Goal: Task Accomplishment & Management: Use online tool/utility

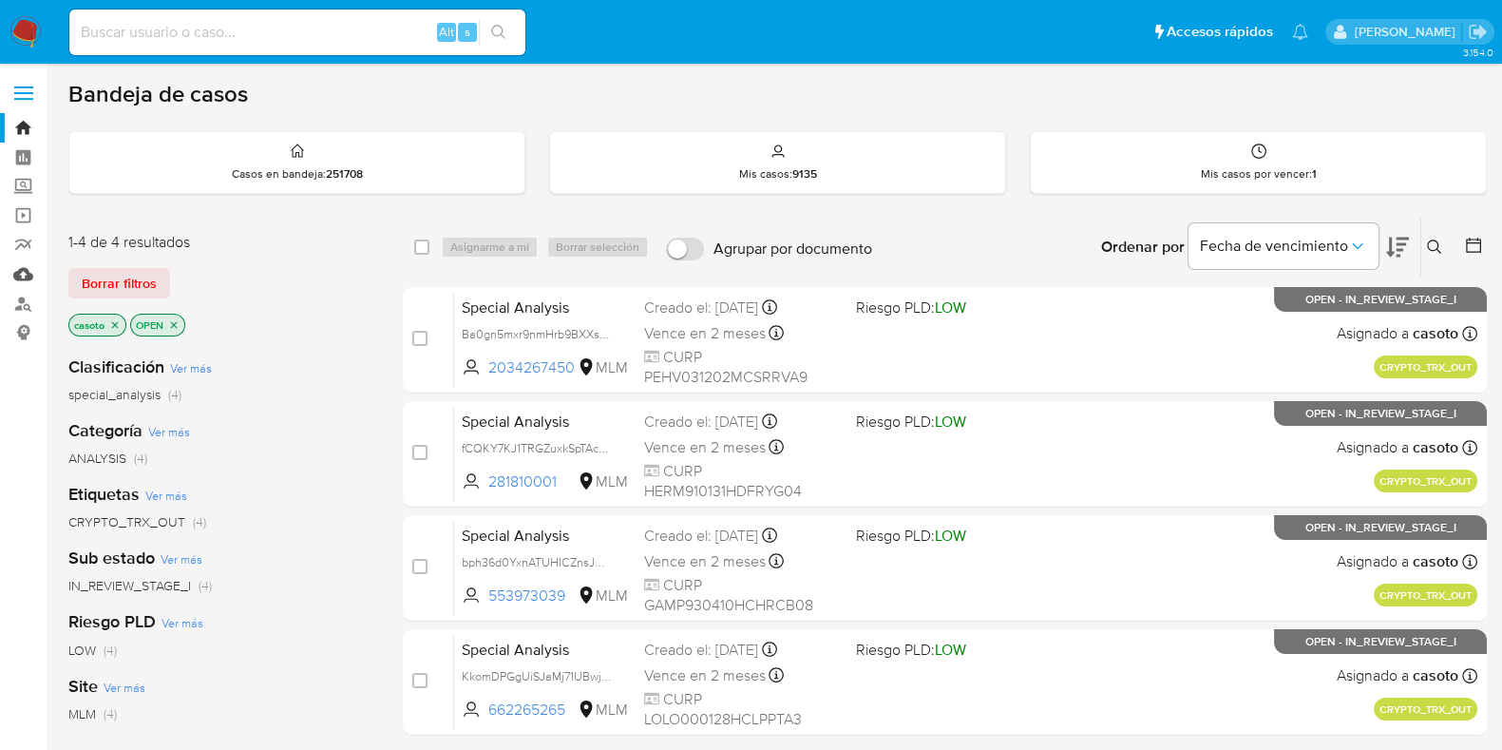
click at [32, 276] on link "Mulan" at bounding box center [113, 273] width 226 height 29
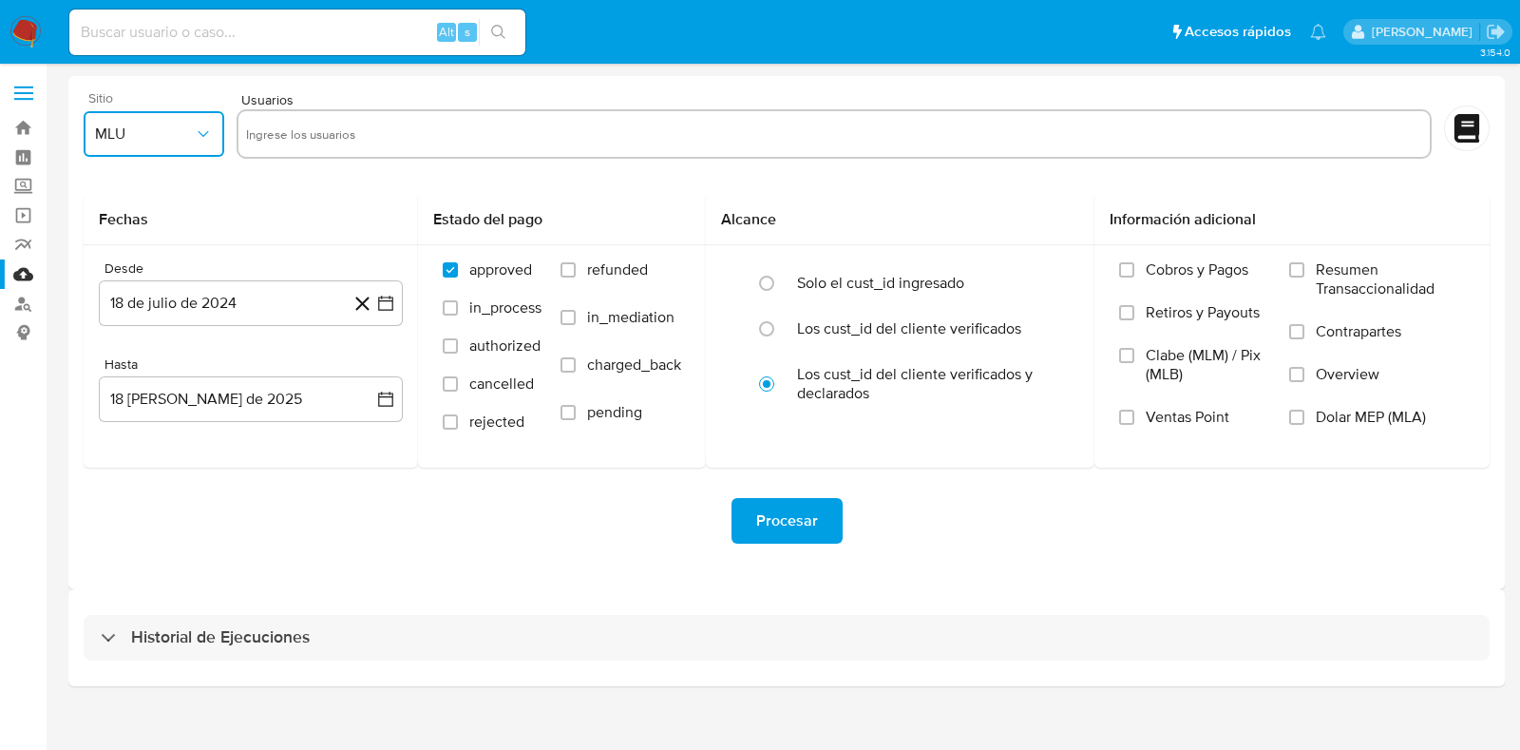
click at [136, 136] on span "MLU" at bounding box center [144, 133] width 99 height 19
click at [119, 404] on span "MLM" at bounding box center [111, 413] width 32 height 19
click at [374, 134] on input "text" at bounding box center [834, 134] width 1176 height 30
paste input "1962576331"
type input "1962576331"
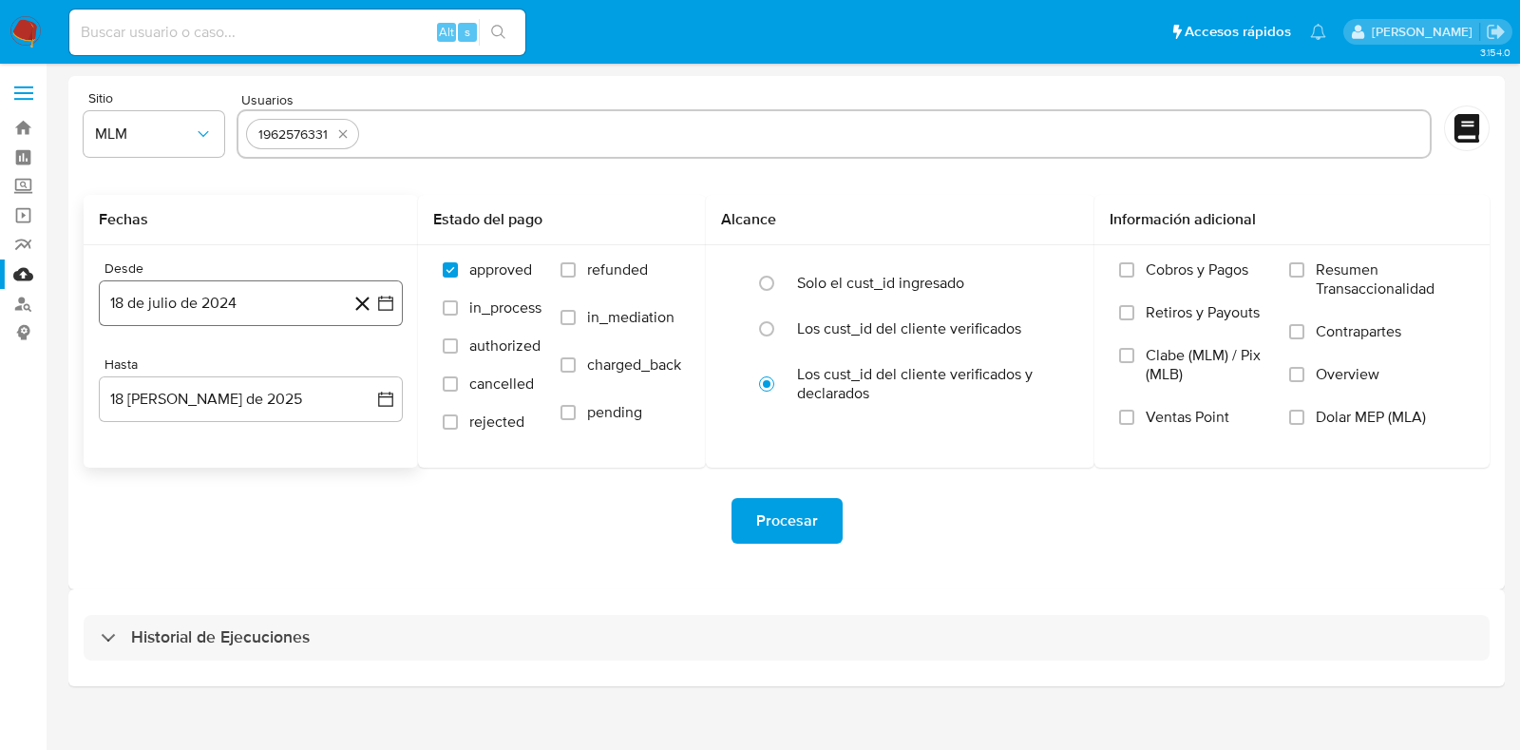
paste input "1982577942"
type input "1982577942"
paste input "284387209"
type input "284387209"
click at [242, 311] on button "18 de julio de 2024" at bounding box center [251, 303] width 304 height 46
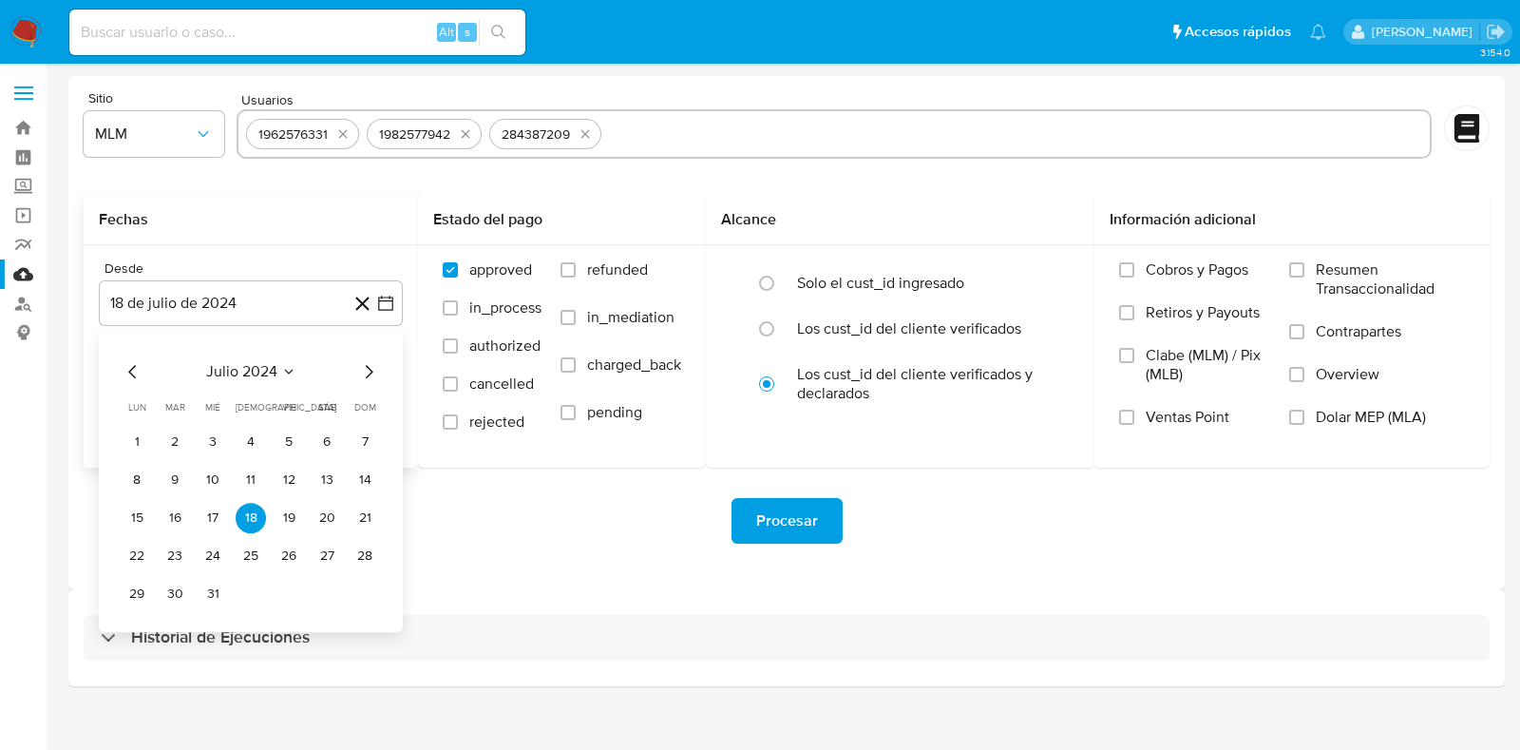
click at [292, 365] on icon "Seleccionar mes y año" at bounding box center [288, 371] width 15 height 15
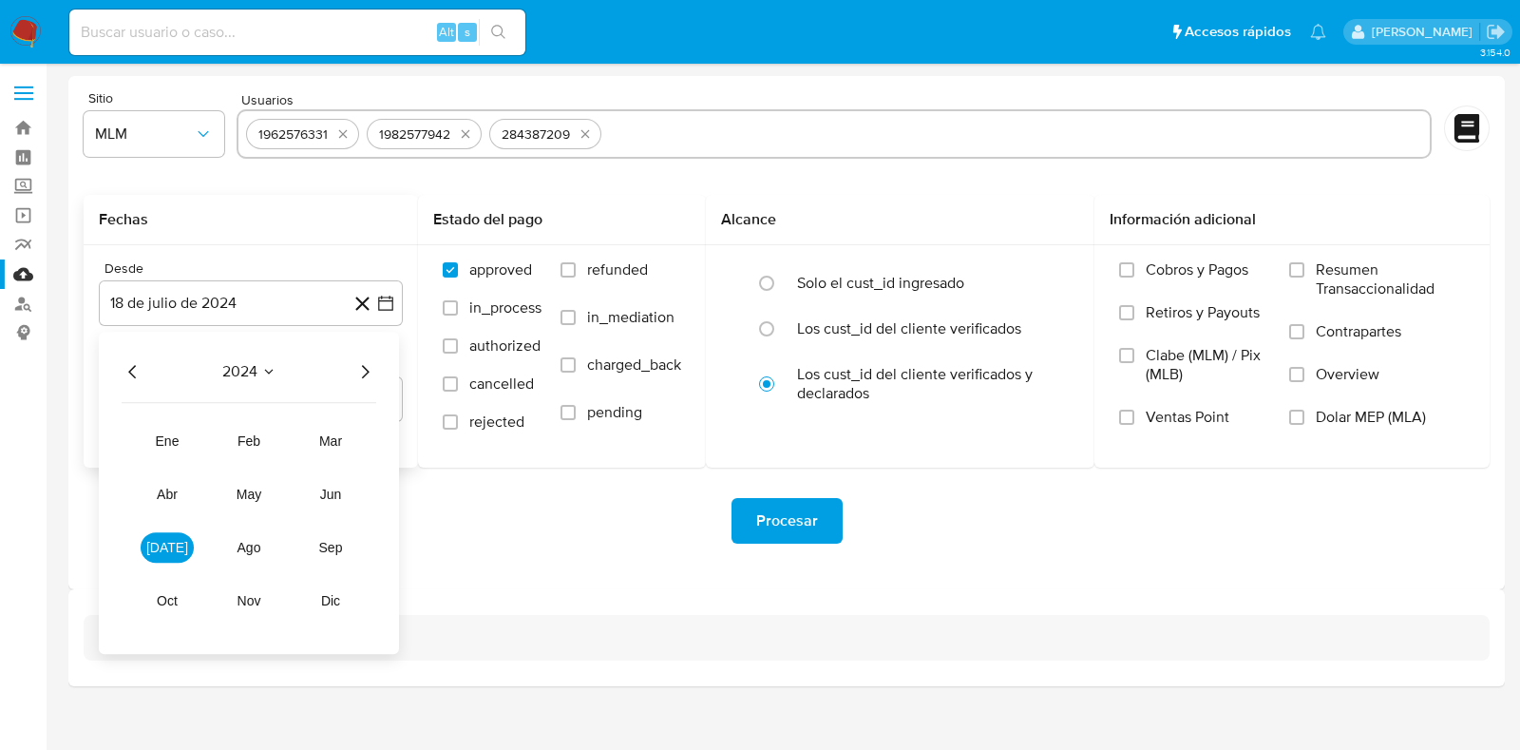
click at [359, 372] on icon "Año siguiente" at bounding box center [364, 371] width 23 height 23
click at [162, 486] on span "abr" at bounding box center [167, 493] width 21 height 15
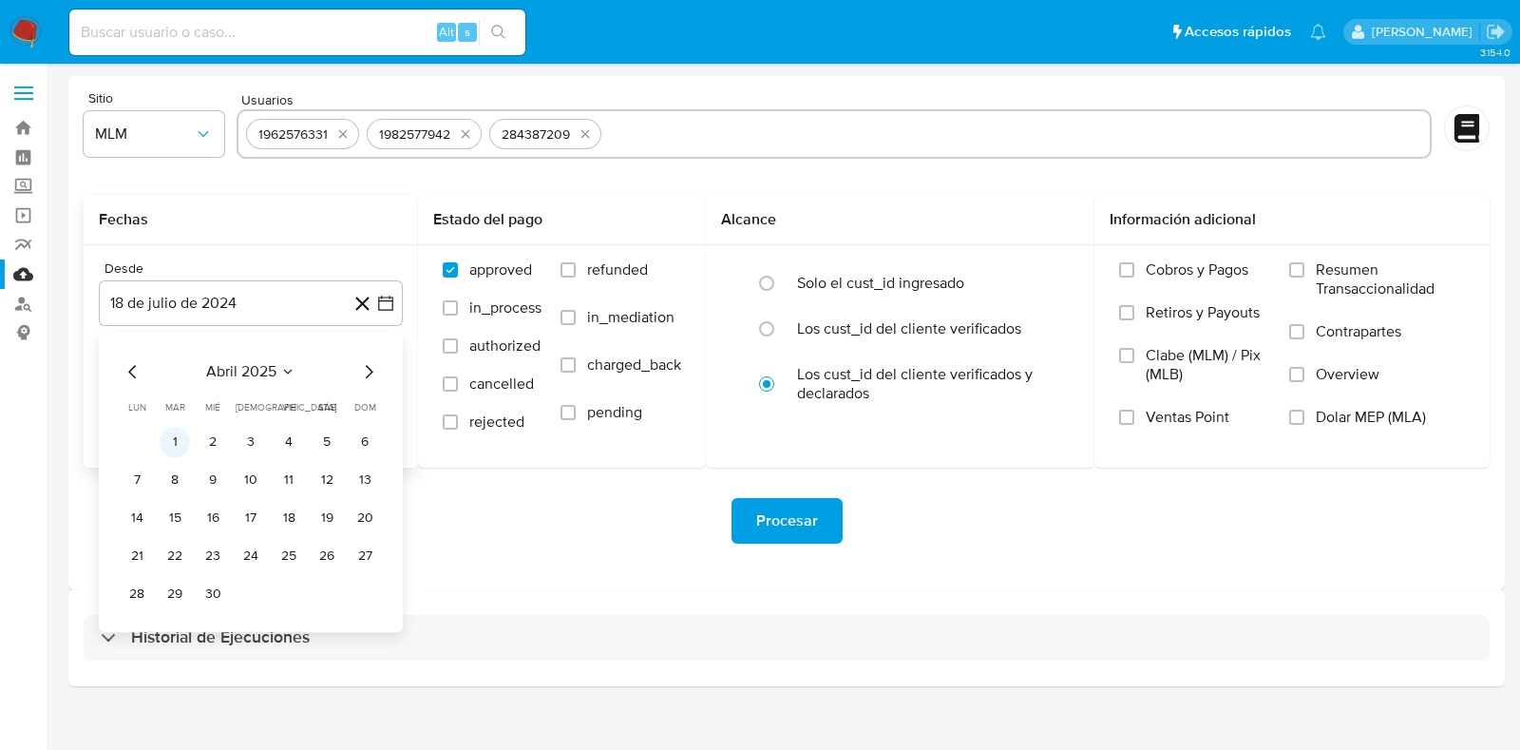
click at [181, 444] on button "1" at bounding box center [175, 442] width 30 height 30
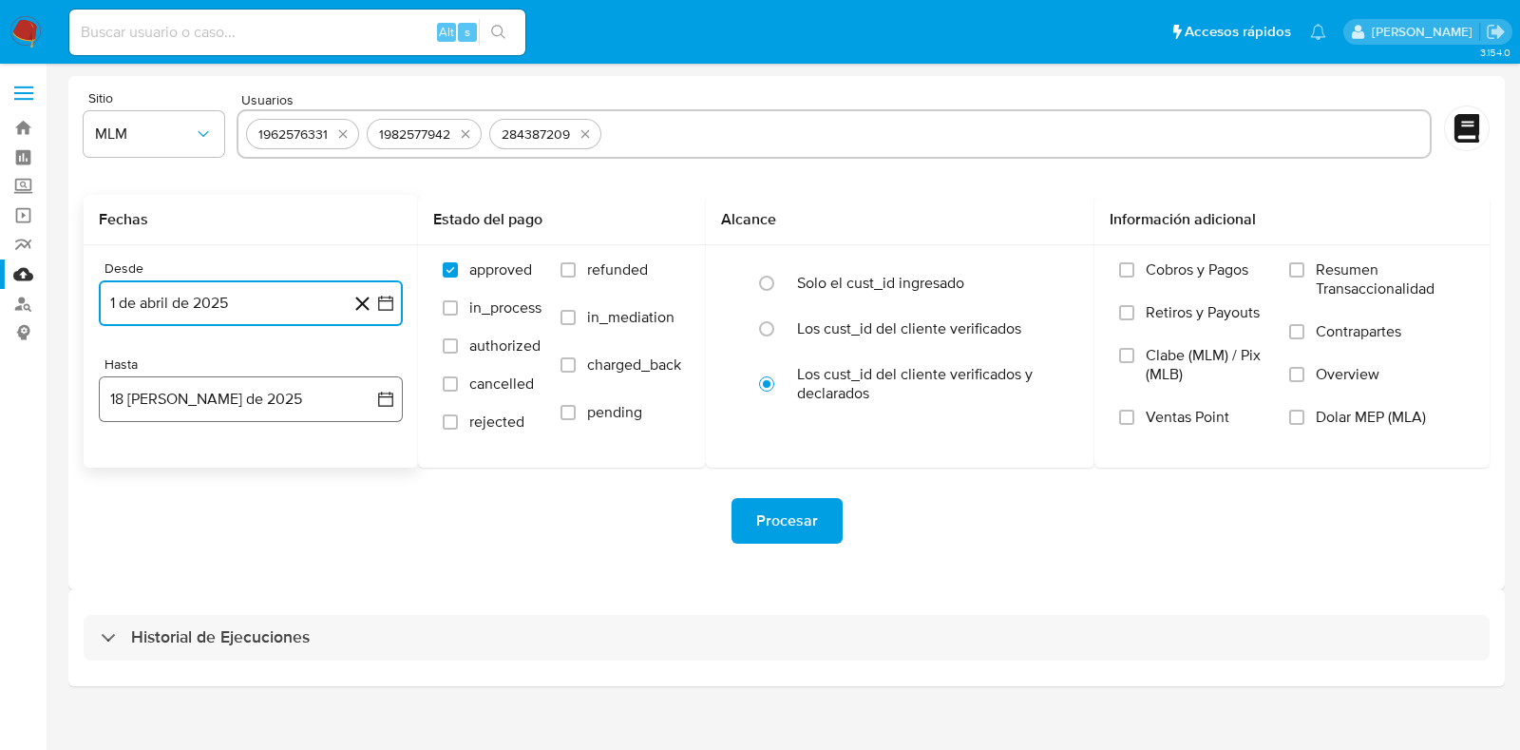
click at [209, 406] on button "18 de agosto de 2025" at bounding box center [251, 399] width 304 height 46
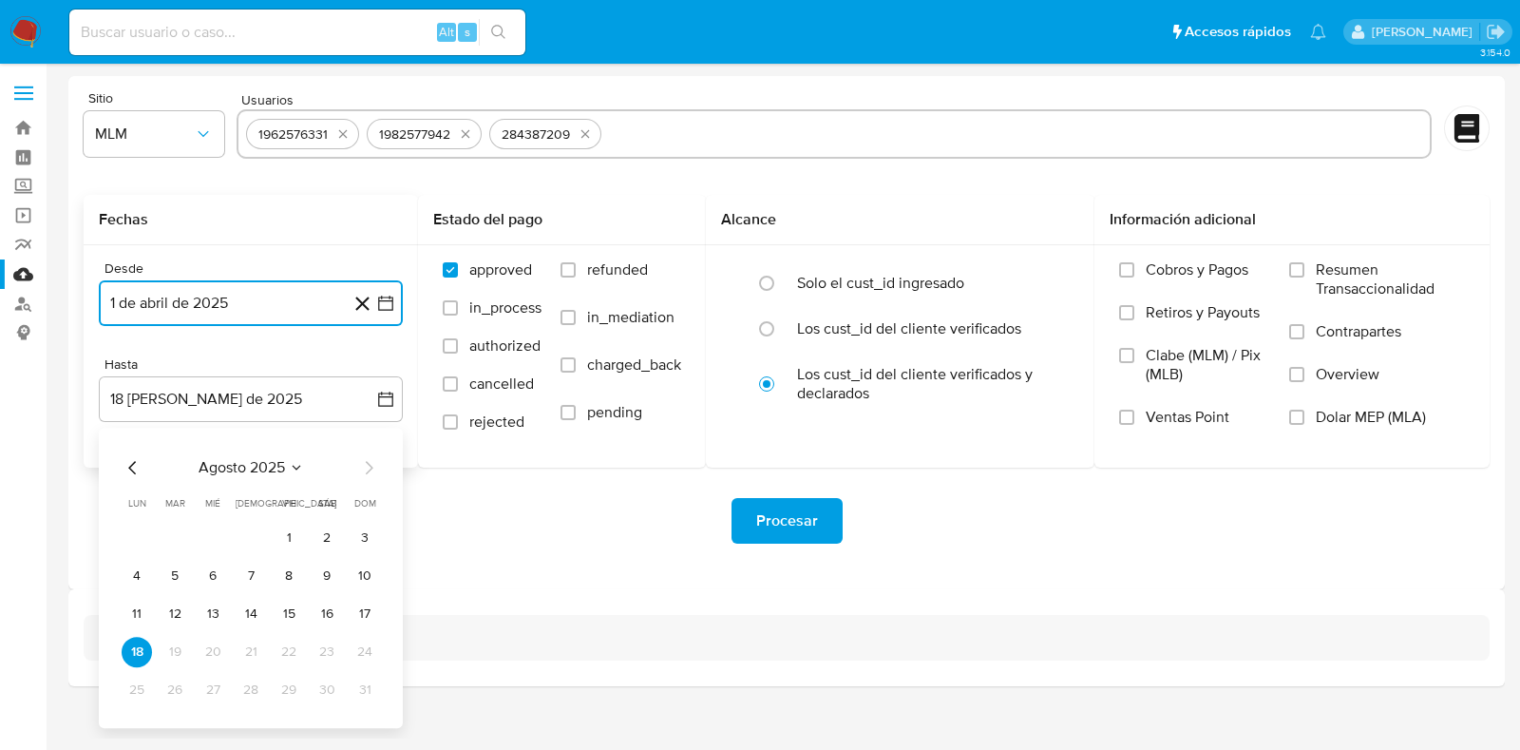
click at [133, 468] on icon "Mes anterior" at bounding box center [133, 467] width 23 height 23
drag, startPoint x: 249, startPoint y: 695, endPoint x: 405, endPoint y: 686, distance: 156.1
click at [250, 695] on button "31" at bounding box center [251, 690] width 30 height 30
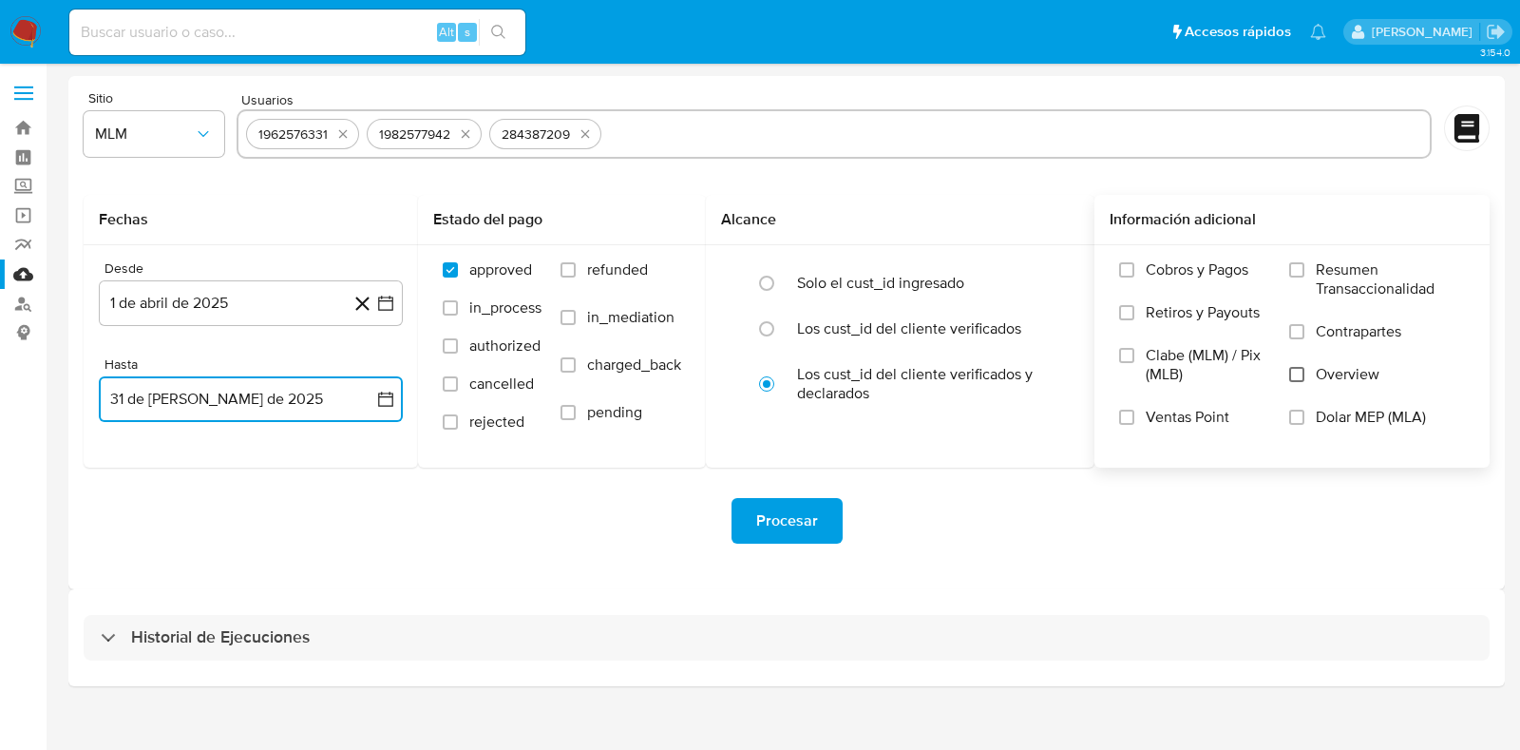
click at [1301, 375] on input "Overview" at bounding box center [1296, 374] width 15 height 15
click at [1293, 376] on input "Overview" at bounding box center [1296, 374] width 15 height 15
click at [789, 516] on span "Procesar" at bounding box center [787, 521] width 62 height 42
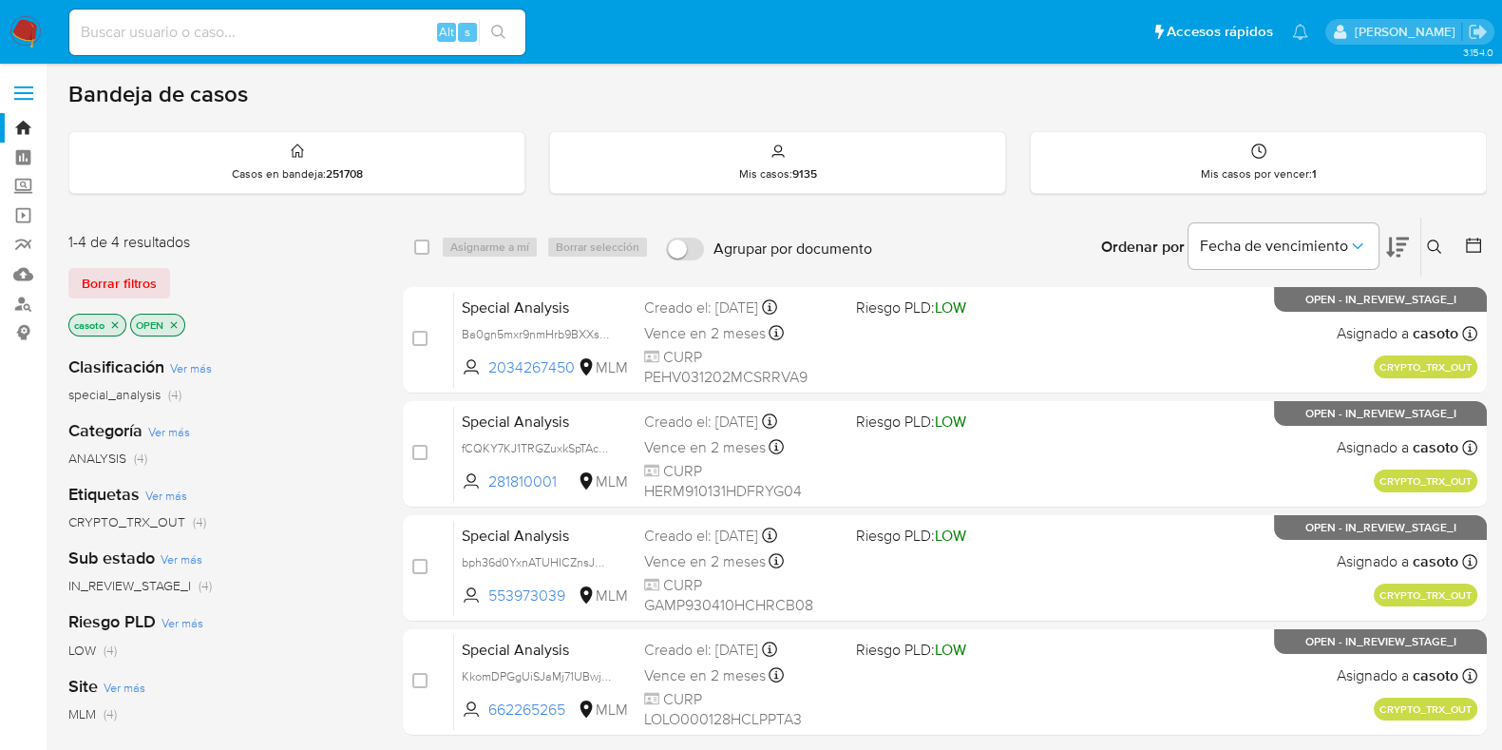
click at [116, 325] on icon "close-filter" at bounding box center [114, 324] width 11 height 11
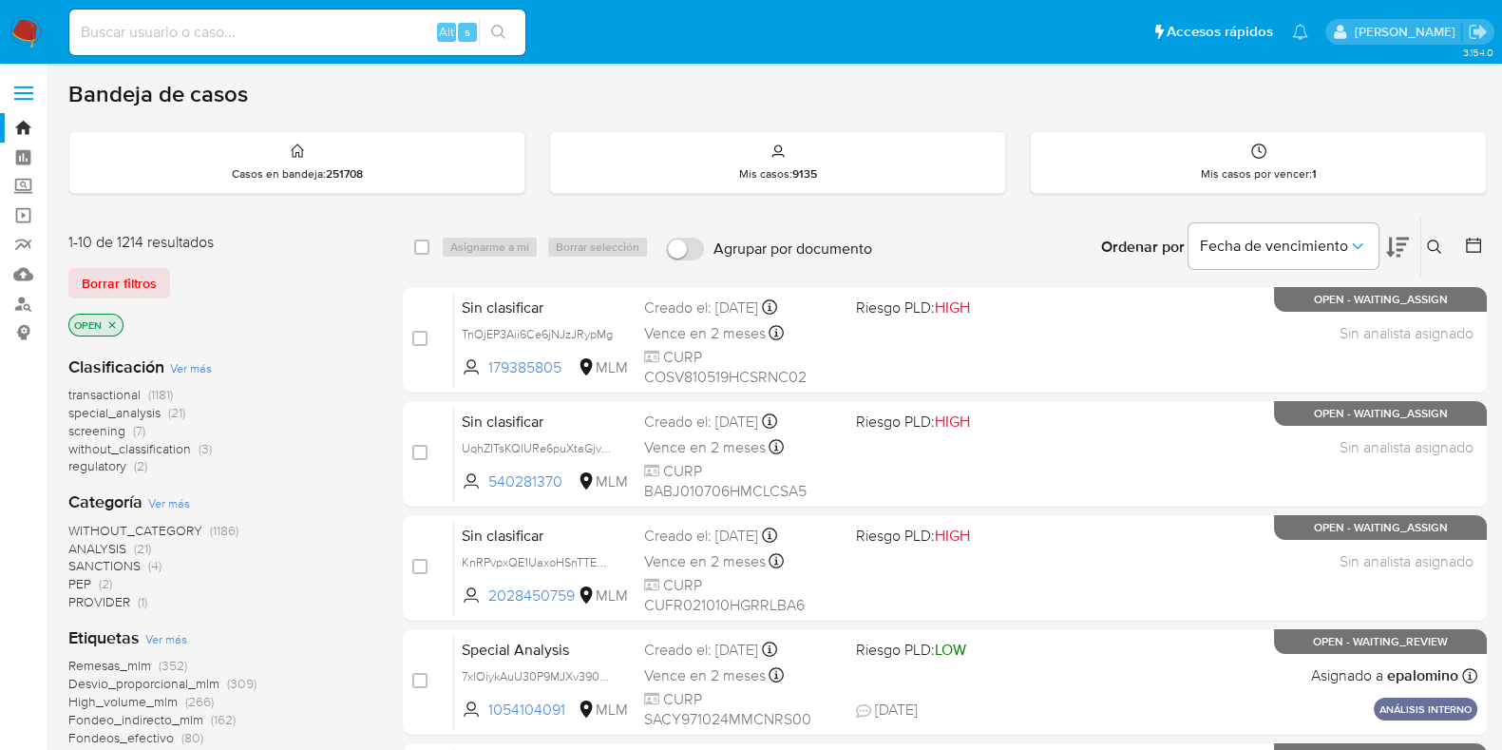
click at [1437, 249] on icon at bounding box center [1434, 246] width 14 height 14
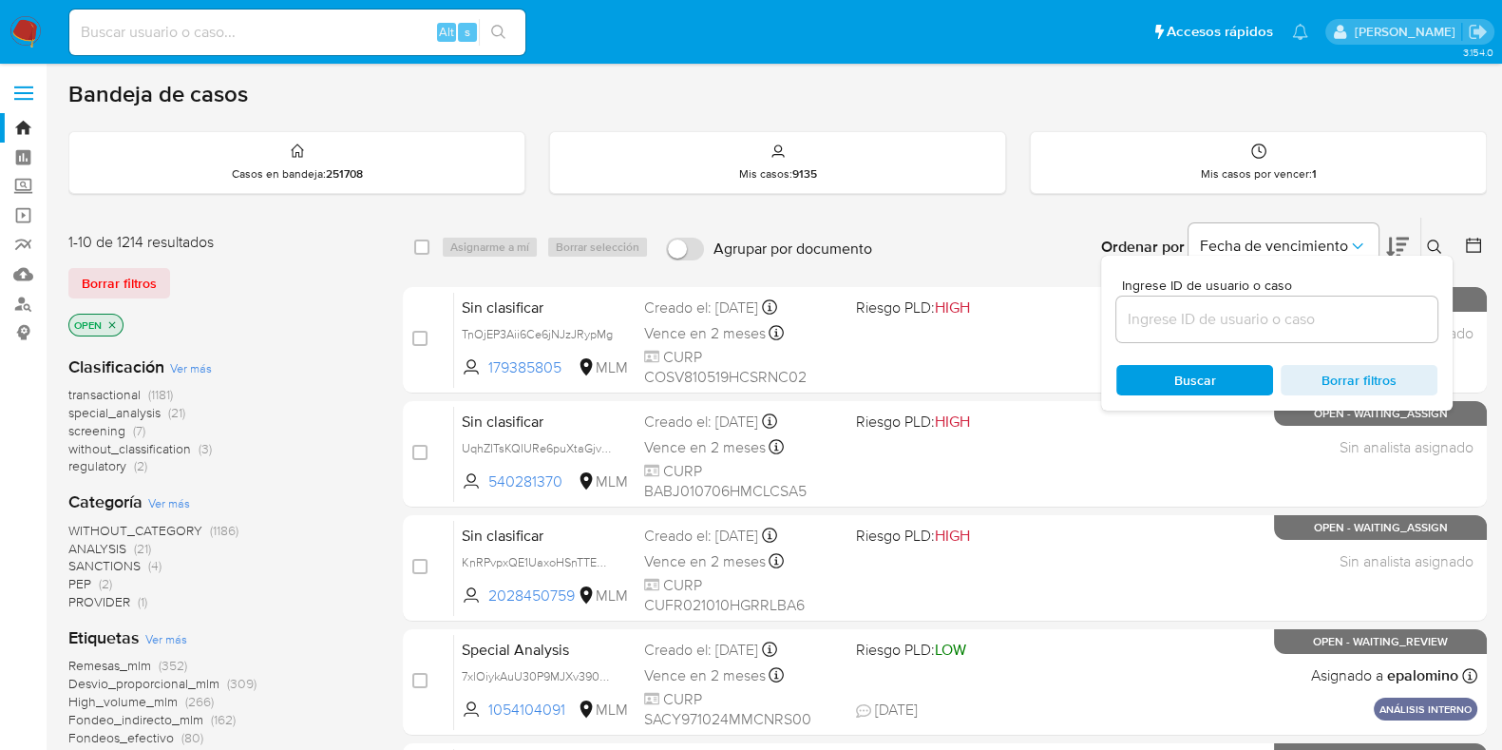
click at [1278, 328] on input at bounding box center [1276, 319] width 321 height 25
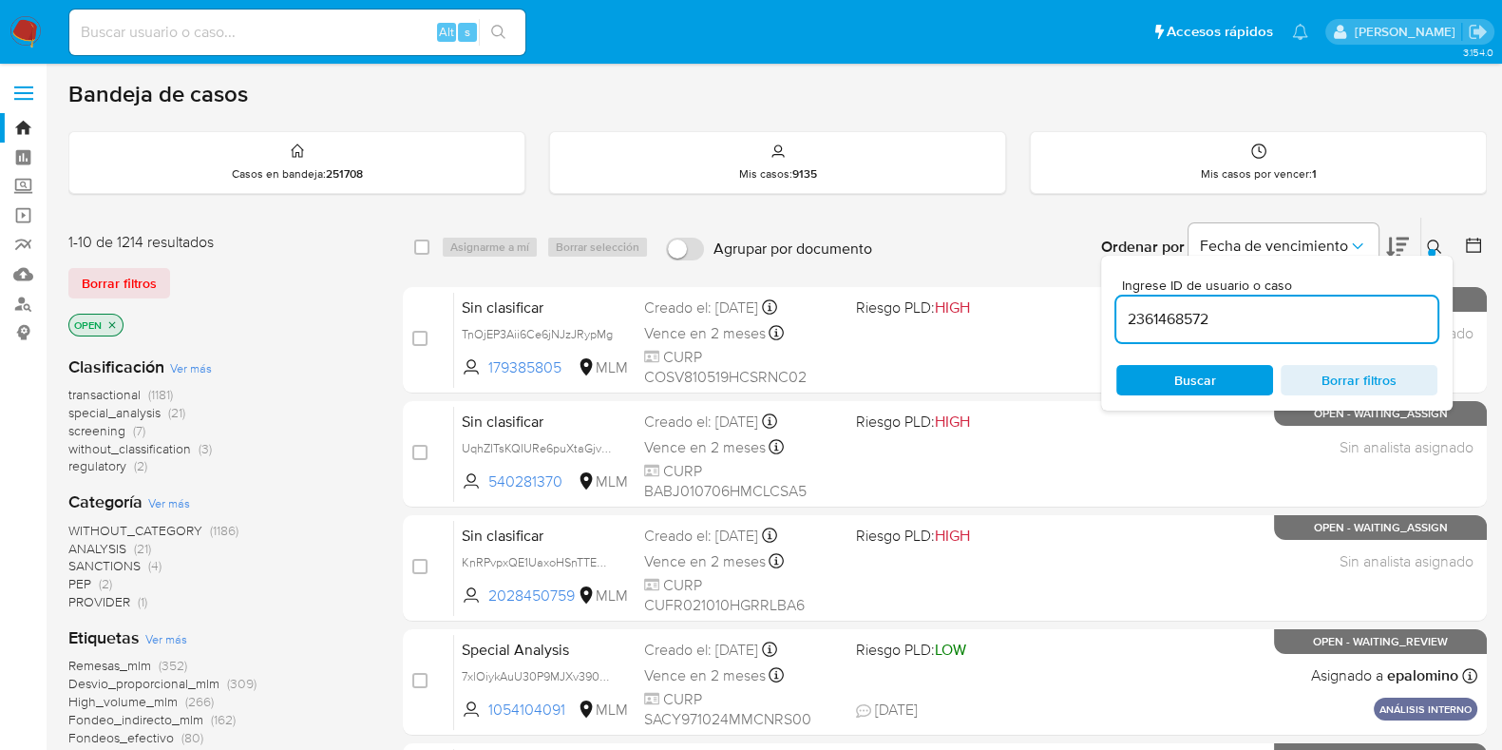
type input "2361468572"
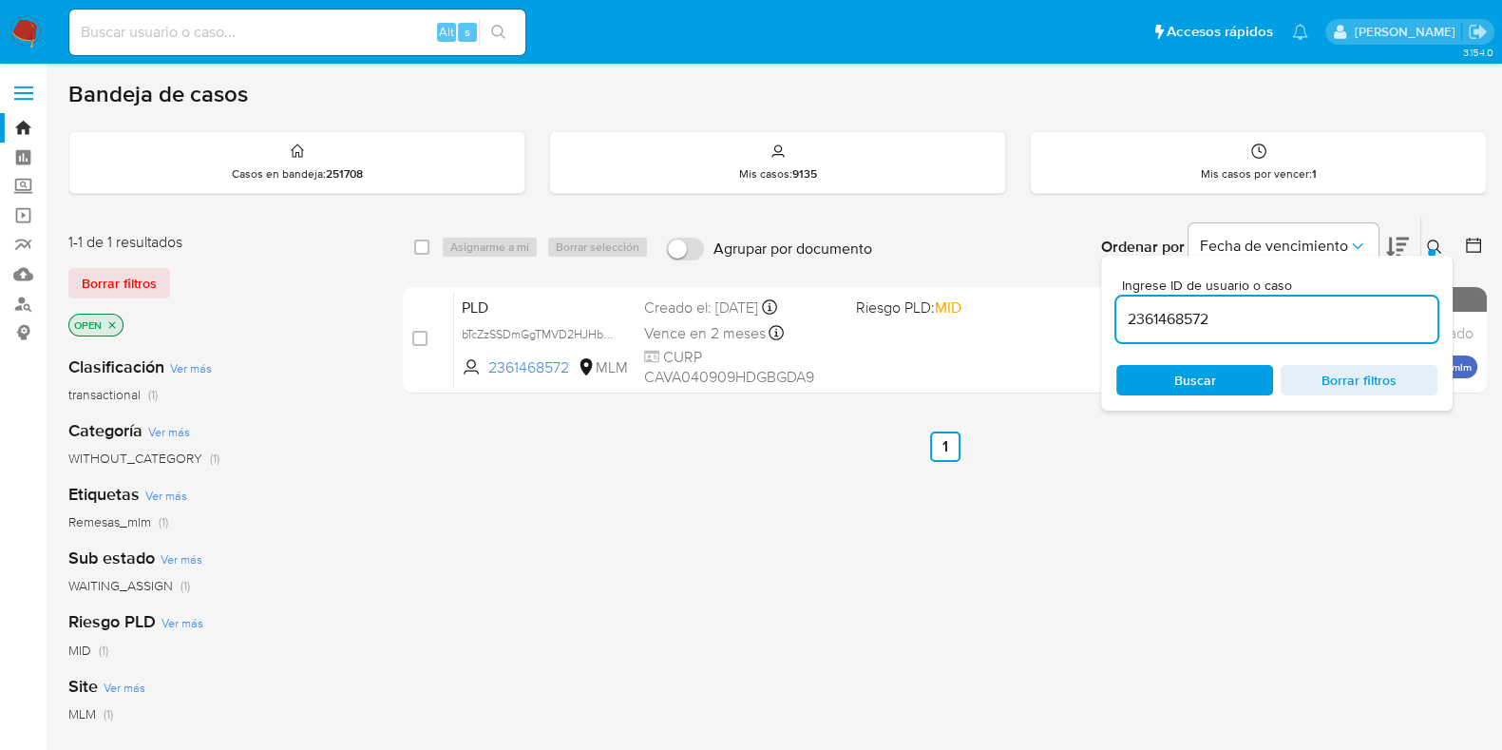
click at [1430, 236] on button at bounding box center [1436, 247] width 31 height 23
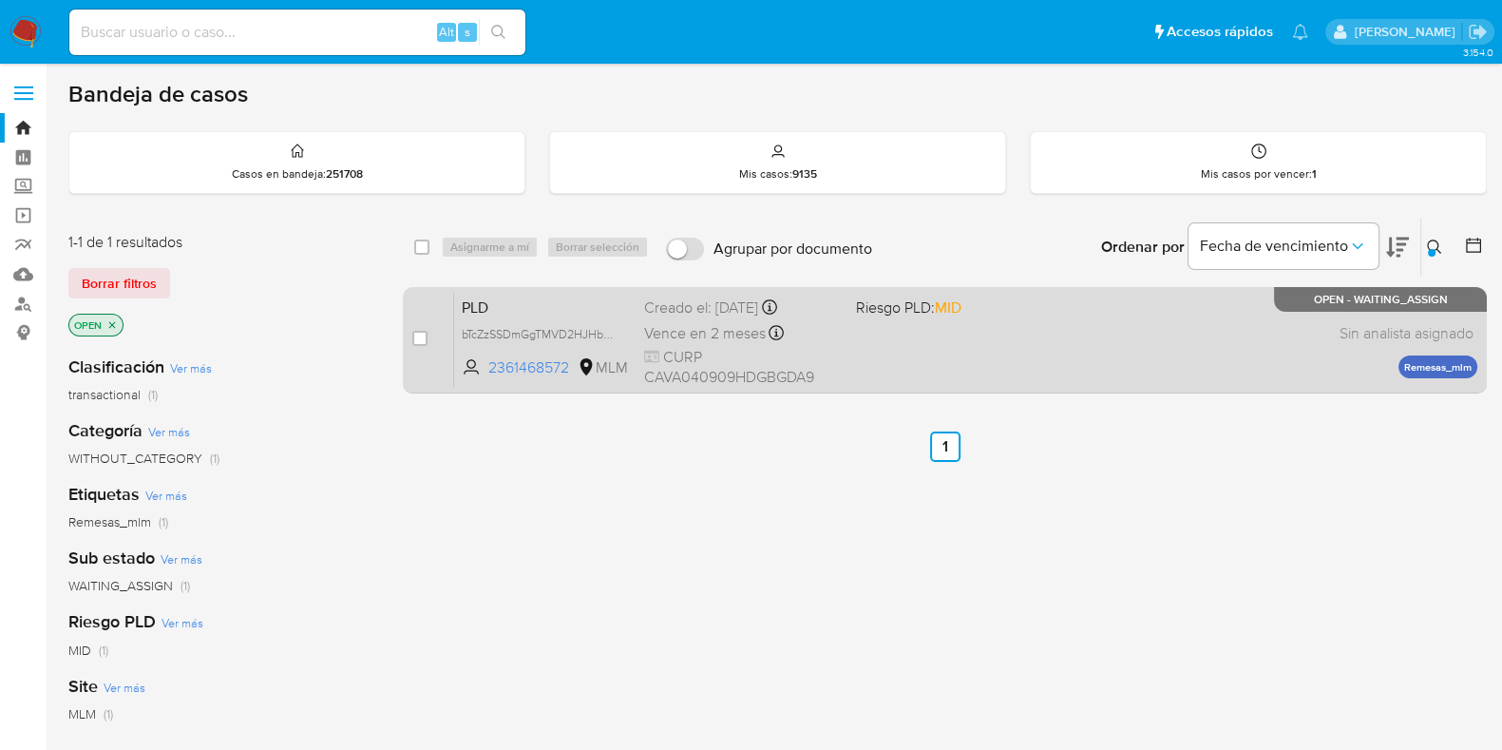
click at [1143, 314] on div "PLD bTcZzSSDmGgTMVD2HJHb1xiY 2361468572 MLM Riesgo PLD: MID Creado el: 12/08/20…" at bounding box center [965, 340] width 1023 height 96
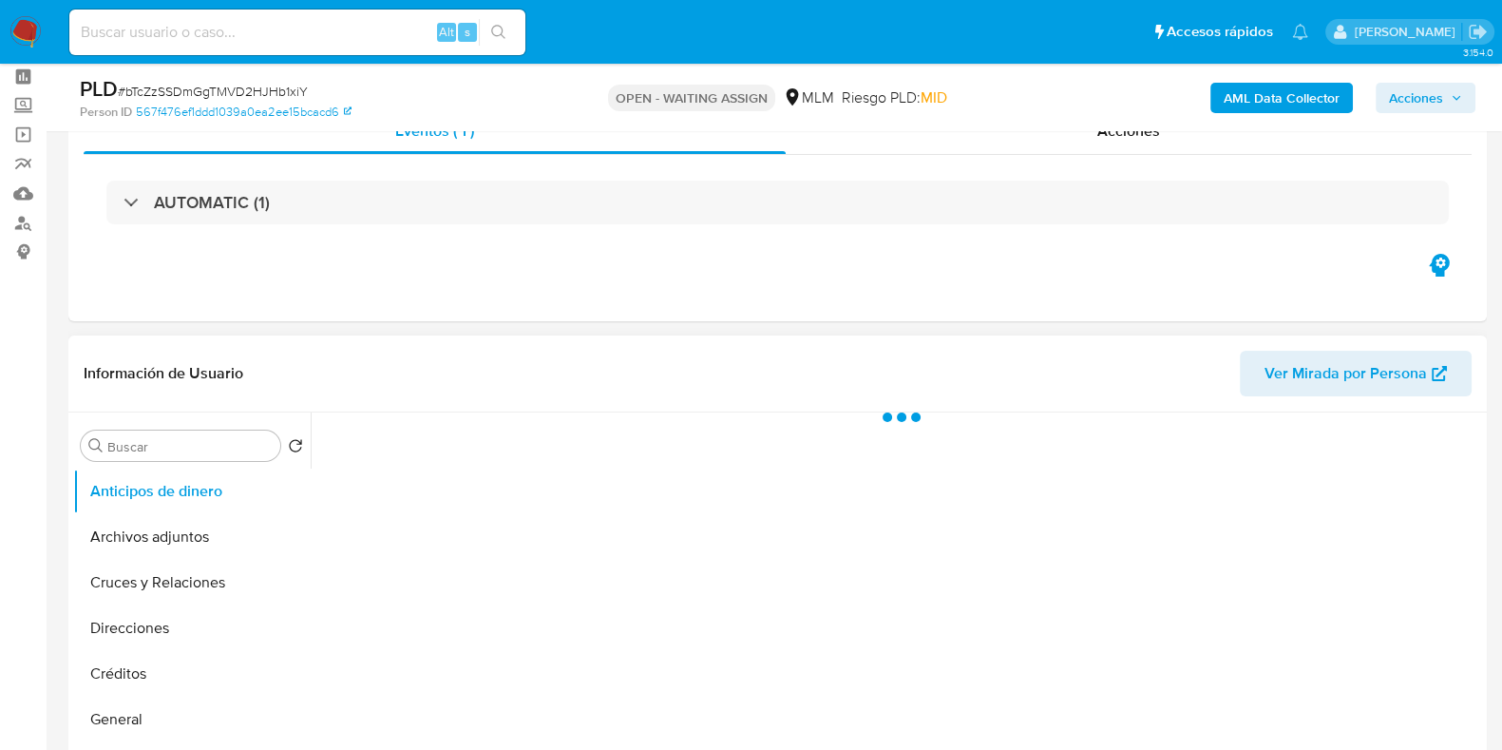
scroll to position [118, 0]
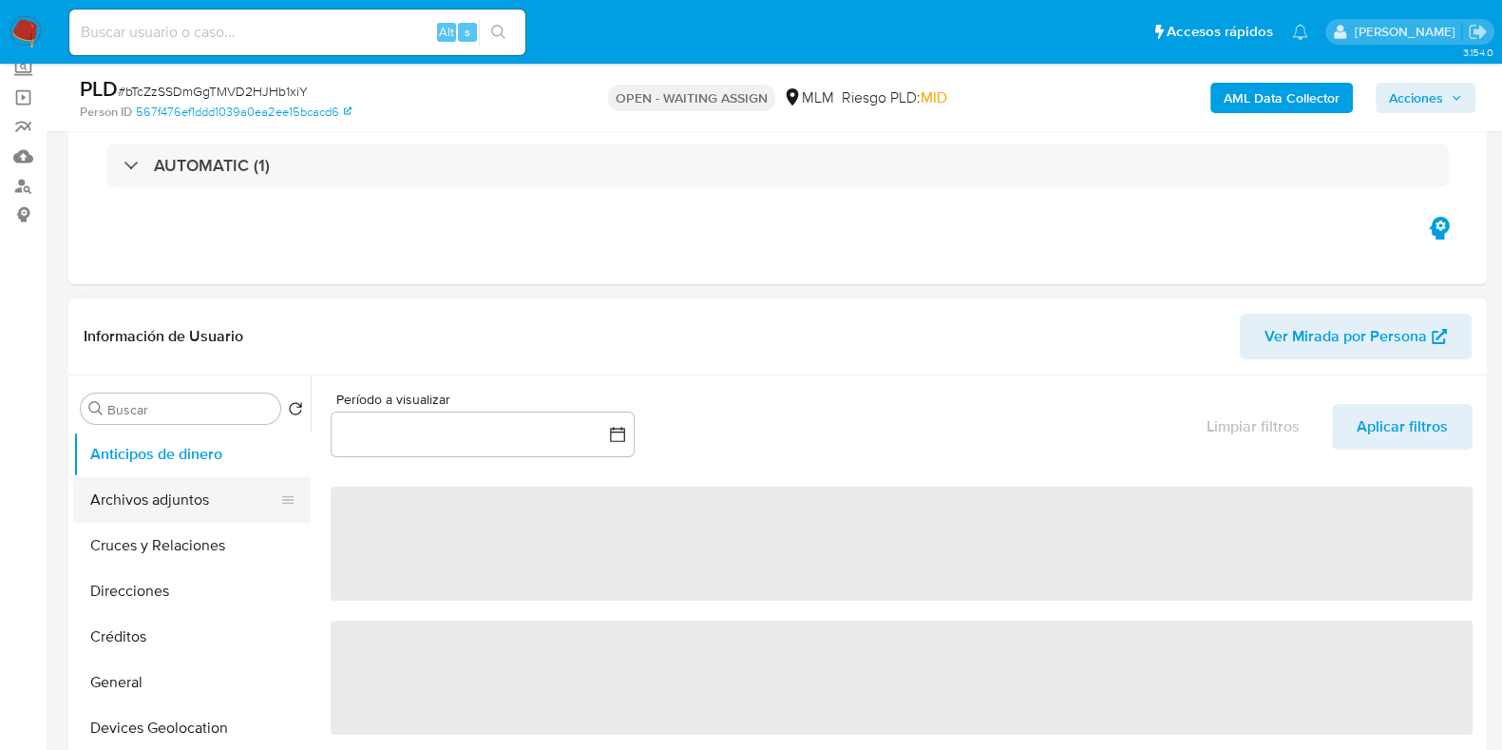
click at [202, 508] on button "Archivos adjuntos" at bounding box center [184, 500] width 222 height 46
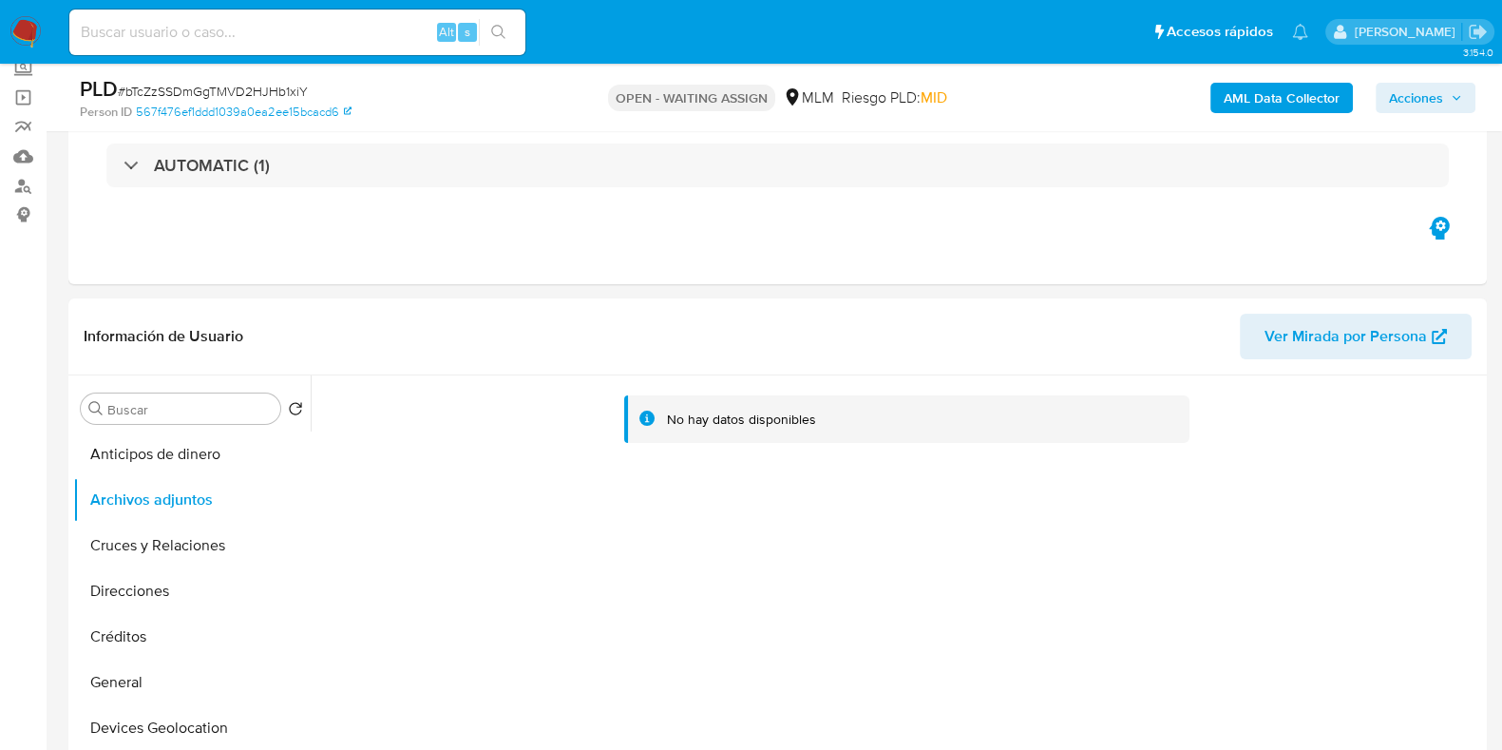
scroll to position [237, 0]
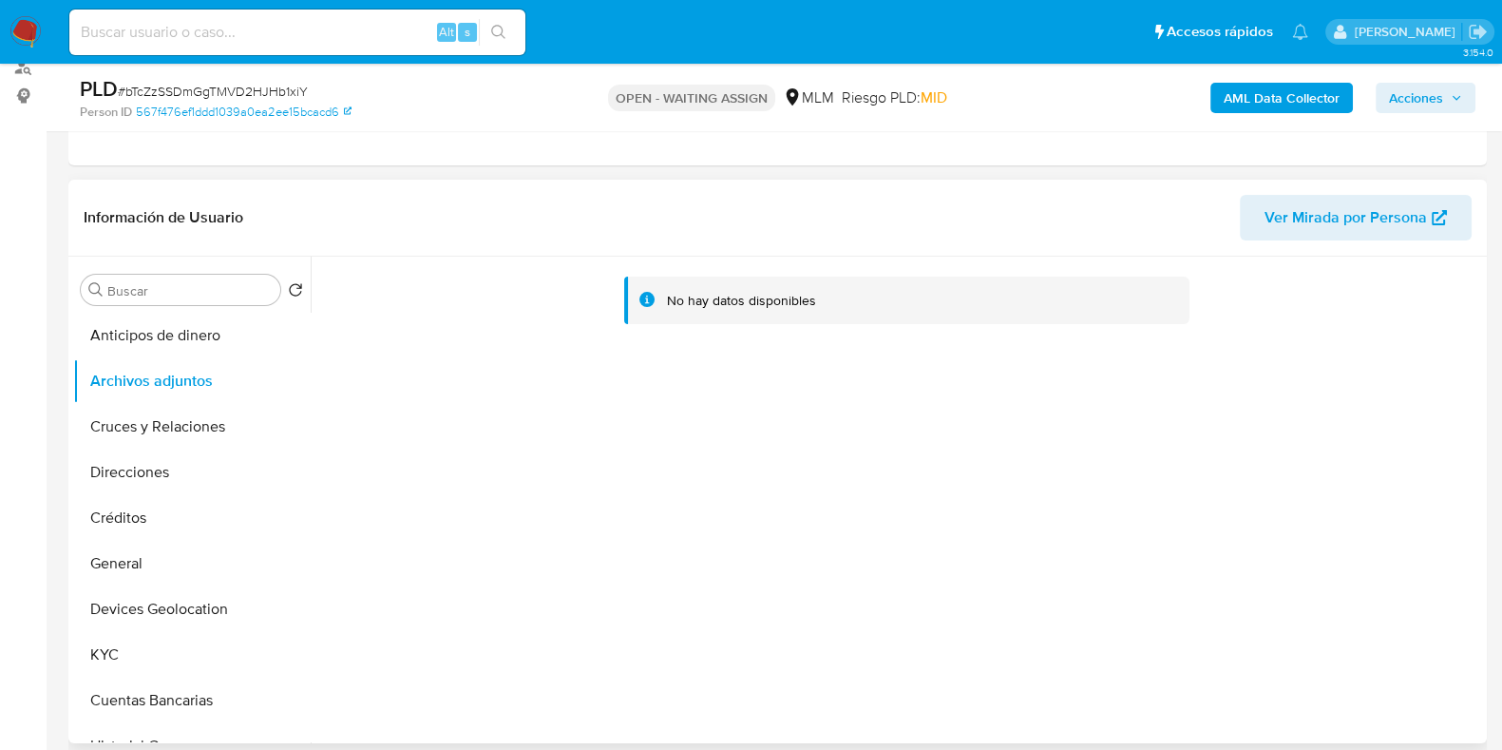
select select "10"
click at [149, 509] on button "Créditos" at bounding box center [184, 518] width 222 height 46
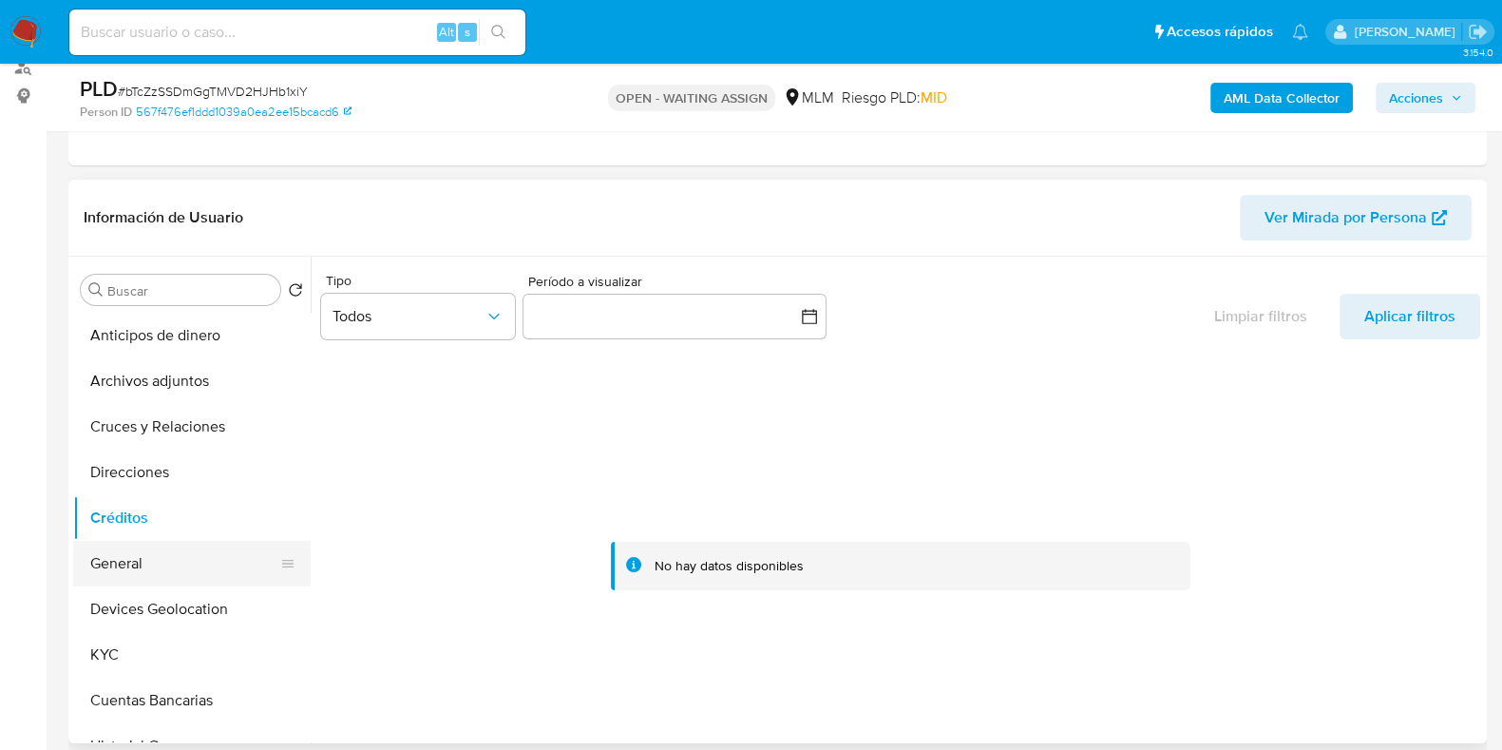
click at [120, 559] on button "General" at bounding box center [184, 564] width 222 height 46
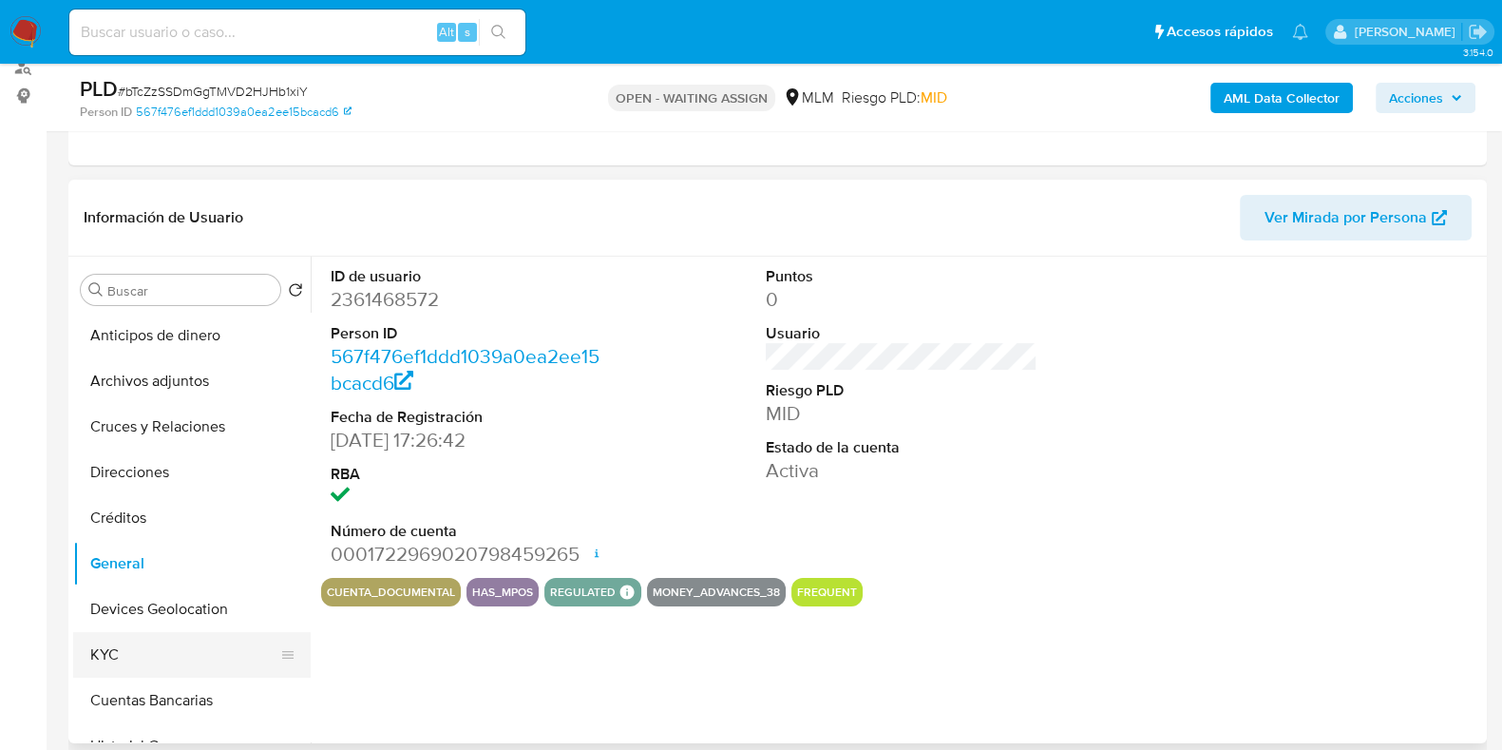
click at [125, 648] on button "KYC" at bounding box center [184, 655] width 222 height 46
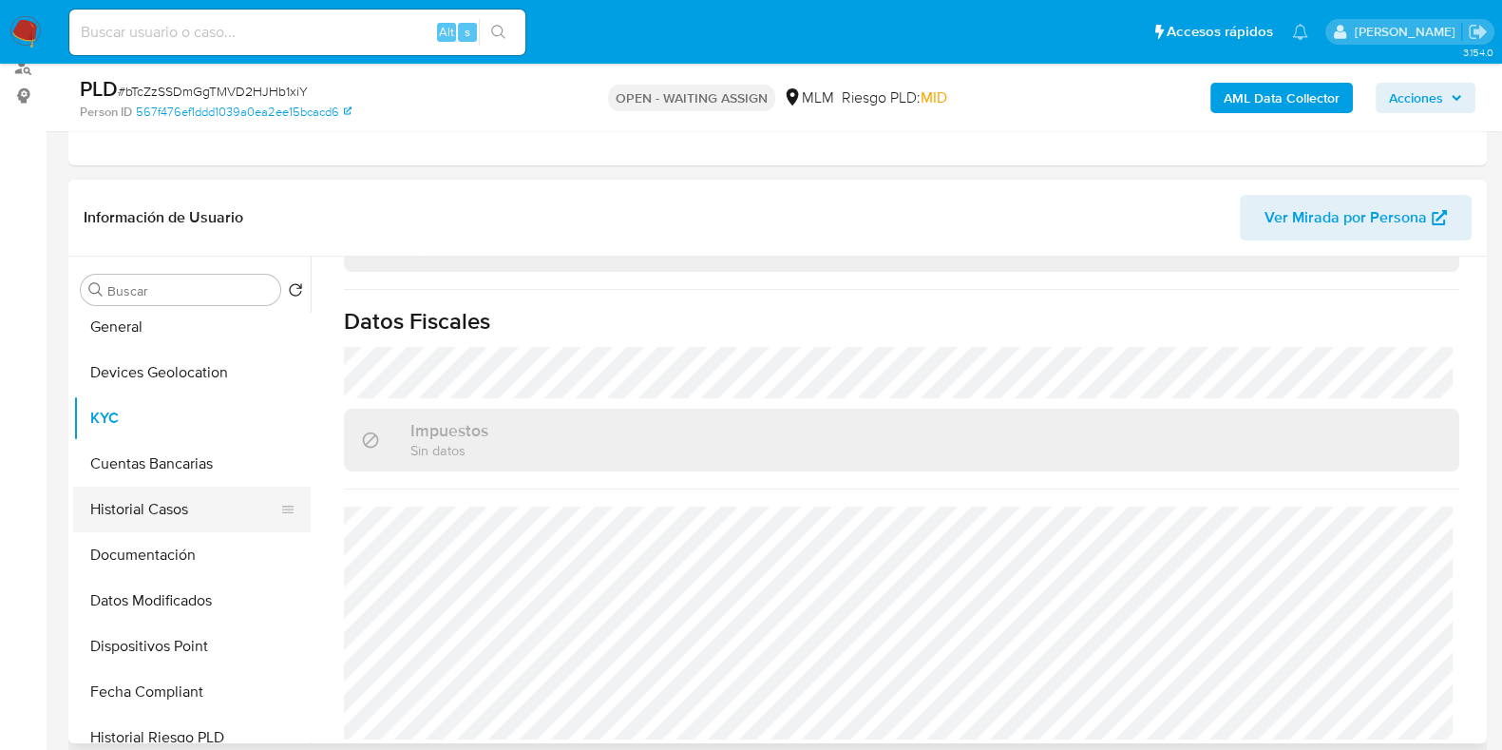
click at [164, 516] on button "Historial Casos" at bounding box center [184, 509] width 222 height 46
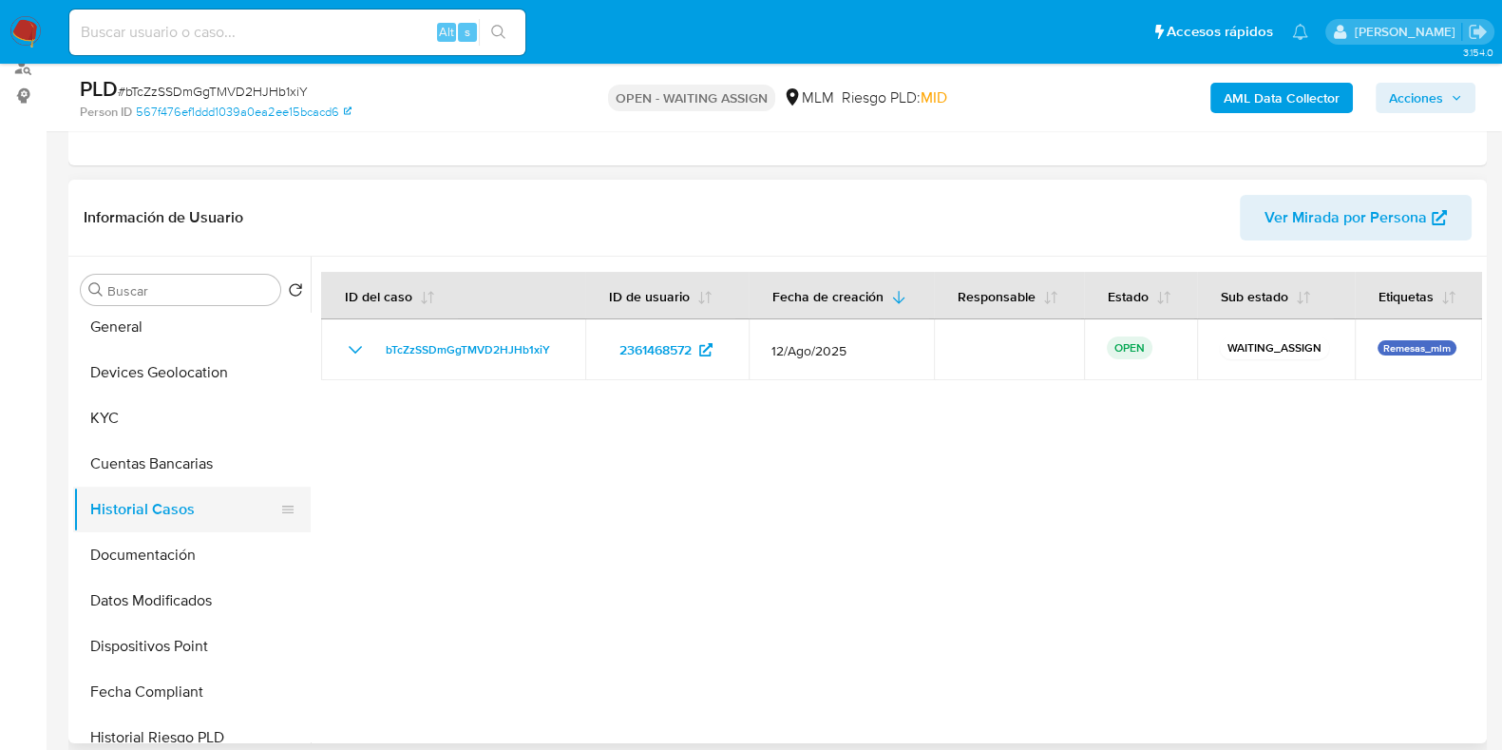
scroll to position [118, 0]
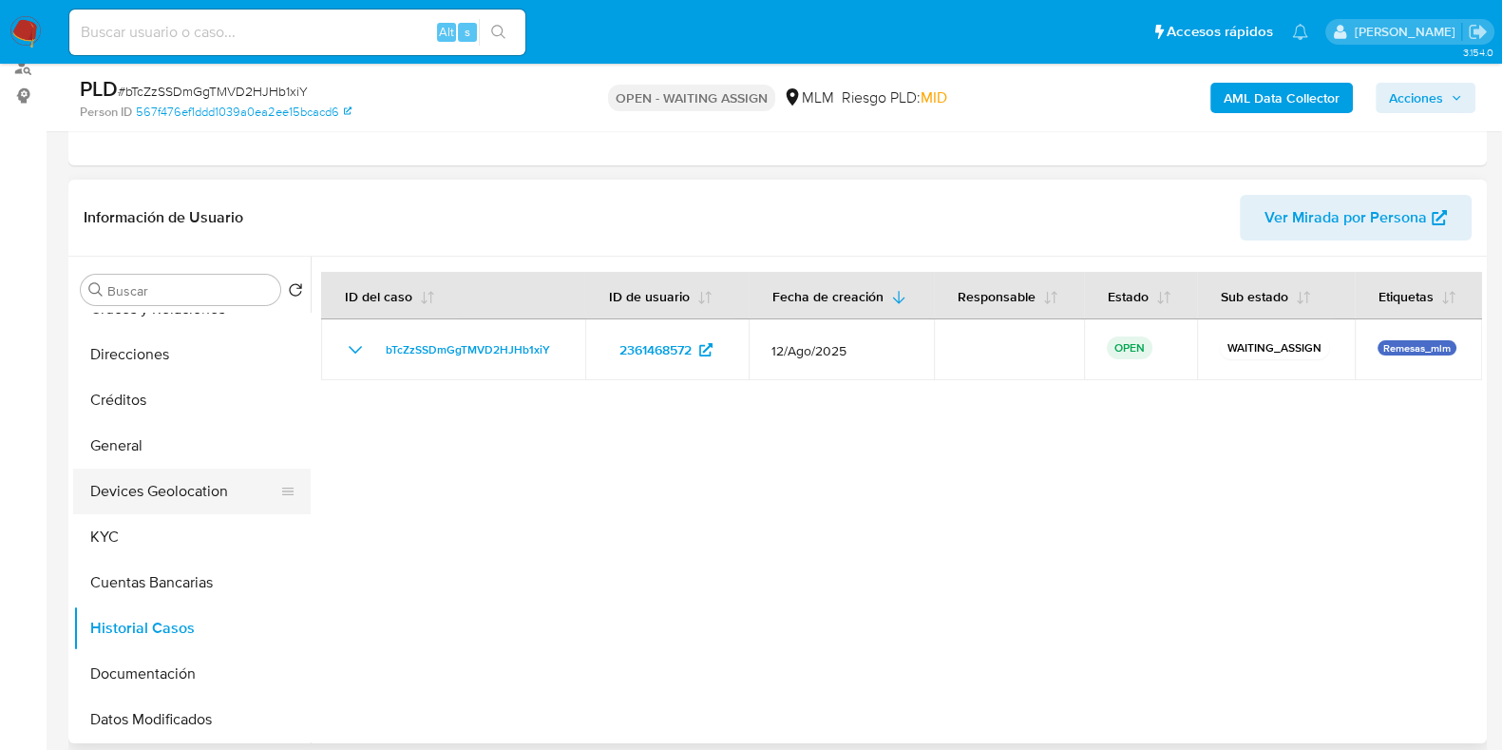
click at [187, 482] on button "Devices Geolocation" at bounding box center [184, 491] width 222 height 46
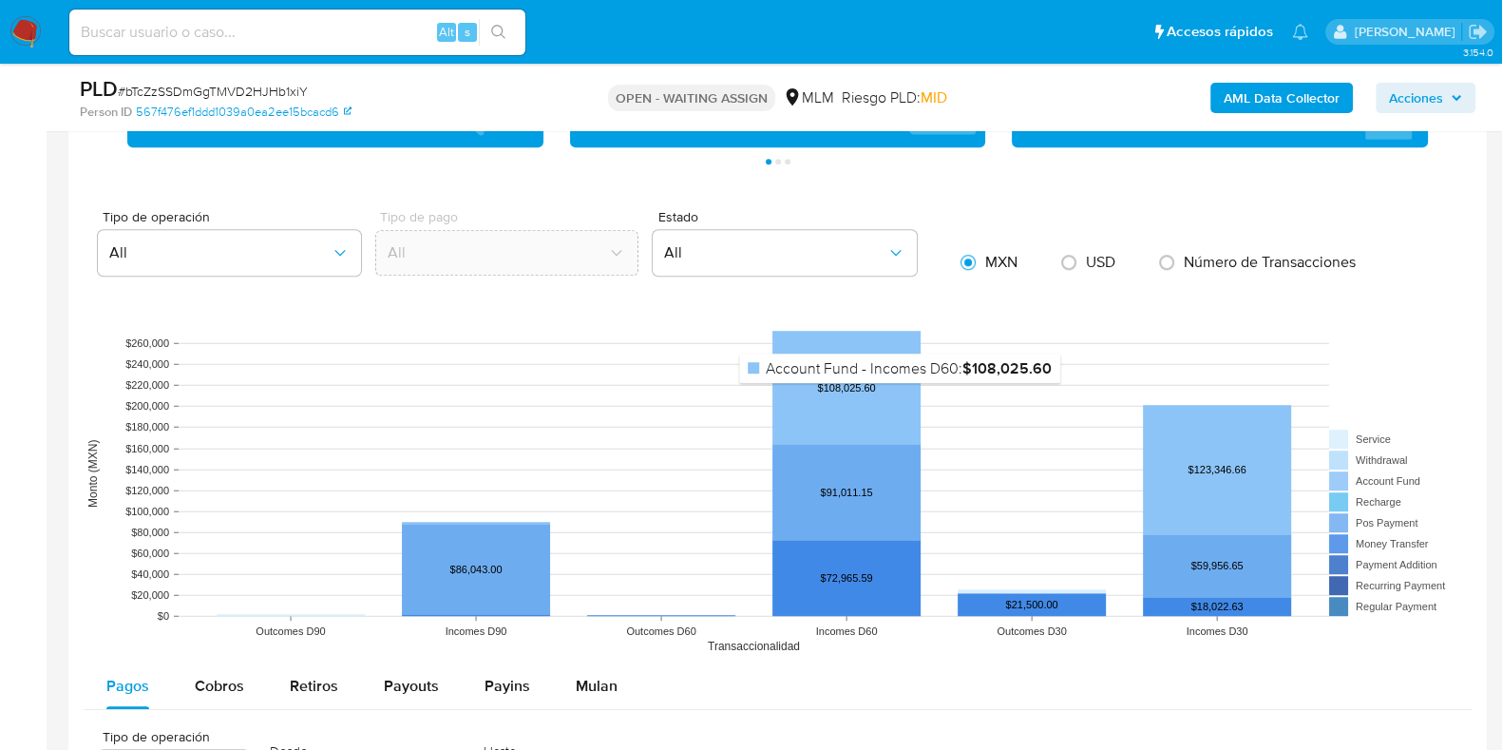
scroll to position [1781, 0]
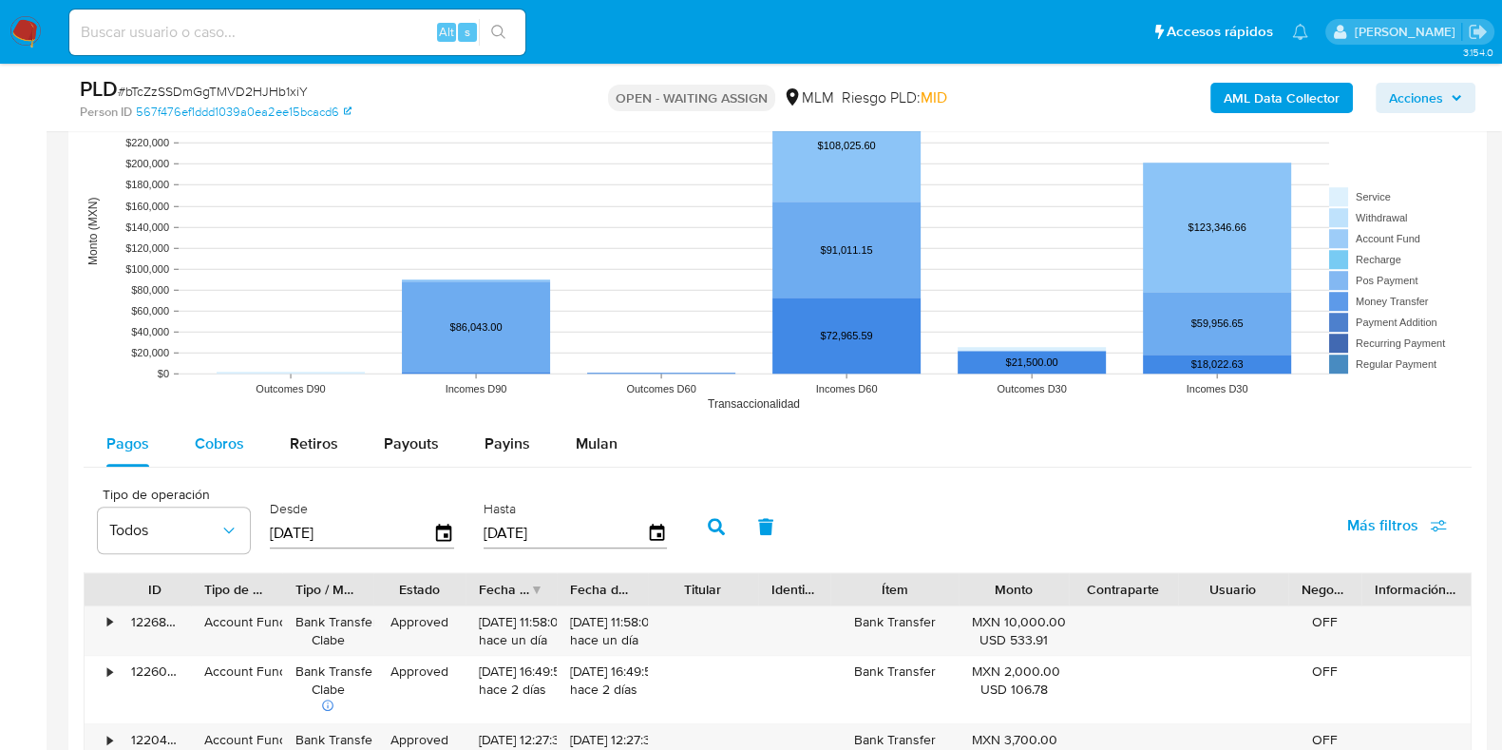
click at [233, 440] on span "Cobros" at bounding box center [219, 443] width 49 height 22
select select "10"
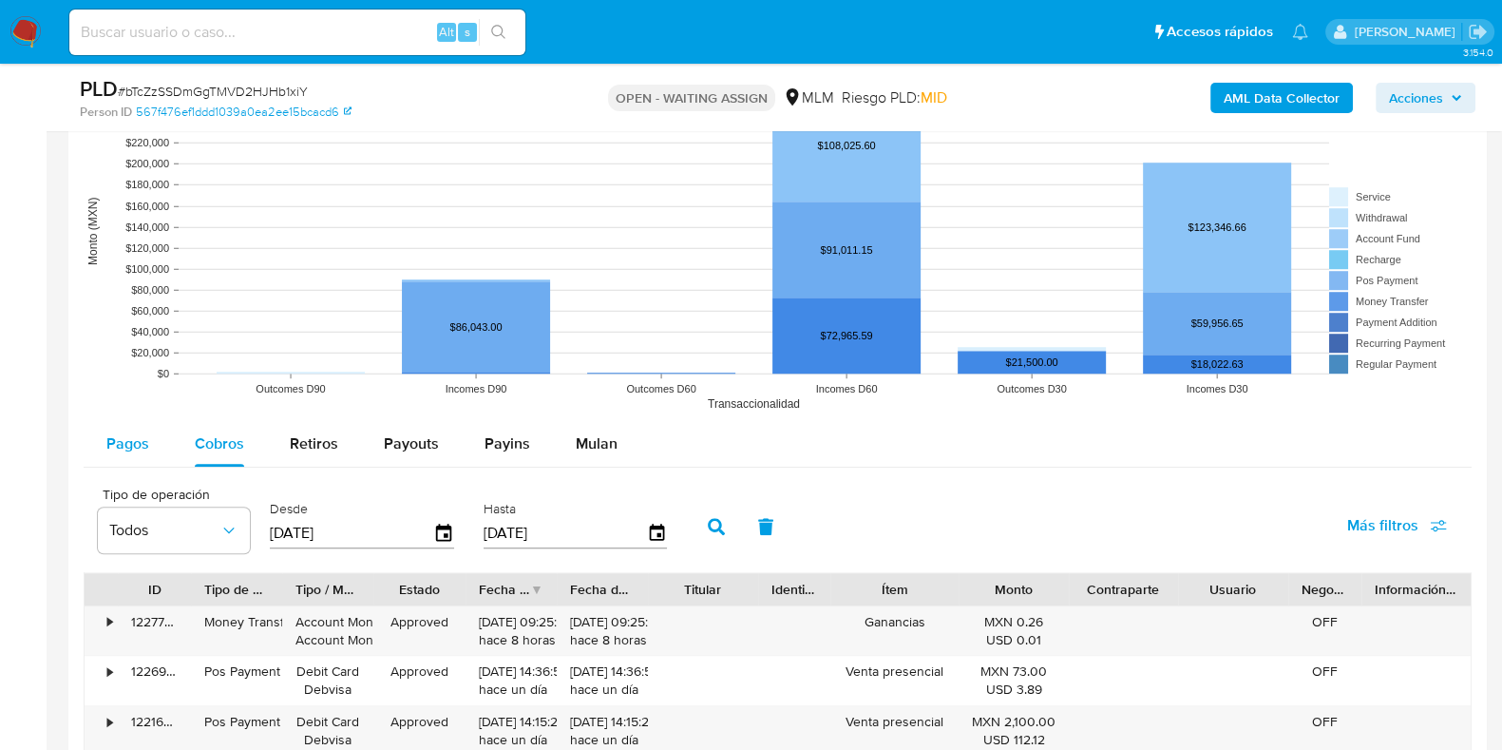
click at [157, 446] on button "Pagos" at bounding box center [128, 444] width 88 height 46
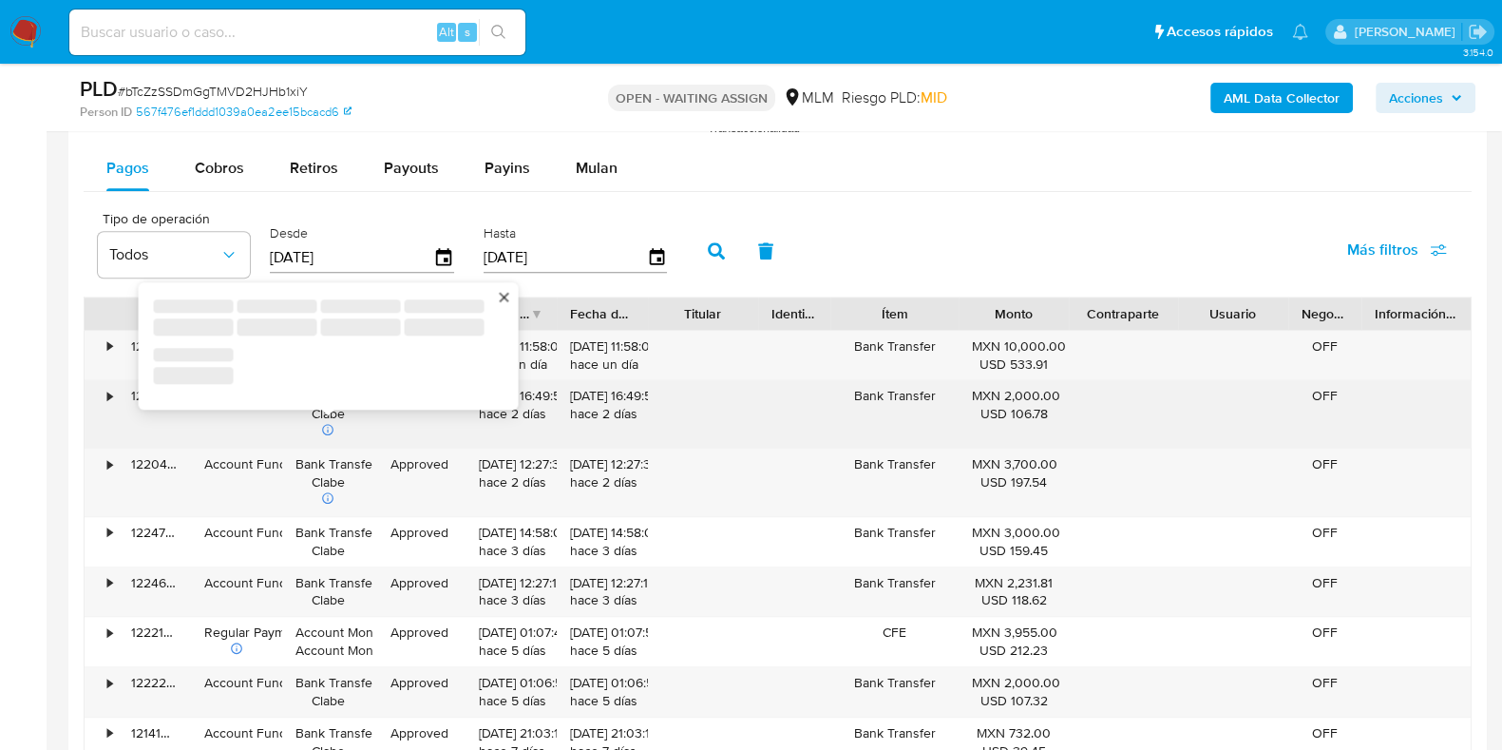
scroll to position [2019, 0]
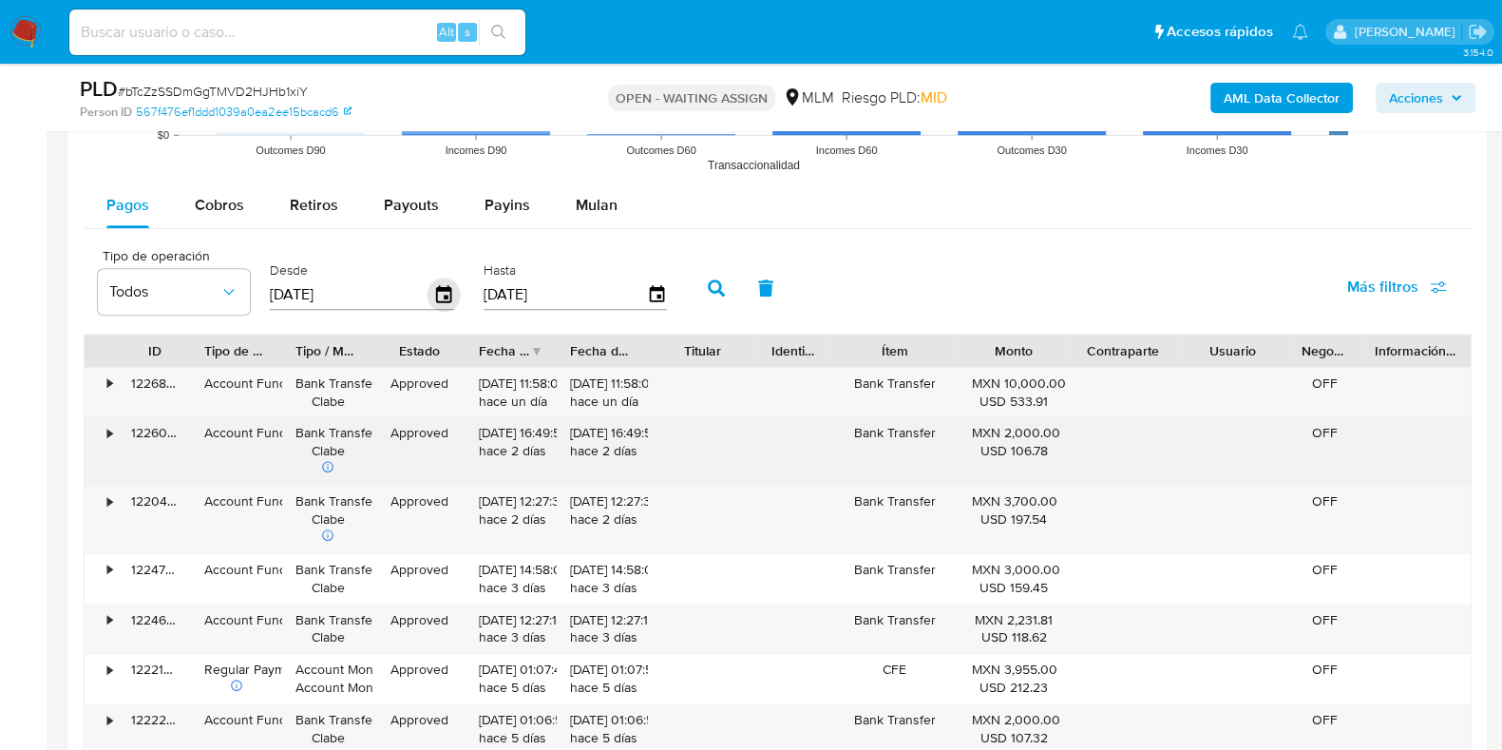
click at [438, 296] on icon "button" at bounding box center [444, 294] width 33 height 33
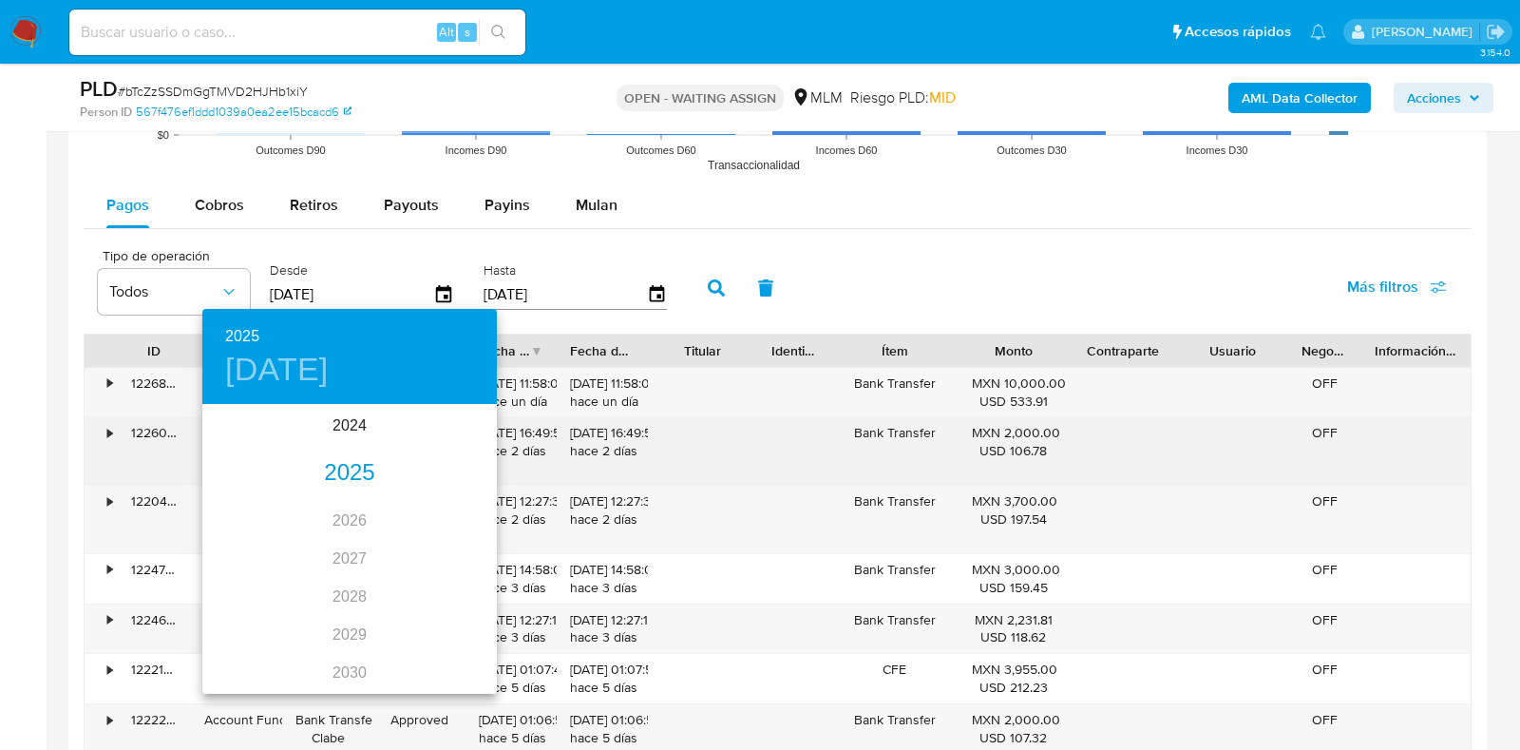
click at [329, 469] on div "2025" at bounding box center [349, 473] width 295 height 38
click at [271, 510] on div "abr." at bounding box center [251, 513] width 98 height 71
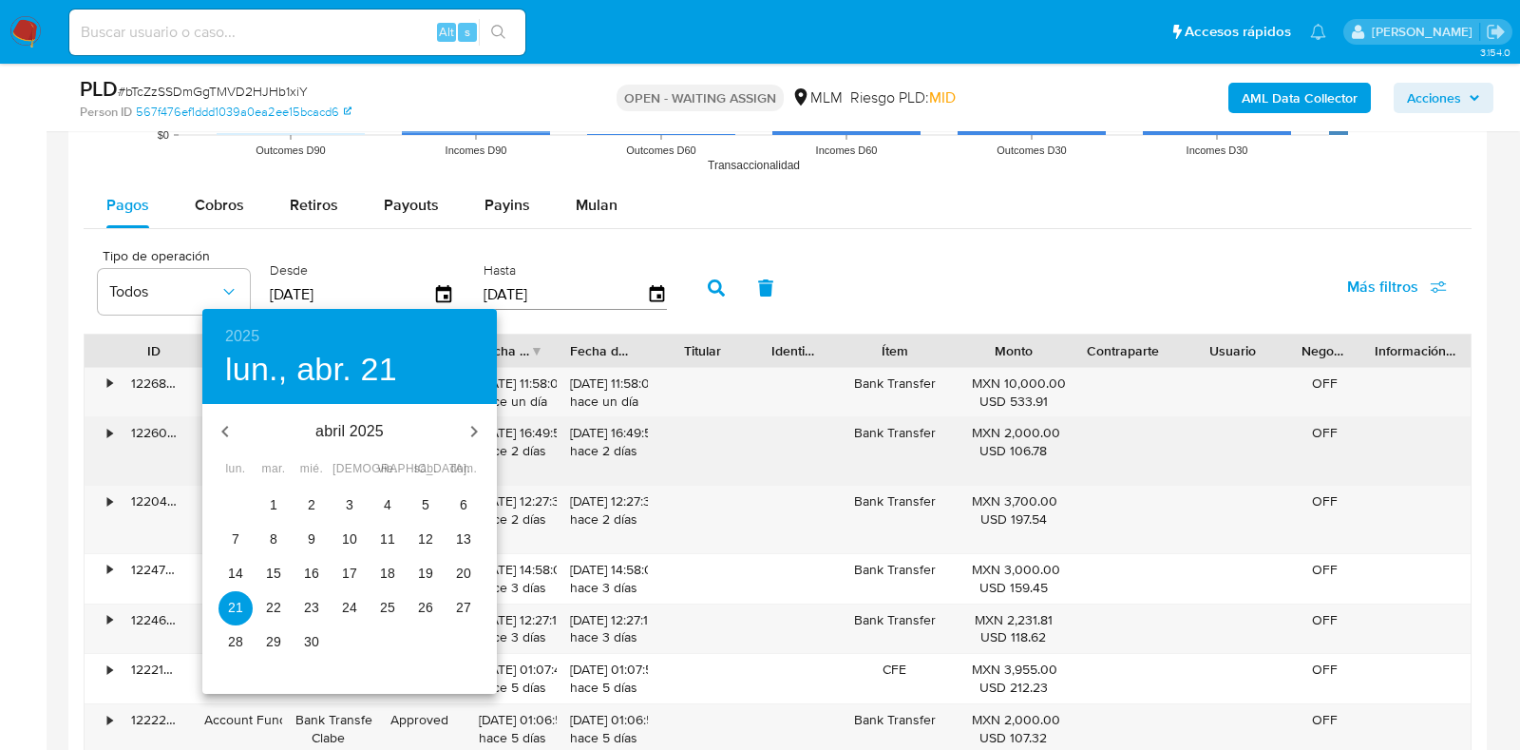
click at [268, 505] on span "1" at bounding box center [274, 504] width 34 height 19
type input "01/04/2025"
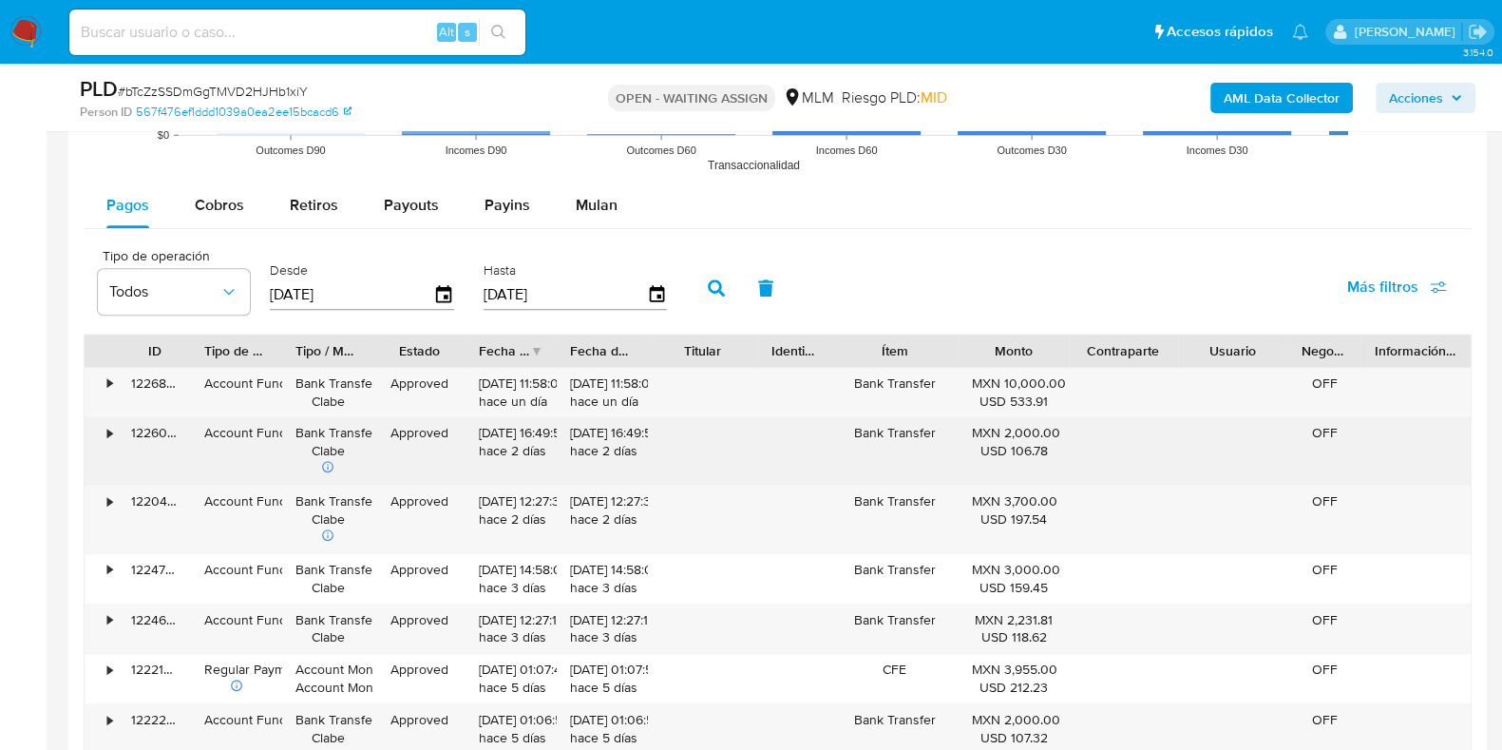
click at [694, 292] on button "button" at bounding box center [716, 288] width 49 height 46
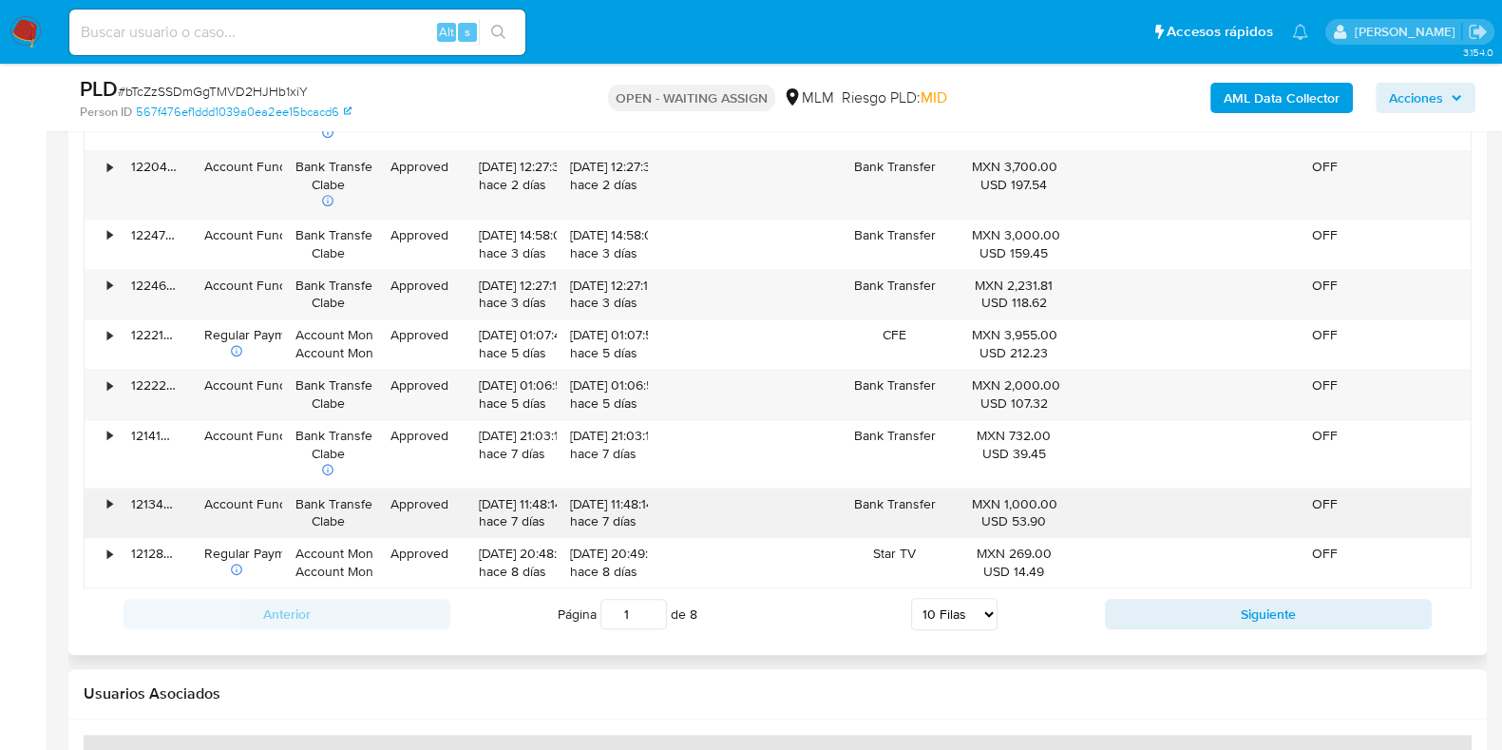
scroll to position [2375, 0]
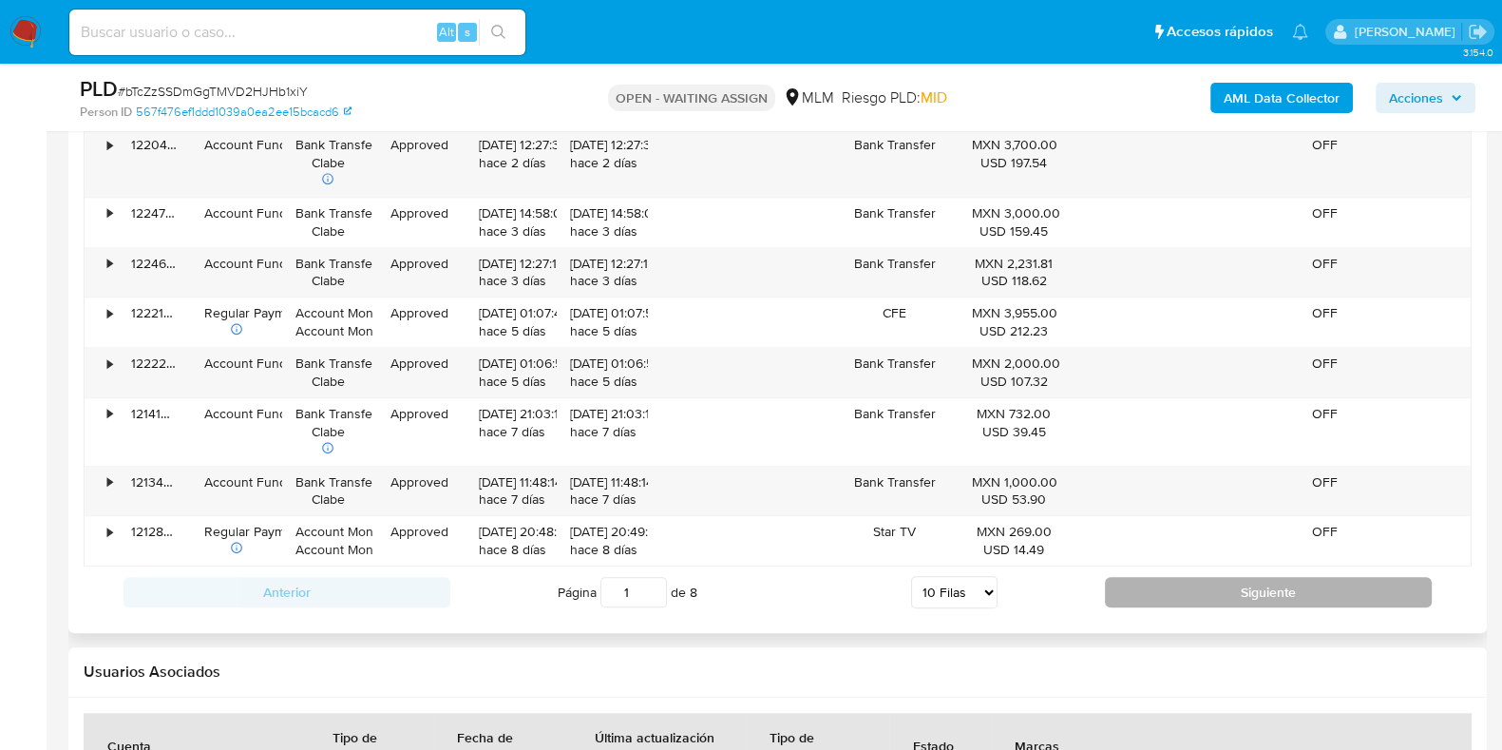
click at [1162, 585] on button "Siguiente" at bounding box center [1268, 592] width 327 height 30
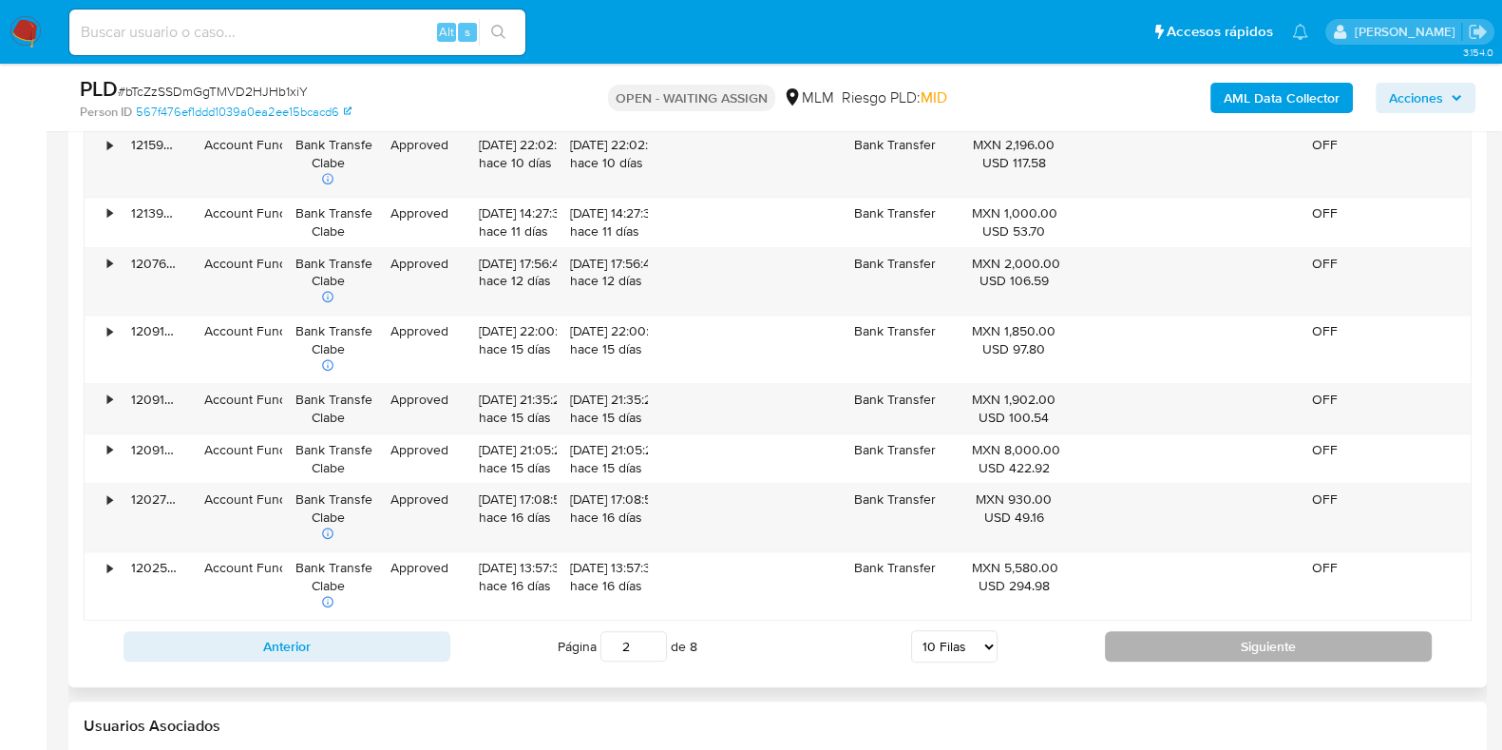
click at [1144, 631] on button "Siguiente" at bounding box center [1268, 646] width 327 height 30
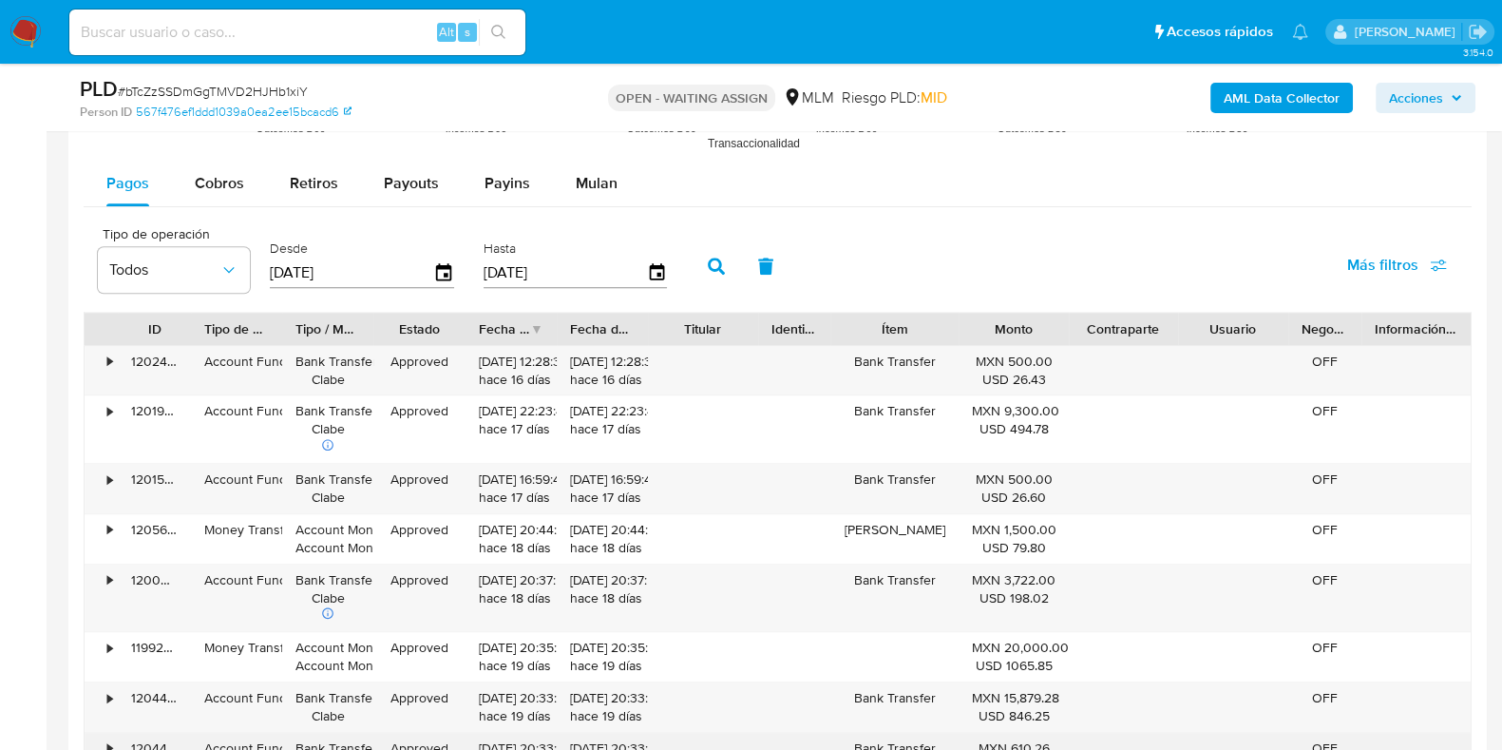
scroll to position [2019, 0]
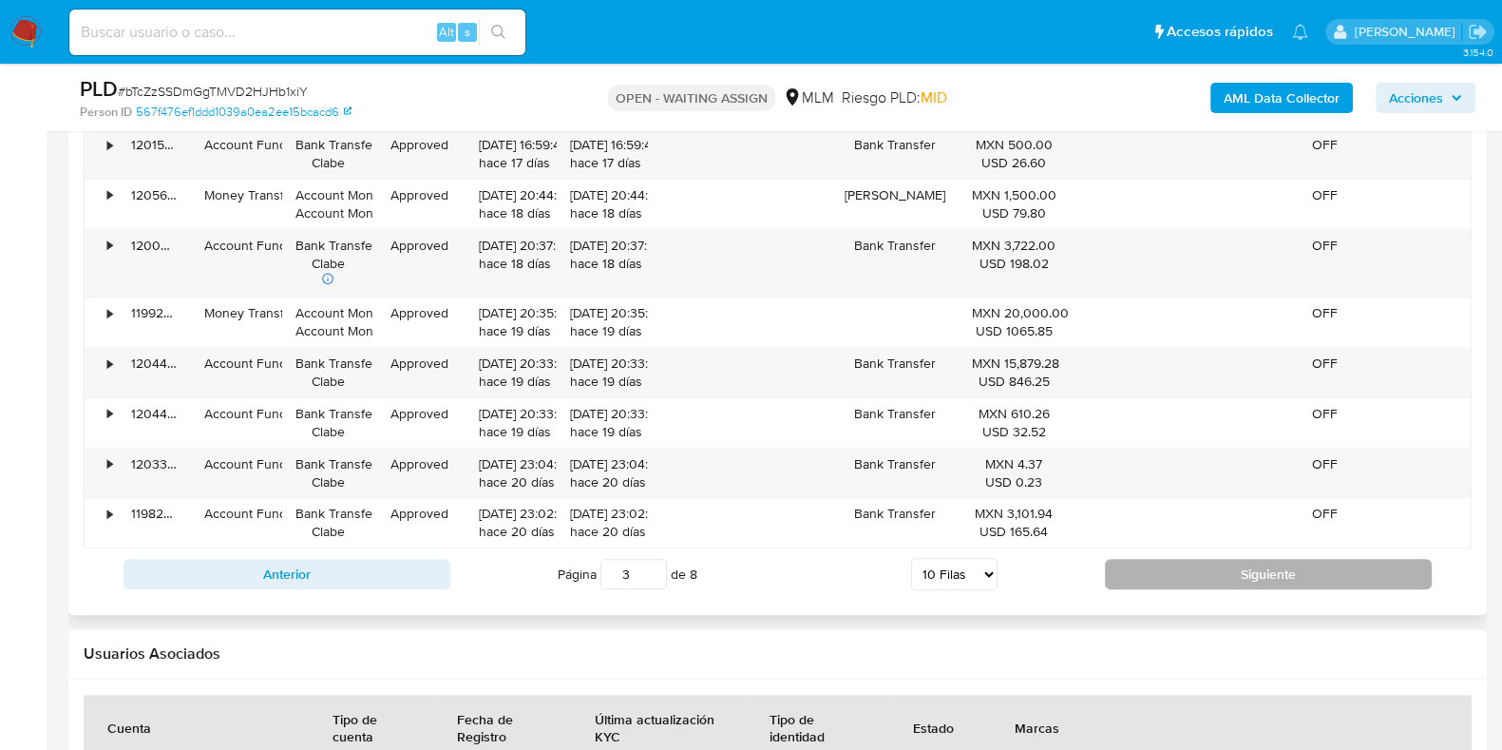
click at [1153, 564] on button "Siguiente" at bounding box center [1268, 574] width 327 height 30
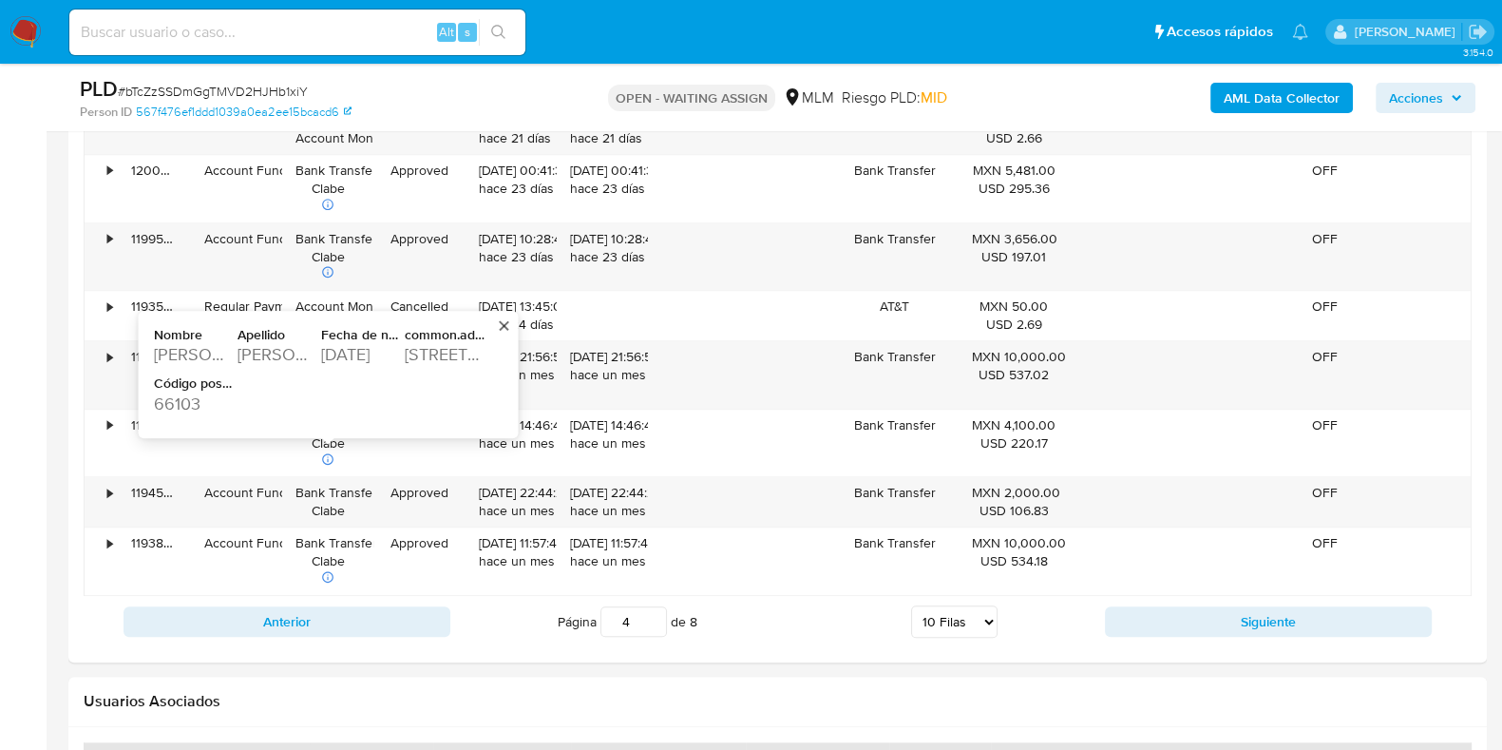
scroll to position [2494, 0]
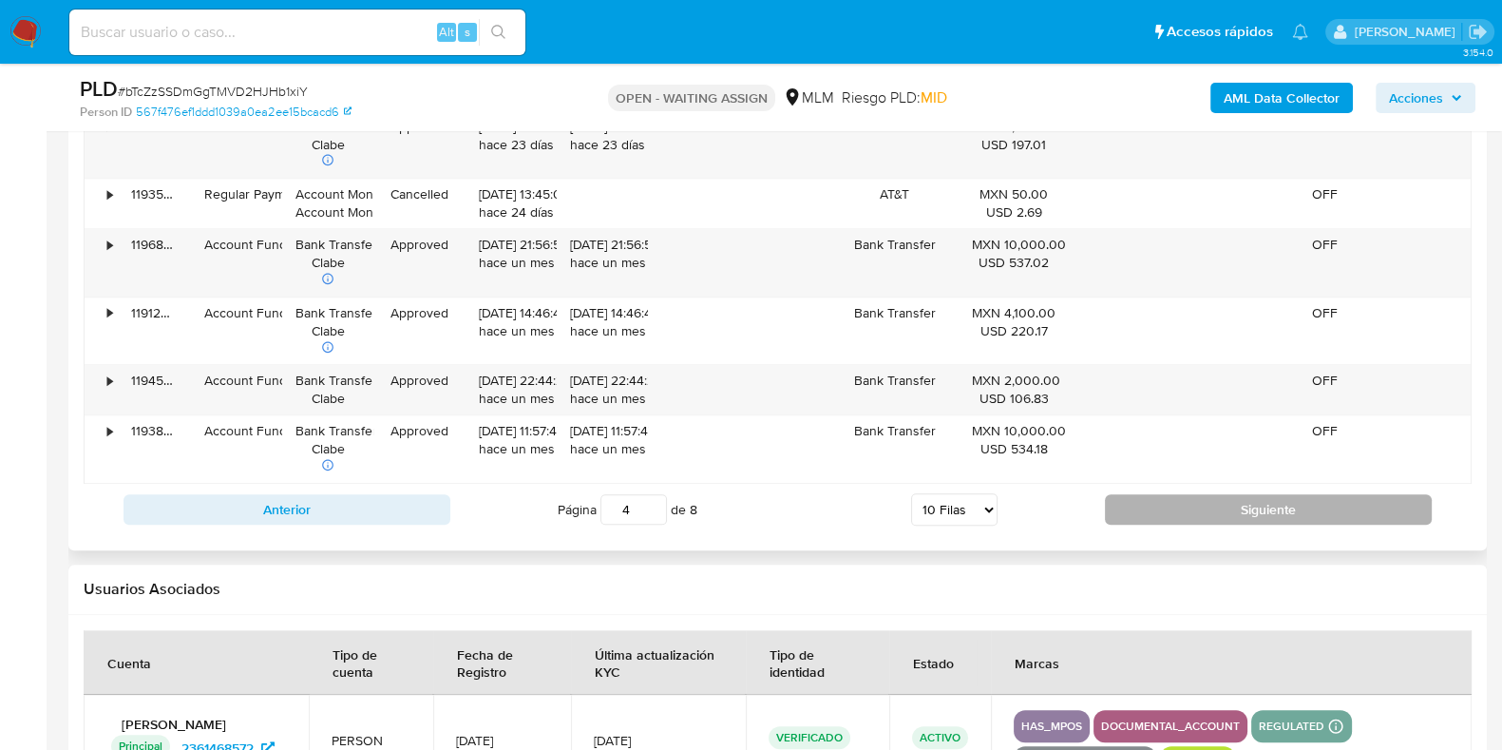
click at [1131, 499] on button "Siguiente" at bounding box center [1268, 509] width 327 height 30
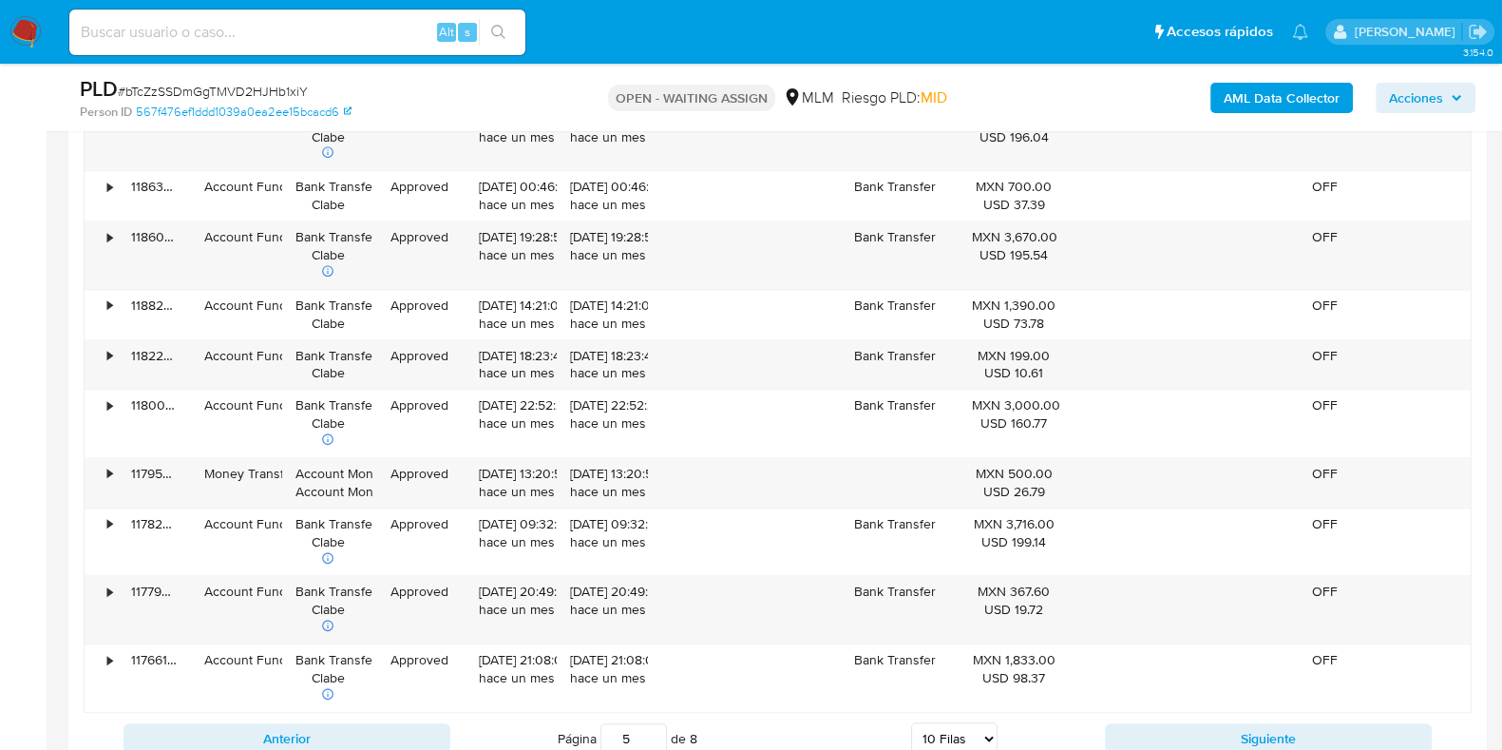
scroll to position [2138, 0]
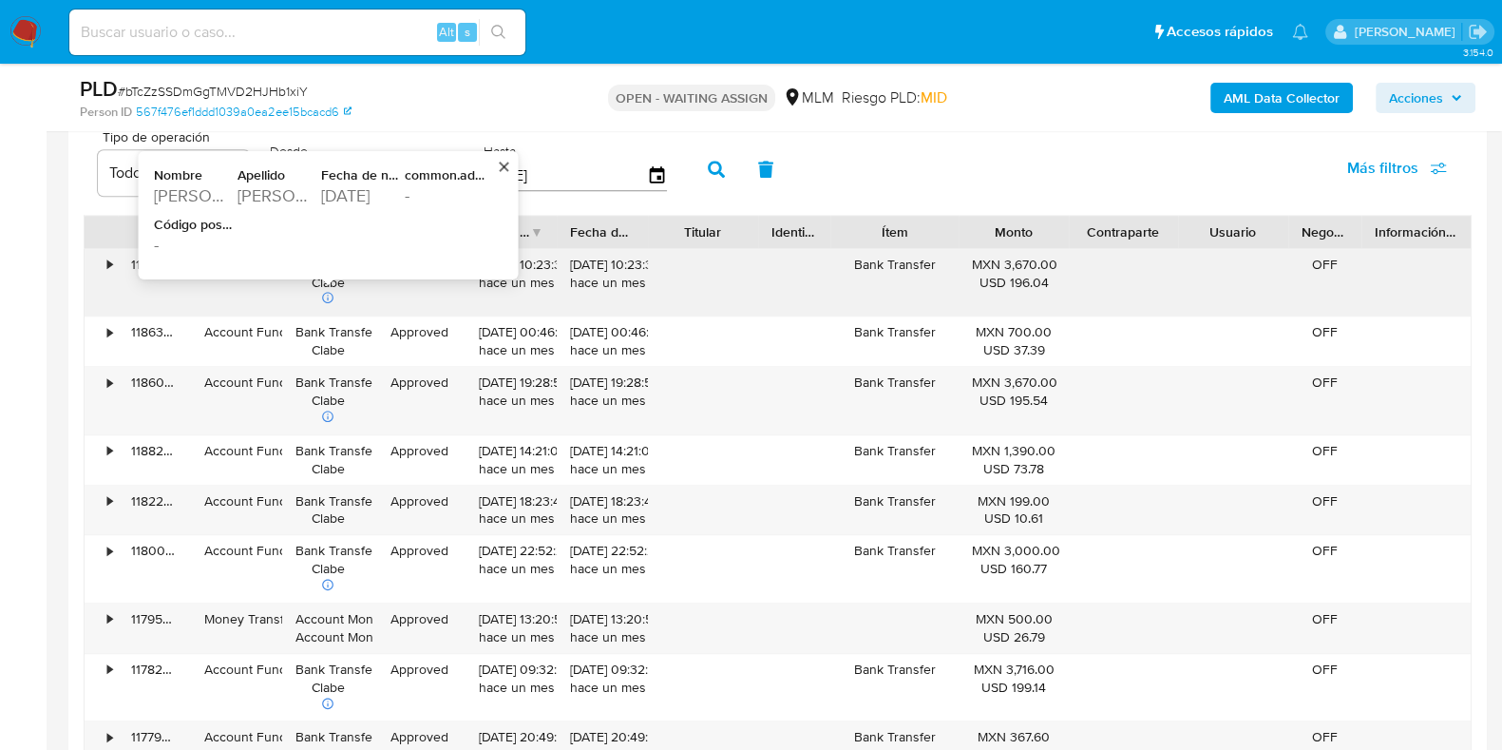
click at [266, 185] on div "Niebla Martinez" at bounding box center [278, 195] width 80 height 23
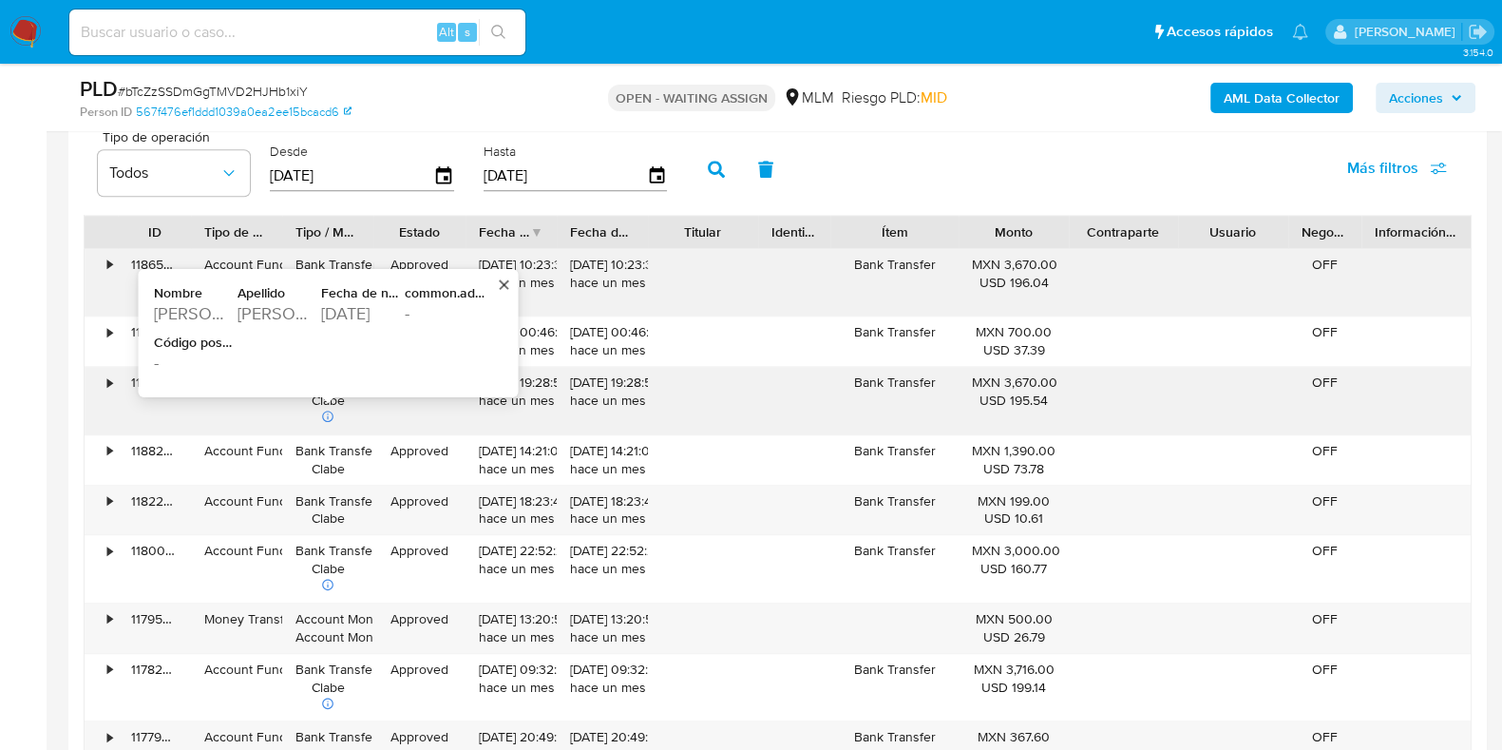
click at [287, 316] on div "Sosa Bernal" at bounding box center [278, 313] width 80 height 23
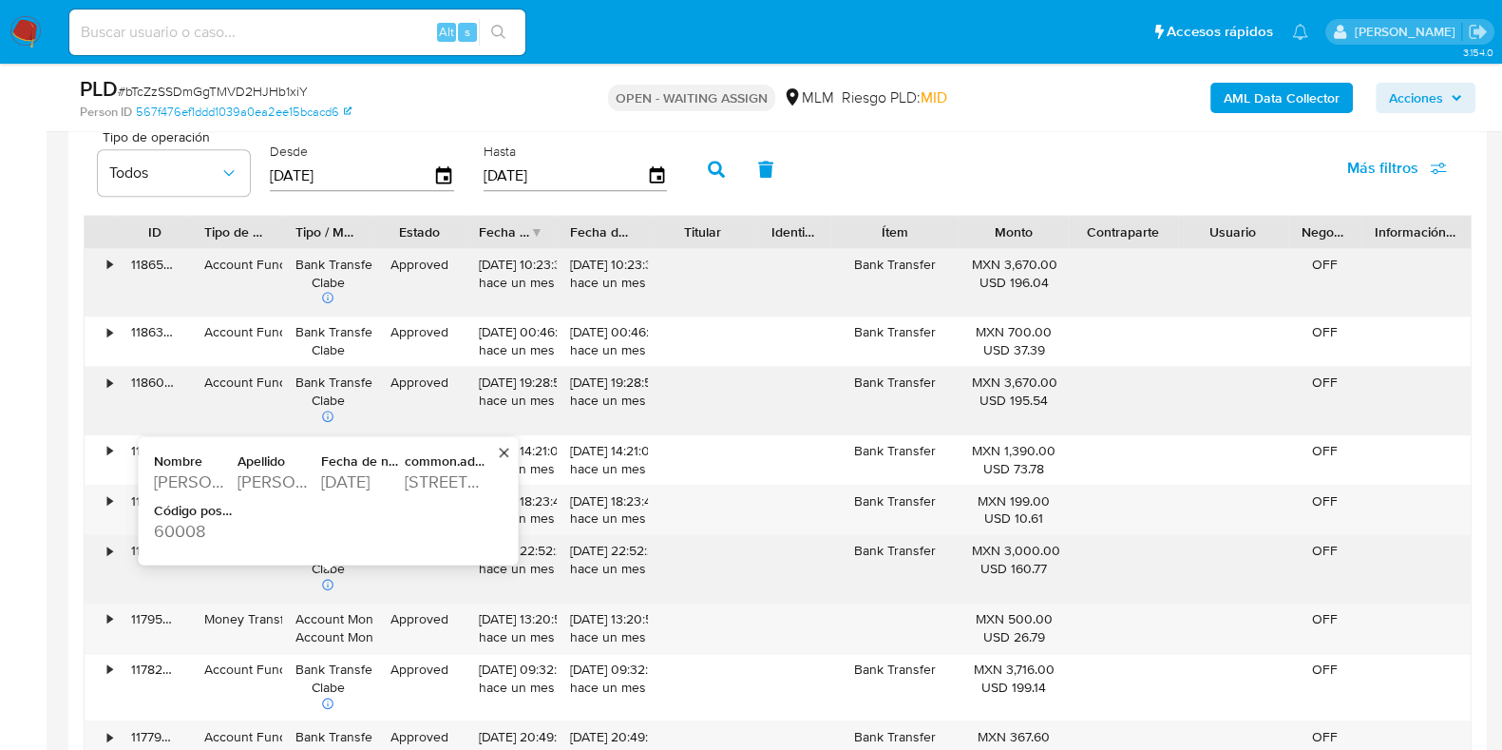
click at [272, 477] on div "Garcia" at bounding box center [278, 481] width 80 height 23
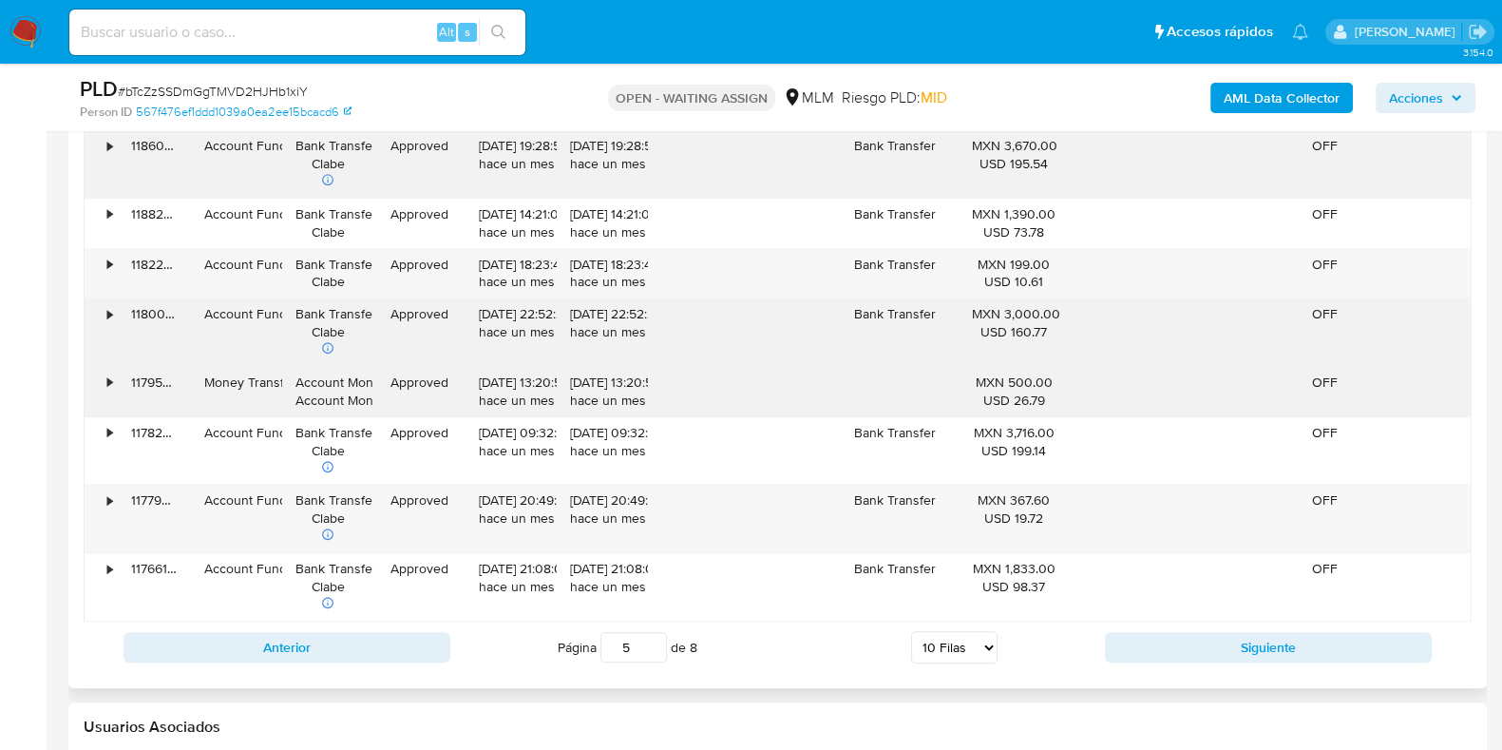
scroll to position [2375, 0]
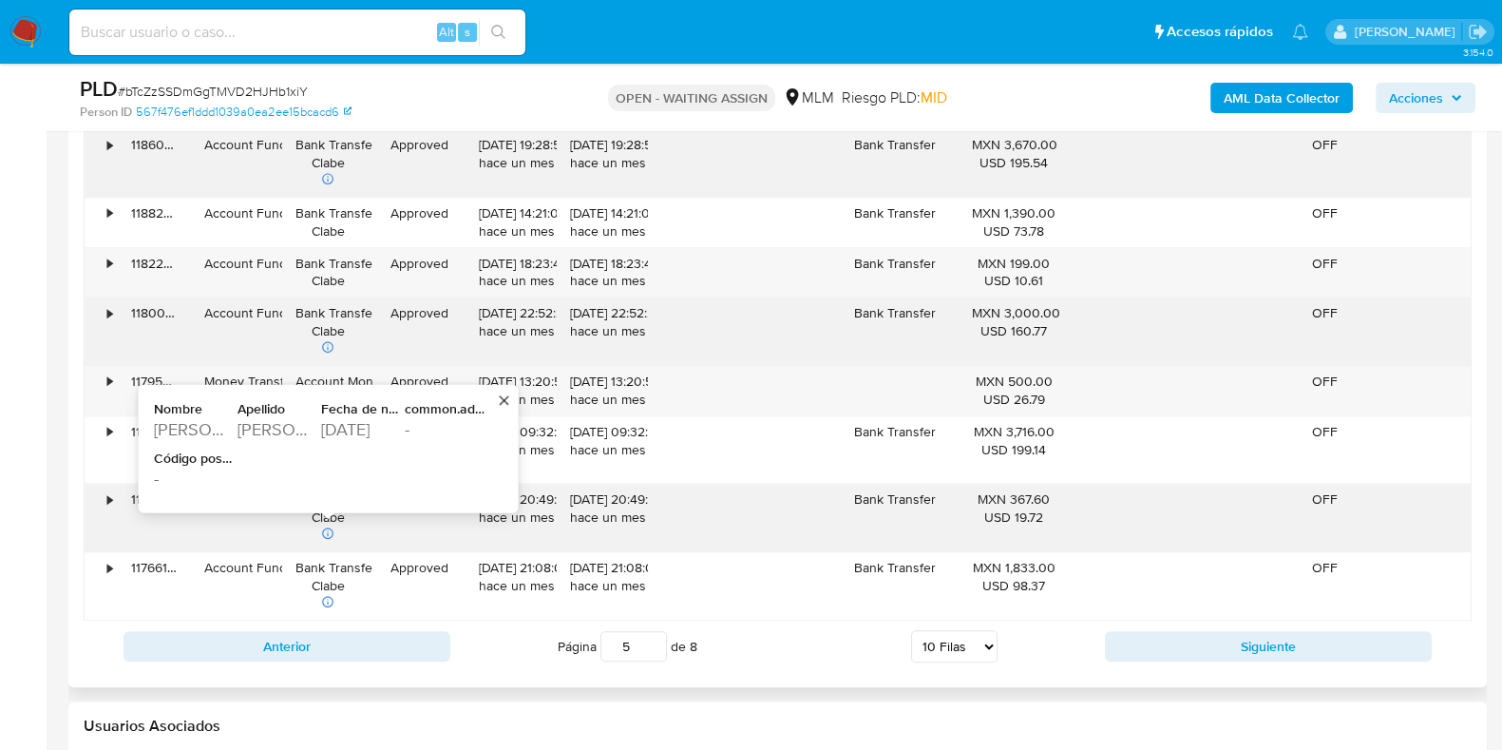
click at [286, 426] on div "arciniega soto" at bounding box center [278, 429] width 80 height 23
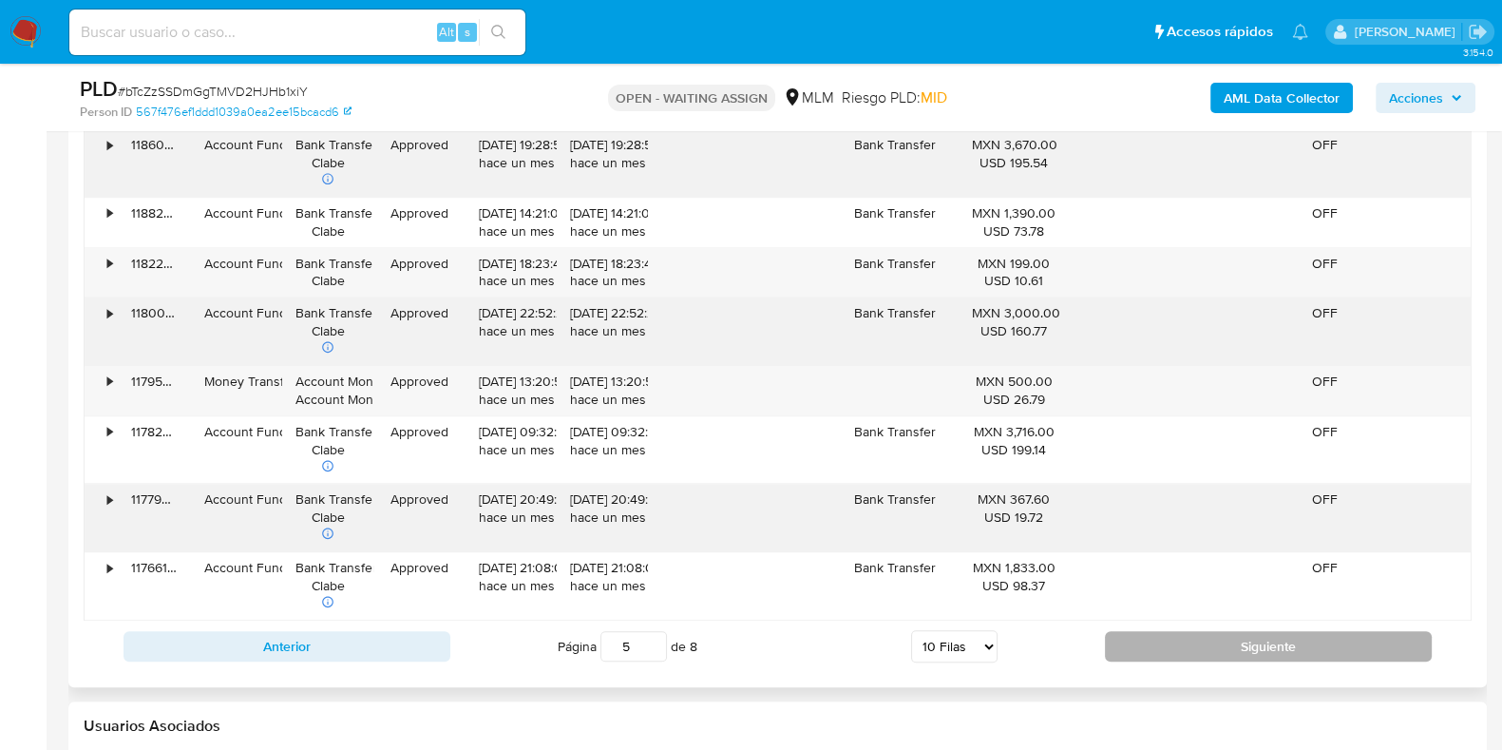
click at [1114, 637] on button "Siguiente" at bounding box center [1268, 646] width 327 height 30
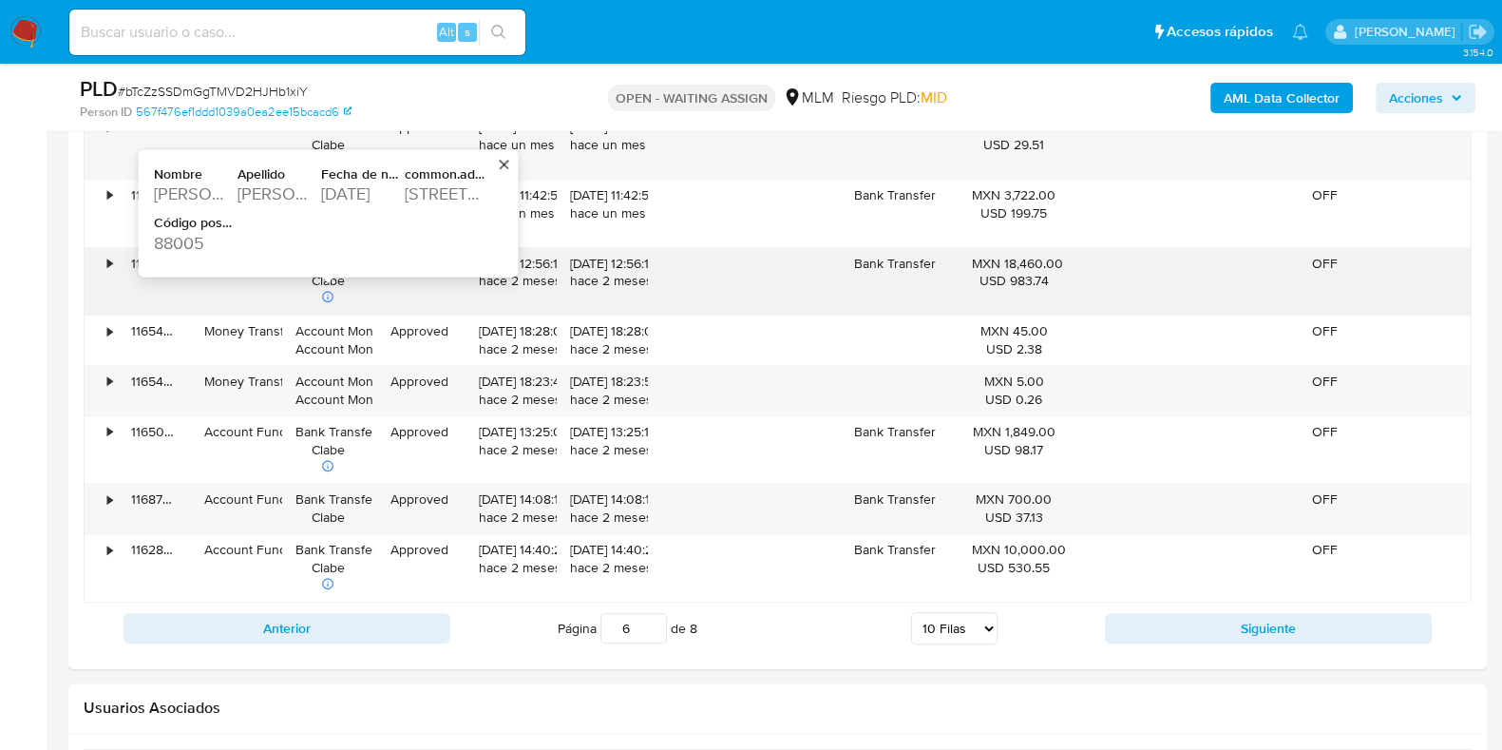
click at [287, 196] on div "BARRAZA" at bounding box center [278, 193] width 80 height 23
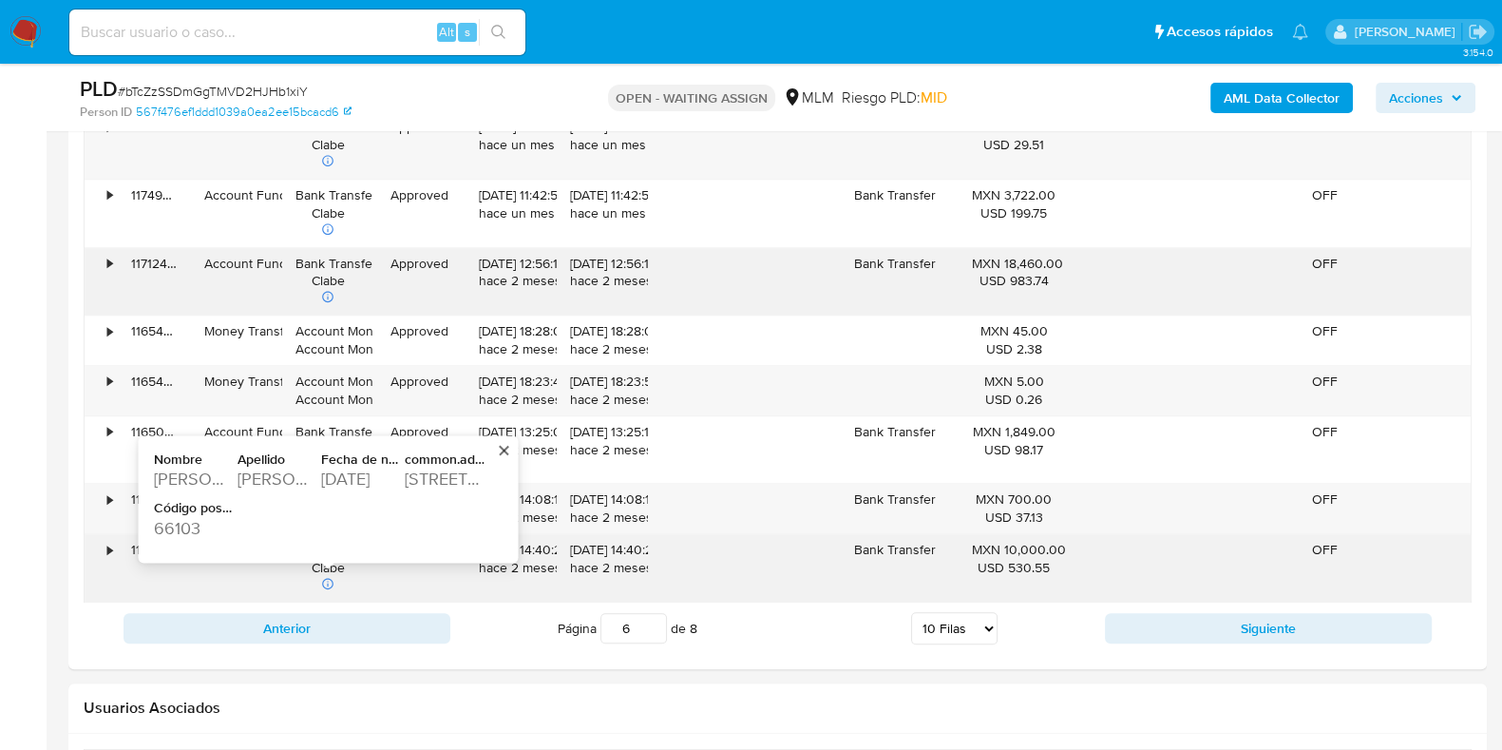
click at [277, 475] on div "aguirre caldera" at bounding box center [278, 479] width 80 height 23
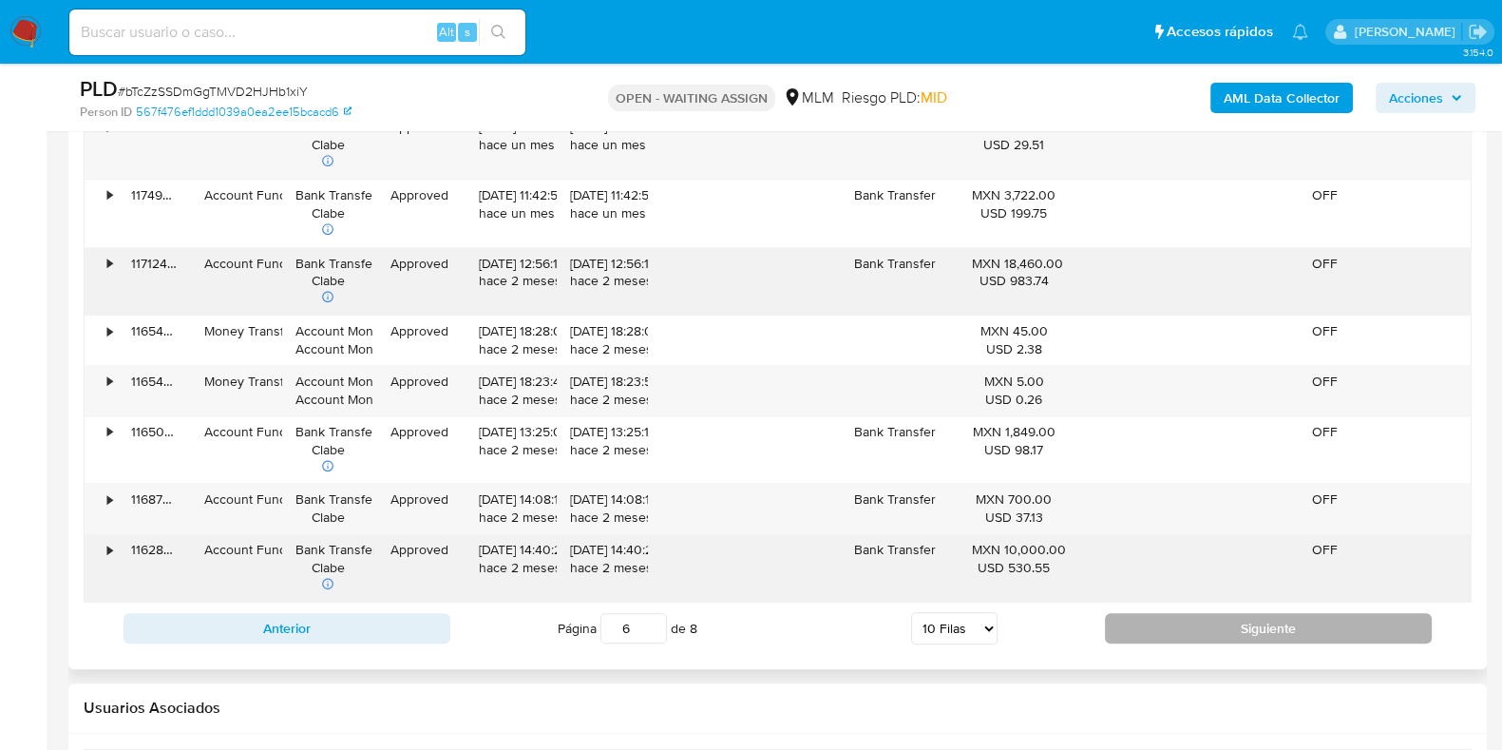
click at [1166, 619] on button "Siguiente" at bounding box center [1268, 628] width 327 height 30
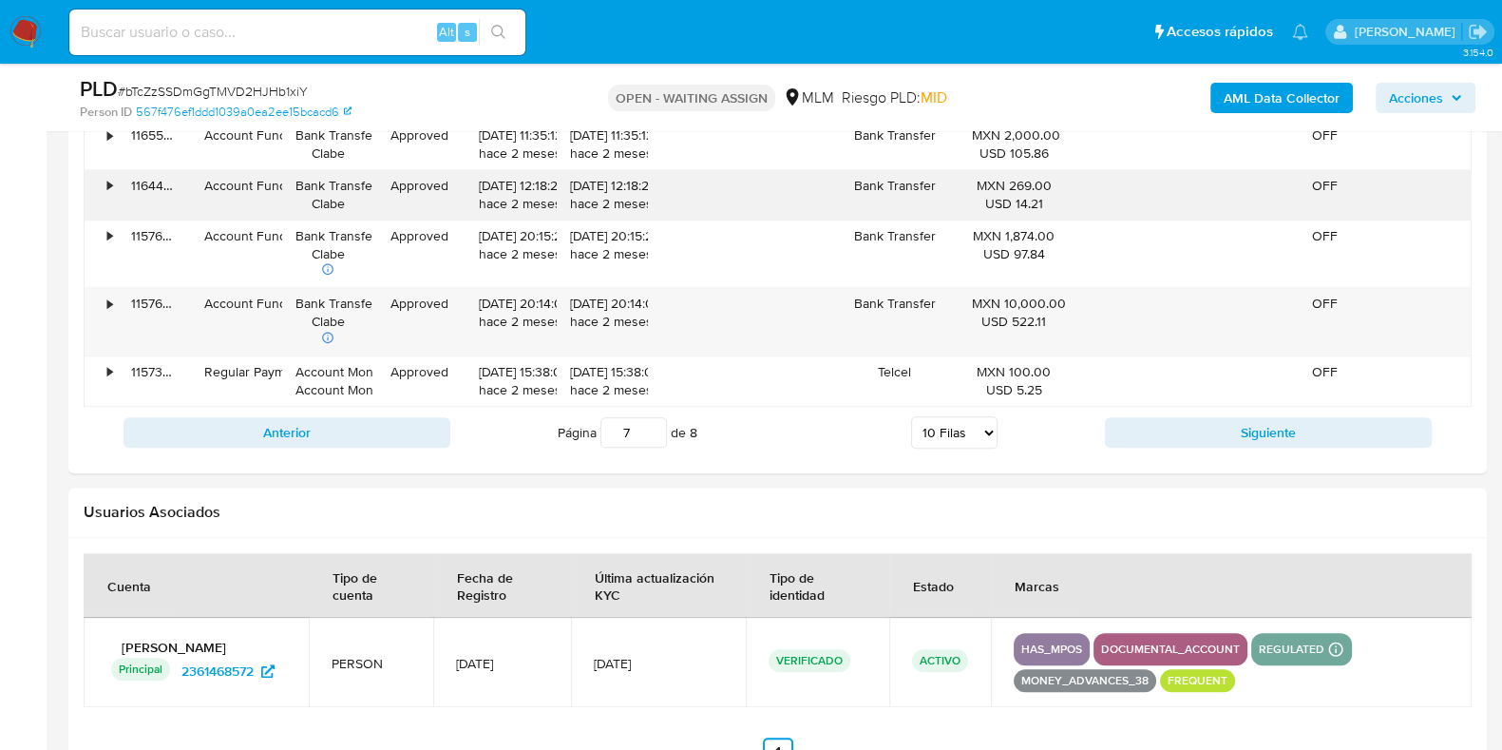
scroll to position [2613, 0]
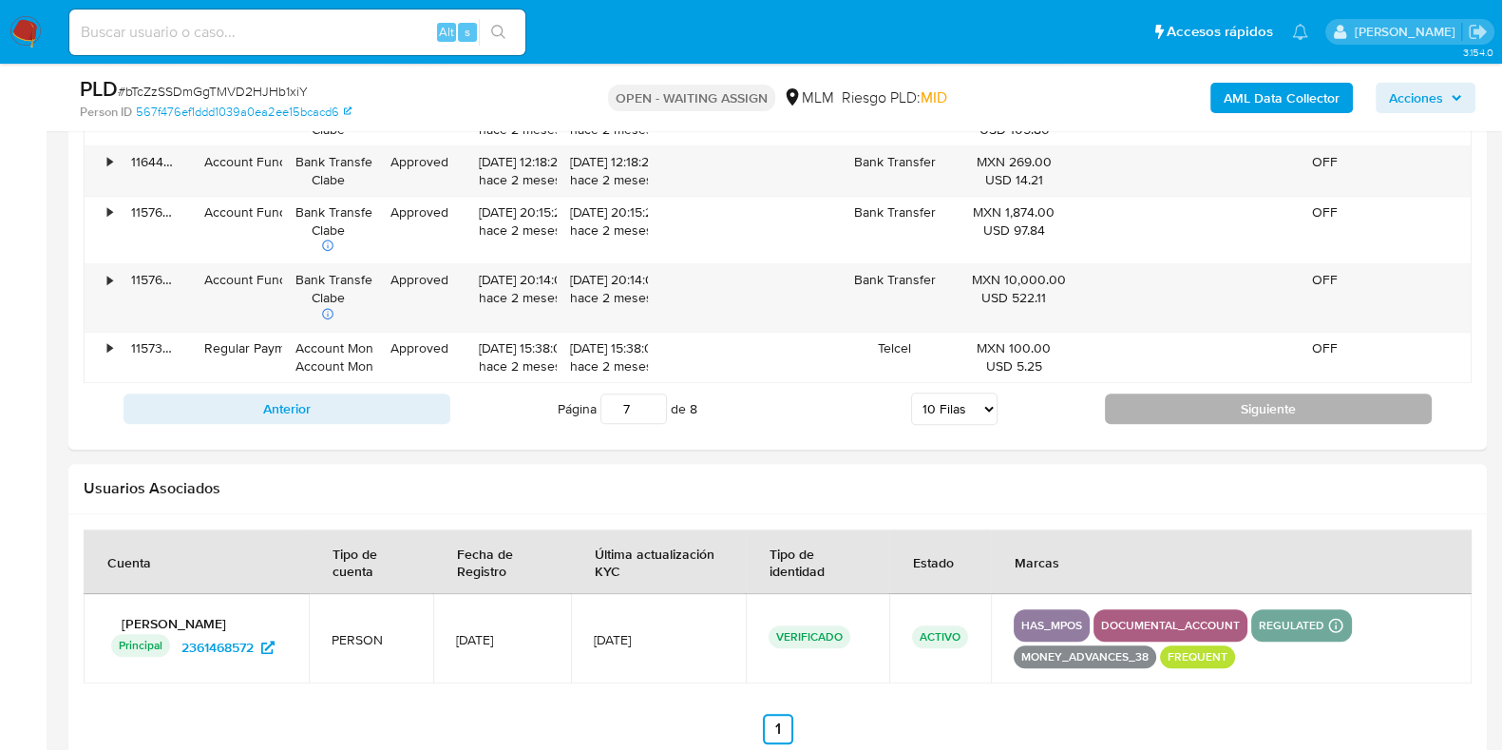
click at [1169, 397] on button "Siguiente" at bounding box center [1268, 408] width 327 height 30
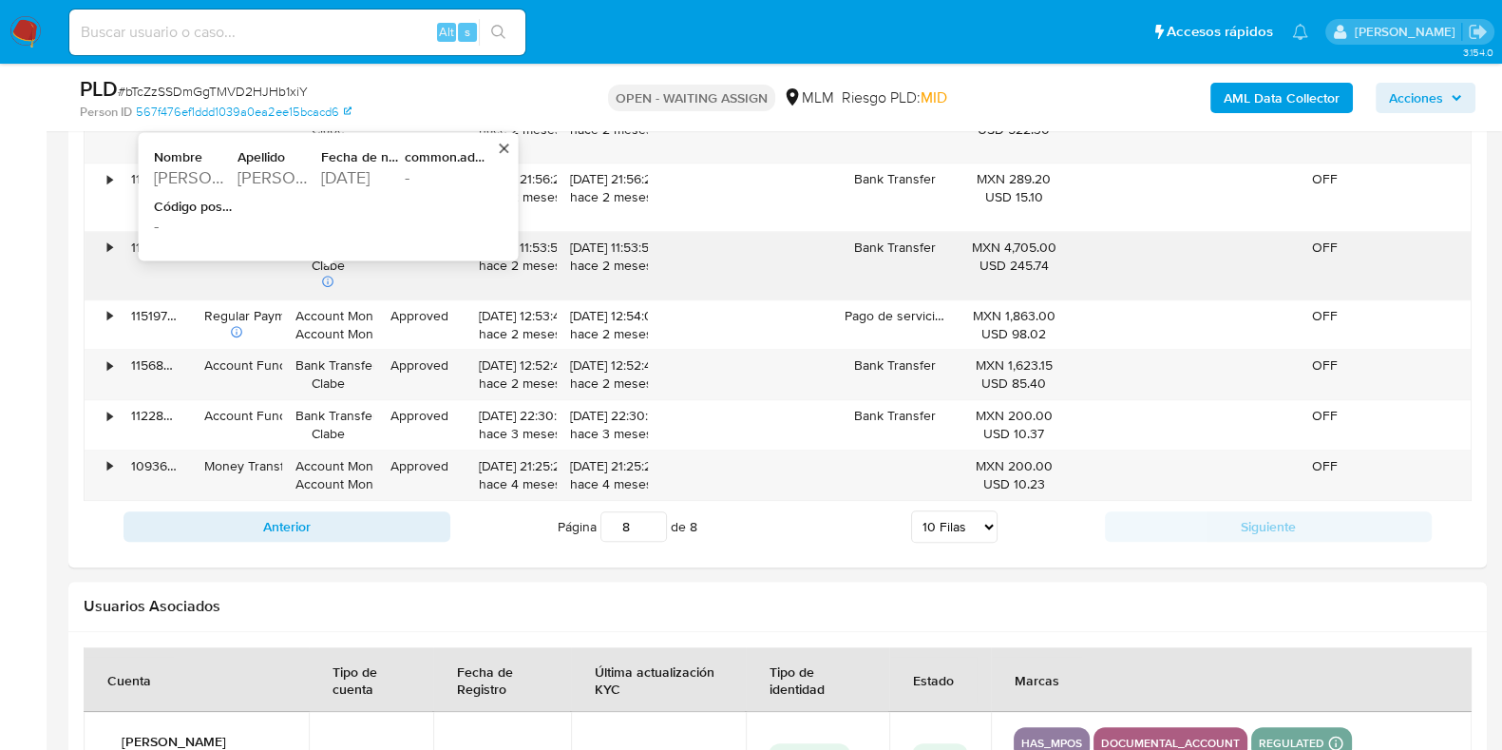
scroll to position [2321, 0]
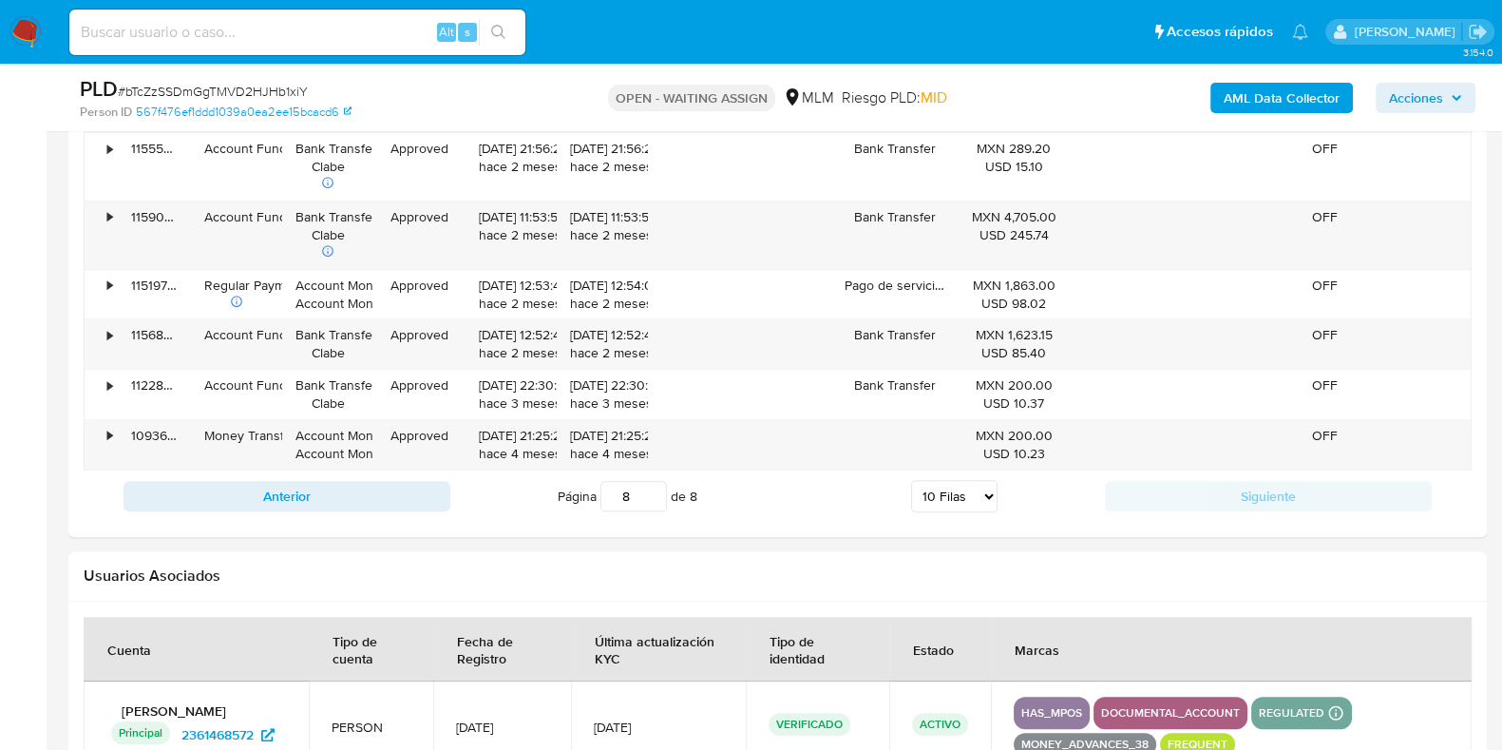
click at [651, 484] on input "8" at bounding box center [633, 496] width 67 height 30
click at [652, 501] on input "1" at bounding box center [633, 496] width 67 height 30
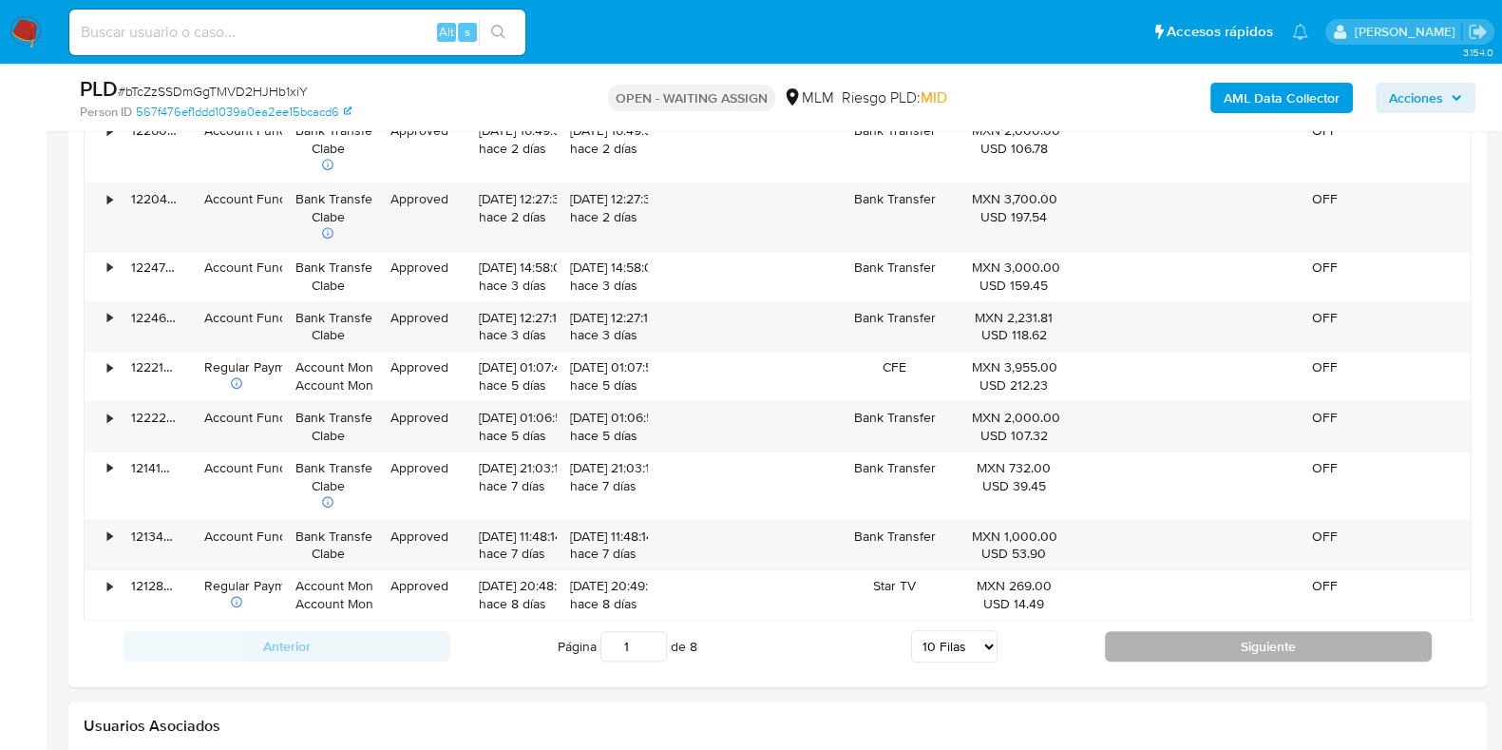
click at [1238, 643] on button "Siguiente" at bounding box center [1268, 646] width 327 height 30
type input "2"
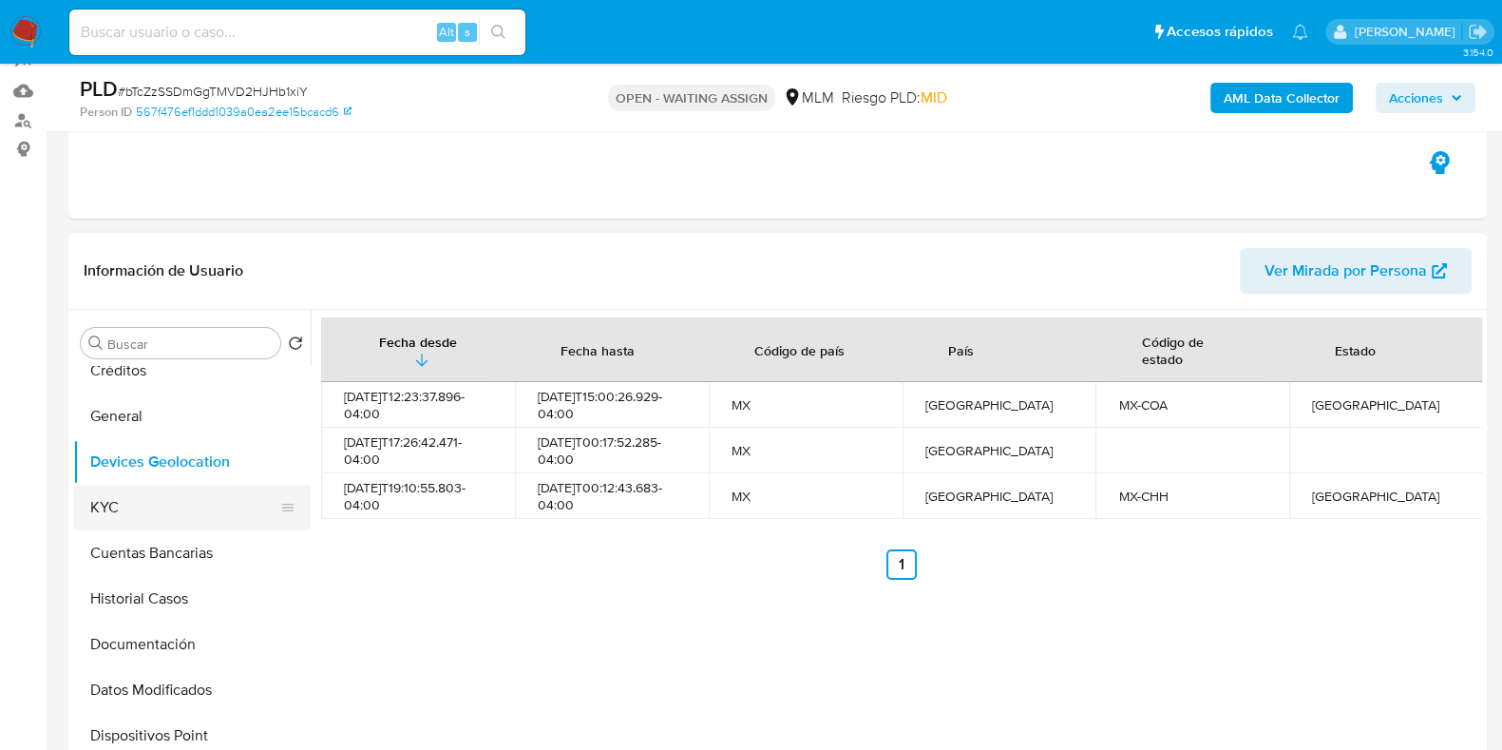
scroll to position [237, 0]
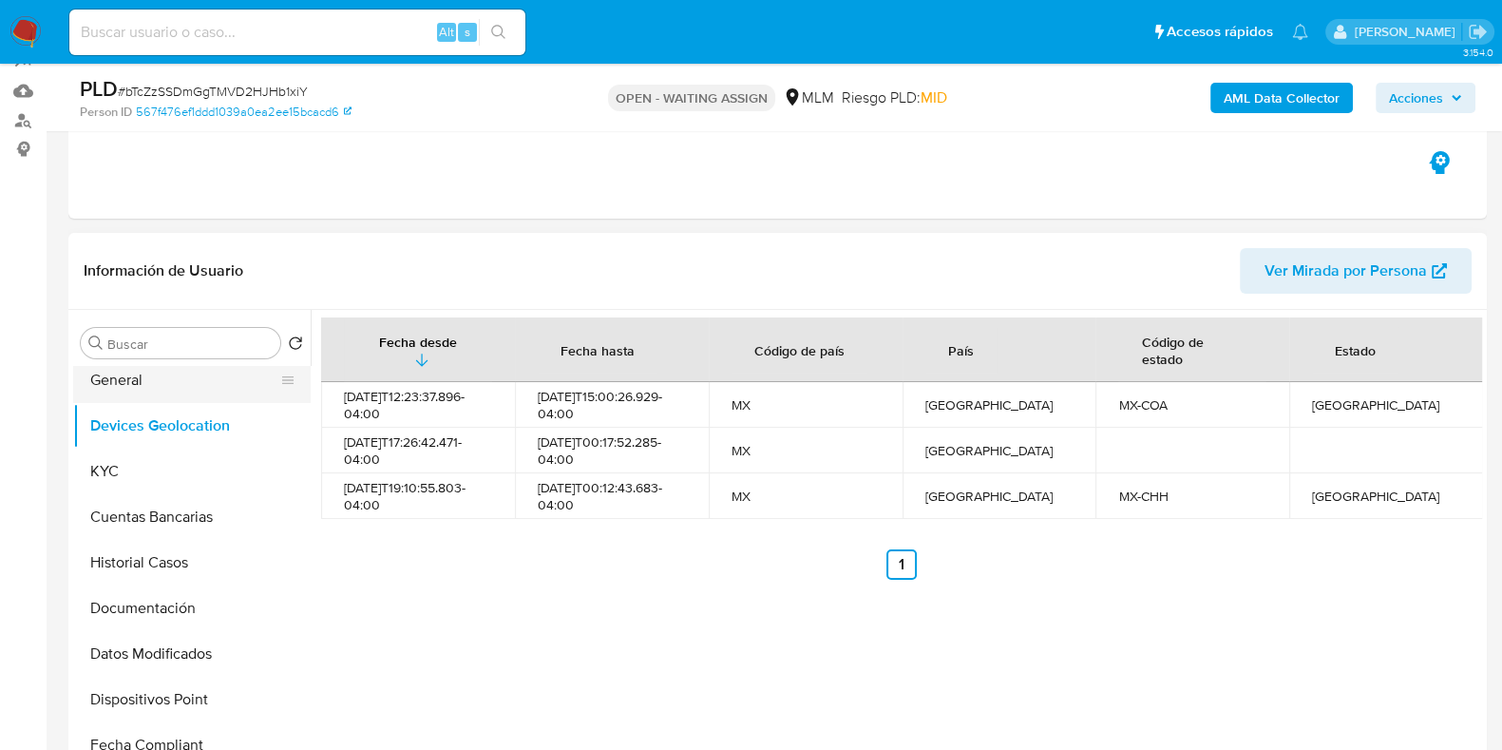
click at [146, 379] on button "General" at bounding box center [184, 380] width 222 height 46
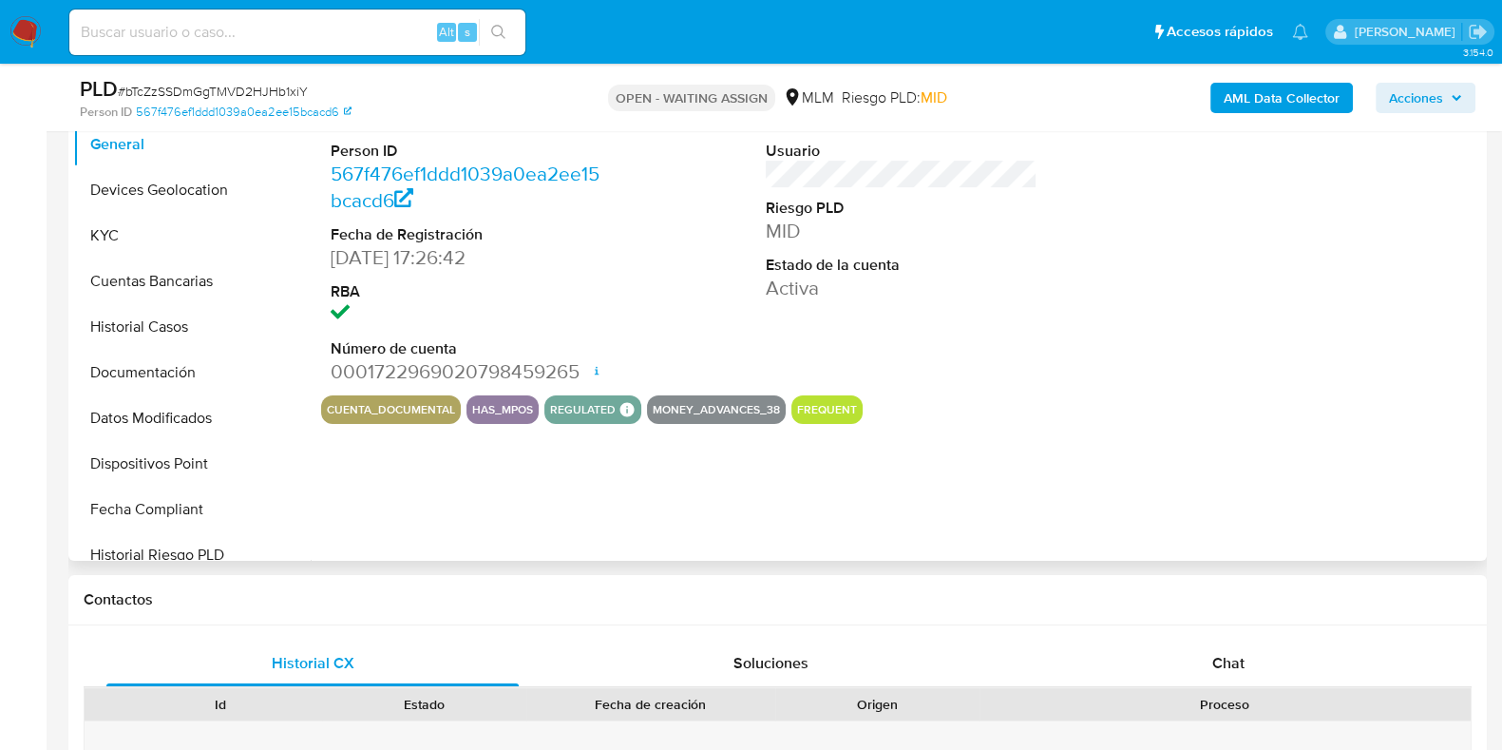
scroll to position [421, 0]
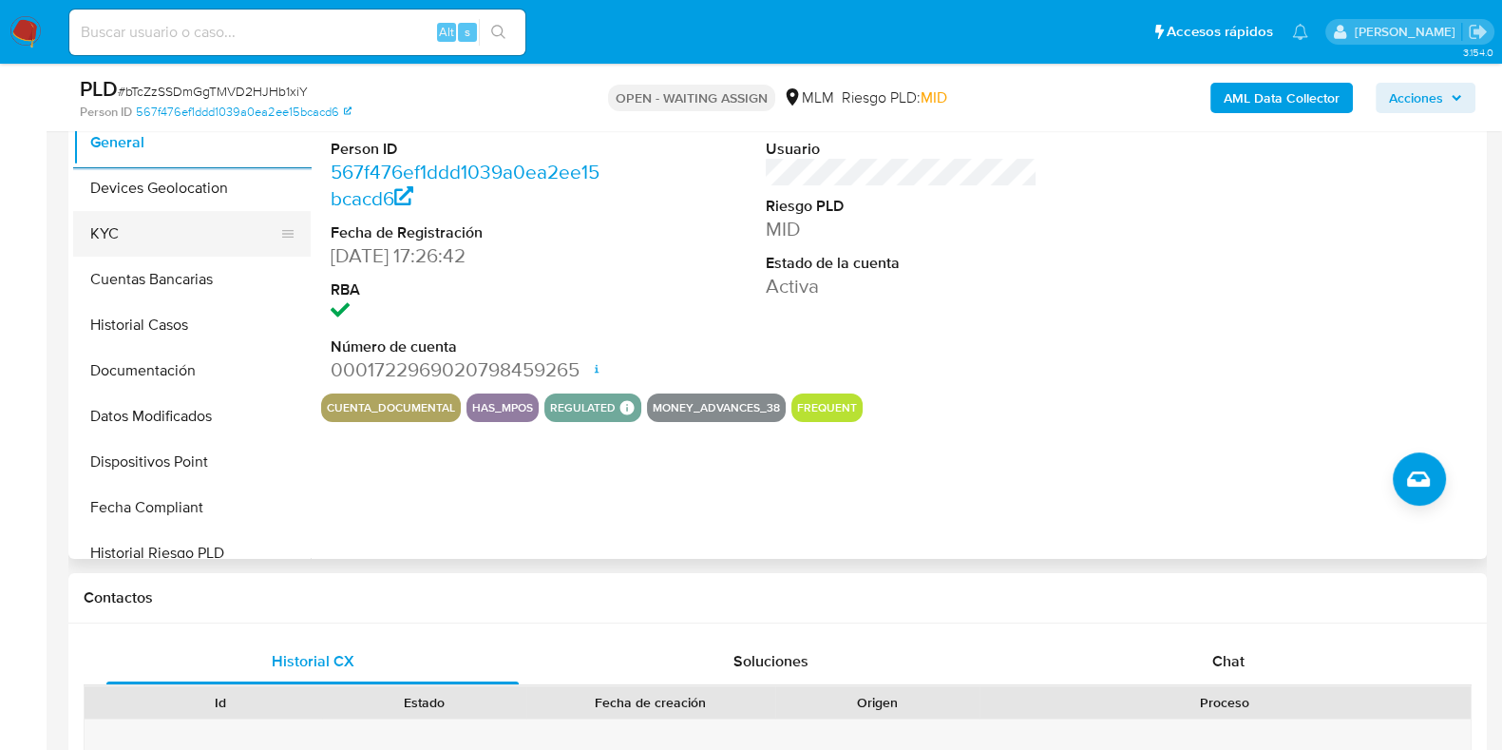
click at [122, 234] on button "KYC" at bounding box center [184, 234] width 222 height 46
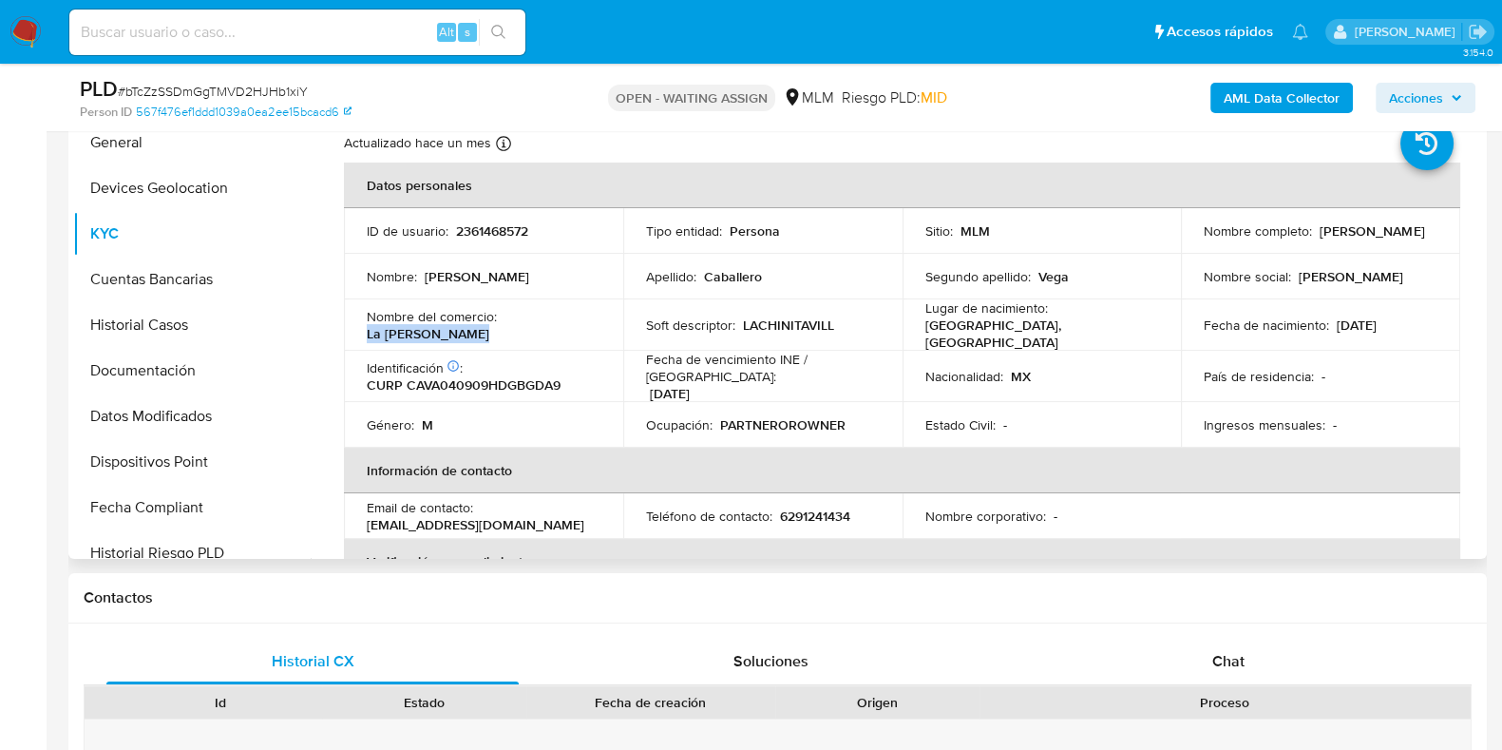
drag, startPoint x: 487, startPoint y: 336, endPoint x: 361, endPoint y: 327, distance: 126.7
click at [361, 327] on td "Nombre del comercio : La Chinita Villa" at bounding box center [483, 324] width 279 height 51
copy p "La [PERSON_NAME]"
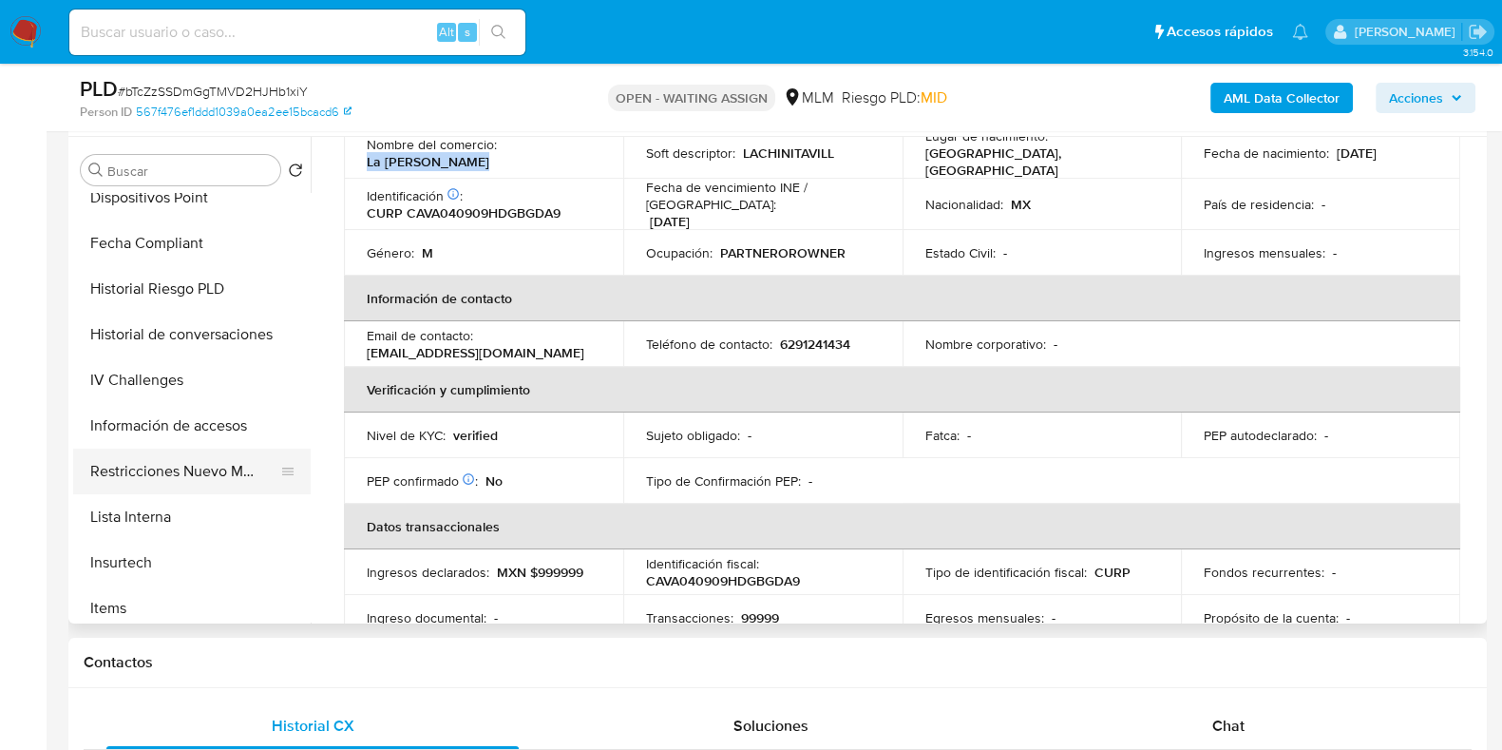
scroll to position [802, 0]
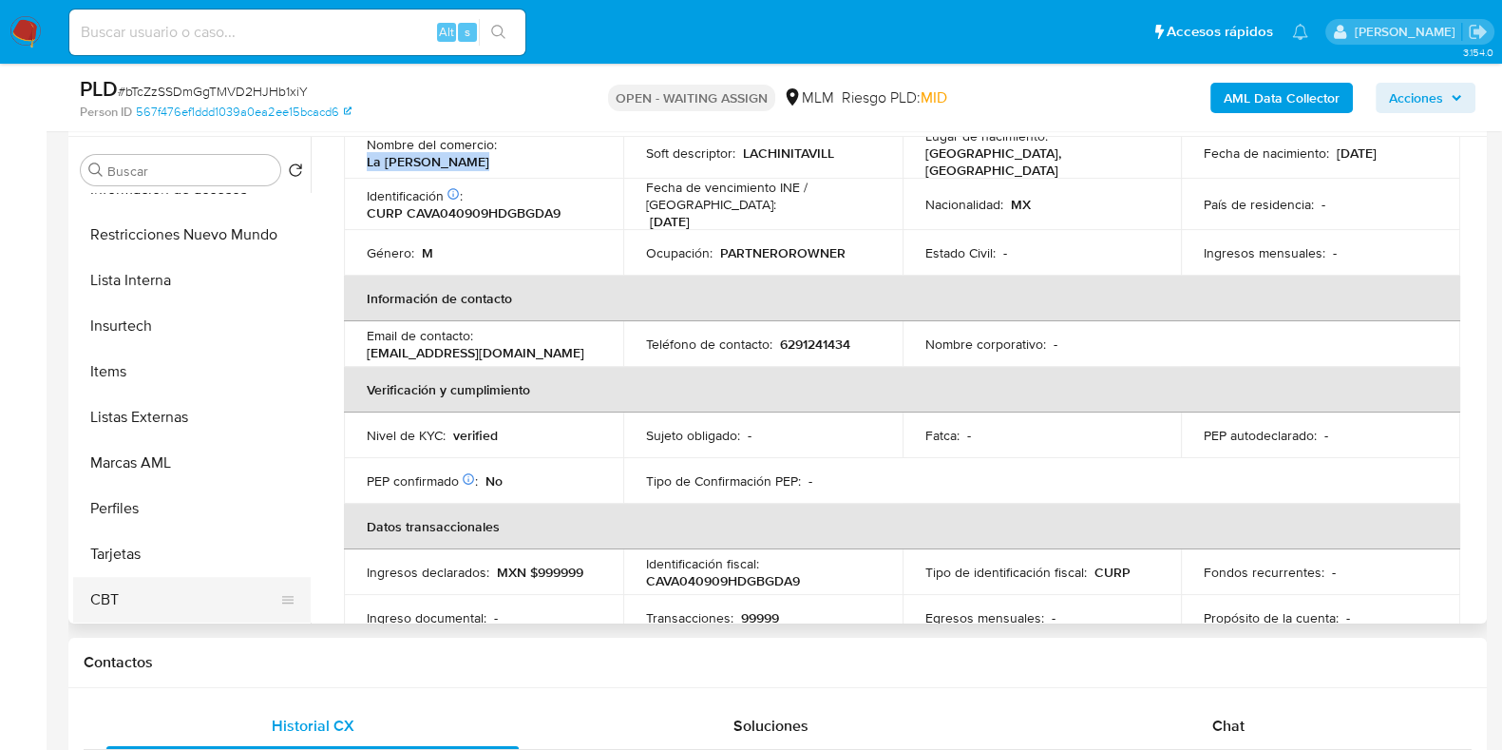
click at [114, 596] on button "CBT" at bounding box center [184, 600] width 222 height 46
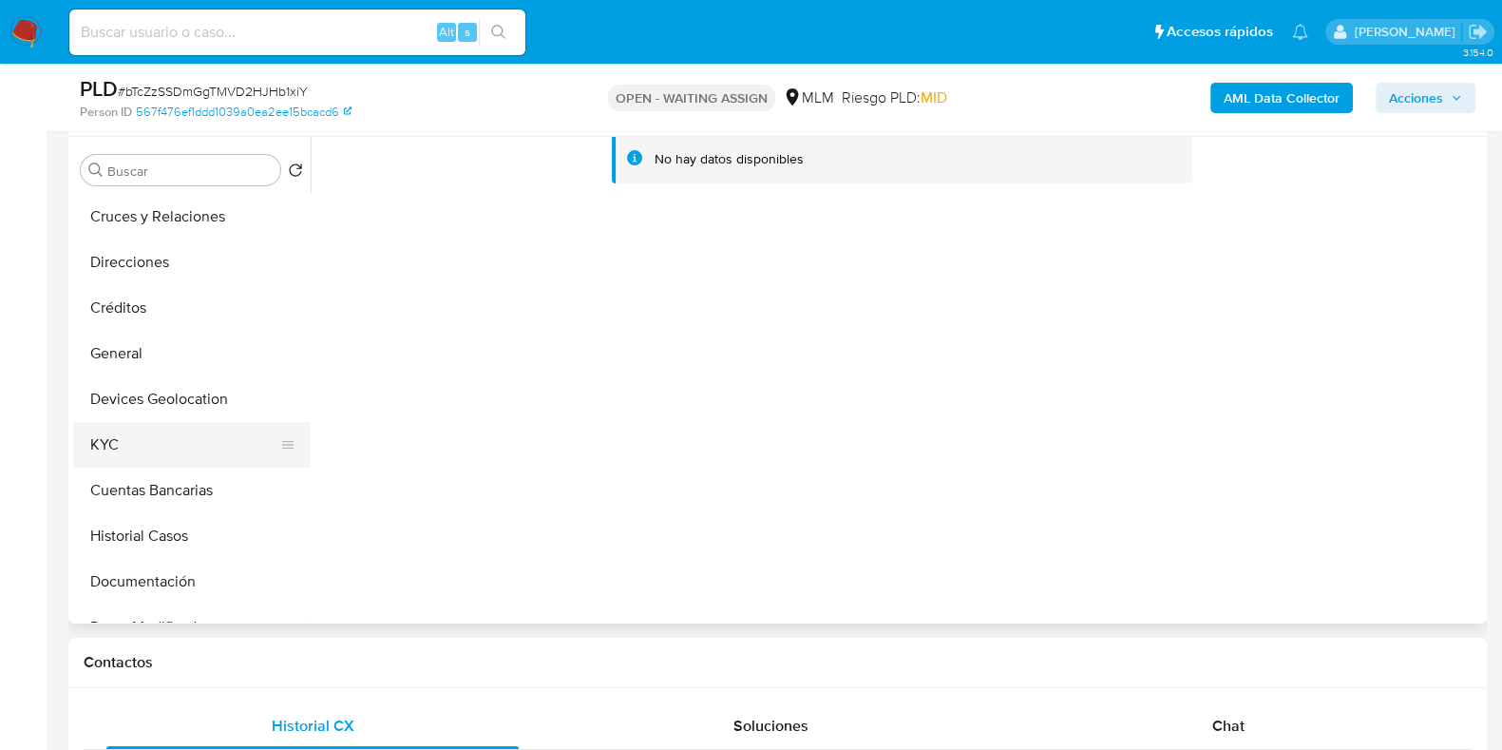
scroll to position [90, 0]
click at [126, 352] on button "General" at bounding box center [184, 354] width 222 height 46
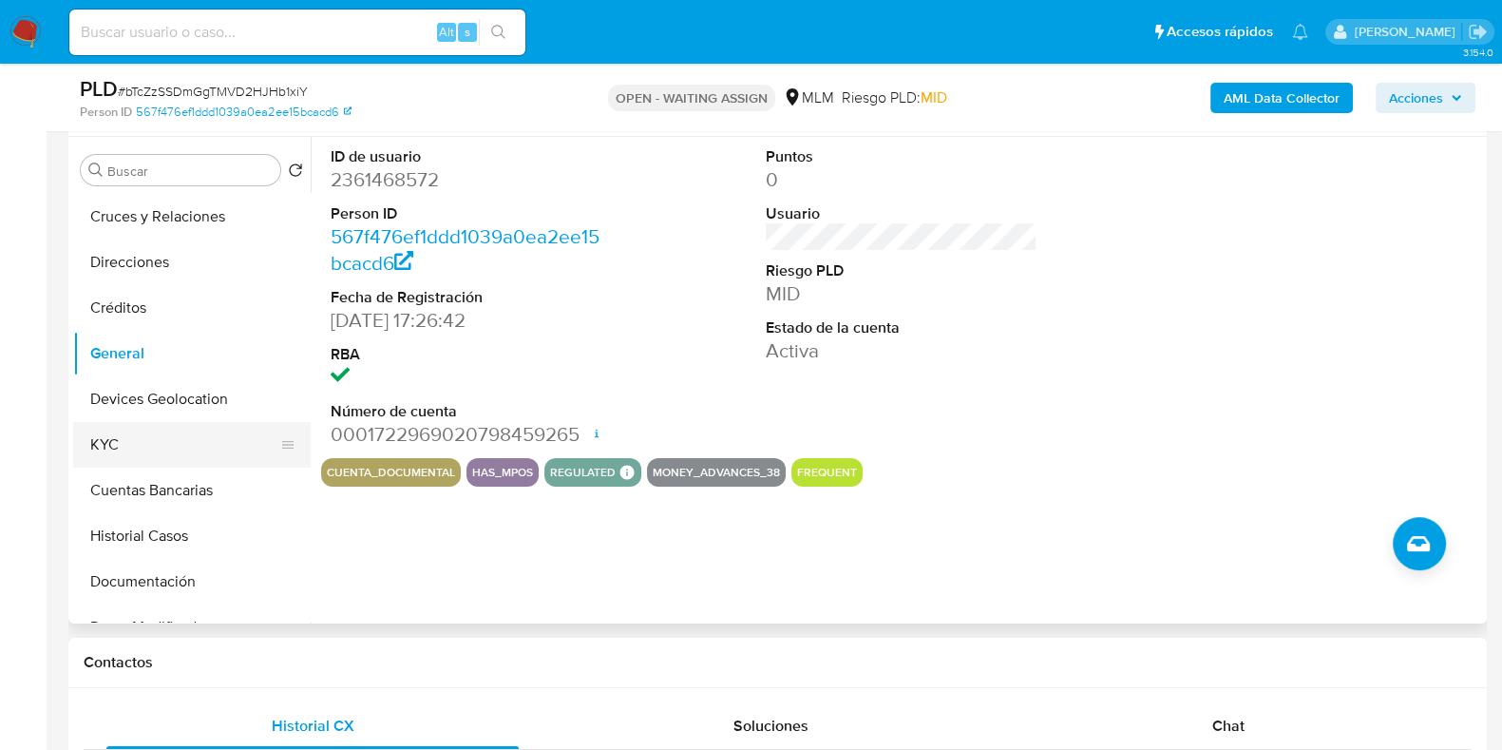
click at [108, 439] on button "KYC" at bounding box center [184, 445] width 222 height 46
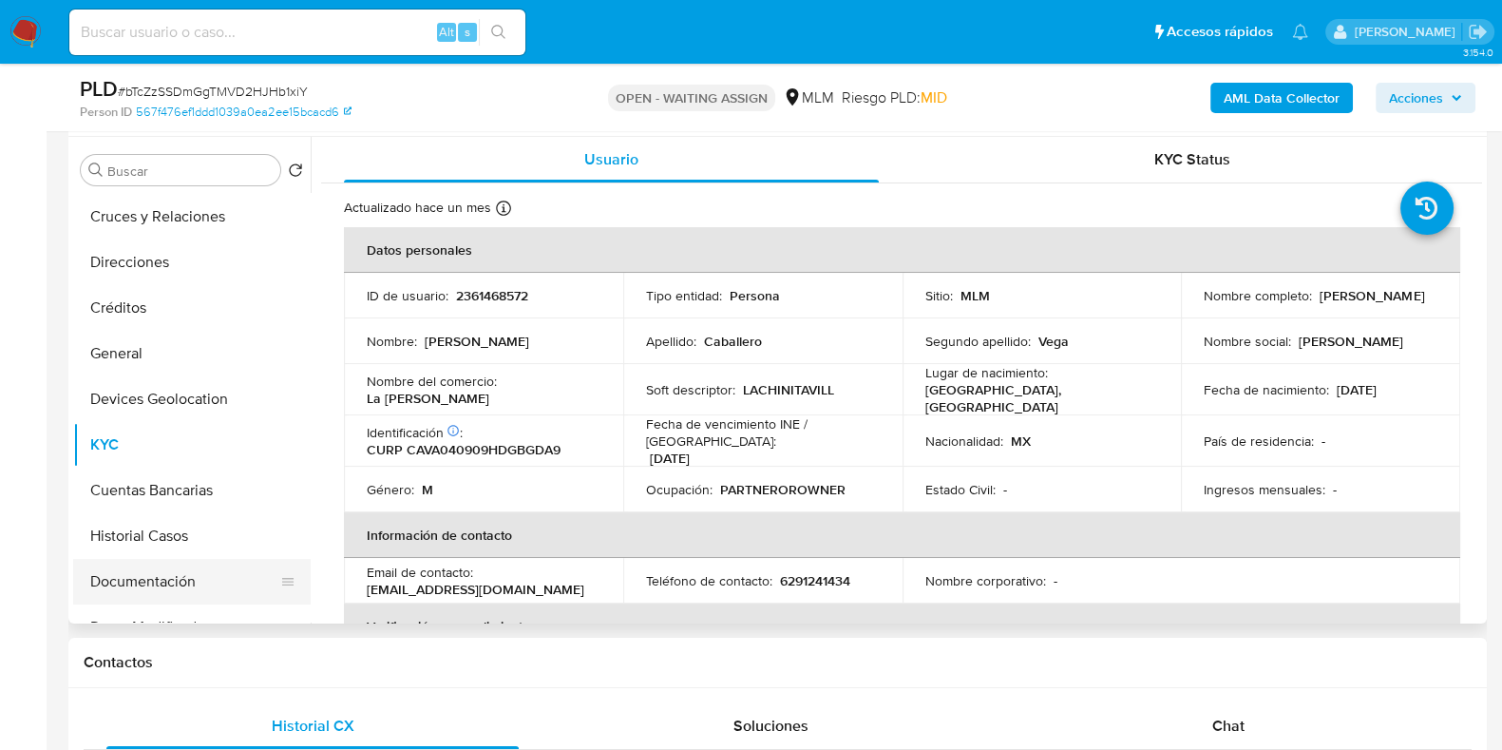
click at [162, 600] on button "Documentación" at bounding box center [184, 582] width 222 height 46
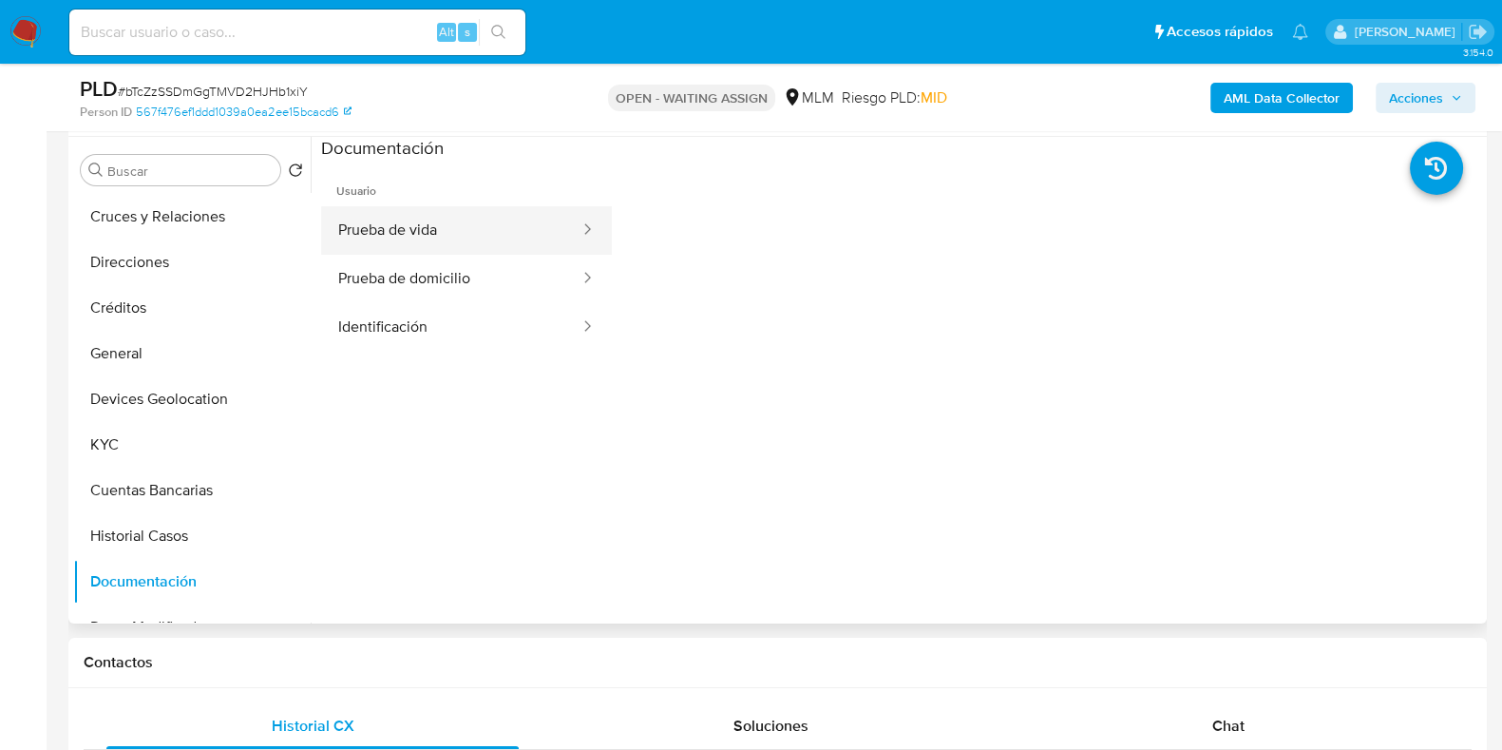
click at [419, 222] on button "Prueba de vida" at bounding box center [451, 230] width 260 height 48
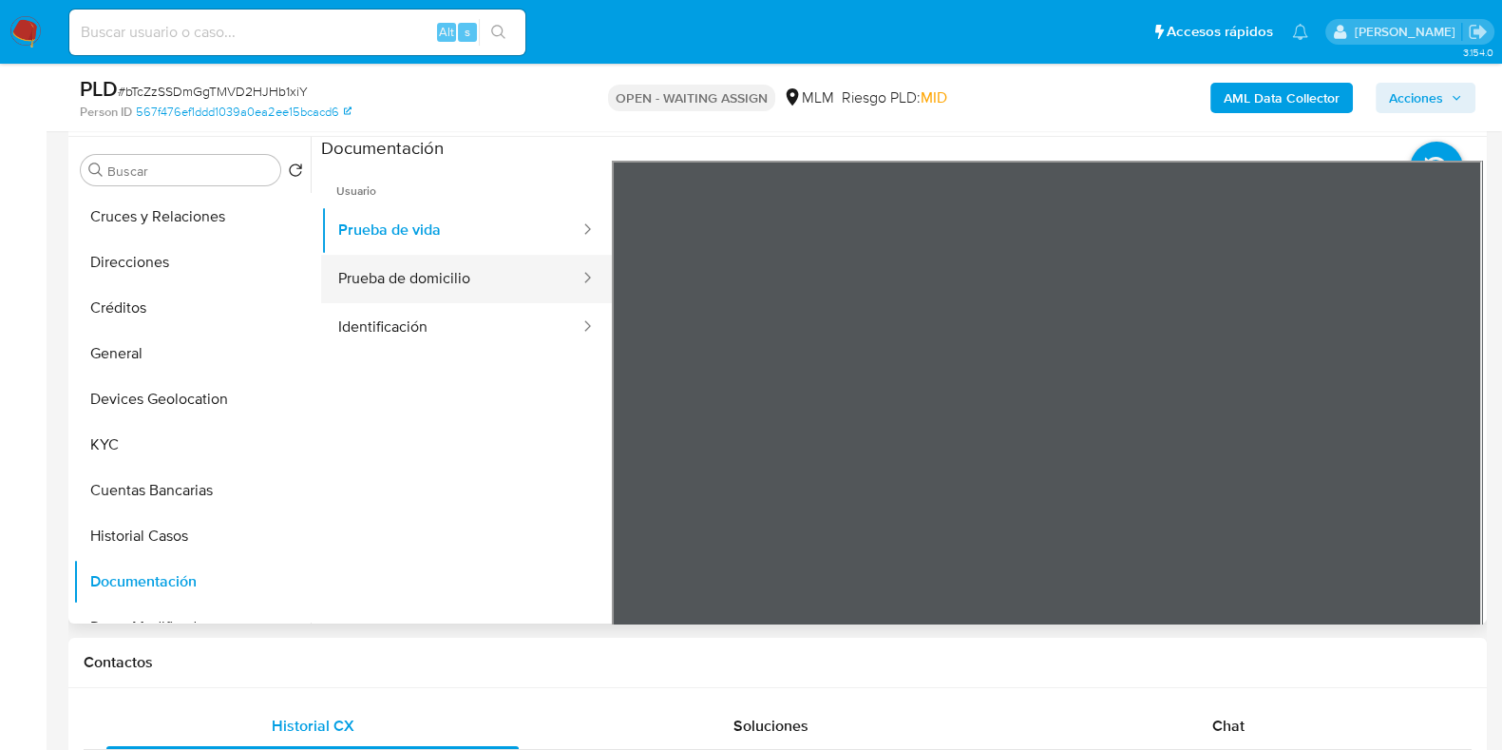
click at [410, 277] on button "Prueba de domicilio" at bounding box center [451, 279] width 260 height 48
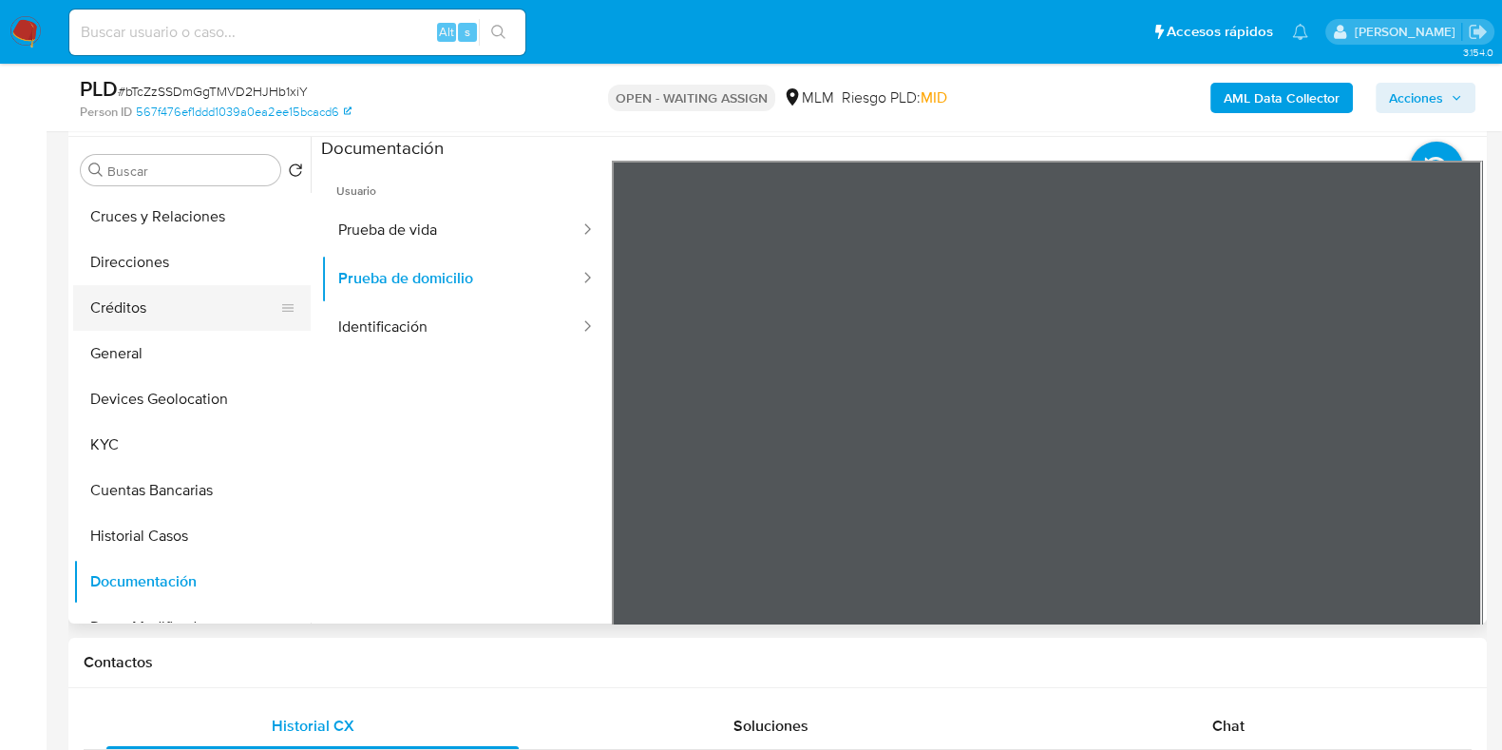
click at [149, 331] on button "General" at bounding box center [192, 354] width 238 height 46
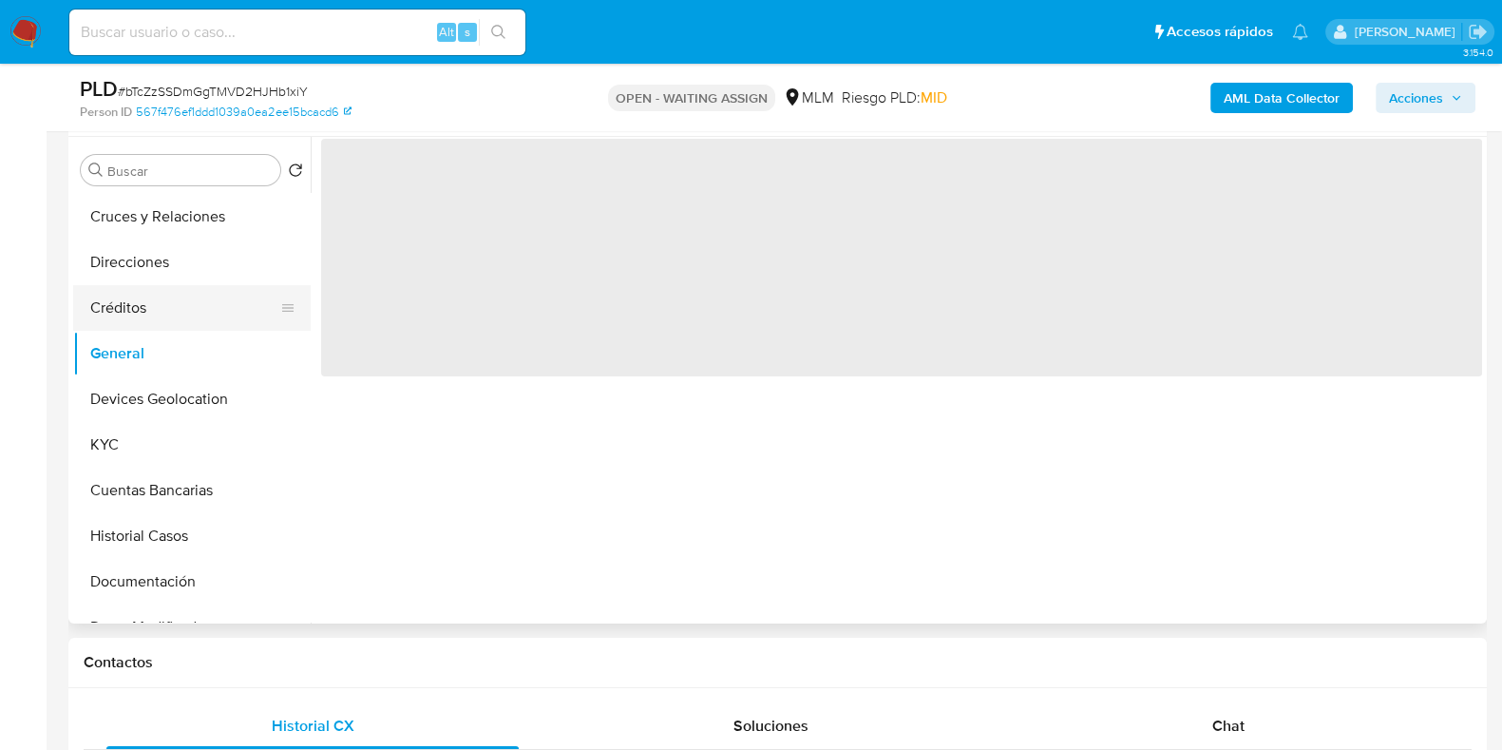
click at [165, 292] on button "Créditos" at bounding box center [184, 308] width 222 height 46
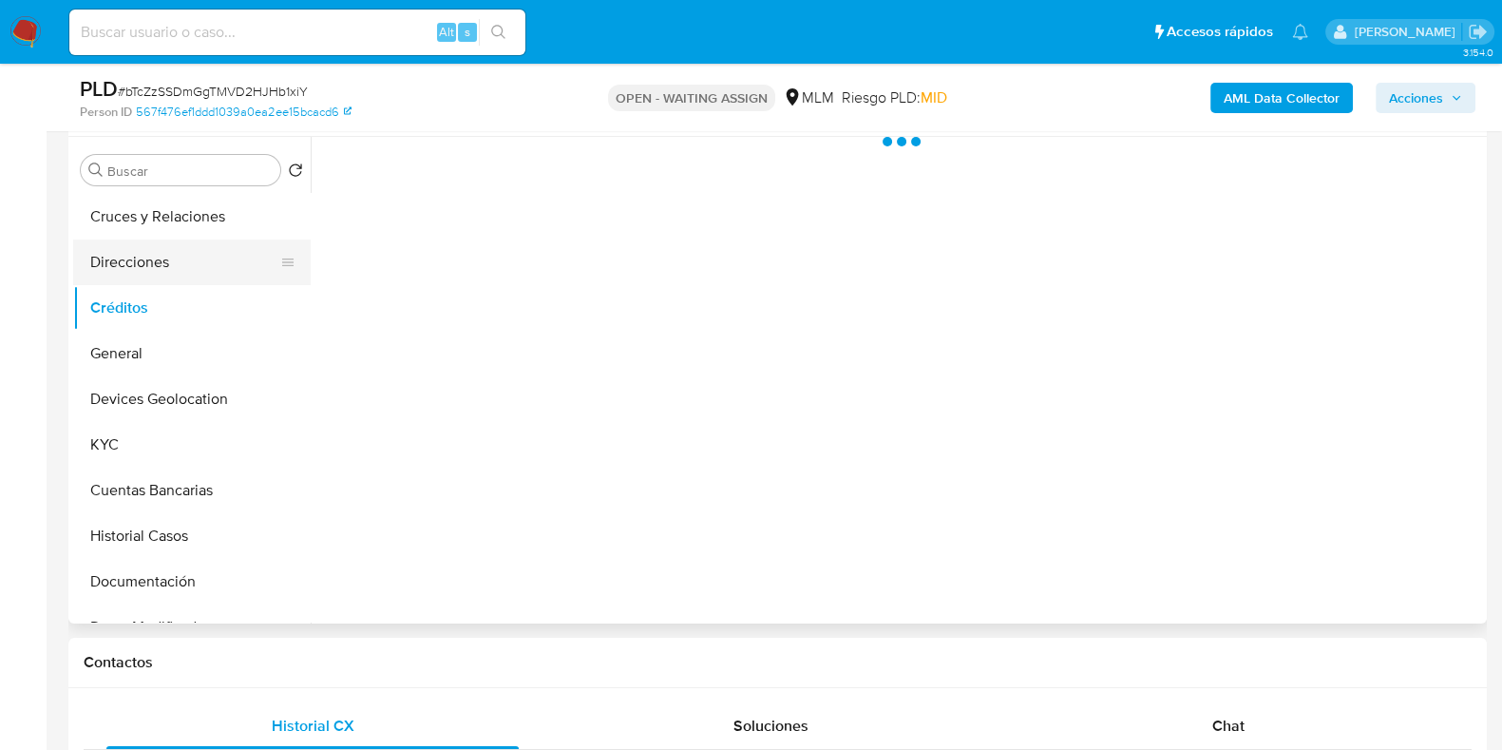
click at [176, 273] on button "Direcciones" at bounding box center [184, 262] width 222 height 46
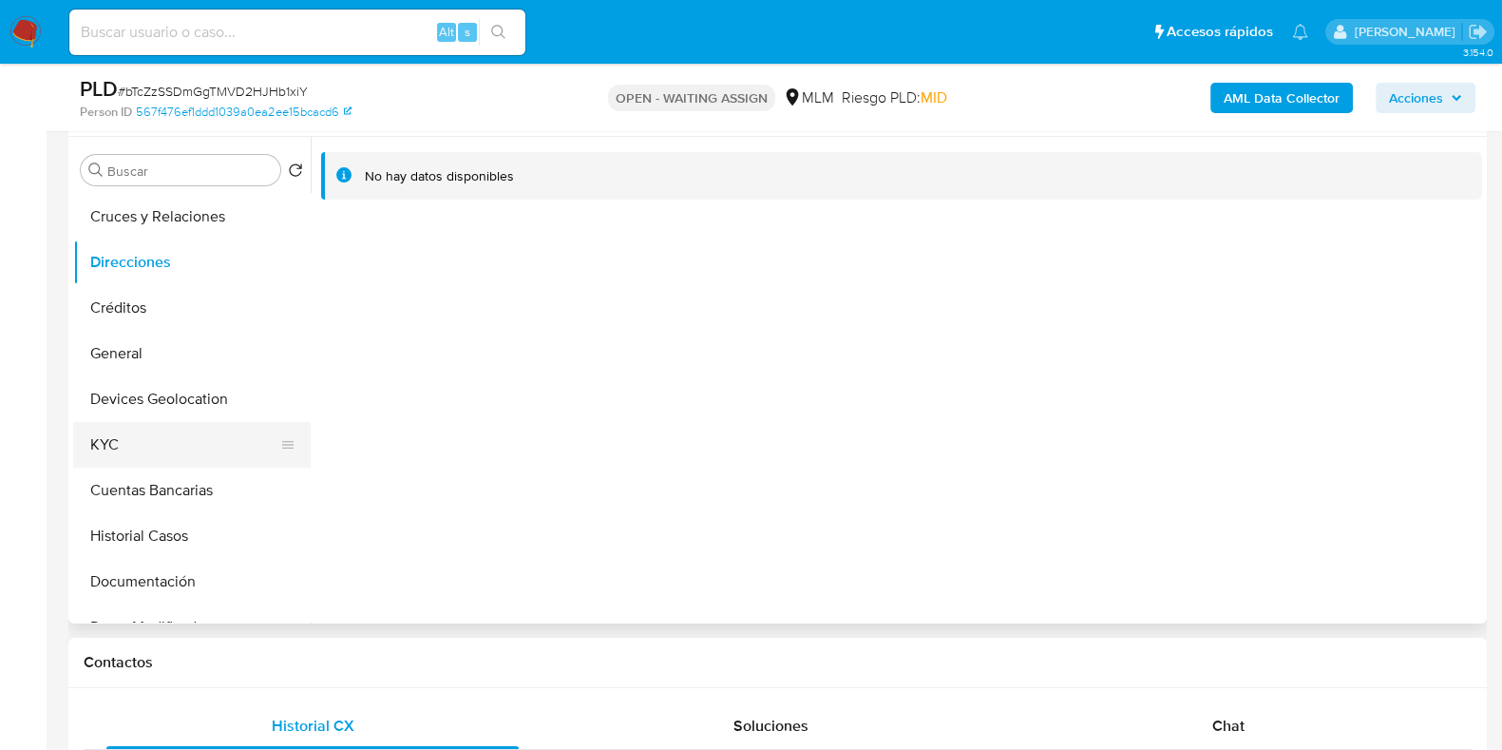
click at [116, 449] on button "KYC" at bounding box center [184, 445] width 222 height 46
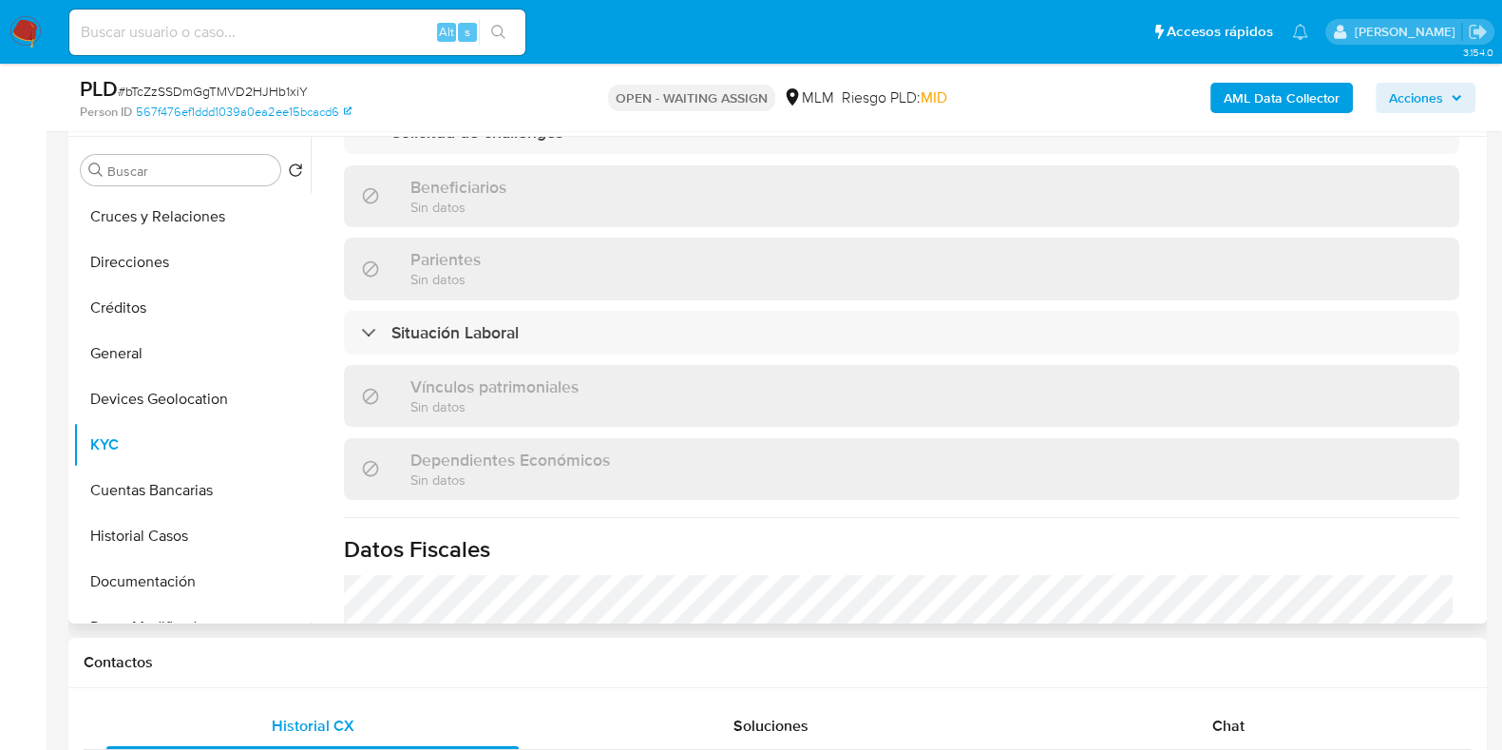
scroll to position [830, 0]
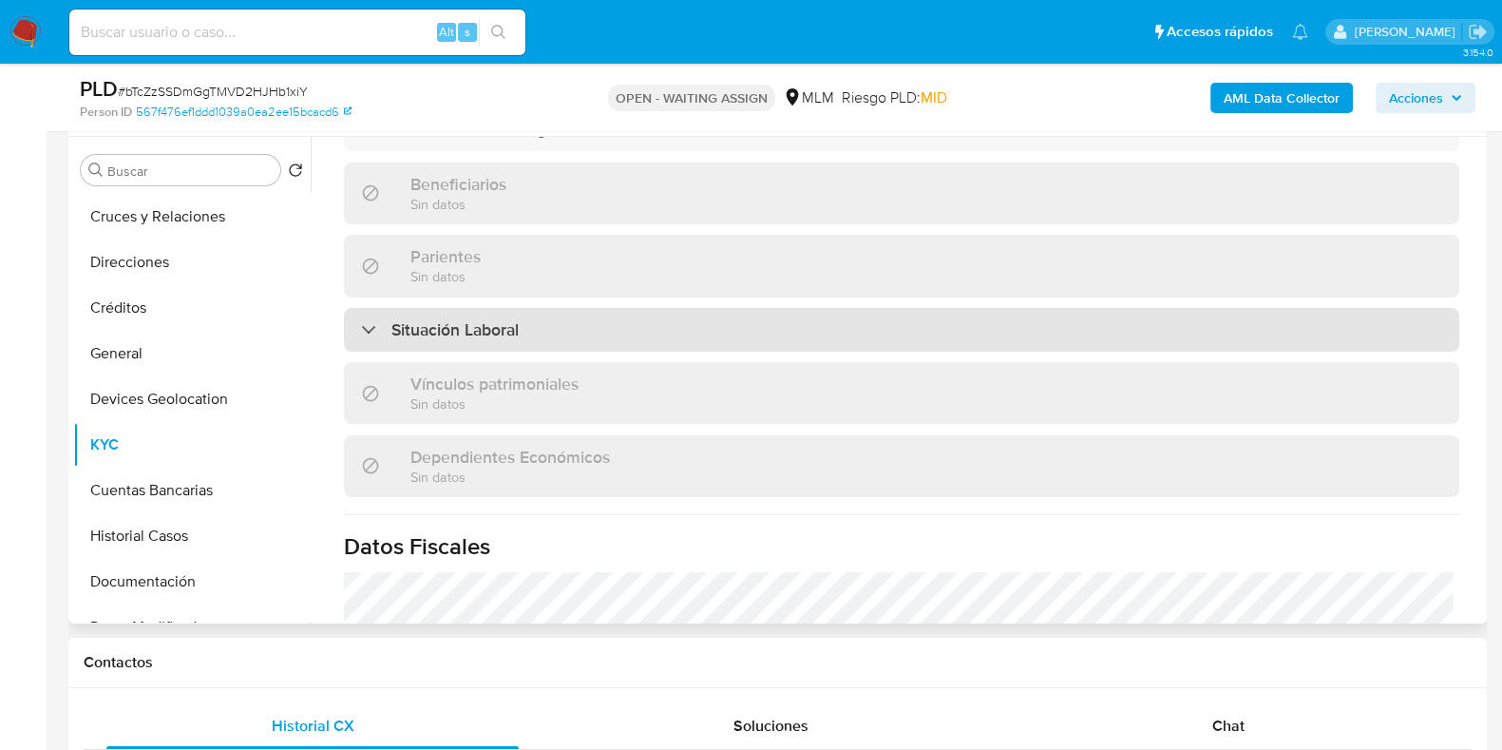
click at [489, 334] on div "Situación Laboral" at bounding box center [901, 330] width 1115 height 44
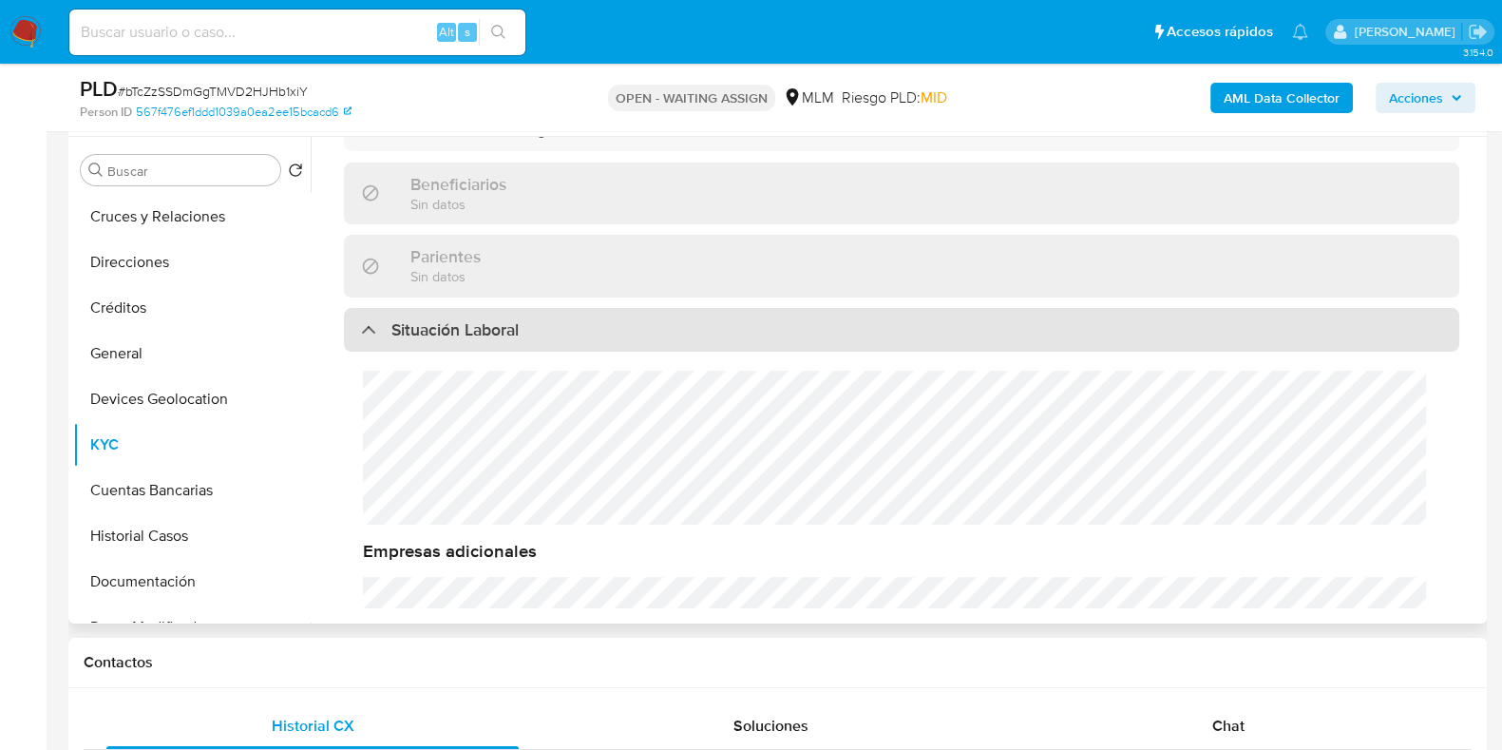
click at [489, 334] on div "Situación Laboral" at bounding box center [901, 330] width 1115 height 44
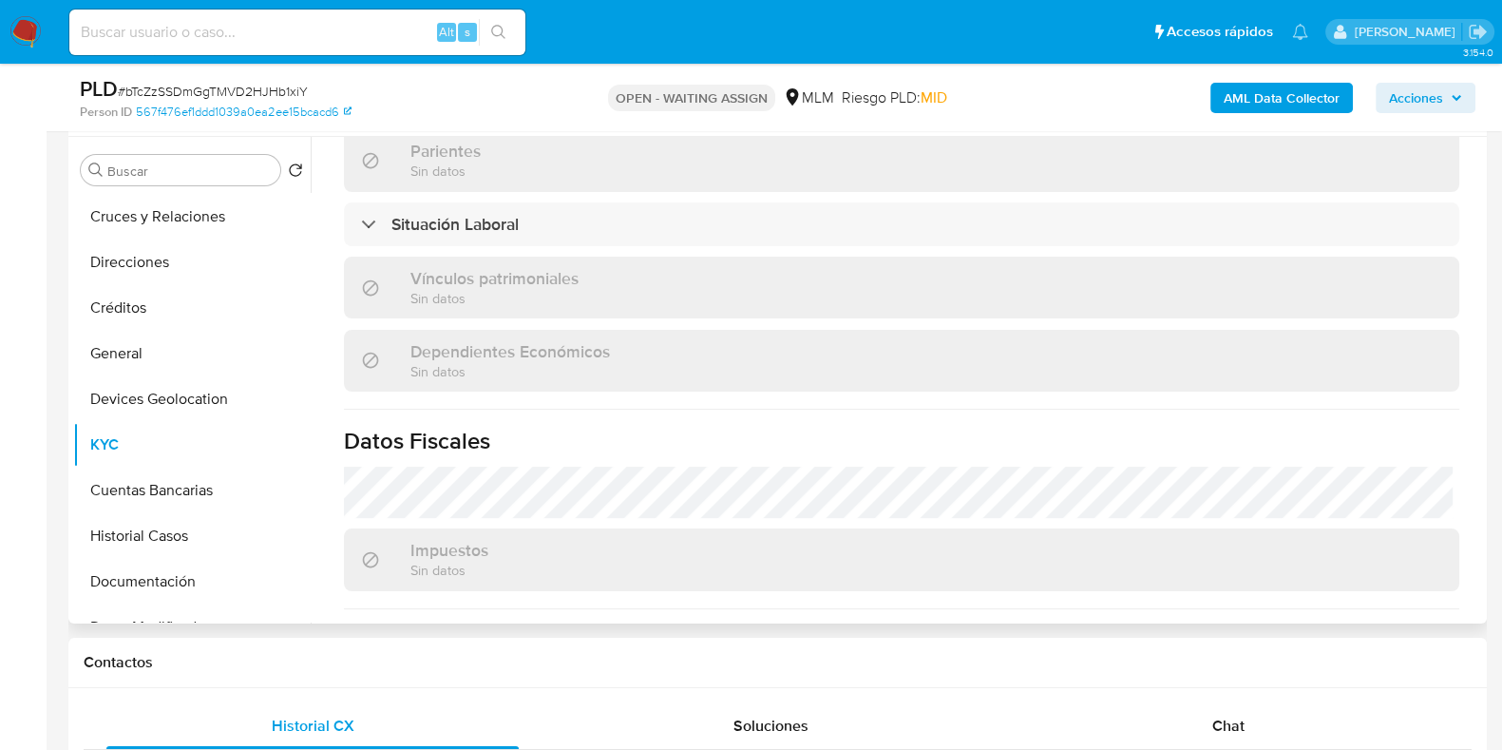
scroll to position [1175, 0]
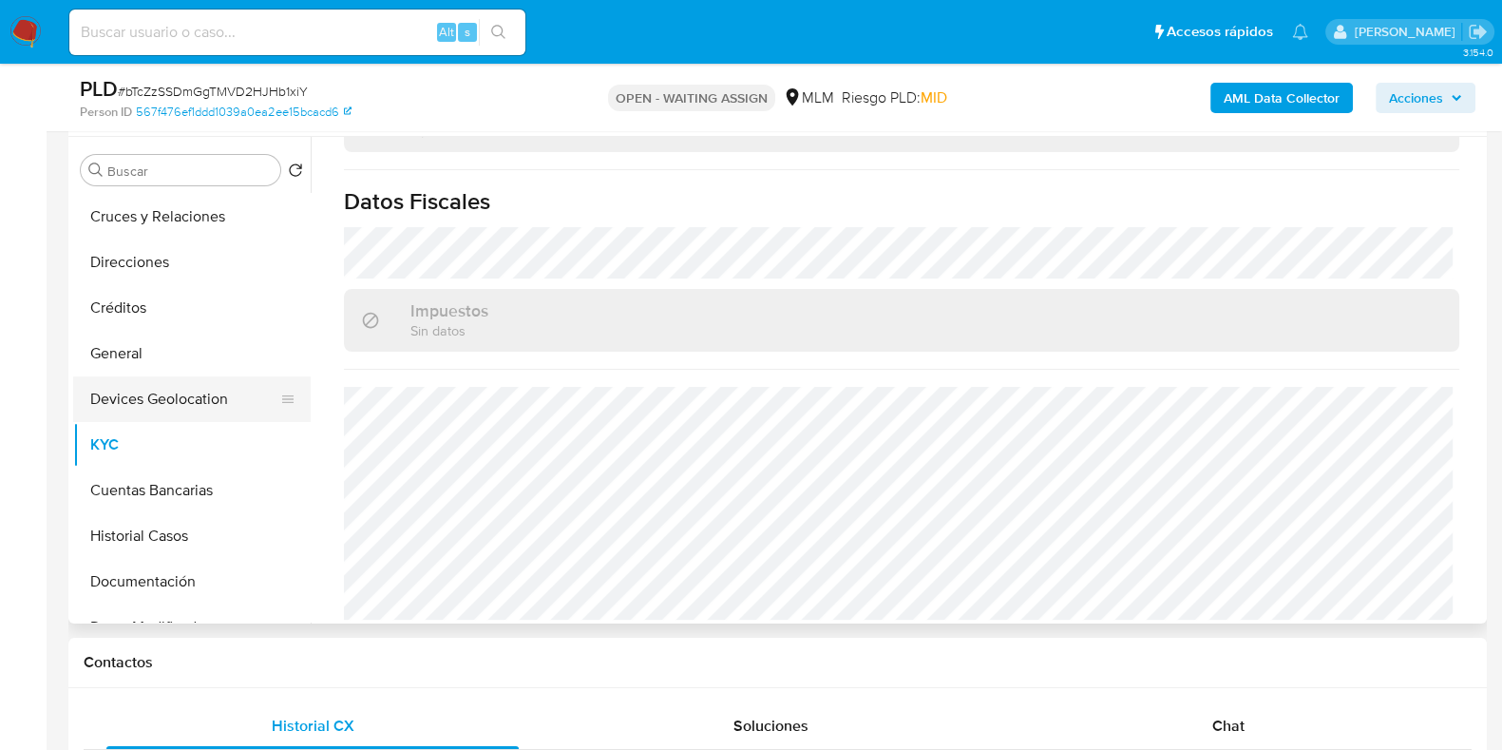
click at [168, 396] on button "Devices Geolocation" at bounding box center [184, 399] width 222 height 46
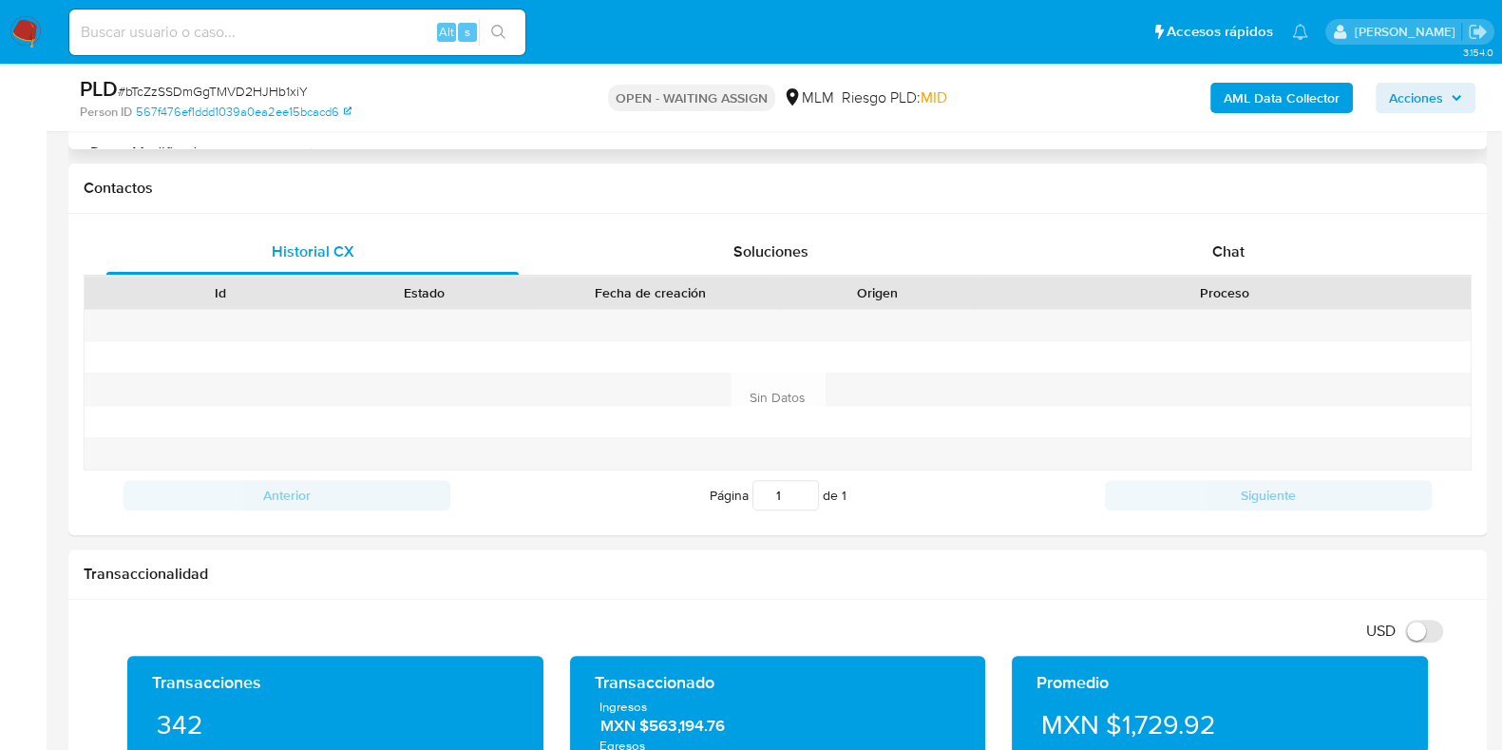
scroll to position [1069, 0]
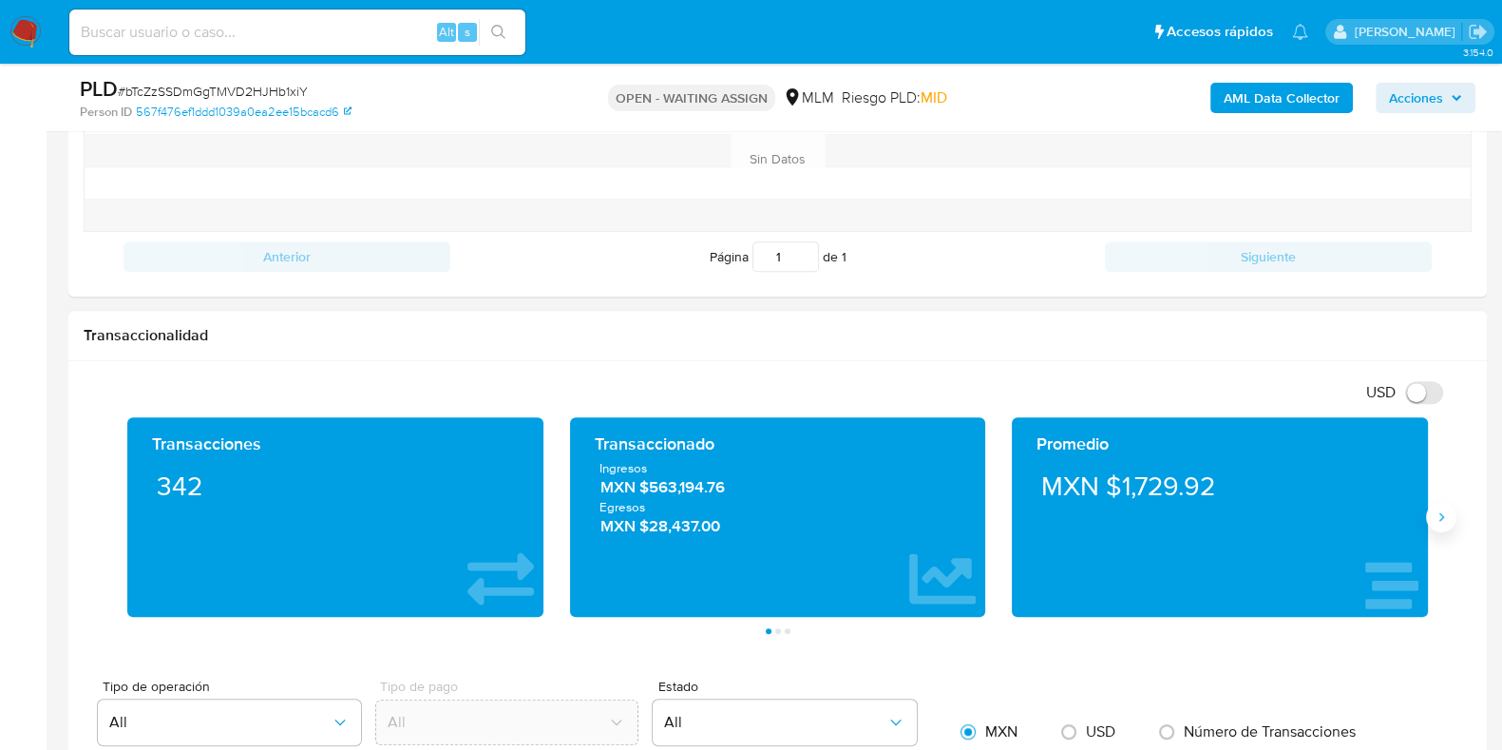
click at [1427, 517] on button "Siguiente" at bounding box center [1441, 517] width 30 height 30
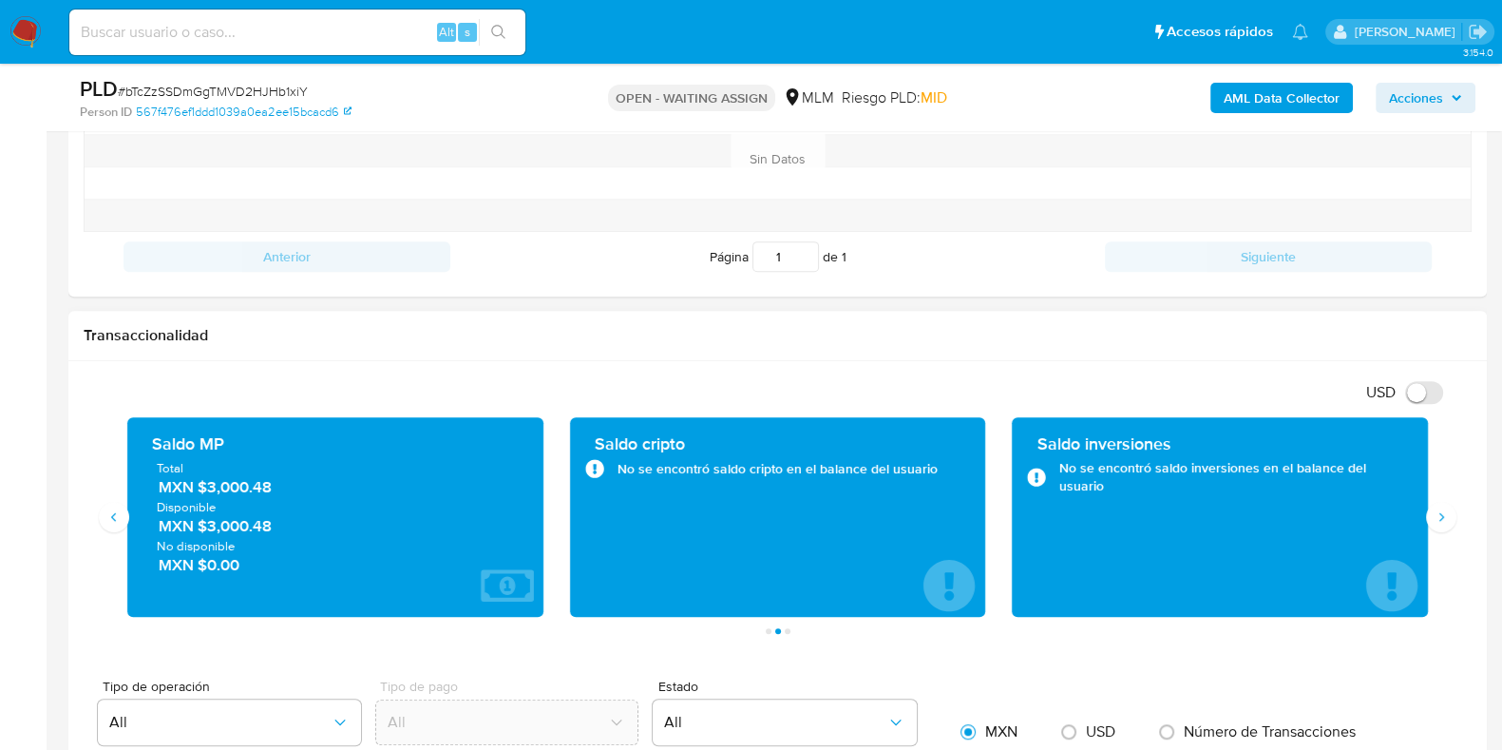
click at [257, 485] on span "MXN $3,000.48" at bounding box center [336, 487] width 355 height 22
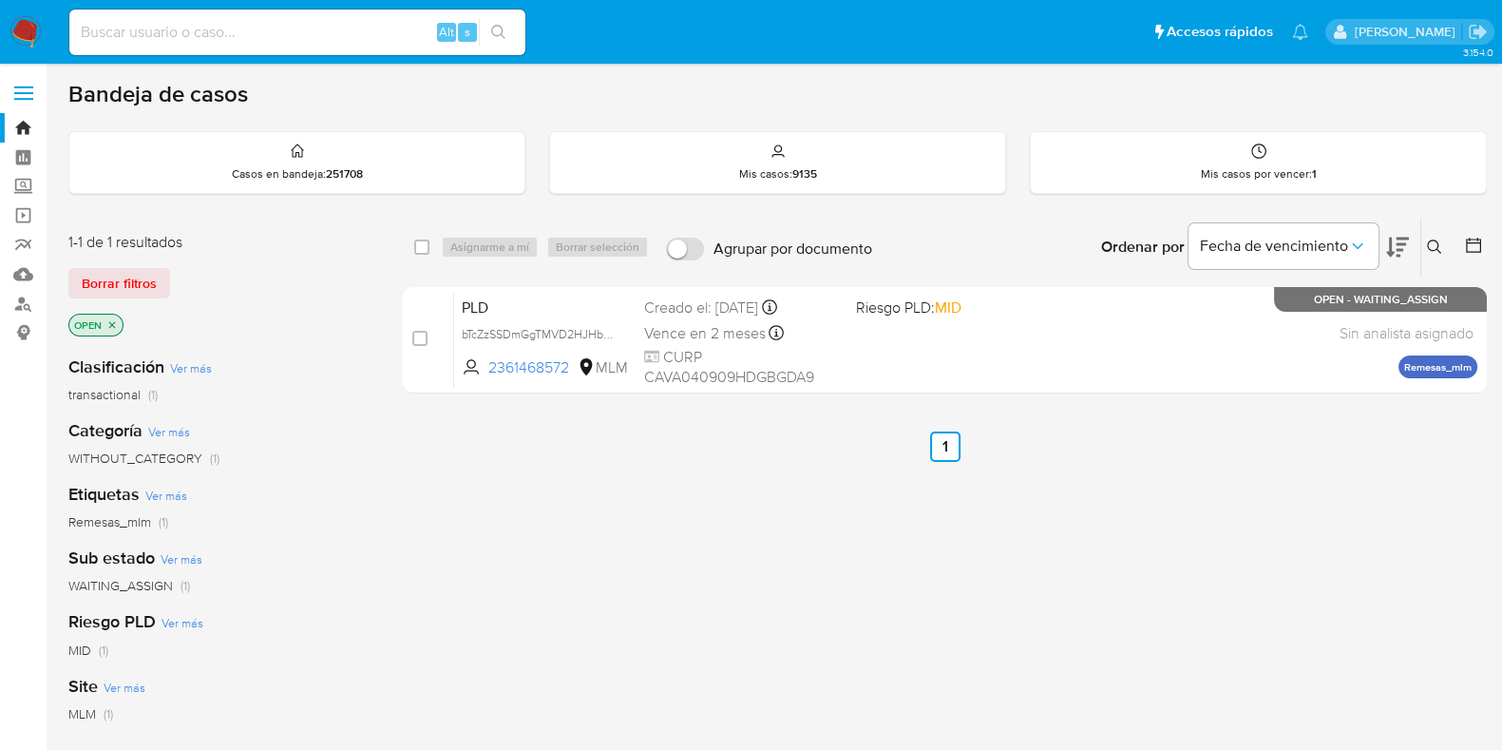
click at [242, 41] on input at bounding box center [297, 32] width 456 height 25
paste input "1470362684"
type input "1470362684"
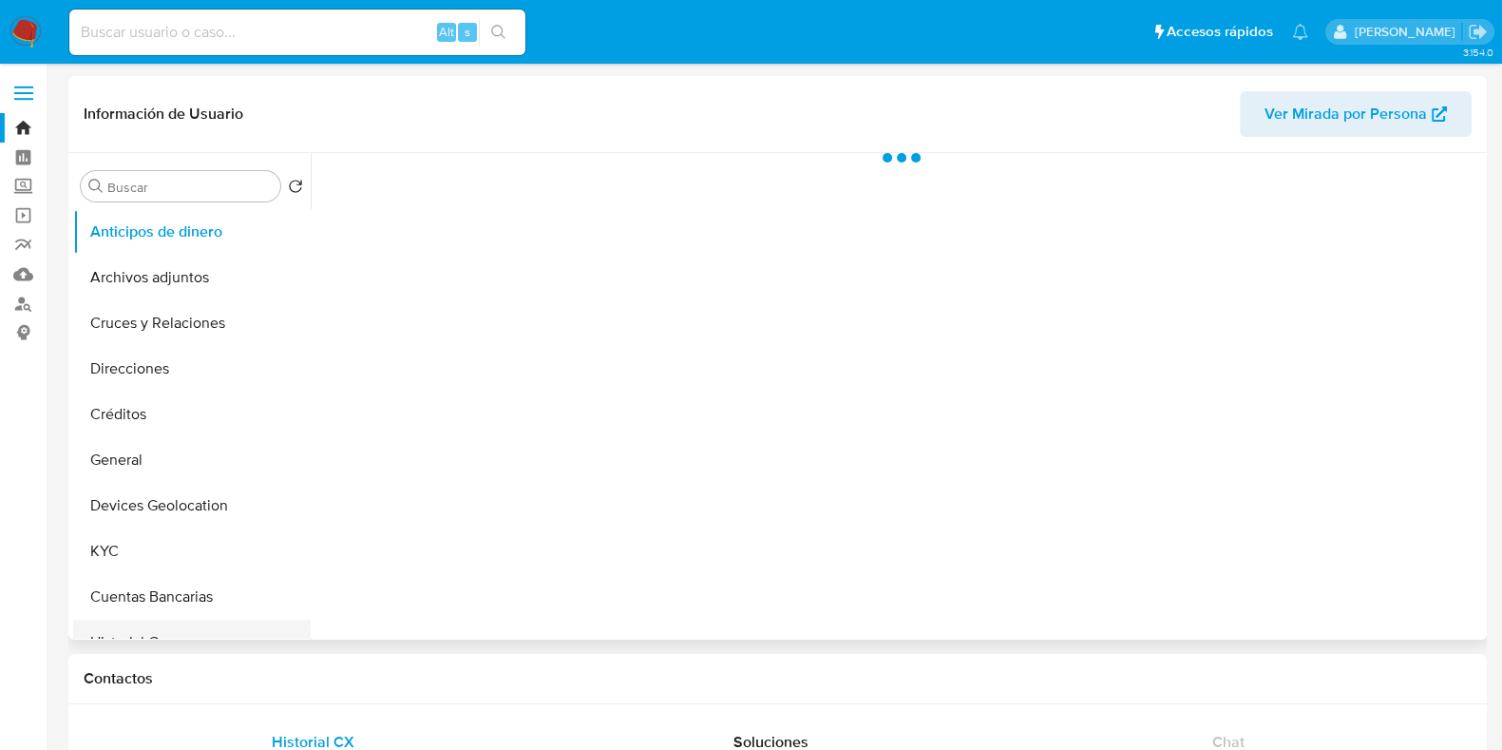
scroll to position [118, 0]
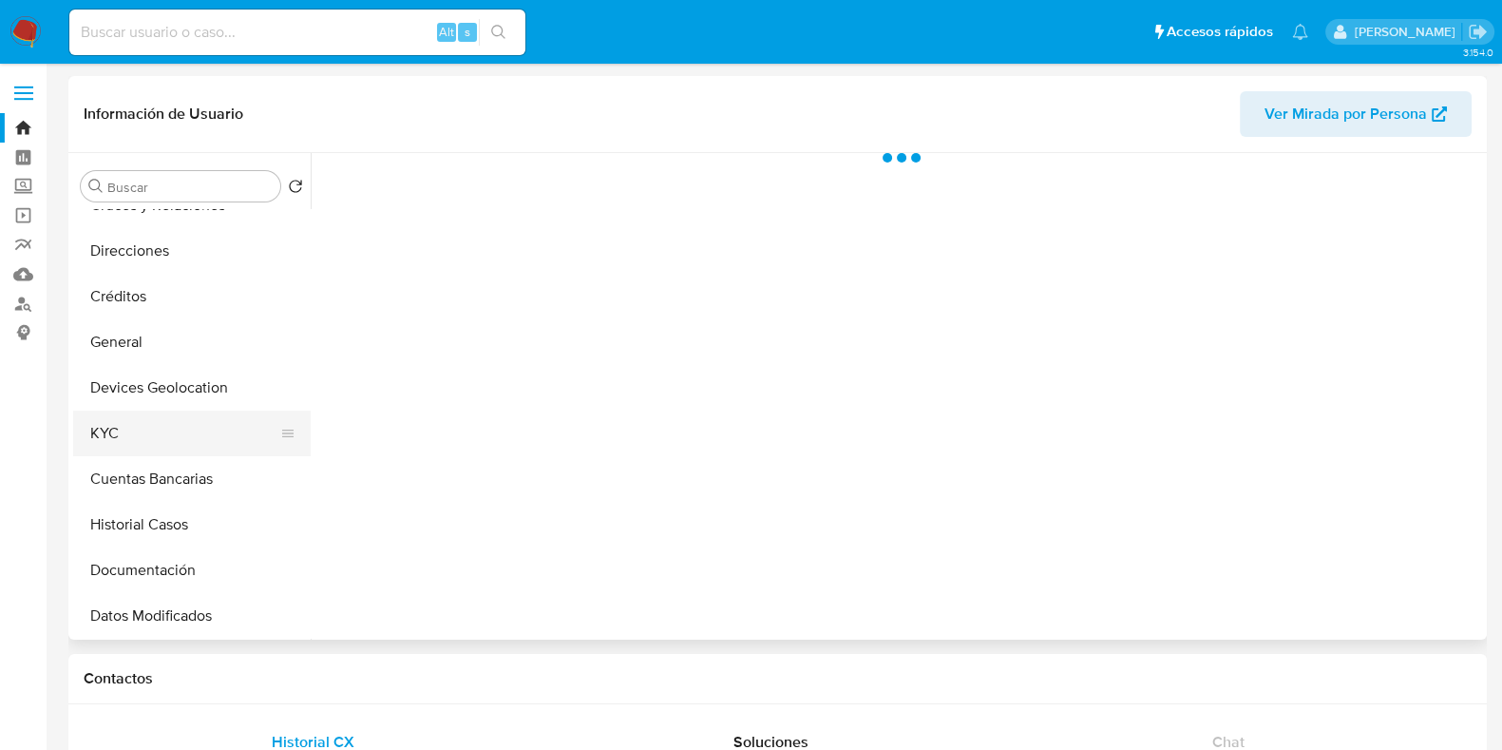
click at [124, 420] on button "KYC" at bounding box center [184, 433] width 222 height 46
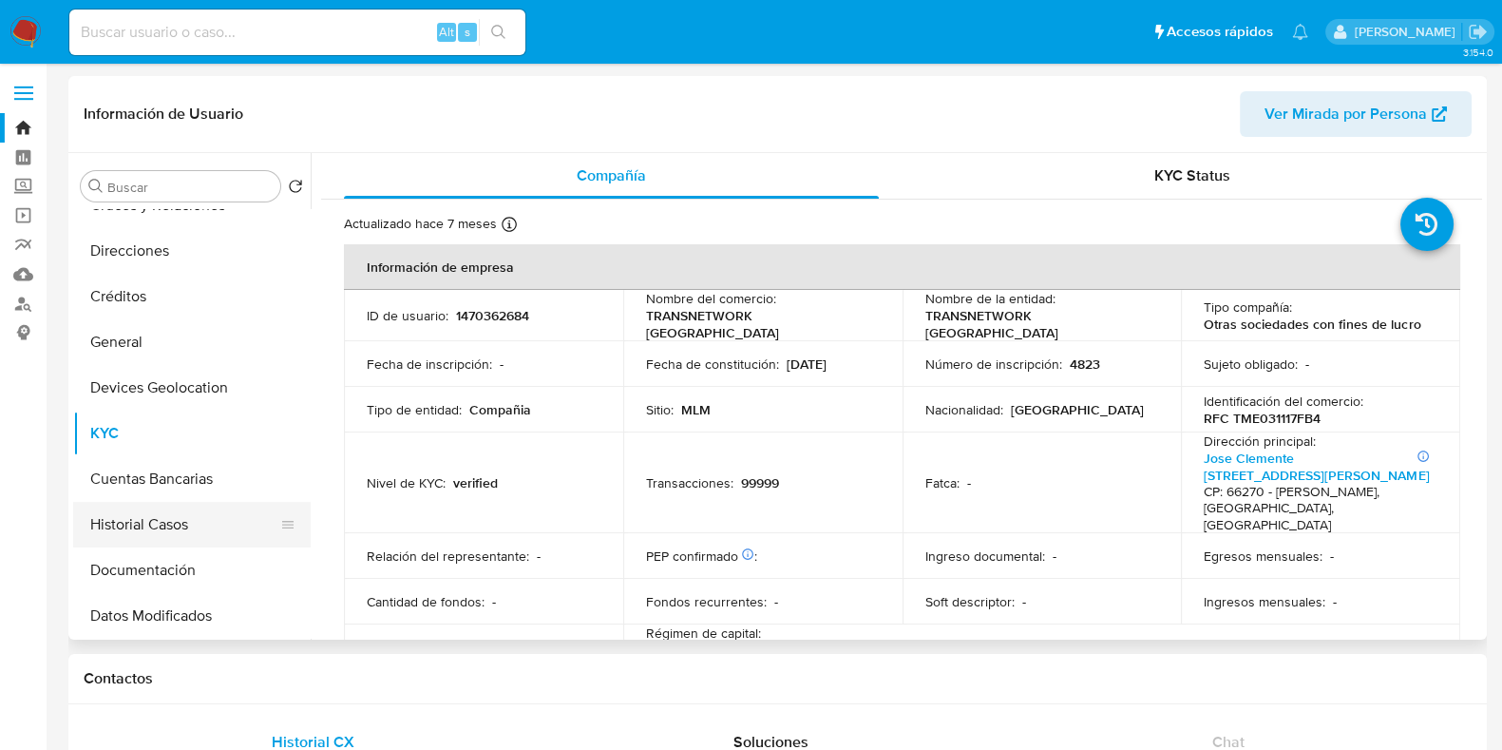
select select "10"
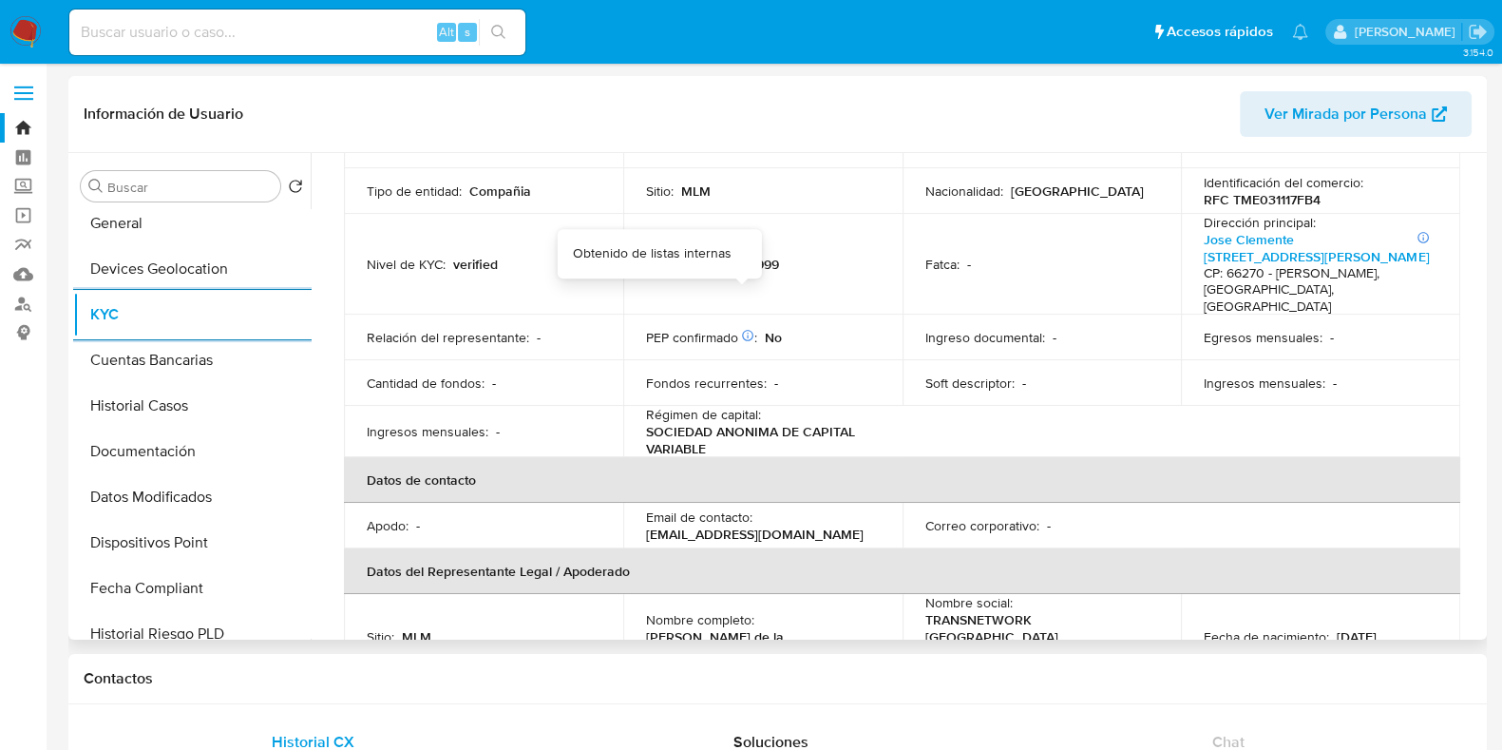
scroll to position [237, 0]
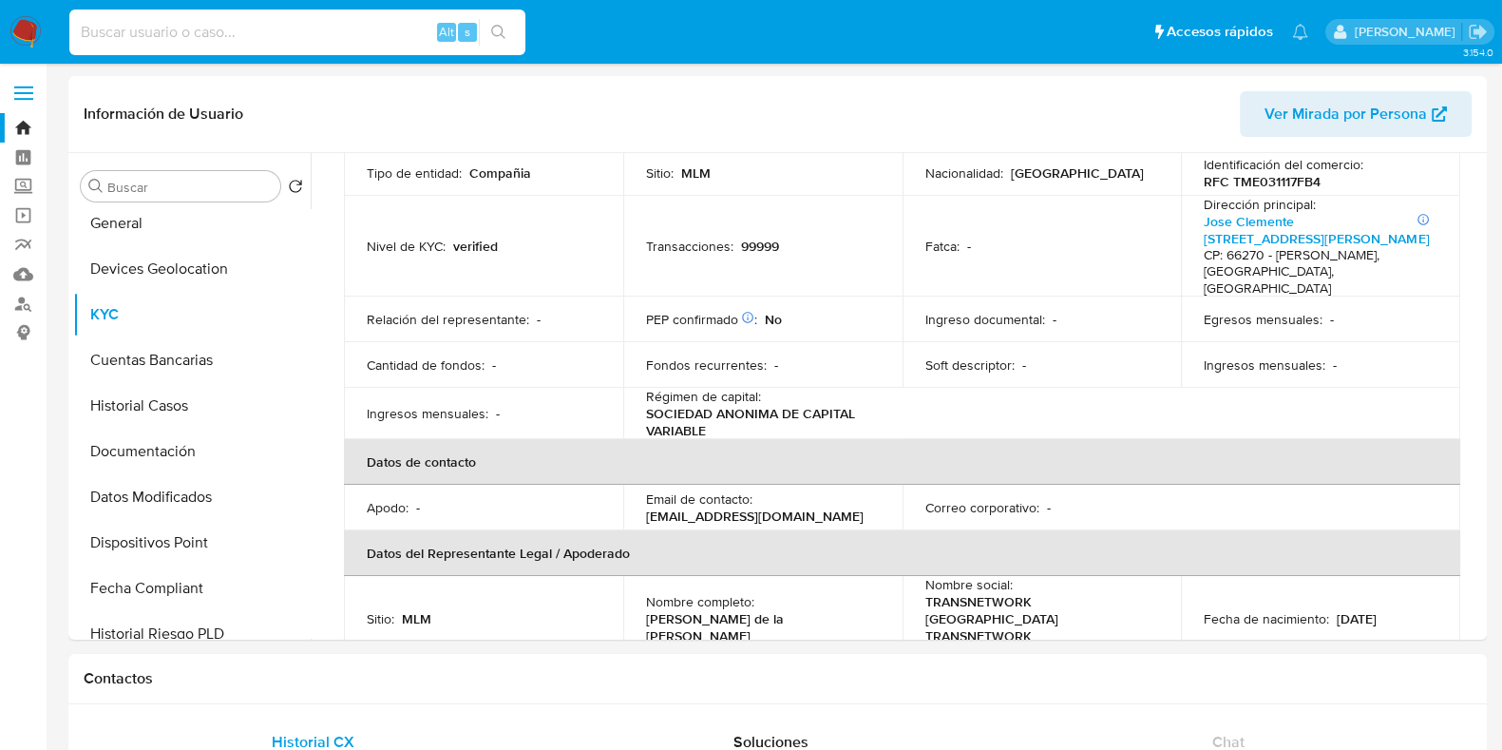
click at [271, 43] on input at bounding box center [297, 32] width 456 height 25
paste input "1470362684"
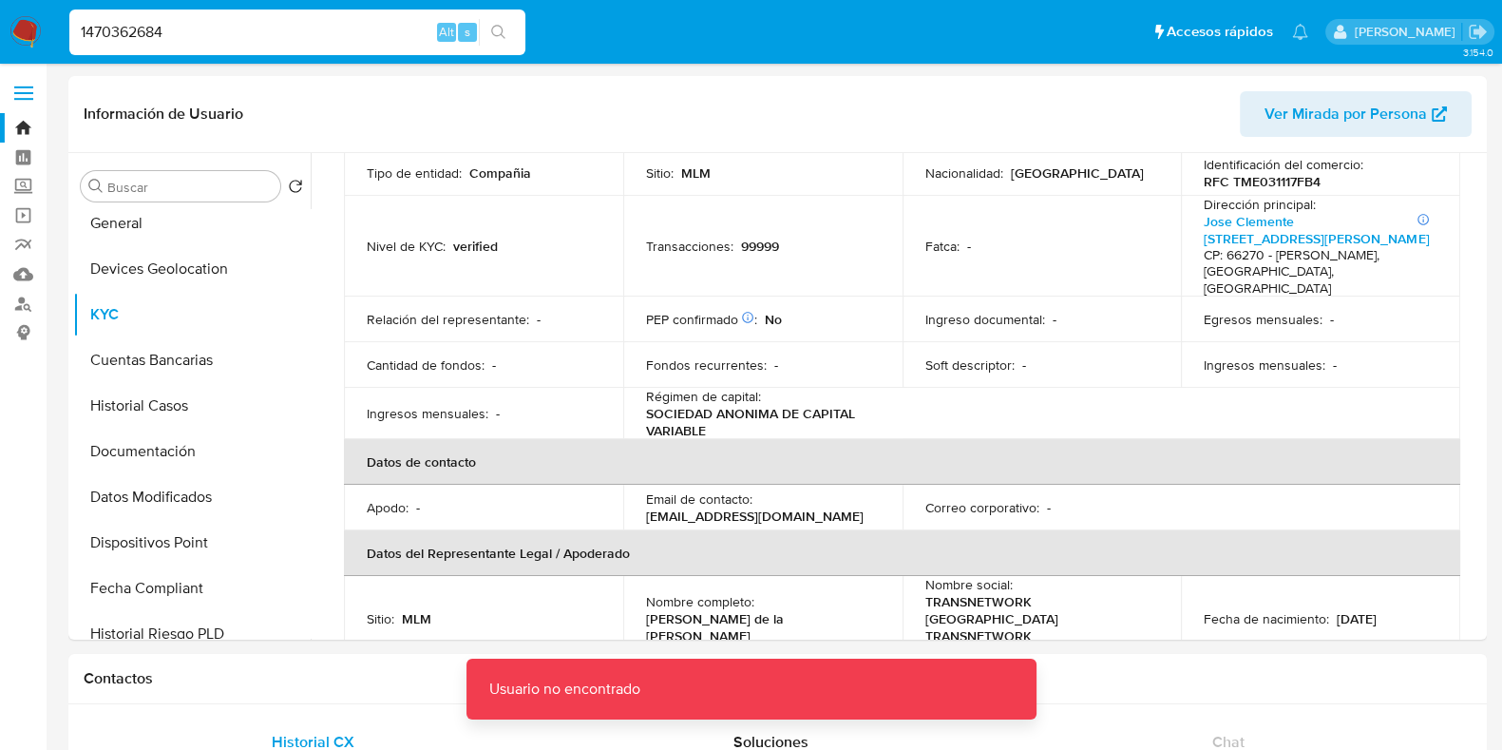
click at [270, 44] on input "1470362684" at bounding box center [297, 32] width 456 height 25
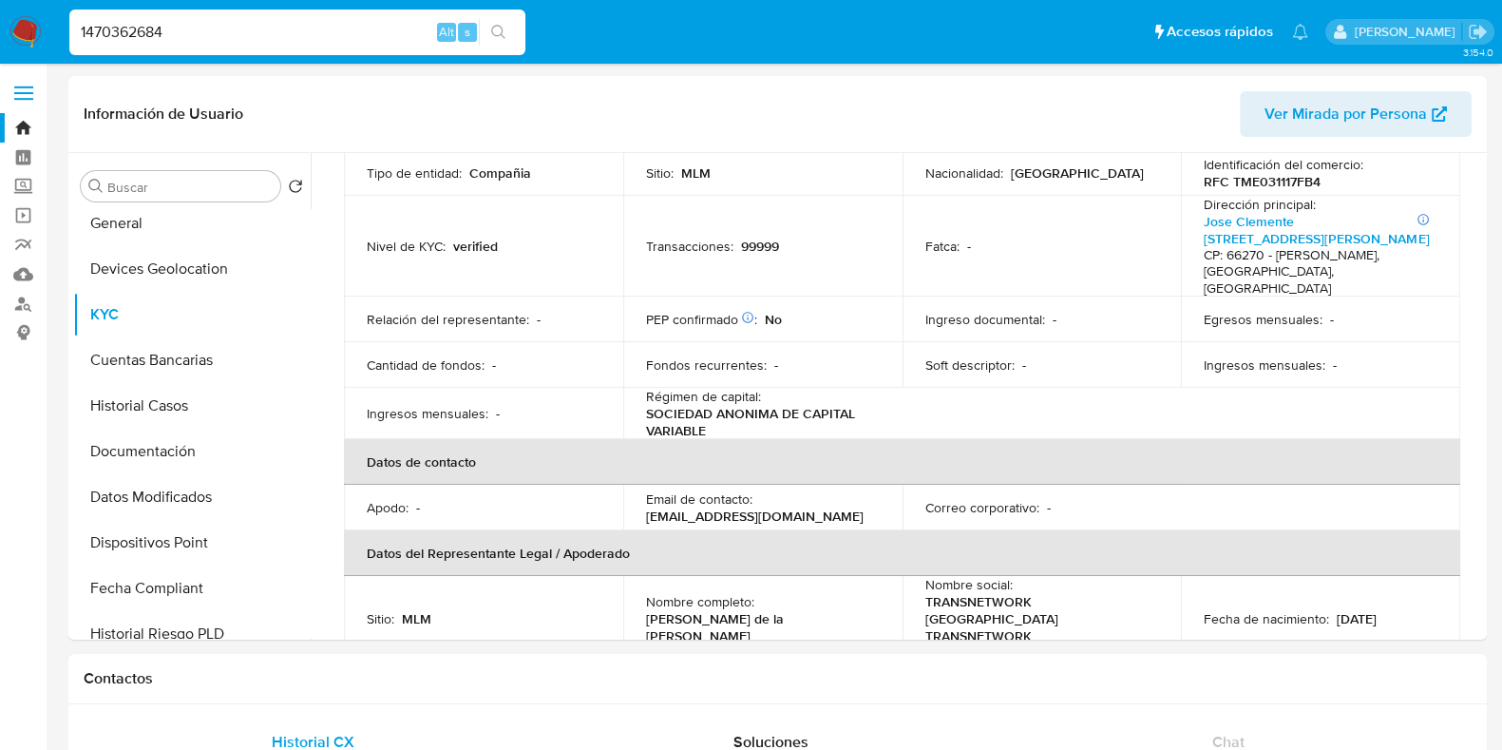
click at [498, 30] on icon "search-icon" at bounding box center [498, 32] width 15 height 15
click at [178, 21] on input "1470362684" at bounding box center [297, 32] width 456 height 25
click at [499, 27] on icon "search-icon" at bounding box center [498, 32] width 15 height 15
click at [85, 29] on input "1470362684" at bounding box center [297, 32] width 456 height 25
click at [497, 35] on icon "search-icon" at bounding box center [498, 32] width 15 height 15
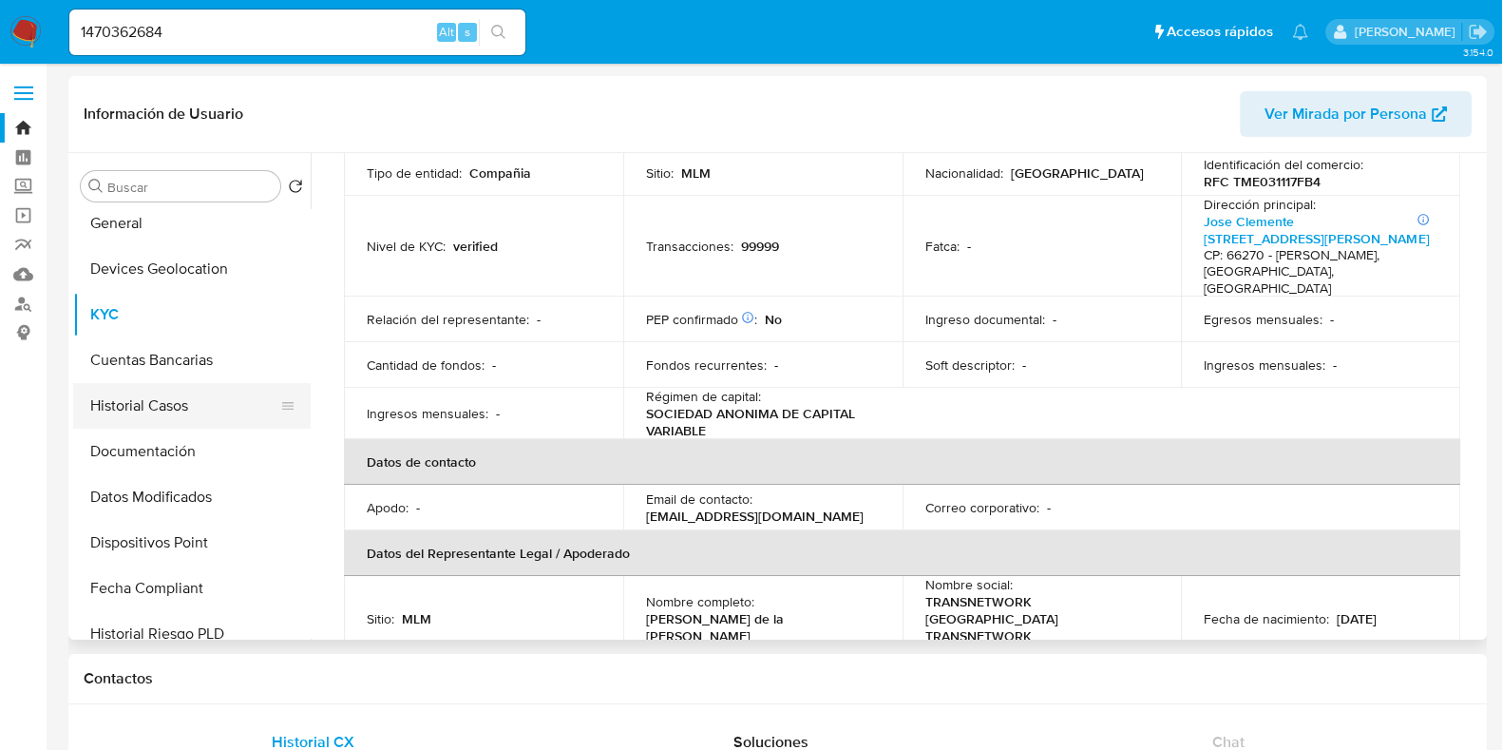
click at [167, 401] on button "Historial Casos" at bounding box center [184, 406] width 222 height 46
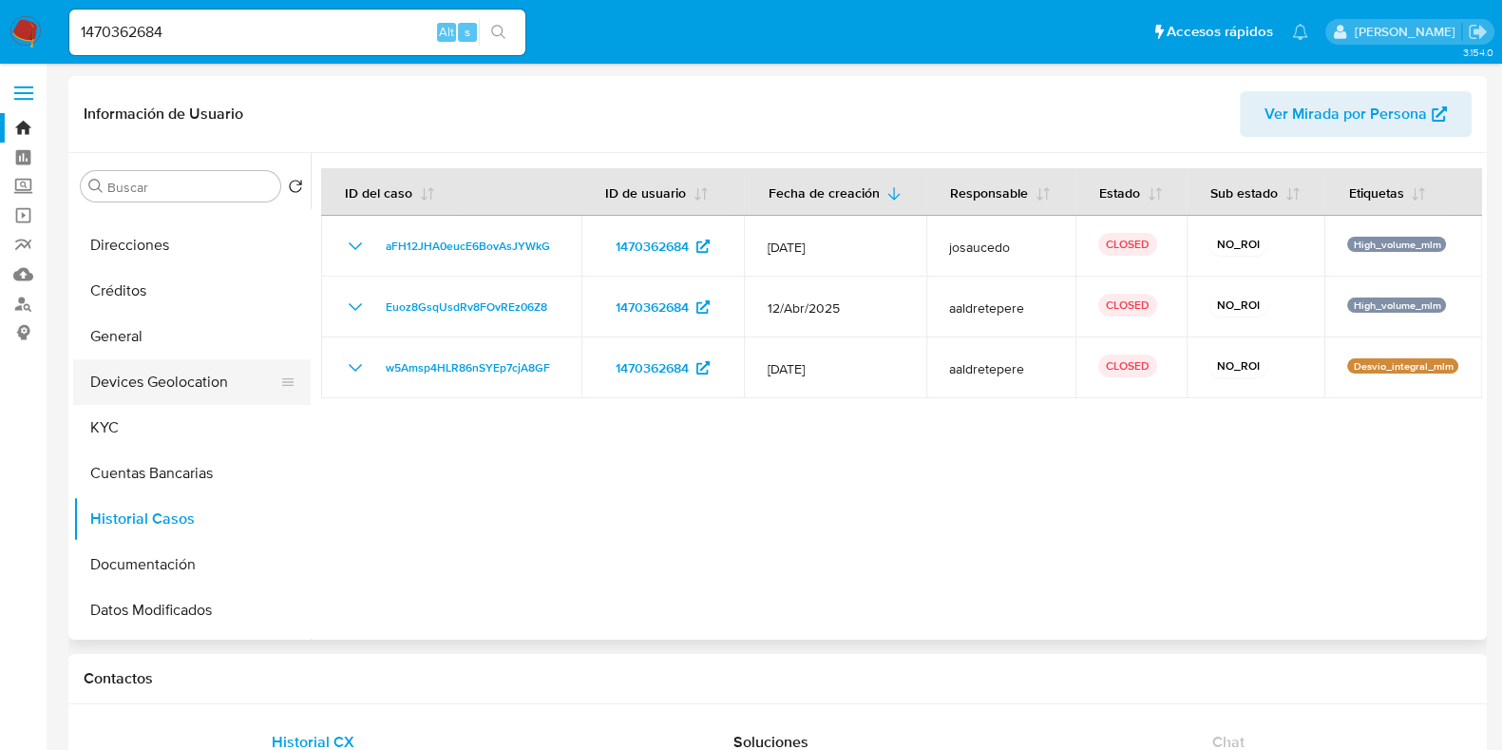
scroll to position [90, 0]
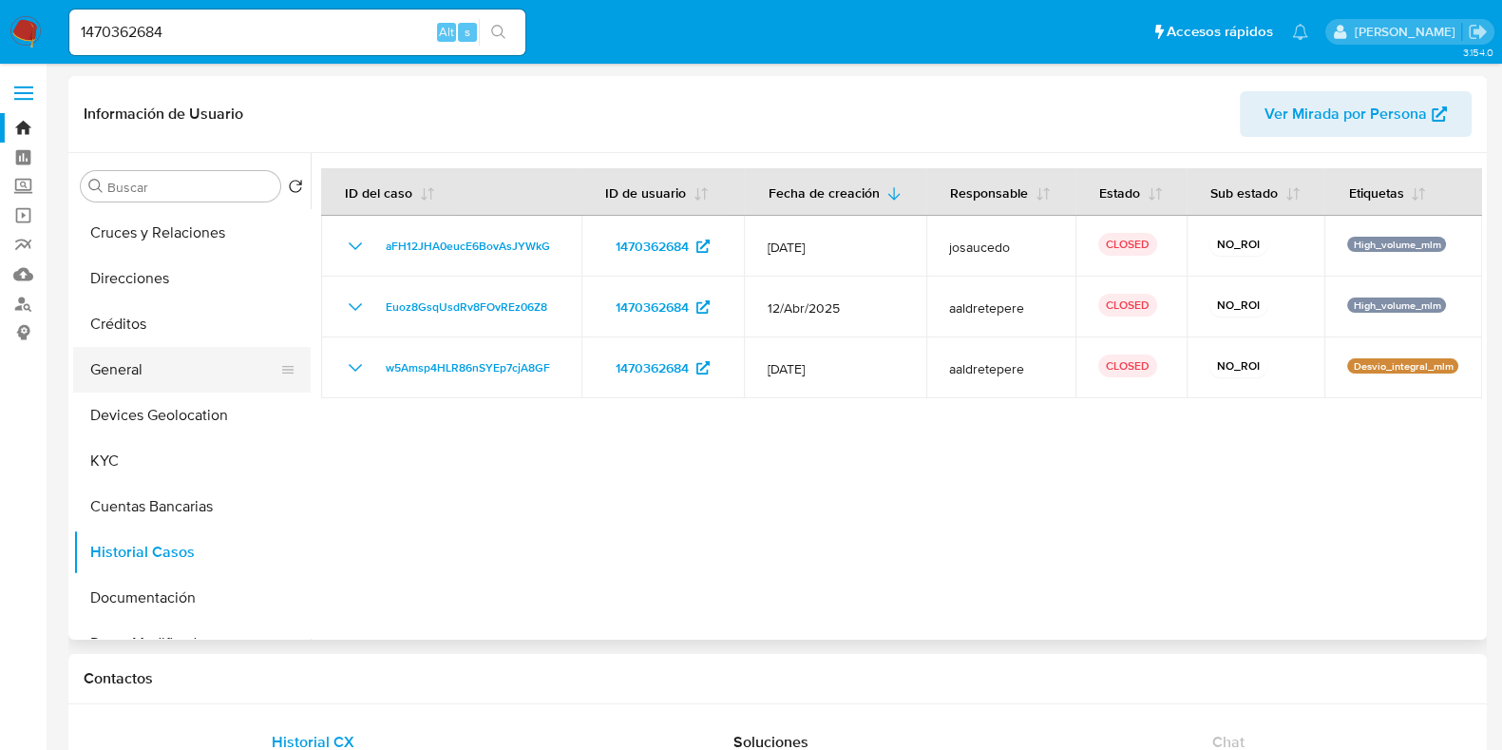
click at [115, 373] on button "General" at bounding box center [184, 370] width 222 height 46
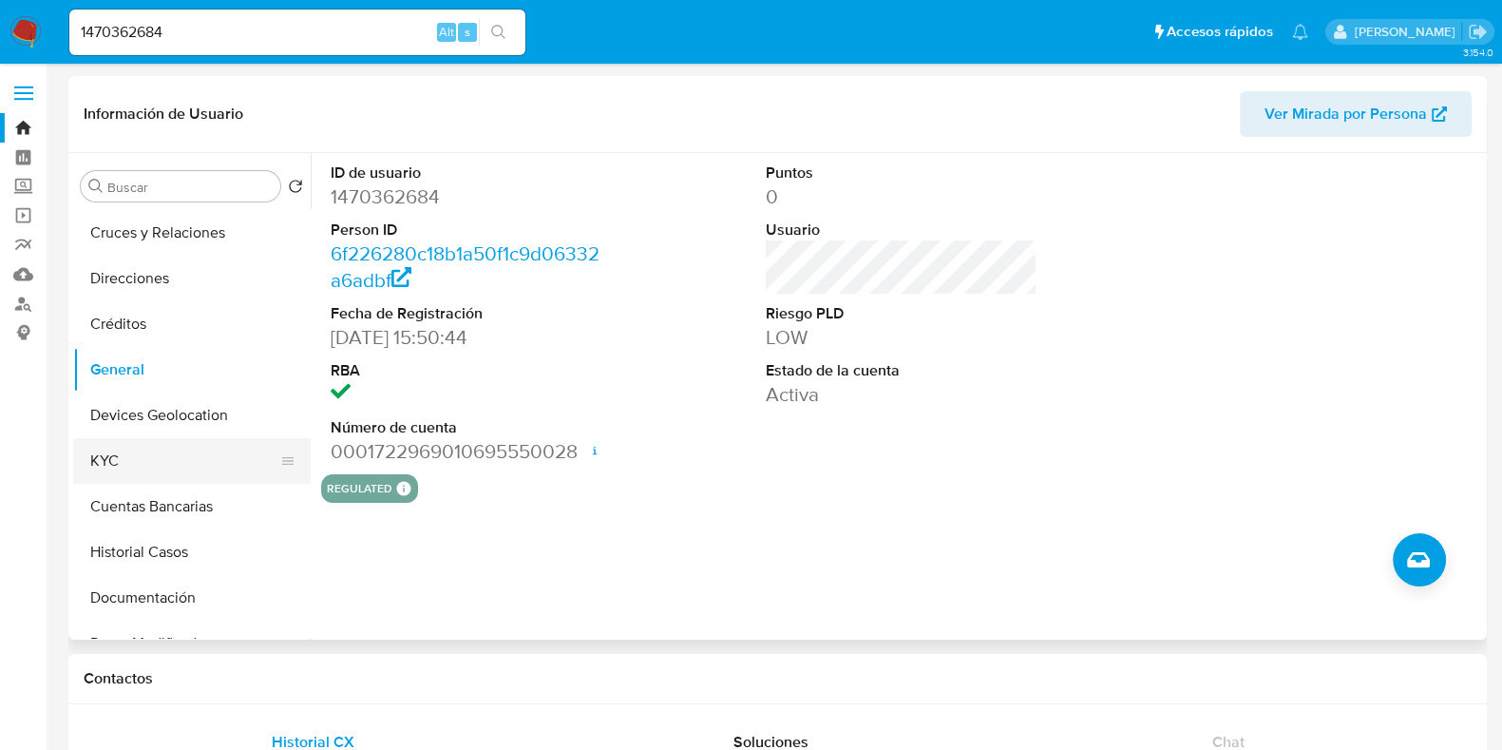
click at [114, 459] on button "KYC" at bounding box center [184, 461] width 222 height 46
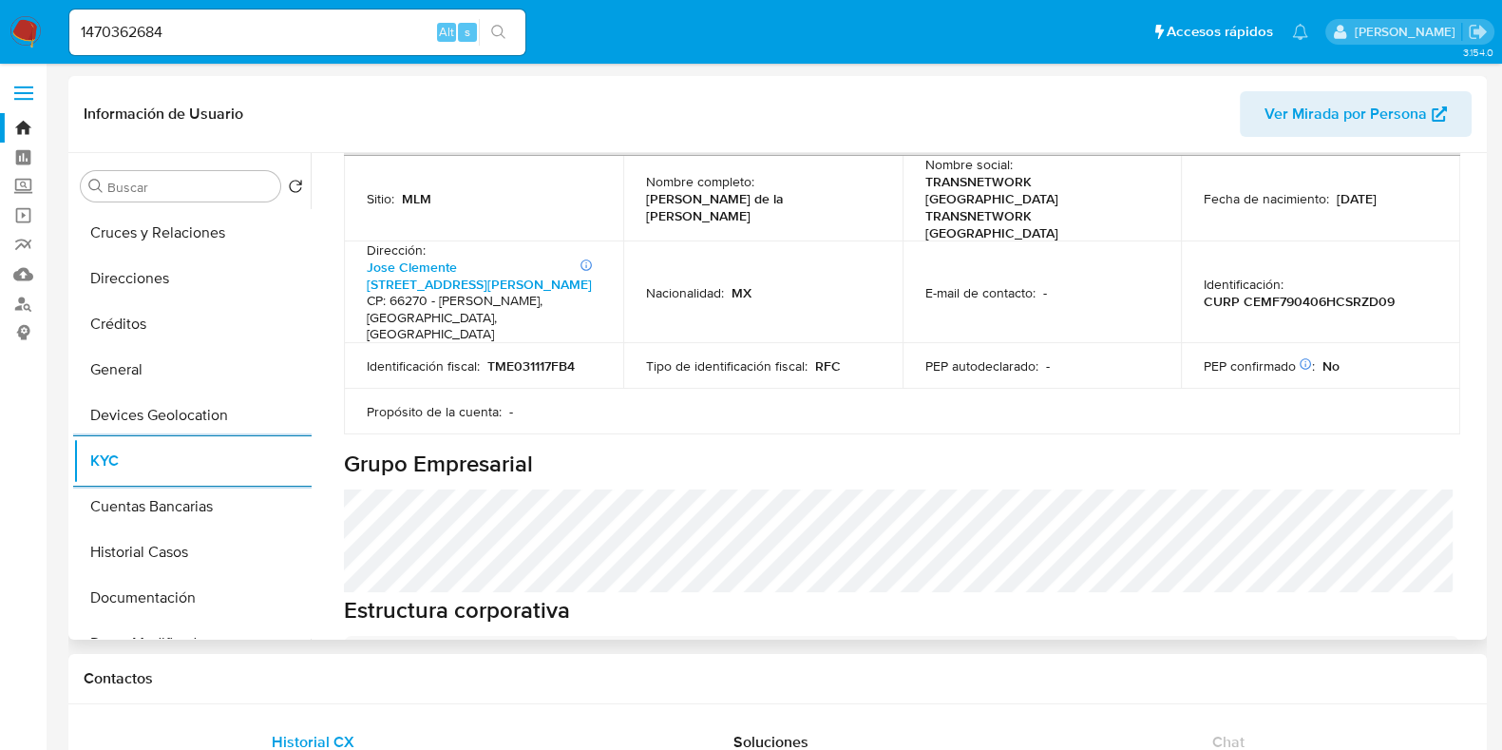
scroll to position [830, 0]
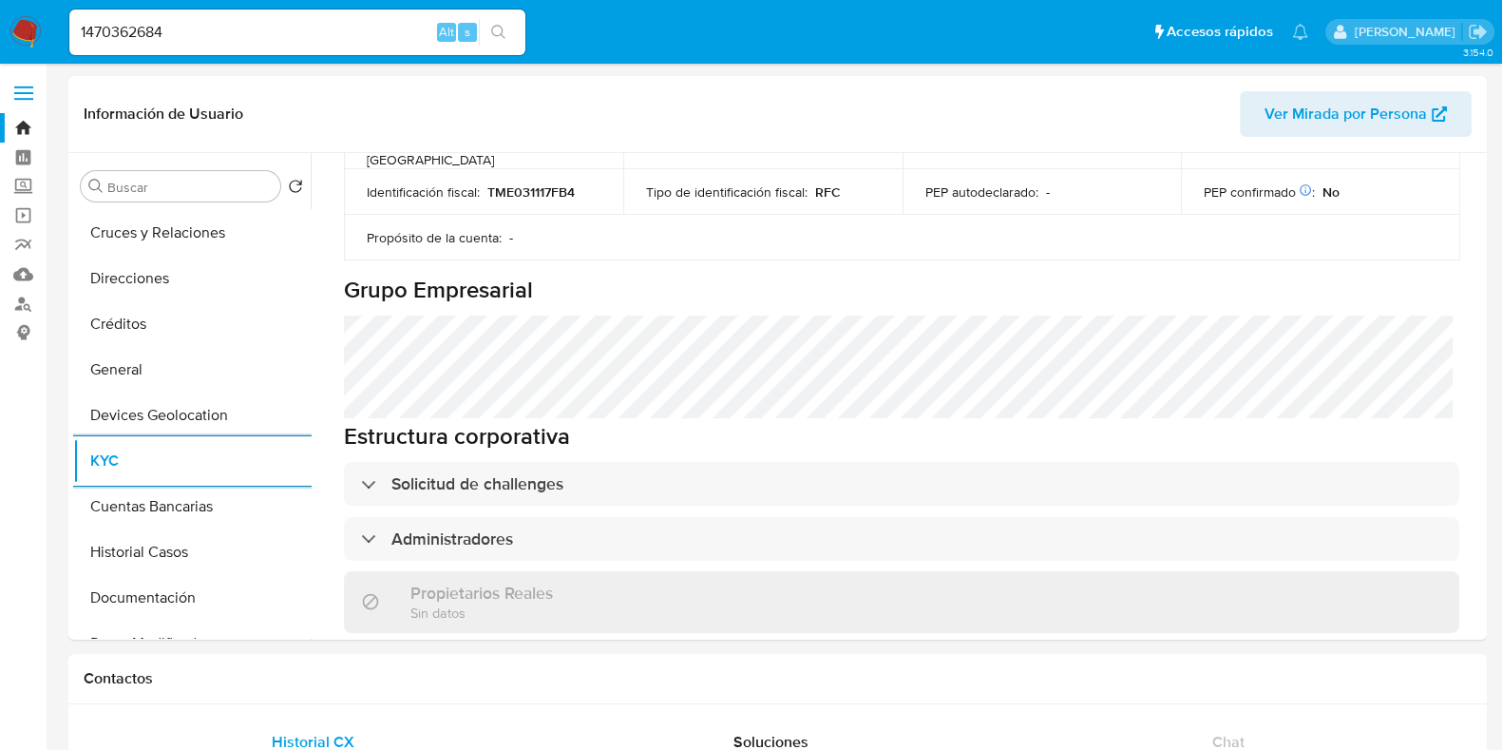
click at [340, 37] on input "1470362684" at bounding box center [297, 32] width 456 height 25
paste input "2009957672"
type input "2009957672"
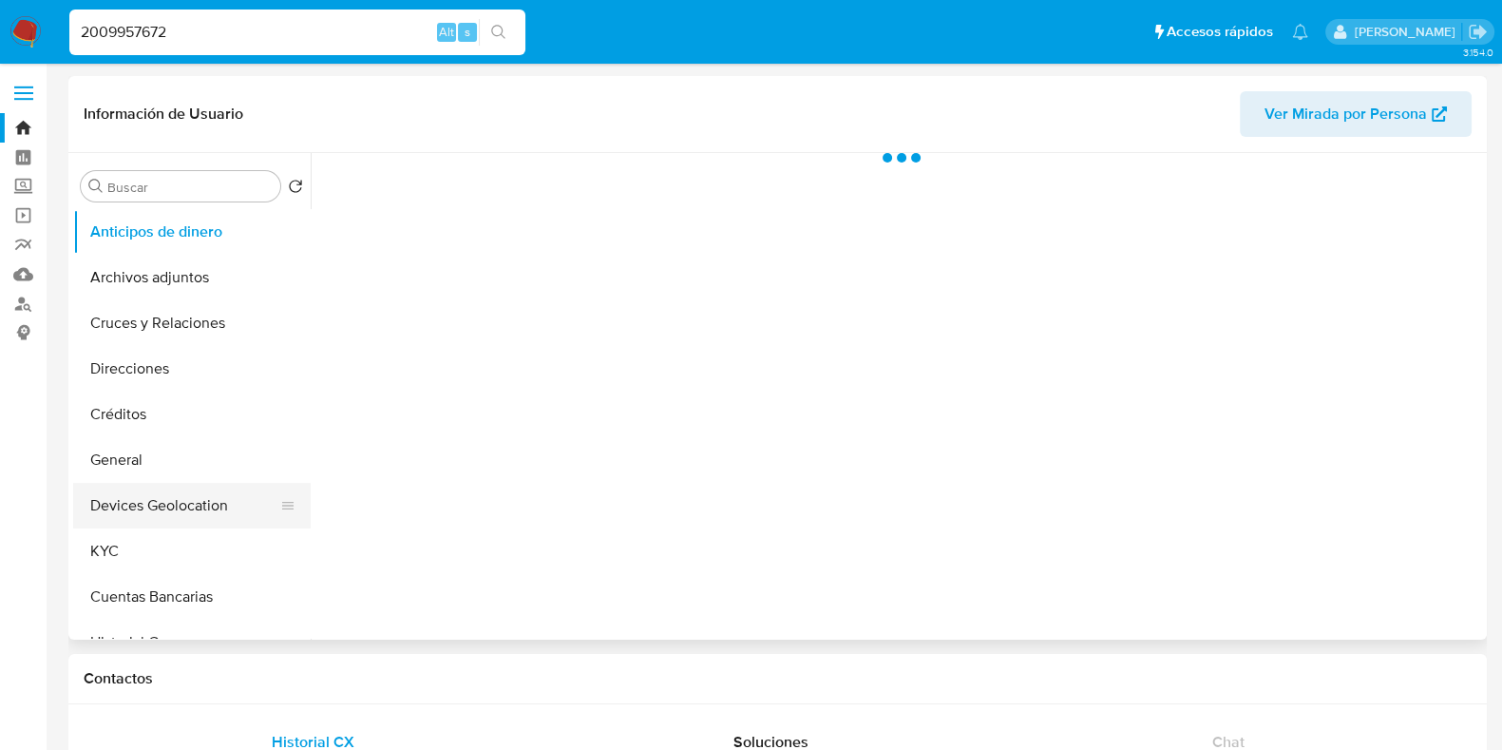
click at [152, 528] on ul "Anticipos de dinero Archivos adjuntos Cruces y Relaciones Direcciones Créditos …" at bounding box center [192, 423] width 238 height 429
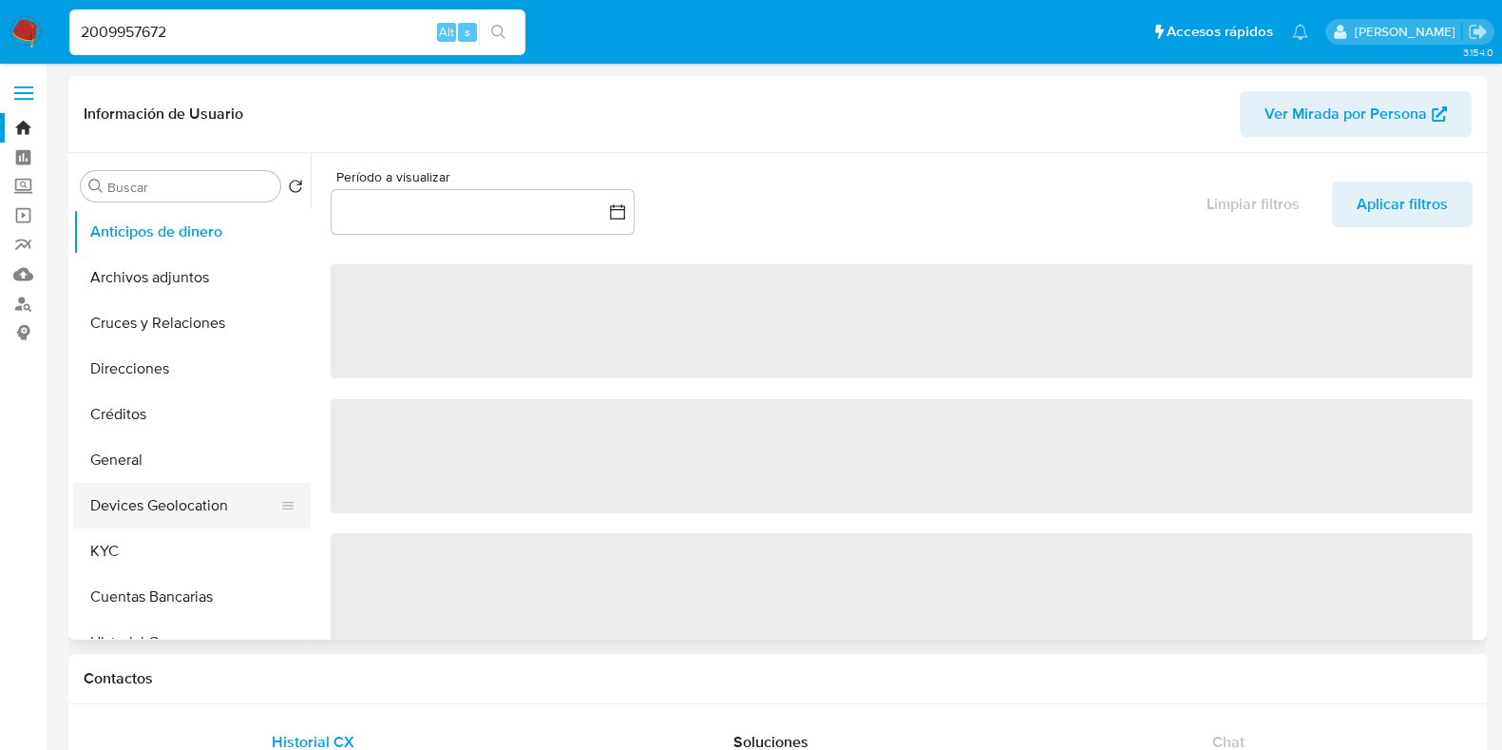
click at [125, 521] on button "Devices Geolocation" at bounding box center [184, 506] width 222 height 46
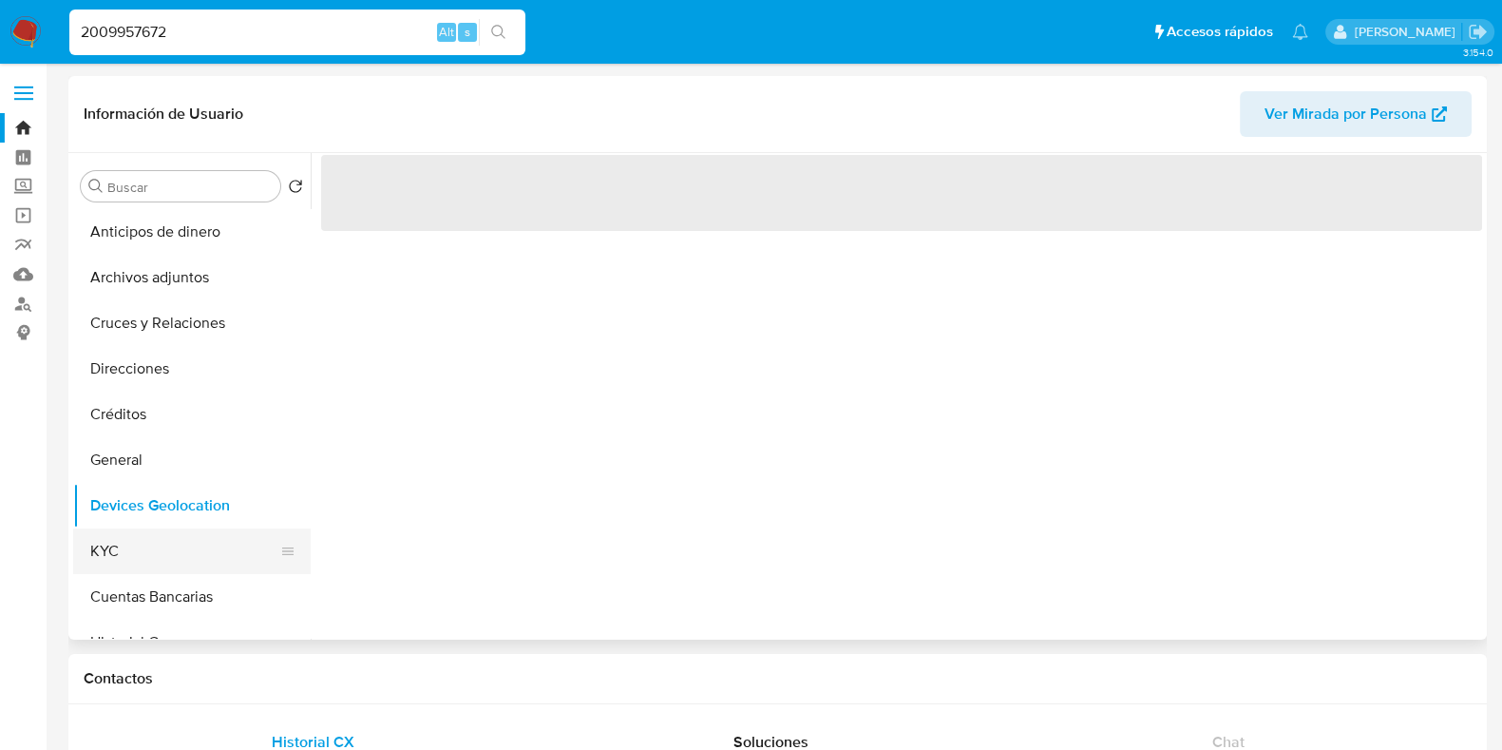
select select "10"
click at [125, 539] on button "KYC" at bounding box center [184, 551] width 222 height 46
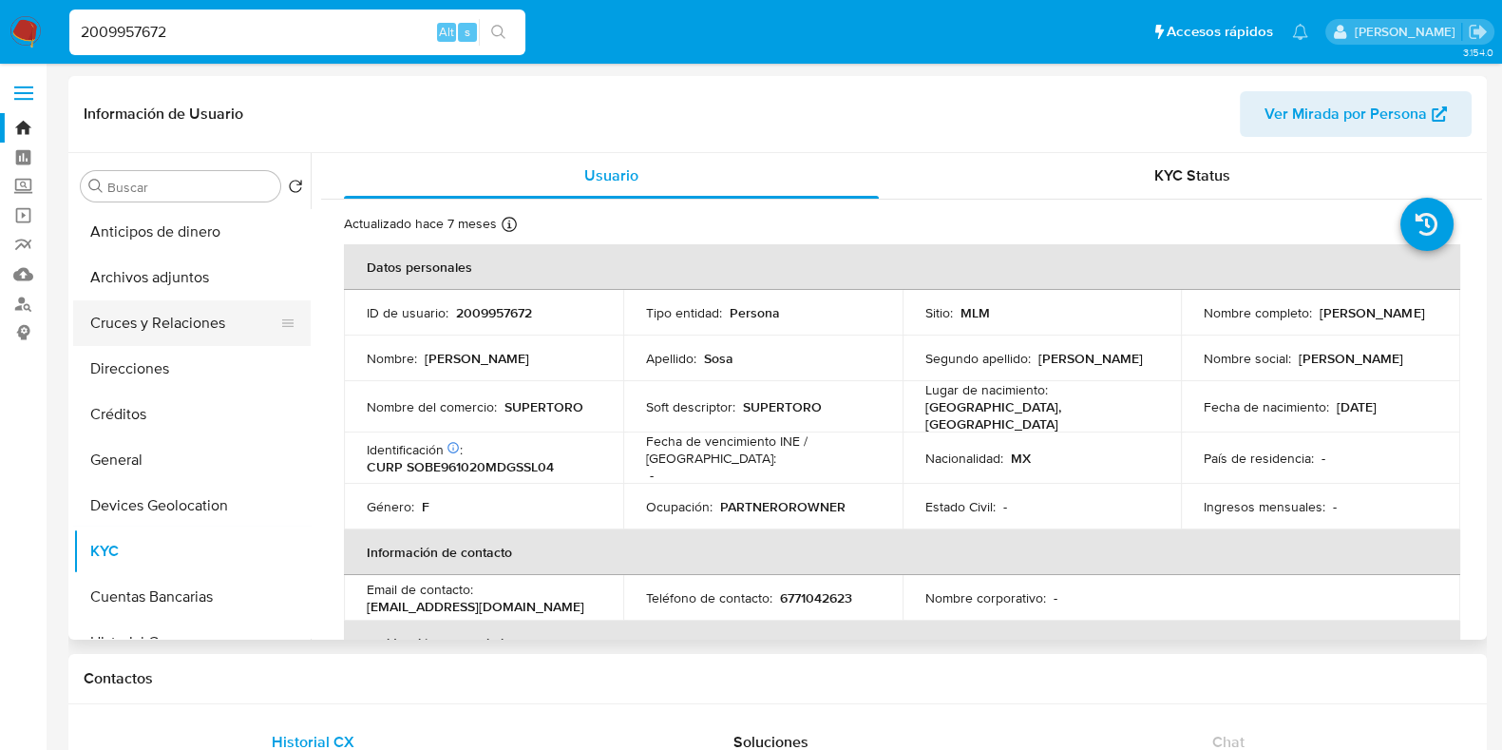
click at [159, 331] on button "Cruces y Relaciones" at bounding box center [184, 323] width 222 height 46
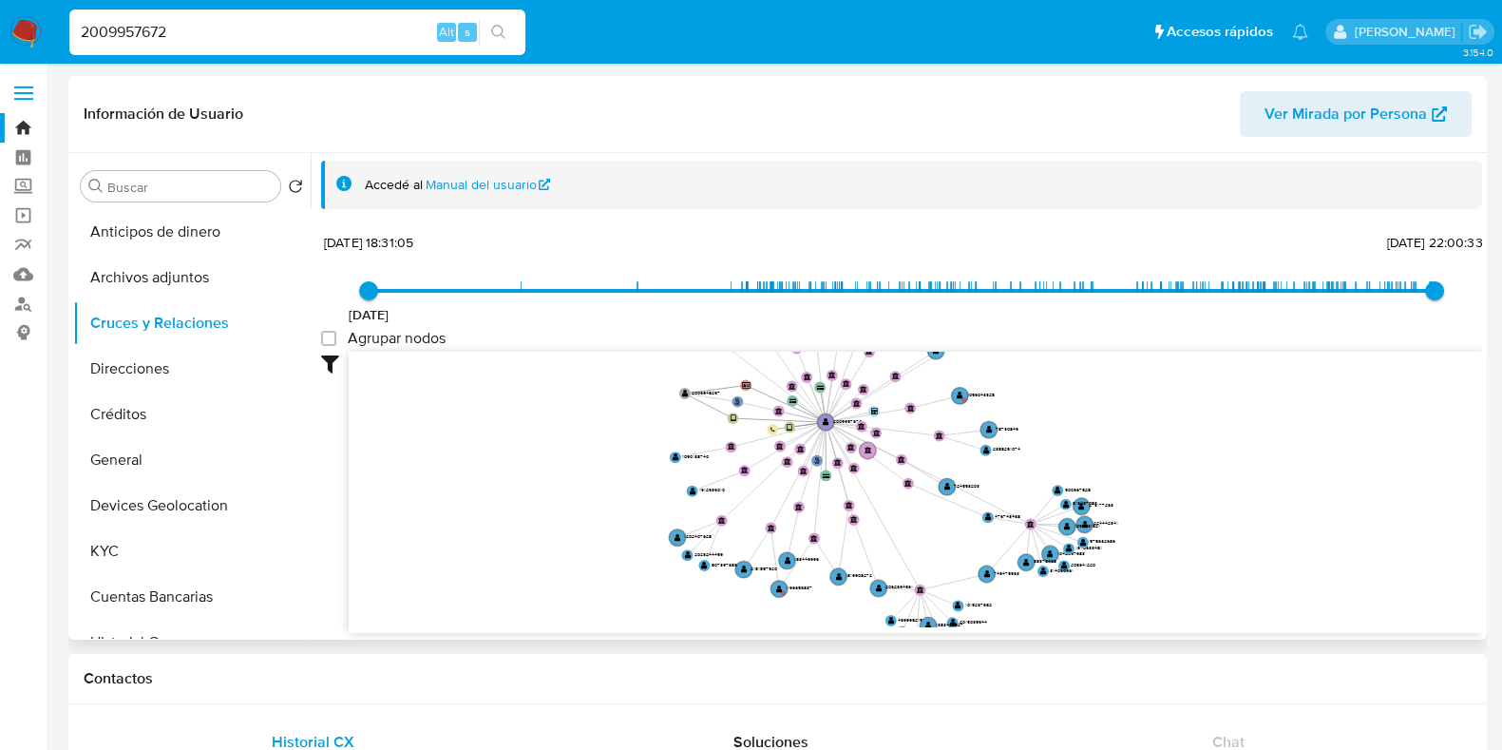
drag, startPoint x: 1044, startPoint y: 501, endPoint x: 951, endPoint y: 322, distance: 201.4
click at [951, 322] on div "9/4/2024 9/4/2024, 18:31:05 1/8/2025, 22:00:33 Agrupar nodos Filtros Confianza …" at bounding box center [901, 431] width 1161 height 404
click at [781, 586] on text "" at bounding box center [779, 589] width 7 height 8
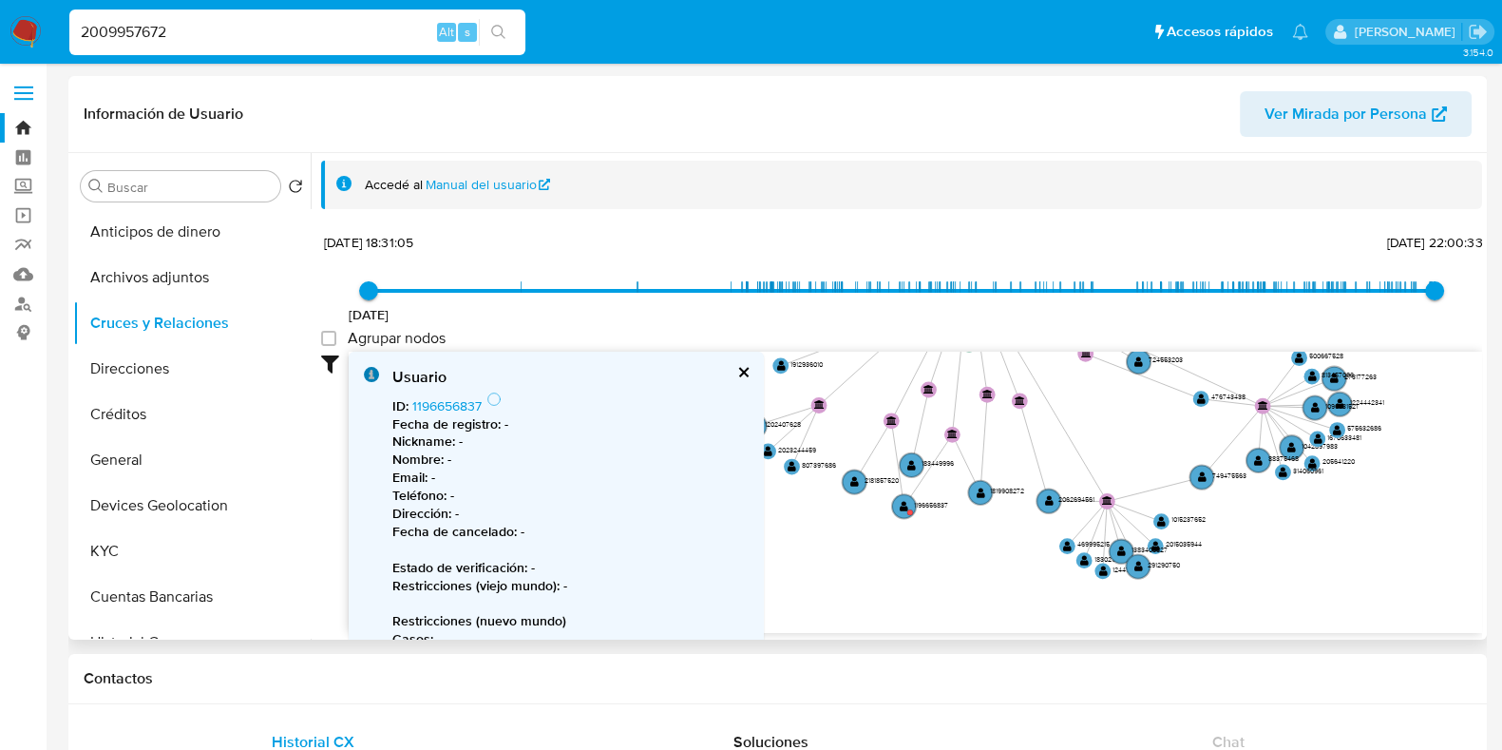
drag, startPoint x: 935, startPoint y: 563, endPoint x: 1133, endPoint y: 448, distance: 228.6
click at [1133, 448] on icon "user-2009957672  2009957672 phone-389df26699a2ae5b5d3ca236a97d47a6  person-28…" at bounding box center [915, 490] width 1133 height 276
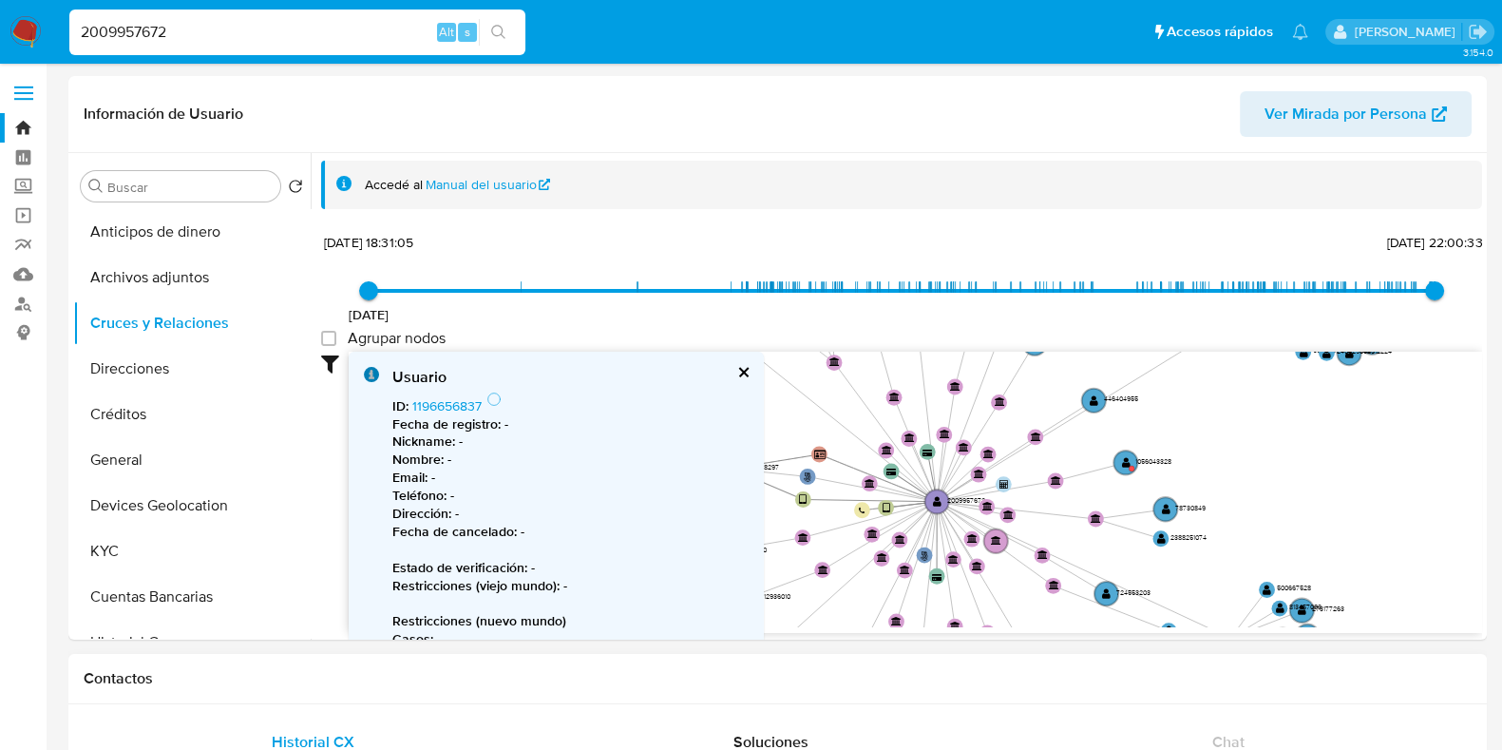
drag, startPoint x: 1143, startPoint y: 557, endPoint x: 1136, endPoint y: 668, distance: 111.4
click at [1128, 459] on text "" at bounding box center [1126, 462] width 9 height 11
click at [1128, 459] on text "" at bounding box center [1125, 463] width 9 height 11
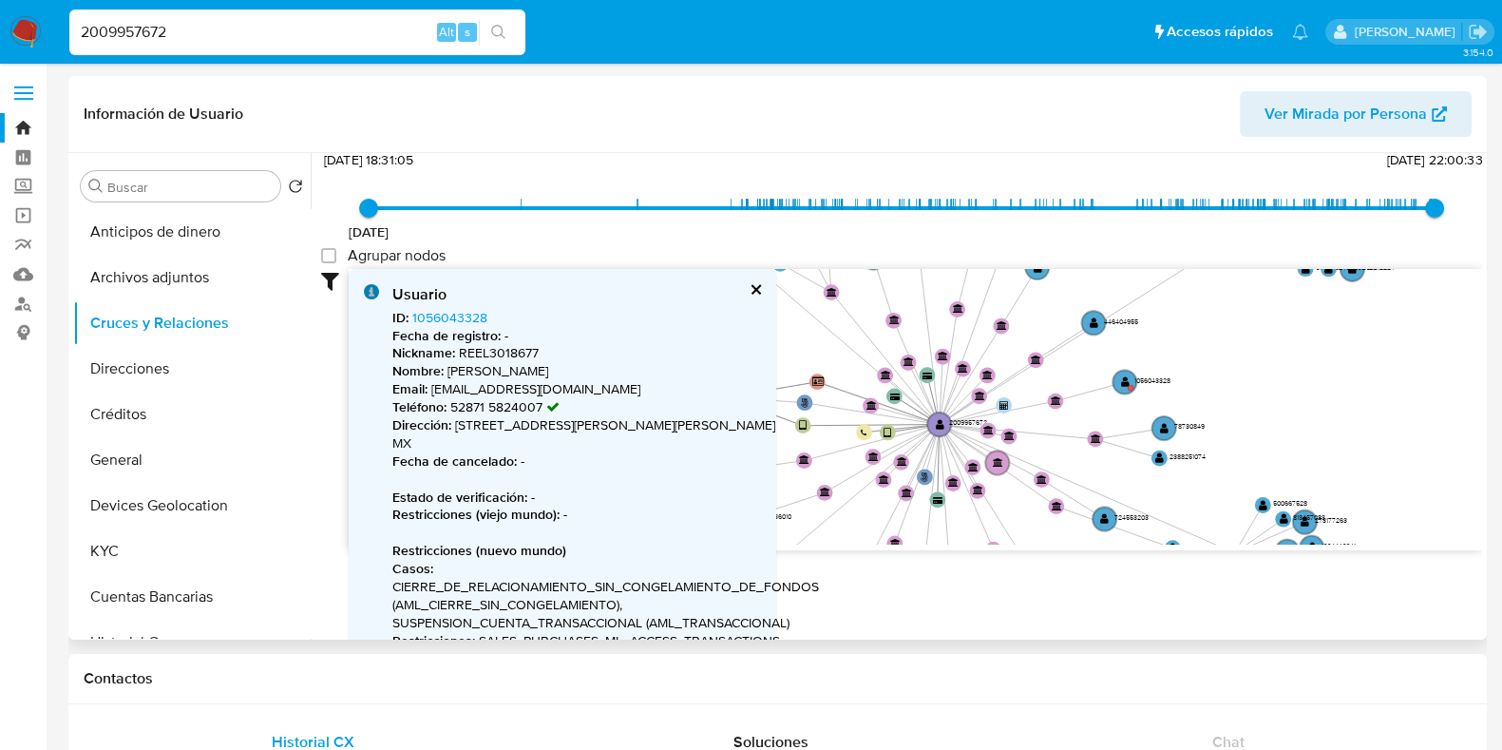
scroll to position [118, 0]
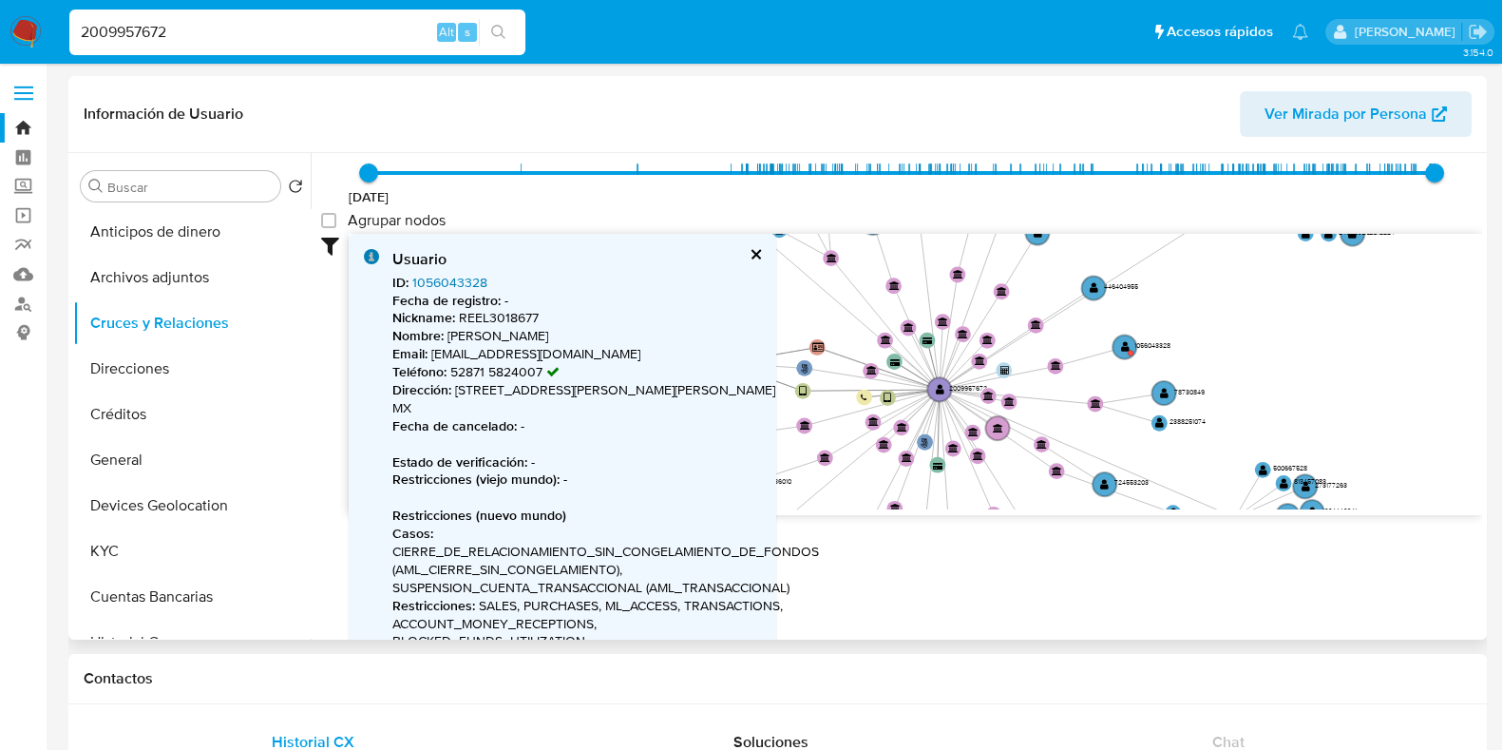
click at [447, 283] on link "1056043328" at bounding box center [449, 282] width 75 height 19
click at [124, 543] on button "KYC" at bounding box center [184, 551] width 222 height 46
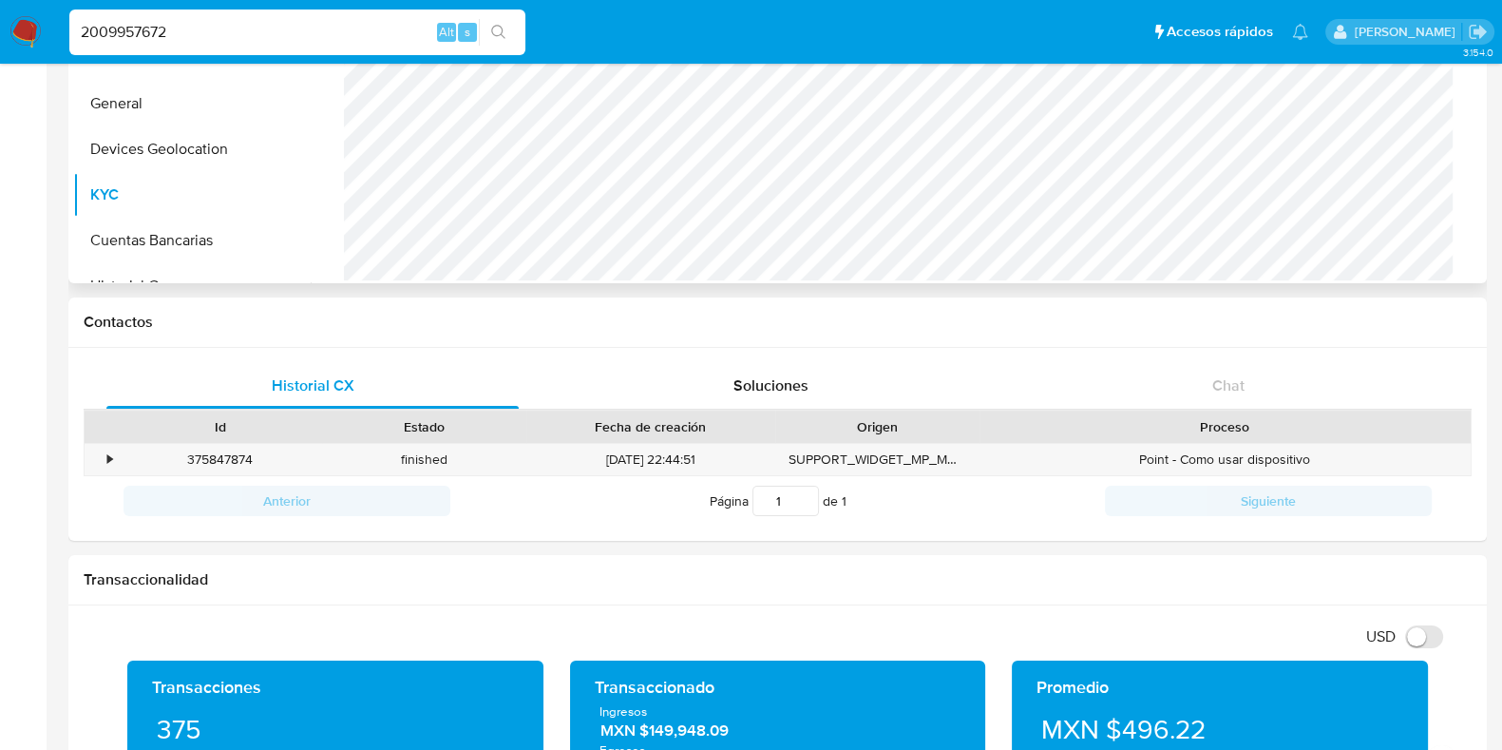
scroll to position [0, 0]
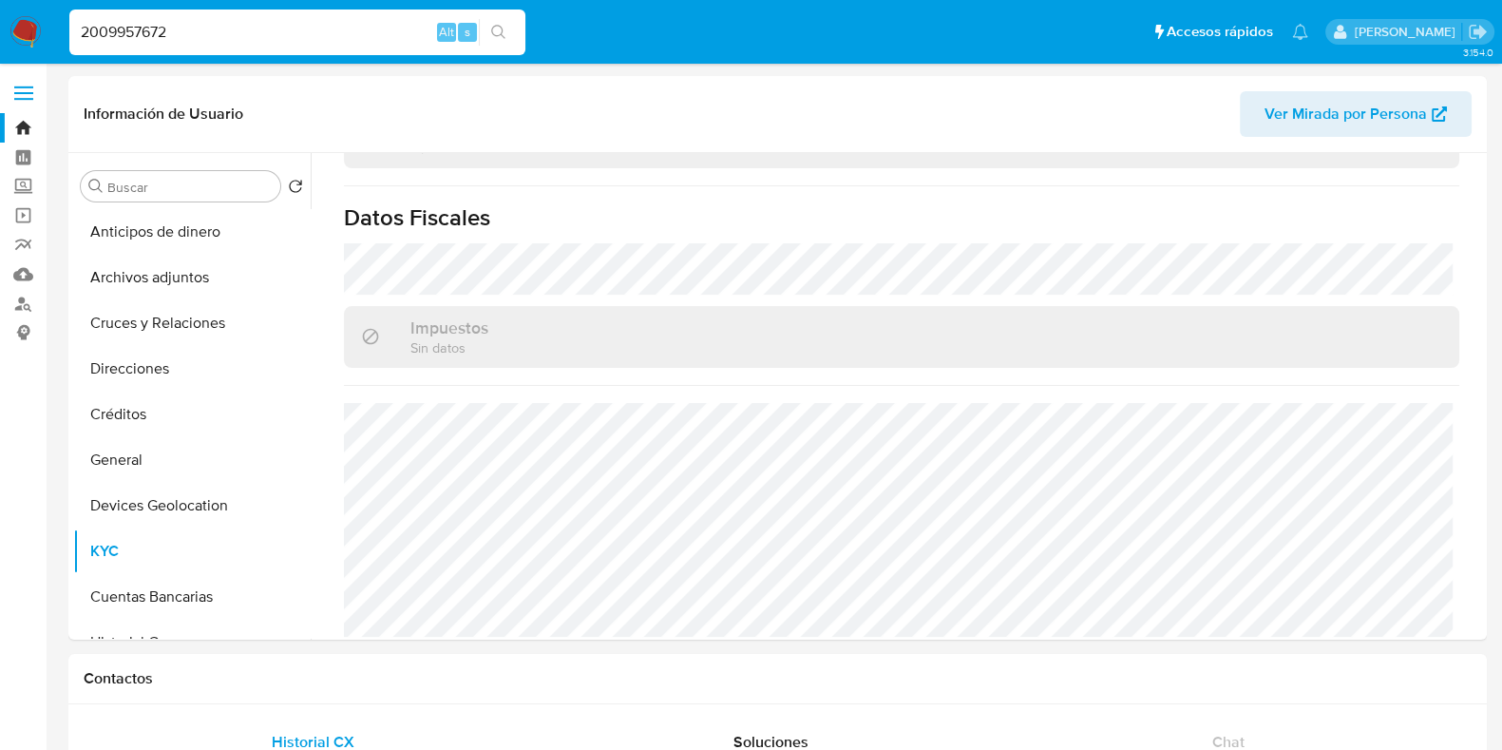
click at [339, 29] on input "2009957672" at bounding box center [297, 32] width 456 height 25
paste input "3614685"
type input "2361468572"
click at [499, 31] on icon "search-icon" at bounding box center [498, 32] width 15 height 15
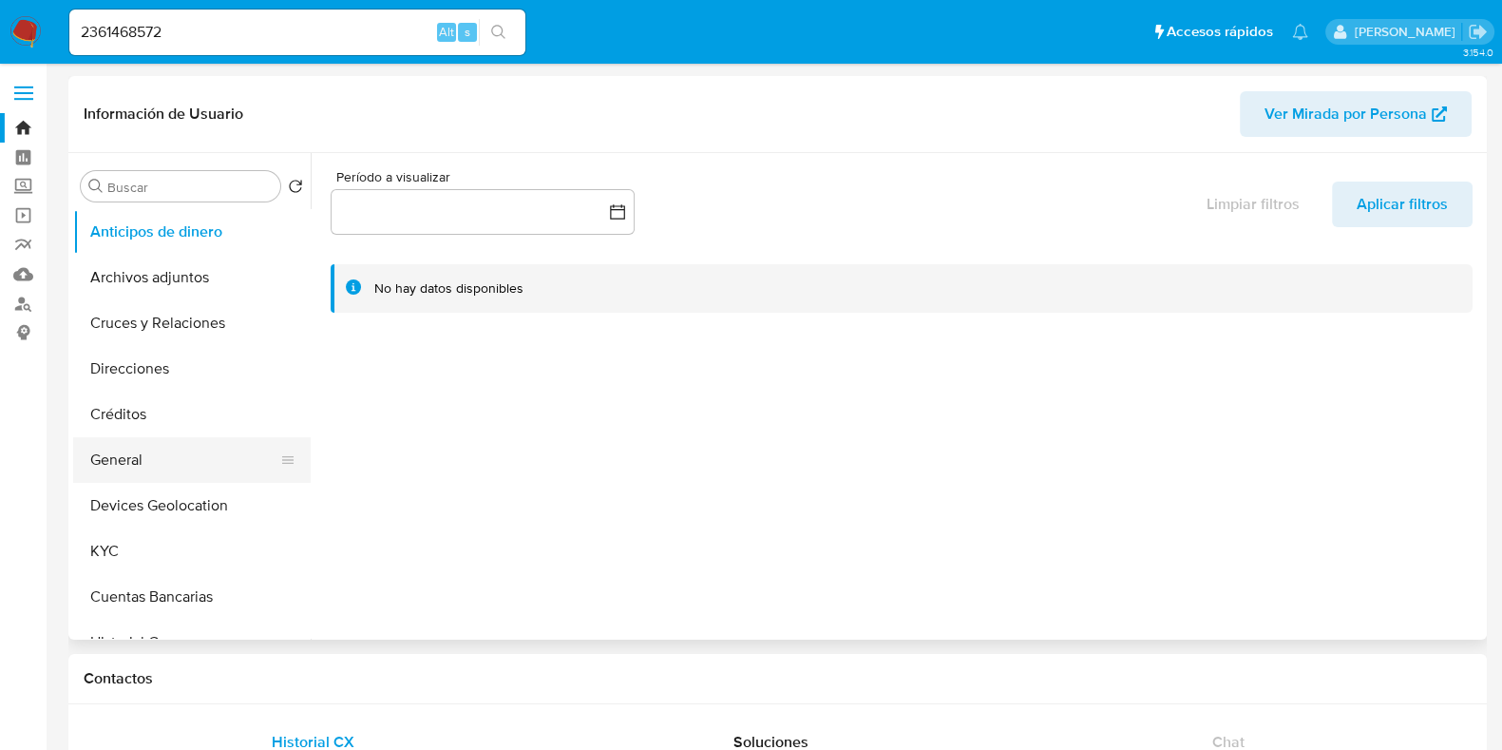
select select "10"
click at [138, 475] on button "General" at bounding box center [184, 460] width 222 height 46
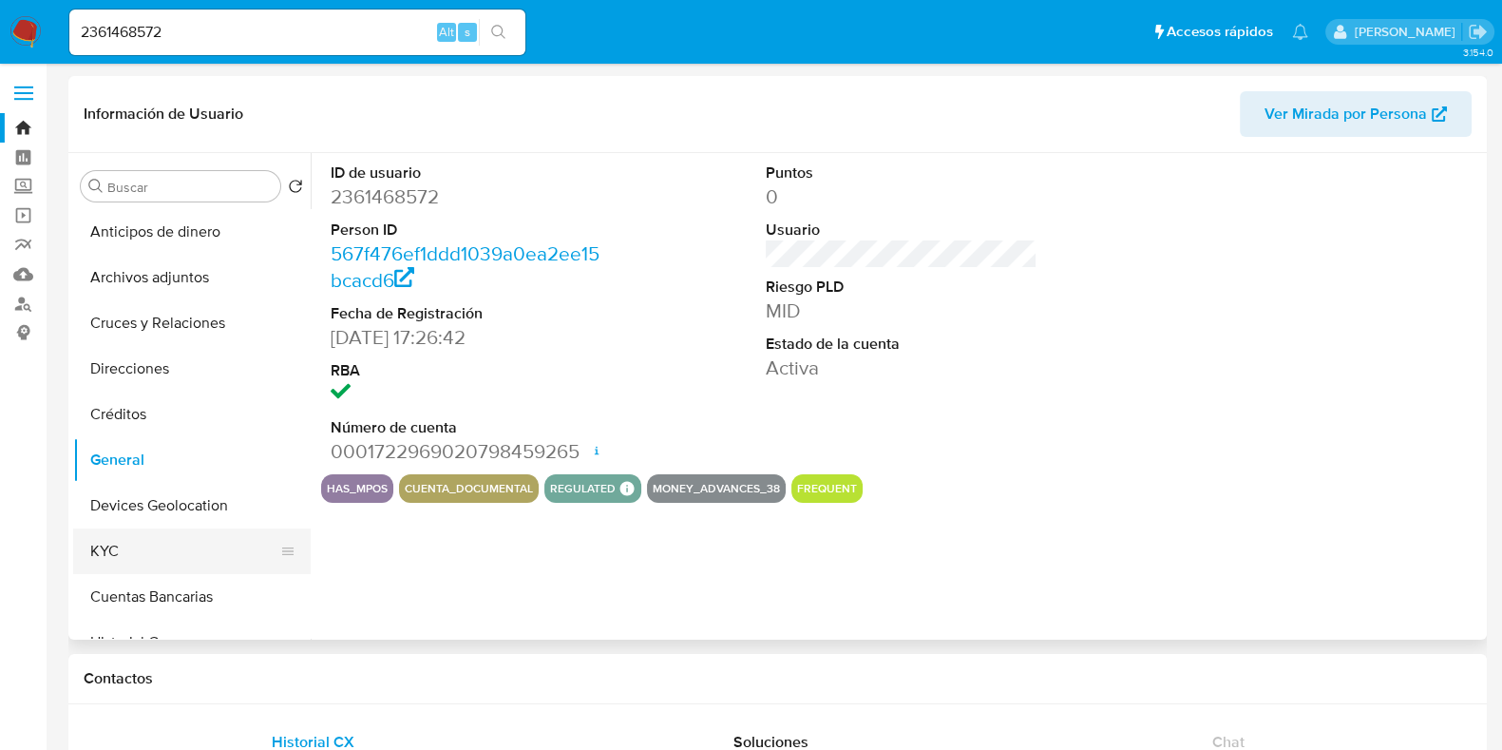
click at [128, 543] on button "KYC" at bounding box center [184, 551] width 222 height 46
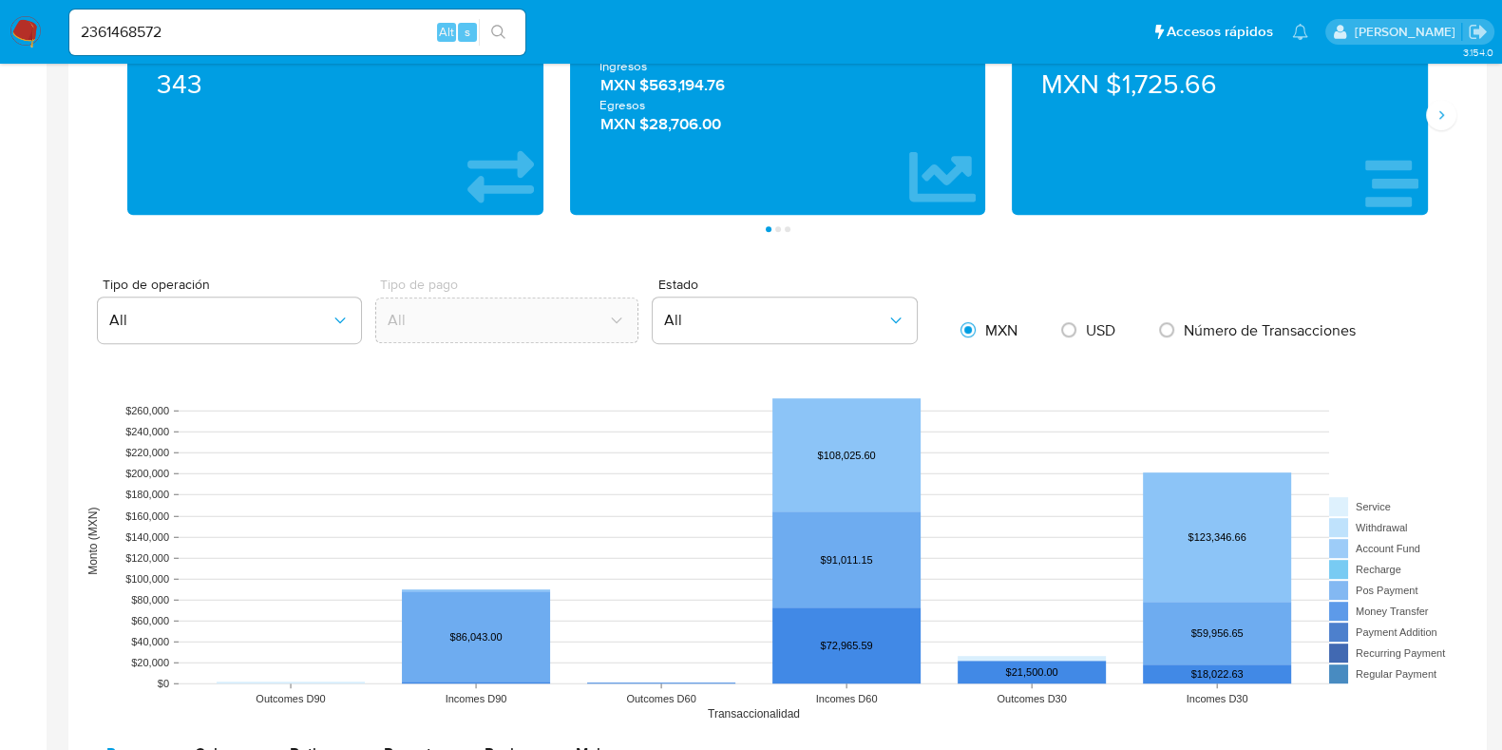
scroll to position [949, 0]
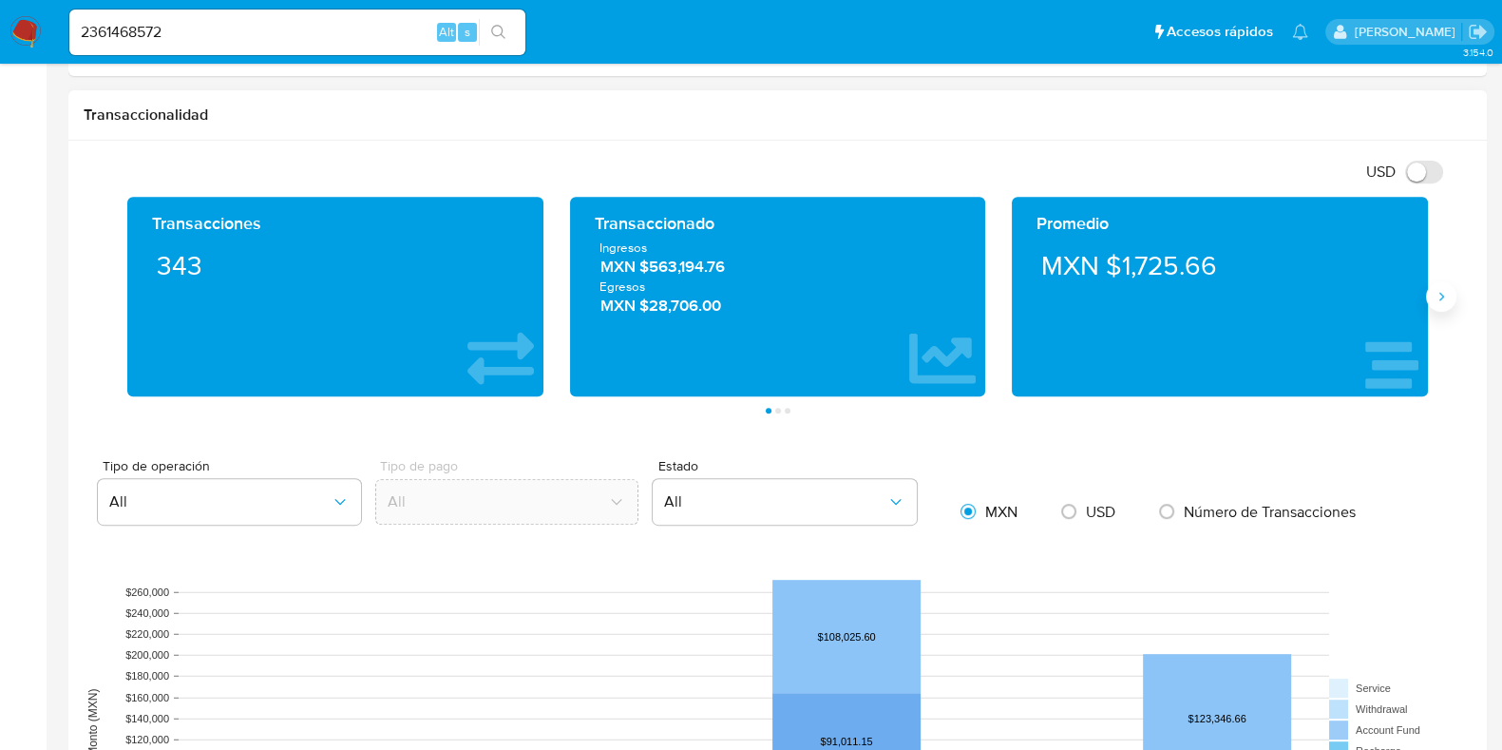
click at [1442, 292] on icon "Siguiente" at bounding box center [1441, 296] width 15 height 15
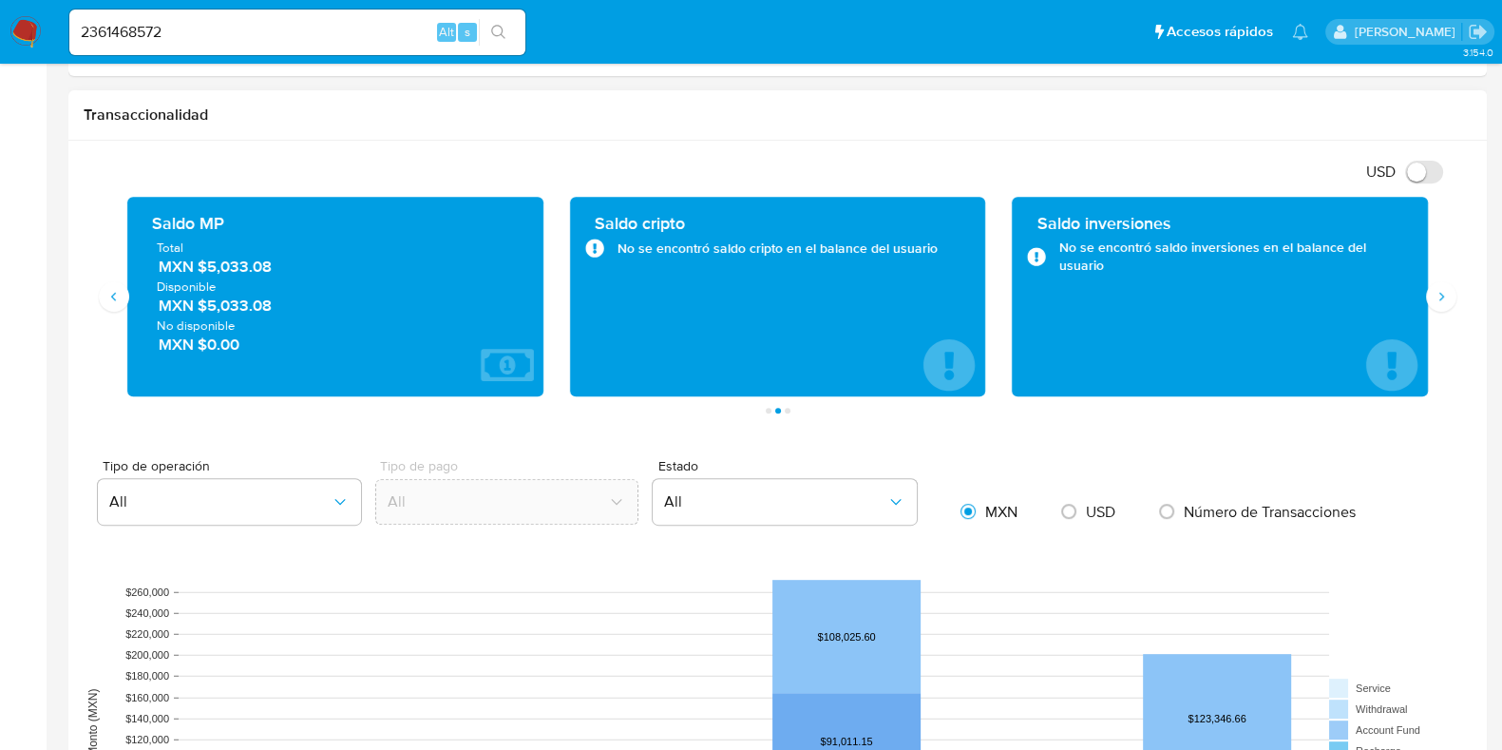
click at [223, 262] on span "MXN $5,033.08" at bounding box center [336, 267] width 355 height 22
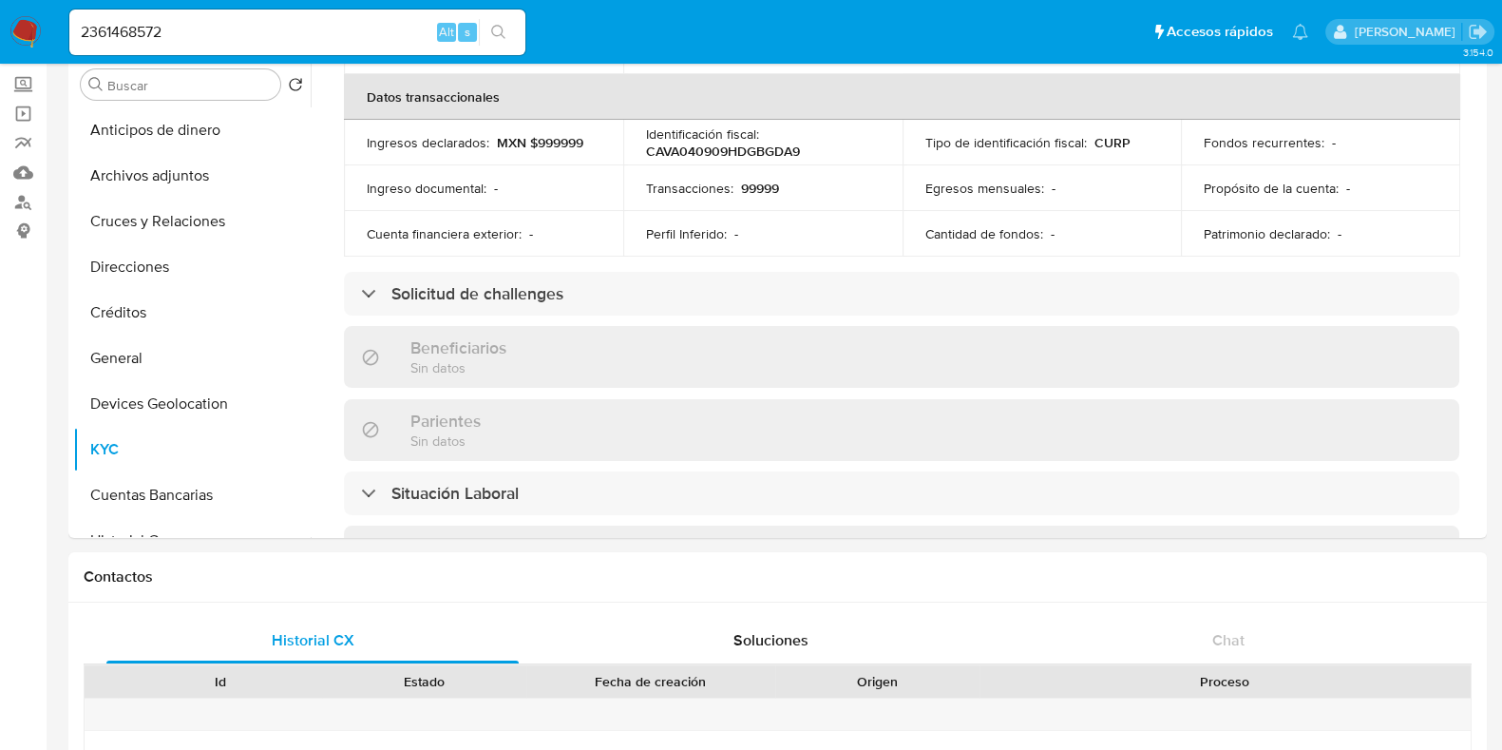
scroll to position [0, 0]
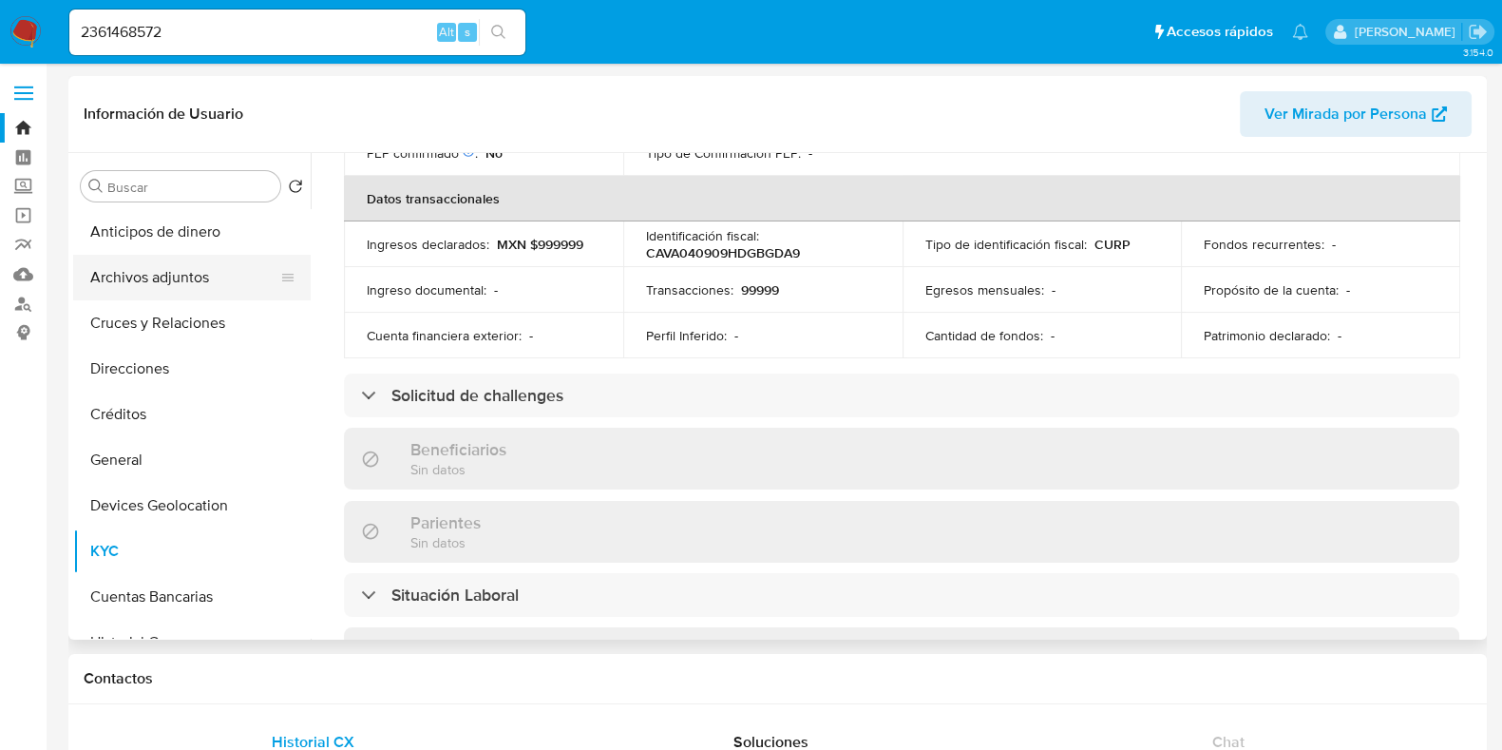
click at [184, 268] on button "Archivos adjuntos" at bounding box center [184, 278] width 222 height 46
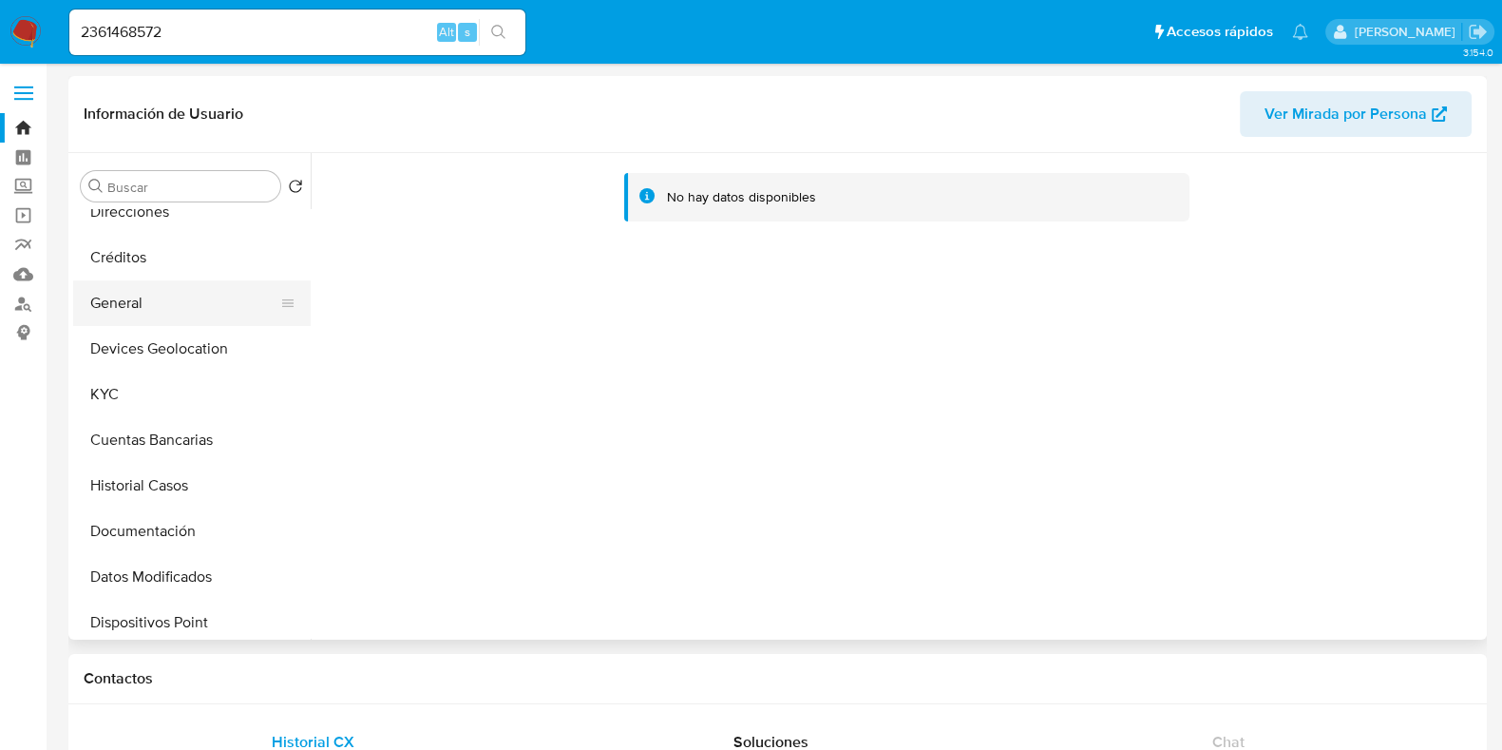
scroll to position [118, 0]
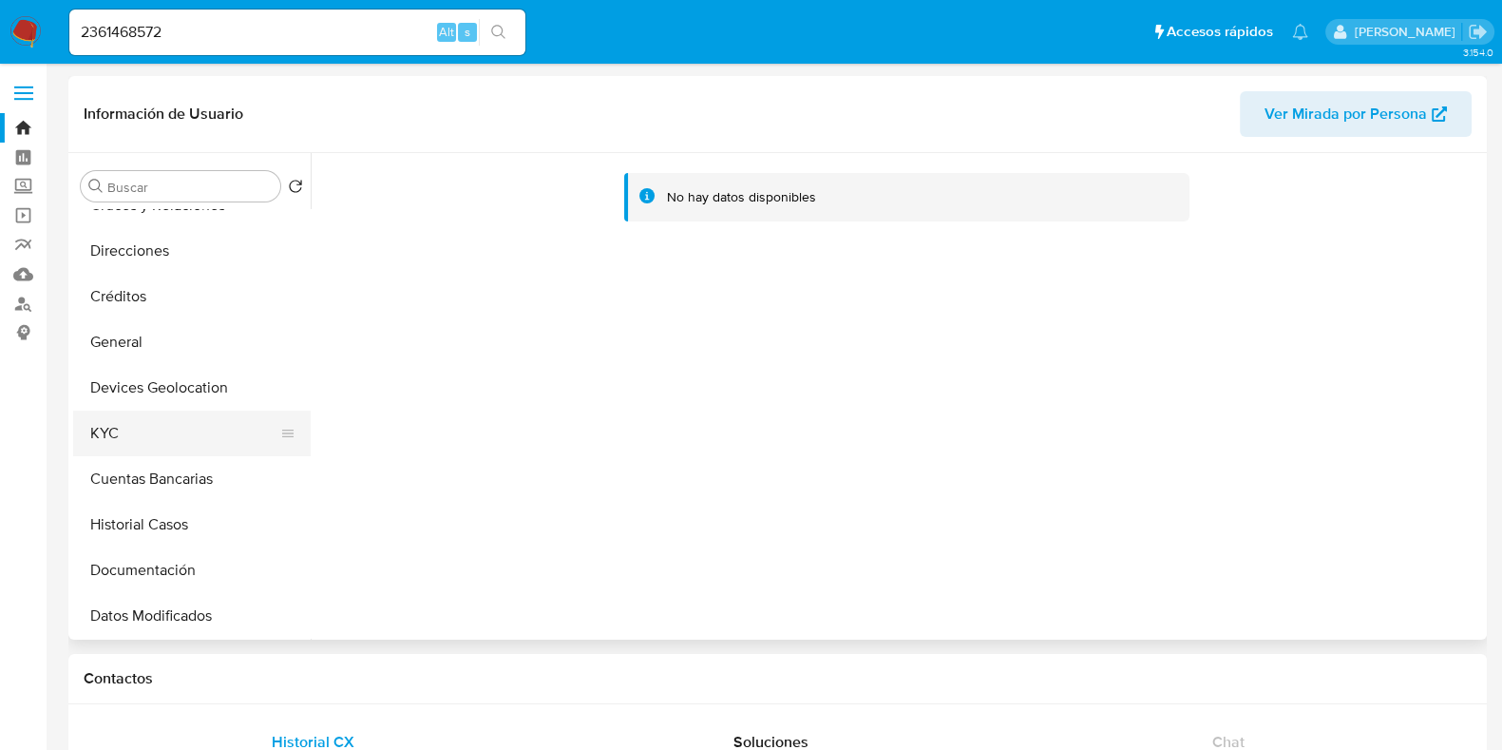
click at [114, 436] on button "KYC" at bounding box center [184, 433] width 222 height 46
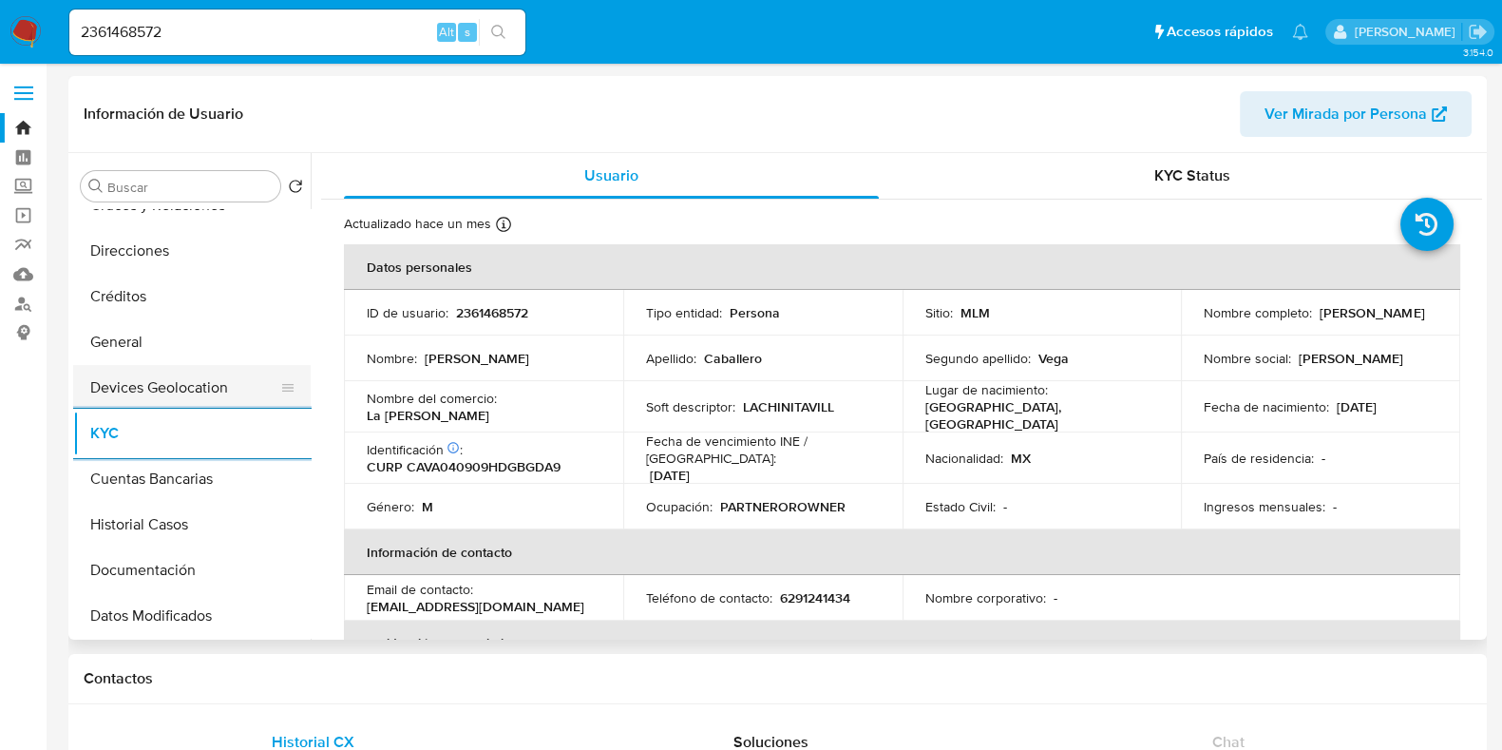
click at [156, 398] on button "Devices Geolocation" at bounding box center [184, 388] width 222 height 46
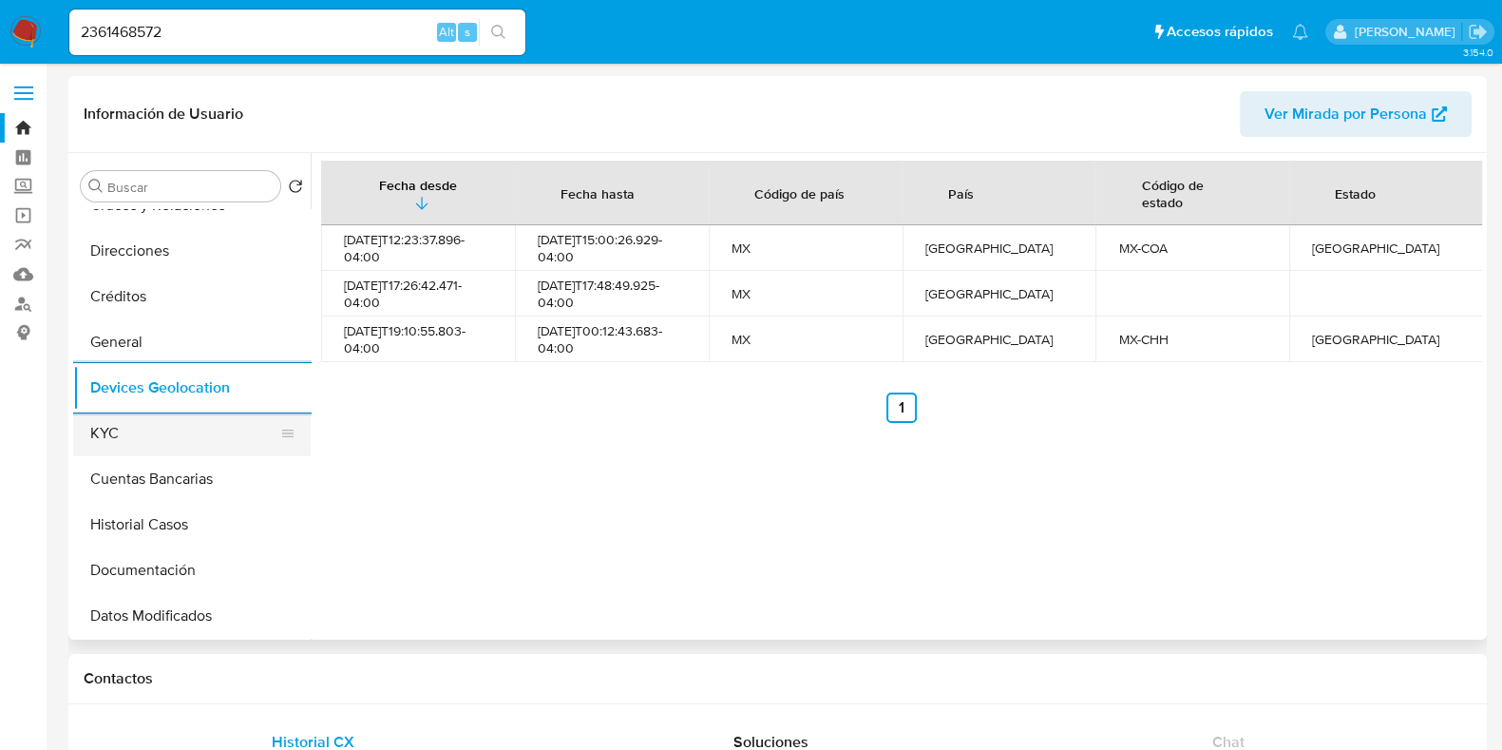
scroll to position [0, 0]
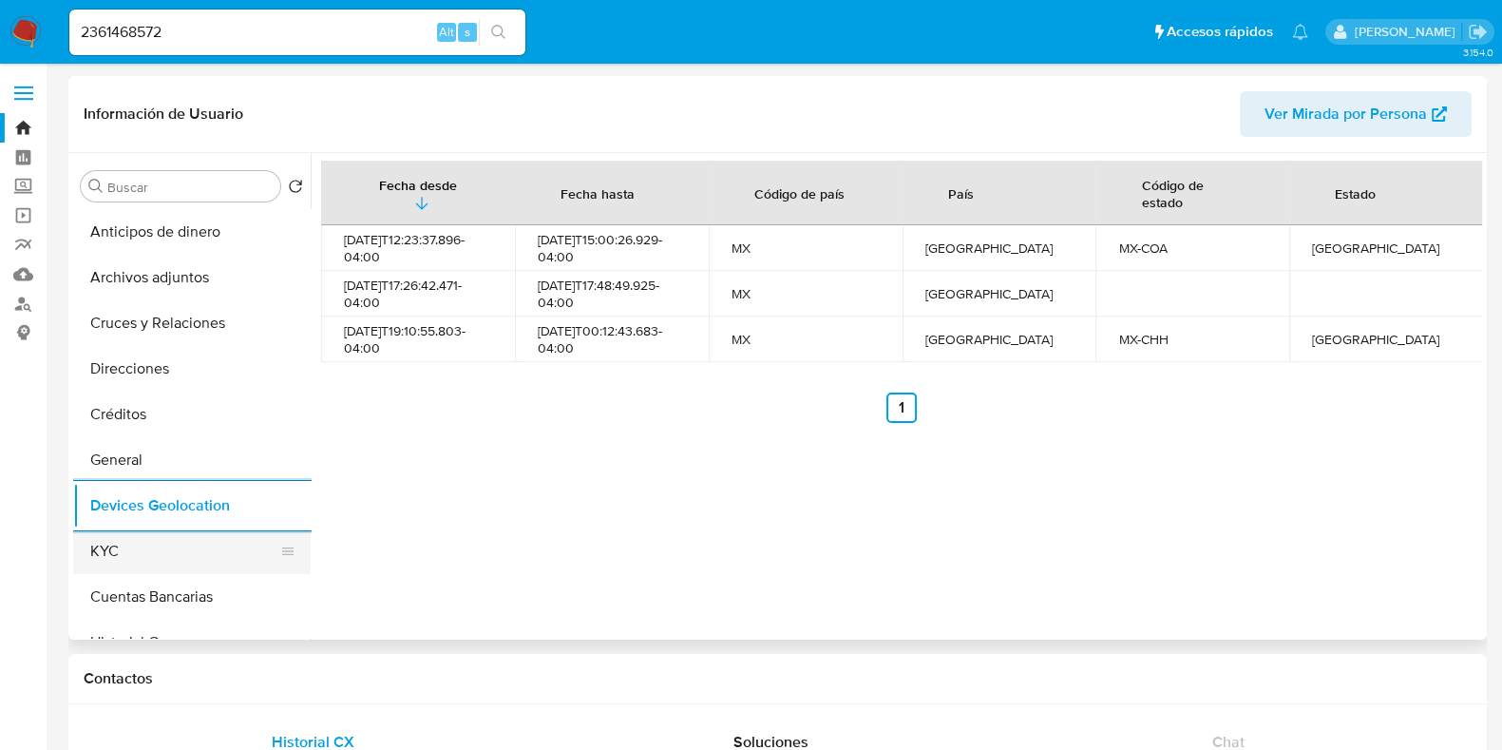
click at [94, 543] on button "KYC" at bounding box center [184, 551] width 222 height 46
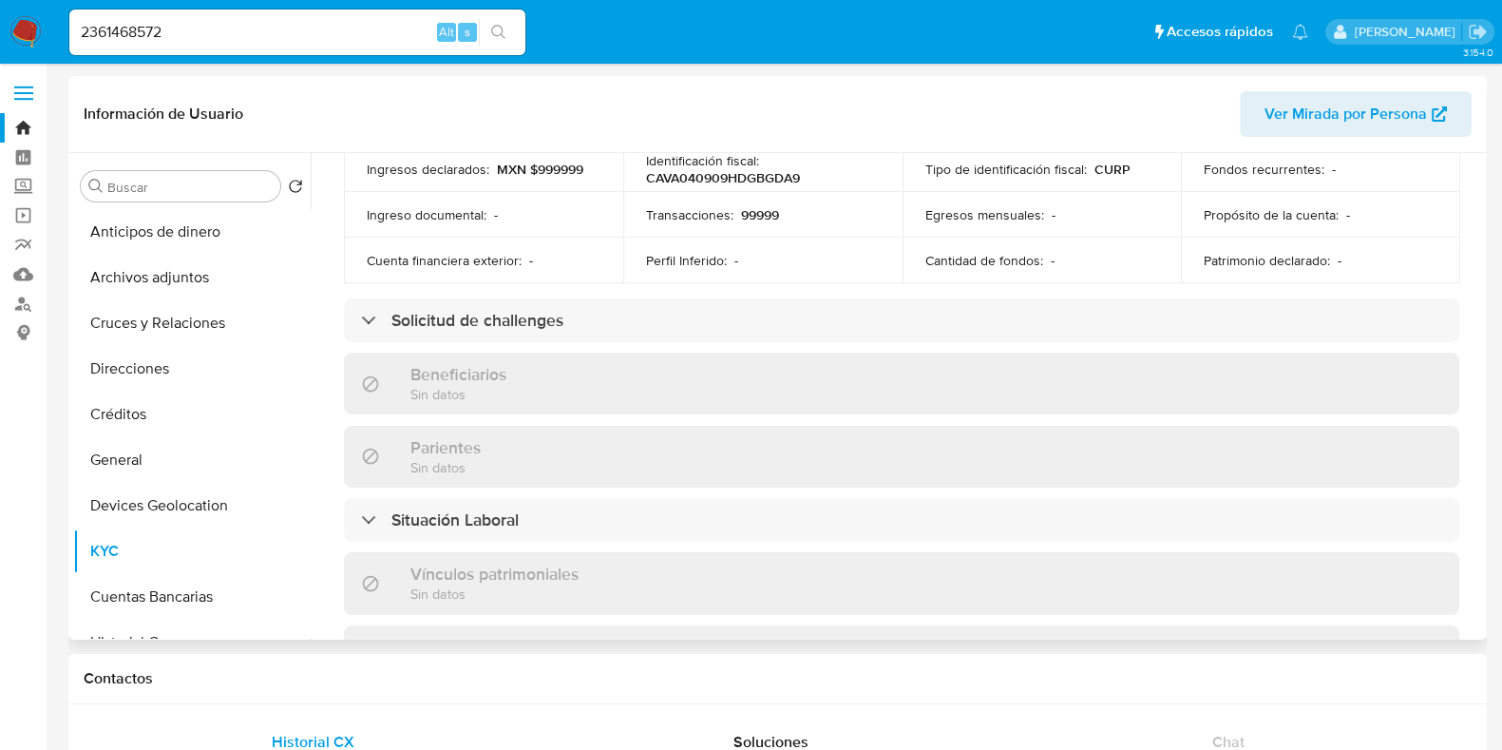
scroll to position [1161, 0]
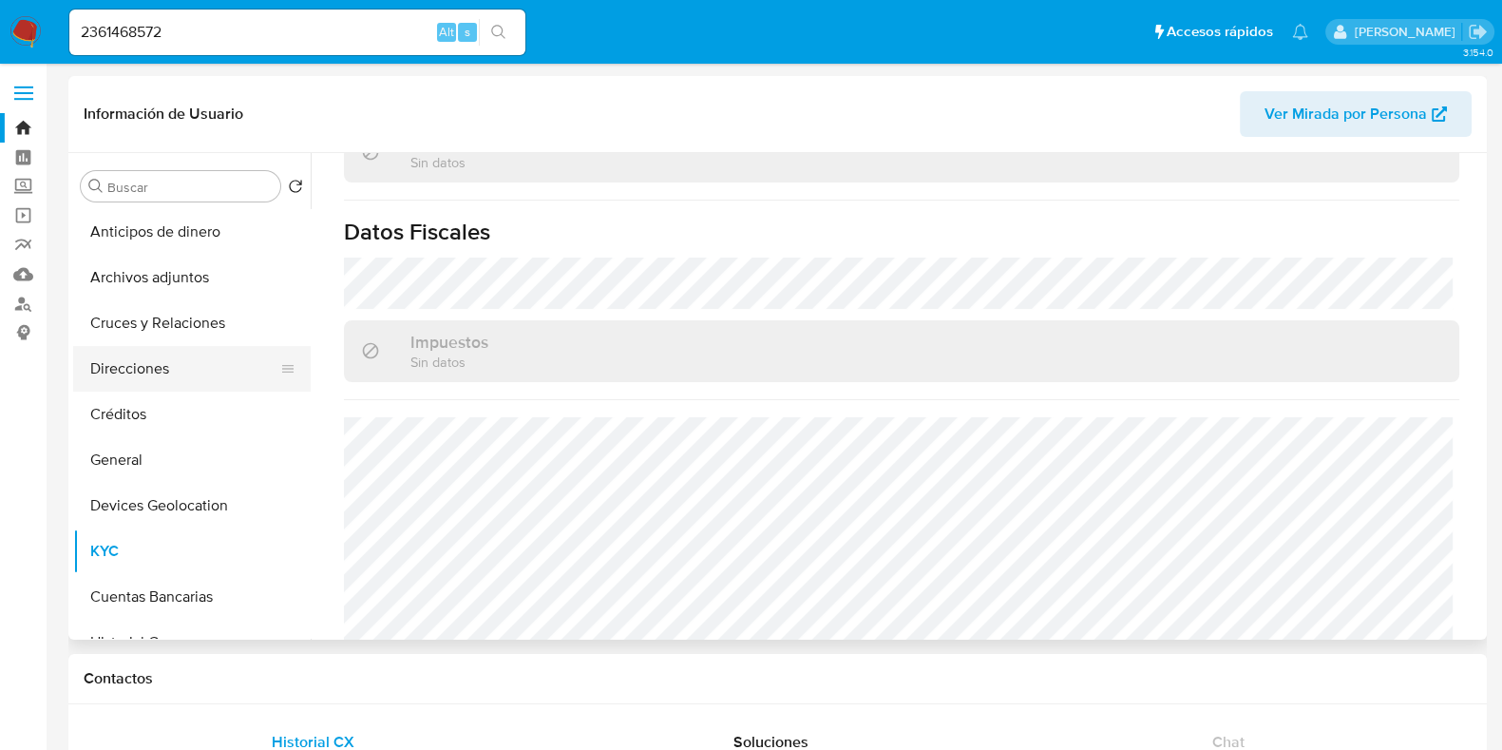
click at [135, 382] on button "Direcciones" at bounding box center [184, 369] width 222 height 46
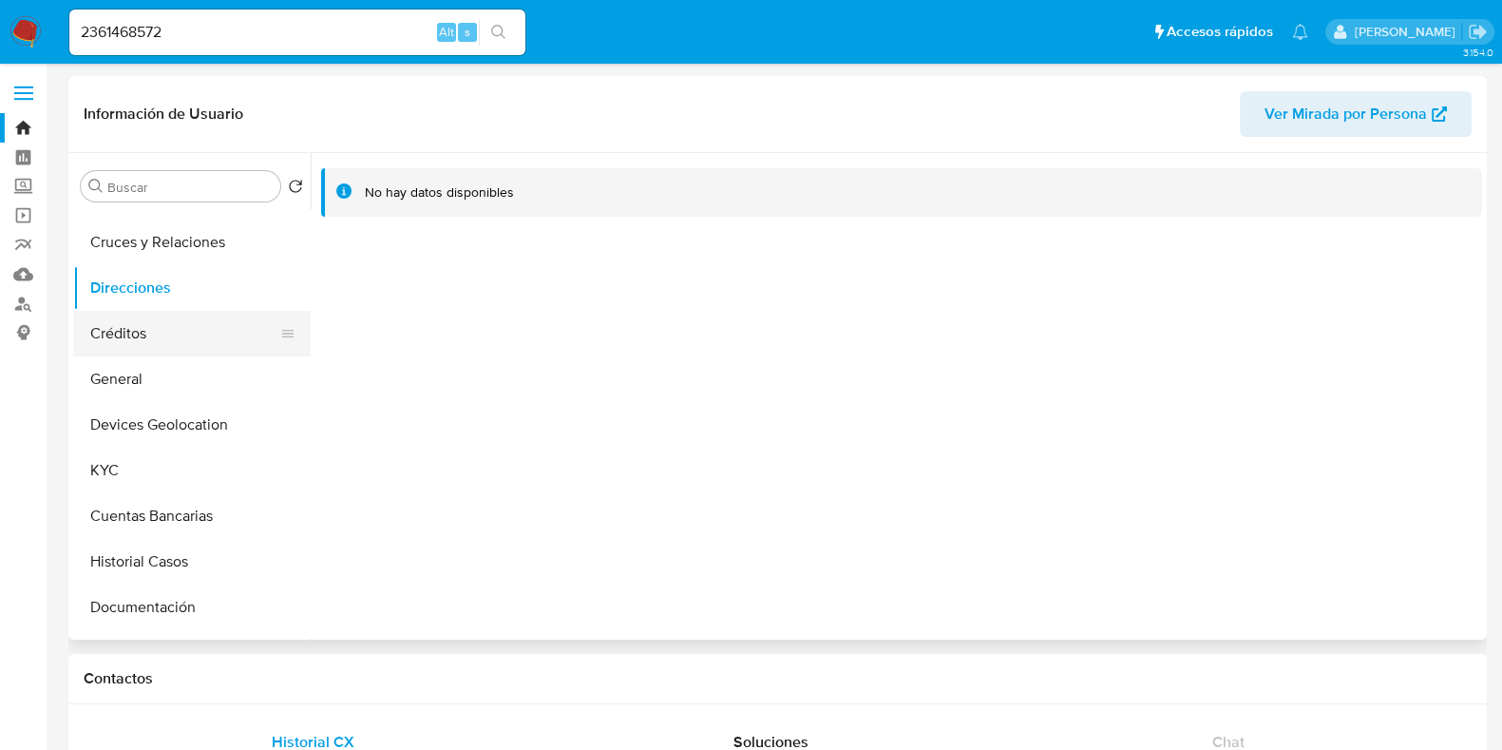
scroll to position [118, 0]
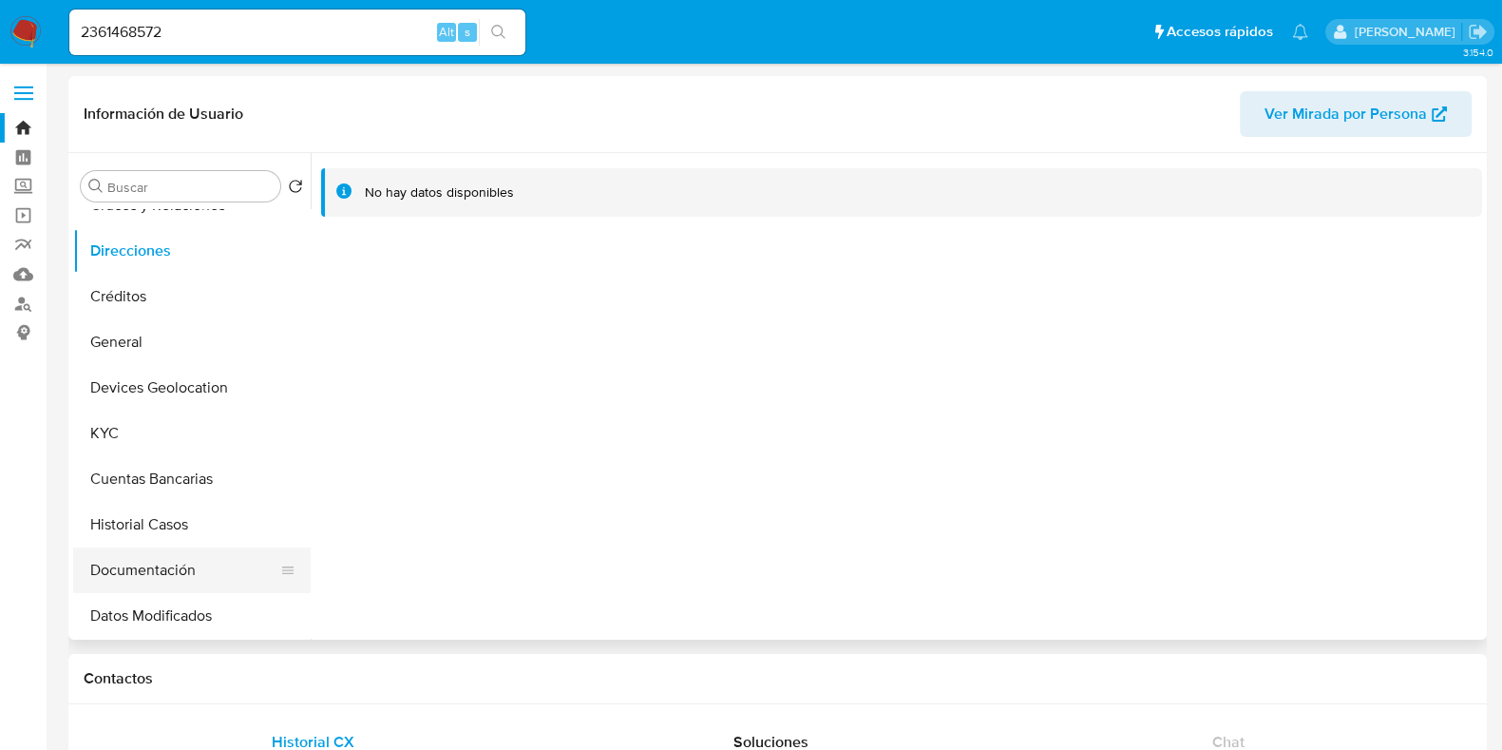
click at [145, 562] on button "Documentación" at bounding box center [184, 570] width 222 height 46
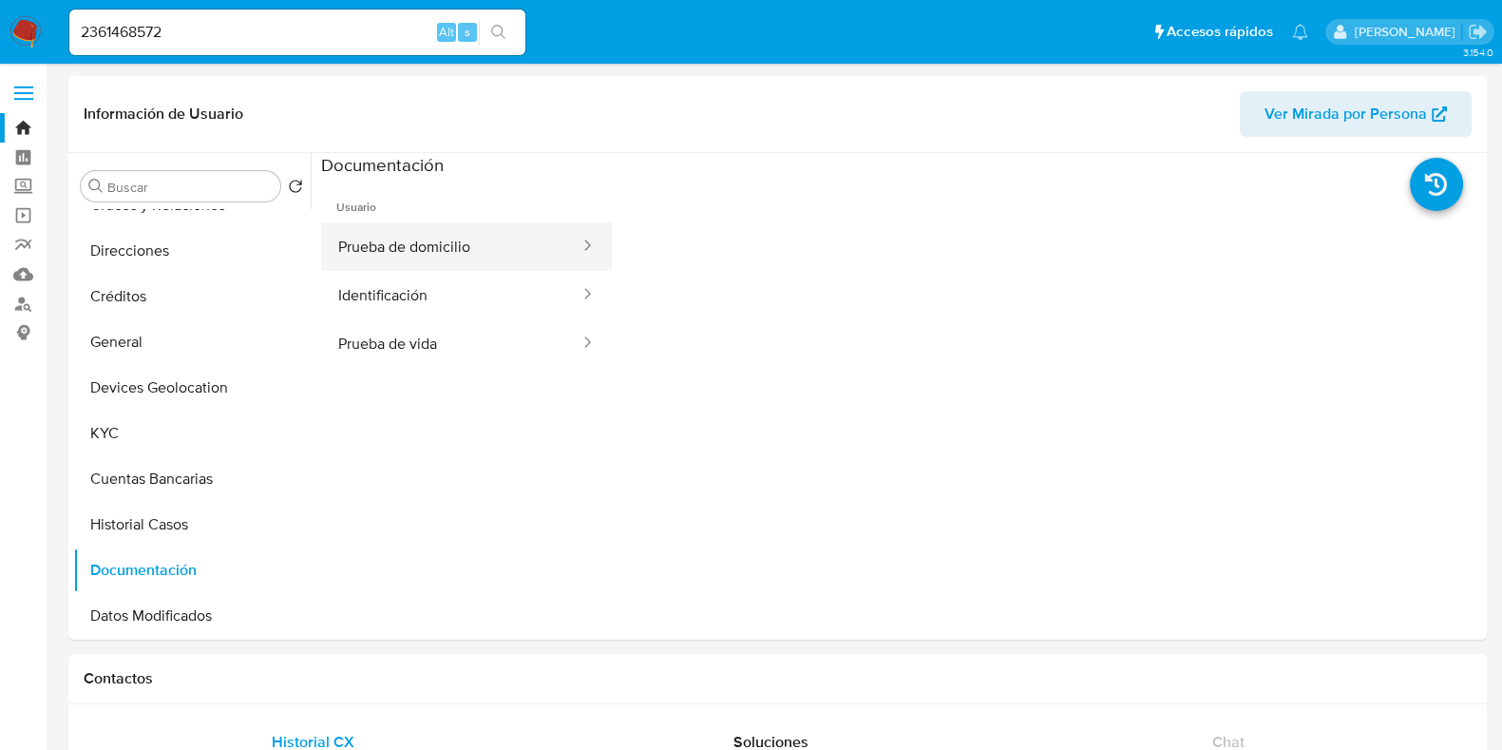
click at [423, 254] on button "Prueba de domicilio" at bounding box center [451, 246] width 260 height 48
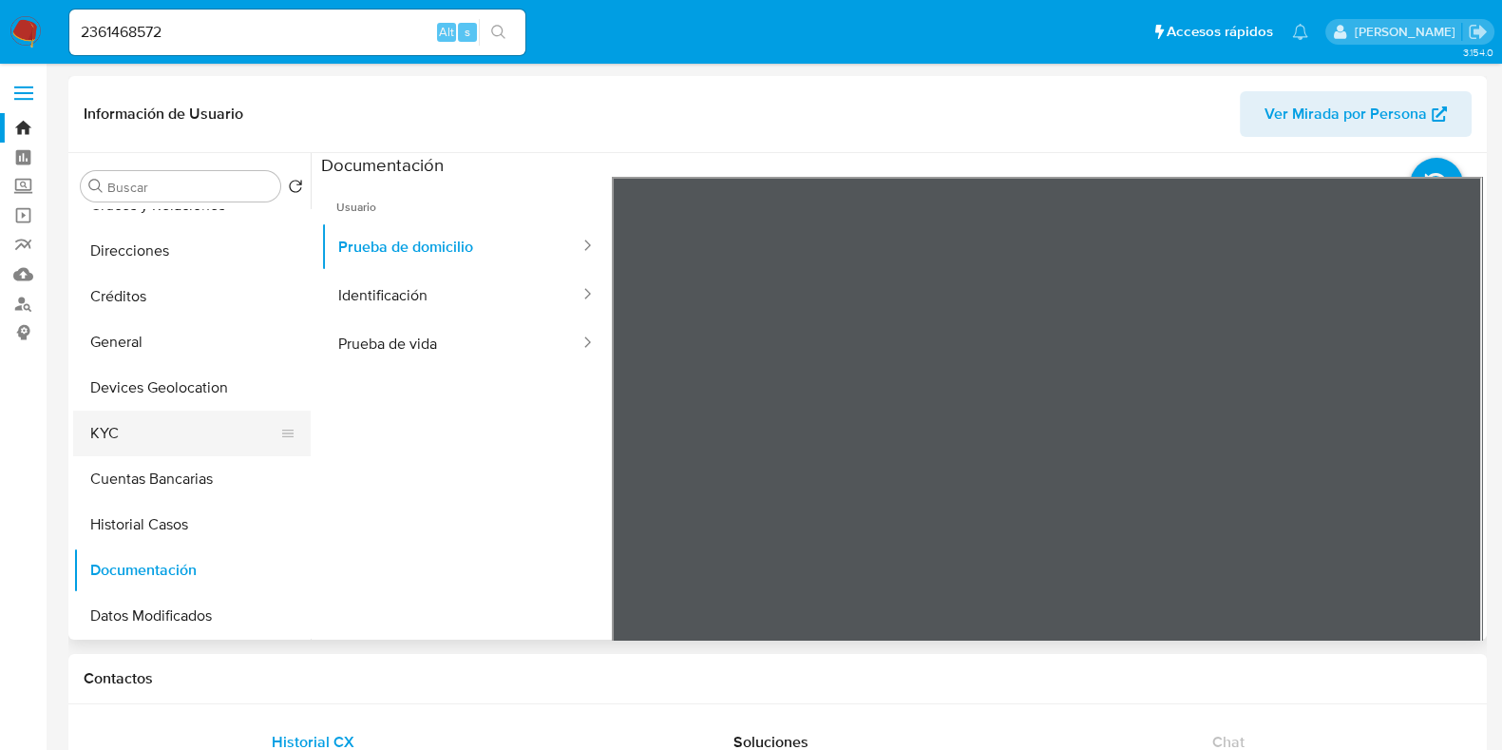
click at [132, 453] on button "KYC" at bounding box center [184, 433] width 222 height 46
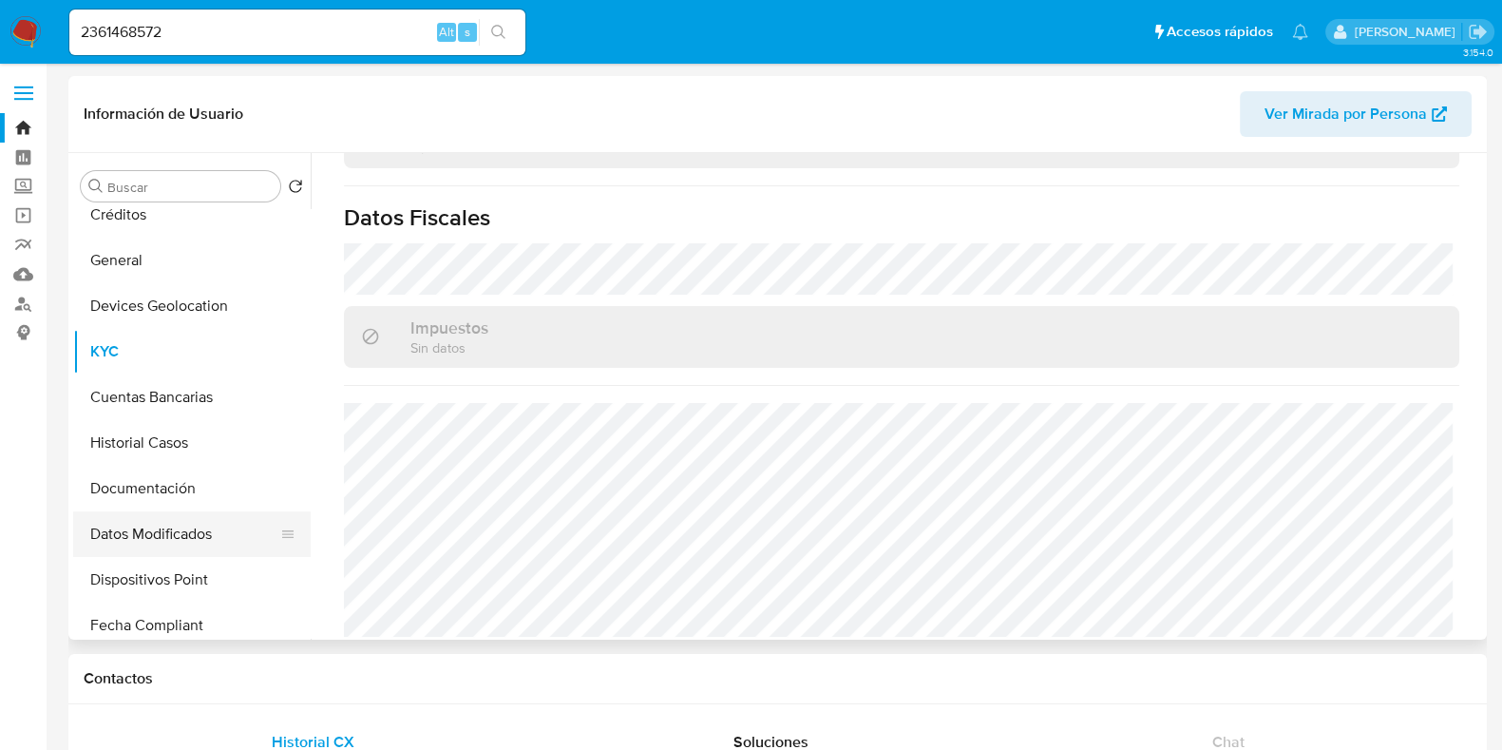
scroll to position [237, 0]
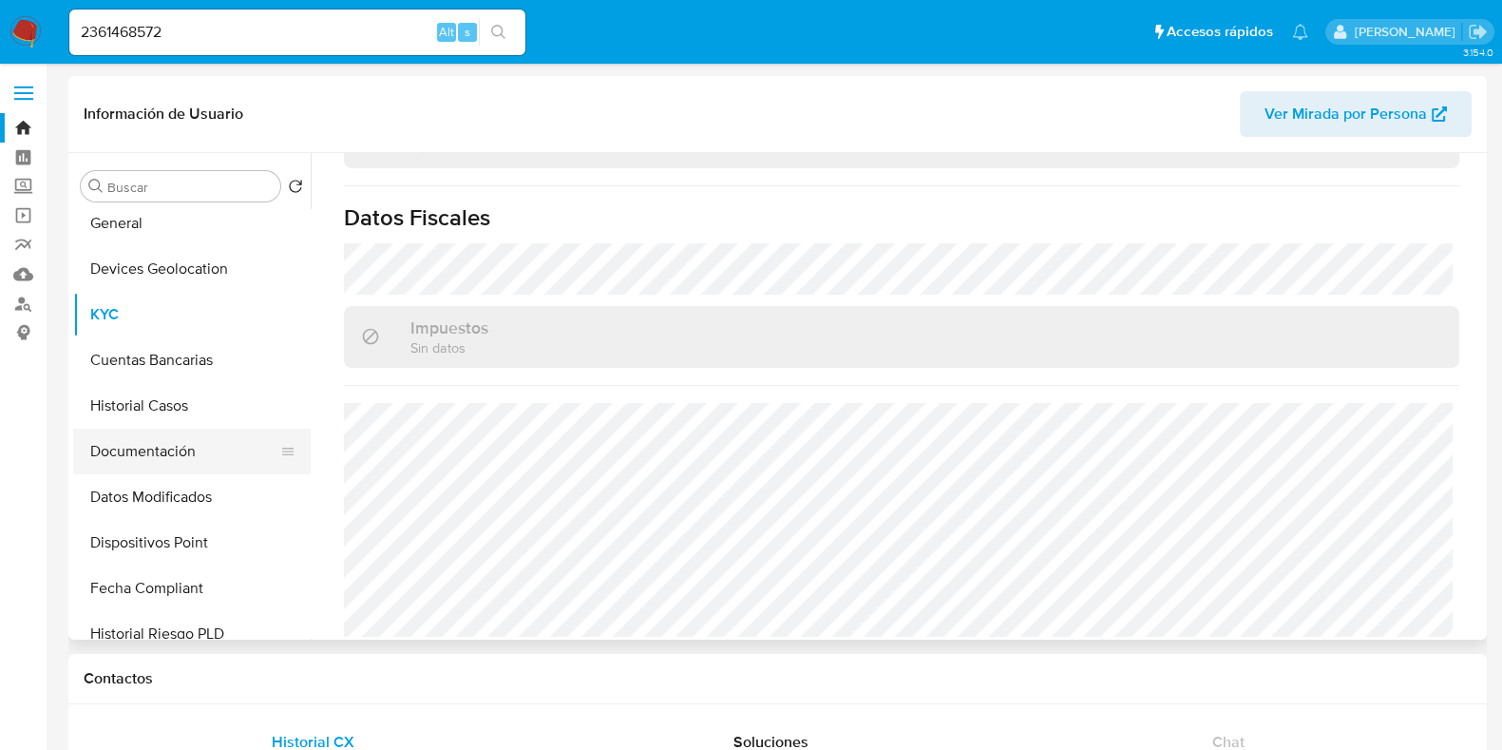
click at [163, 464] on button "Documentación" at bounding box center [184, 452] width 222 height 46
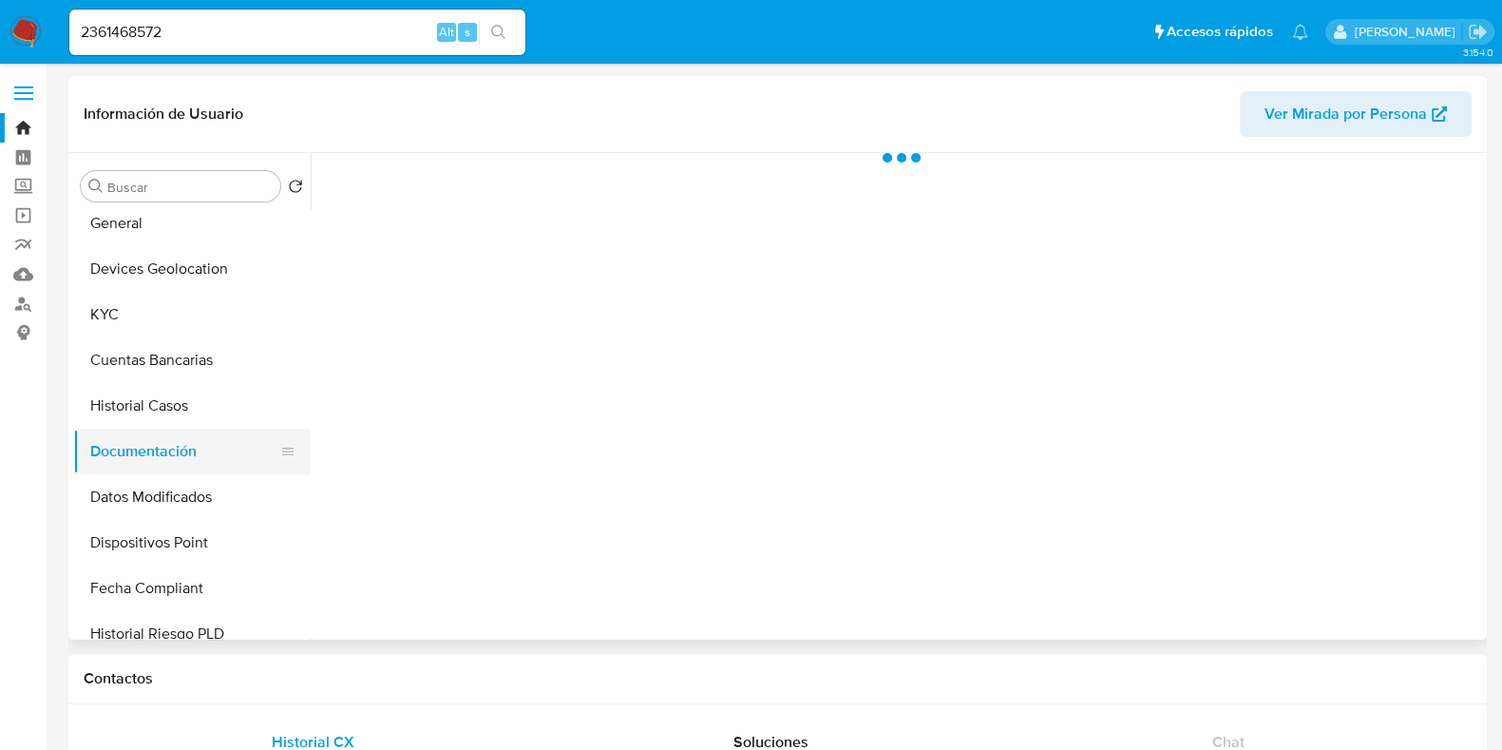
scroll to position [0, 0]
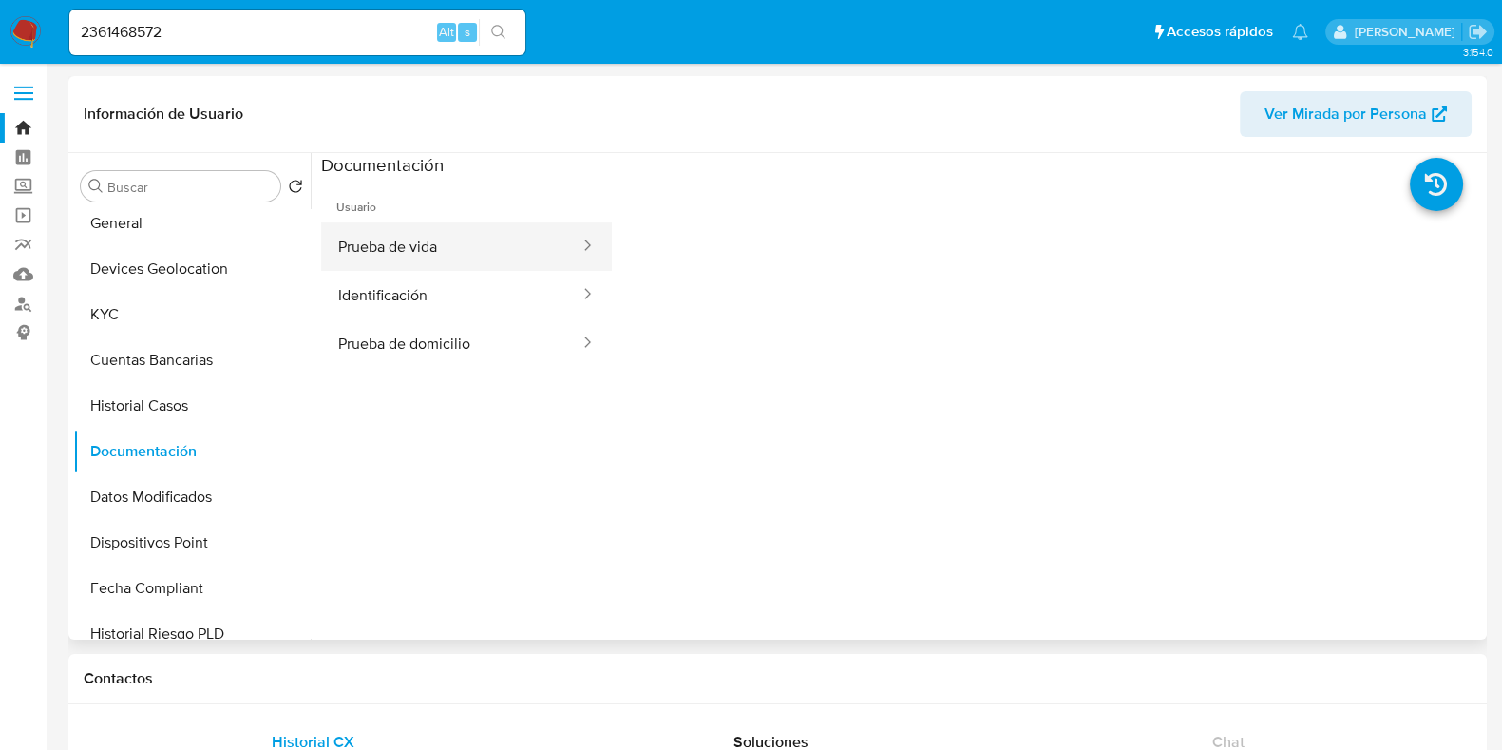
click at [424, 252] on button "Prueba de vida" at bounding box center [451, 246] width 260 height 48
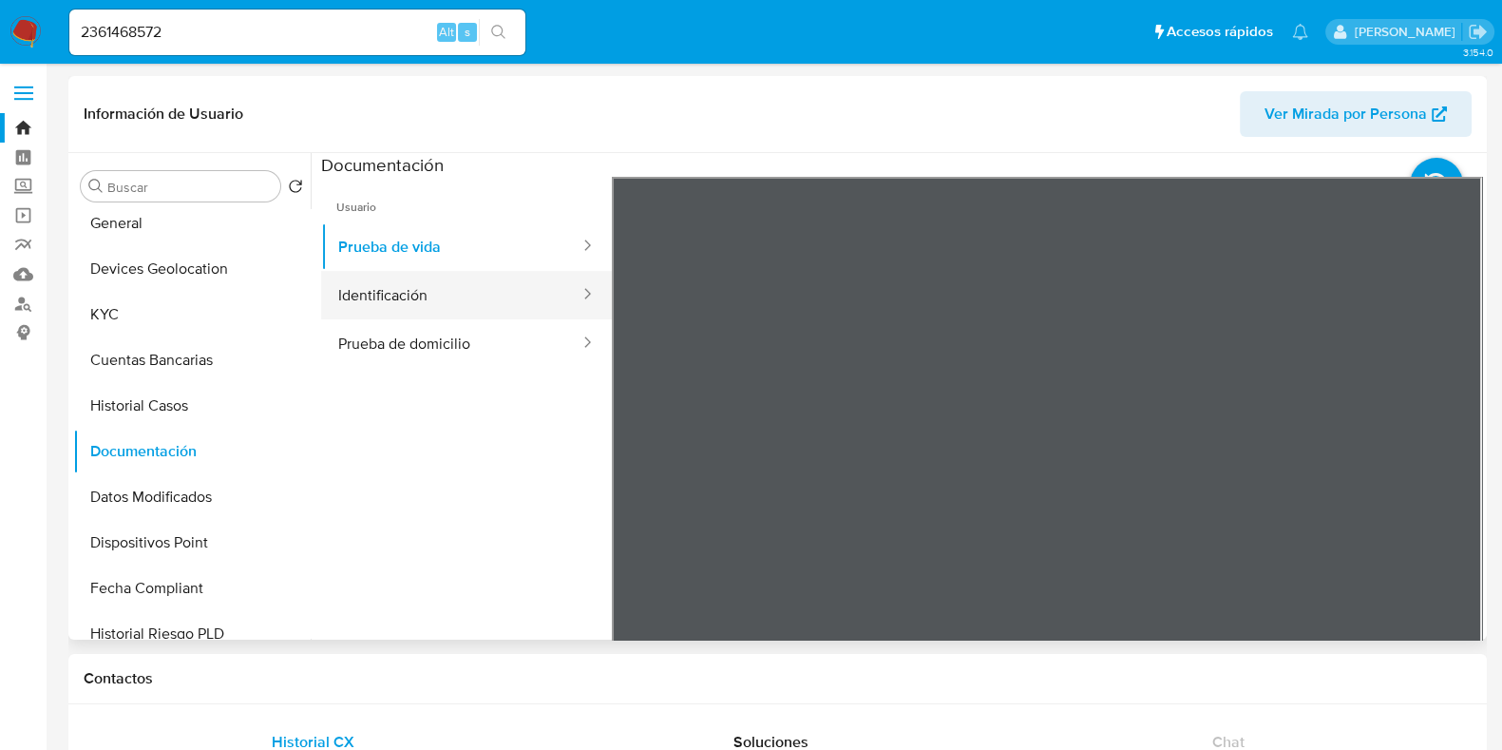
click at [453, 308] on button "Identificación" at bounding box center [451, 295] width 260 height 48
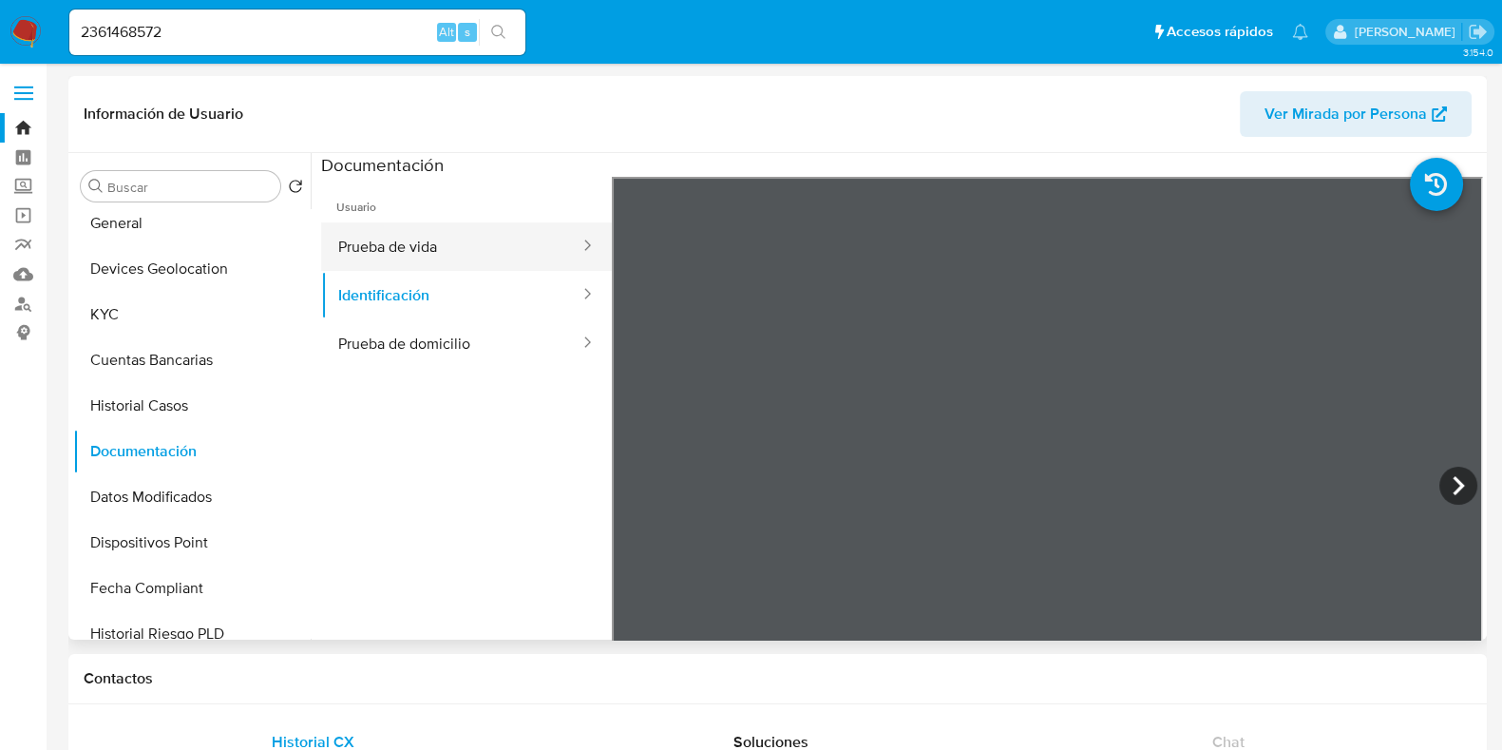
click at [434, 238] on button "Prueba de vida" at bounding box center [451, 246] width 260 height 48
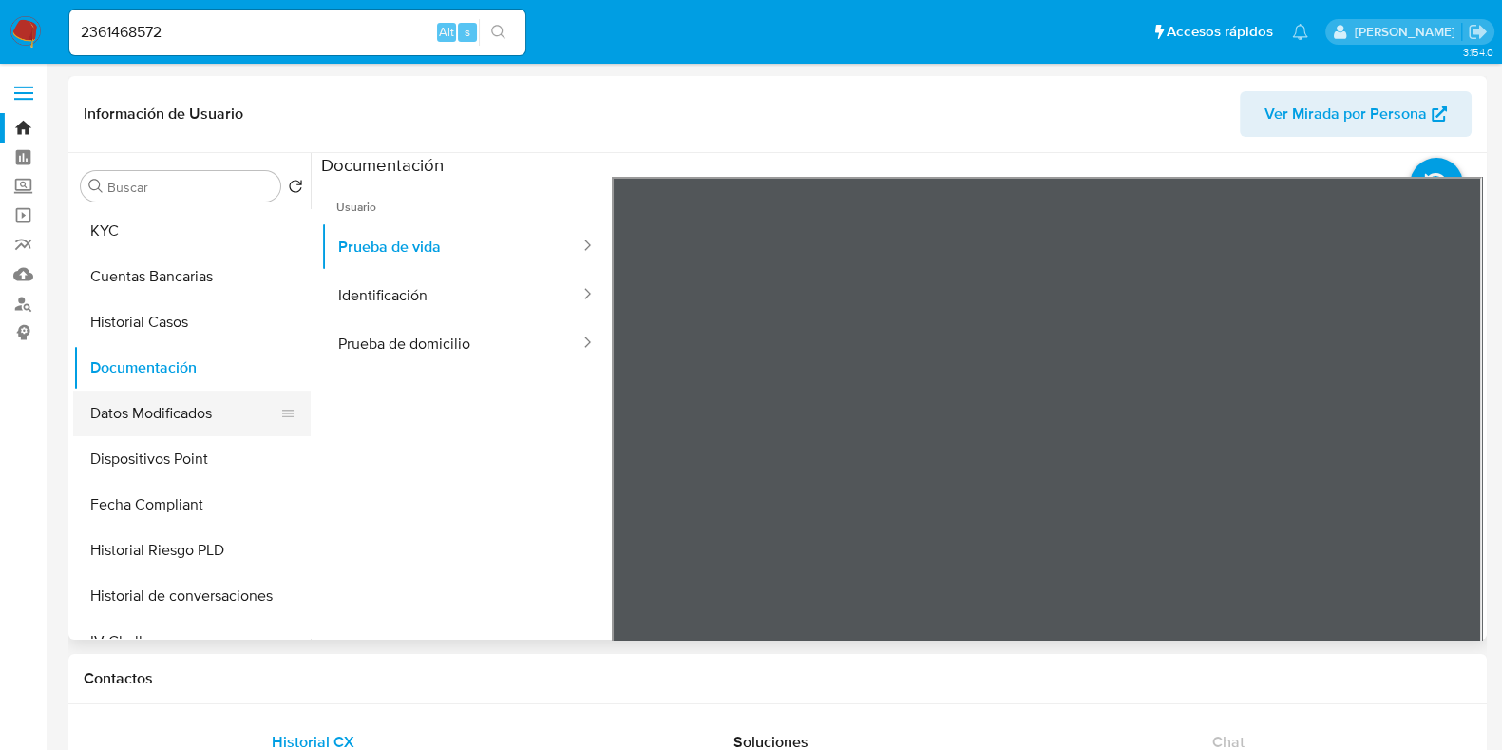
scroll to position [356, 0]
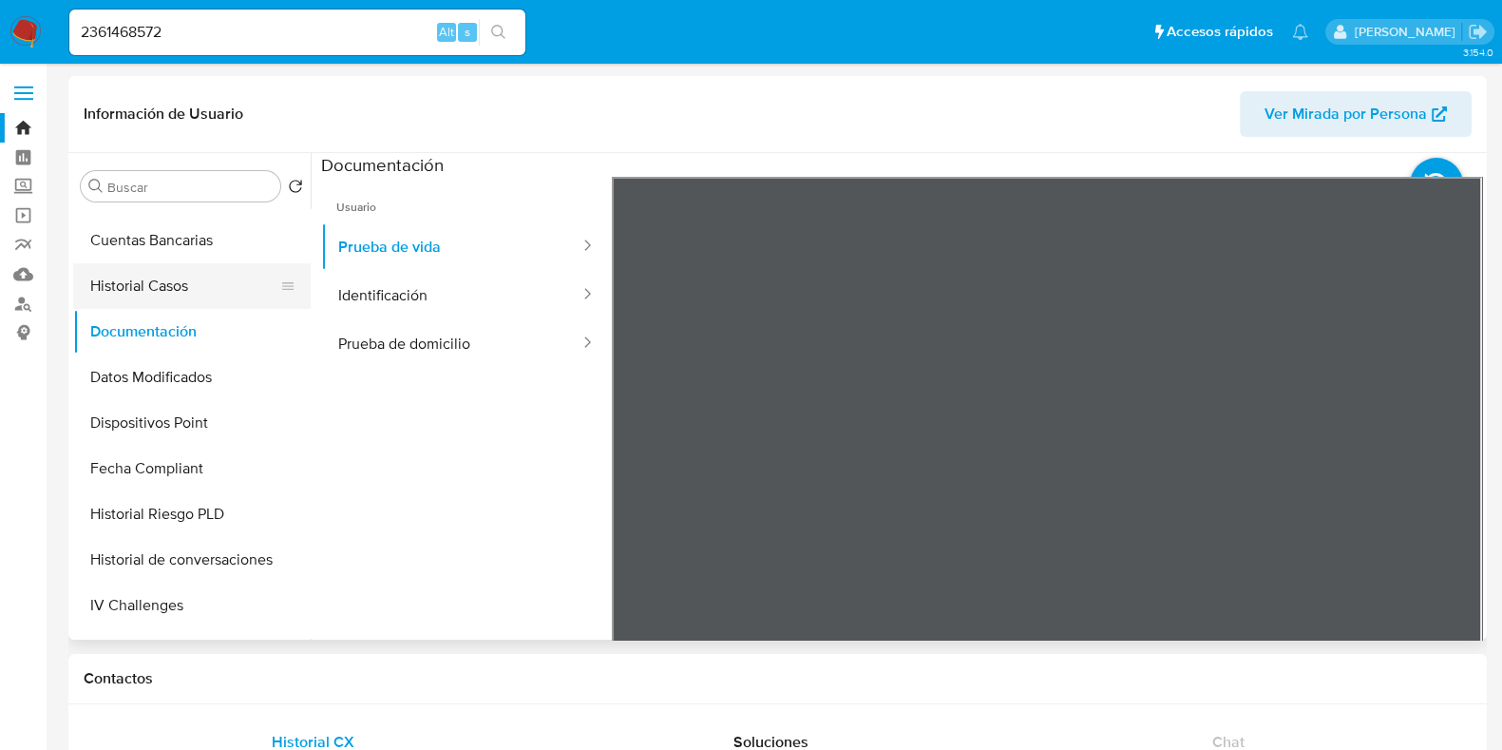
click at [162, 295] on button "Historial Casos" at bounding box center [184, 286] width 222 height 46
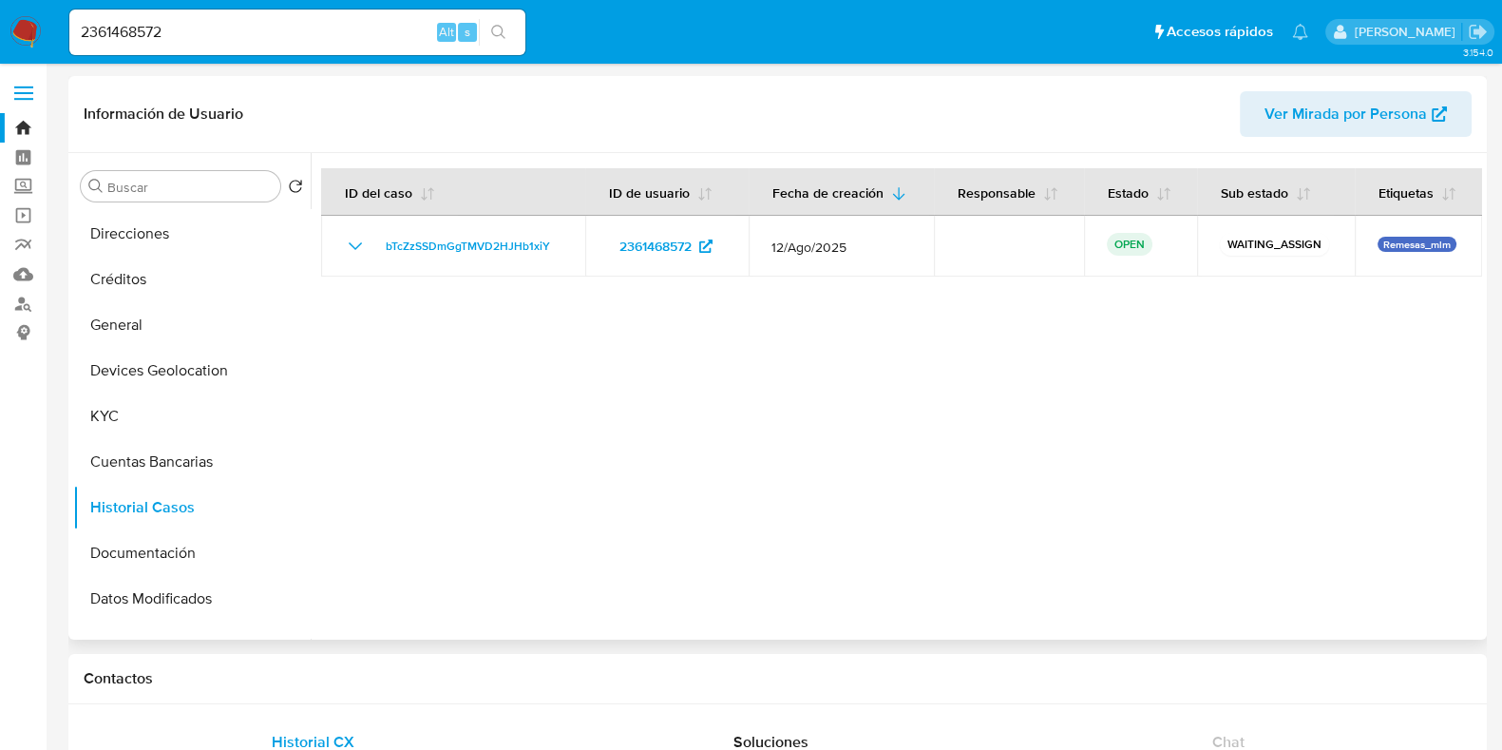
scroll to position [118, 0]
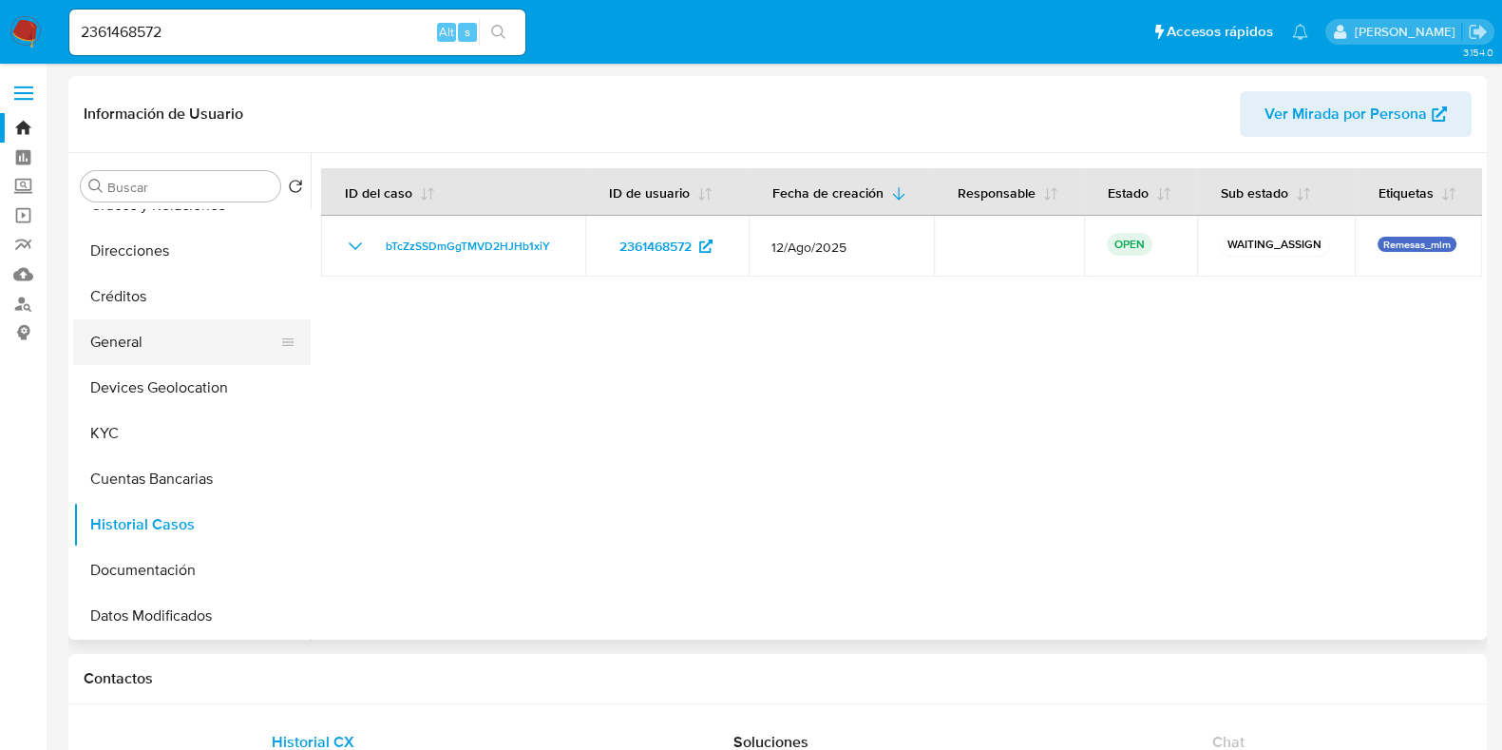
click at [106, 352] on button "General" at bounding box center [184, 342] width 222 height 46
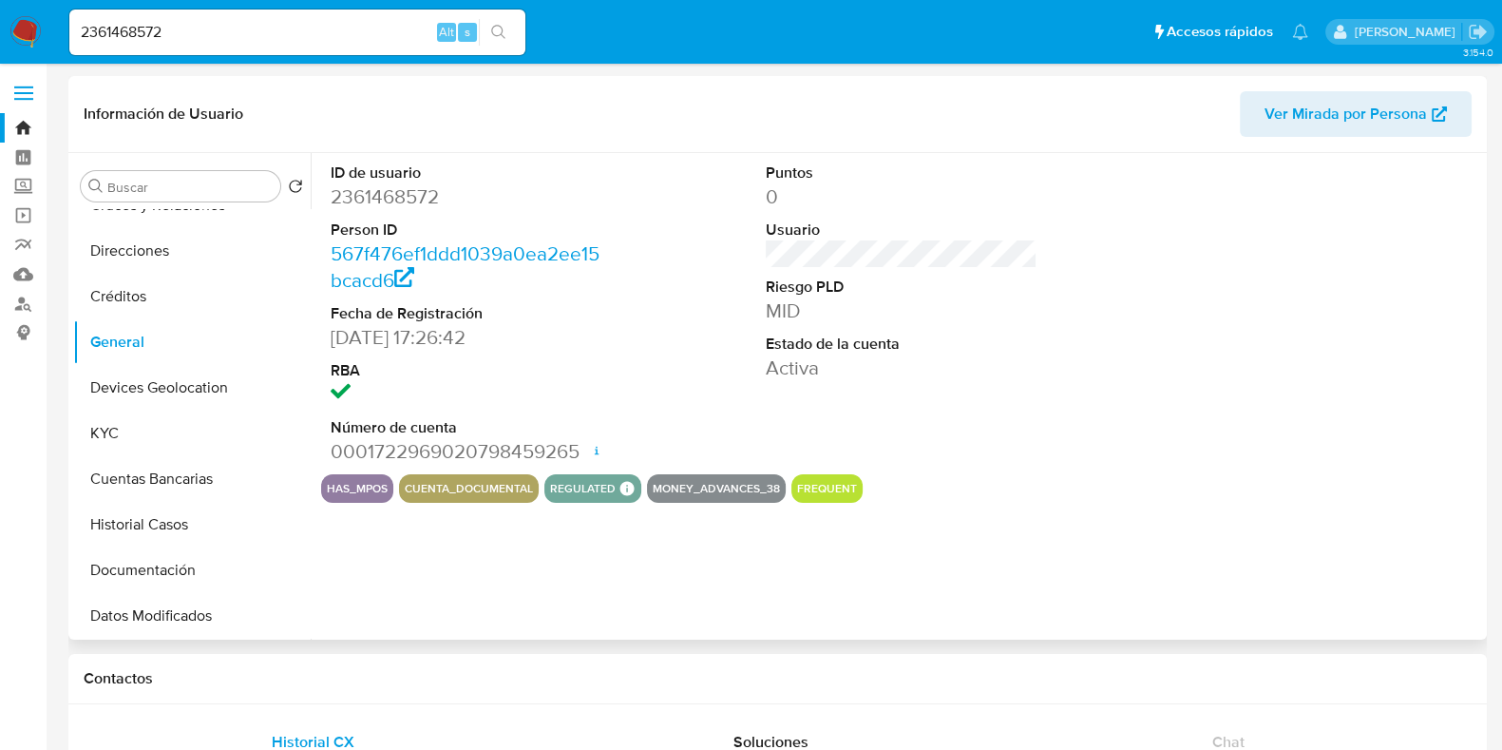
click at [388, 199] on dd "2361468572" at bounding box center [467, 196] width 272 height 27
copy dd "2361468572"
click at [25, 30] on img at bounding box center [26, 32] width 32 height 32
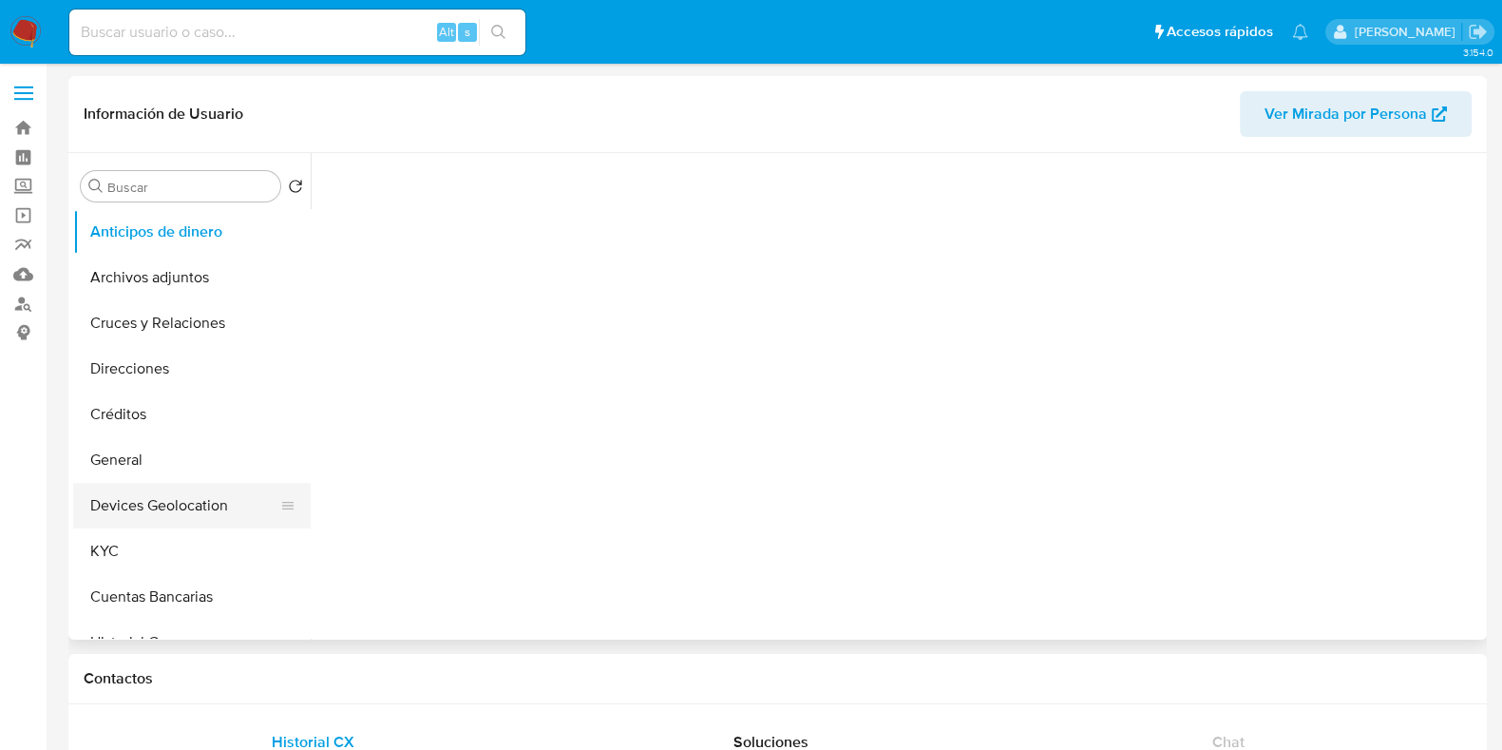
scroll to position [356, 0]
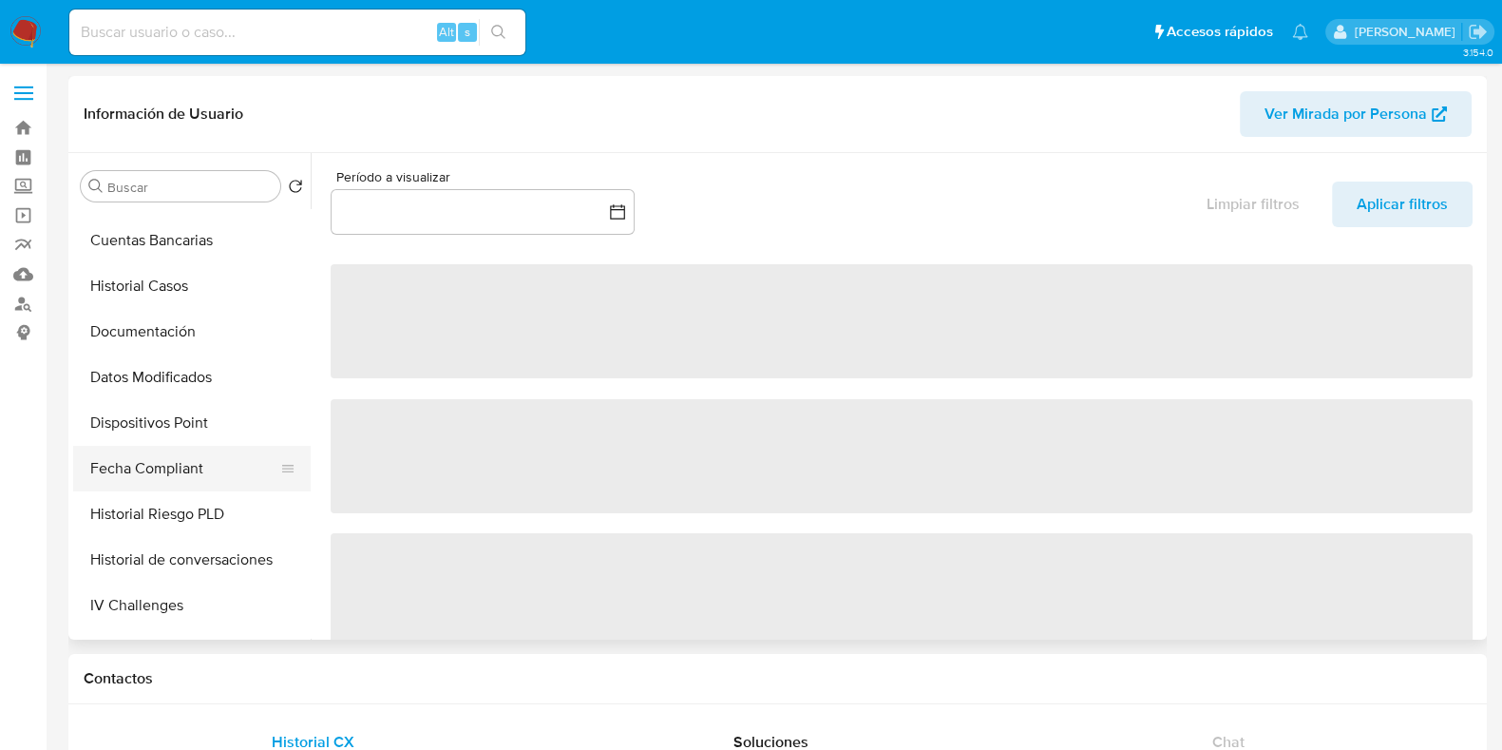
select select "10"
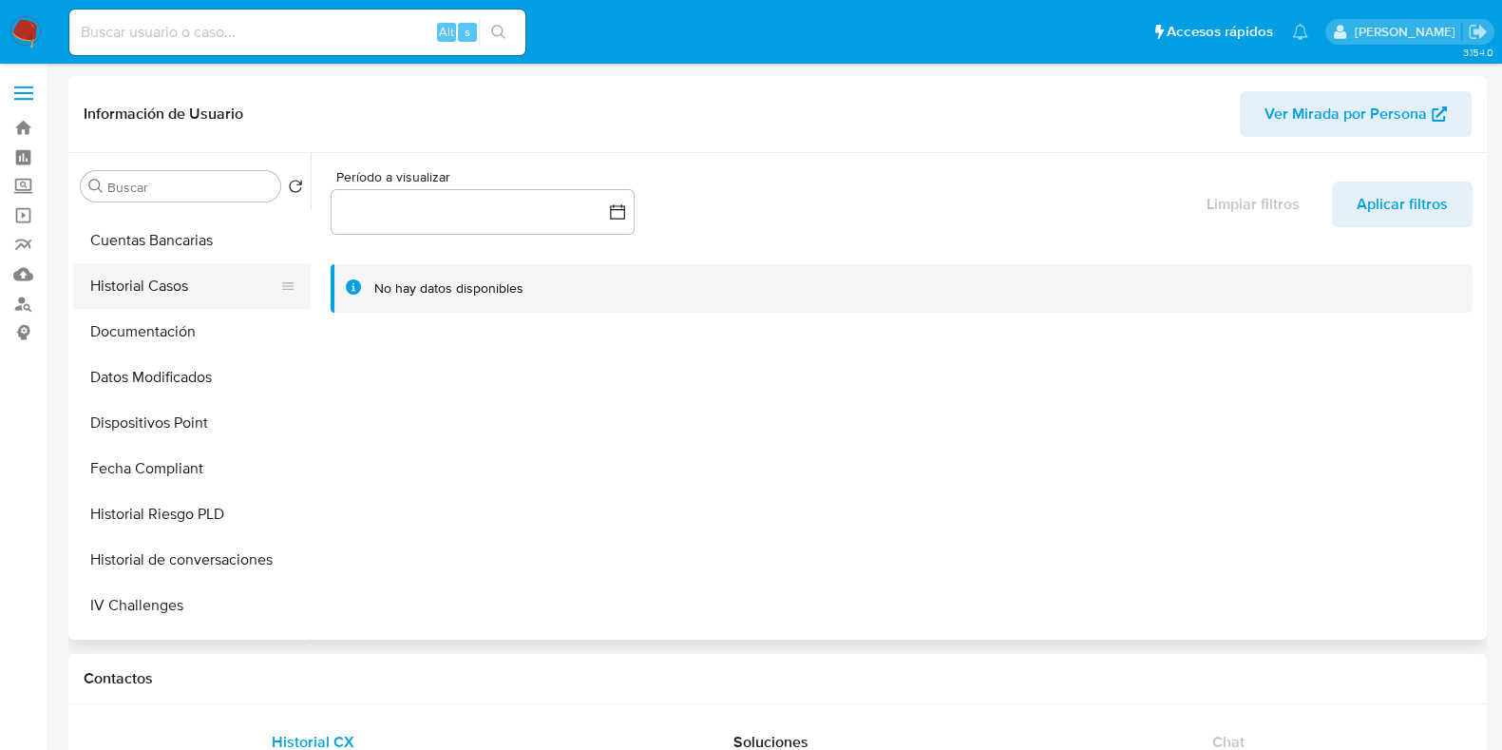
click at [175, 292] on button "Historial Casos" at bounding box center [184, 286] width 222 height 46
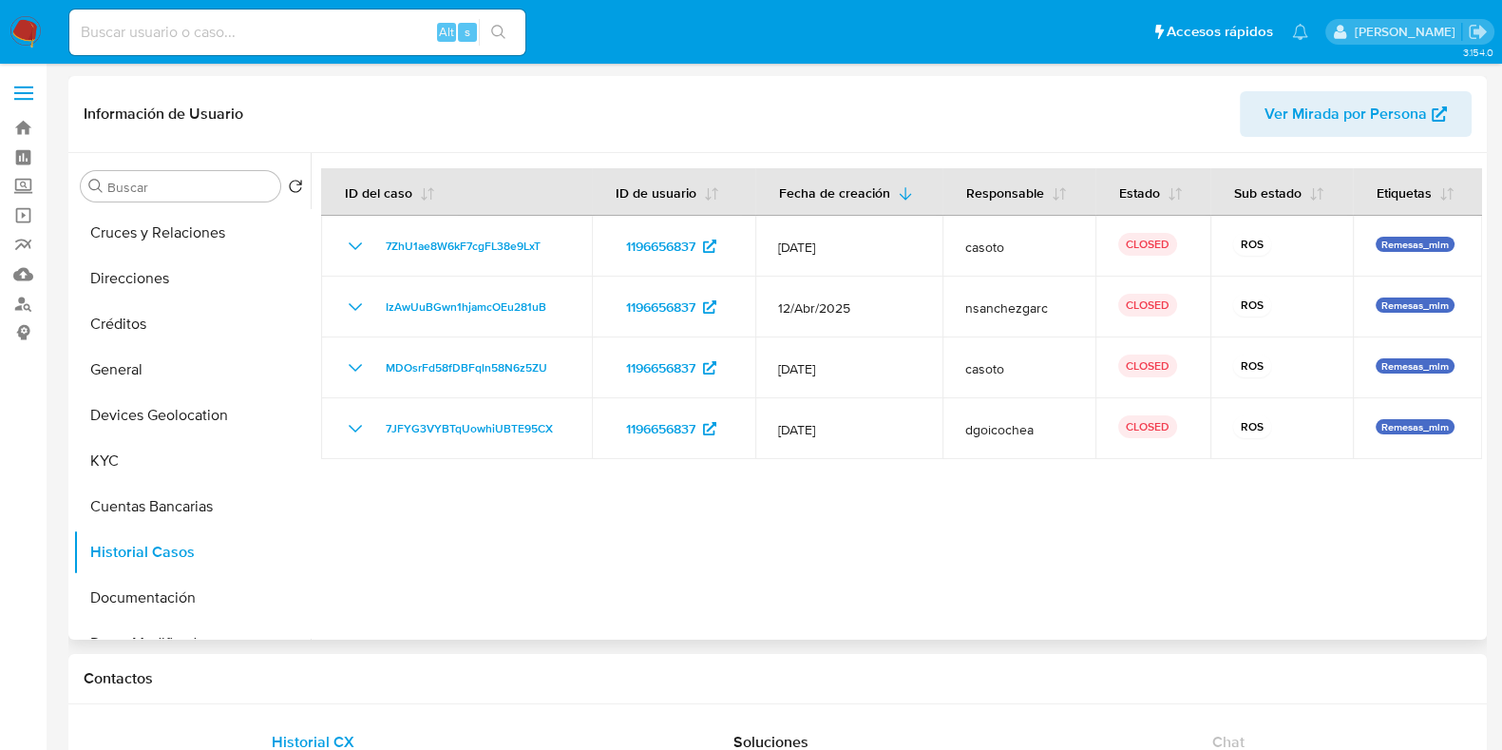
scroll to position [90, 0]
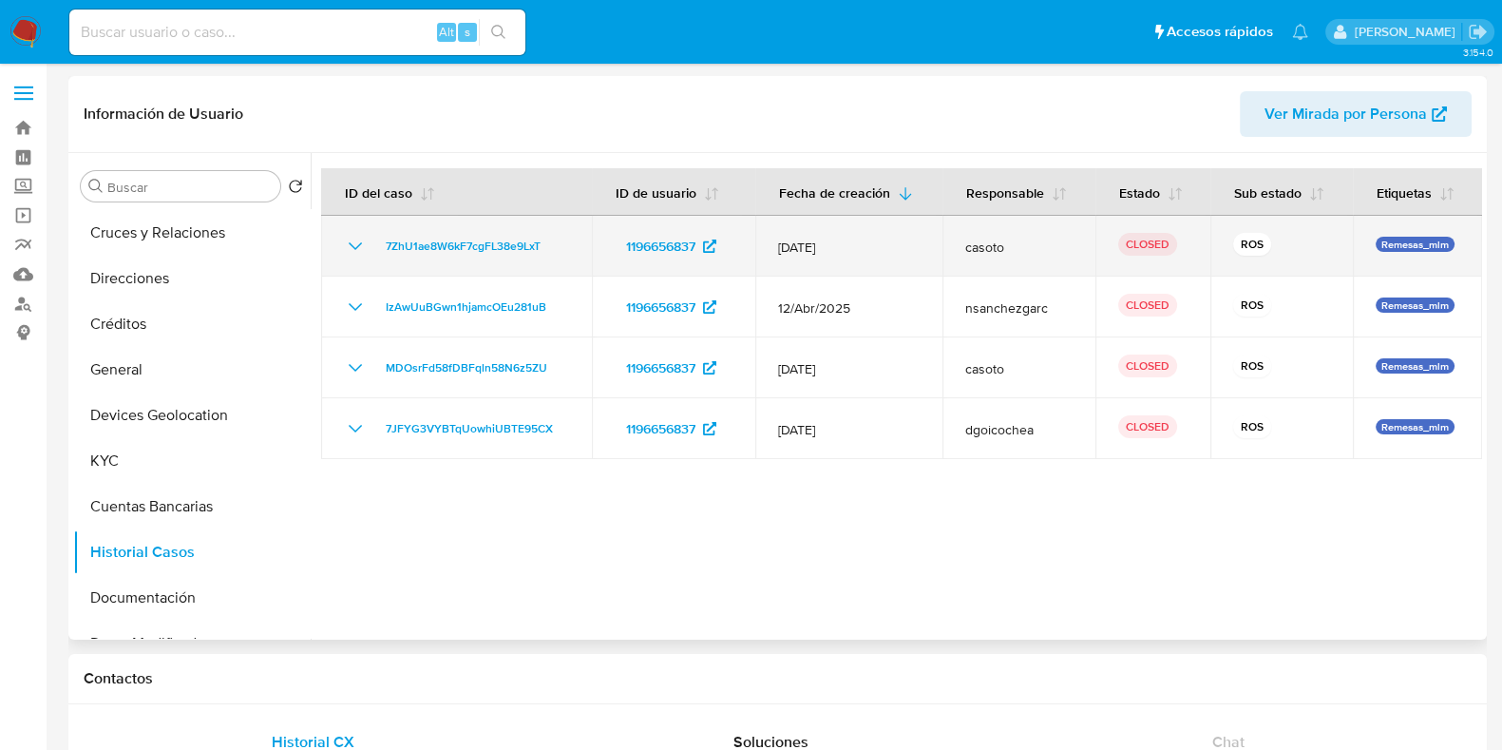
click at [372, 251] on div "7ZhU1ae8W6kF7cgFL38e9LxT" at bounding box center [456, 246] width 225 height 23
click at [356, 249] on icon "Mostrar/Ocultar" at bounding box center [355, 246] width 23 height 23
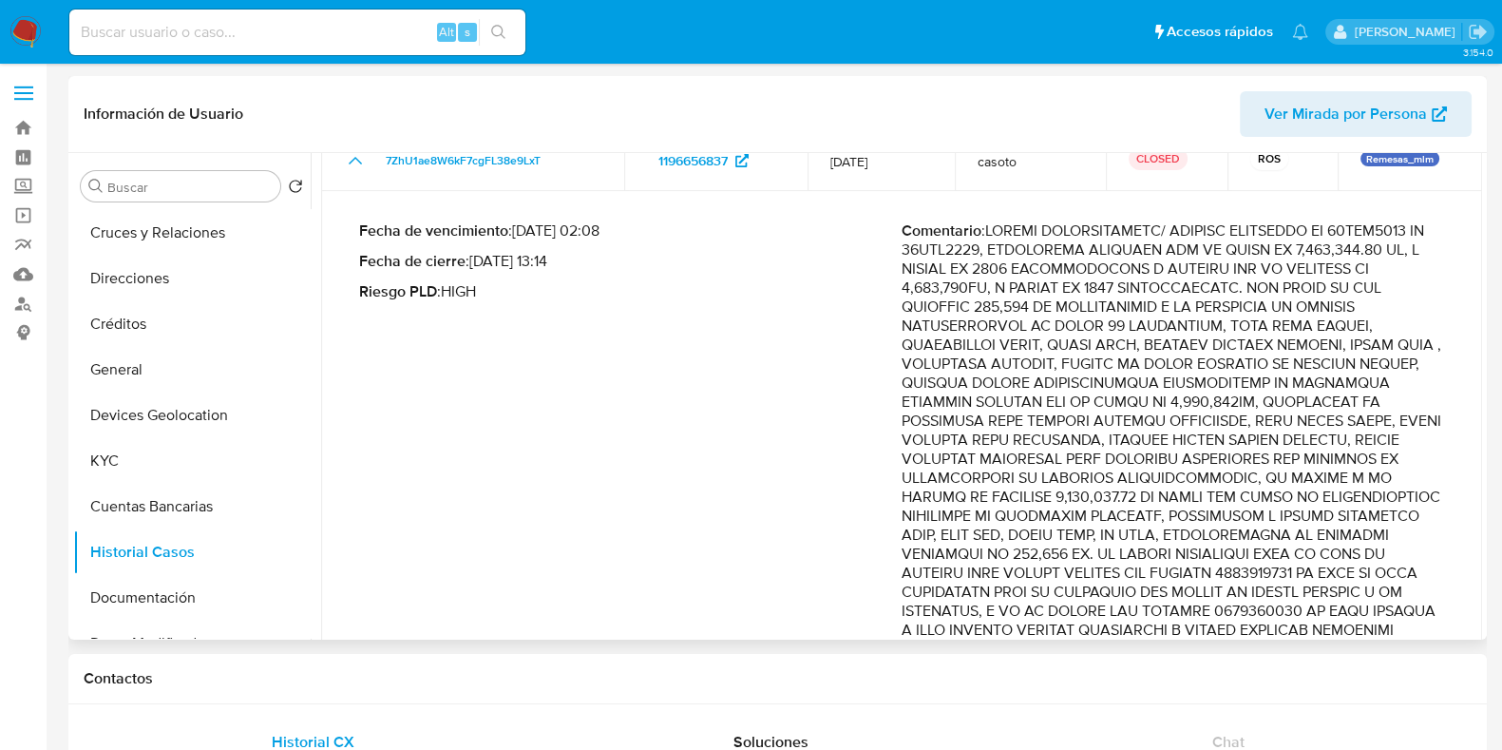
scroll to position [118, 0]
click at [124, 381] on button "General" at bounding box center [184, 370] width 222 height 46
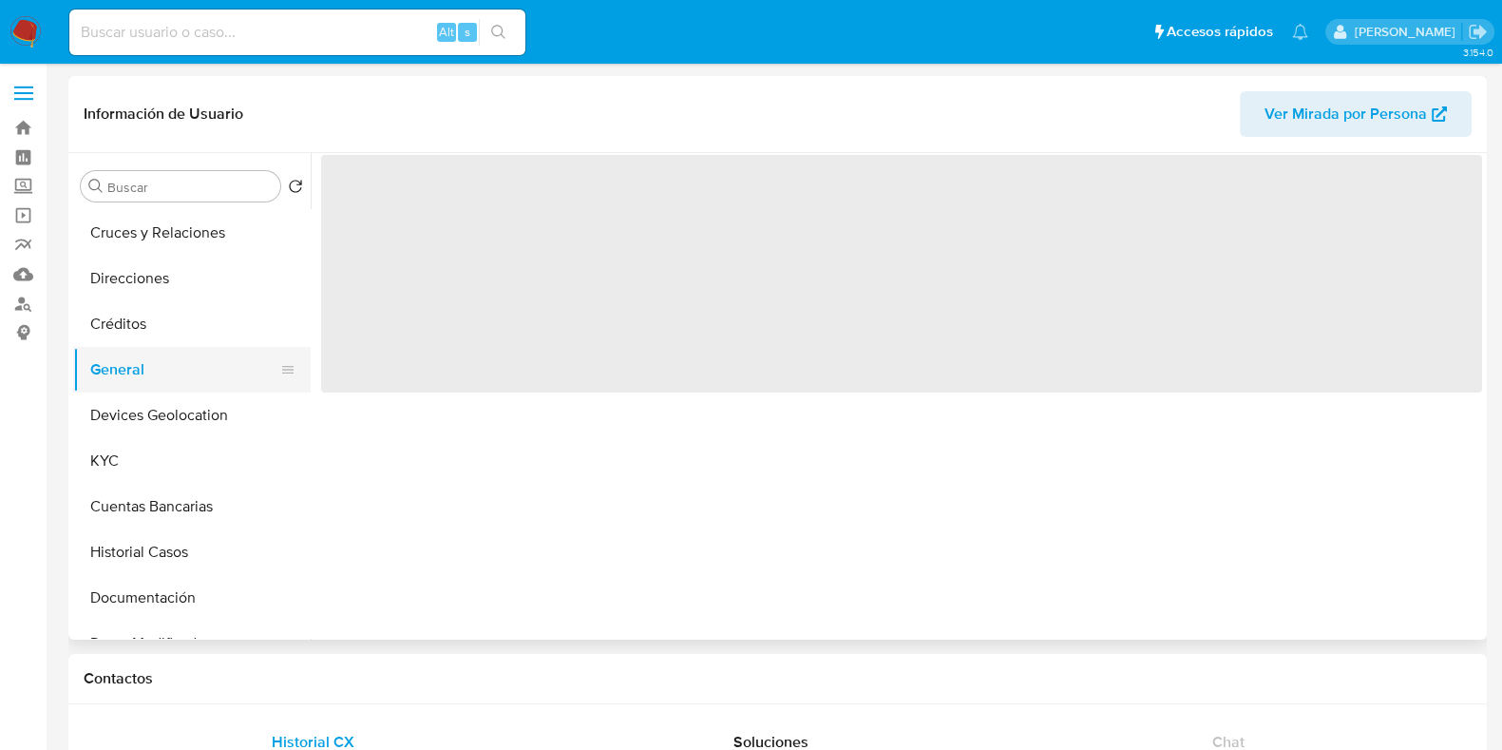
scroll to position [0, 0]
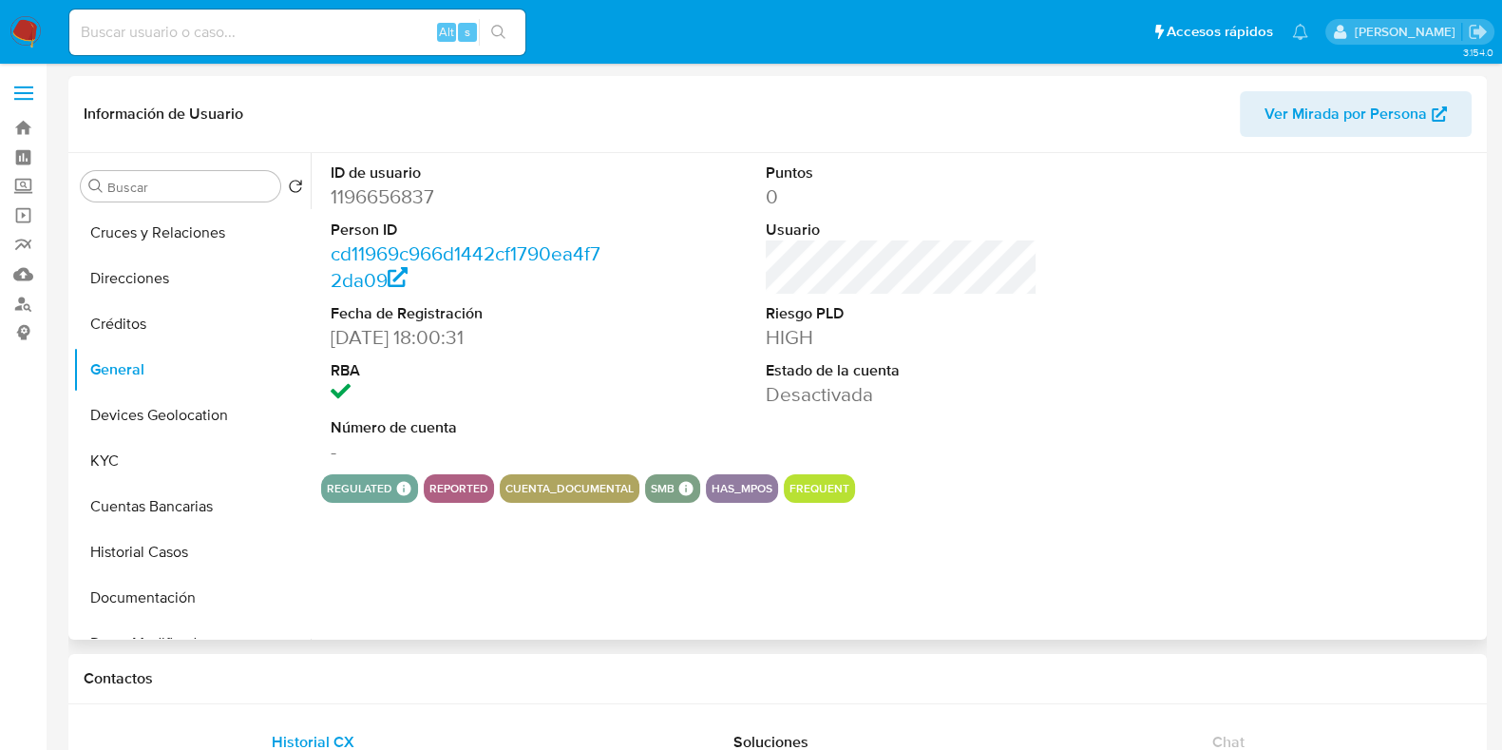
click at [399, 197] on dd "1196656837" at bounding box center [467, 196] width 272 height 27
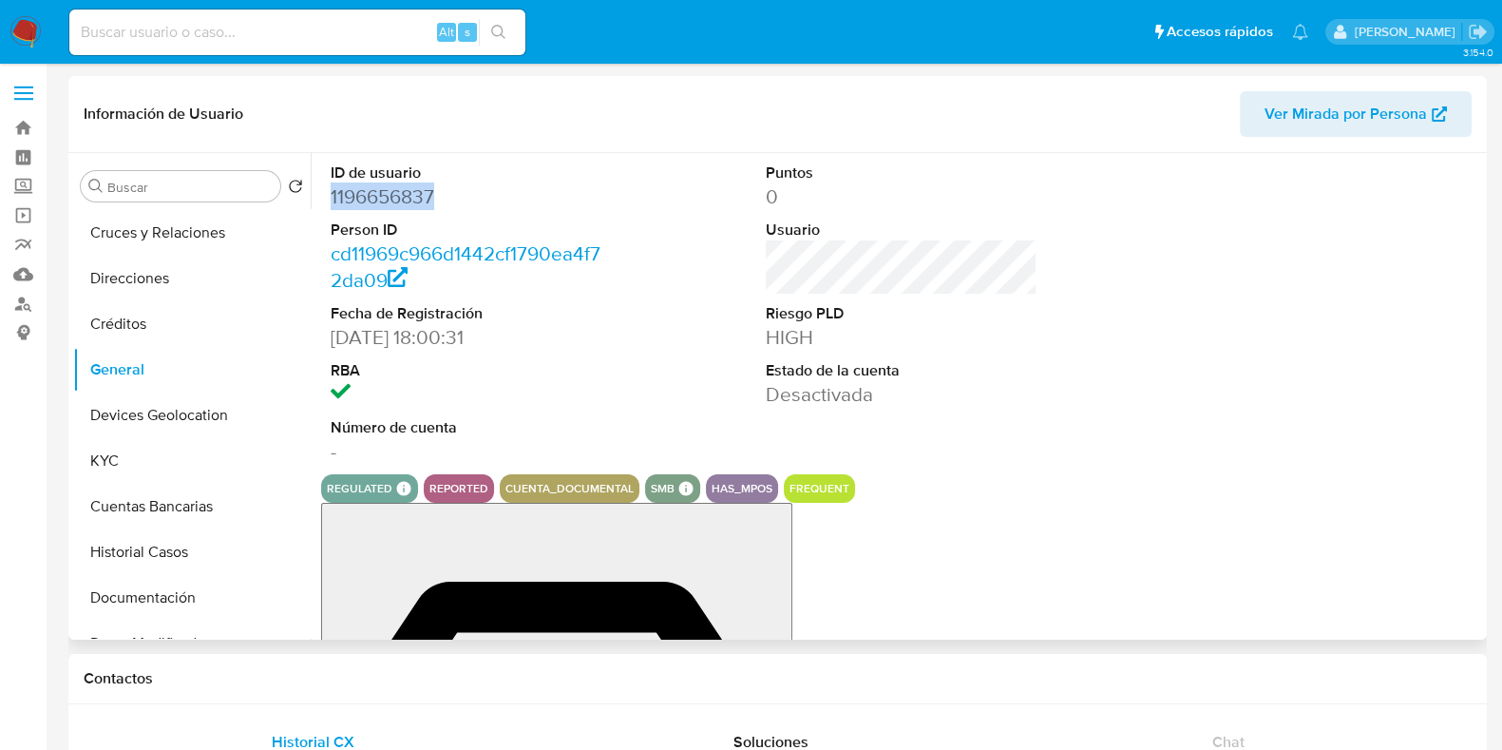
copy dd "1196656837"
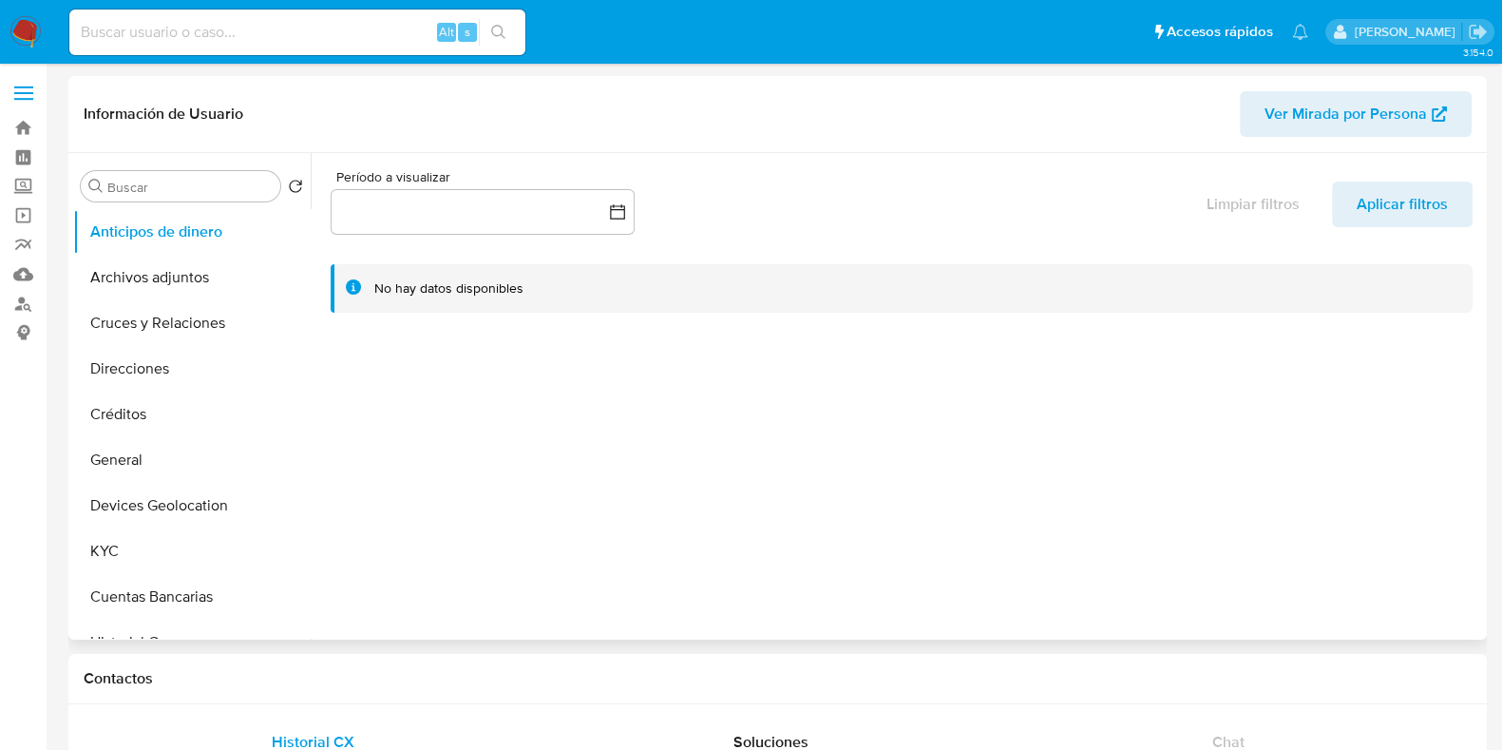
select select "10"
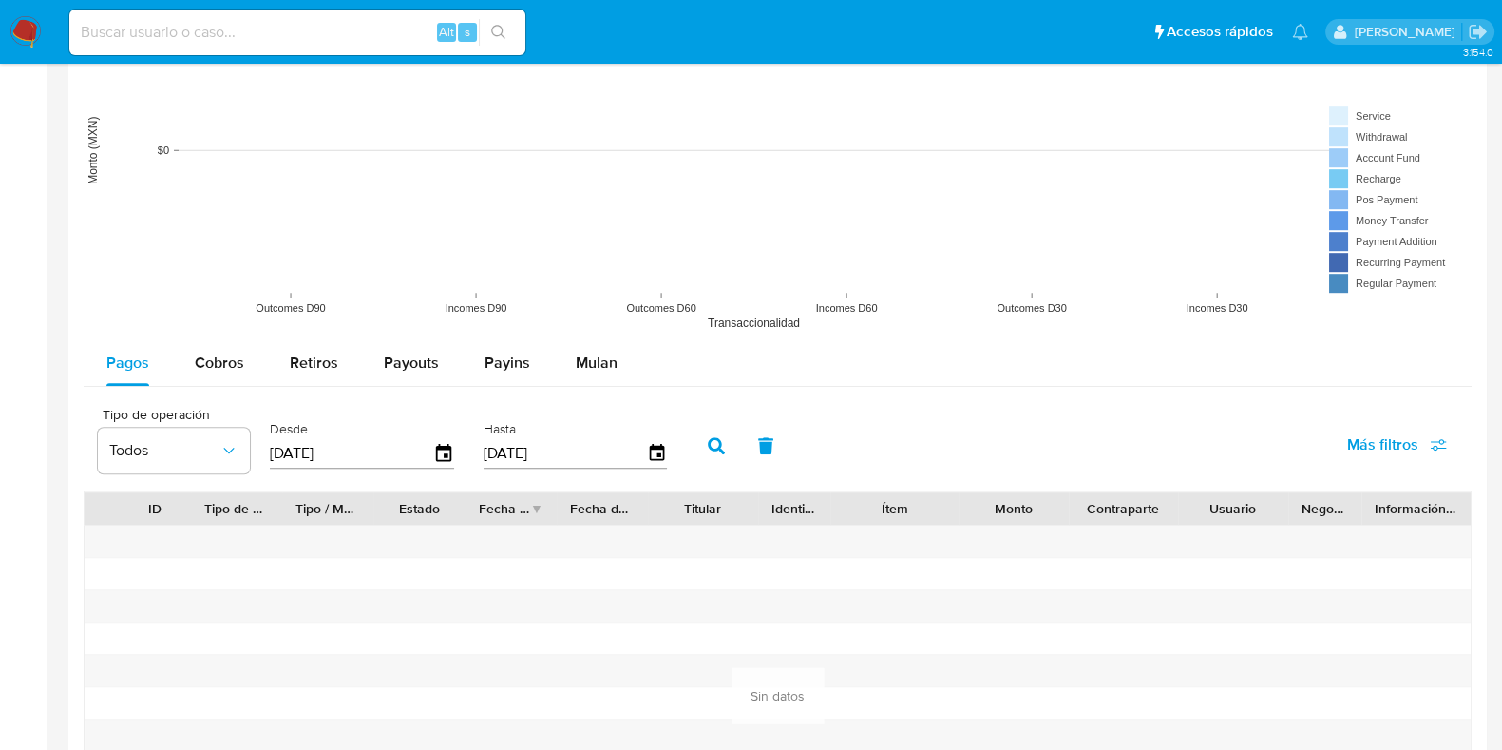
scroll to position [1425, 0]
click at [428, 363] on span "Payouts" at bounding box center [411, 362] width 55 height 22
select select "10"
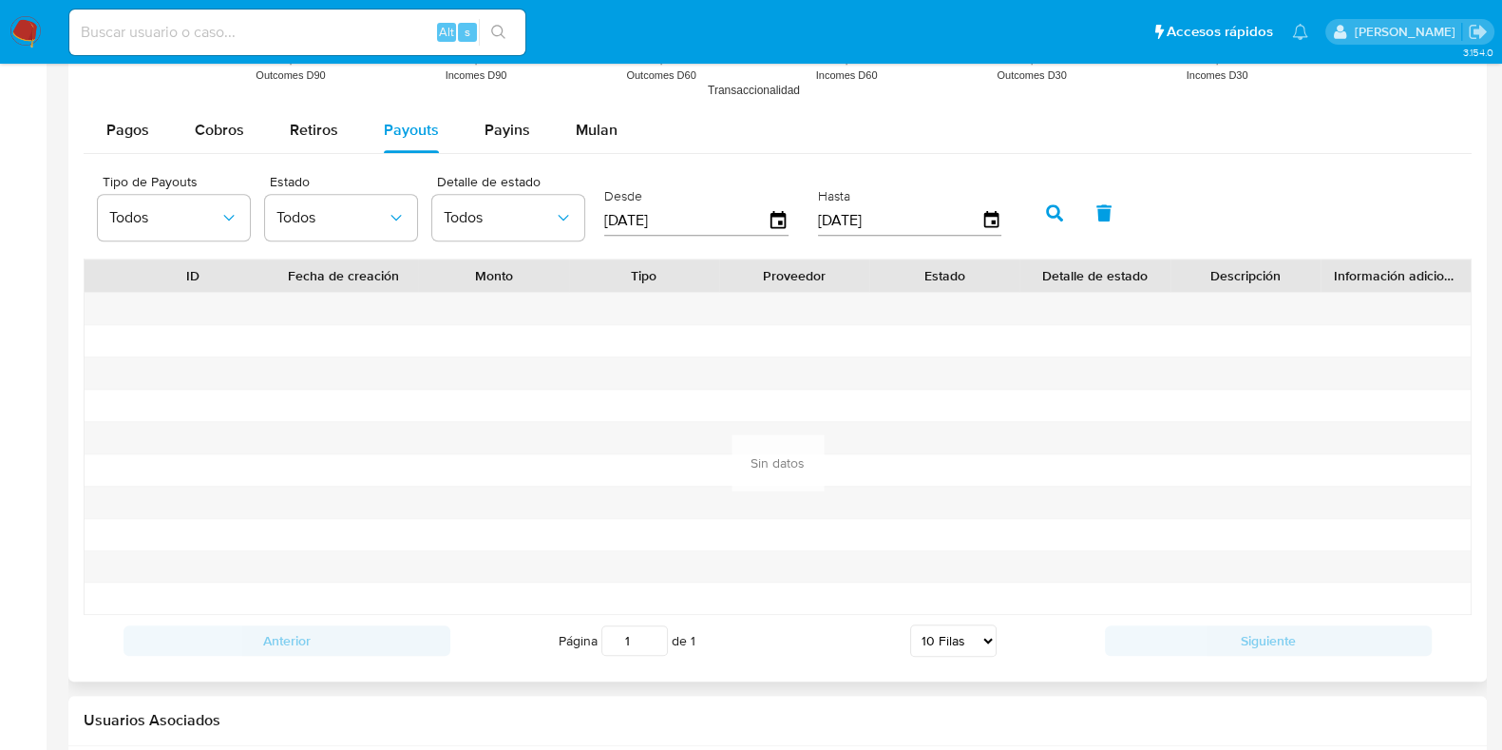
scroll to position [1662, 0]
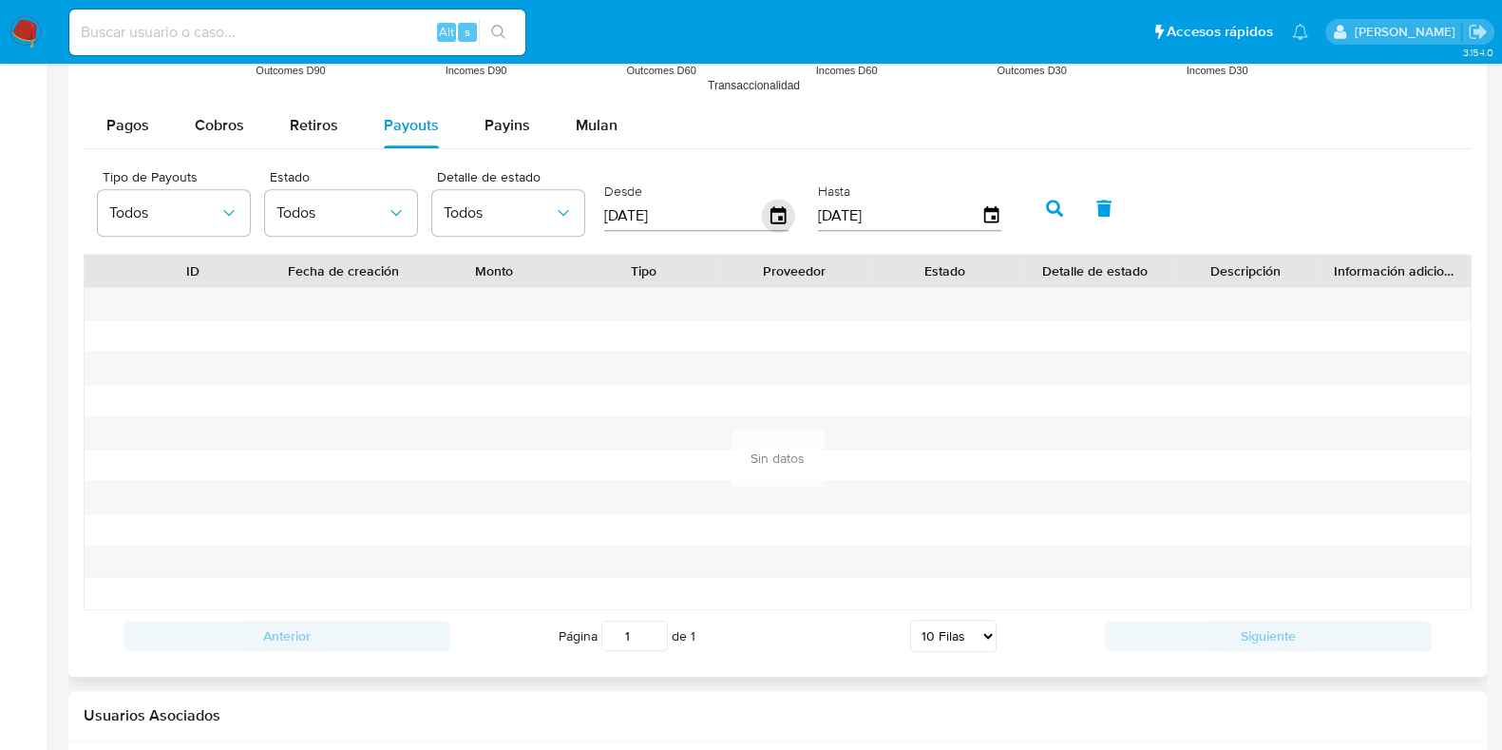
click at [779, 219] on icon "button" at bounding box center [778, 214] width 15 height 17
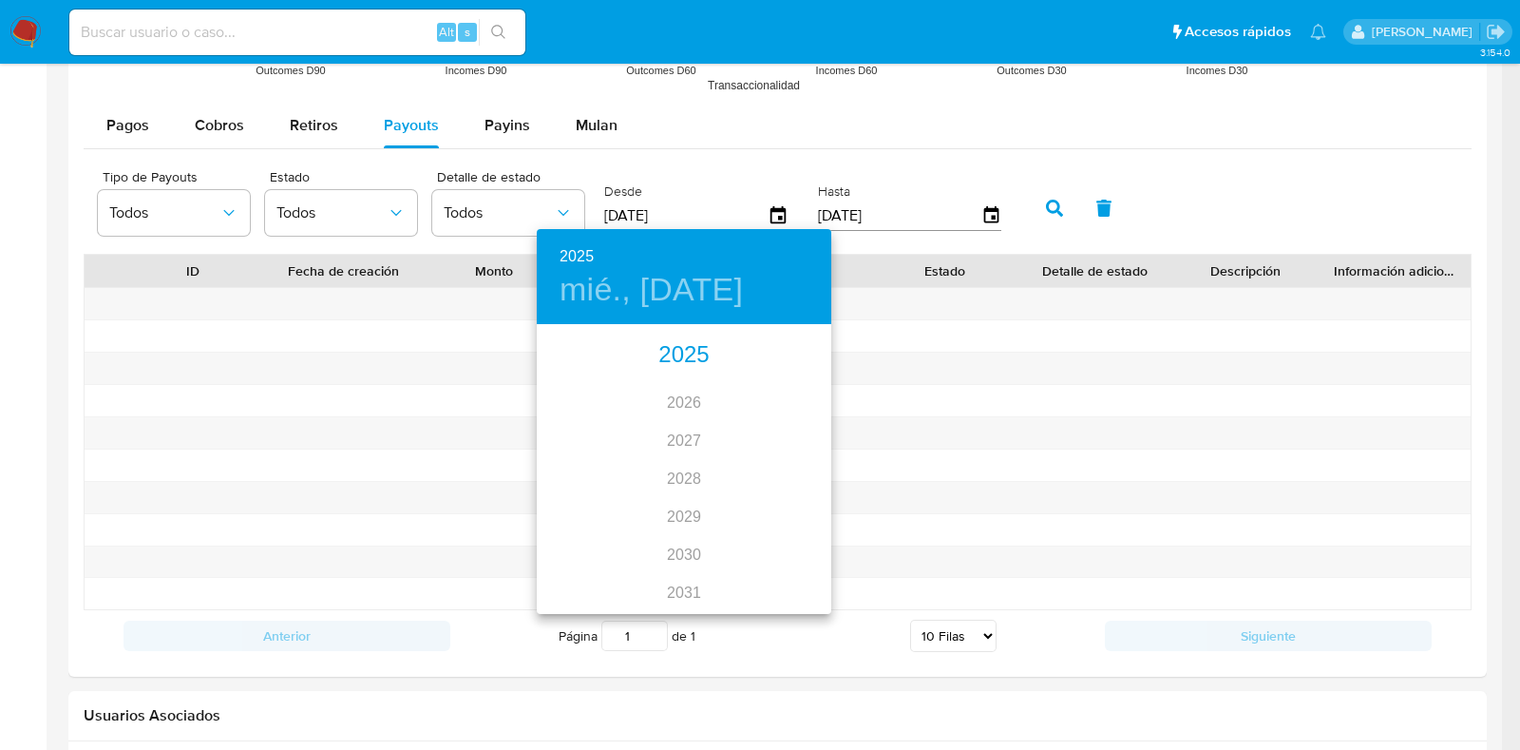
click at [673, 349] on div "2025" at bounding box center [684, 355] width 295 height 38
click at [679, 374] on div "feb." at bounding box center [684, 362] width 98 height 71
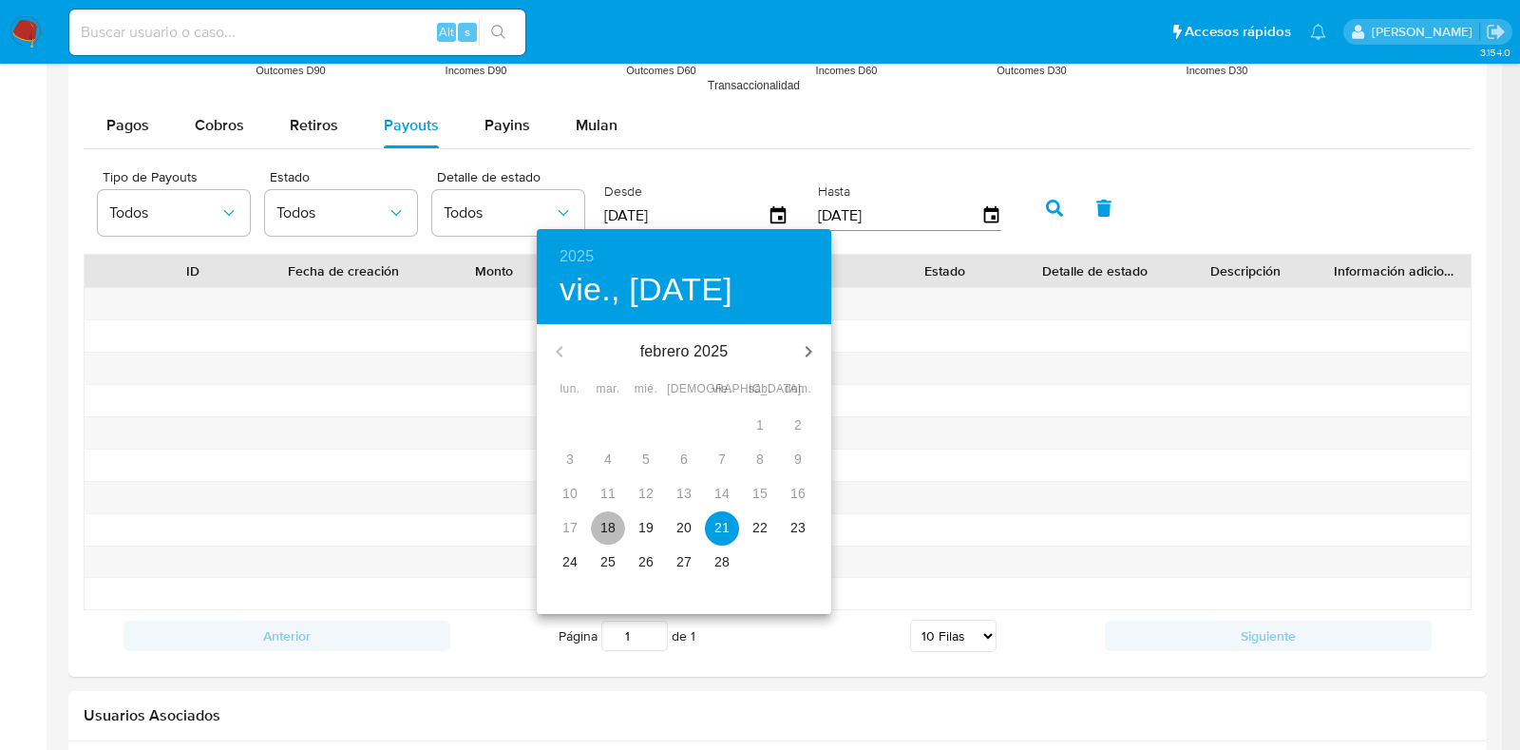
click at [608, 526] on p "18" at bounding box center [607, 527] width 15 height 19
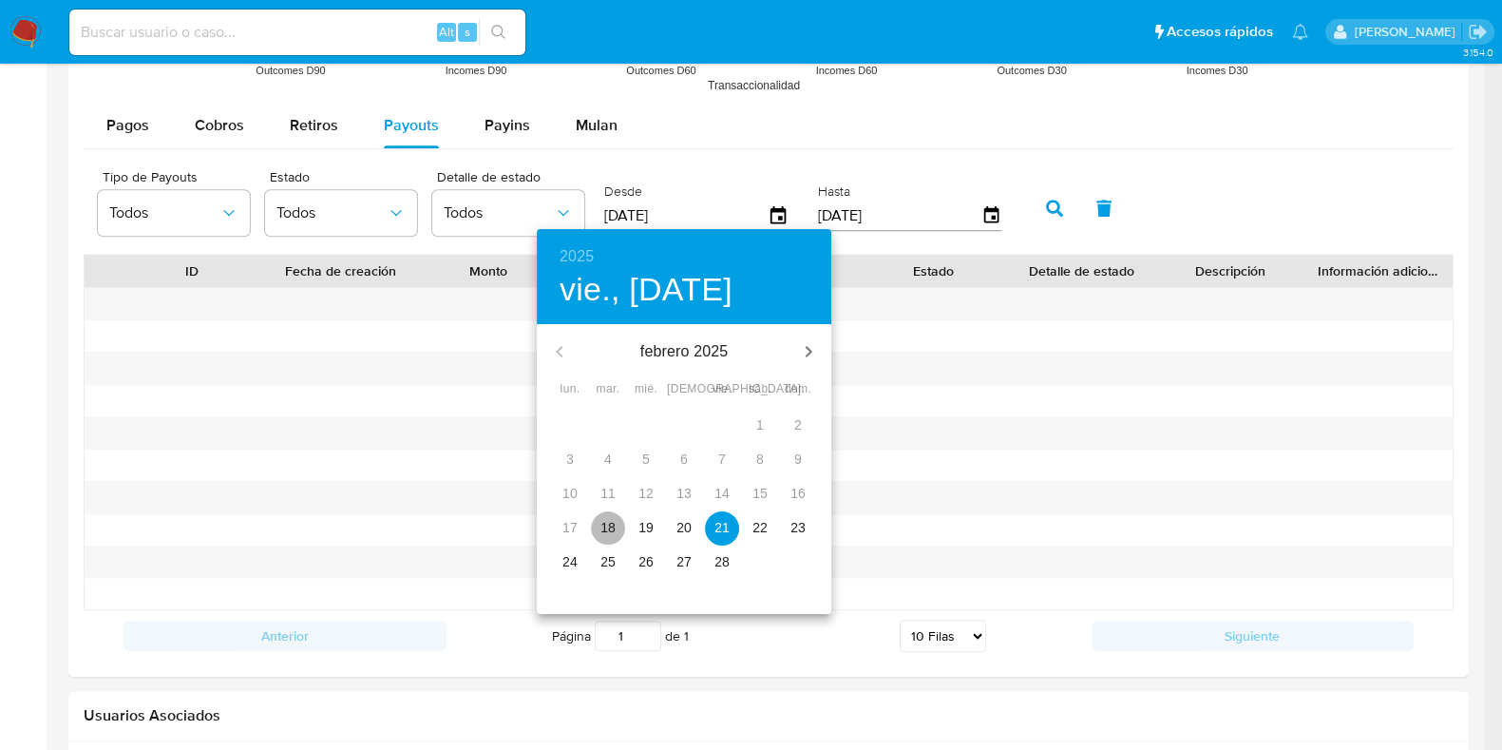
type input "18/02/2025"
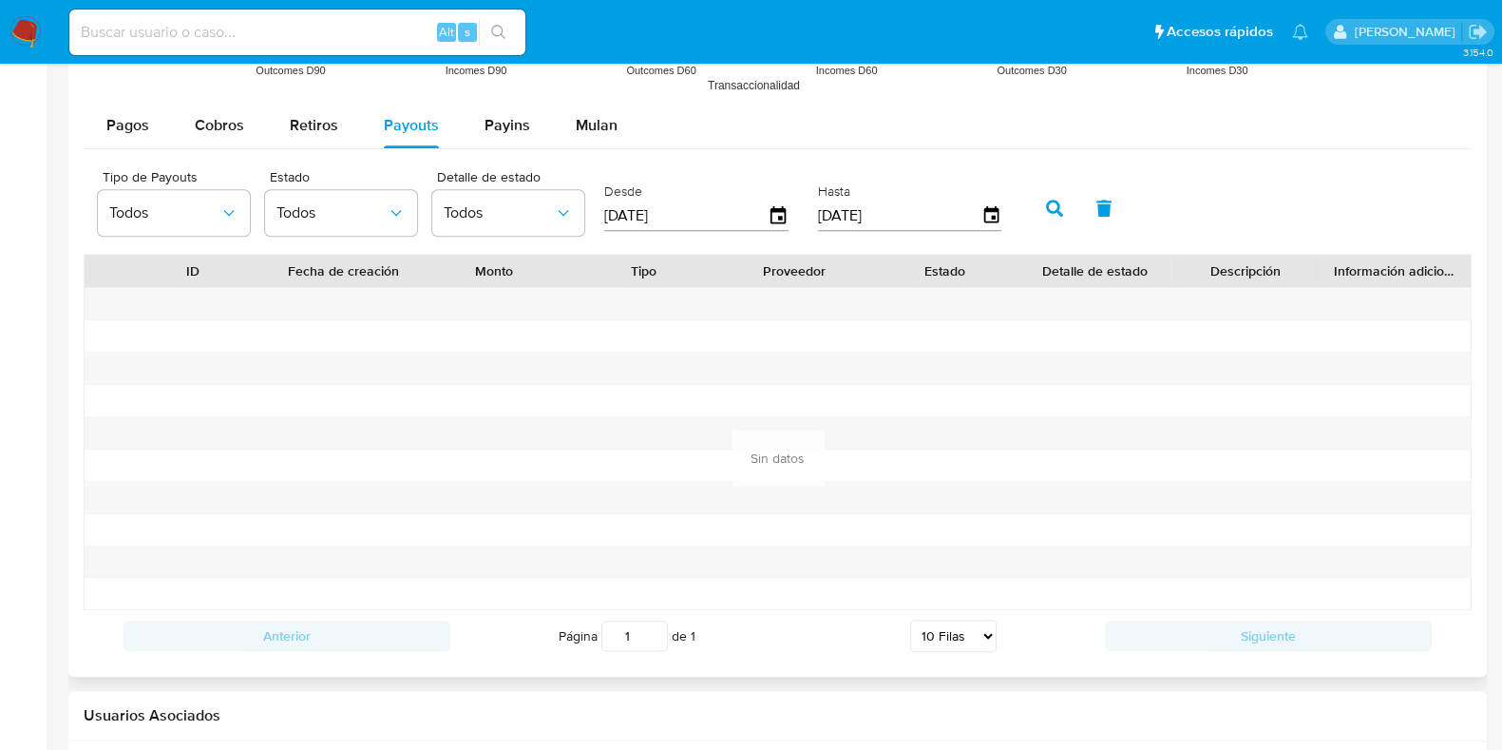
click at [1046, 209] on icon "button" at bounding box center [1054, 208] width 17 height 17
click at [772, 216] on icon "button" at bounding box center [778, 216] width 33 height 33
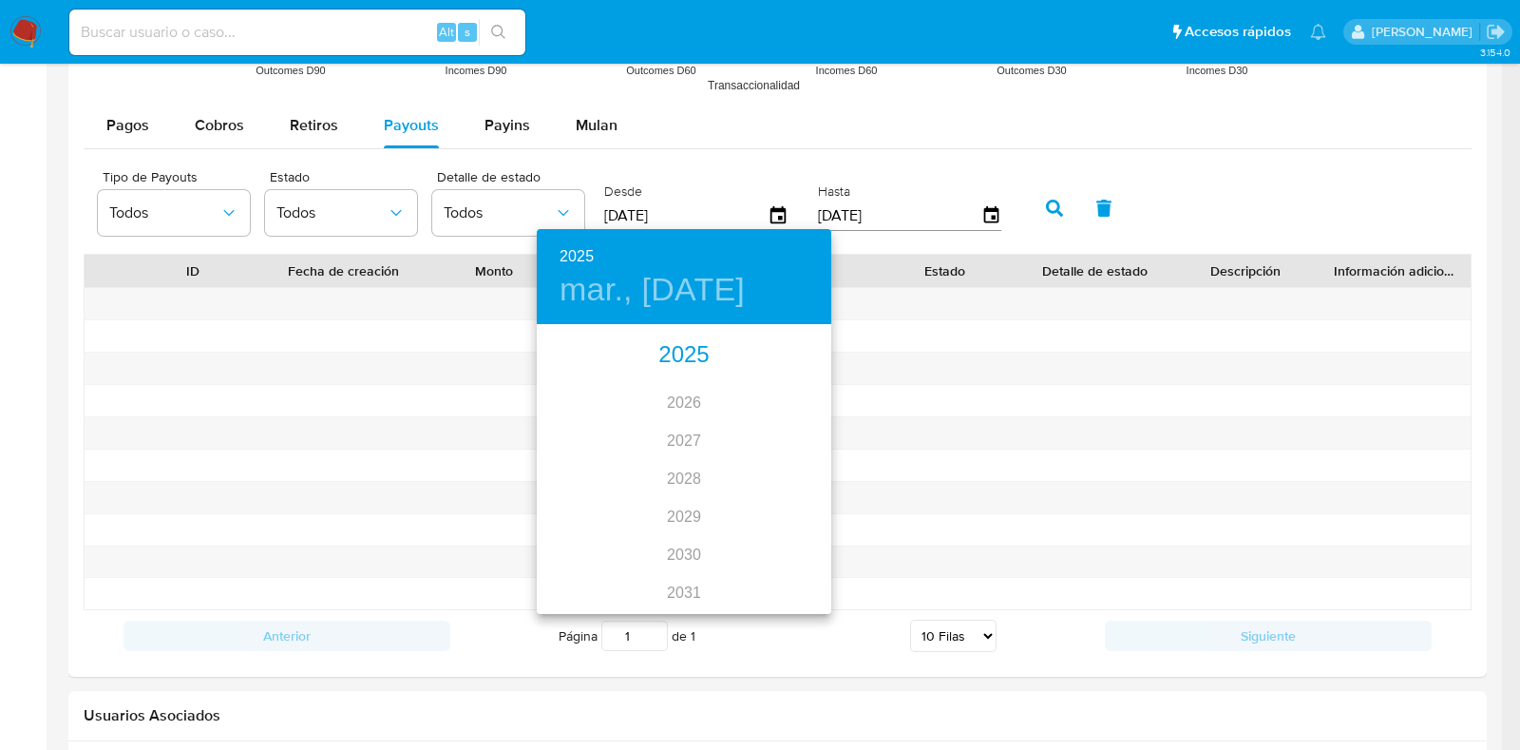
click at [683, 342] on div "2025" at bounding box center [684, 355] width 295 height 38
click at [689, 366] on div "feb." at bounding box center [684, 362] width 98 height 71
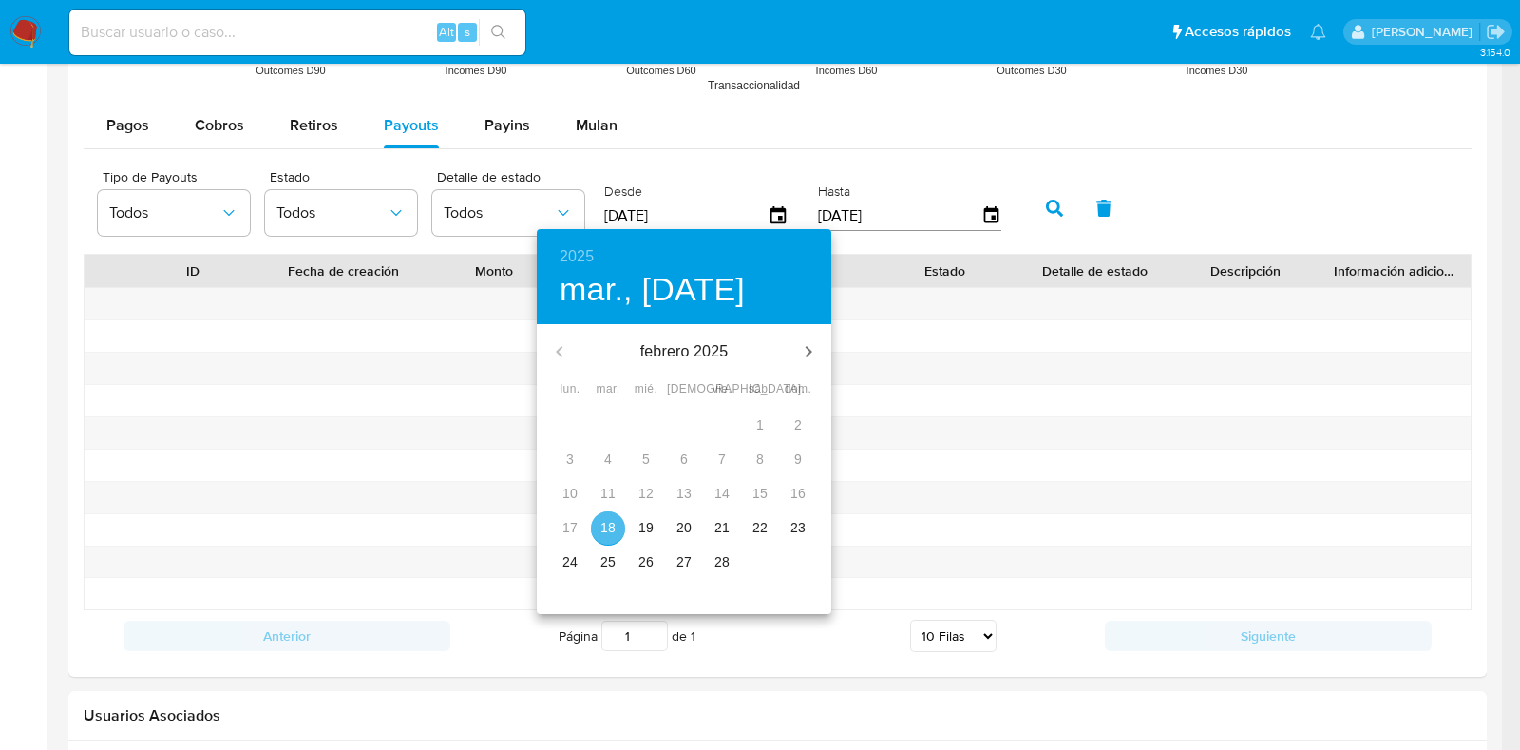
click at [606, 529] on p "18" at bounding box center [607, 527] width 15 height 19
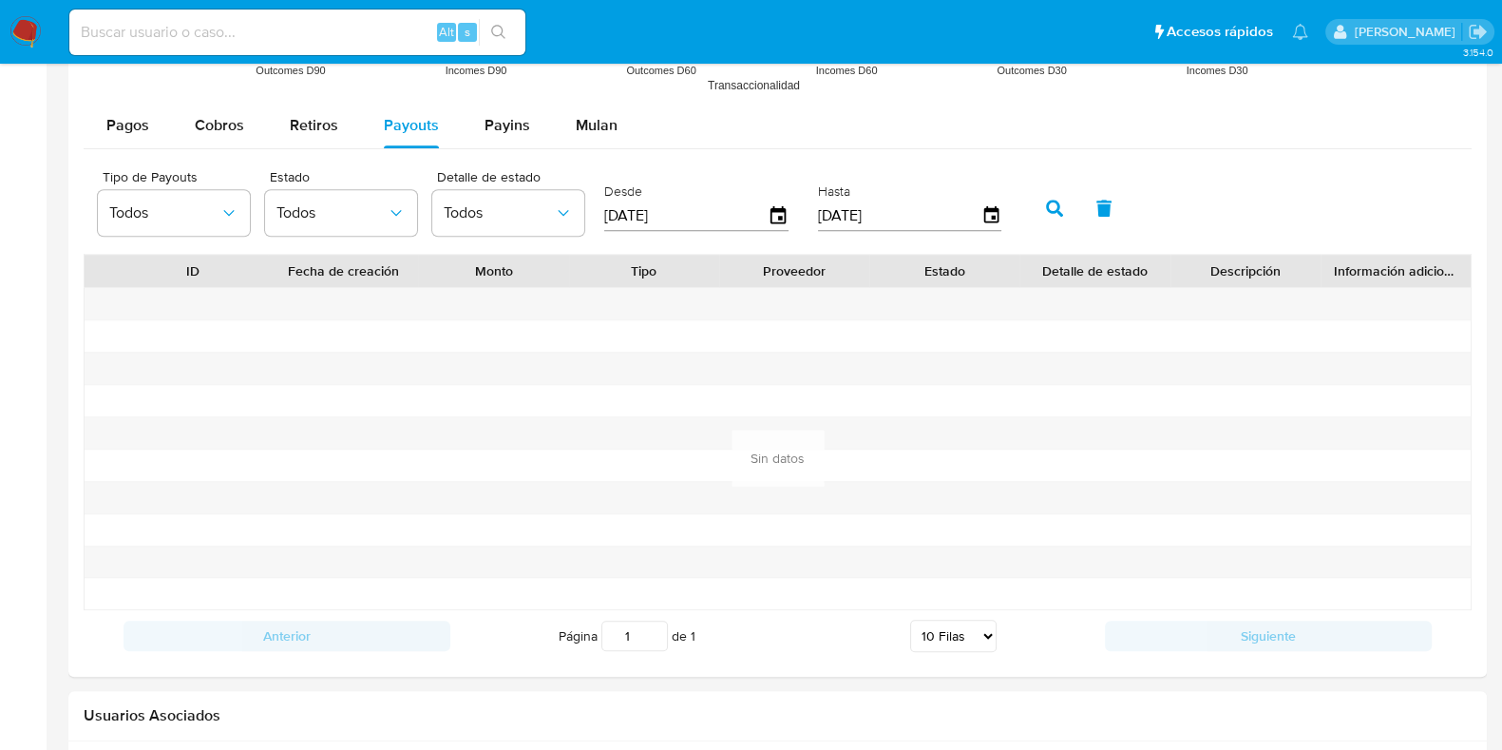
click at [1048, 216] on button "button" at bounding box center [1054, 208] width 49 height 46
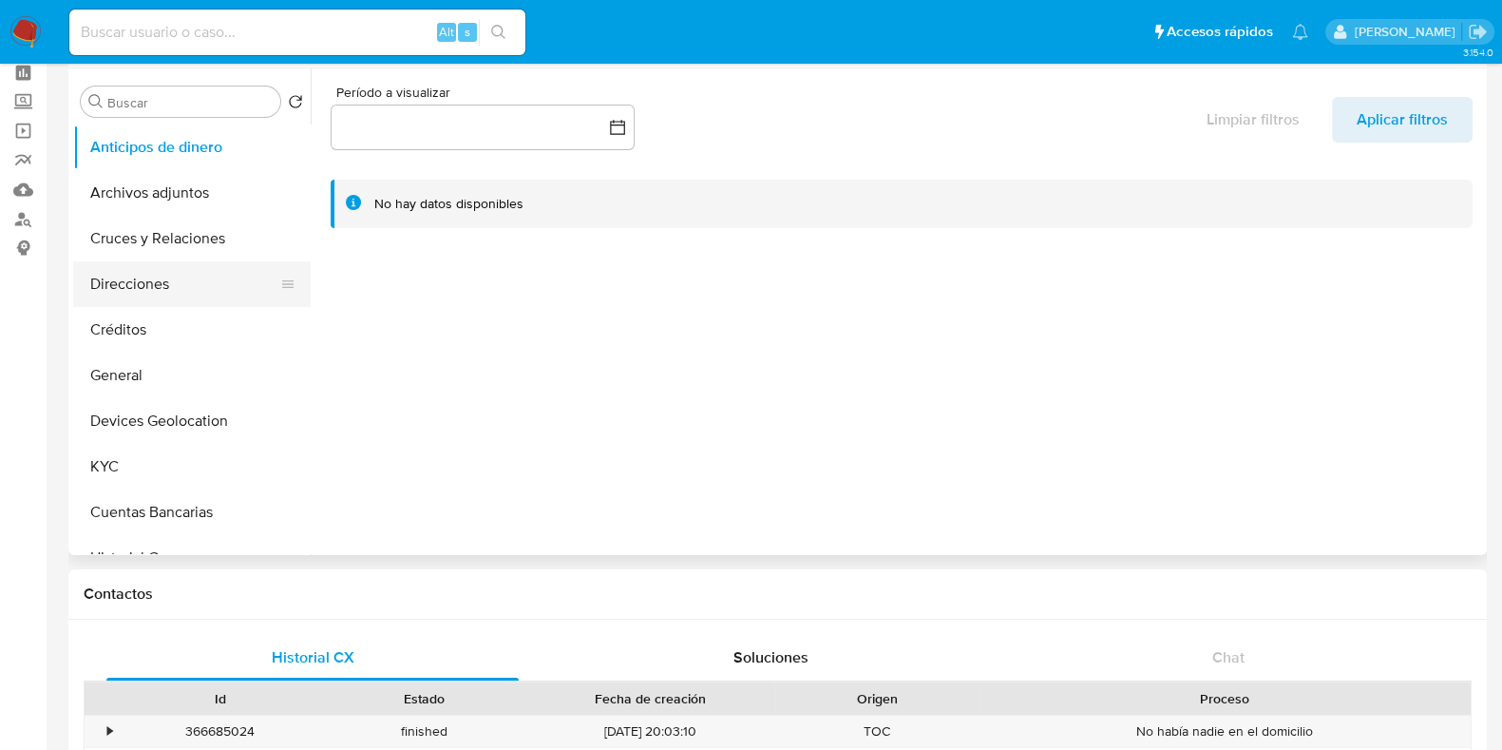
scroll to position [0, 0]
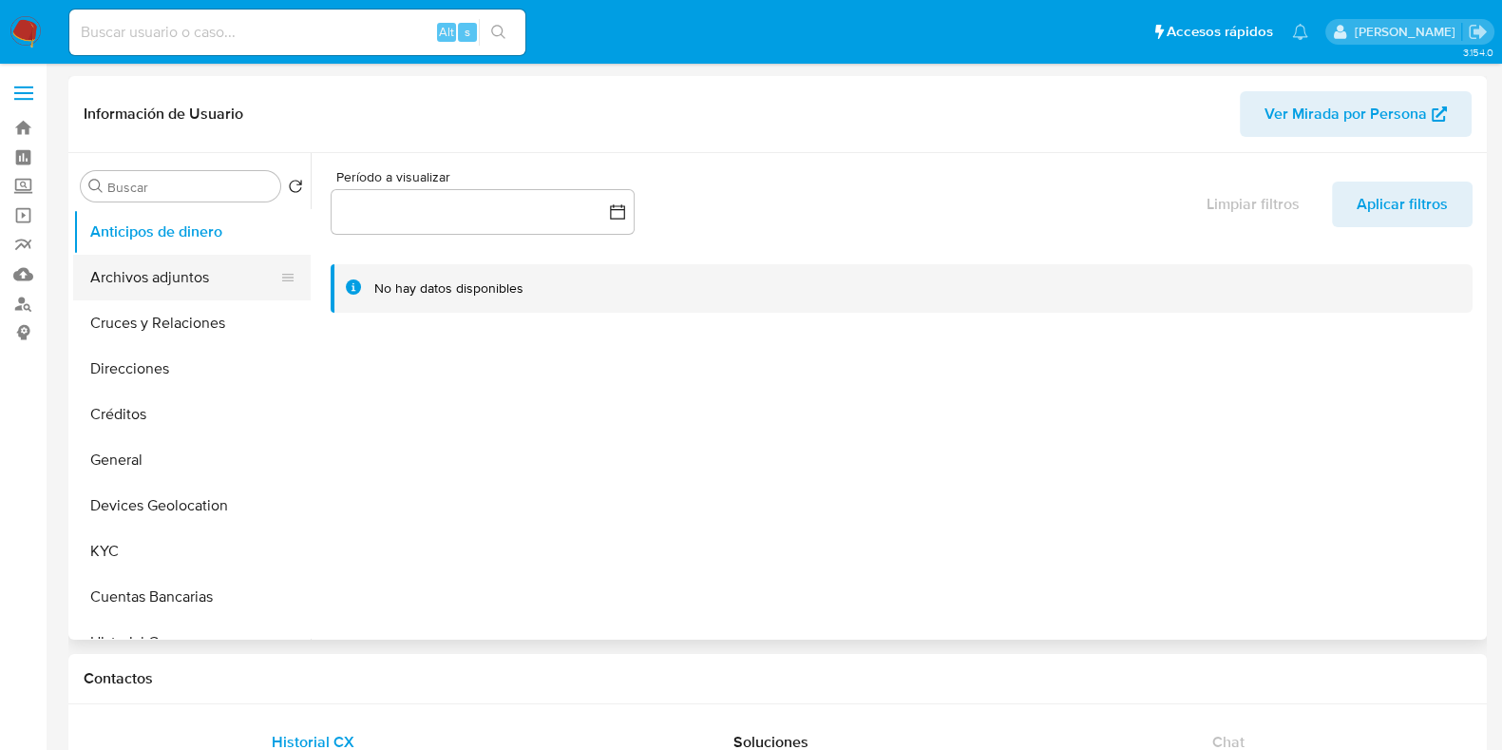
click at [193, 265] on button "Archivos adjuntos" at bounding box center [184, 278] width 222 height 46
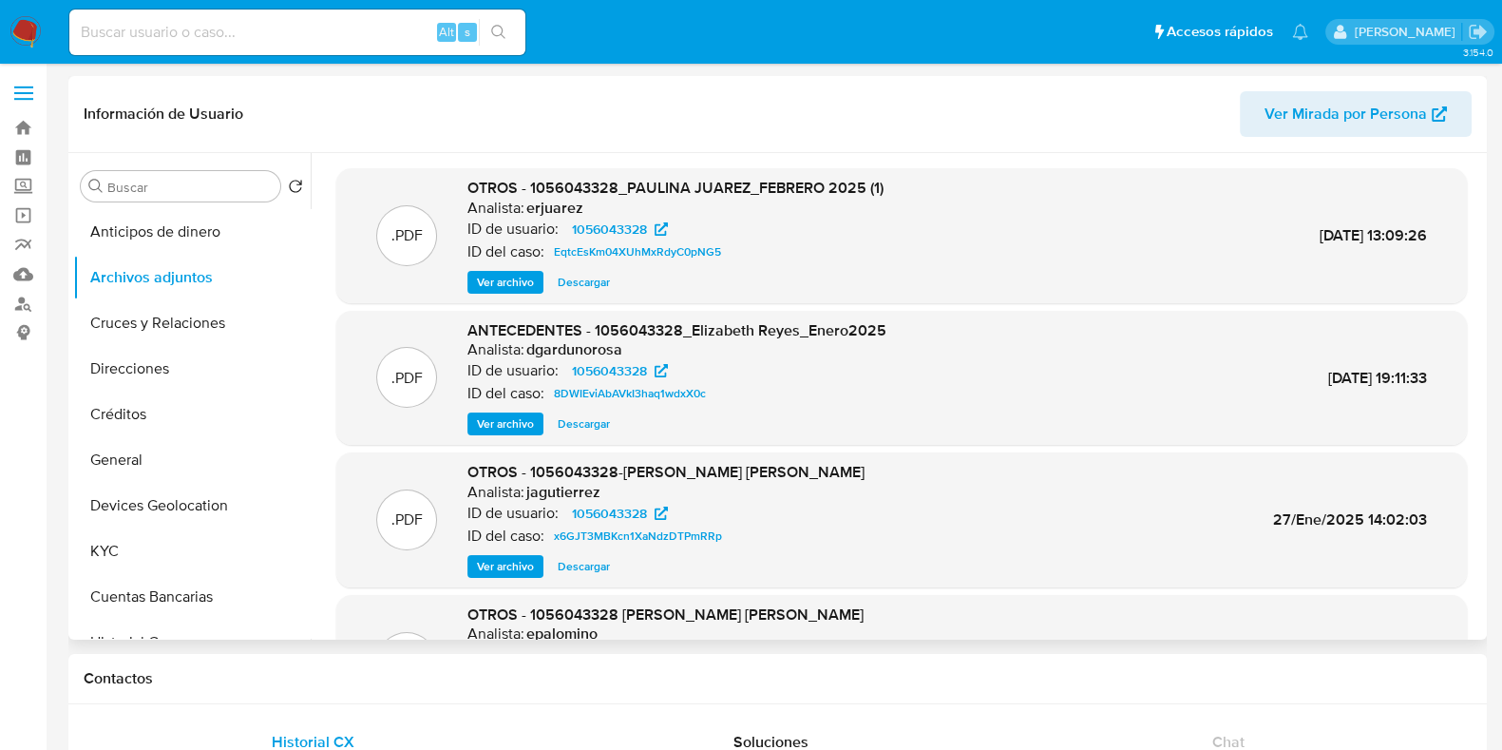
click at [514, 276] on span "Ver archivo" at bounding box center [505, 282] width 57 height 19
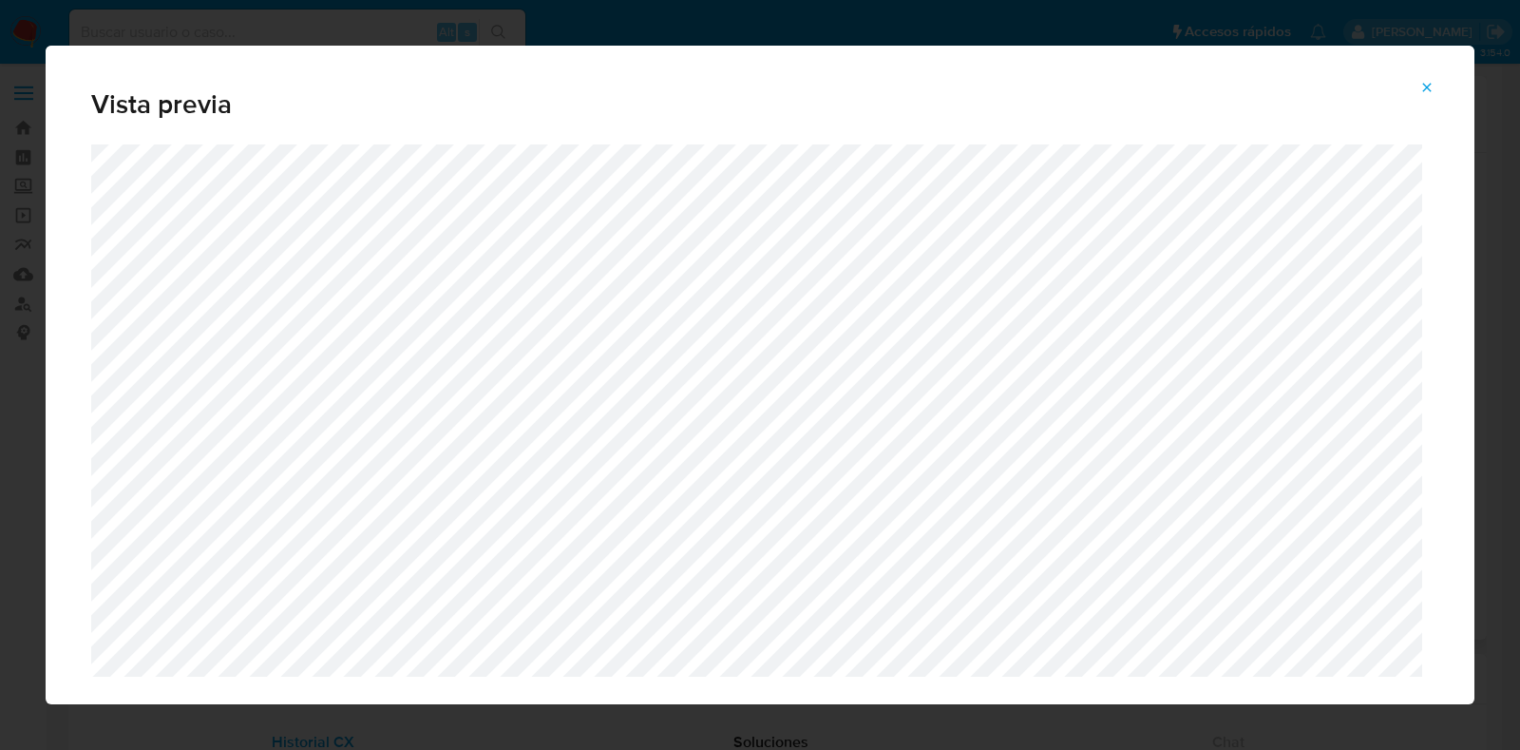
click at [1424, 87] on icon "Attachment preview" at bounding box center [1426, 87] width 15 height 15
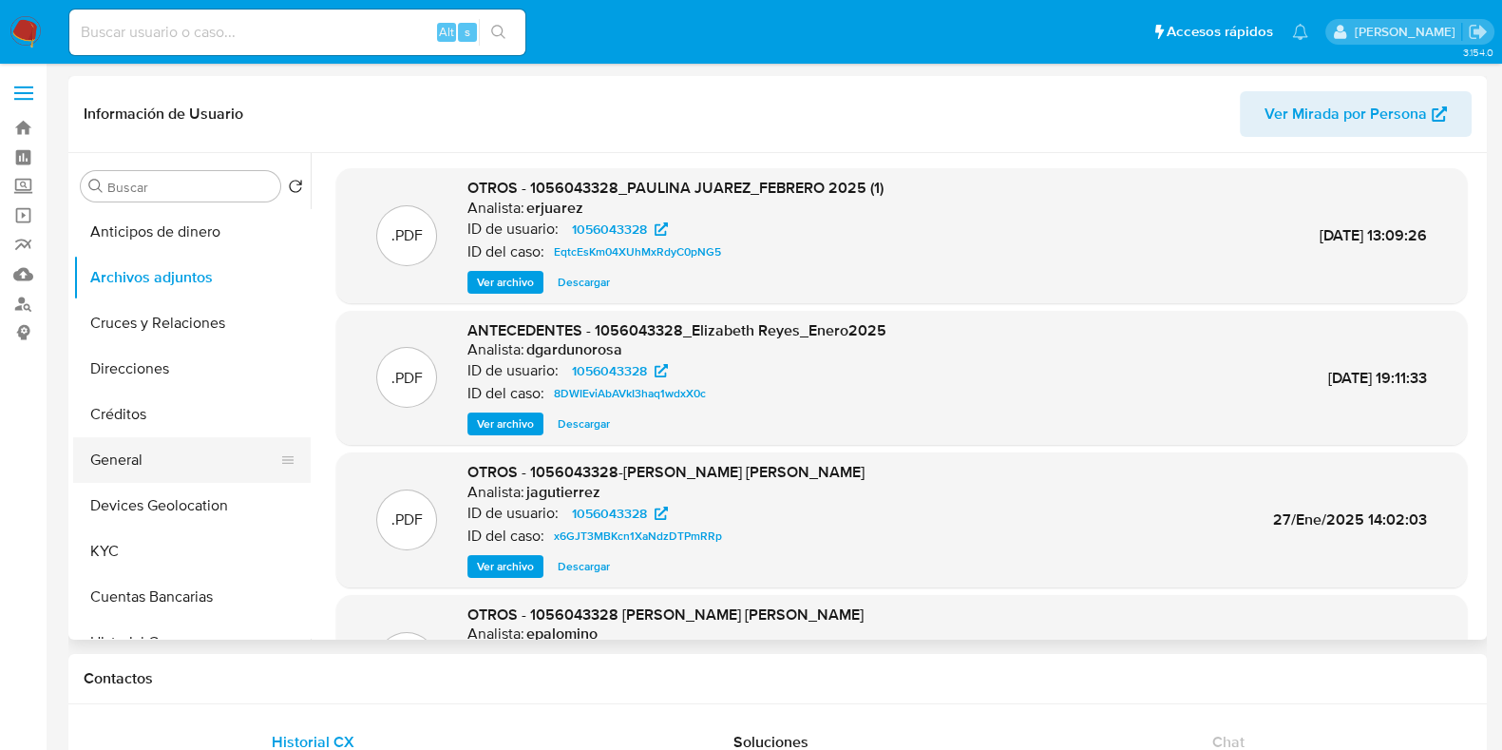
click at [149, 448] on button "General" at bounding box center [184, 460] width 222 height 46
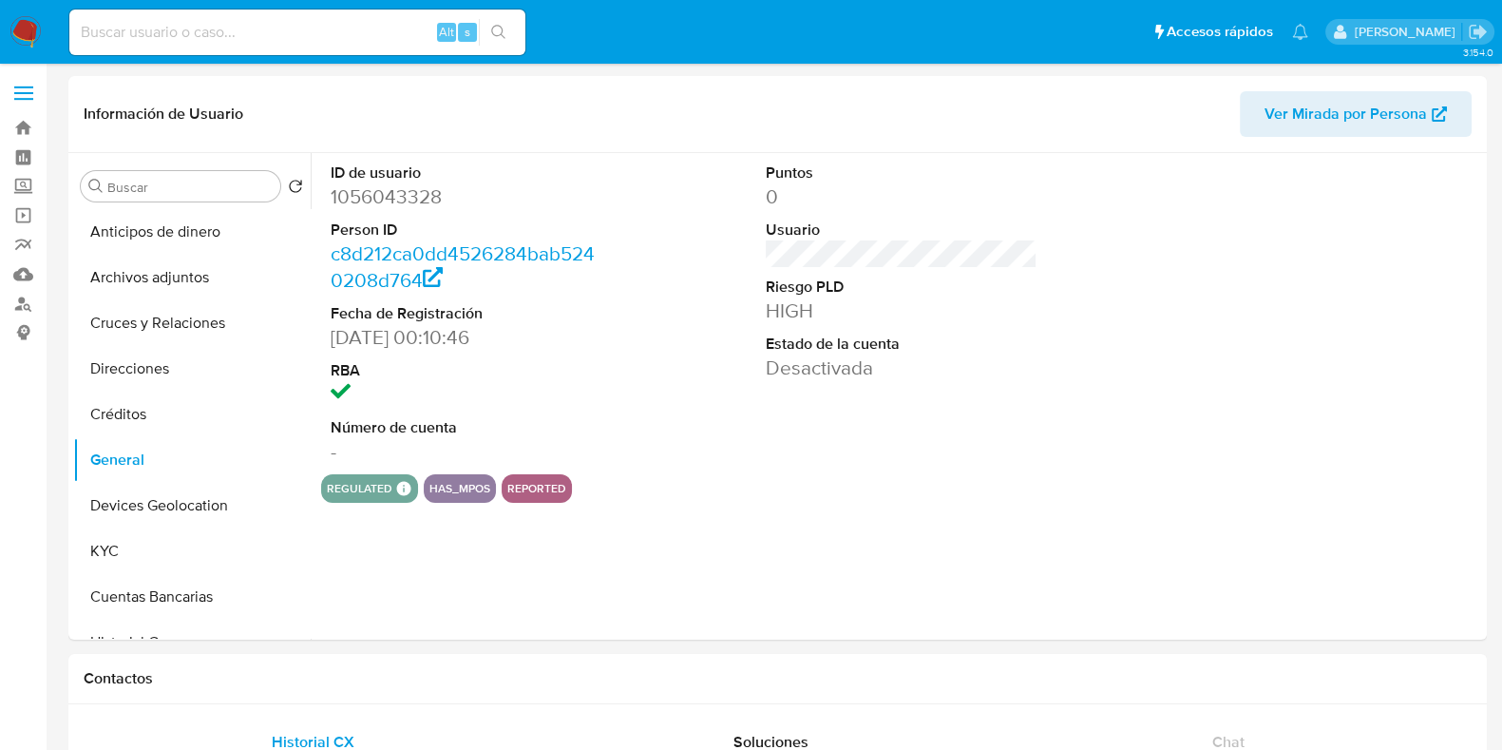
click at [409, 191] on dd "1056043328" at bounding box center [467, 196] width 272 height 27
copy dd "1056043328"
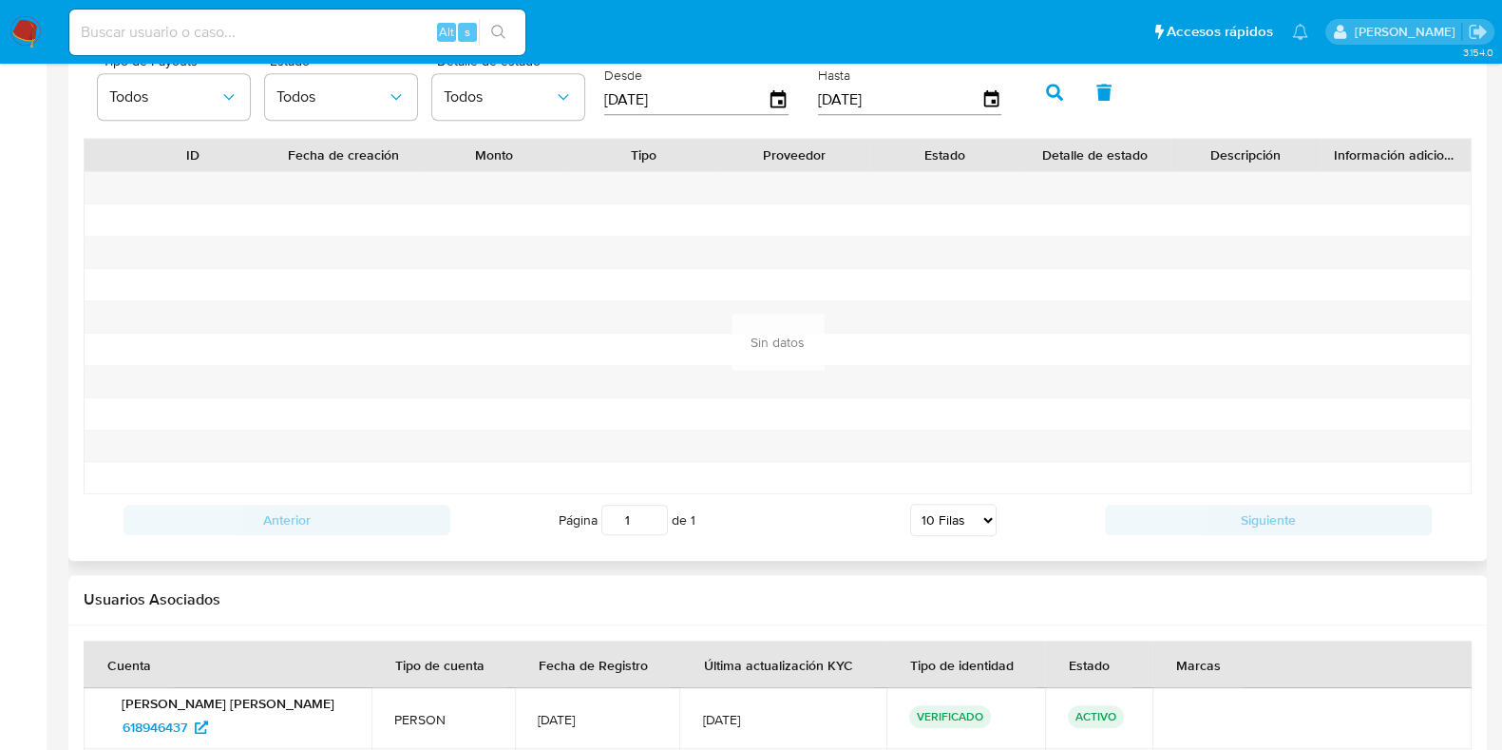
scroll to position [1937, 0]
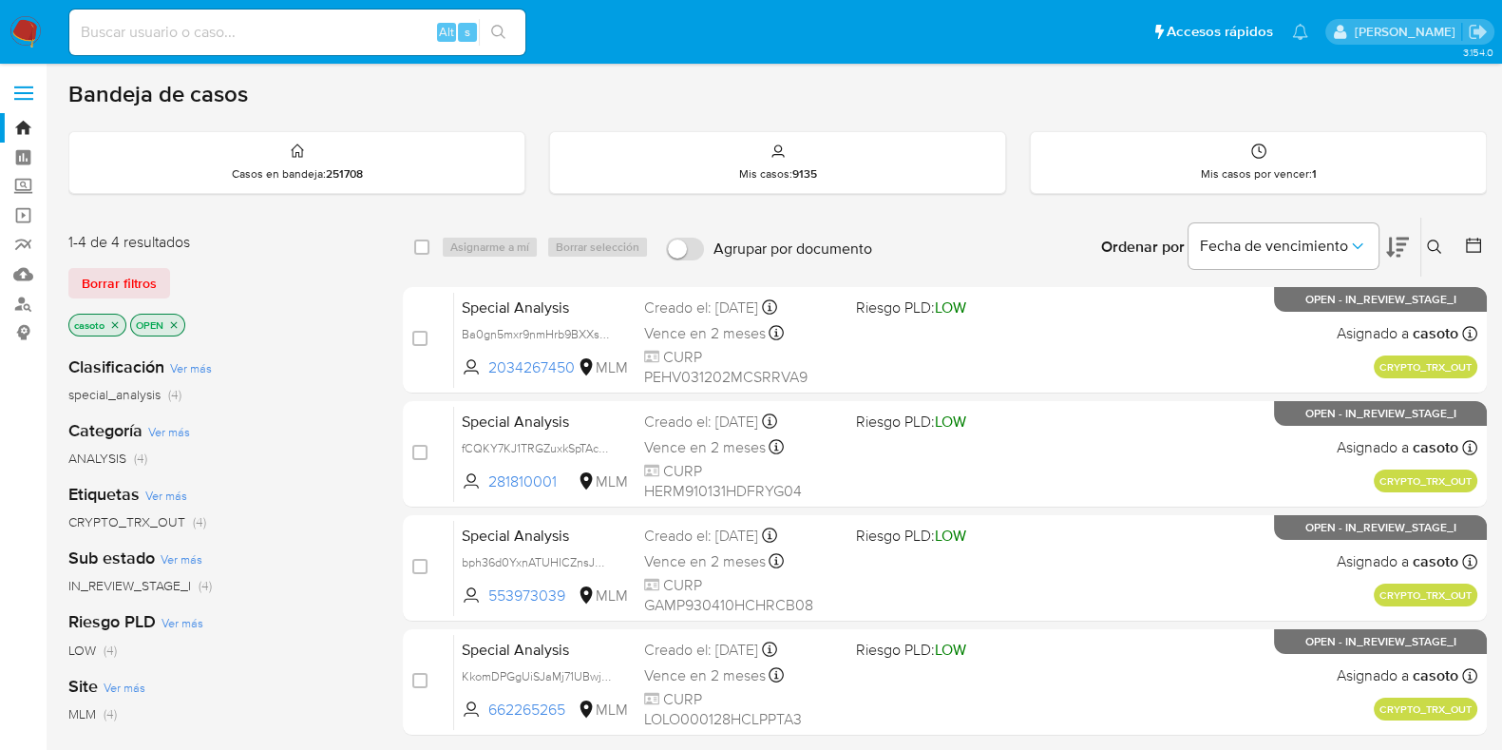
click at [115, 319] on icon "close-filter" at bounding box center [114, 324] width 11 height 11
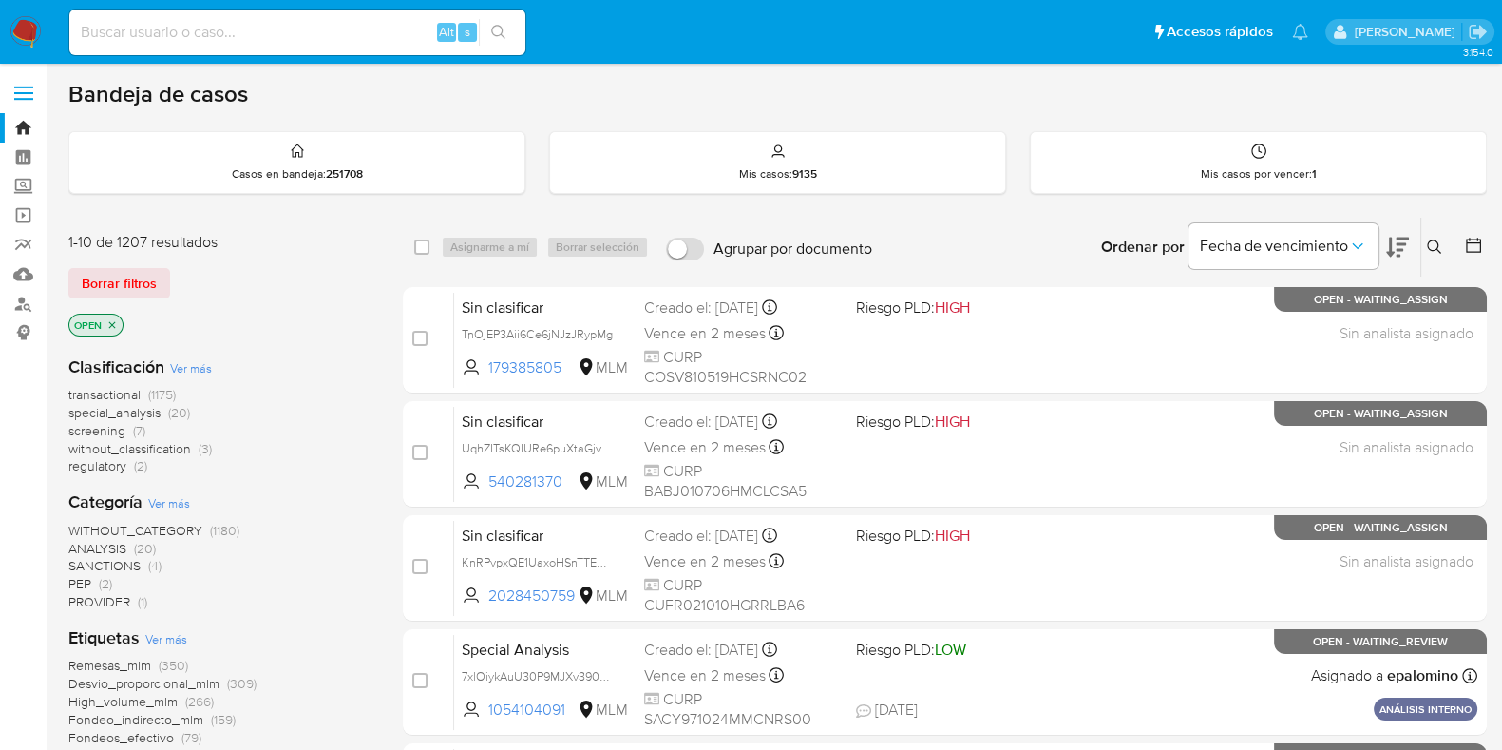
click at [1440, 242] on icon at bounding box center [1434, 246] width 15 height 15
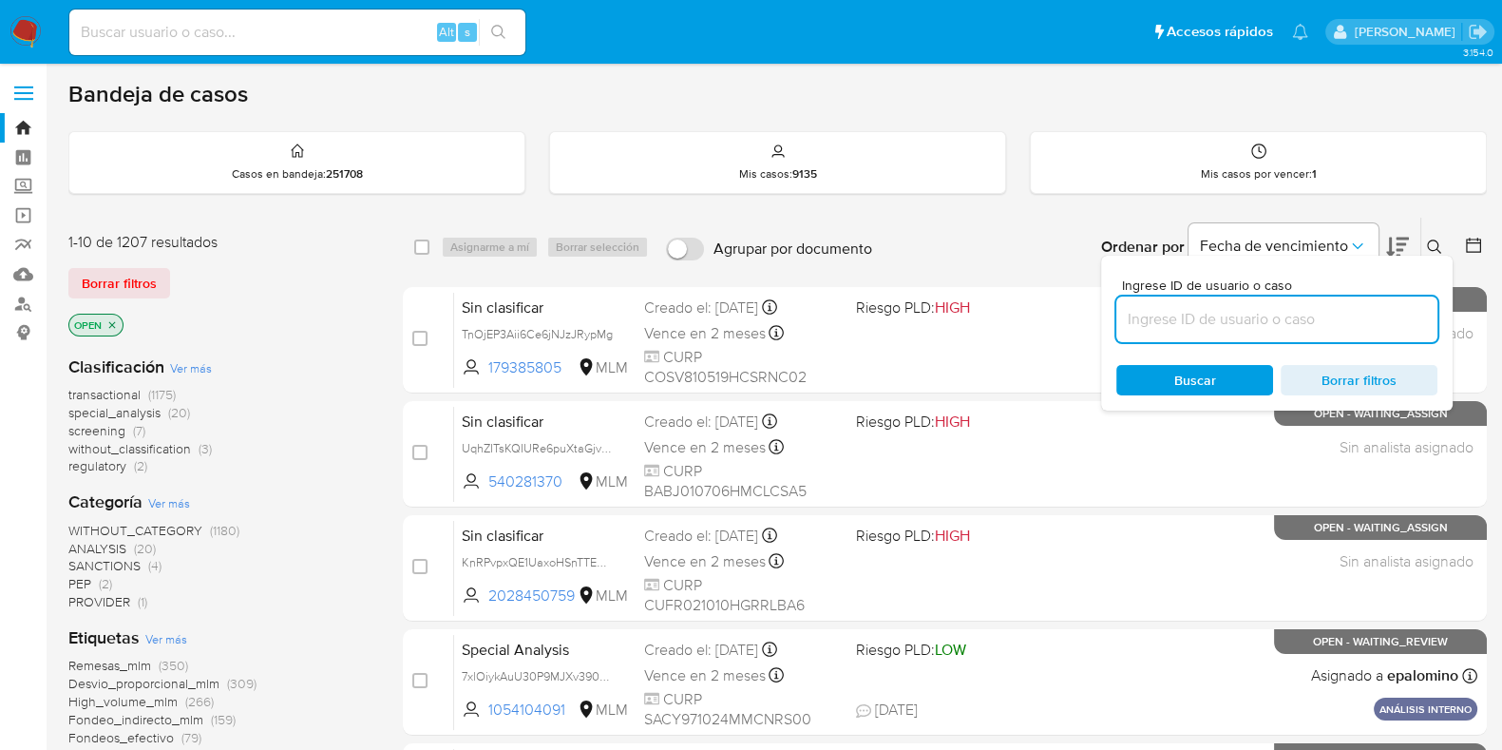
click at [1235, 308] on input at bounding box center [1276, 319] width 321 height 25
type input "2361468572"
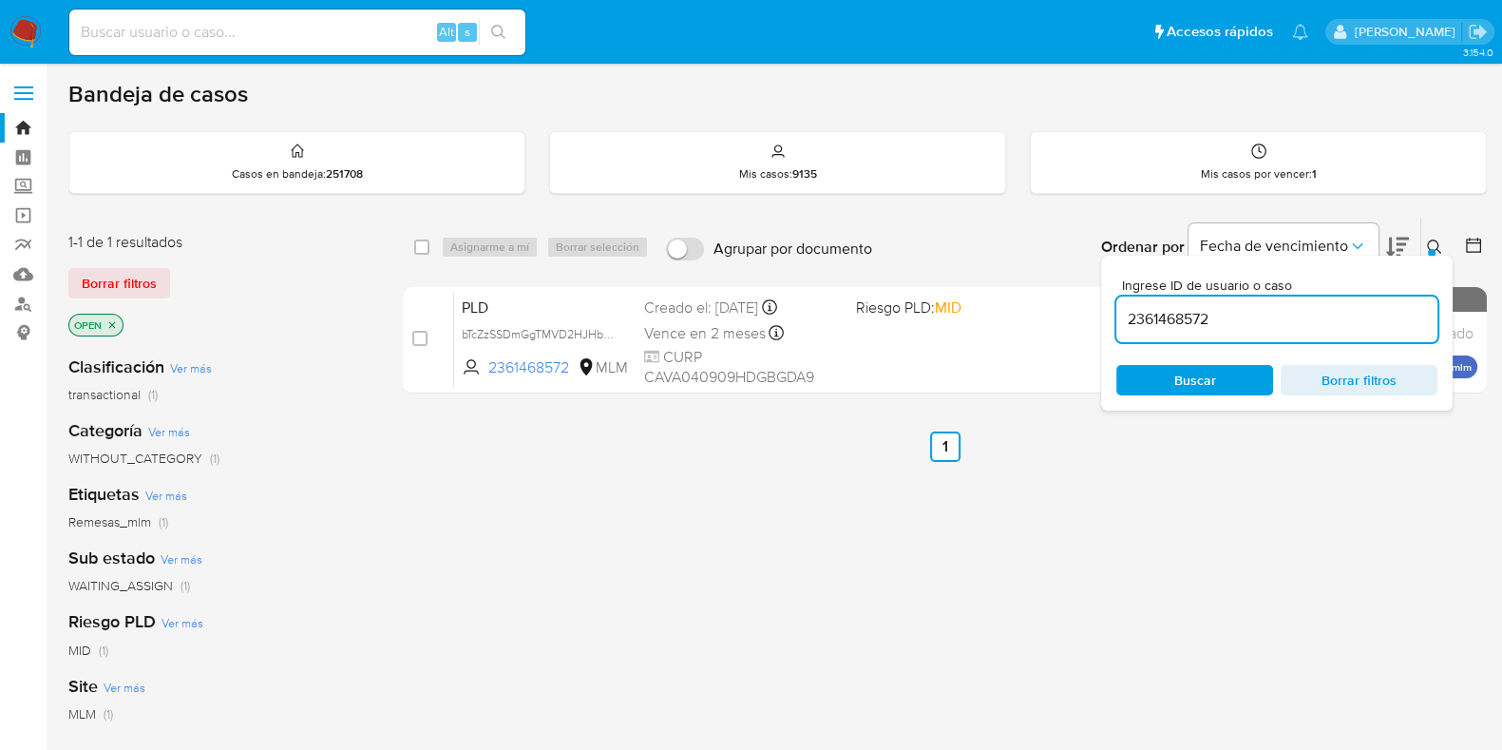
click at [1433, 249] on div at bounding box center [1432, 253] width 8 height 8
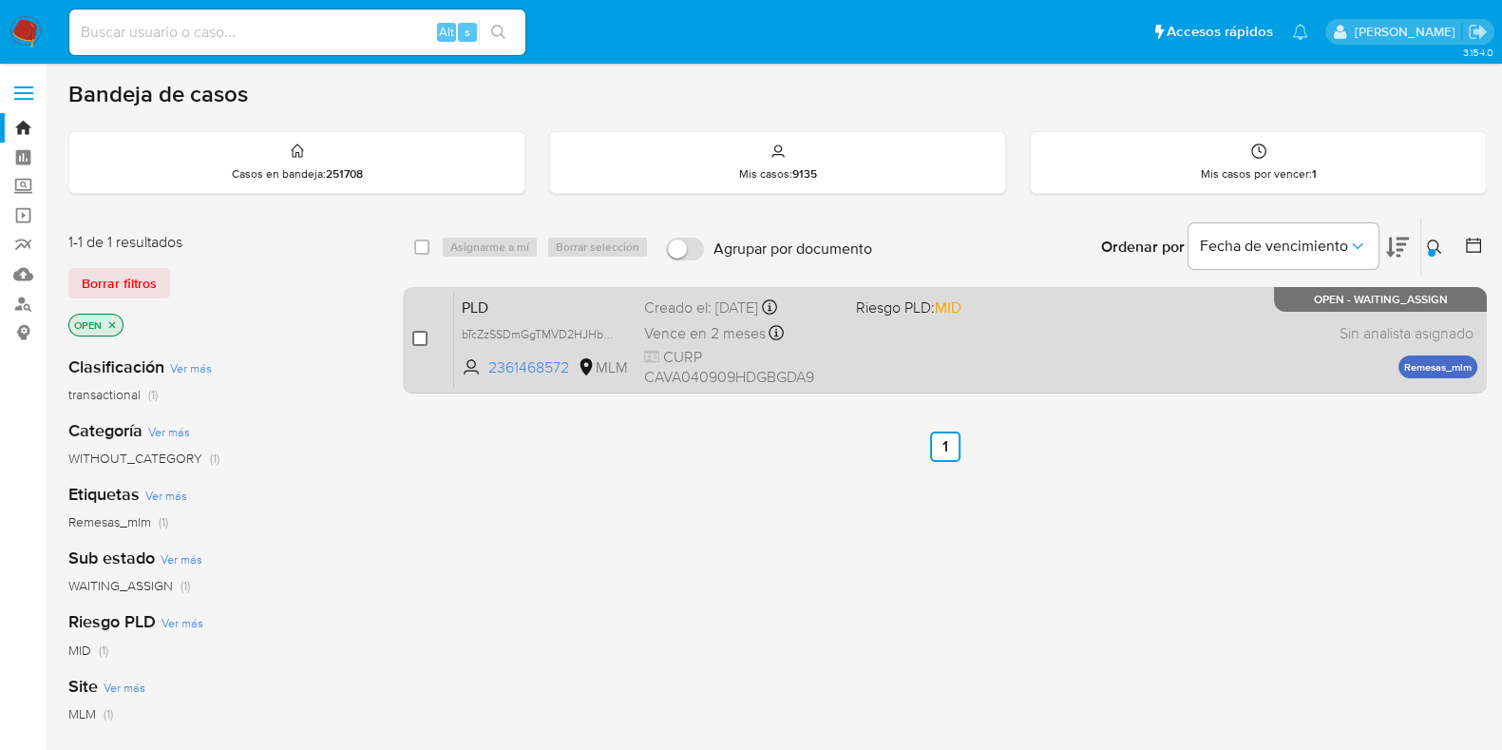
click at [419, 338] on input "checkbox" at bounding box center [419, 338] width 15 height 15
checkbox input "true"
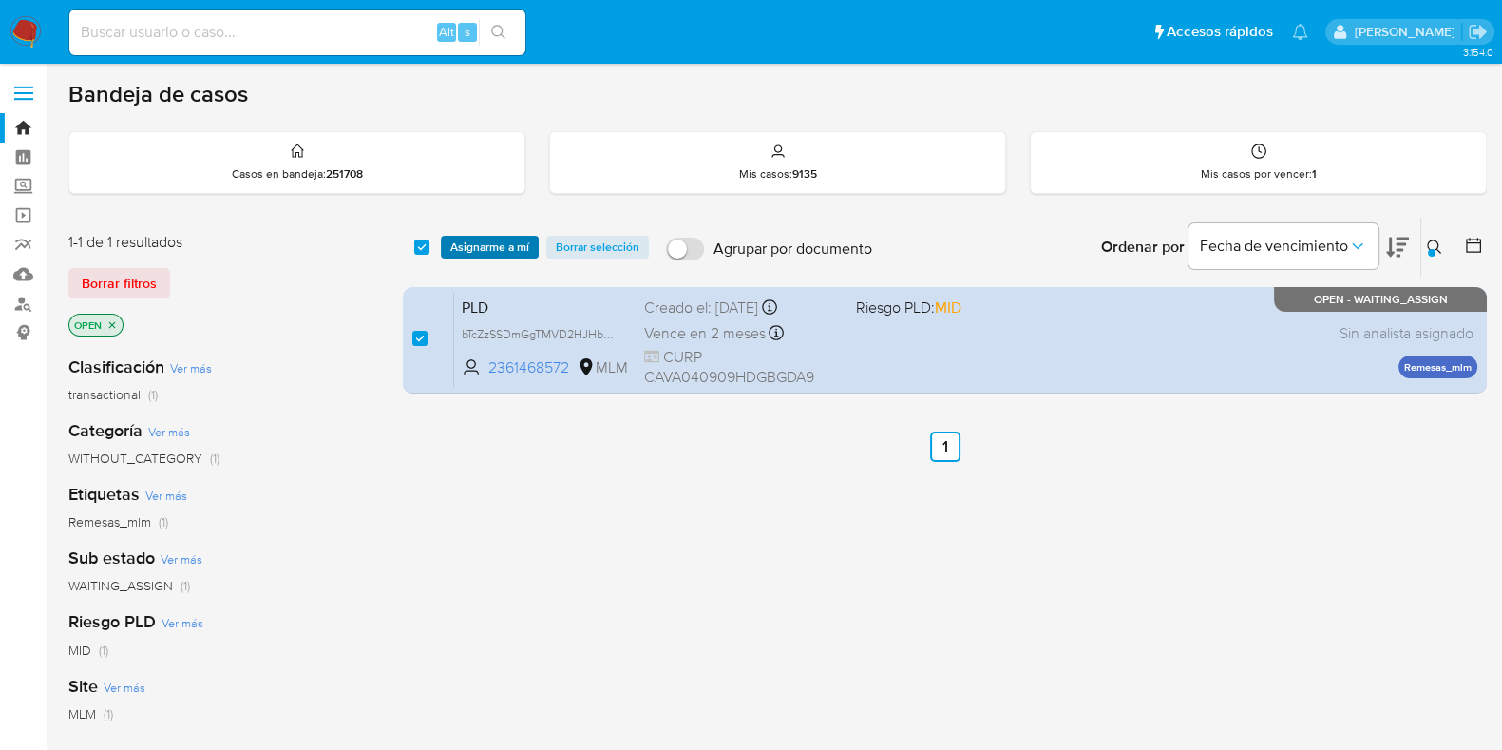
click at [489, 253] on span "Asignarme a mí" at bounding box center [489, 247] width 79 height 19
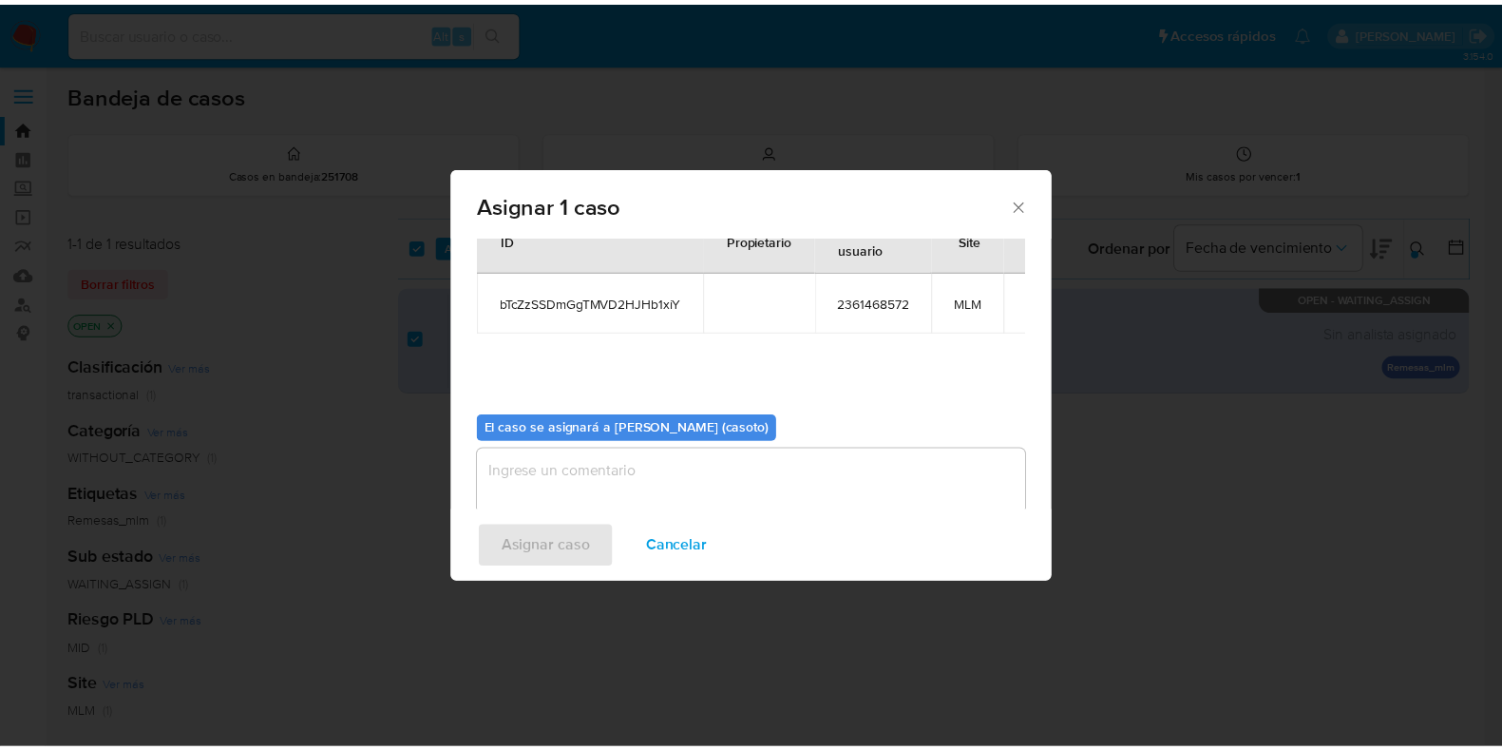
scroll to position [98, 0]
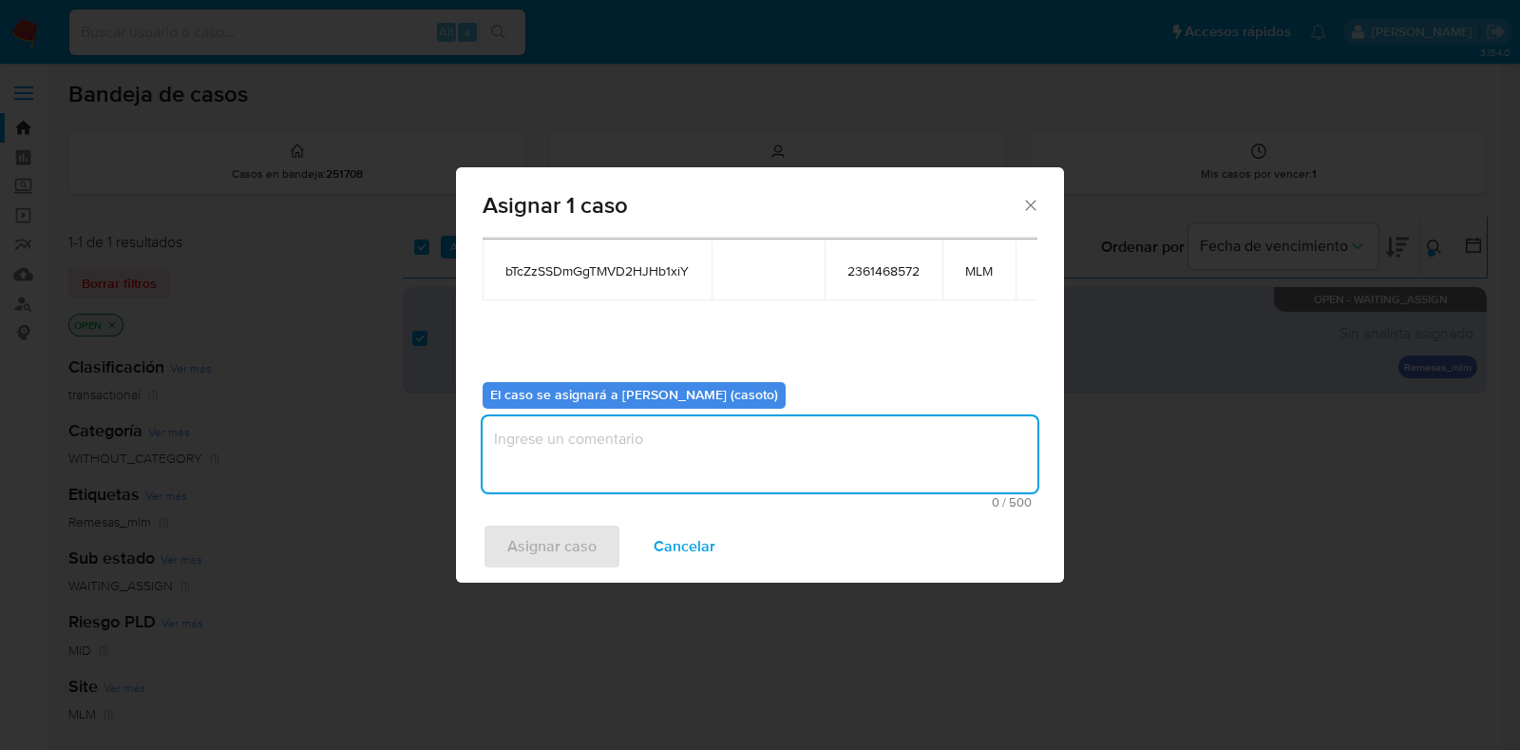
click at [657, 468] on textarea "assign-modal" at bounding box center [760, 454] width 555 height 76
type textarea "L1"
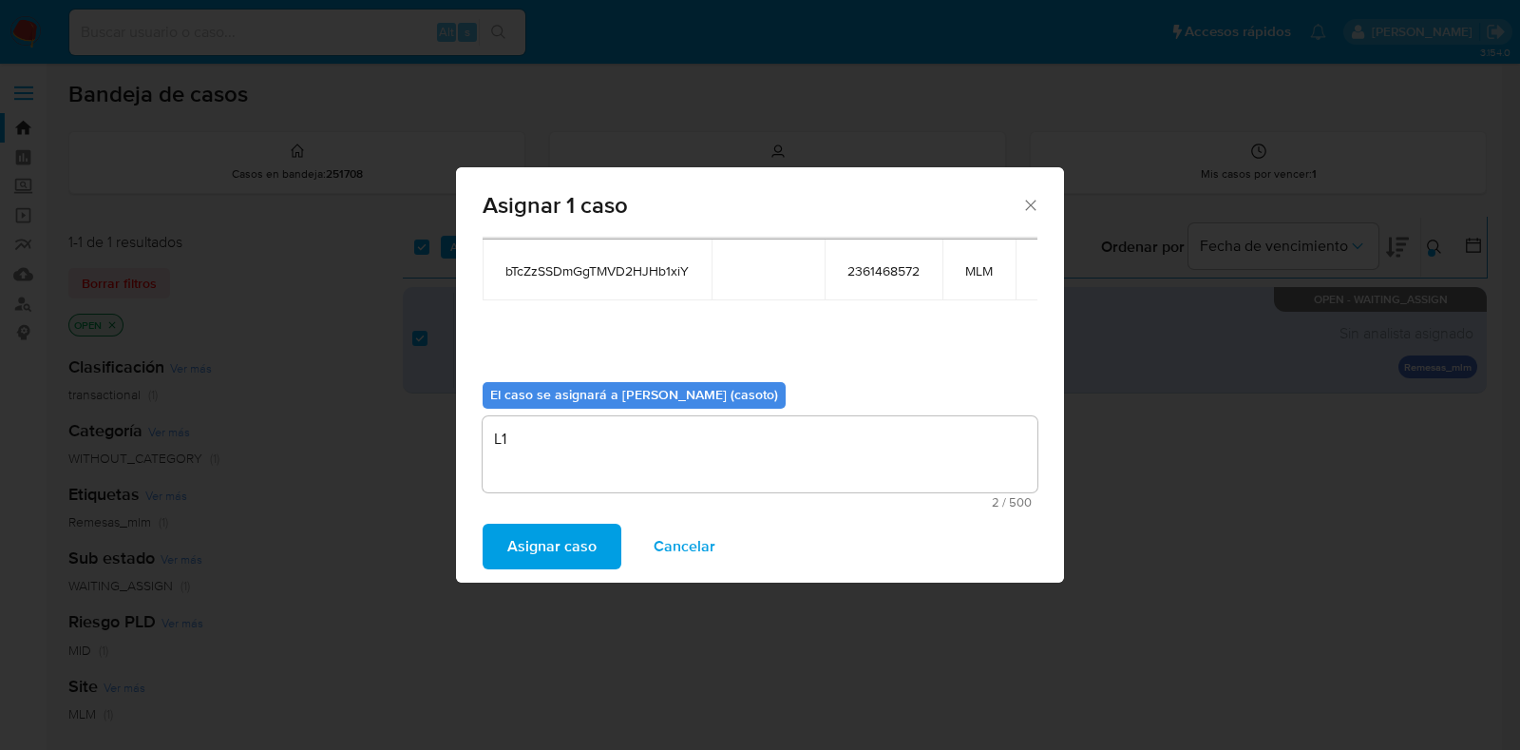
click at [546, 528] on span "Asignar caso" at bounding box center [551, 546] width 89 height 42
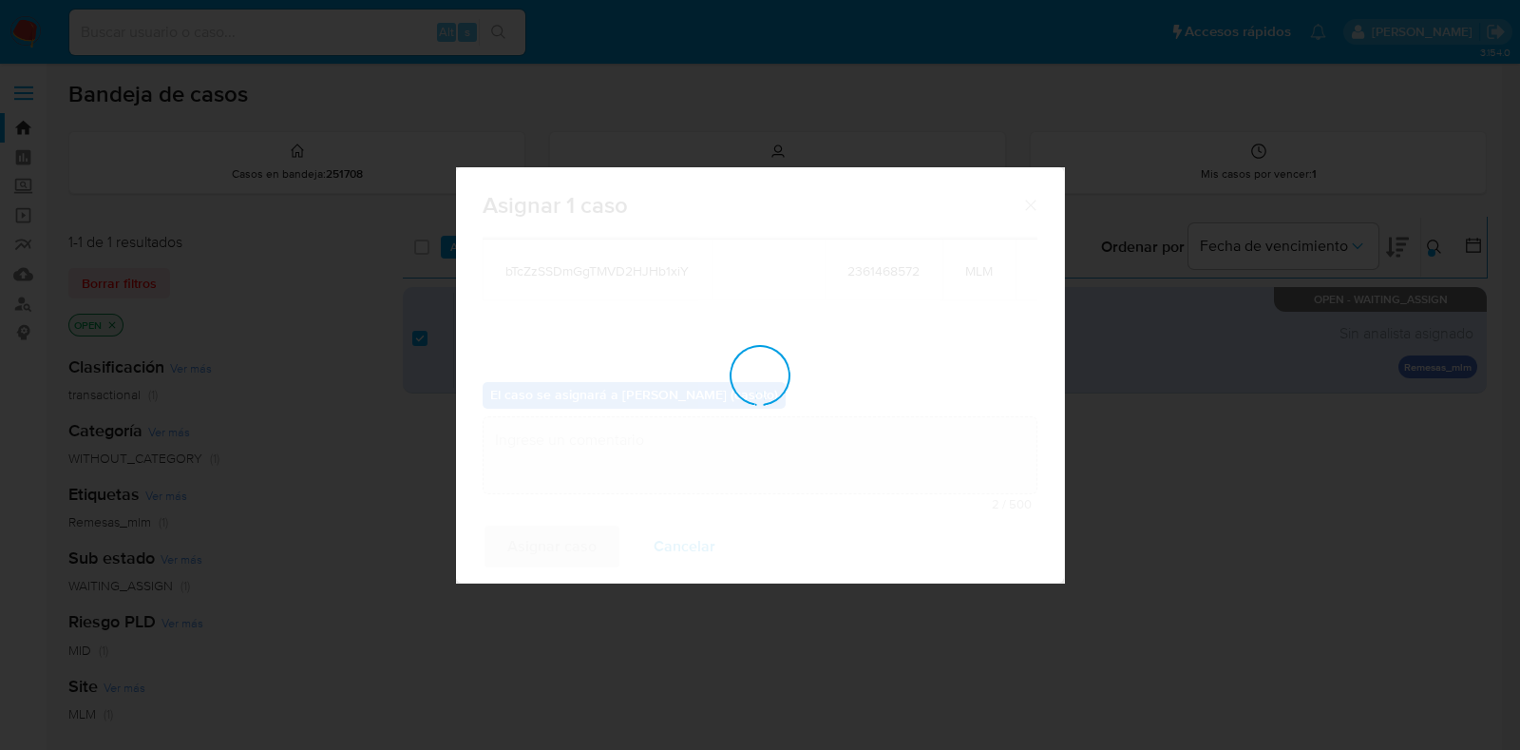
checkbox input "false"
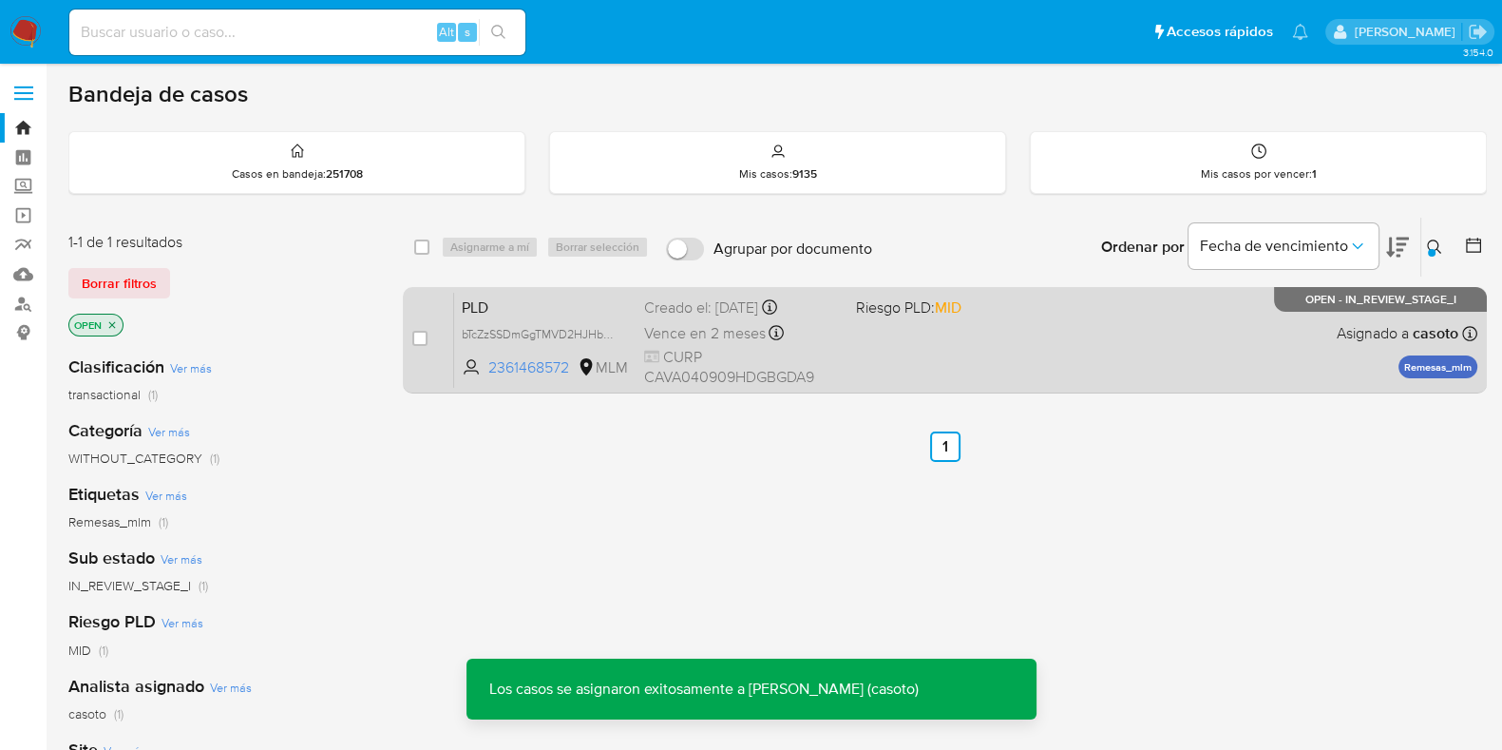
click at [1021, 357] on div "PLD bTcZzSSDmGgTMVD2HJHb1xiY 2361468572 MLM Riesgo PLD: MID Creado el: [DATE] C…" at bounding box center [965, 340] width 1023 height 96
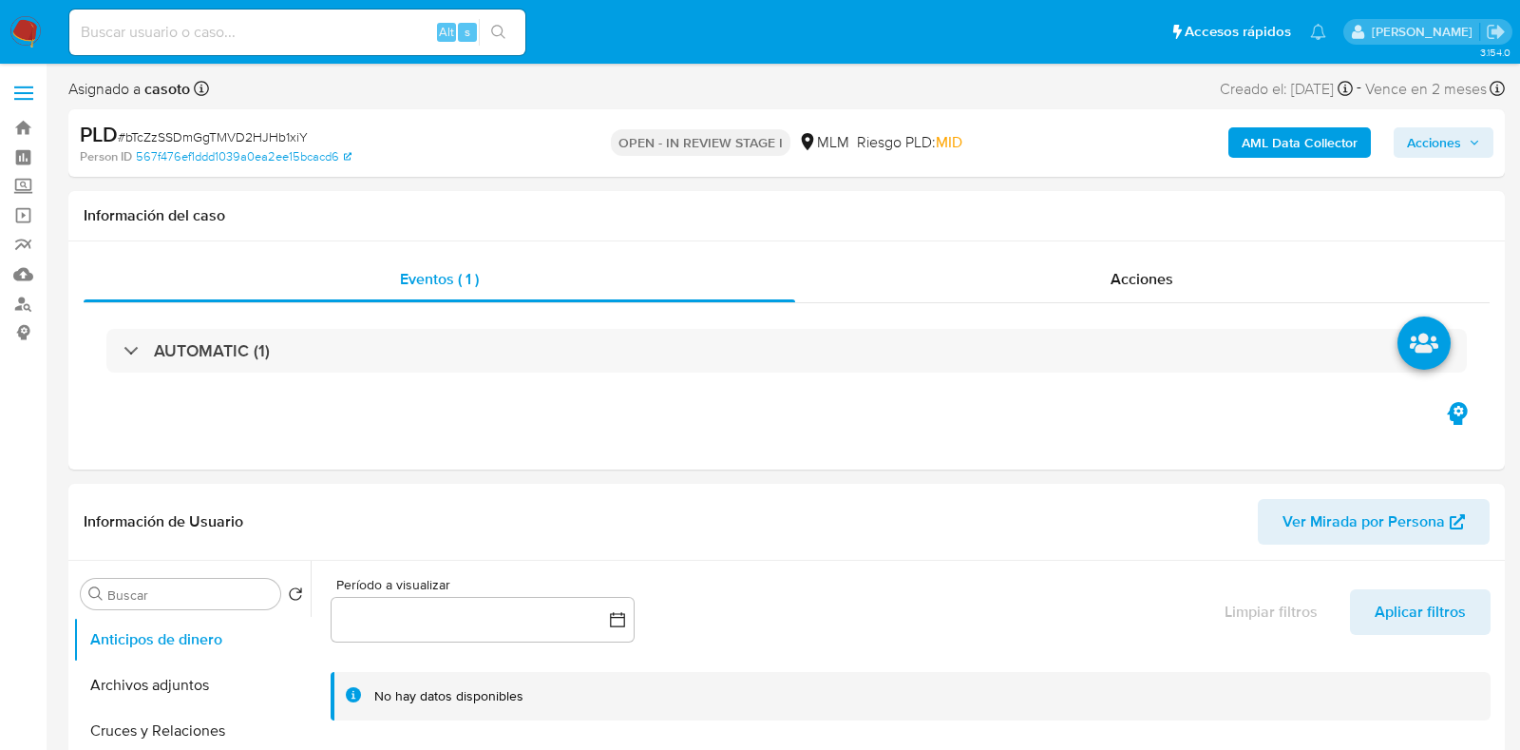
select select "10"
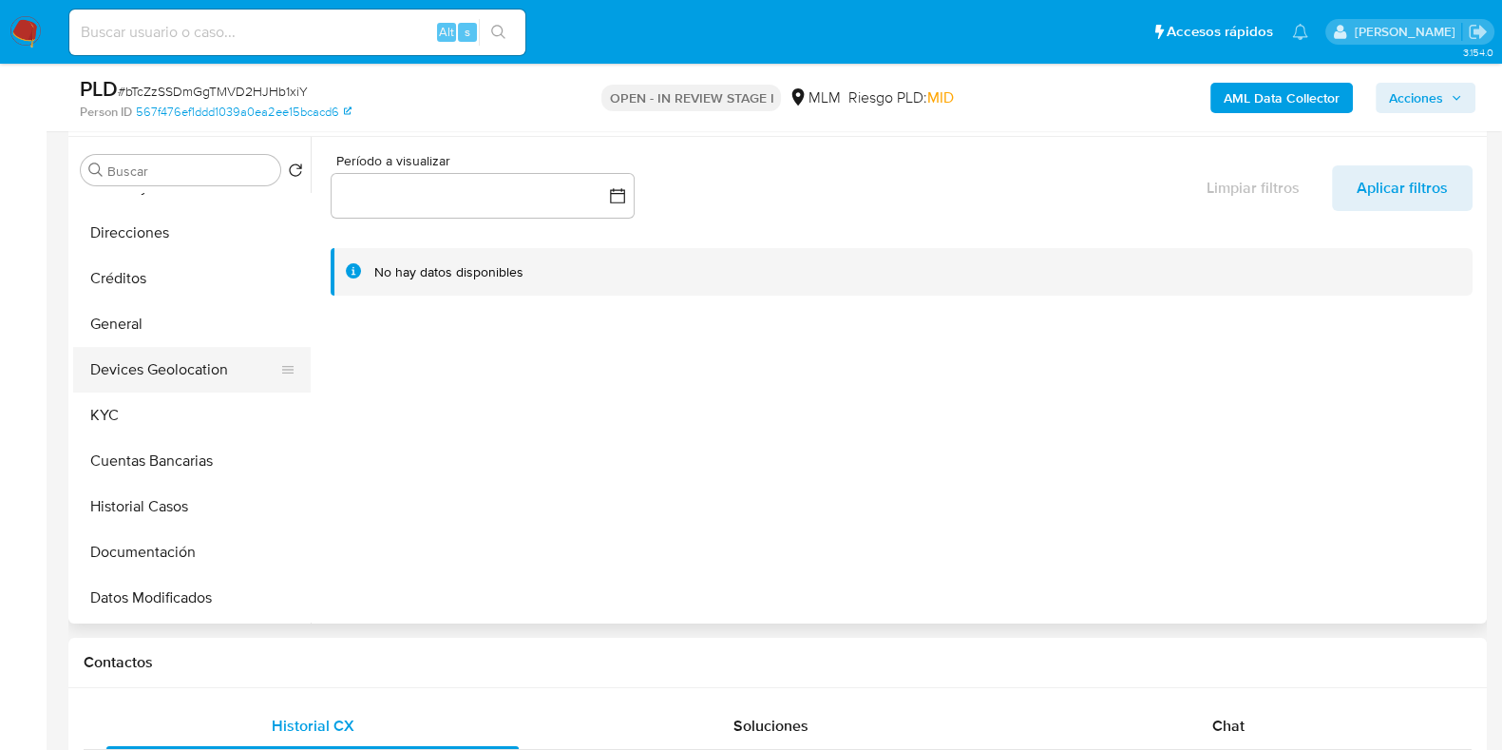
scroll to position [237, 0]
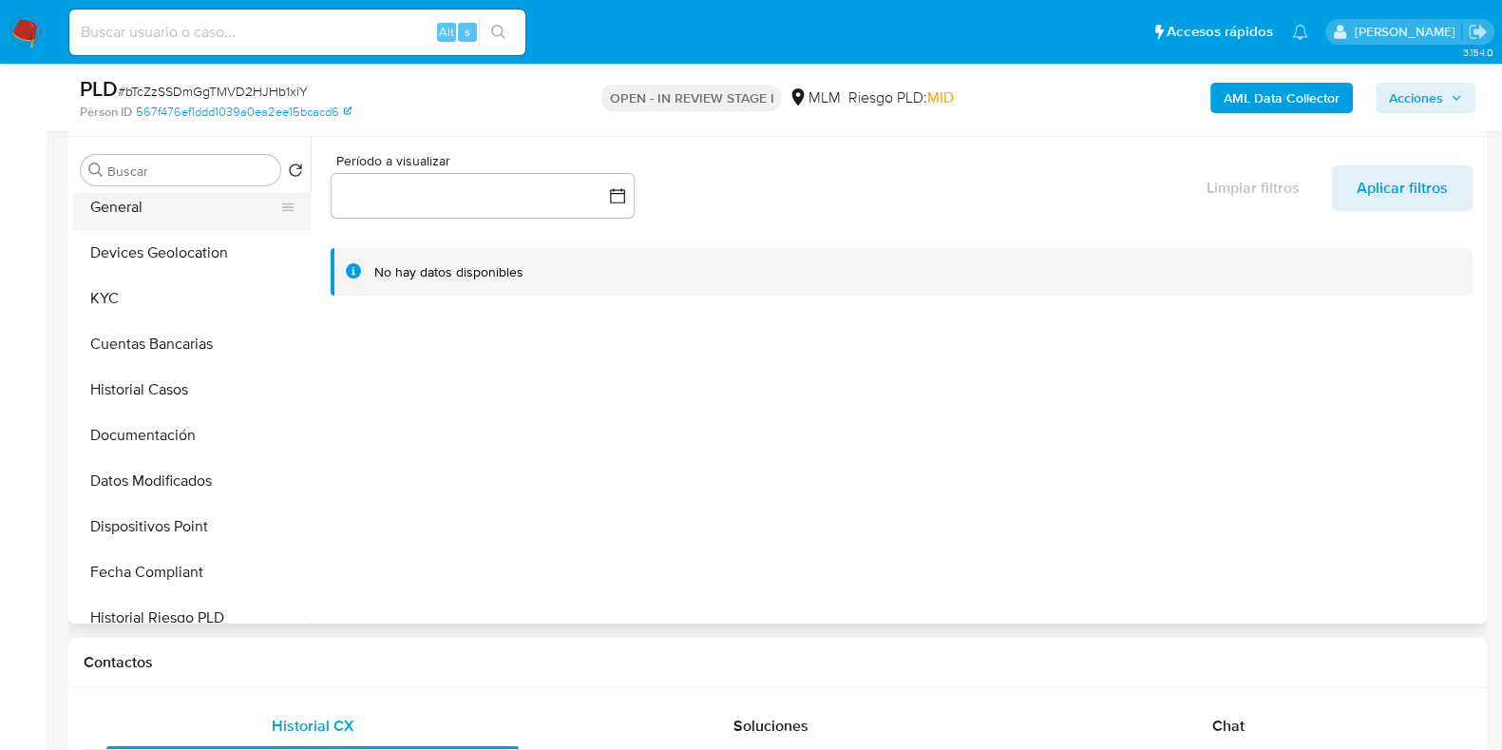
click at [128, 225] on button "General" at bounding box center [184, 207] width 222 height 46
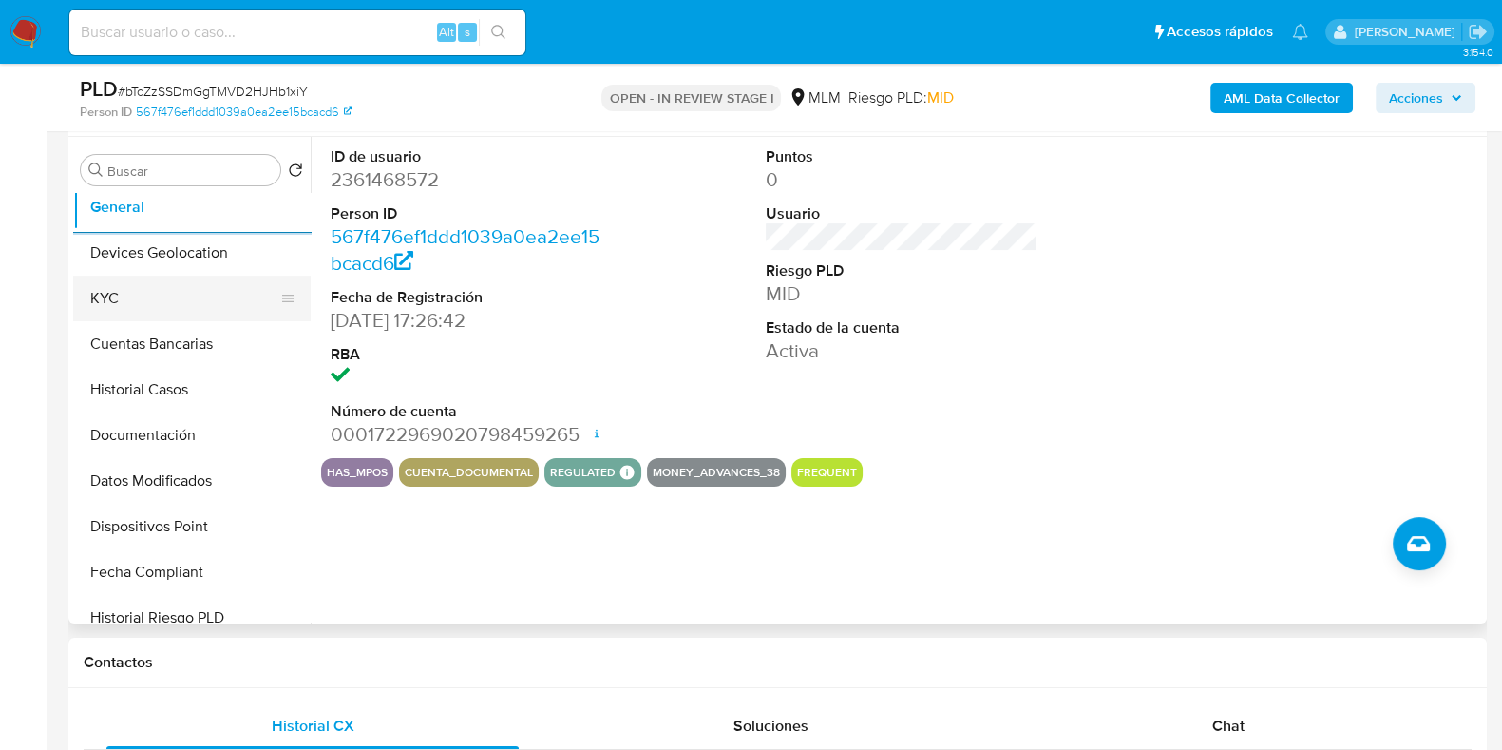
click at [95, 296] on button "KYC" at bounding box center [184, 299] width 222 height 46
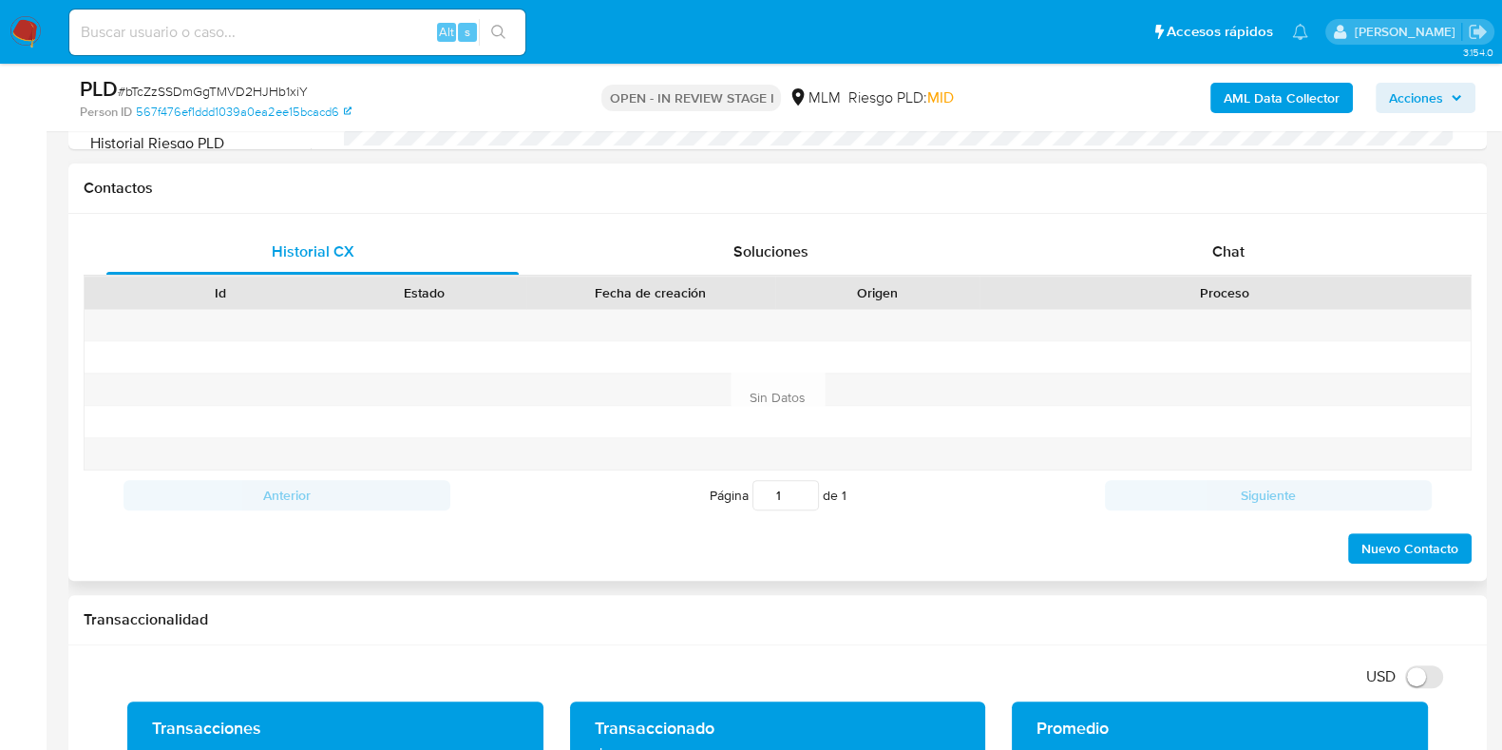
scroll to position [1188, 0]
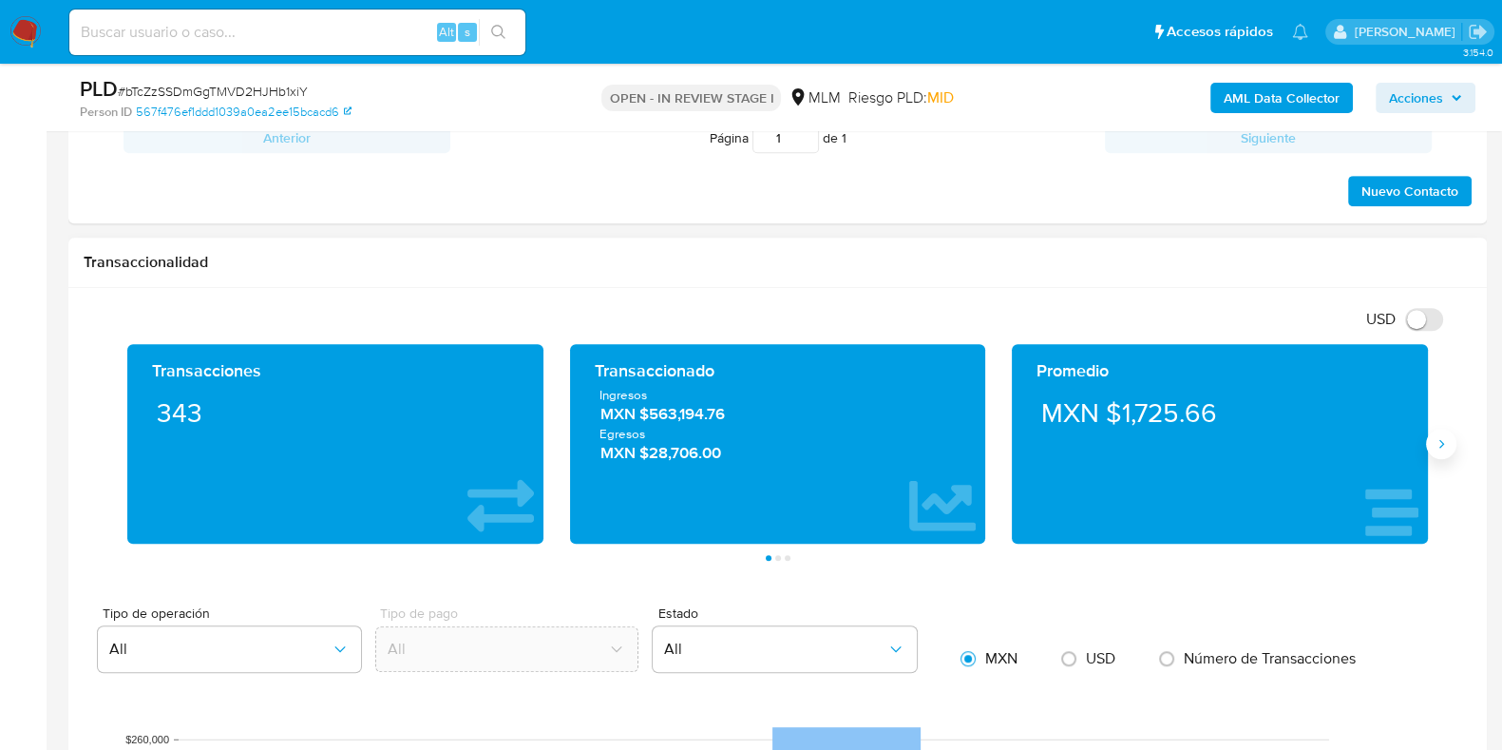
click at [1444, 443] on icon "Siguiente" at bounding box center [1441, 443] width 15 height 15
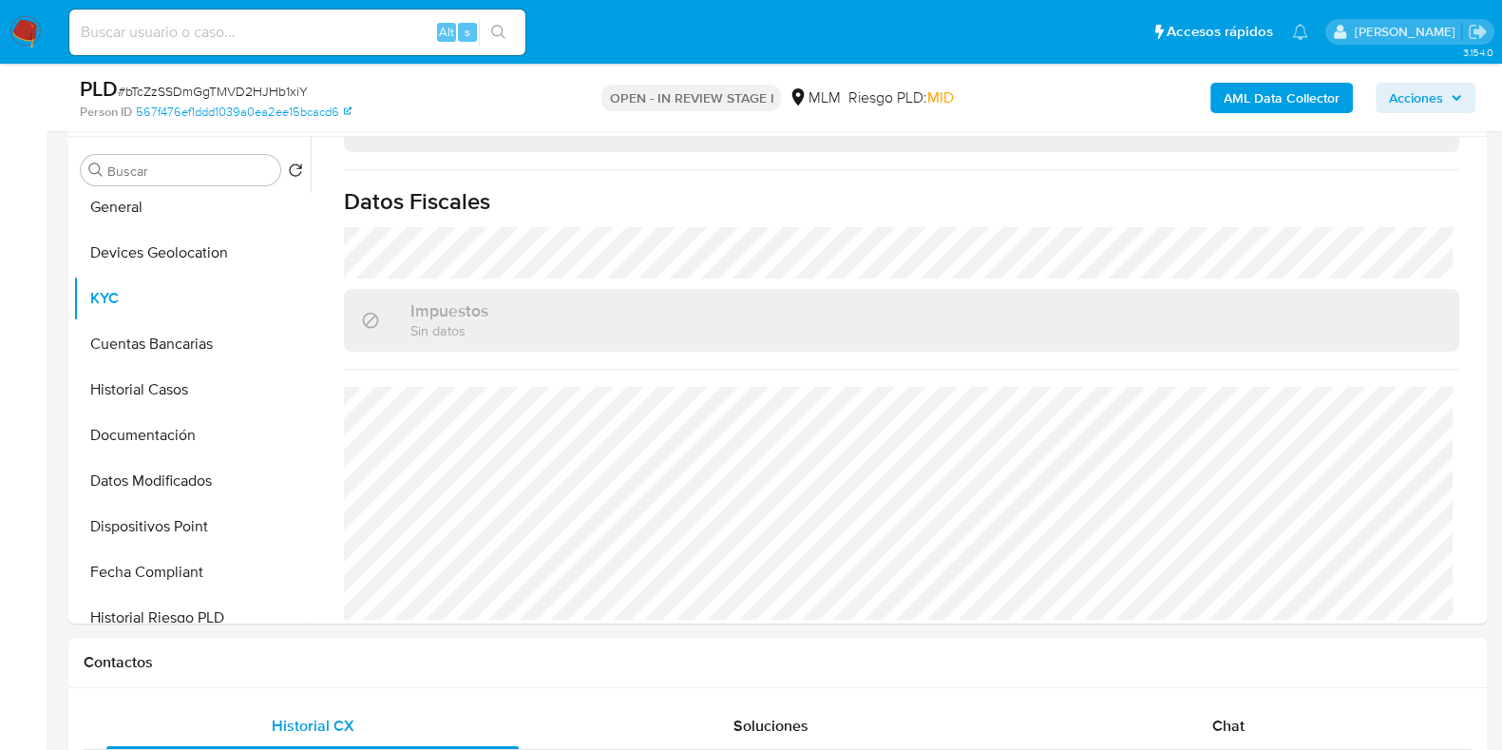
scroll to position [819, 0]
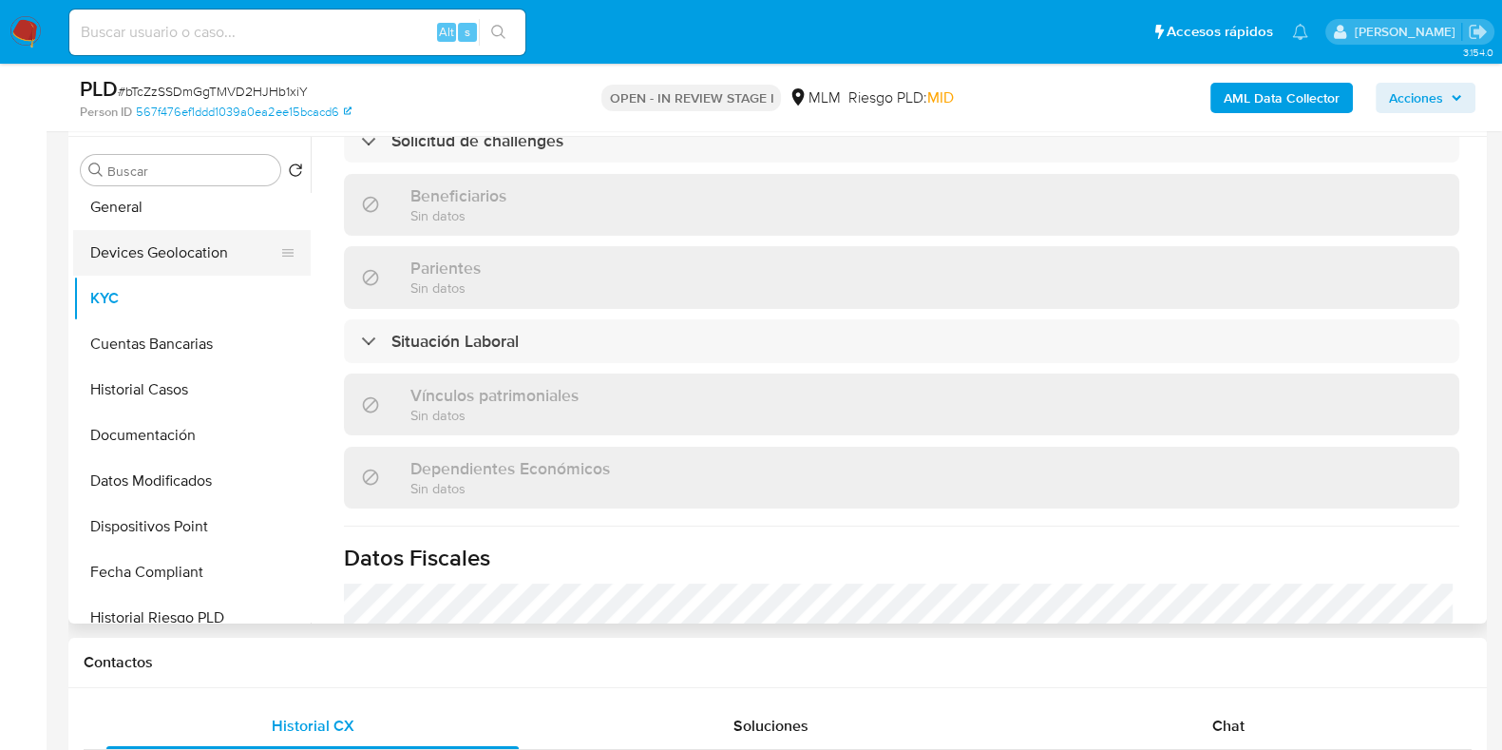
click at [218, 244] on button "Devices Geolocation" at bounding box center [184, 253] width 222 height 46
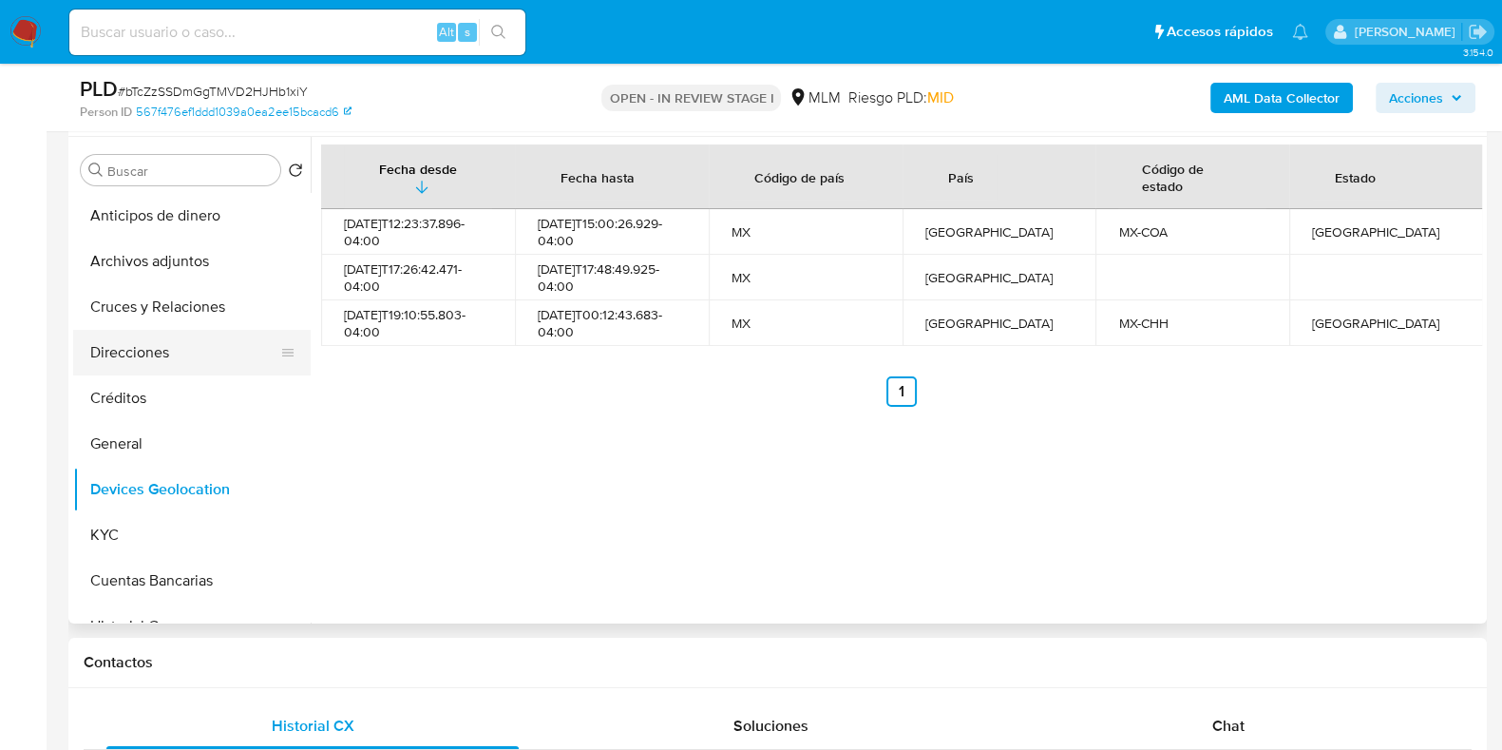
scroll to position [0, 0]
click at [191, 318] on button "Cruces y Relaciones" at bounding box center [184, 307] width 222 height 46
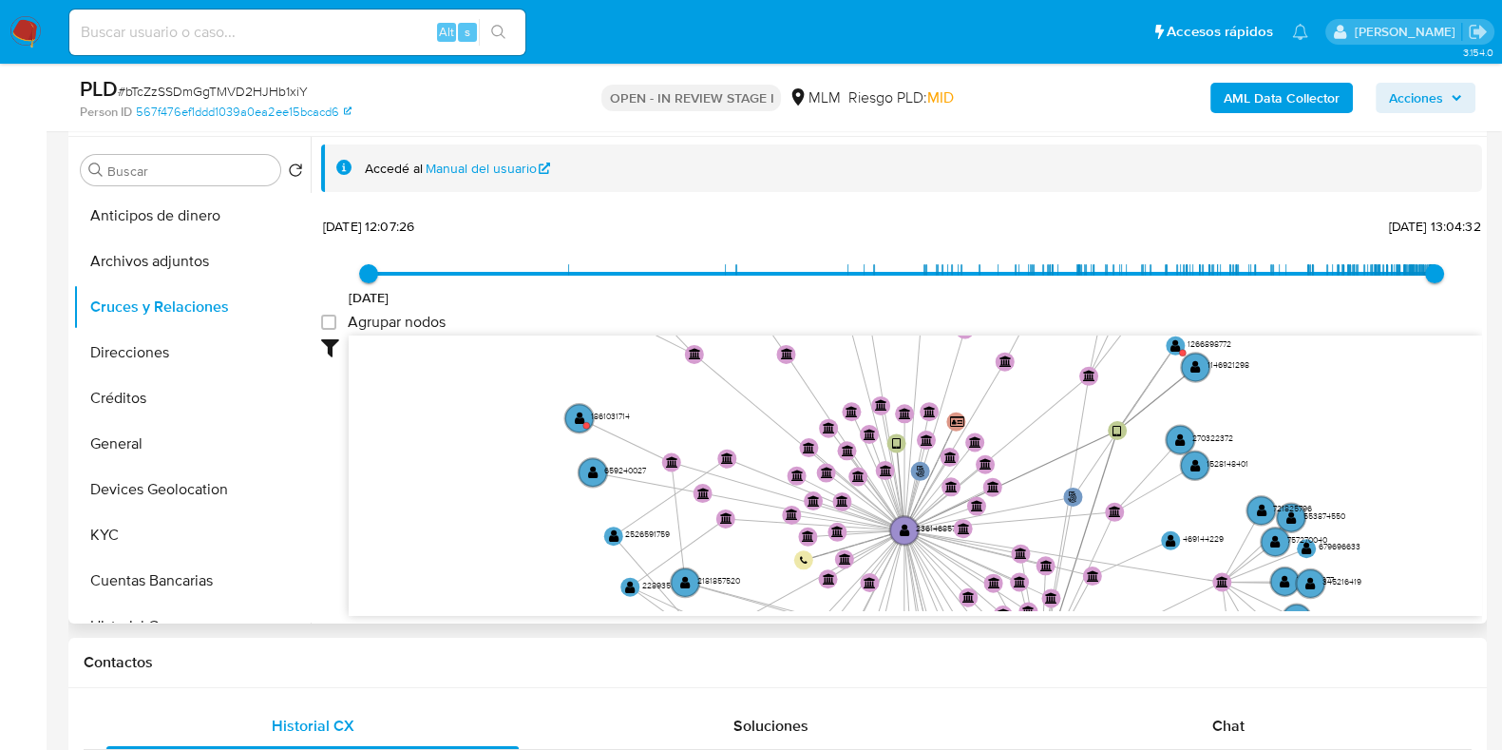
drag, startPoint x: 1376, startPoint y: 515, endPoint x: 1274, endPoint y: 453, distance: 119.0
click at [1274, 453] on icon "user-2361468572  2361468572 phone-1a2e9b9c831cfe4702b0bcfcf40cc6cb  person-56…" at bounding box center [915, 473] width 1133 height 276
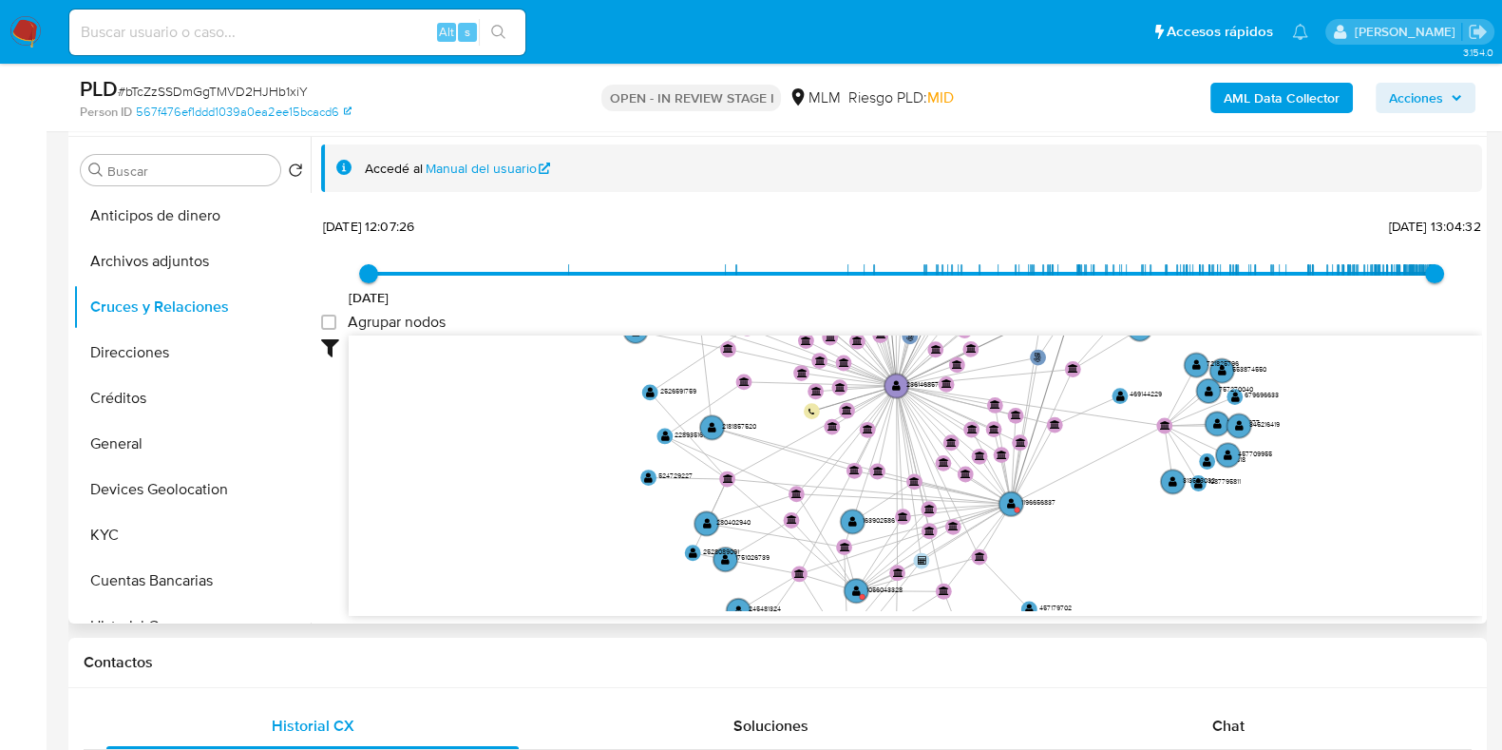
drag, startPoint x: 1334, startPoint y: 473, endPoint x: 1265, endPoint y: 340, distance: 150.0
click at [1265, 340] on icon "user-2361468572  2361468572 phone-1a2e9b9c831cfe4702b0bcfcf40cc6cb  person-56…" at bounding box center [915, 473] width 1133 height 276
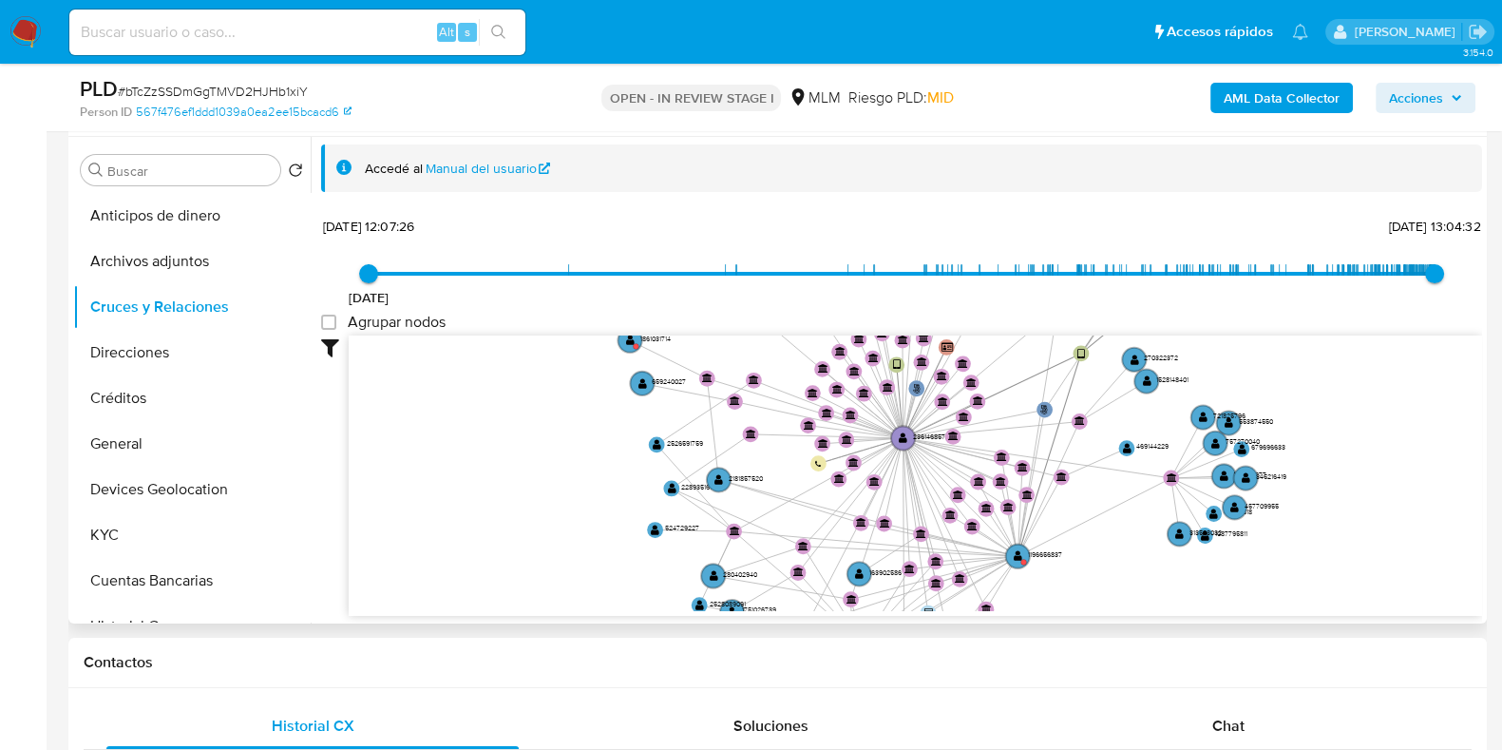
drag, startPoint x: 1125, startPoint y: 482, endPoint x: 1134, endPoint y: 529, distance: 48.4
click at [1134, 529] on icon "user-2361468572  2361468572 phone-1a2e9b9c831cfe4702b0bcfcf40cc6cb  person-56…" at bounding box center [915, 473] width 1133 height 276
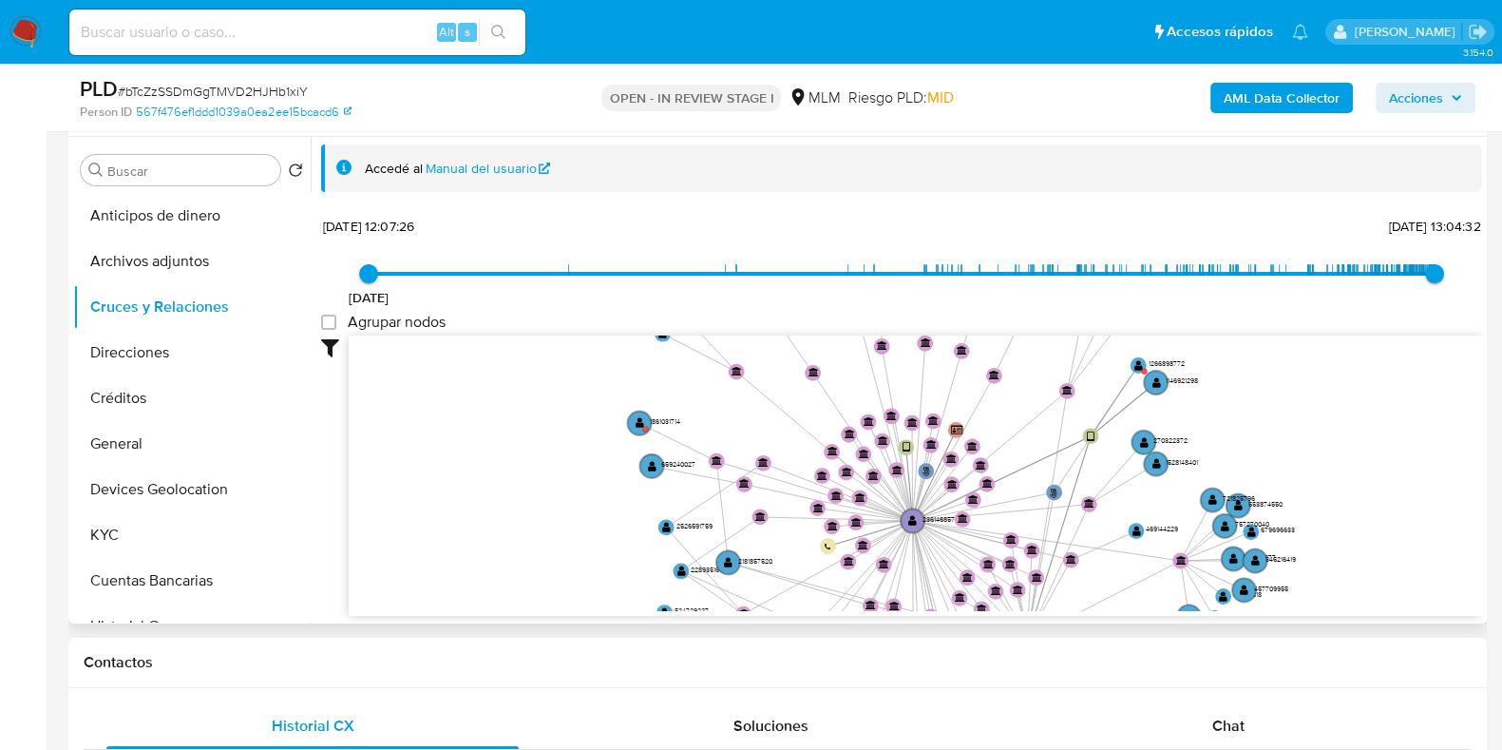
drag, startPoint x: 1103, startPoint y: 449, endPoint x: 1103, endPoint y: 469, distance: 20.0
click at [1103, 469] on icon "user-2361468572  2361468572 phone-1a2e9b9c831cfe4702b0bcfcf40cc6cb  person-56…" at bounding box center [915, 473] width 1133 height 276
click at [1142, 368] on circle at bounding box center [1139, 365] width 20 height 20
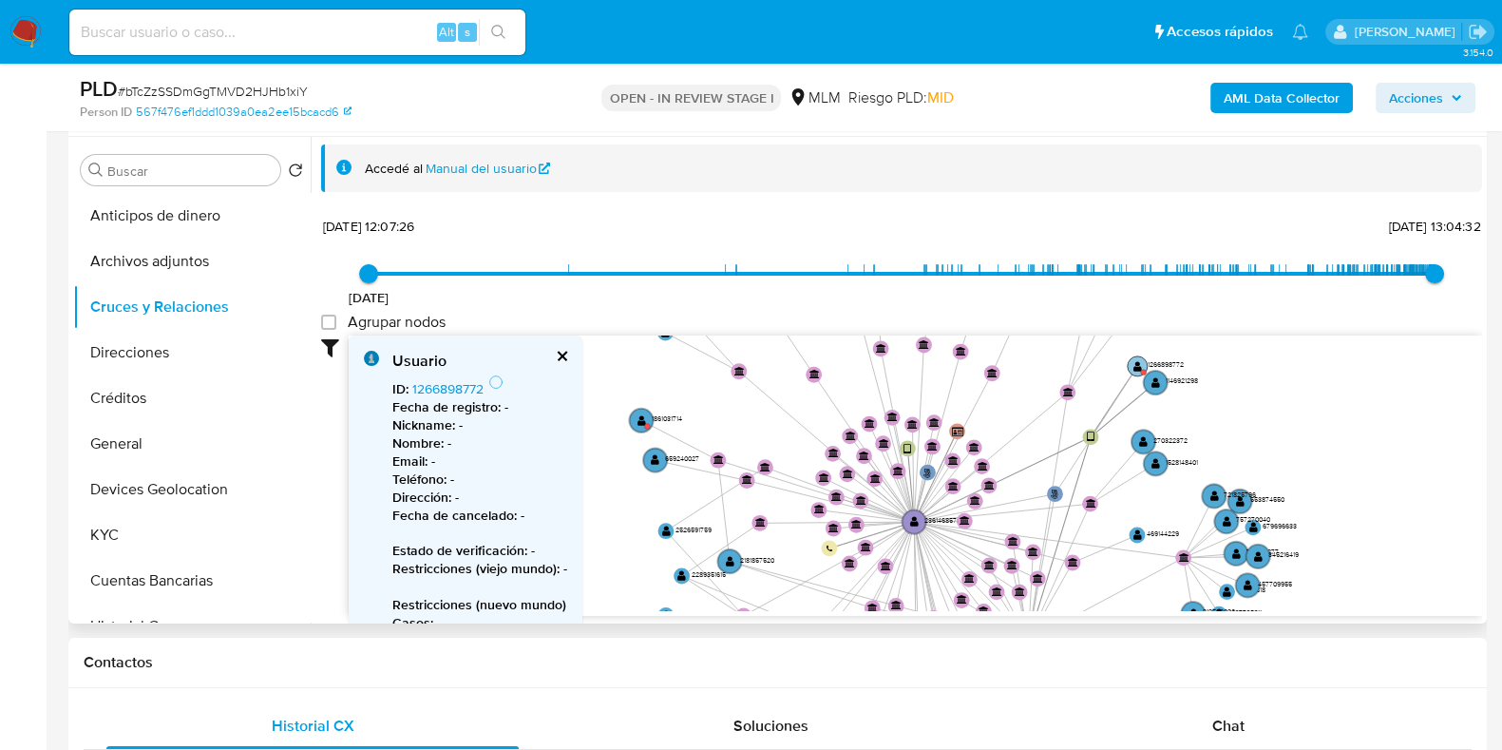
click at [1142, 368] on circle at bounding box center [1138, 365] width 20 height 20
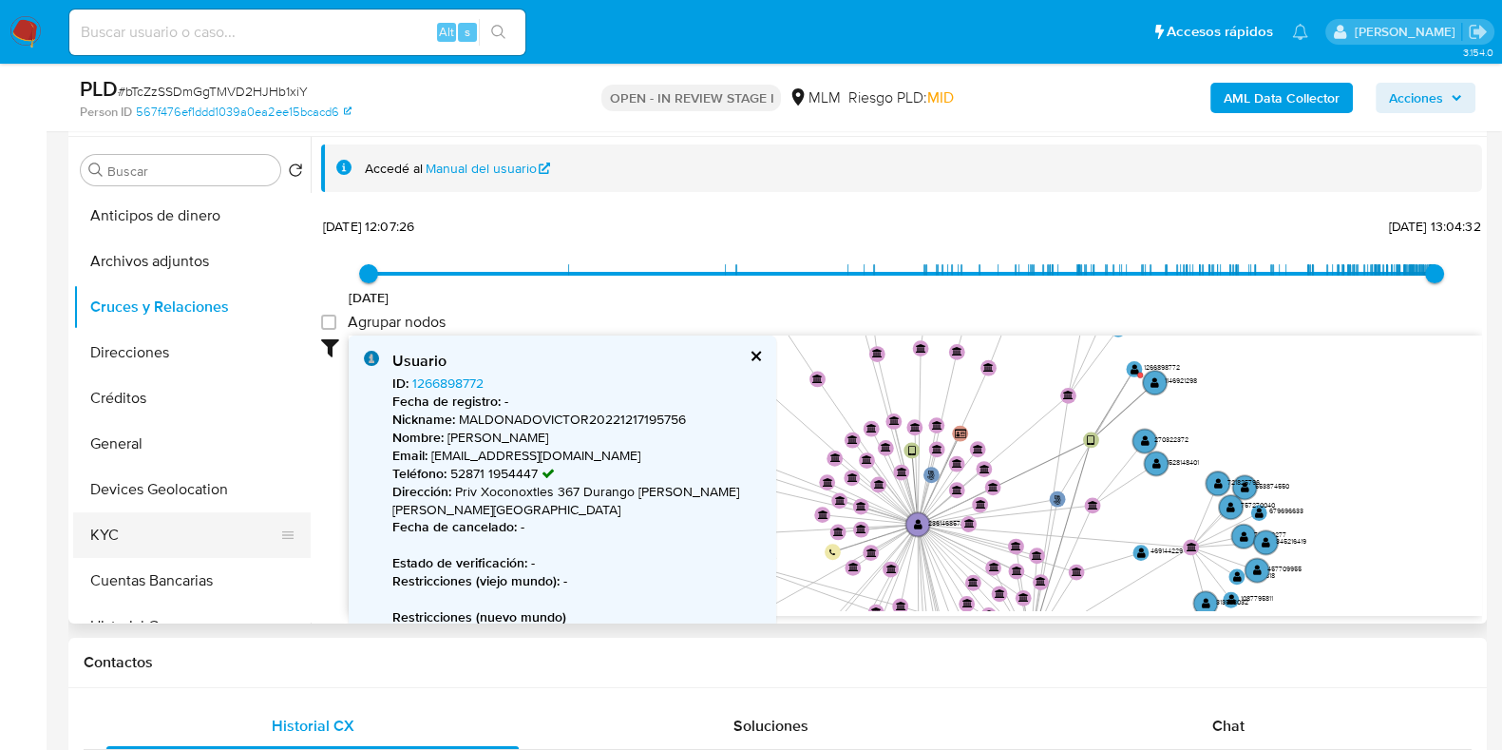
click at [127, 532] on button "KYC" at bounding box center [184, 535] width 222 height 46
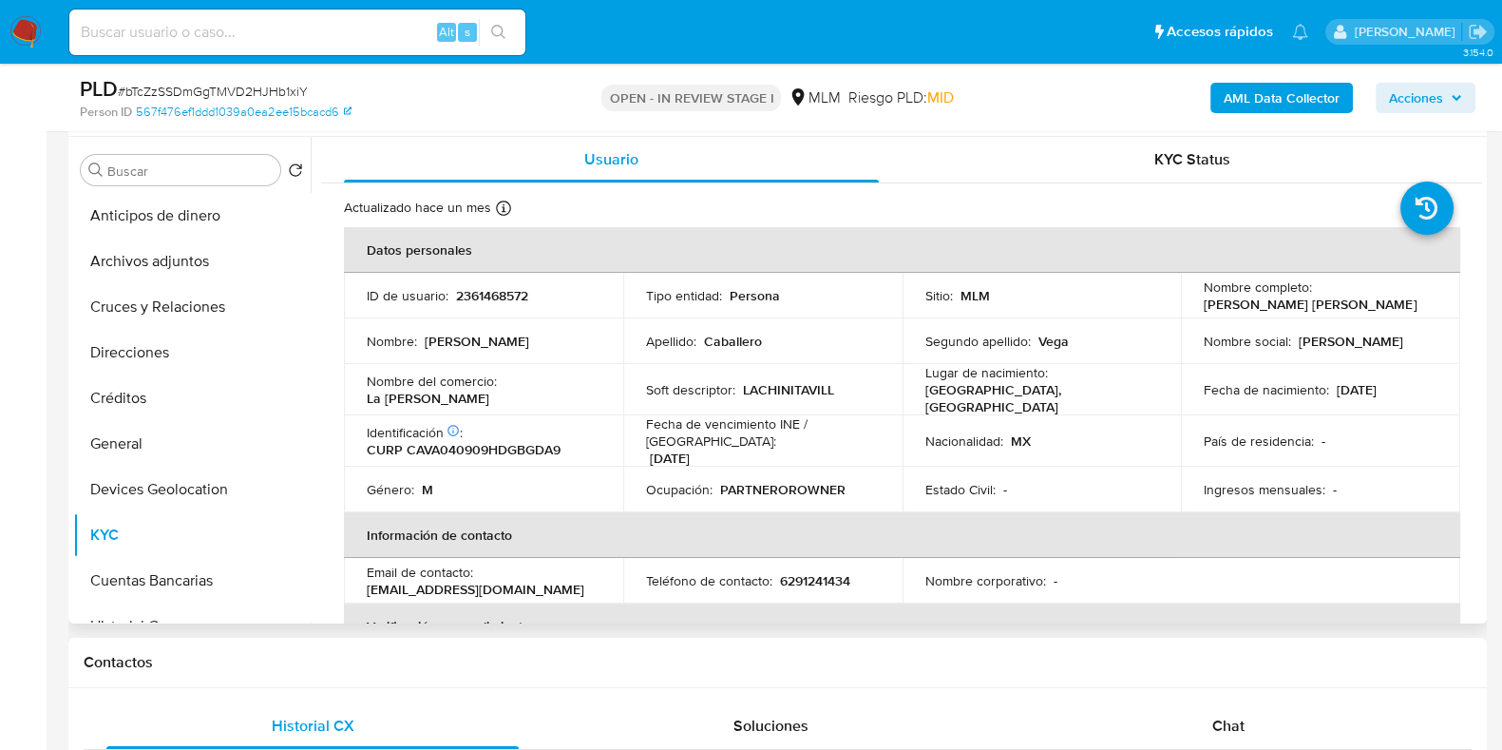
drag, startPoint x: 1406, startPoint y: 306, endPoint x: 1184, endPoint y: 305, distance: 222.3
click at [1184, 305] on td "Nombre completo : Adrian Guadalupe Caballero Vega" at bounding box center [1320, 296] width 279 height 46
copy p "Adrian Guadalupe Caballero Vega"
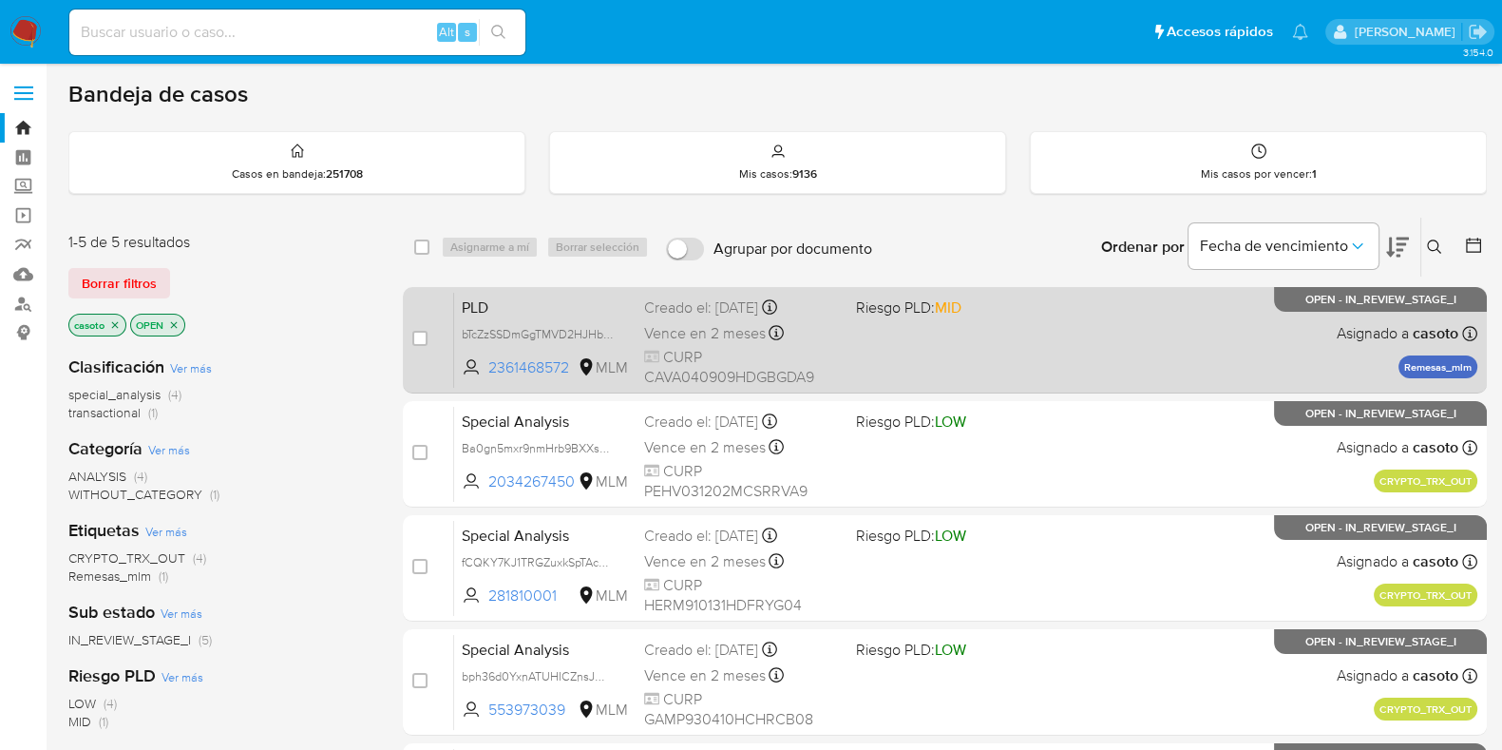
click at [1127, 360] on div "PLD bTcZzSSDmGgTMVD2HJHb1xiY 2361468572 MLM Riesgo PLD: MID Creado el: [DATE] C…" at bounding box center [965, 340] width 1023 height 96
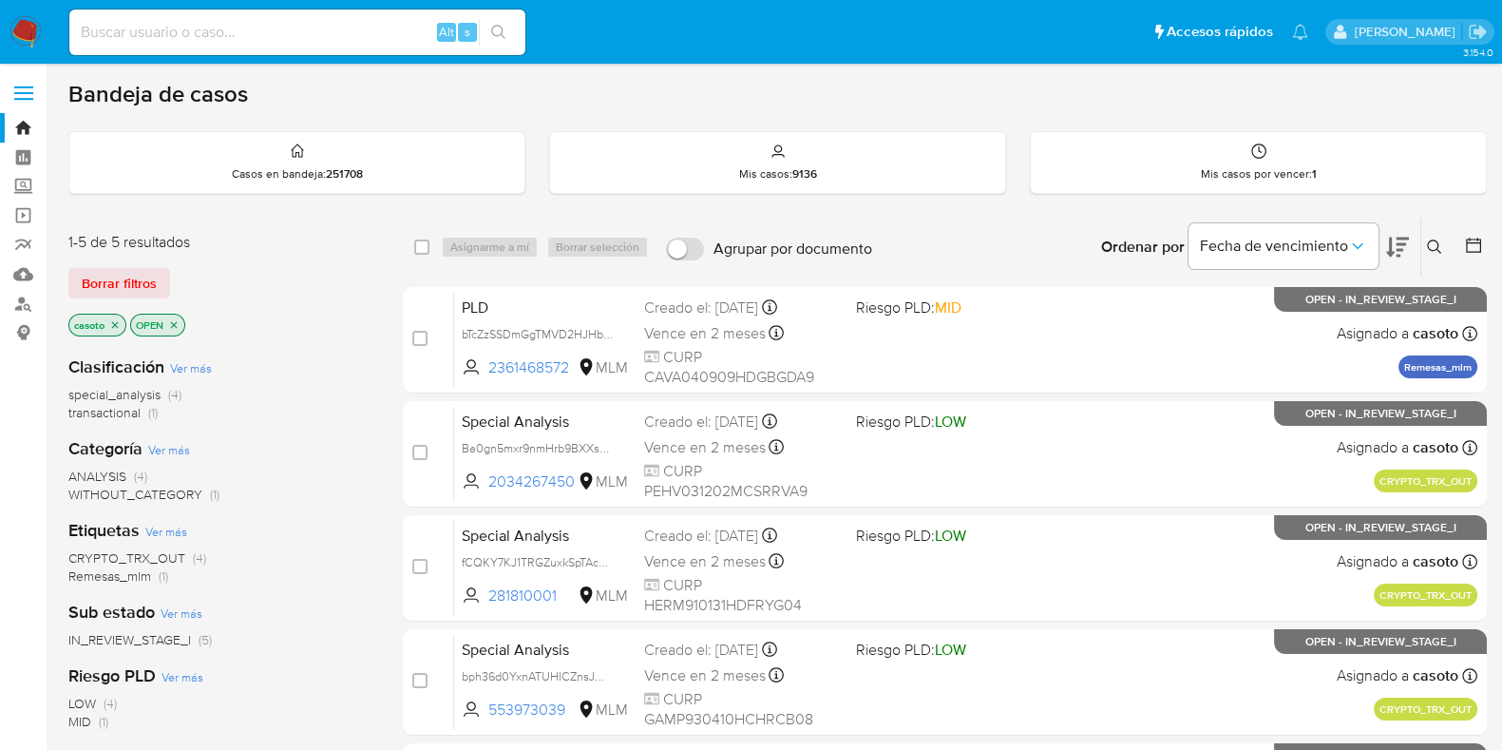
click at [1430, 239] on icon at bounding box center [1434, 246] width 14 height 14
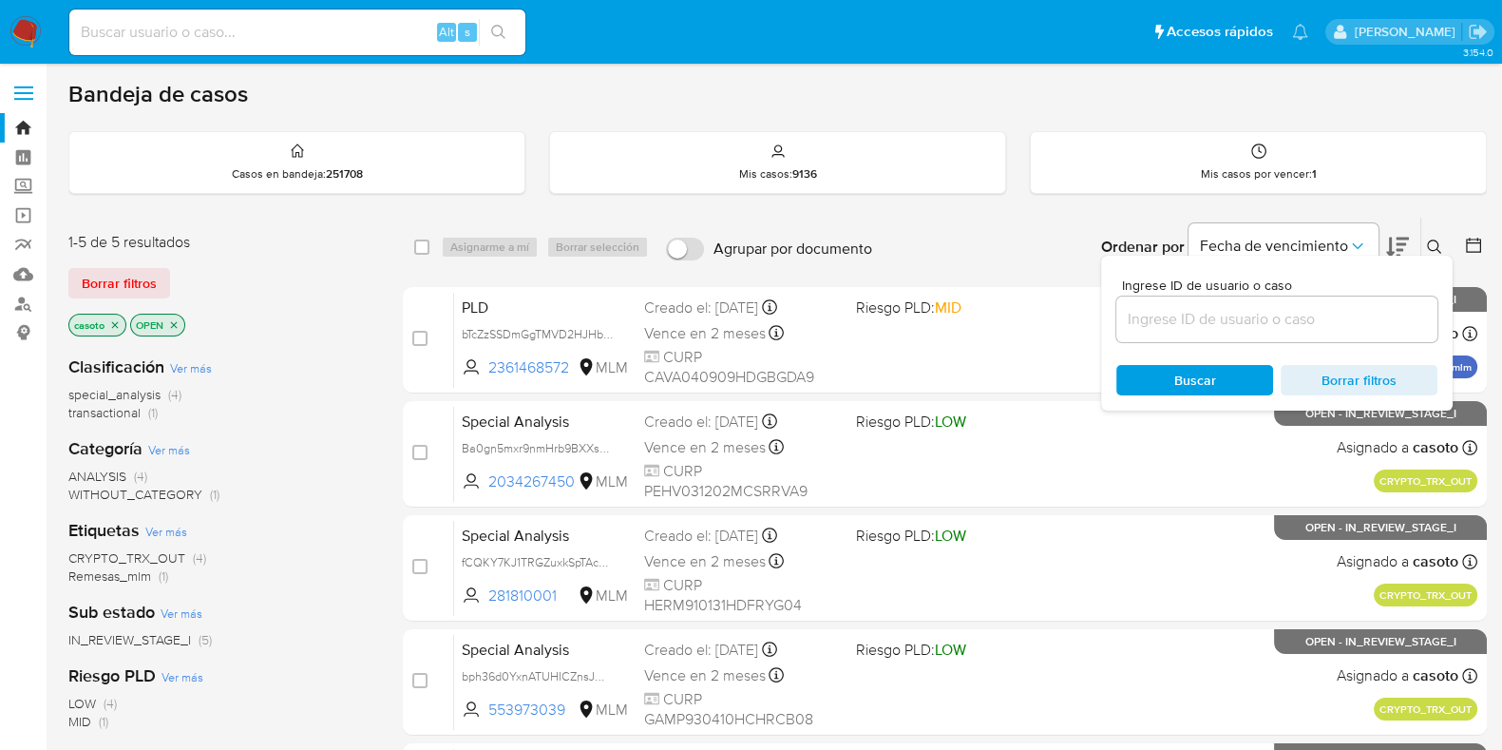
click at [1250, 319] on input at bounding box center [1276, 319] width 321 height 25
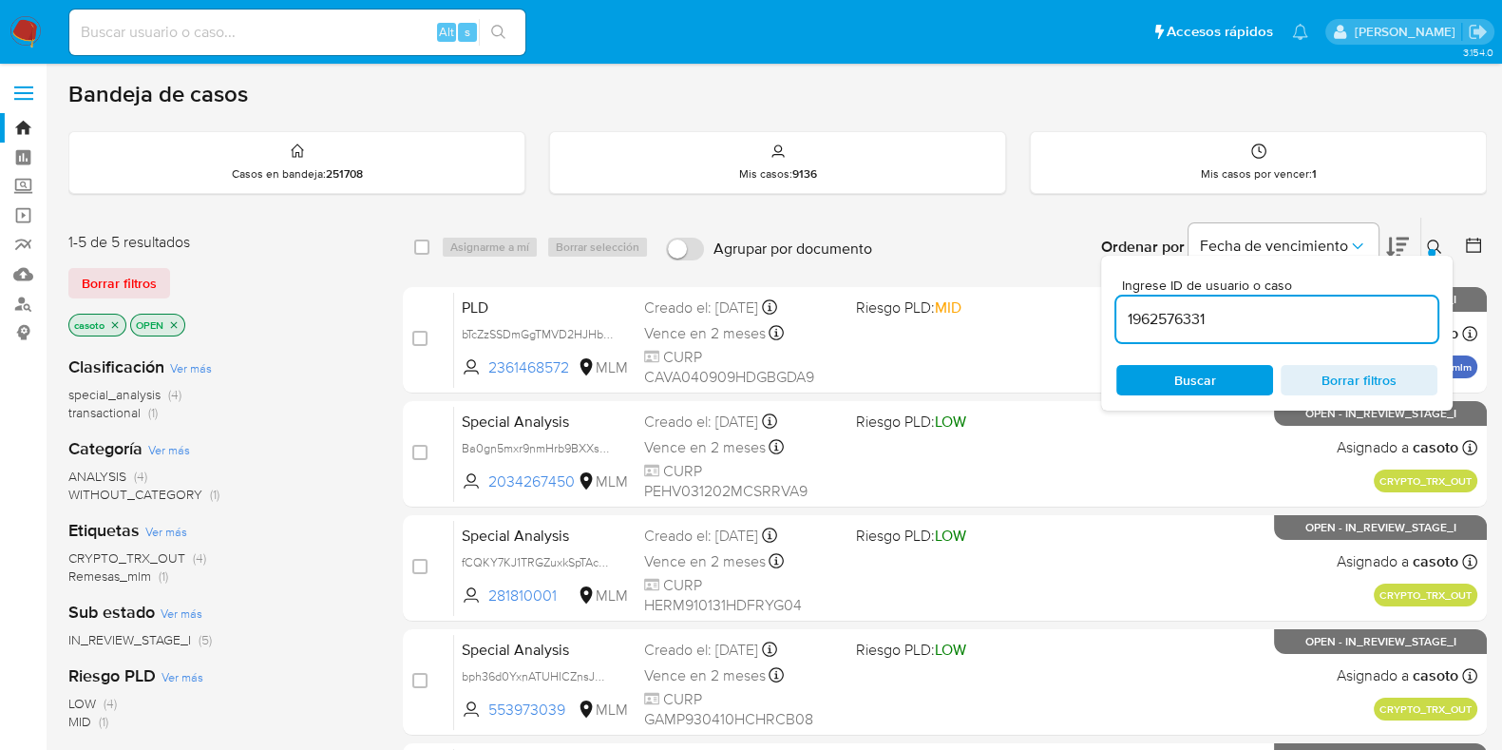
type input "1962576331"
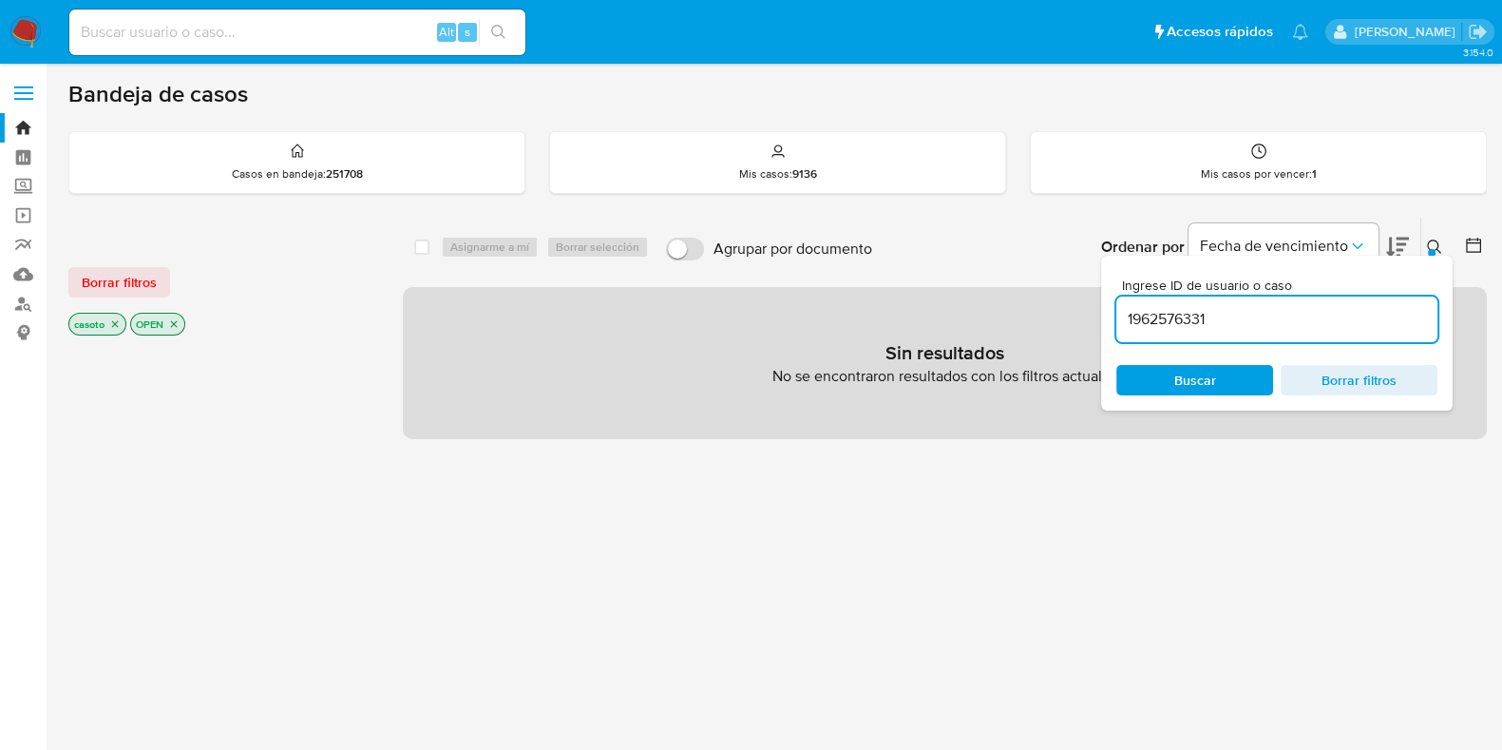
click at [1435, 242] on icon at bounding box center [1434, 246] width 15 height 15
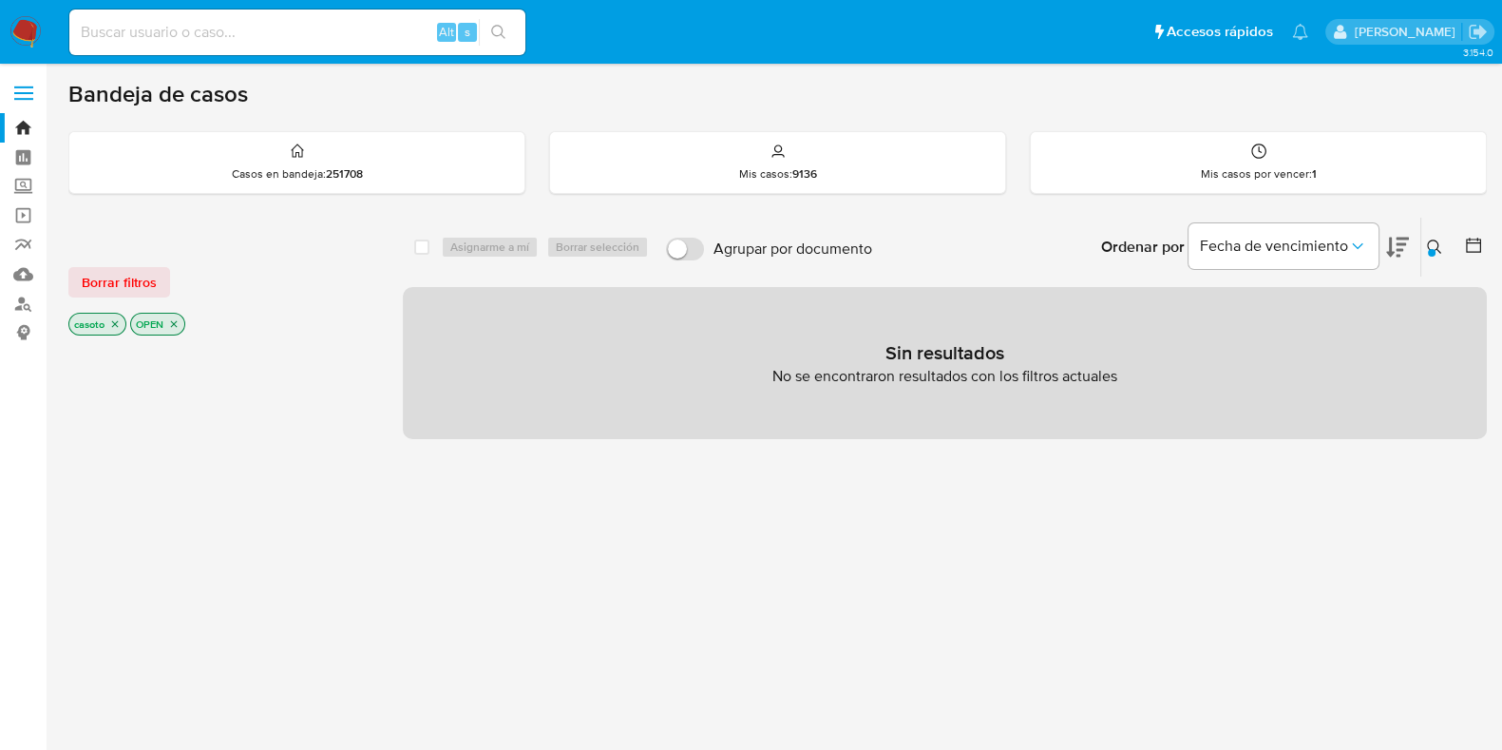
click at [115, 326] on icon "close-filter" at bounding box center [114, 323] width 11 height 11
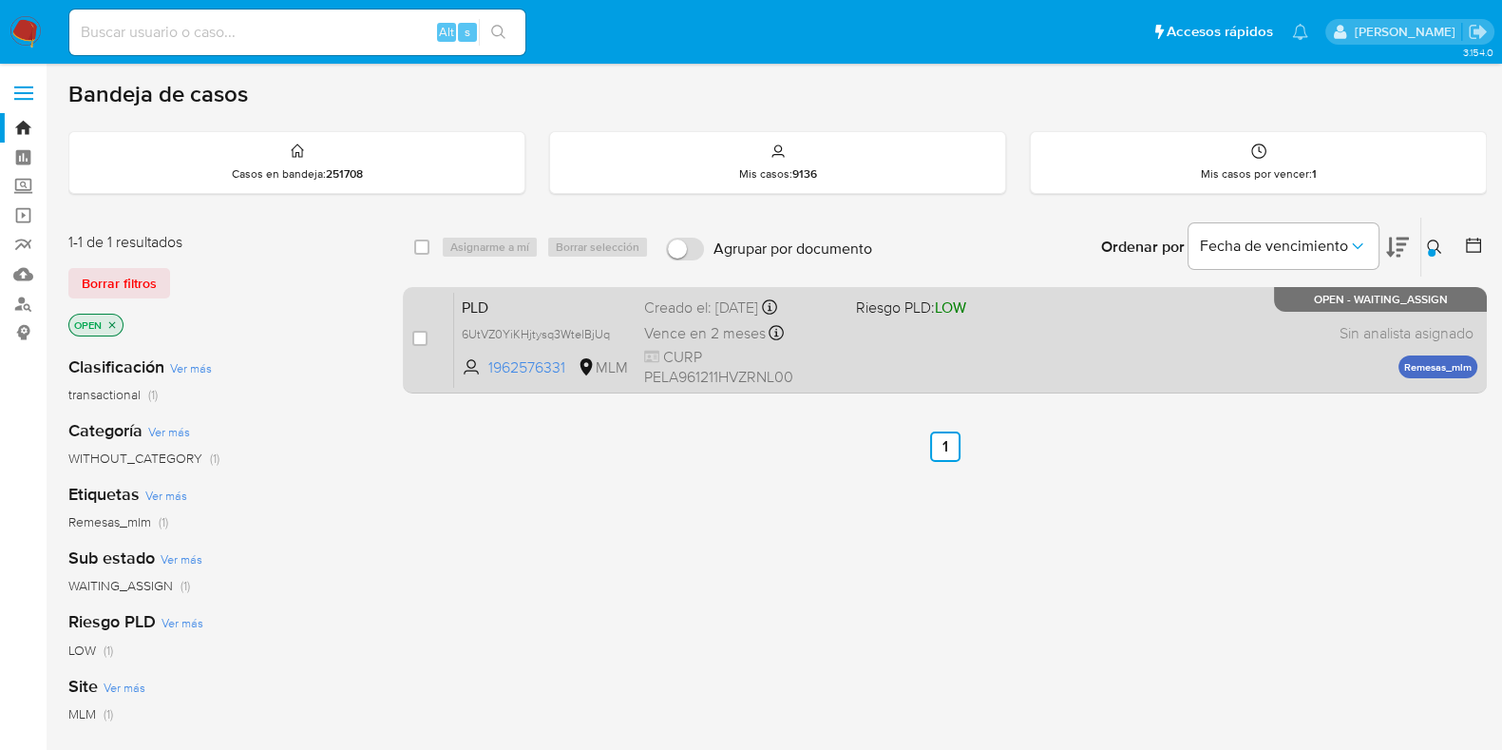
click at [1068, 351] on div "PLD 6UtVZ0YiKHjtysq3WtelBjUq 1962576331 MLM Riesgo PLD: LOW Creado el: [DATE] C…" at bounding box center [965, 340] width 1023 height 96
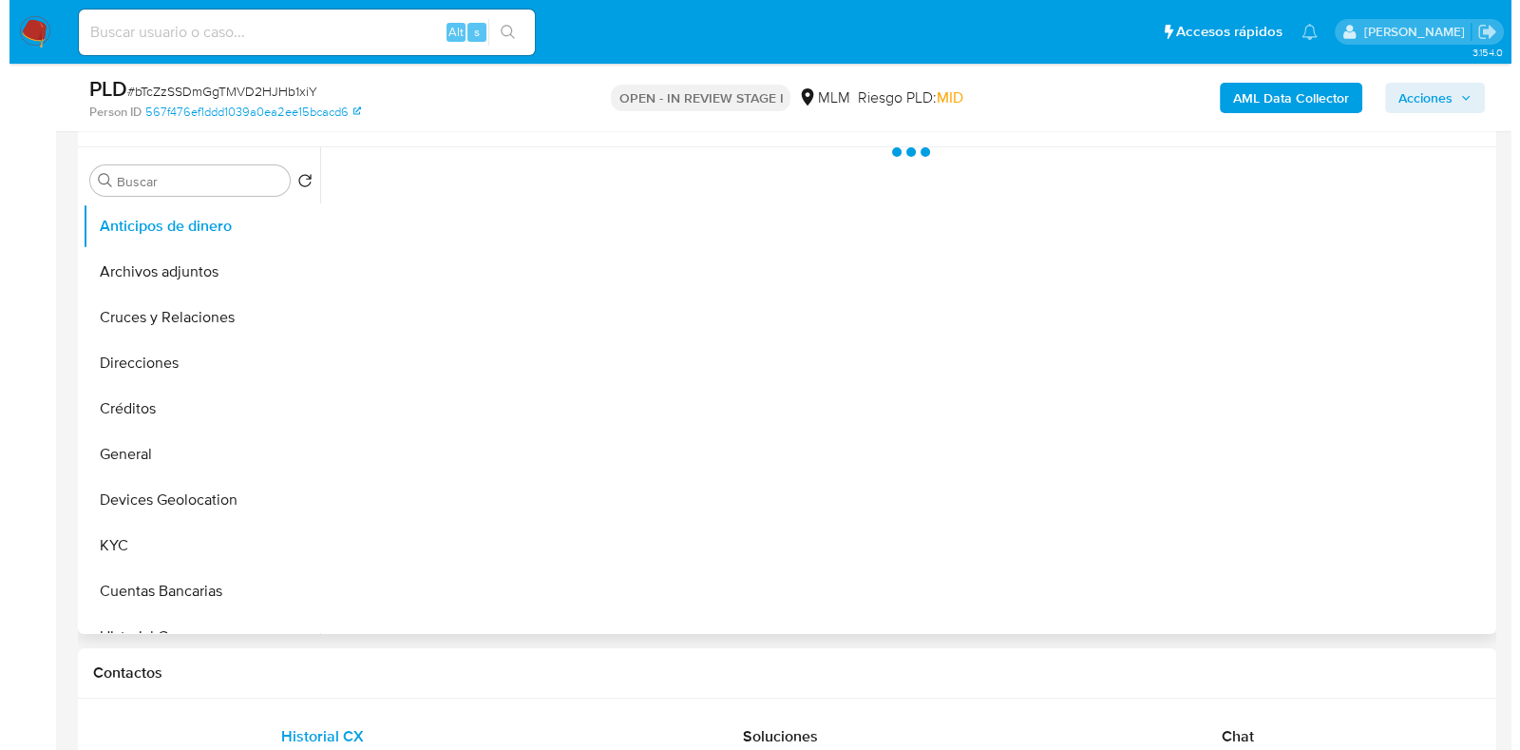
scroll to position [356, 0]
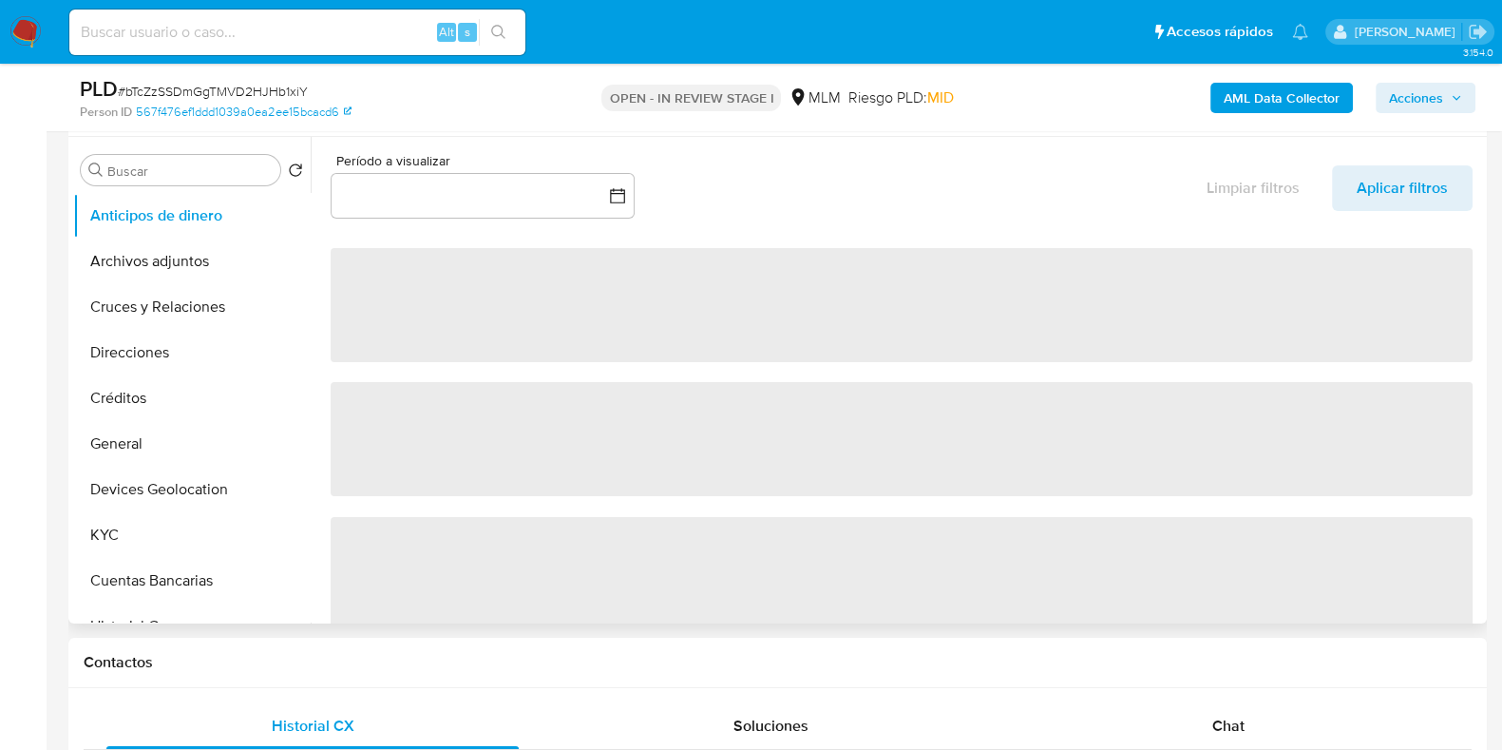
select select "10"
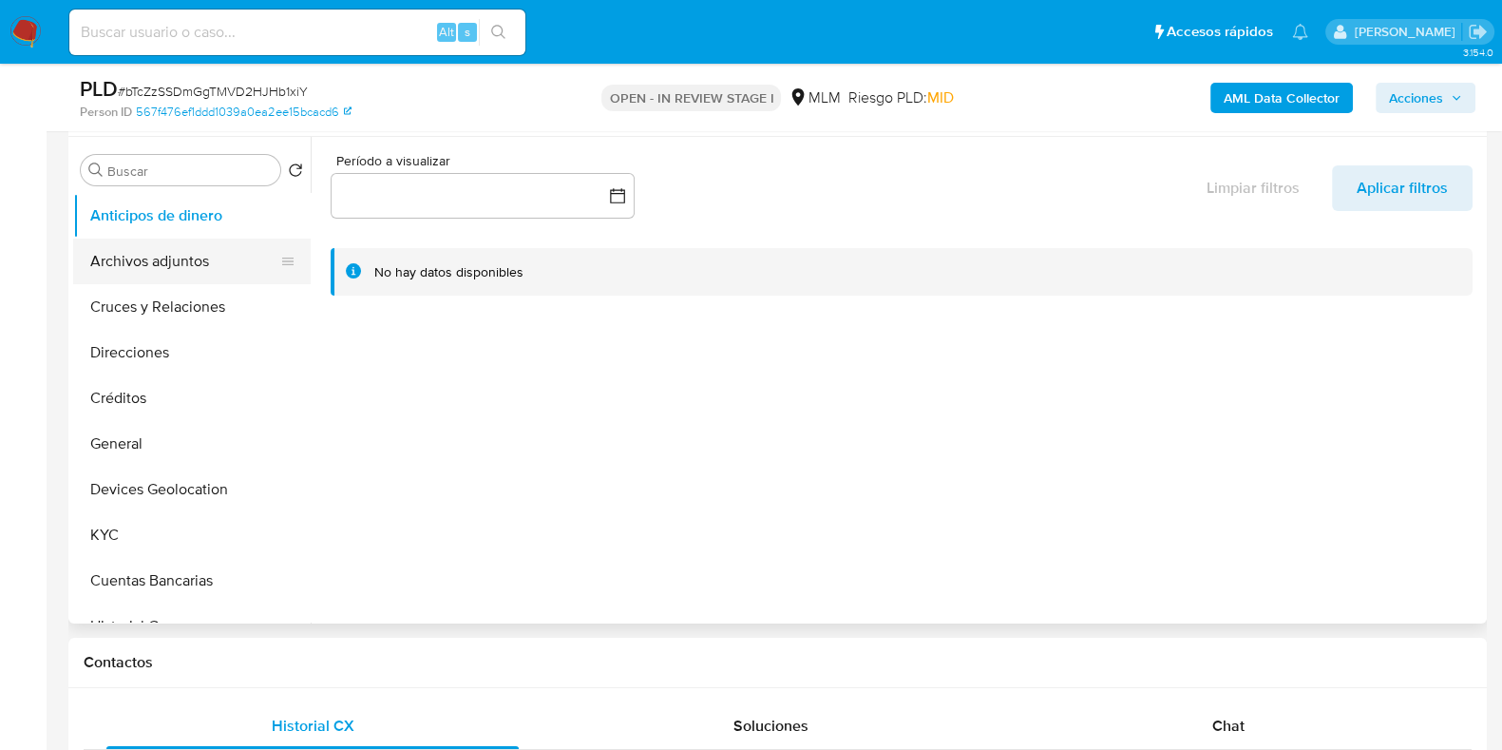
click at [188, 269] on button "Archivos adjuntos" at bounding box center [184, 261] width 222 height 46
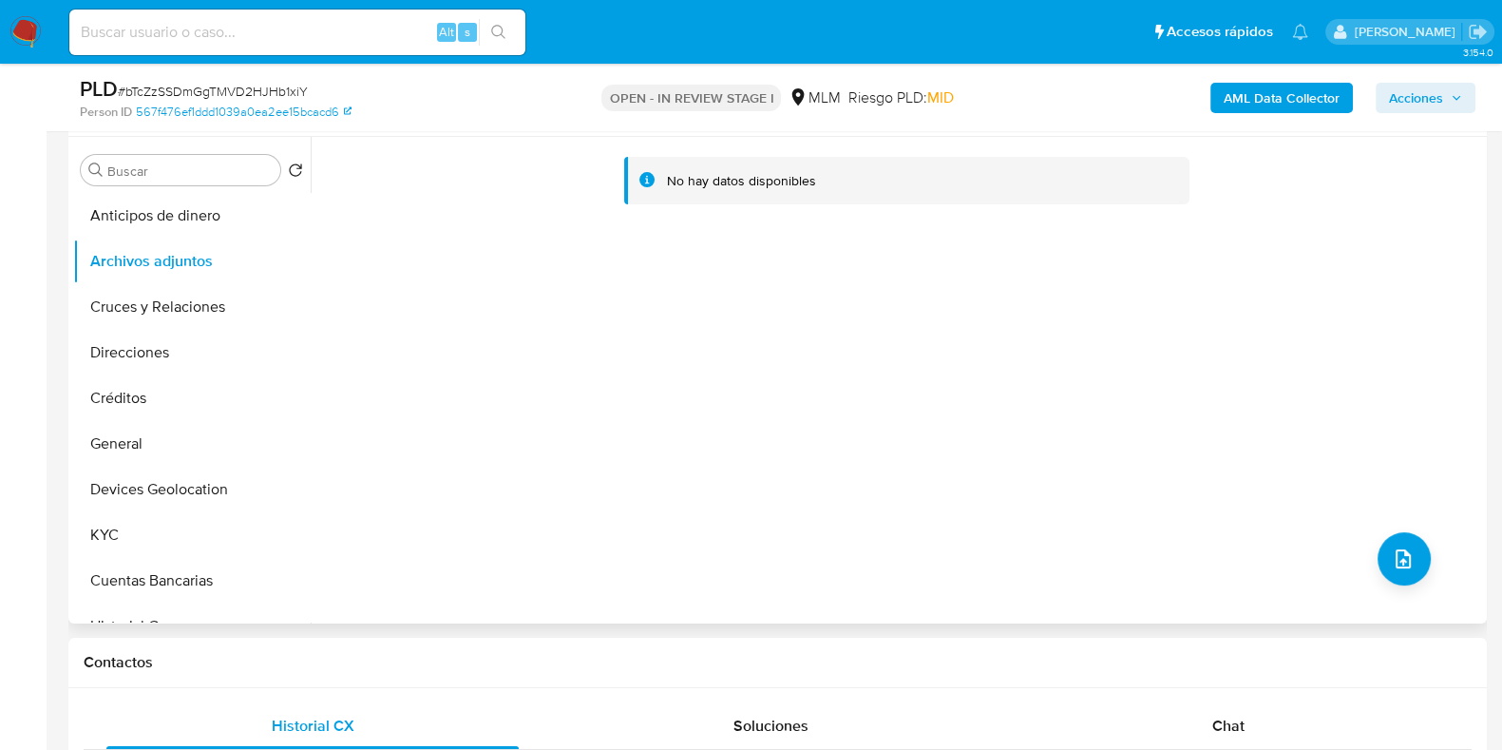
click at [1368, 556] on div "No hay datos disponibles" at bounding box center [896, 380] width 1171 height 486
click at [1378, 555] on button "upload-file" at bounding box center [1404, 558] width 53 height 53
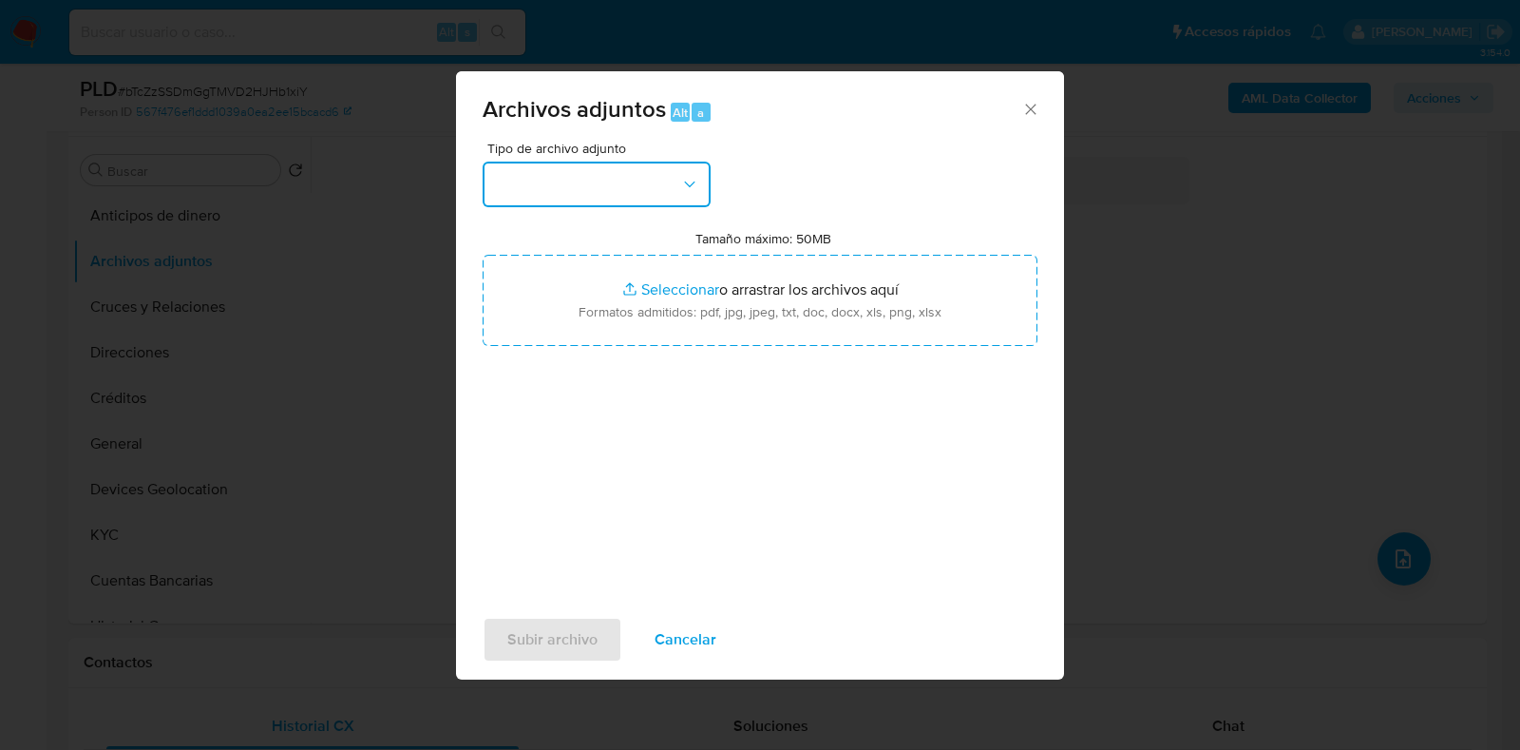
click at [636, 185] on button "button" at bounding box center [597, 185] width 228 height 46
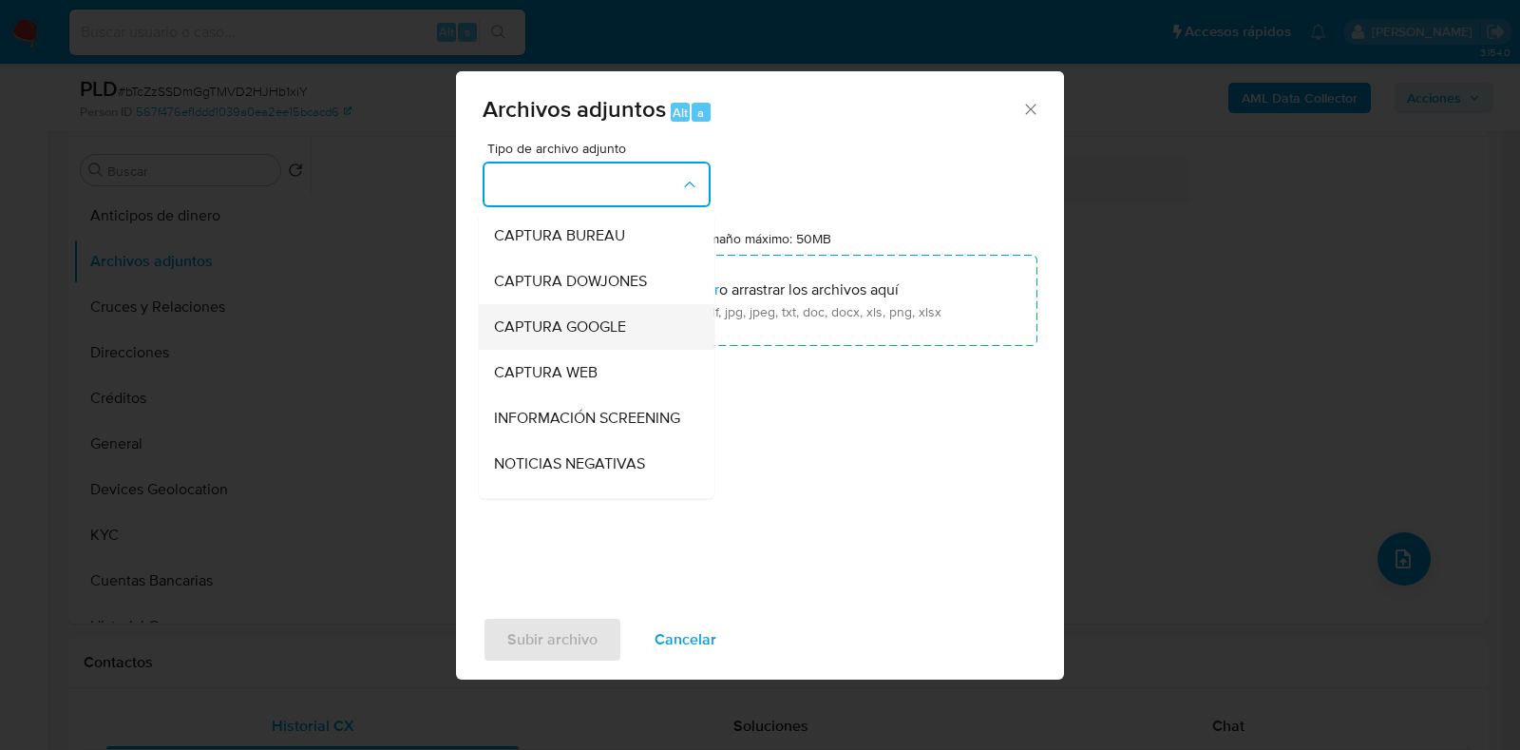
scroll to position [237, 0]
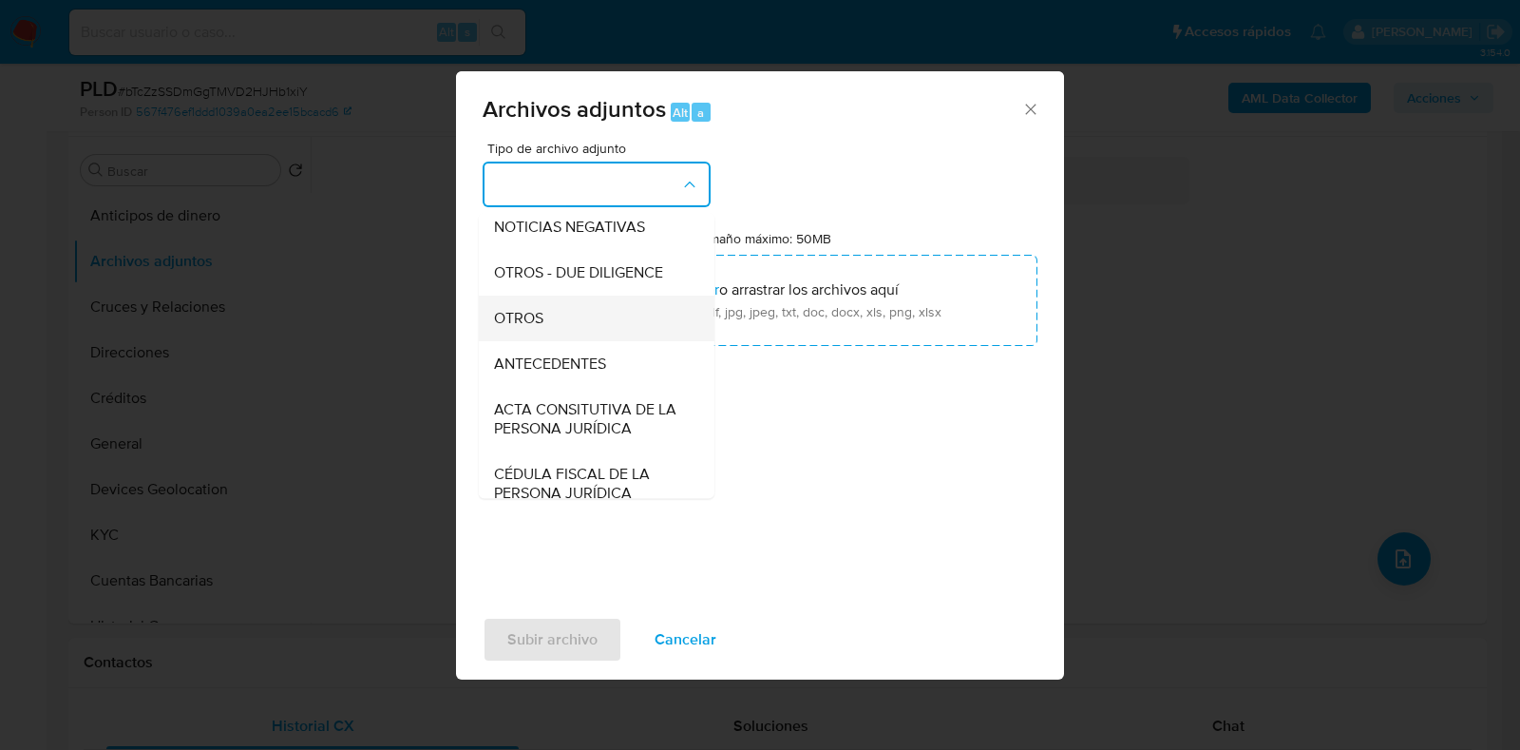
click at [546, 339] on div "OTROS" at bounding box center [591, 318] width 194 height 46
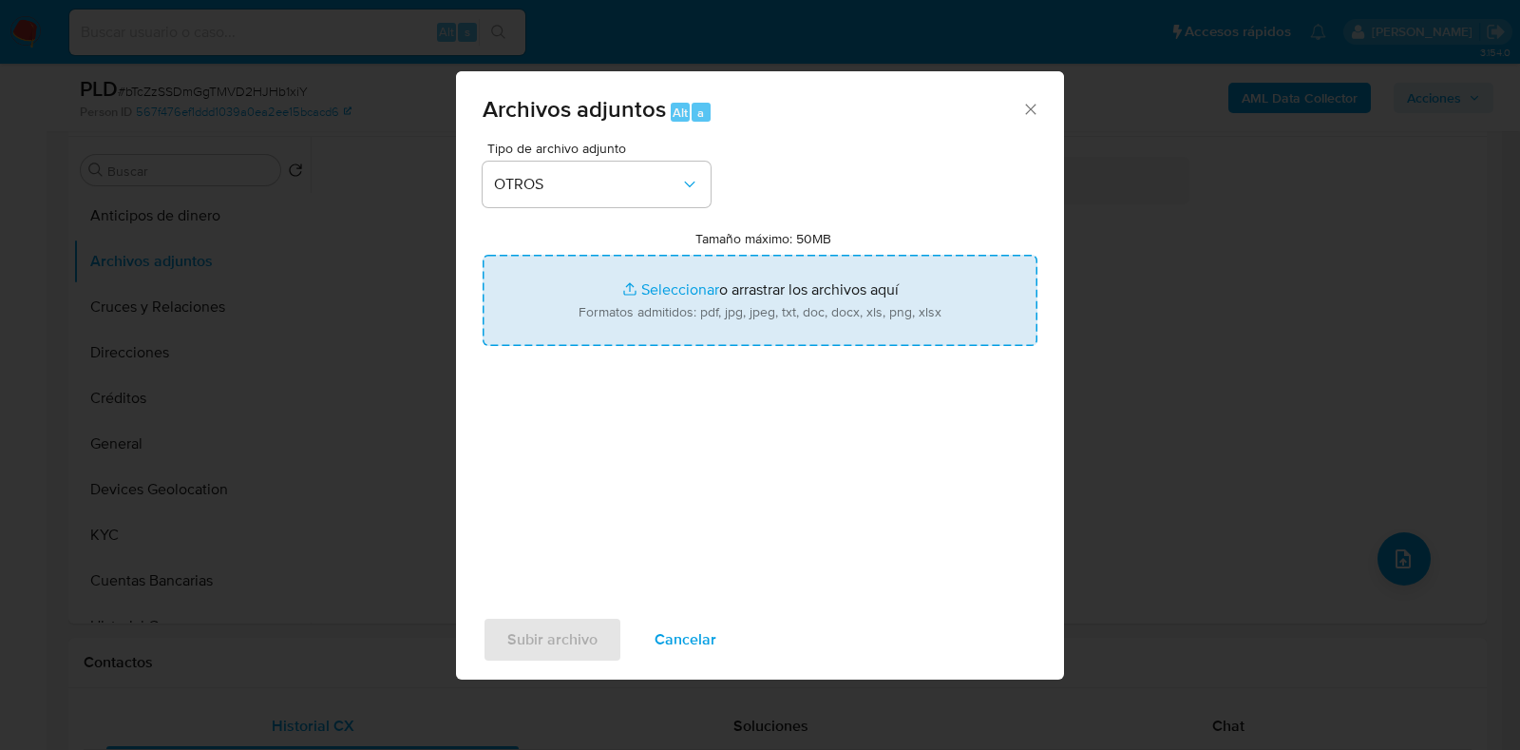
click at [650, 295] on input "Tamaño máximo: 50MB Seleccionar archivos" at bounding box center [760, 300] width 555 height 91
type input "C:\fakepath\2361468572_ADRIAN [PERSON_NAME] VEGA_AGO2025.pdf"
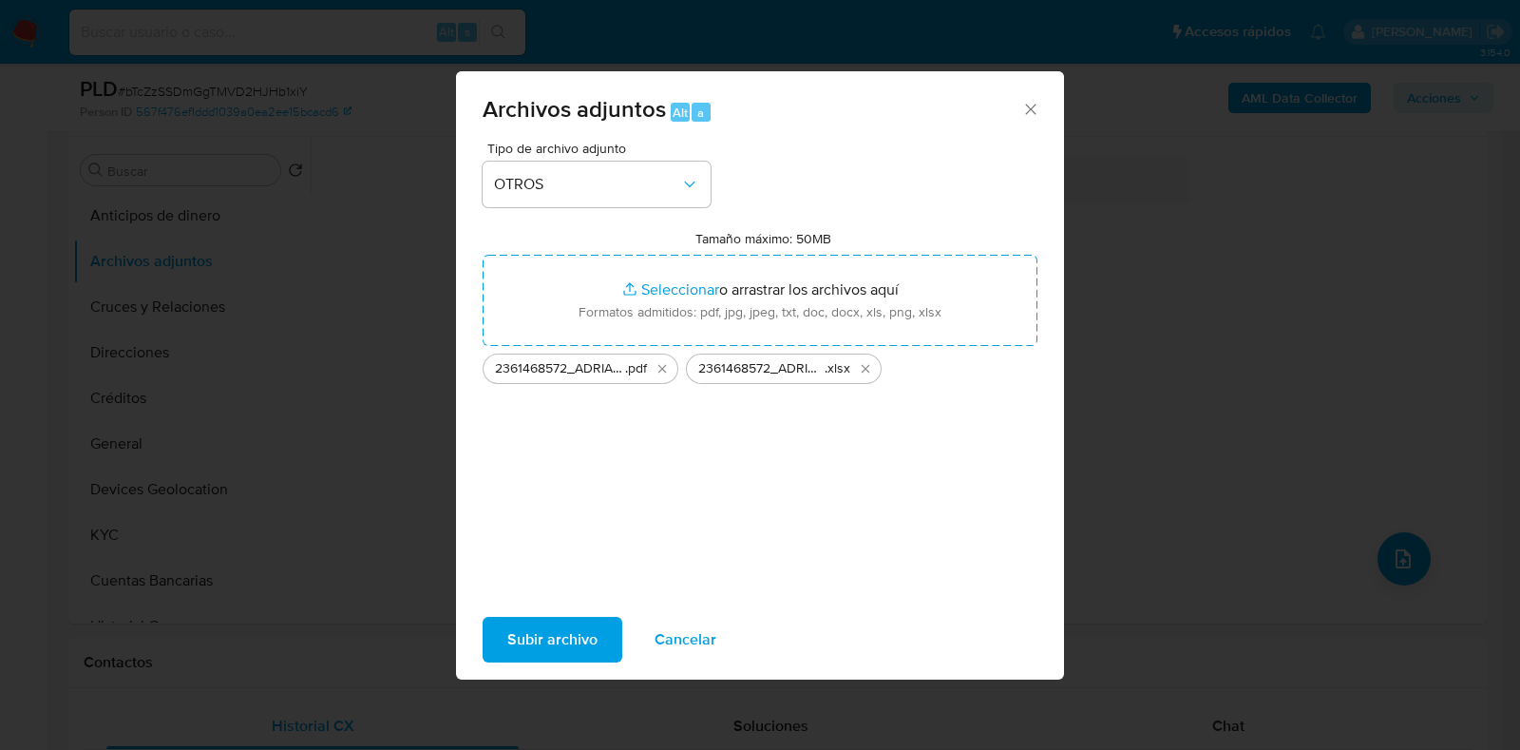
click at [585, 624] on span "Subir archivo" at bounding box center [552, 640] width 90 height 42
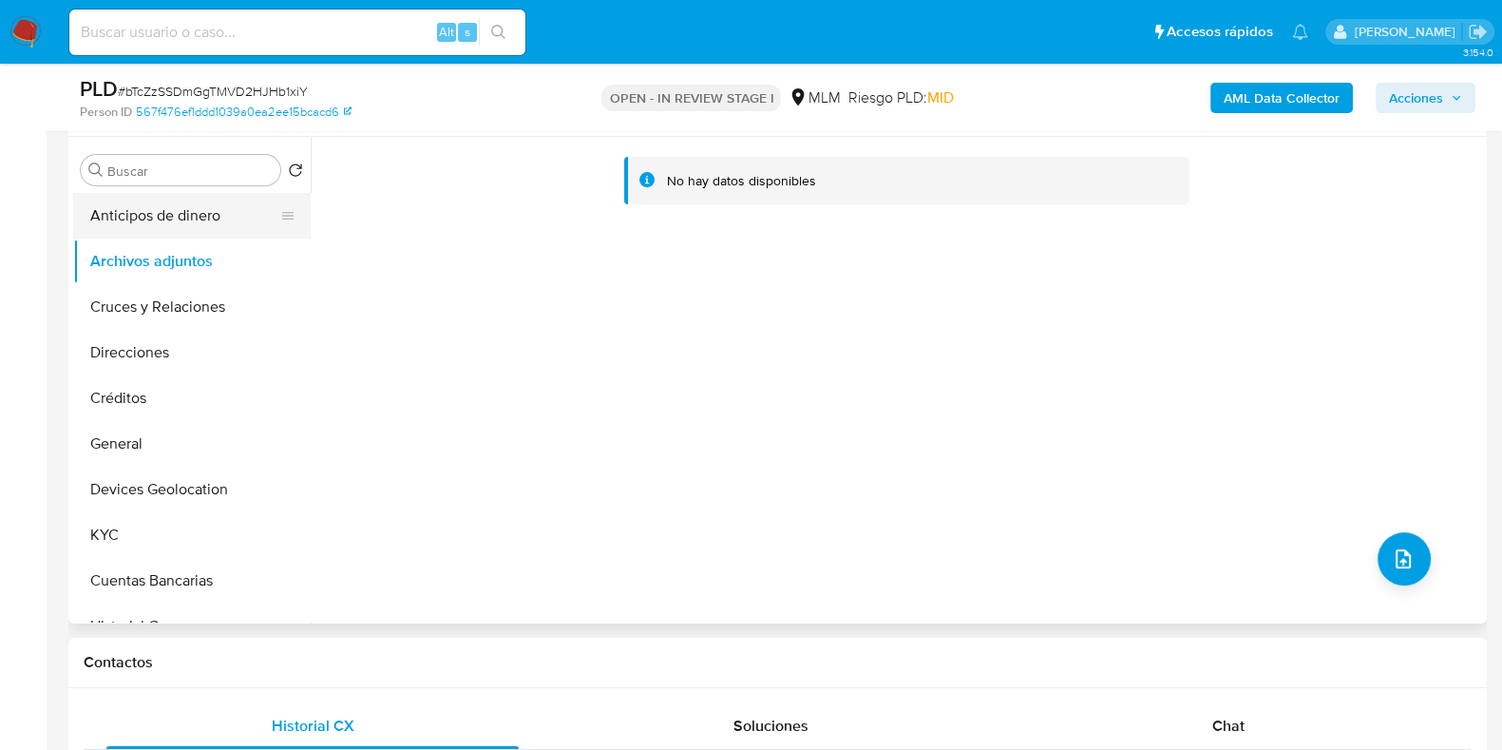
click at [173, 235] on button "Anticipos de dinero" at bounding box center [184, 216] width 222 height 46
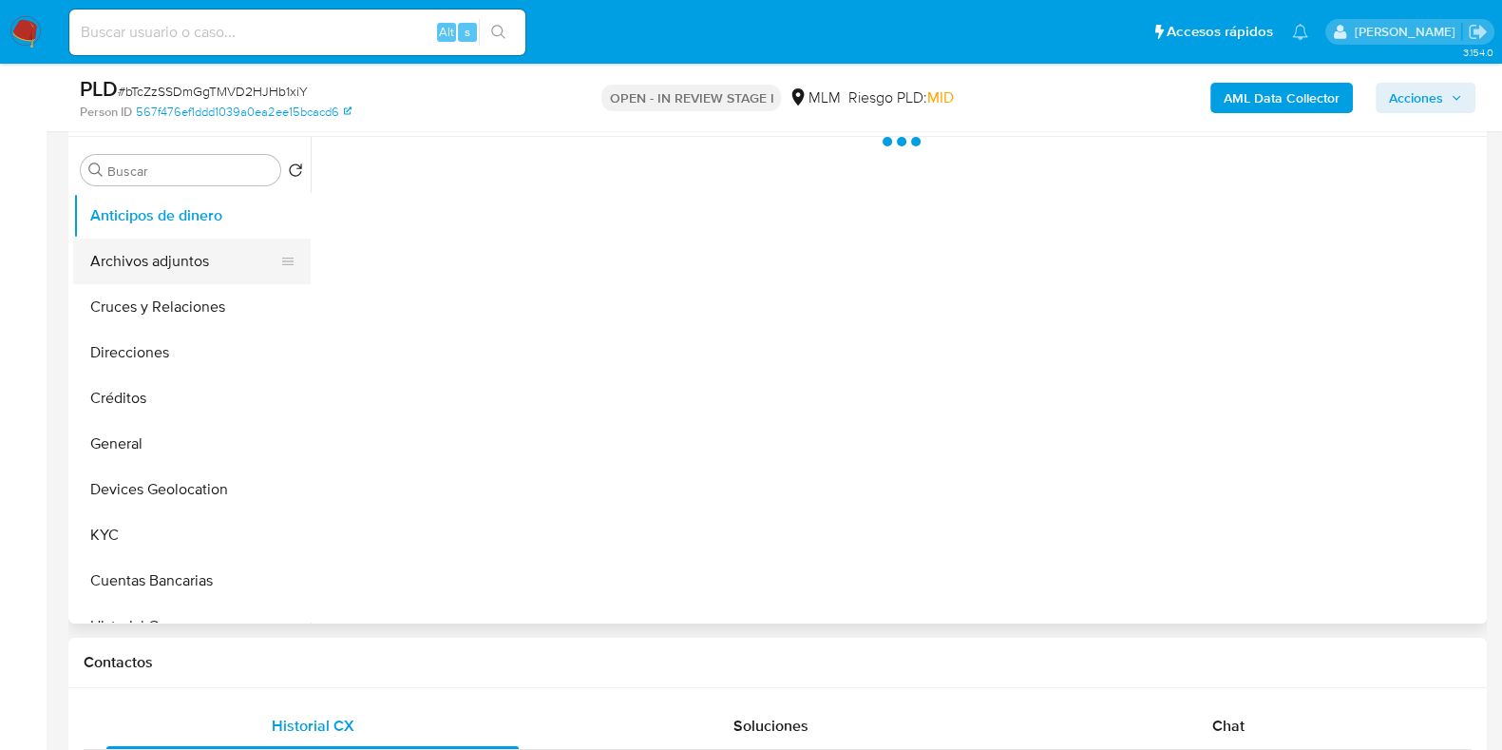
click at [161, 271] on button "Archivos adjuntos" at bounding box center [184, 261] width 222 height 46
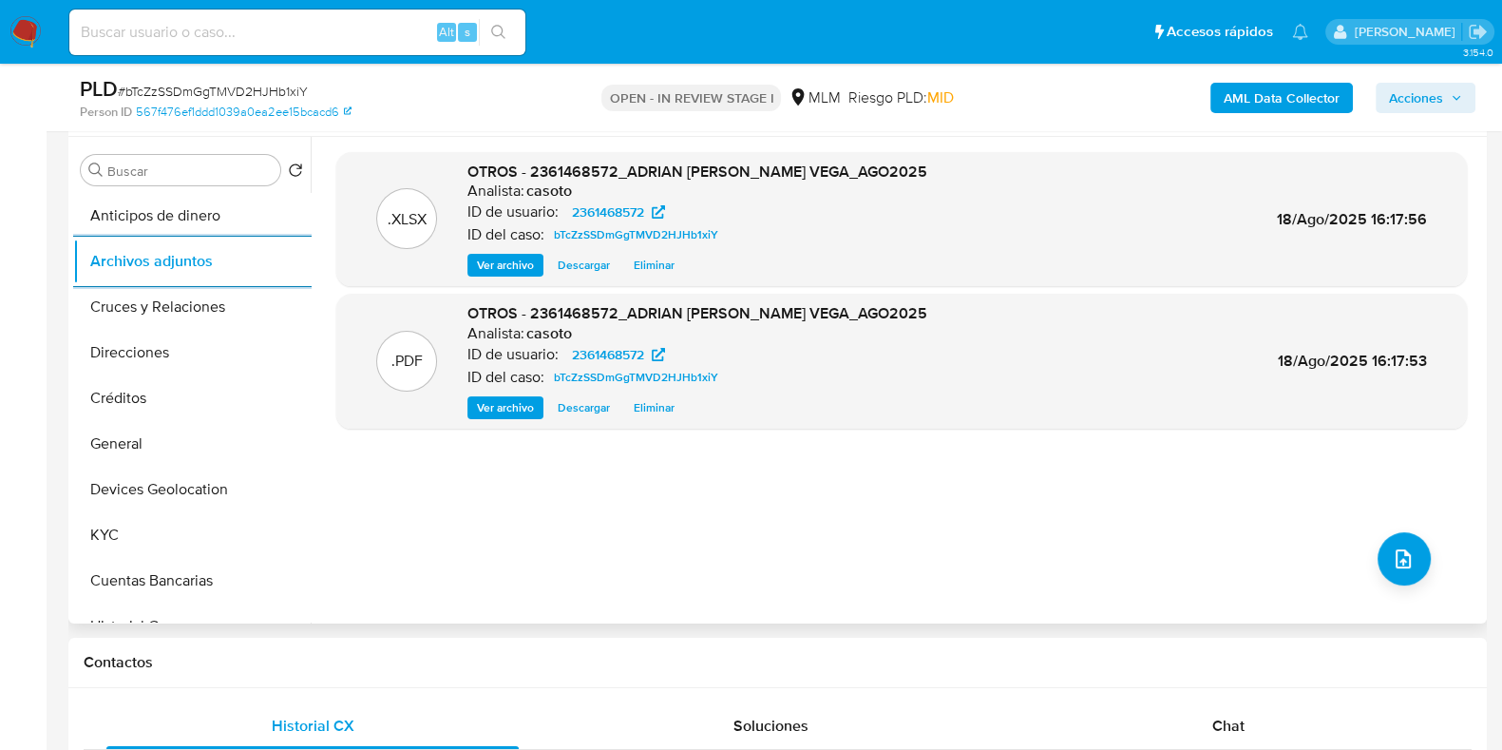
click at [653, 409] on span "Eliminar" at bounding box center [654, 407] width 41 height 19
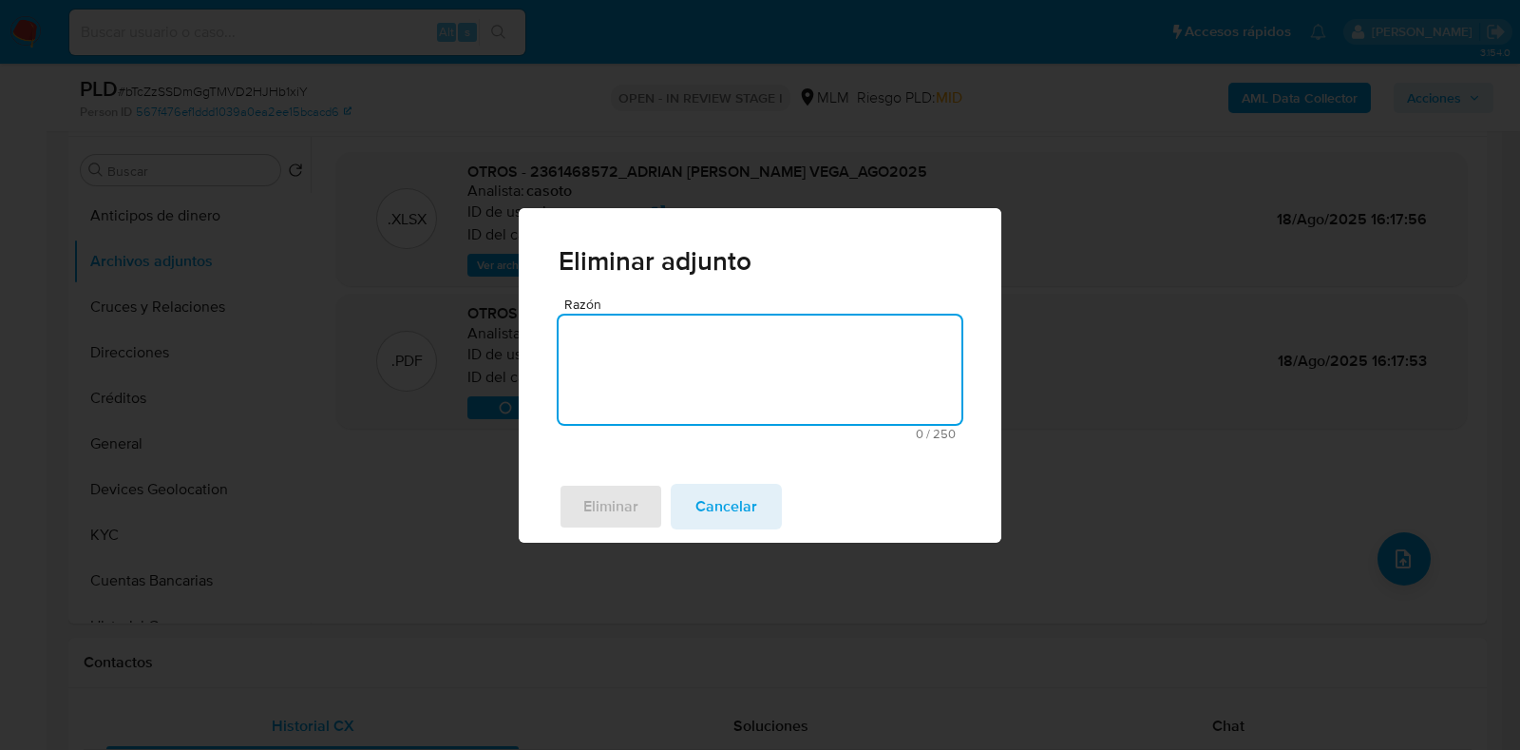
click at [635, 400] on textarea "Razón" at bounding box center [760, 369] width 403 height 108
type textarea "EDICION"
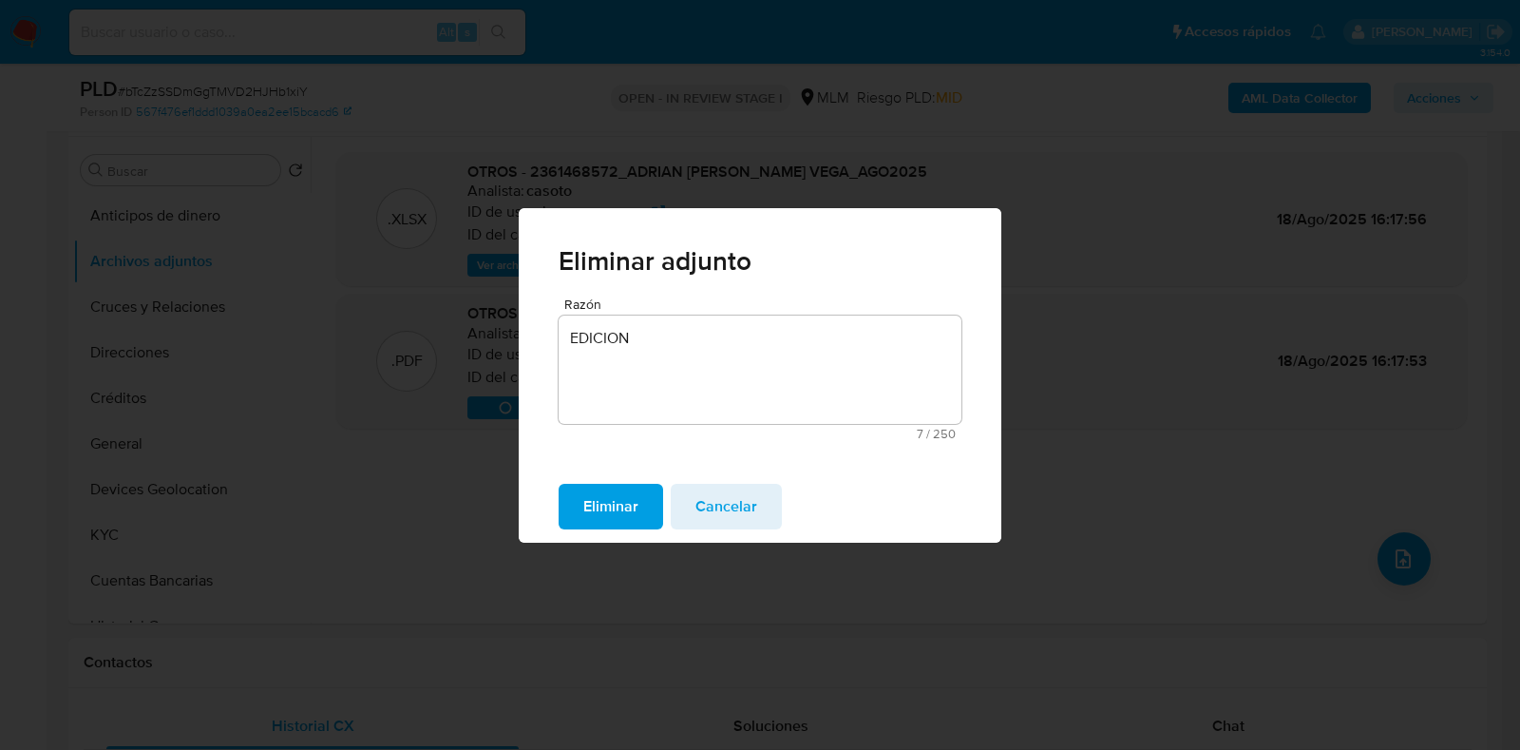
click at [611, 505] on span "Eliminar" at bounding box center [610, 507] width 55 height 42
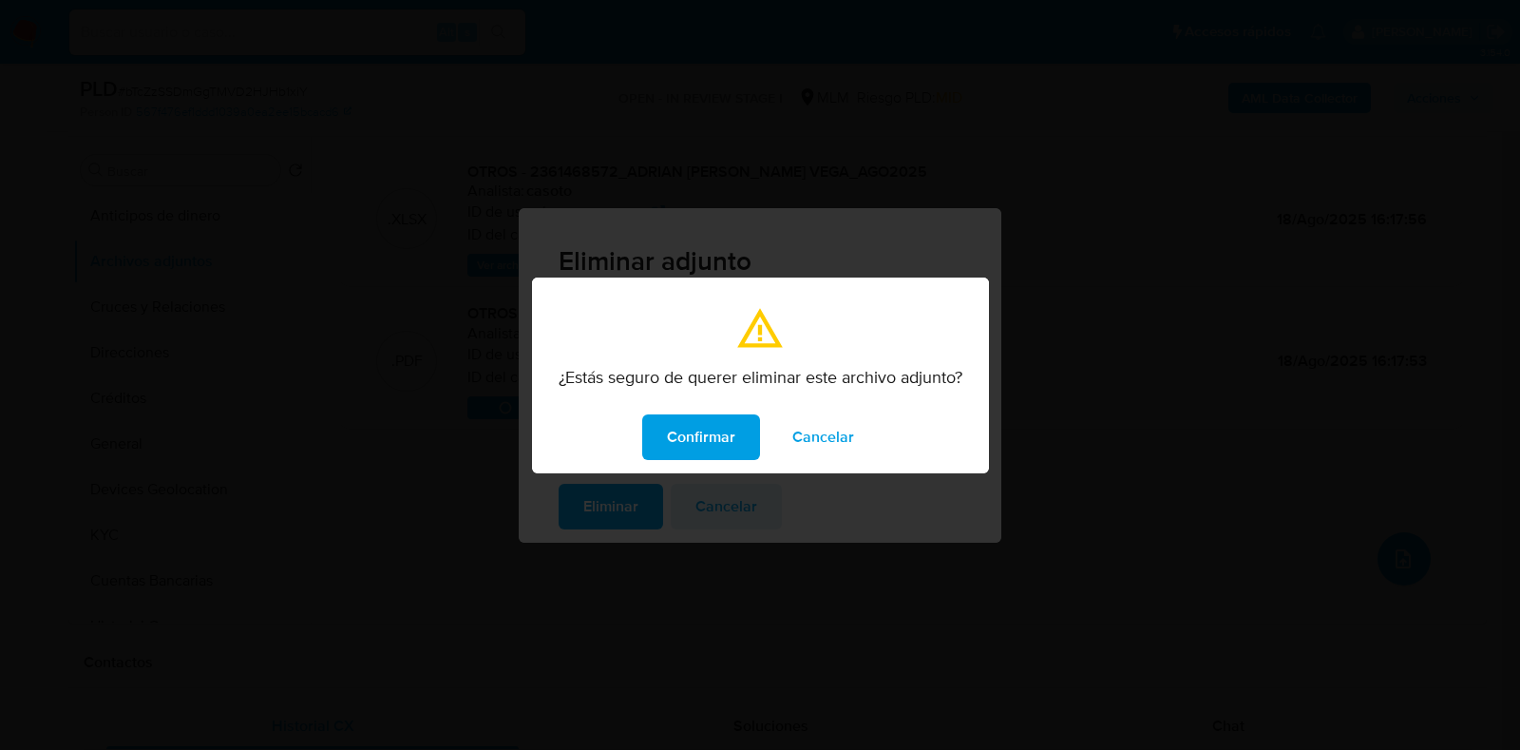
click at [693, 448] on span "Confirmar" at bounding box center [701, 437] width 68 height 42
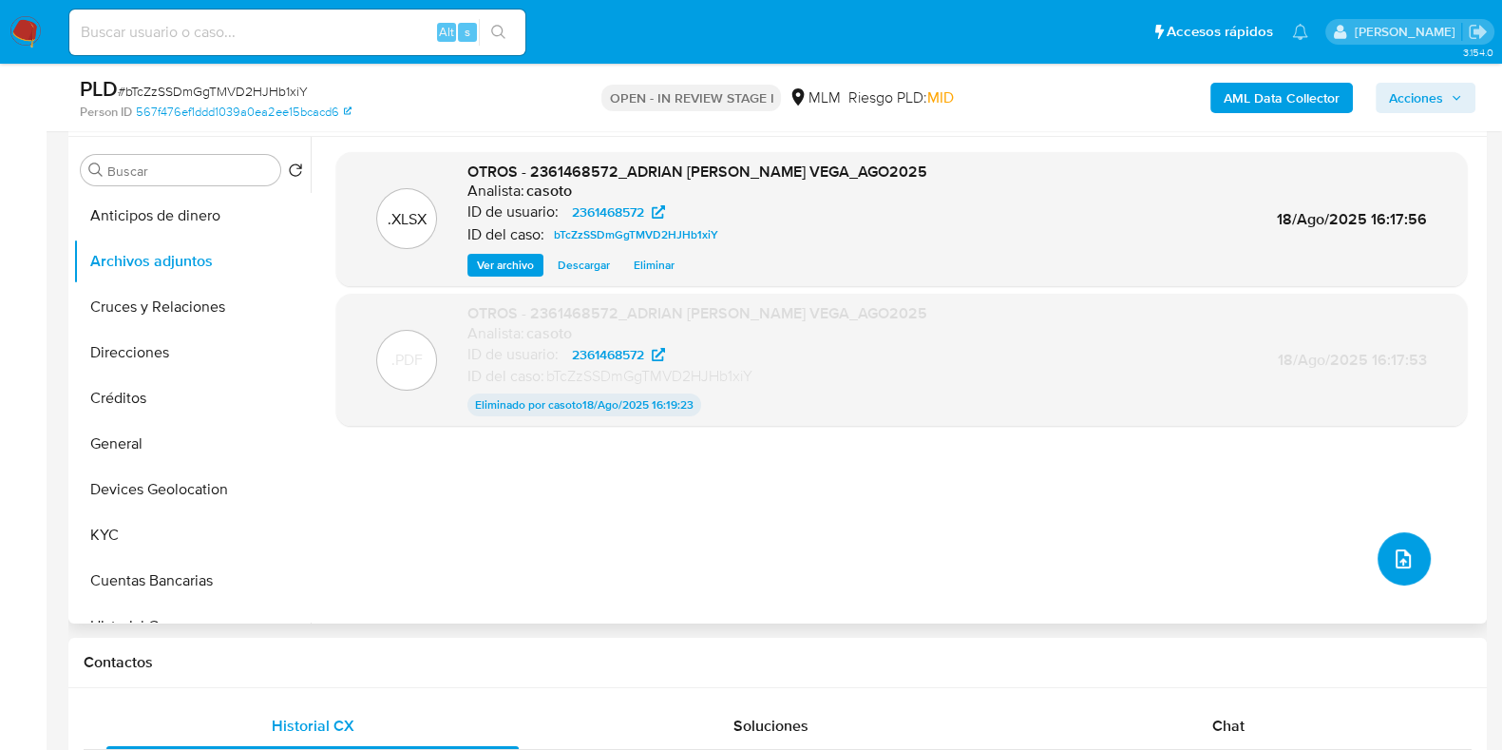
click at [1405, 577] on button "upload-file" at bounding box center [1404, 558] width 53 height 53
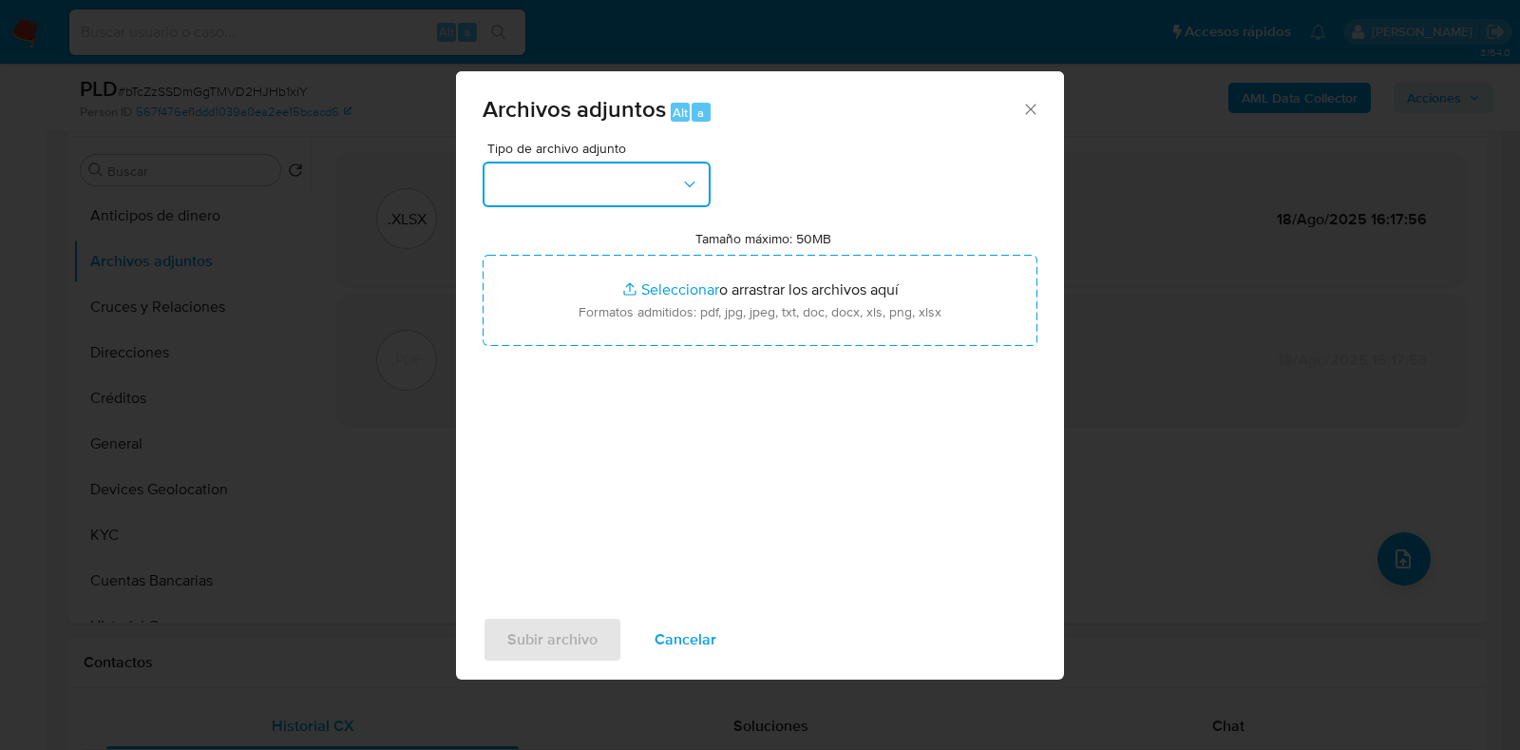
click at [626, 194] on button "button" at bounding box center [597, 185] width 228 height 46
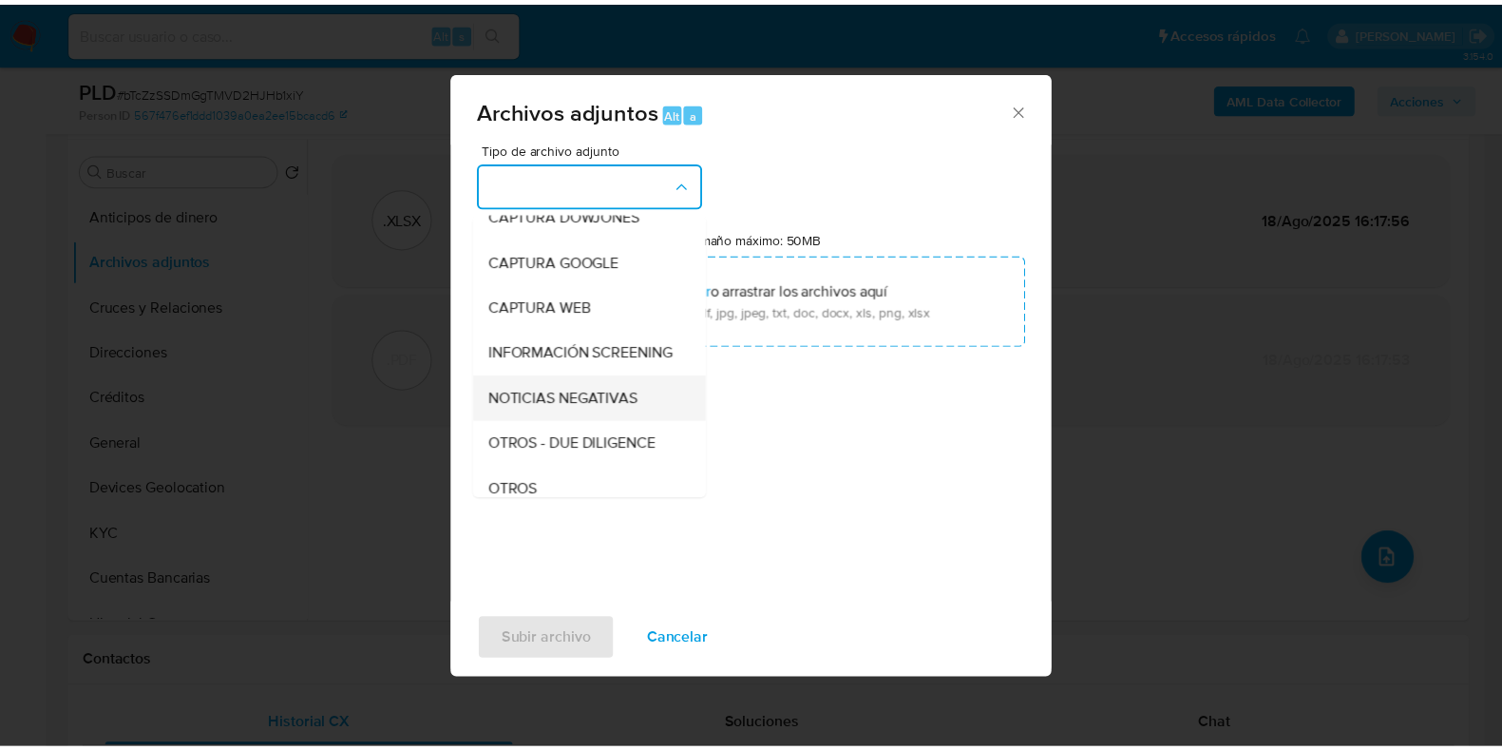
scroll to position [118, 0]
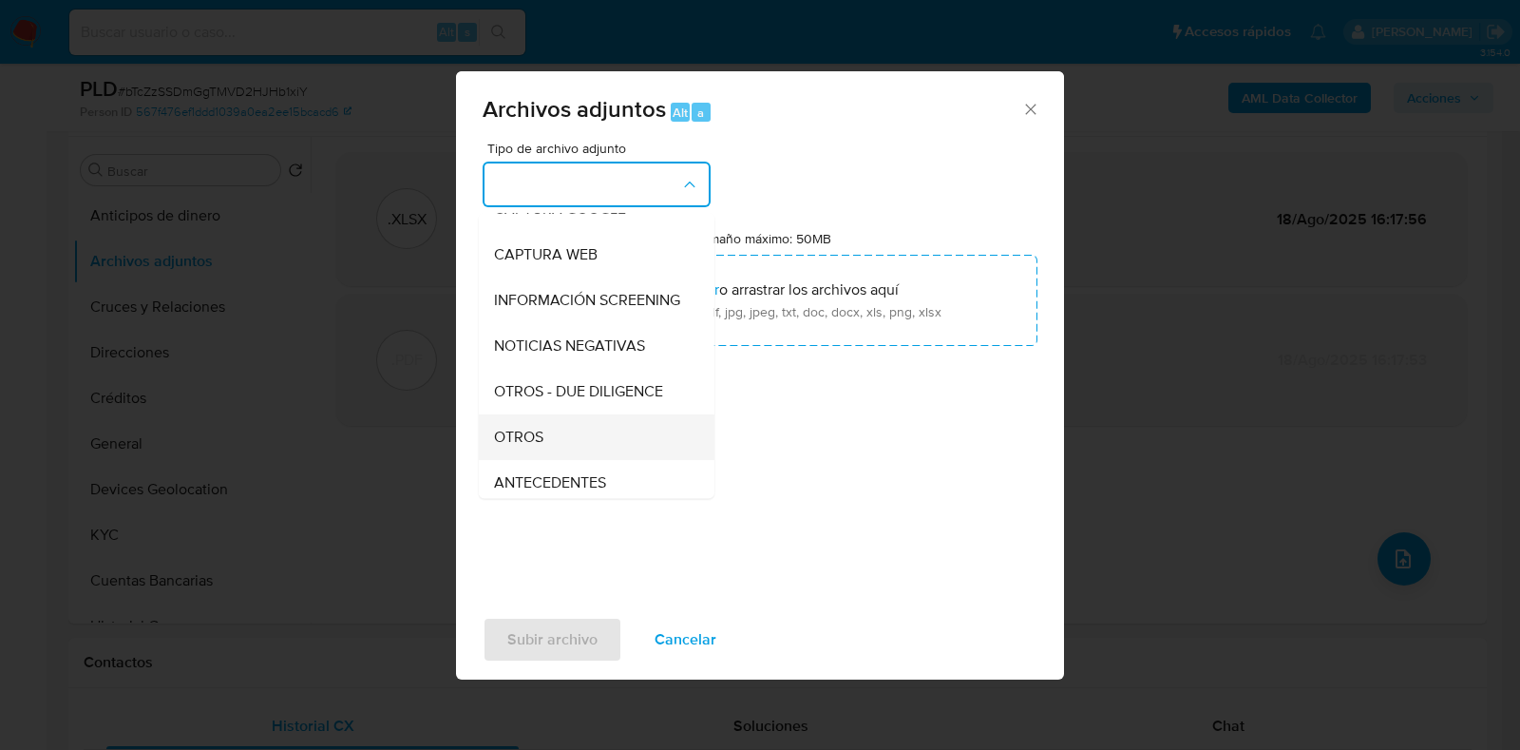
click at [532, 447] on span "OTROS" at bounding box center [518, 437] width 49 height 19
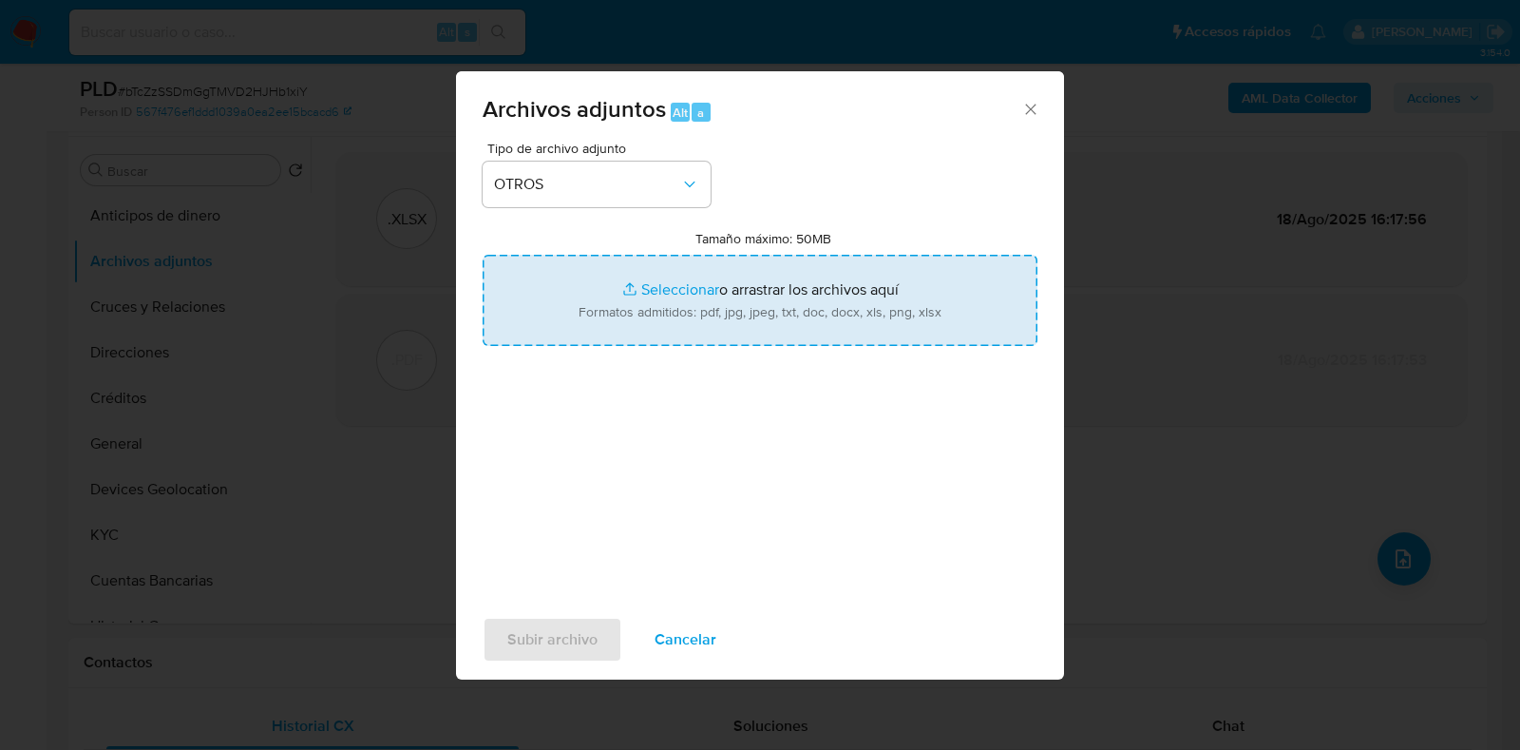
click at [654, 295] on input "Tamaño máximo: 50MB Seleccionar archivos" at bounding box center [760, 300] width 555 height 91
type input "C:\fakepath\2361468572 ADRIAN GUADALUPE CABALLERO VEGA_AGO2025.pdf"
click at [534, 632] on span "Subir archivo" at bounding box center [552, 640] width 90 height 42
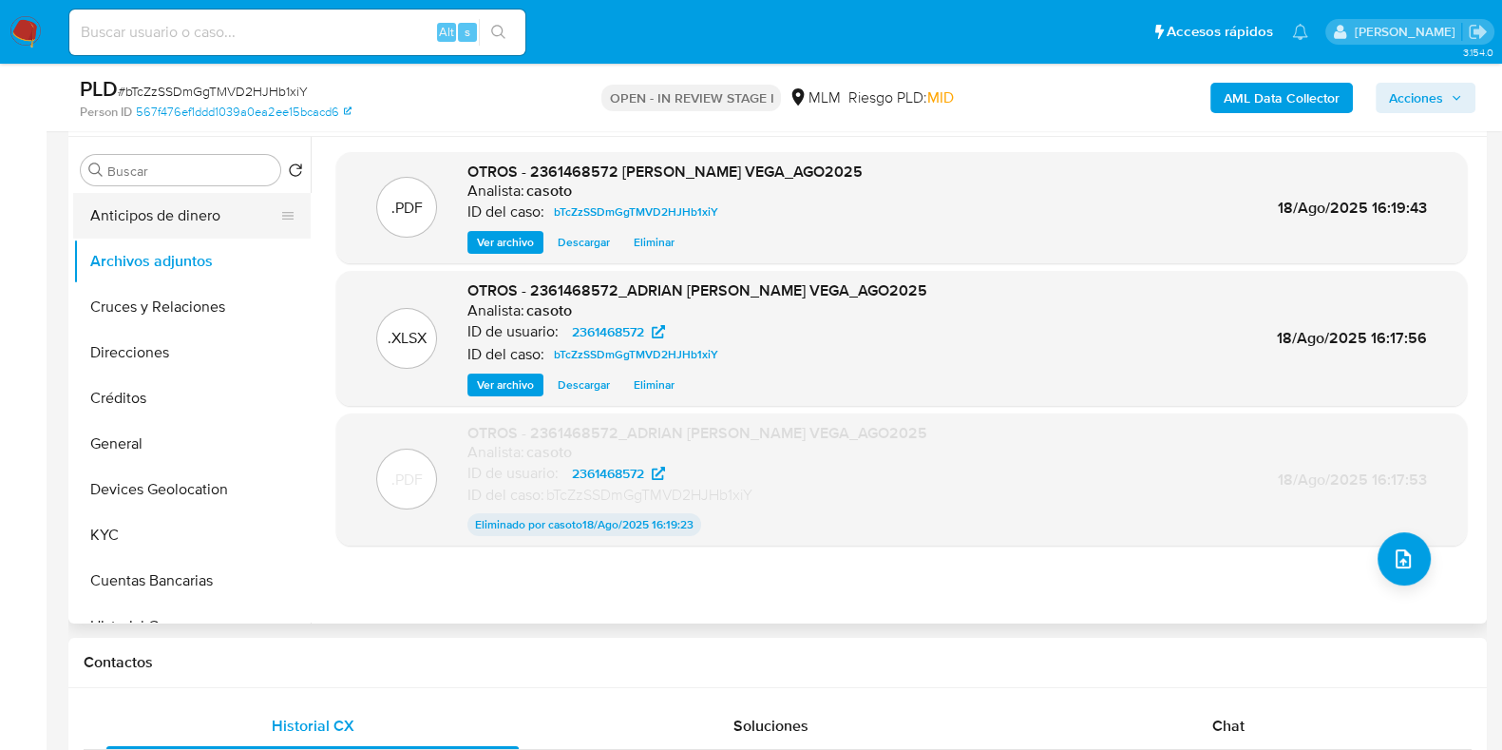
click at [169, 214] on button "Anticipos de dinero" at bounding box center [184, 216] width 222 height 46
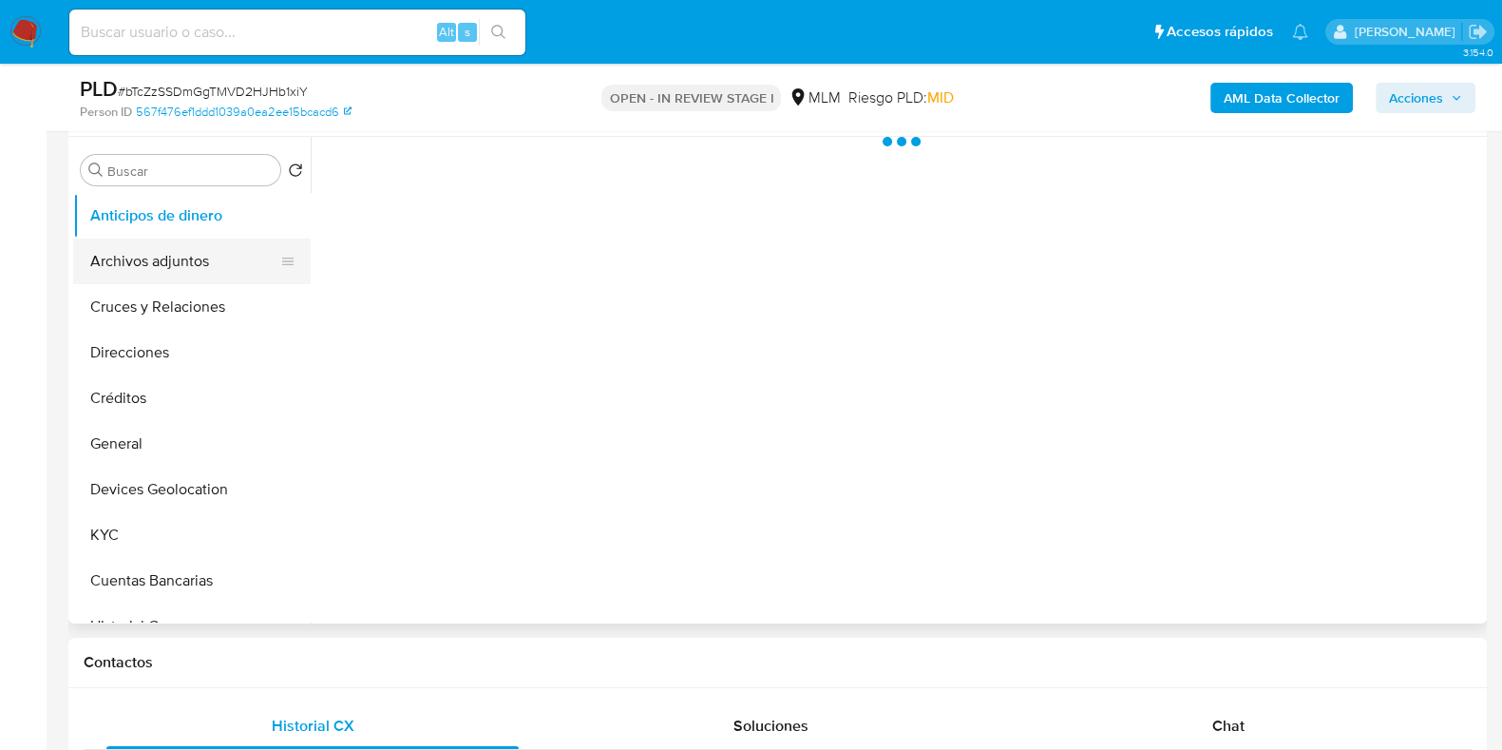
click at [154, 264] on button "Archivos adjuntos" at bounding box center [184, 261] width 222 height 46
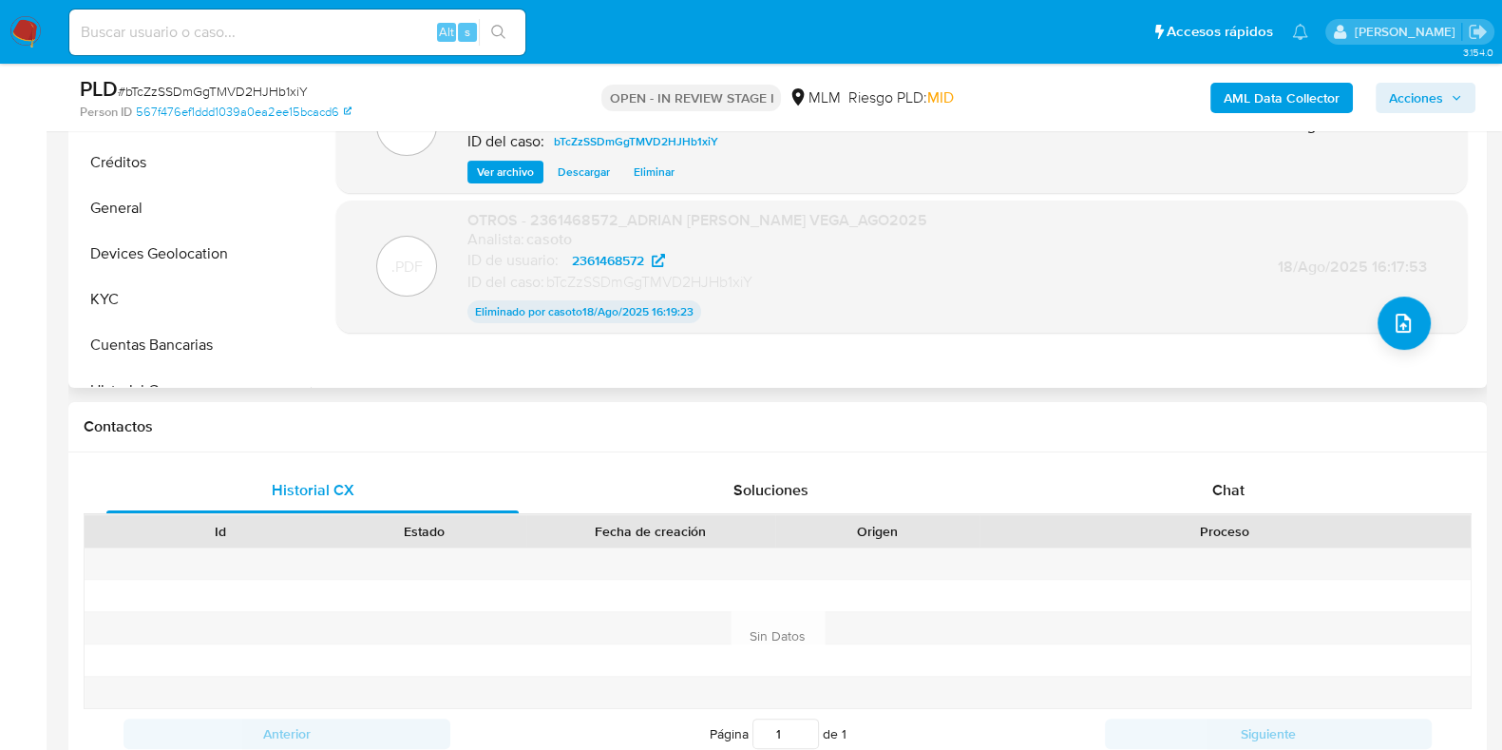
scroll to position [594, 0]
click at [1411, 85] on span "Acciones" at bounding box center [1416, 98] width 54 height 30
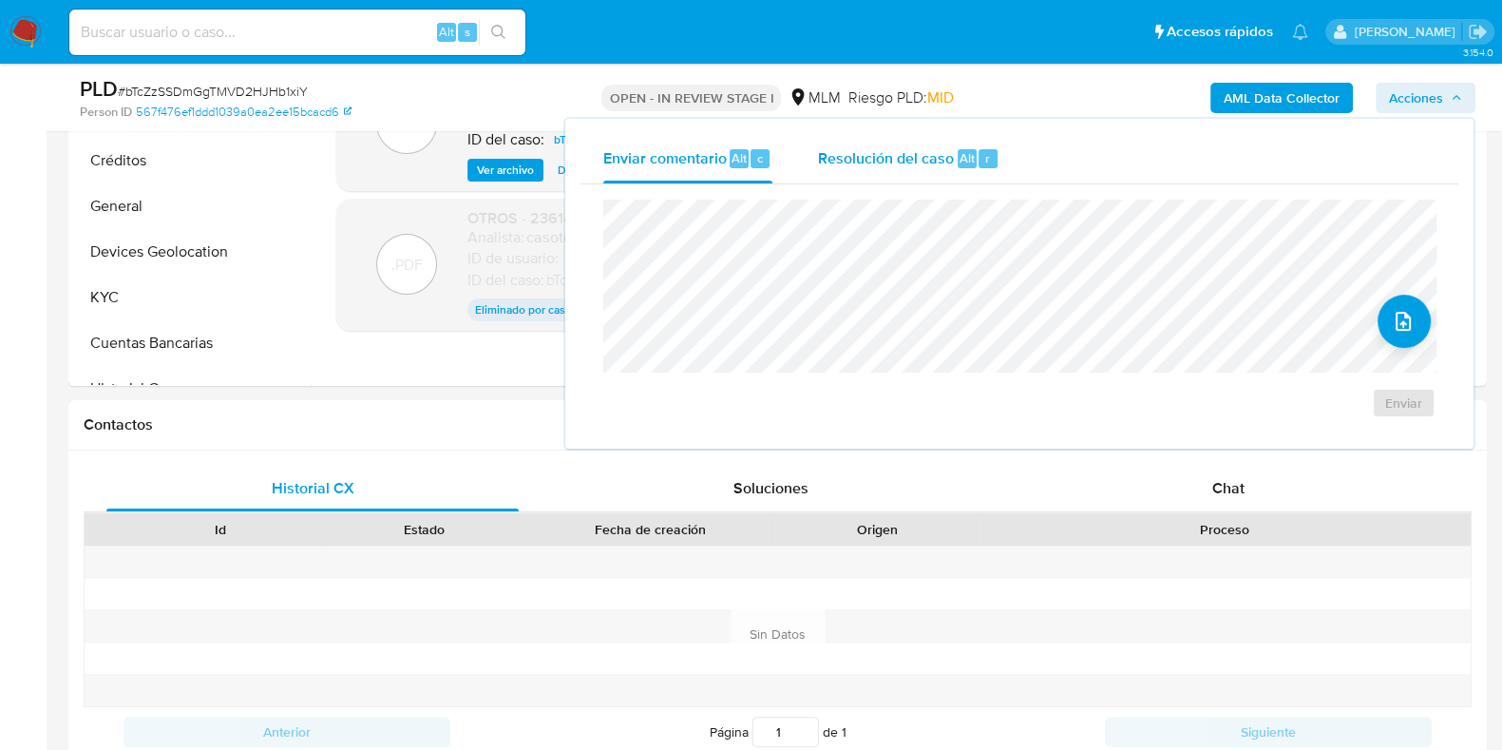
click at [993, 149] on div "Alt r" at bounding box center [978, 158] width 40 height 19
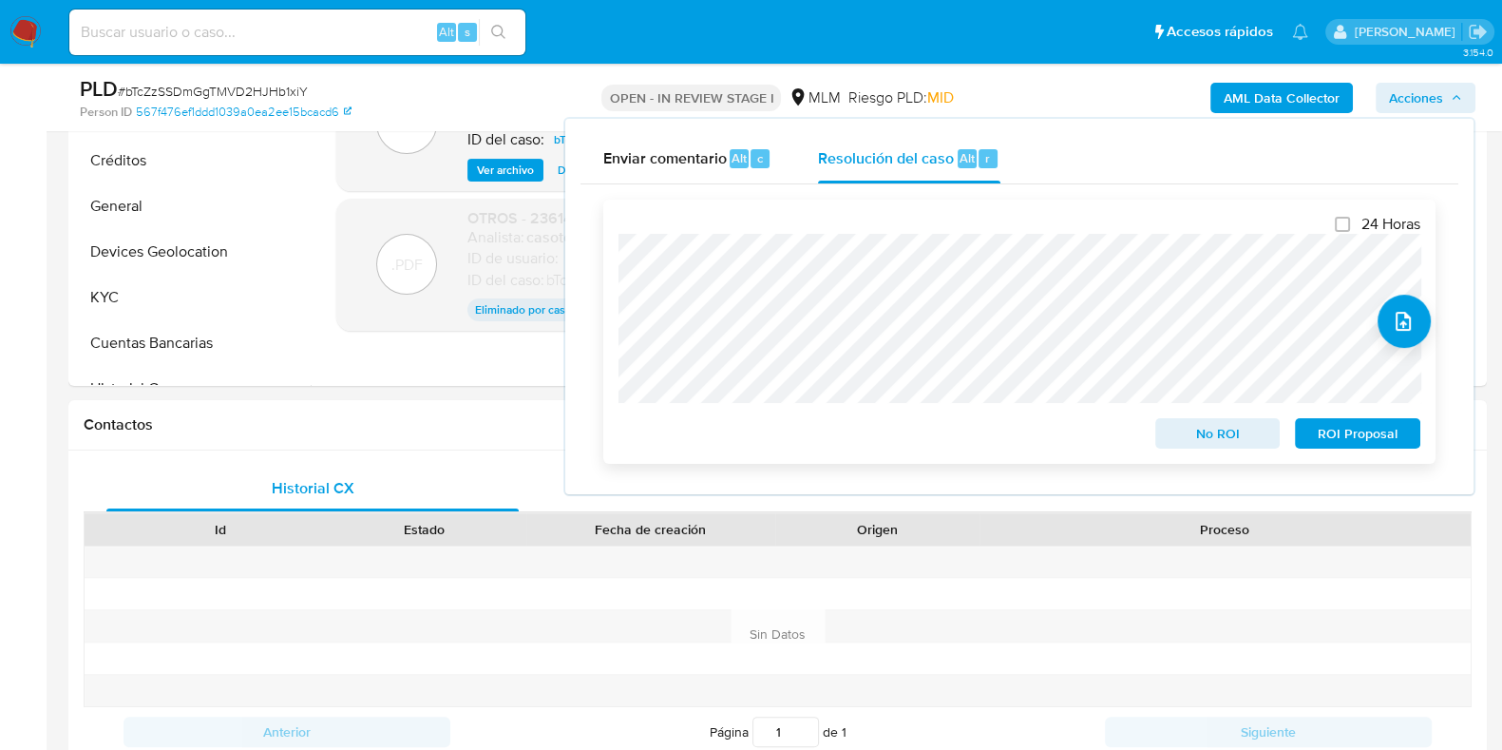
click at [1337, 442] on span "ROI Proposal" at bounding box center [1357, 433] width 99 height 27
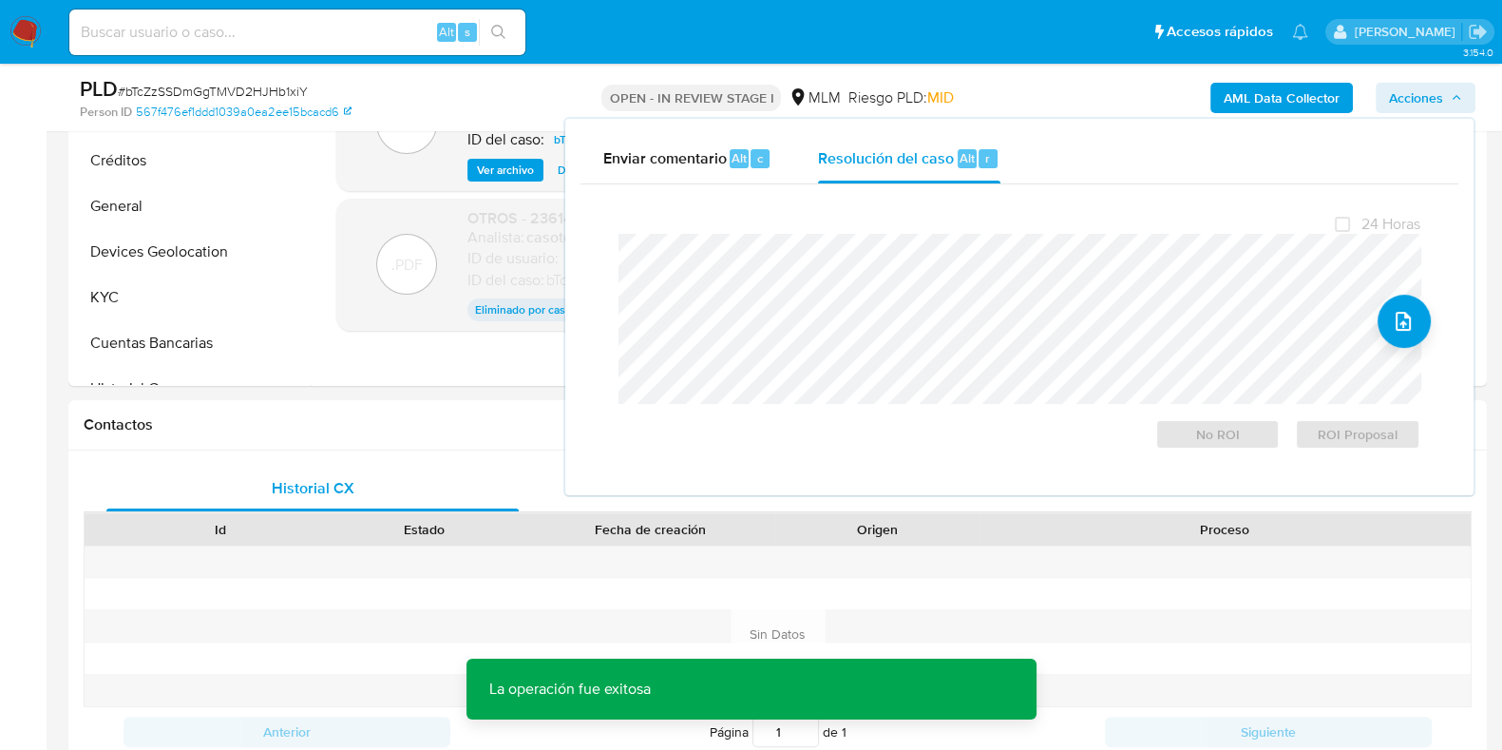
click at [281, 94] on span "# bTcZzSSDmGgTMVD2HJHb1xiY" at bounding box center [213, 91] width 190 height 19
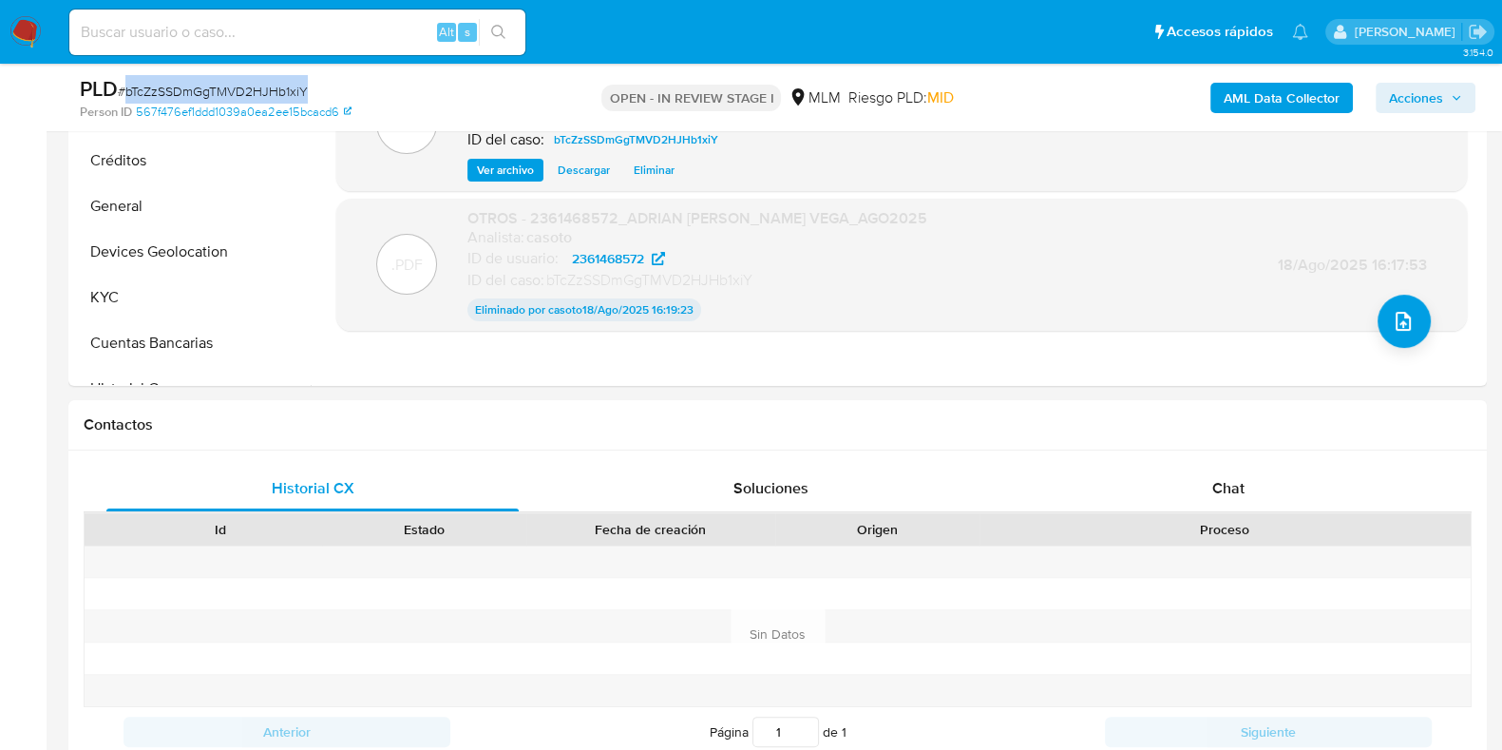
click at [281, 94] on span "# bTcZzSSDmGgTMVD2HJHb1xiY" at bounding box center [213, 91] width 190 height 19
copy span "bTcZzSSDmGgTMVD2HJHb1xiY"
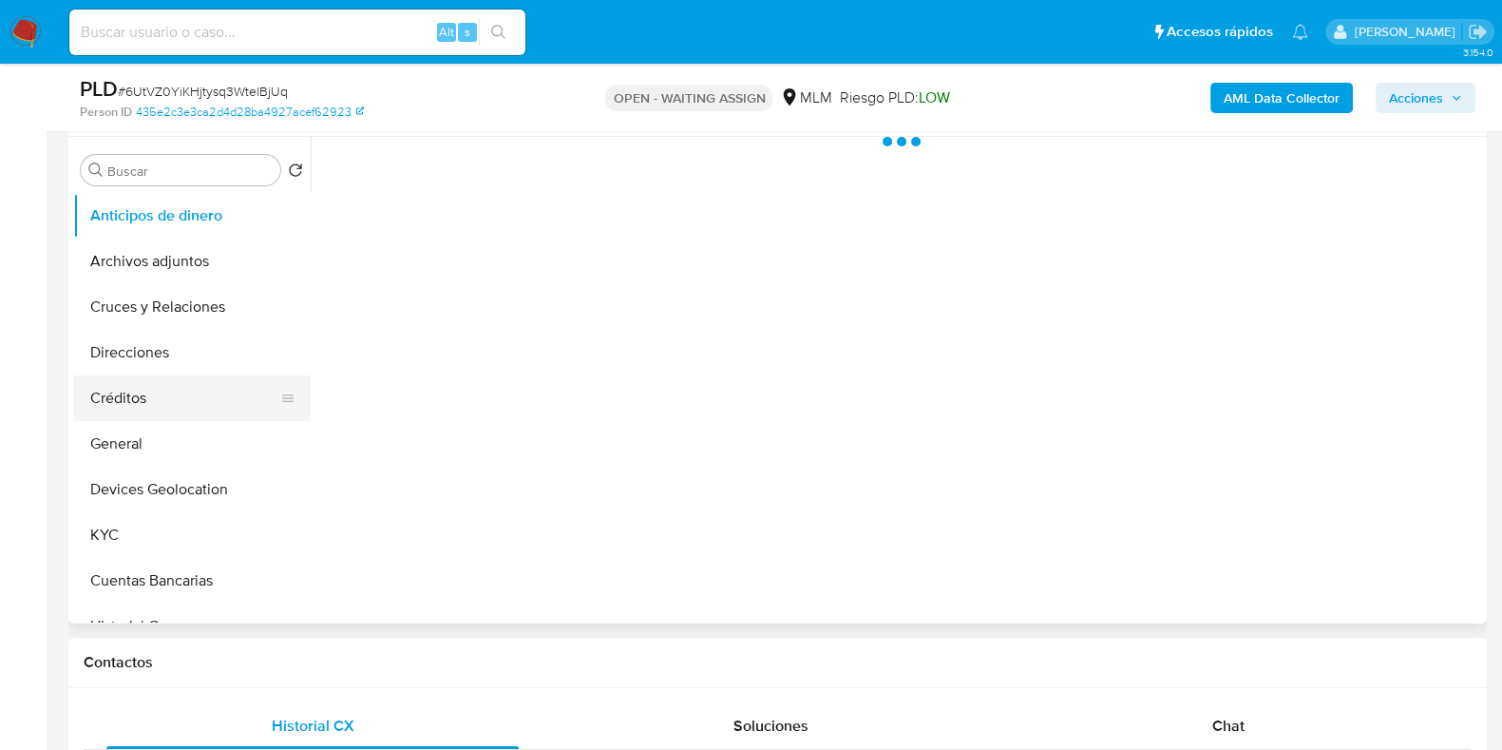
scroll to position [118, 0]
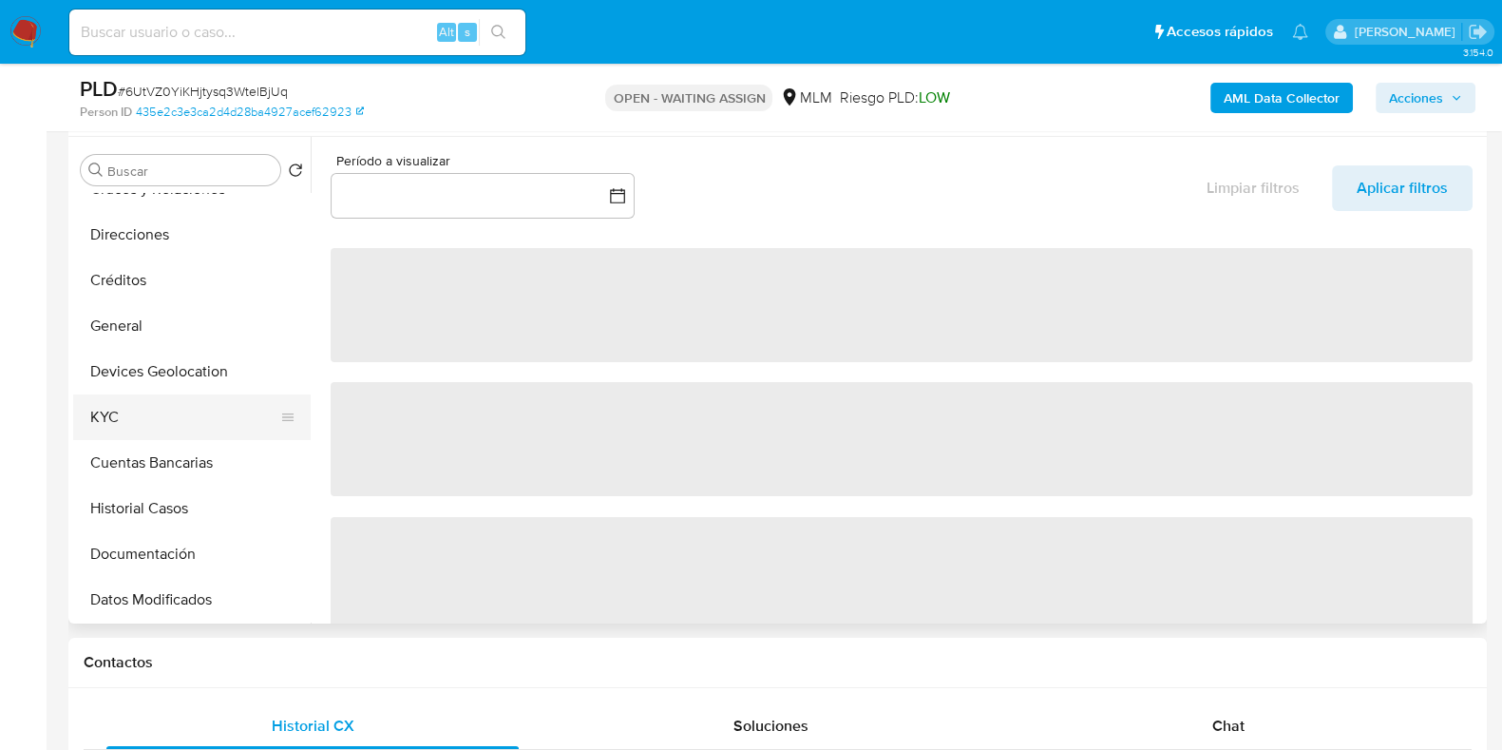
select select "10"
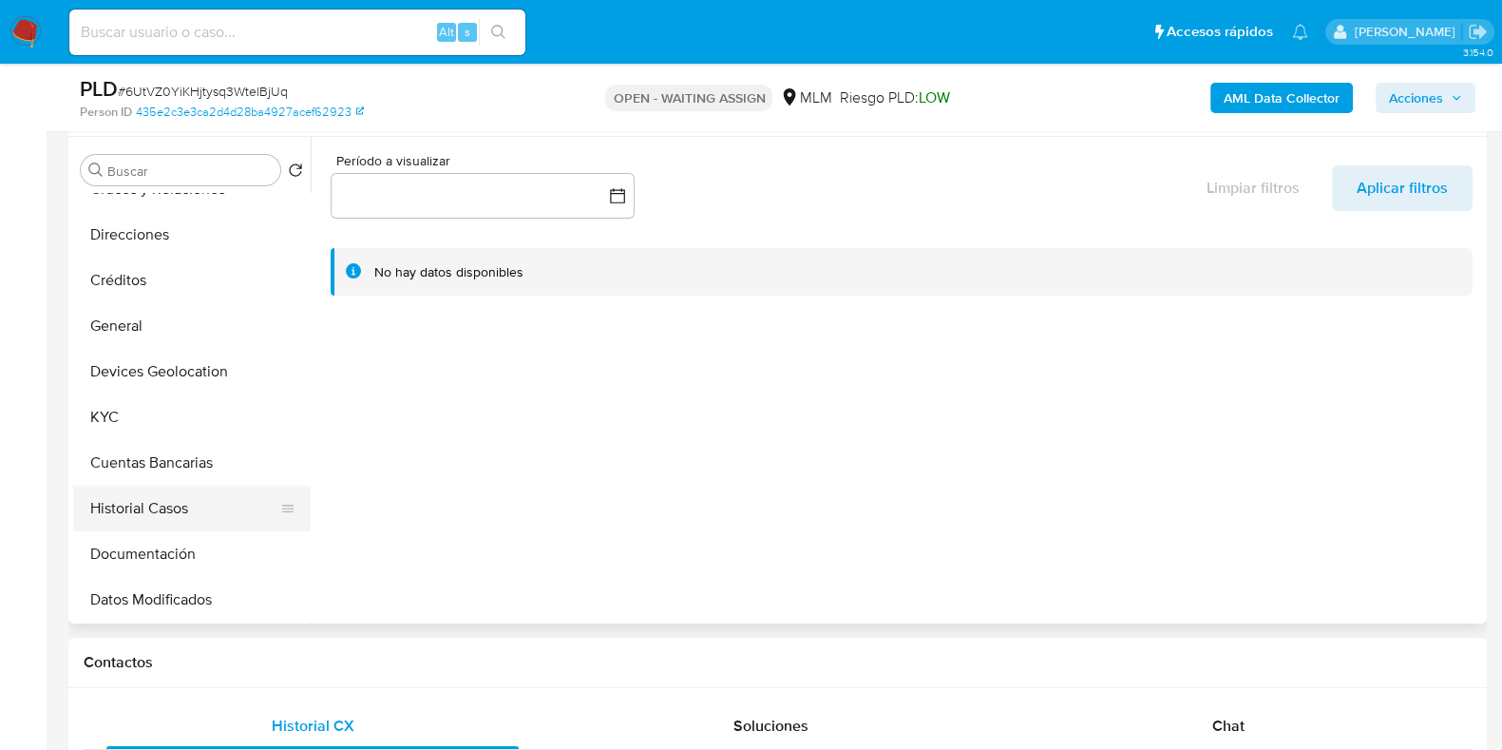
click at [130, 501] on button "Historial Casos" at bounding box center [184, 509] width 222 height 46
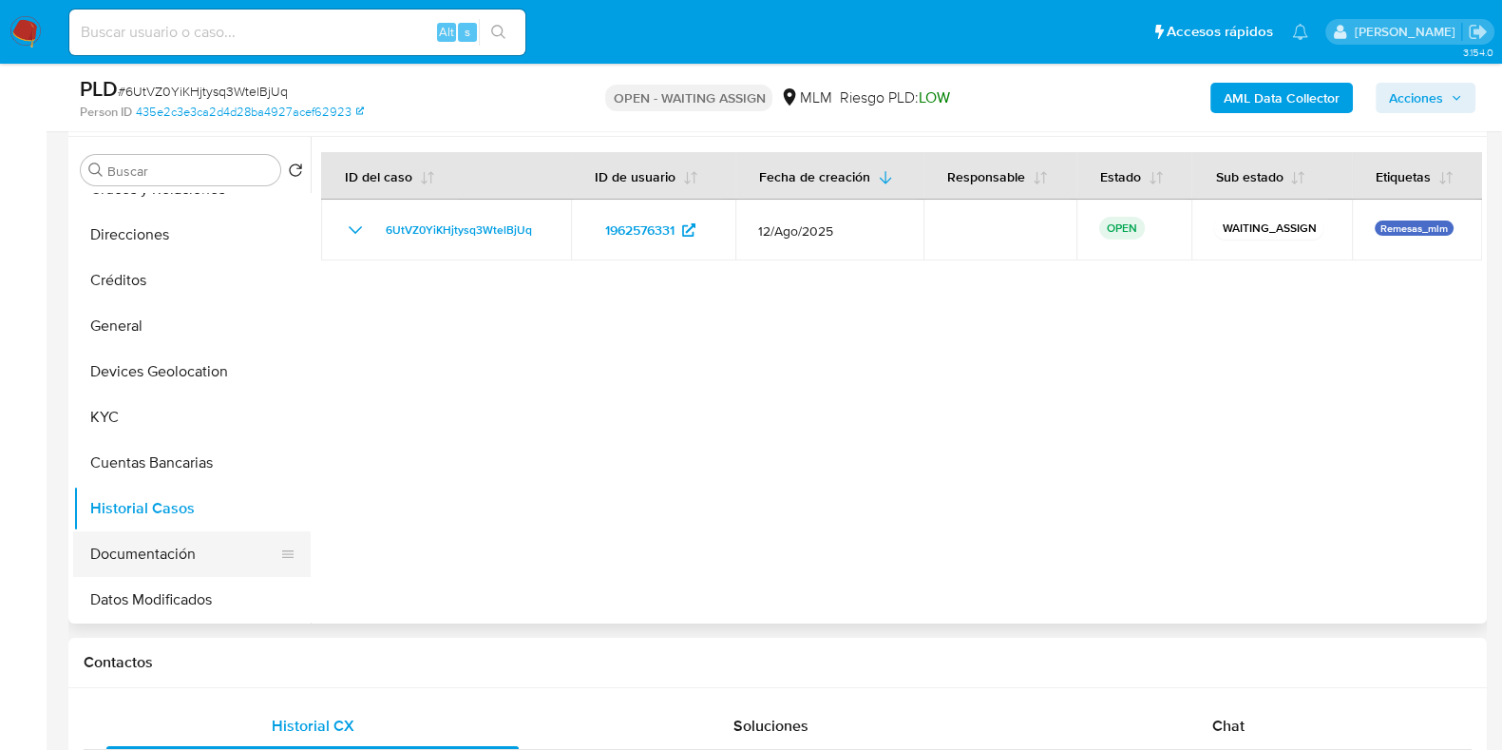
click at [144, 549] on button "Documentación" at bounding box center [184, 554] width 222 height 46
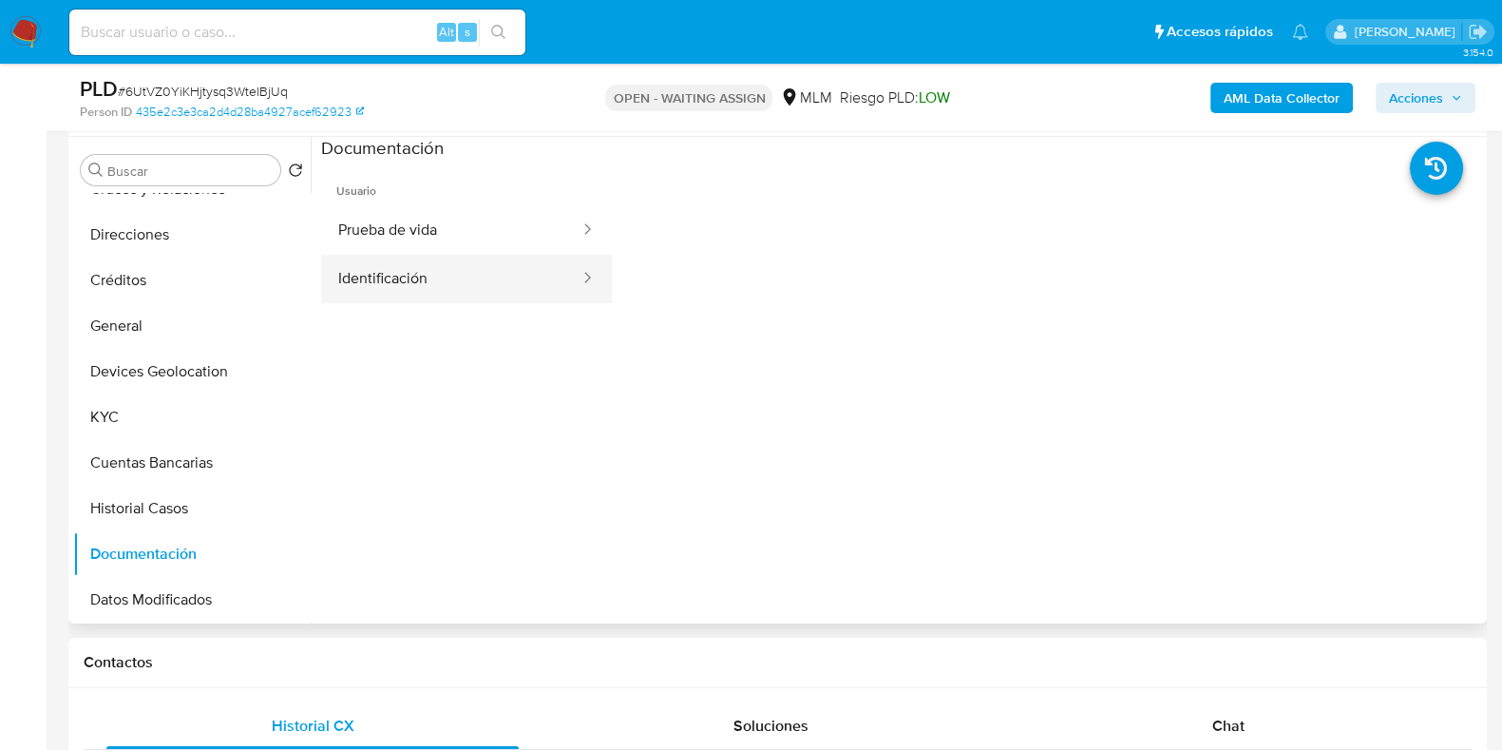
click at [363, 280] on button "Identificación" at bounding box center [451, 279] width 260 height 48
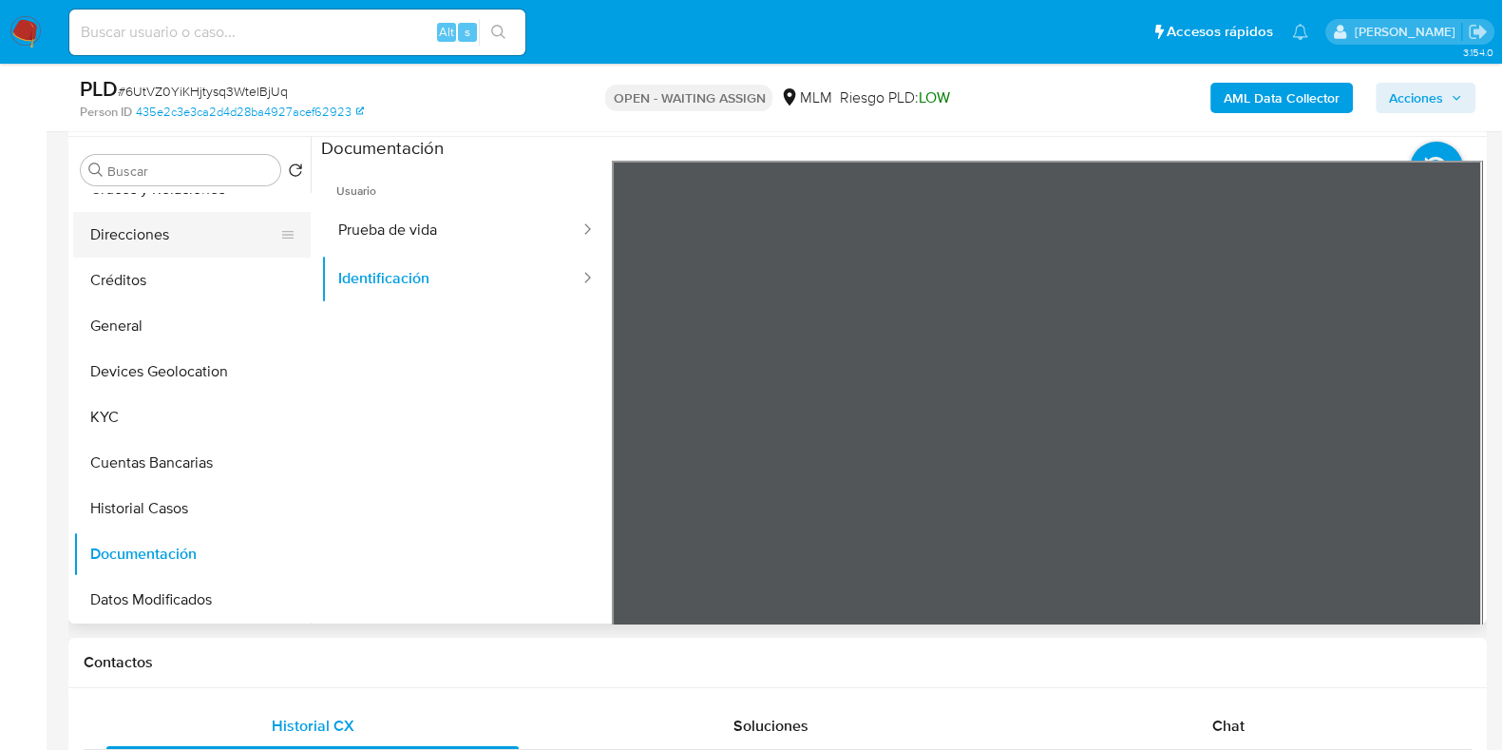
click at [138, 237] on button "Direcciones" at bounding box center [184, 235] width 222 height 46
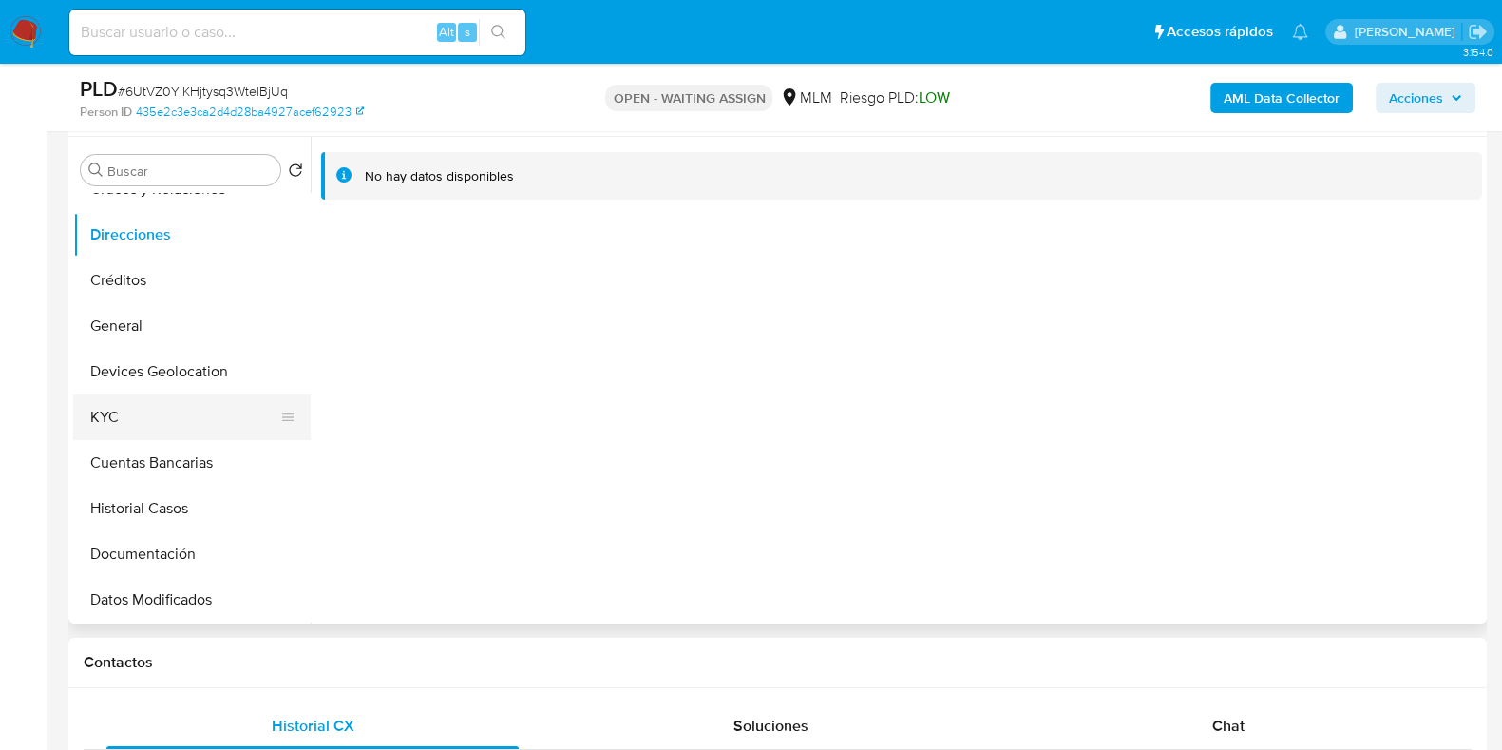
click at [101, 407] on button "KYC" at bounding box center [184, 417] width 222 height 46
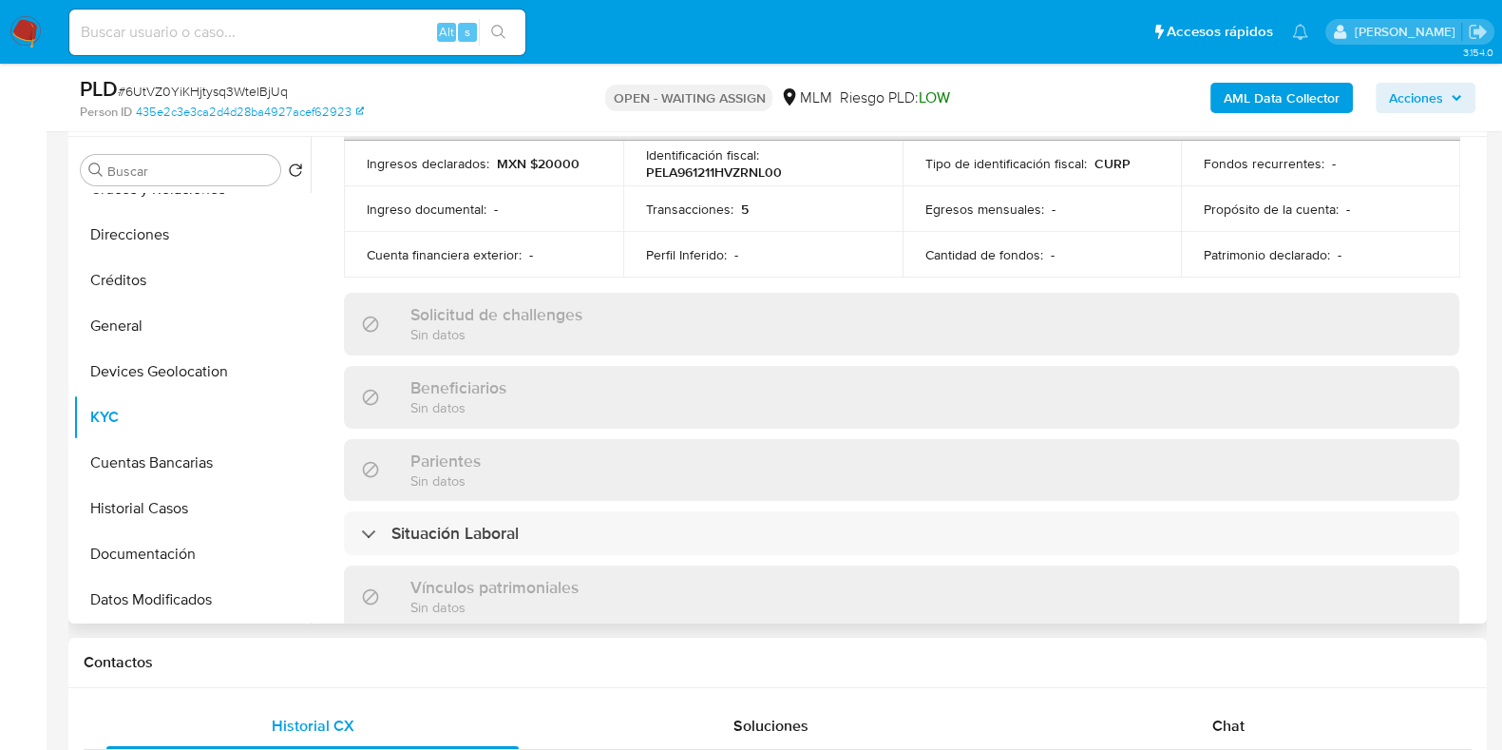
scroll to position [713, 0]
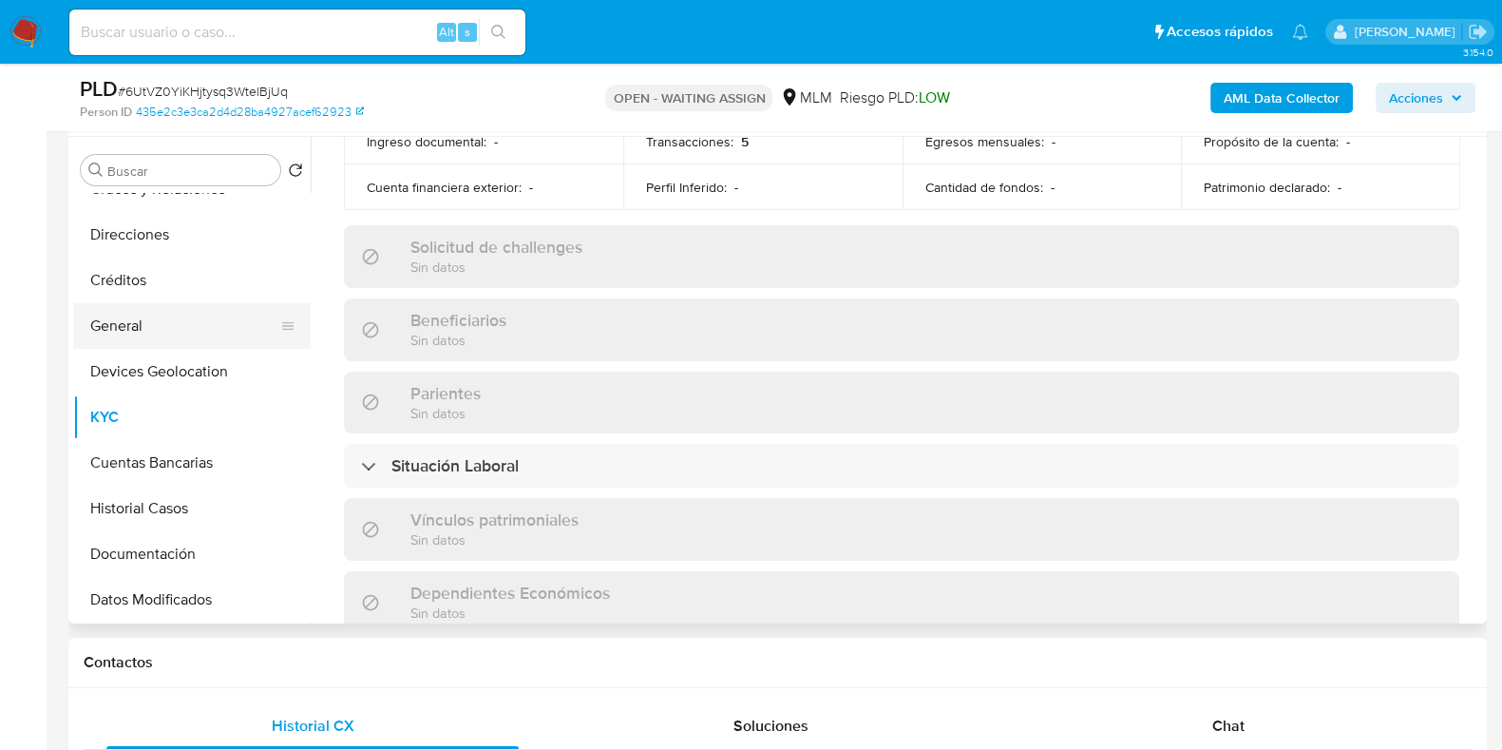
click at [149, 341] on button "General" at bounding box center [184, 326] width 222 height 46
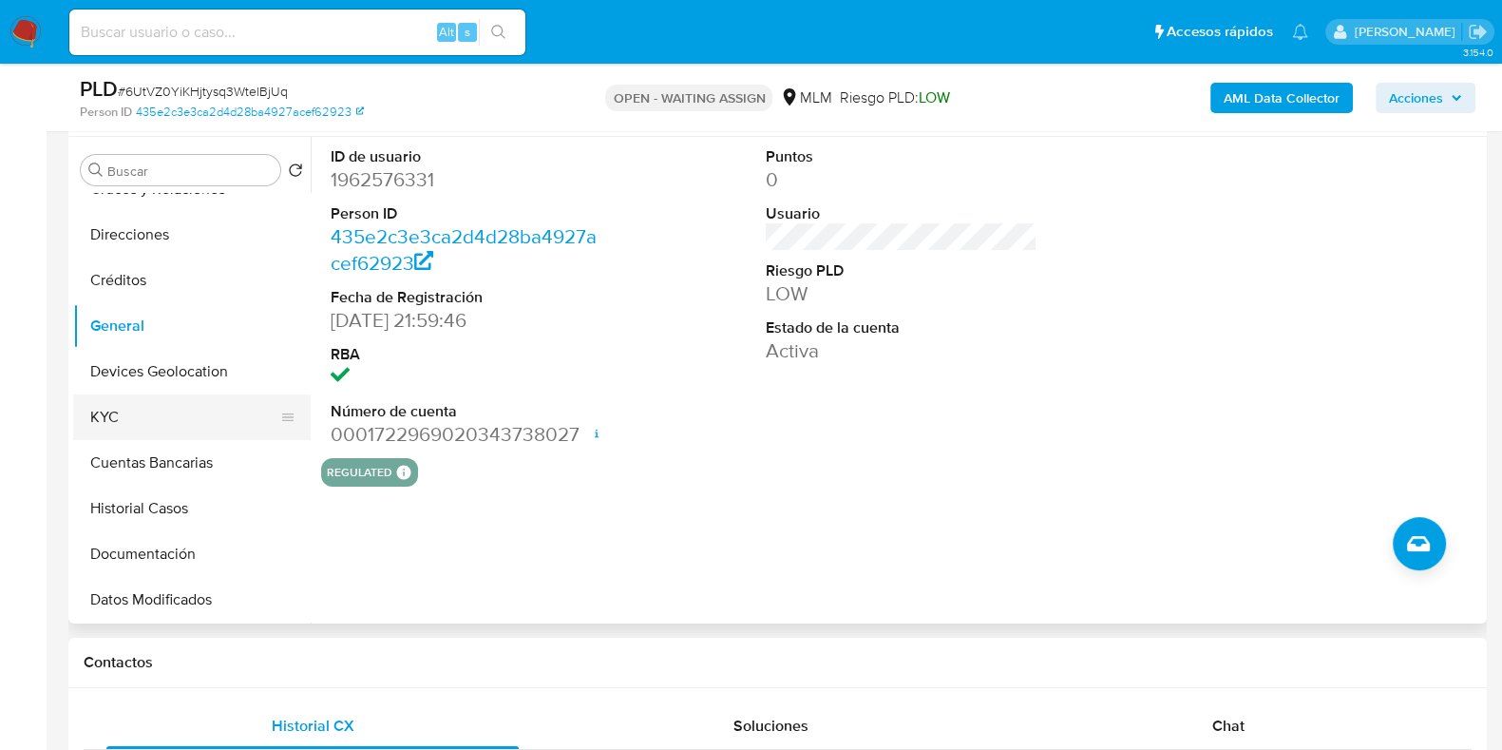
click at [119, 420] on button "KYC" at bounding box center [184, 417] width 222 height 46
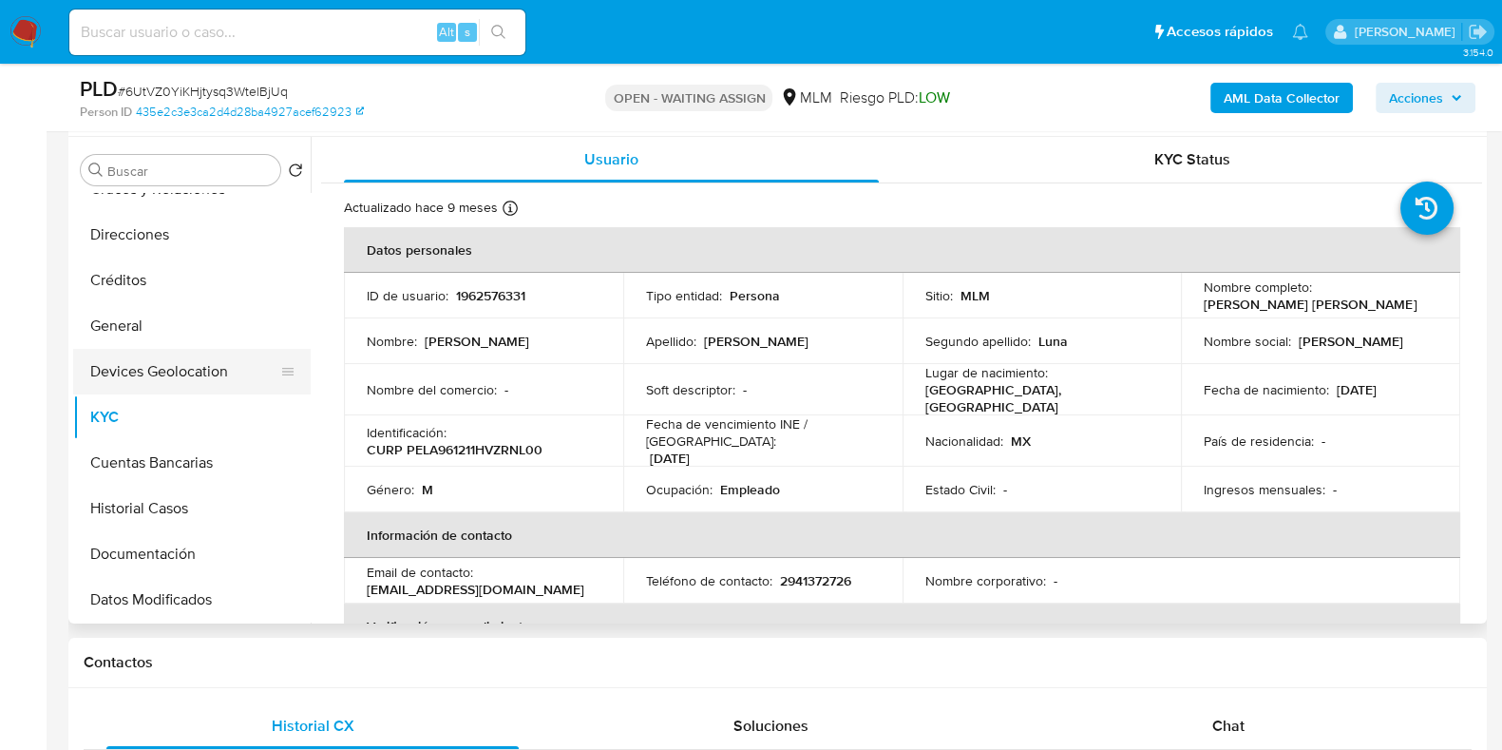
click at [169, 377] on button "Devices Geolocation" at bounding box center [184, 372] width 222 height 46
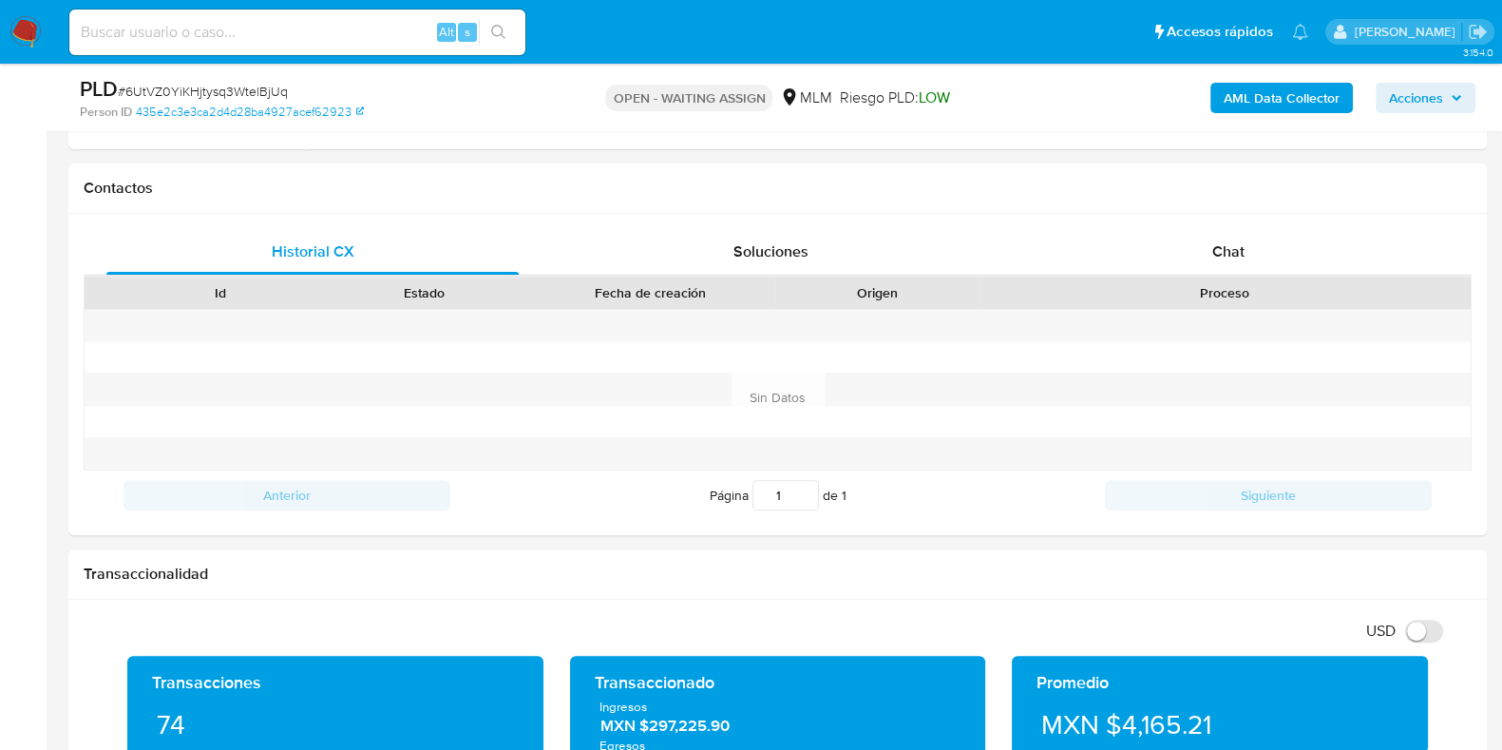
scroll to position [356, 0]
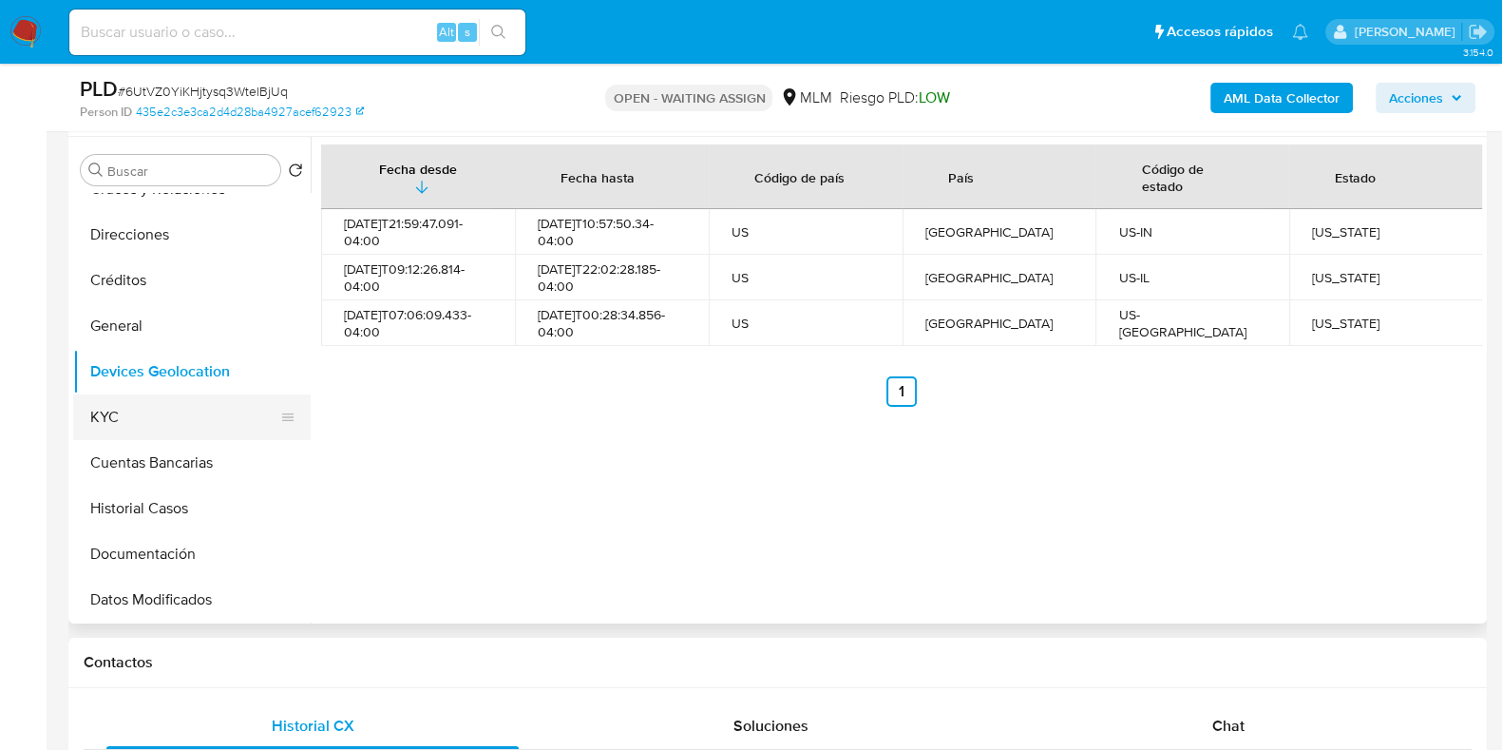
click at [162, 404] on button "KYC" at bounding box center [184, 417] width 222 height 46
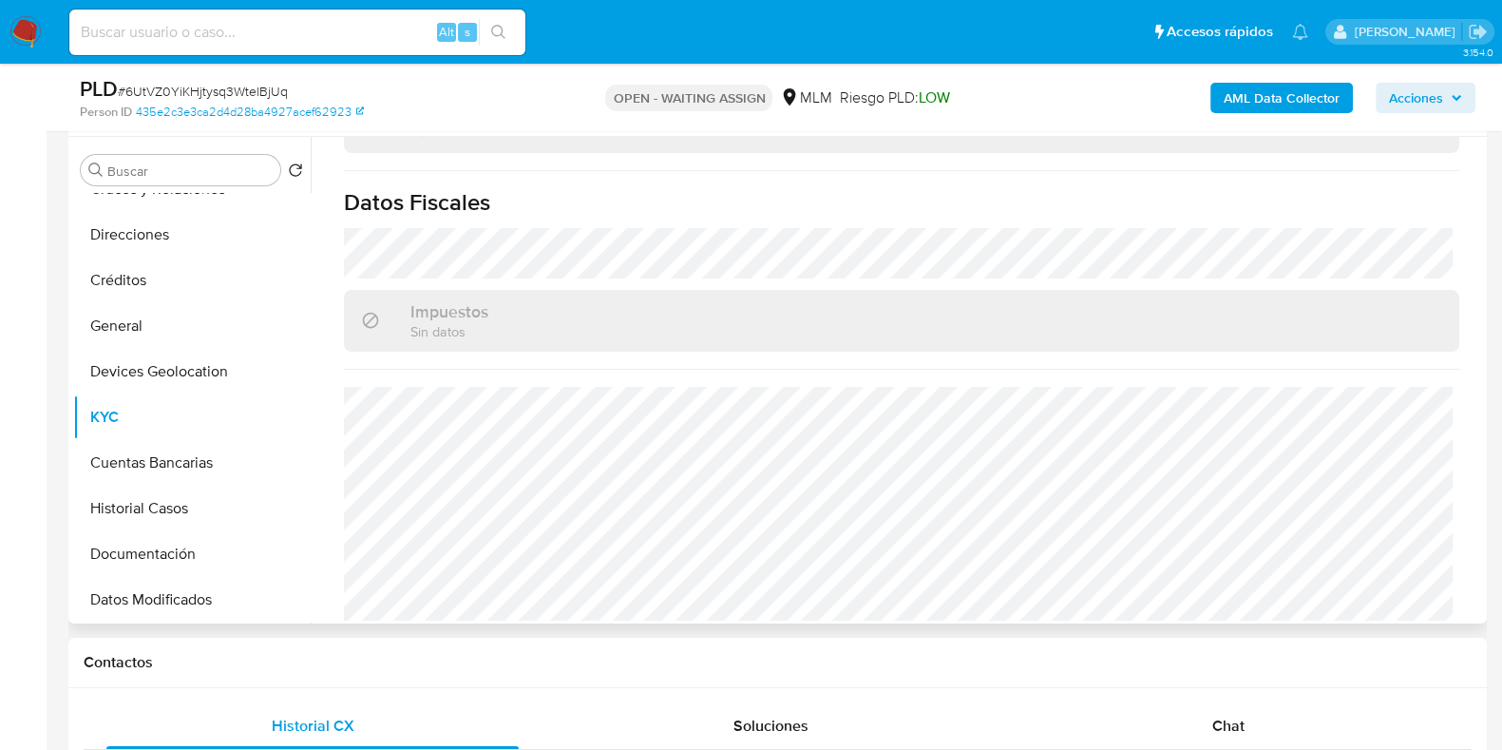
scroll to position [956, 0]
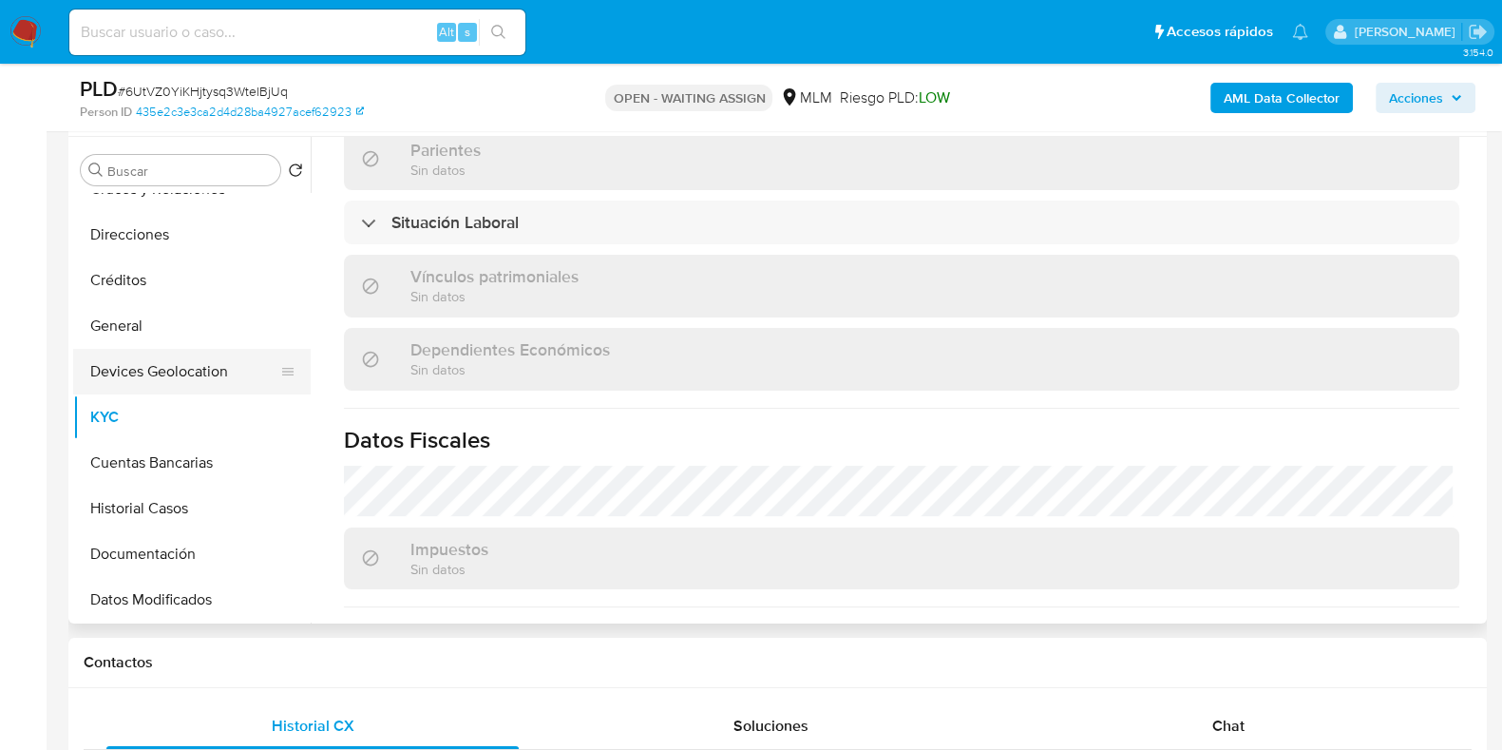
click at [193, 375] on button "Devices Geolocation" at bounding box center [184, 372] width 222 height 46
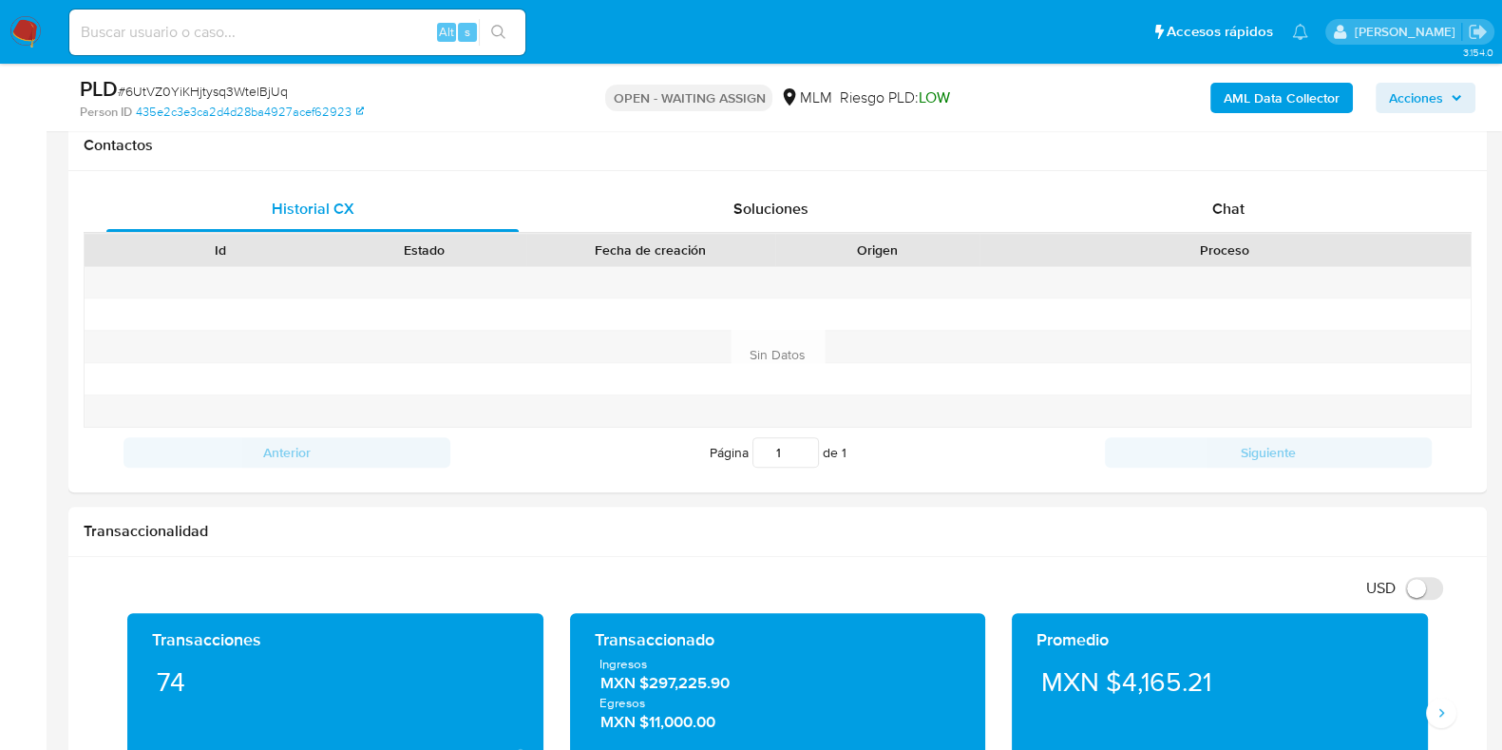
scroll to position [1188, 0]
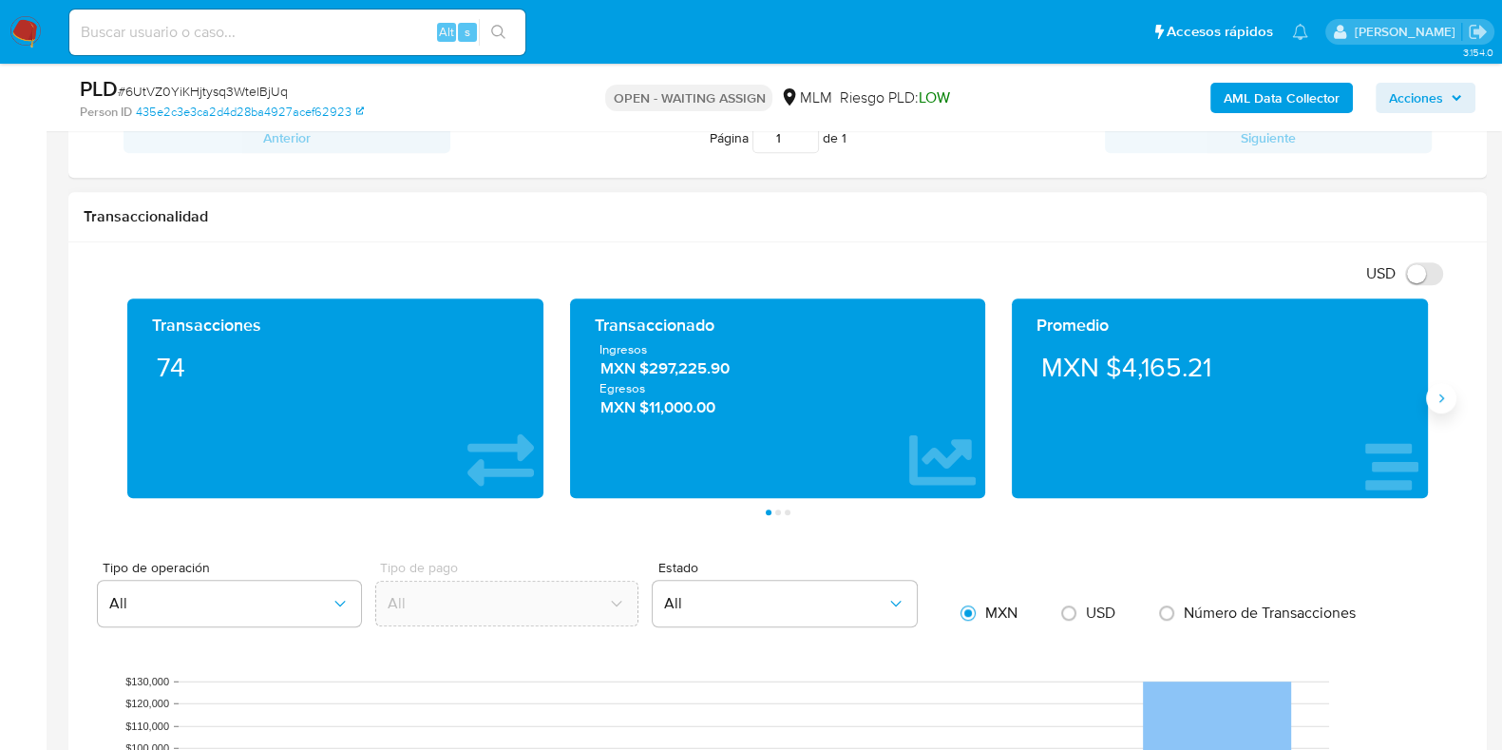
click at [1435, 390] on icon "Siguiente" at bounding box center [1441, 397] width 15 height 15
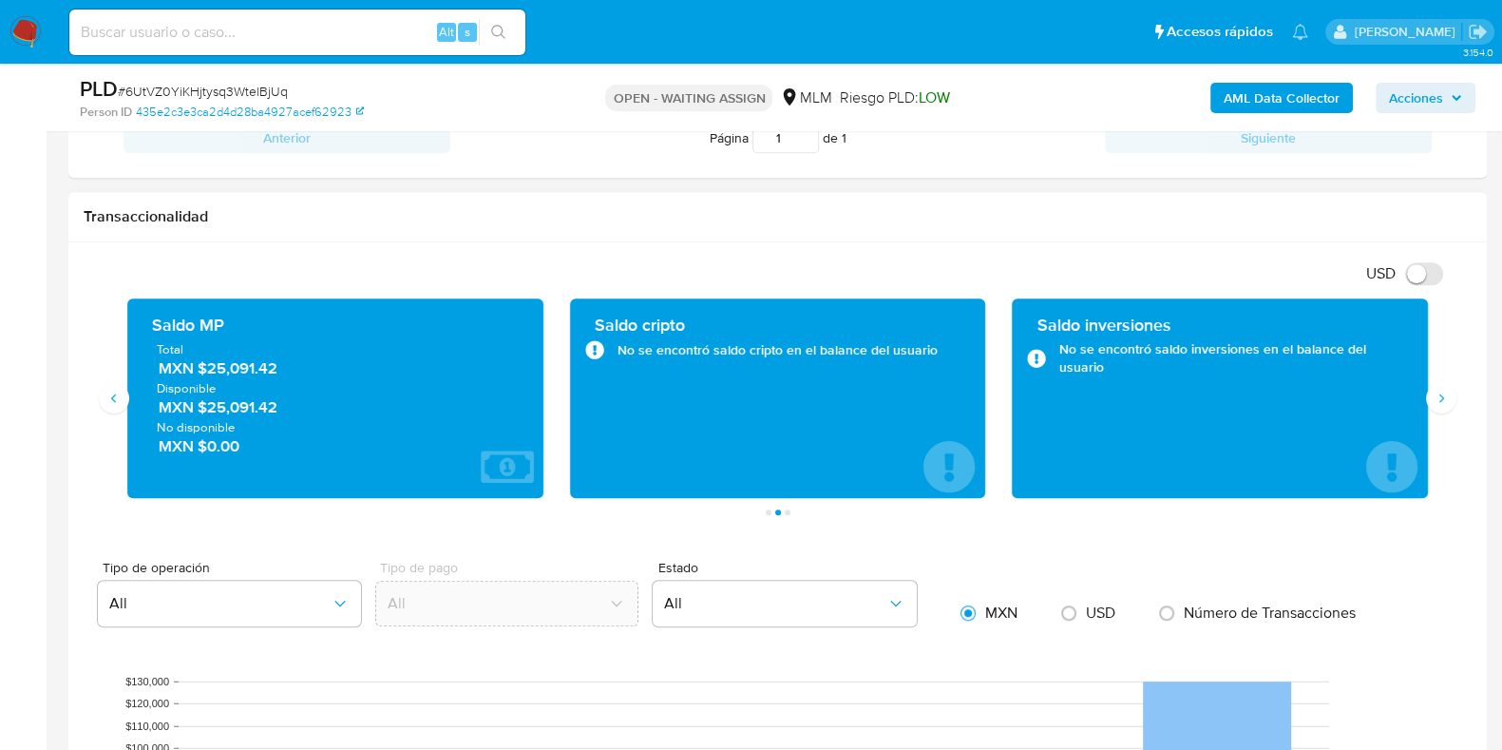
click at [238, 368] on span "MXN $25,091.42" at bounding box center [336, 368] width 355 height 22
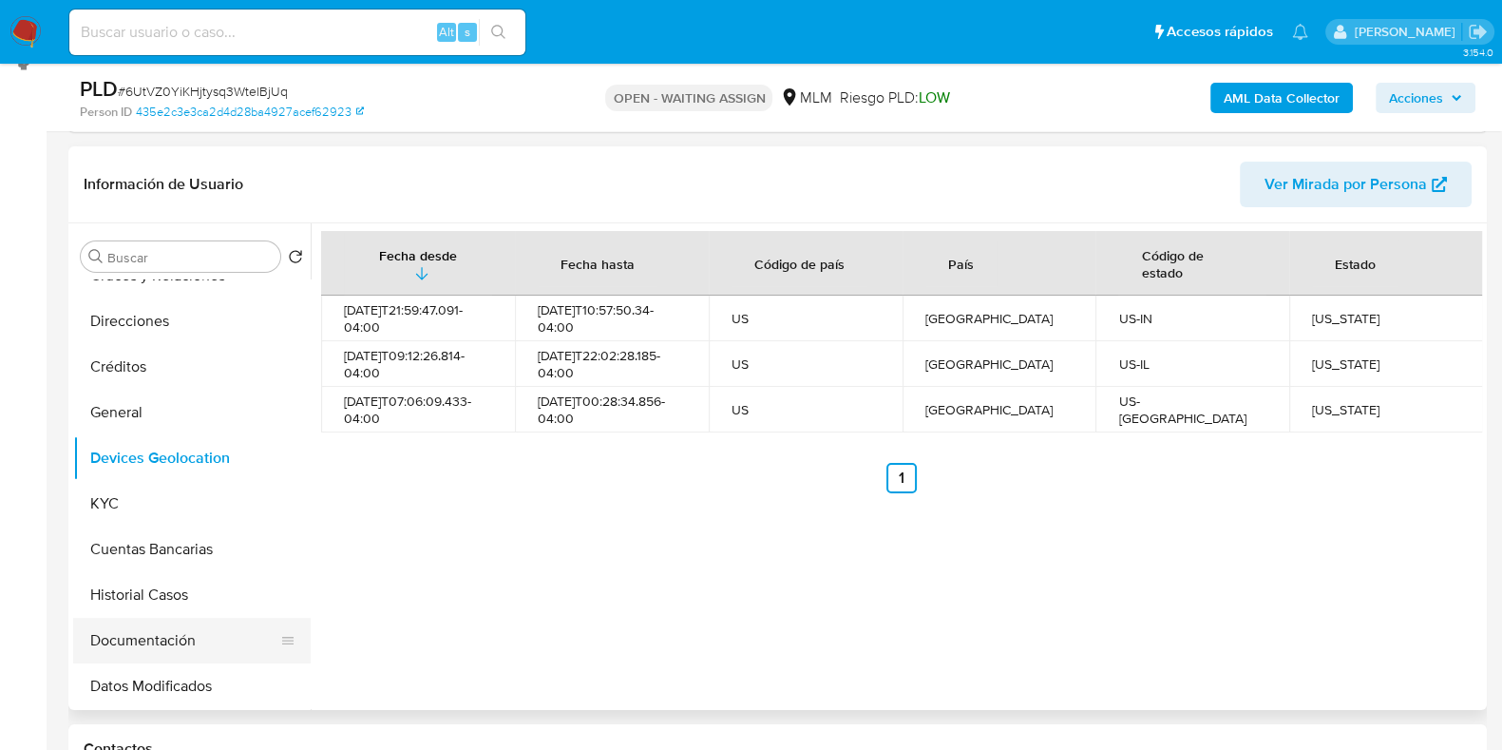
scroll to position [356, 0]
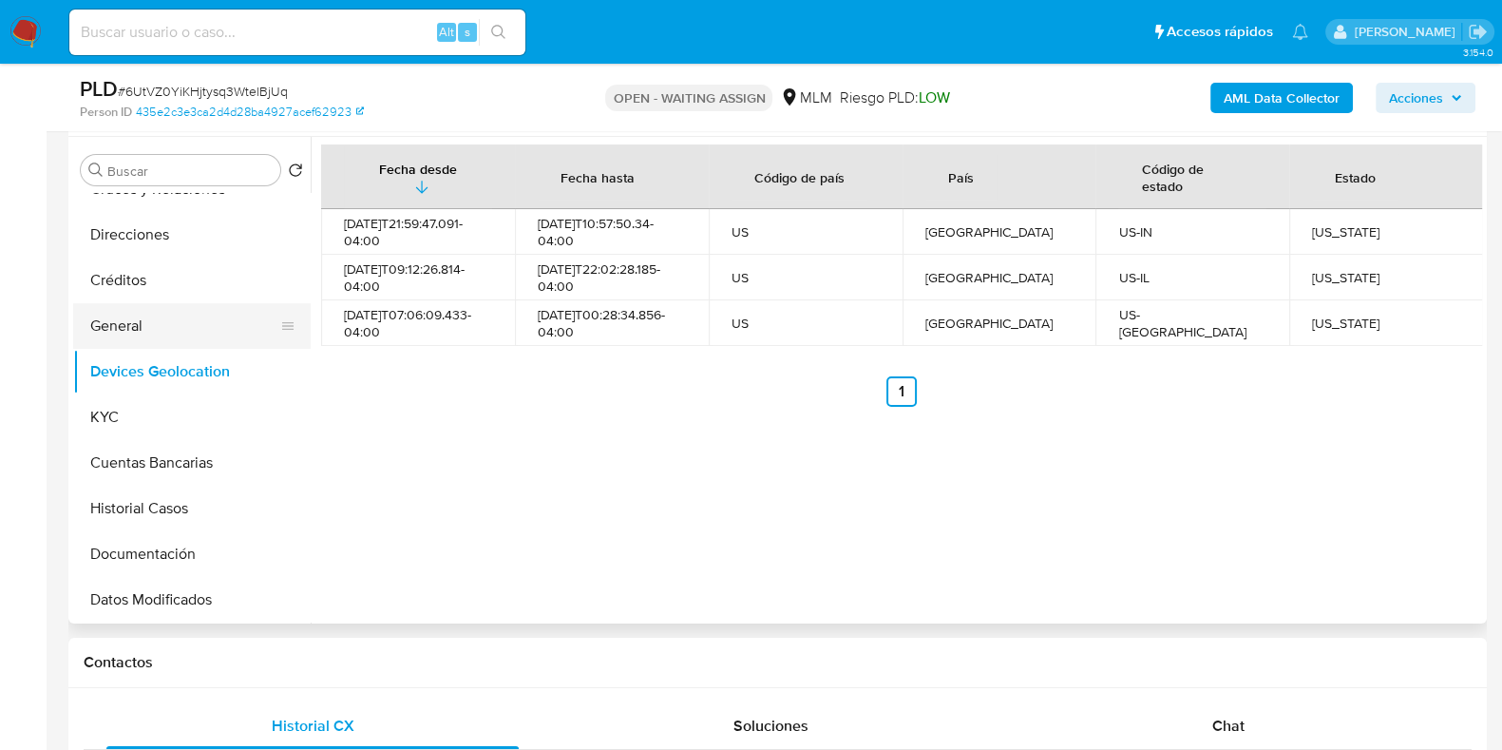
click at [126, 321] on button "General" at bounding box center [184, 326] width 222 height 46
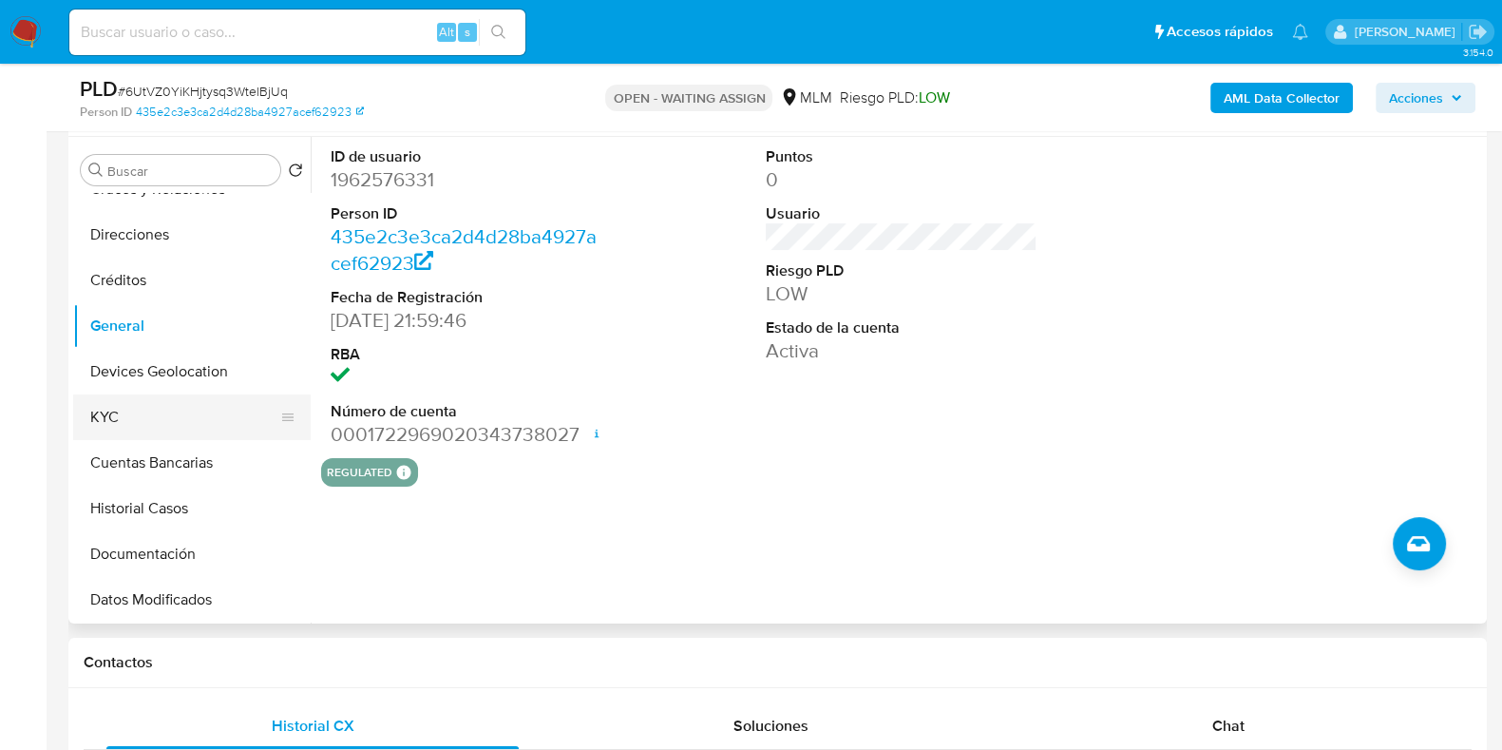
click at [205, 418] on button "KYC" at bounding box center [184, 417] width 222 height 46
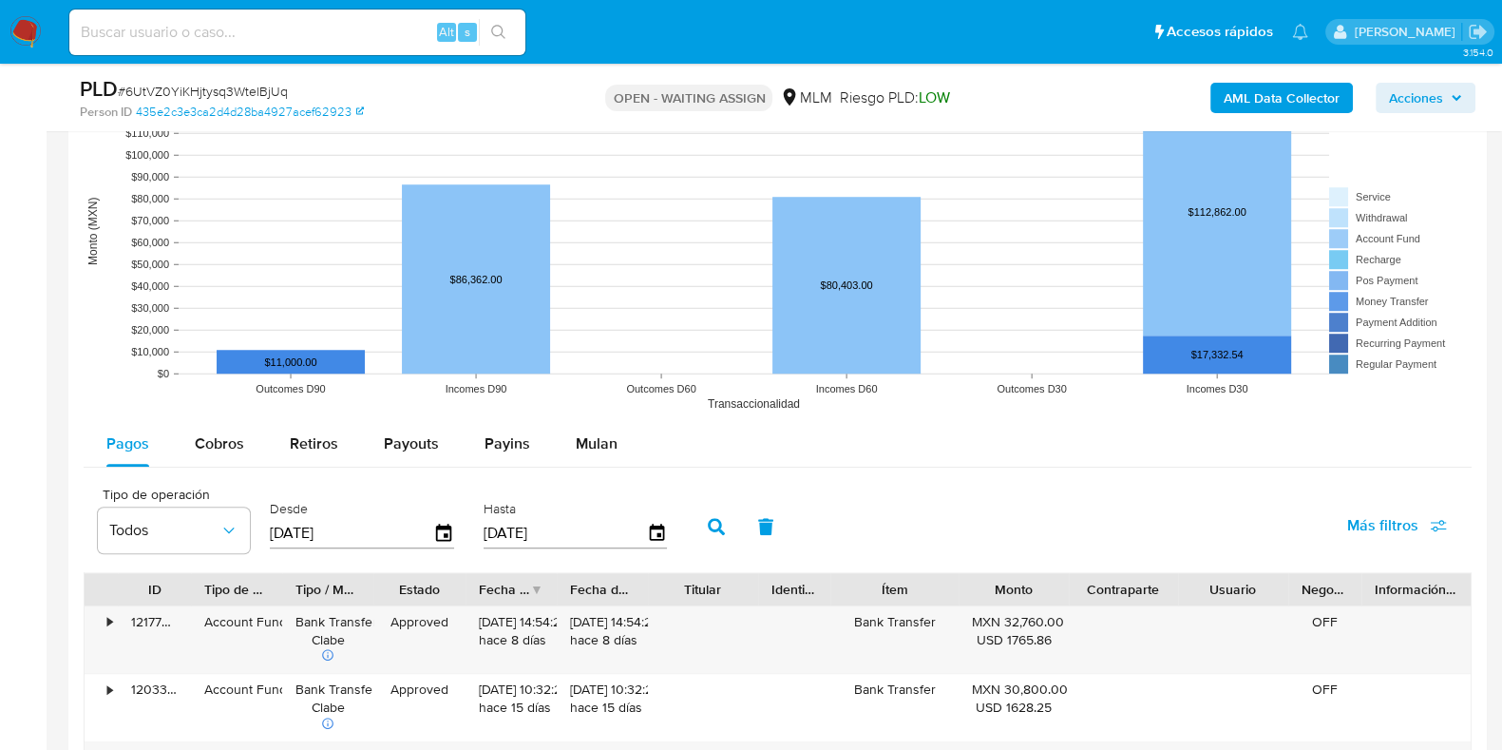
scroll to position [2375, 0]
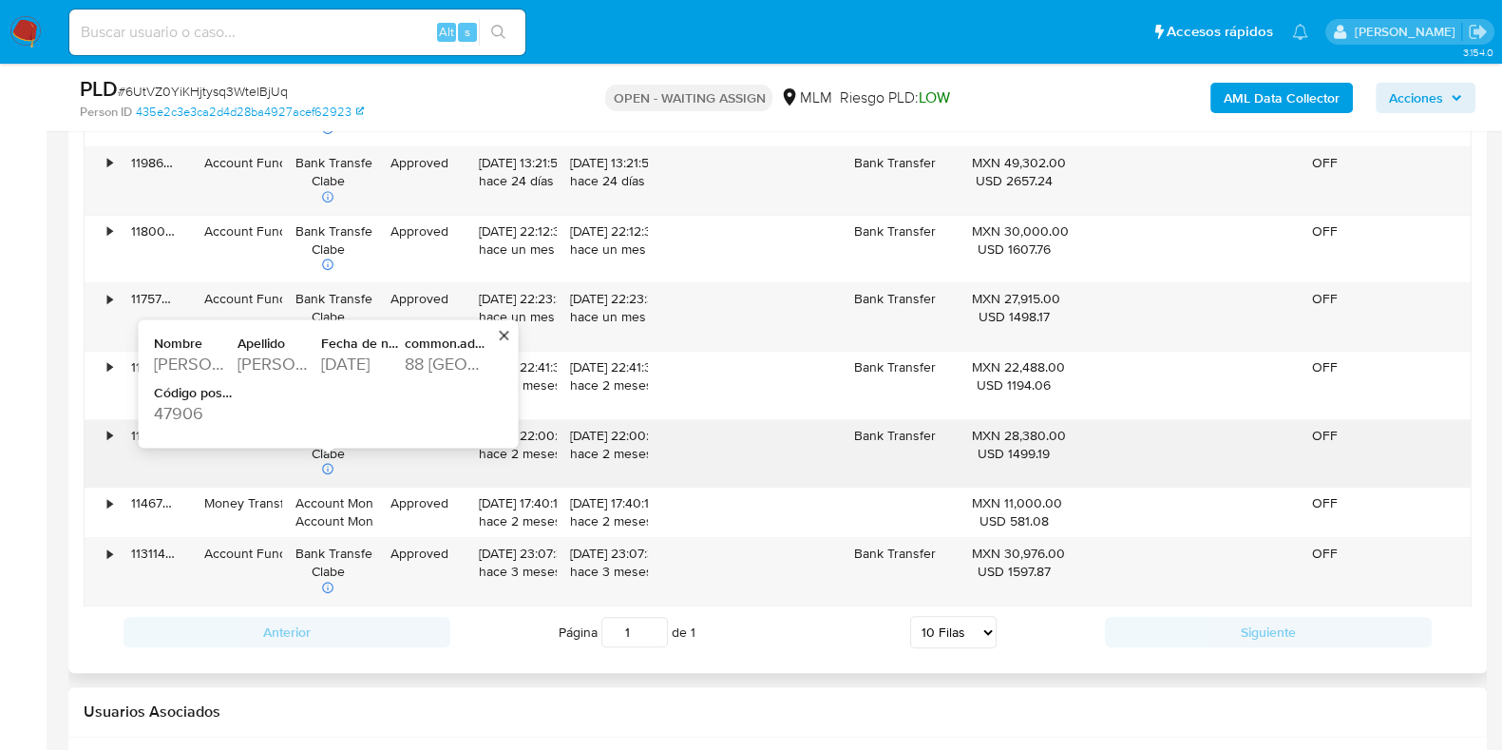
click at [280, 353] on div "perez luna" at bounding box center [278, 363] width 80 height 23
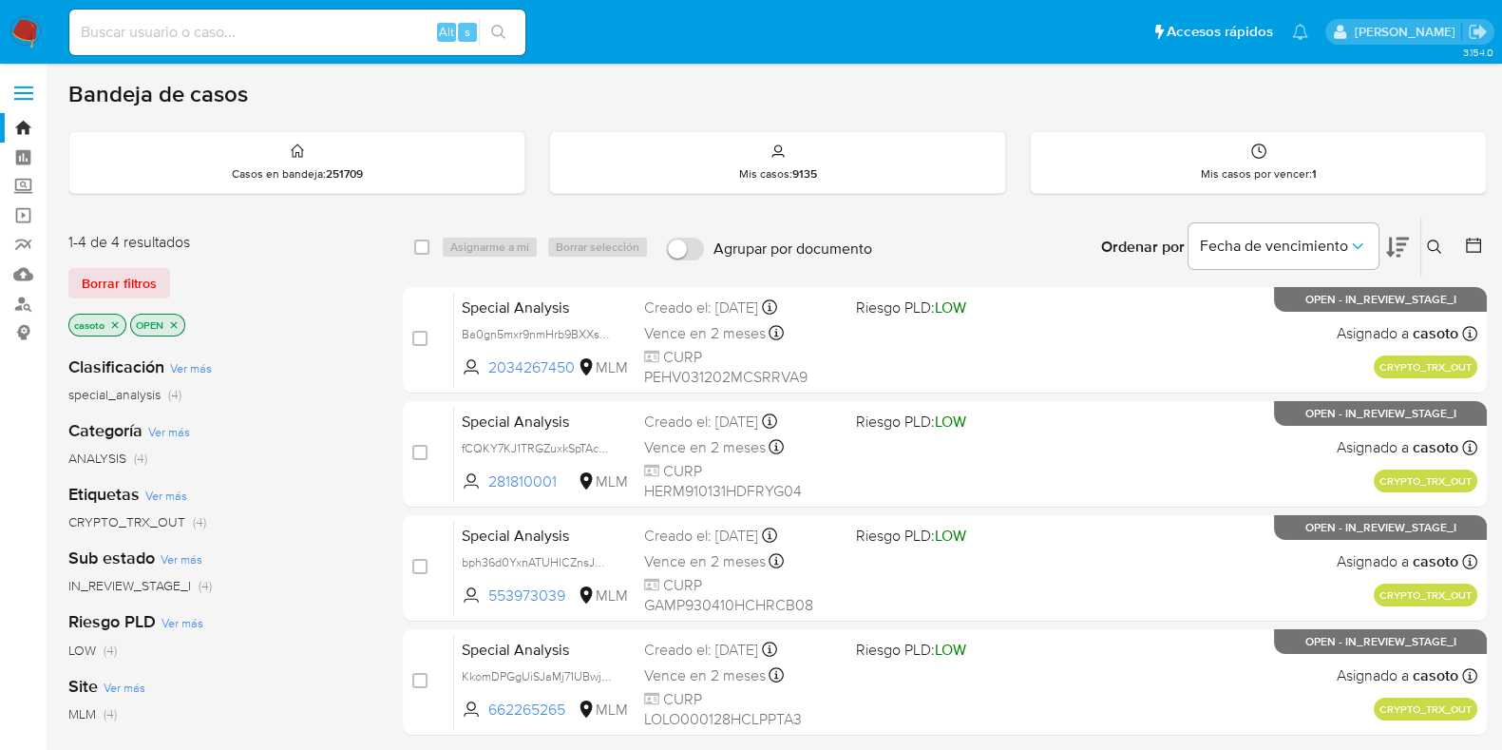
click at [116, 319] on icon "close-filter" at bounding box center [114, 324] width 11 height 11
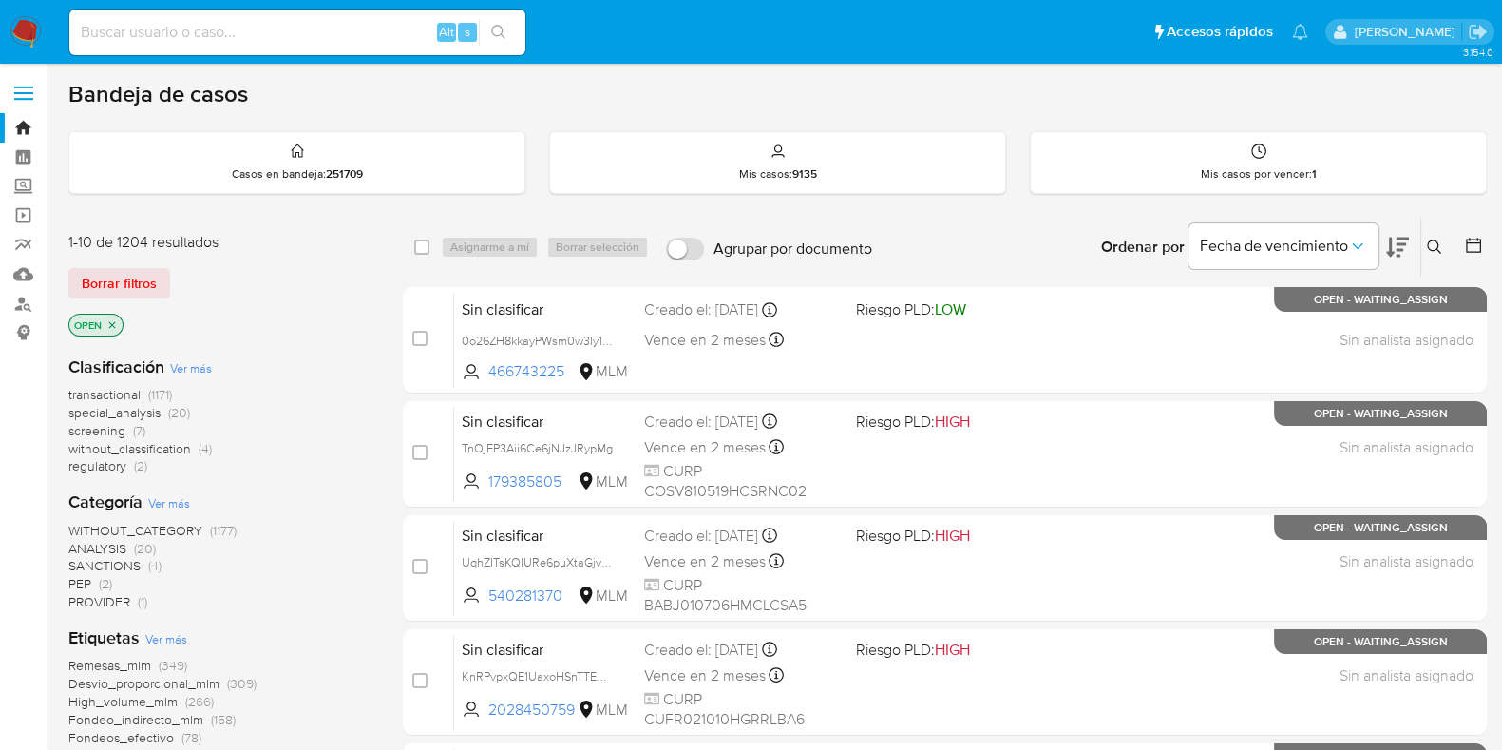
click at [1436, 245] on icon at bounding box center [1434, 246] width 15 height 15
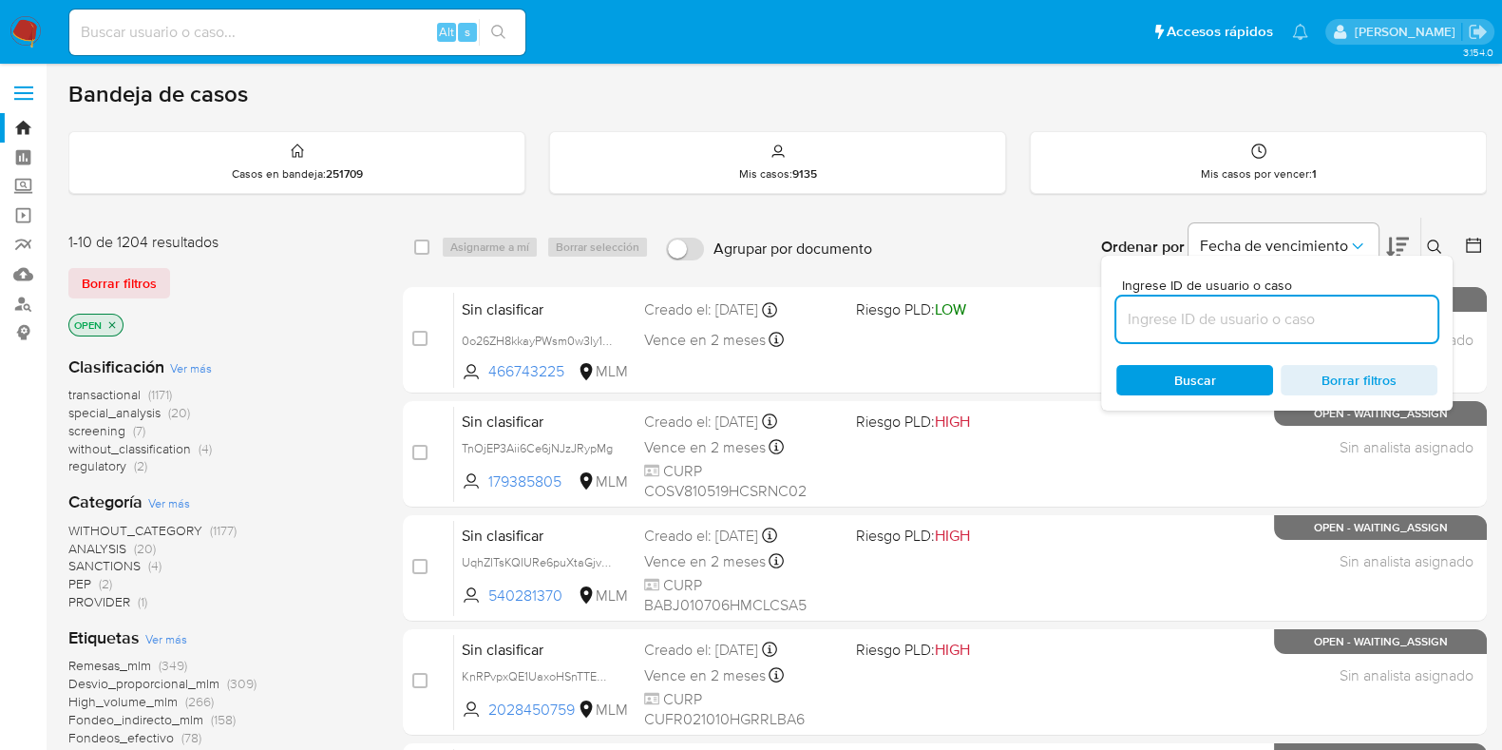
click at [1171, 325] on input at bounding box center [1276, 319] width 321 height 25
type input "1962576331"
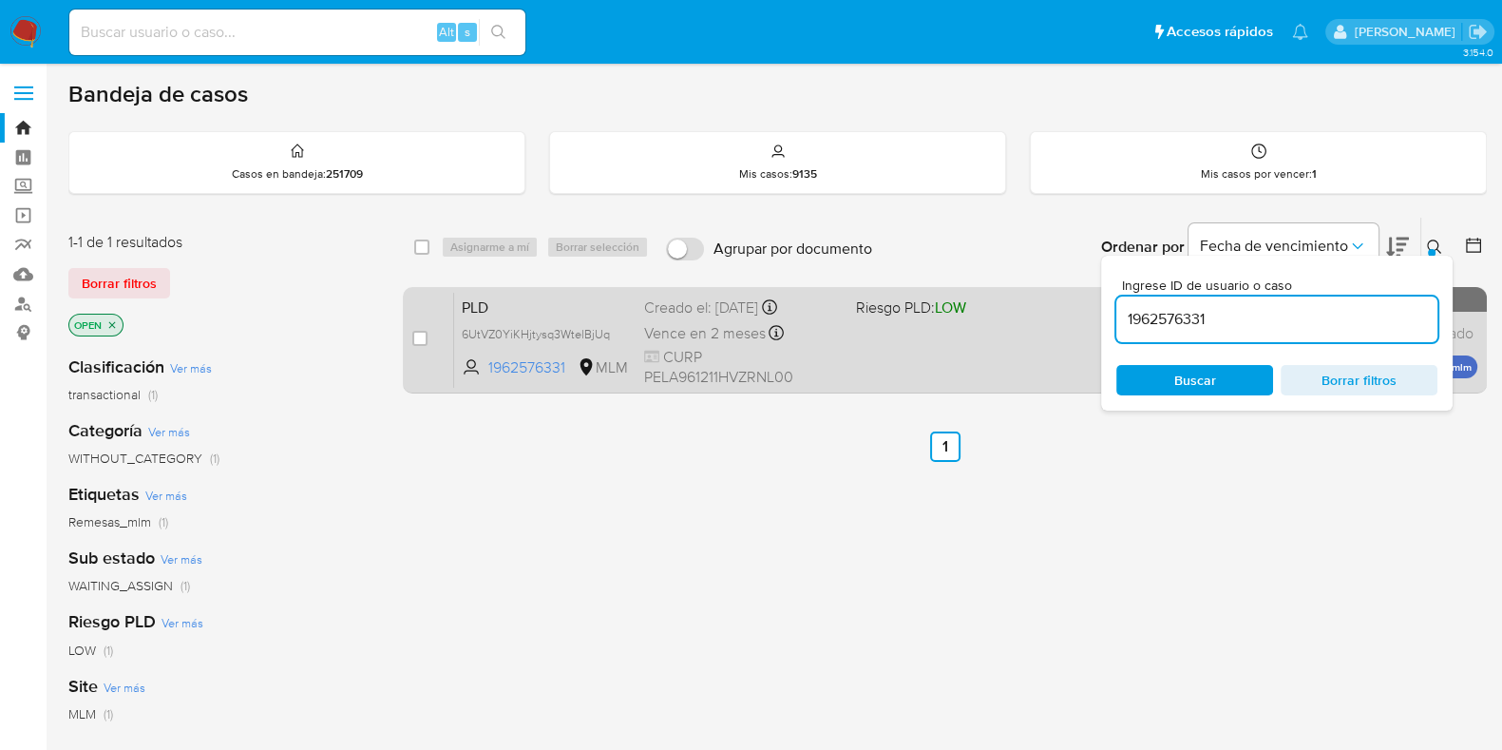
click at [1016, 324] on div "PLD 6UtVZ0YiKHjtysq3WtelBjUq 1962576331 MLM Riesgo PLD: LOW Creado el: [DATE] C…" at bounding box center [965, 340] width 1023 height 96
click at [416, 342] on input "checkbox" at bounding box center [419, 338] width 15 height 15
checkbox input "true"
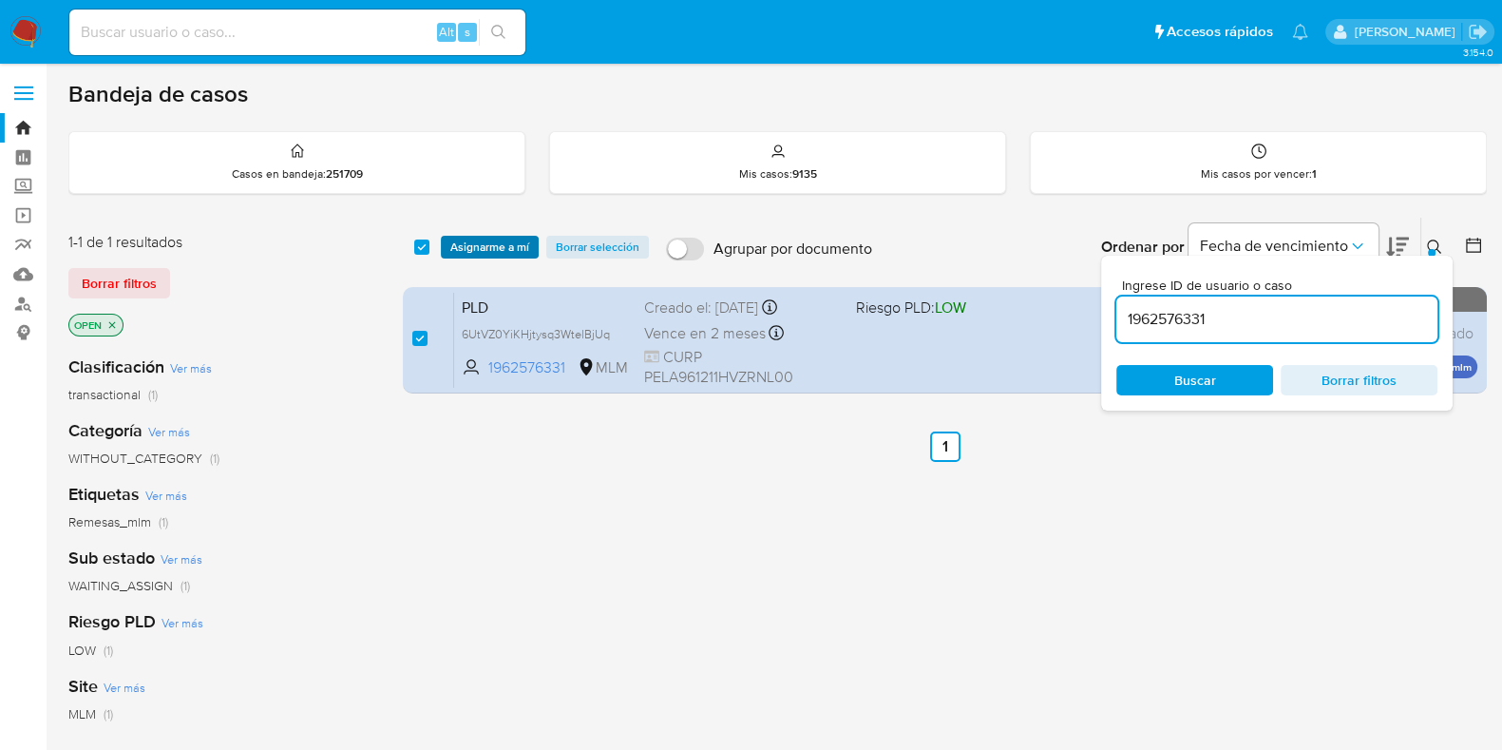
click at [480, 252] on span "Asignarme a mí" at bounding box center [489, 247] width 79 height 19
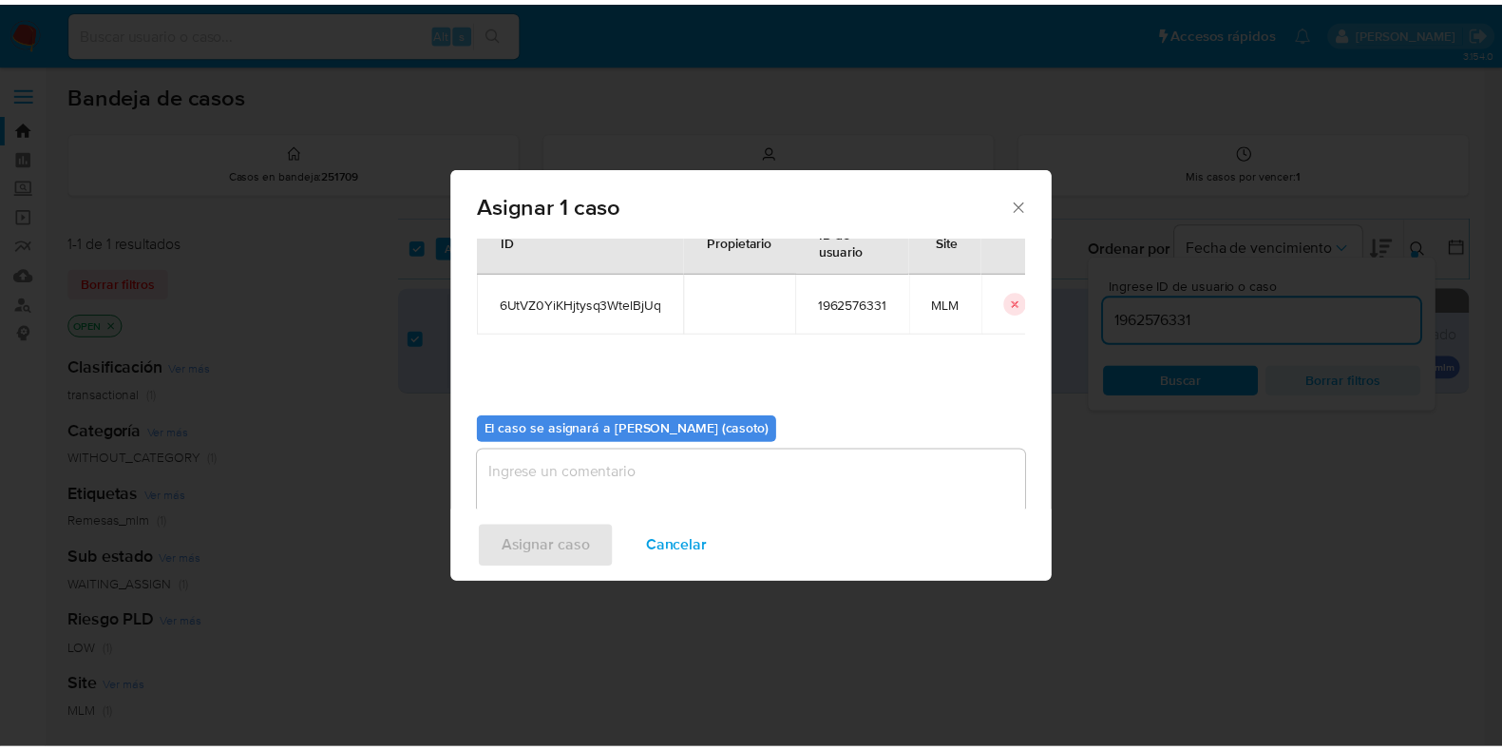
scroll to position [98, 0]
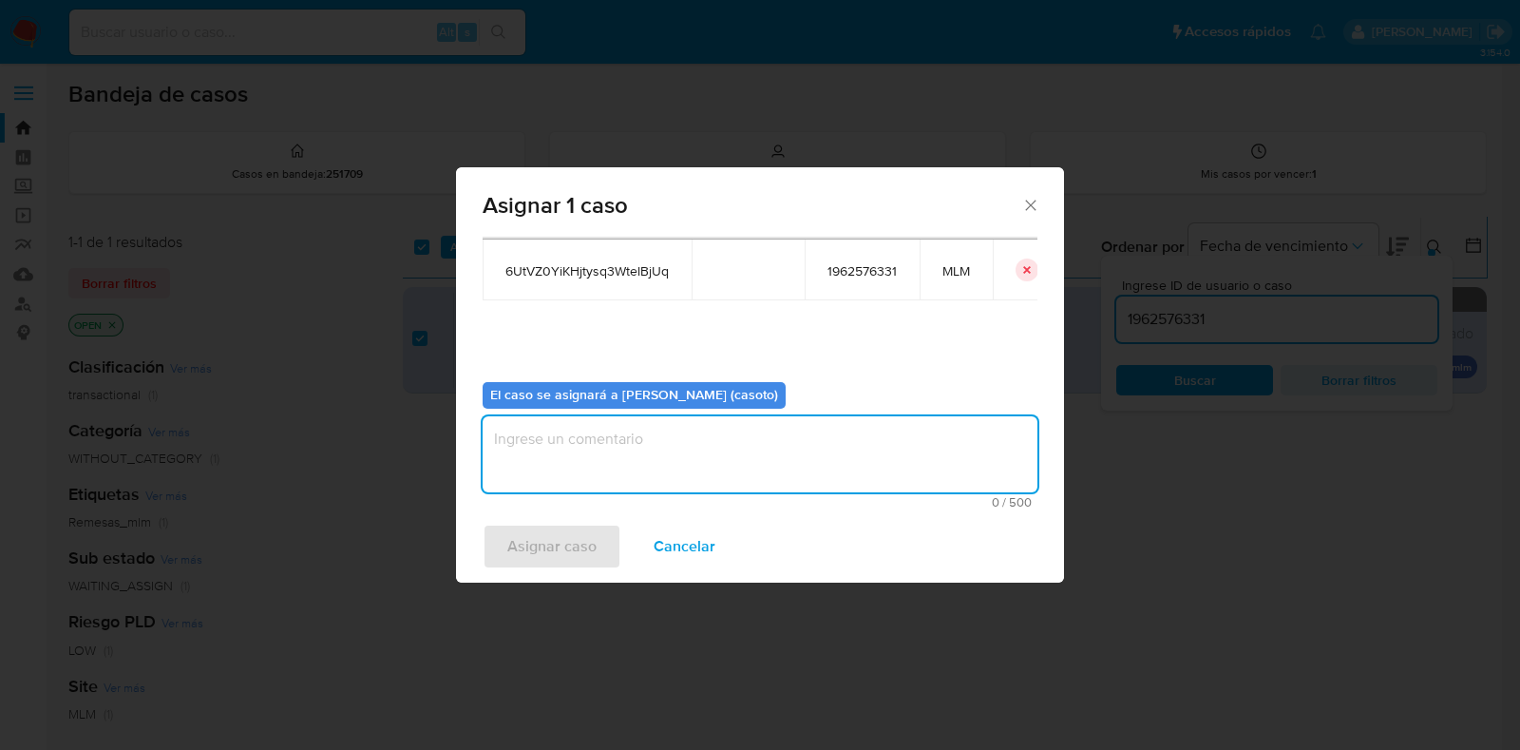
click at [610, 429] on textarea "assign-modal" at bounding box center [760, 454] width 555 height 76
type textarea "l1"
click at [551, 531] on span "Asignar caso" at bounding box center [551, 546] width 89 height 42
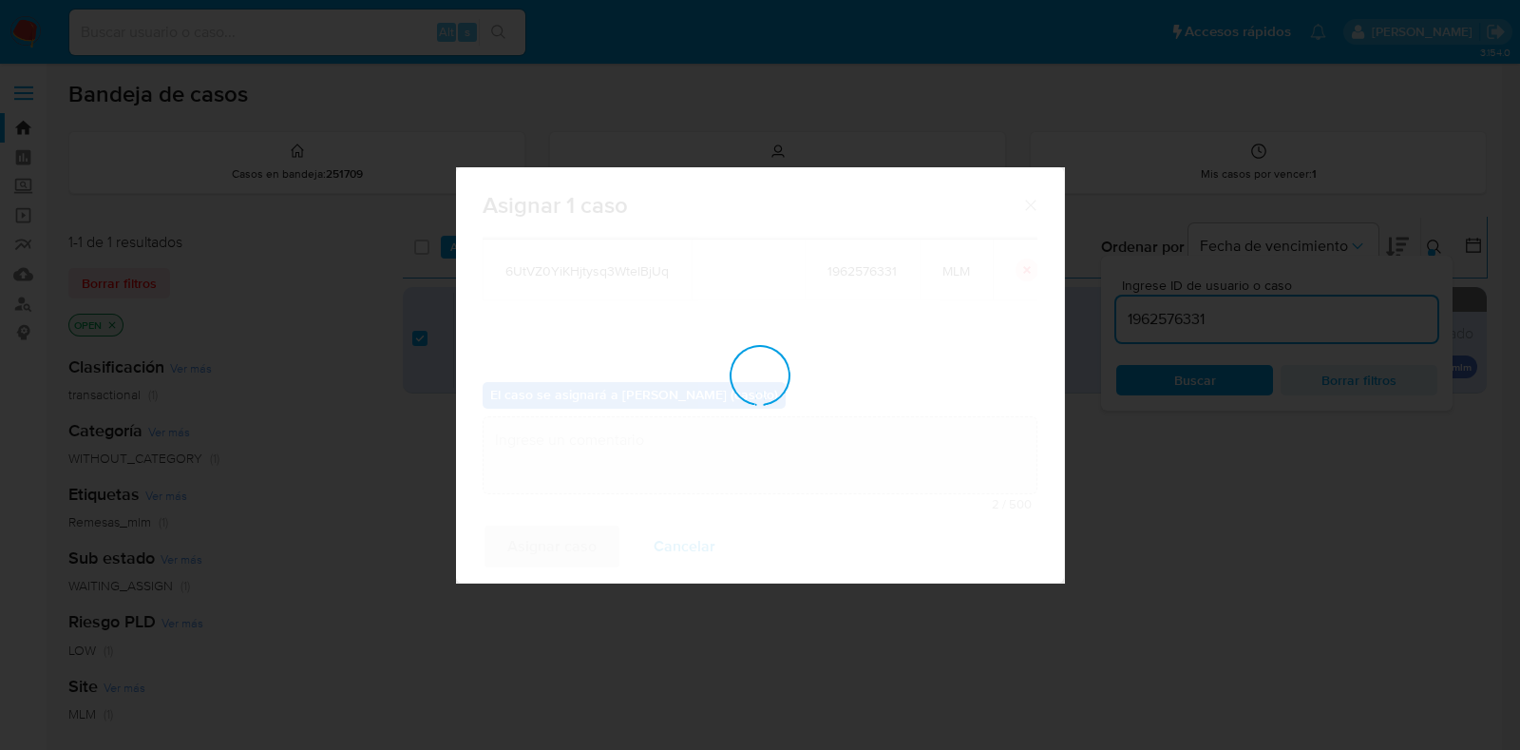
checkbox input "false"
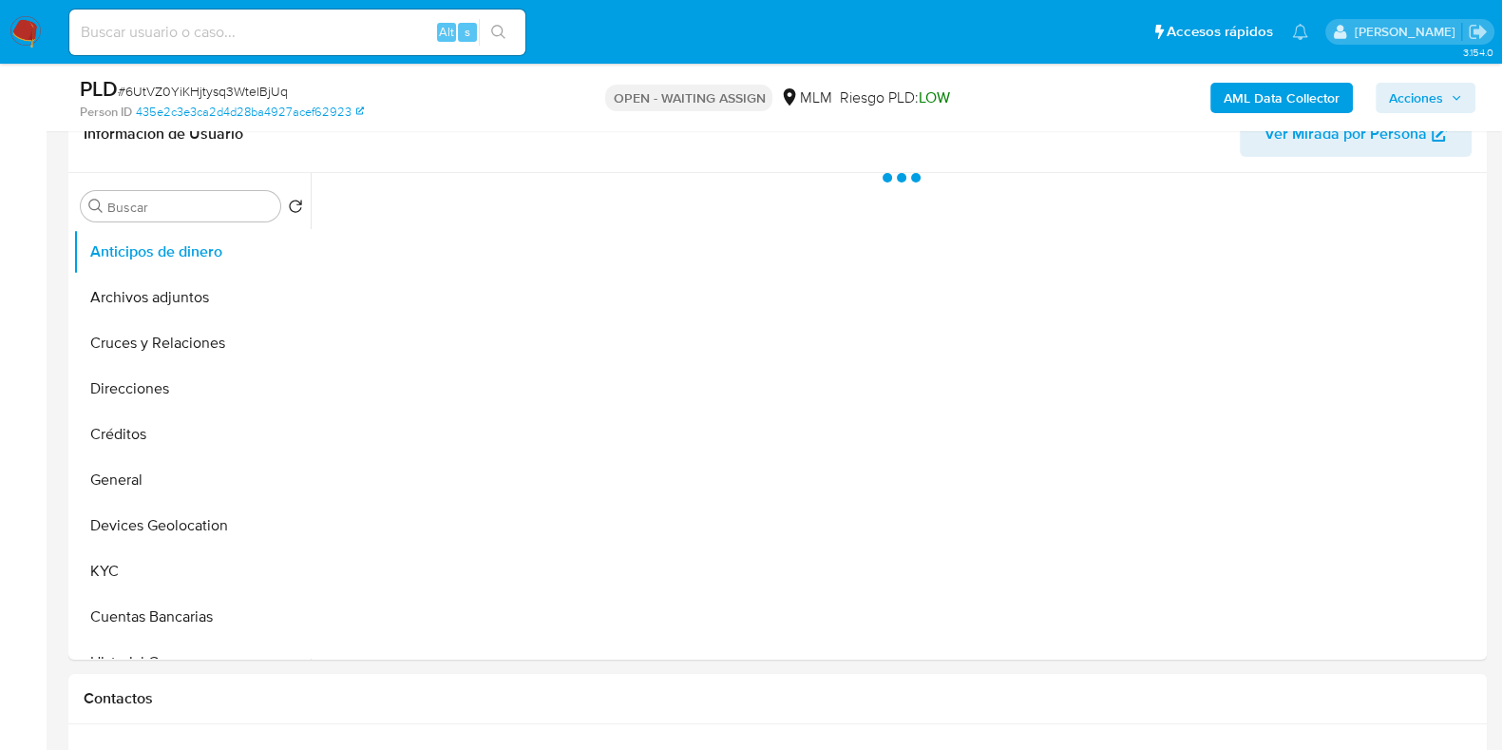
scroll to position [356, 0]
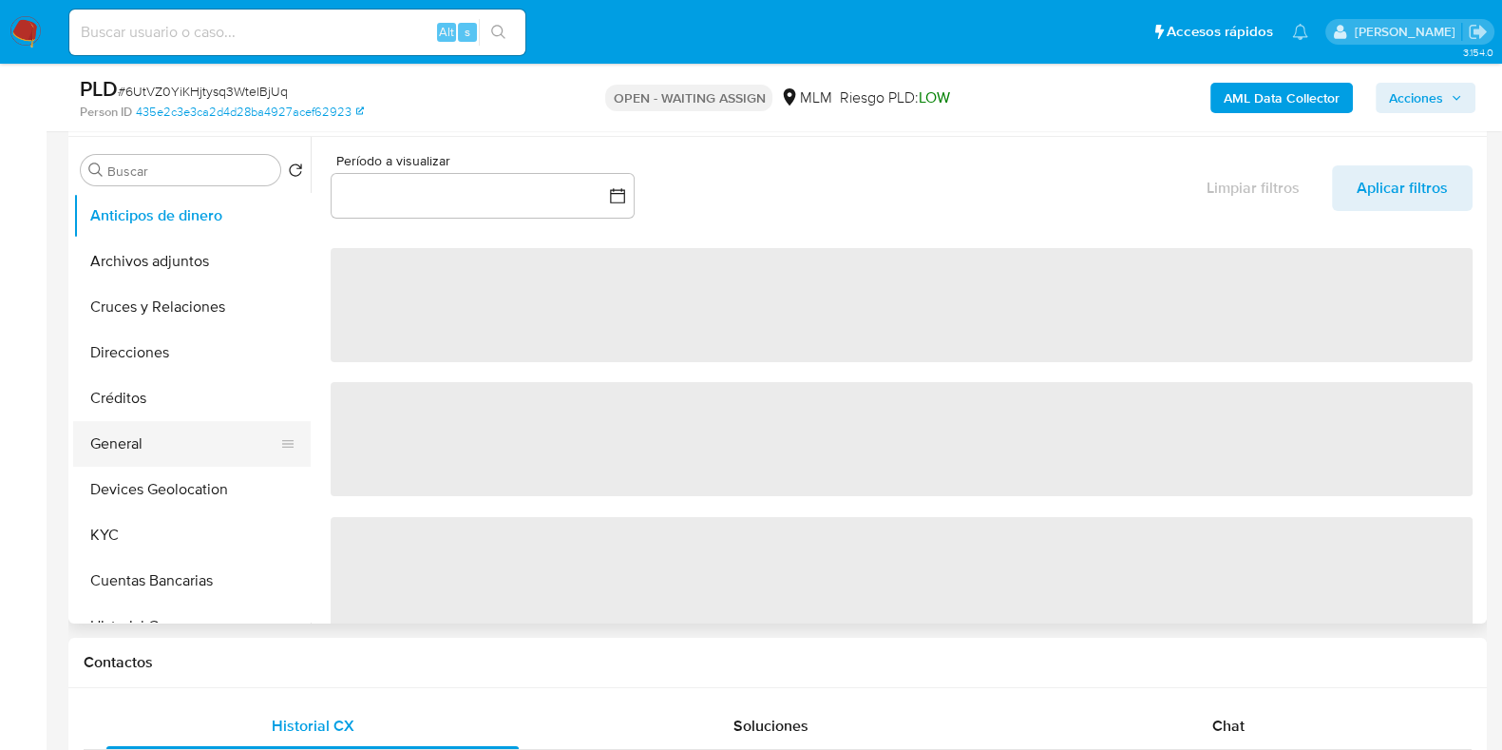
click at [133, 430] on button "General" at bounding box center [184, 444] width 222 height 46
select select "10"
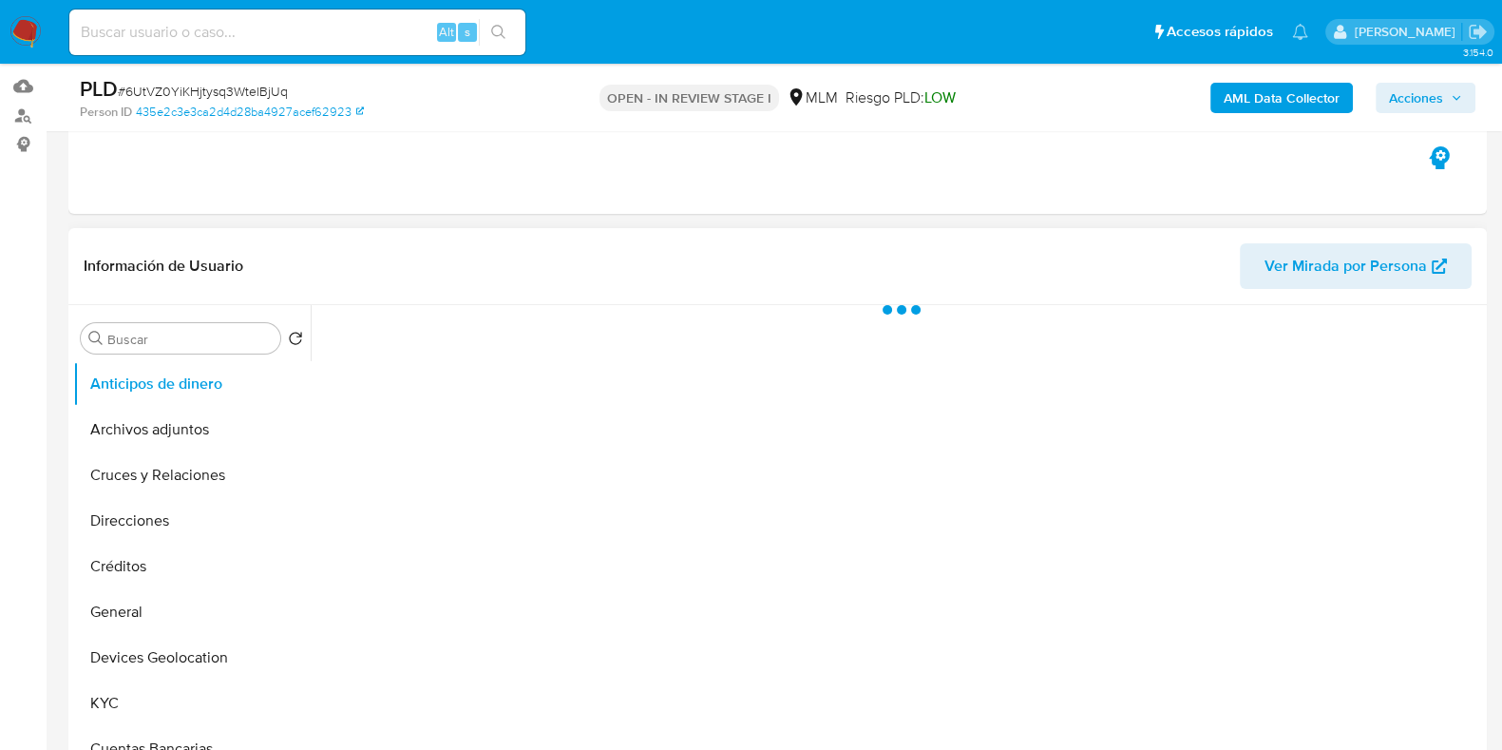
scroll to position [356, 0]
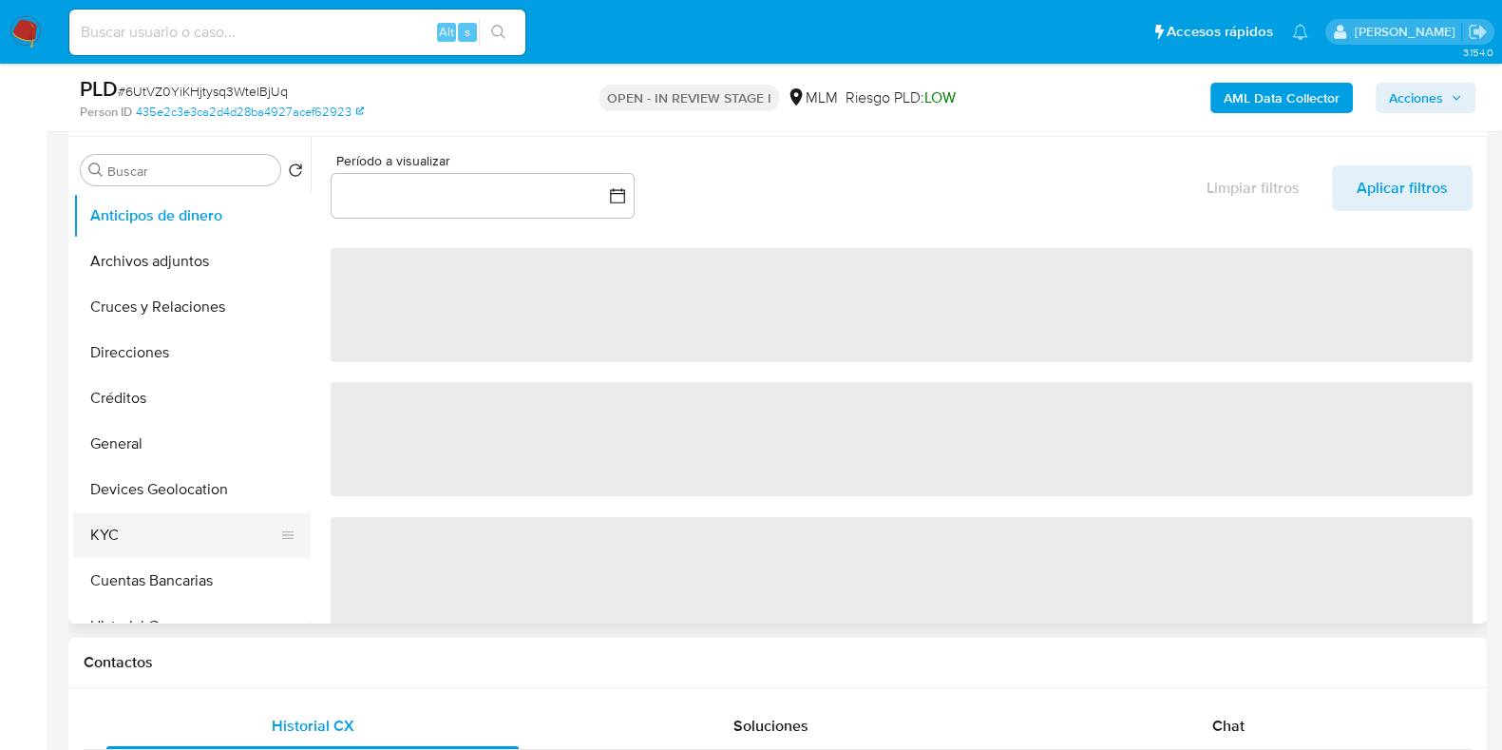
click at [151, 543] on button "KYC" at bounding box center [184, 535] width 222 height 46
select select "10"
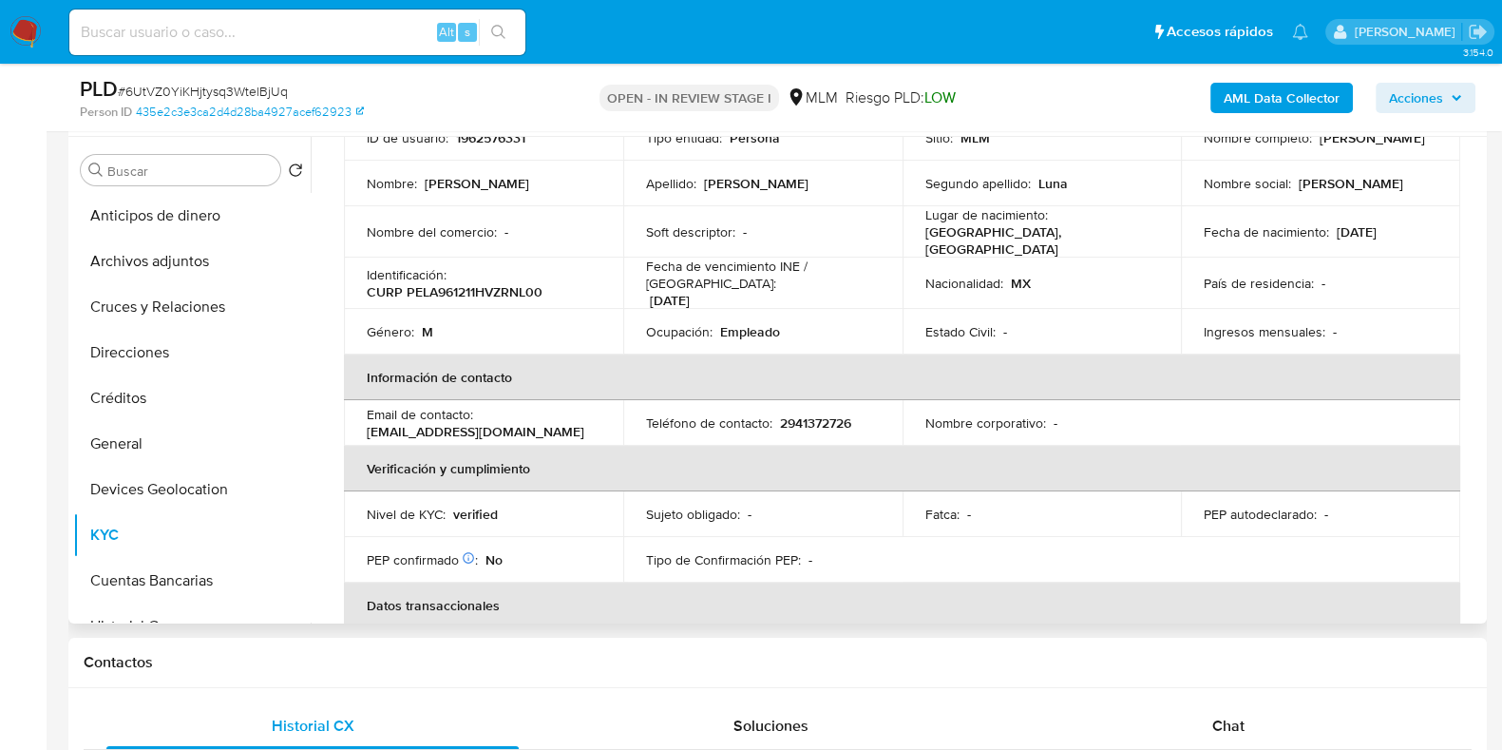
scroll to position [118, 0]
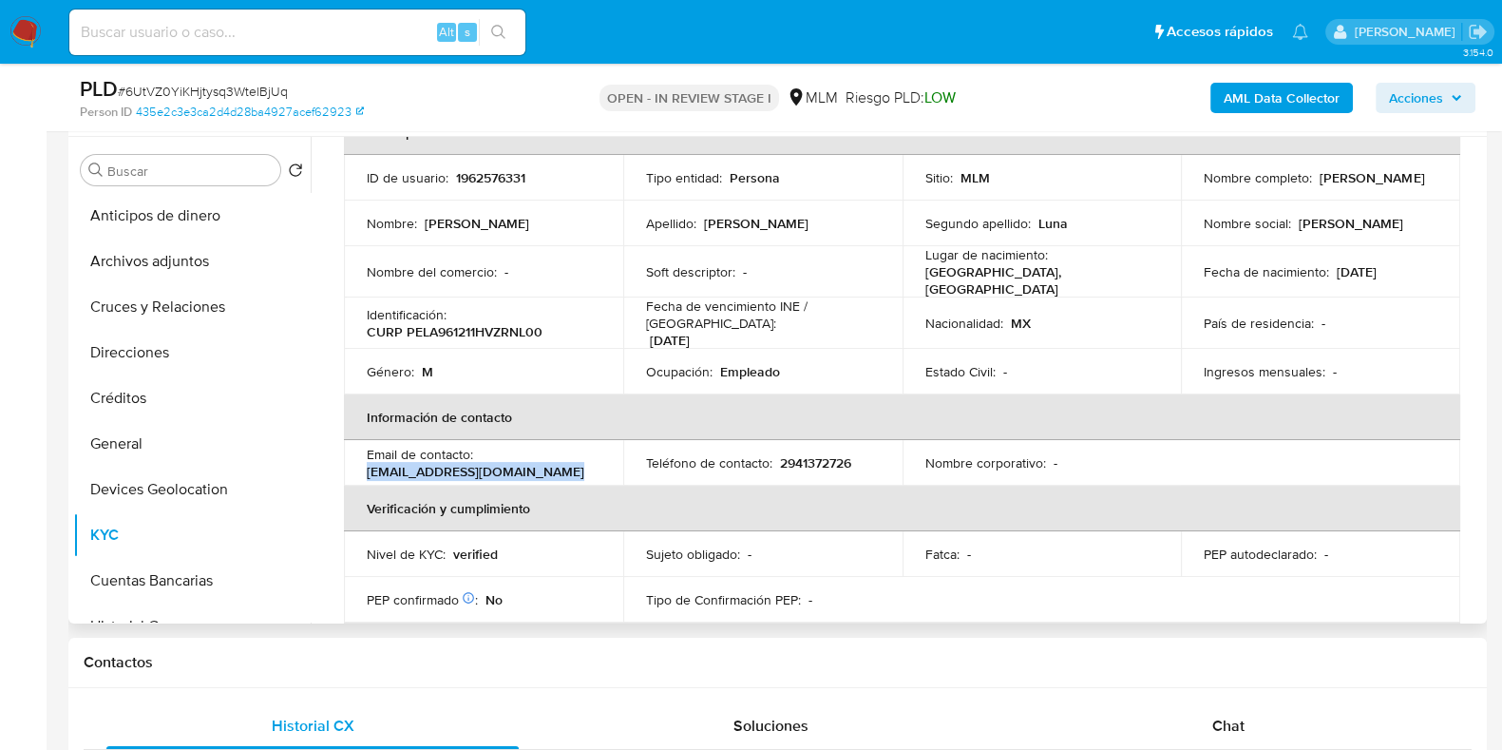
drag, startPoint x: 562, startPoint y: 457, endPoint x: 344, endPoint y: 458, distance: 218.5
click at [344, 458] on td "Email de contacto : [EMAIL_ADDRESS][DOMAIN_NAME]" at bounding box center [483, 463] width 279 height 46
copy p "[EMAIL_ADDRESS][DOMAIN_NAME]"
click at [826, 454] on p "2941372726" at bounding box center [815, 462] width 71 height 17
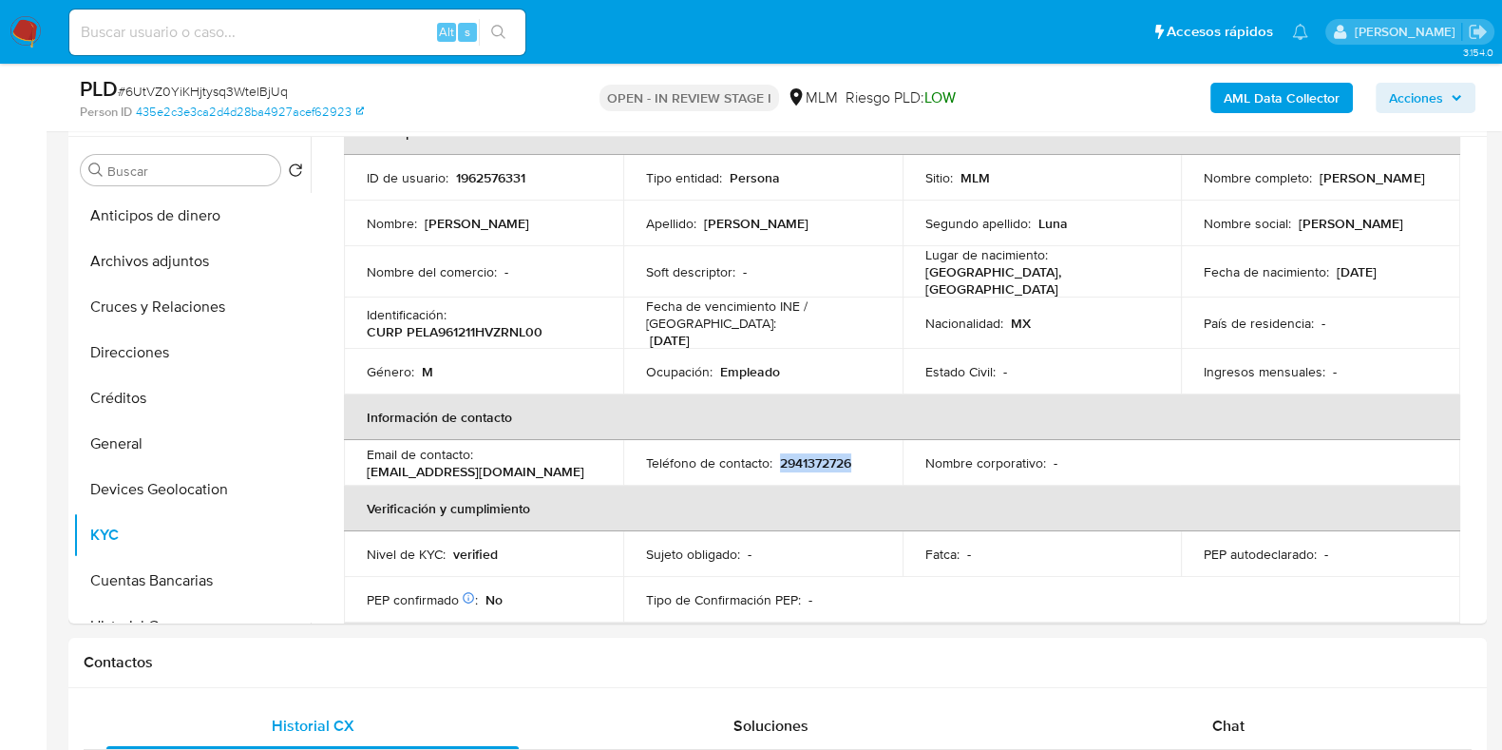
copy p "2941372726"
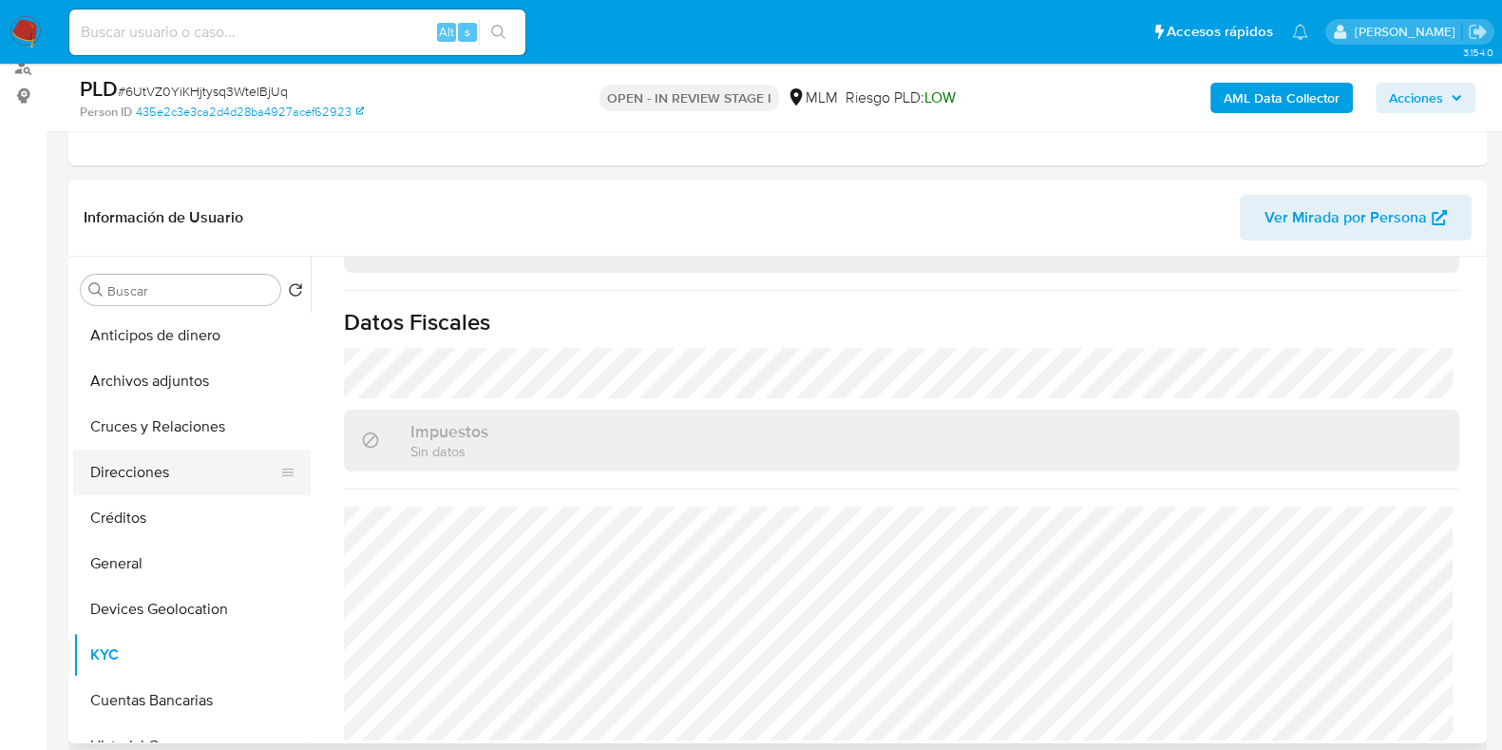
scroll to position [237, 0]
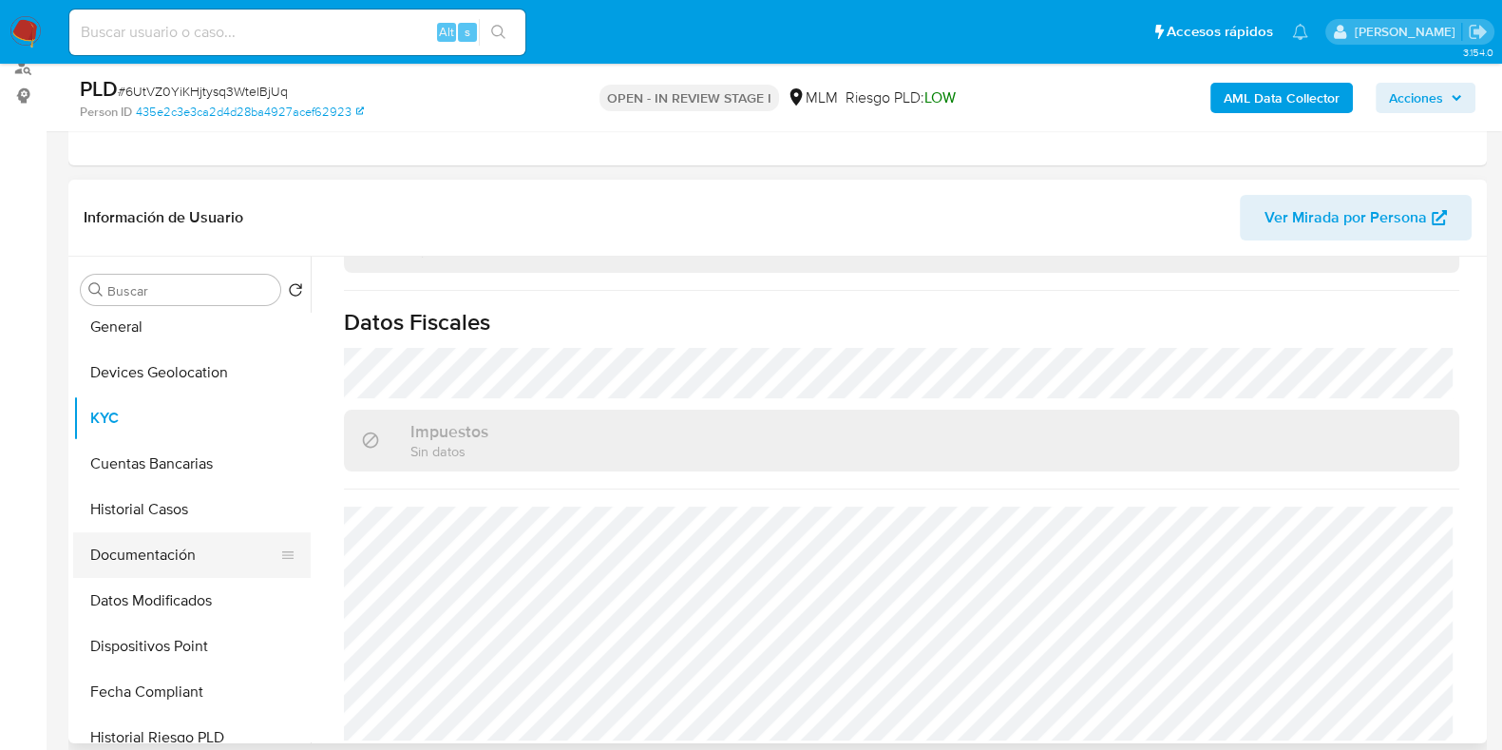
click at [138, 552] on button "Documentación" at bounding box center [184, 555] width 222 height 46
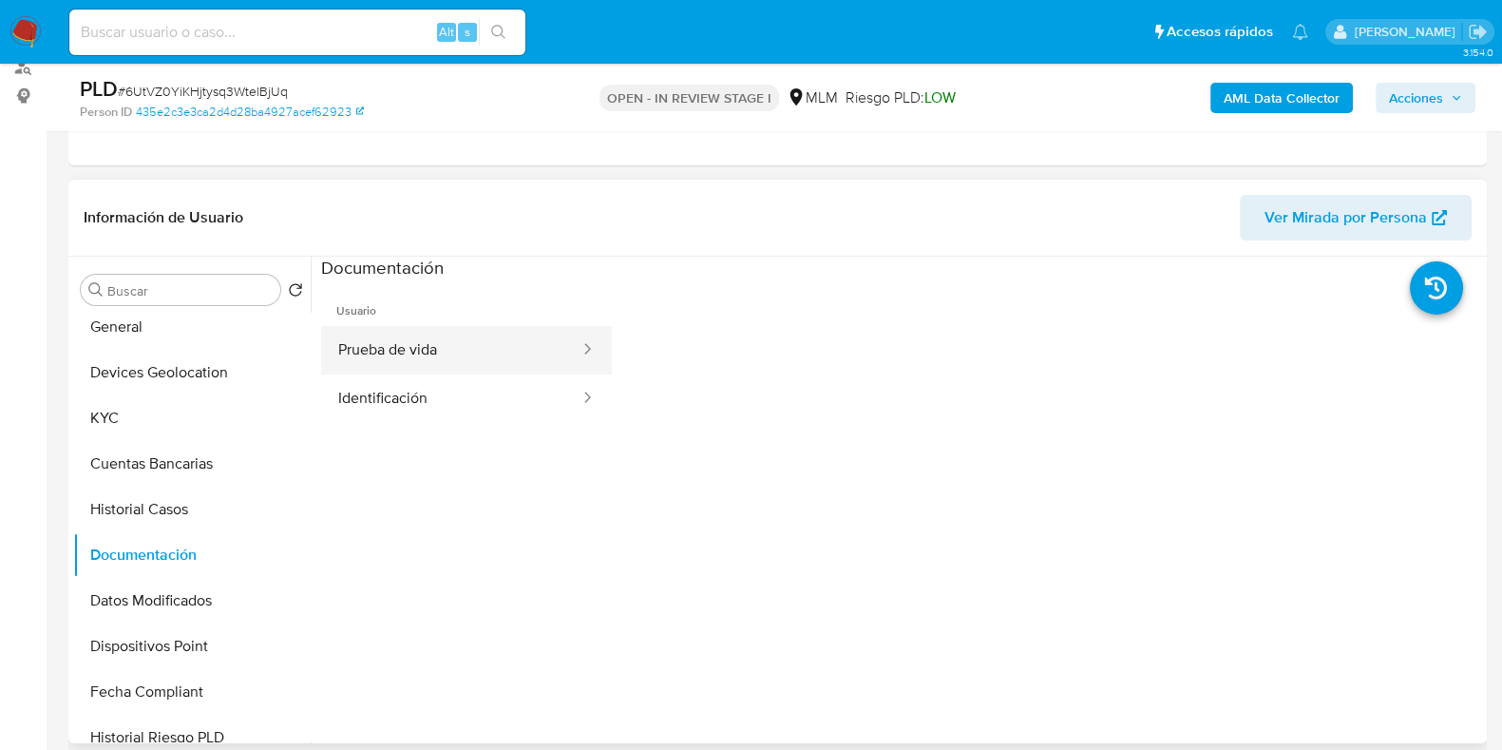
click at [413, 359] on button "Prueba de vida" at bounding box center [451, 350] width 260 height 48
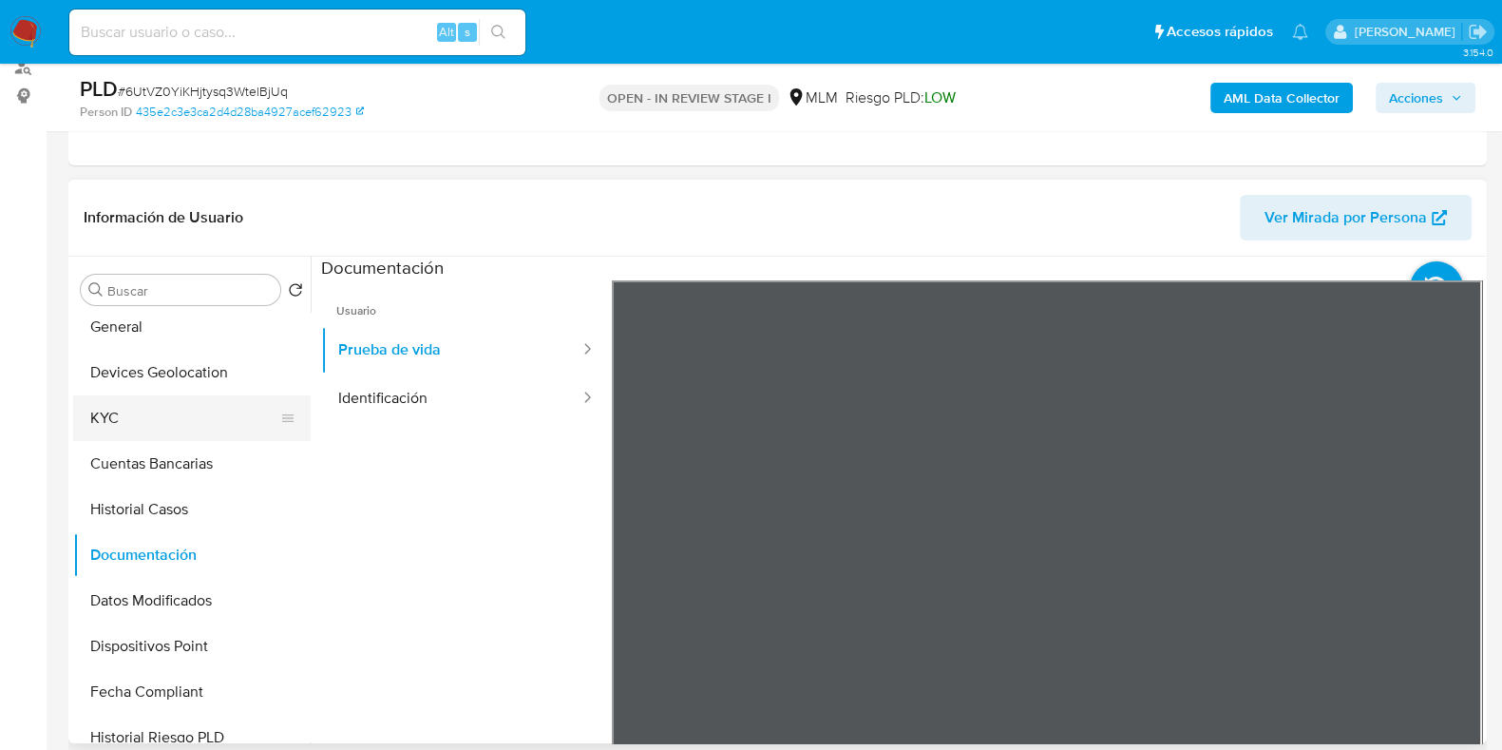
click at [181, 400] on button "KYC" at bounding box center [184, 418] width 222 height 46
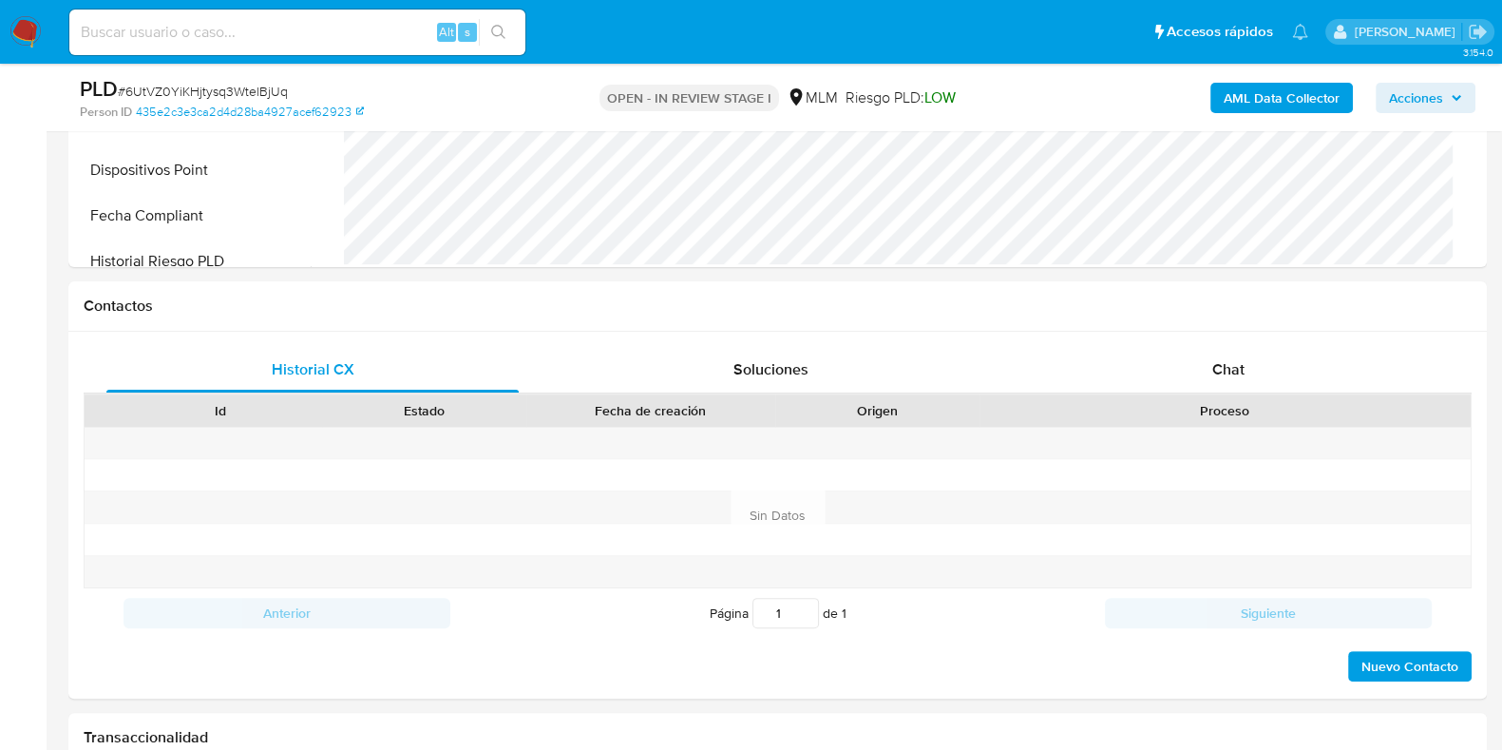
scroll to position [1069, 0]
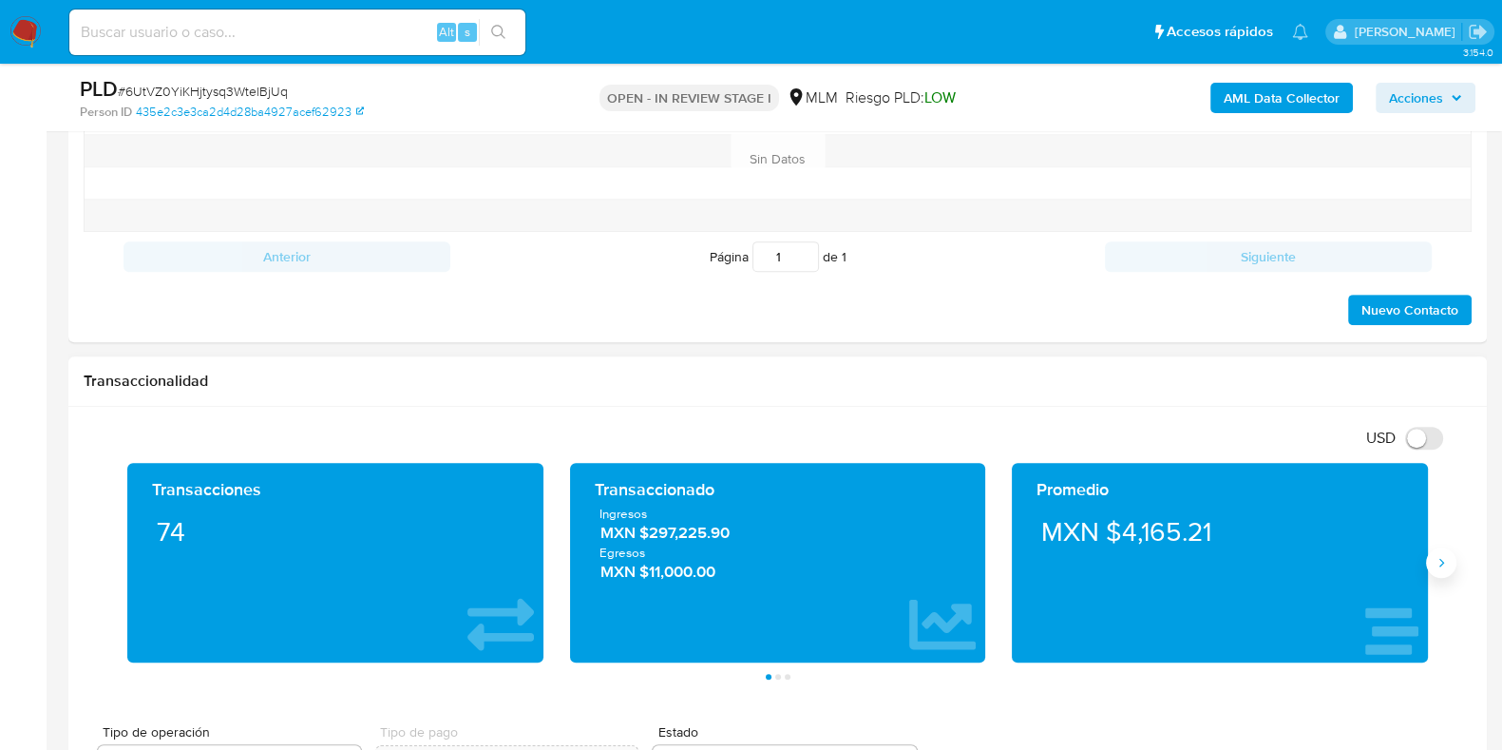
click at [1437, 568] on button "Siguiente" at bounding box center [1441, 562] width 30 height 30
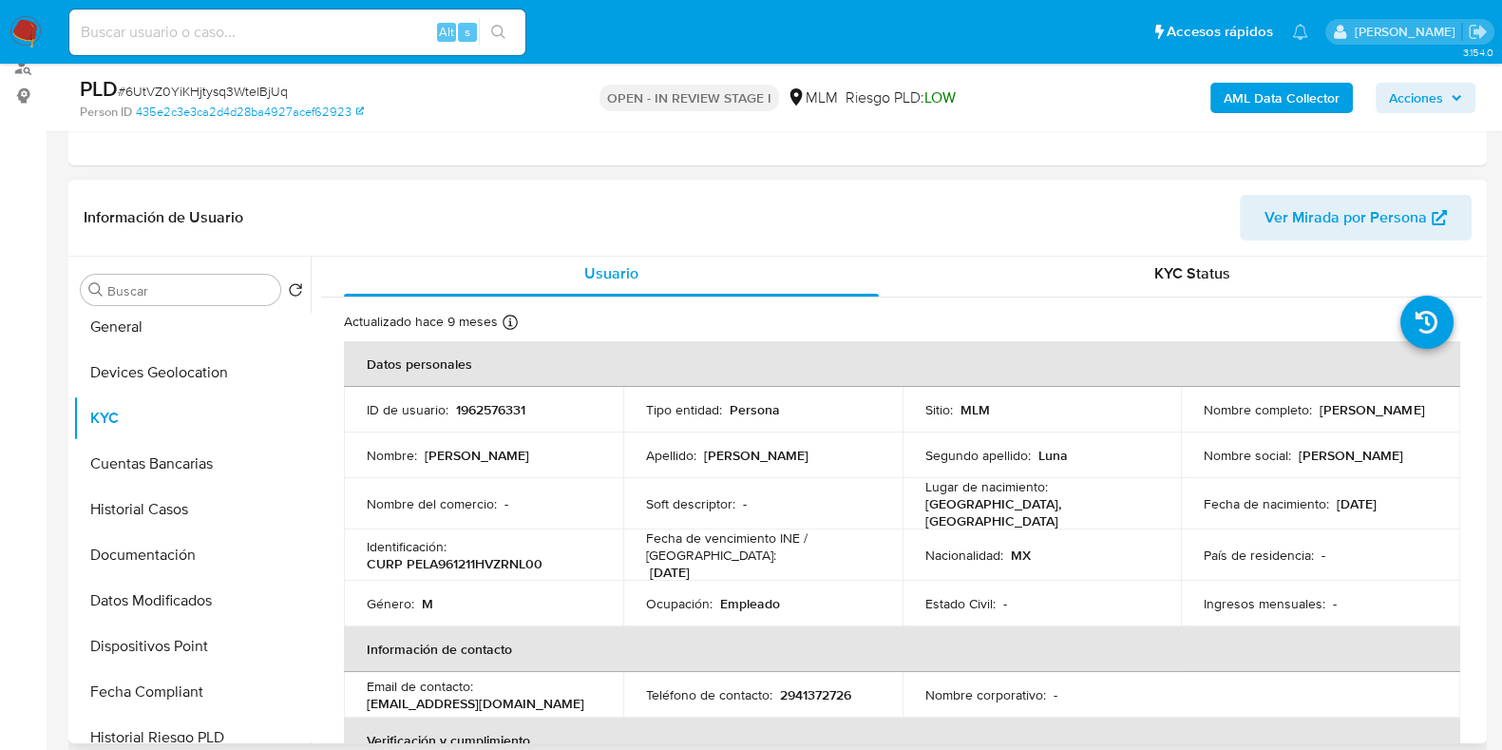
scroll to position [0, 0]
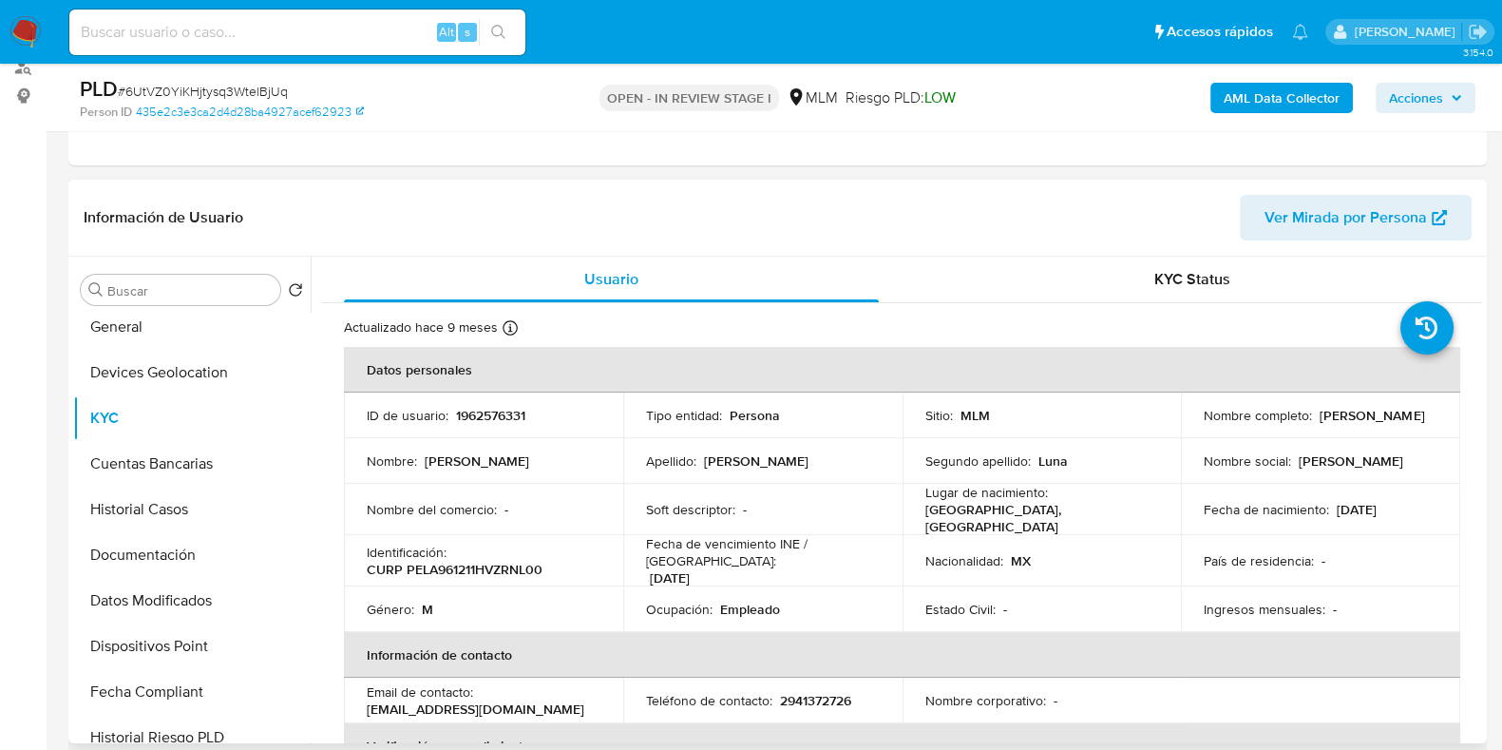
drag, startPoint x: 1321, startPoint y: 420, endPoint x: 1192, endPoint y: 420, distance: 128.3
click at [1192, 420] on td "Nombre completo : [PERSON_NAME]" at bounding box center [1320, 415] width 279 height 46
copy p "[PERSON_NAME]"
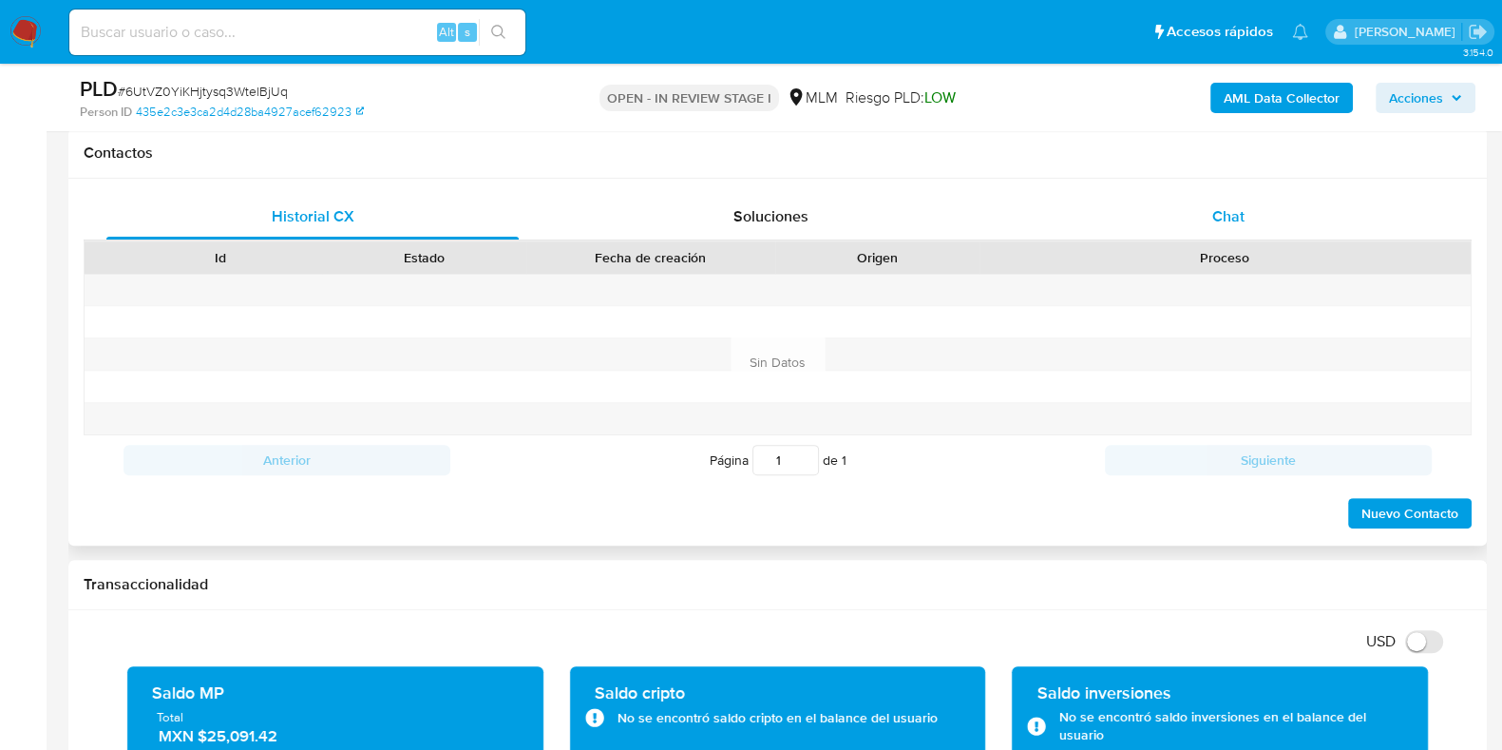
scroll to position [830, 0]
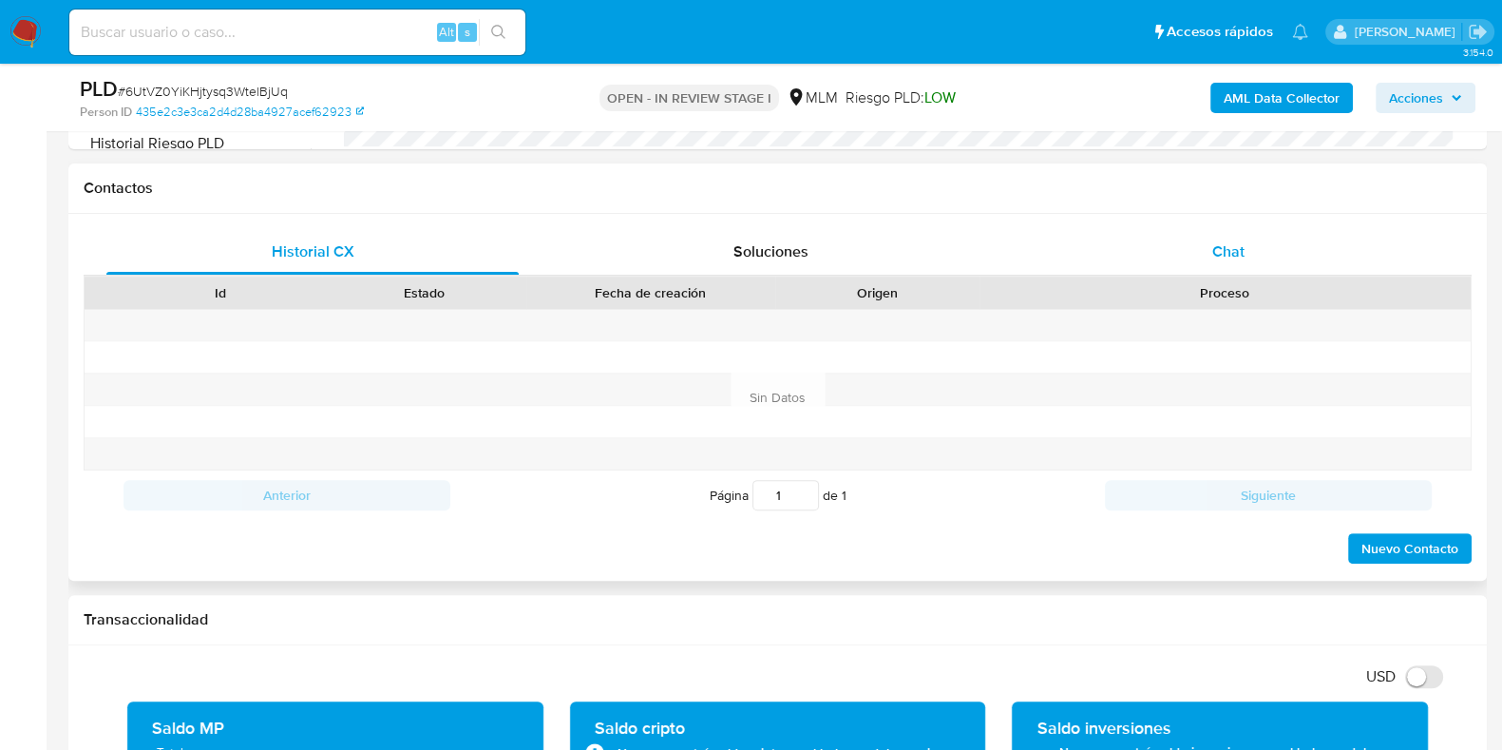
click at [1236, 268] on div "Chat" at bounding box center [1228, 252] width 412 height 46
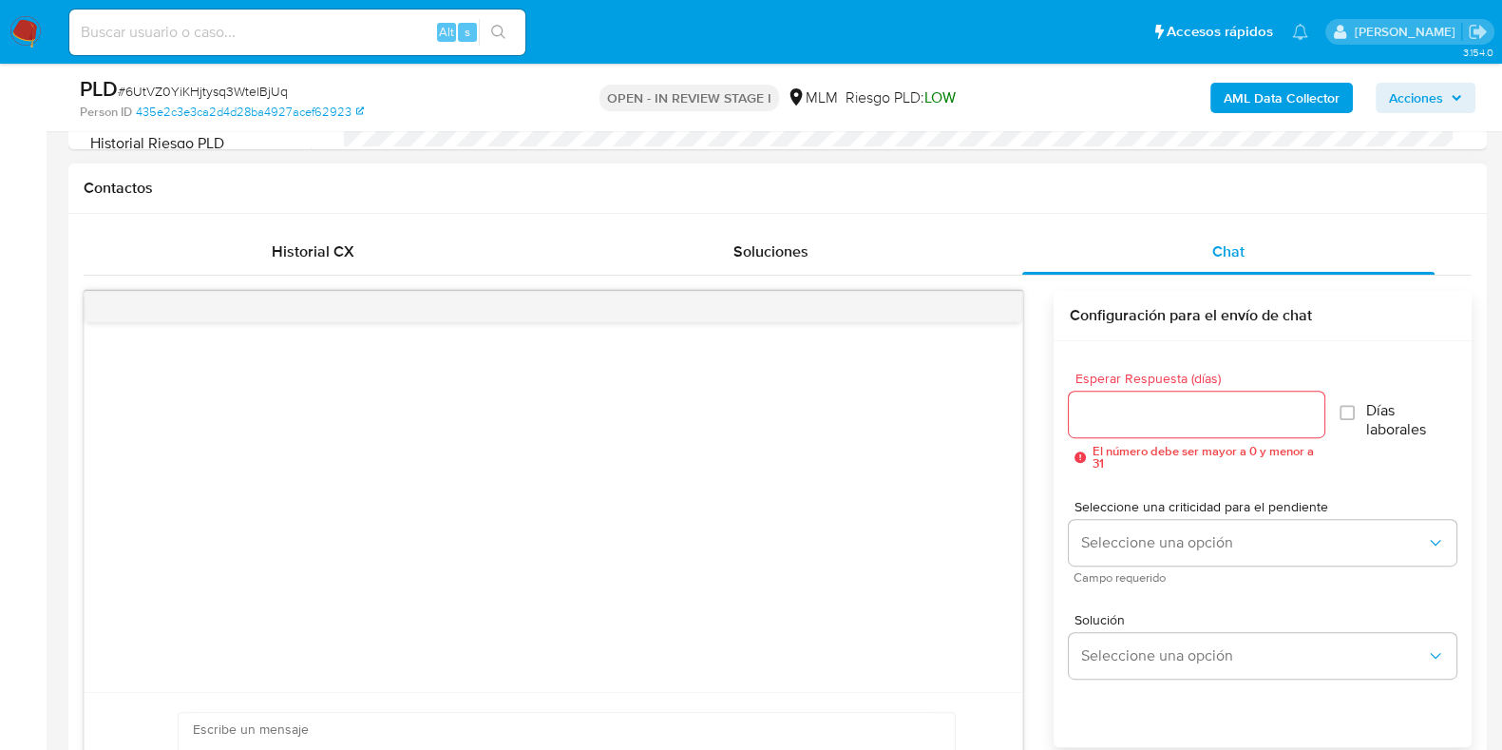
click at [1124, 392] on div at bounding box center [1196, 414] width 255 height 46
click at [1120, 409] on input "Esperar Respuesta (días)" at bounding box center [1196, 414] width 255 height 25
type input "6"
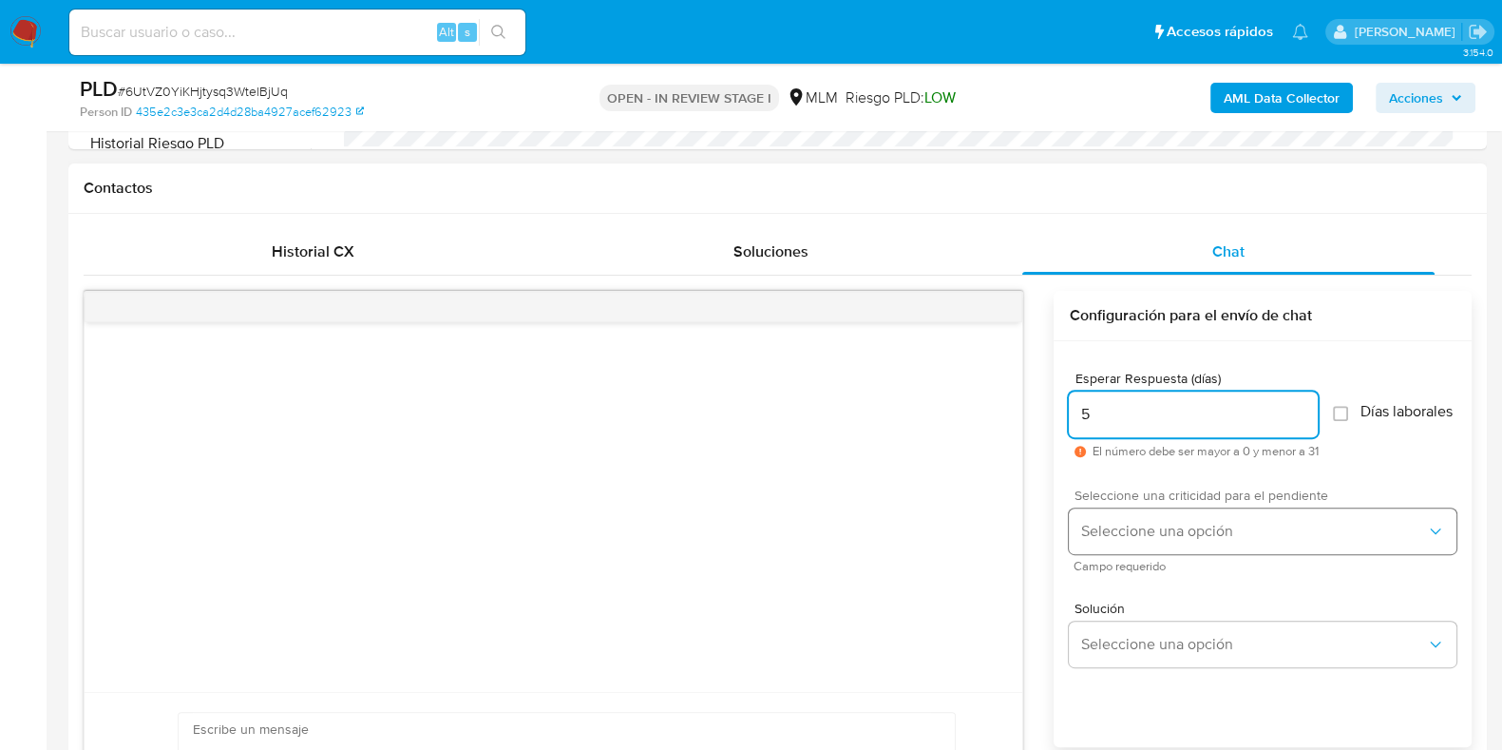
type input "5"
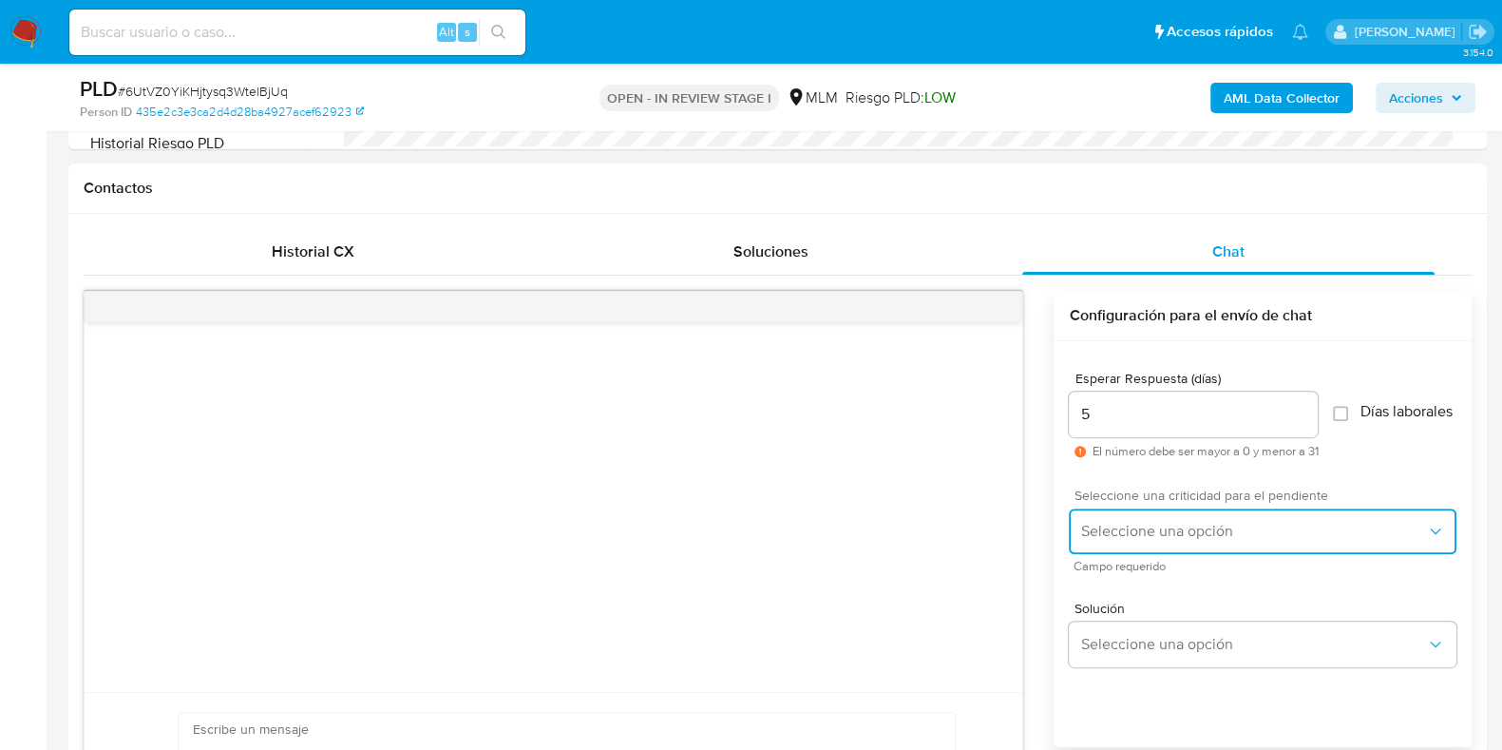
click at [1110, 518] on button "Seleccione una opción" at bounding box center [1263, 531] width 388 height 46
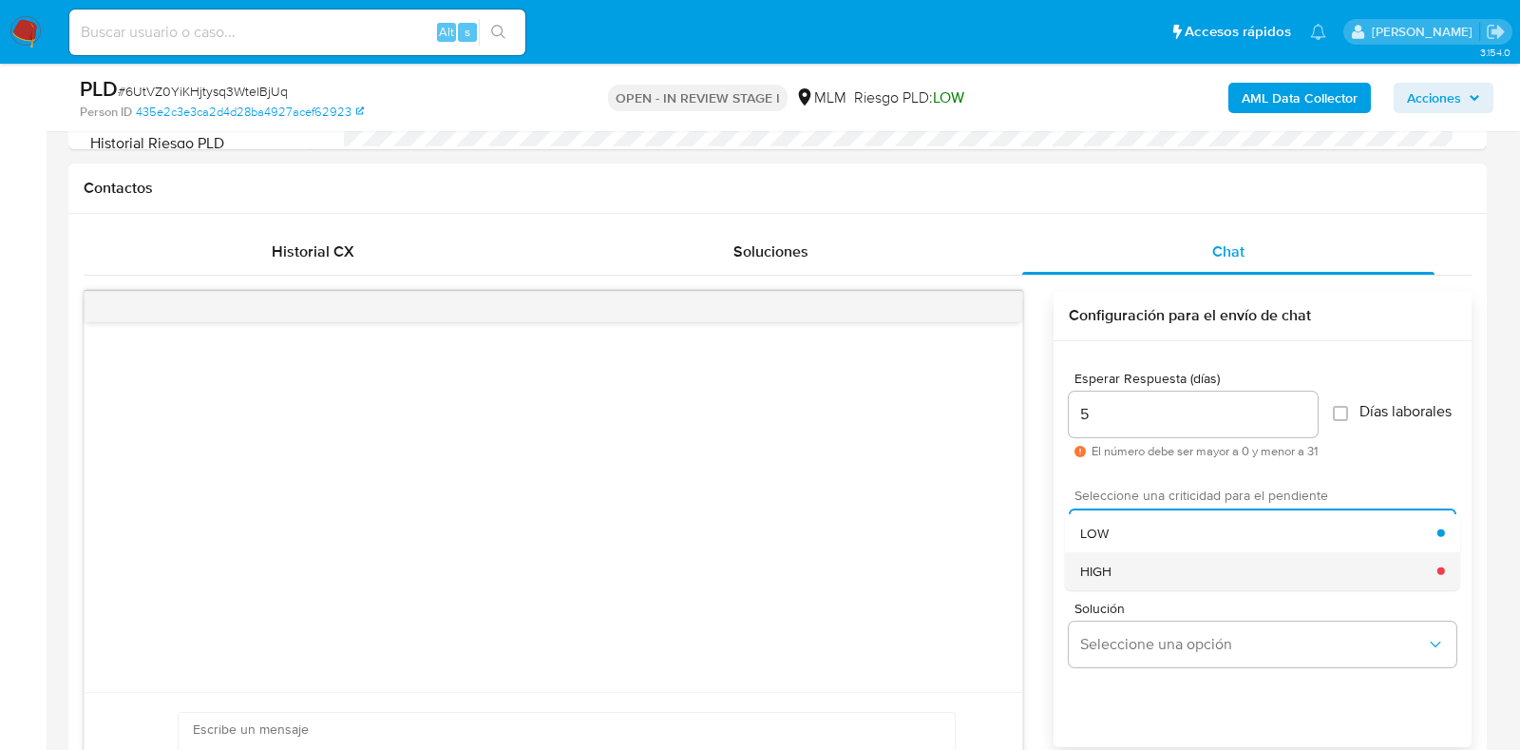
click at [1116, 573] on div "HIGH" at bounding box center [1258, 570] width 357 height 38
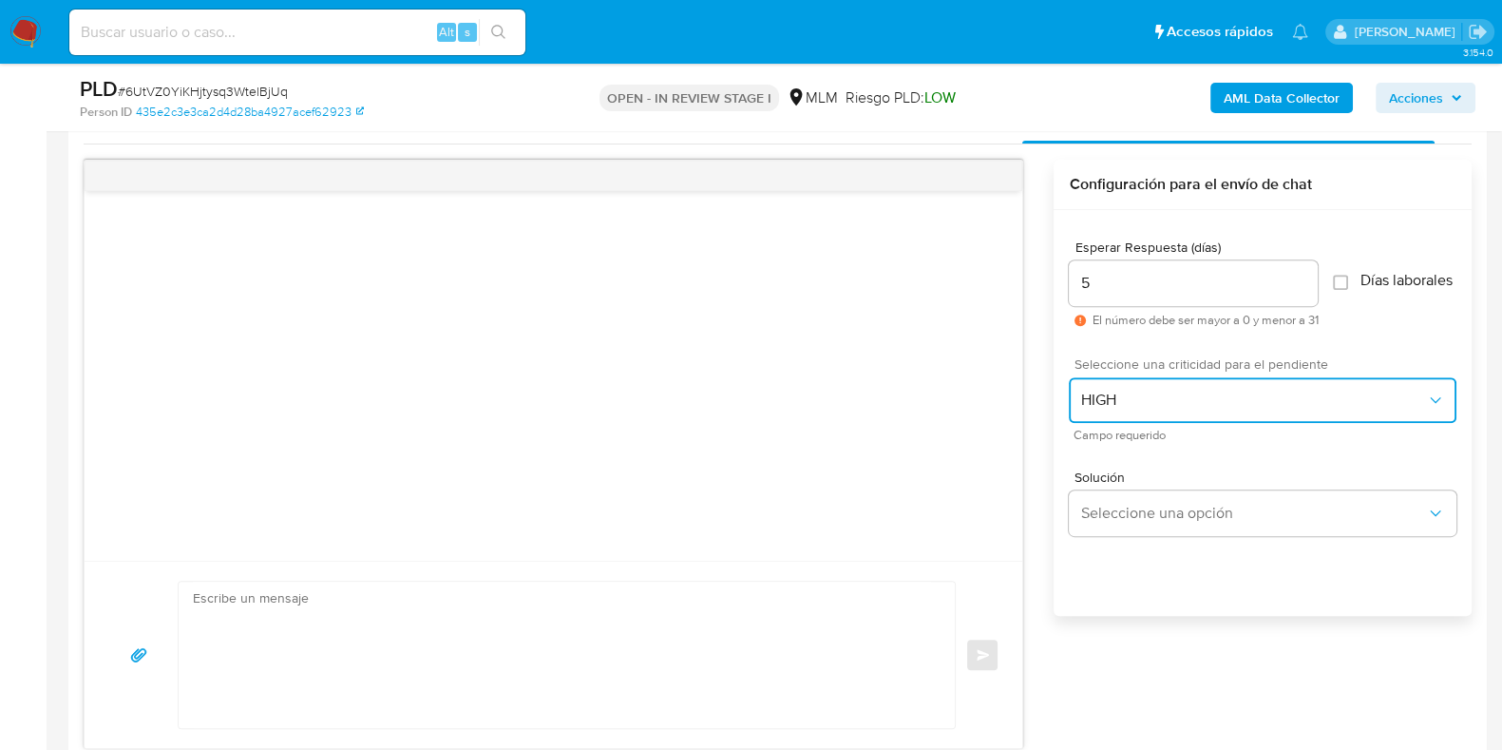
scroll to position [1069, 0]
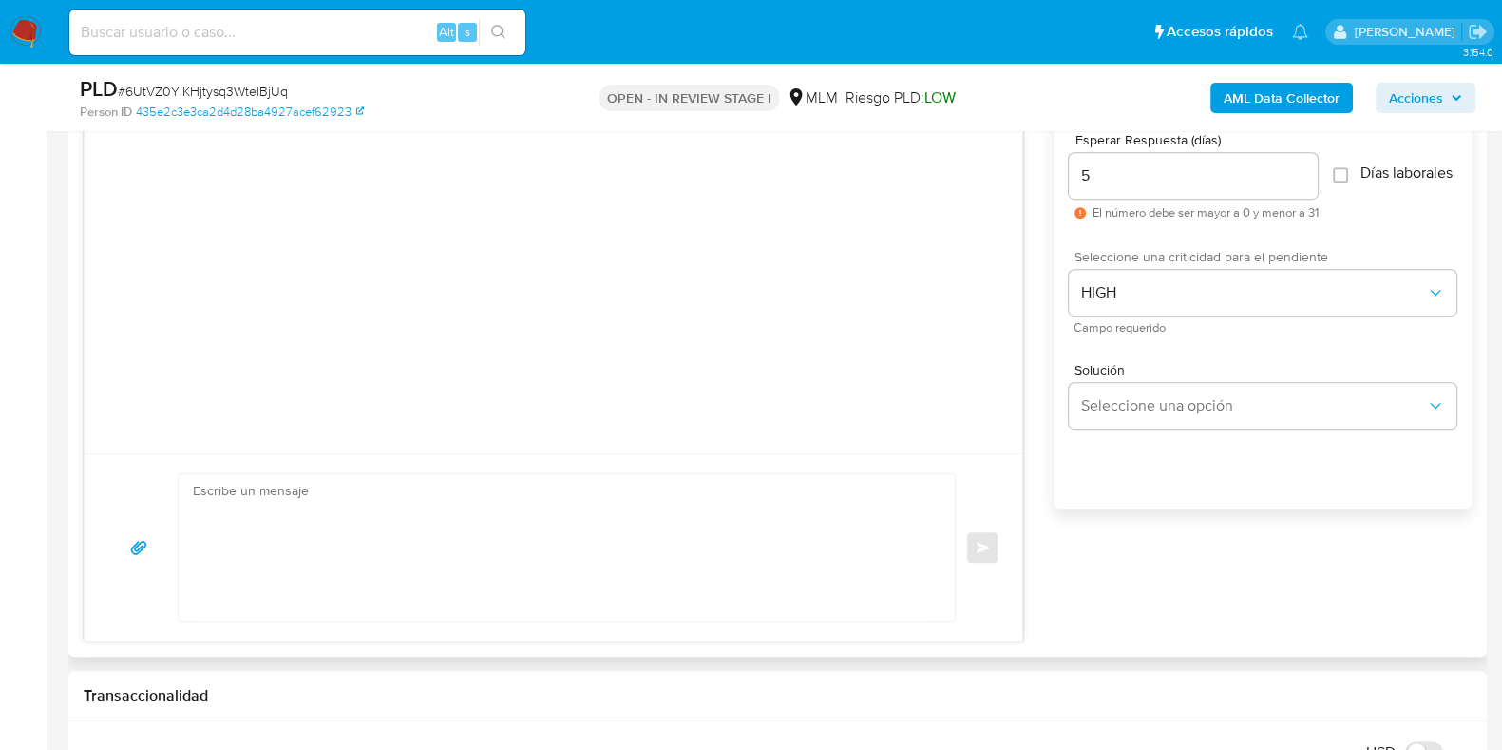
click at [654, 558] on textarea at bounding box center [562, 547] width 738 height 146
paste textarea "Apreciable cliente: Te comentamos que debemos llevar a cabo un proceso de verif…"
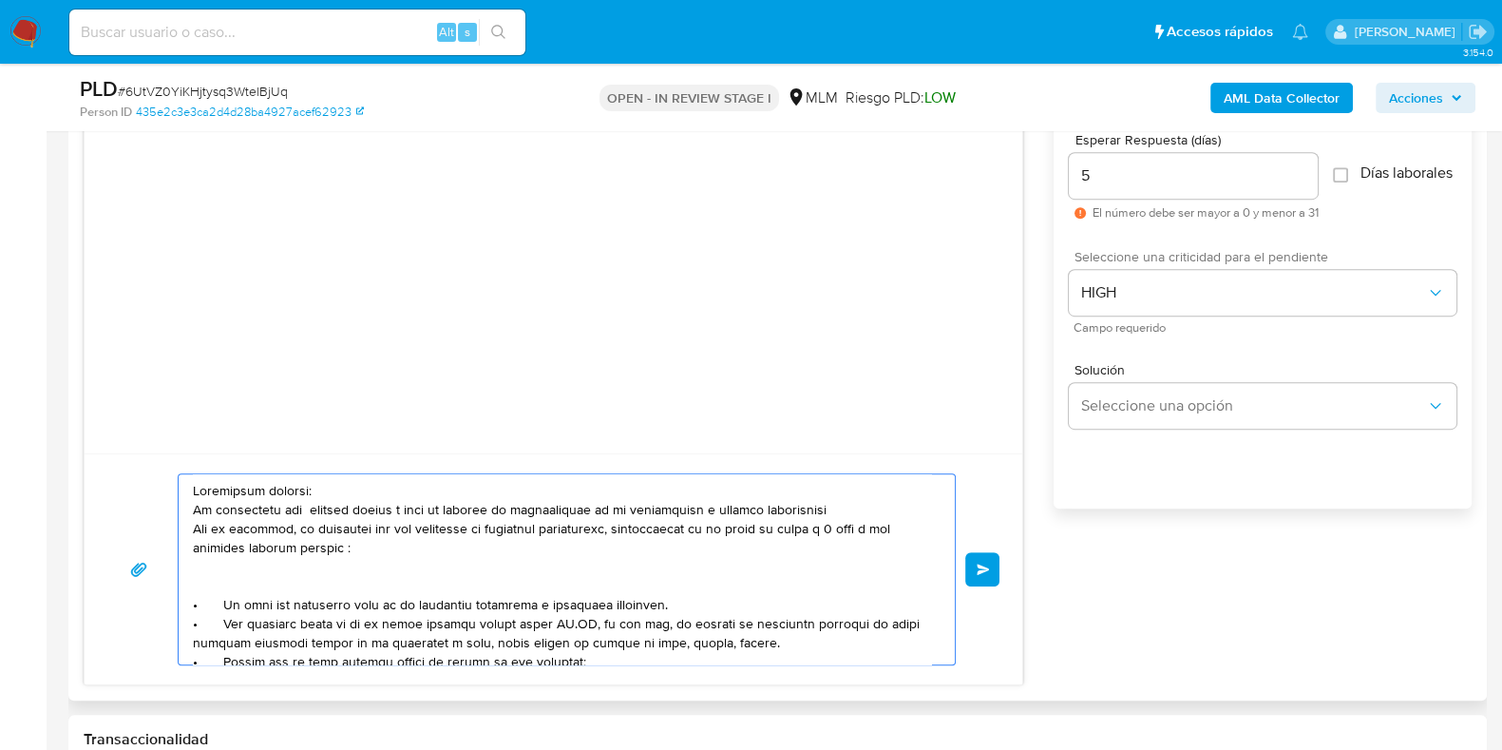
scroll to position [118, 0]
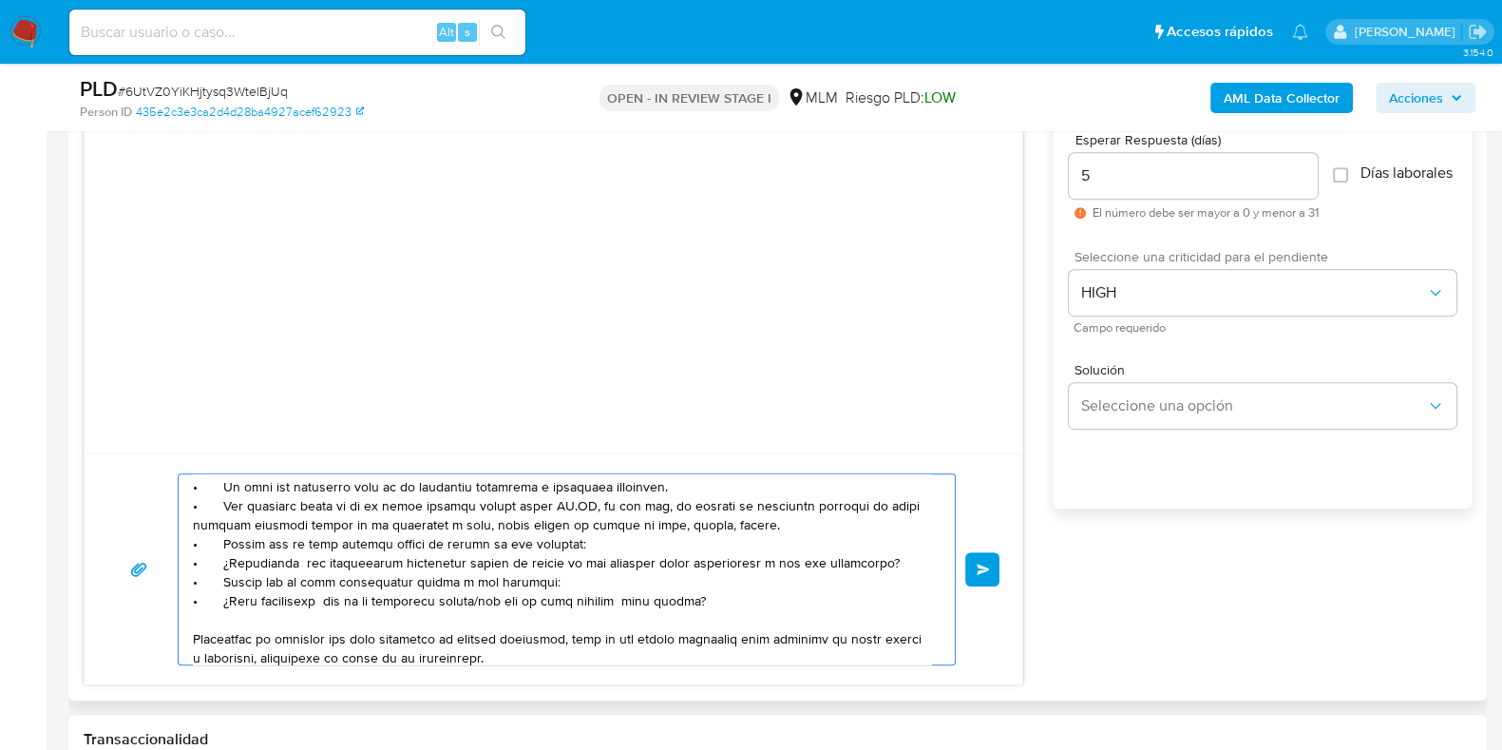
drag, startPoint x: 219, startPoint y: 543, endPoint x: 706, endPoint y: 614, distance: 492.6
click at [706, 614] on textarea at bounding box center [562, 569] width 738 height 190
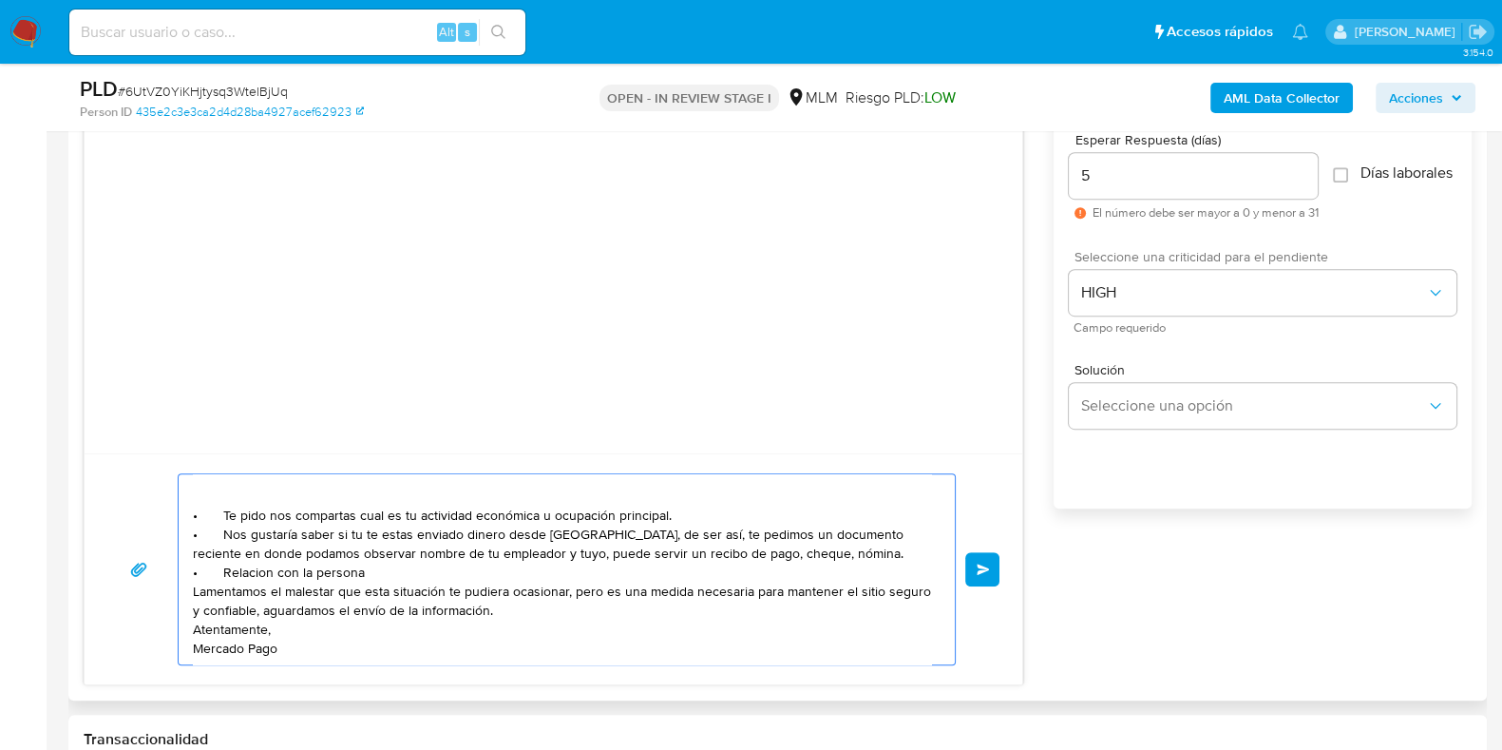
paste textarea "FERNANDA OCHOA AGUIRRE"
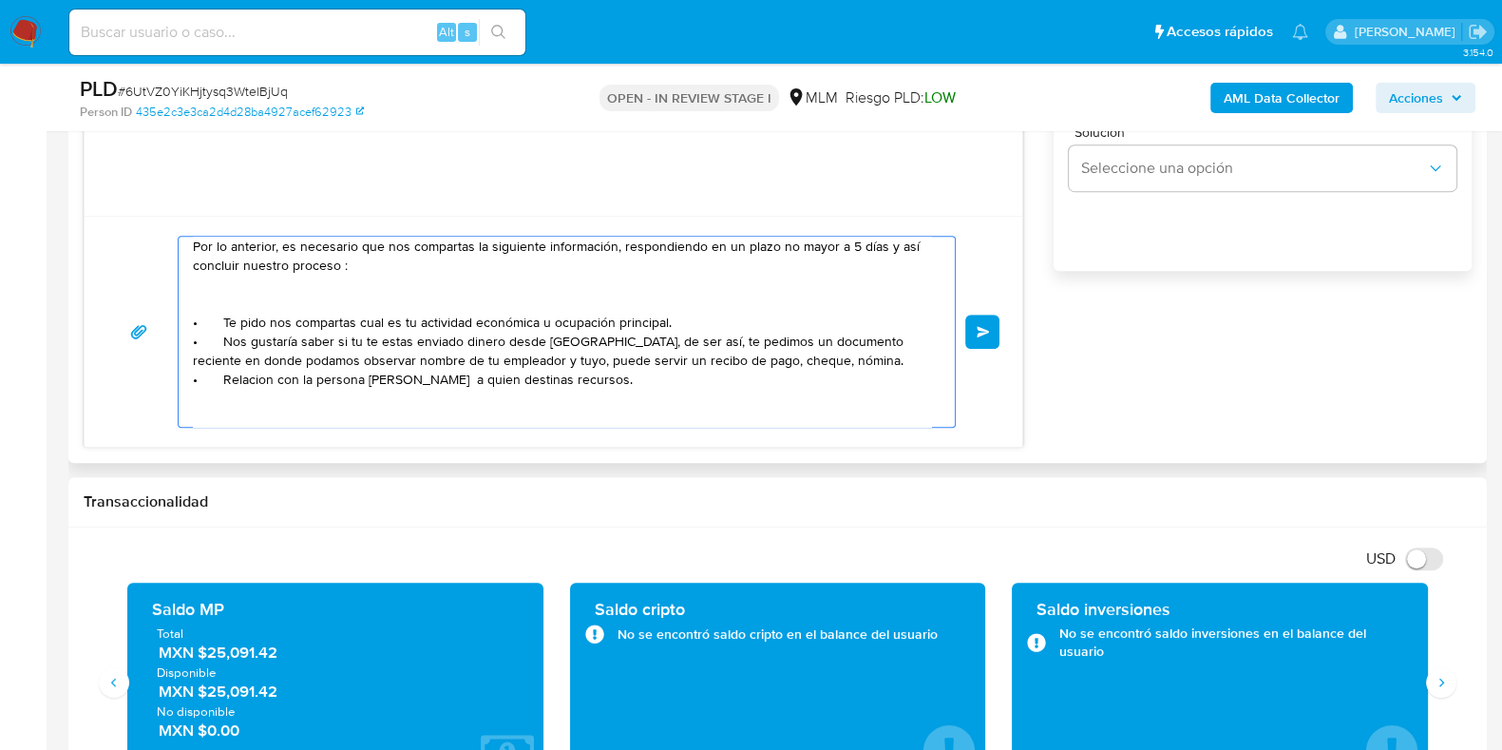
scroll to position [163, 0]
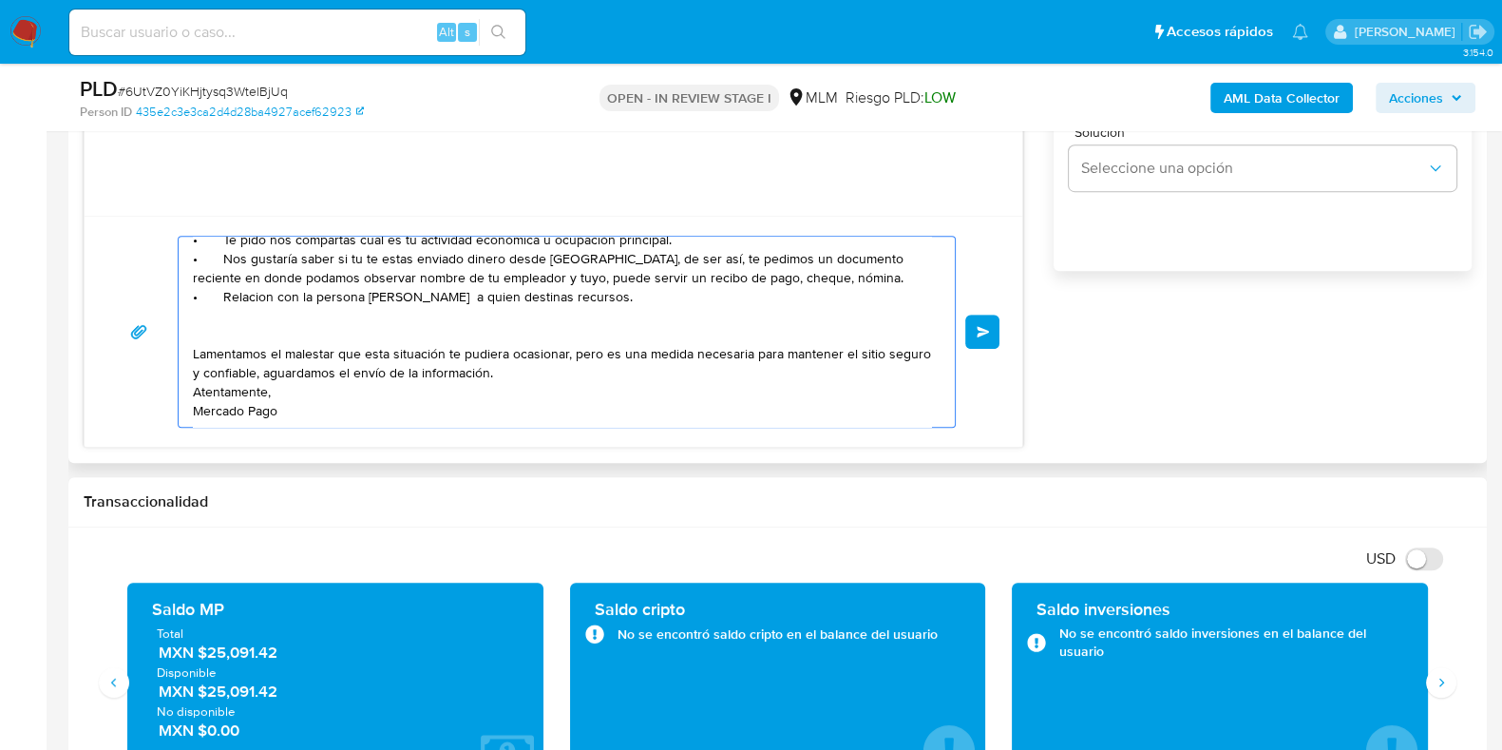
click at [268, 258] on textarea "Apreciable cliente: Te comentamos que debemos llevar a cabo un proceso de verif…" at bounding box center [562, 332] width 738 height 190
type textarea "Apreciable cliente: Te comentamos que debemos llevar a cabo un proceso de verif…"
click at [990, 335] on button "Enviar" at bounding box center [982, 331] width 34 height 34
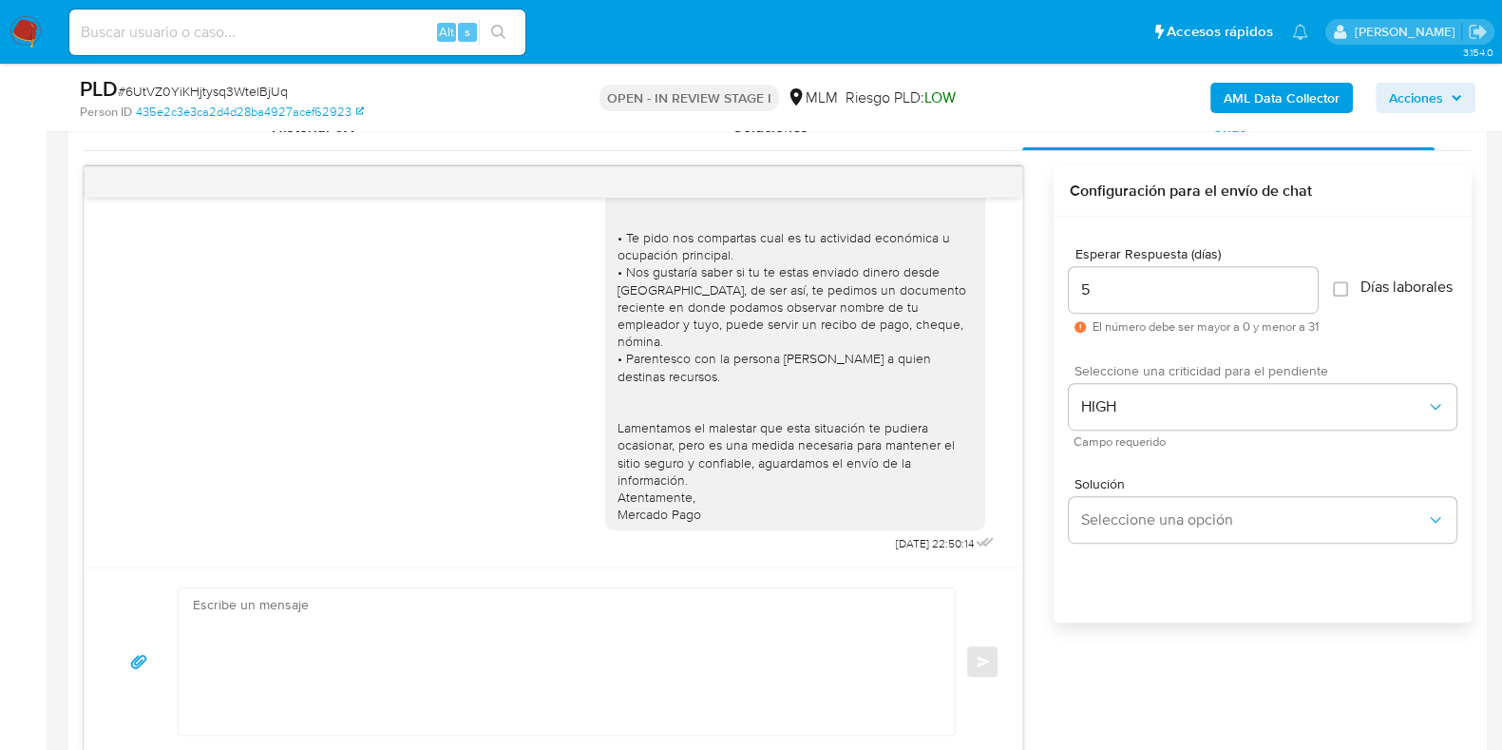
scroll to position [949, 0]
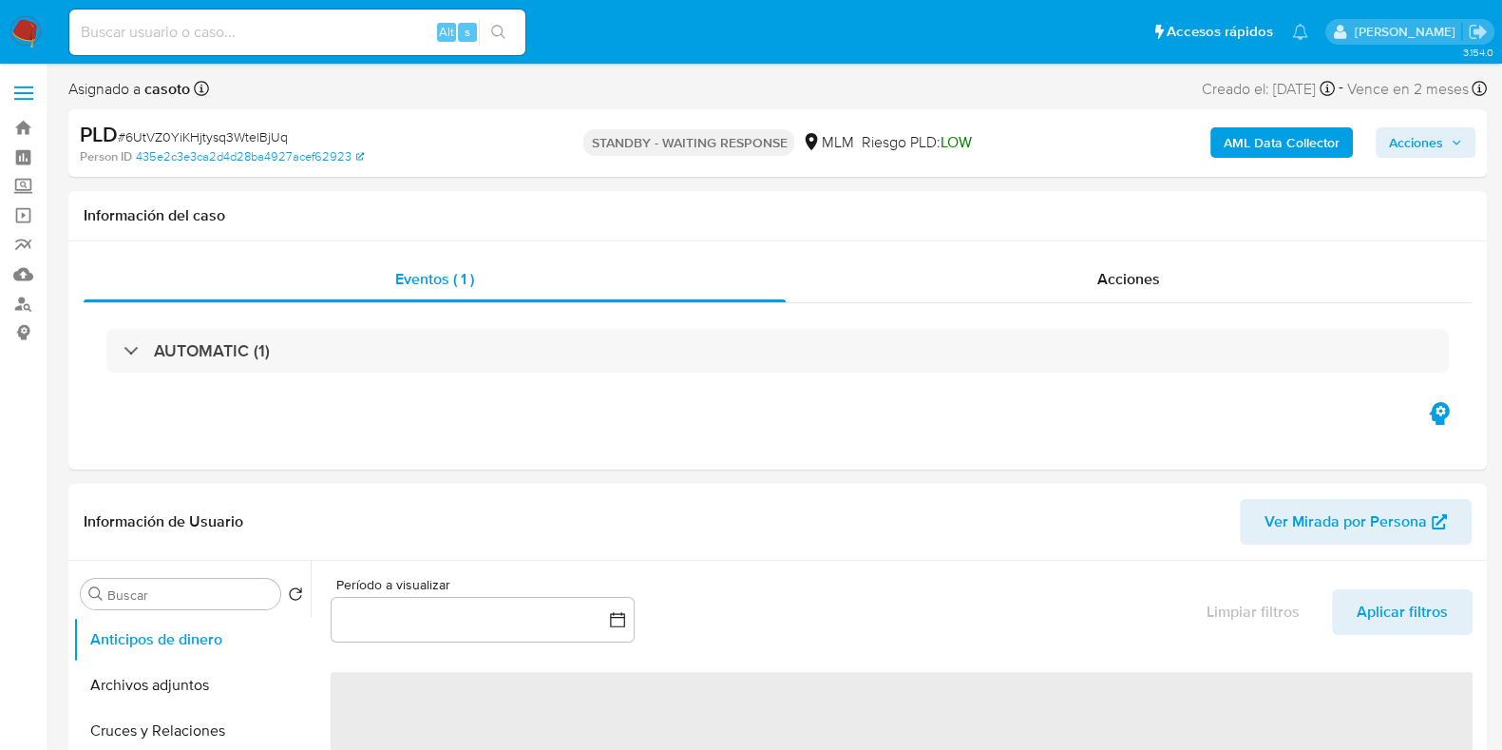
select select "10"
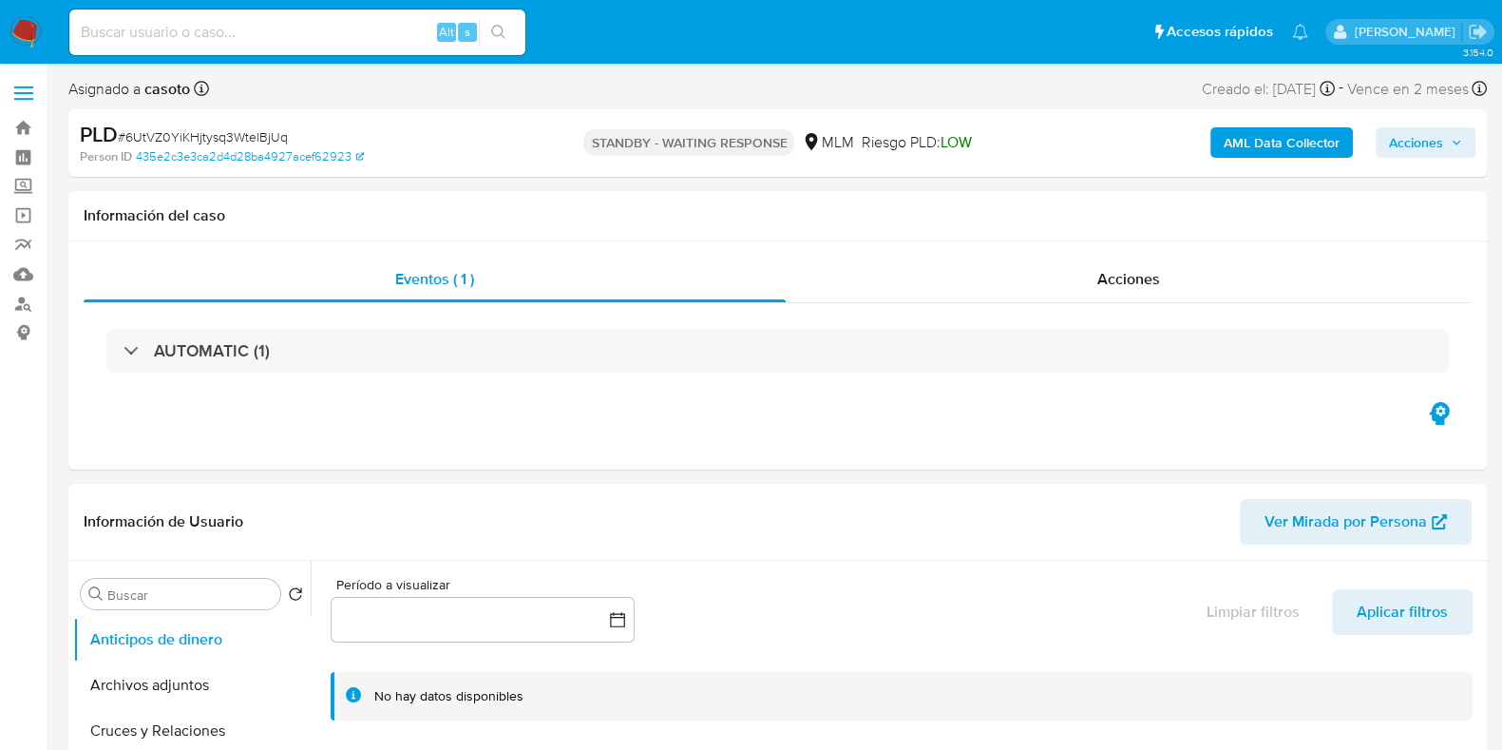
click at [230, 137] on span "# 6UtVZ0YiKHjtysq3WtelBjUq" at bounding box center [203, 136] width 170 height 19
copy span "6UtVZ0YiKHjtysq3WtelBjUq"
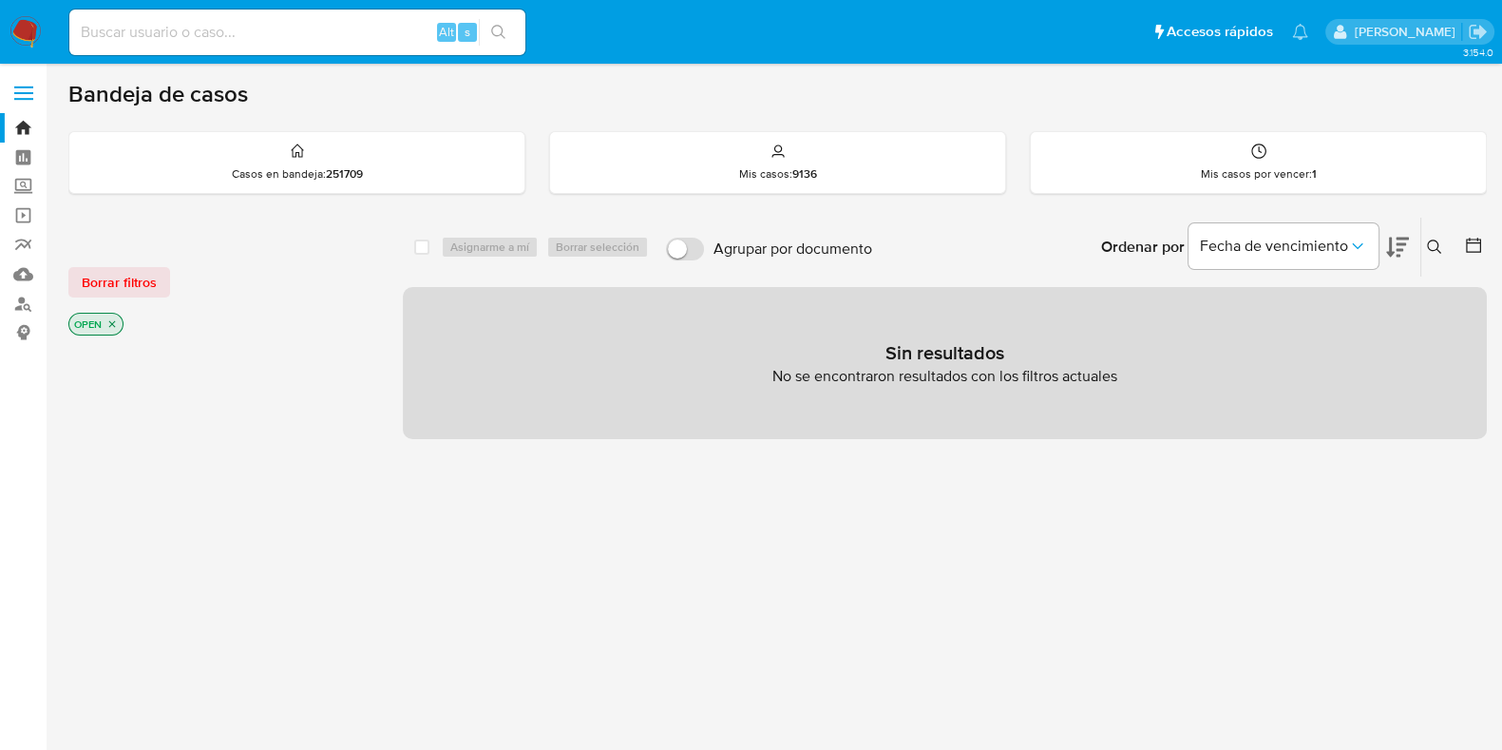
click at [1424, 249] on button at bounding box center [1436, 247] width 31 height 23
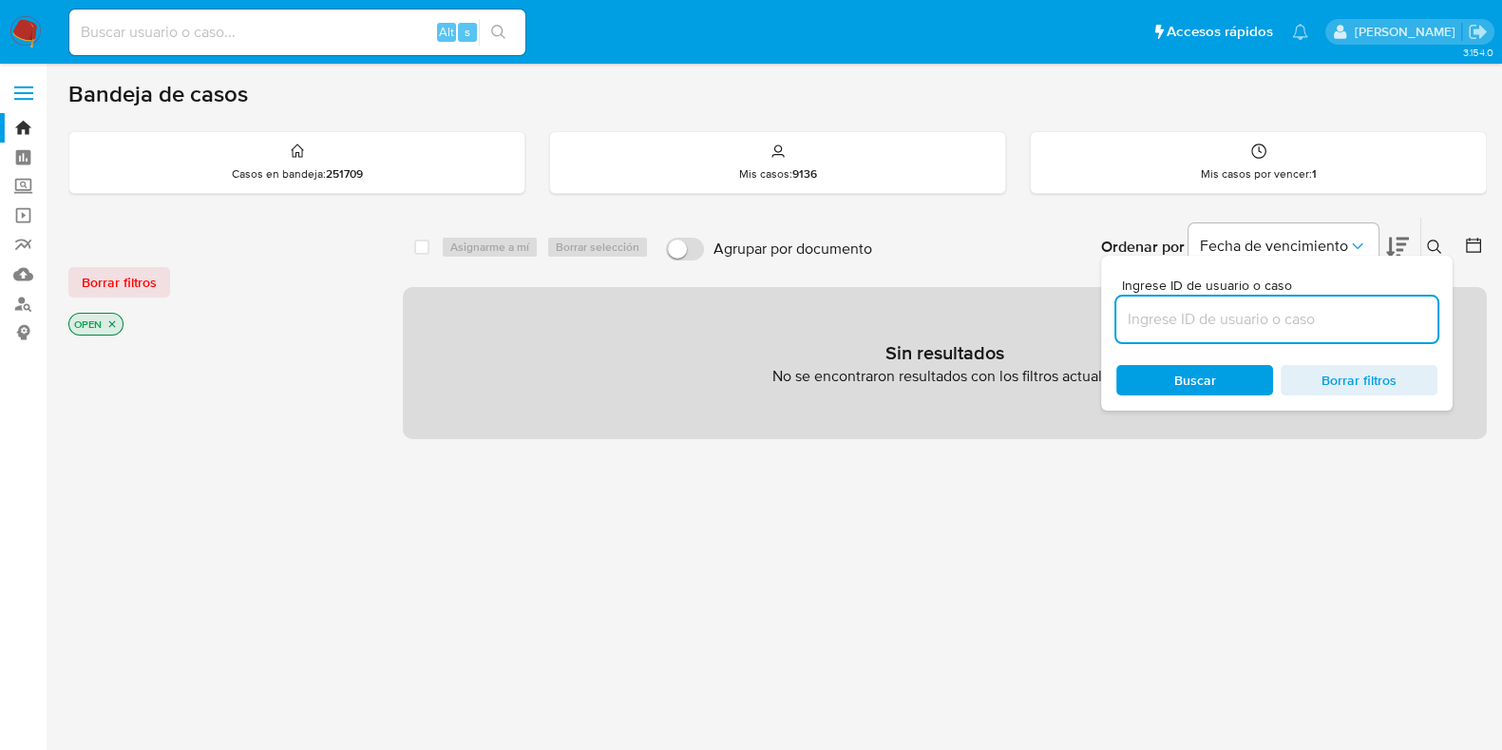
click at [1246, 312] on input at bounding box center [1276, 319] width 321 height 25
type input "1982577942"
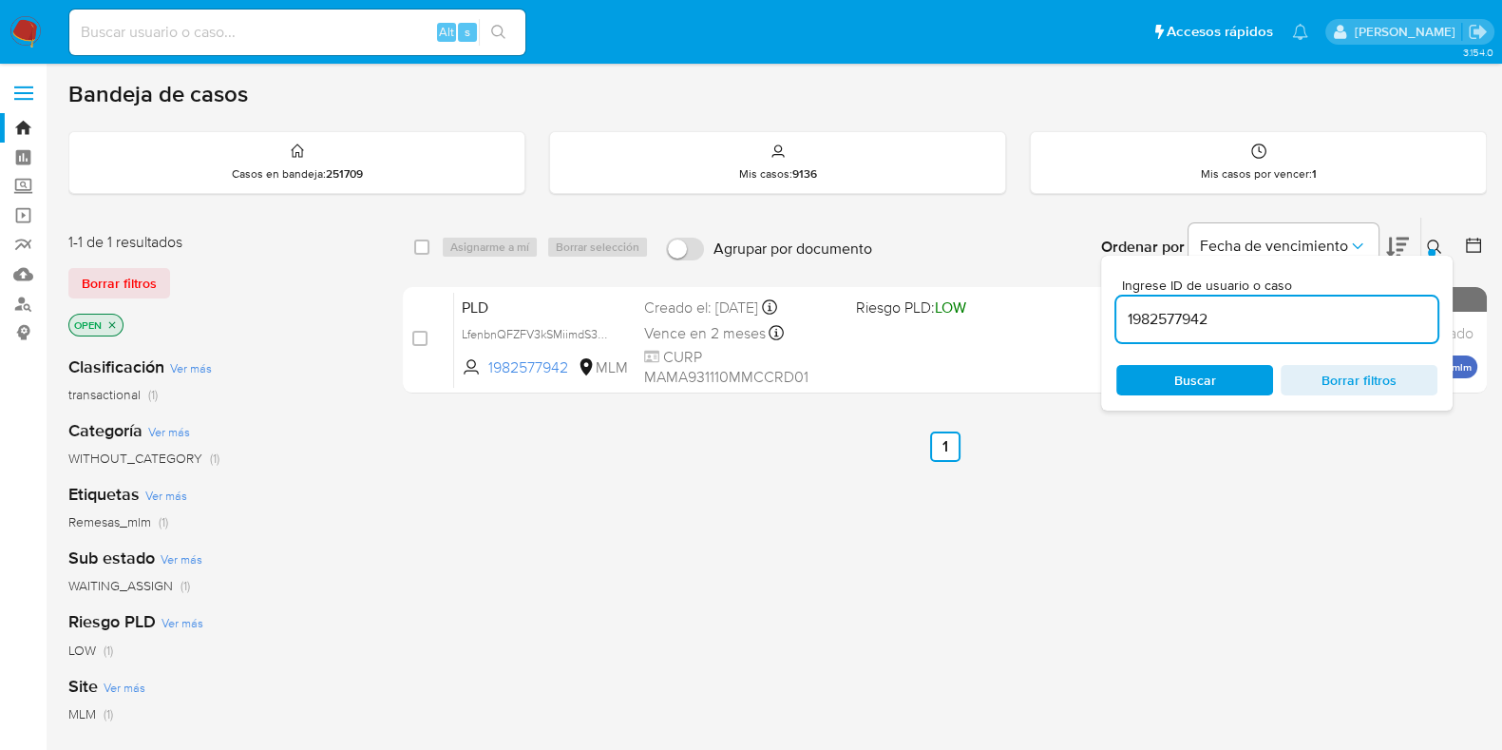
click at [1421, 230] on div "Ingrese ID de usuario o caso 1982577942 Buscar Borrar filtros" at bounding box center [1436, 247] width 32 height 59
click at [1427, 239] on icon at bounding box center [1434, 246] width 15 height 15
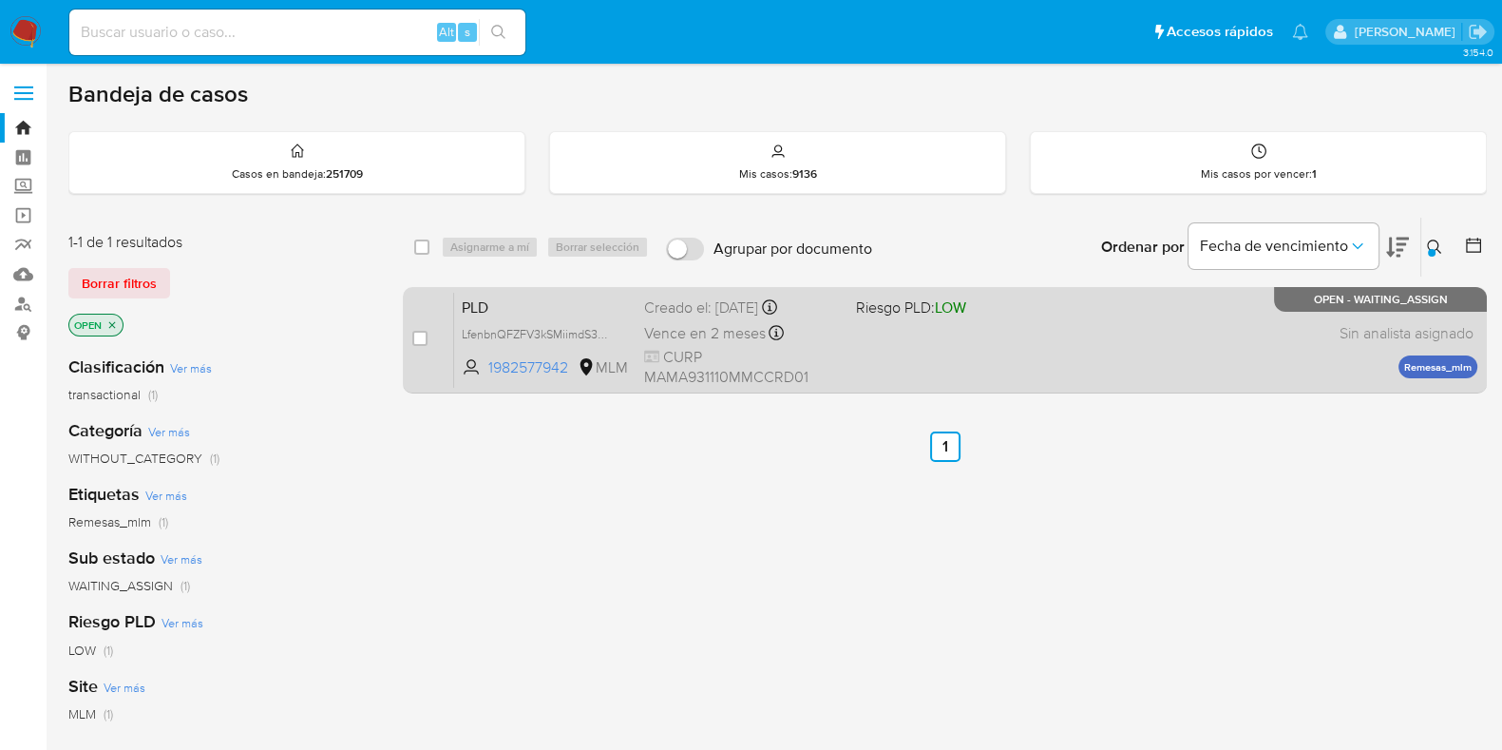
click at [1126, 333] on div "PLD LfenbnQFZFV3kSMiimdS3wl6 1982577942 MLM Riesgo PLD: LOW Creado el: [DATE] C…" at bounding box center [965, 340] width 1023 height 96
click at [1084, 332] on div "PLD LfenbnQFZFV3kSMiimdS3wl6 1982577942 MLM Riesgo PLD: LOW Creado el: [DATE] C…" at bounding box center [965, 340] width 1023 height 96
click at [426, 339] on input "checkbox" at bounding box center [419, 338] width 15 height 15
checkbox input "true"
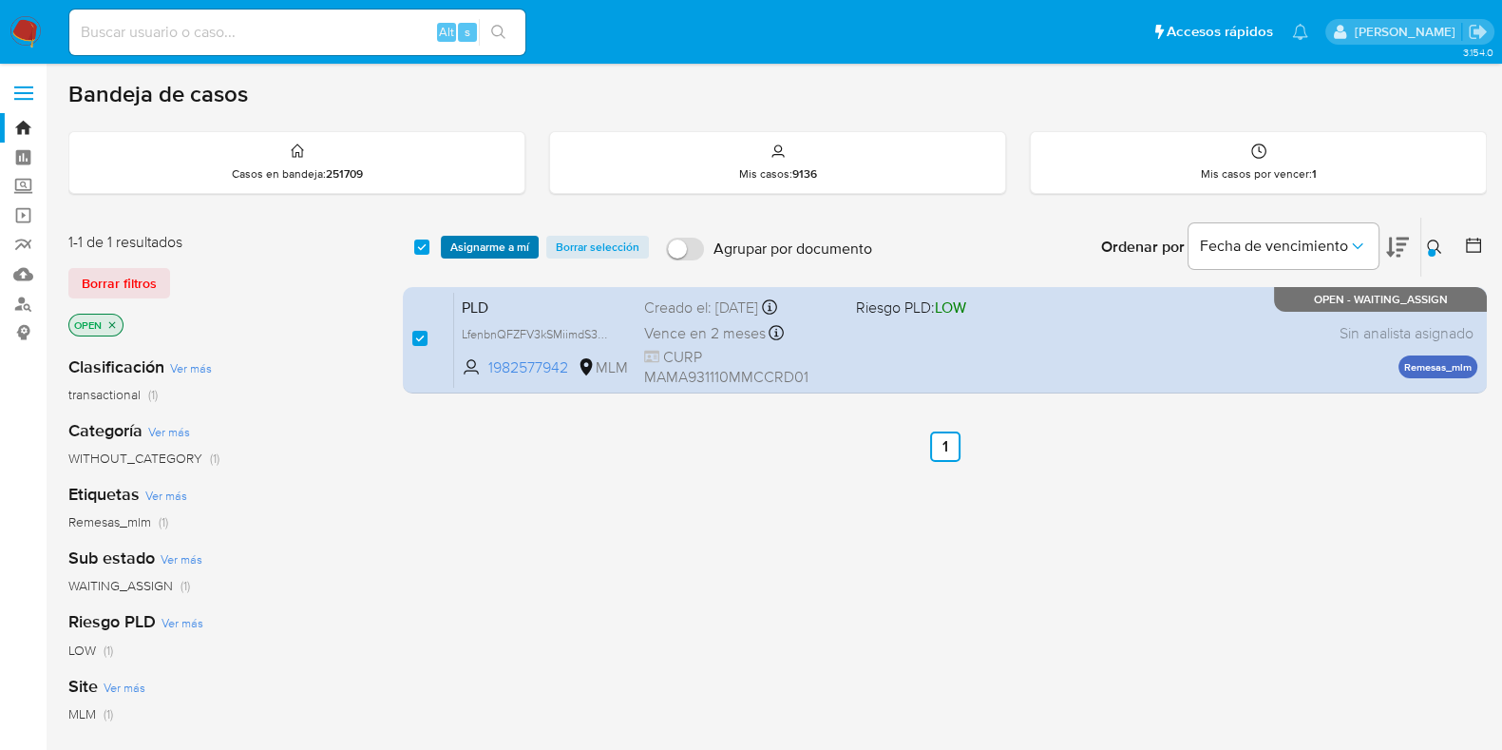
click at [482, 255] on span "Asignarme a mí" at bounding box center [489, 247] width 79 height 19
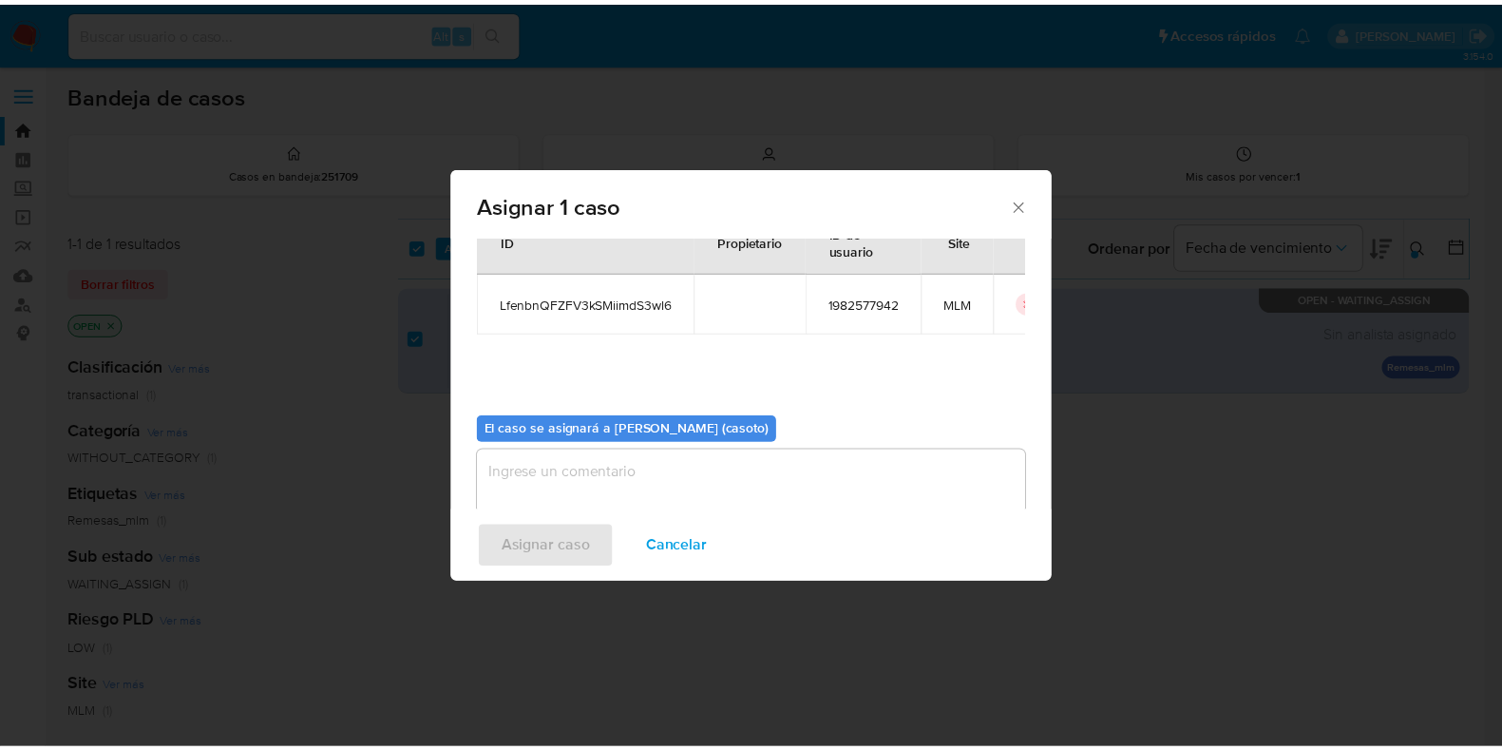
scroll to position [98, 0]
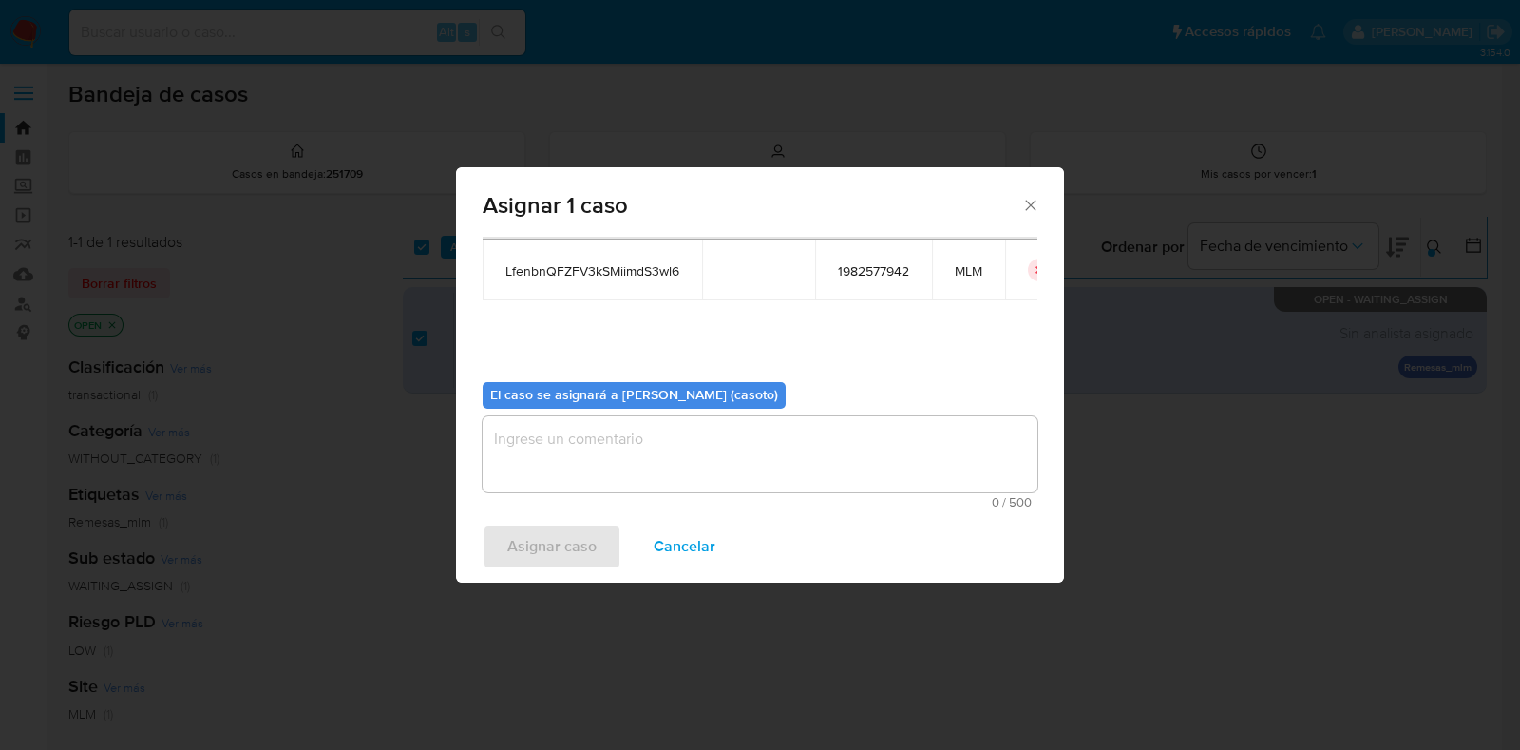
click at [660, 440] on textarea "assign-modal" at bounding box center [760, 454] width 555 height 76
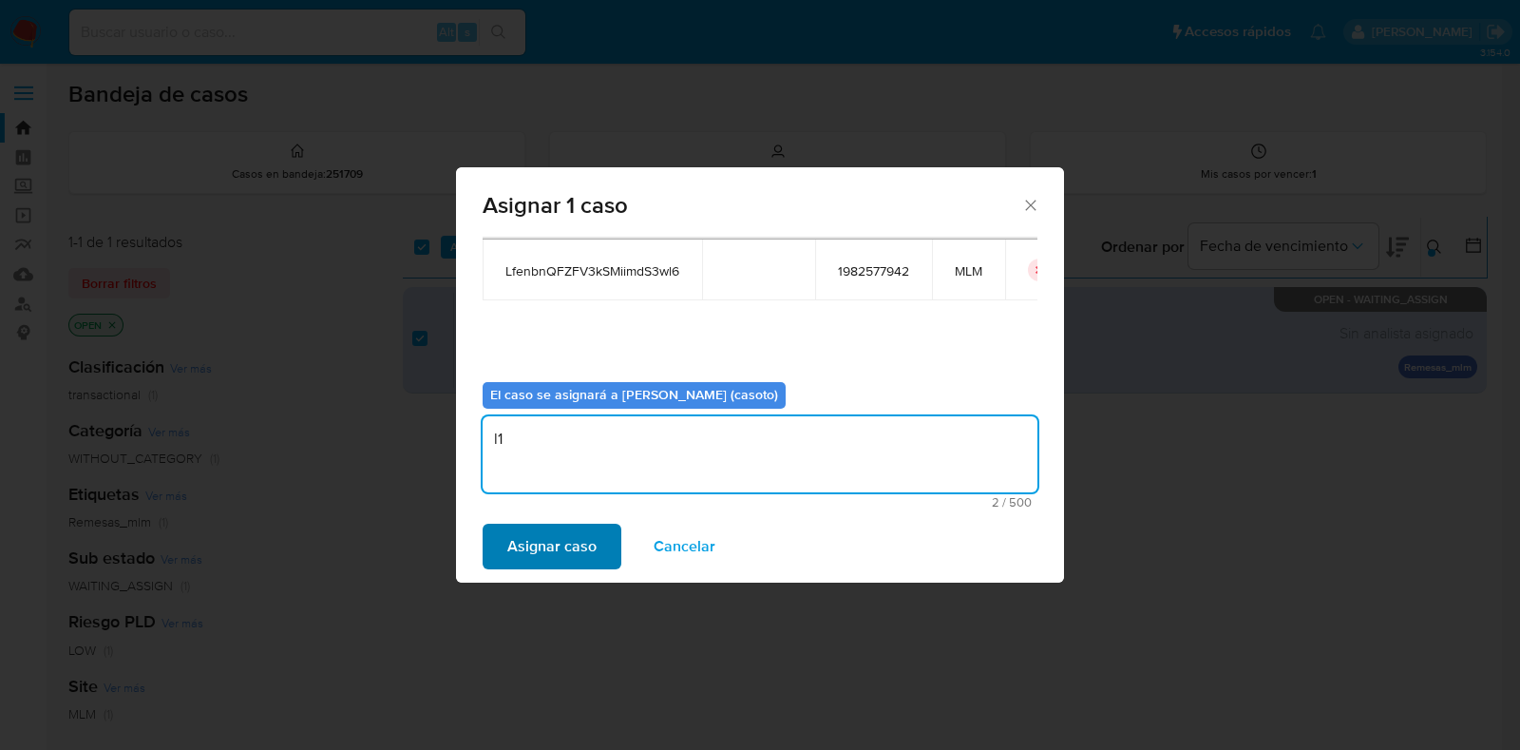
type textarea "l1"
click at [537, 556] on span "Asignar caso" at bounding box center [551, 546] width 89 height 42
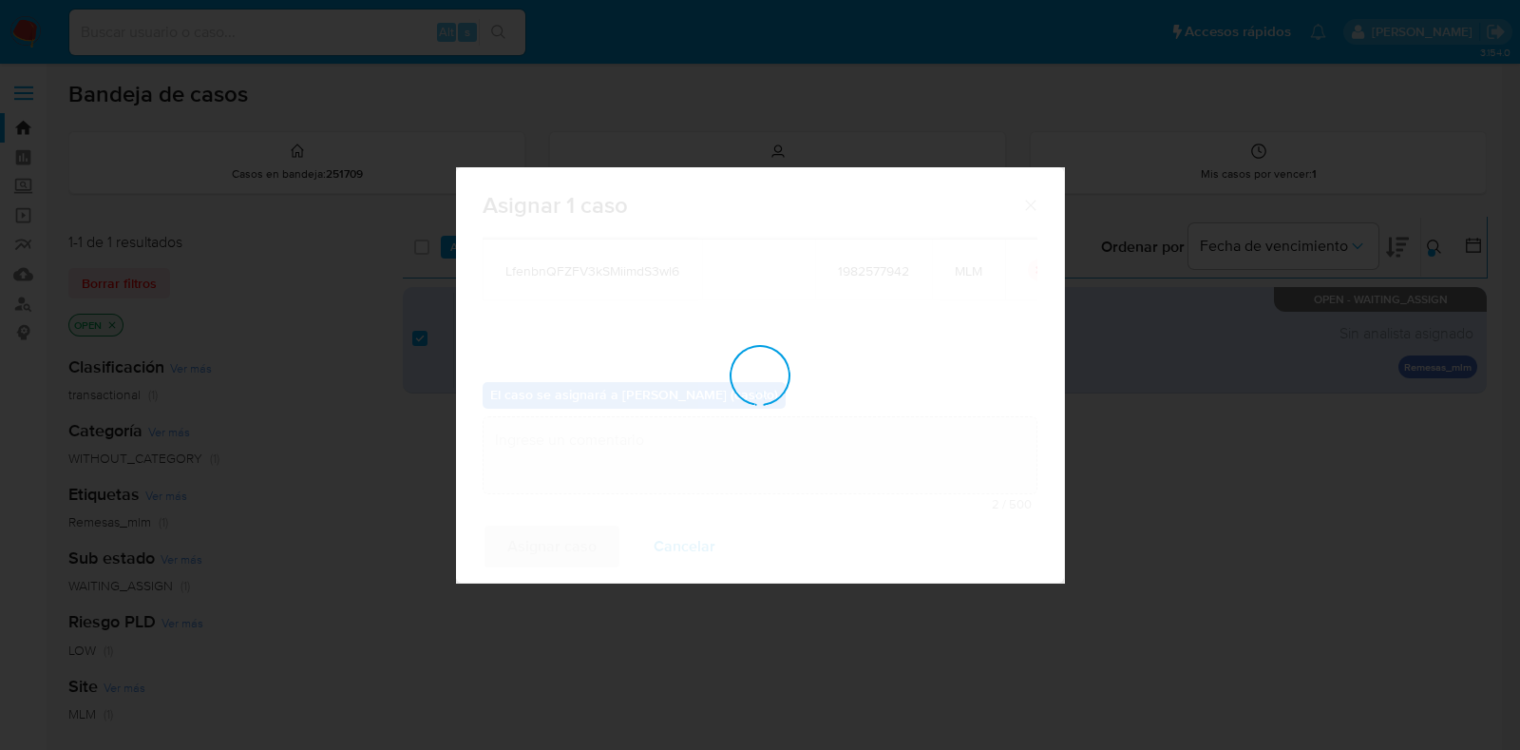
checkbox input "false"
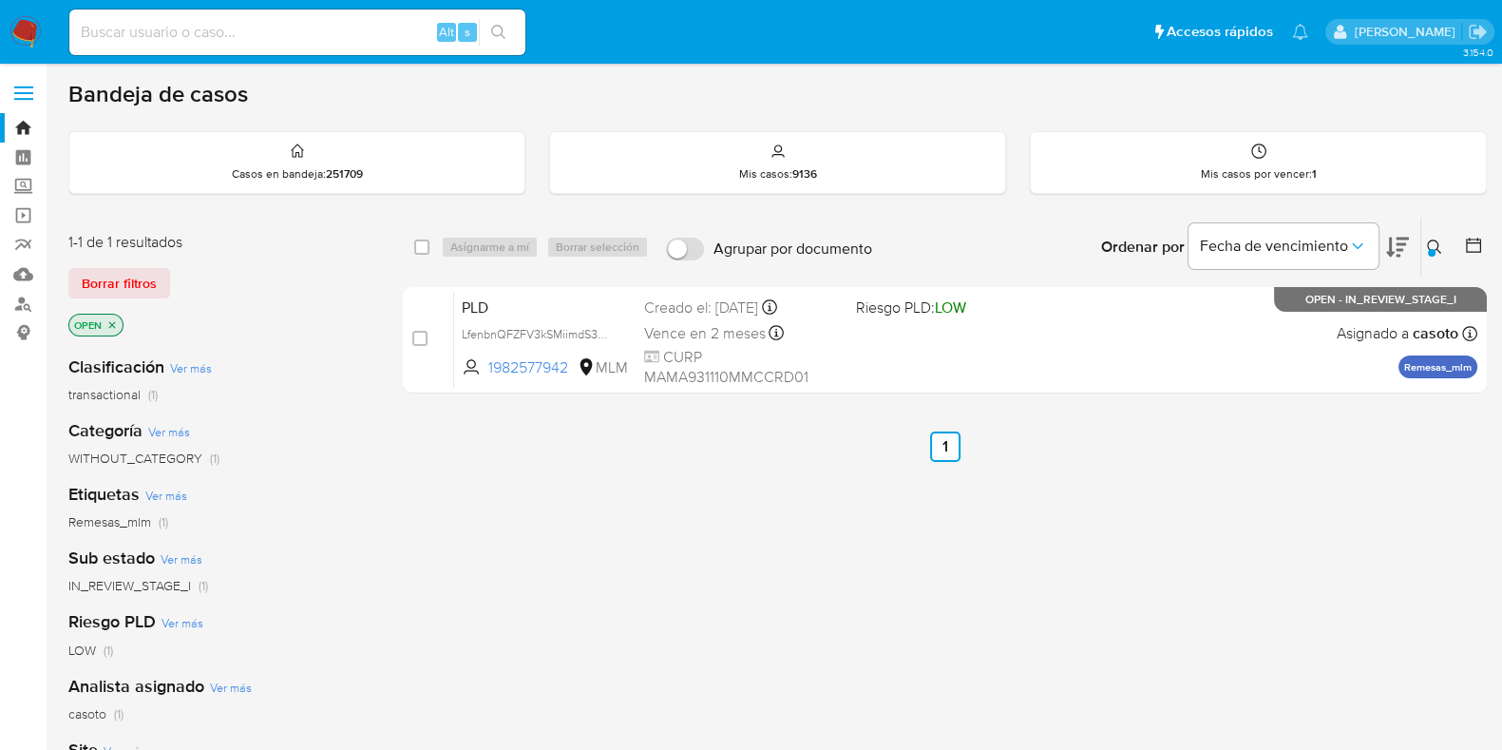
click at [1430, 244] on icon at bounding box center [1434, 246] width 15 height 15
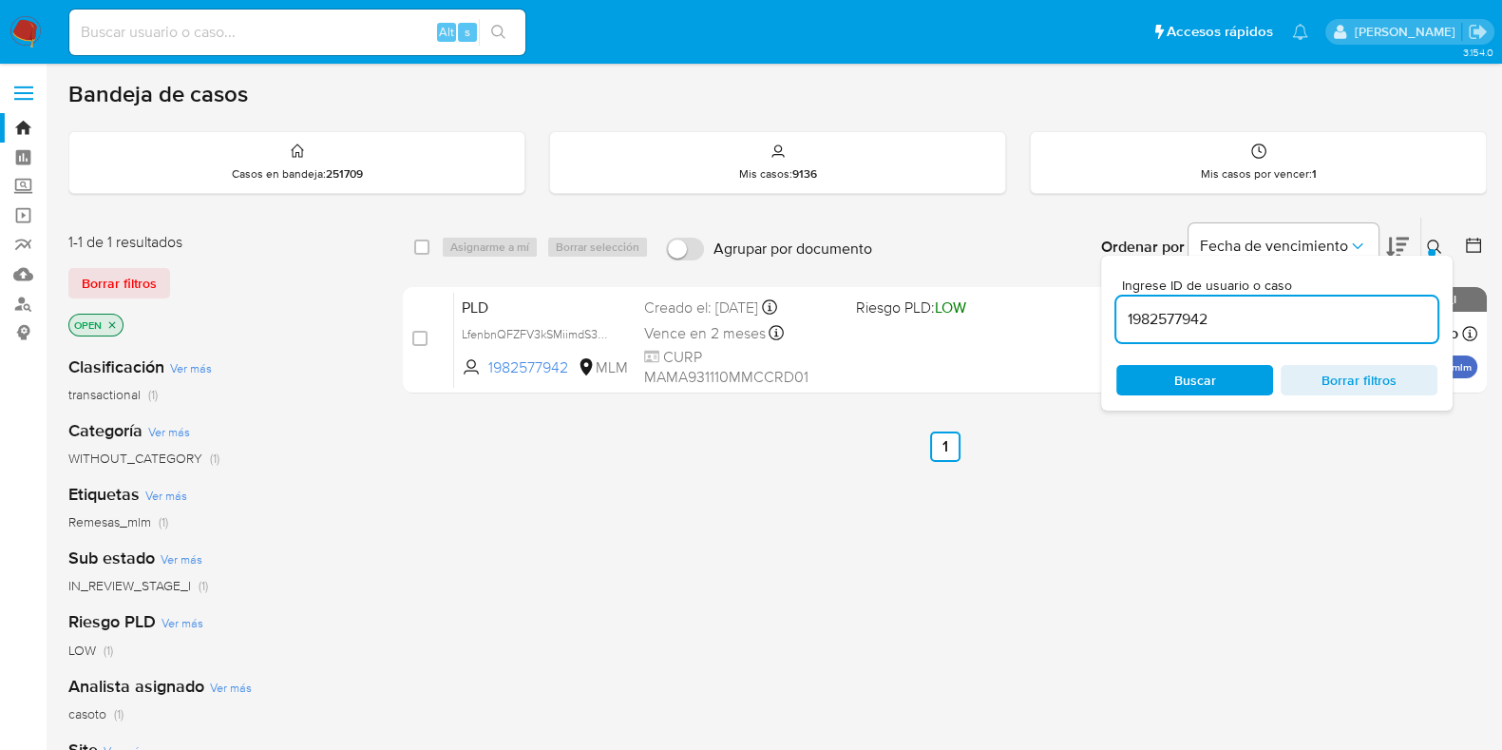
click at [1287, 325] on input "1982577942" at bounding box center [1276, 319] width 321 height 25
type input "284387209"
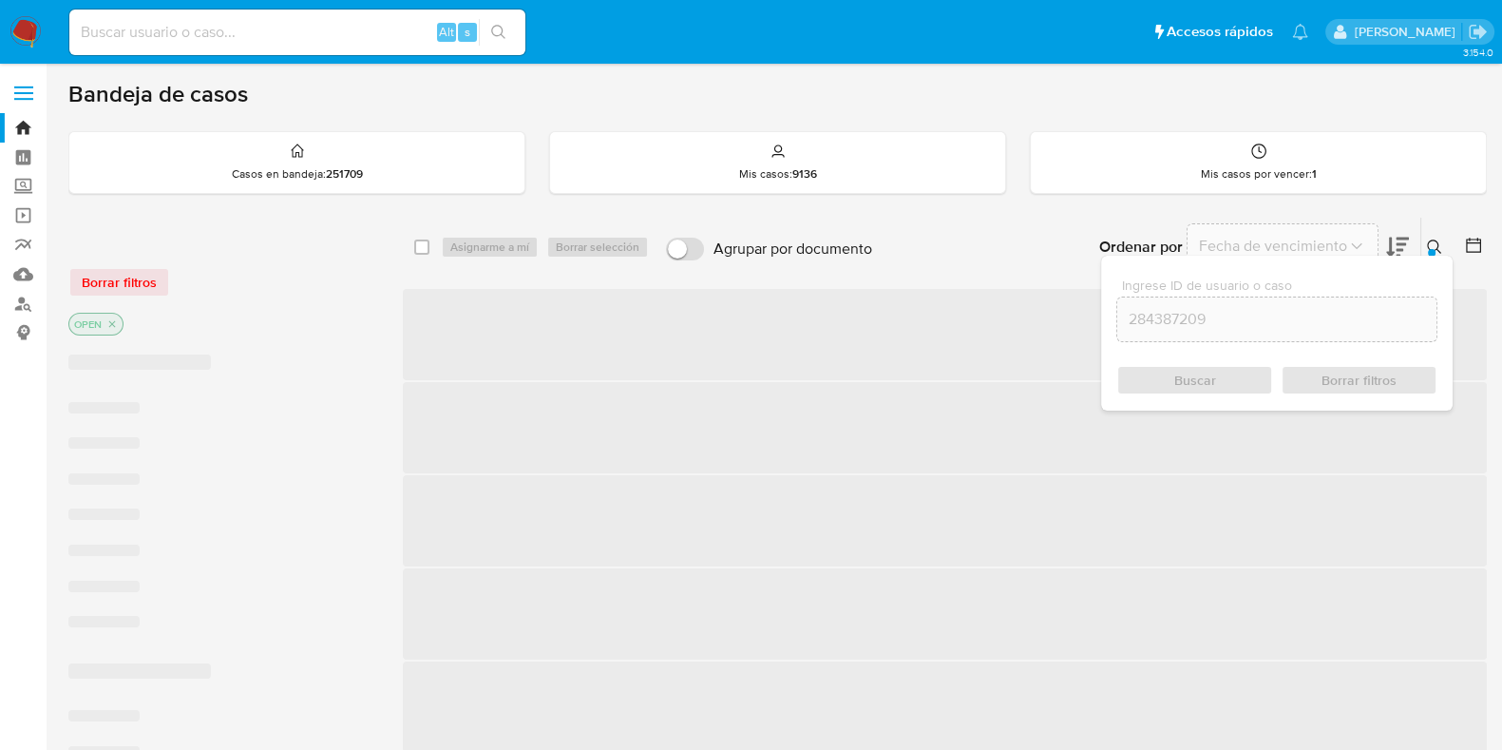
click at [1430, 246] on icon at bounding box center [1434, 246] width 15 height 15
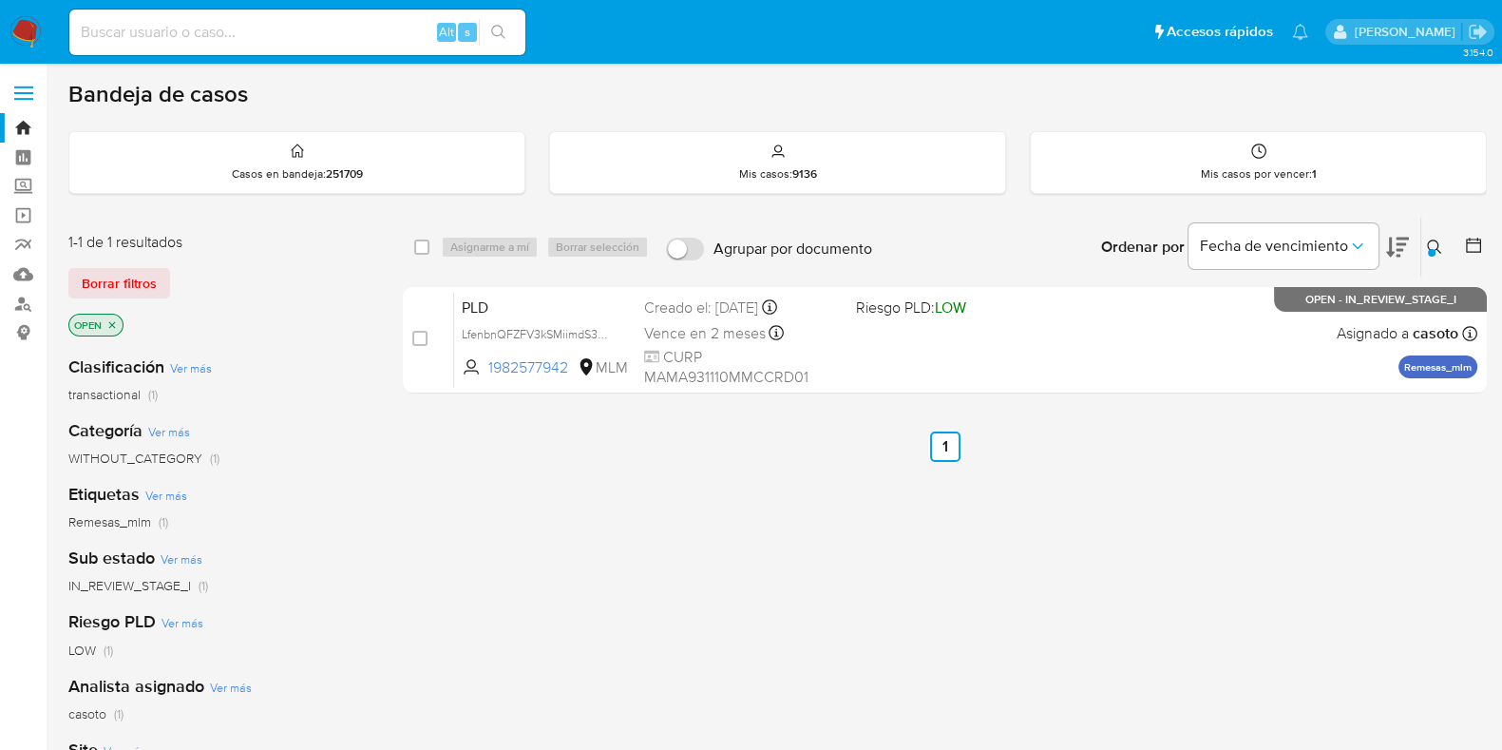
click at [1436, 239] on icon at bounding box center [1434, 246] width 15 height 15
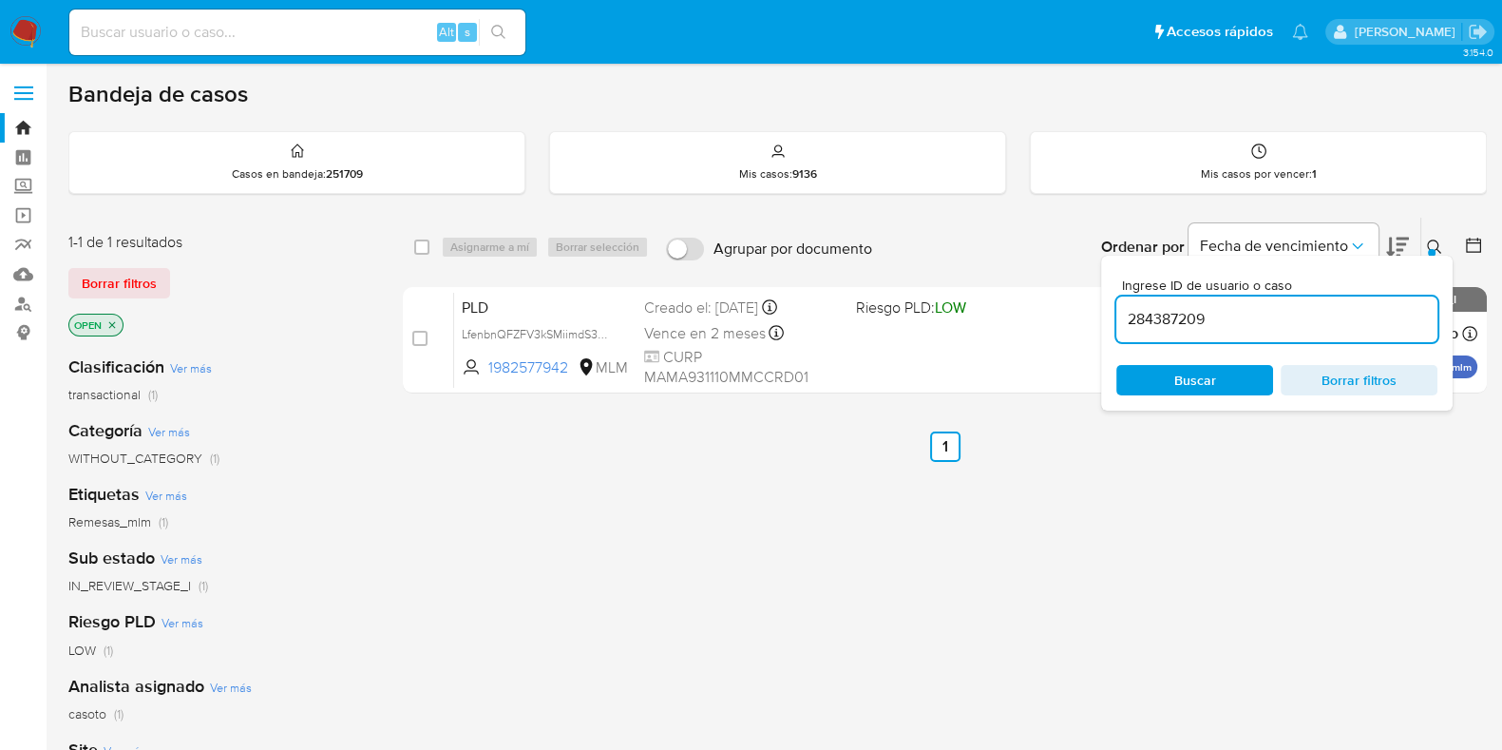
click at [1192, 310] on input "284387209" at bounding box center [1276, 319] width 321 height 25
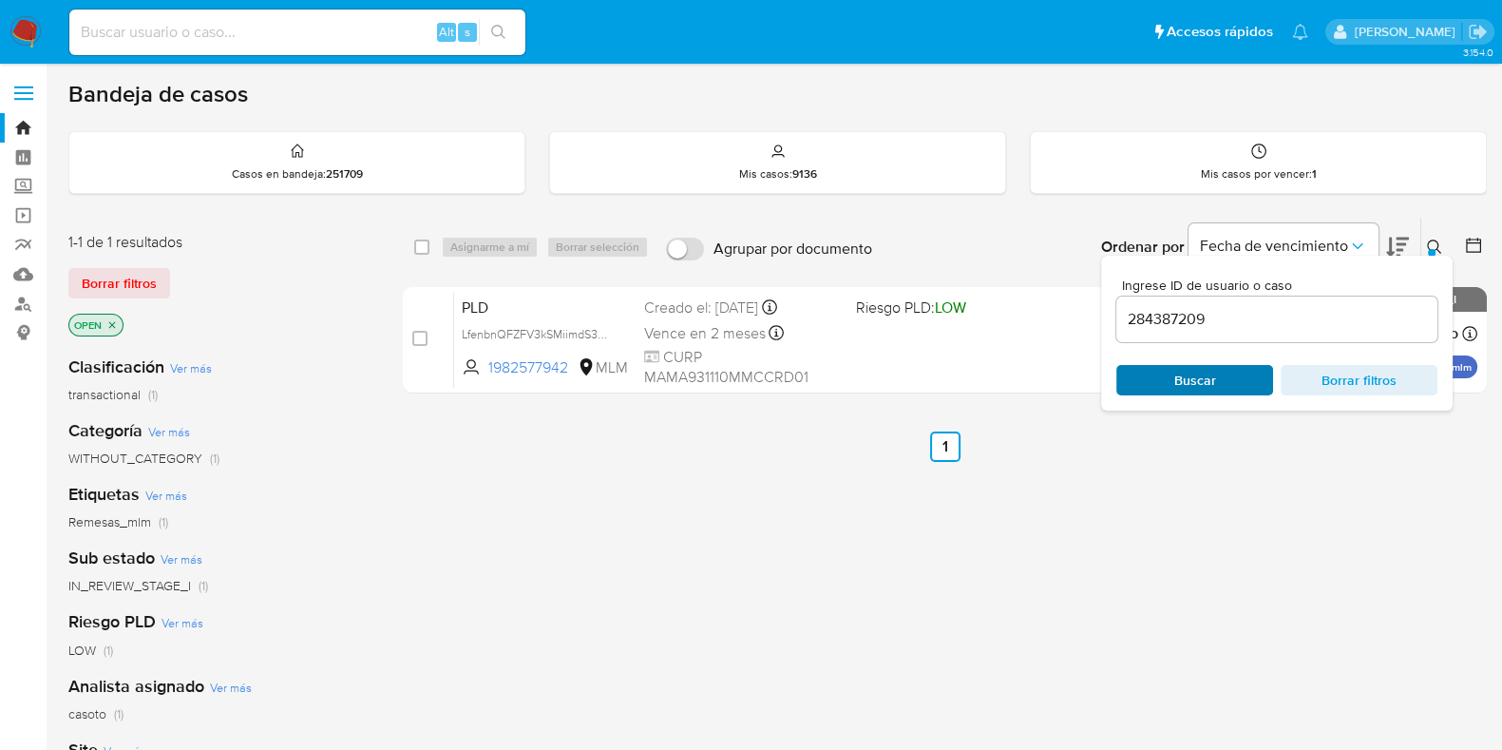
click at [1135, 388] on span "Buscar" at bounding box center [1195, 380] width 130 height 27
click at [1433, 242] on icon at bounding box center [1434, 246] width 15 height 15
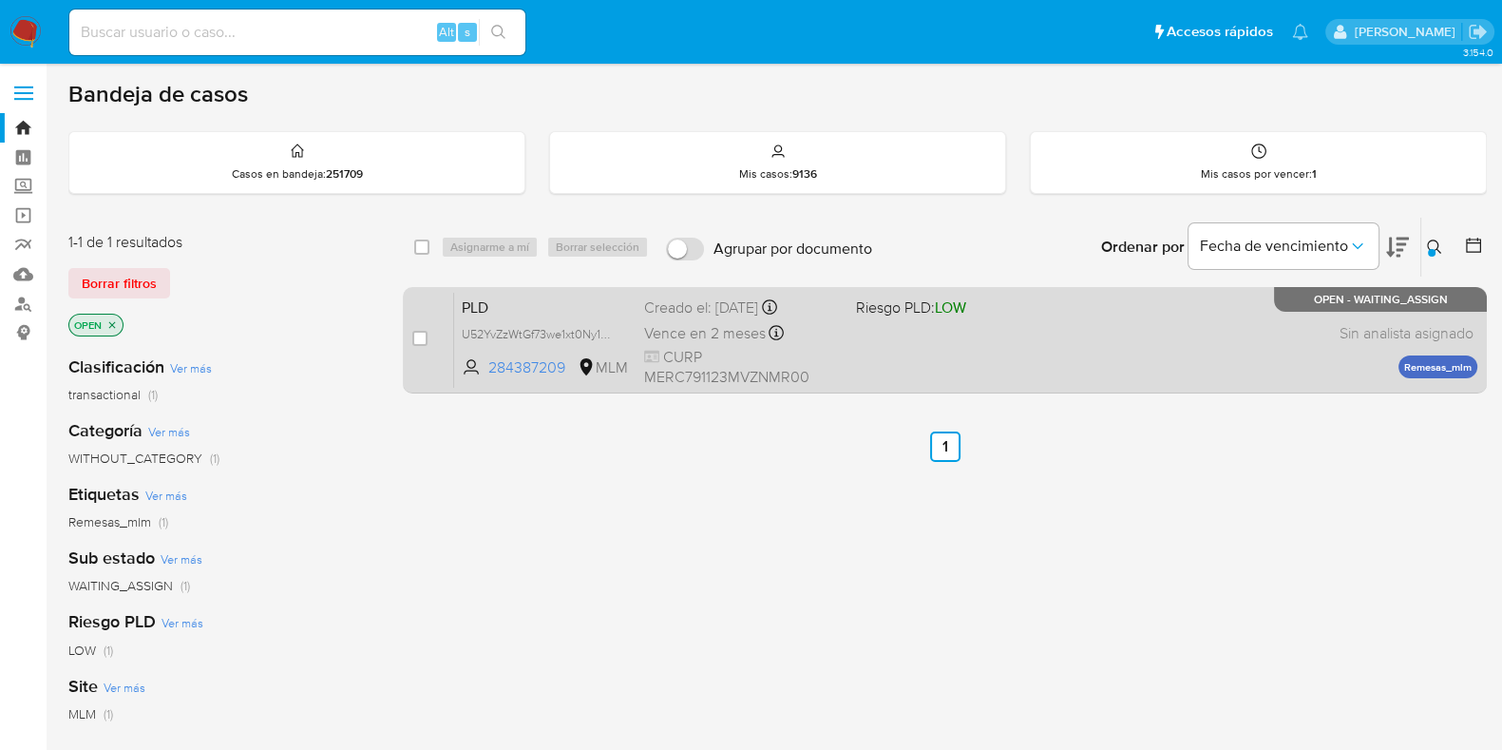
click at [983, 350] on div "PLD U52YvZzWtGf73we1xt0Ny1An 284387209 MLM Riesgo PLD: LOW Creado el: 12/08/202…" at bounding box center [965, 340] width 1023 height 96
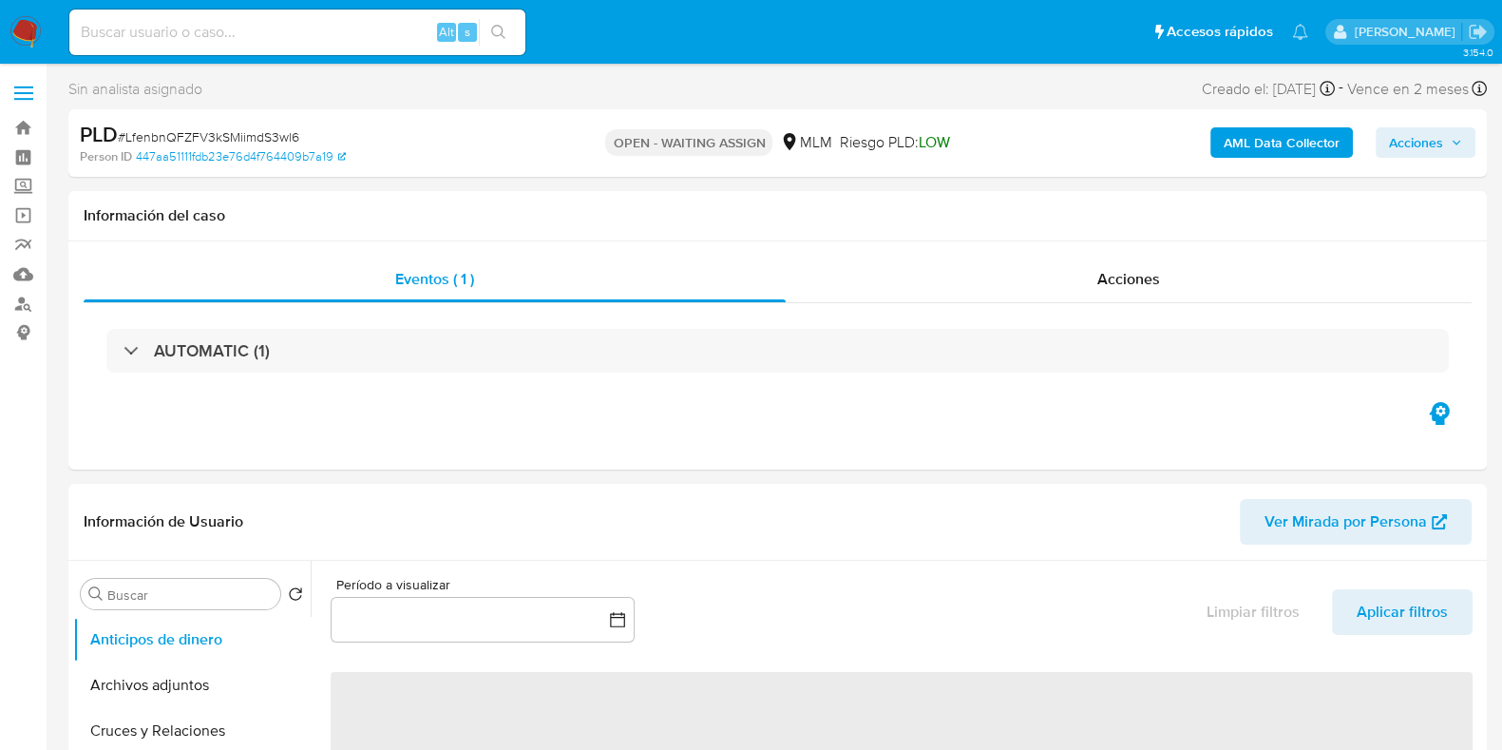
select select "10"
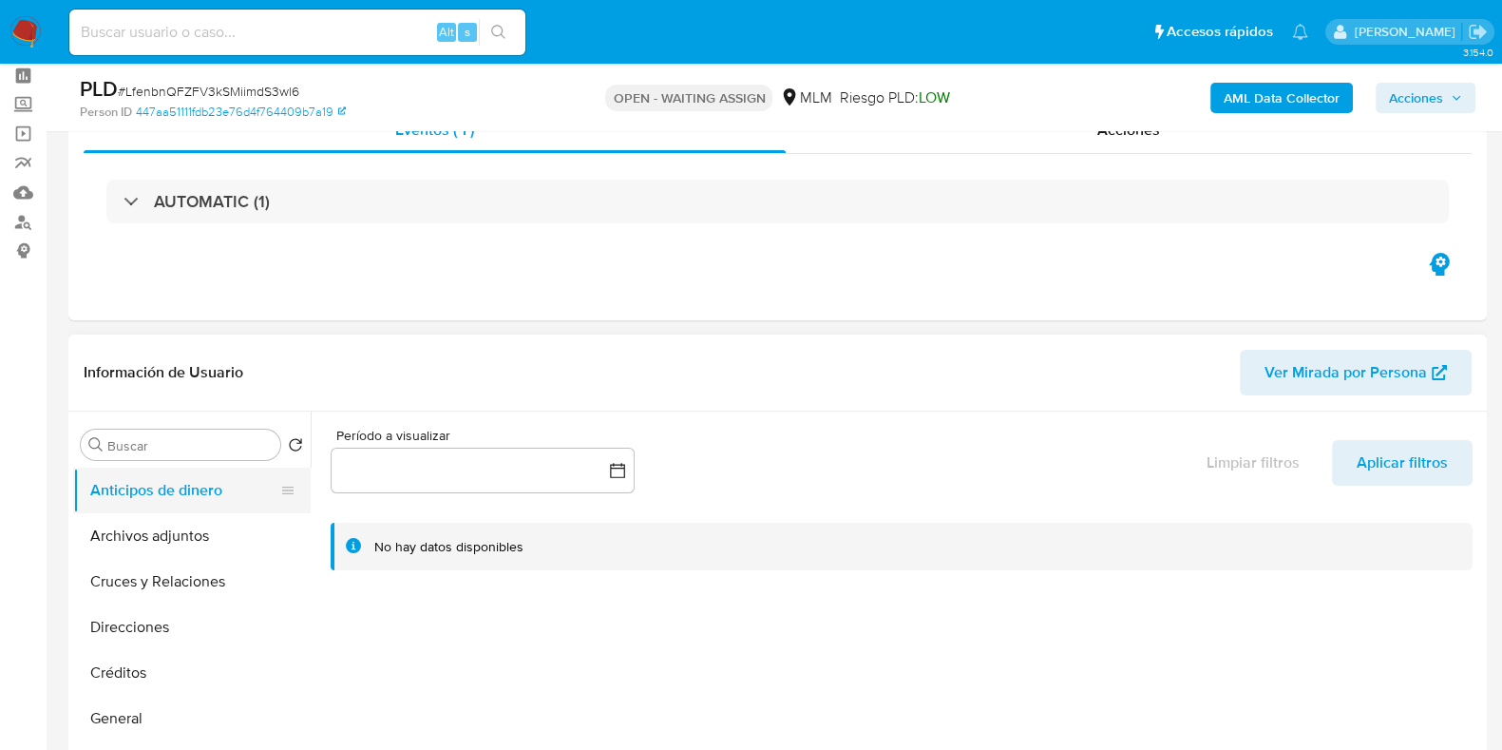
scroll to position [118, 0]
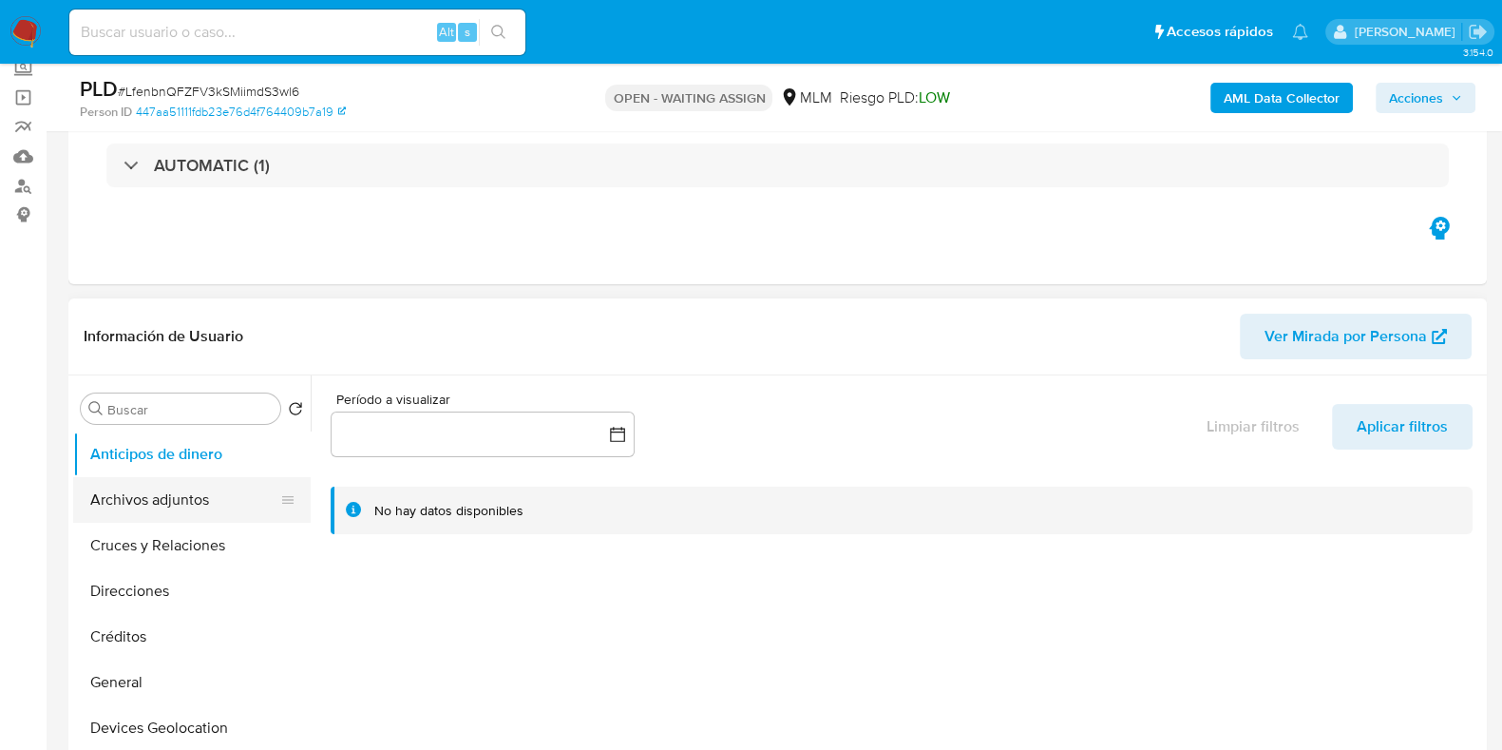
click at [129, 502] on button "Archivos adjuntos" at bounding box center [184, 500] width 222 height 46
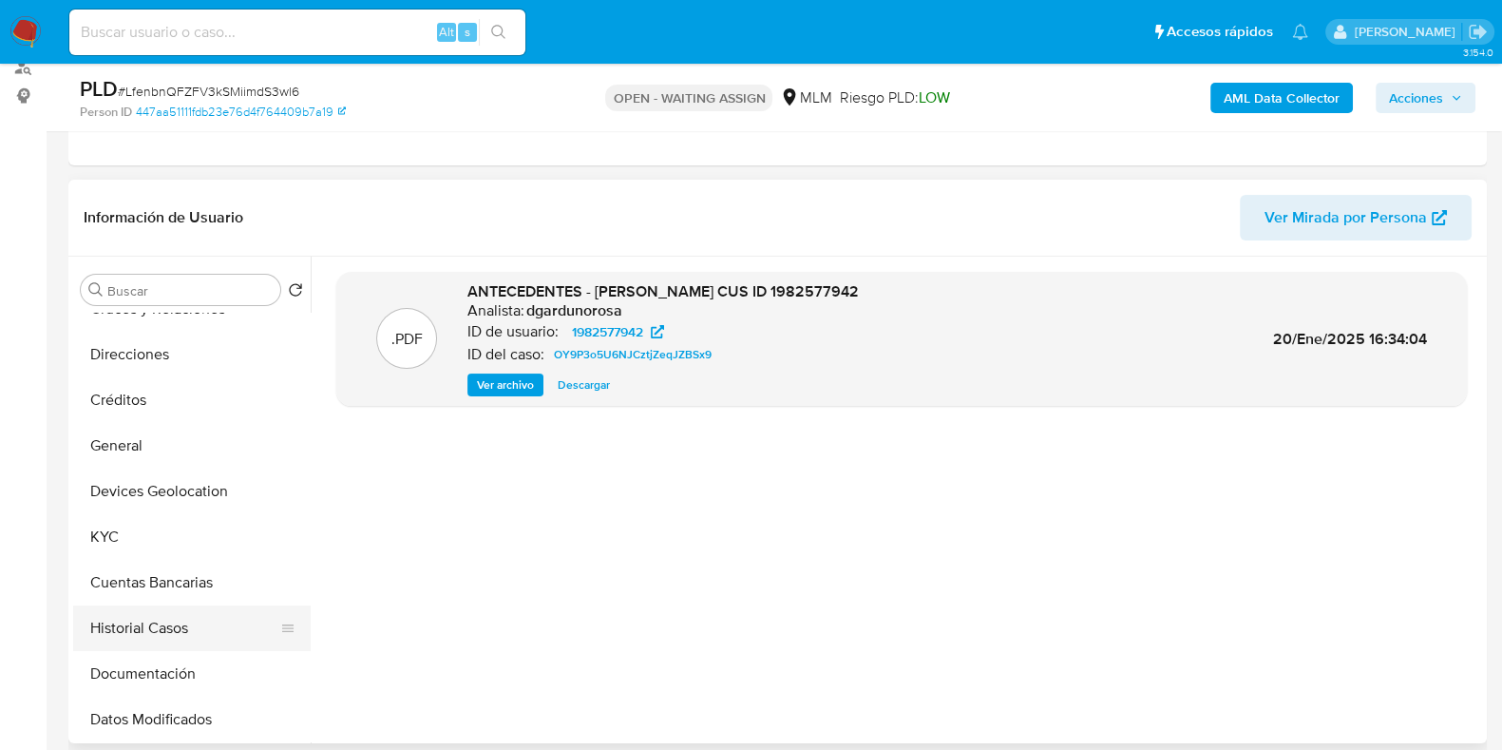
click at [129, 636] on button "Historial Casos" at bounding box center [184, 628] width 222 height 46
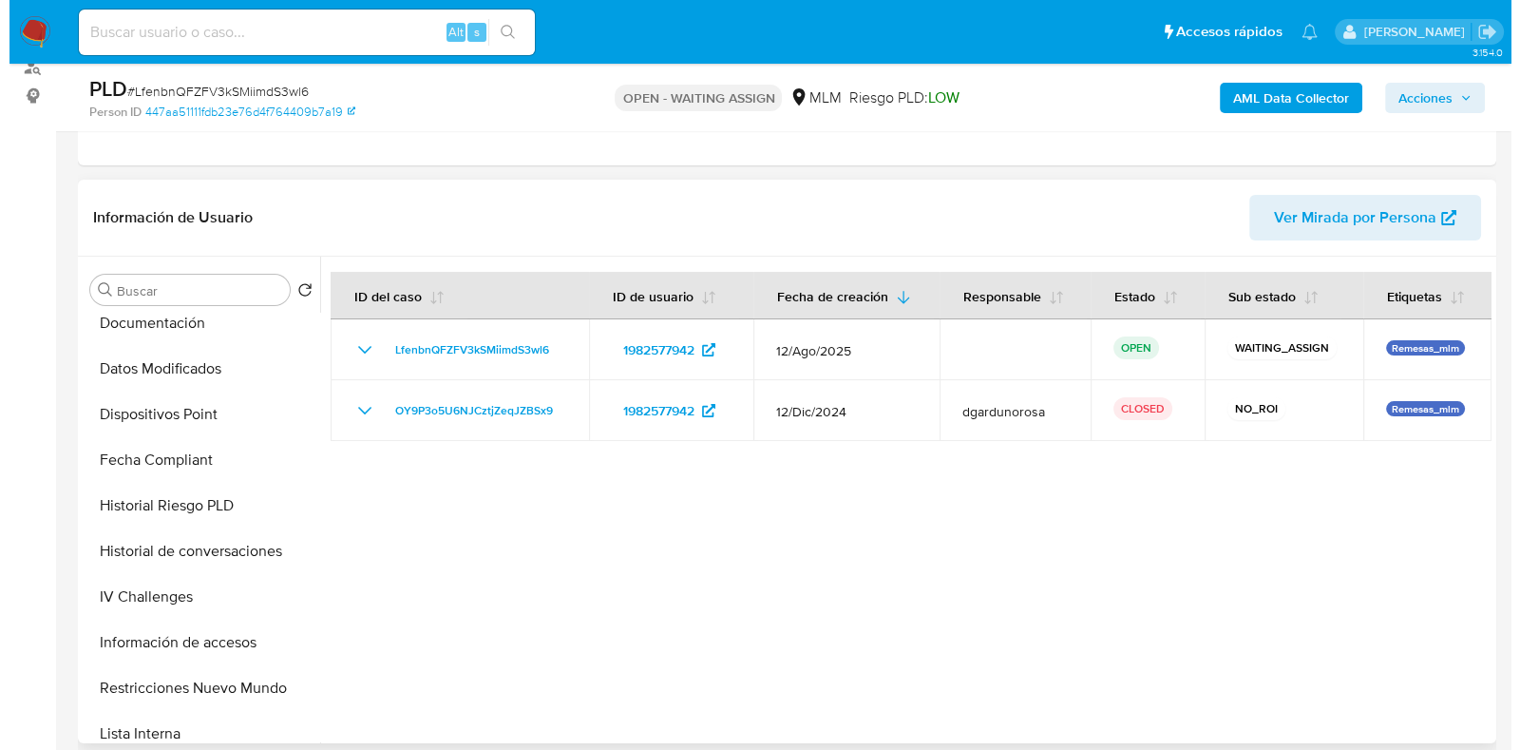
scroll to position [474, 0]
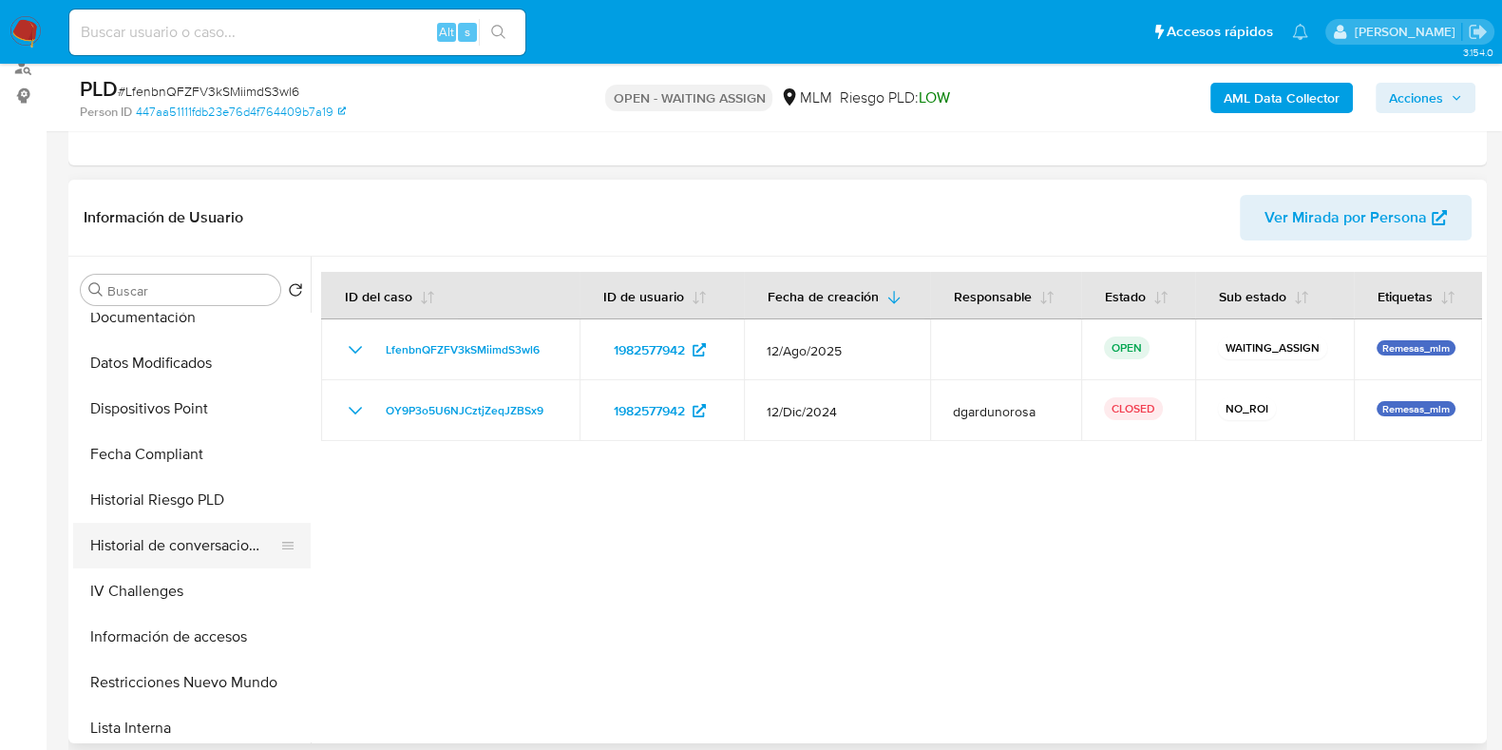
click at [154, 545] on button "Historial de conversaciones" at bounding box center [184, 546] width 222 height 46
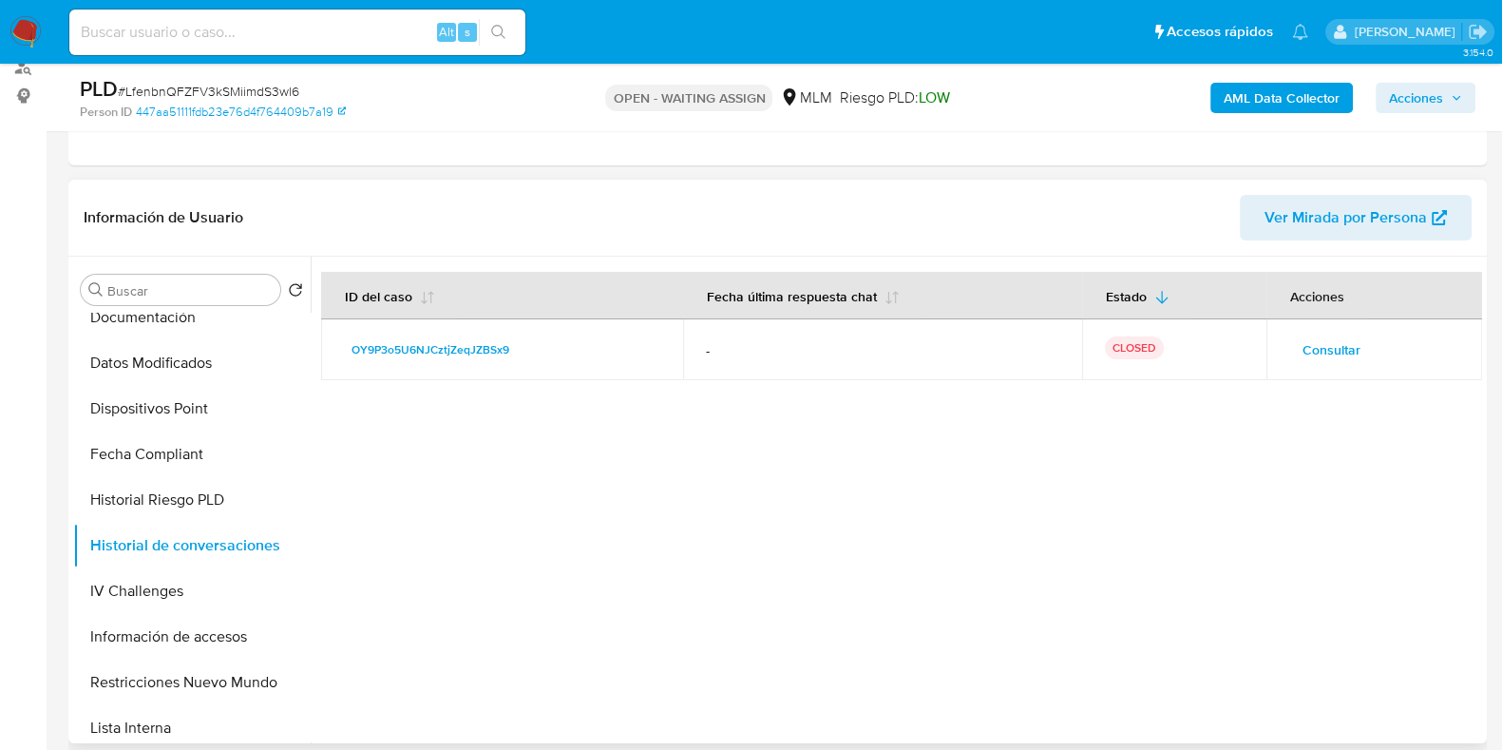
click at [1330, 349] on span "Consultar" at bounding box center [1332, 349] width 58 height 27
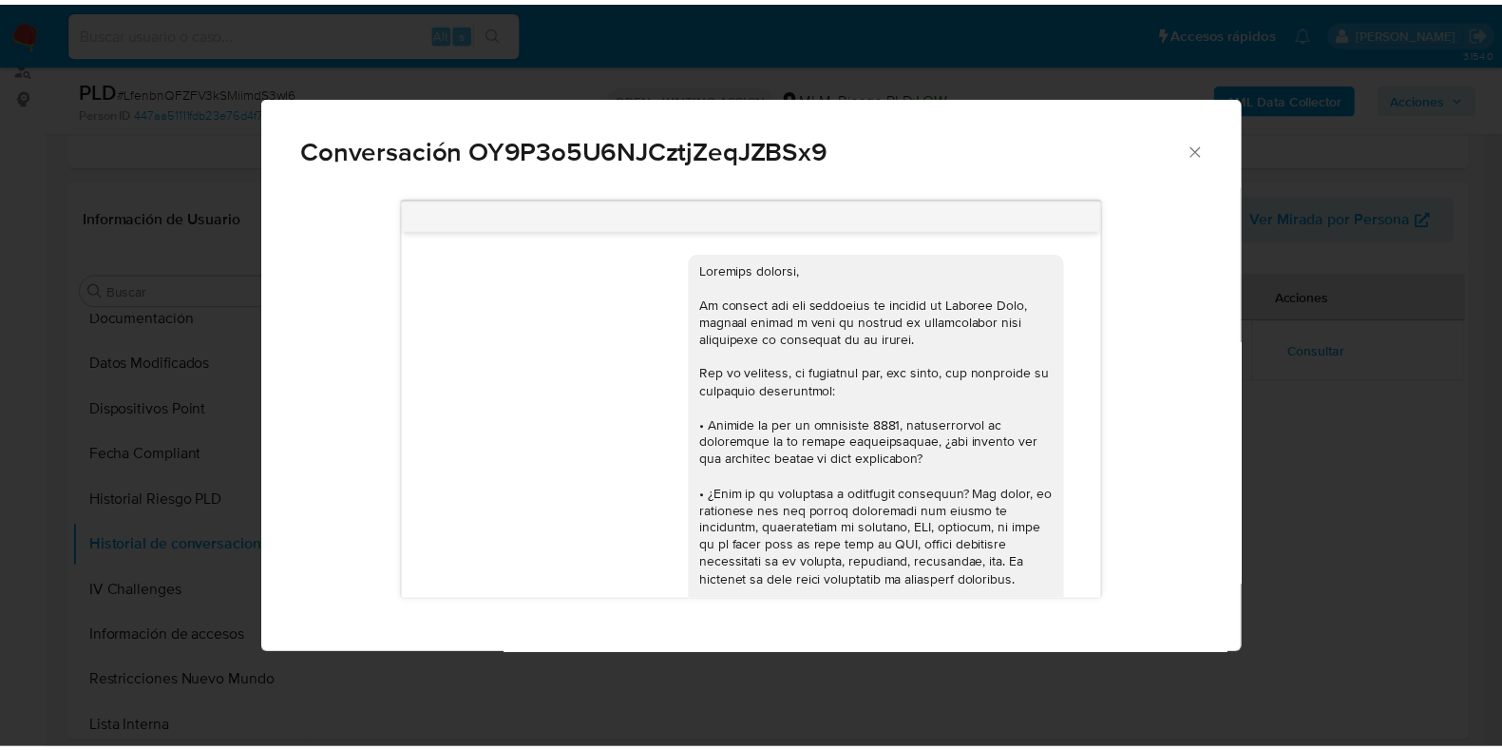
scroll to position [540, 0]
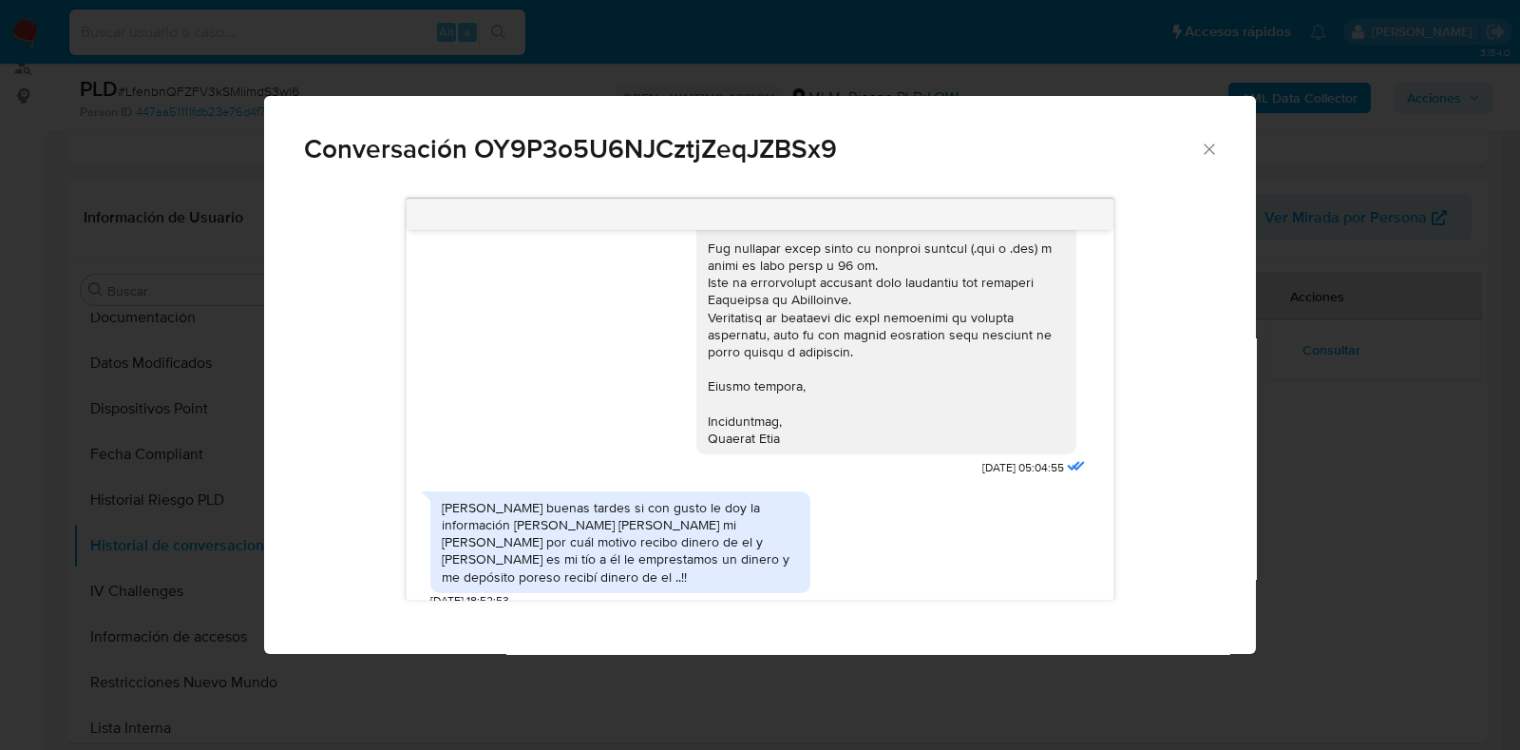
click at [1202, 154] on icon "Cerrar" at bounding box center [1209, 149] width 19 height 19
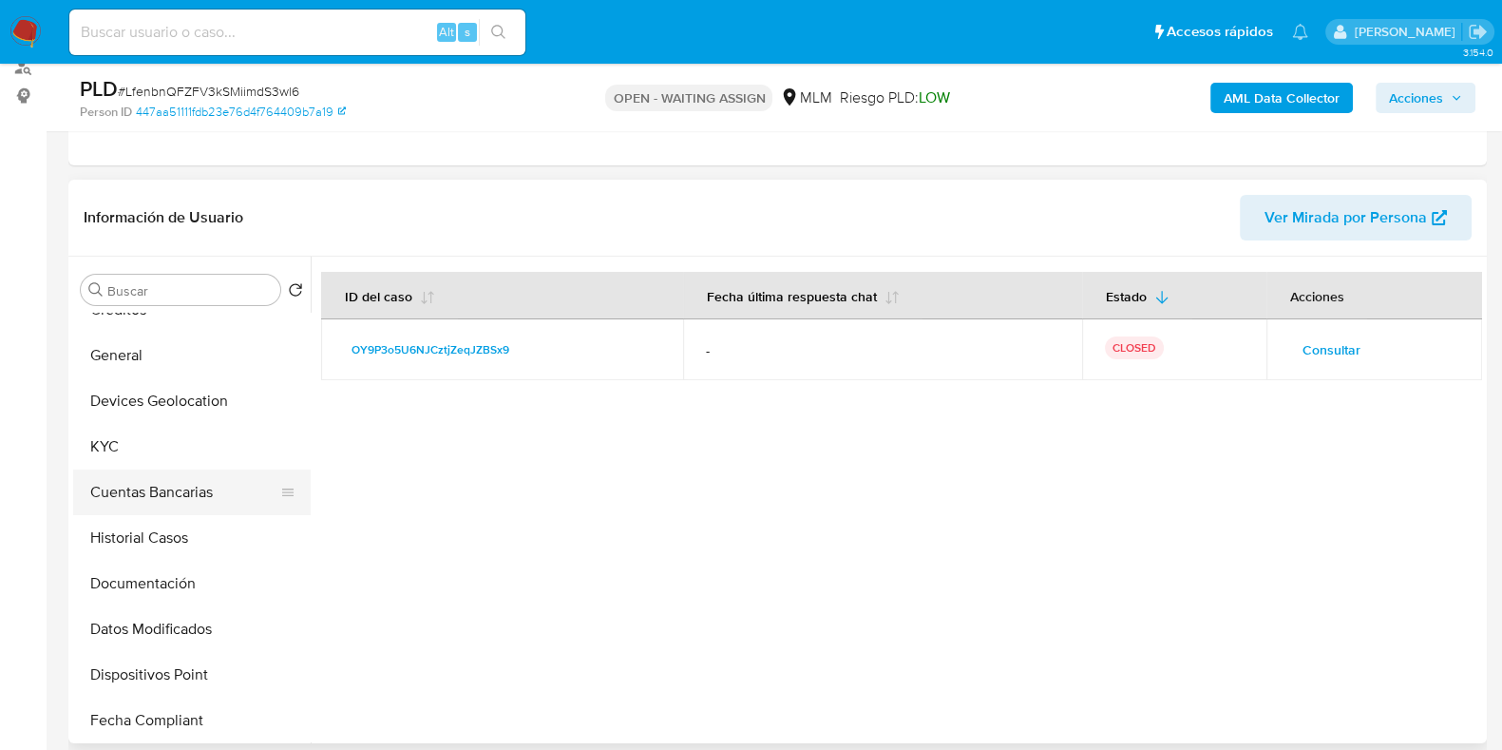
scroll to position [90, 0]
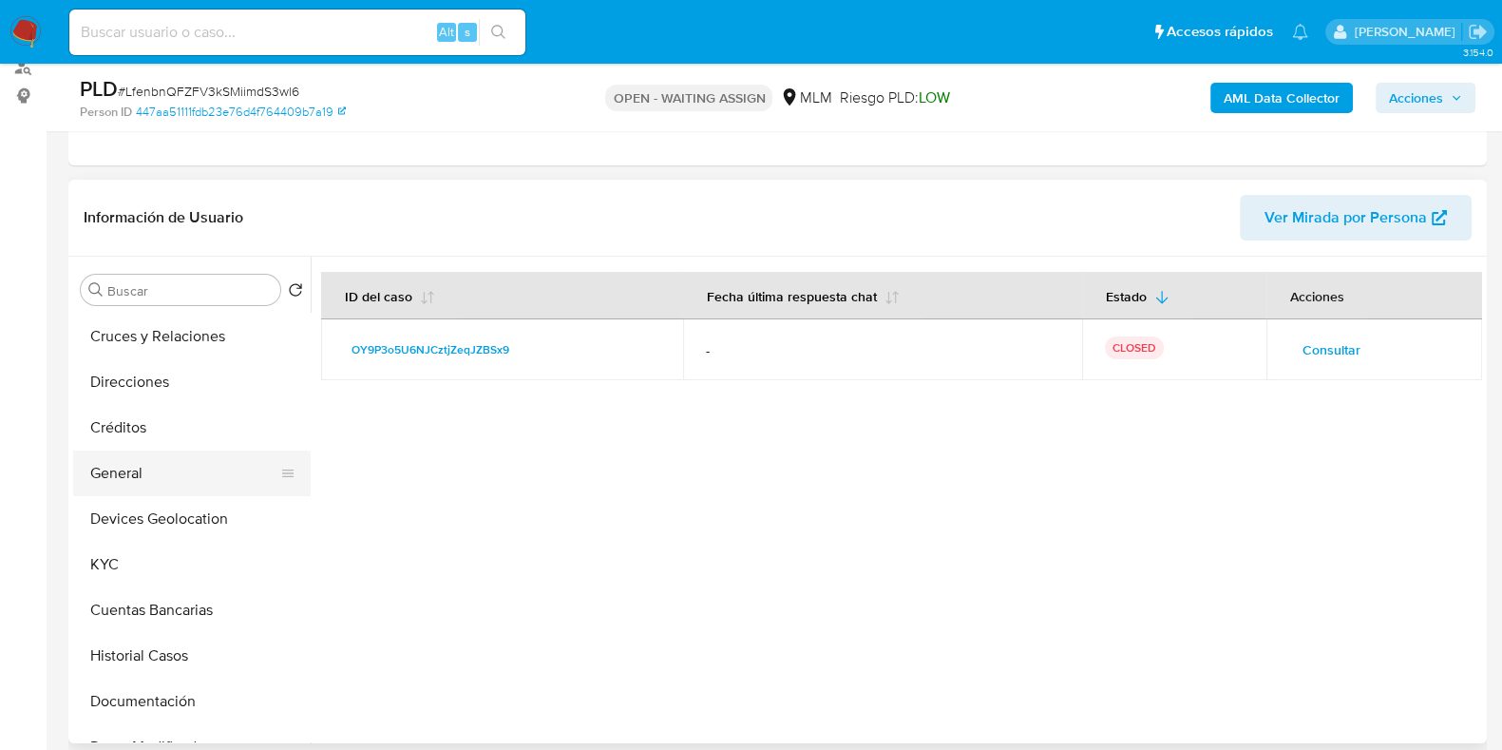
click at [138, 463] on button "General" at bounding box center [184, 473] width 222 height 46
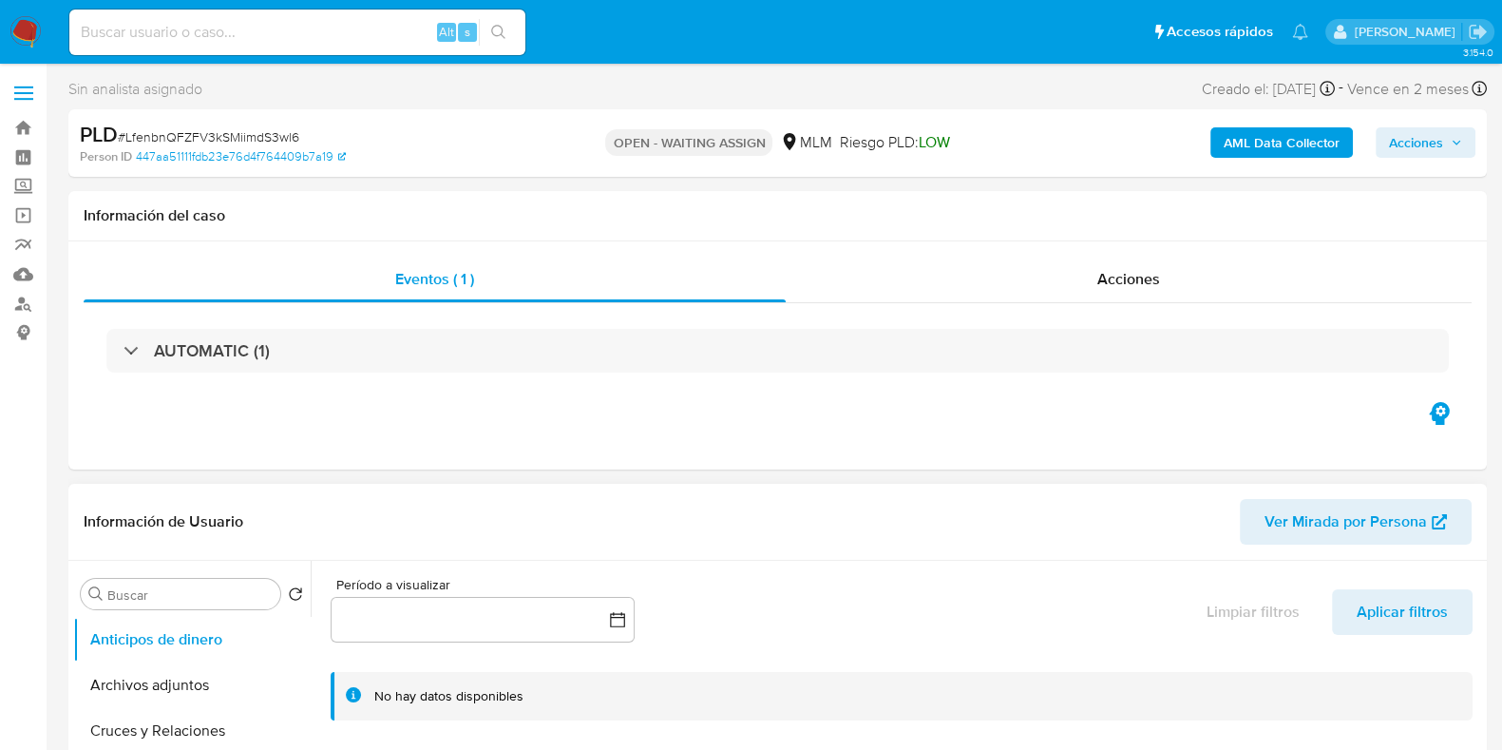
select select "10"
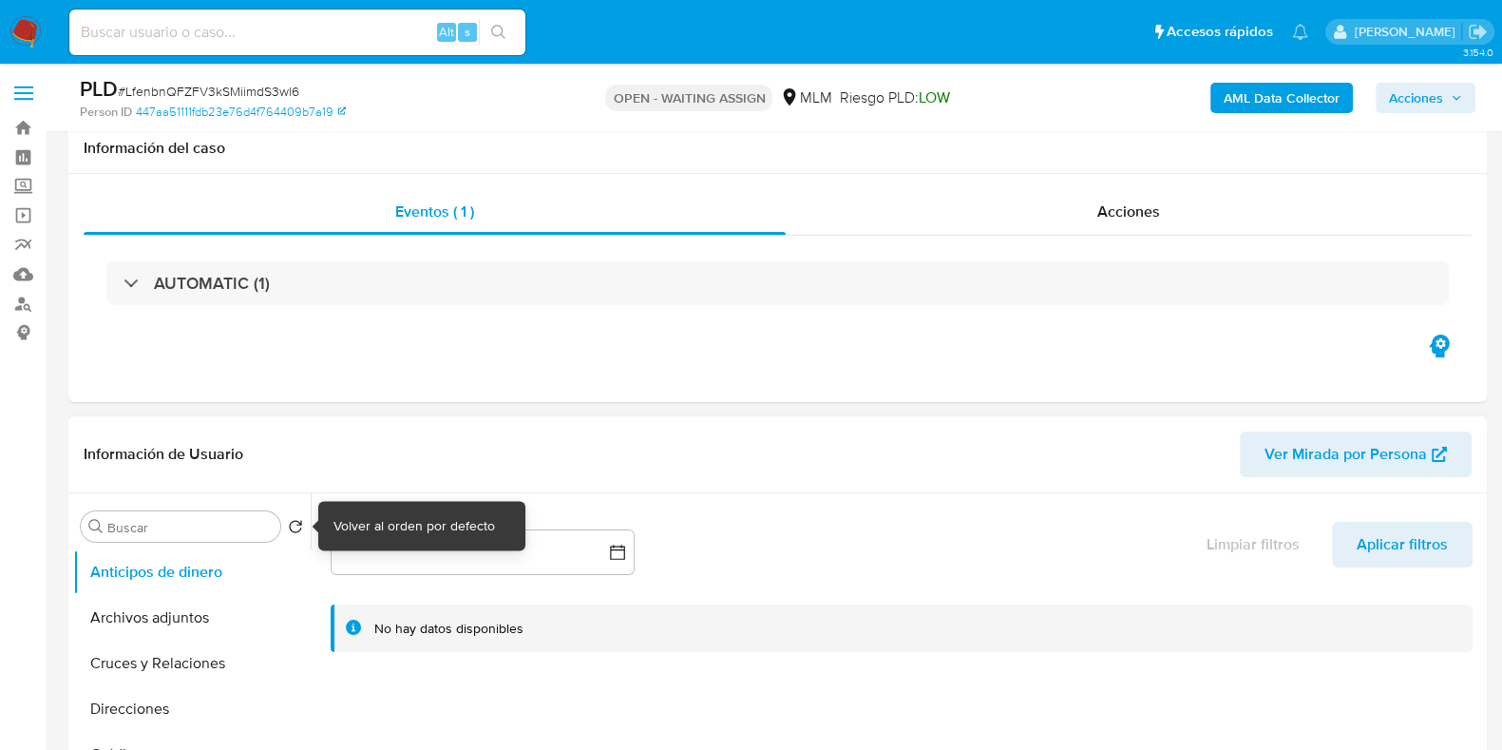
scroll to position [237, 0]
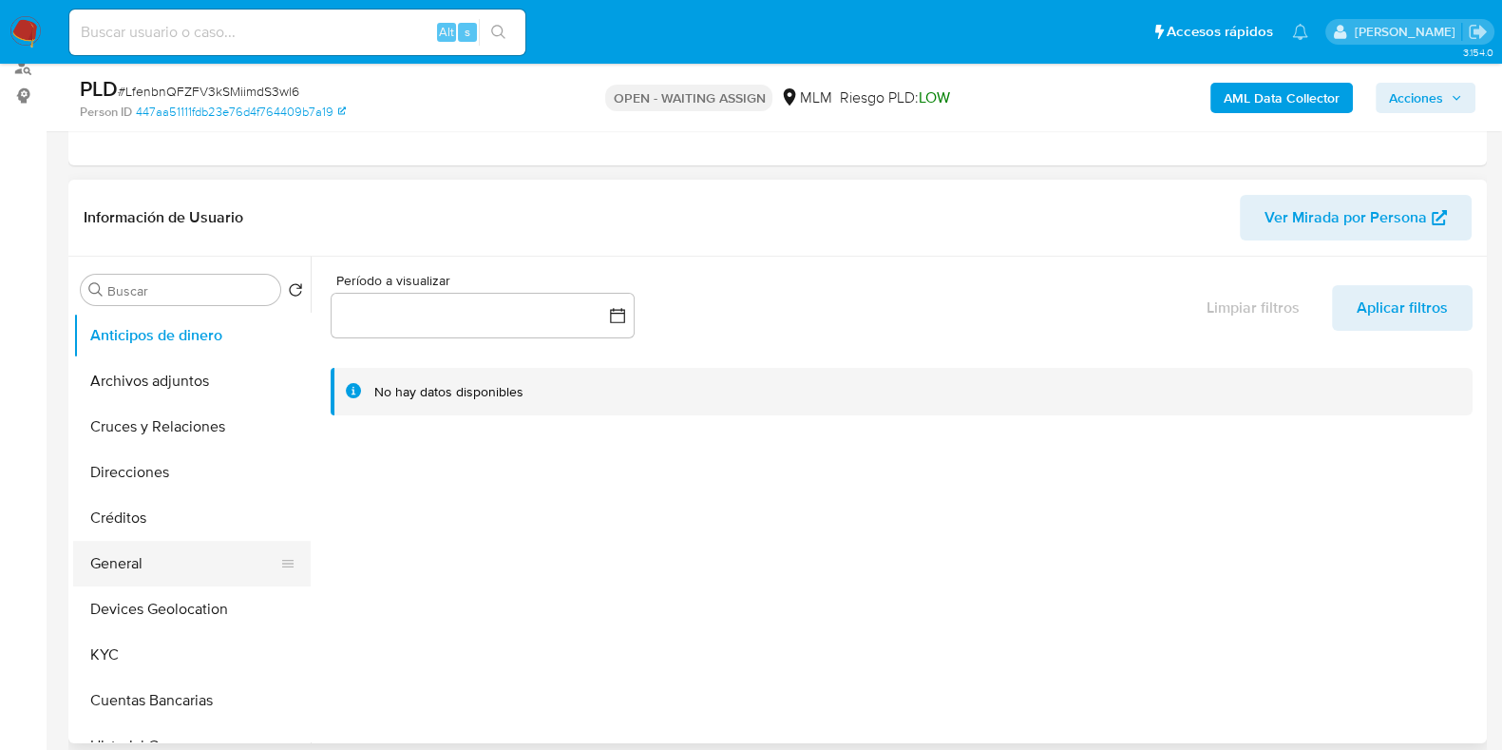
click at [147, 572] on button "General" at bounding box center [184, 564] width 222 height 46
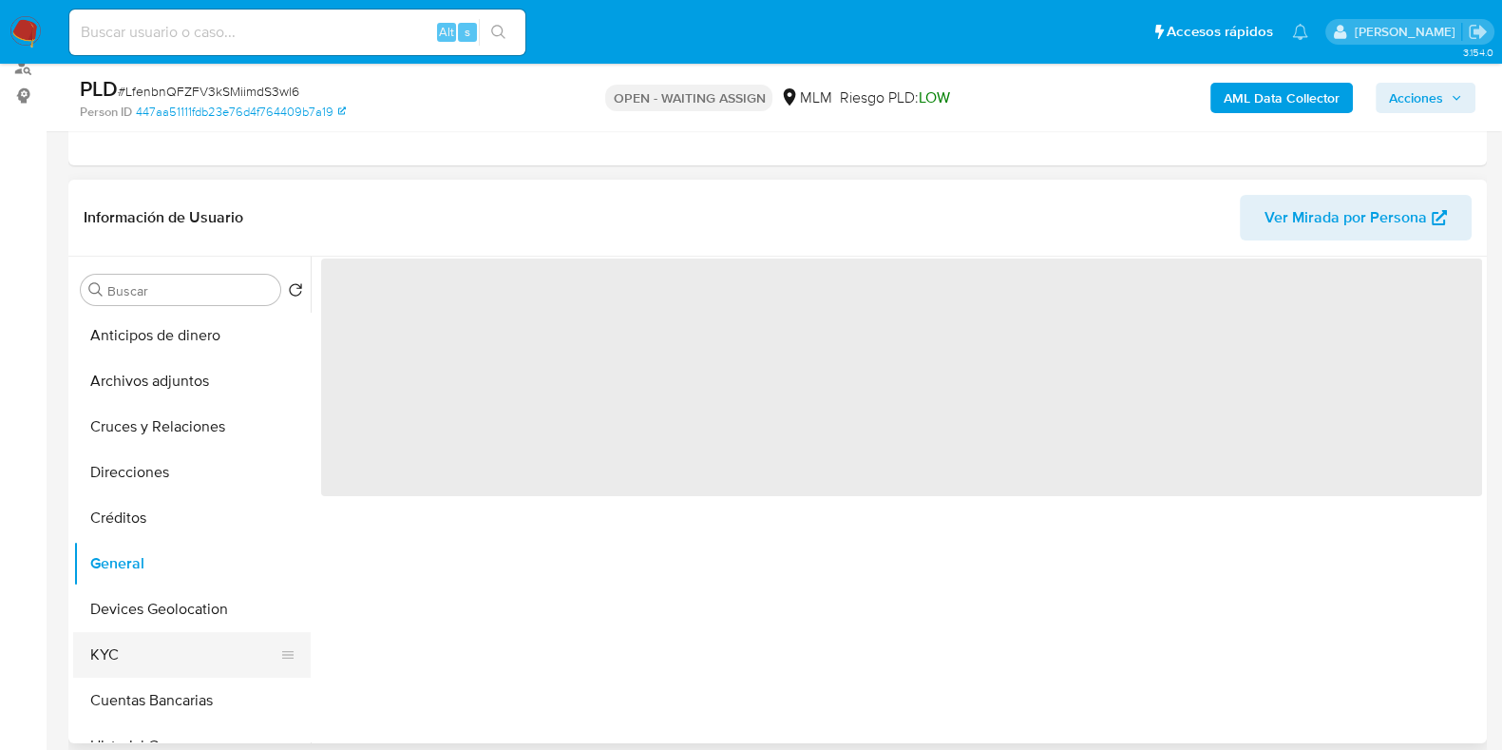
click at [118, 669] on button "KYC" at bounding box center [184, 655] width 222 height 46
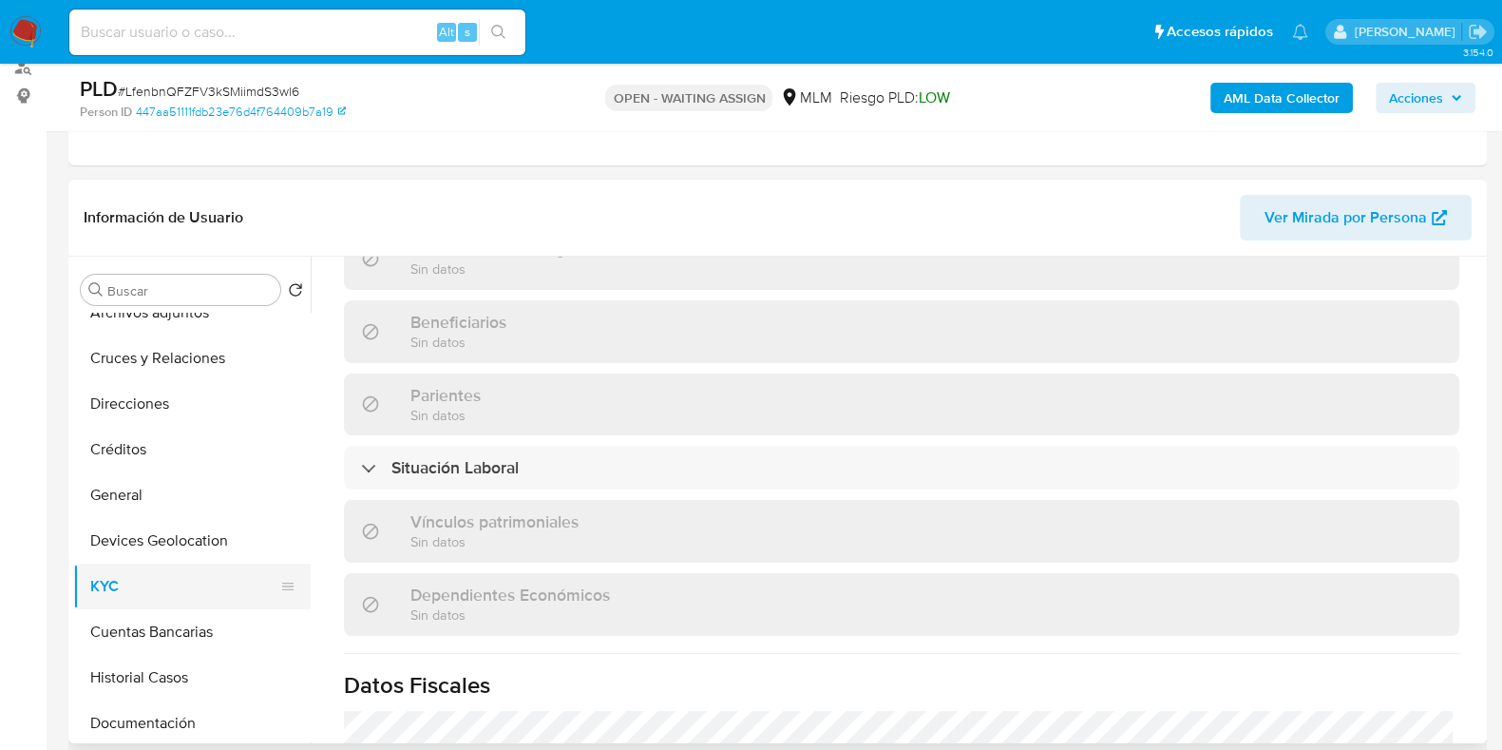
scroll to position [118, 0]
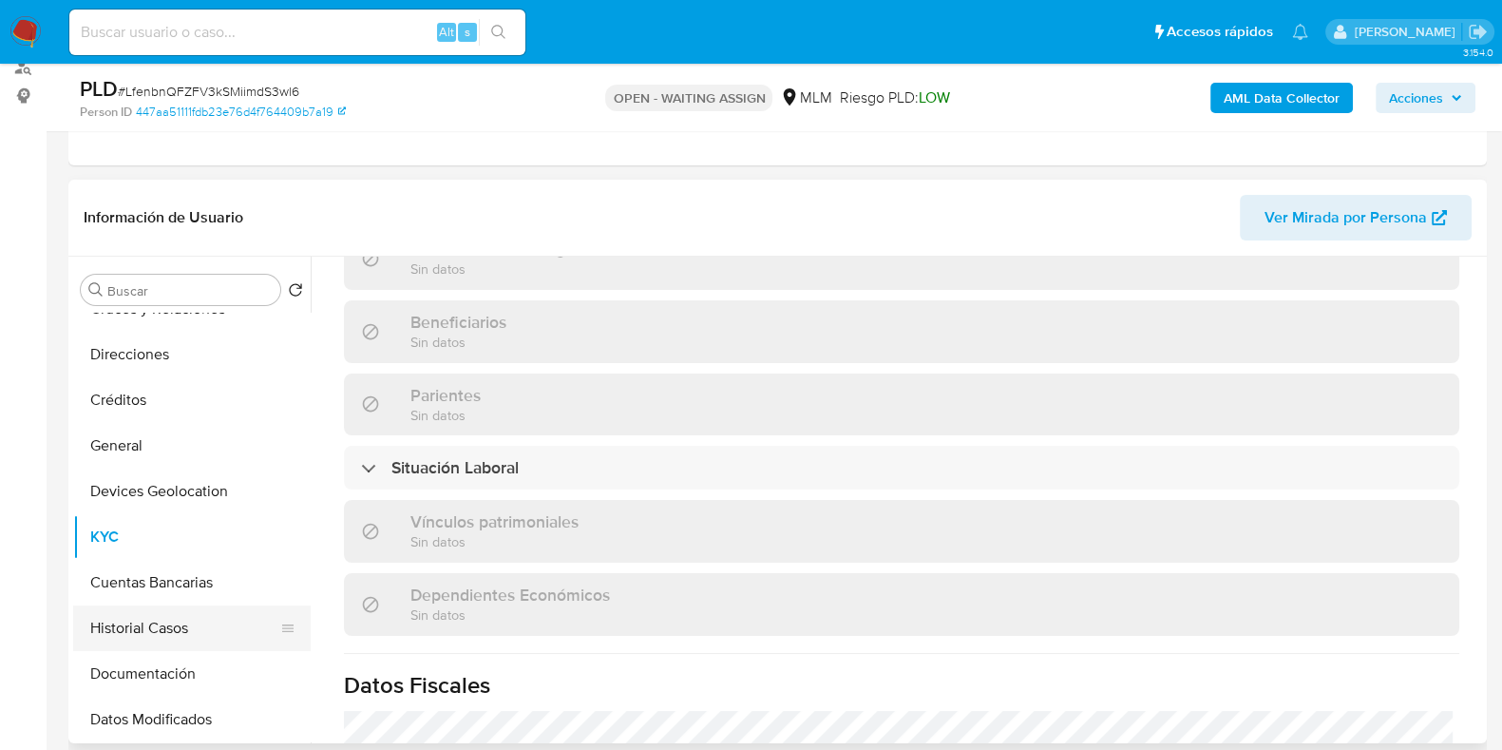
click at [150, 614] on button "Historial Casos" at bounding box center [184, 628] width 222 height 46
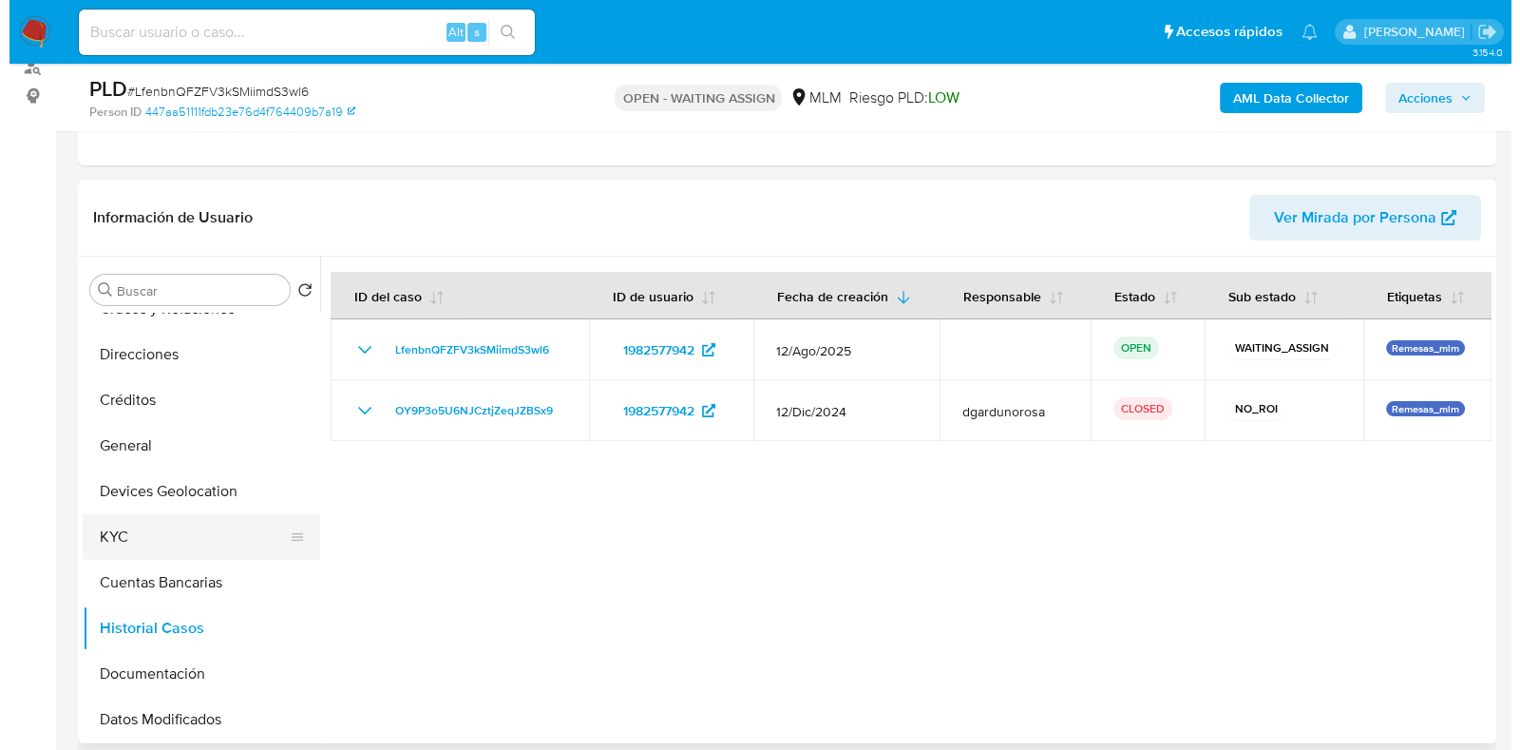
scroll to position [356, 0]
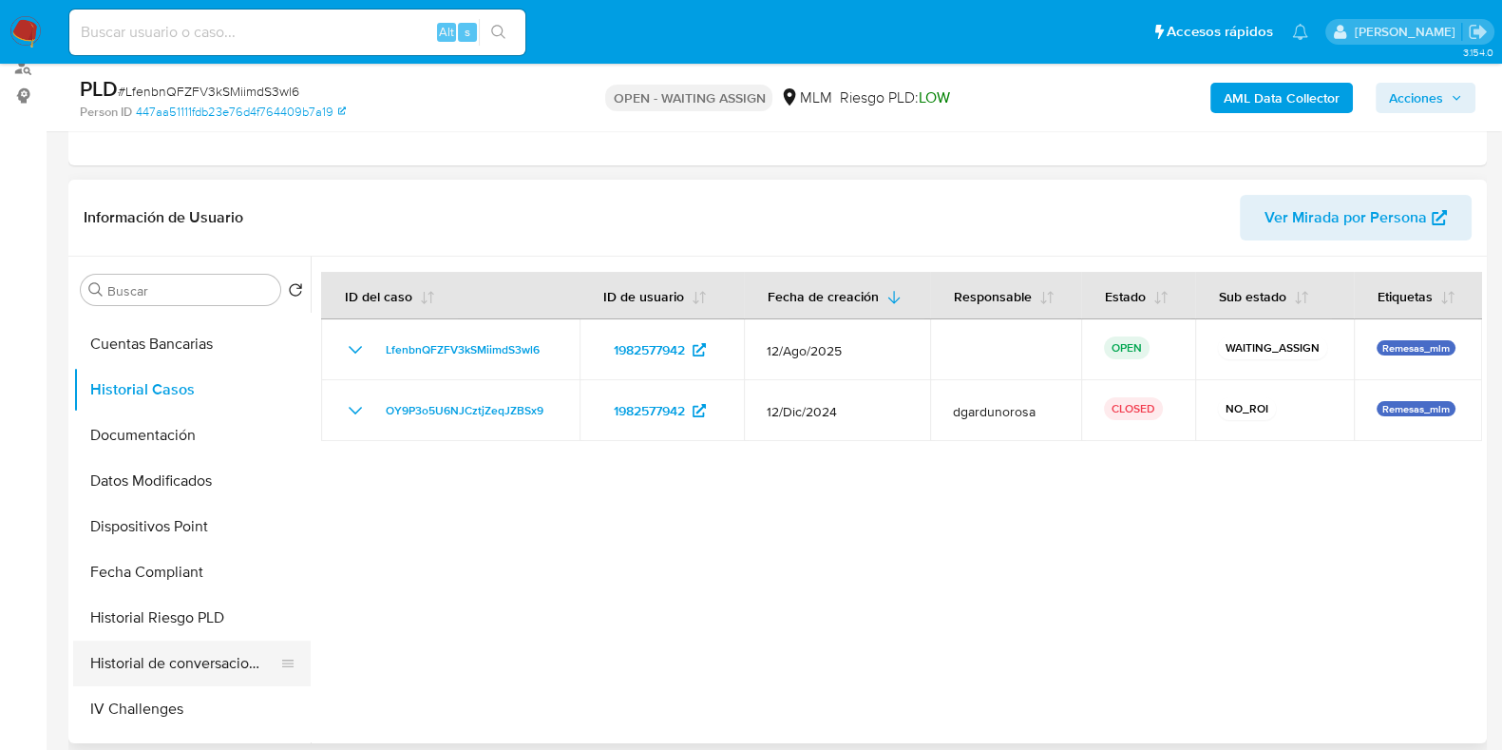
click at [162, 651] on button "Historial de conversaciones" at bounding box center [184, 663] width 222 height 46
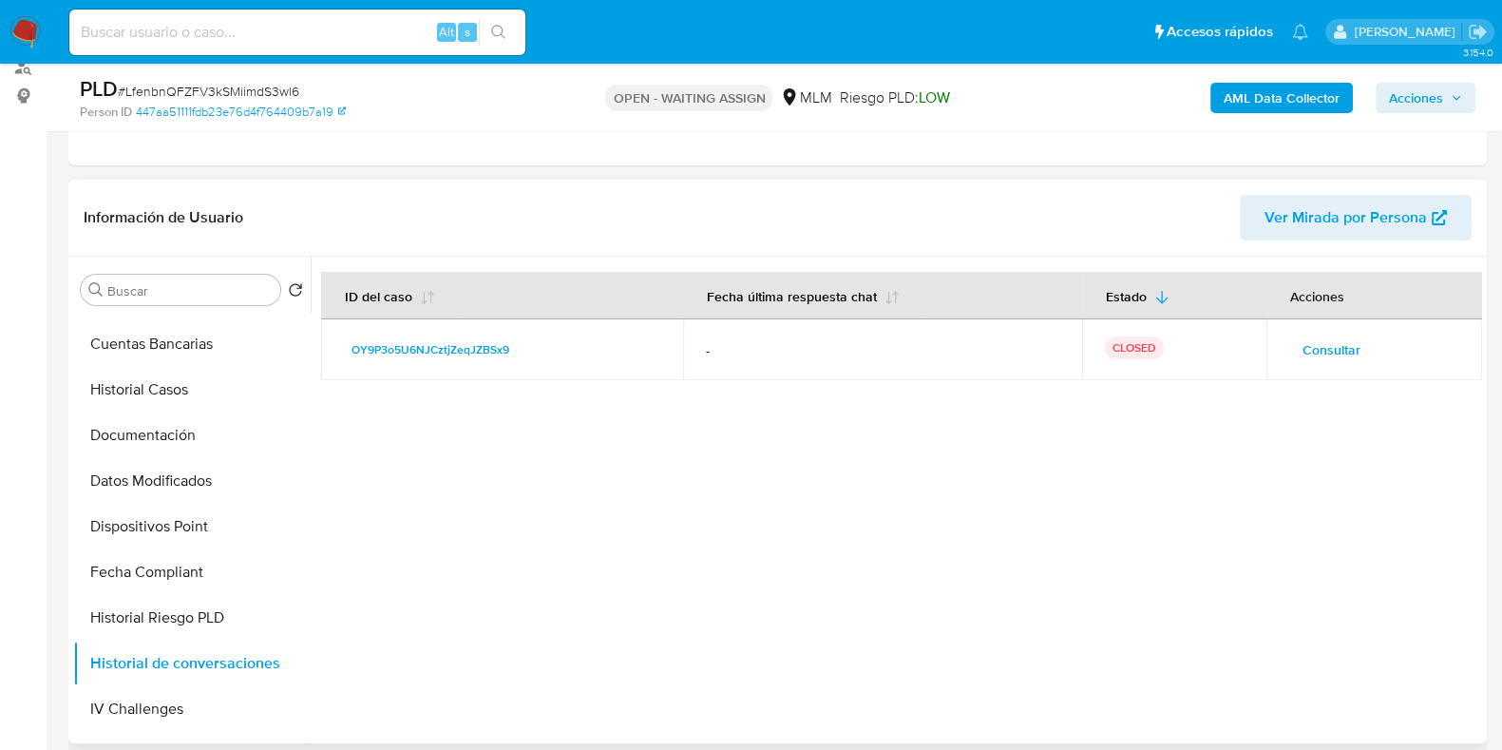
click at [1328, 344] on span "Consultar" at bounding box center [1332, 349] width 58 height 27
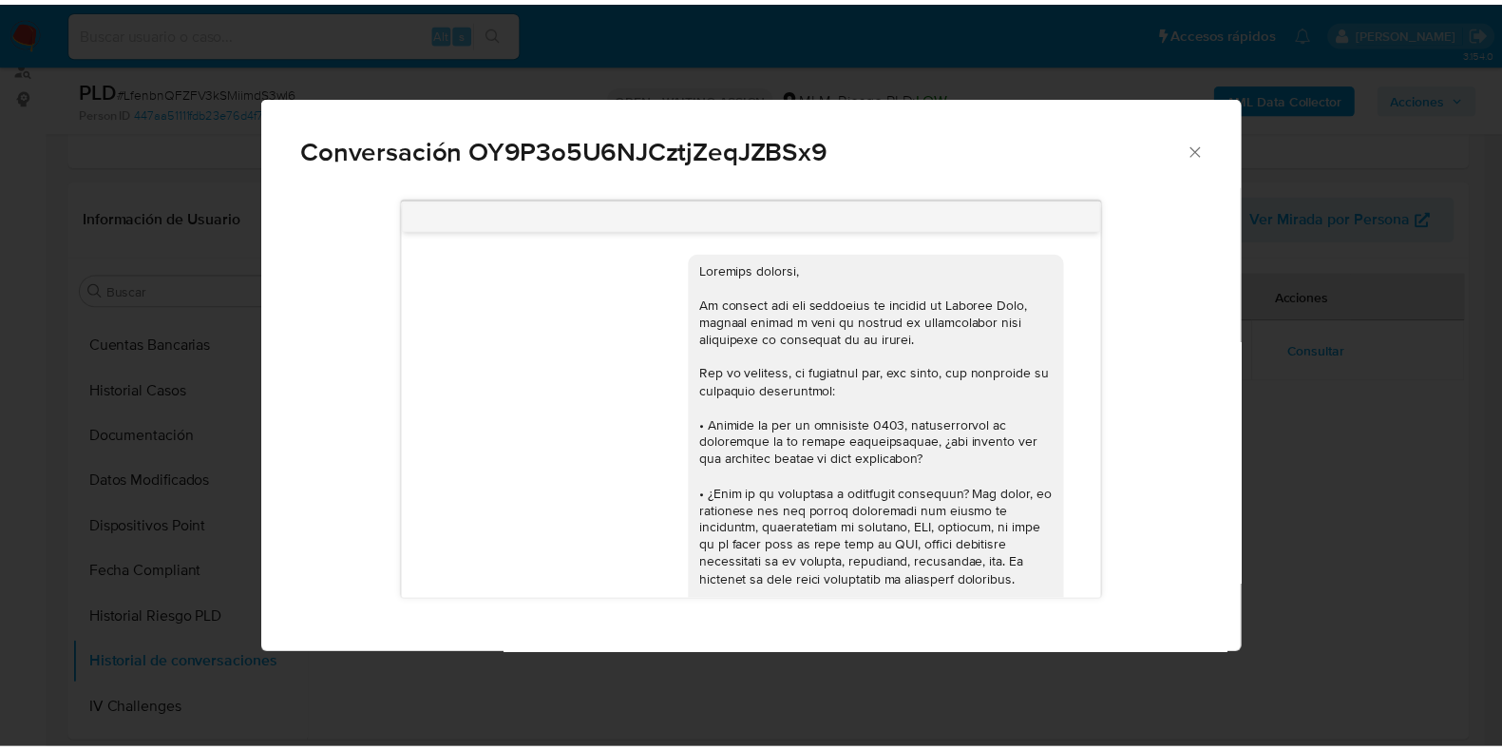
scroll to position [540, 0]
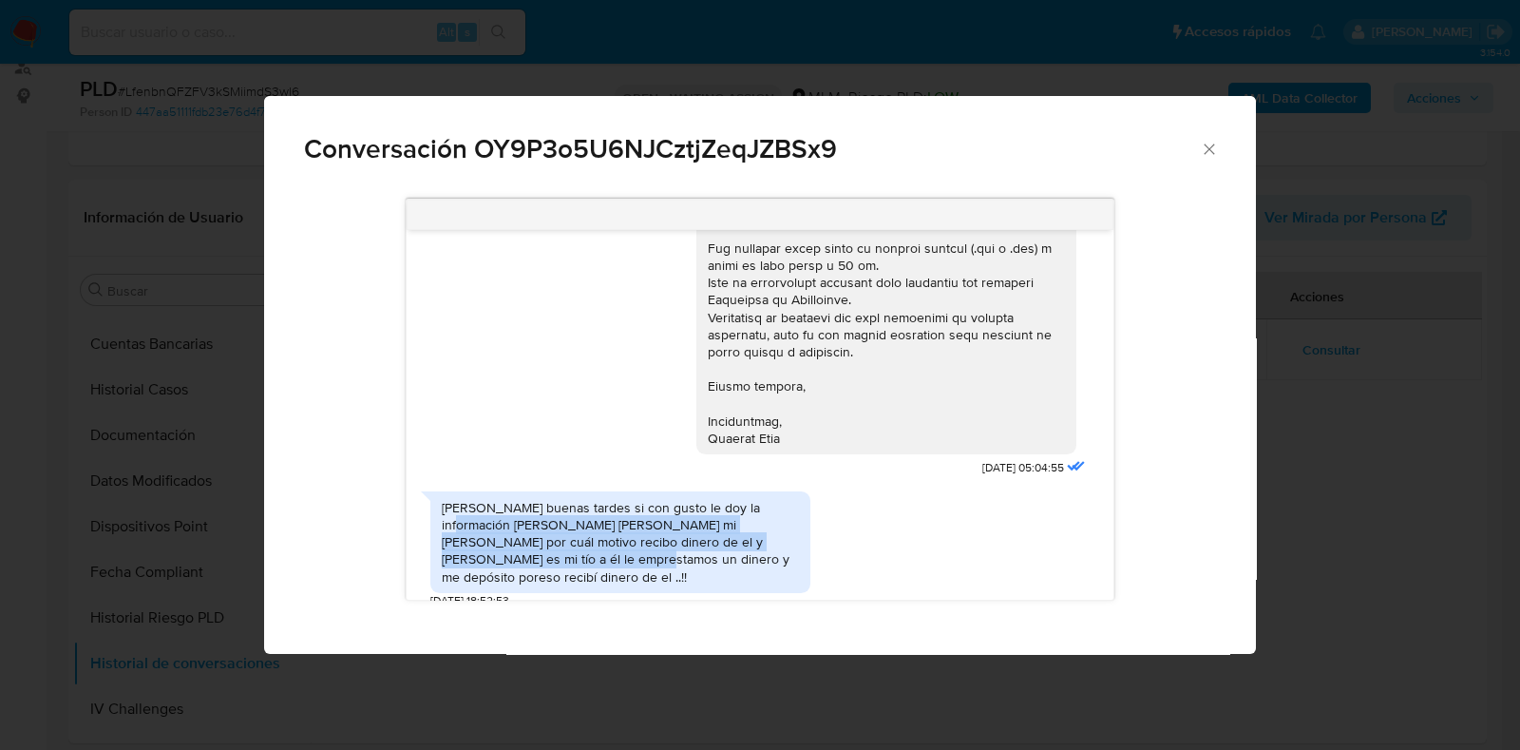
drag, startPoint x: 751, startPoint y: 508, endPoint x: 500, endPoint y: 553, distance: 254.8
click at [500, 553] on div "Ola buenas tardes si con gusto le doy la información Arturo Guzmán Castañeda es…" at bounding box center [620, 542] width 357 height 86
copy div "Arturo Guzmán Castañeda es mi esposo por cuál motivo recibo dinero de el y Rica…"
click at [1207, 148] on icon "Cerrar" at bounding box center [1209, 149] width 19 height 19
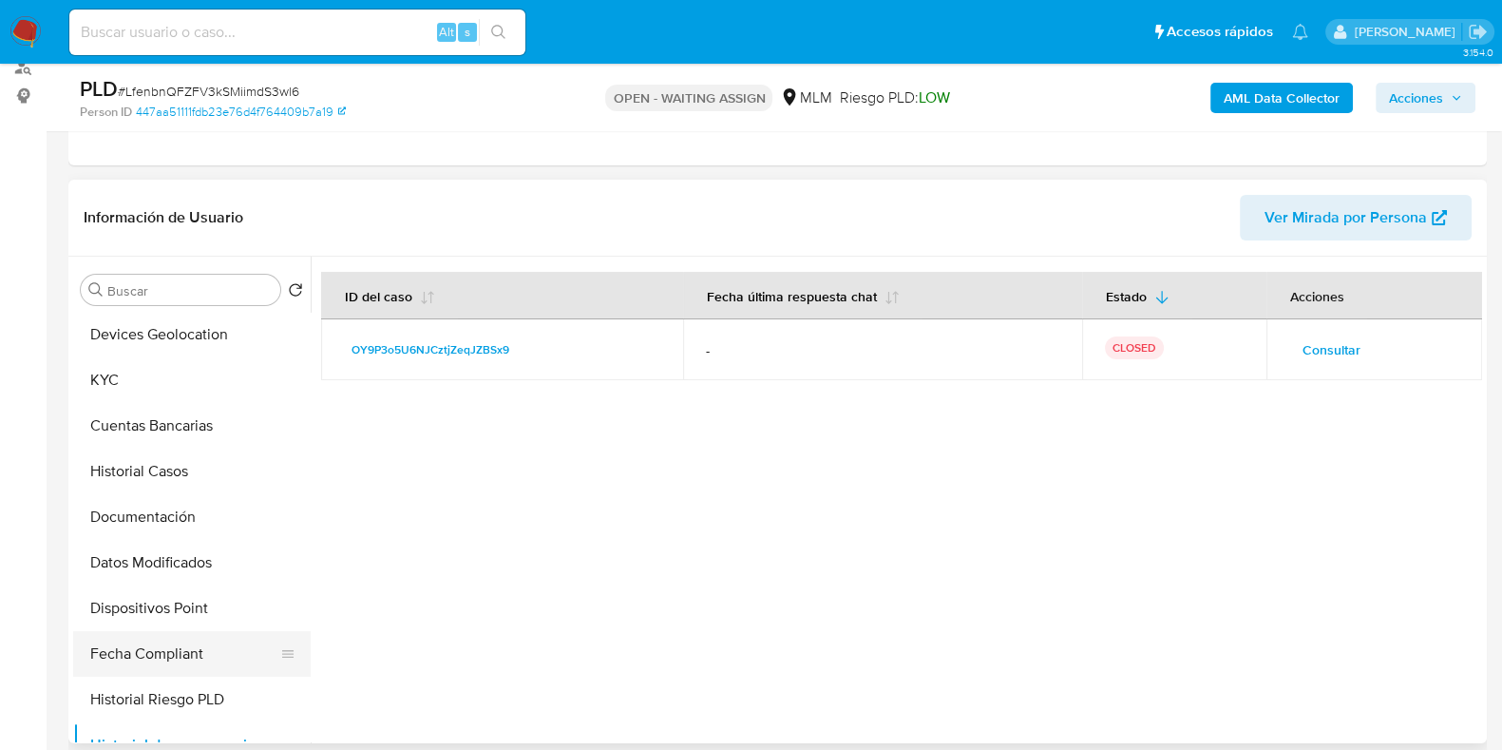
scroll to position [237, 0]
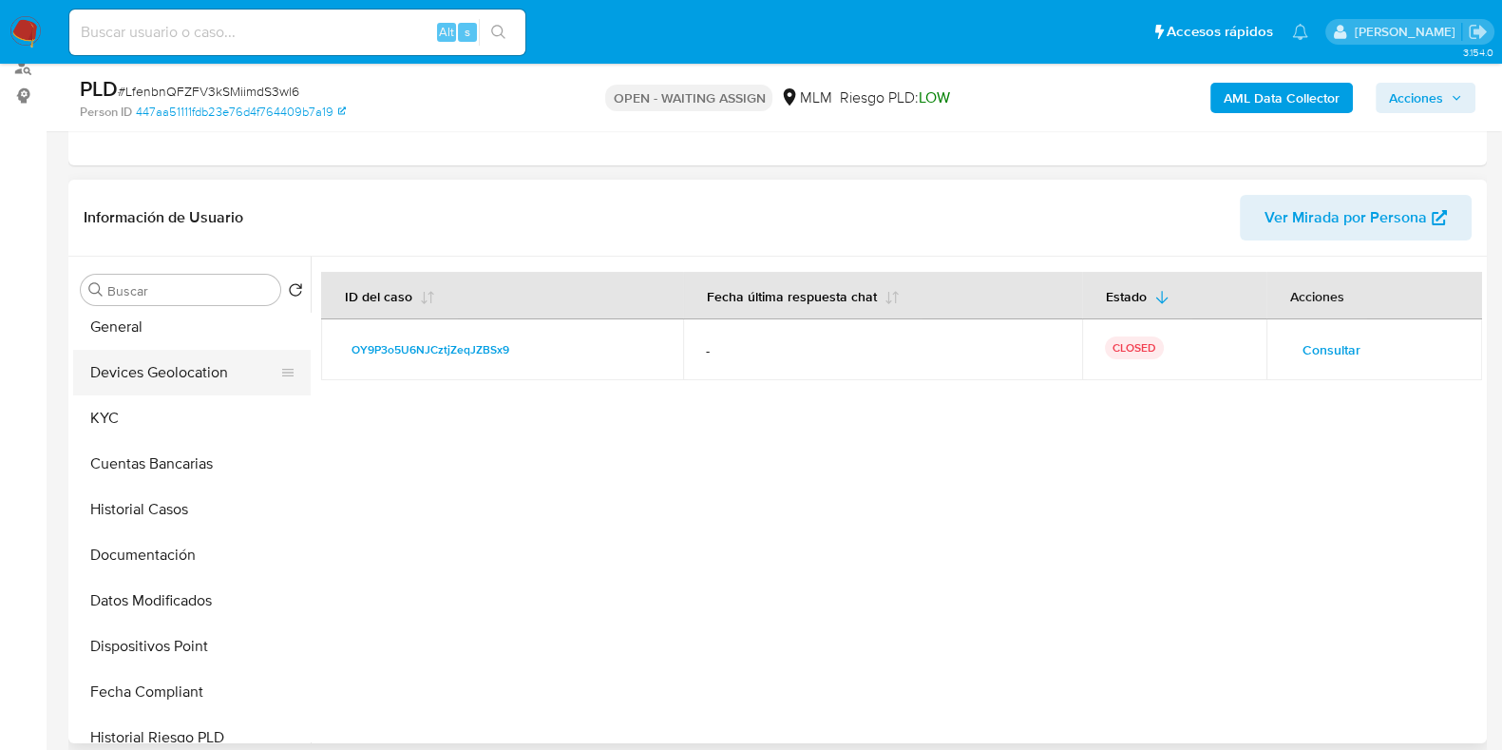
click at [192, 381] on button "Devices Geolocation" at bounding box center [184, 373] width 222 height 46
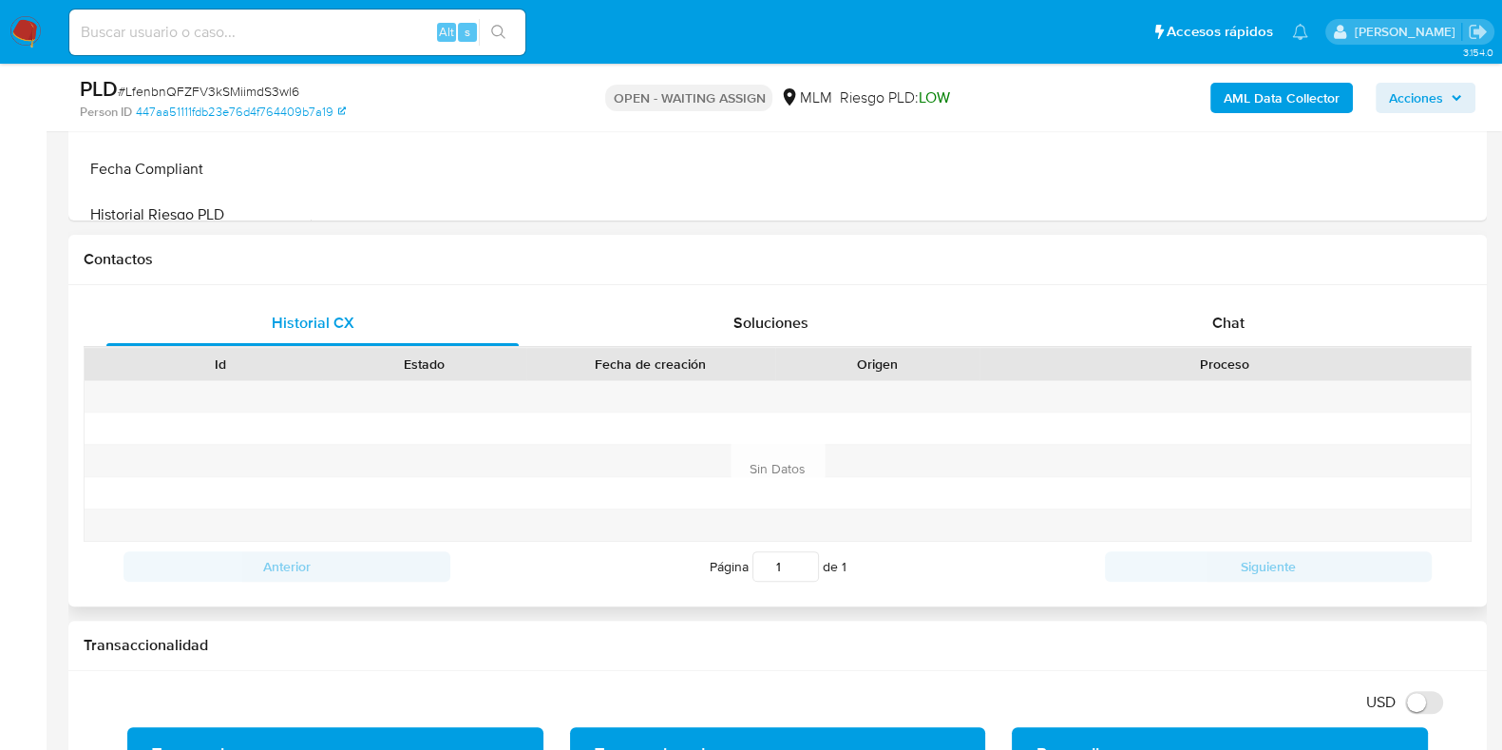
scroll to position [949, 0]
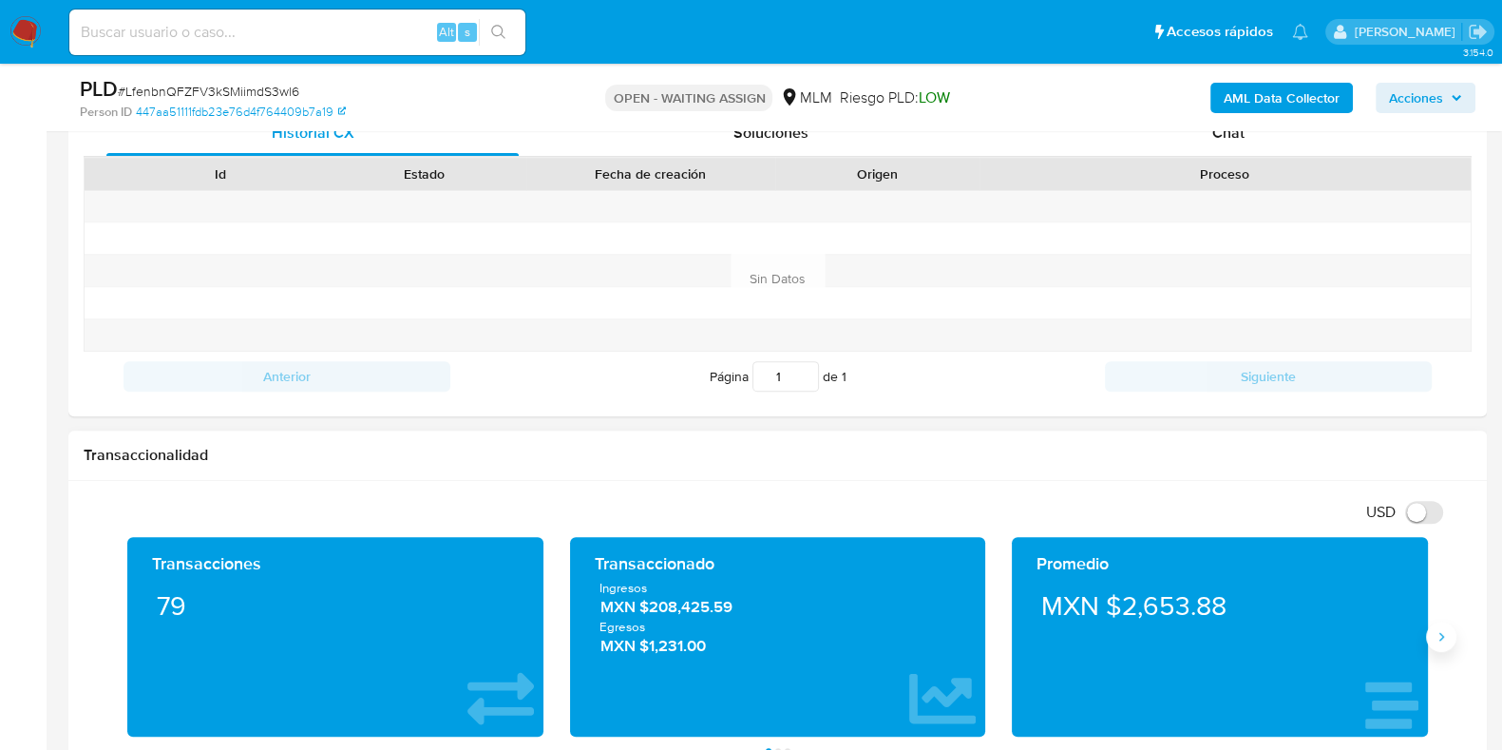
click at [1446, 635] on icon "Siguiente" at bounding box center [1441, 636] width 15 height 15
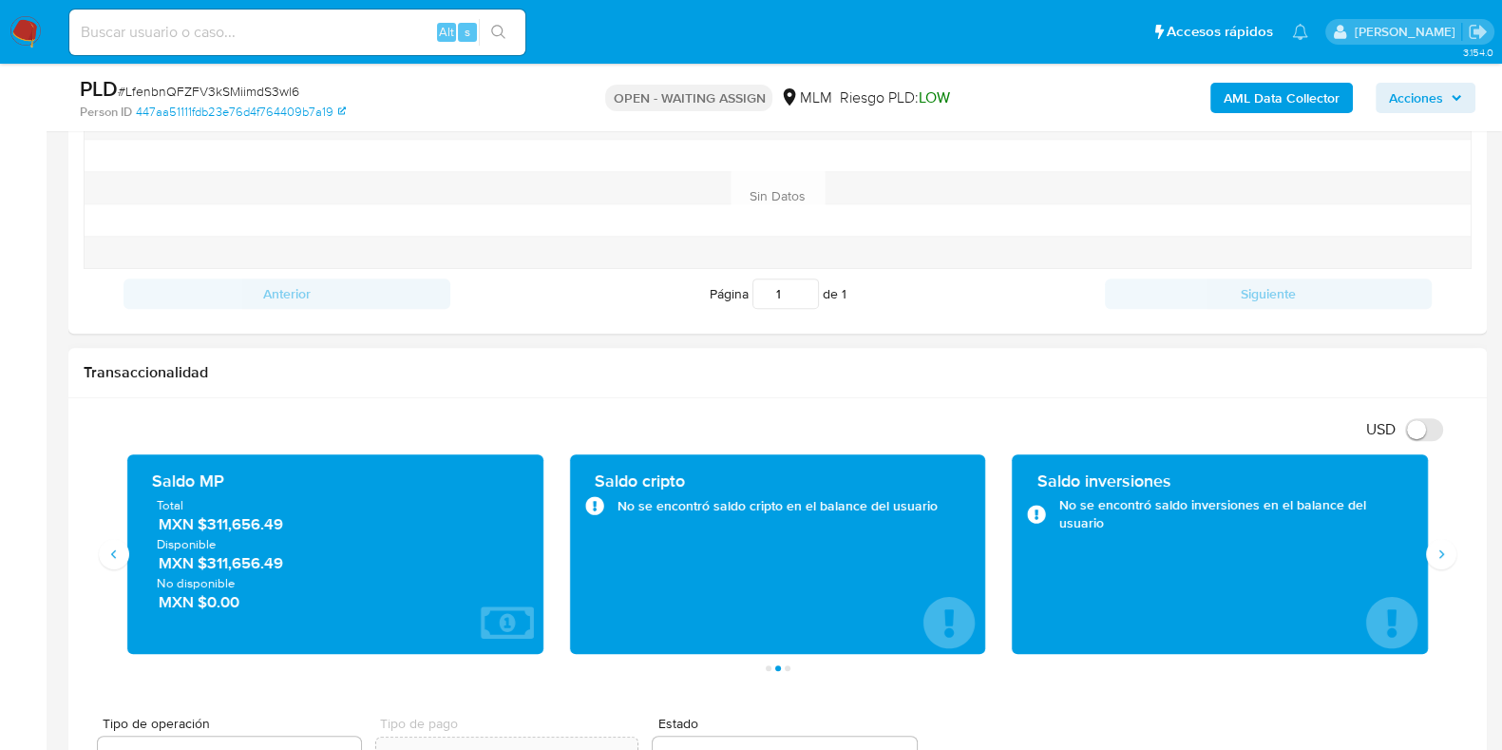
scroll to position [1069, 0]
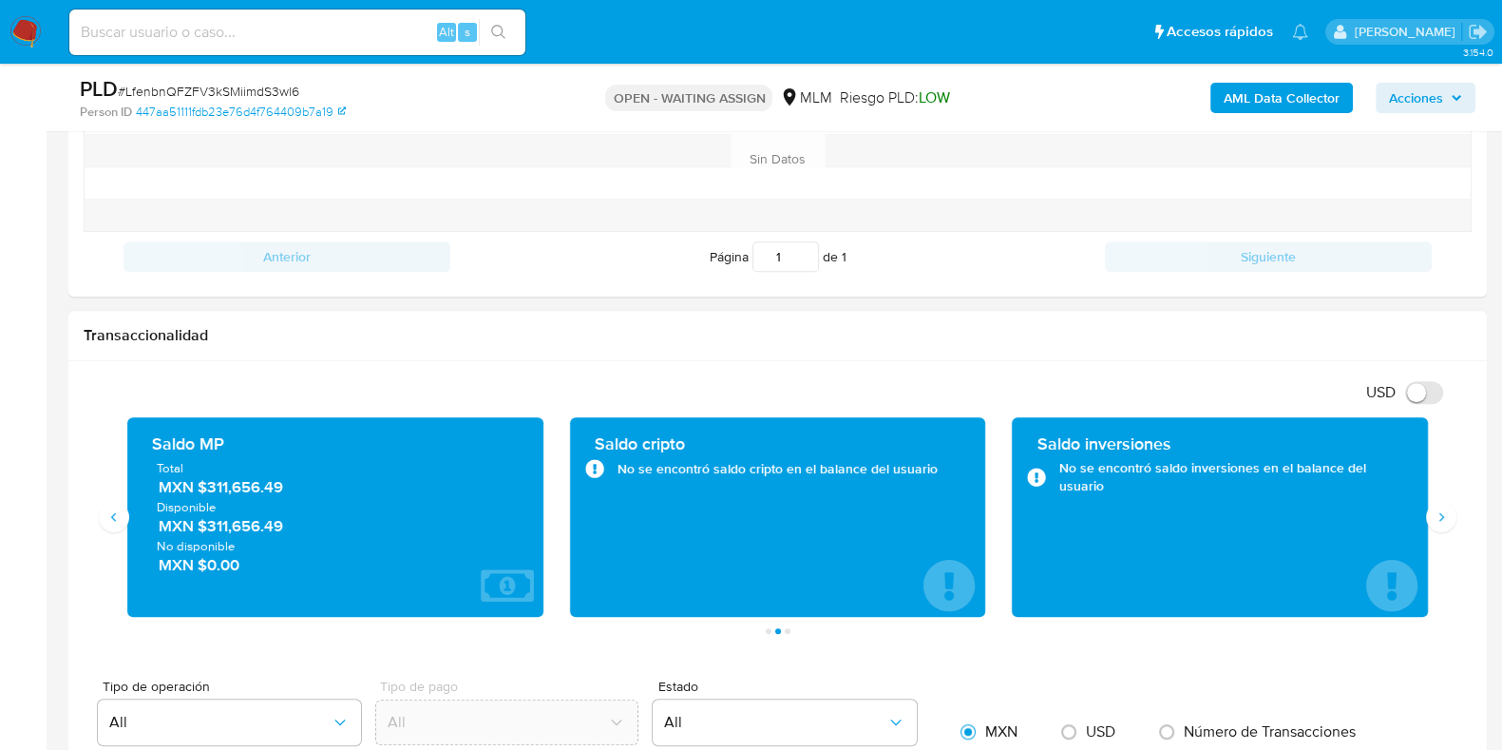
click at [264, 492] on span "MXN $311,656.49" at bounding box center [336, 487] width 355 height 22
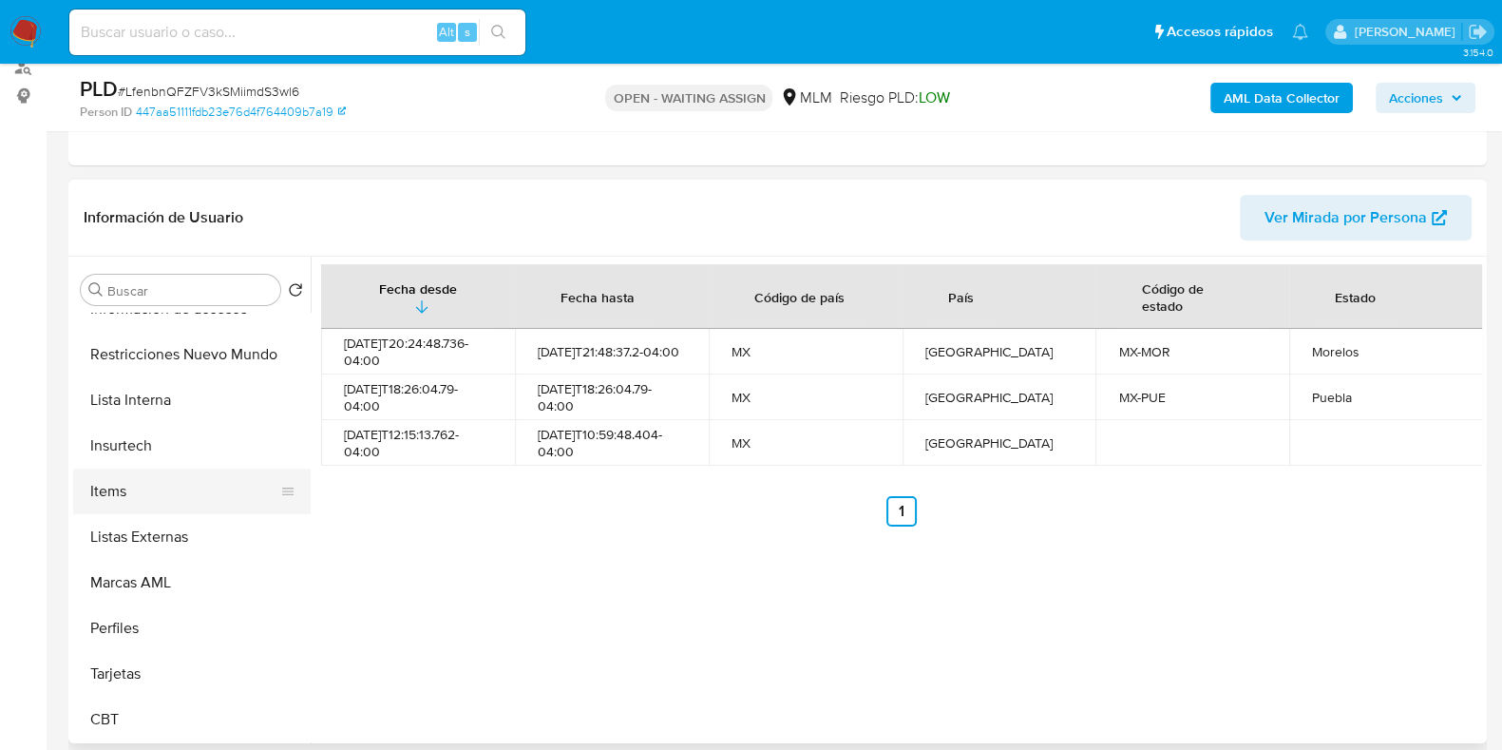
scroll to position [328, 0]
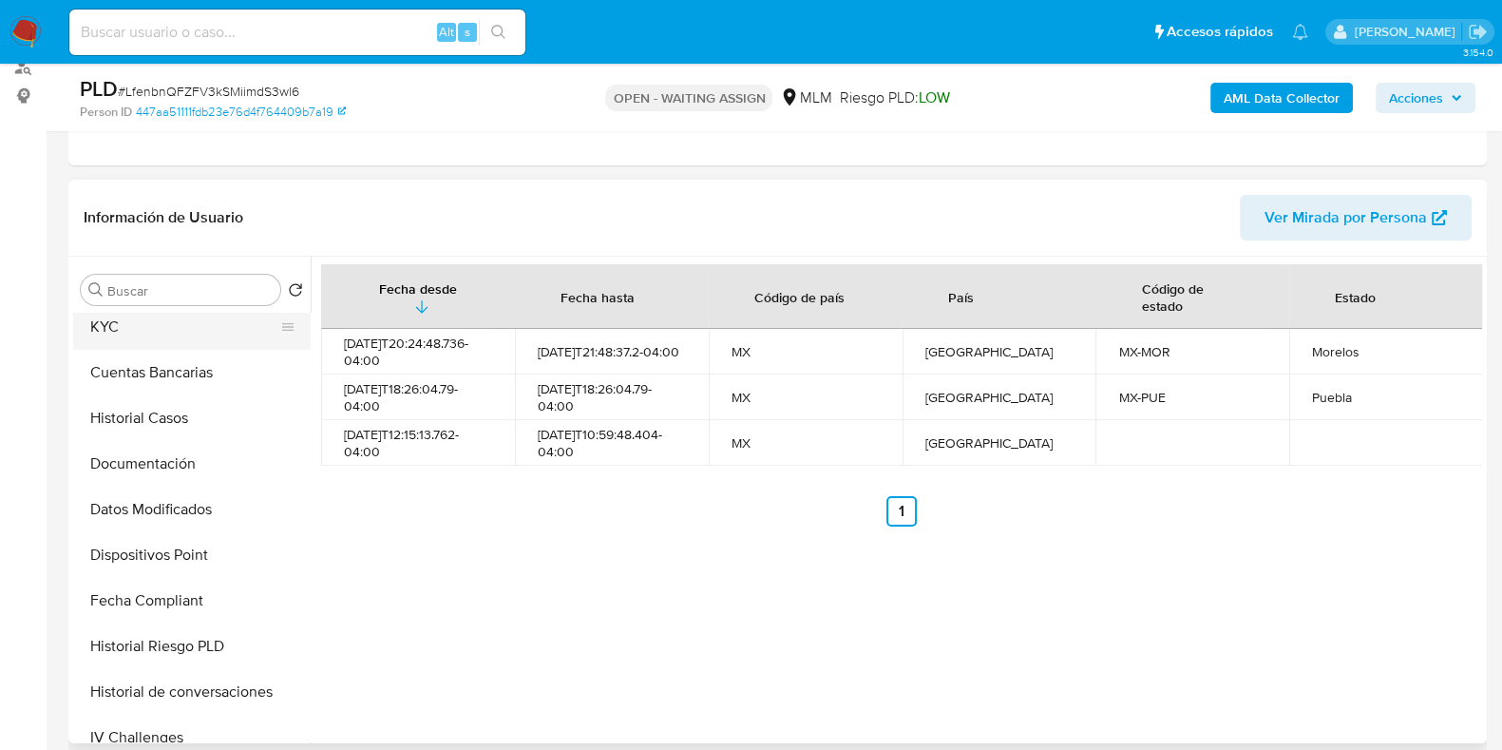
click at [124, 330] on button "KYC" at bounding box center [184, 327] width 222 height 46
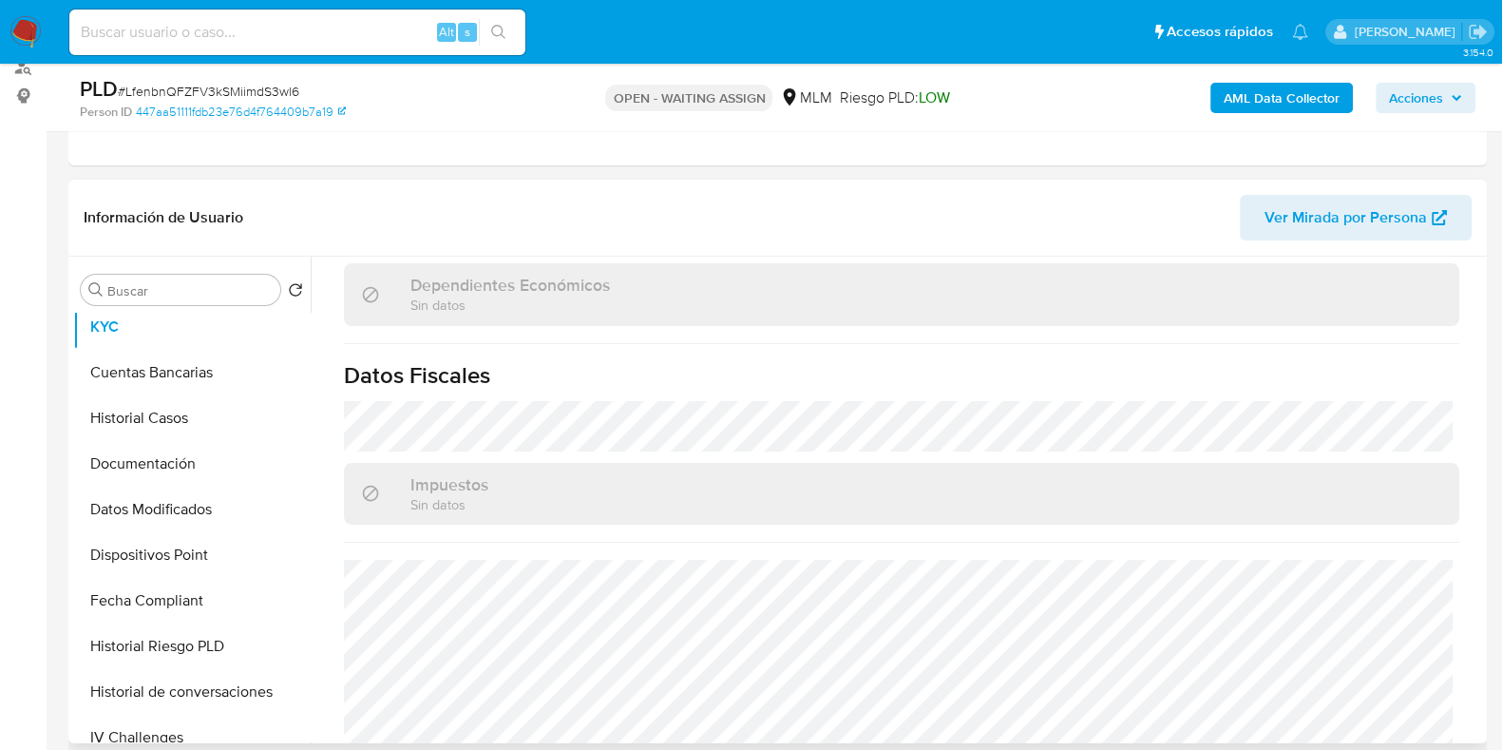
scroll to position [1193, 0]
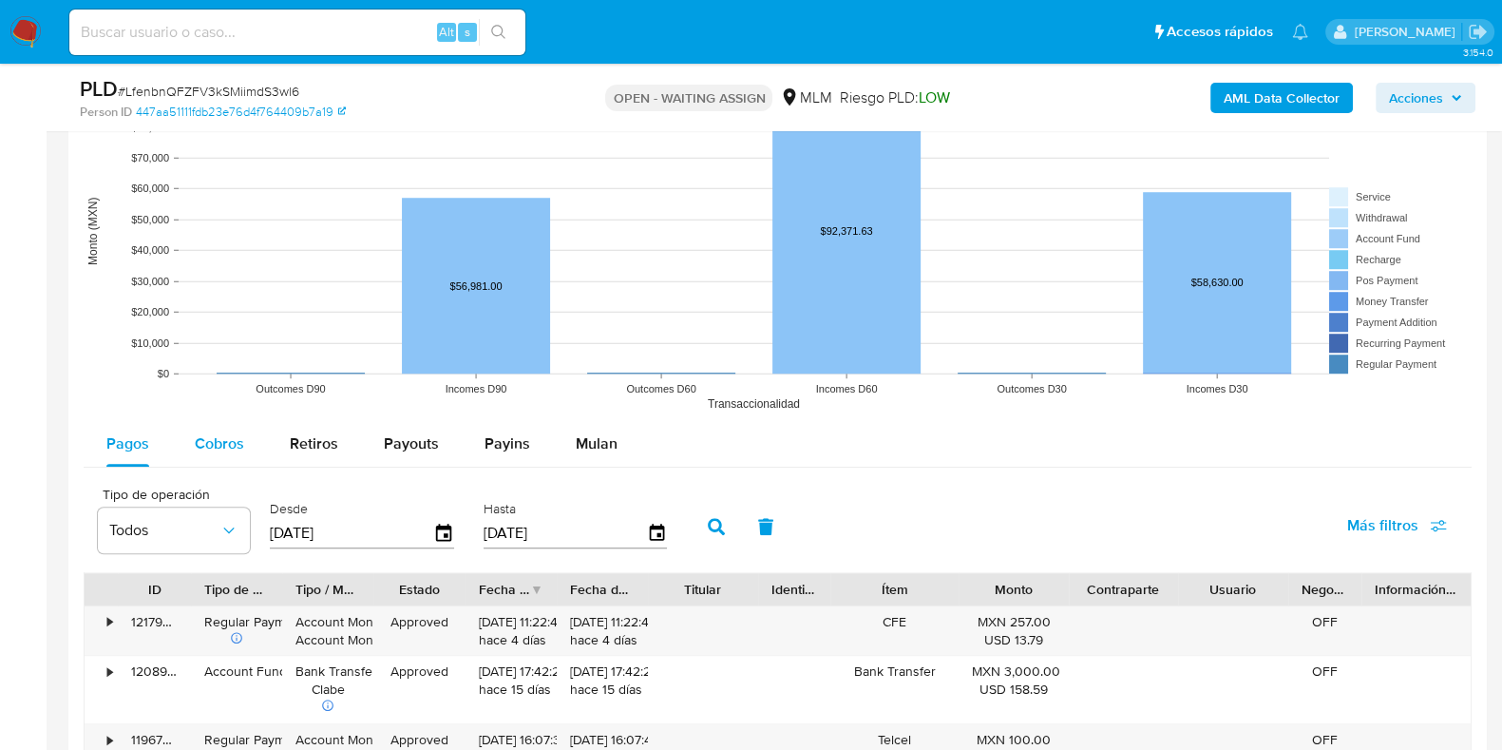
click at [234, 449] on span "Cobros" at bounding box center [219, 443] width 49 height 22
select select "10"
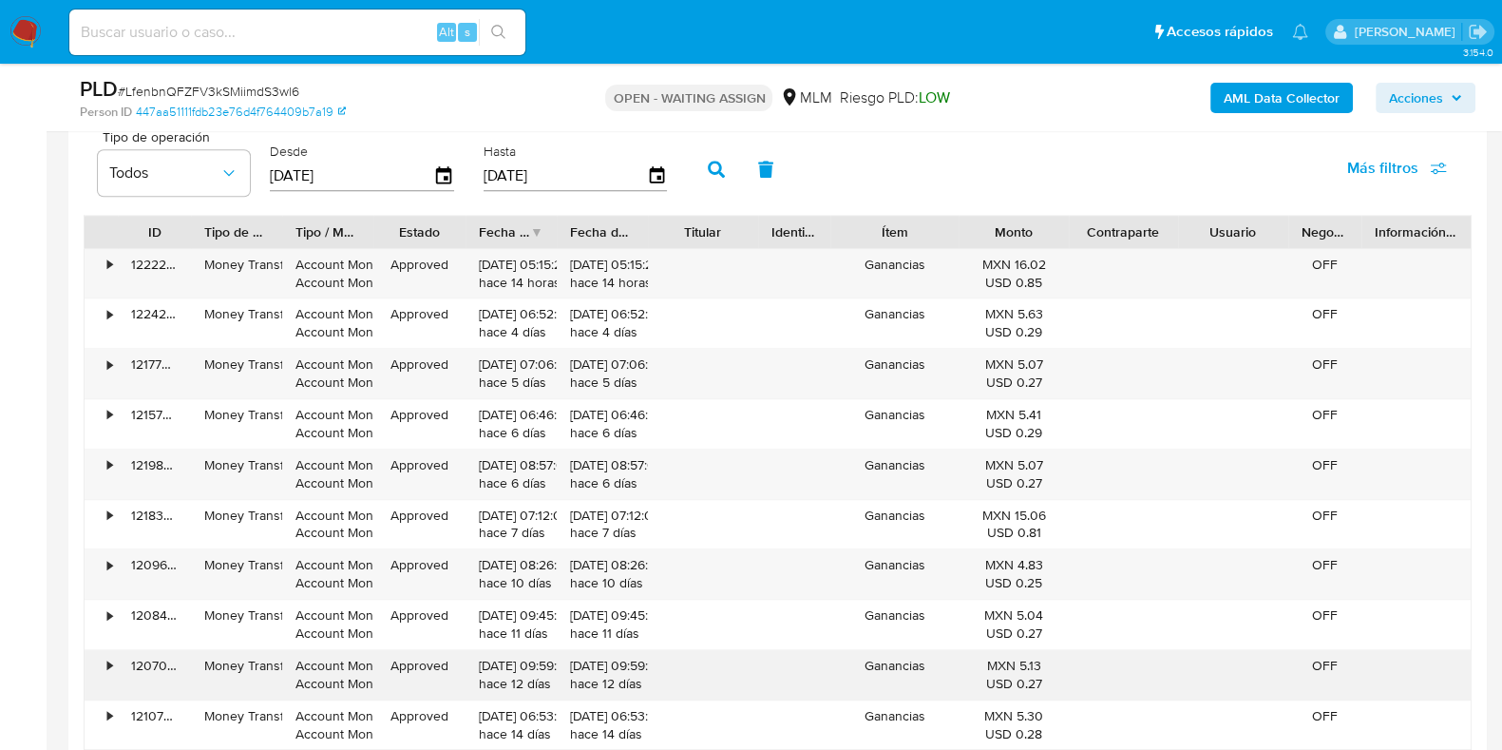
scroll to position [2375, 0]
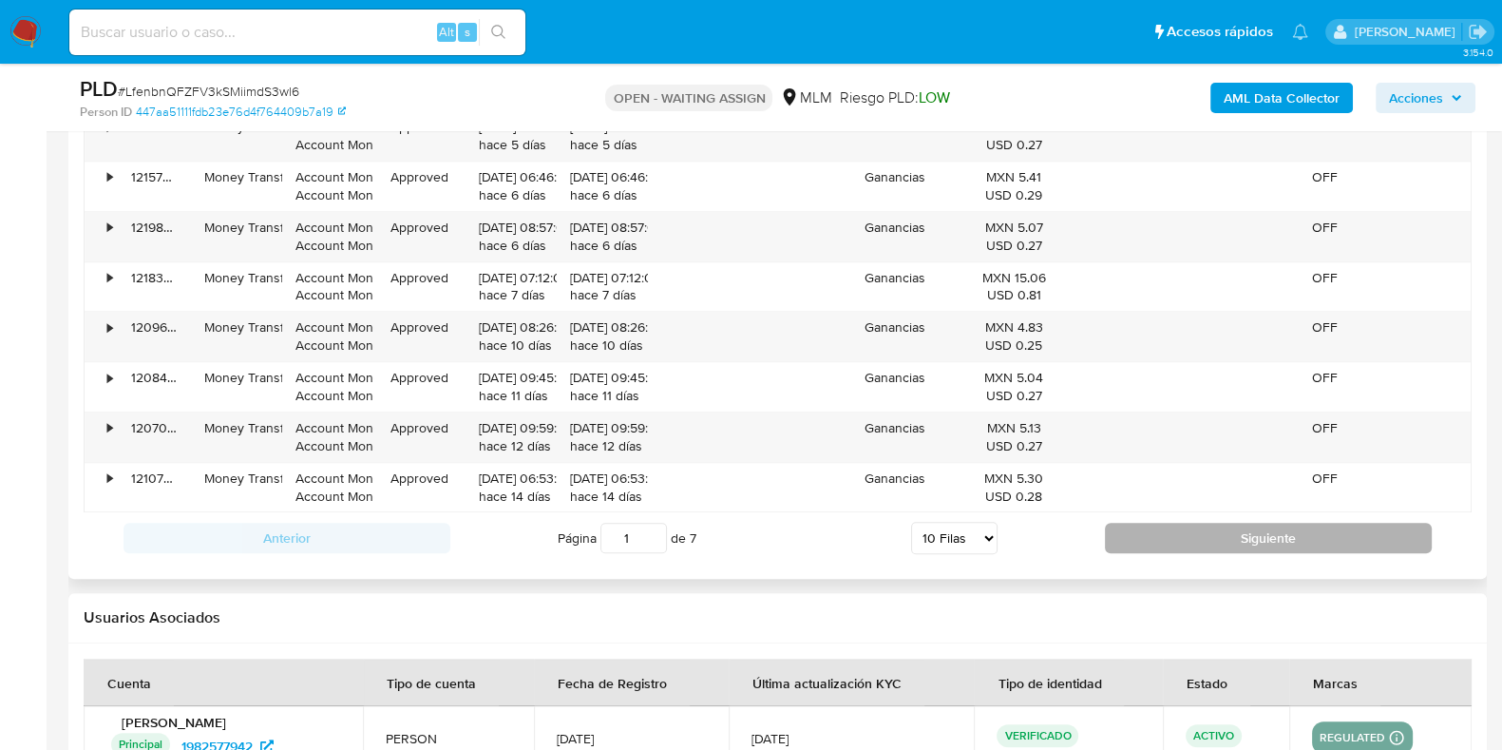
click at [1206, 543] on button "Siguiente" at bounding box center [1268, 538] width 327 height 30
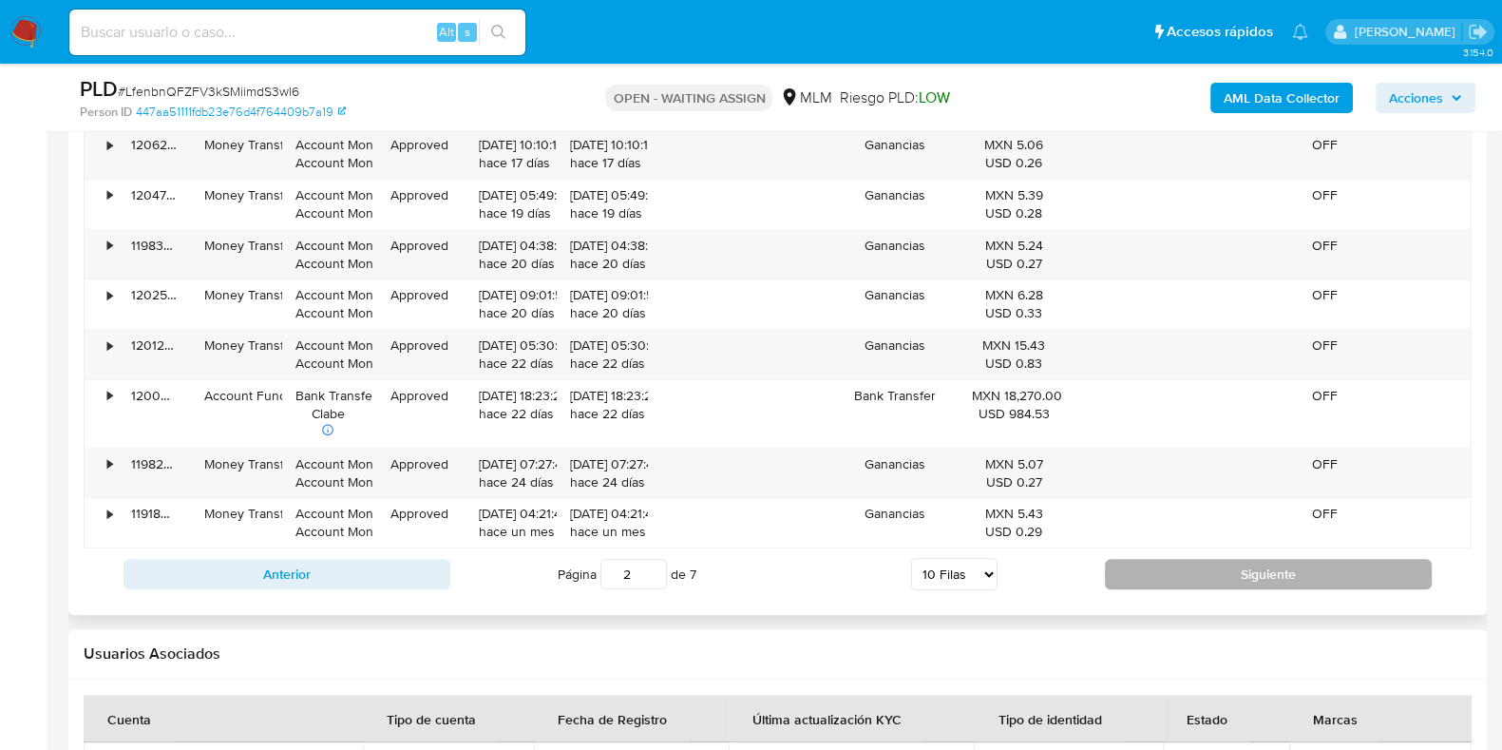
click at [1192, 576] on button "Siguiente" at bounding box center [1268, 574] width 327 height 30
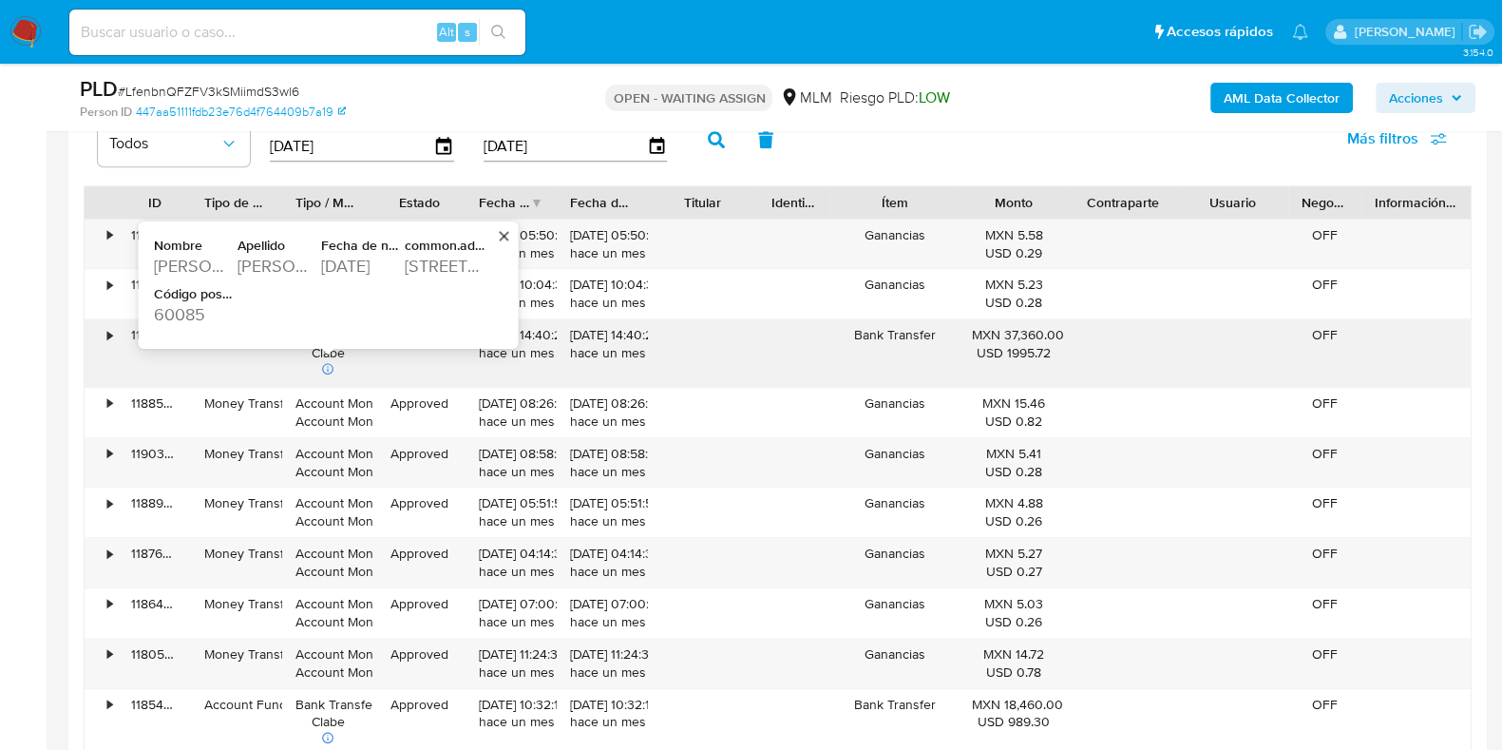
scroll to position [2314, 0]
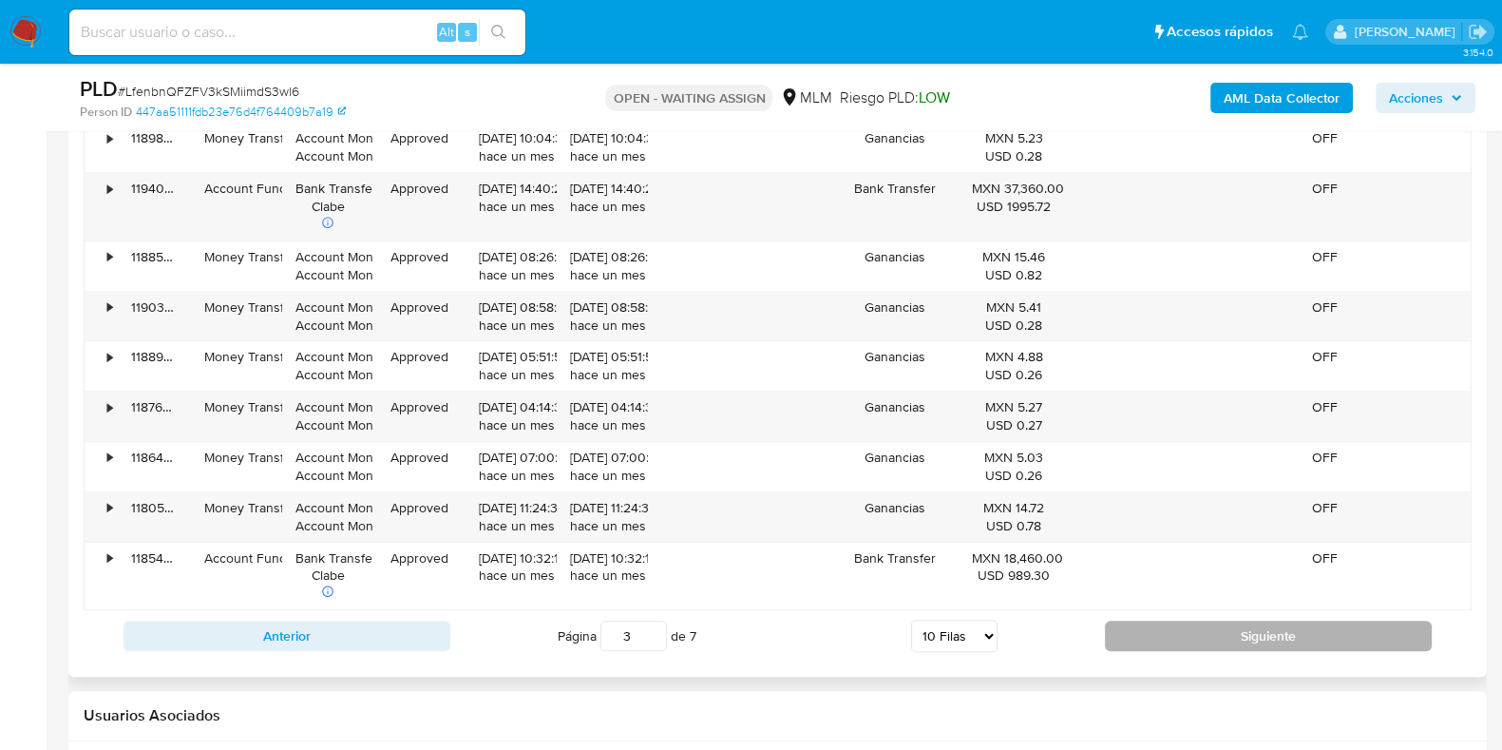
click at [1226, 633] on button "Siguiente" at bounding box center [1268, 635] width 327 height 30
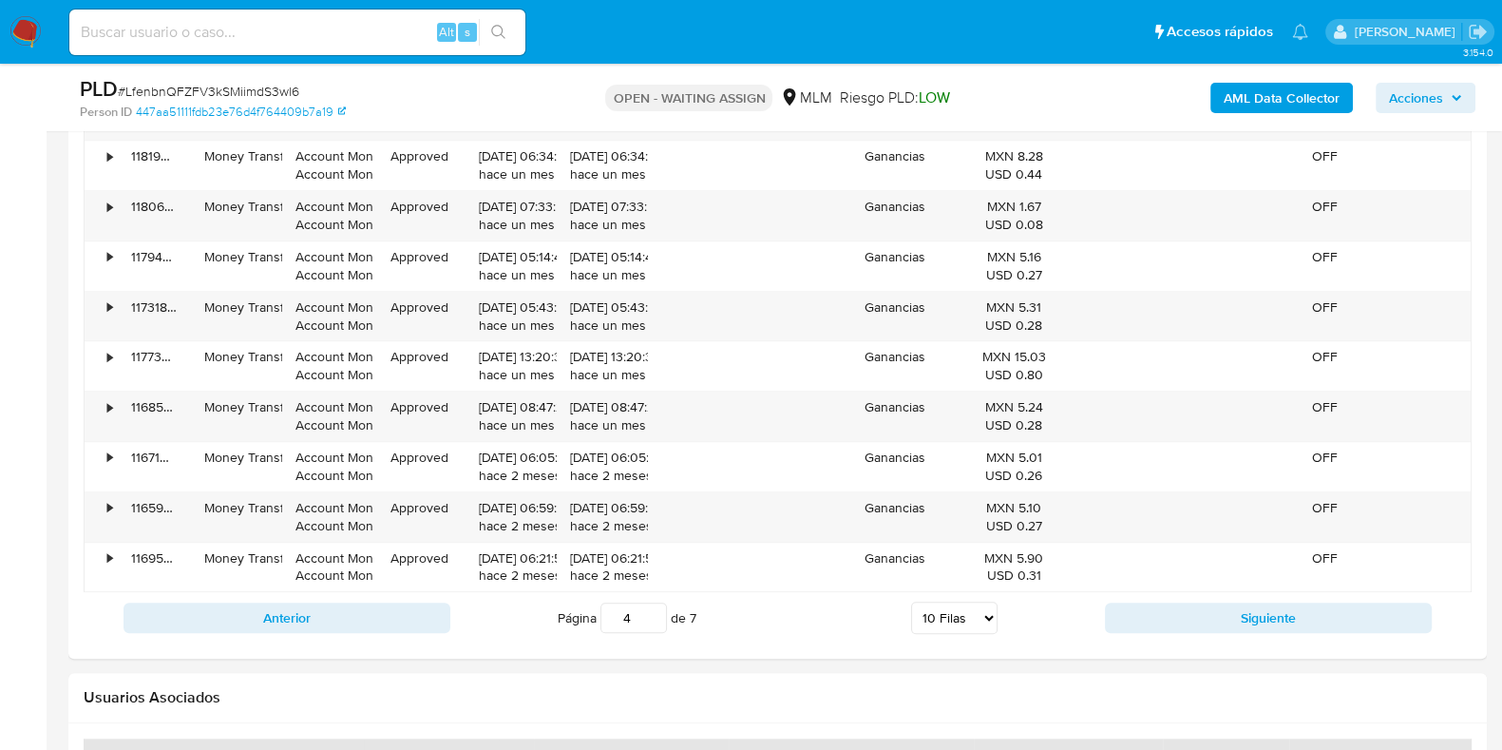
scroll to position [2195, 0]
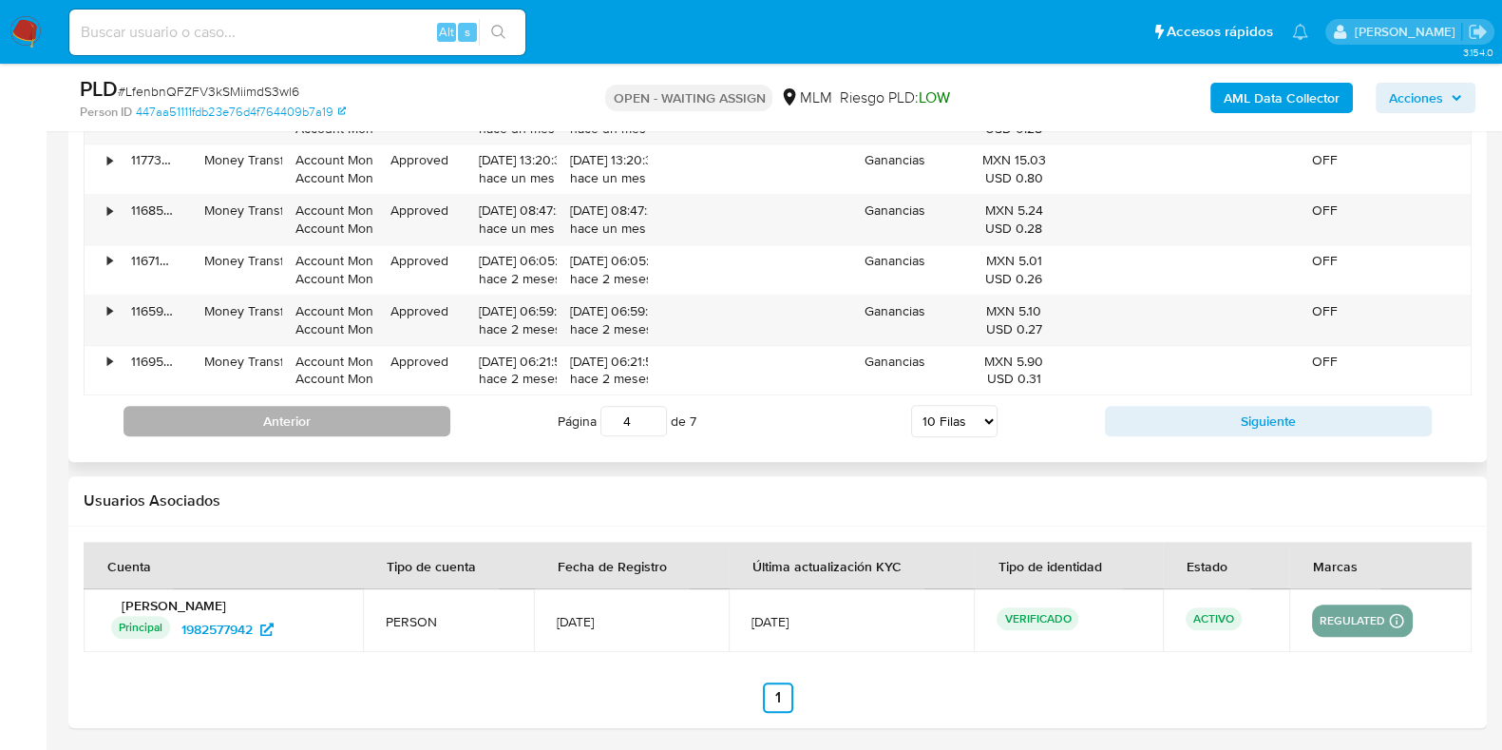
click at [335, 420] on button "Anterior" at bounding box center [287, 421] width 327 height 30
type input "3"
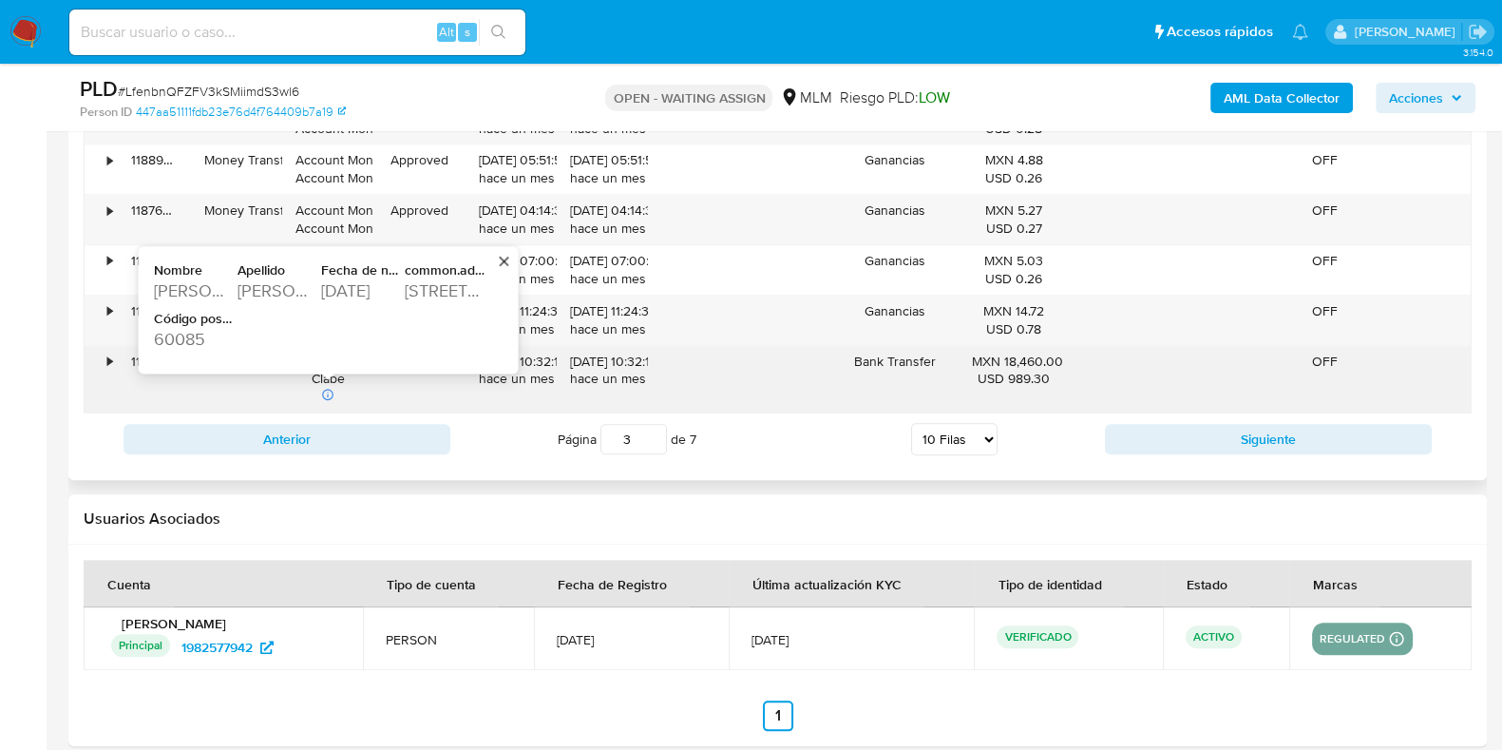
scroll to position [2154, 0]
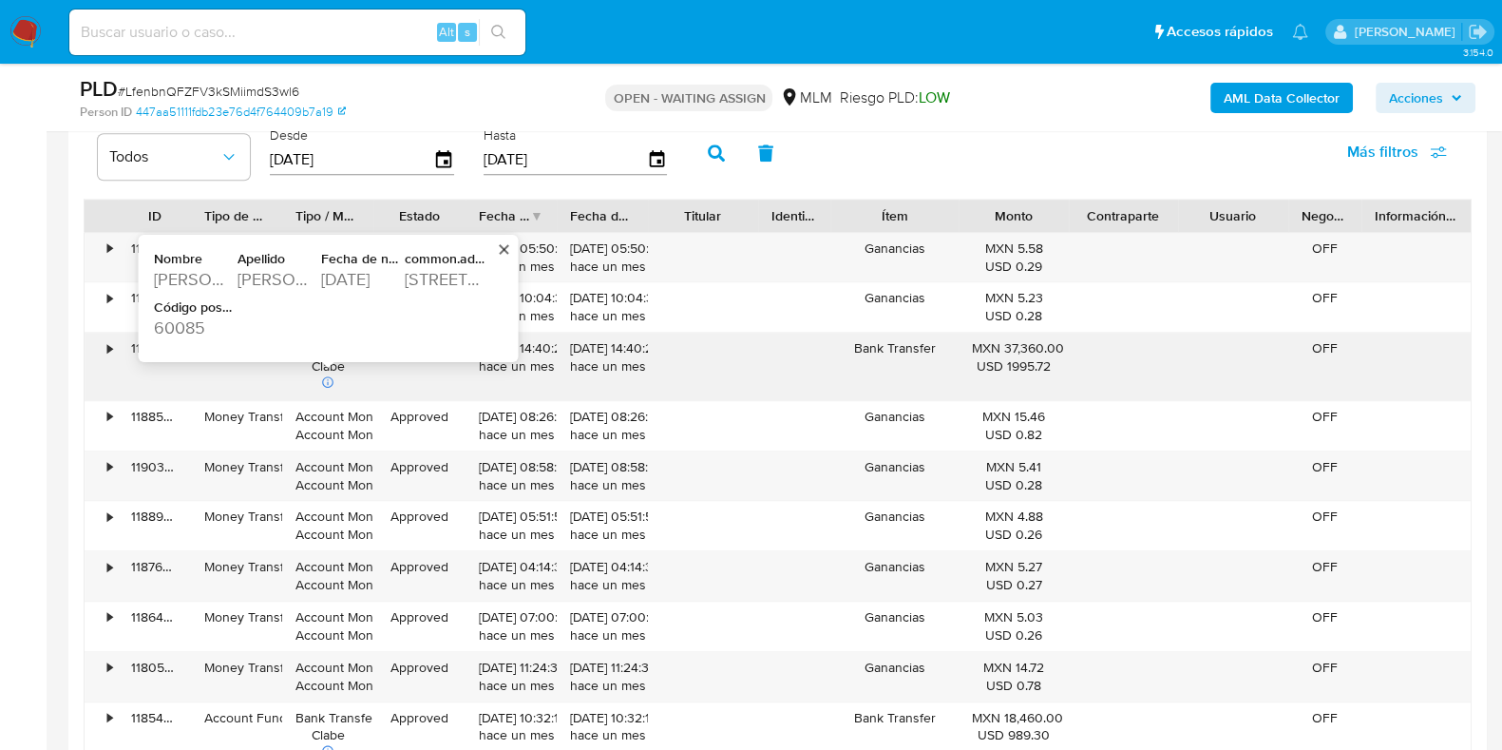
click at [285, 277] on div "GUZMAN SECUNDO" at bounding box center [278, 278] width 80 height 23
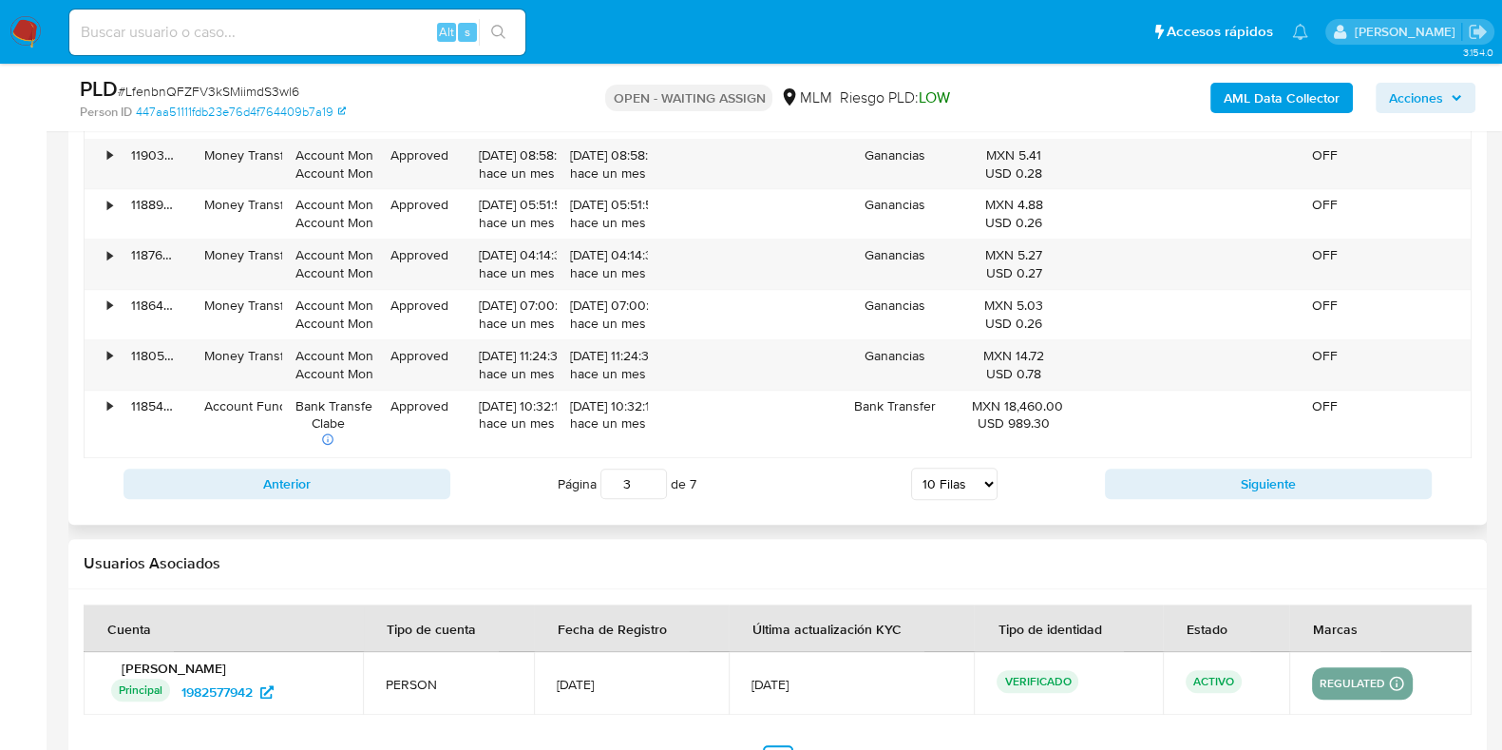
scroll to position [2510, 0]
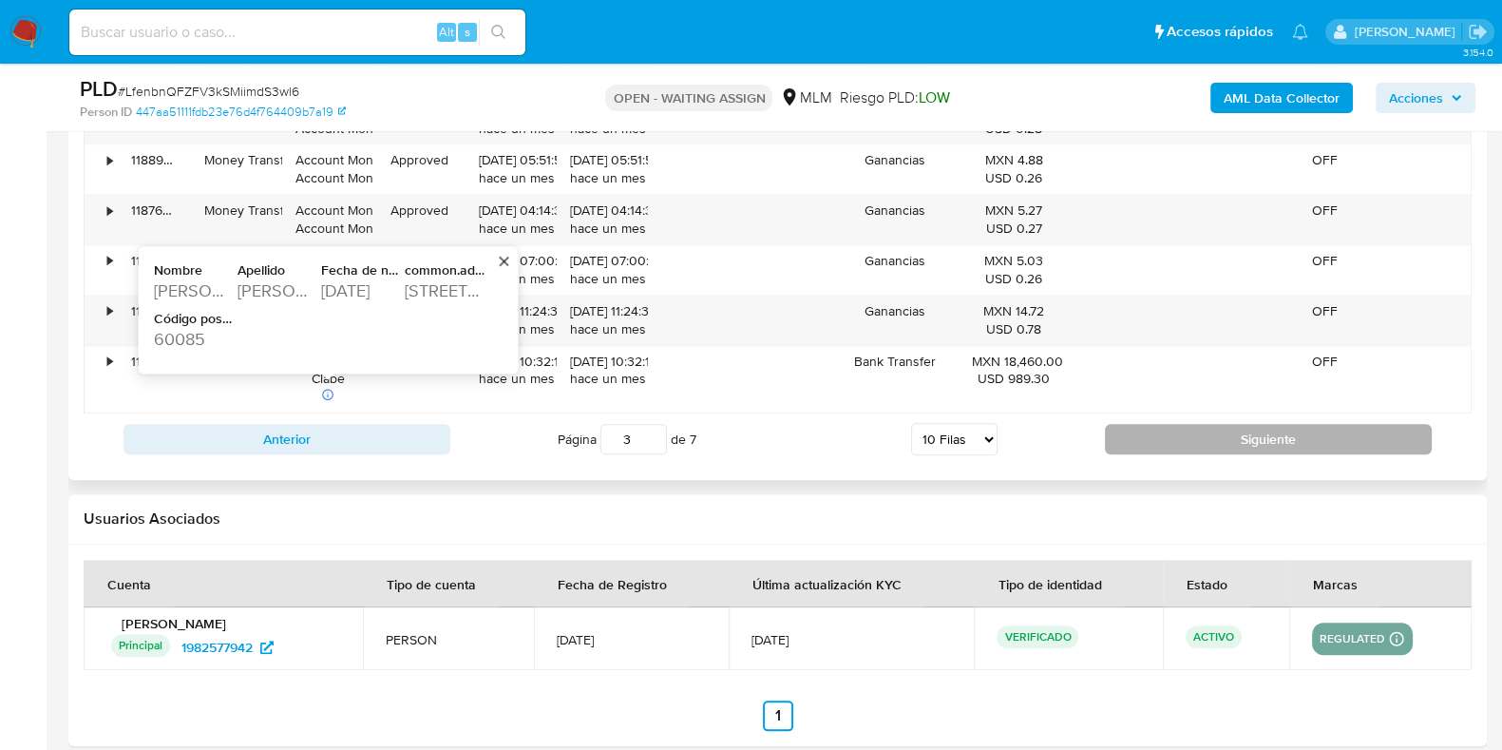
click at [1187, 429] on button "Siguiente" at bounding box center [1268, 439] width 327 height 30
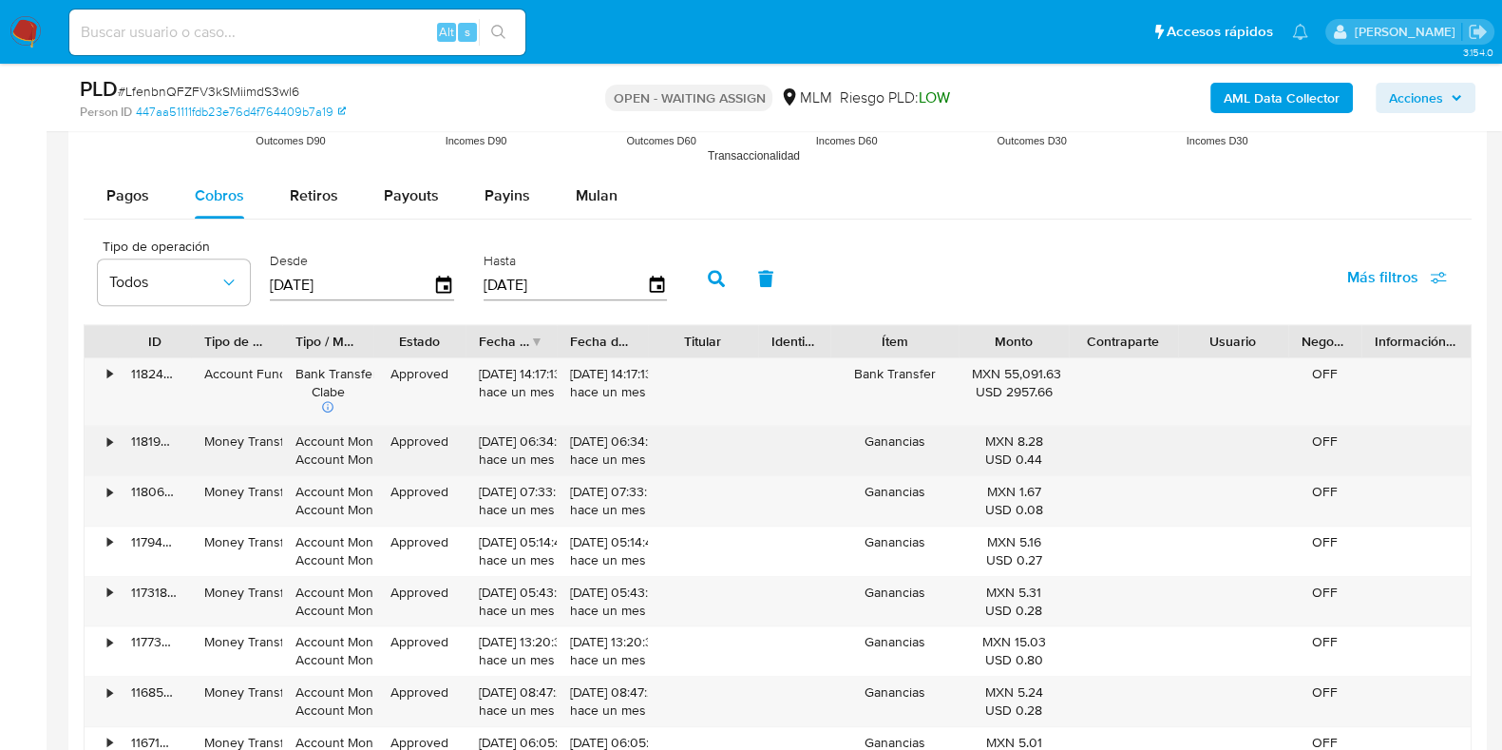
scroll to position [2076, 0]
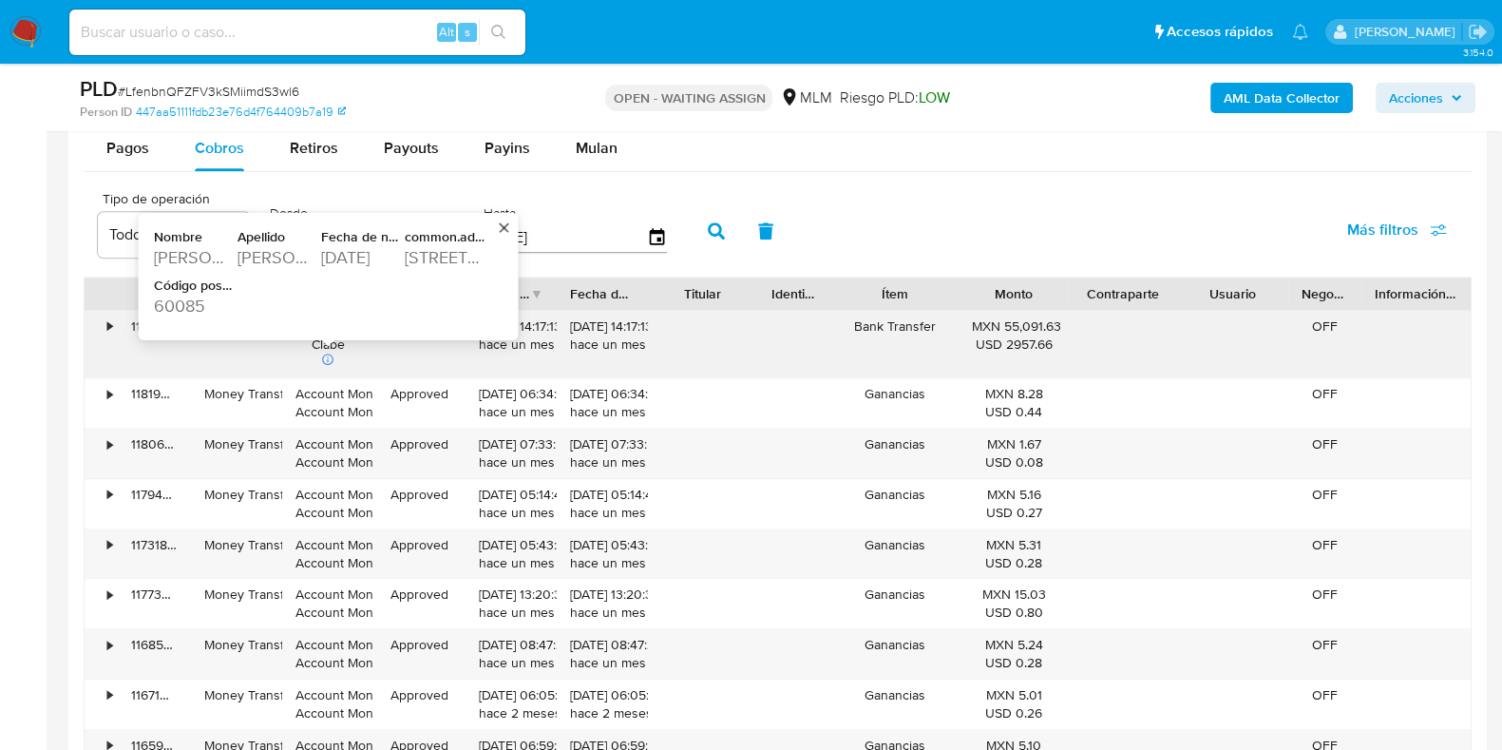
click at [281, 251] on div "macedo" at bounding box center [278, 257] width 80 height 23
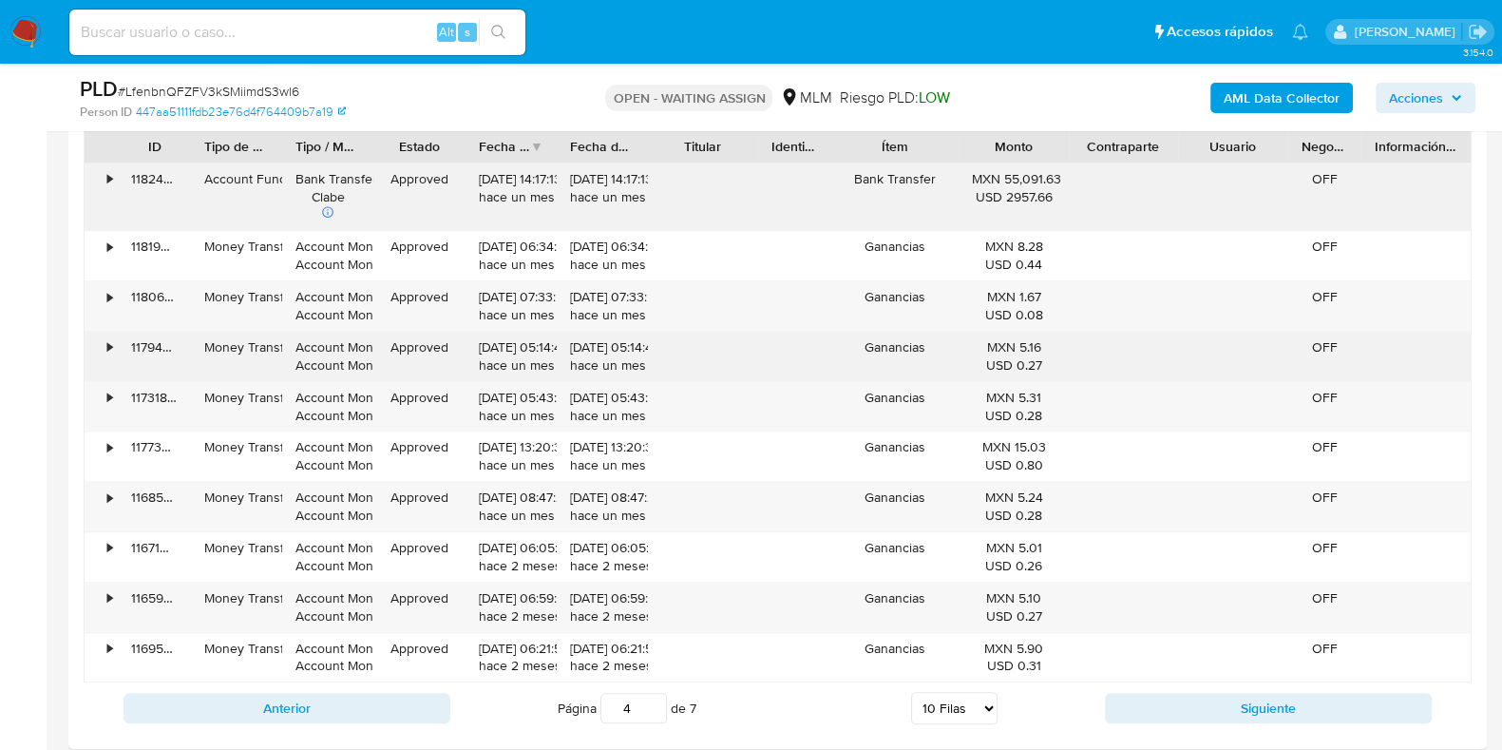
scroll to position [2432, 0]
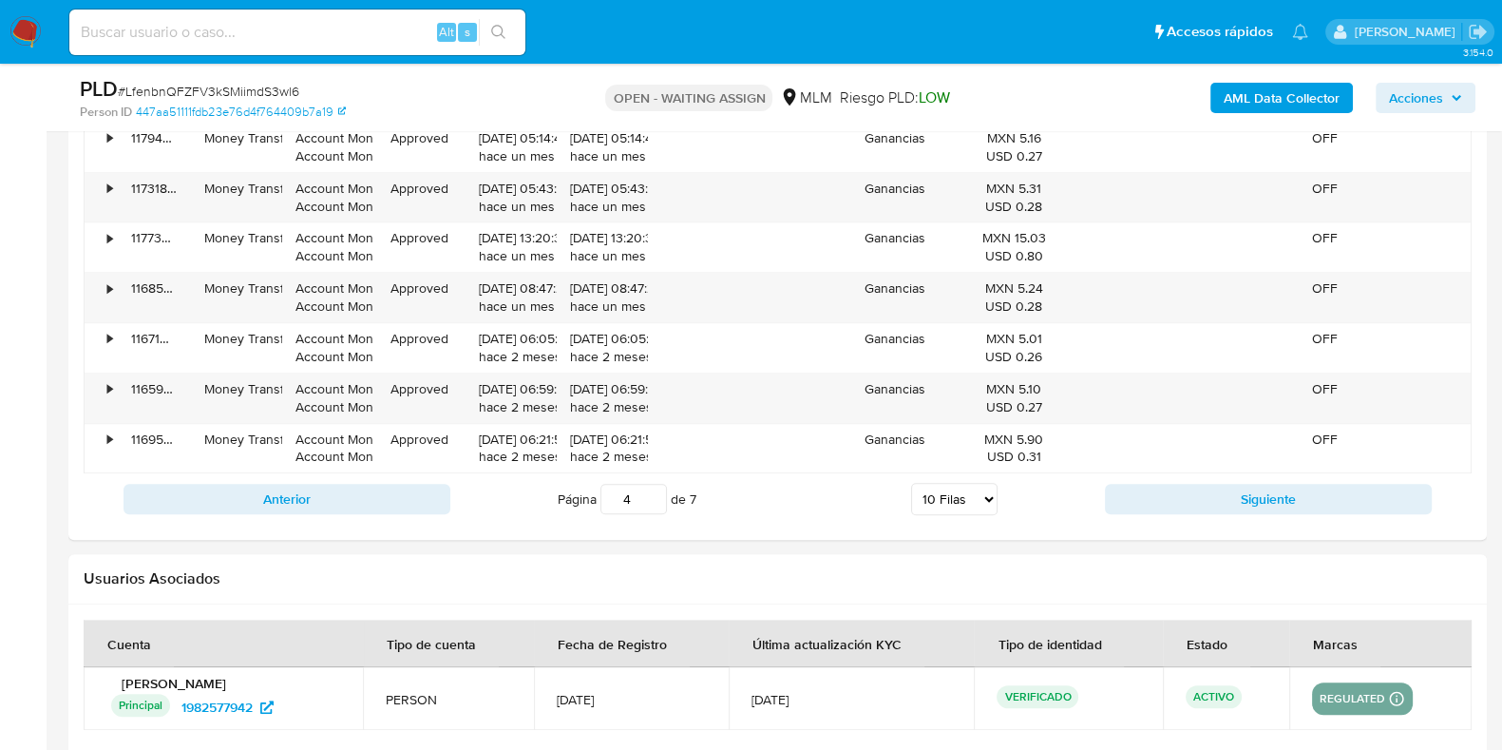
click at [1136, 515] on div "Anterior Página 4 de 7 5 Filas 10 Filas 20 Filas 25 Filas 50 Filas 100 Filas Si…" at bounding box center [778, 498] width 1388 height 51
click at [1137, 502] on button "Siguiente" at bounding box center [1268, 499] width 327 height 30
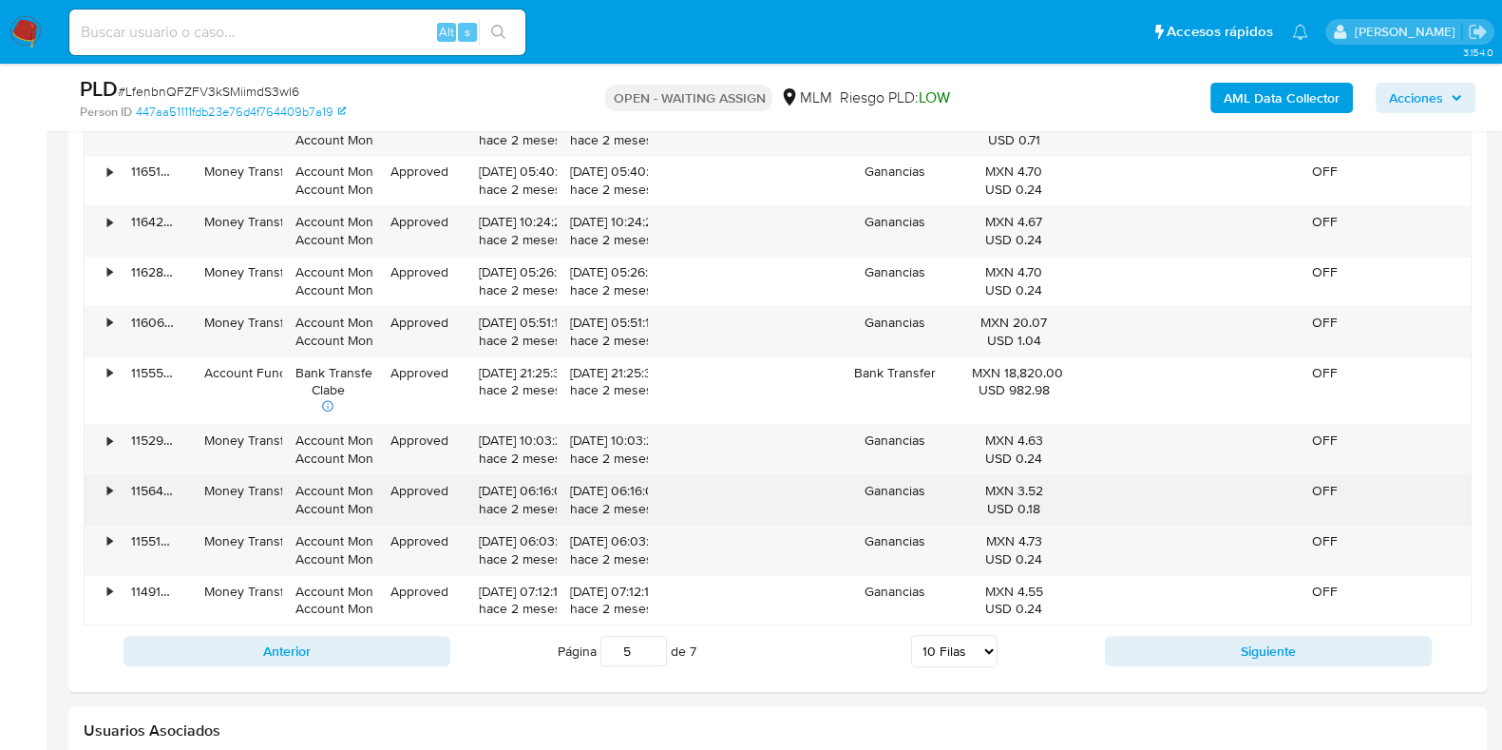
scroll to position [2314, 0]
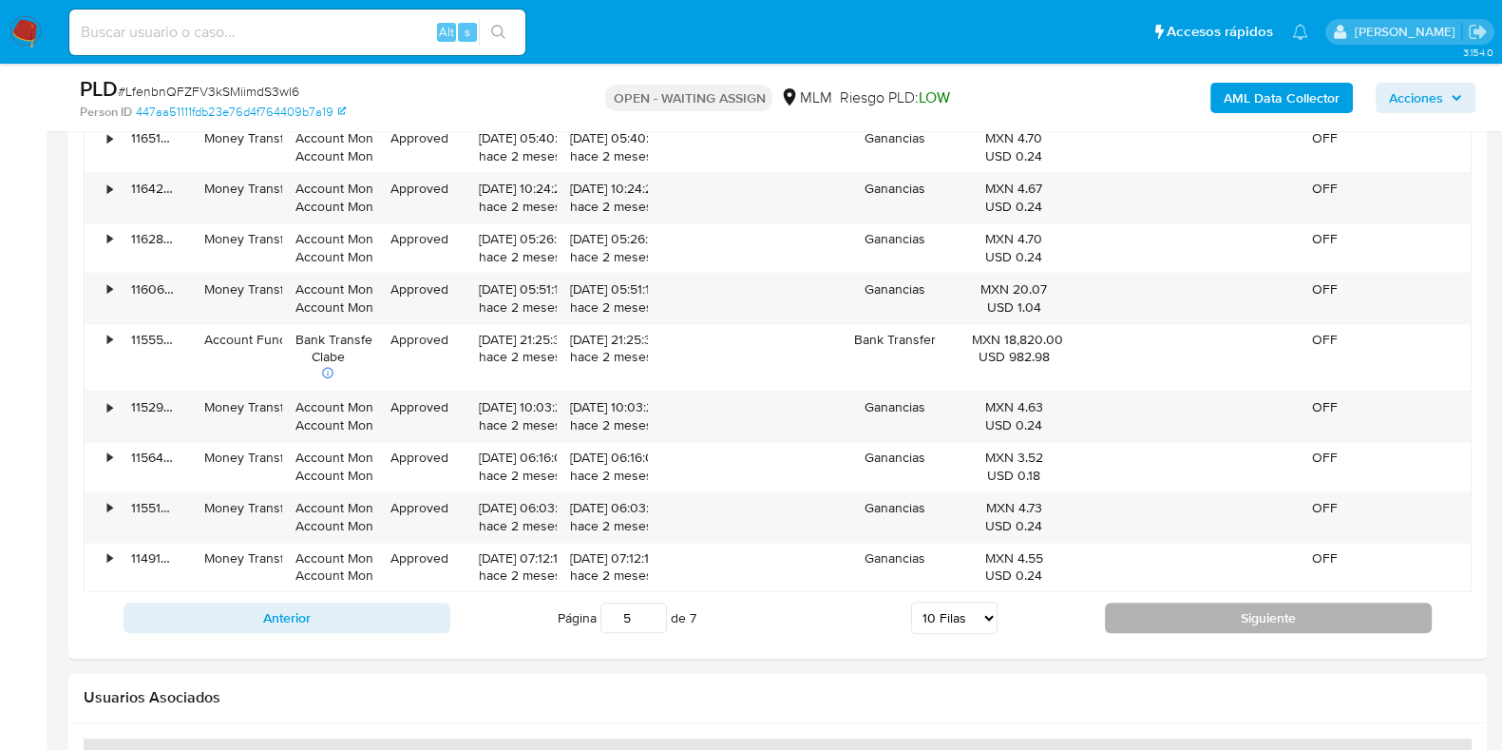
click at [1122, 602] on button "Siguiente" at bounding box center [1268, 617] width 327 height 30
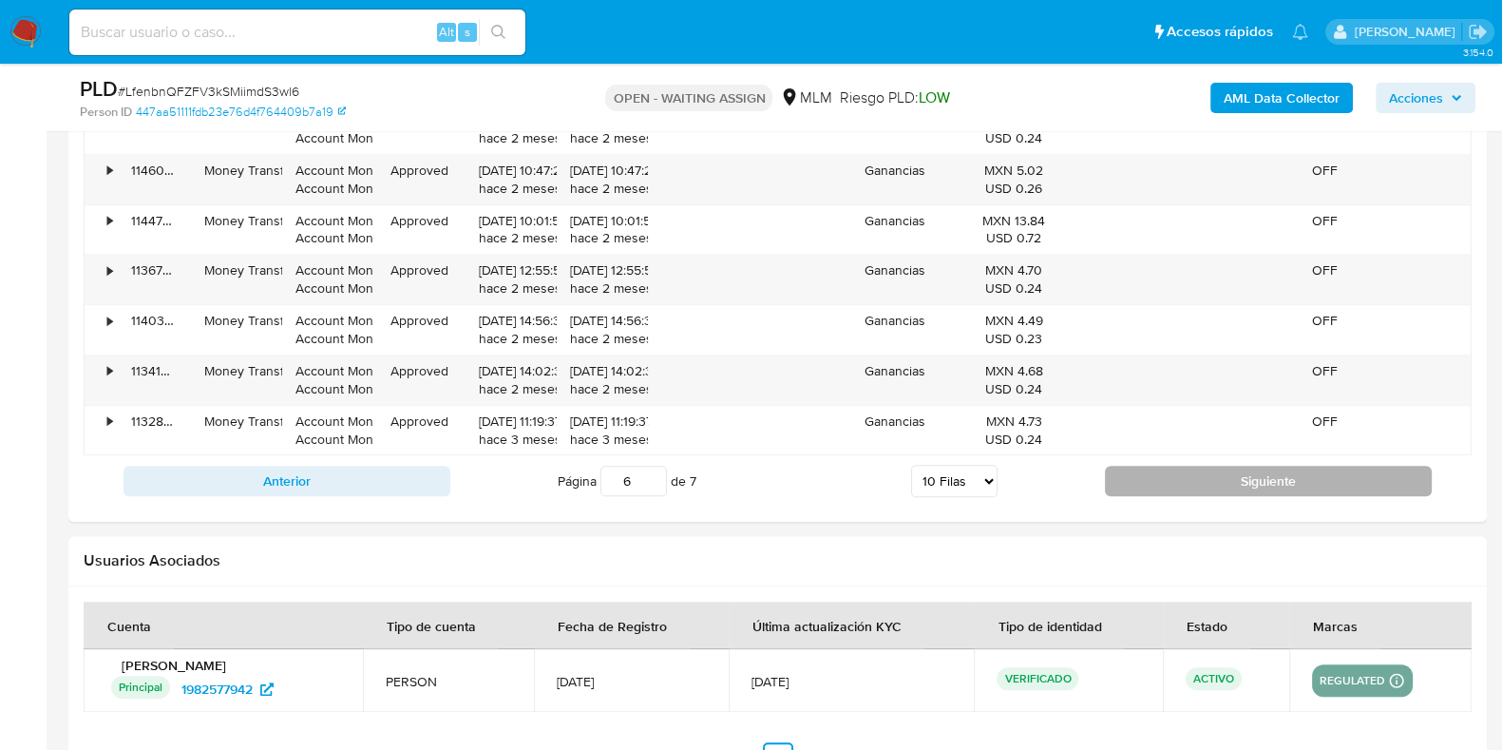
click at [1107, 468] on button "Siguiente" at bounding box center [1268, 481] width 327 height 30
type input "7"
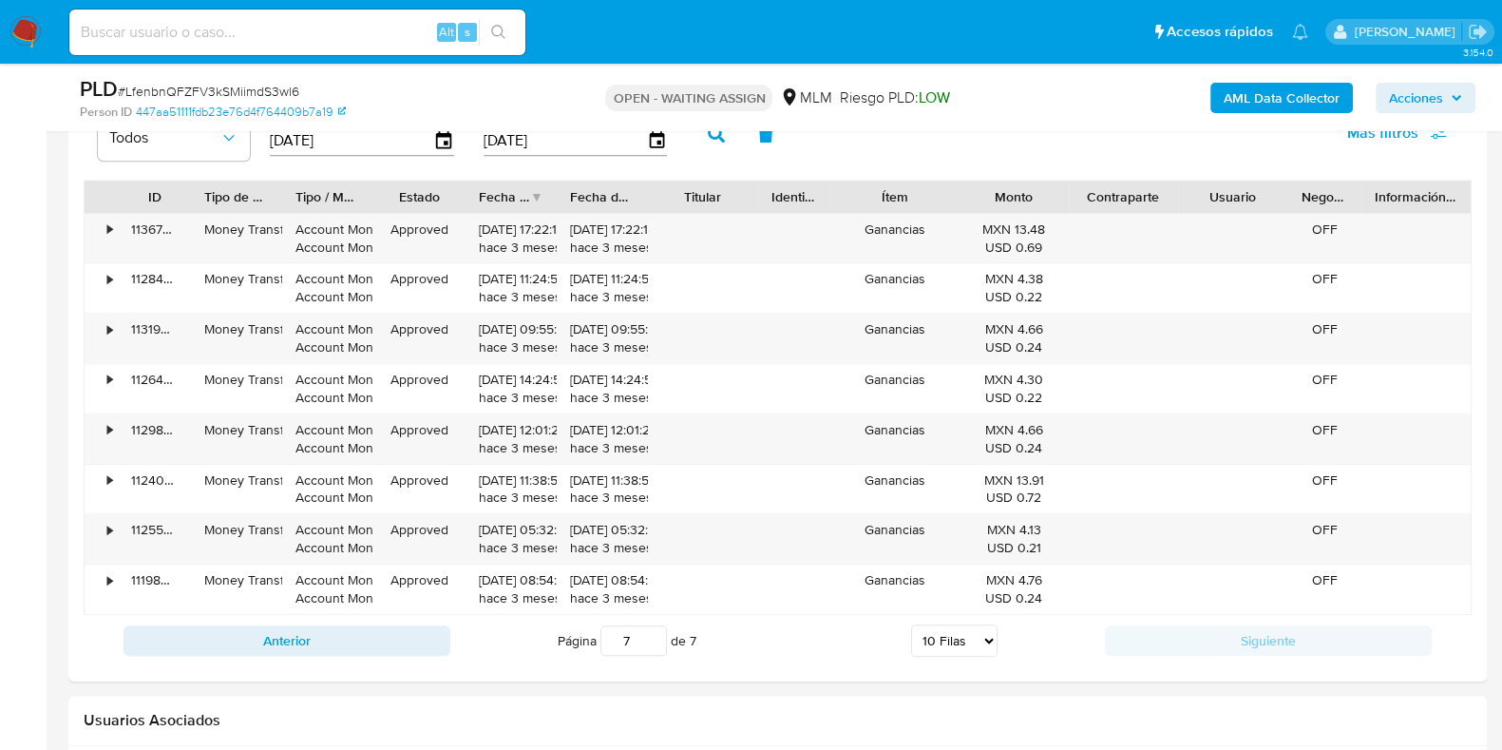
scroll to position [2155, 0]
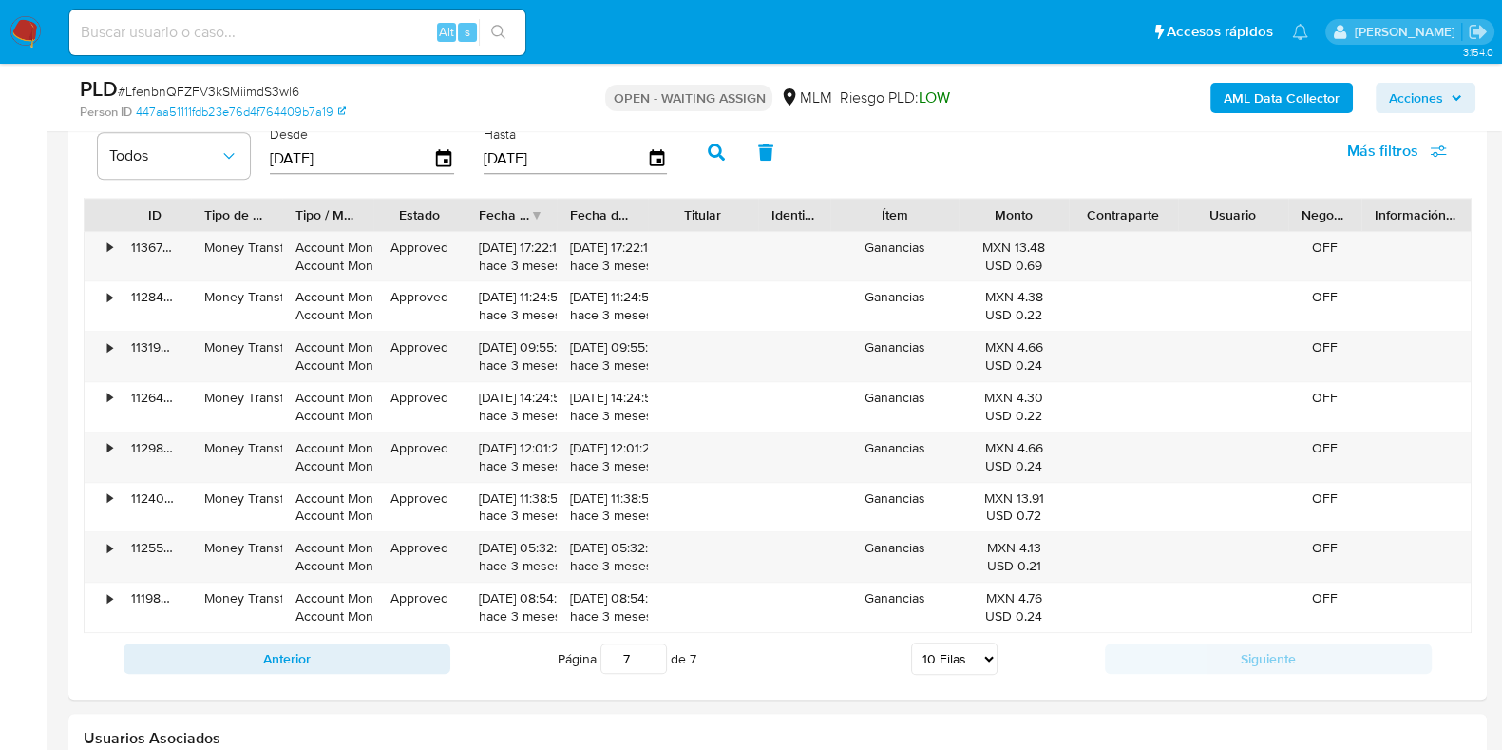
click at [445, 167] on icon "button" at bounding box center [443, 158] width 21 height 21
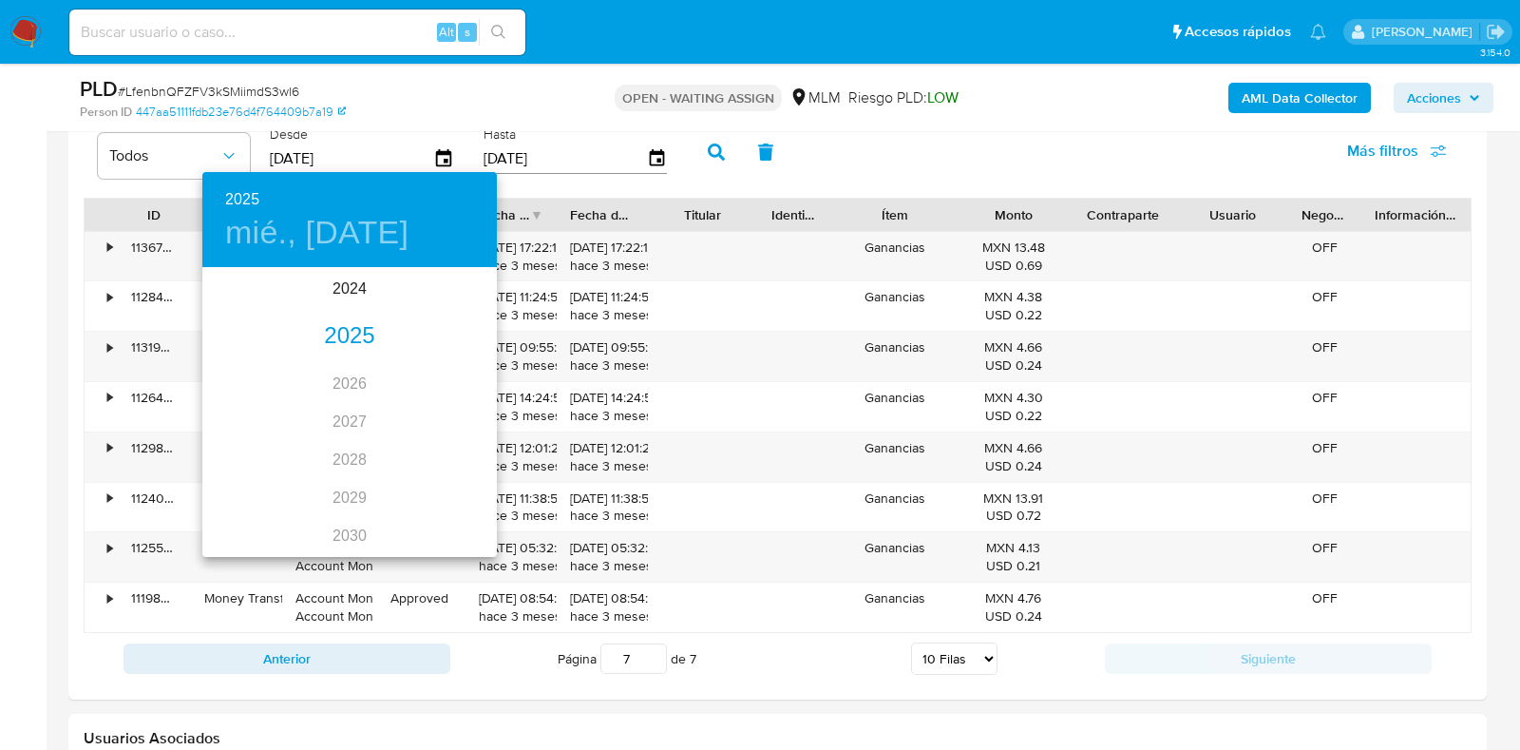
click at [356, 328] on div "2025" at bounding box center [349, 336] width 295 height 38
click at [247, 366] on div "abr." at bounding box center [251, 376] width 98 height 71
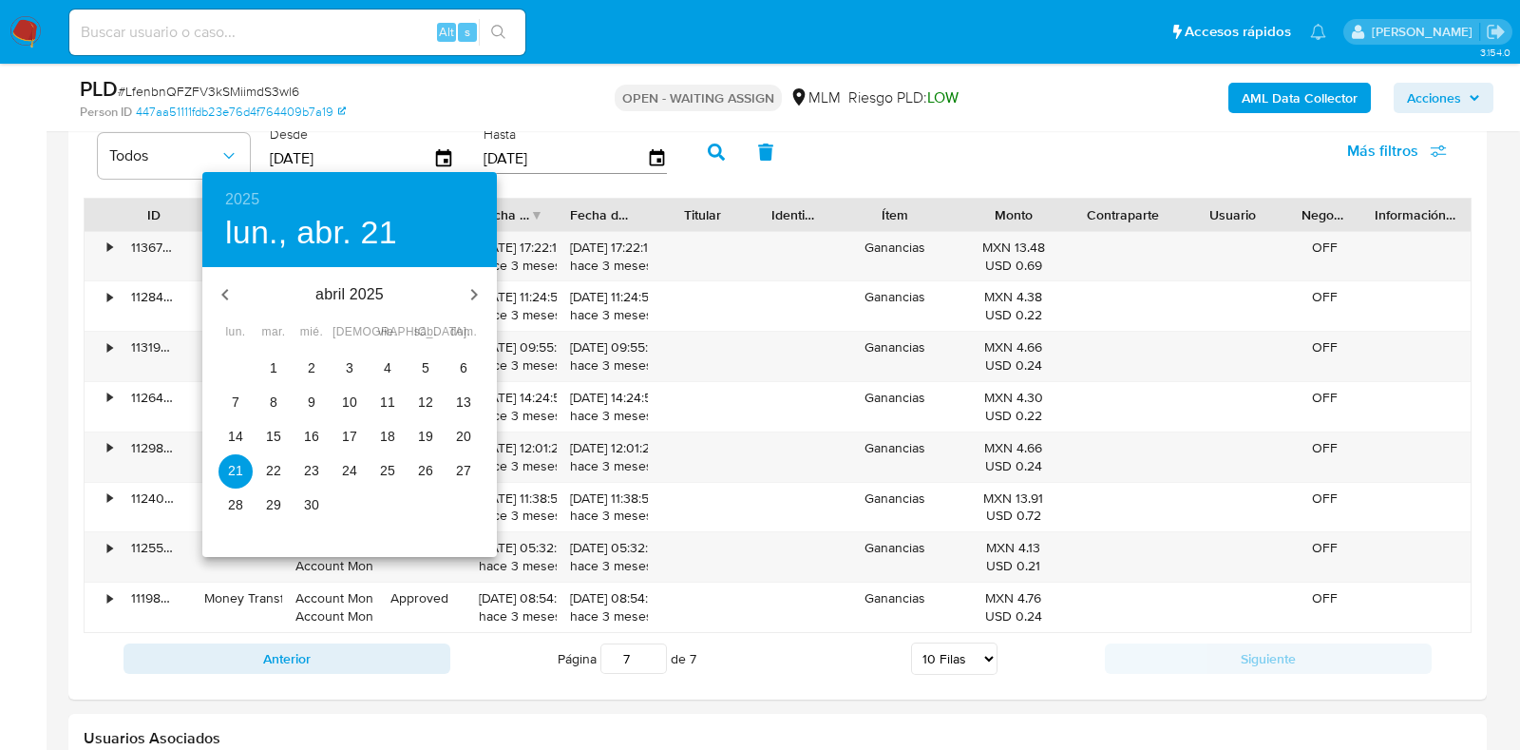
click at [277, 366] on span "1" at bounding box center [274, 367] width 34 height 19
type input "01/04/2025"
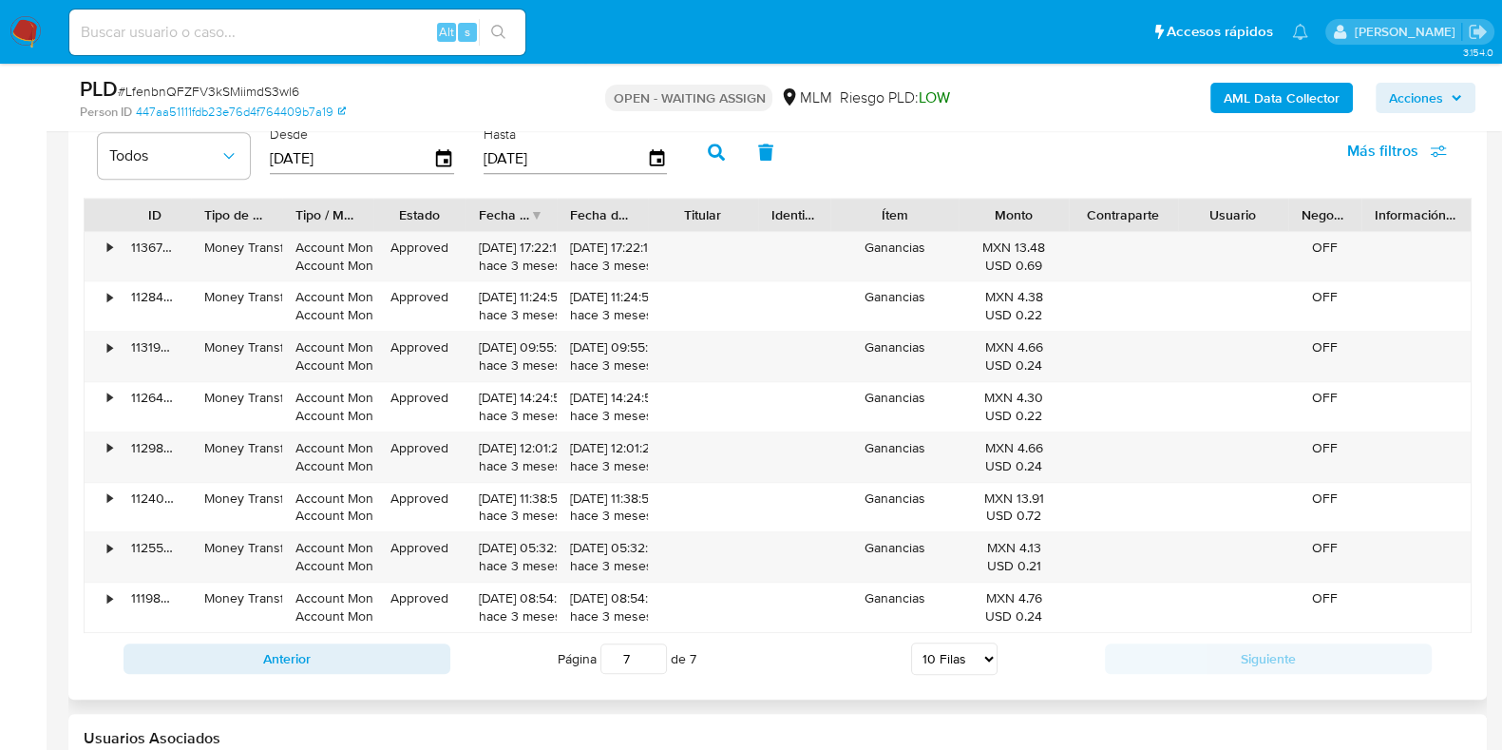
click at [708, 149] on icon "button" at bounding box center [716, 151] width 17 height 17
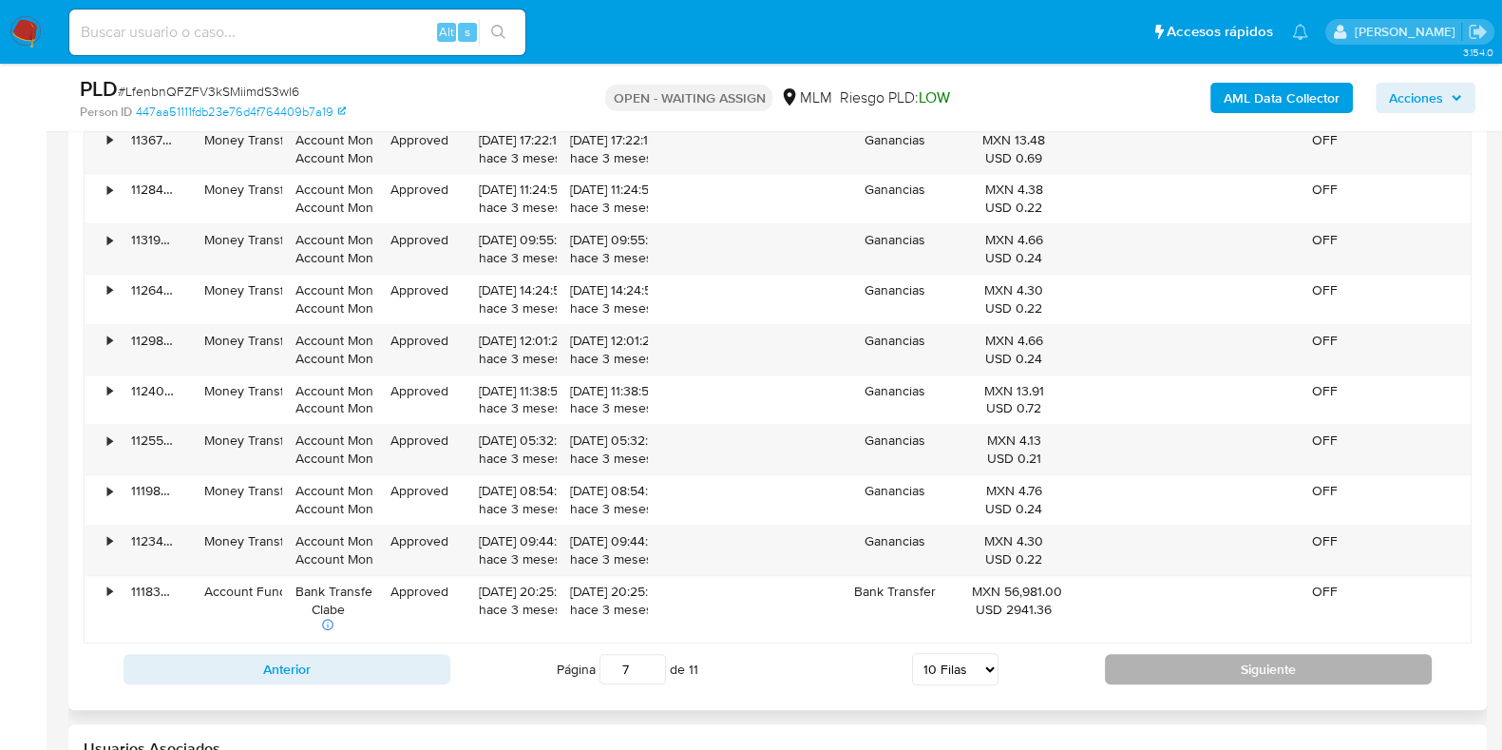
scroll to position [2392, 0]
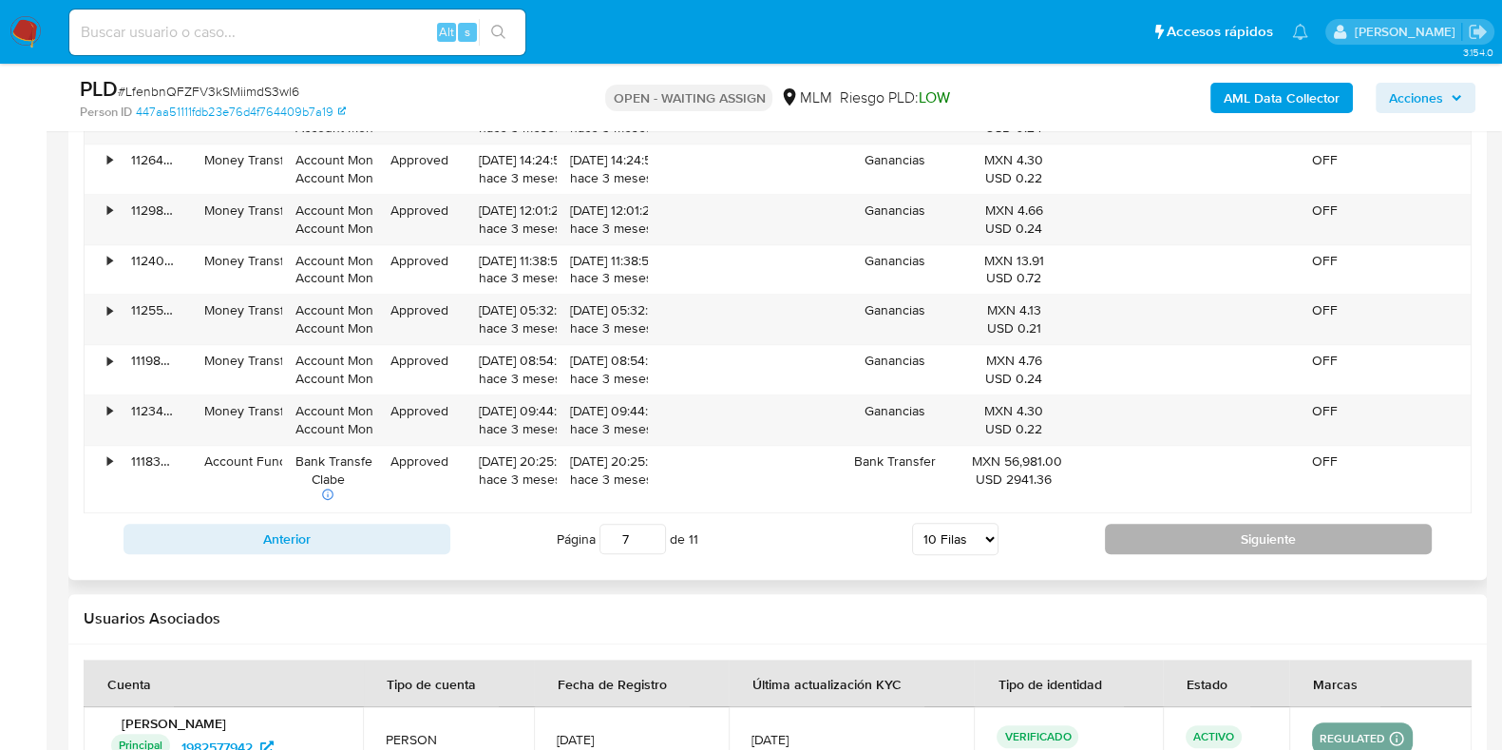
click at [1157, 529] on button "Siguiente" at bounding box center [1268, 539] width 327 height 30
type input "8"
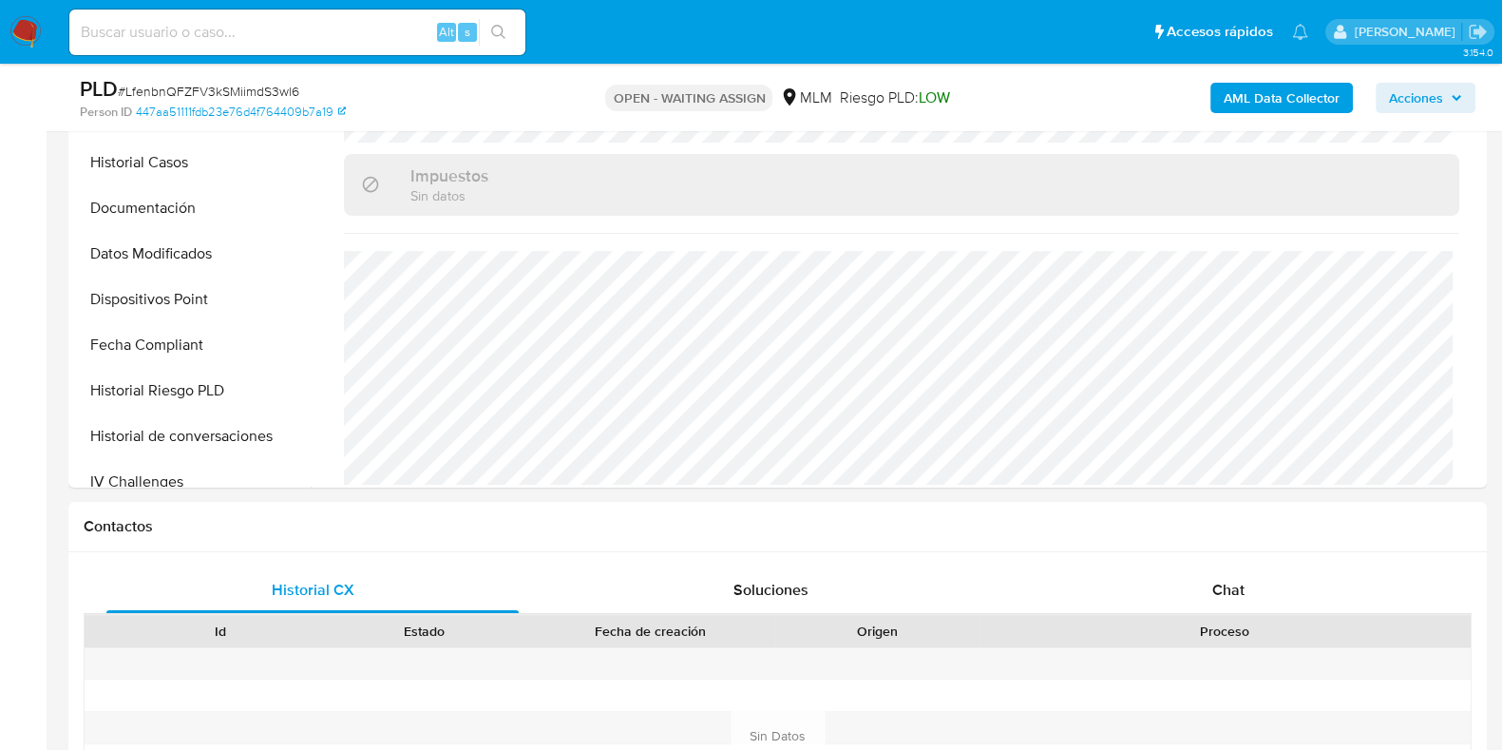
scroll to position [956, 0]
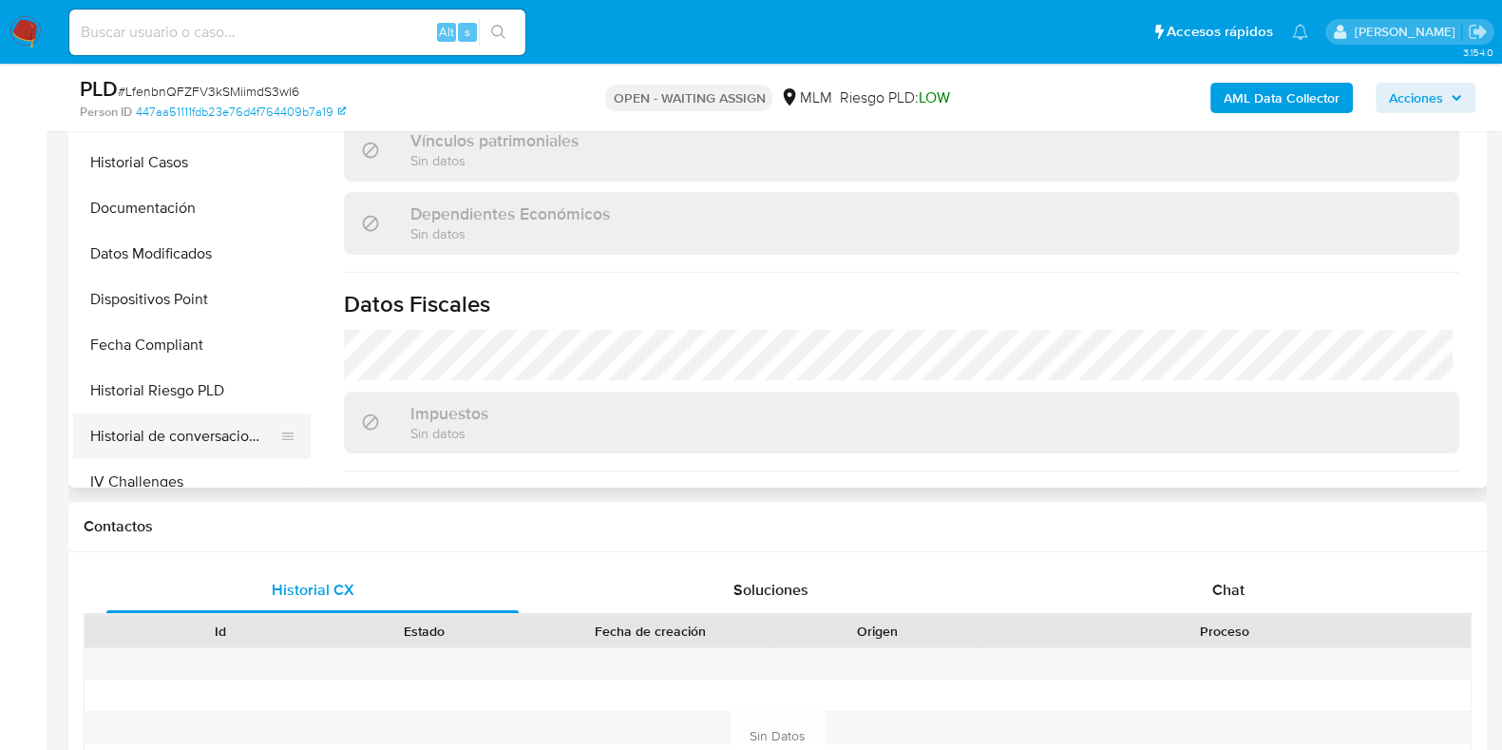
click at [163, 429] on button "Historial de conversaciones" at bounding box center [184, 436] width 222 height 46
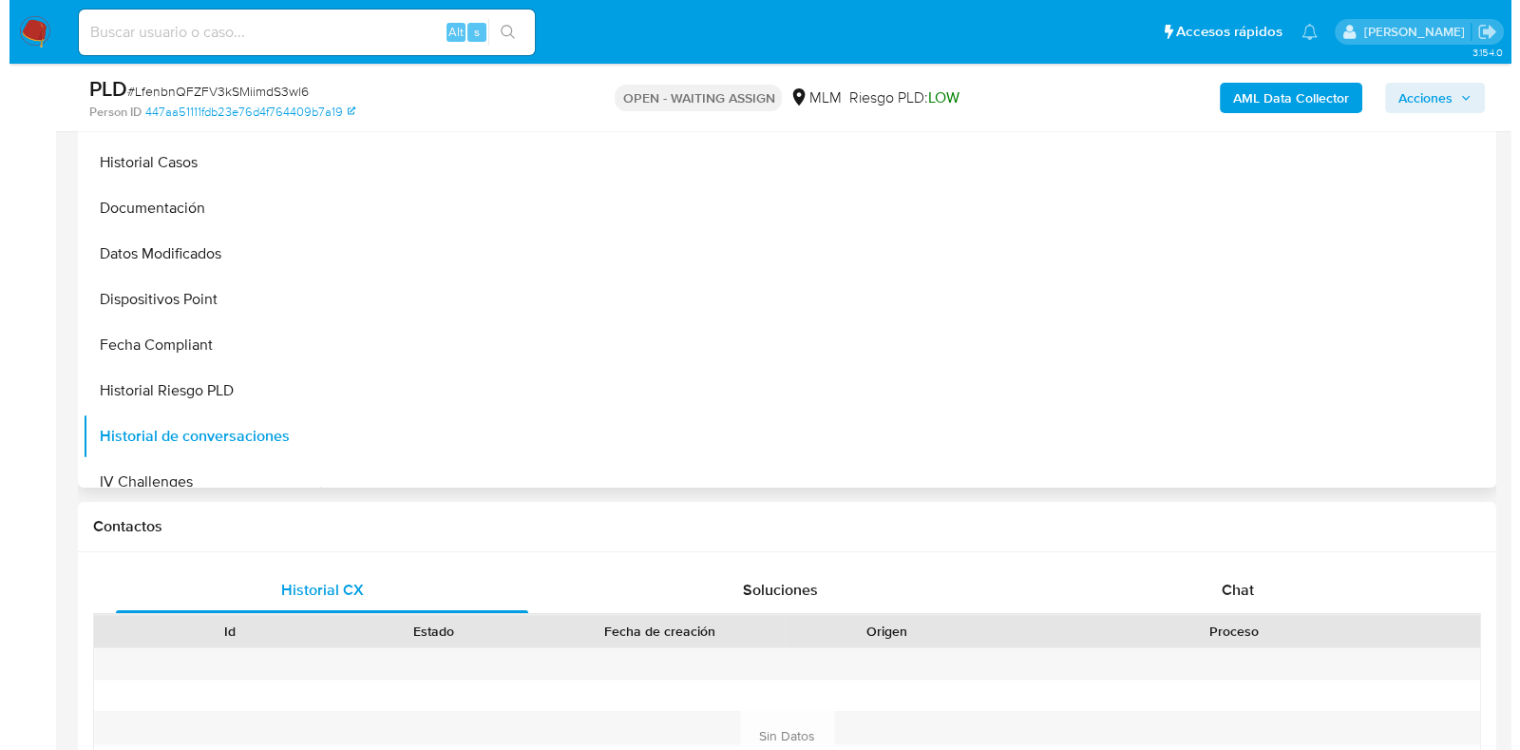
scroll to position [255, 0]
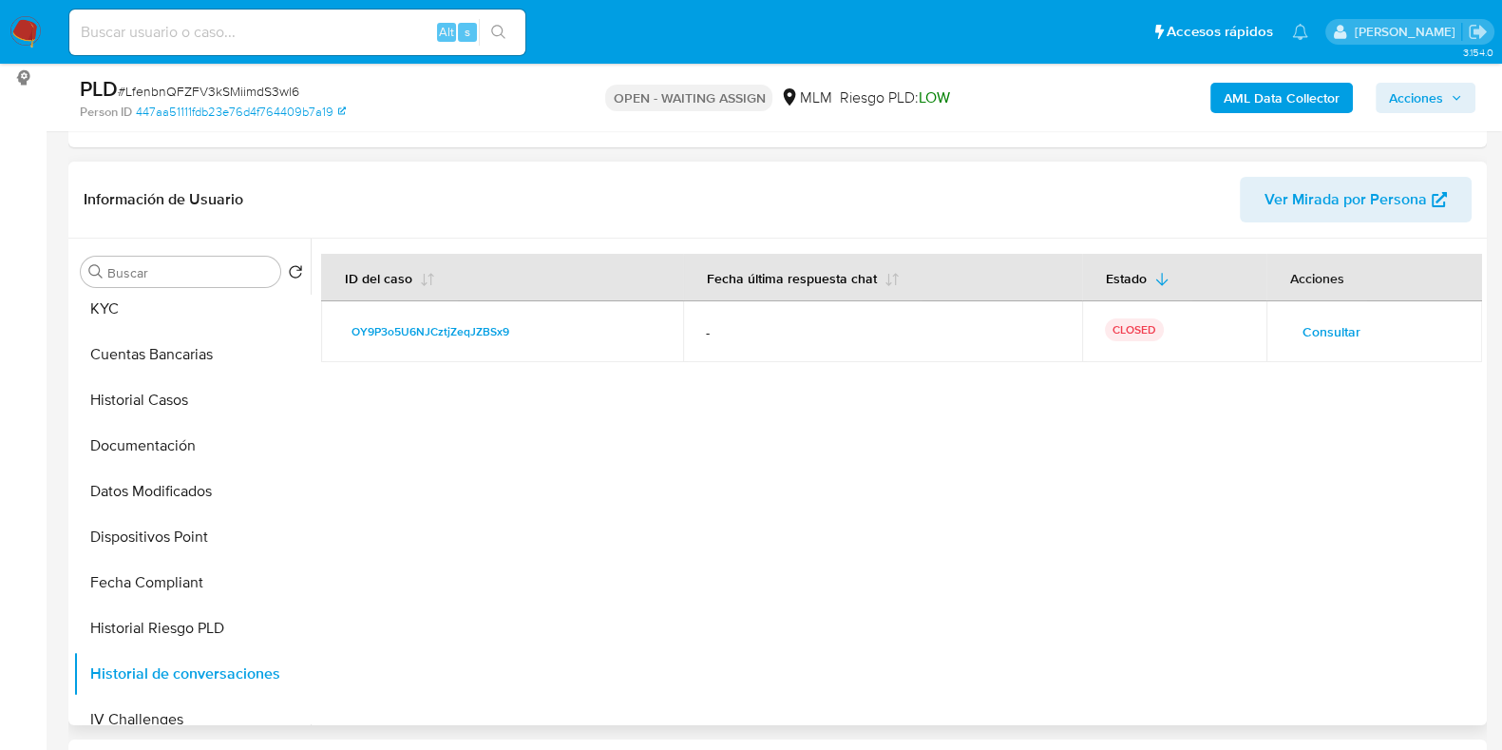
click at [1338, 335] on span "Consultar" at bounding box center [1332, 331] width 58 height 27
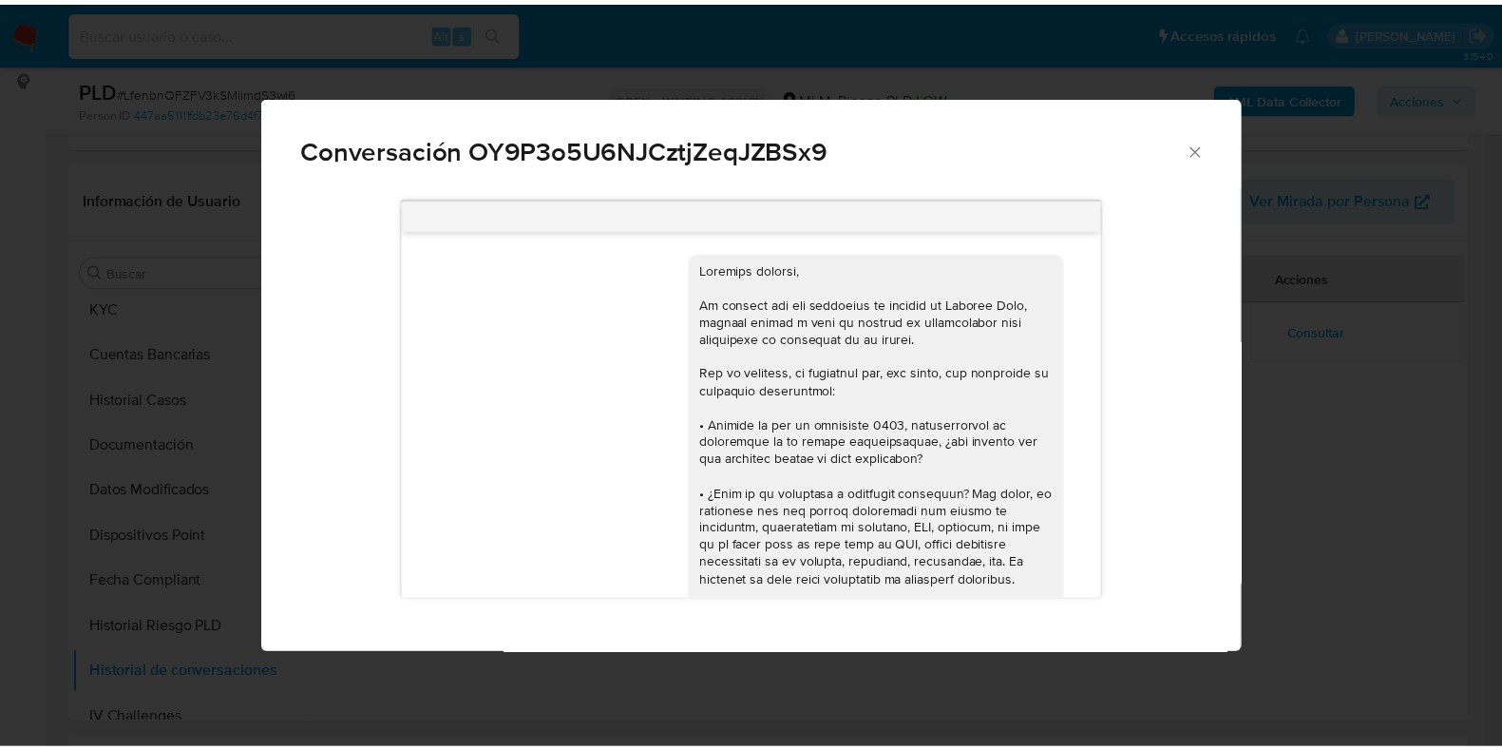
scroll to position [540, 0]
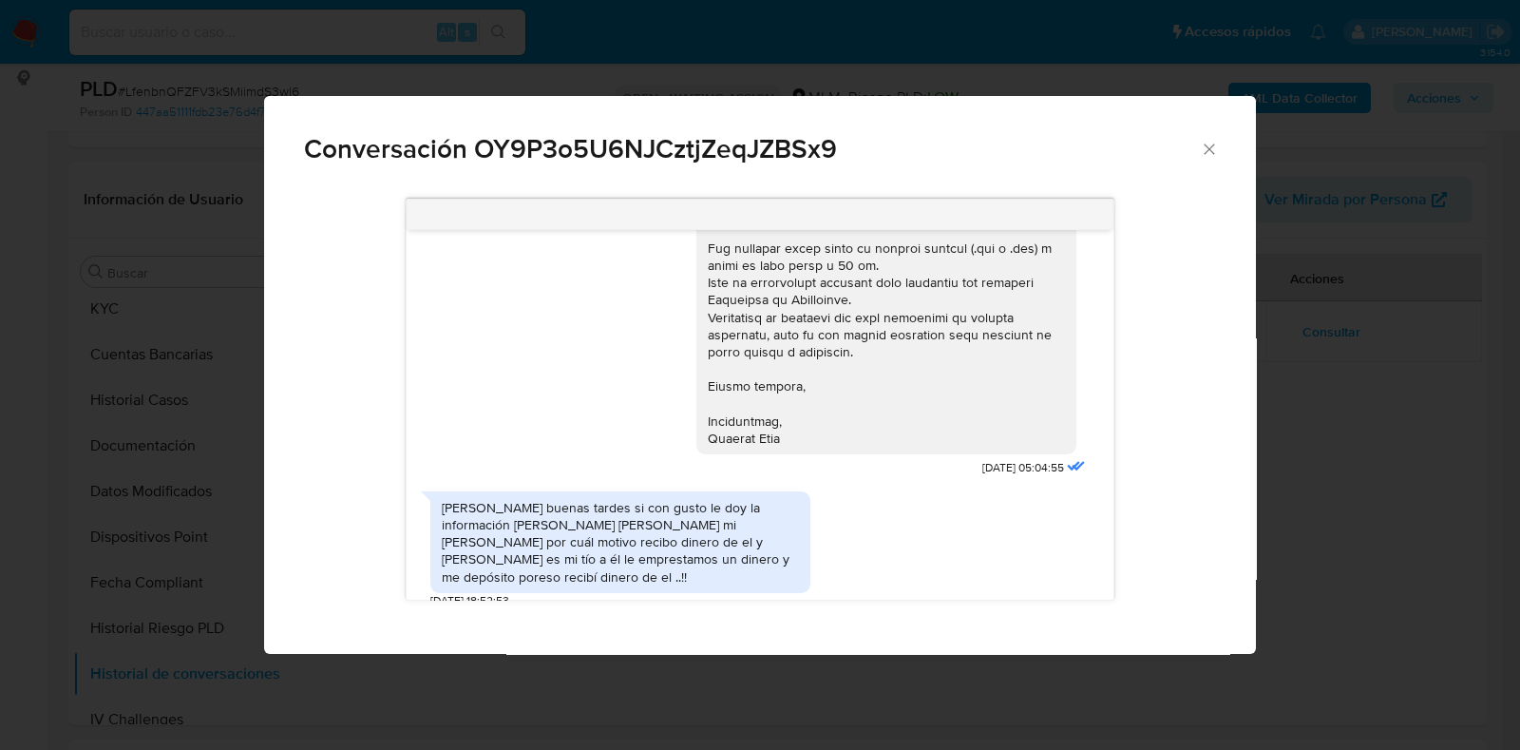
click at [1213, 154] on icon "Cerrar" at bounding box center [1209, 148] width 10 height 10
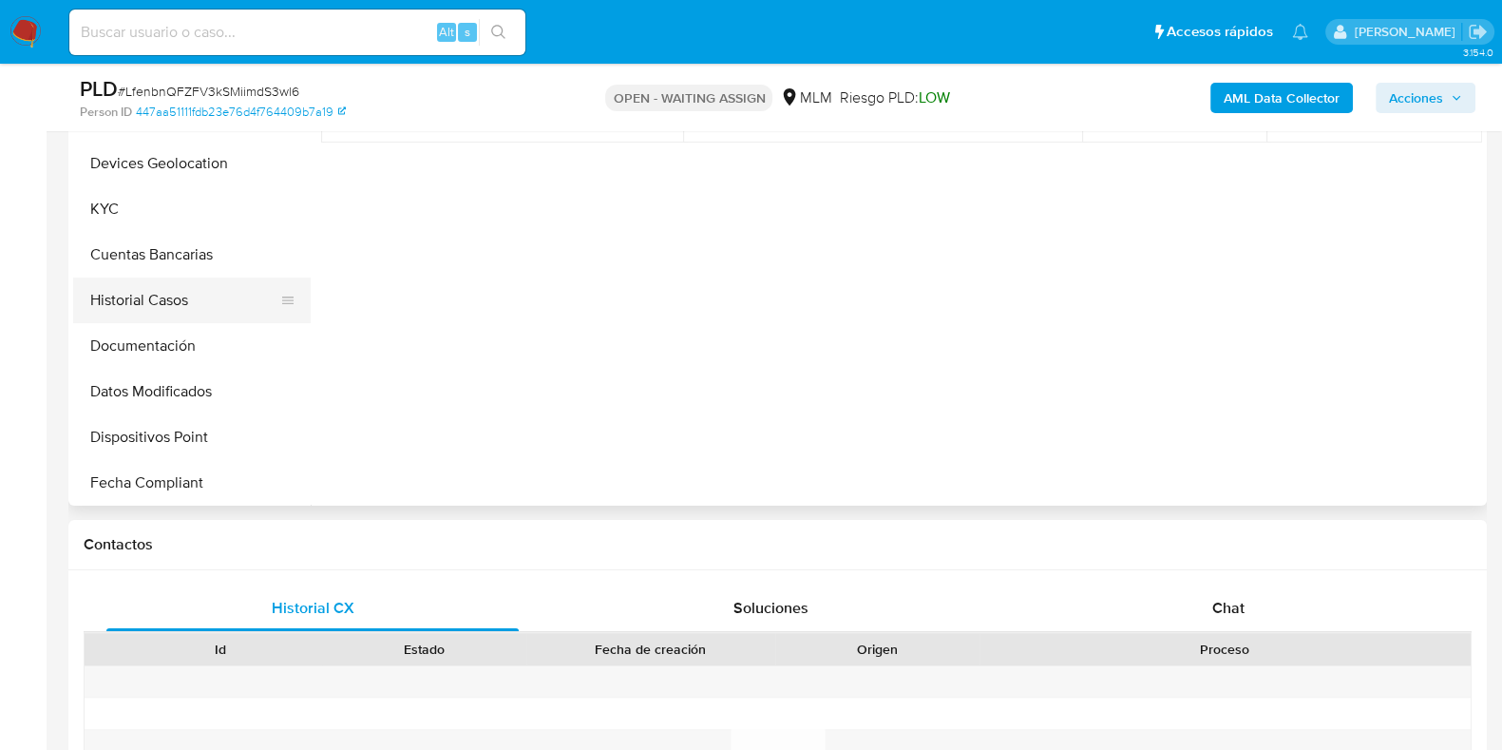
scroll to position [90, 0]
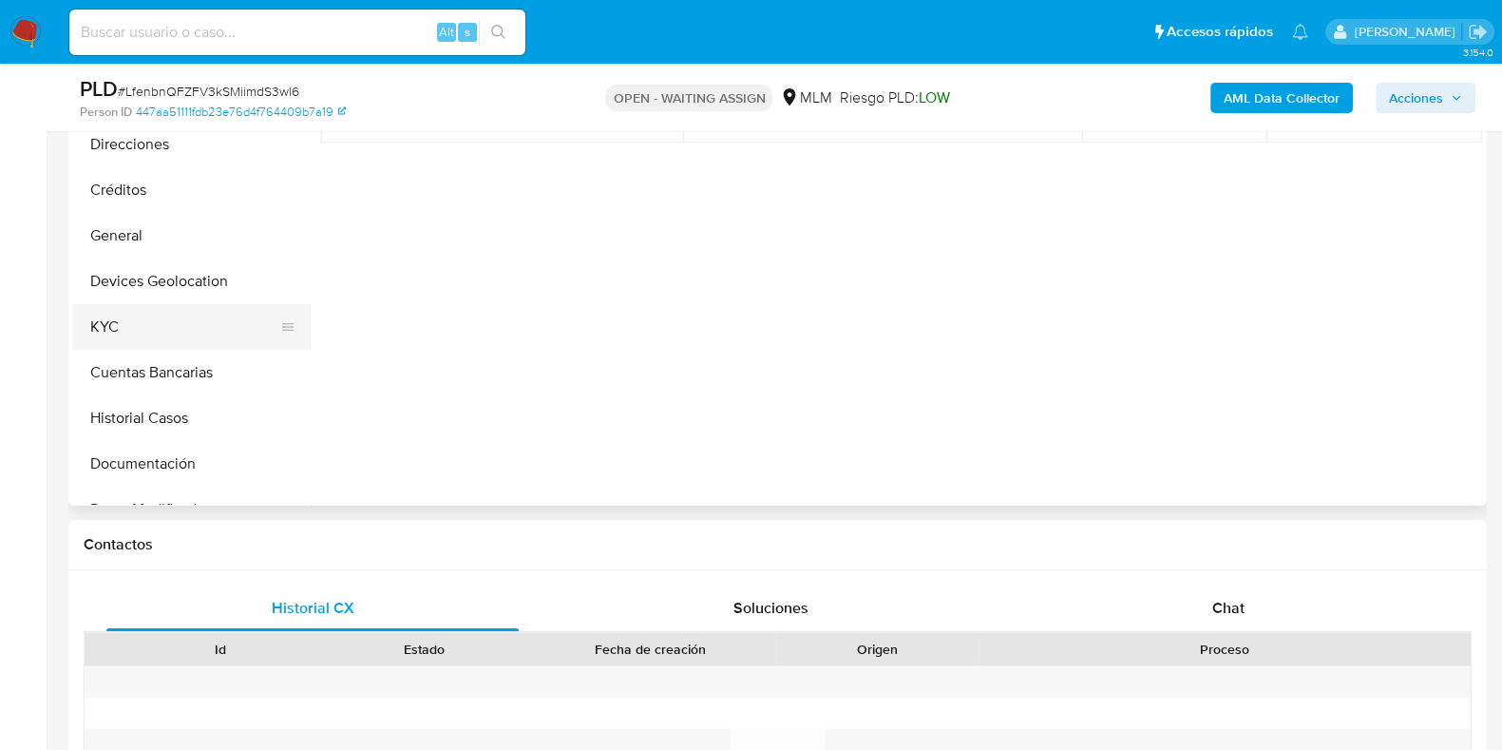
click at [175, 323] on button "KYC" at bounding box center [184, 327] width 222 height 46
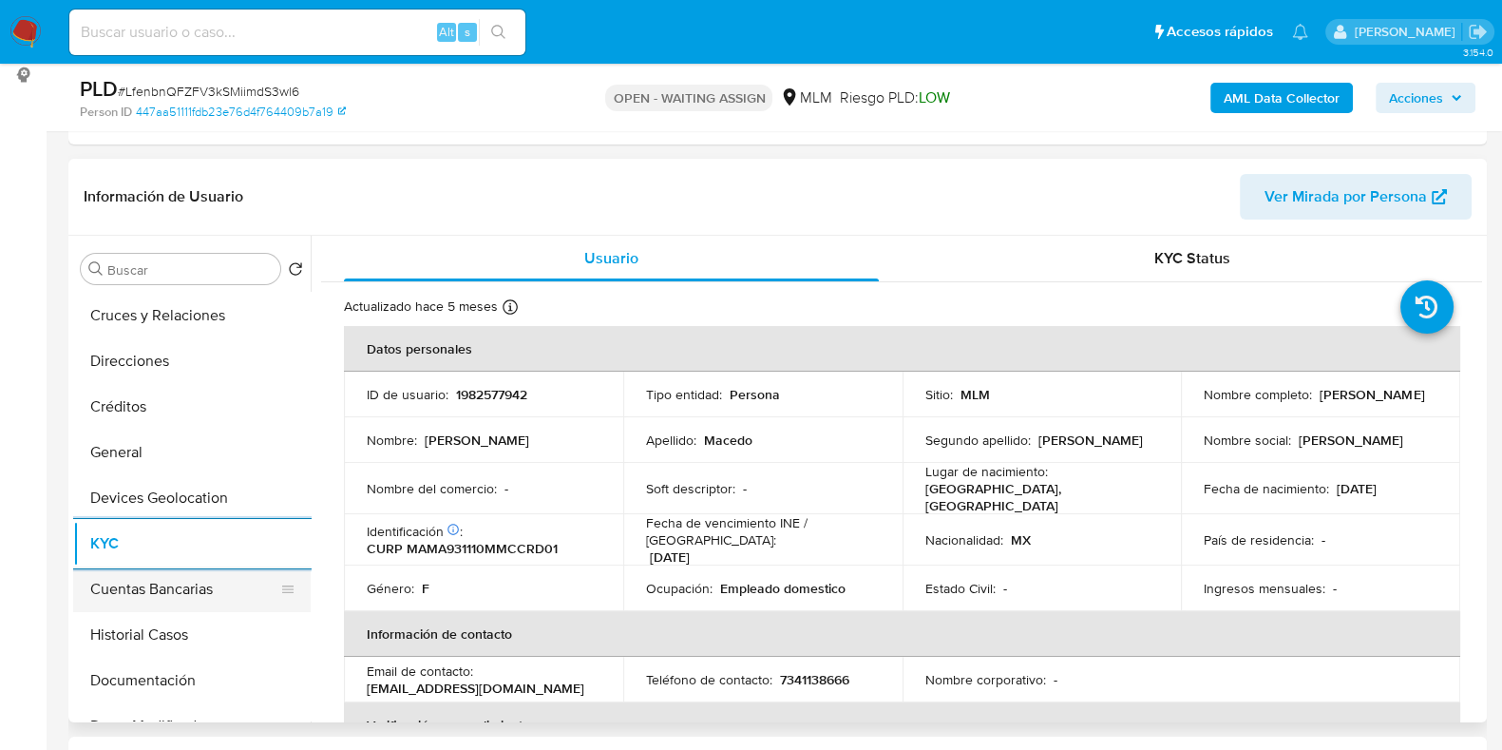
scroll to position [356, 0]
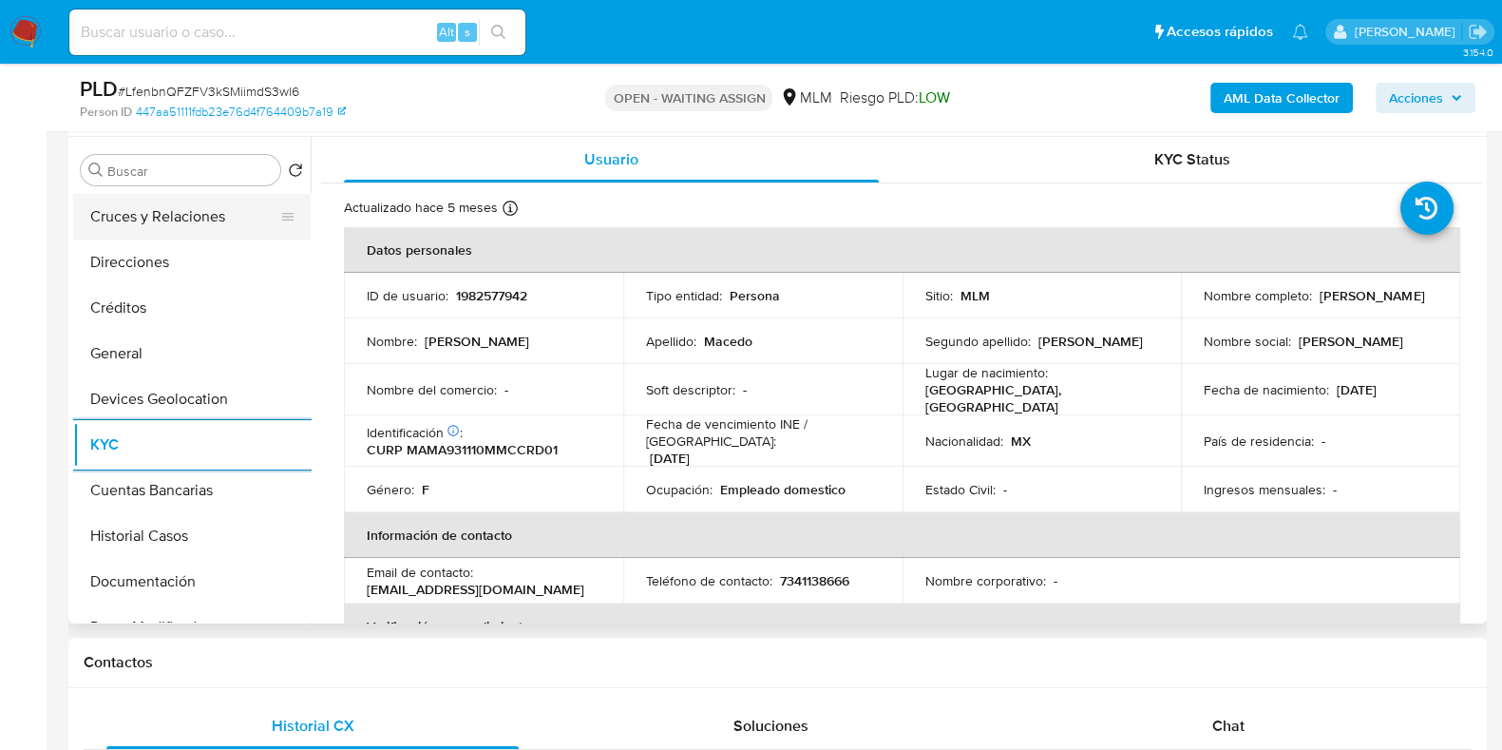
click at [141, 226] on button "Cruces y Relaciones" at bounding box center [184, 217] width 222 height 46
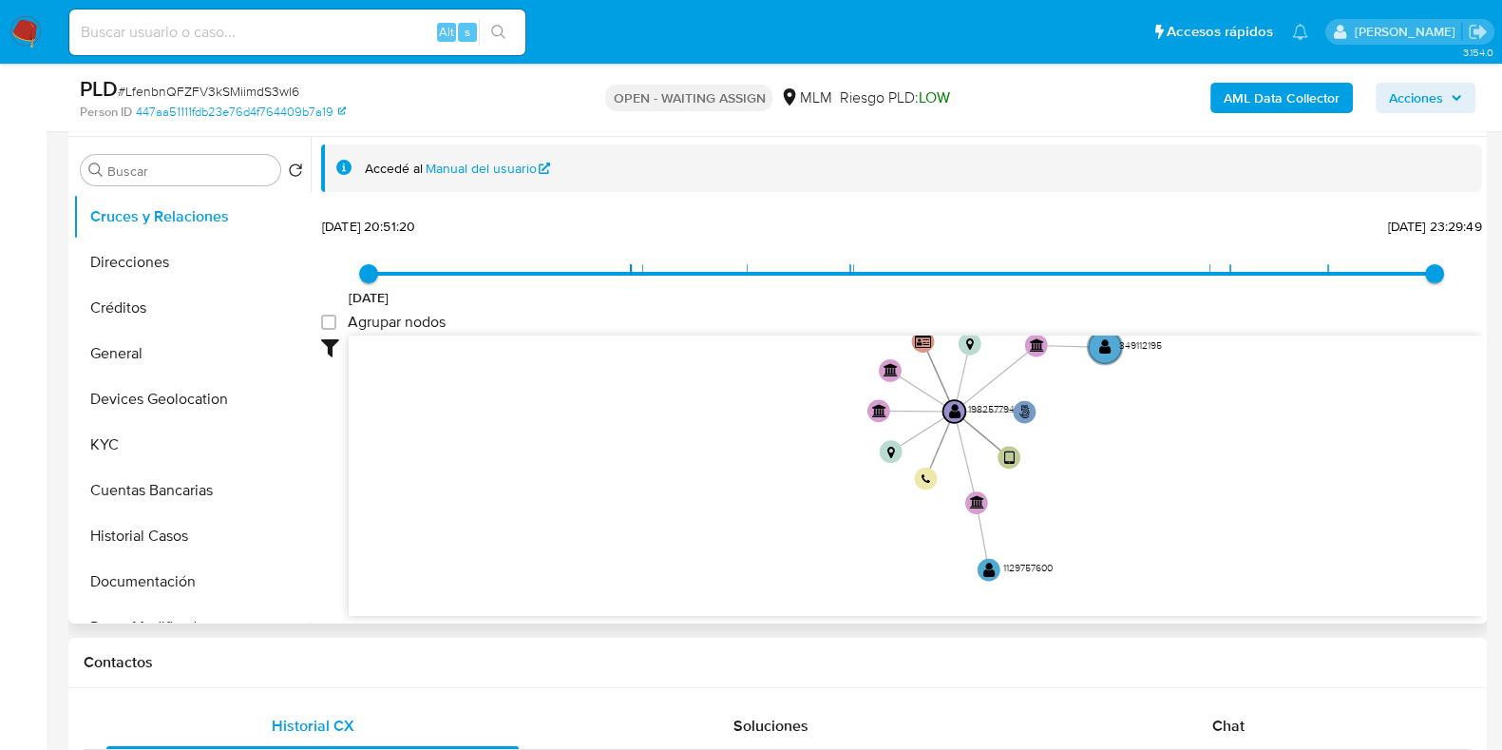
drag, startPoint x: 1163, startPoint y: 463, endPoint x: 1138, endPoint y: 460, distance: 24.9
click at [1140, 459] on icon "user-1982577942  1982577942 phone-4cd284197878b977935050afab451651  person-44…" at bounding box center [915, 473] width 1133 height 276
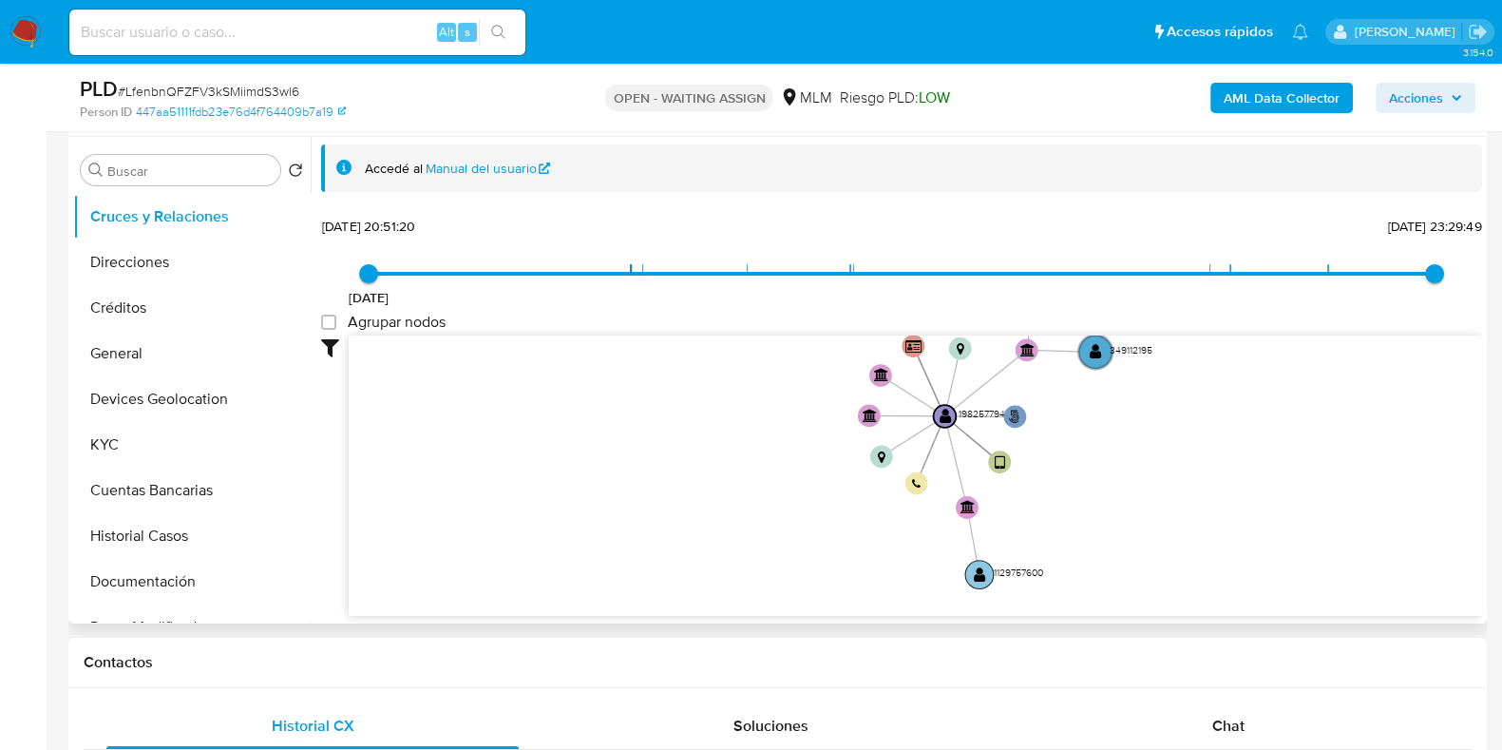
click at [986, 572] on circle at bounding box center [979, 574] width 29 height 29
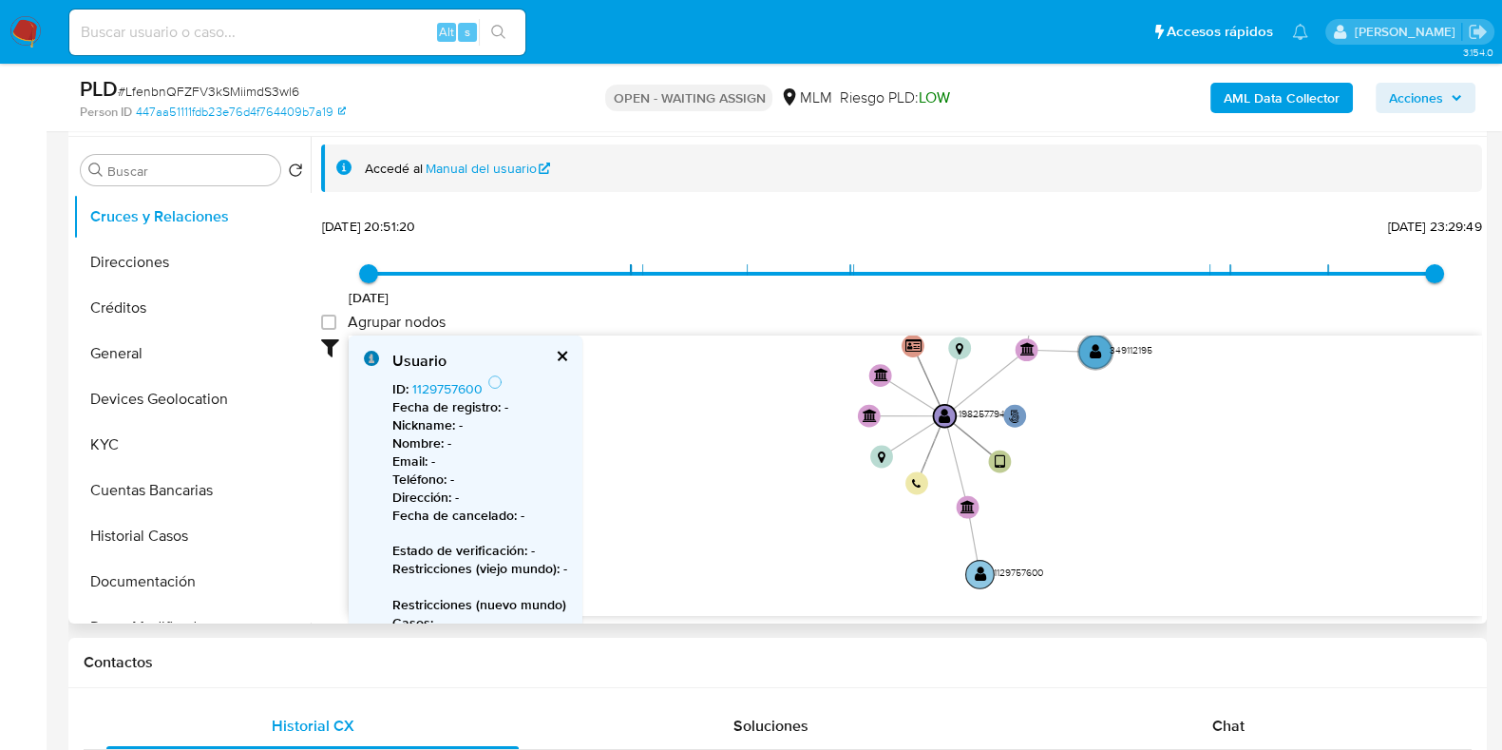
click at [986, 572] on circle at bounding box center [979, 574] width 29 height 29
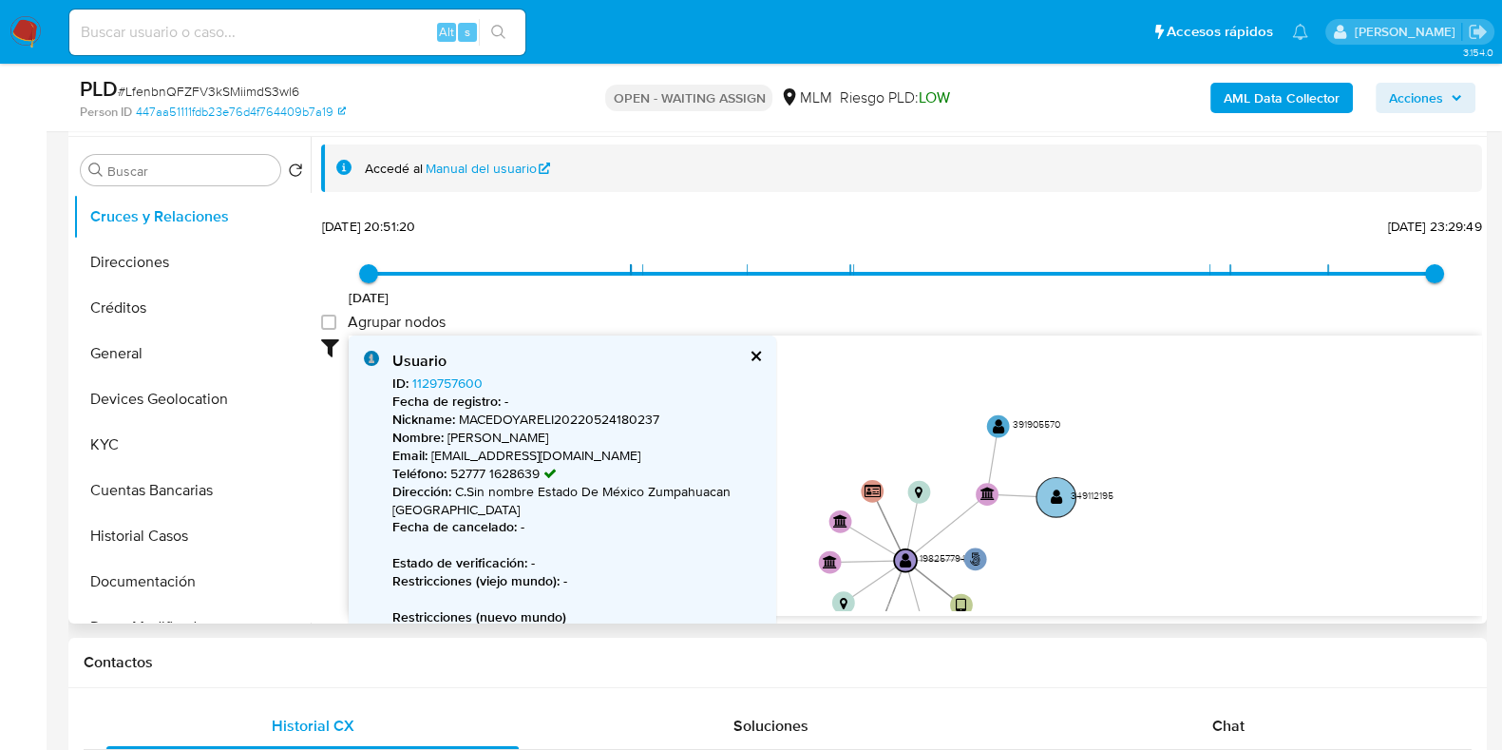
drag, startPoint x: 1125, startPoint y: 495, endPoint x: 1064, endPoint y: 491, distance: 60.9
click at [1102, 570] on icon "user-1982577942  1982577942 phone-4cd284197878b977935050afab451651  person-44…" at bounding box center [915, 473] width 1133 height 276
click at [998, 409] on circle at bounding box center [998, 419] width 29 height 29
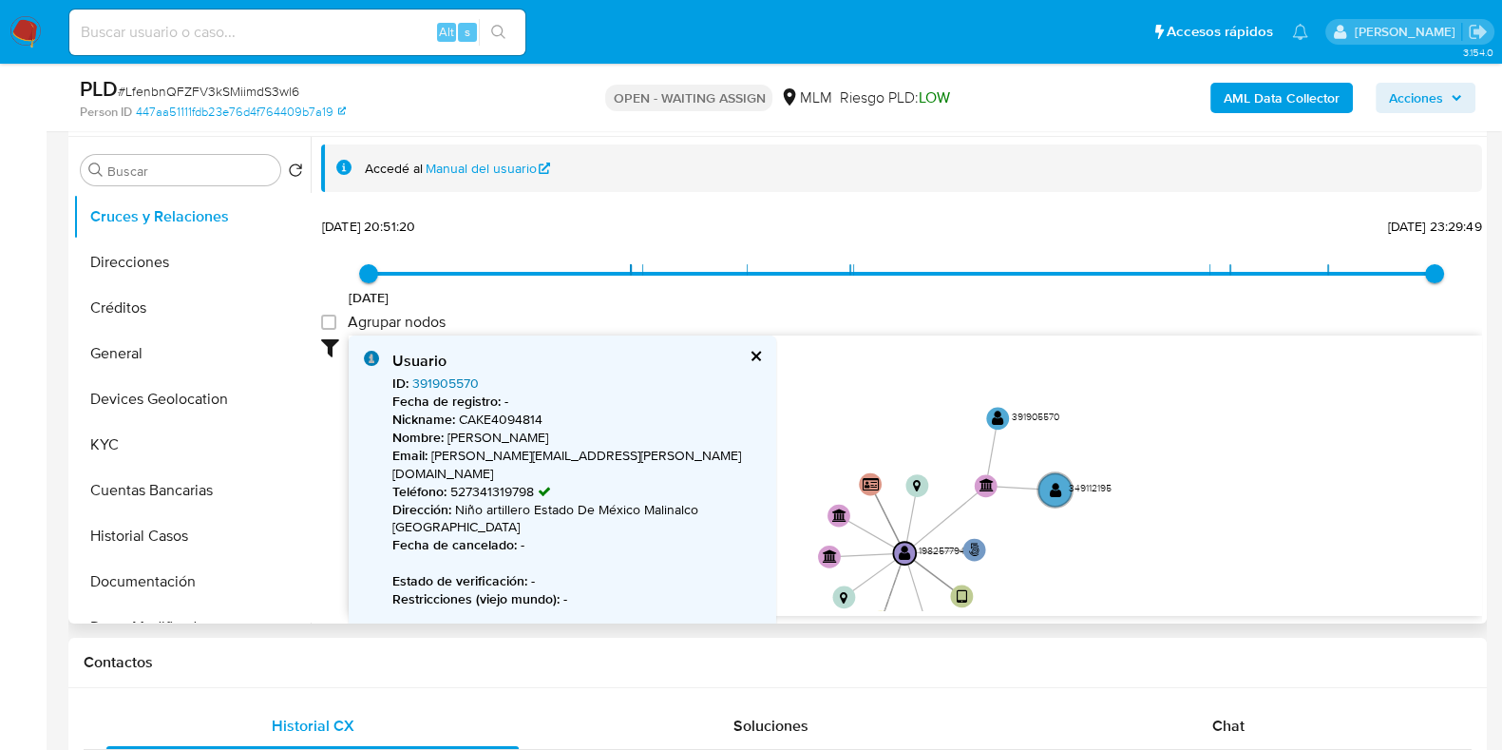
click at [466, 384] on link "391905570" at bounding box center [445, 382] width 67 height 19
click at [1059, 498] on circle at bounding box center [1056, 489] width 40 height 40
click at [1059, 498] on circle at bounding box center [1055, 489] width 40 height 40
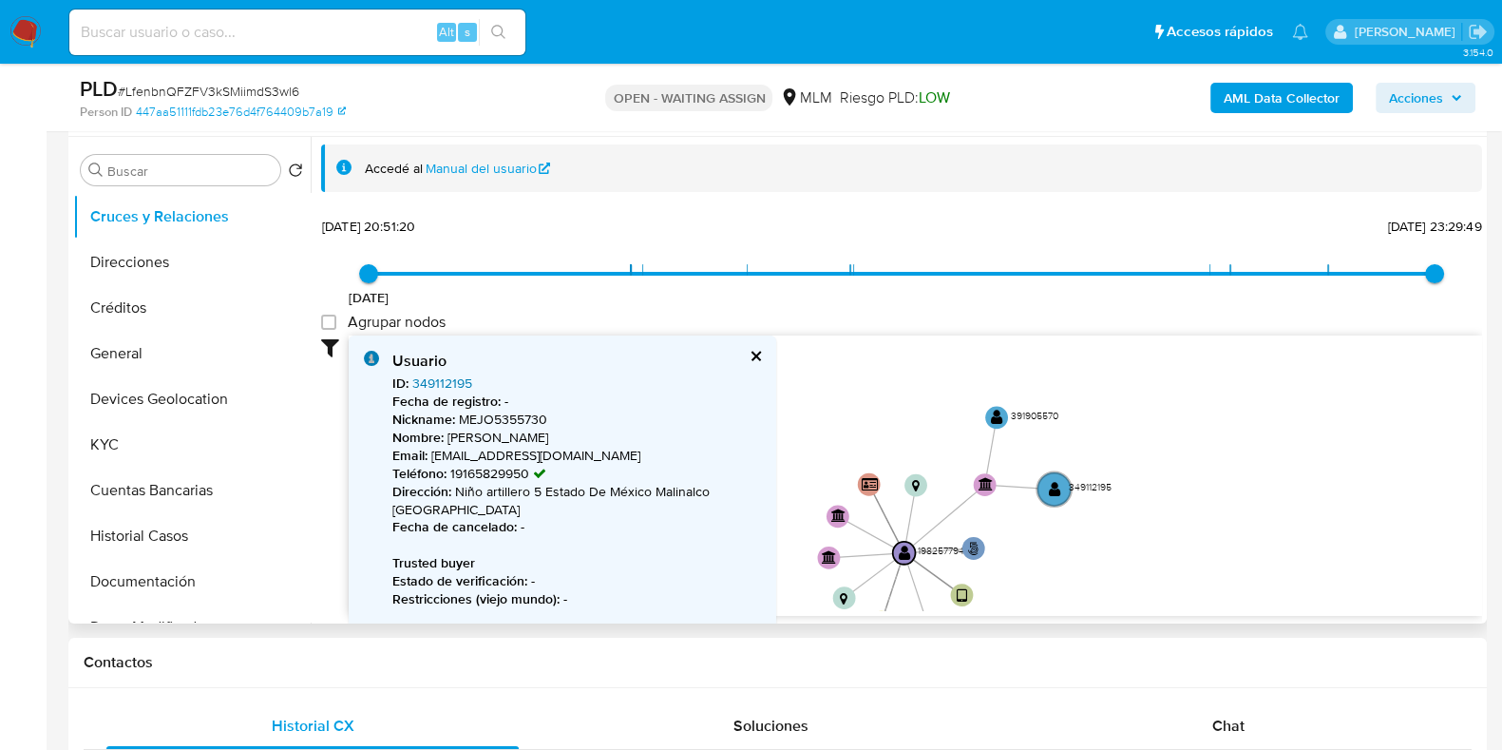
click at [450, 377] on link "349112195" at bounding box center [442, 382] width 60 height 19
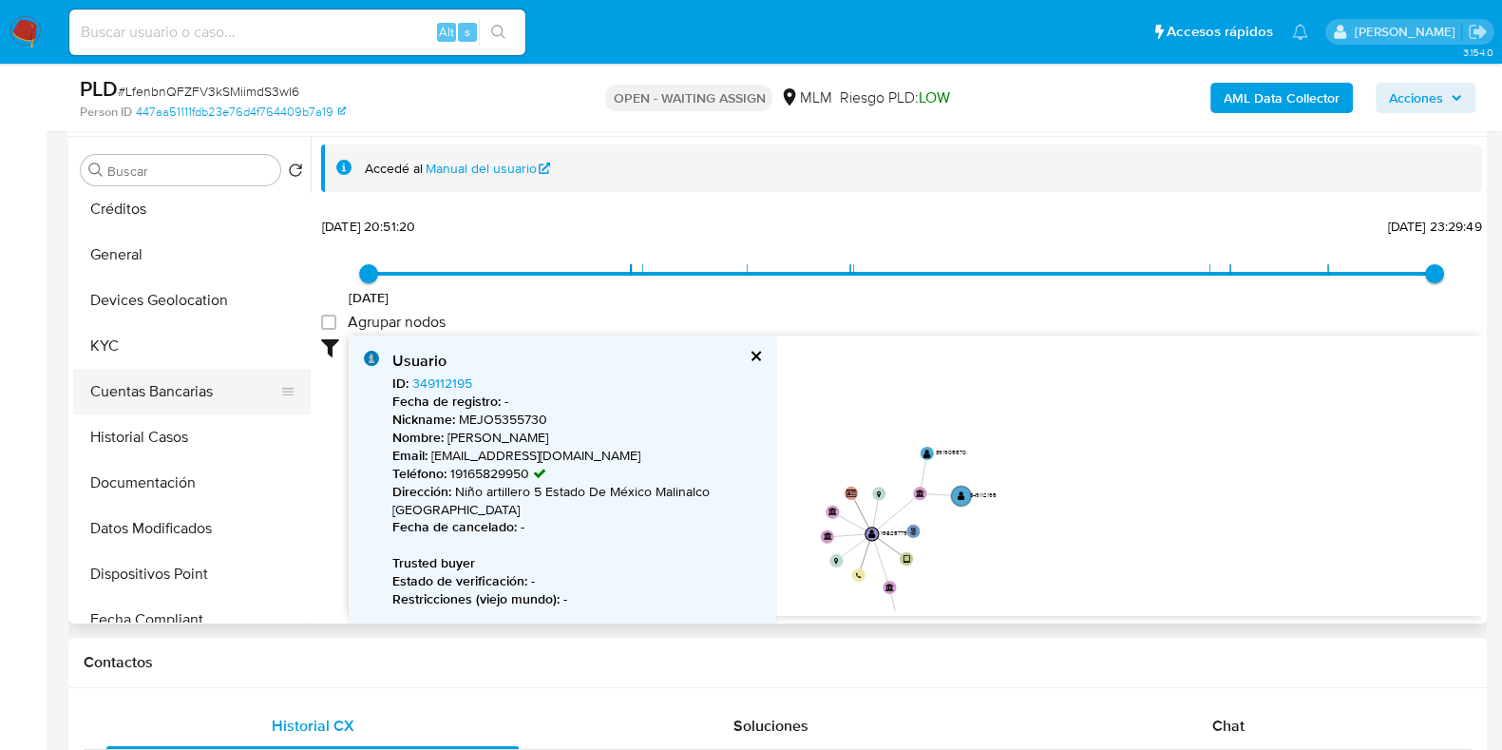
scroll to position [328, 0]
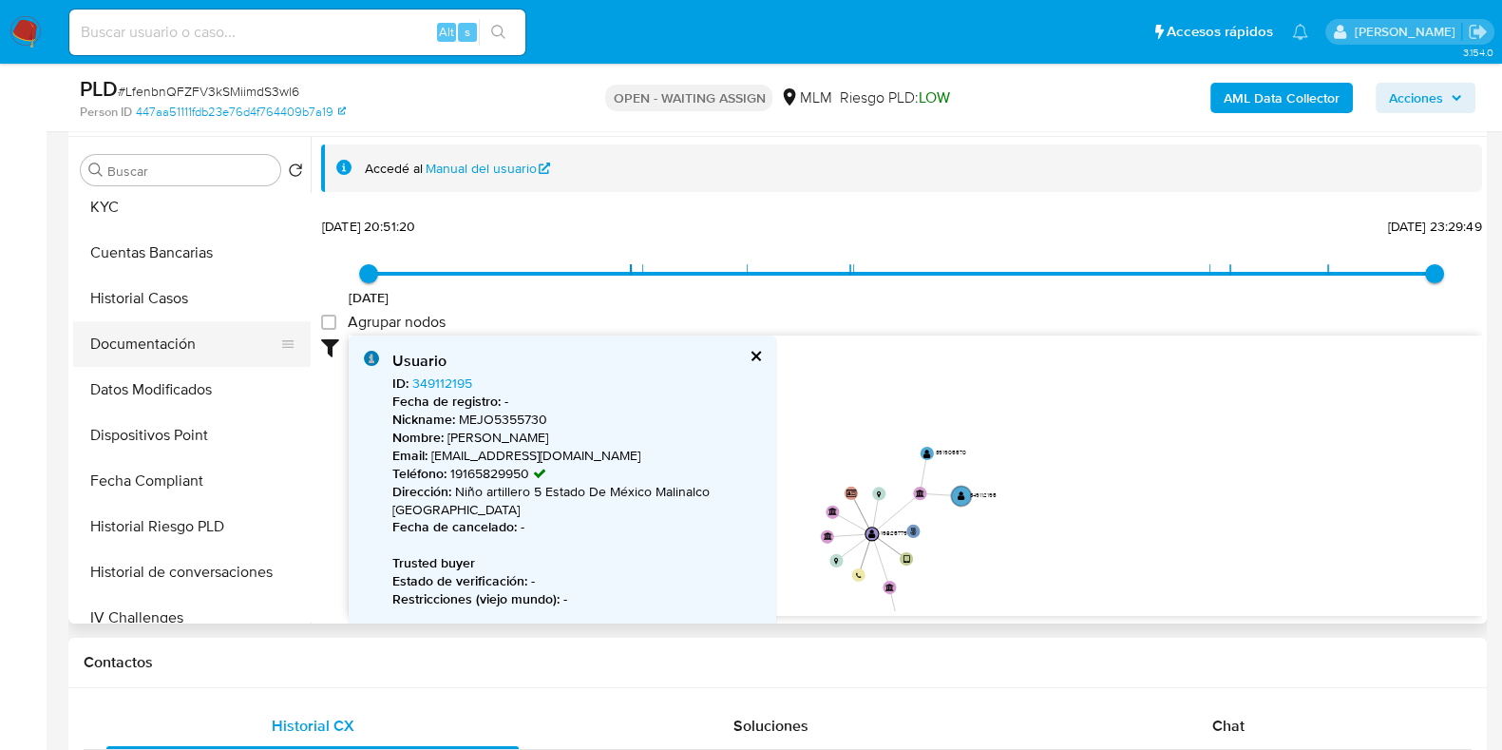
click at [169, 363] on button "Documentación" at bounding box center [184, 344] width 222 height 46
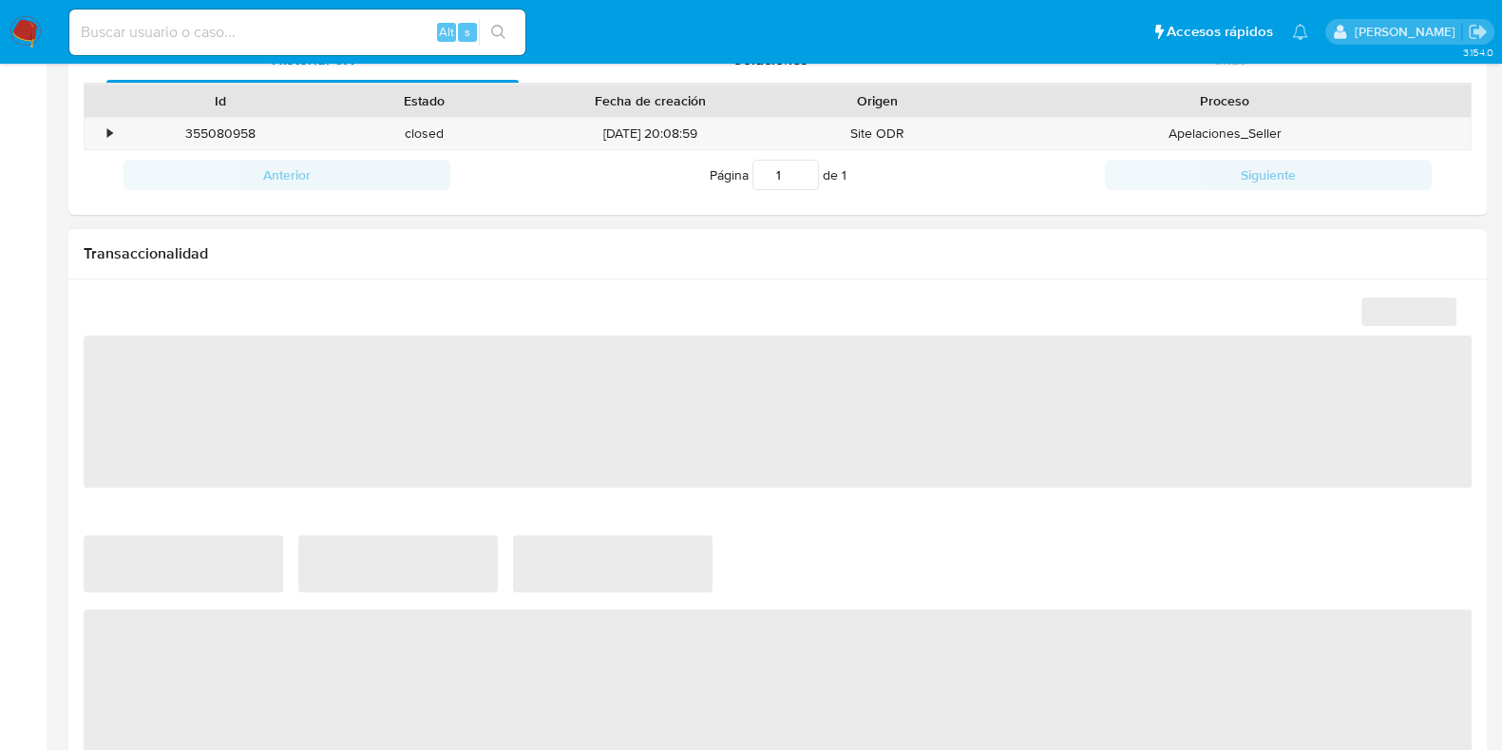
scroll to position [949, 0]
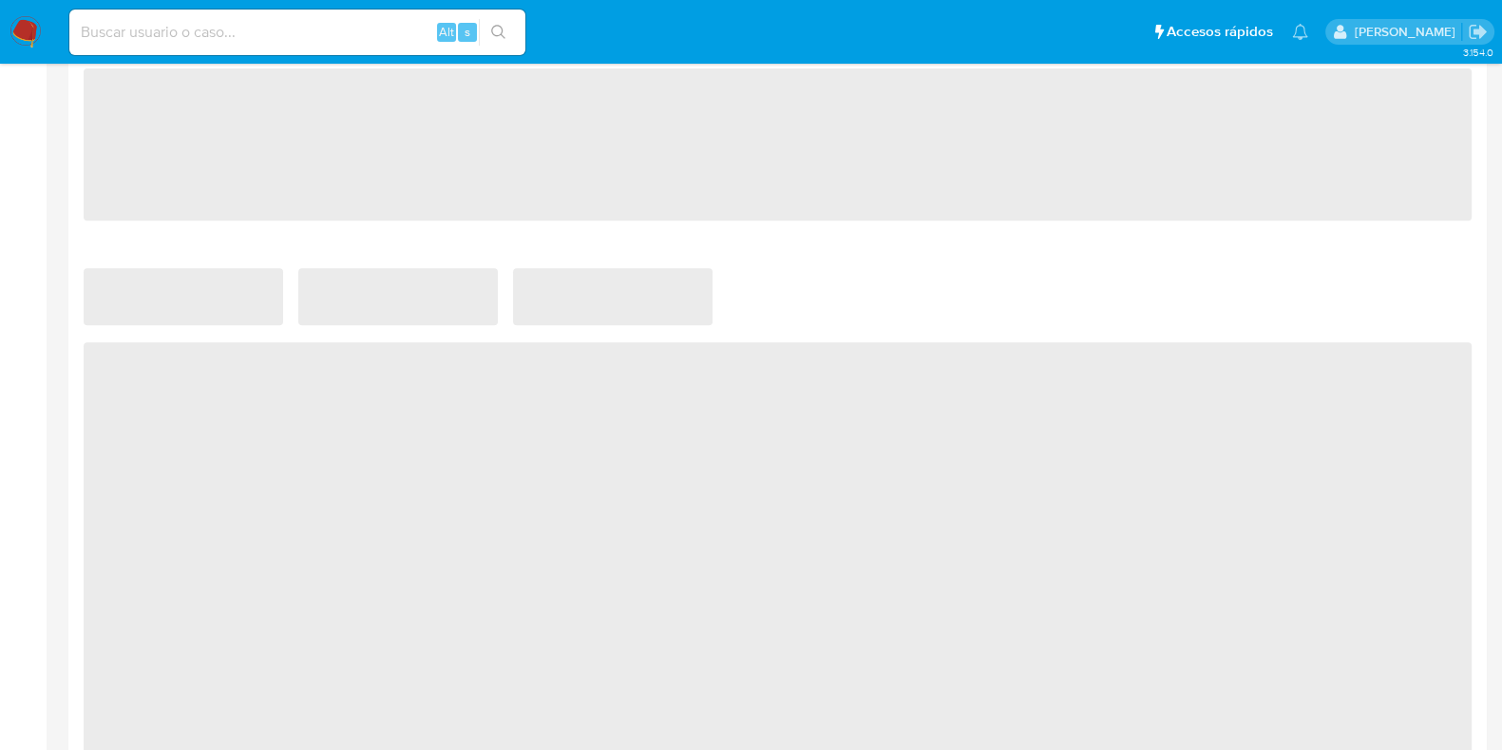
select select "10"
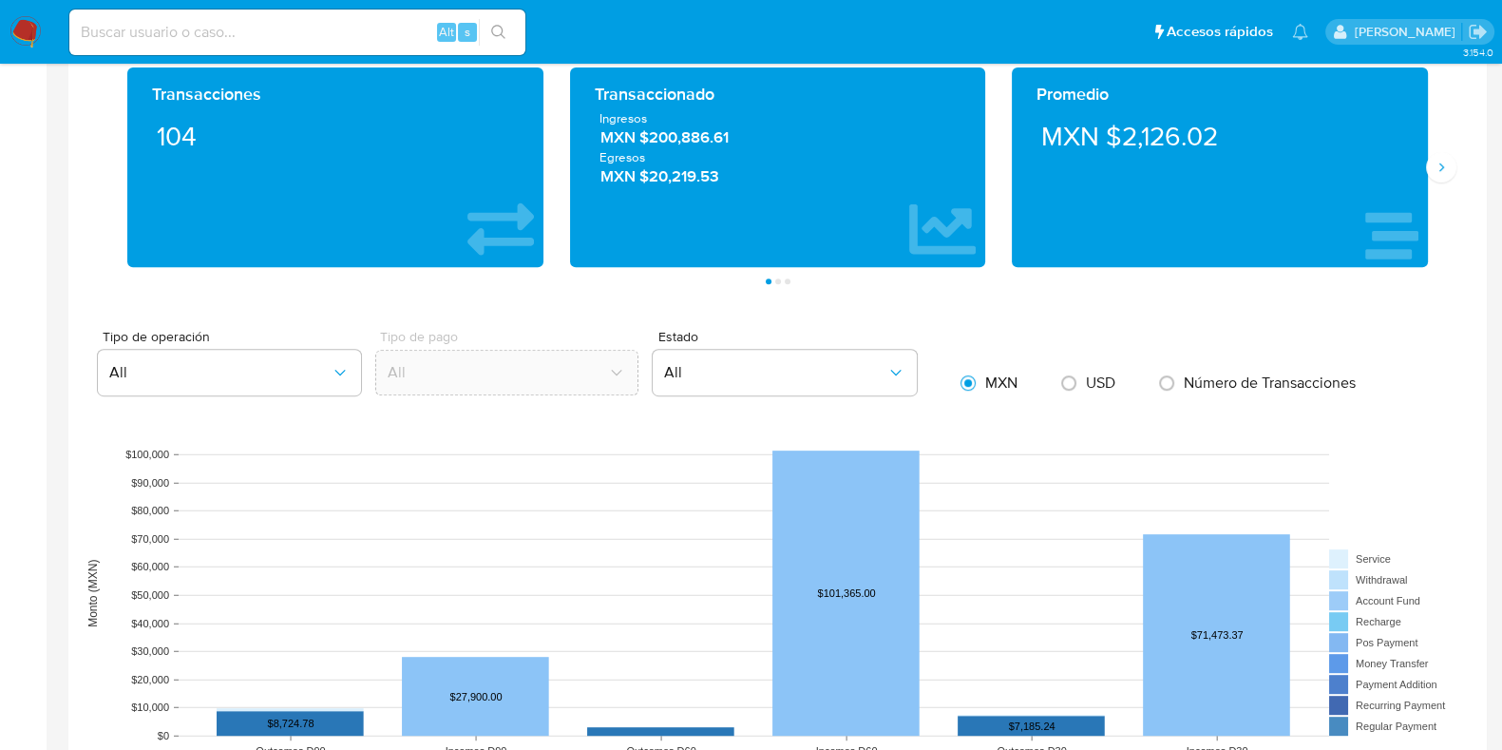
scroll to position [1425, 0]
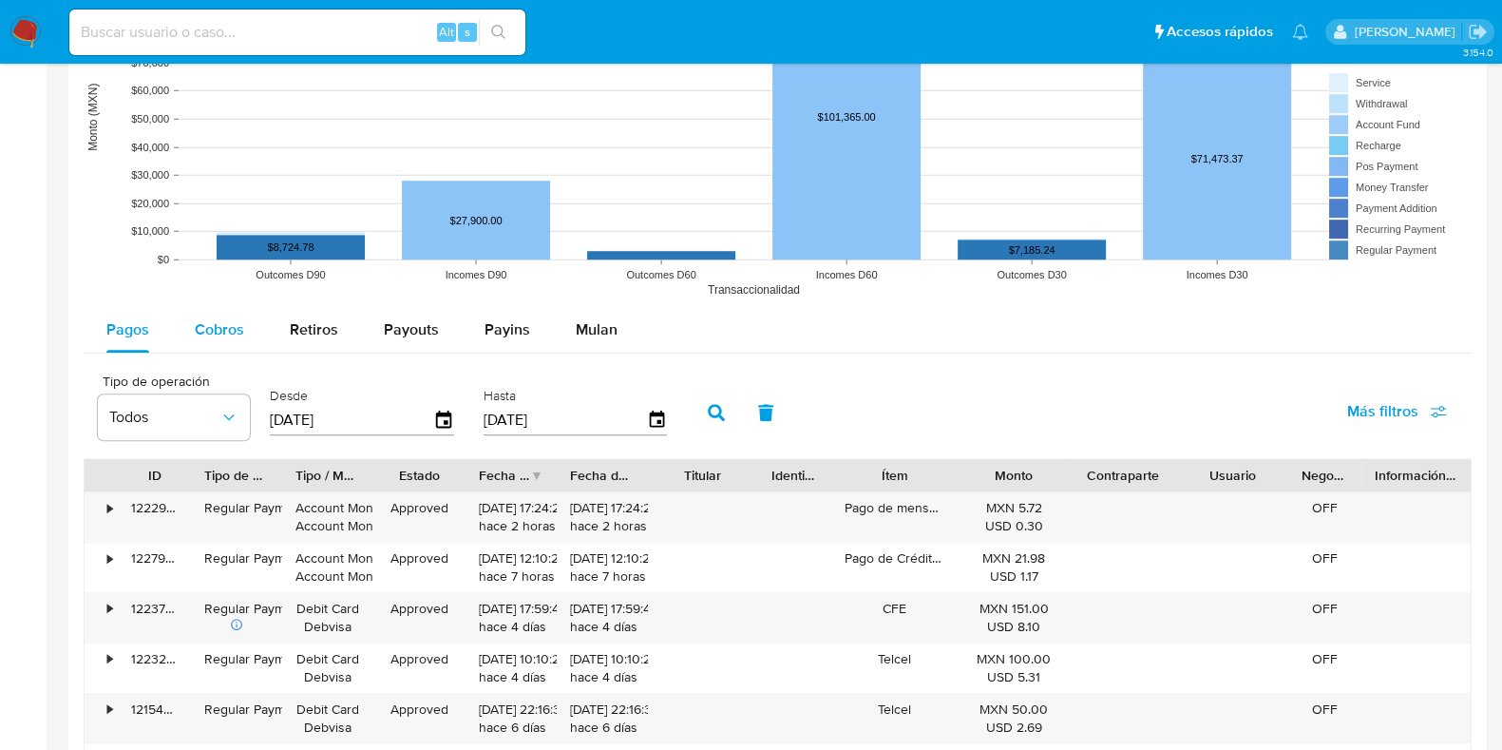
click at [225, 318] on span "Cobros" at bounding box center [219, 329] width 49 height 22
select select "10"
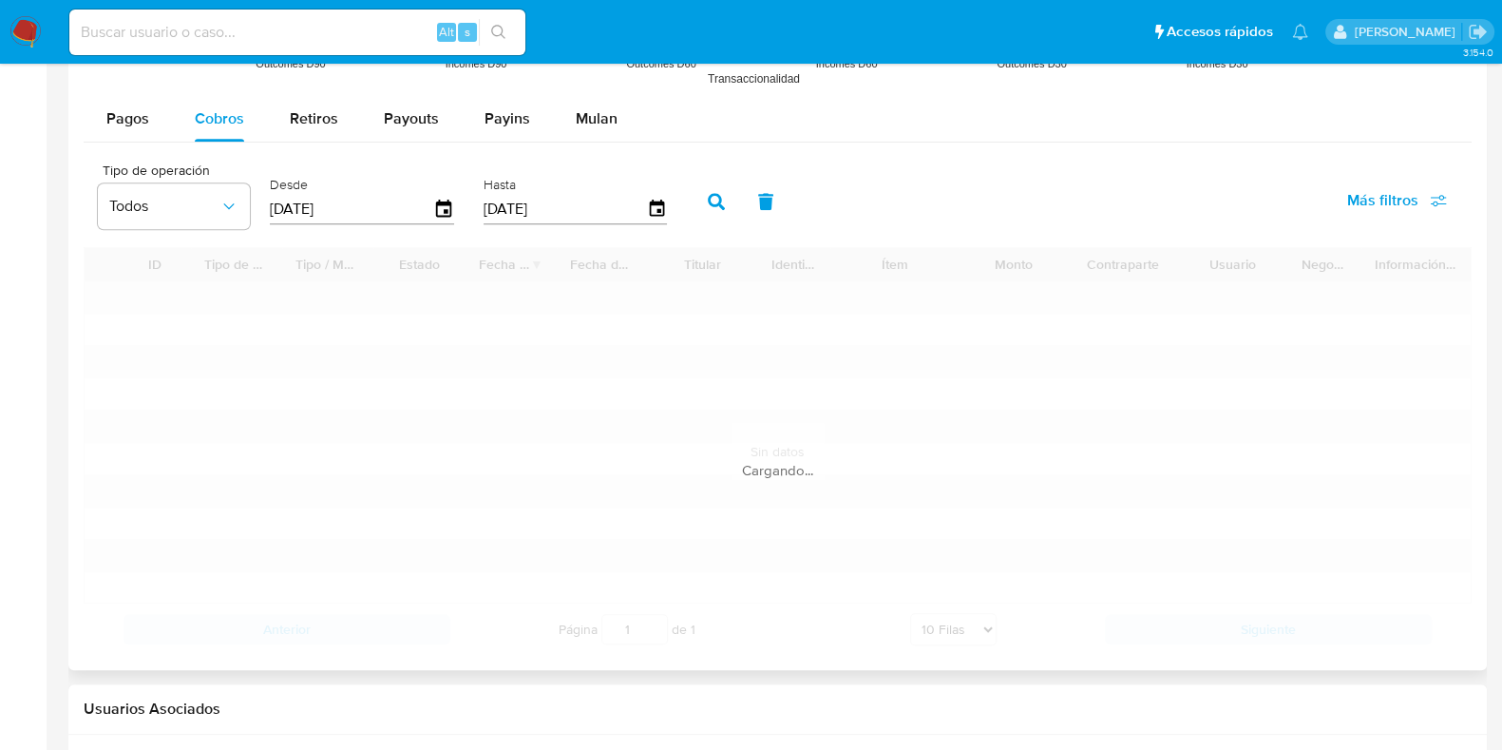
scroll to position [1845, 0]
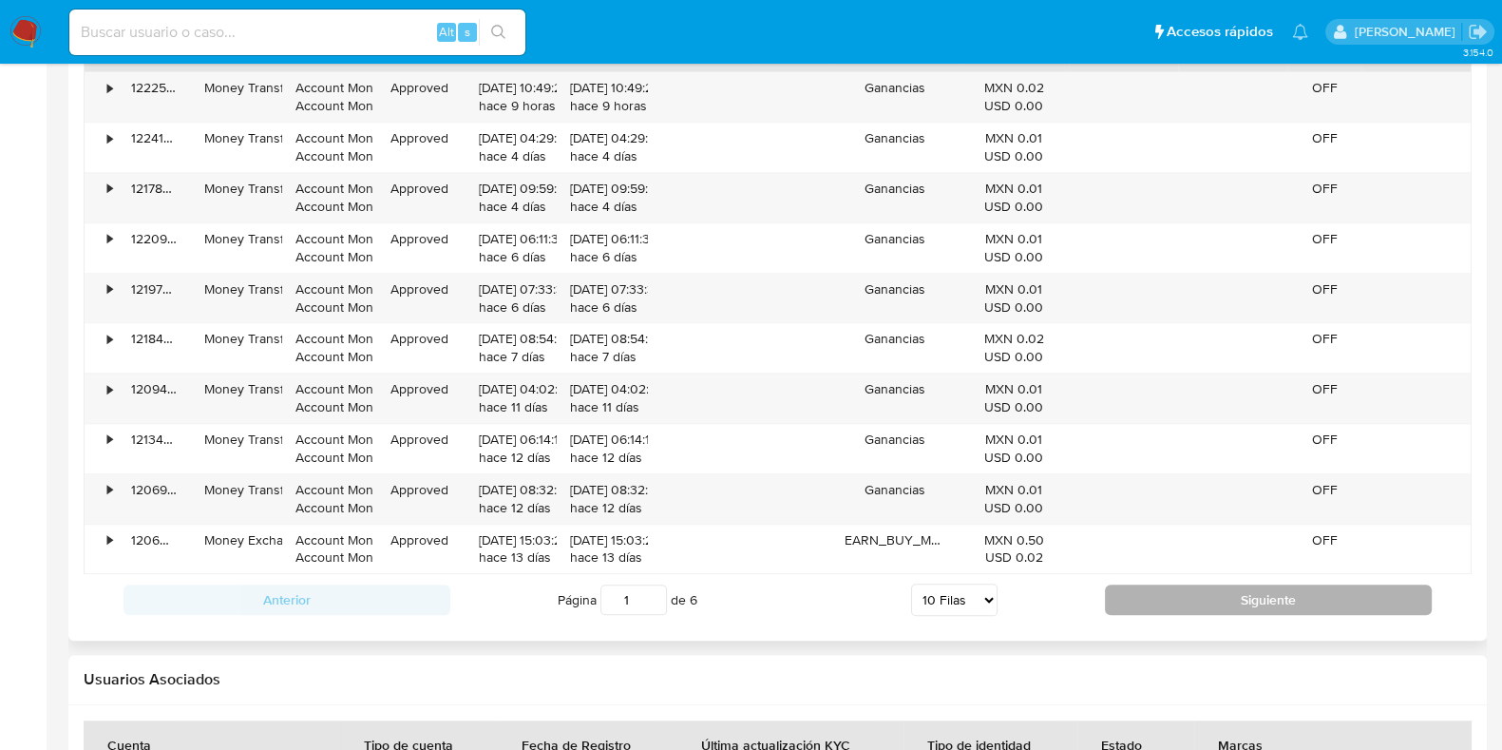
click at [1125, 593] on button "Siguiente" at bounding box center [1268, 599] width 327 height 30
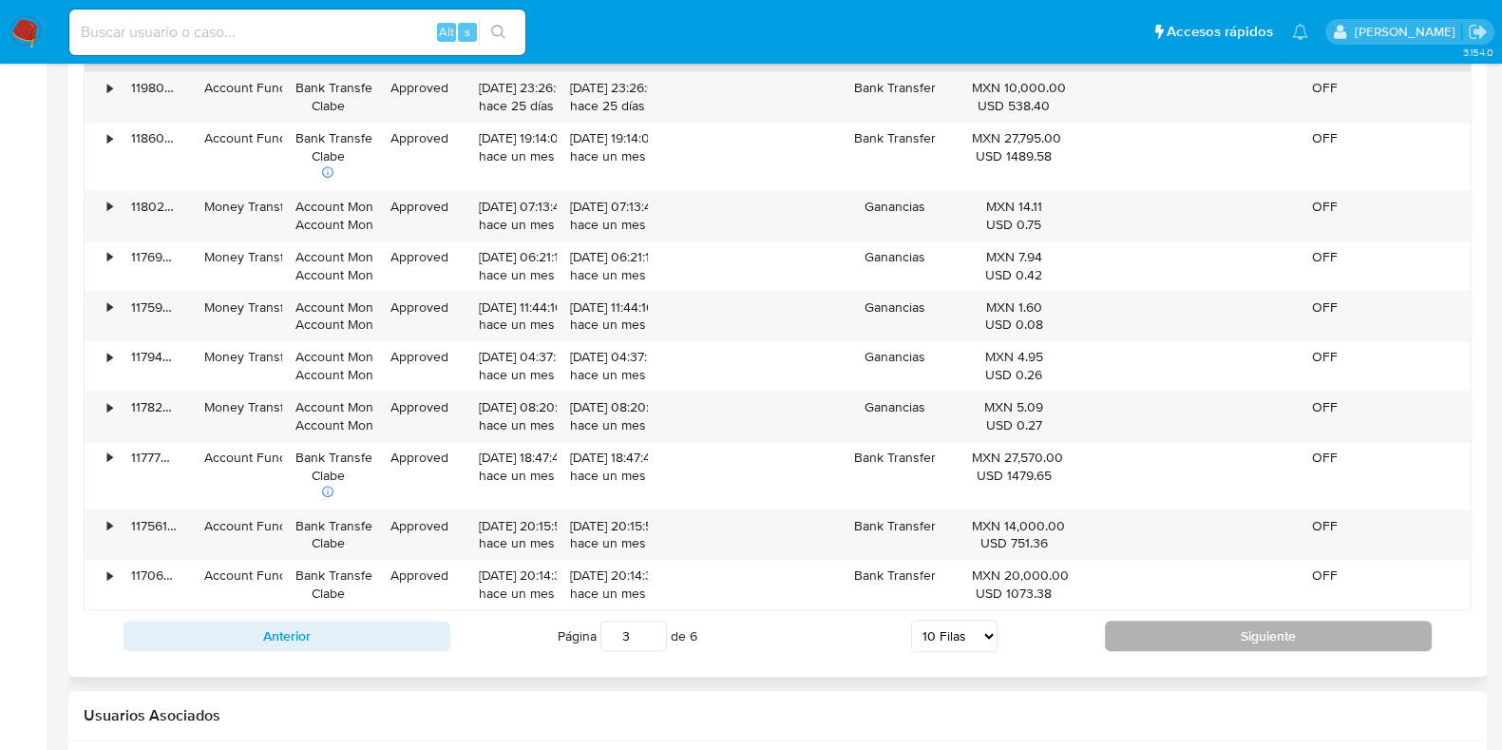
click at [1137, 633] on button "Siguiente" at bounding box center [1268, 635] width 327 height 30
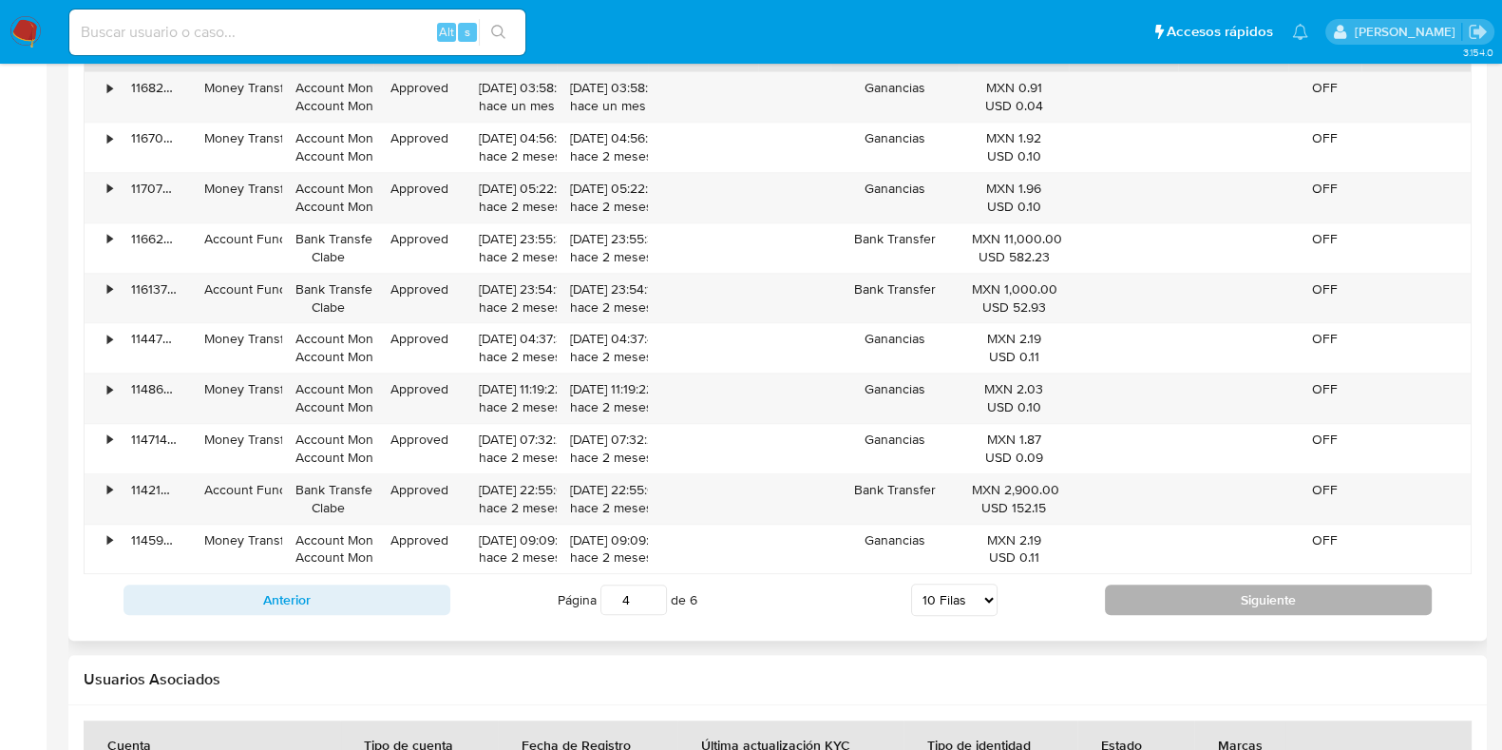
click at [1133, 610] on button "Siguiente" at bounding box center [1268, 599] width 327 height 30
click at [1150, 591] on button "Siguiente" at bounding box center [1268, 599] width 327 height 30
type input "6"
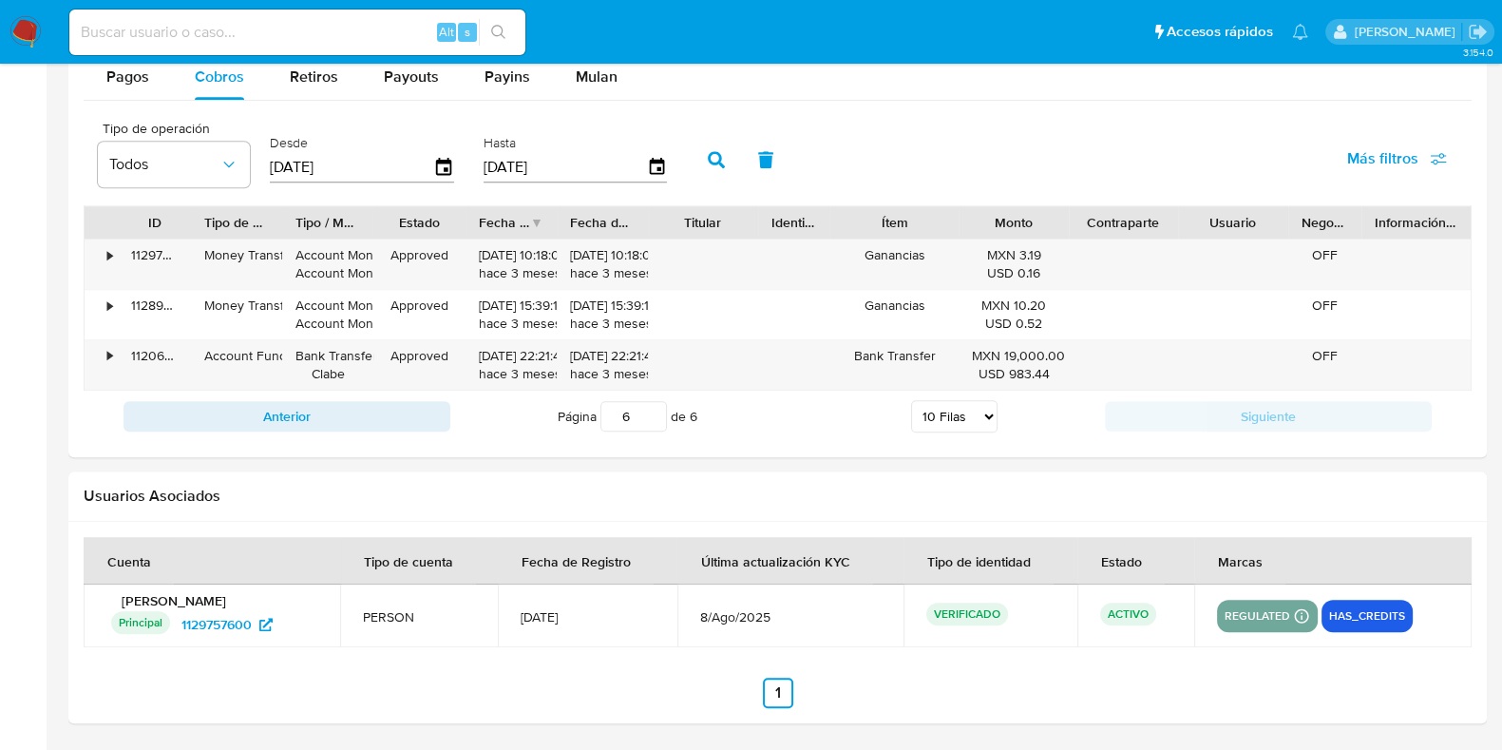
scroll to position [1675, 0]
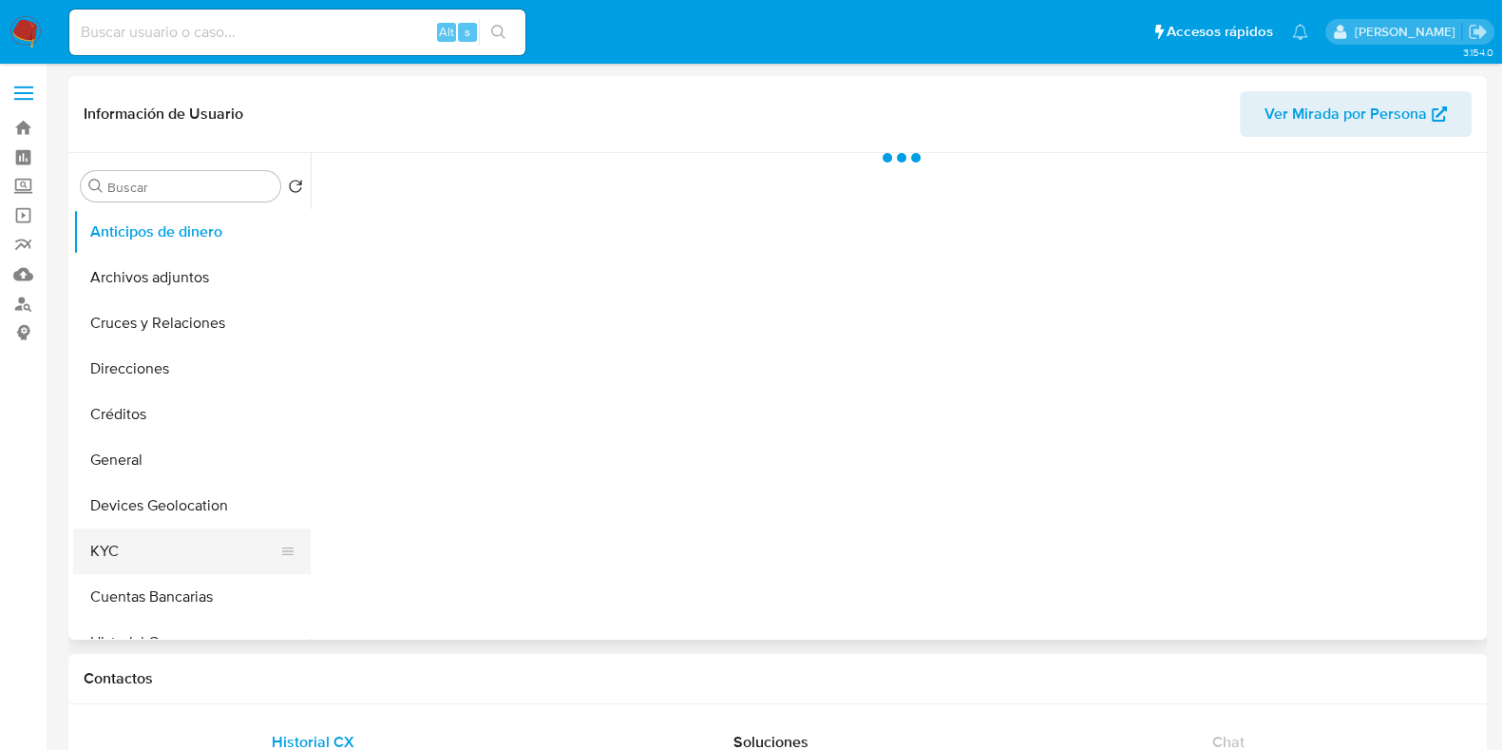
click at [98, 549] on button "KYC" at bounding box center [184, 551] width 222 height 46
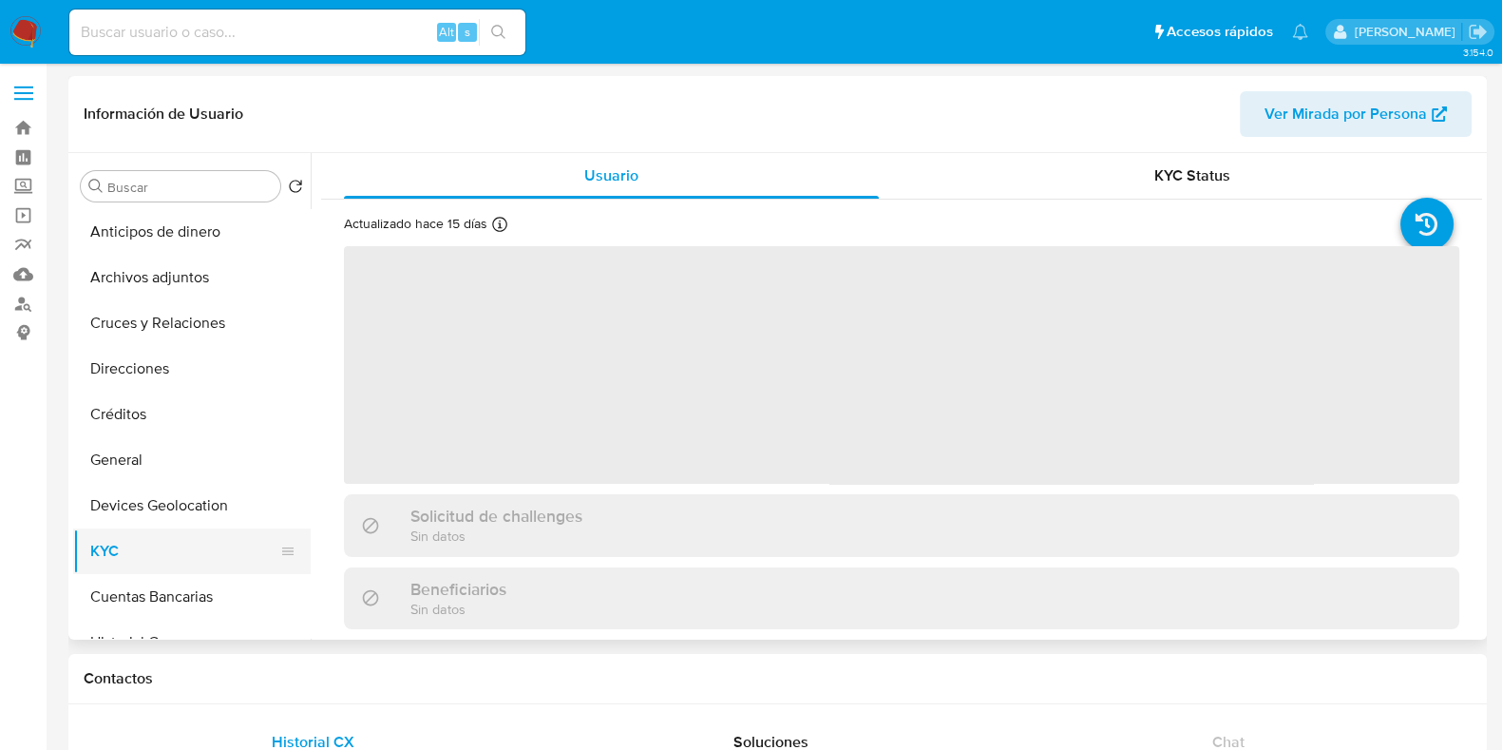
select select "10"
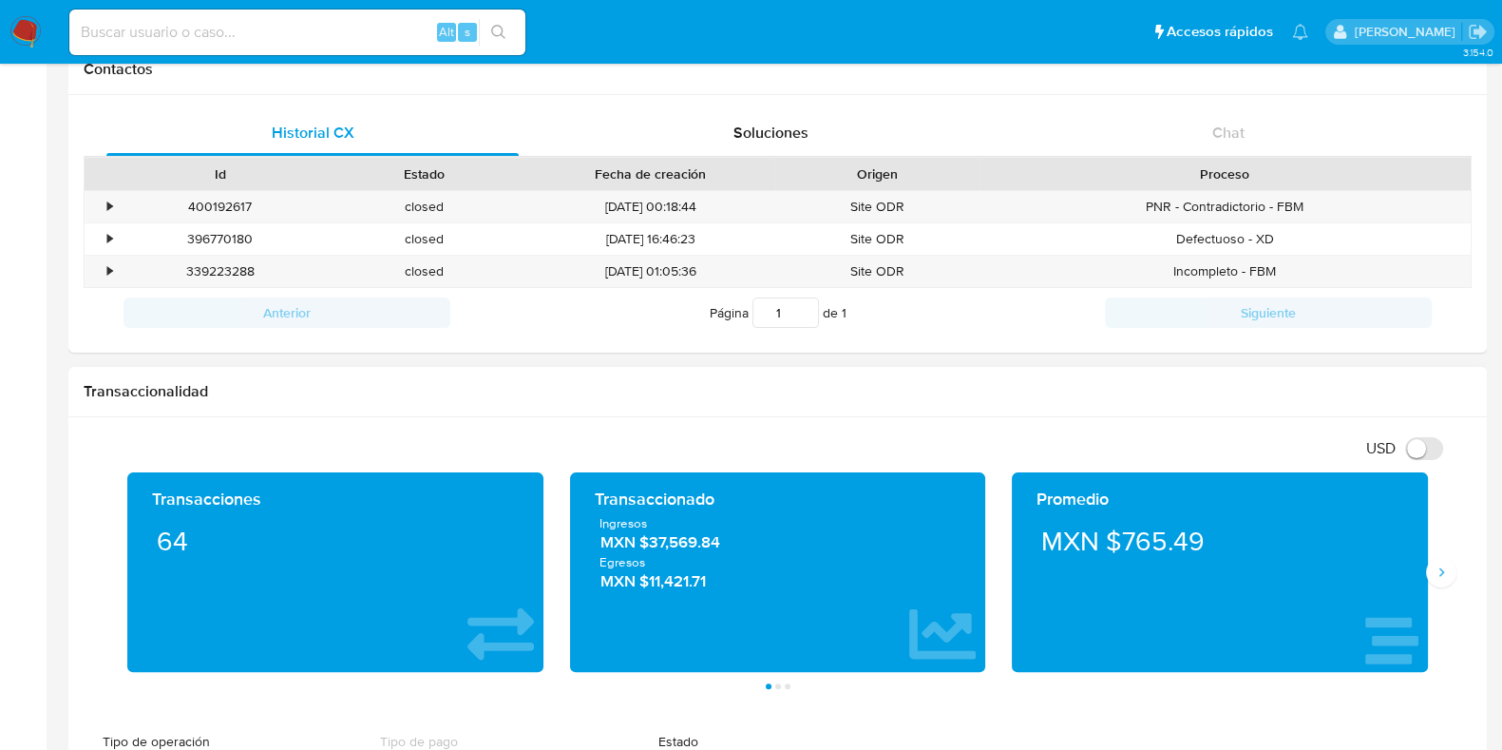
scroll to position [713, 0]
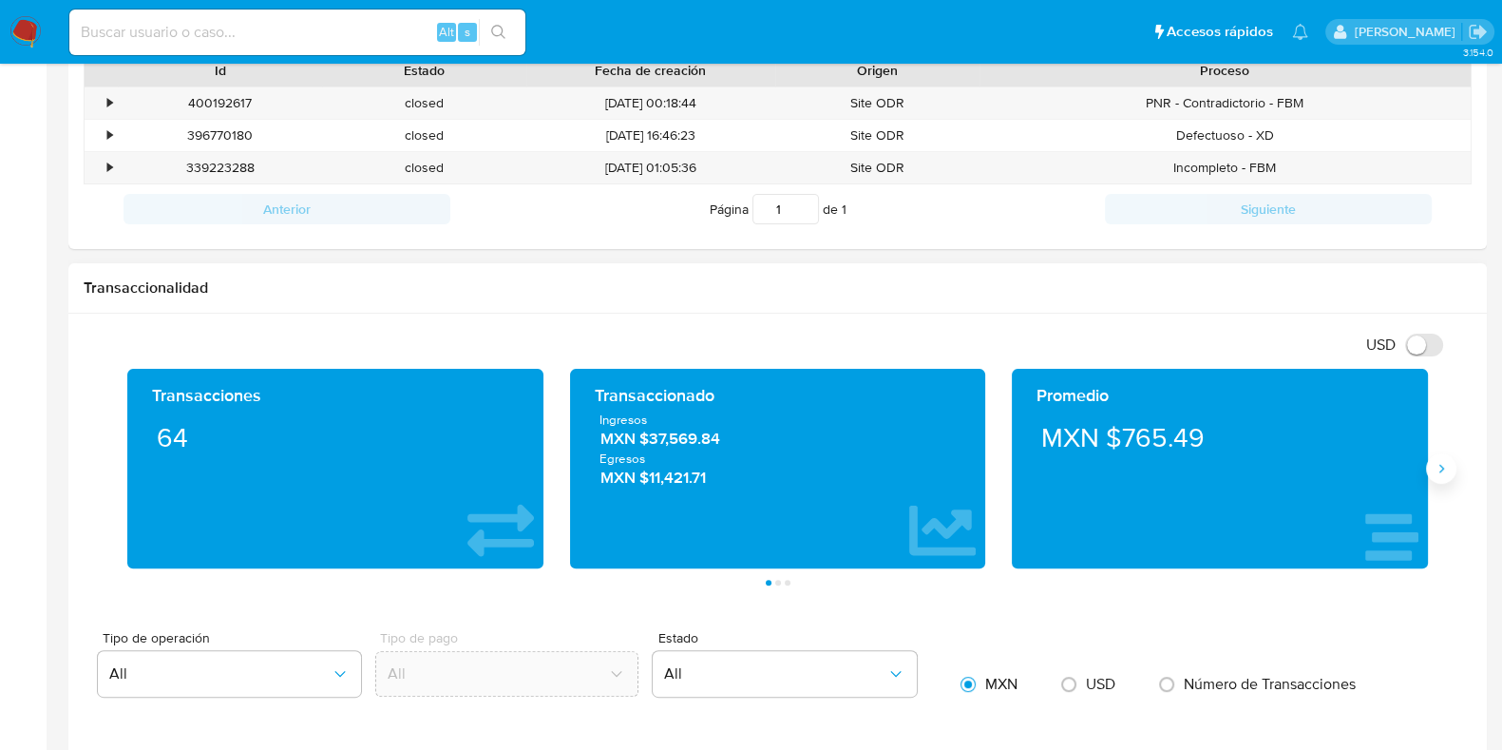
click at [1438, 479] on button "Siguiente" at bounding box center [1441, 468] width 30 height 30
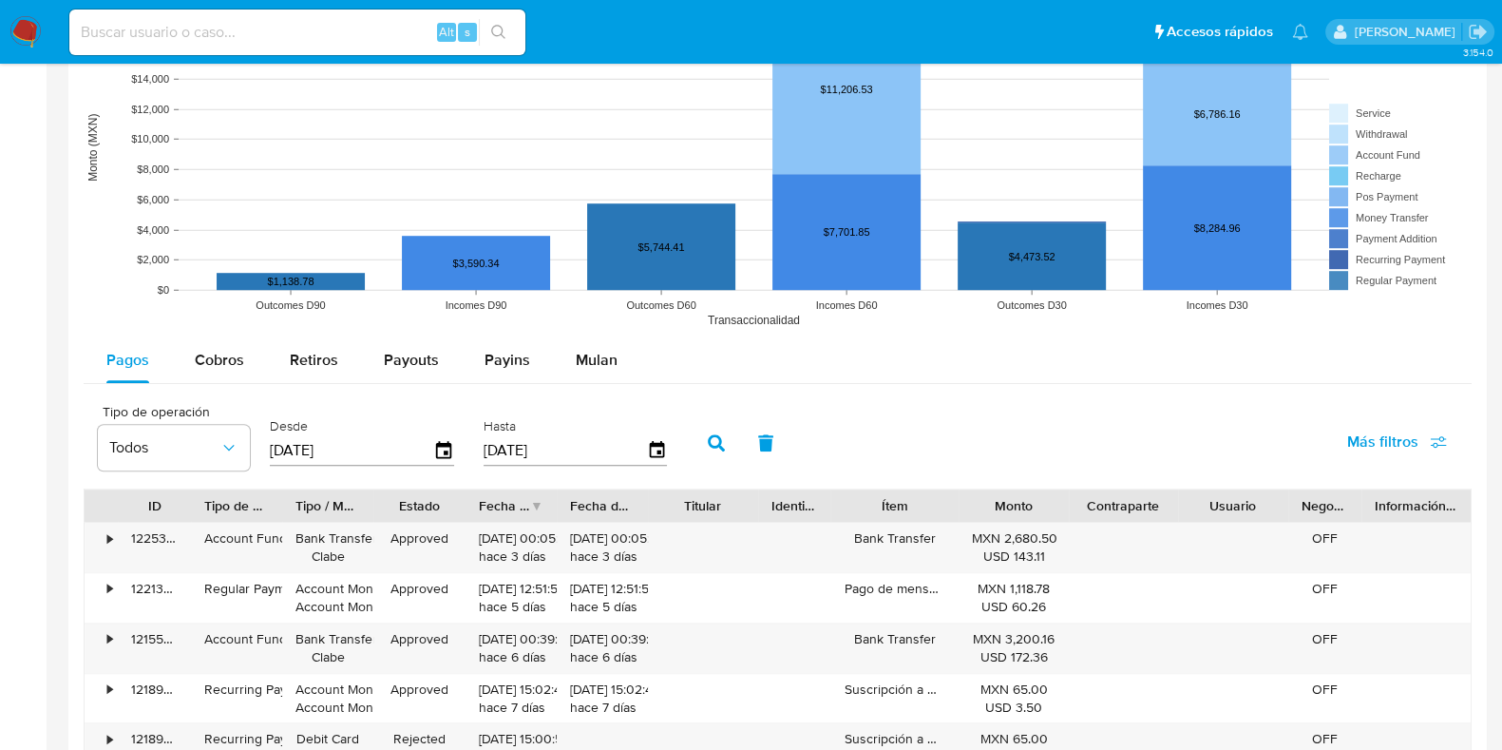
scroll to position [1662, 0]
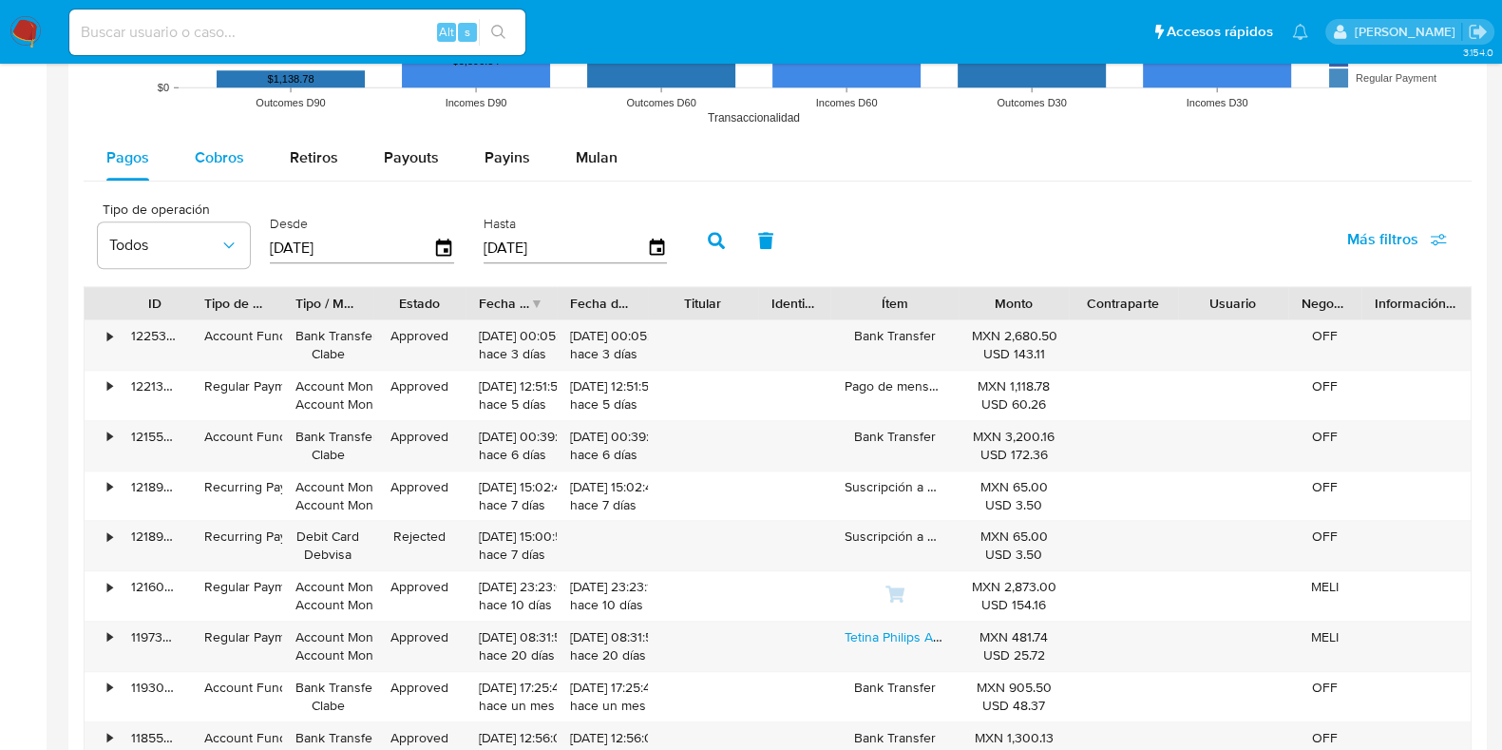
click at [212, 141] on div "Cobros" at bounding box center [219, 158] width 49 height 46
select select "10"
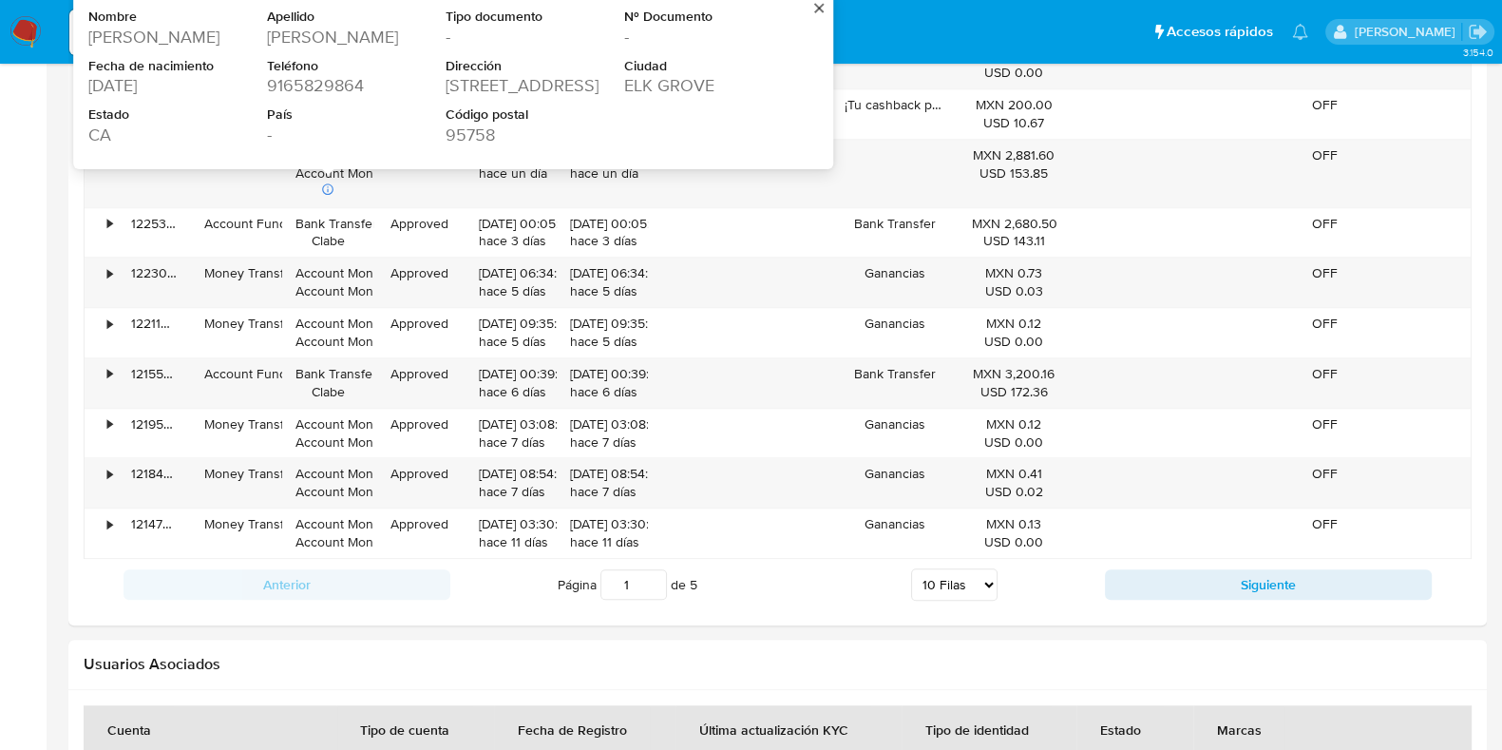
scroll to position [2106, 0]
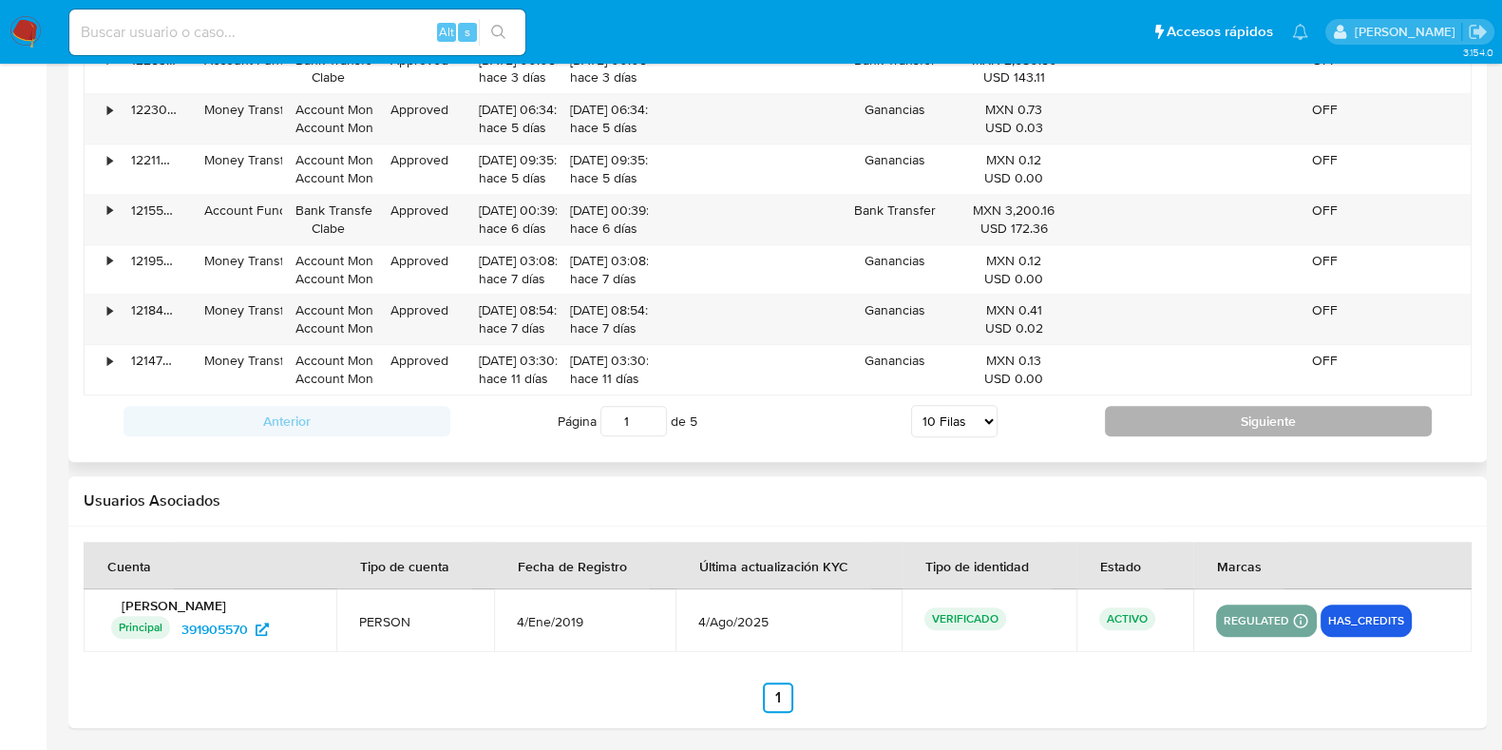
click at [1230, 406] on button "Siguiente" at bounding box center [1268, 421] width 327 height 30
type input "2"
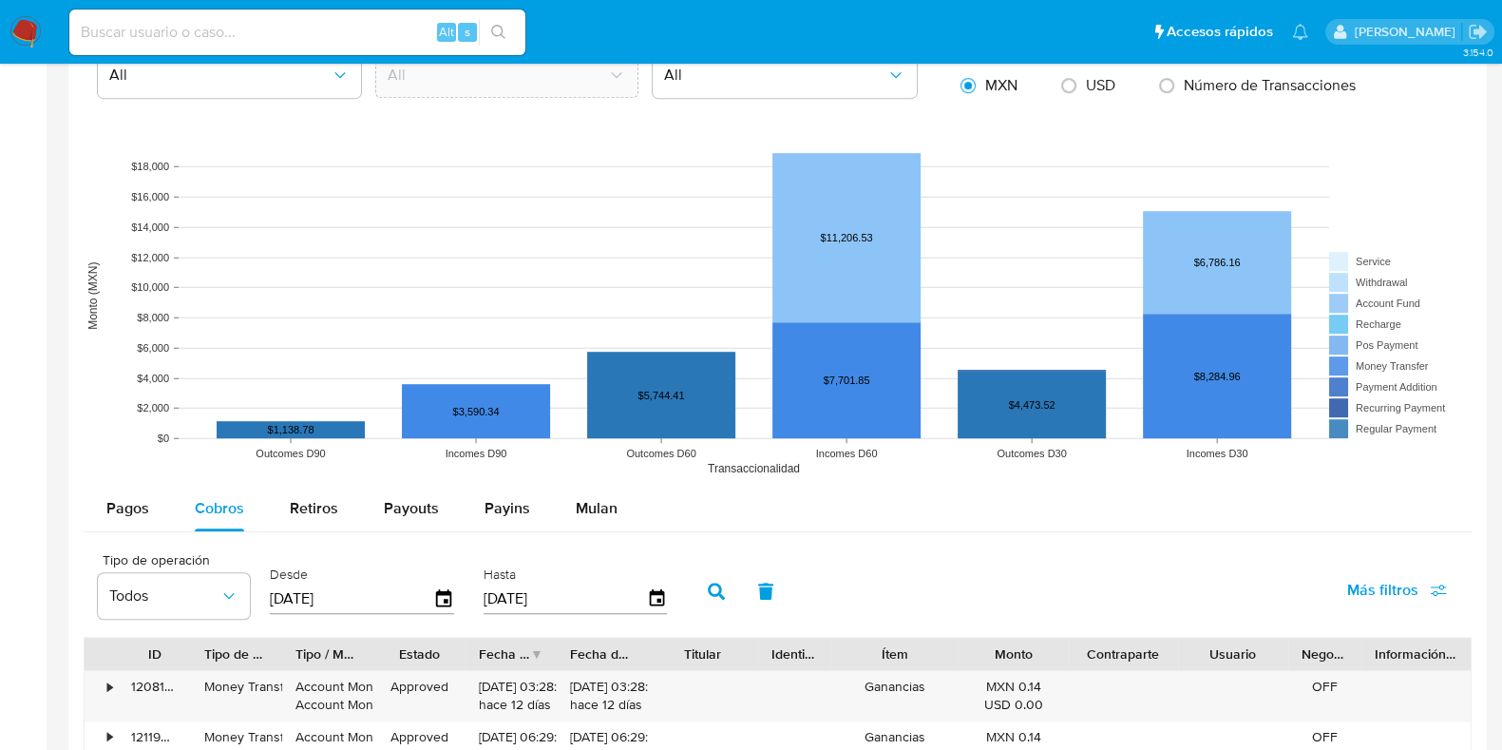
scroll to position [1513, 0]
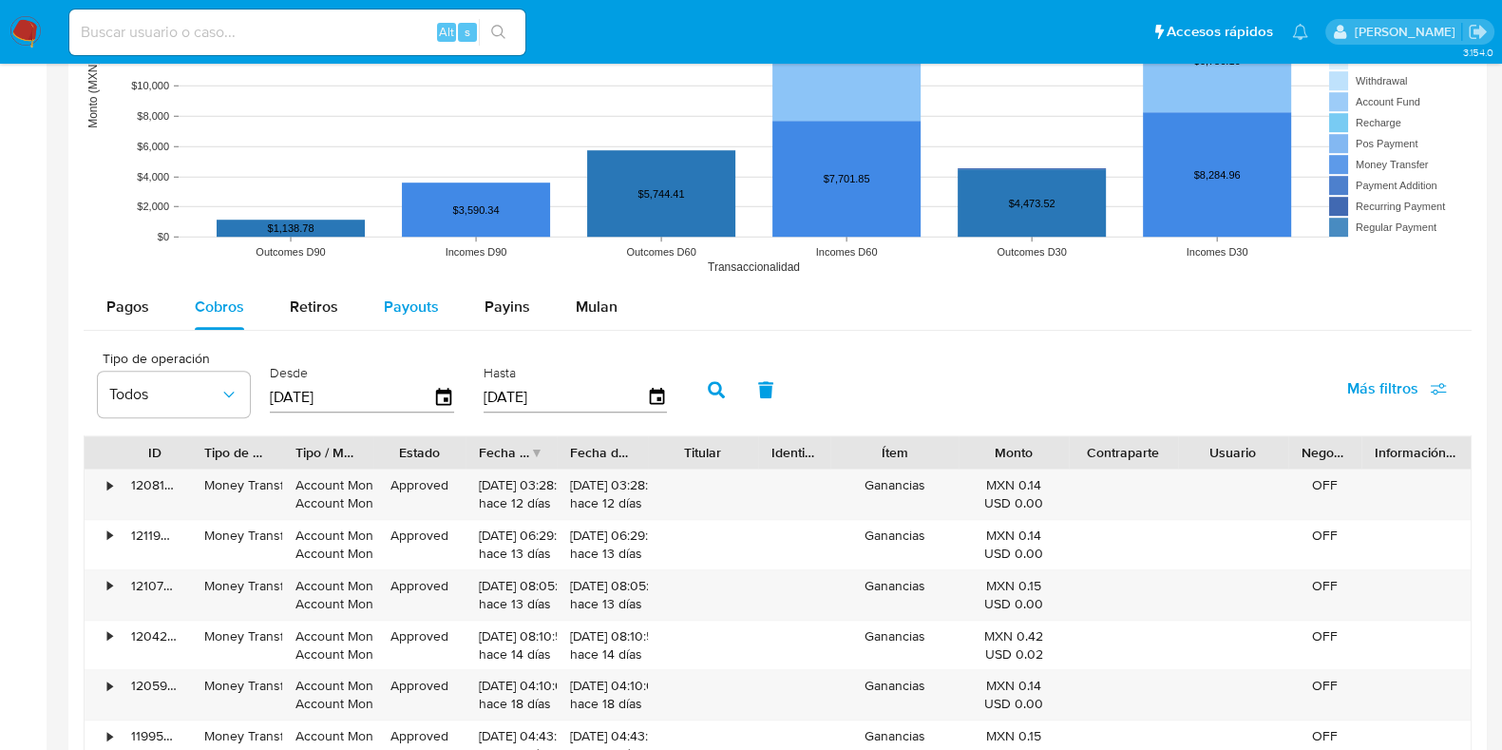
click at [427, 306] on span "Payouts" at bounding box center [411, 306] width 55 height 22
select select "10"
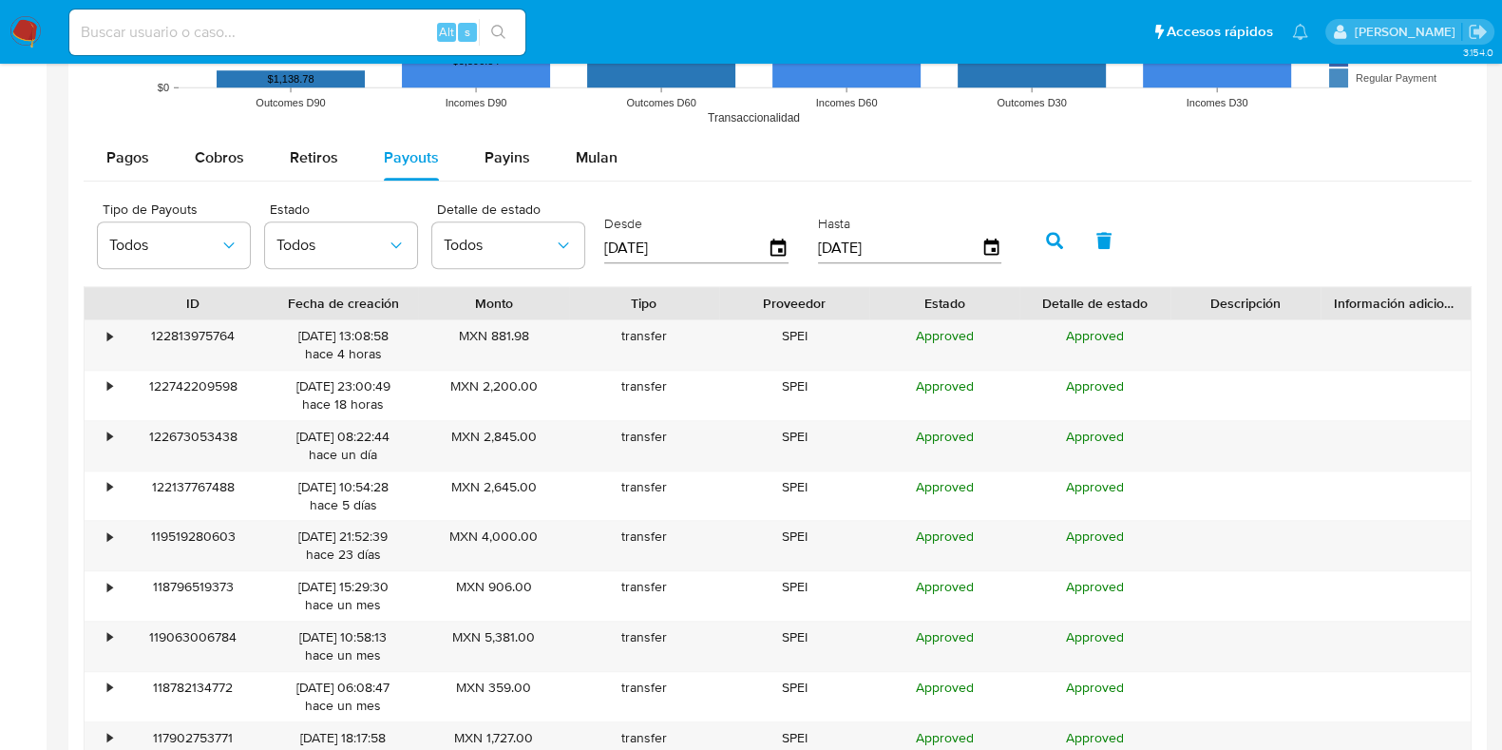
scroll to position [1869, 0]
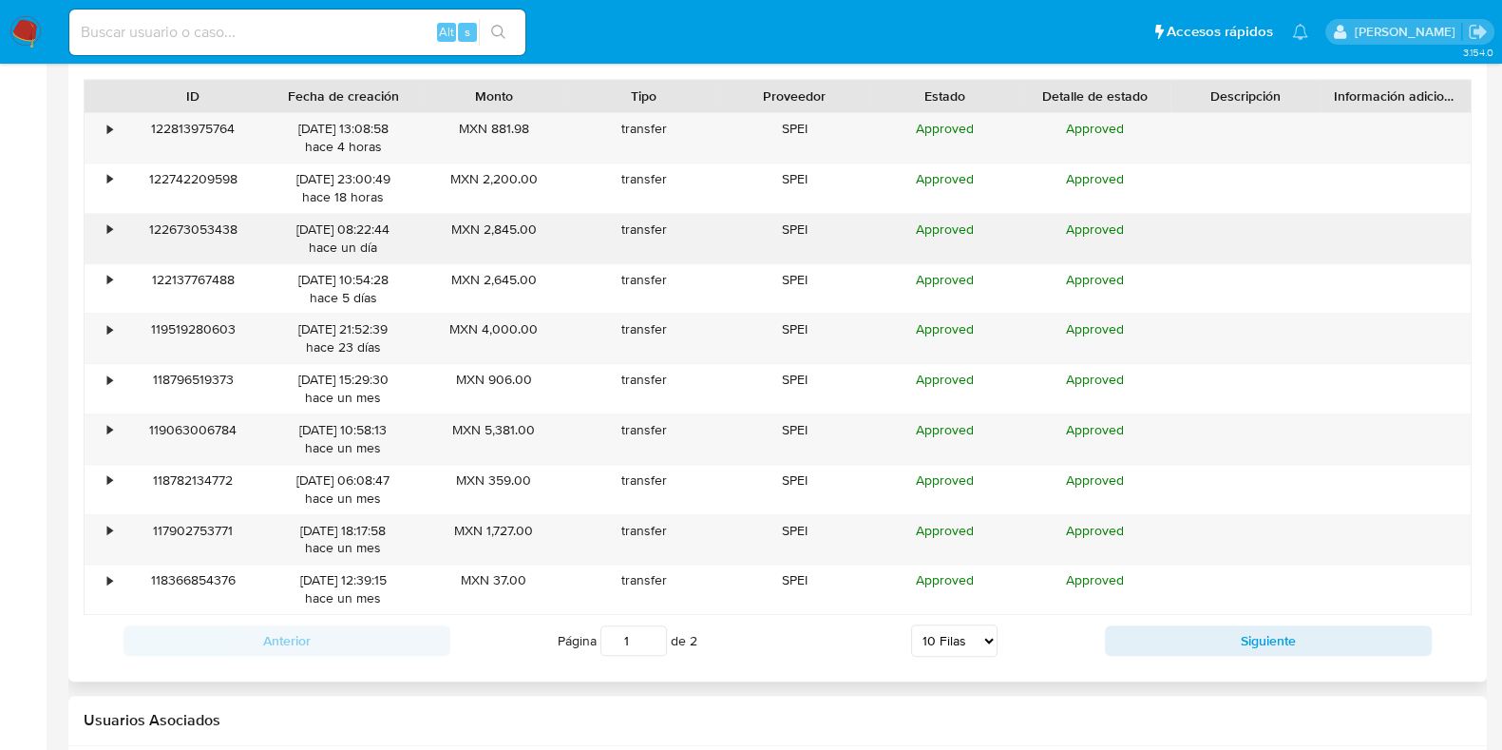
click at [97, 219] on div "•" at bounding box center [101, 238] width 33 height 49
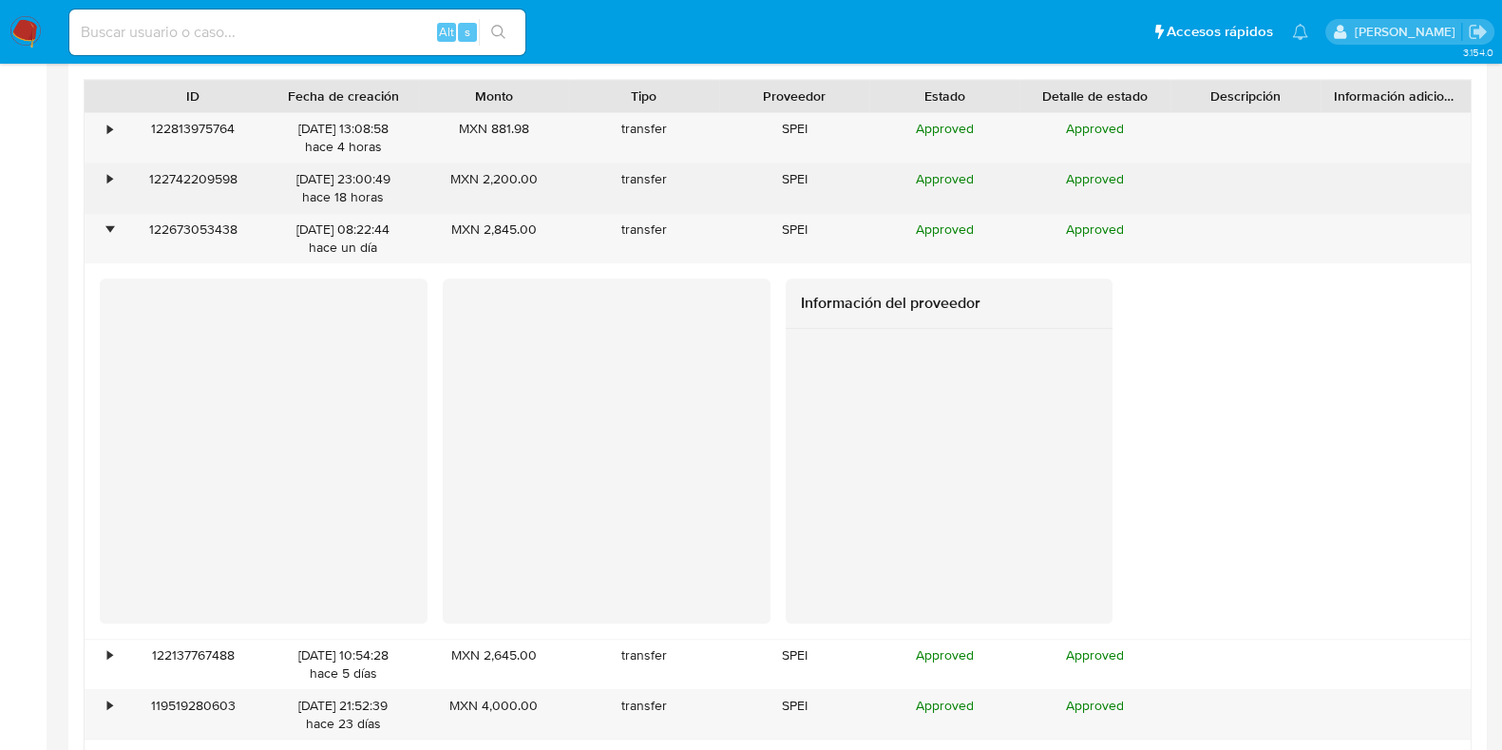
click at [105, 194] on div "•" at bounding box center [101, 187] width 33 height 49
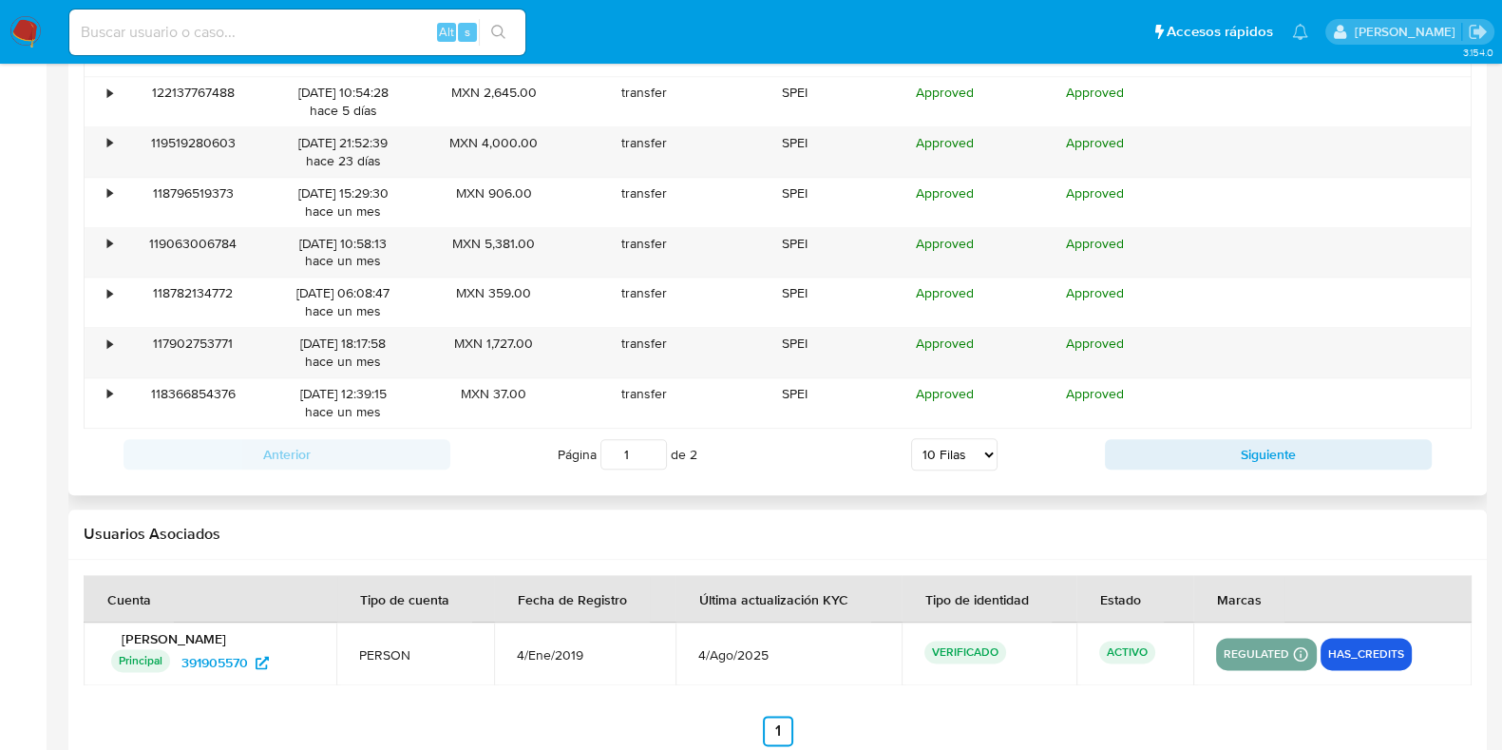
scroll to position [2819, 0]
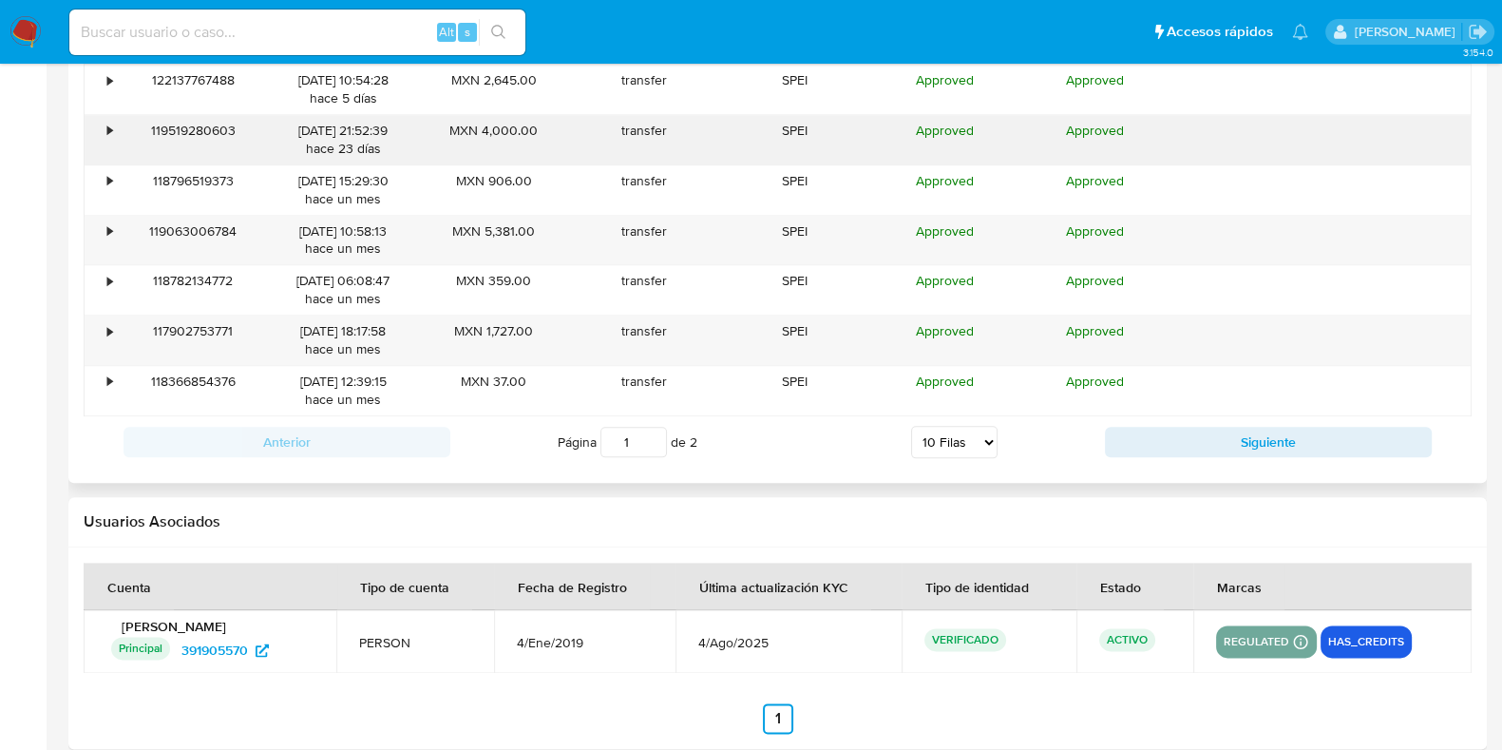
click at [113, 134] on div "•" at bounding box center [101, 139] width 33 height 49
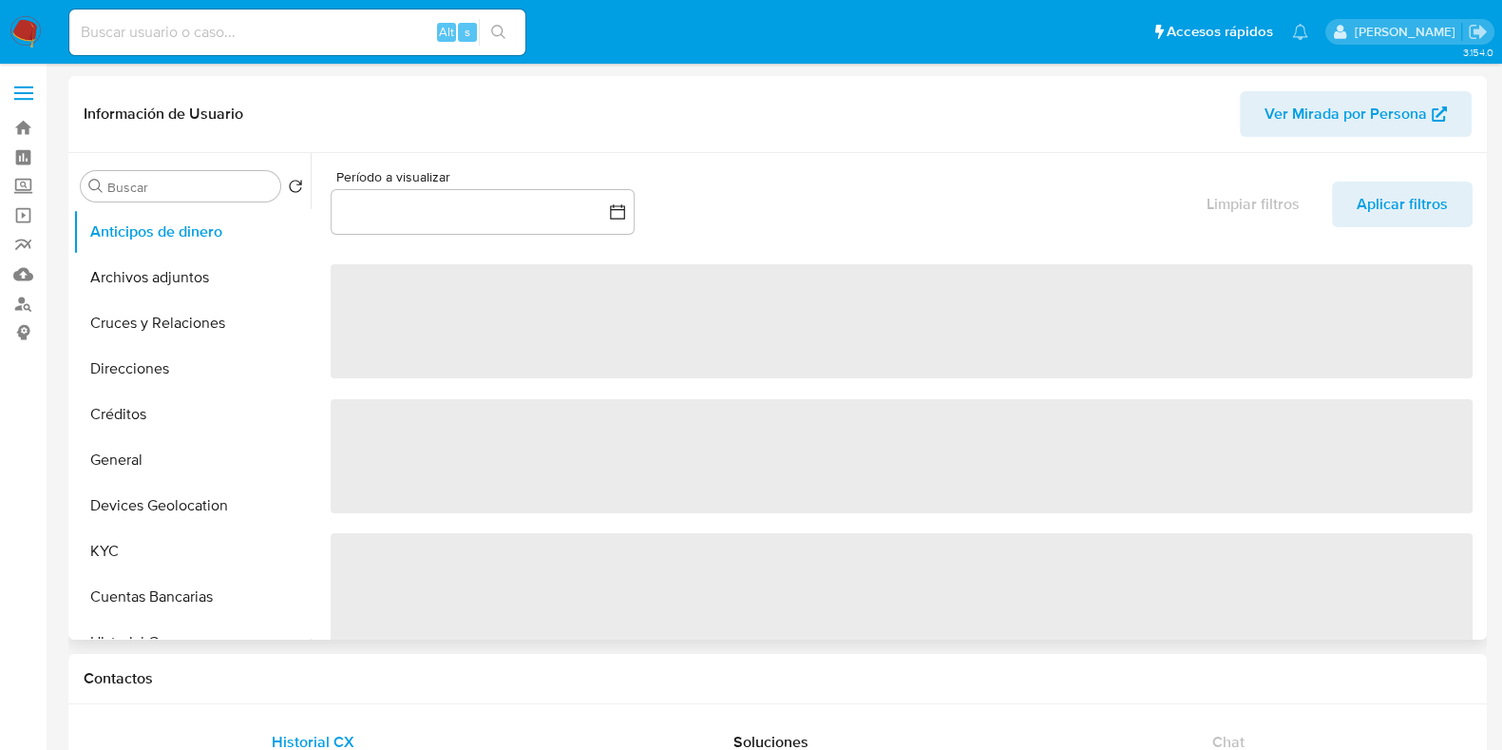
select select "10"
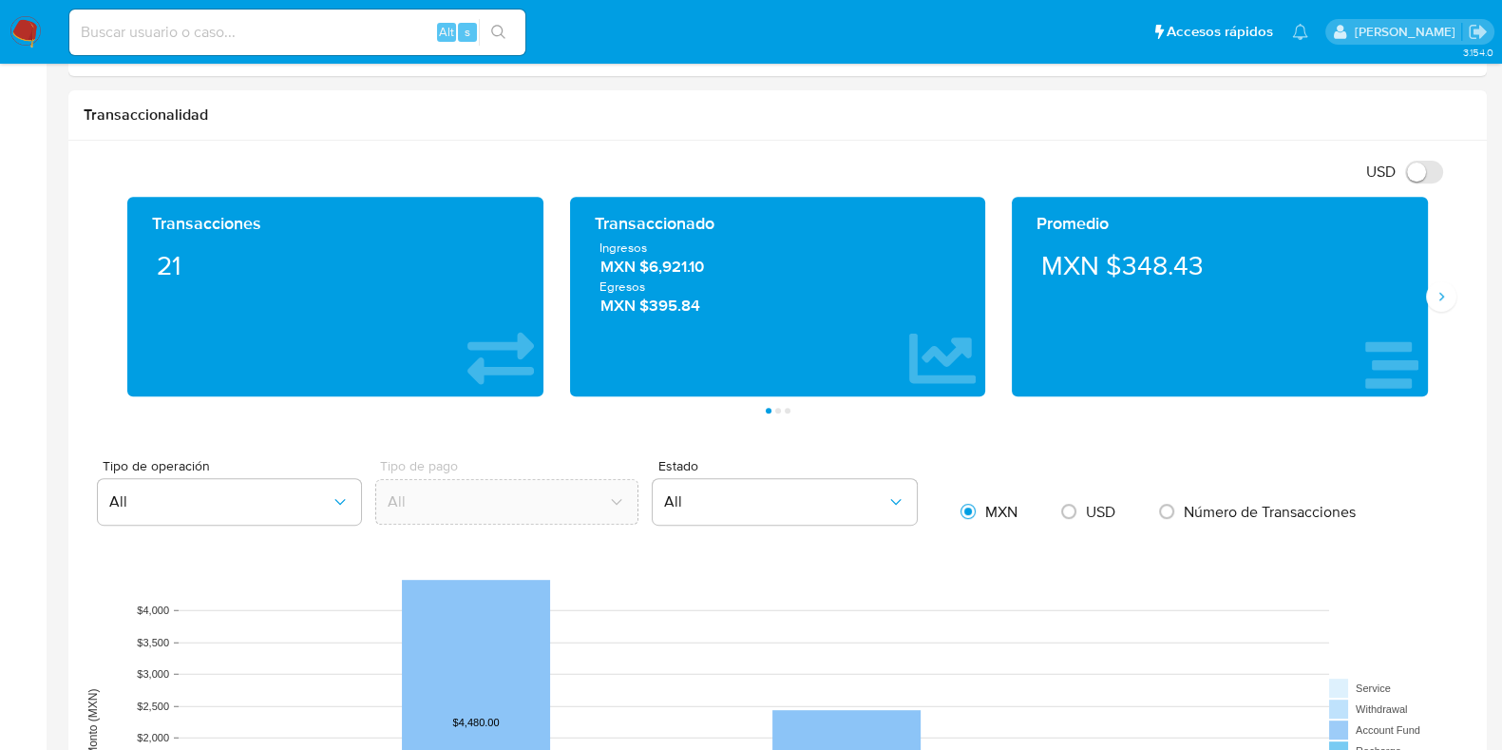
scroll to position [1425, 0]
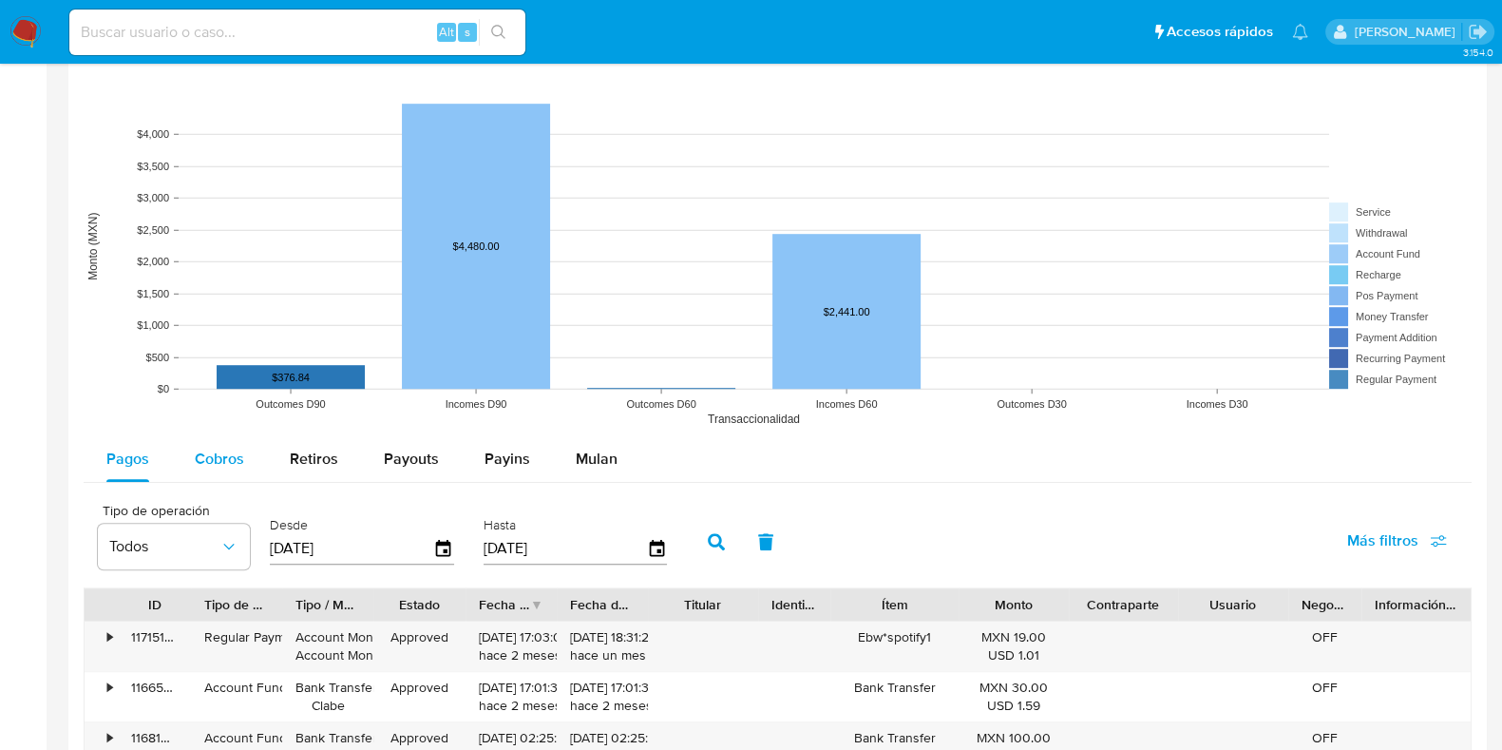
click at [242, 462] on span "Cobros" at bounding box center [219, 459] width 49 height 22
select select "10"
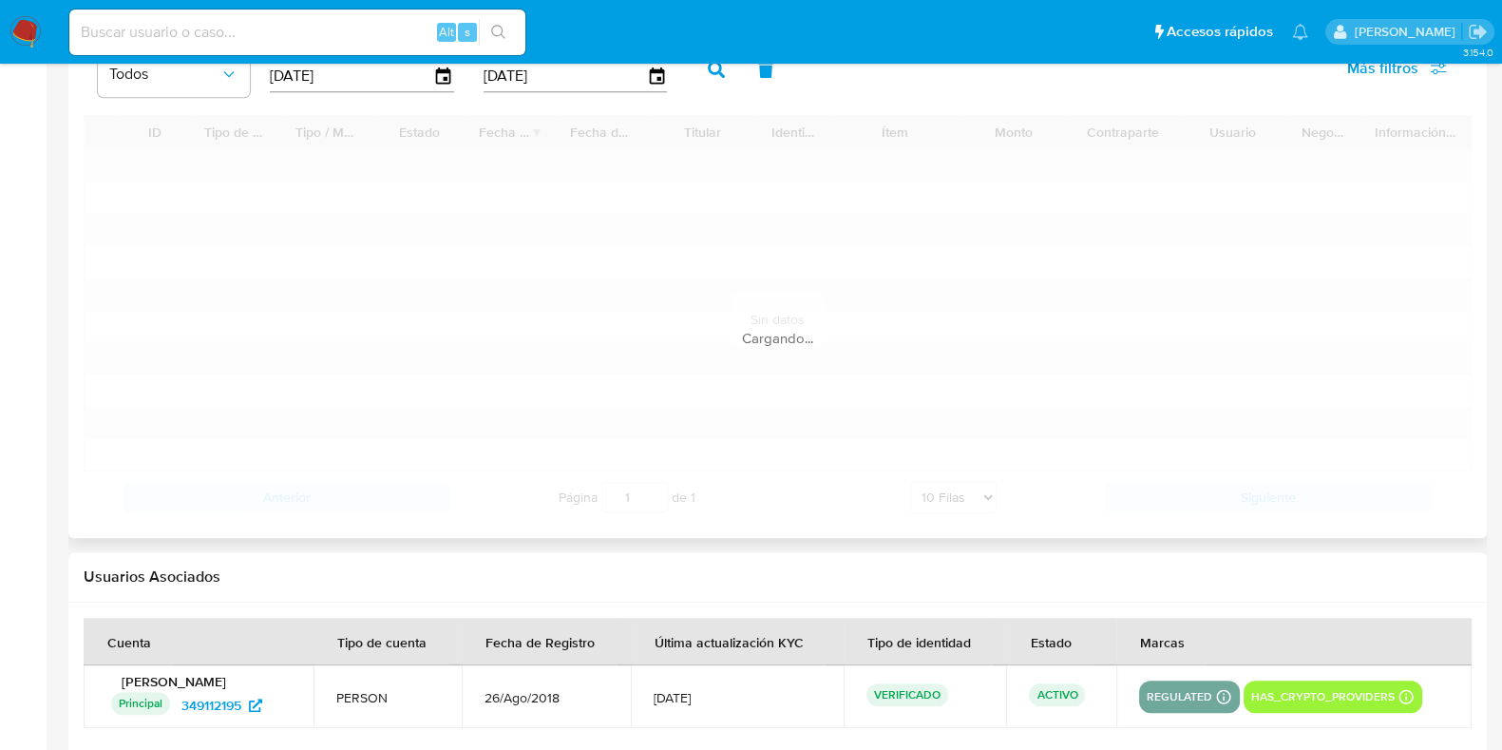
scroll to position [1899, 0]
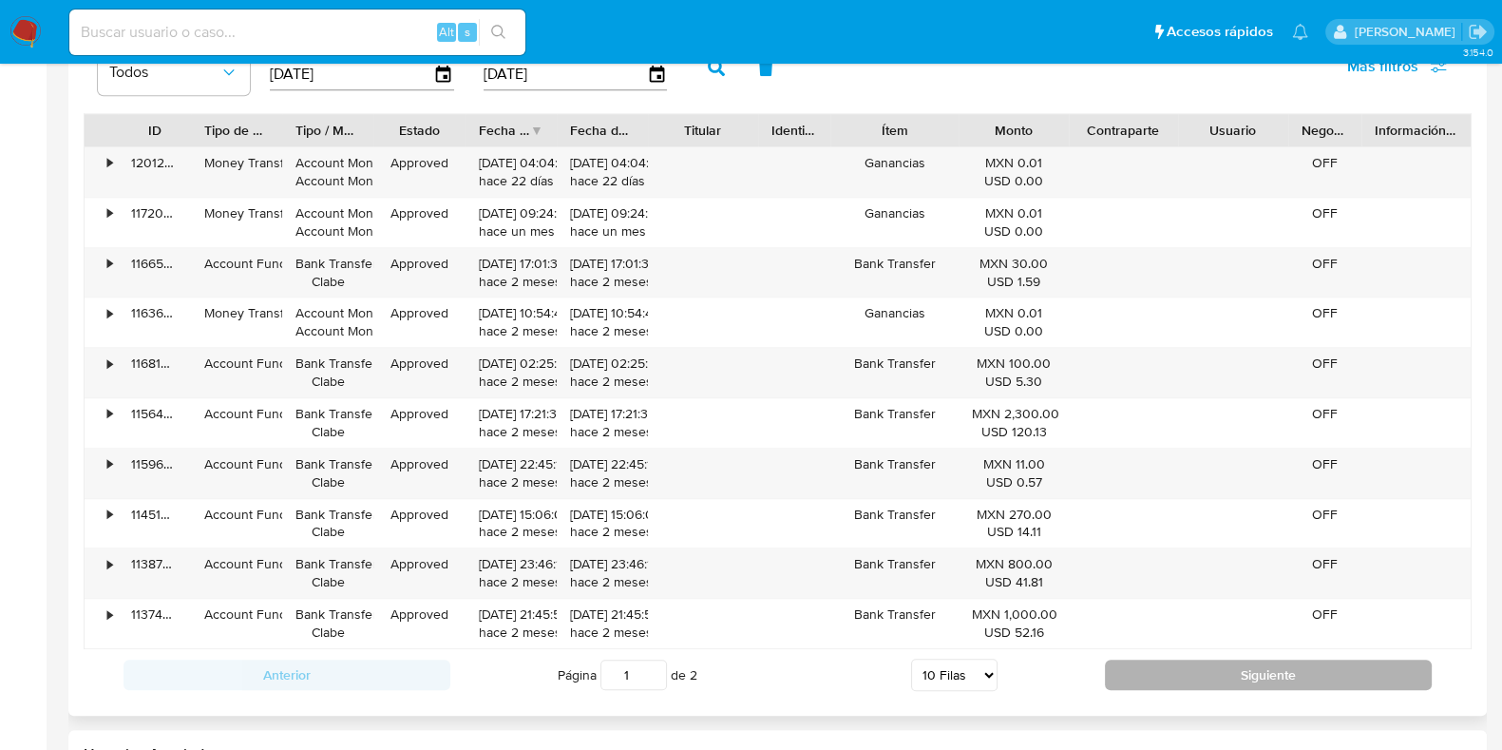
click at [1119, 660] on button "Siguiente" at bounding box center [1268, 674] width 327 height 30
type input "2"
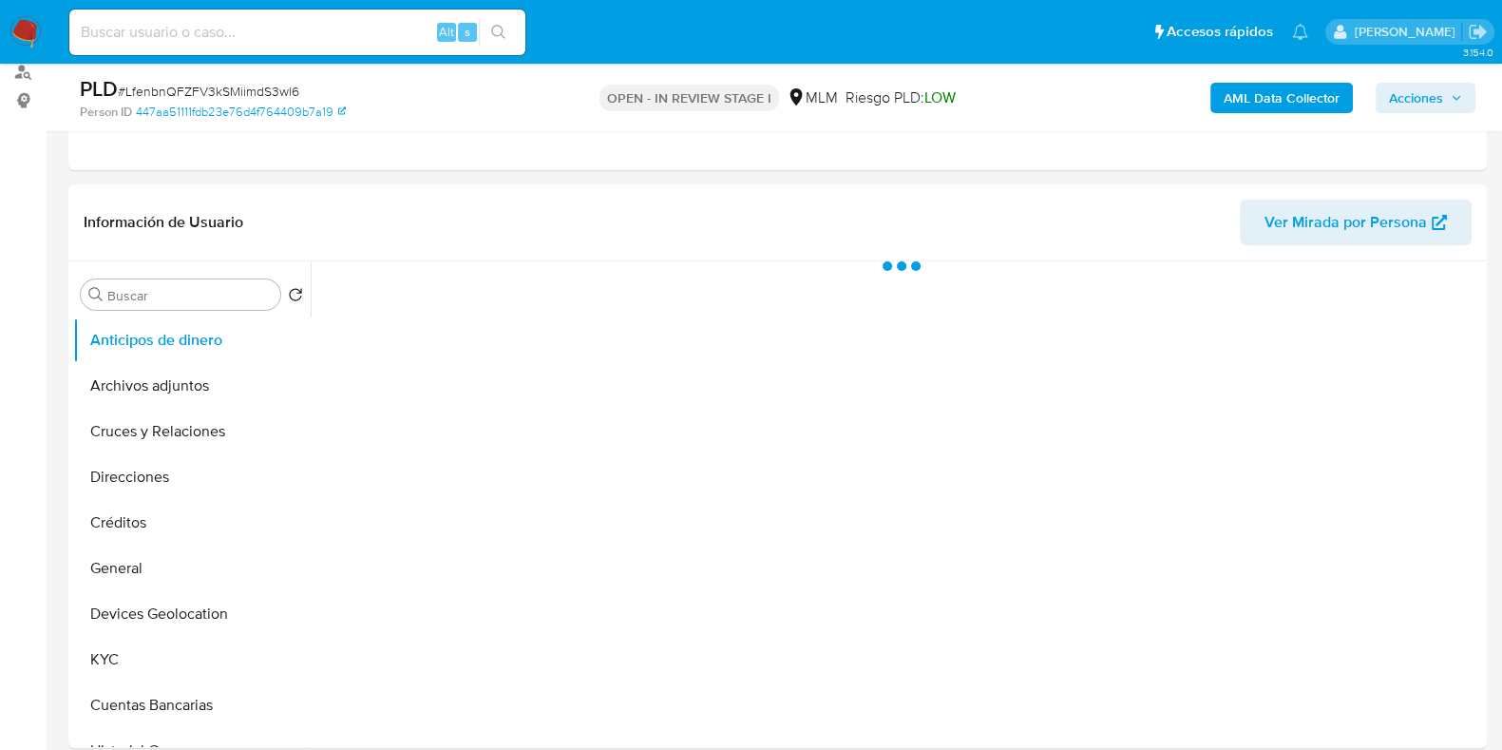
scroll to position [237, 0]
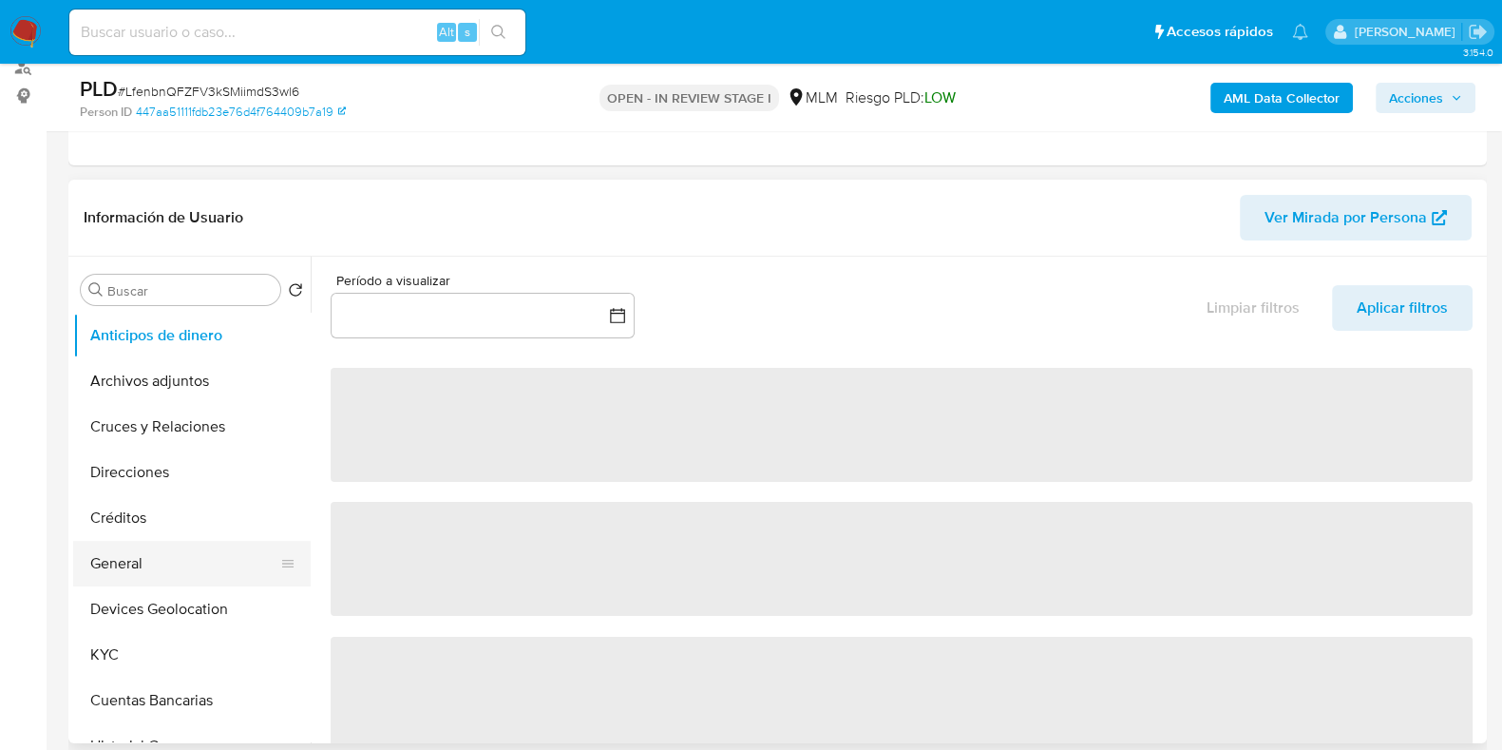
click at [138, 546] on button "General" at bounding box center [184, 564] width 222 height 46
select select "10"
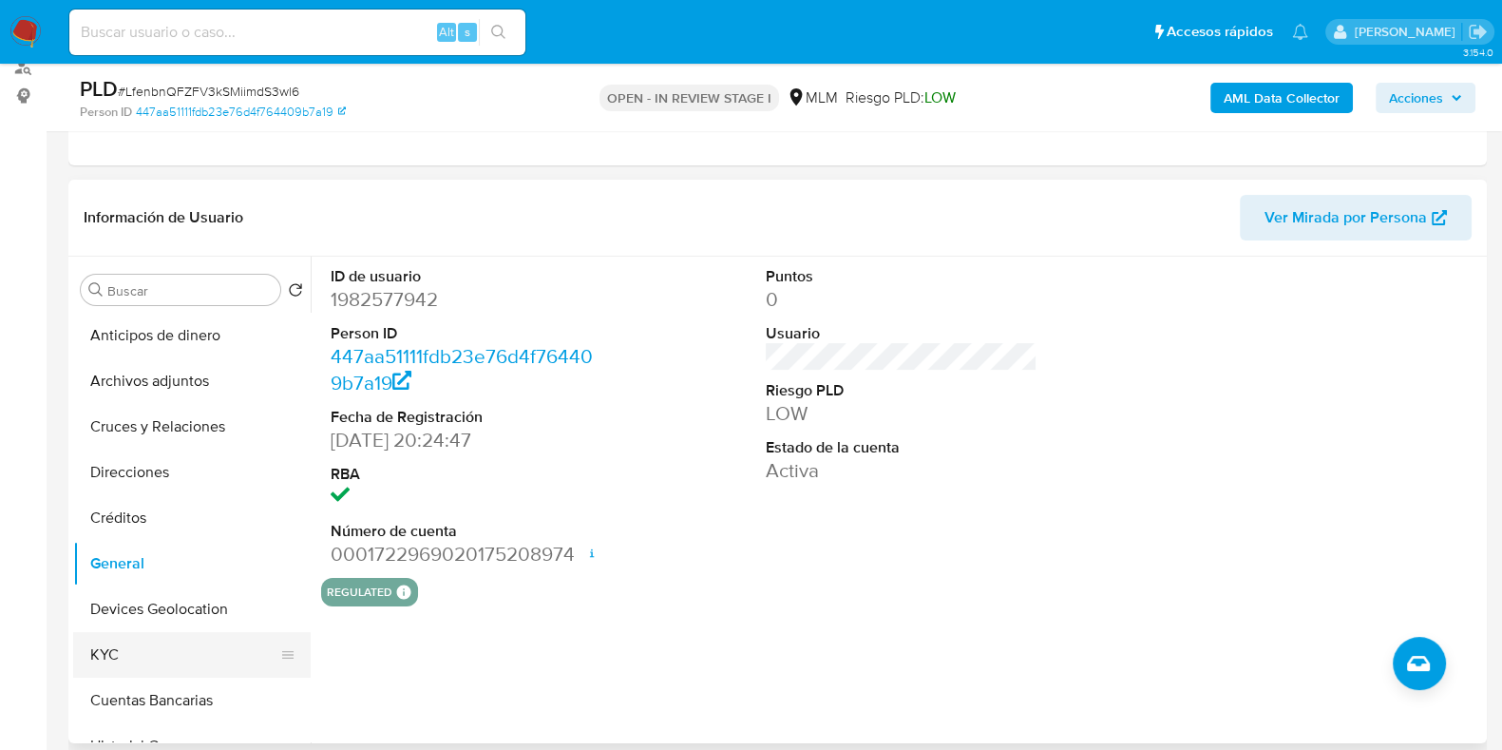
drag, startPoint x: 117, startPoint y: 649, endPoint x: 281, endPoint y: 660, distance: 164.8
click at [119, 651] on button "KYC" at bounding box center [184, 655] width 222 height 46
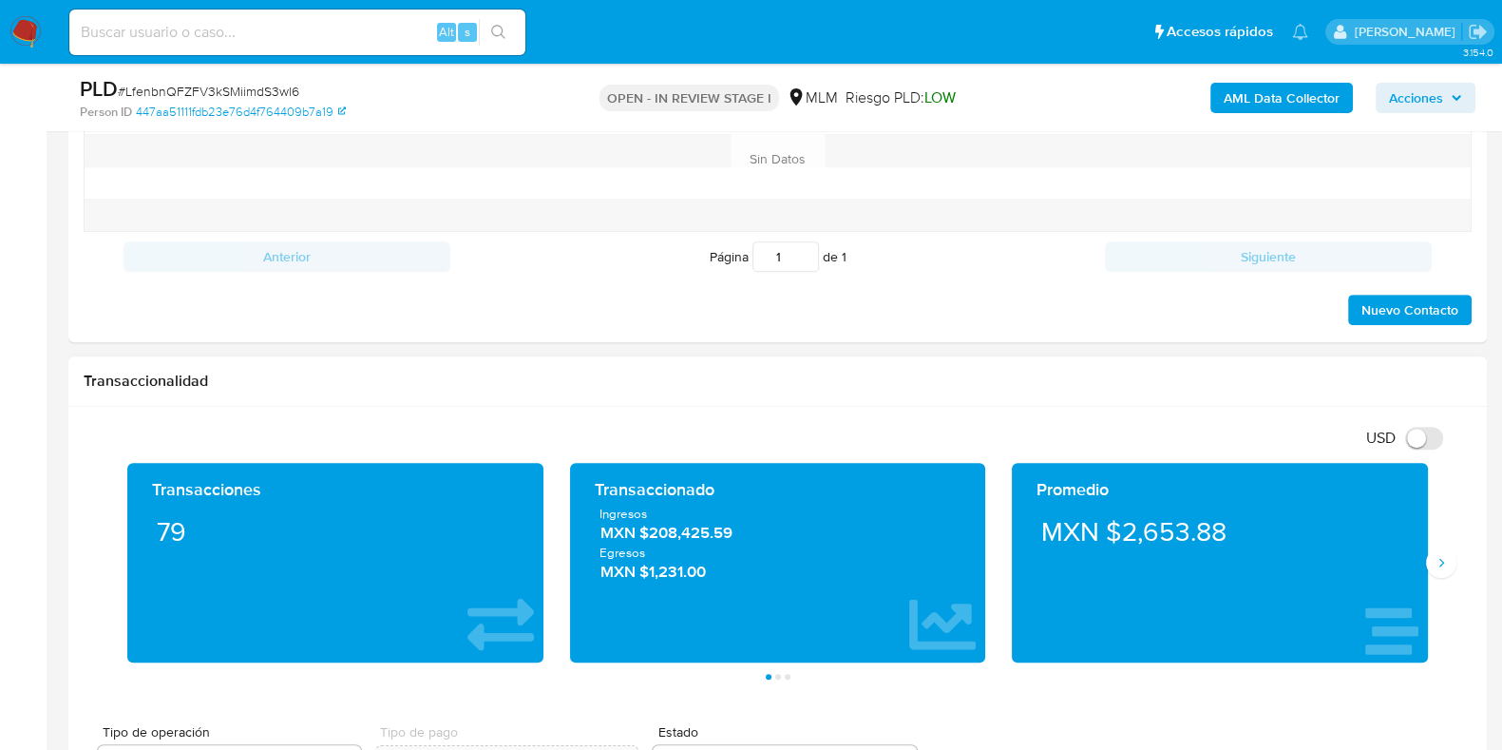
scroll to position [1306, 0]
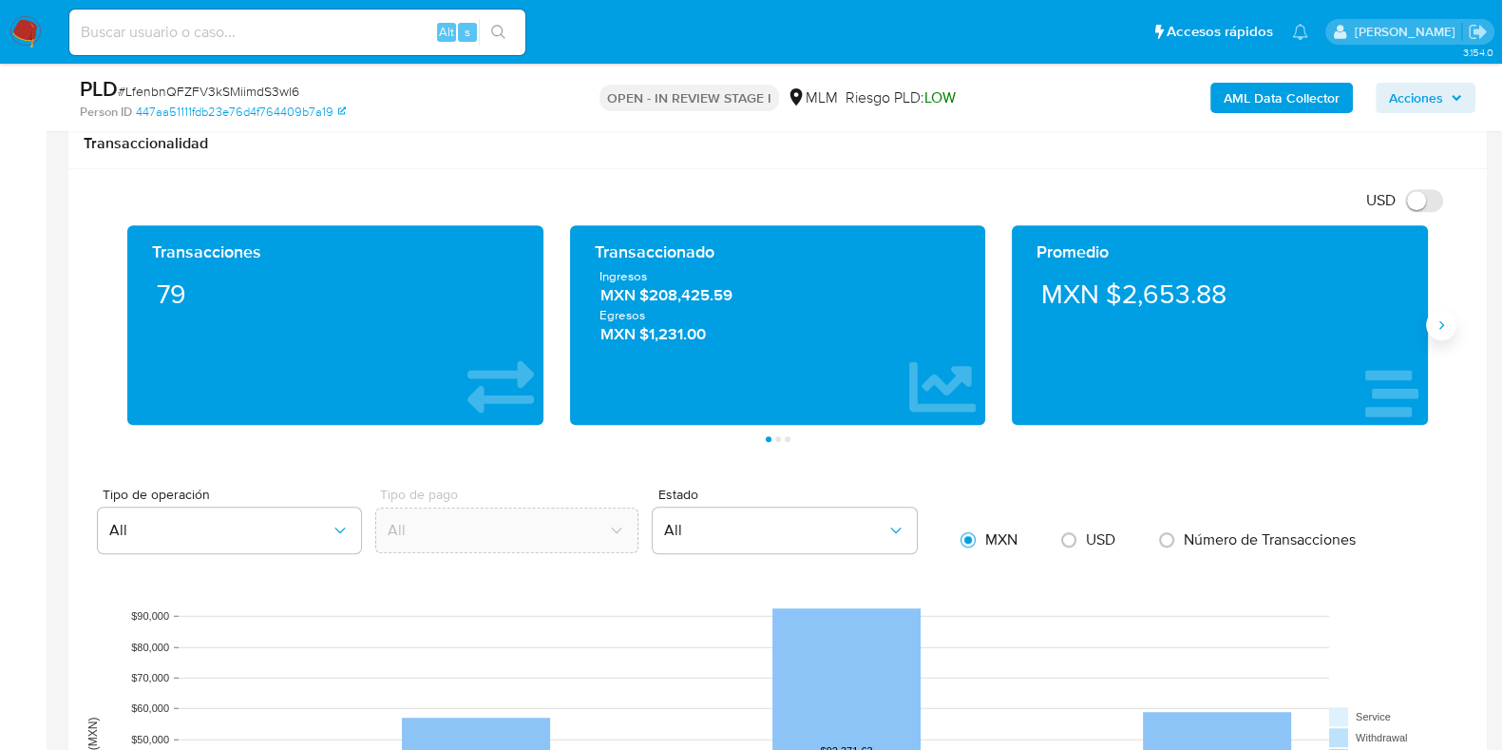
click at [1435, 318] on icon "Siguiente" at bounding box center [1441, 324] width 15 height 15
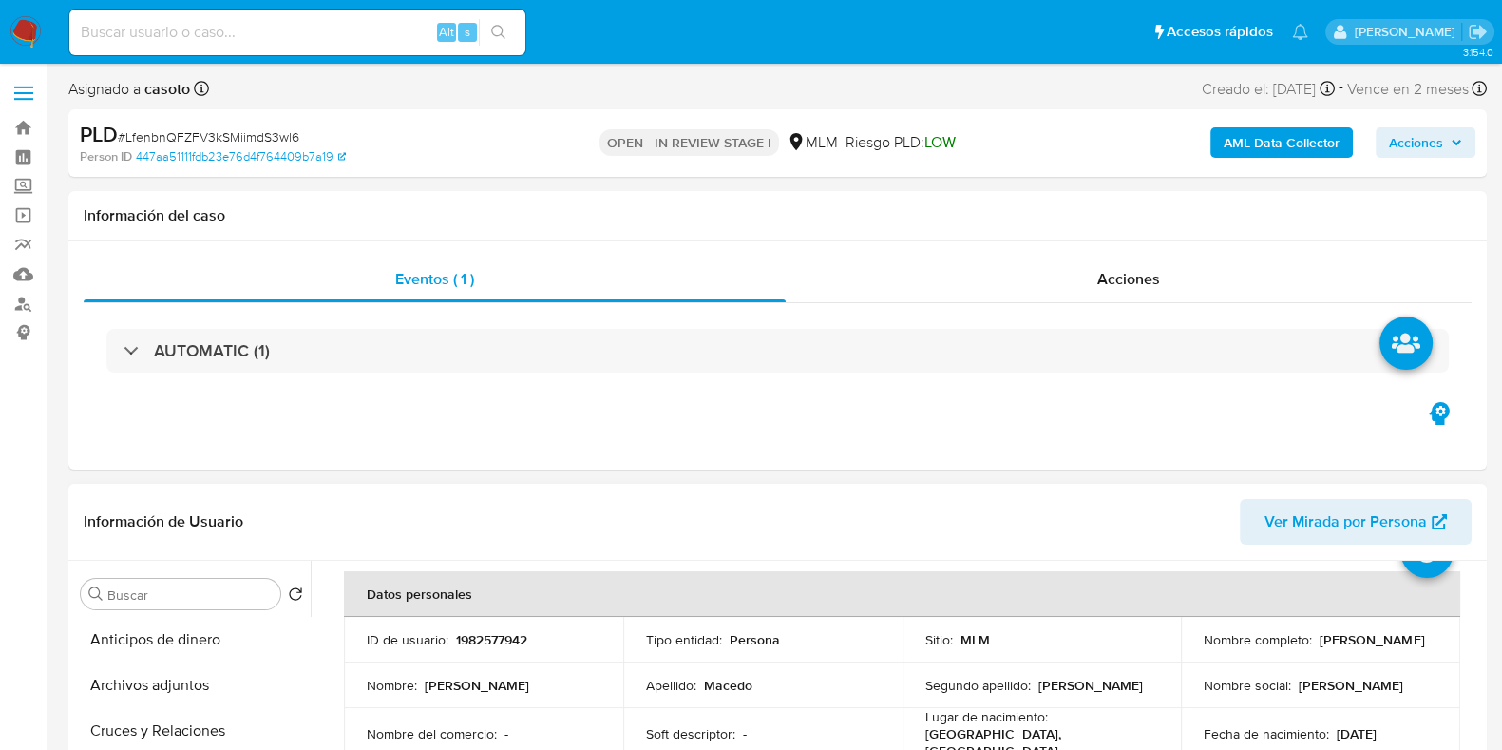
scroll to position [118, 0]
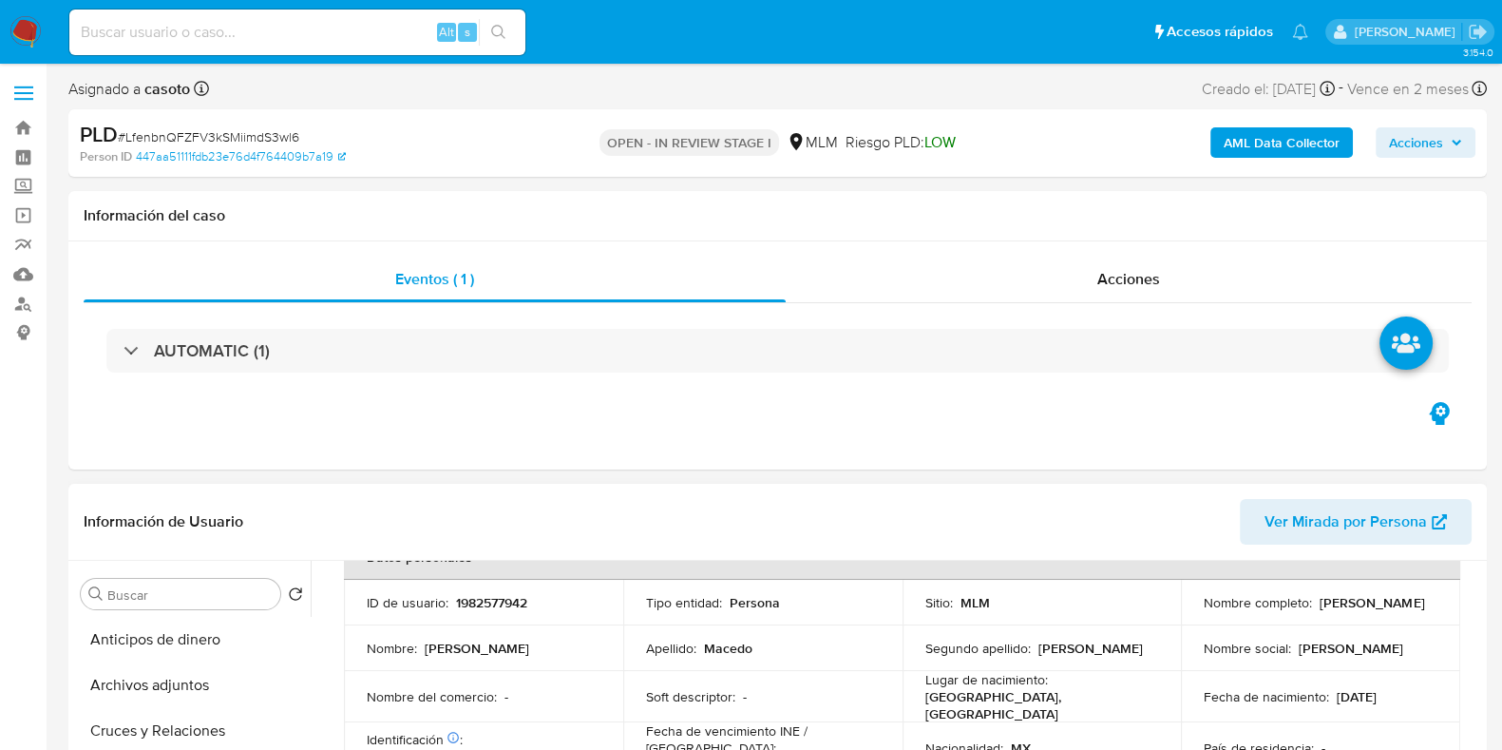
drag, startPoint x: 1360, startPoint y: 613, endPoint x: 1178, endPoint y: 643, distance: 184.0
click at [1190, 613] on td "Nombre completo : Adriana Macedo Morales" at bounding box center [1320, 603] width 279 height 46
copy p "[PERSON_NAME]"
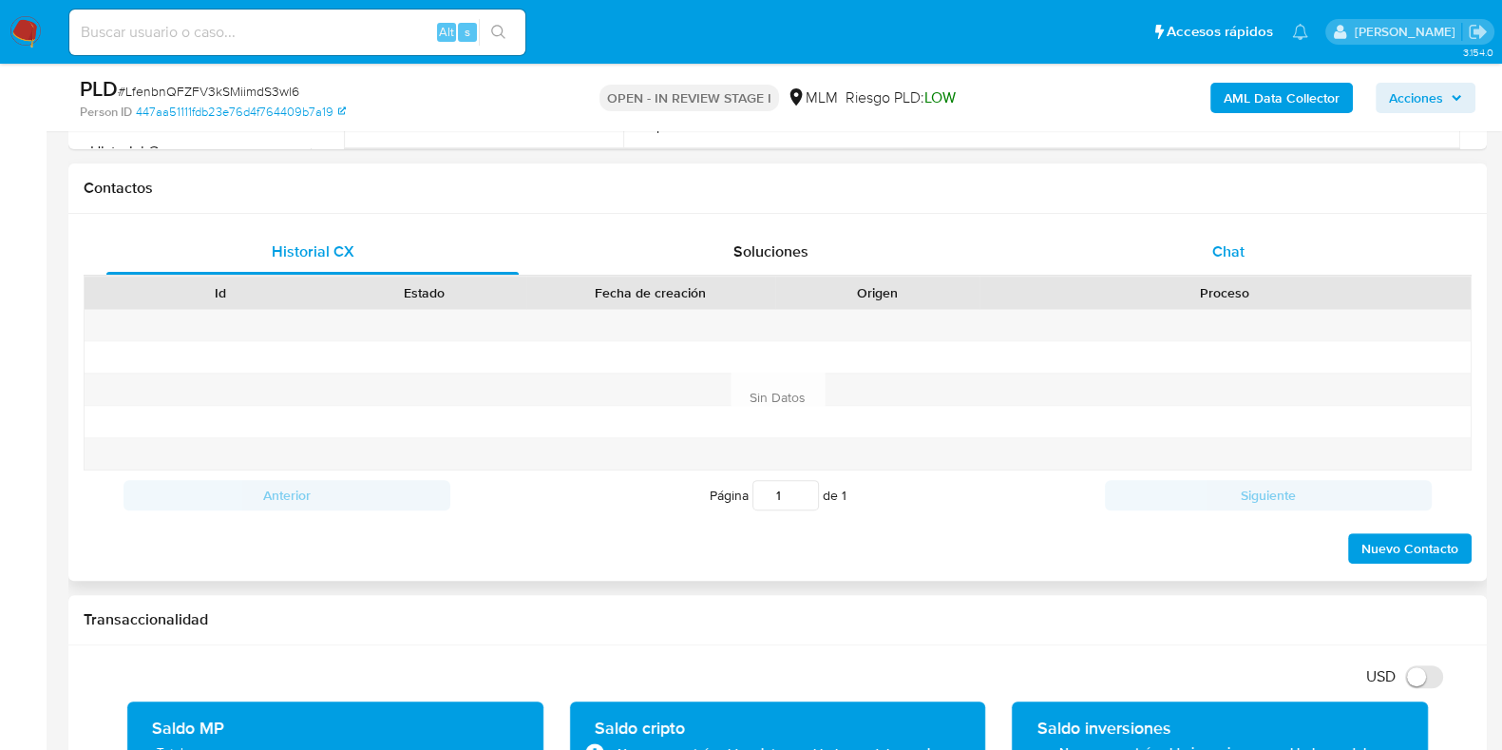
click at [1229, 251] on span "Chat" at bounding box center [1228, 251] width 32 height 22
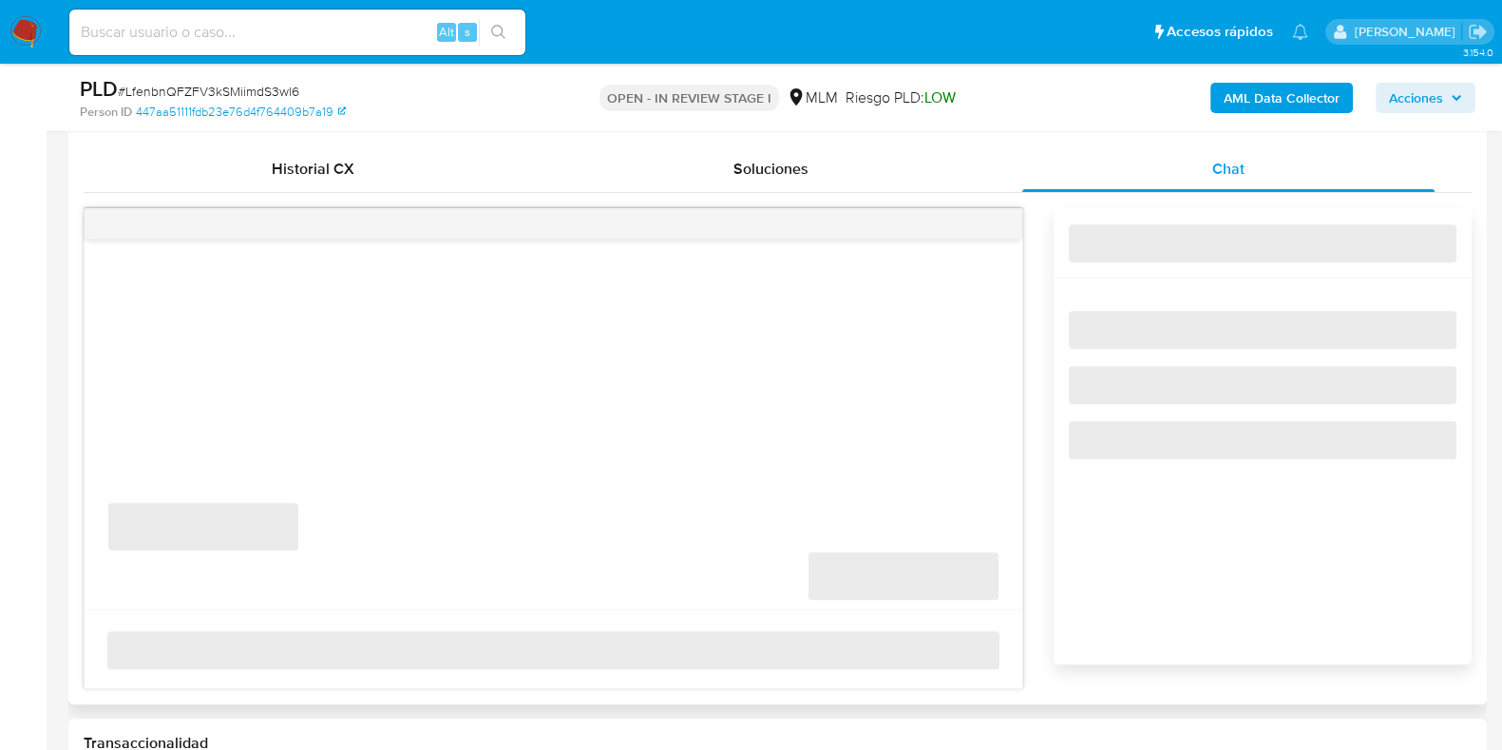
scroll to position [949, 0]
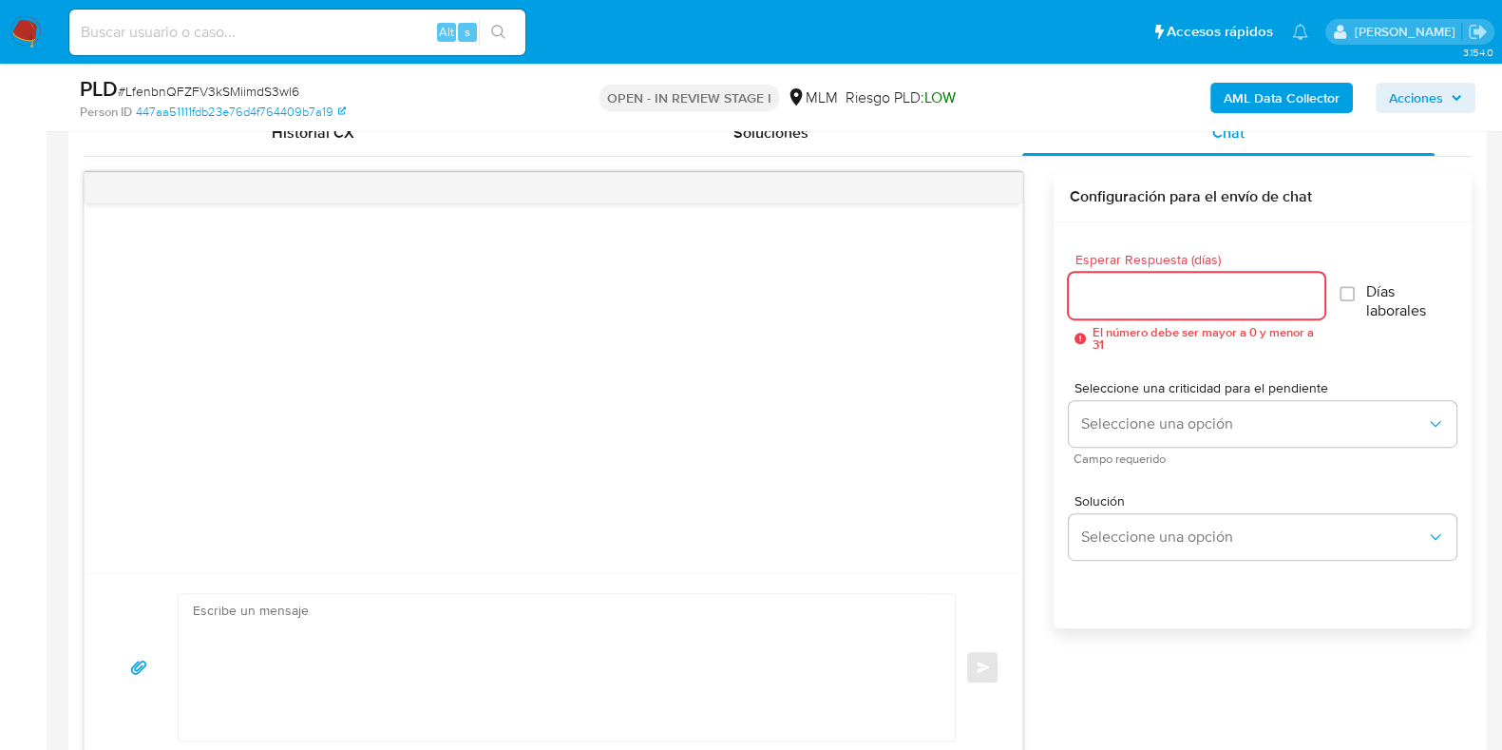
click at [1116, 296] on input "Esperar Respuesta (días)" at bounding box center [1196, 295] width 255 height 25
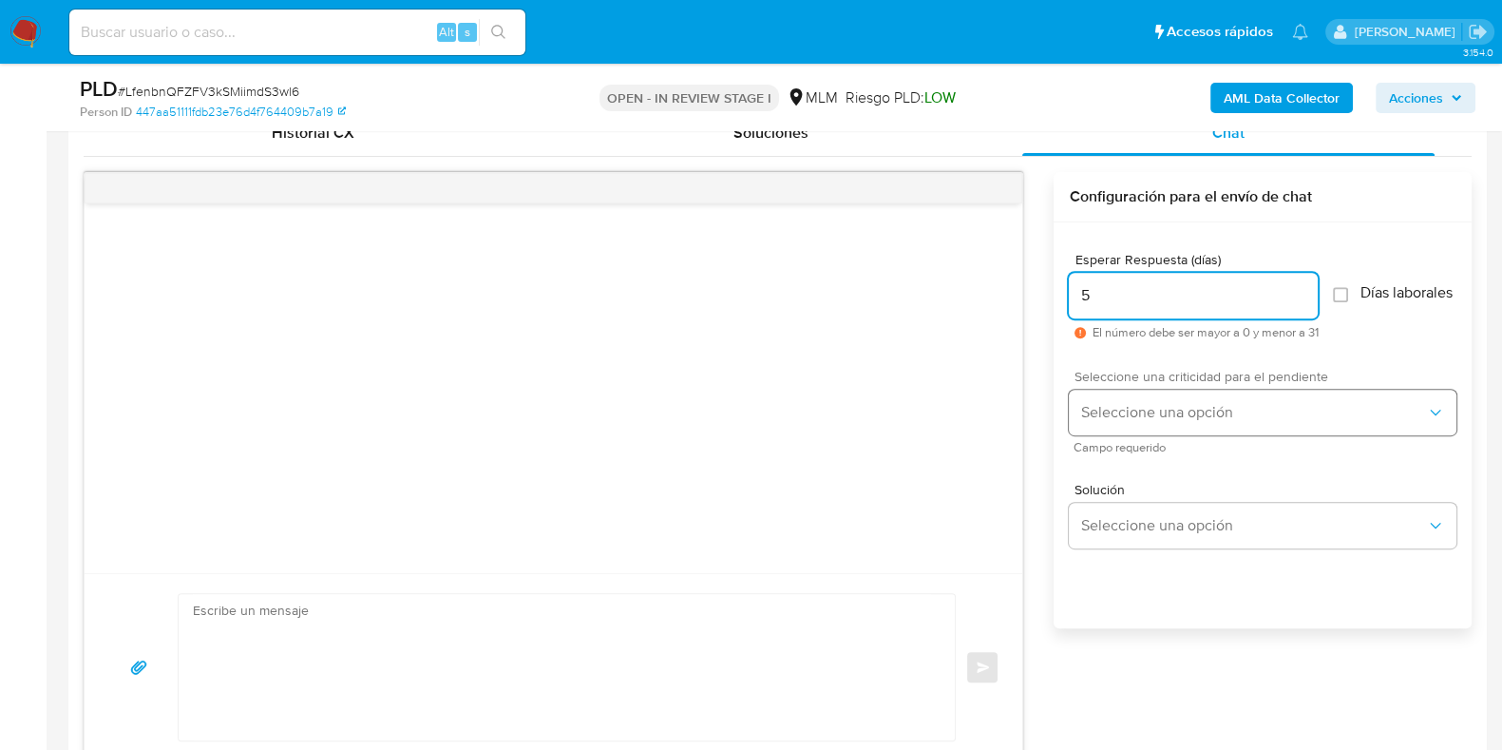
type input "5"
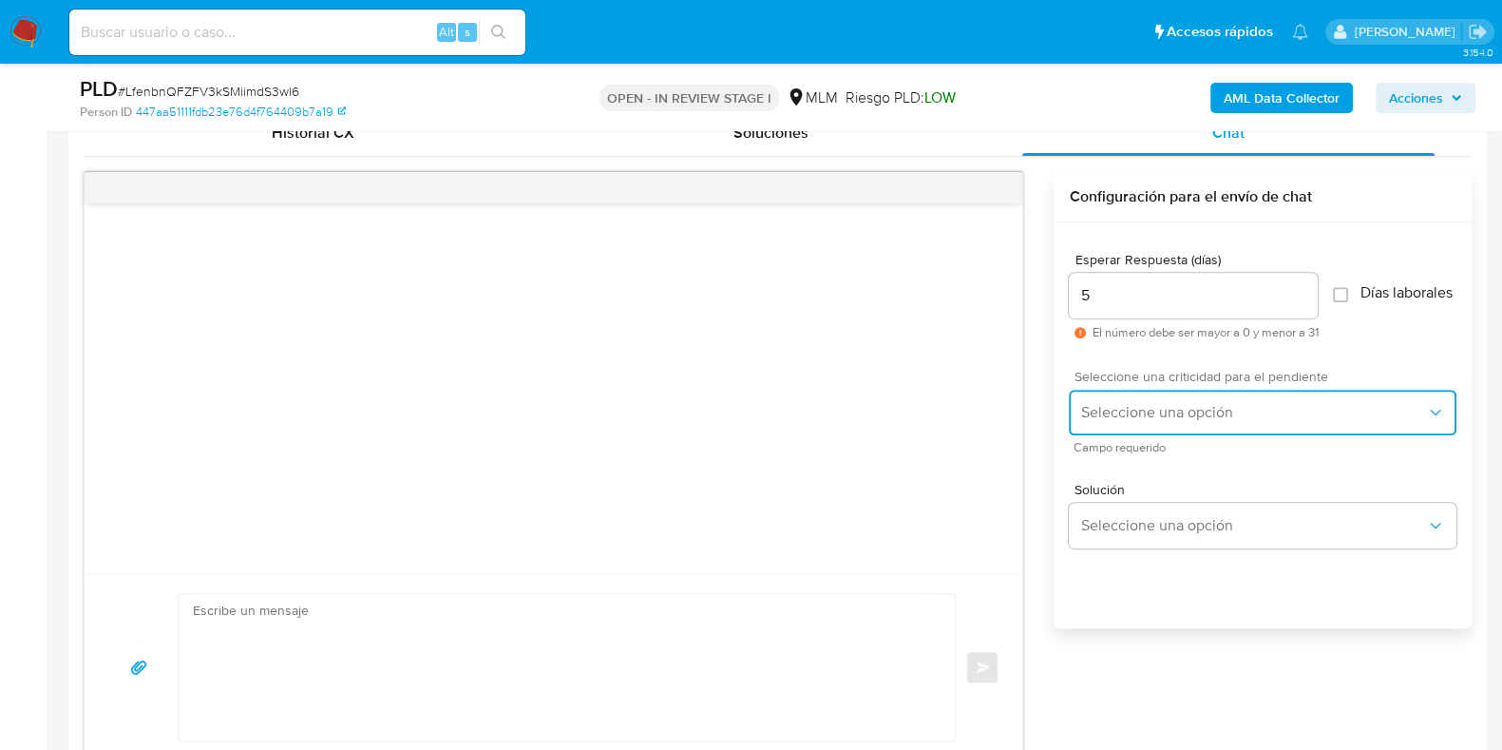
click at [1112, 422] on span "Seleccione una opción" at bounding box center [1253, 412] width 346 height 19
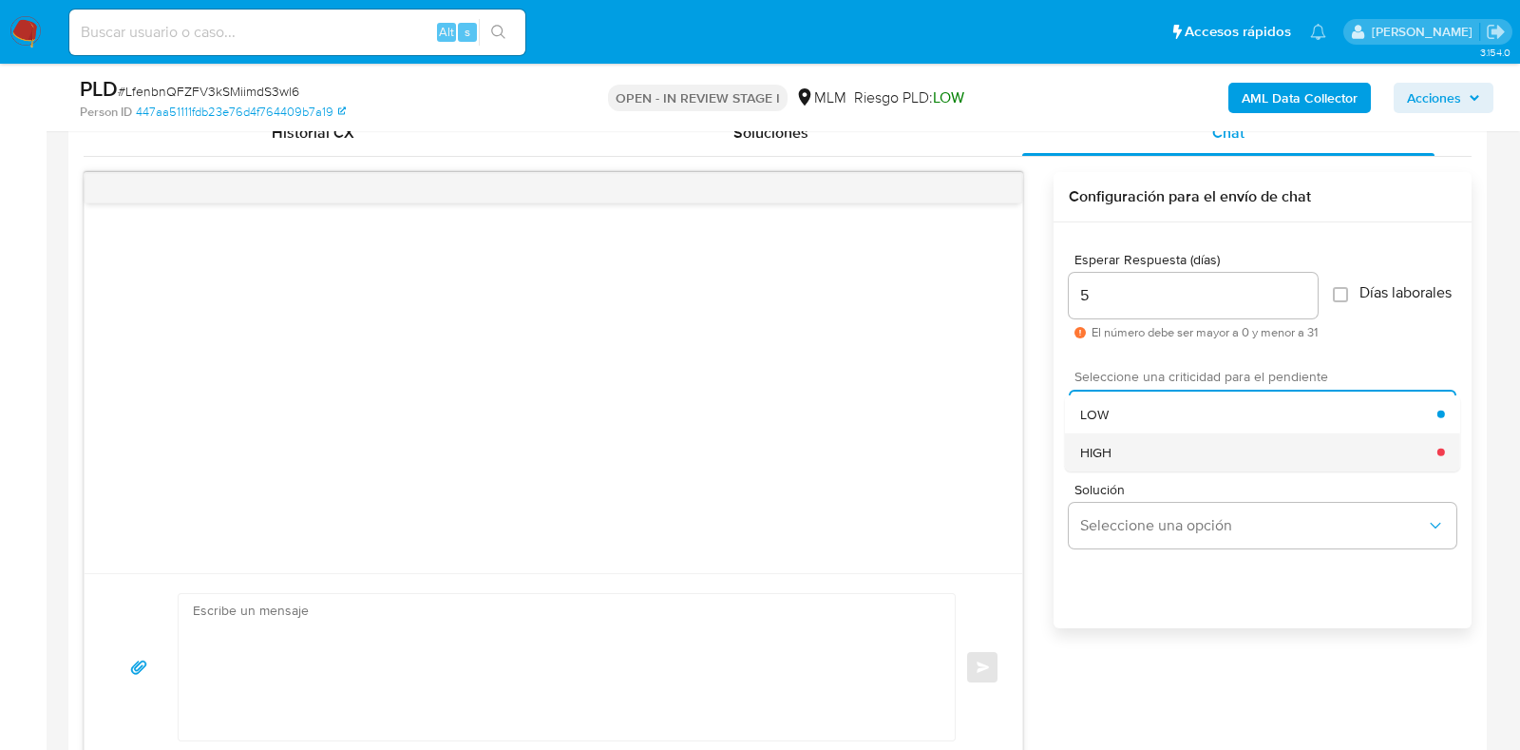
click at [1117, 465] on div "HIGH" at bounding box center [1258, 451] width 357 height 38
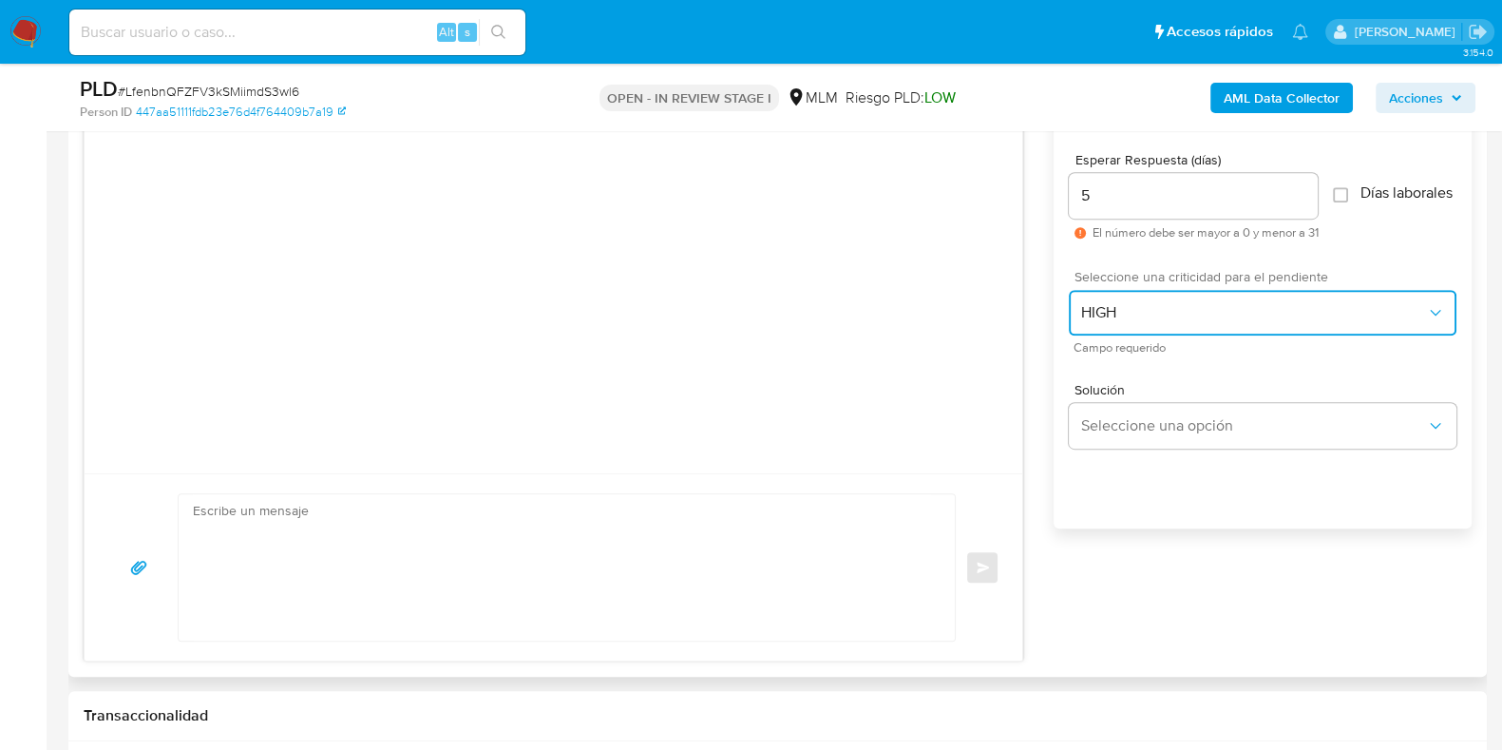
scroll to position [1188, 0]
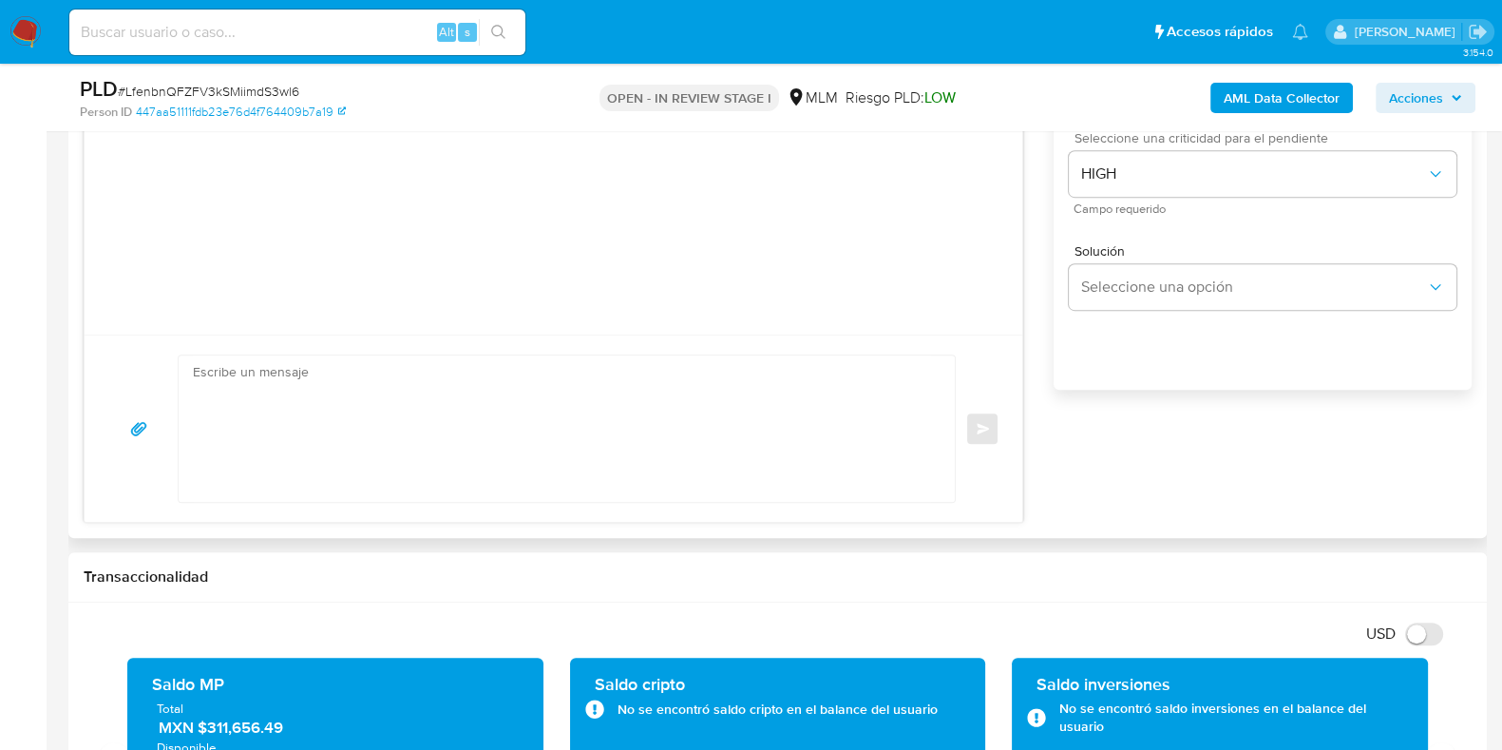
click at [663, 442] on textarea at bounding box center [562, 428] width 738 height 146
paste textarea "Apreciable cliente: Te comentamos que debemos llevar a cabo un proceso de verif…"
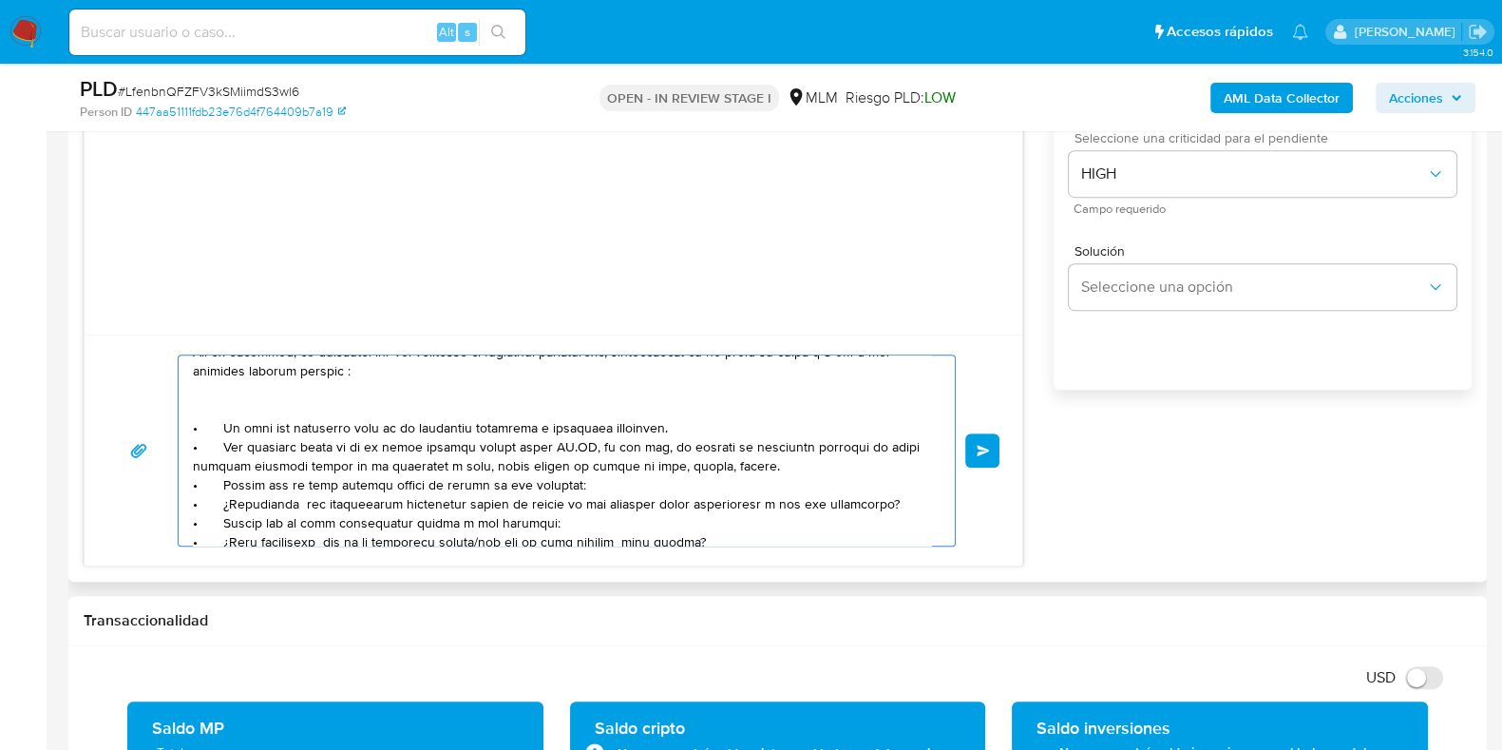
scroll to position [0, 0]
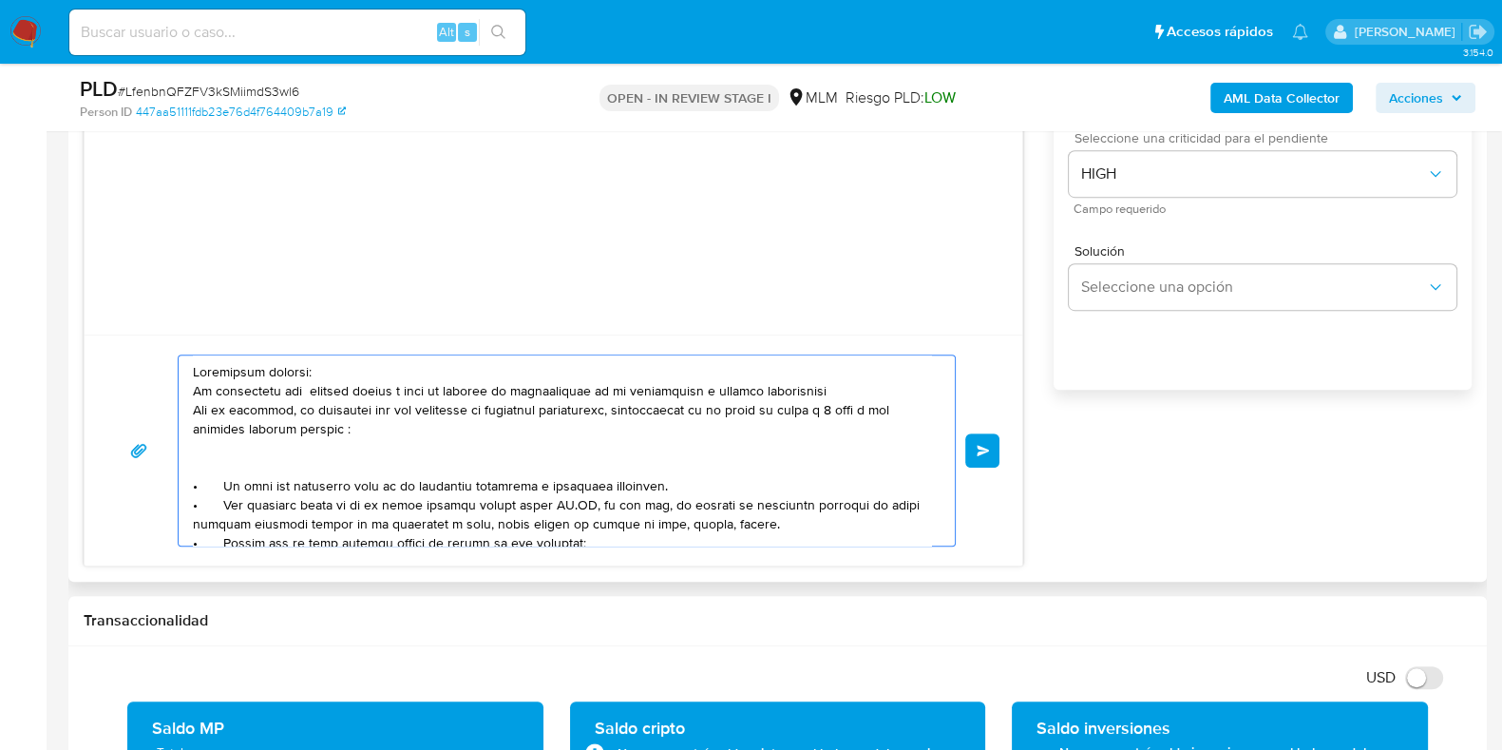
drag, startPoint x: 352, startPoint y: 426, endPoint x: 181, endPoint y: 397, distance: 173.4
click at [181, 397] on div at bounding box center [562, 450] width 767 height 190
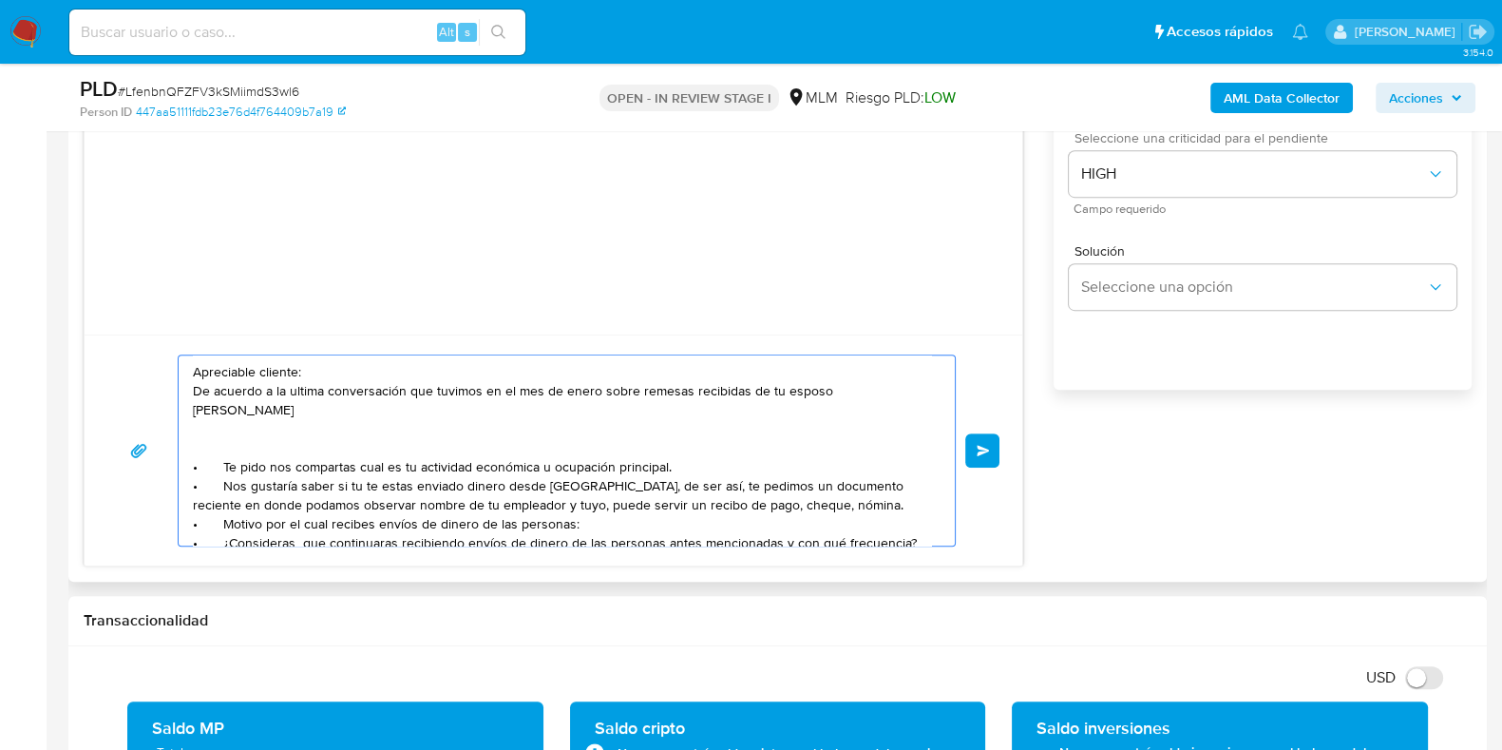
click at [912, 393] on textarea "Apreciable cliente: De acuerdo a la ultima conversación que tuvimos en el mes d…" at bounding box center [562, 450] width 738 height 190
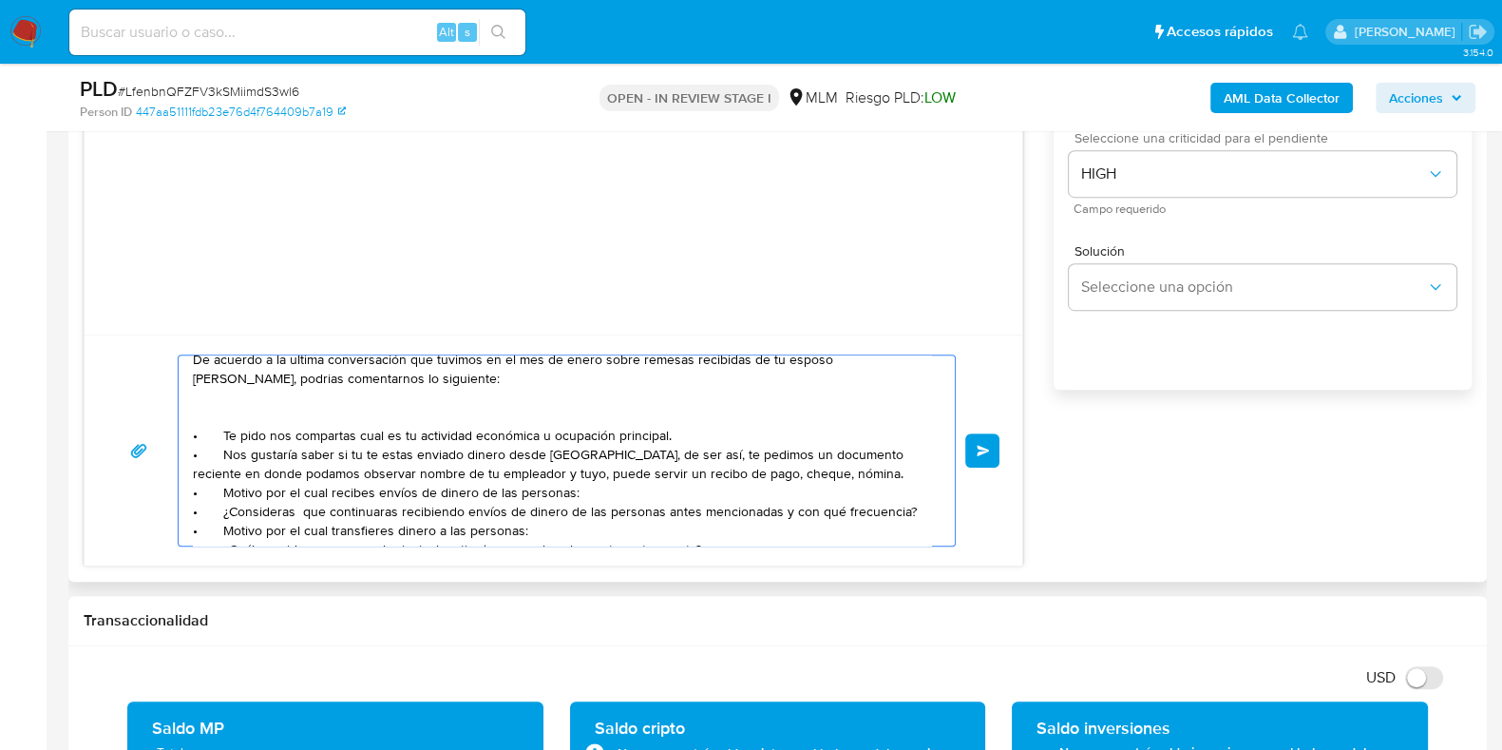
drag, startPoint x: 708, startPoint y: 465, endPoint x: 210, endPoint y: 430, distance: 499.0
click at [210, 430] on textarea "Apreciable cliente: De acuerdo a la ultima conversación que tuvimos en el mes d…" at bounding box center [562, 450] width 738 height 190
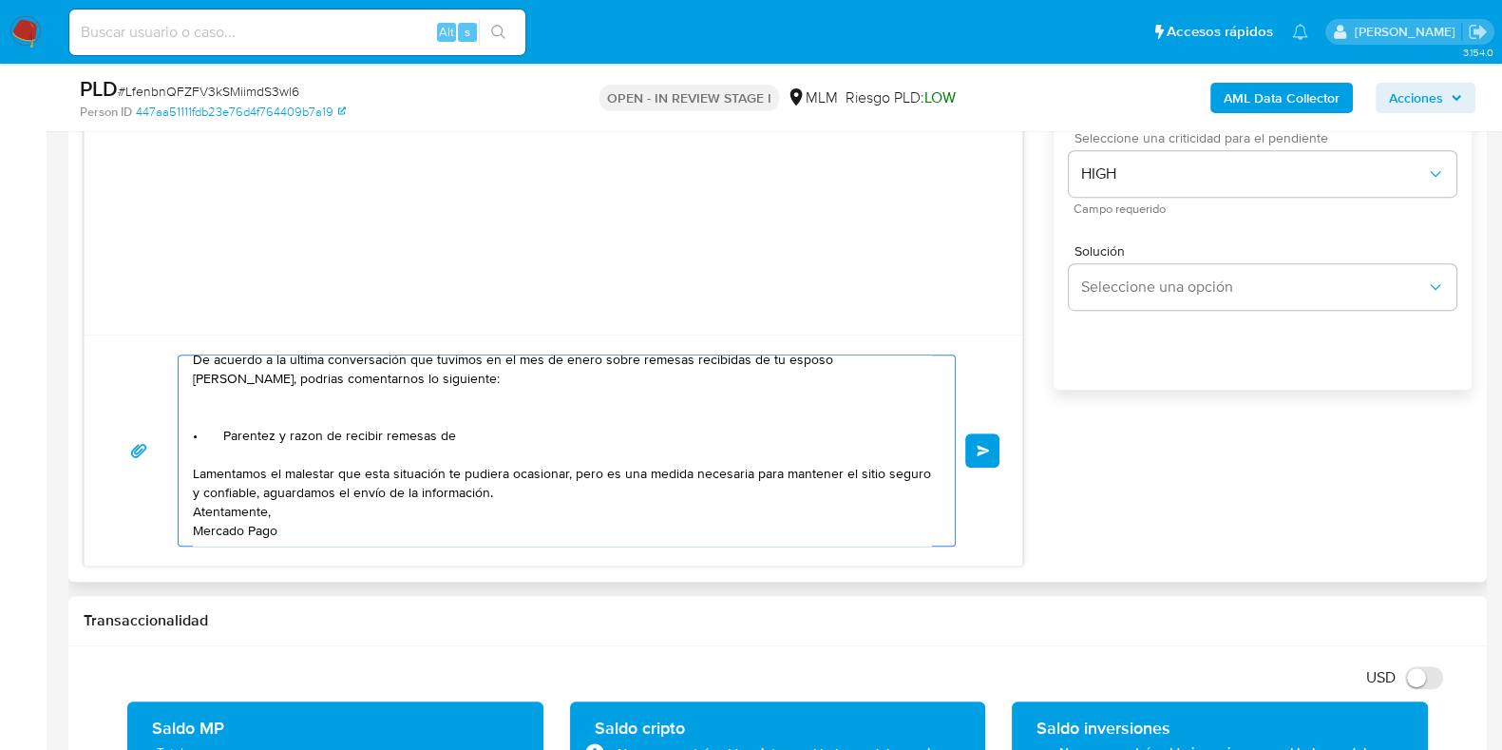
paste textarea "RUFINO GUZMAN SECUNDO, RICARDO MACEDO"
click at [756, 432] on textarea "Apreciable cliente: De acuerdo a la ultima conversación que tuvimos en el mes d…" at bounding box center [562, 450] width 738 height 190
drag, startPoint x: 232, startPoint y: 372, endPoint x: 601, endPoint y: 477, distance: 384.1
click at [601, 477] on textarea "Apreciable cliente: De acuerdo a la ultima conversación que tuvimos en el mes d…" at bounding box center [562, 450] width 738 height 190
click at [237, 377] on textarea "Apreciable cliente: De acuerdo a la ultima conversación que tuvimos en el mes d…" at bounding box center [562, 450] width 738 height 190
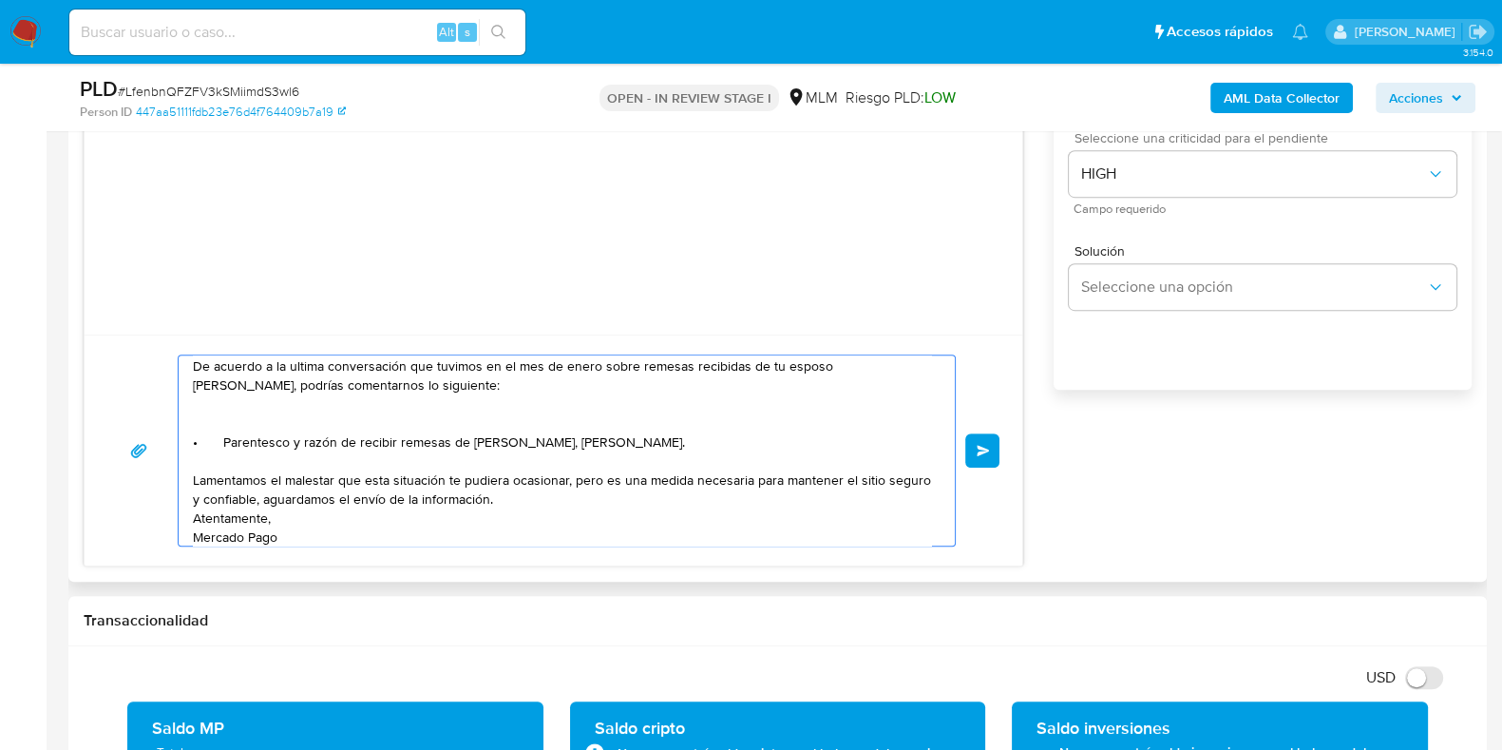
scroll to position [0, 0]
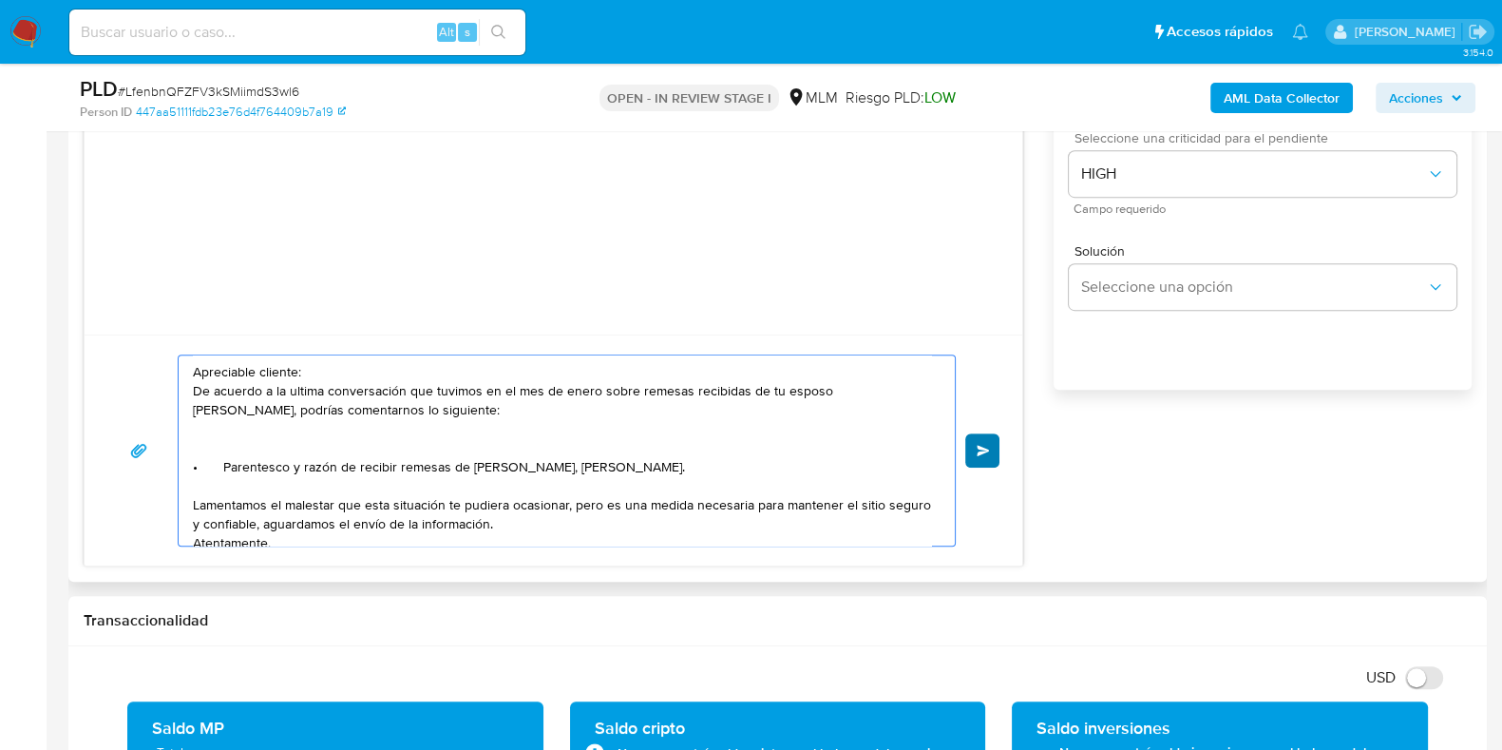
type textarea "Apreciable cliente: De acuerdo a la ultima conversación que tuvimos en el mes d…"
click at [977, 457] on button "Enviar" at bounding box center [982, 450] width 34 height 34
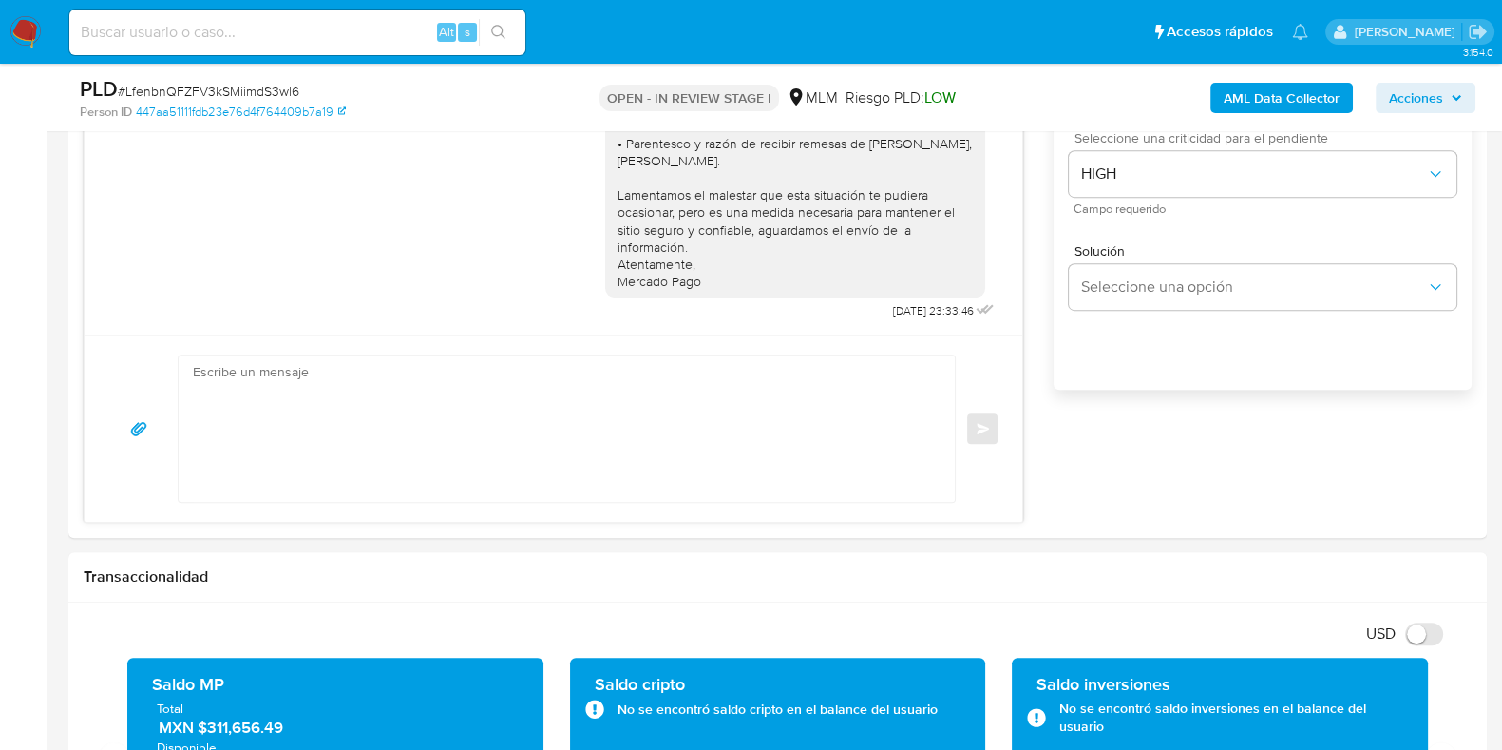
click at [260, 100] on span "# LfenbnQFZFV3kSMiimdS3wl6" at bounding box center [208, 91] width 181 height 19
copy span "LfenbnQFZFV3kSMiimdS3wl6"
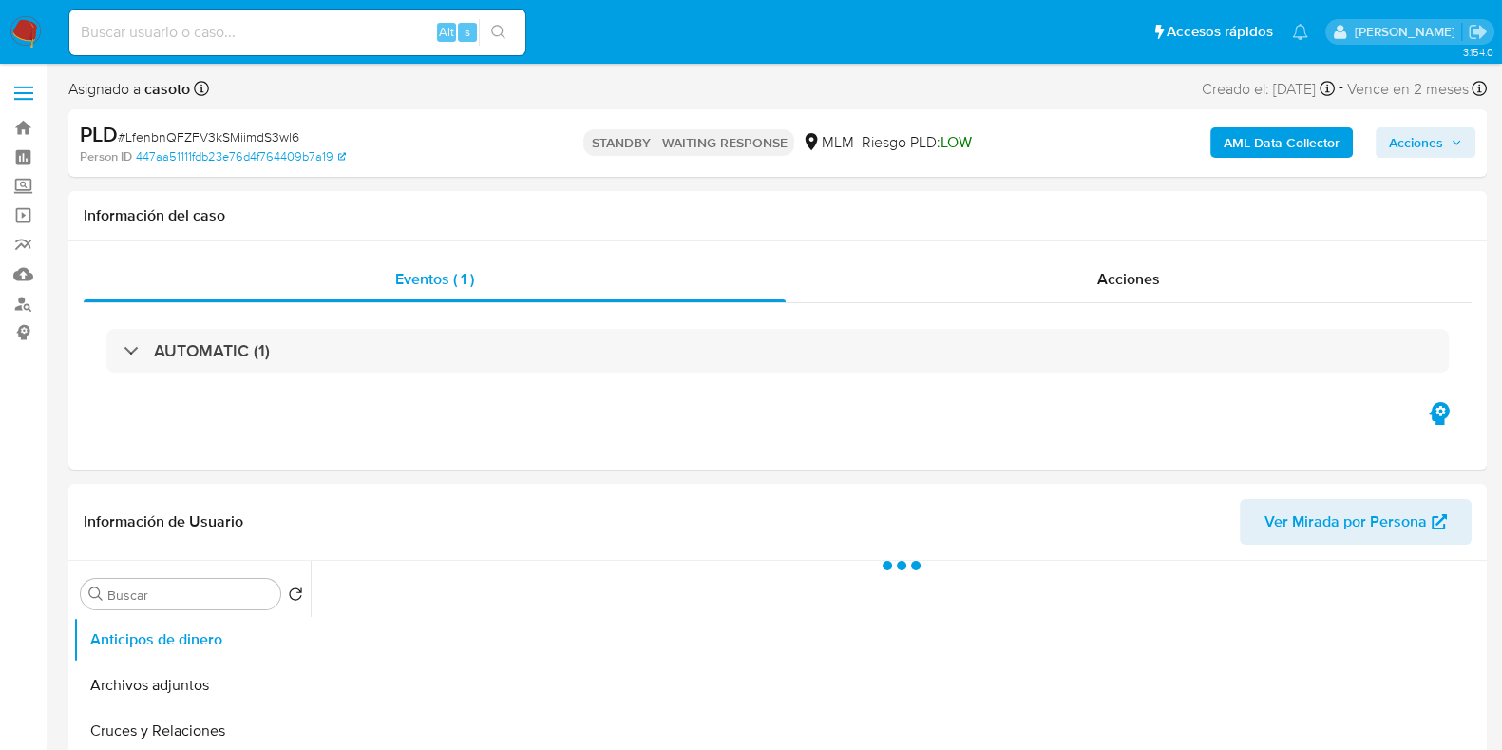
select select "10"
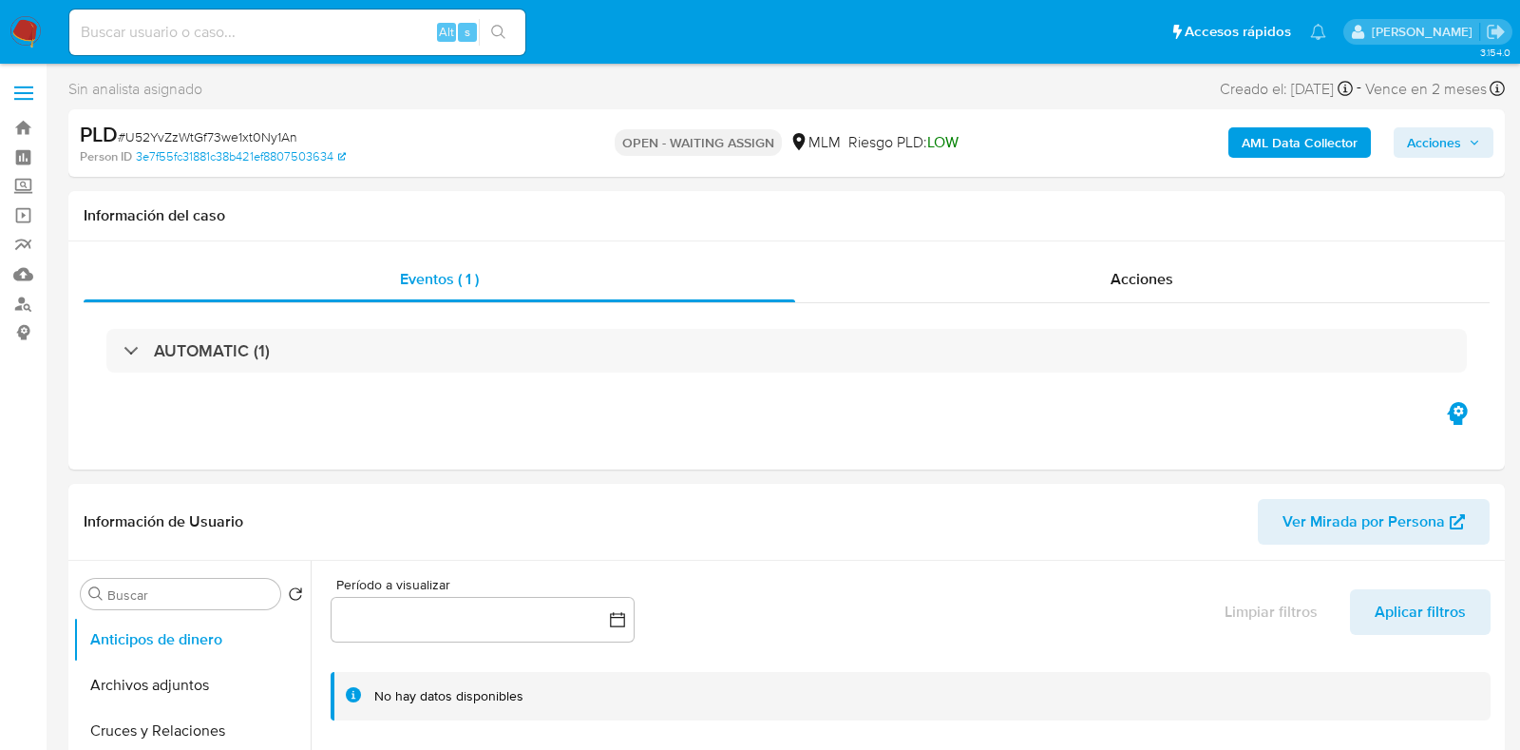
select select "10"
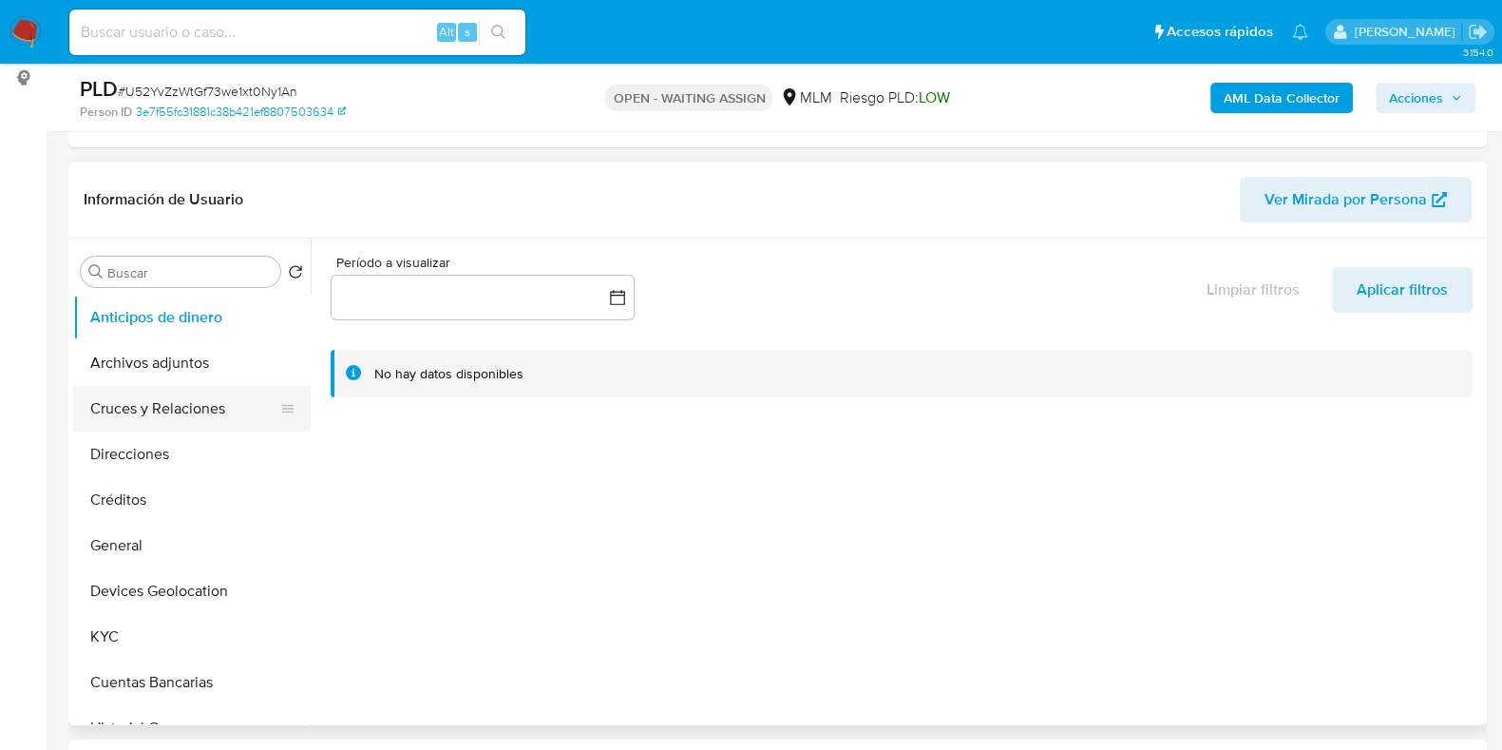
scroll to position [237, 0]
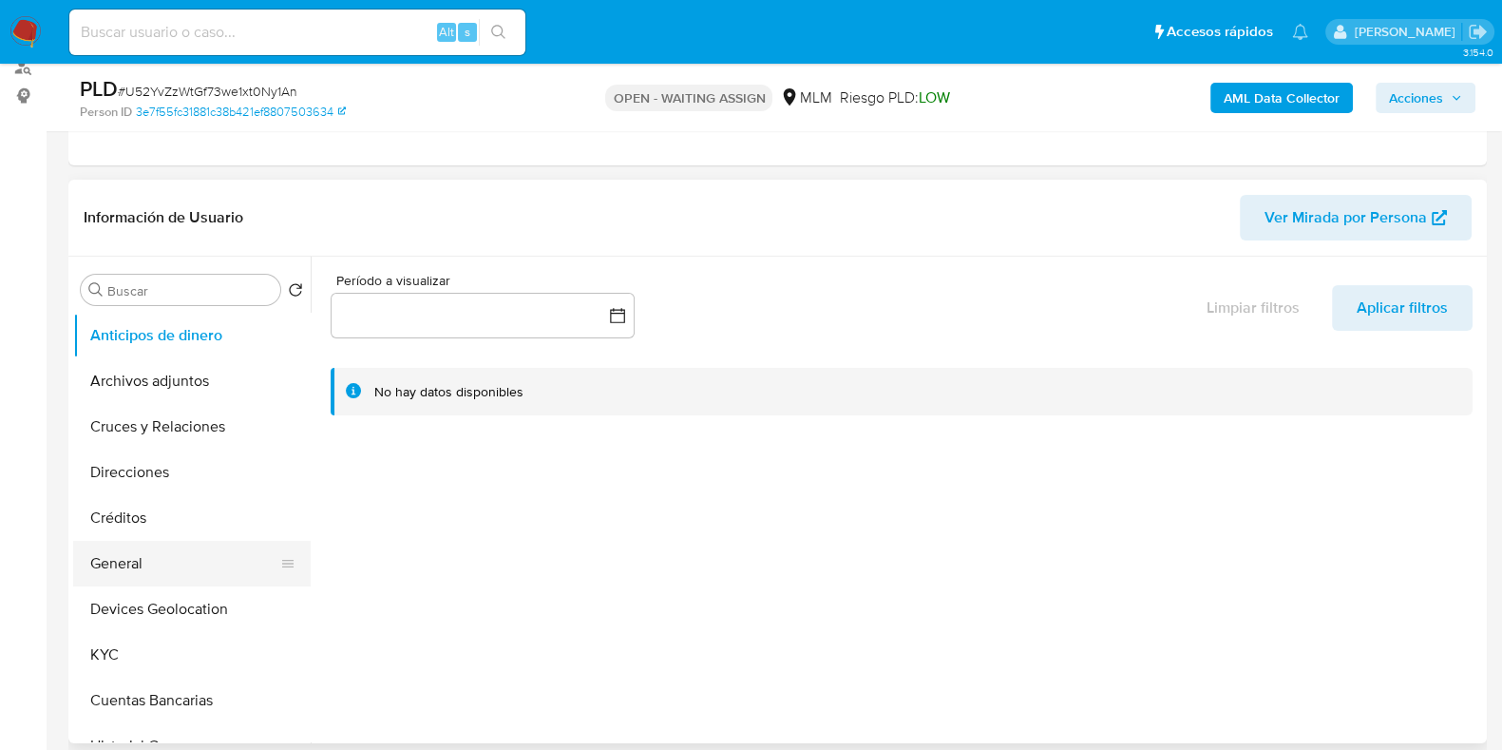
click at [121, 557] on button "General" at bounding box center [184, 564] width 222 height 46
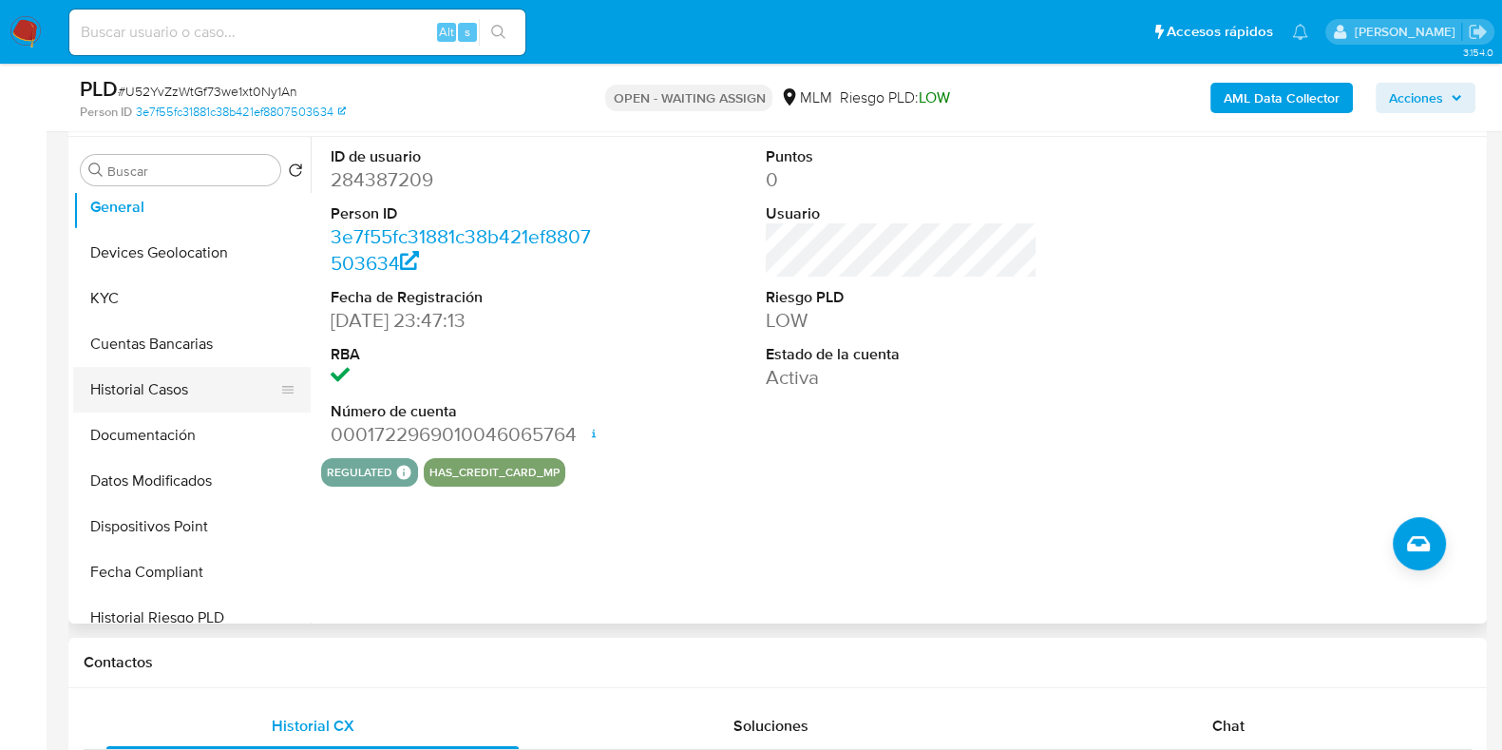
click at [199, 389] on button "Historial Casos" at bounding box center [184, 390] width 222 height 46
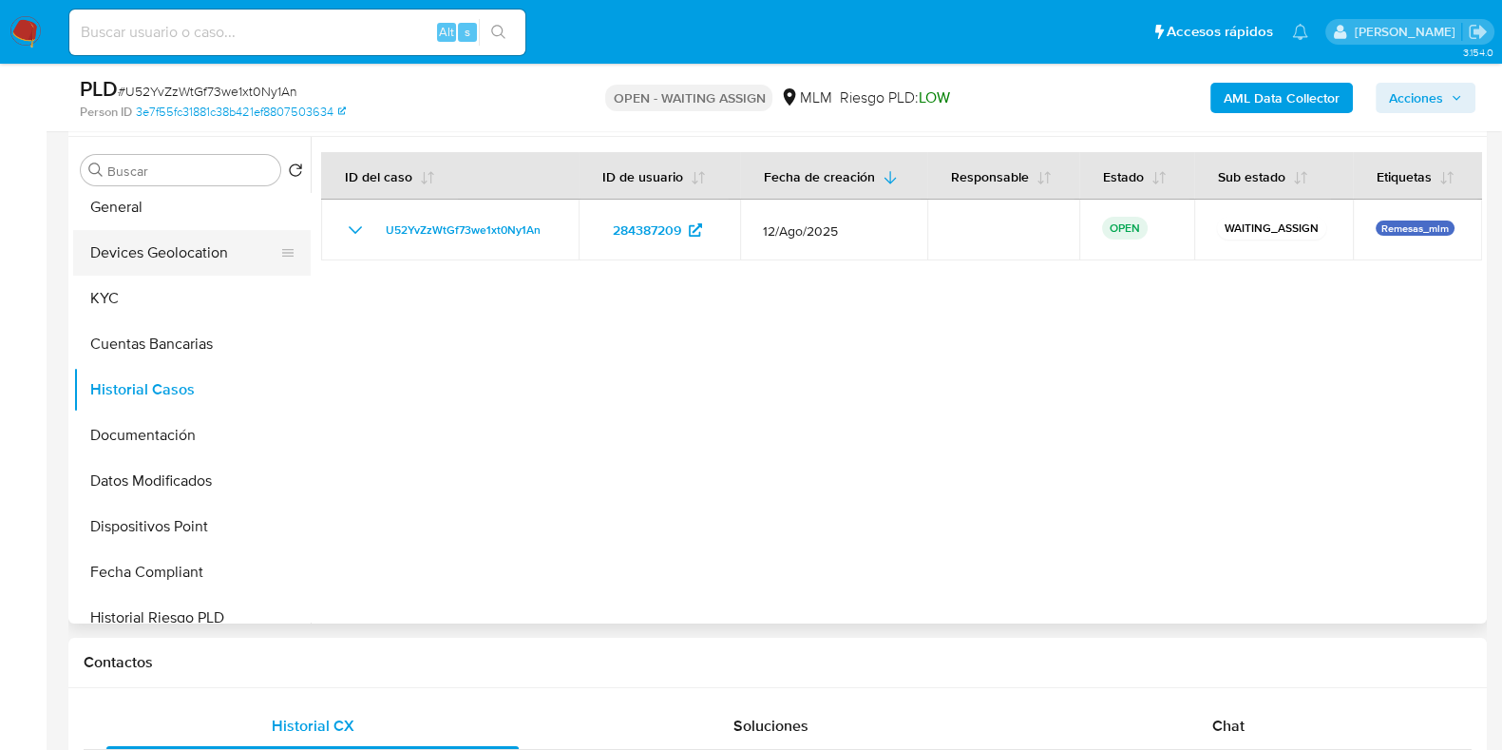
click at [204, 235] on button "Devices Geolocation" at bounding box center [184, 253] width 222 height 46
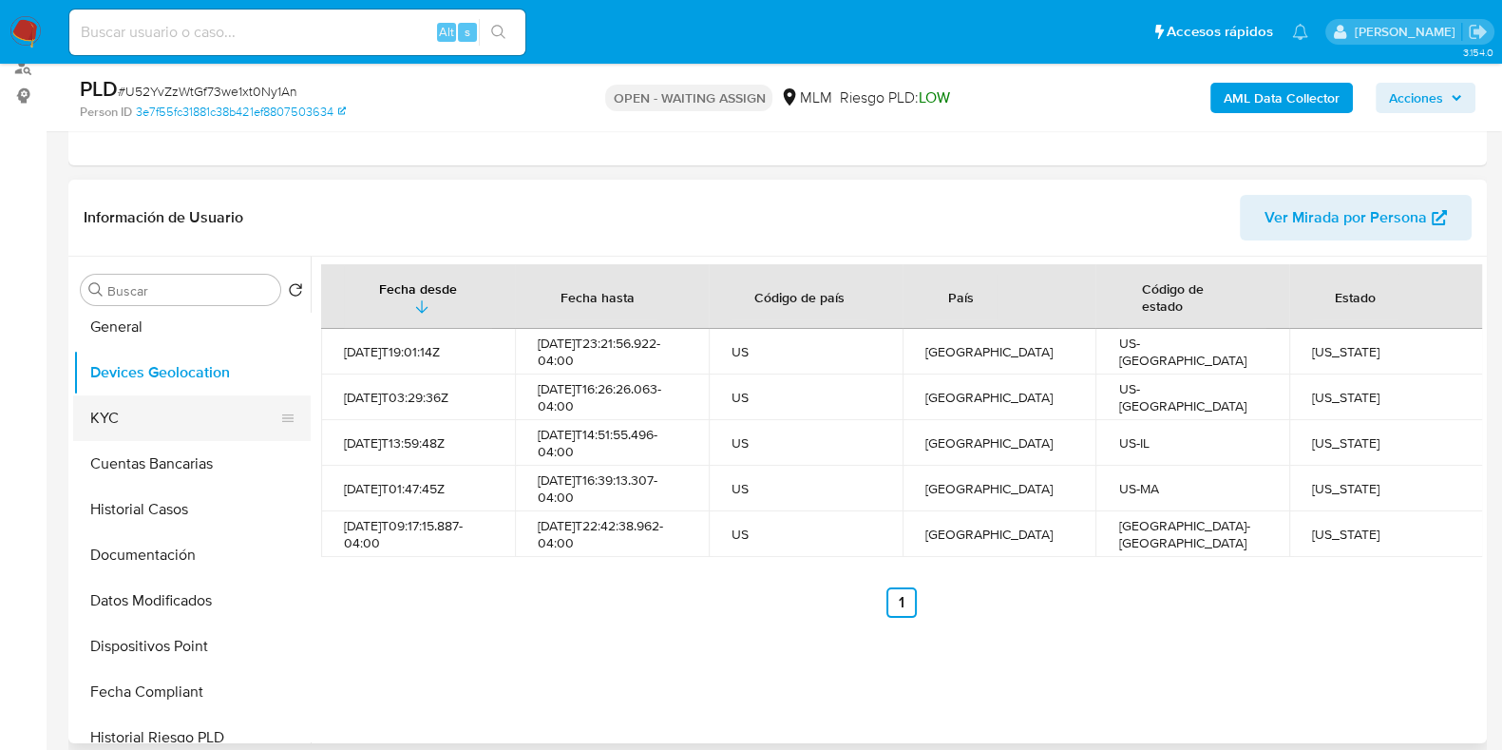
click at [162, 410] on button "KYC" at bounding box center [184, 418] width 222 height 46
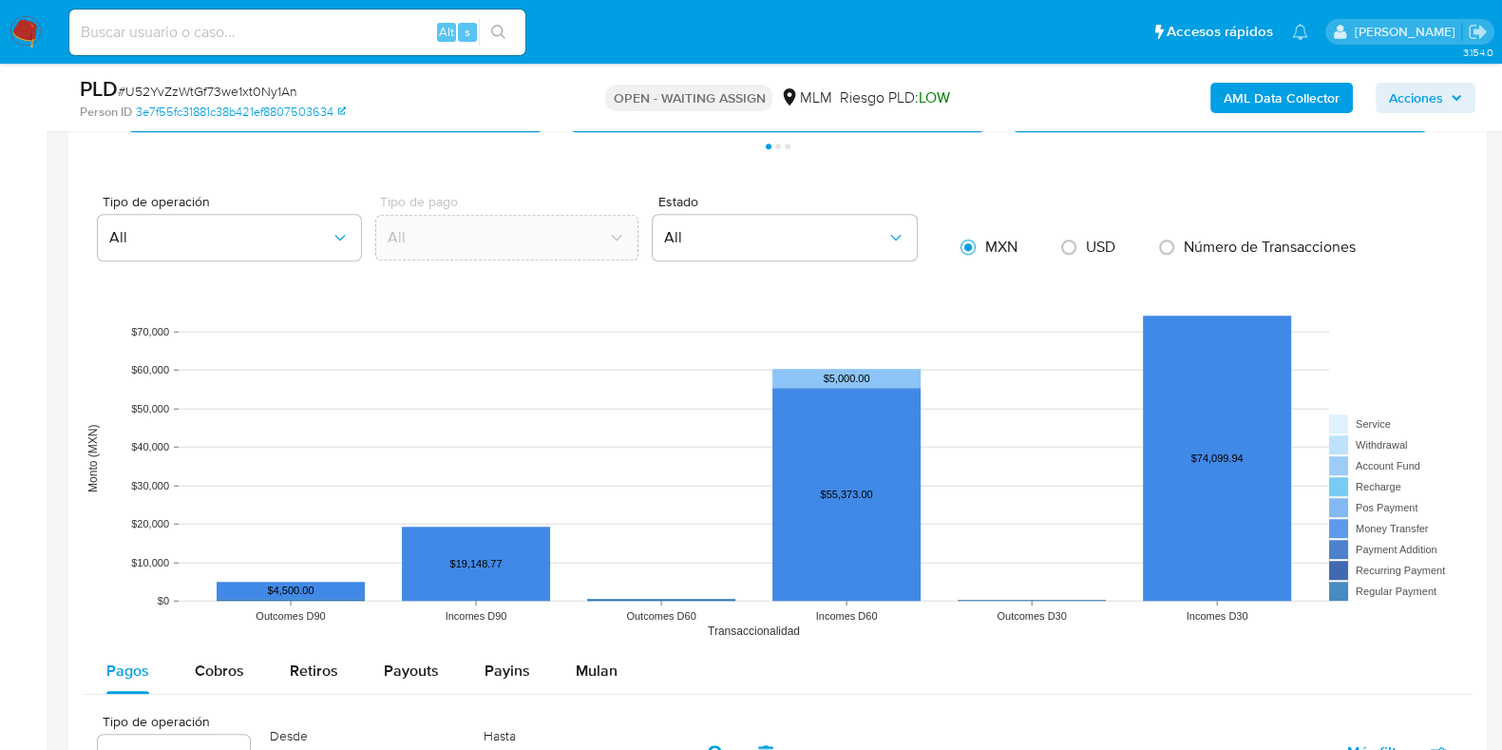
scroll to position [1662, 0]
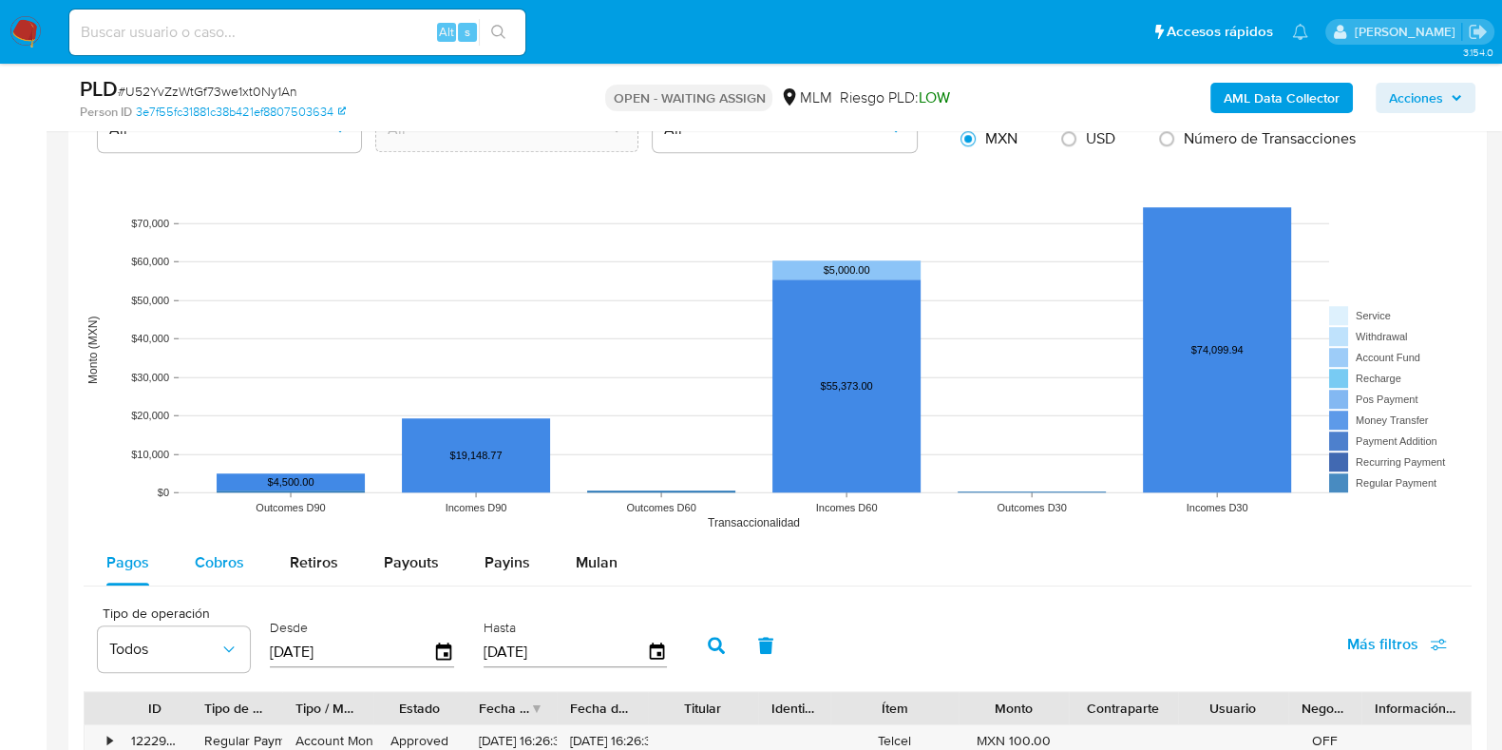
click at [209, 558] on span "Cobros" at bounding box center [219, 562] width 49 height 22
select select "10"
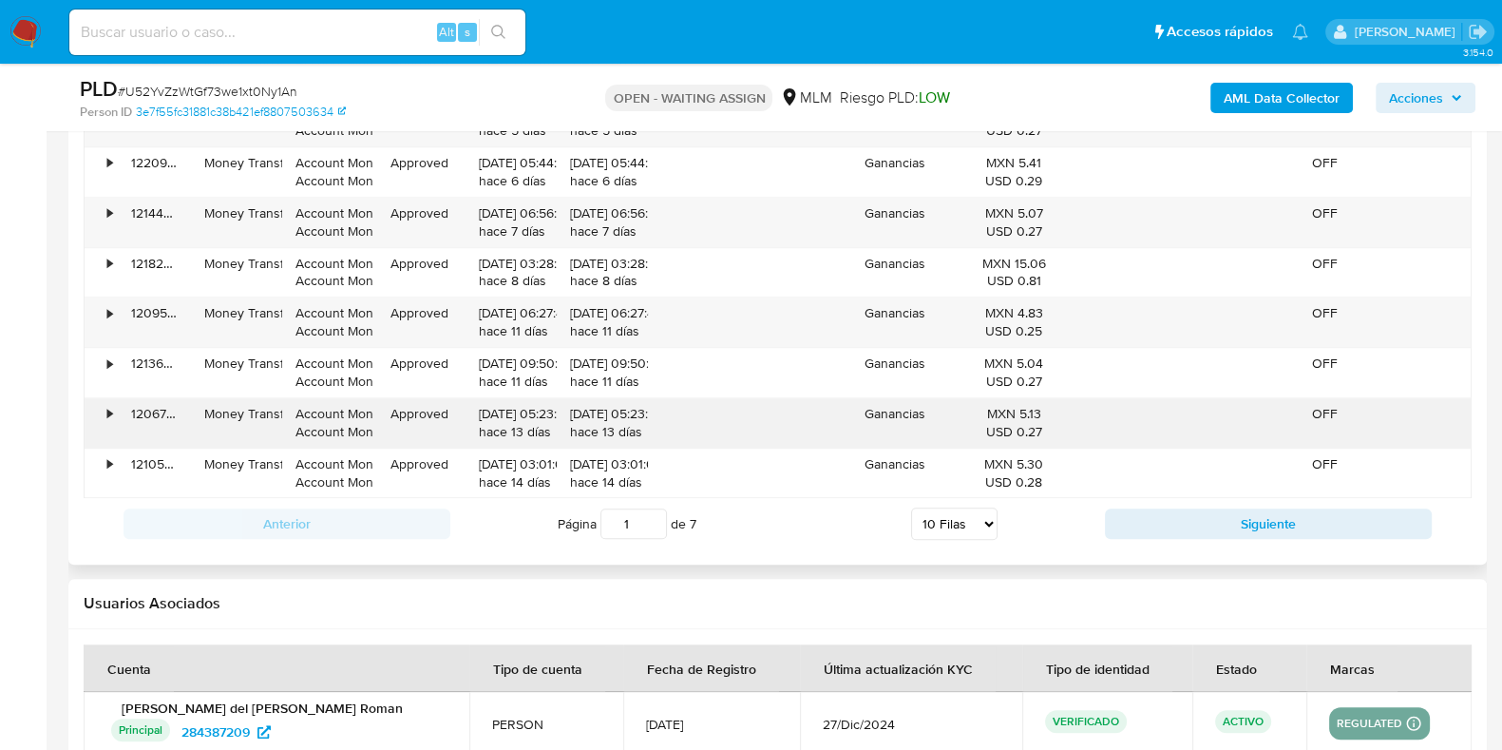
scroll to position [2255, 0]
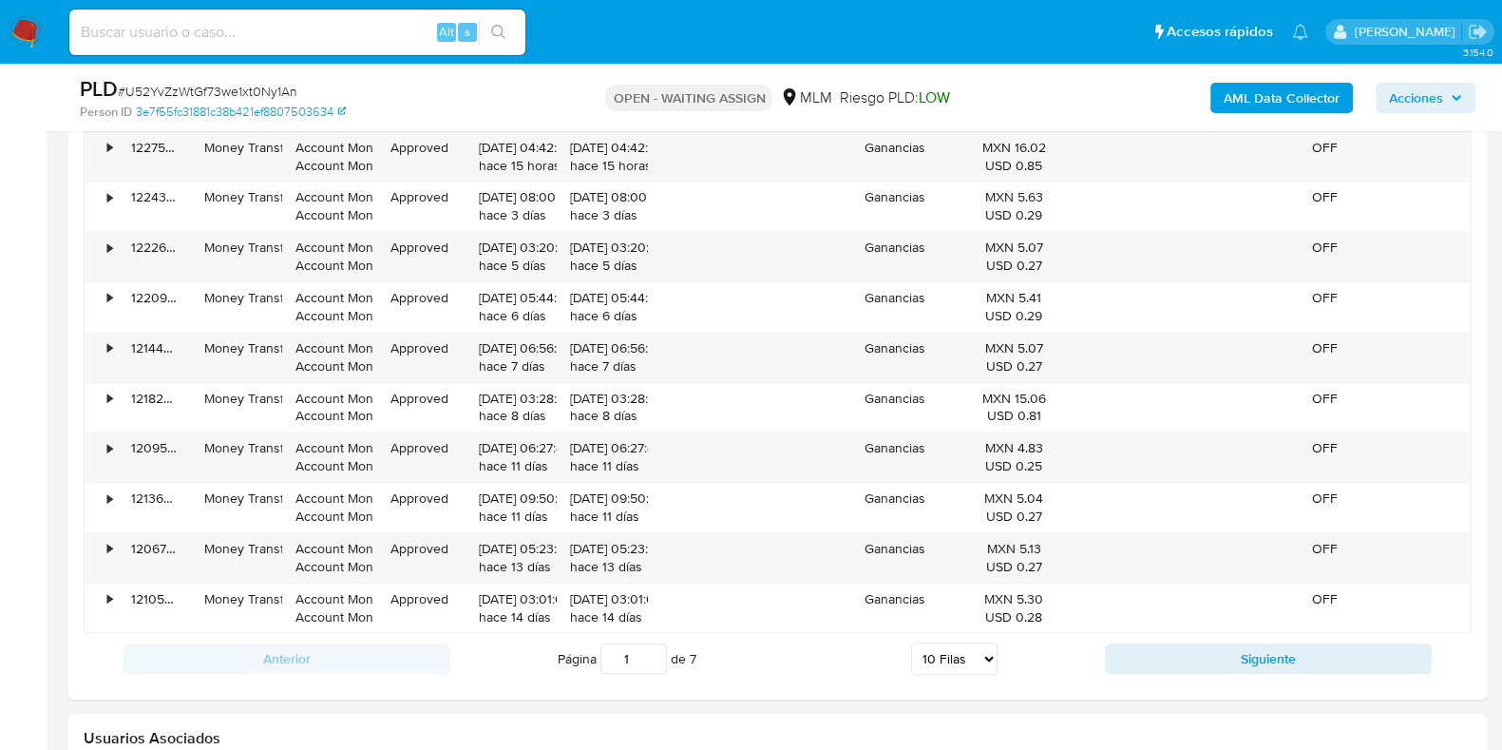
drag, startPoint x: 1167, startPoint y: 639, endPoint x: 1156, endPoint y: 640, distance: 10.5
click at [1167, 643] on button "Siguiente" at bounding box center [1268, 658] width 327 height 30
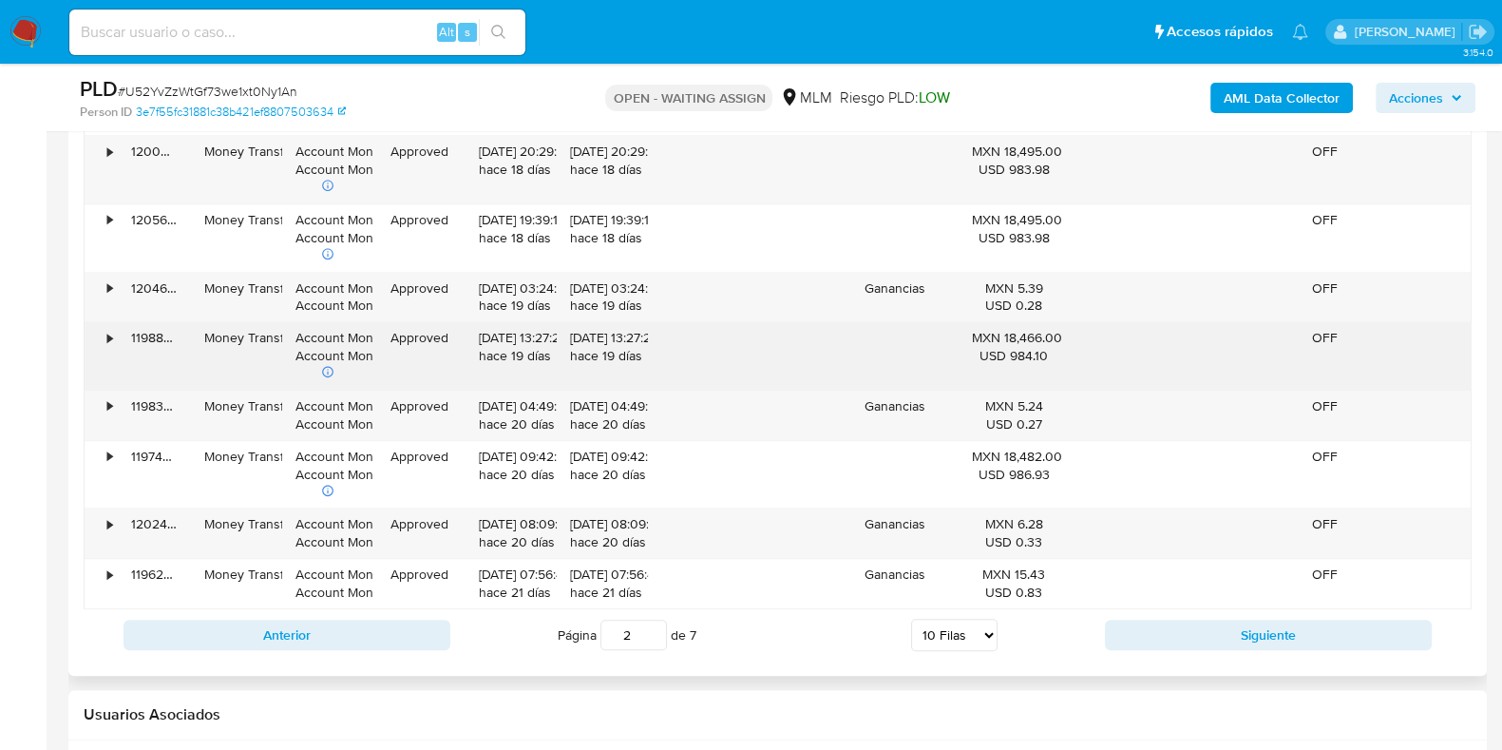
scroll to position [2373, 0]
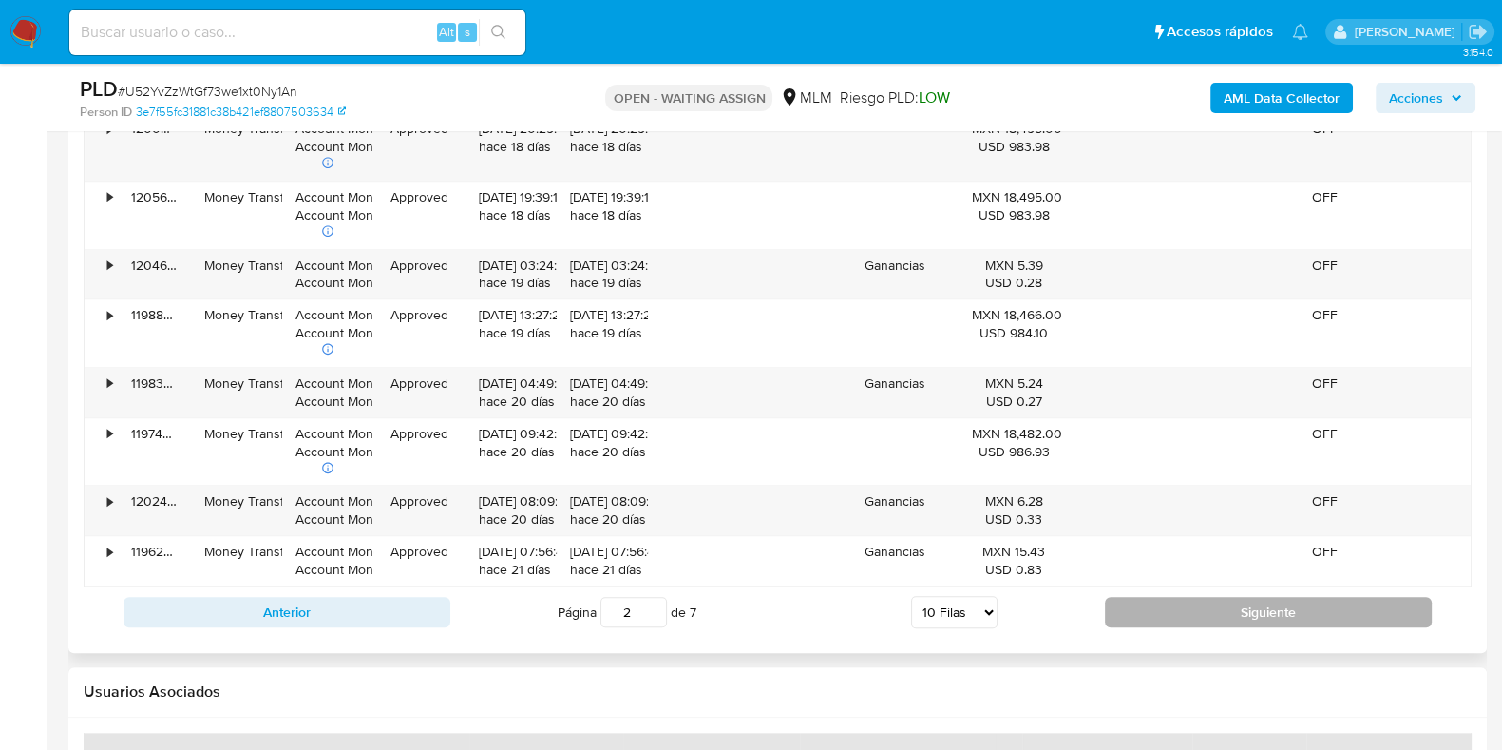
click at [1158, 618] on button "Siguiente" at bounding box center [1268, 612] width 327 height 30
type input "3"
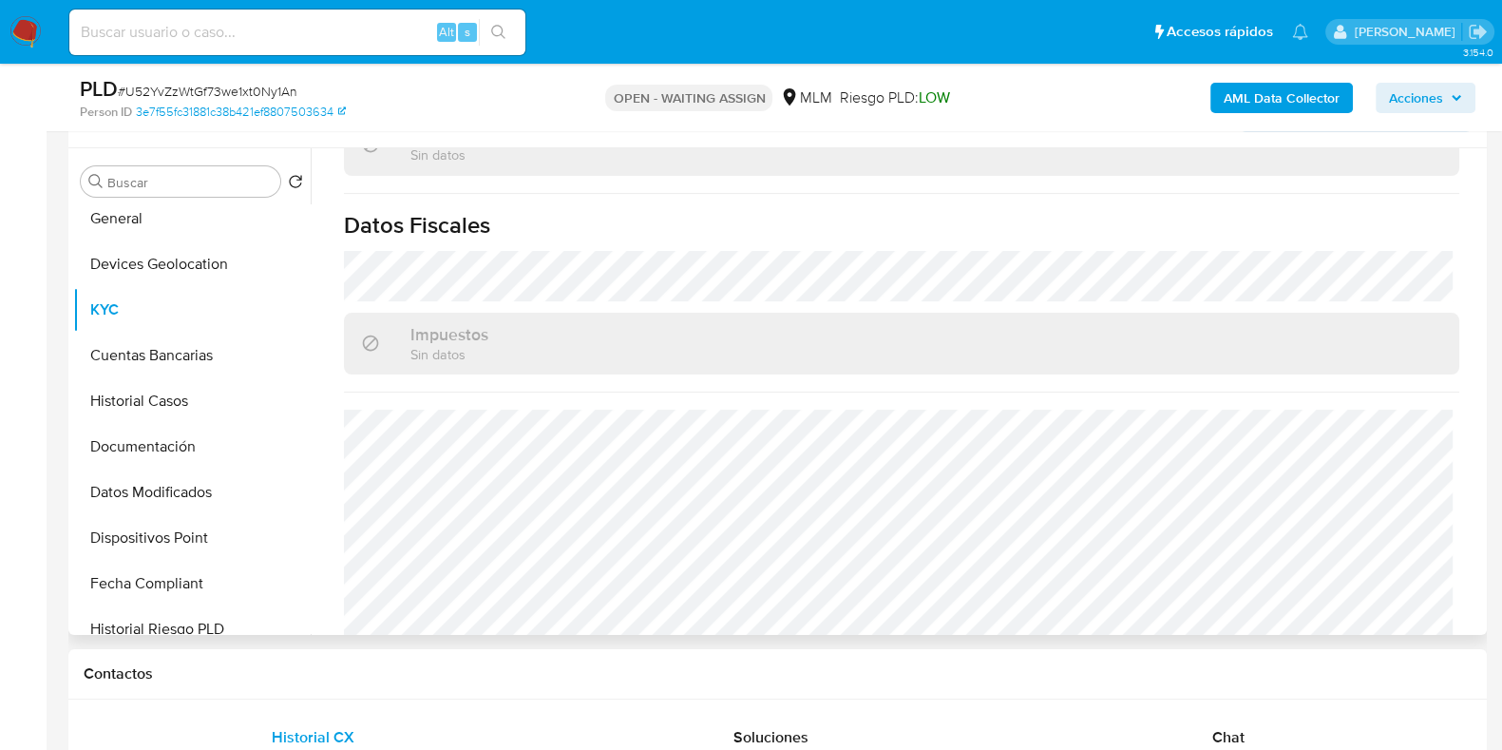
scroll to position [236, 0]
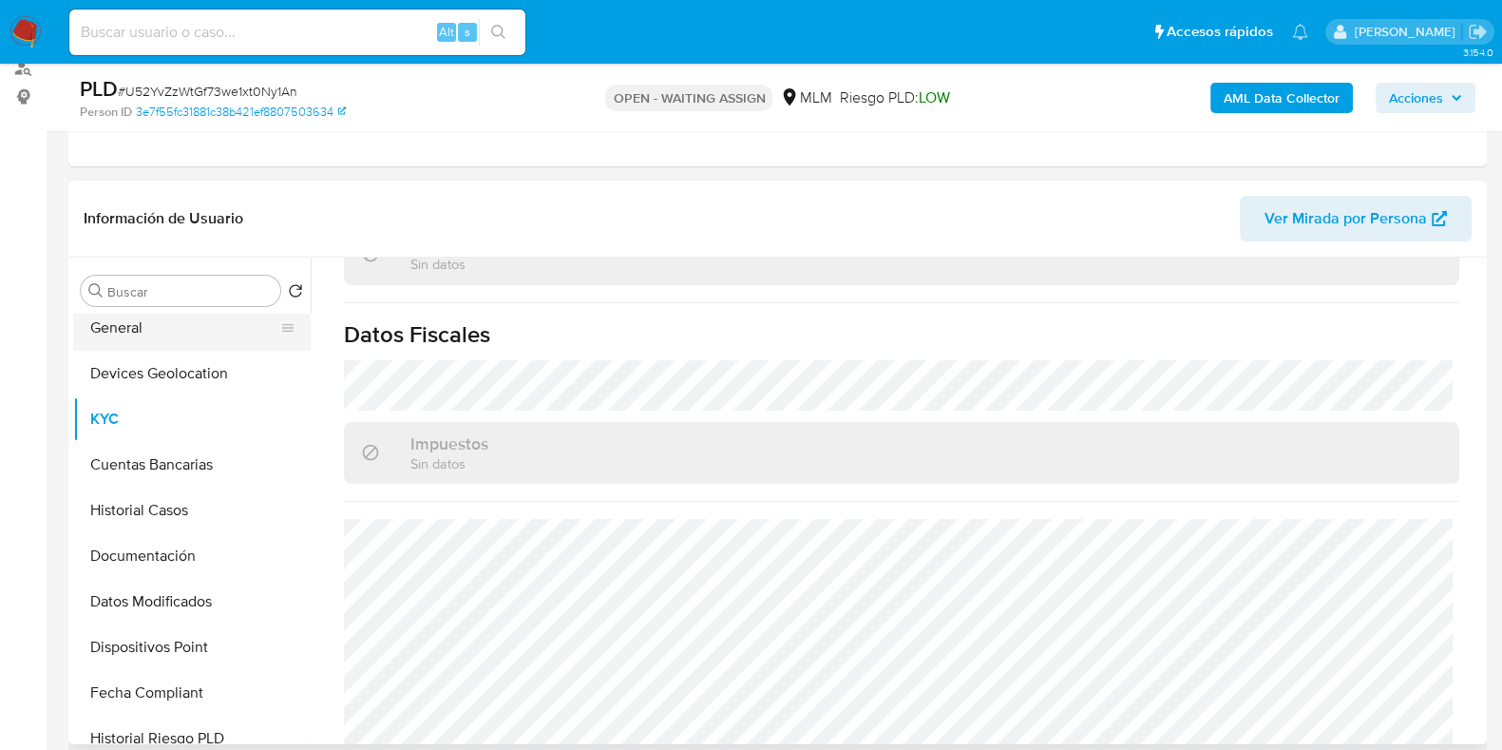
click at [119, 333] on button "General" at bounding box center [184, 328] width 222 height 46
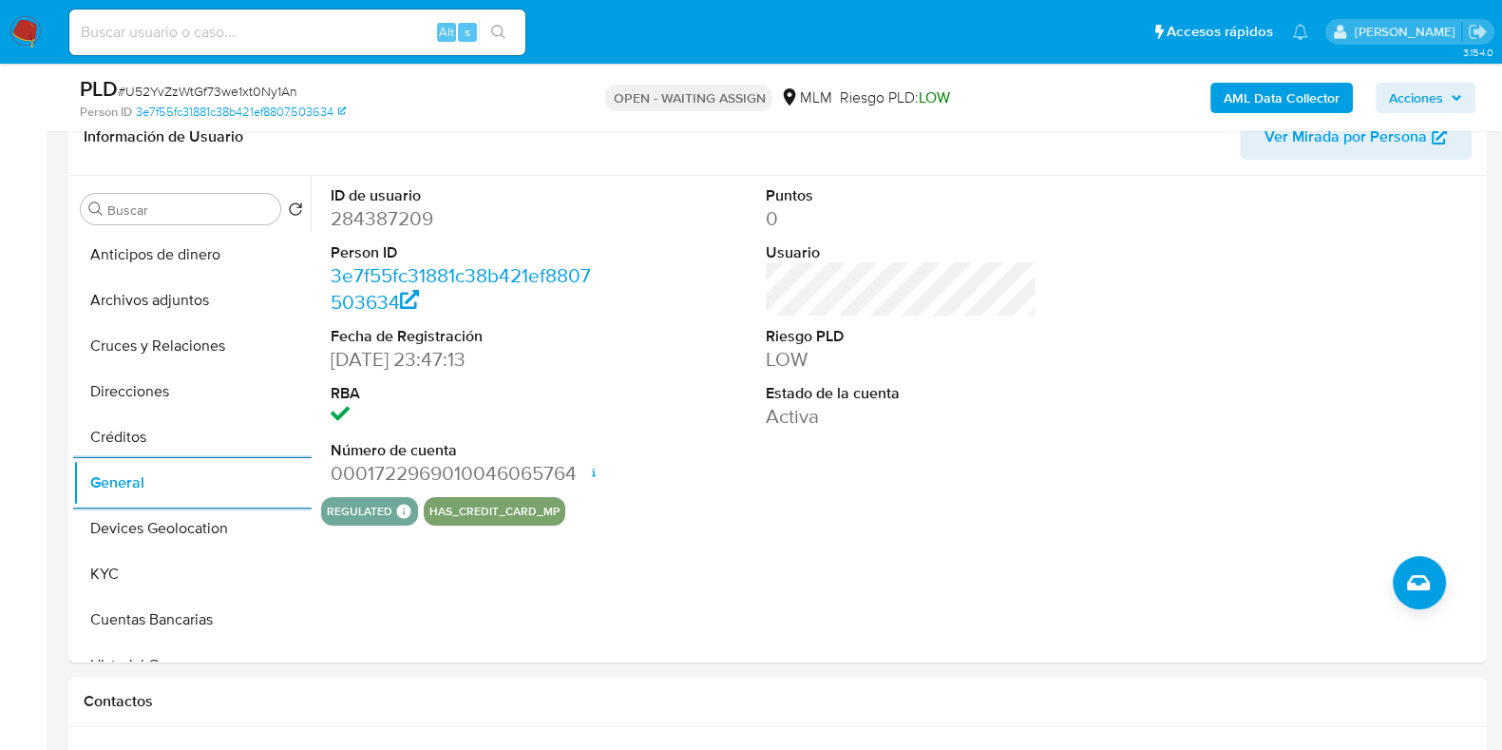
scroll to position [354, 0]
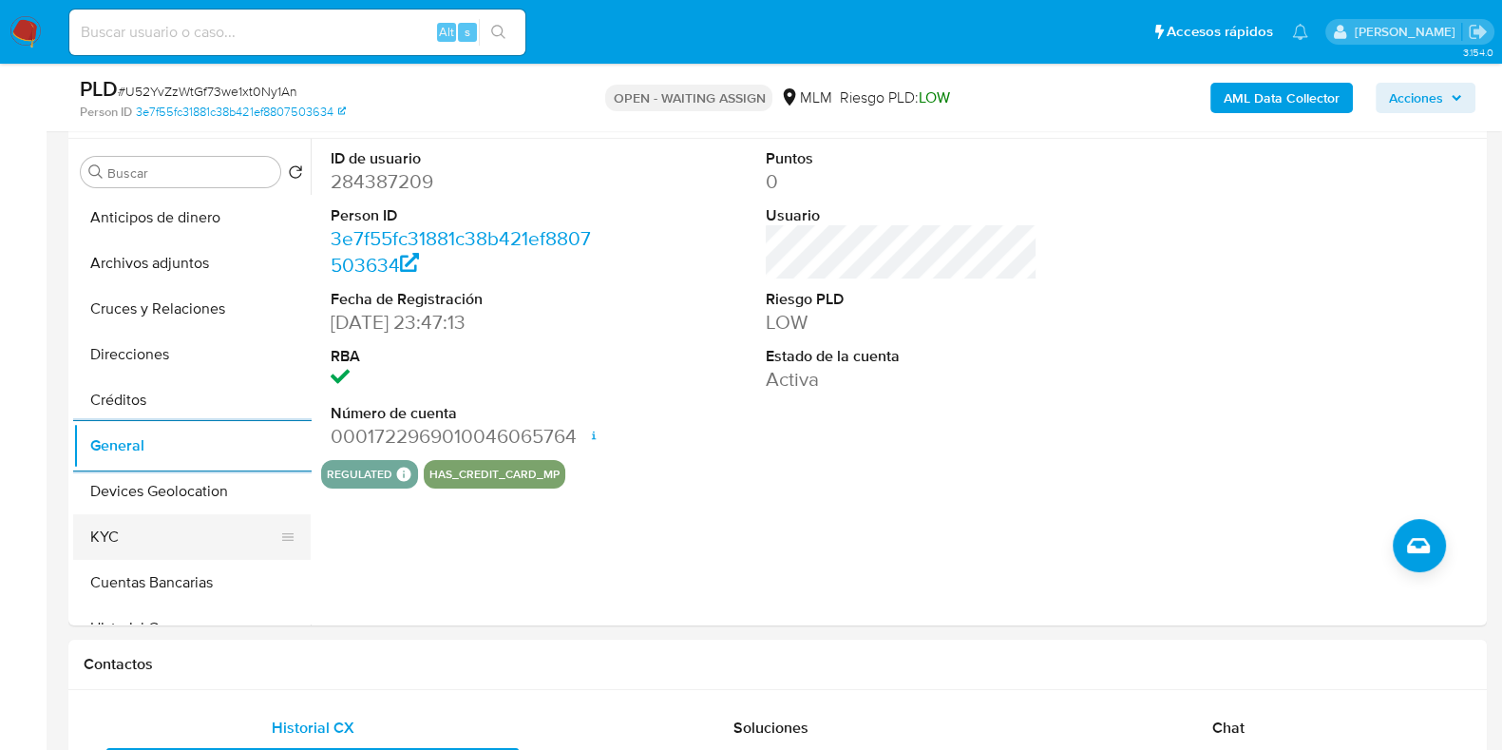
click at [185, 528] on button "KYC" at bounding box center [184, 537] width 222 height 46
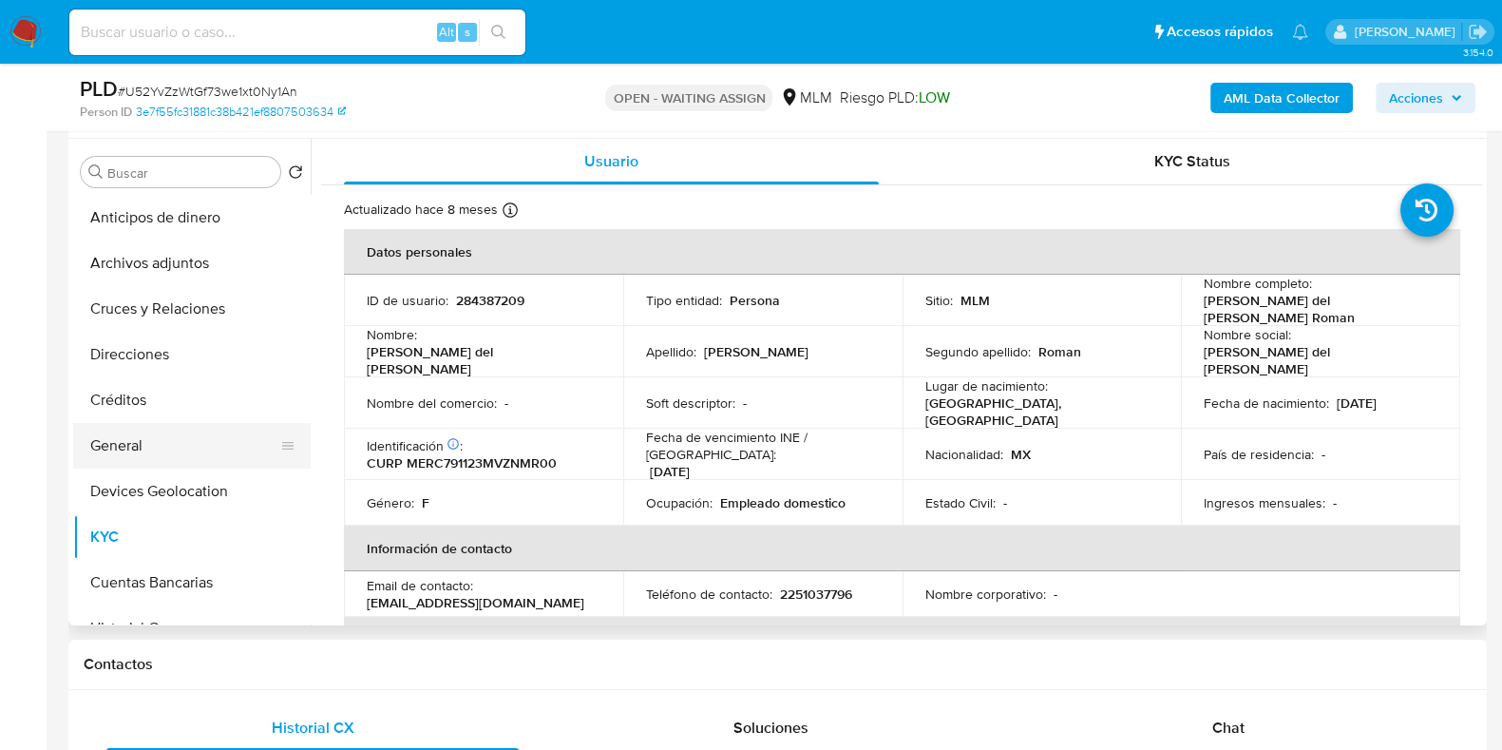
click at [131, 452] on button "General" at bounding box center [184, 446] width 222 height 46
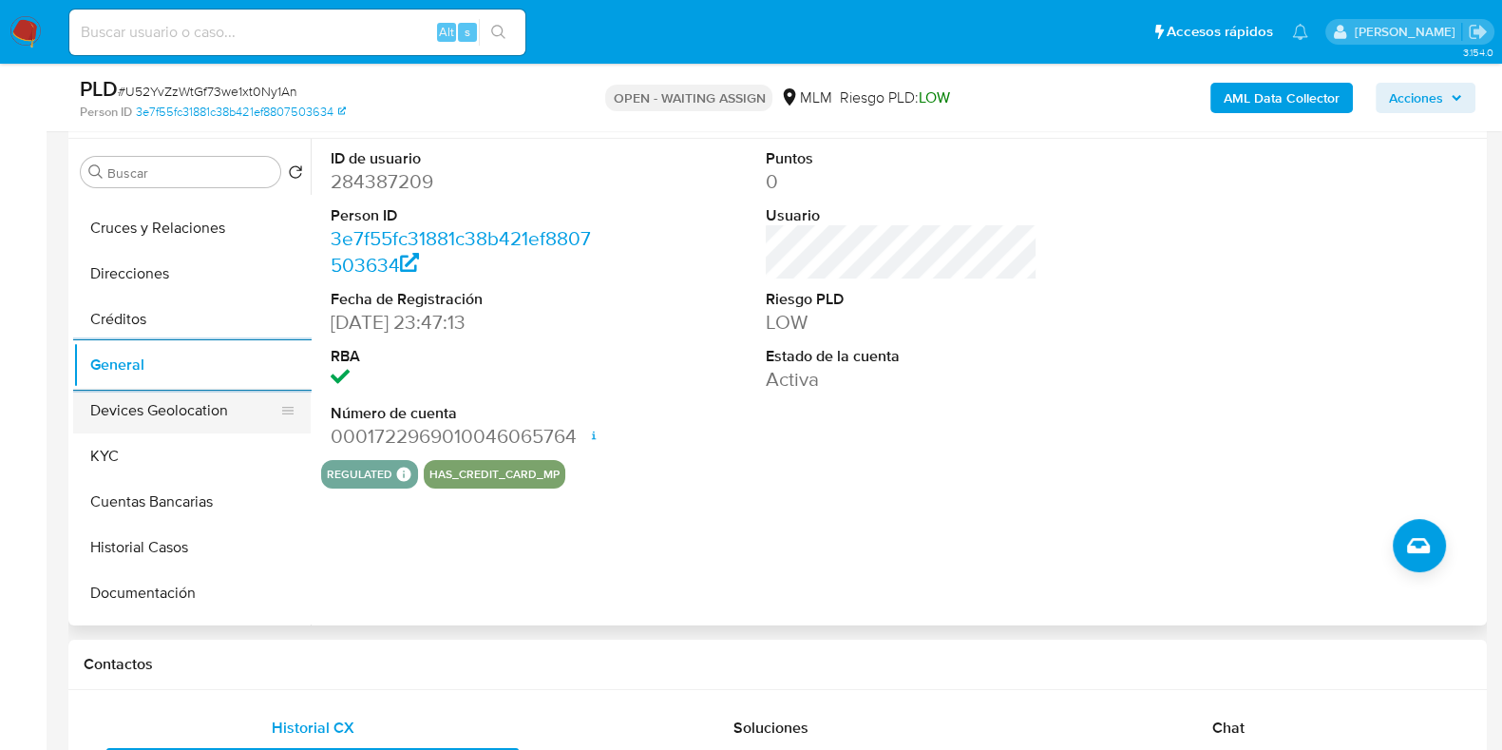
scroll to position [118, 0]
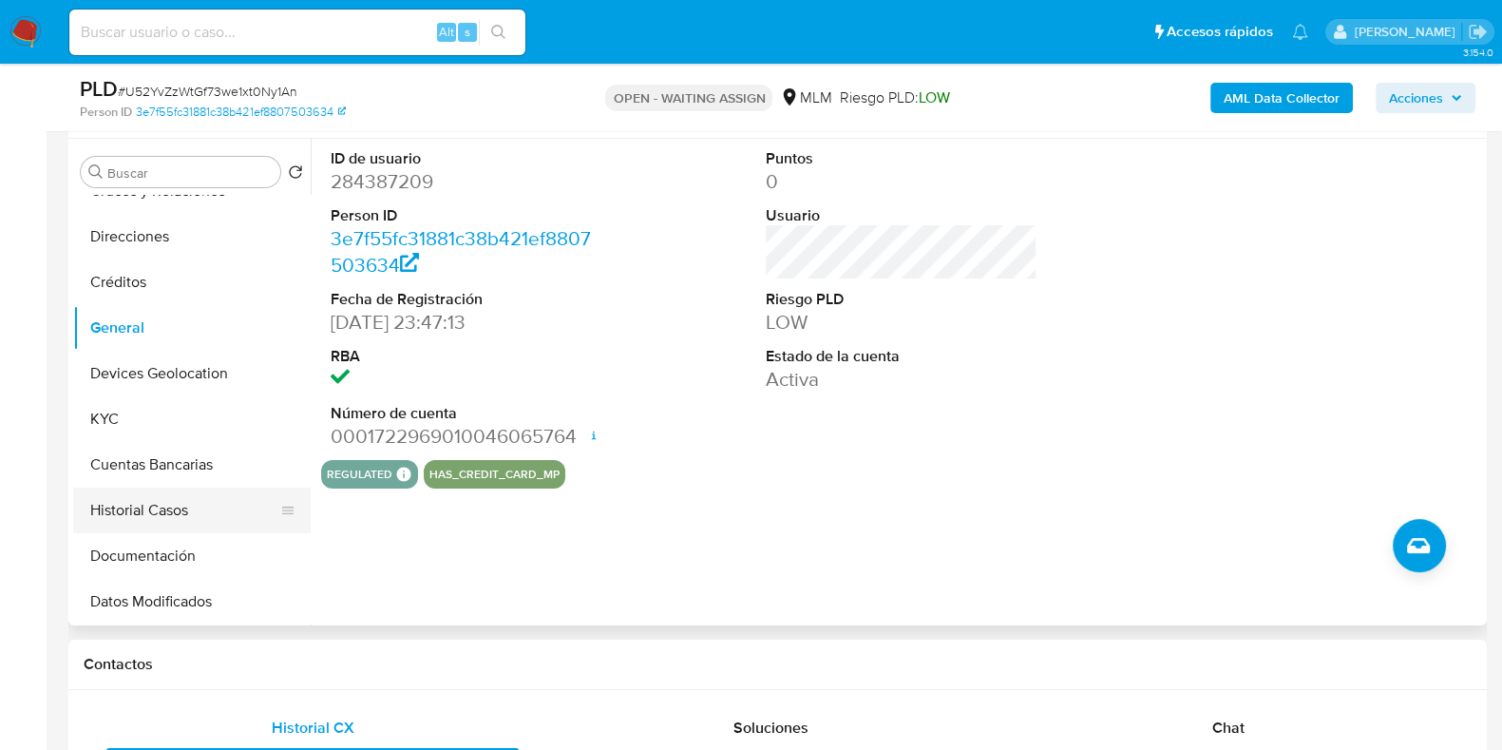
click at [152, 505] on button "Historial Casos" at bounding box center [184, 510] width 222 height 46
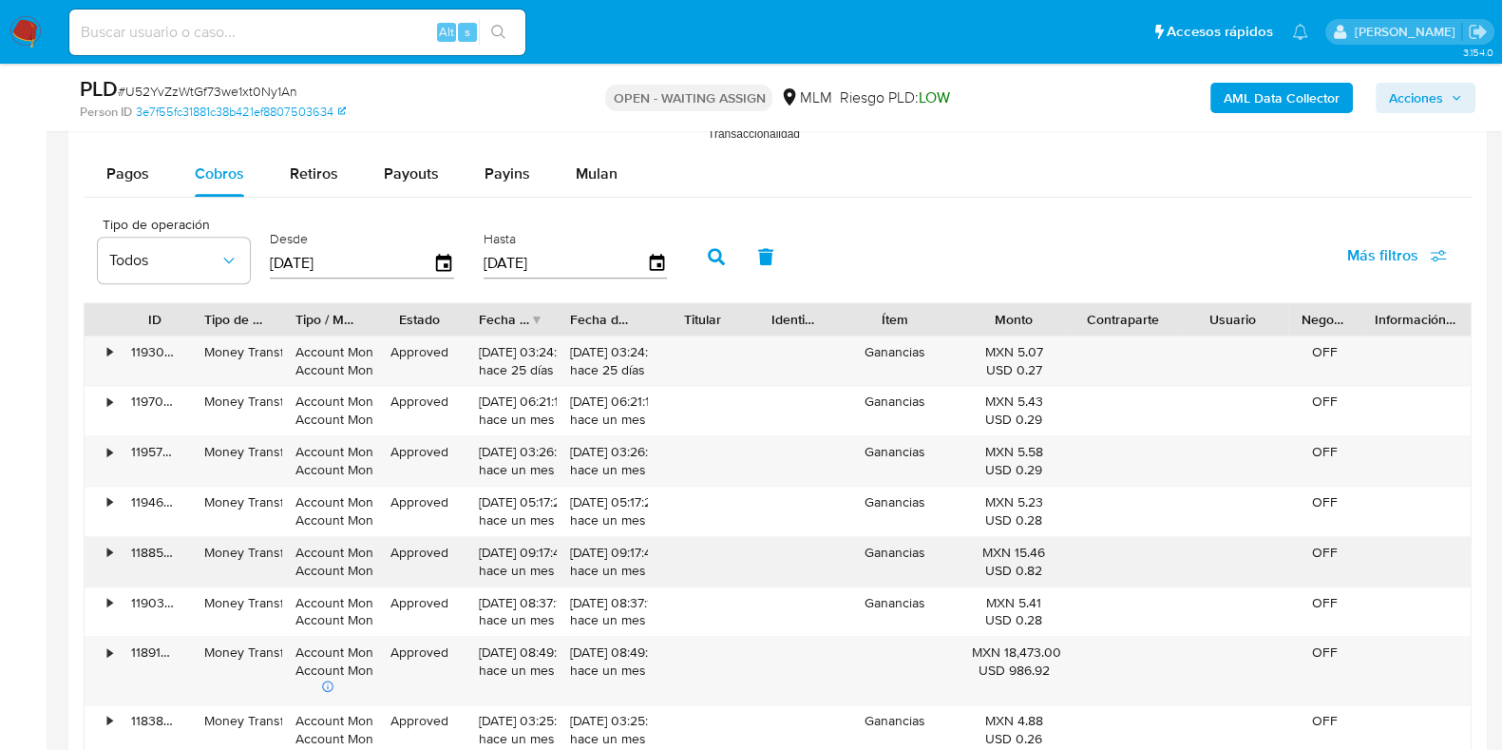
scroll to position [2136, 0]
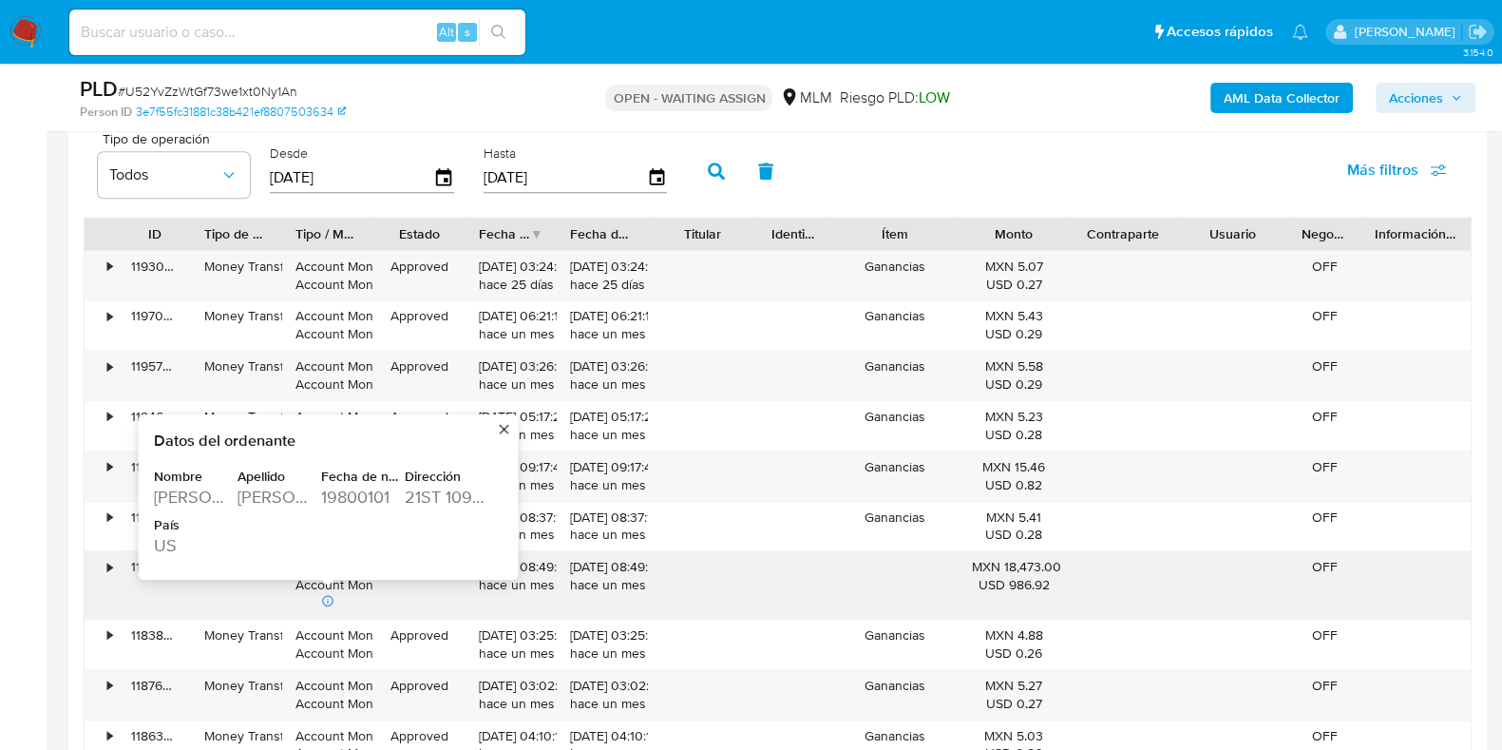
click at [289, 488] on div "[PERSON_NAME]" at bounding box center [278, 497] width 80 height 23
click at [199, 501] on div "[PERSON_NAME]" at bounding box center [194, 497] width 80 height 23
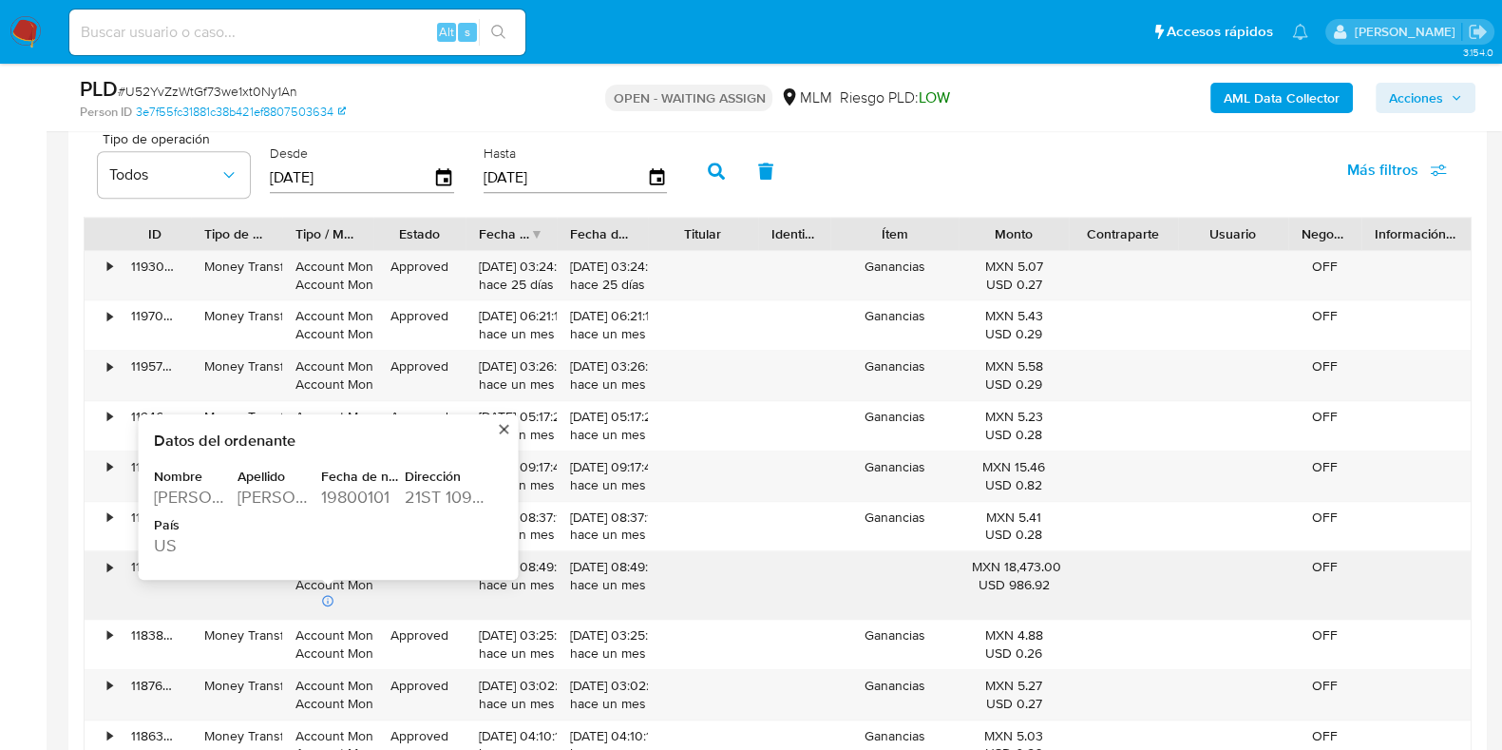
click at [269, 501] on div "[PERSON_NAME]" at bounding box center [278, 497] width 80 height 23
click at [197, 498] on div "[PERSON_NAME]" at bounding box center [194, 497] width 80 height 23
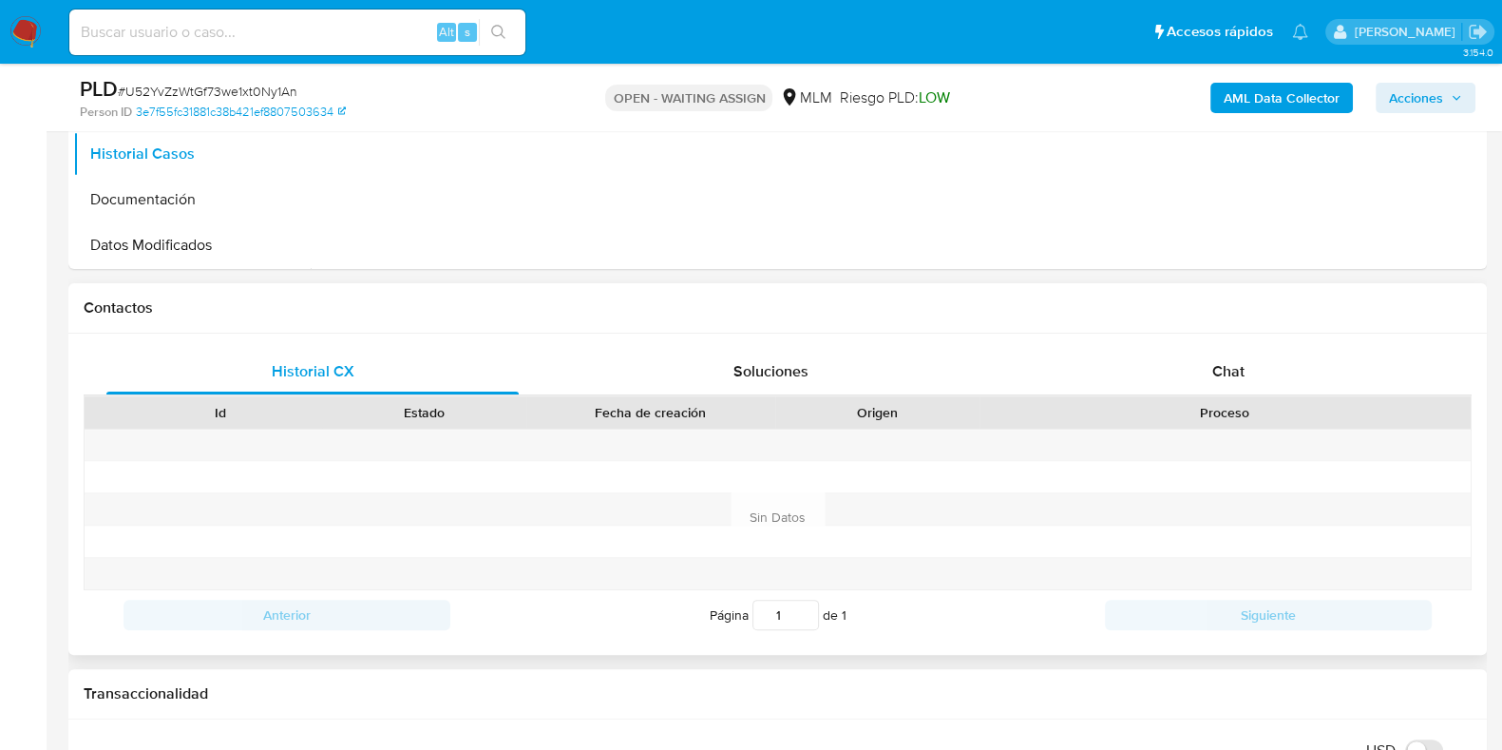
scroll to position [236, 0]
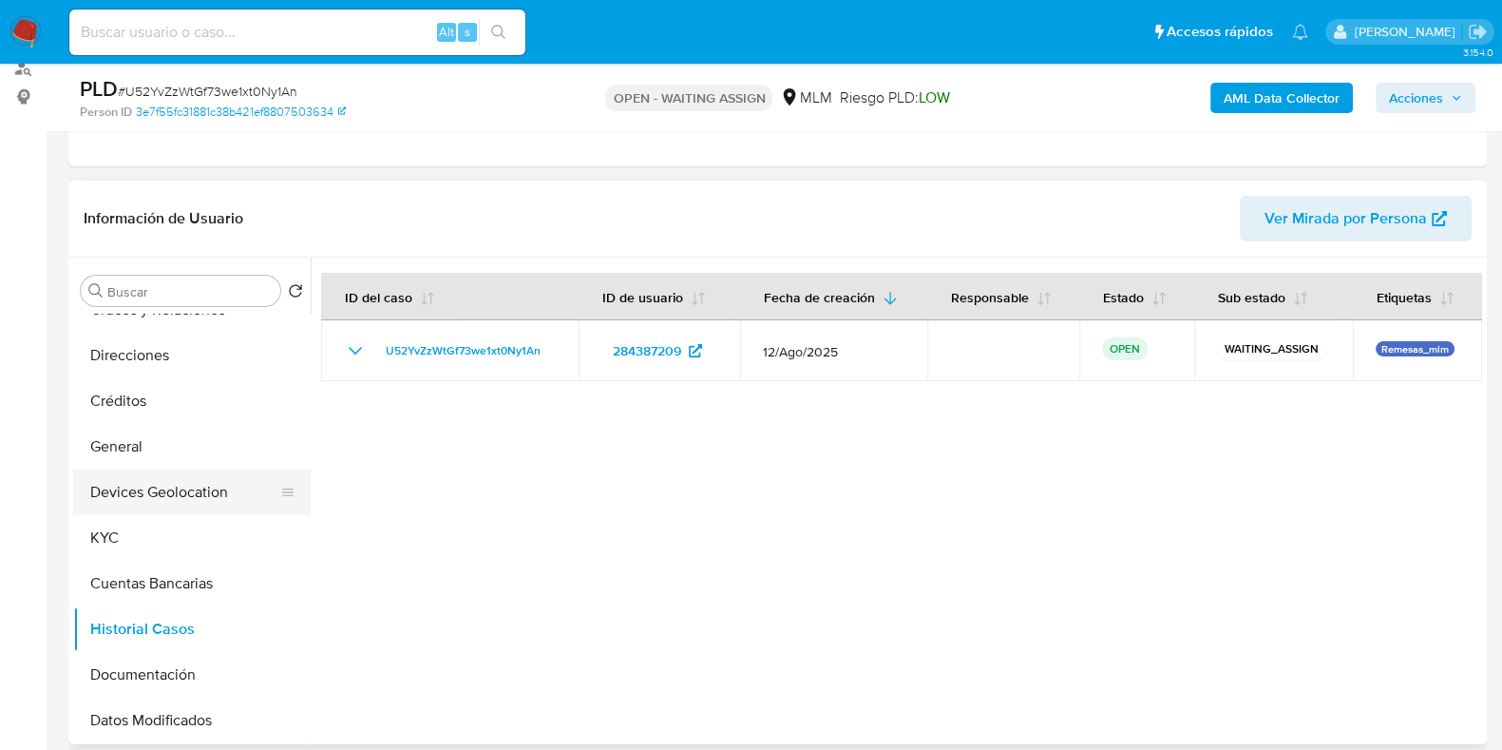
click at [208, 486] on button "Devices Geolocation" at bounding box center [184, 492] width 222 height 46
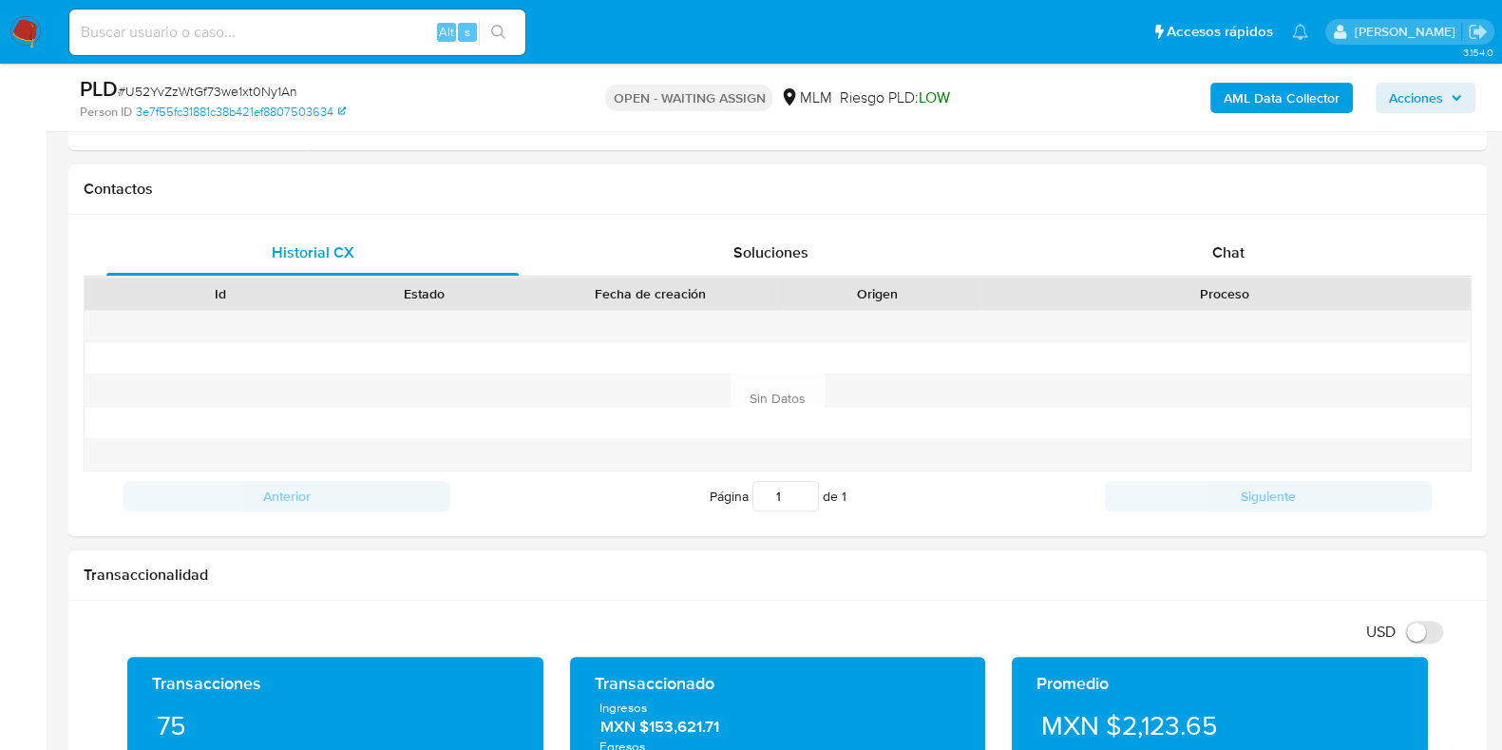
scroll to position [1186, 0]
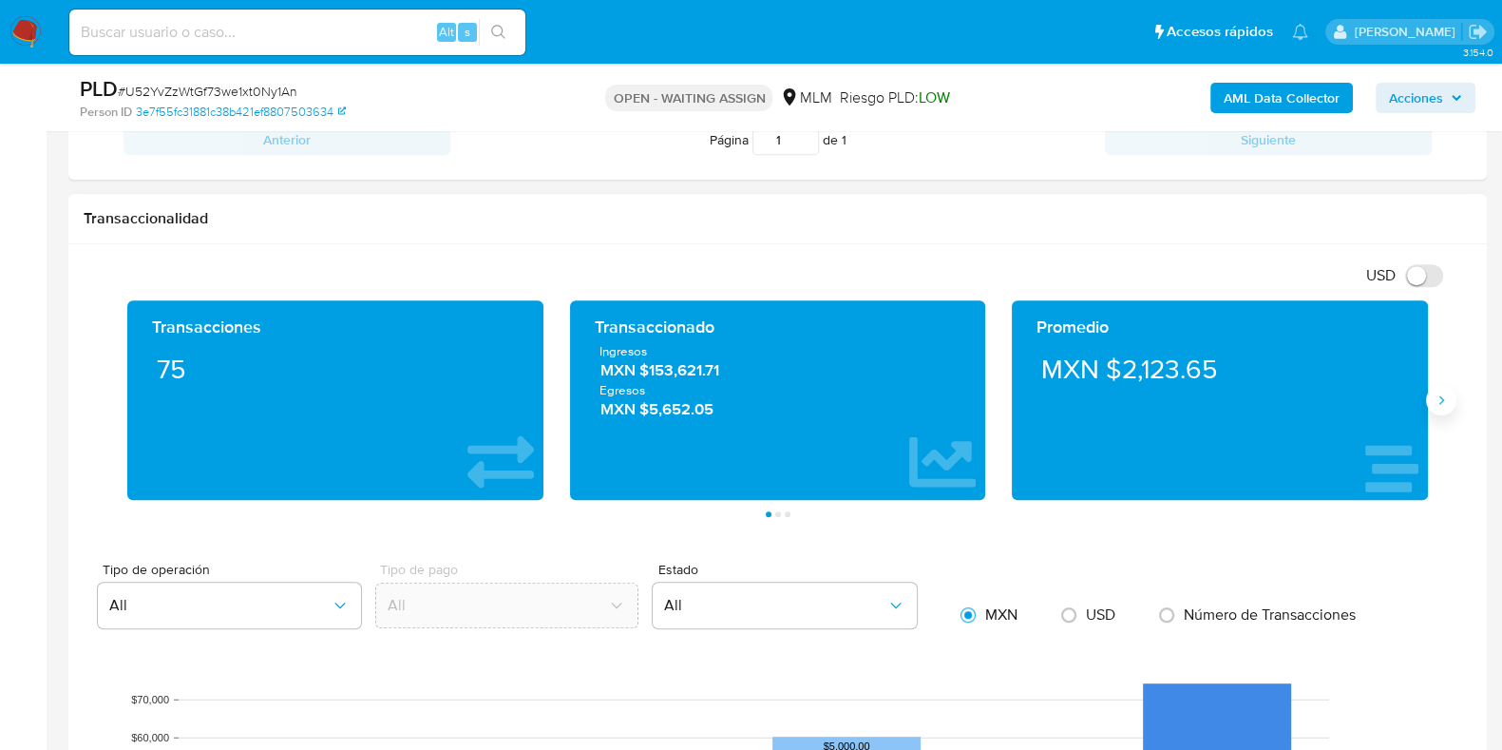
click at [1437, 406] on button "Siguiente" at bounding box center [1441, 400] width 30 height 30
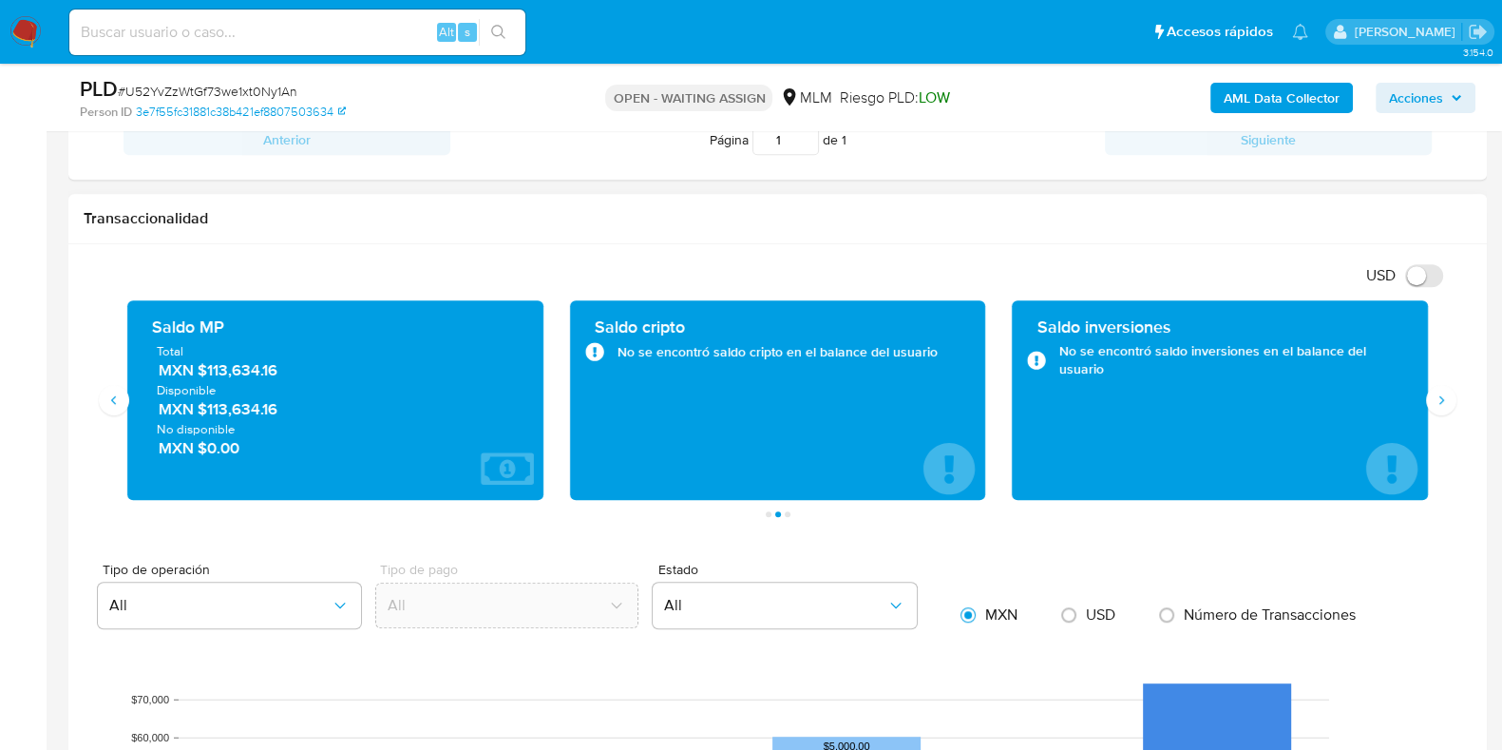
click at [240, 360] on span "MXN $113,634.16" at bounding box center [336, 370] width 355 height 22
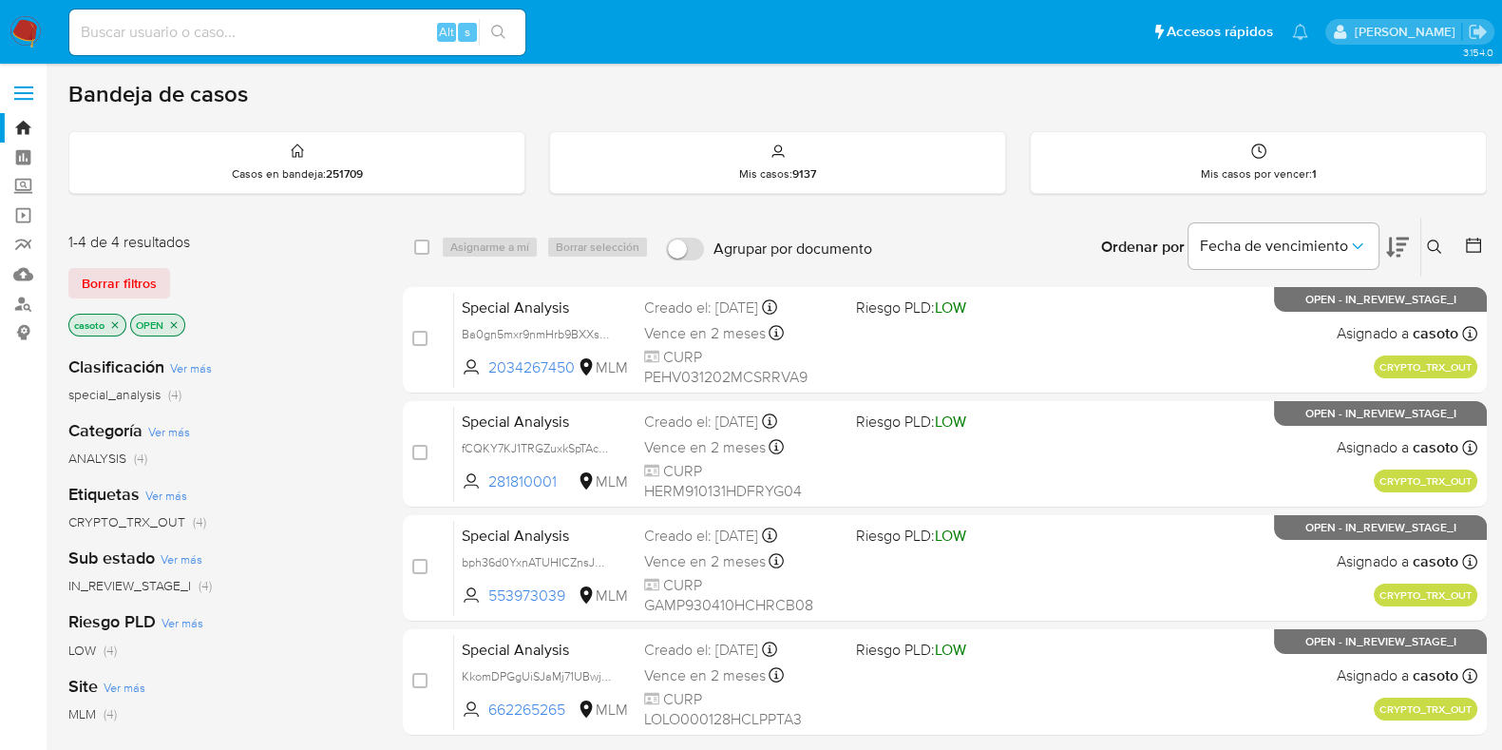
click at [120, 323] on icon "close-filter" at bounding box center [114, 324] width 11 height 11
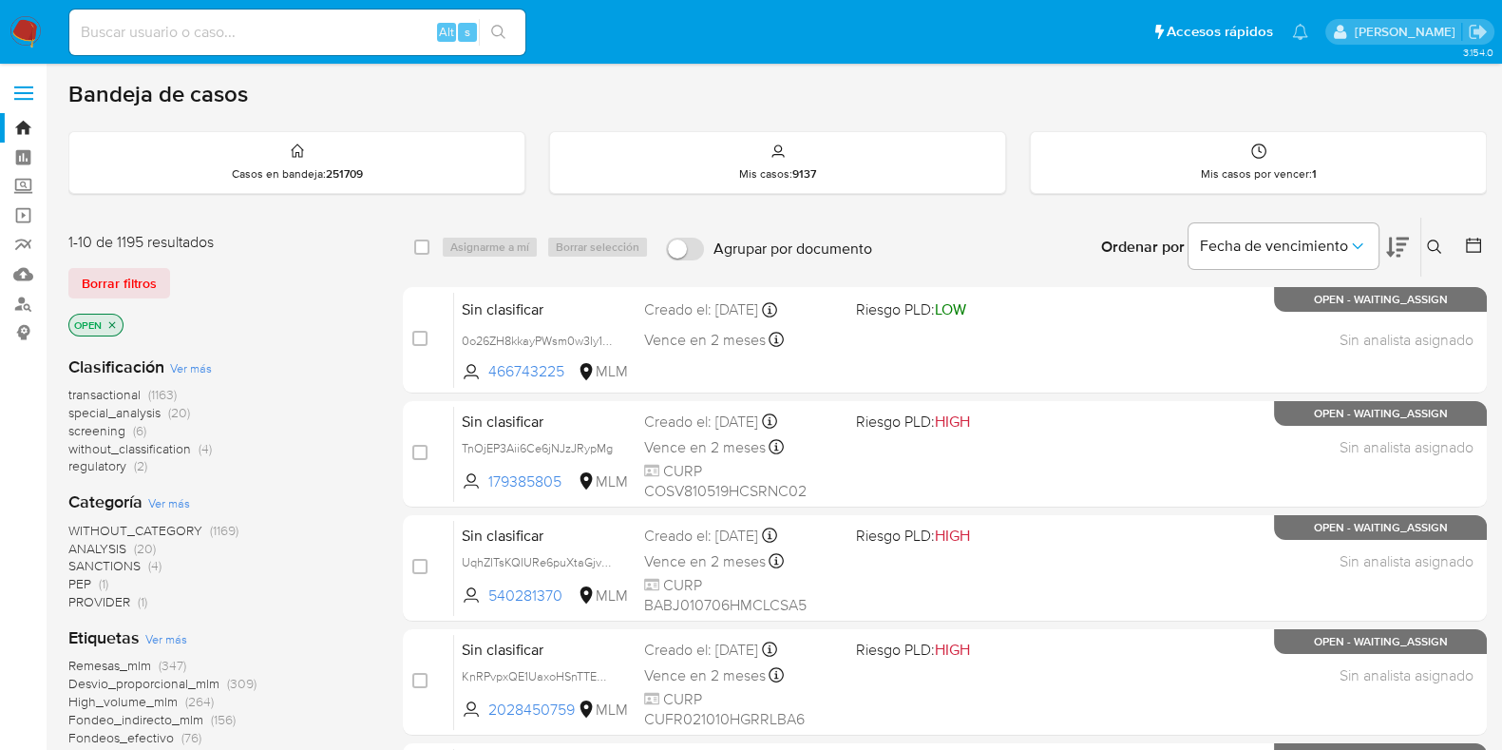
click at [1423, 241] on button at bounding box center [1436, 247] width 31 height 23
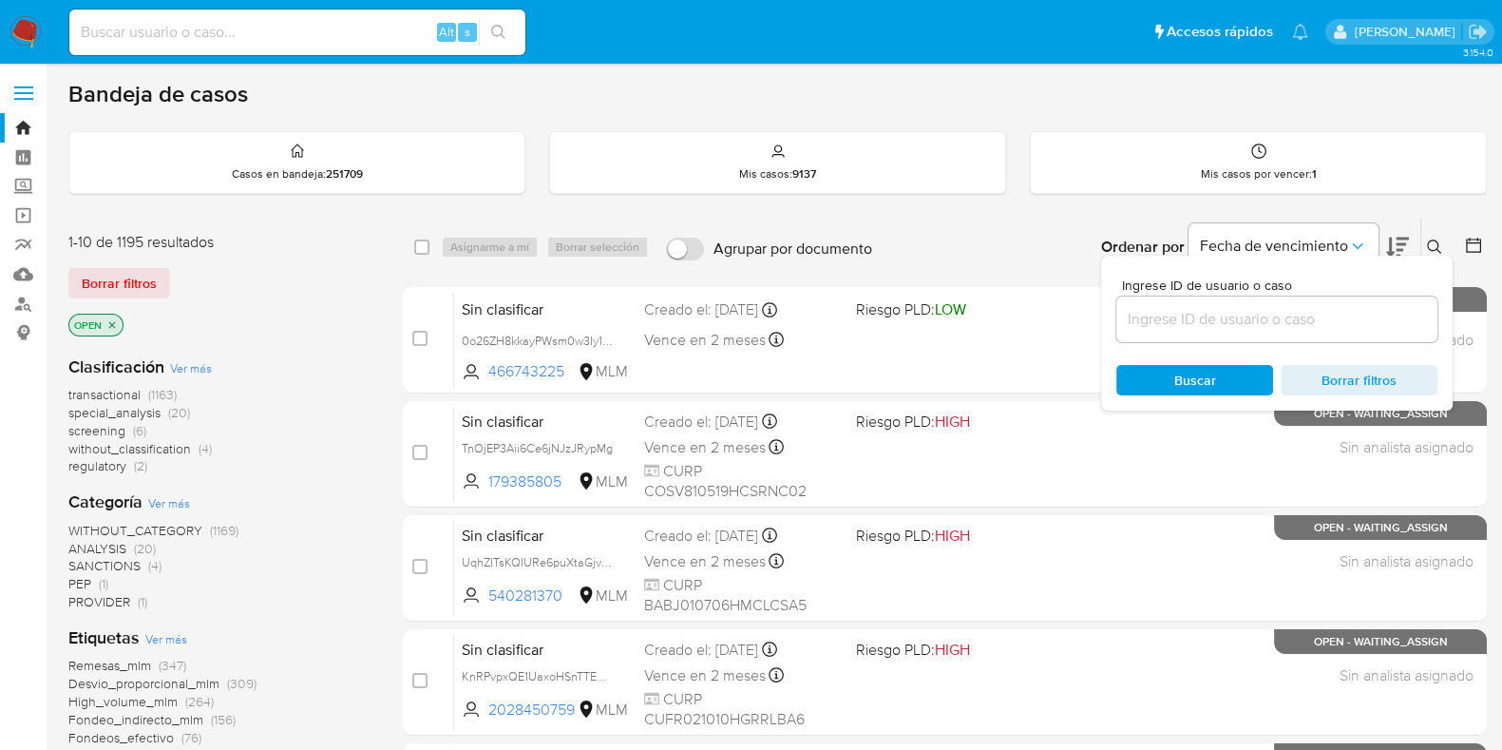
click at [1232, 307] on input at bounding box center [1276, 319] width 321 height 25
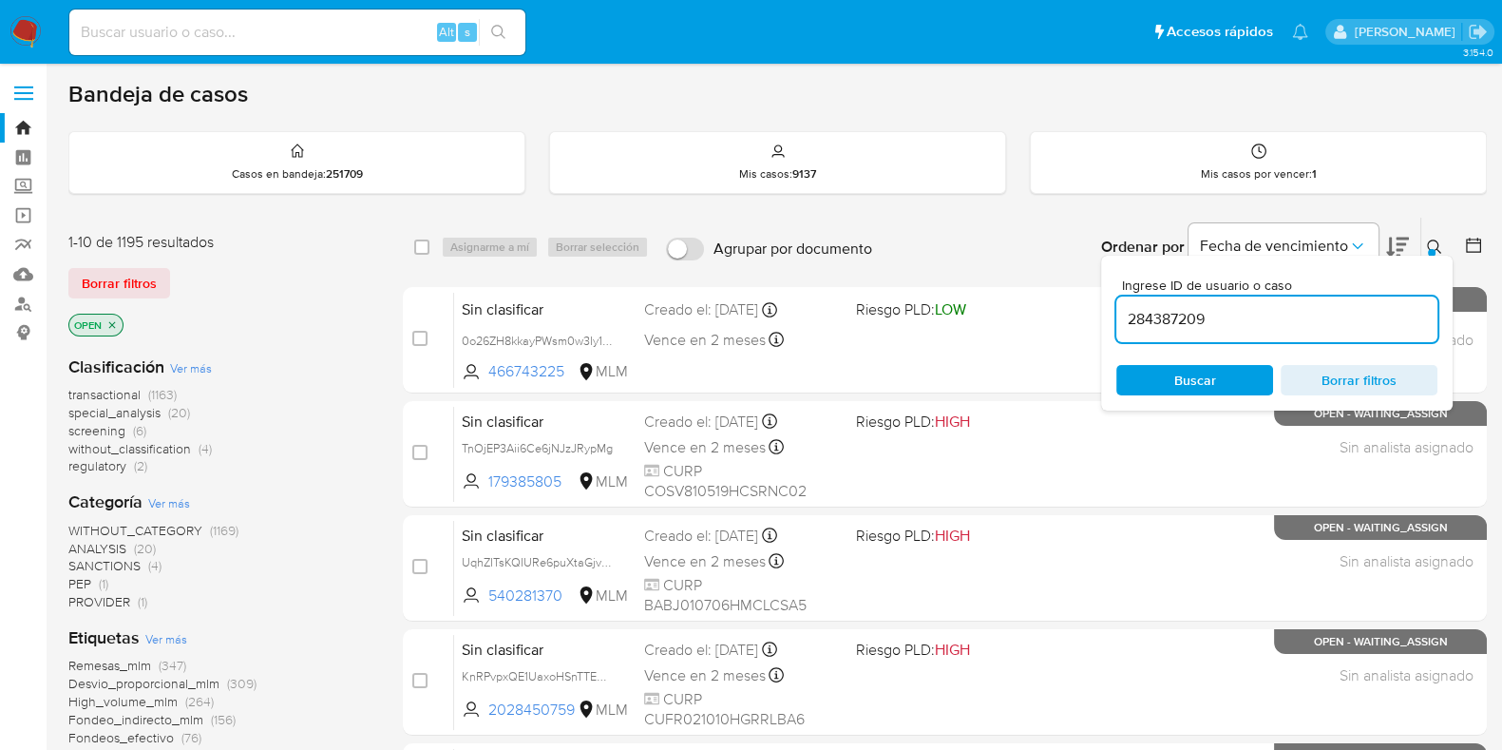
type input "284387209"
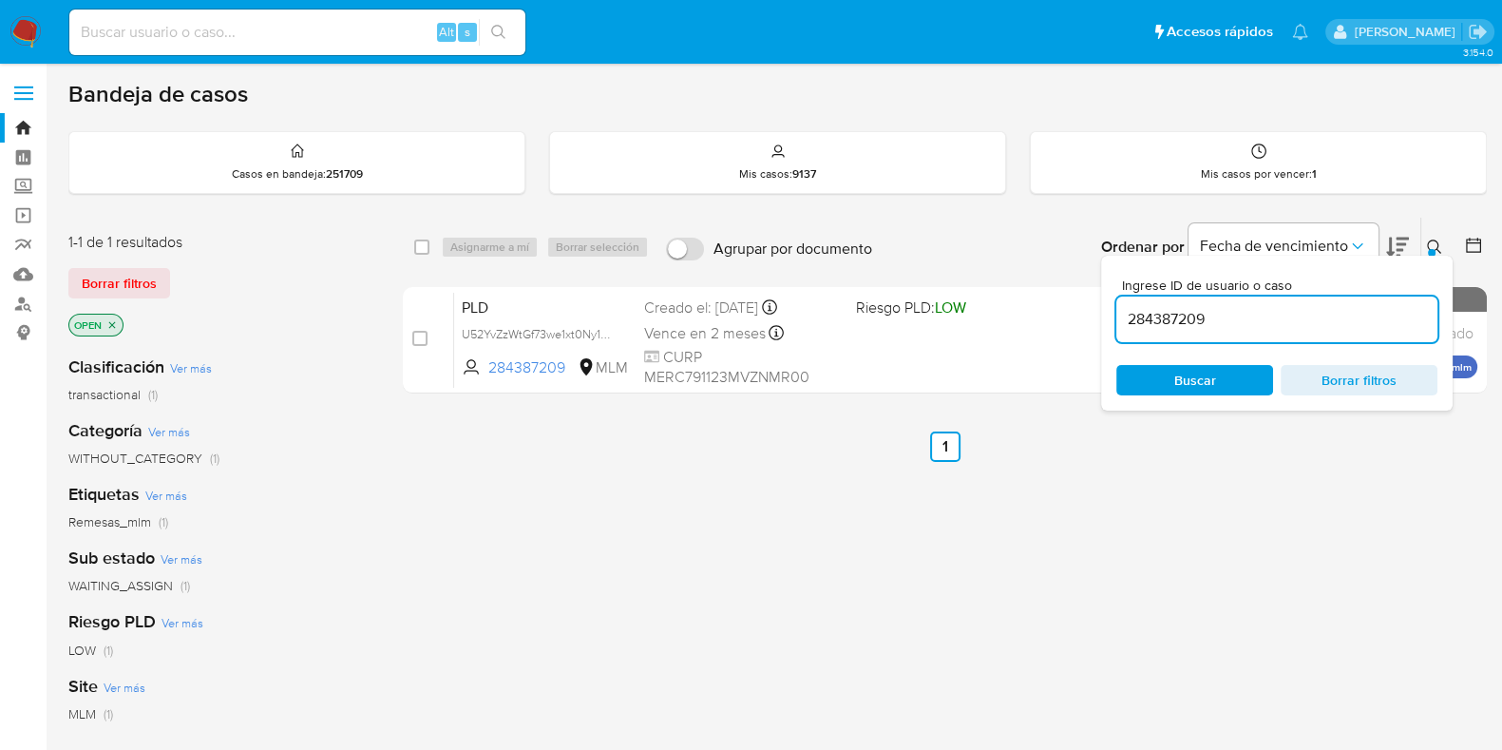
click at [1419, 239] on div "Ordenar por Fecha de vencimiento" at bounding box center [1253, 247] width 334 height 59
click at [1433, 241] on icon at bounding box center [1434, 246] width 15 height 15
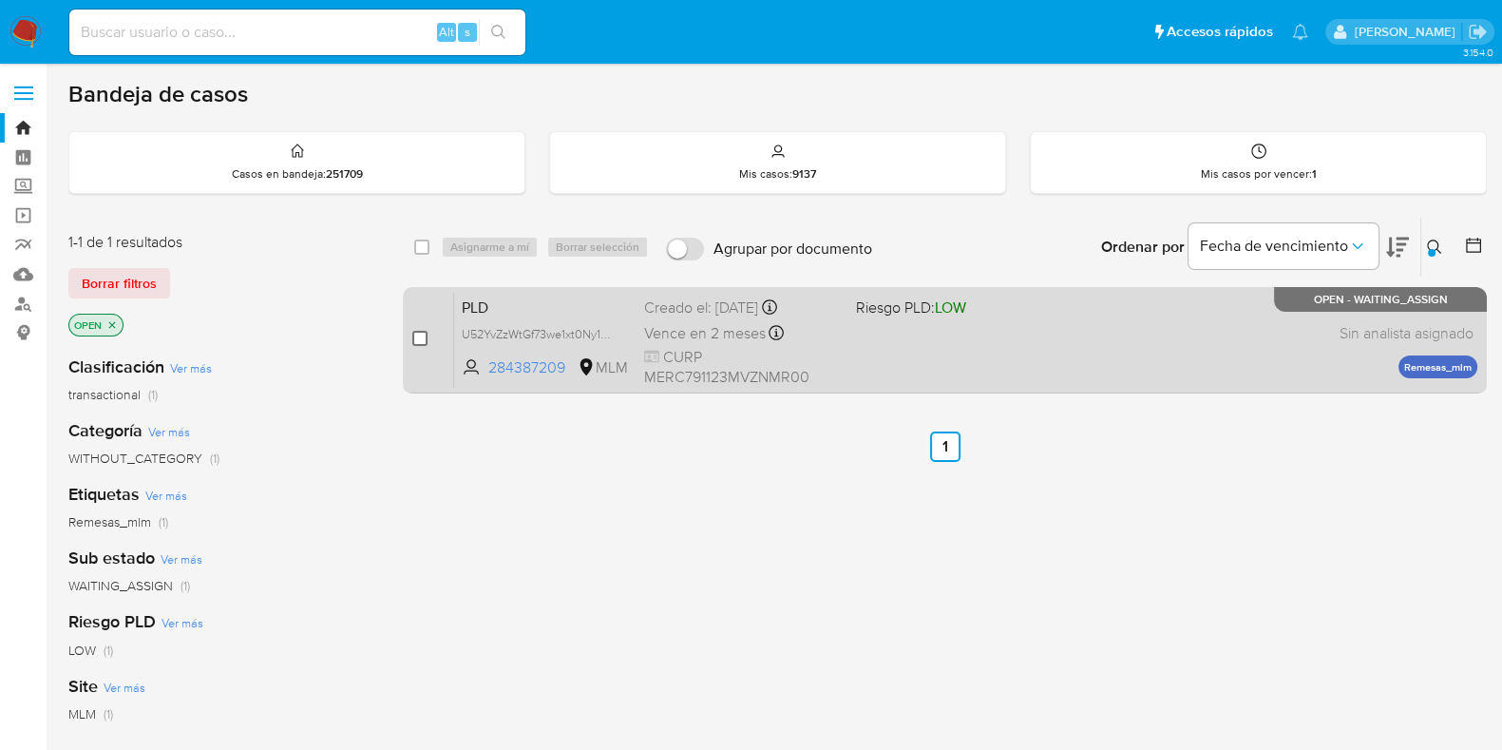
click at [420, 339] on input "checkbox" at bounding box center [419, 338] width 15 height 15
checkbox input "true"
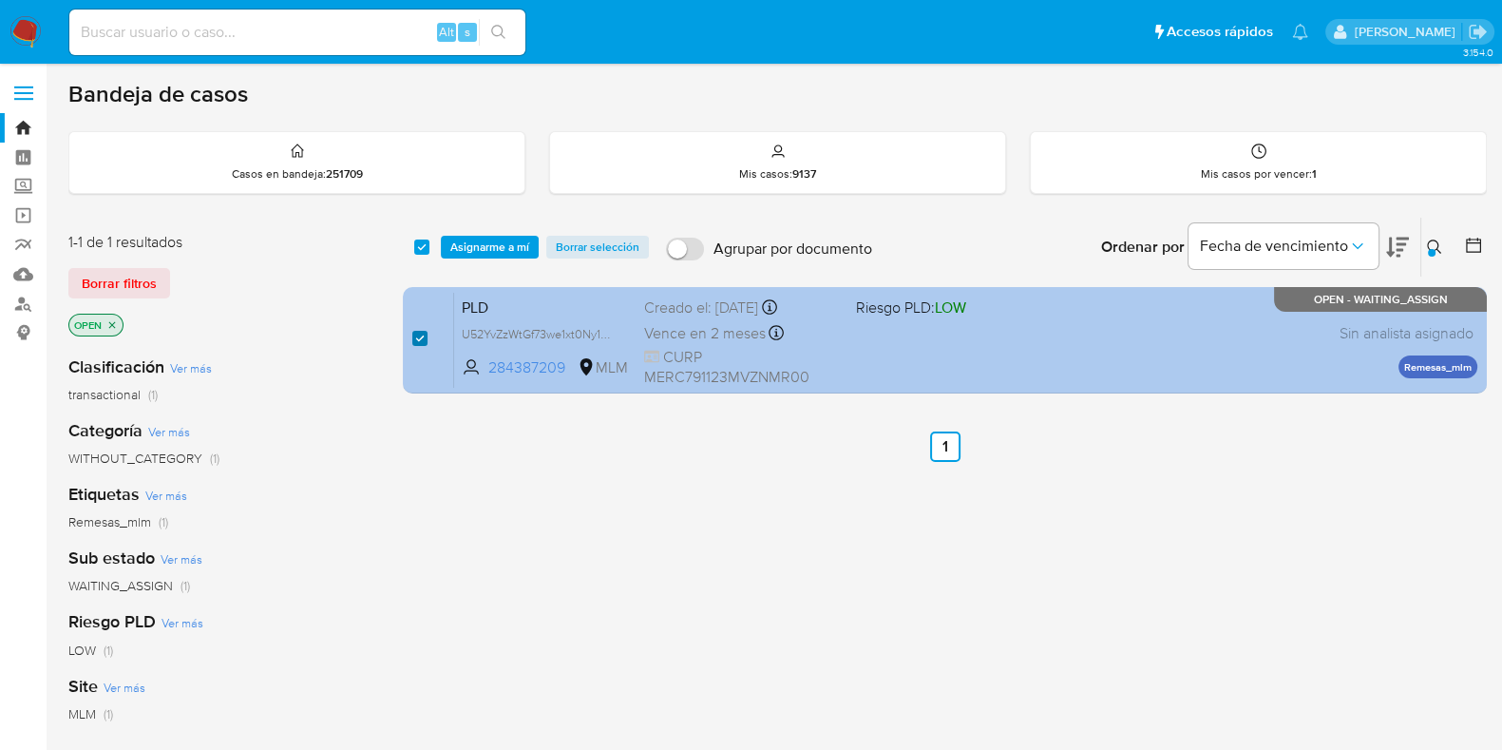
checkbox input "true"
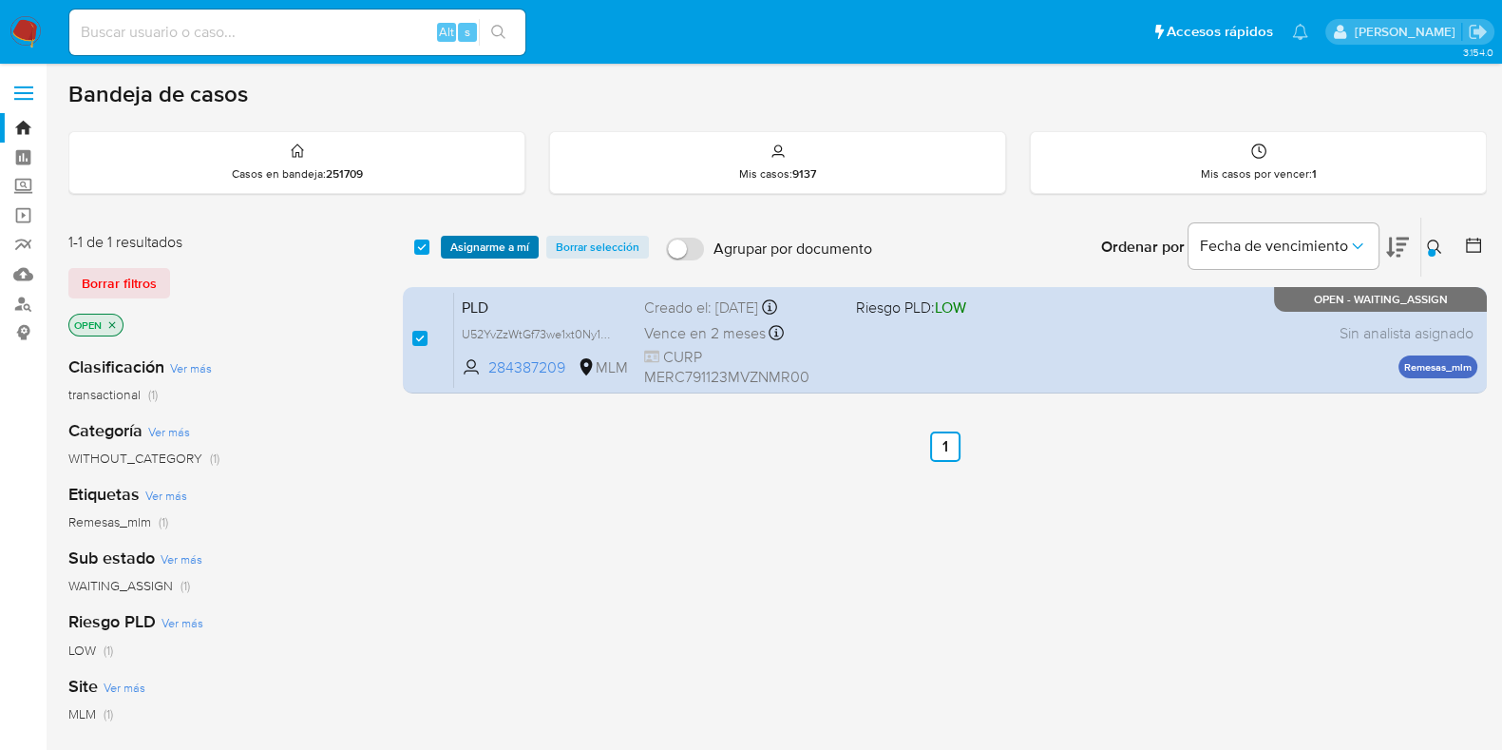
click at [482, 246] on span "Asignarme a mí" at bounding box center [489, 247] width 79 height 19
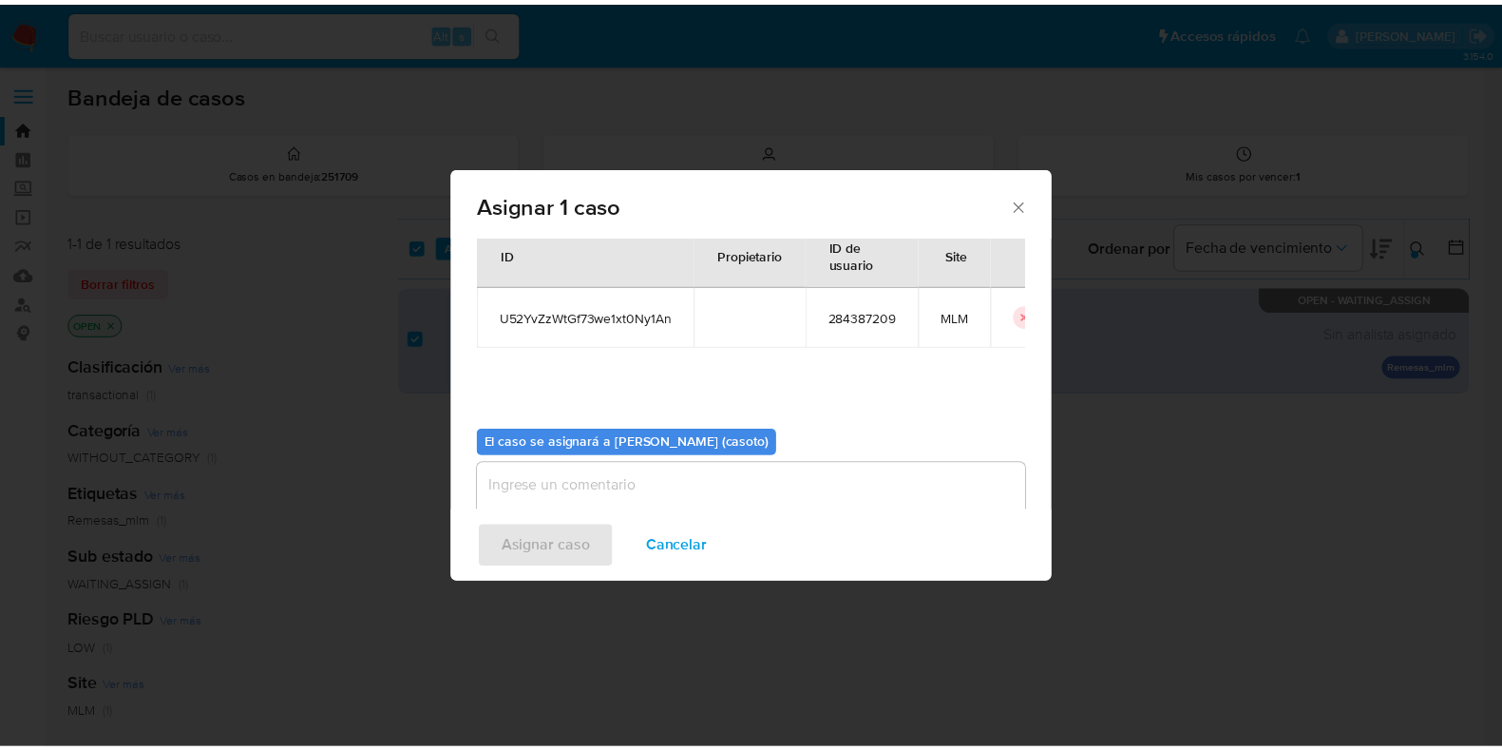
scroll to position [98, 0]
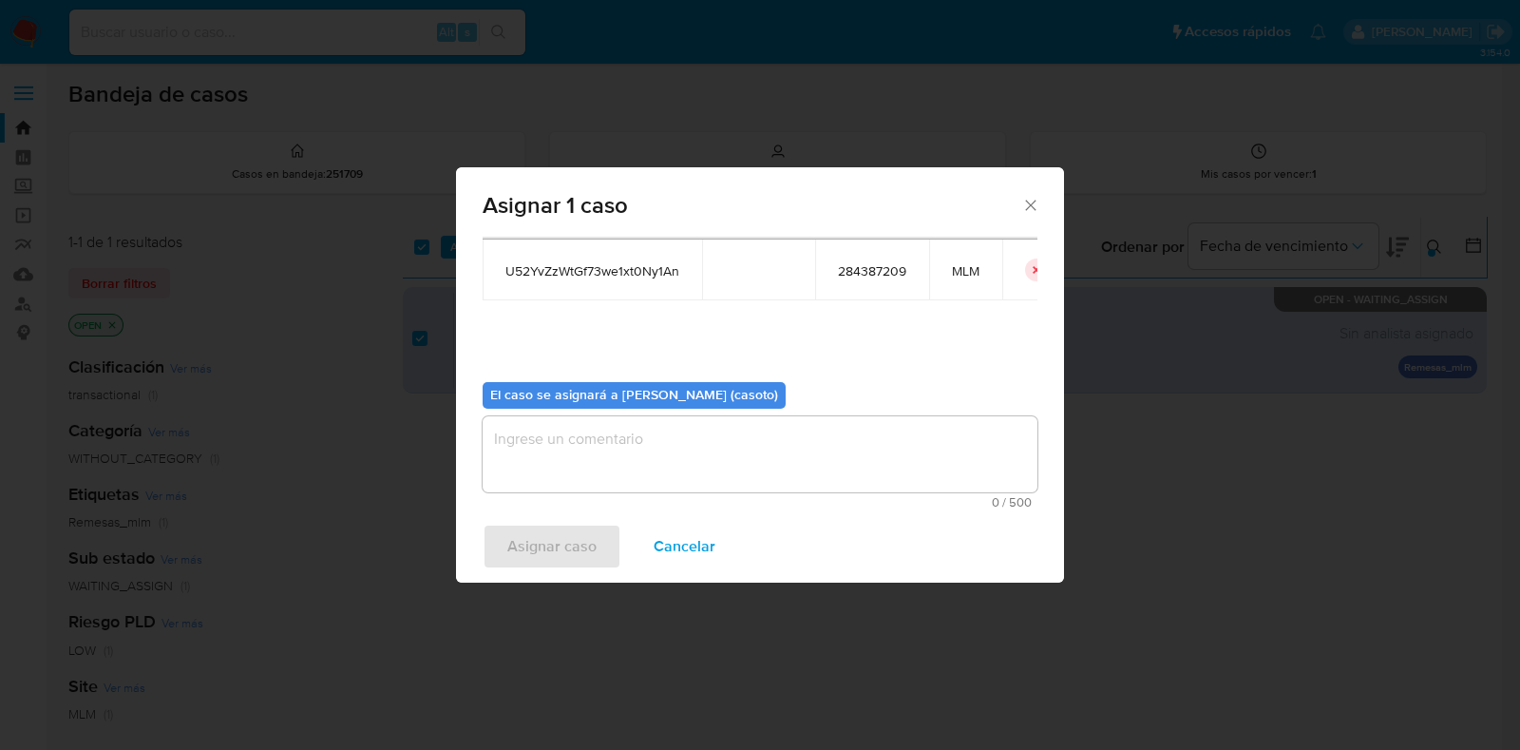
click at [683, 482] on textarea "assign-modal" at bounding box center [760, 454] width 555 height 76
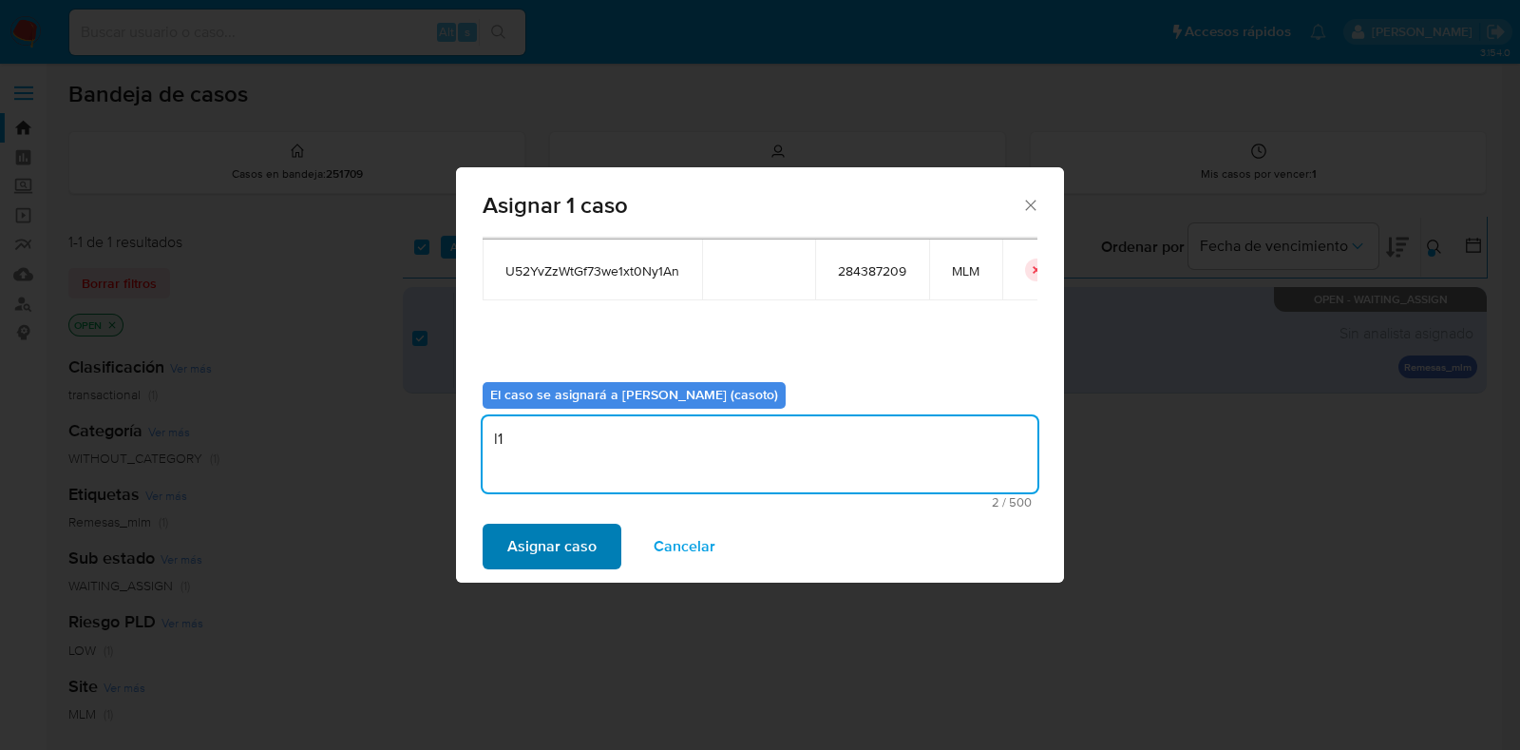
type textarea "l1"
click at [566, 530] on span "Asignar caso" at bounding box center [551, 546] width 89 height 42
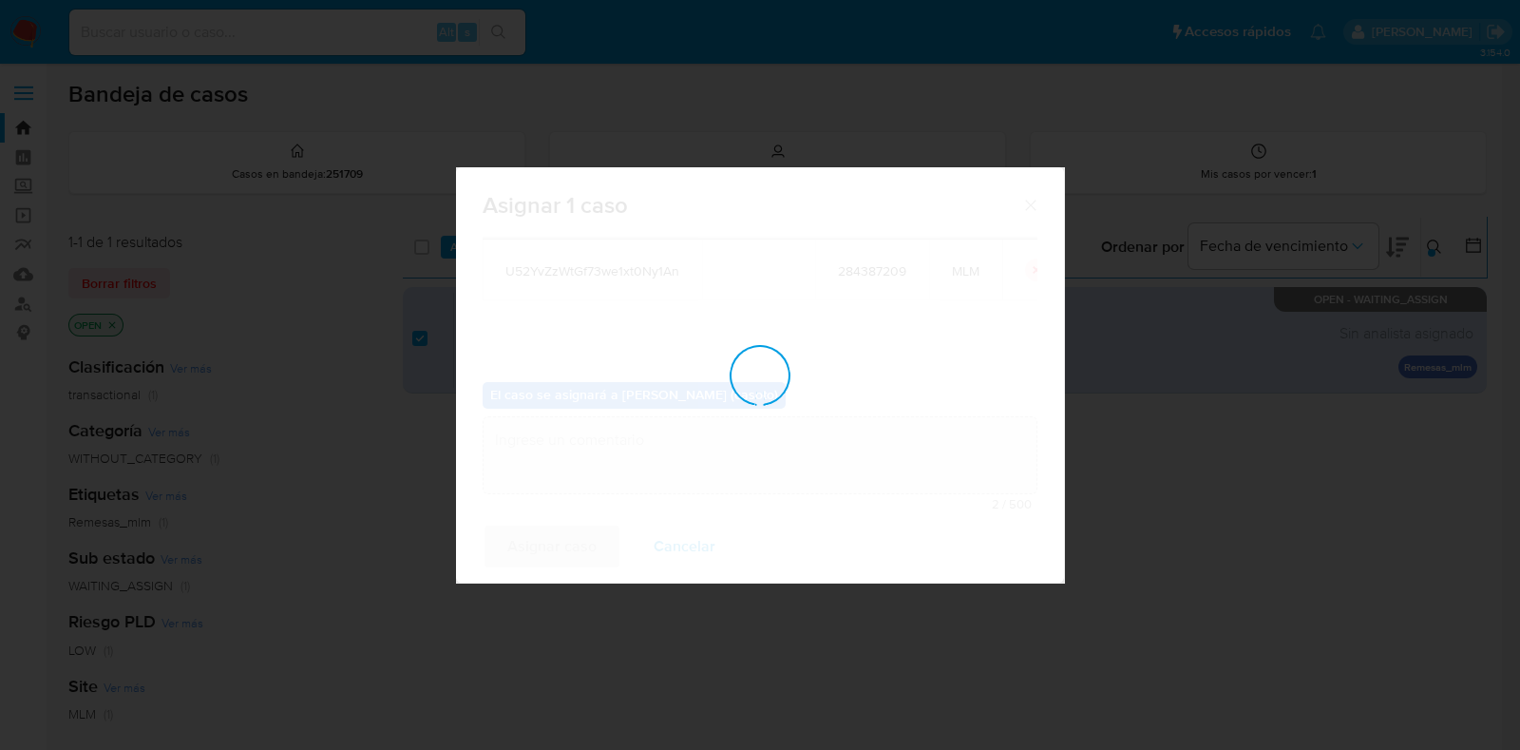
checkbox input "false"
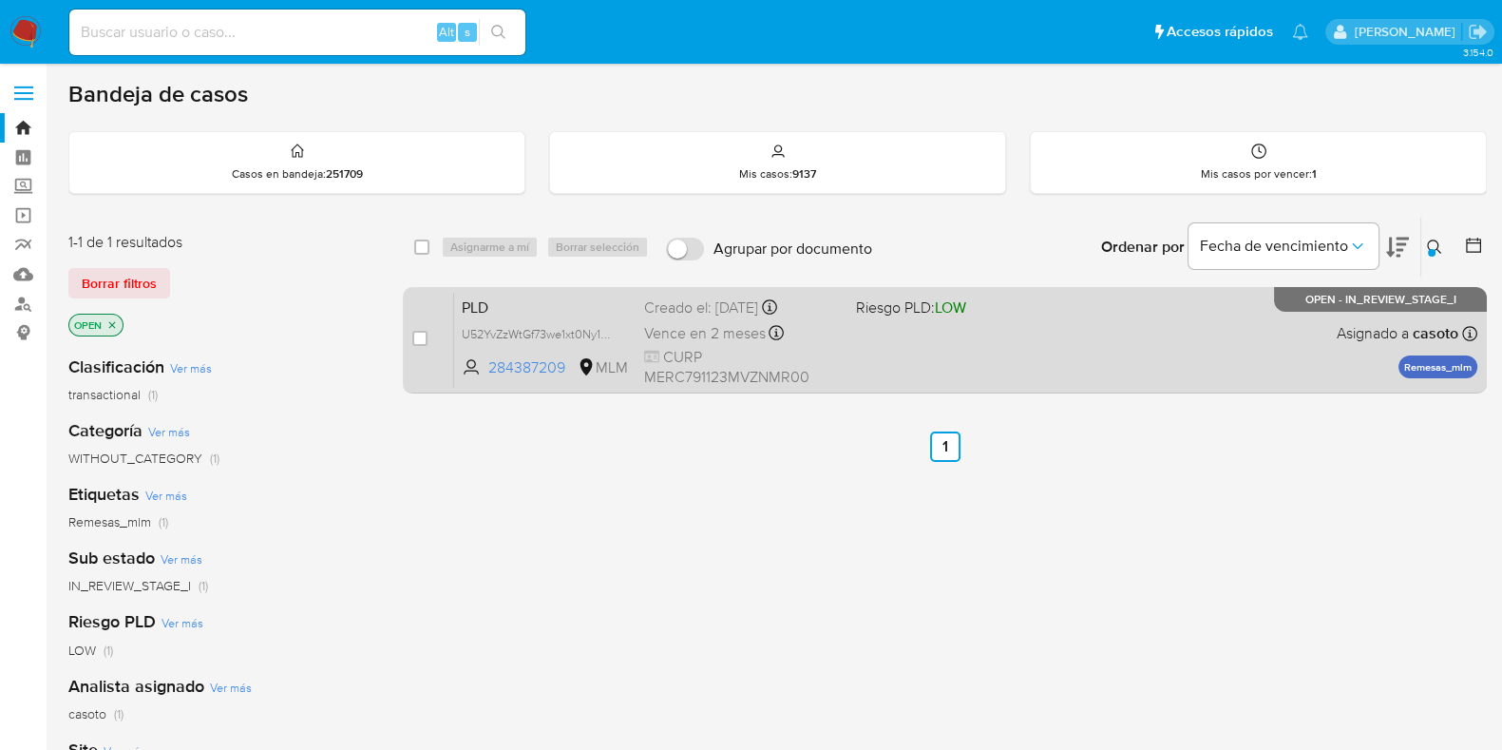
click at [976, 346] on div "PLD U52YvZzWtGf73we1xt0Ny1An 284387209 MLM Riesgo PLD: LOW Creado el: 12/08/202…" at bounding box center [965, 340] width 1023 height 96
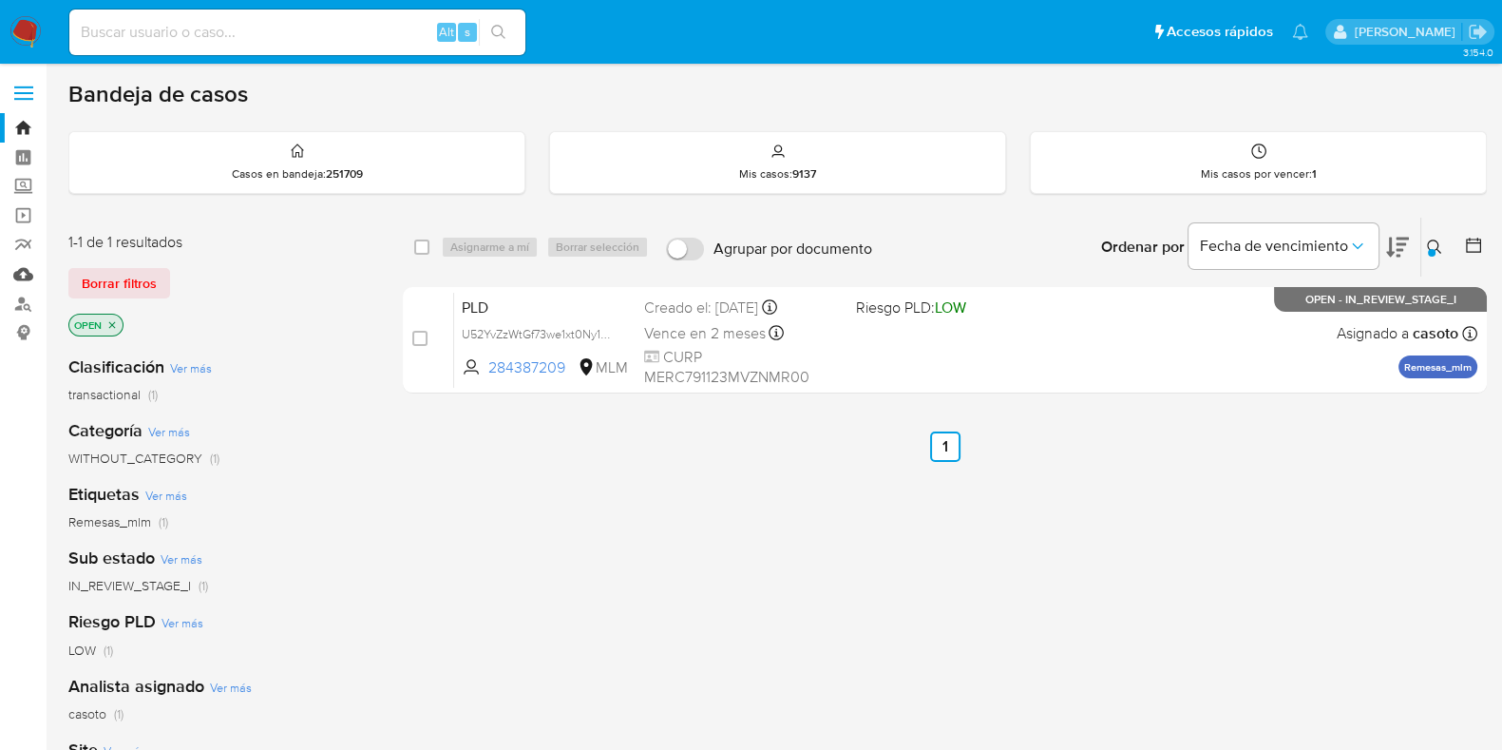
click at [23, 277] on link "Mulan" at bounding box center [113, 273] width 226 height 29
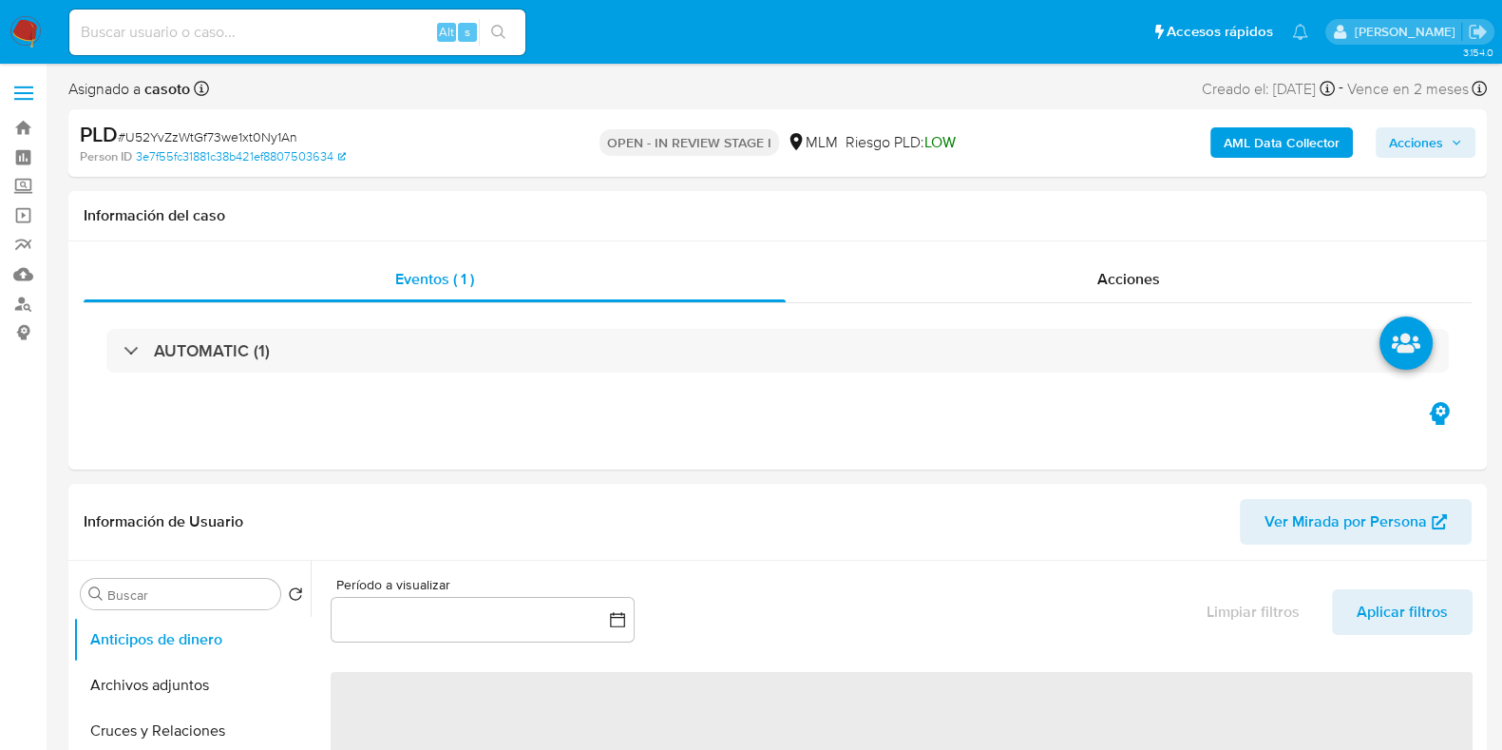
select select "10"
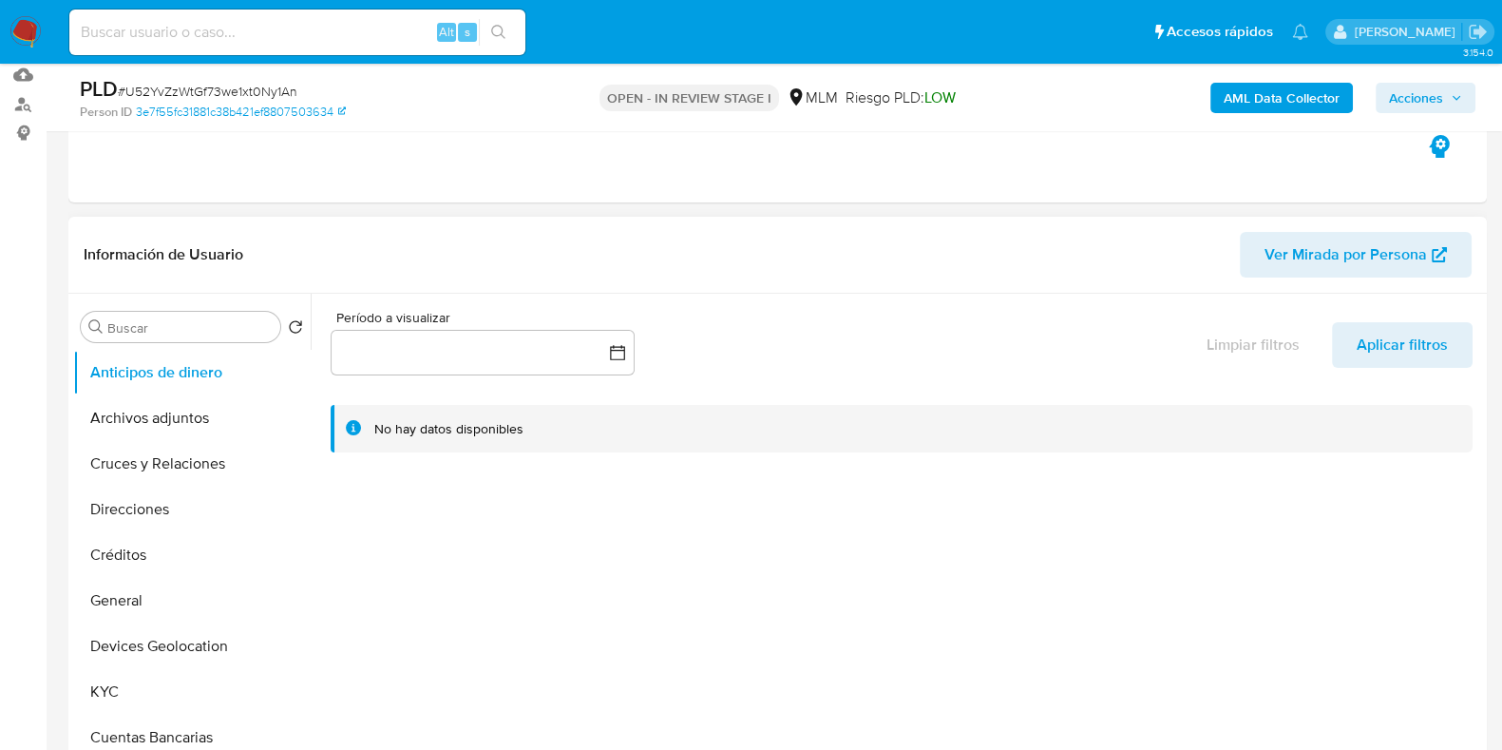
scroll to position [237, 0]
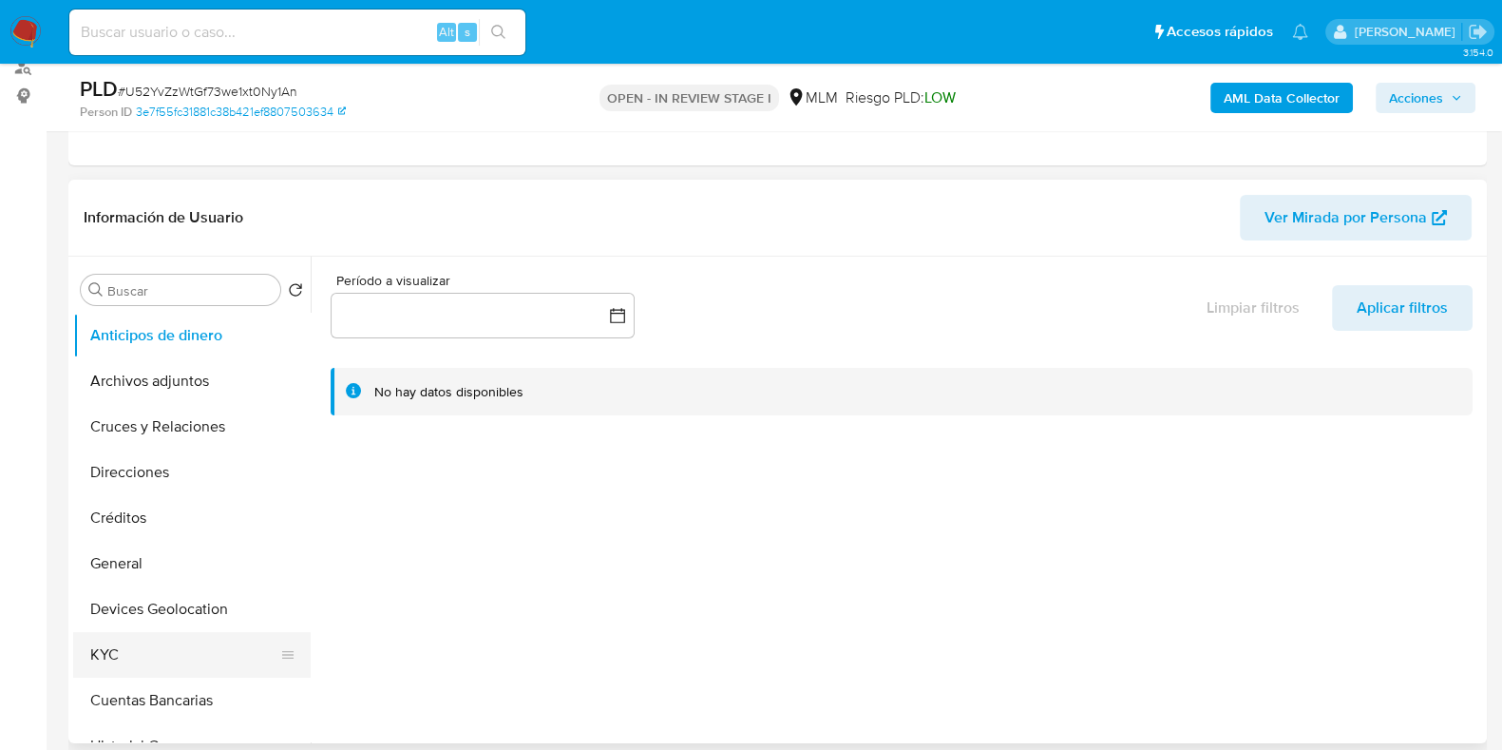
click at [128, 648] on button "KYC" at bounding box center [184, 655] width 222 height 46
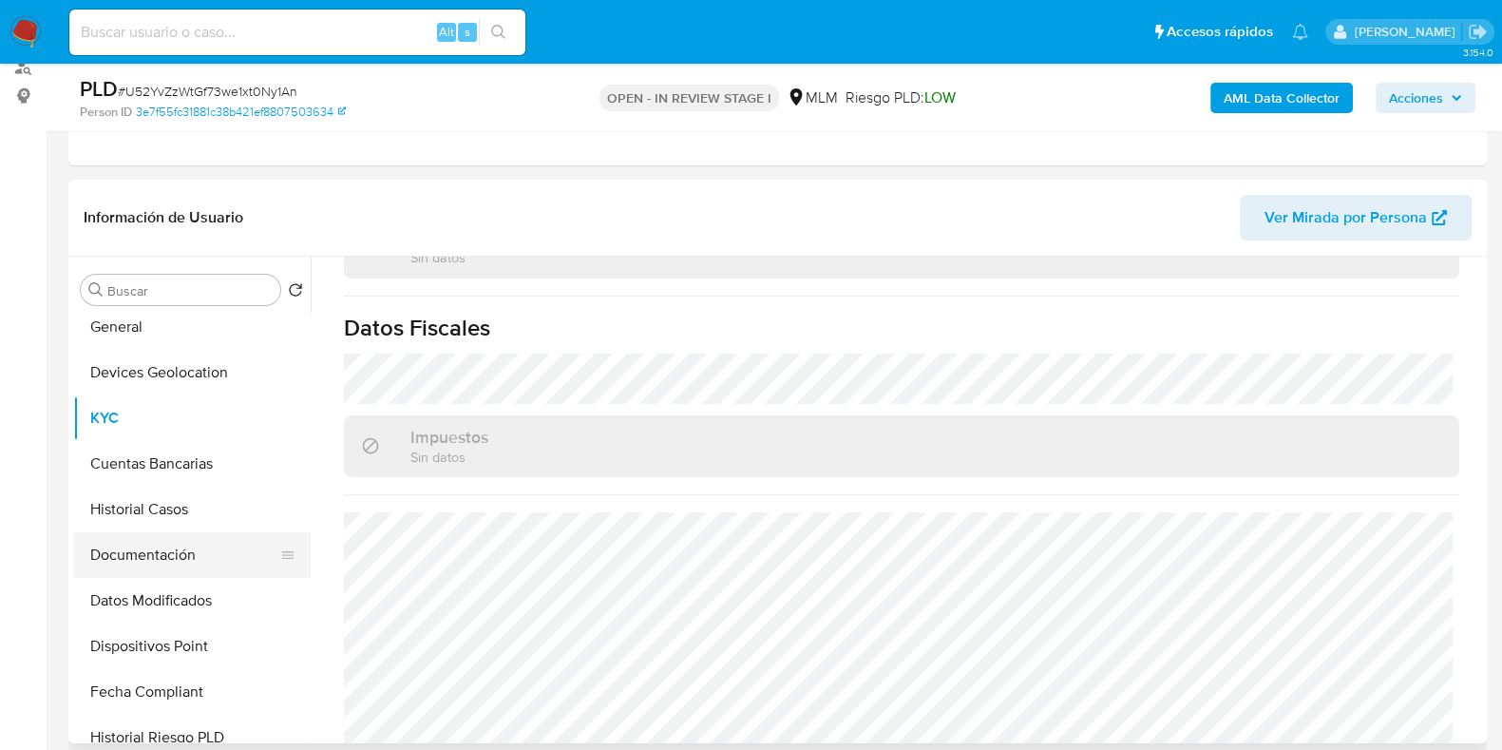
click at [159, 539] on button "Documentación" at bounding box center [184, 555] width 222 height 46
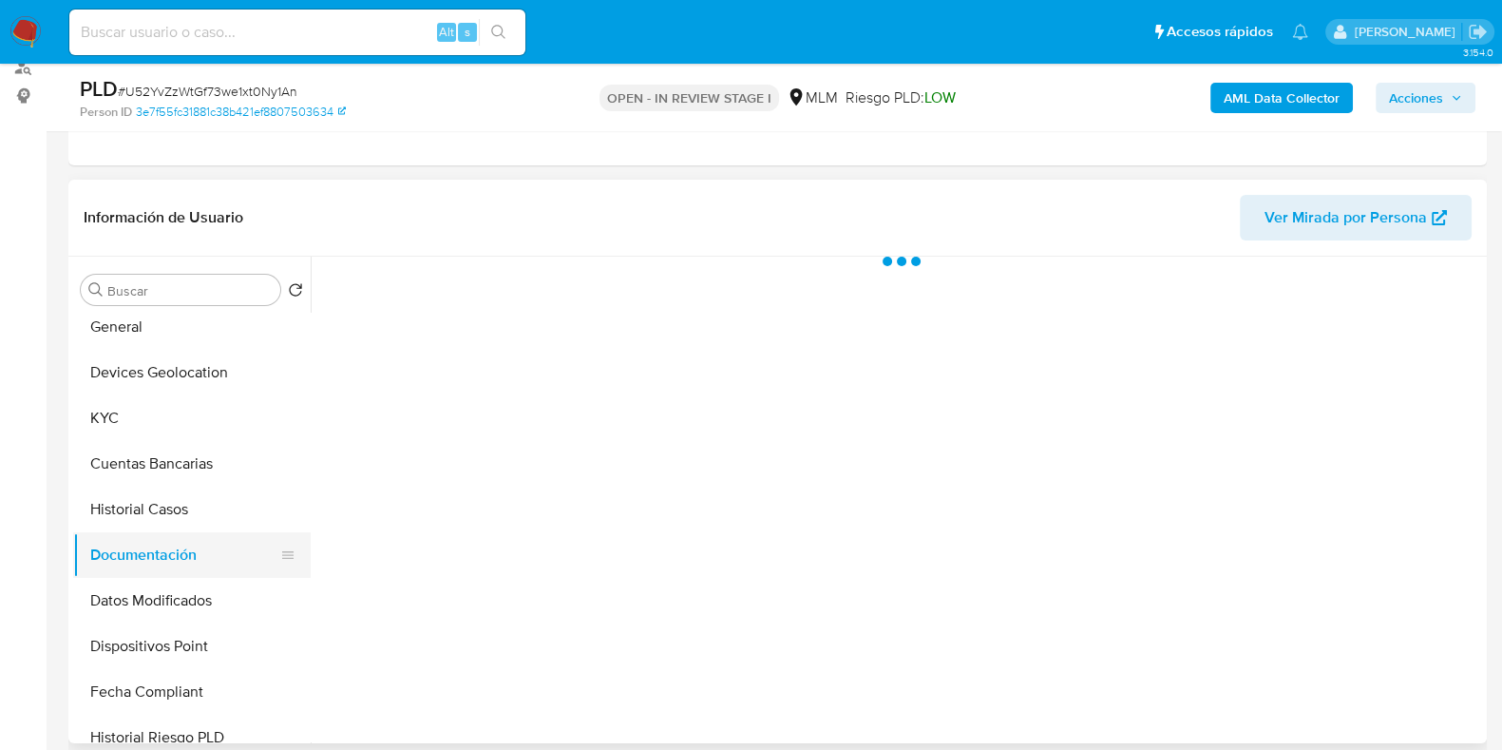
scroll to position [0, 0]
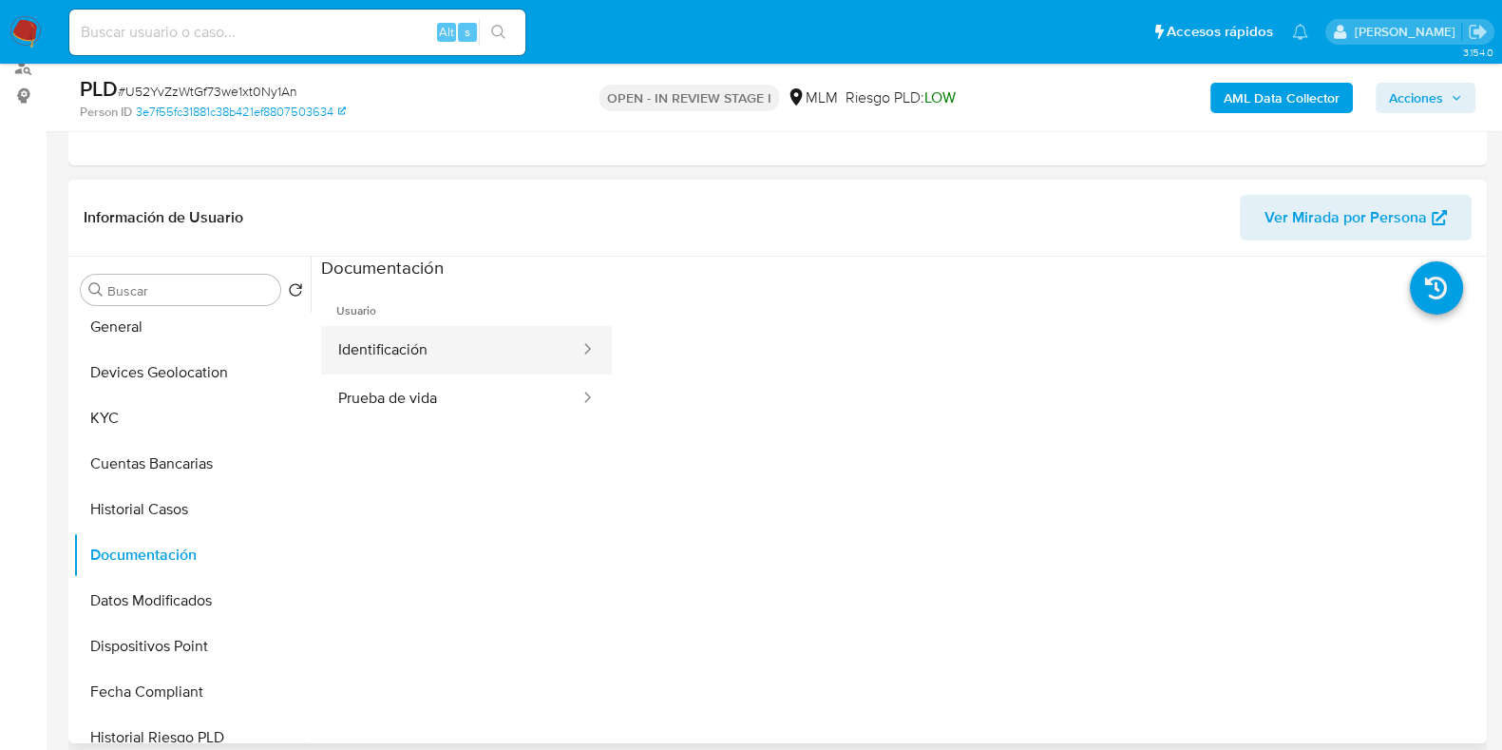
click at [403, 351] on button "Identificación" at bounding box center [451, 350] width 260 height 48
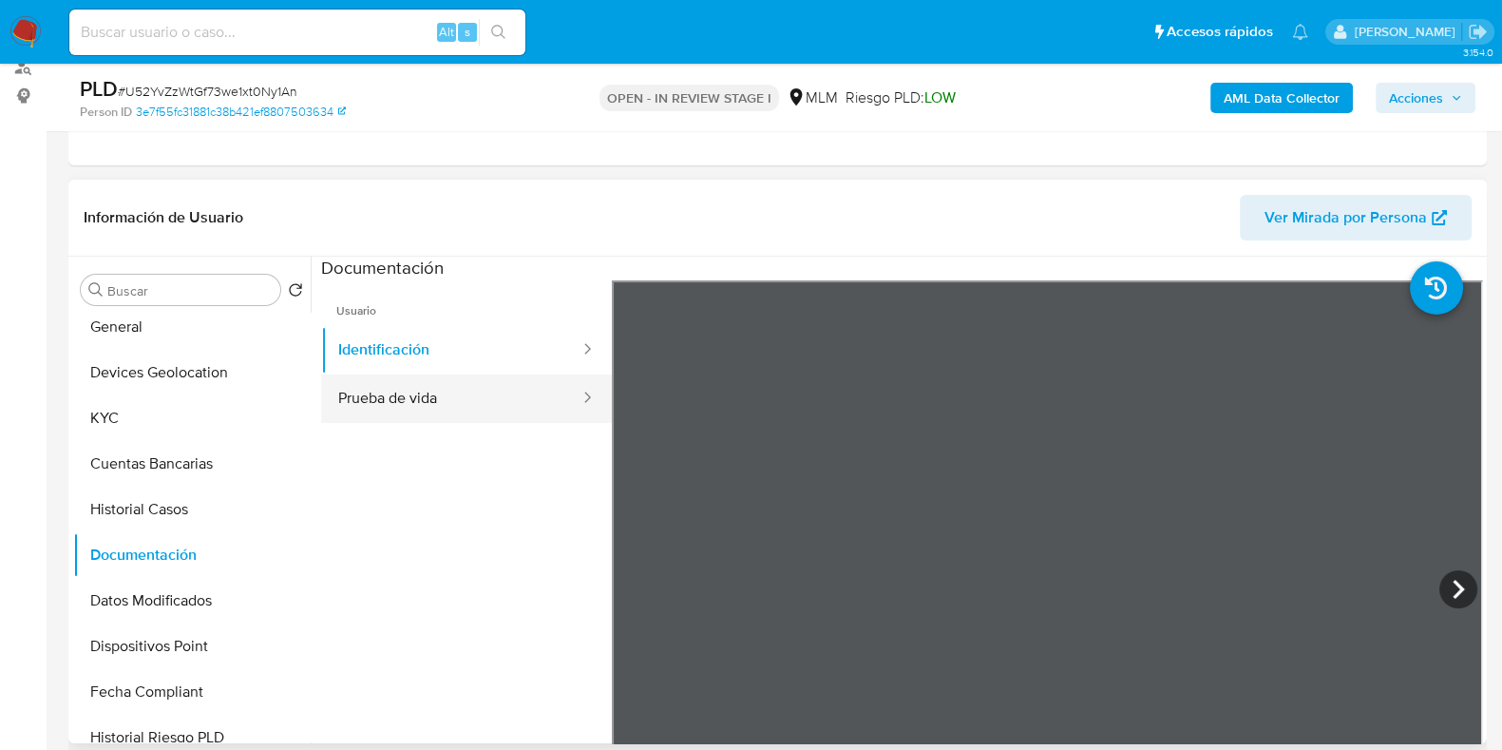
click at [386, 406] on button "Prueba de vida" at bounding box center [451, 398] width 260 height 48
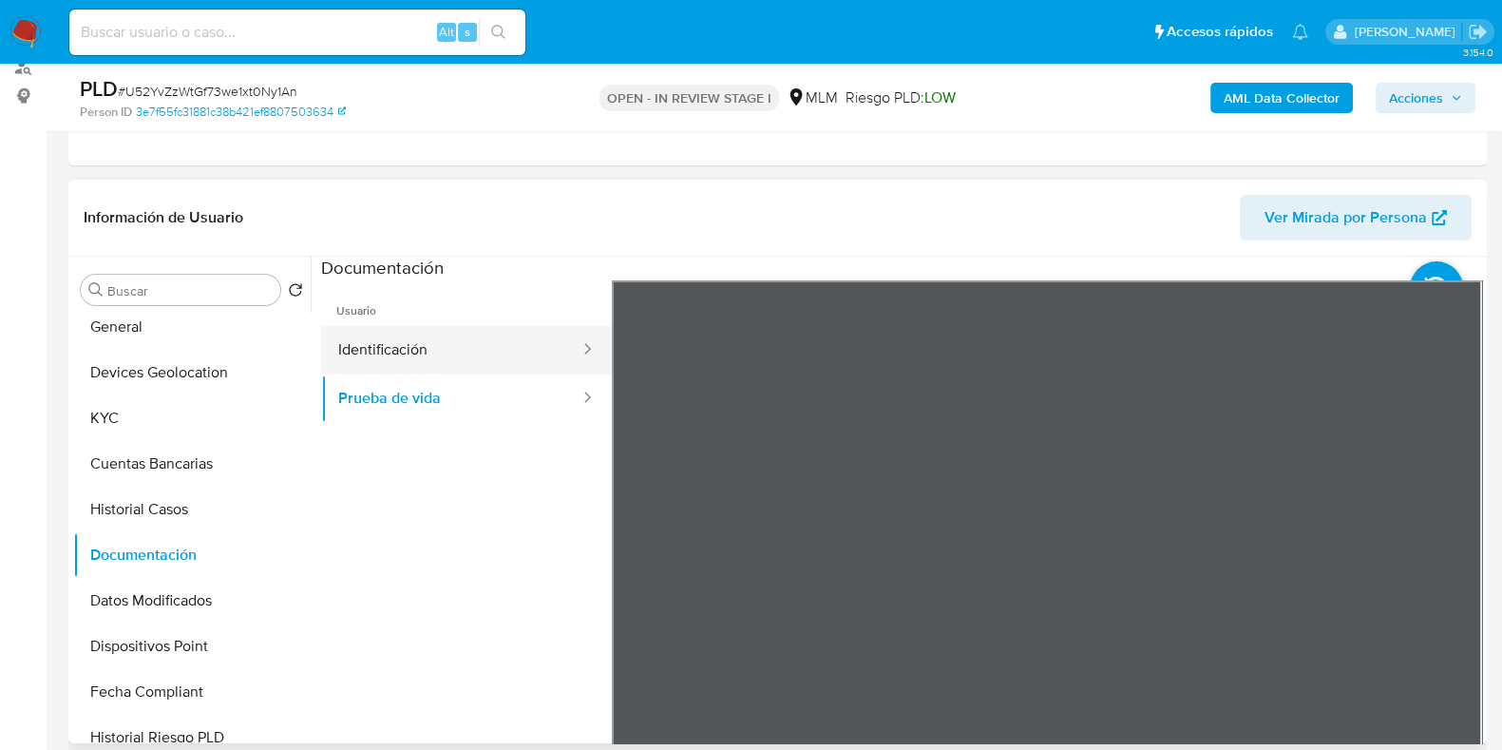
click at [459, 357] on button "Identificación" at bounding box center [451, 350] width 260 height 48
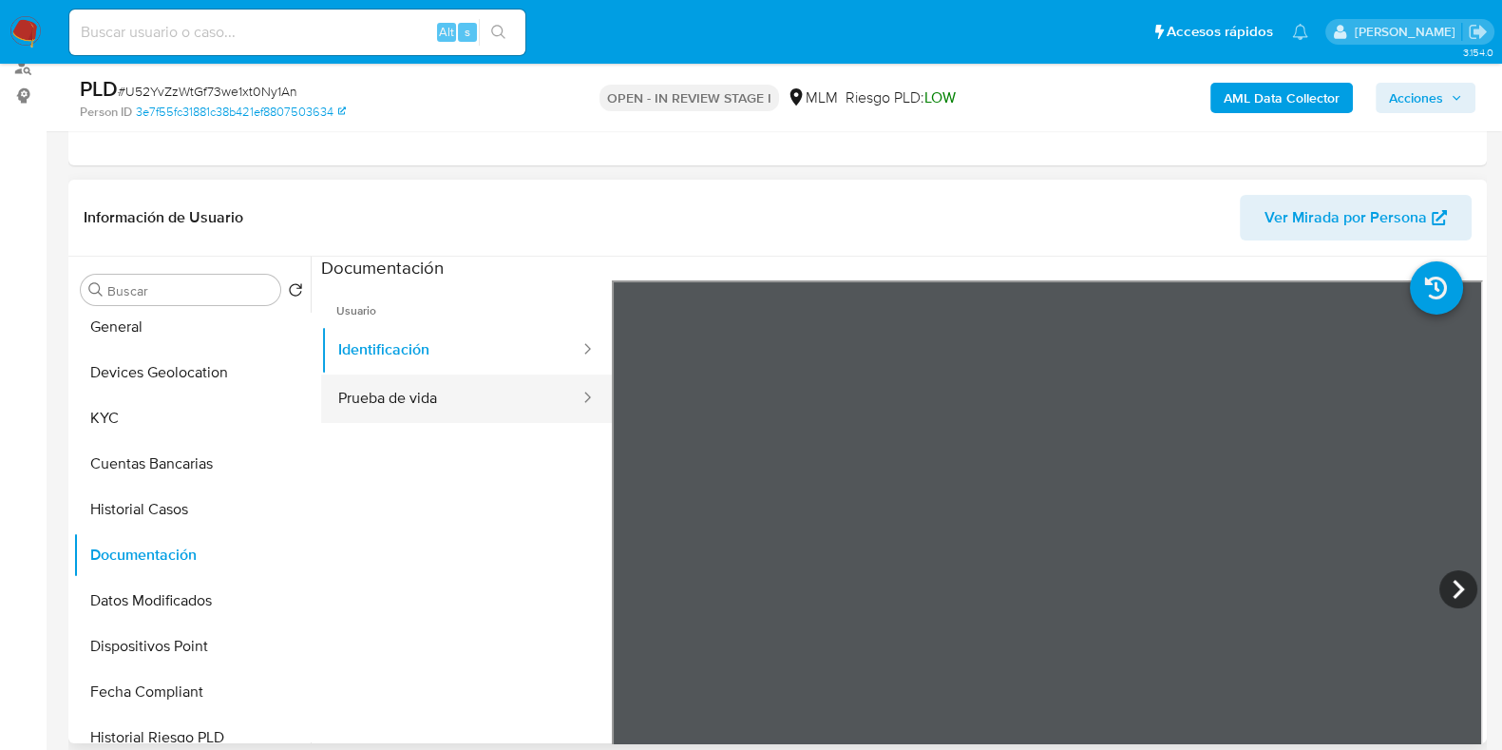
click at [437, 406] on button "Prueba de vida" at bounding box center [451, 398] width 260 height 48
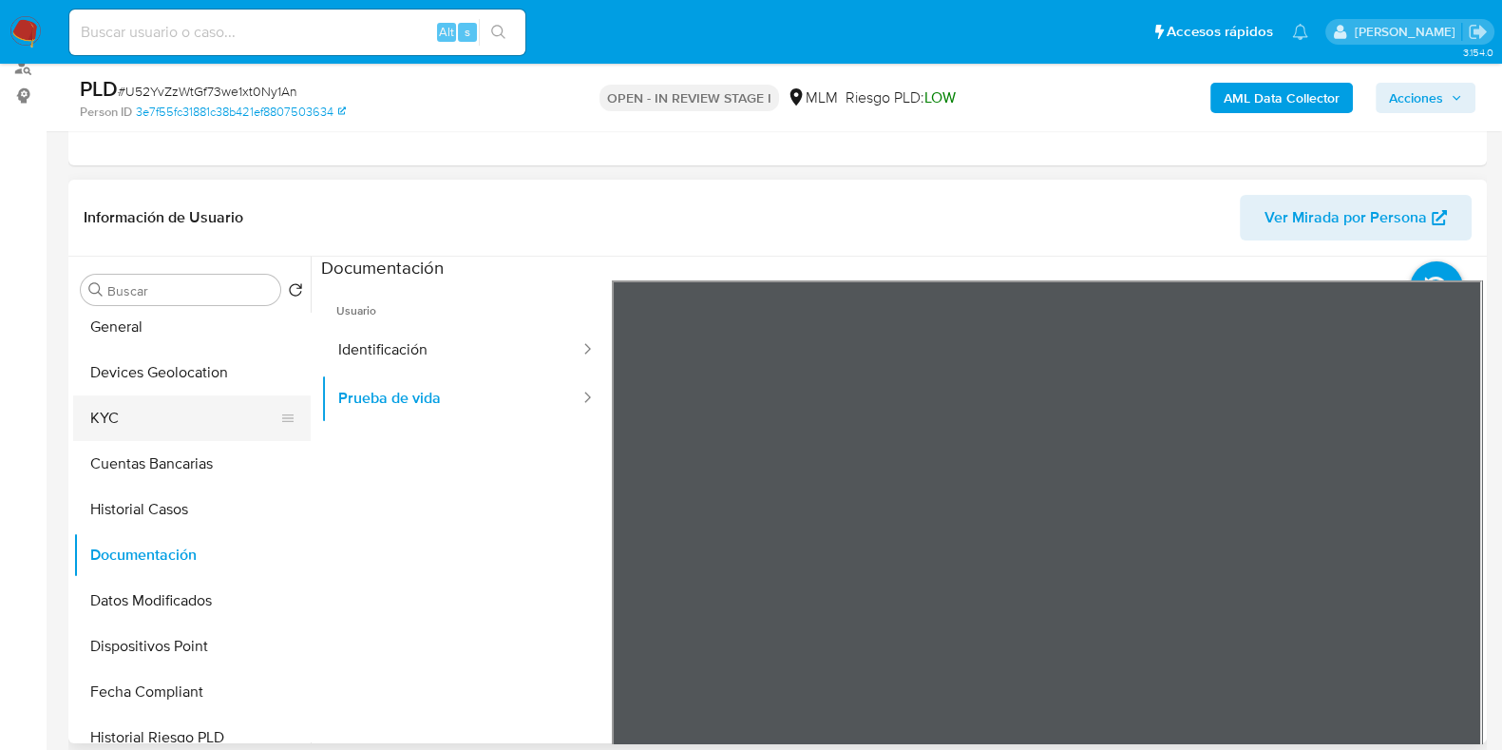
click at [132, 423] on button "KYC" at bounding box center [184, 418] width 222 height 46
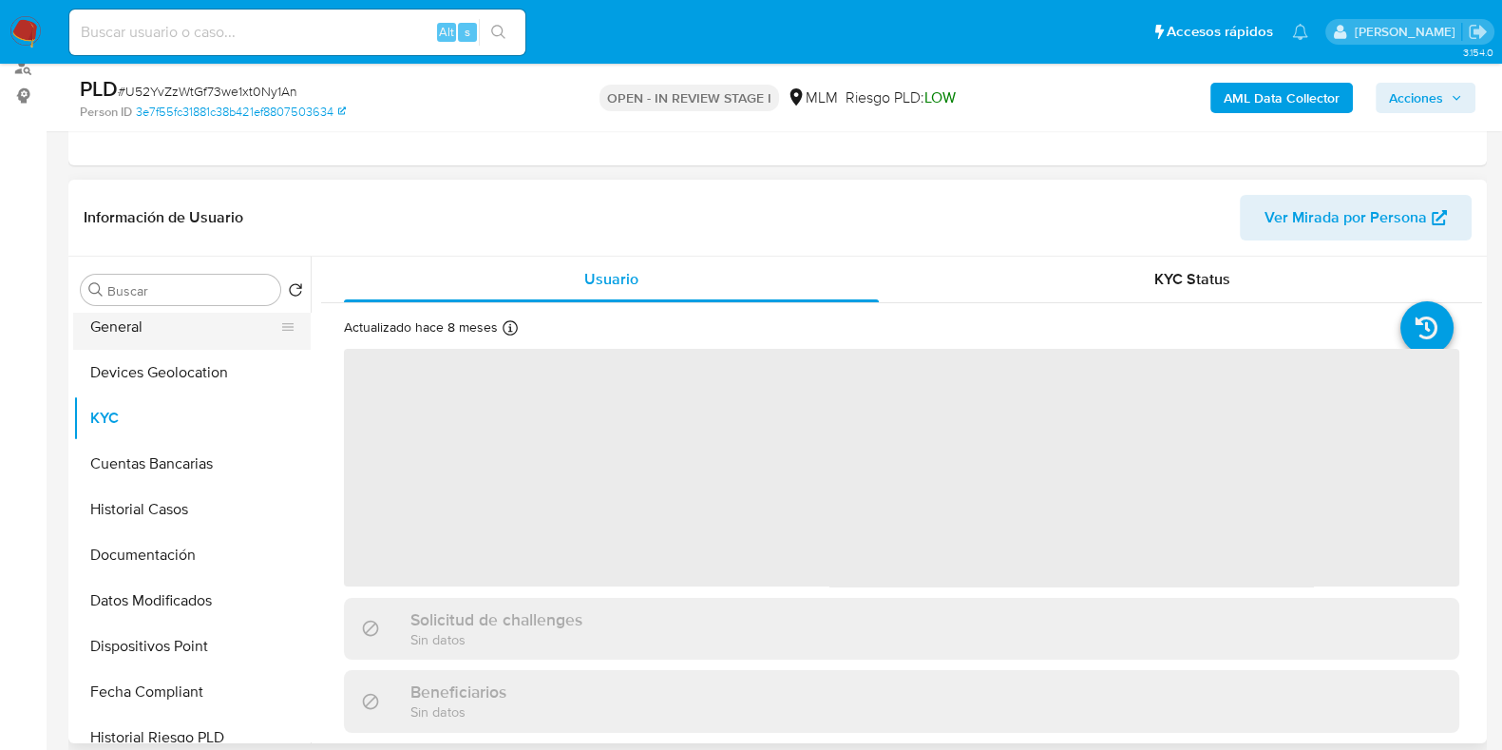
click at [163, 335] on button "General" at bounding box center [184, 327] width 222 height 46
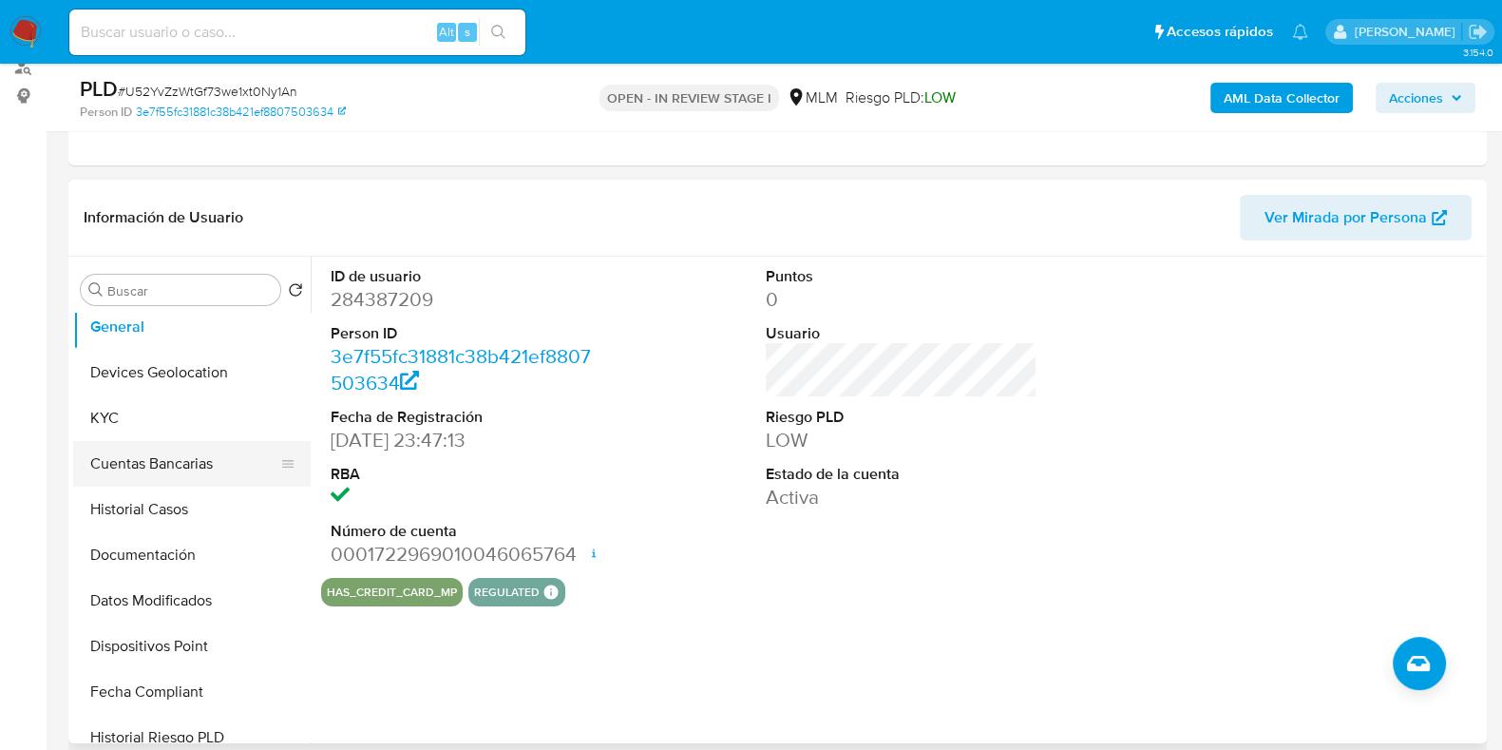
drag, startPoint x: 111, startPoint y: 411, endPoint x: 148, endPoint y: 439, distance: 46.2
click at [112, 411] on button "KYC" at bounding box center [192, 418] width 238 height 46
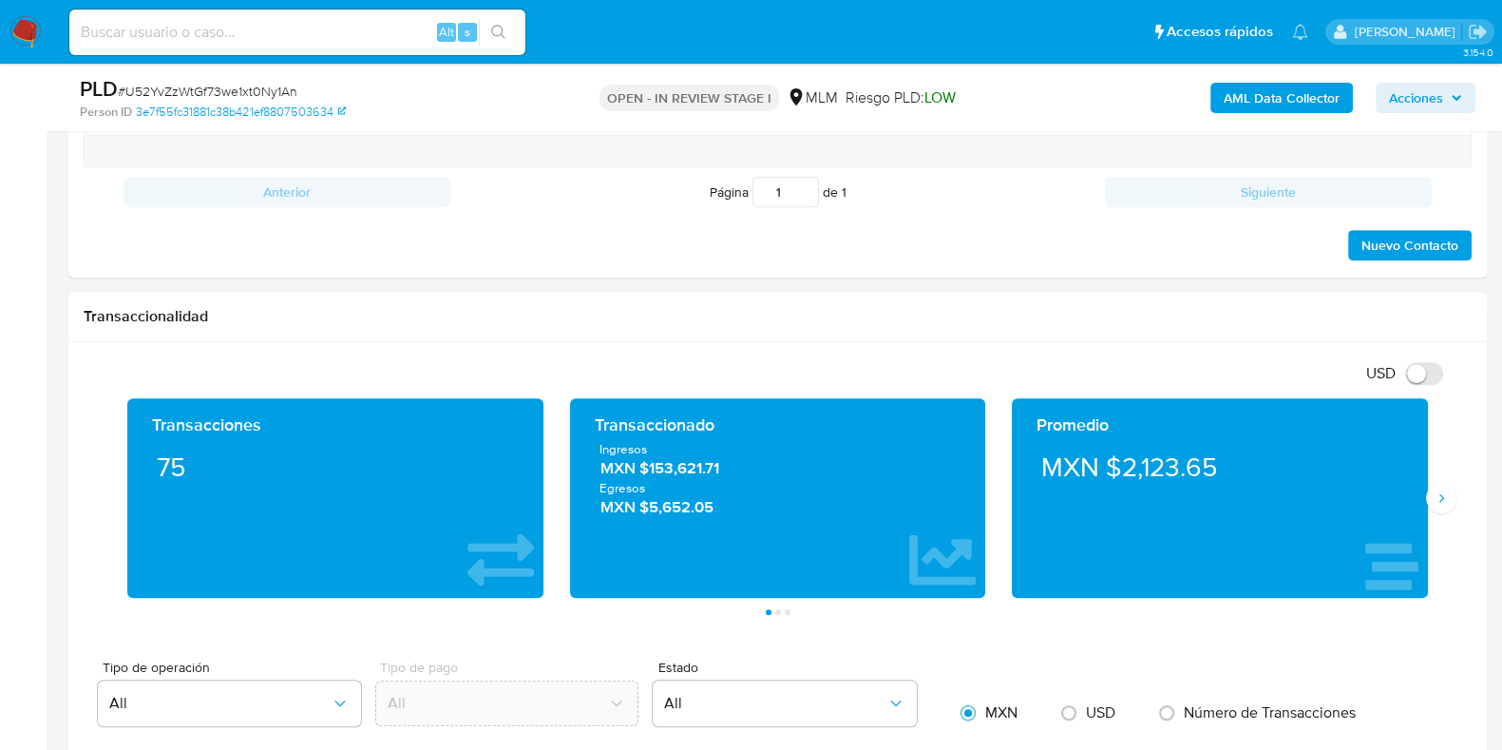
scroll to position [1188, 0]
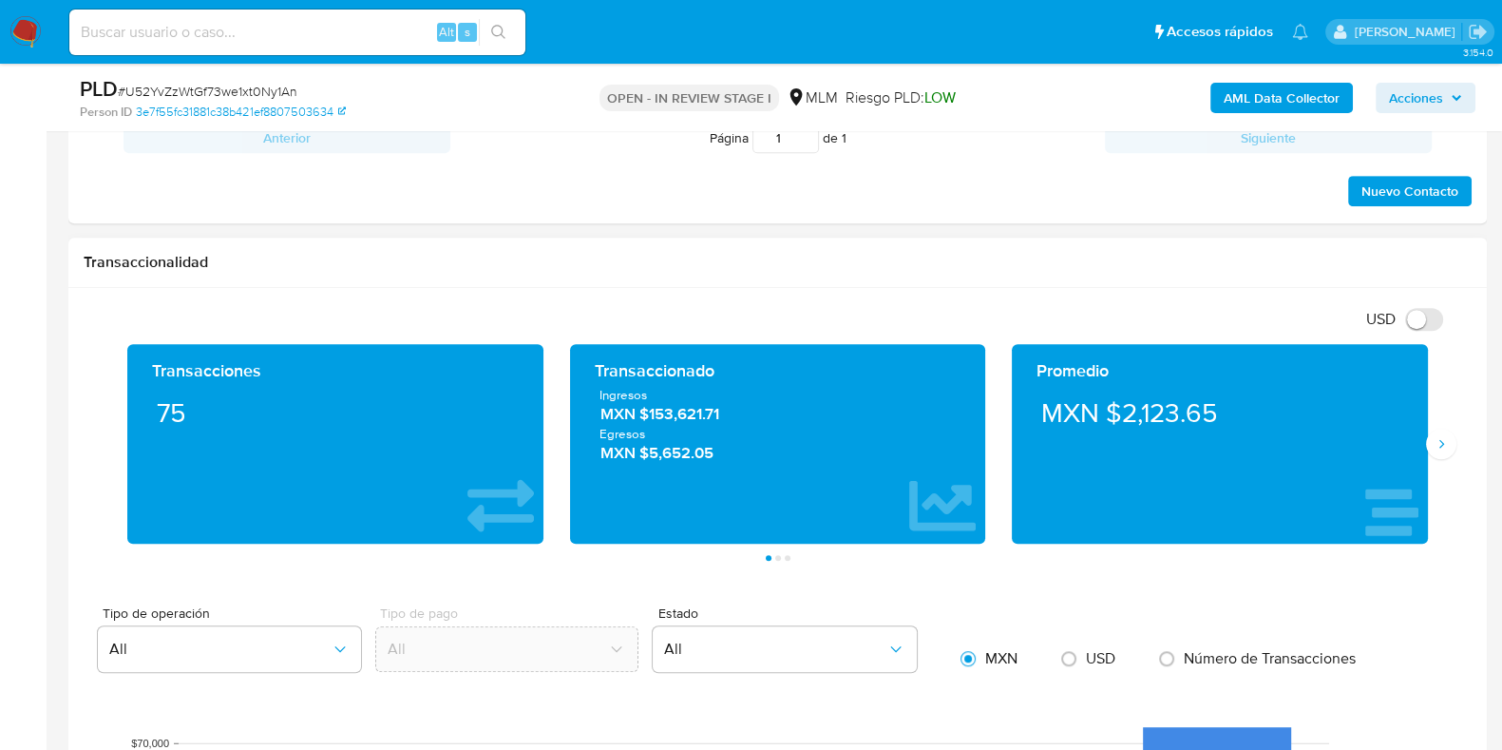
drag, startPoint x: 1437, startPoint y: 446, endPoint x: 1414, endPoint y: 464, distance: 29.1
click at [1438, 446] on icon "Siguiente" at bounding box center [1441, 443] width 15 height 15
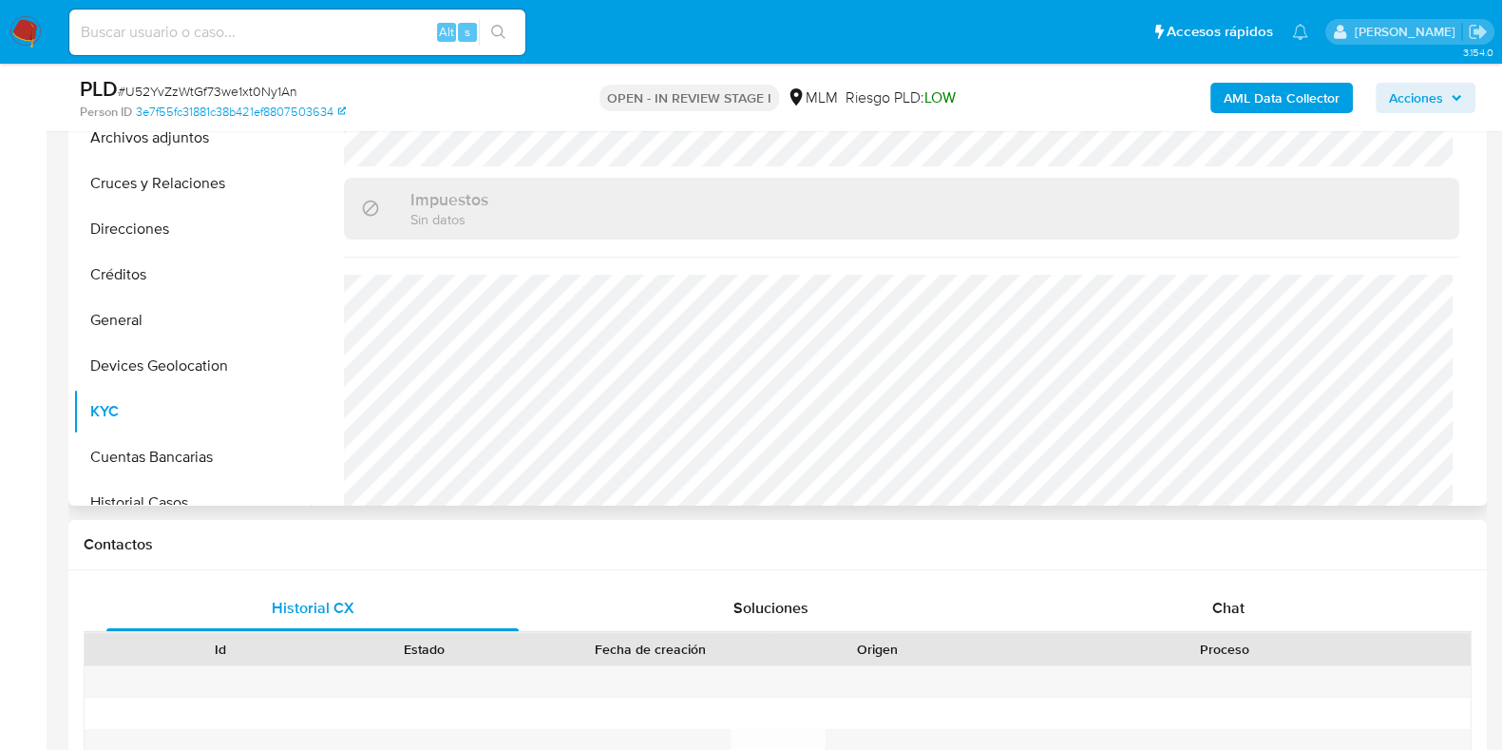
scroll to position [0, 0]
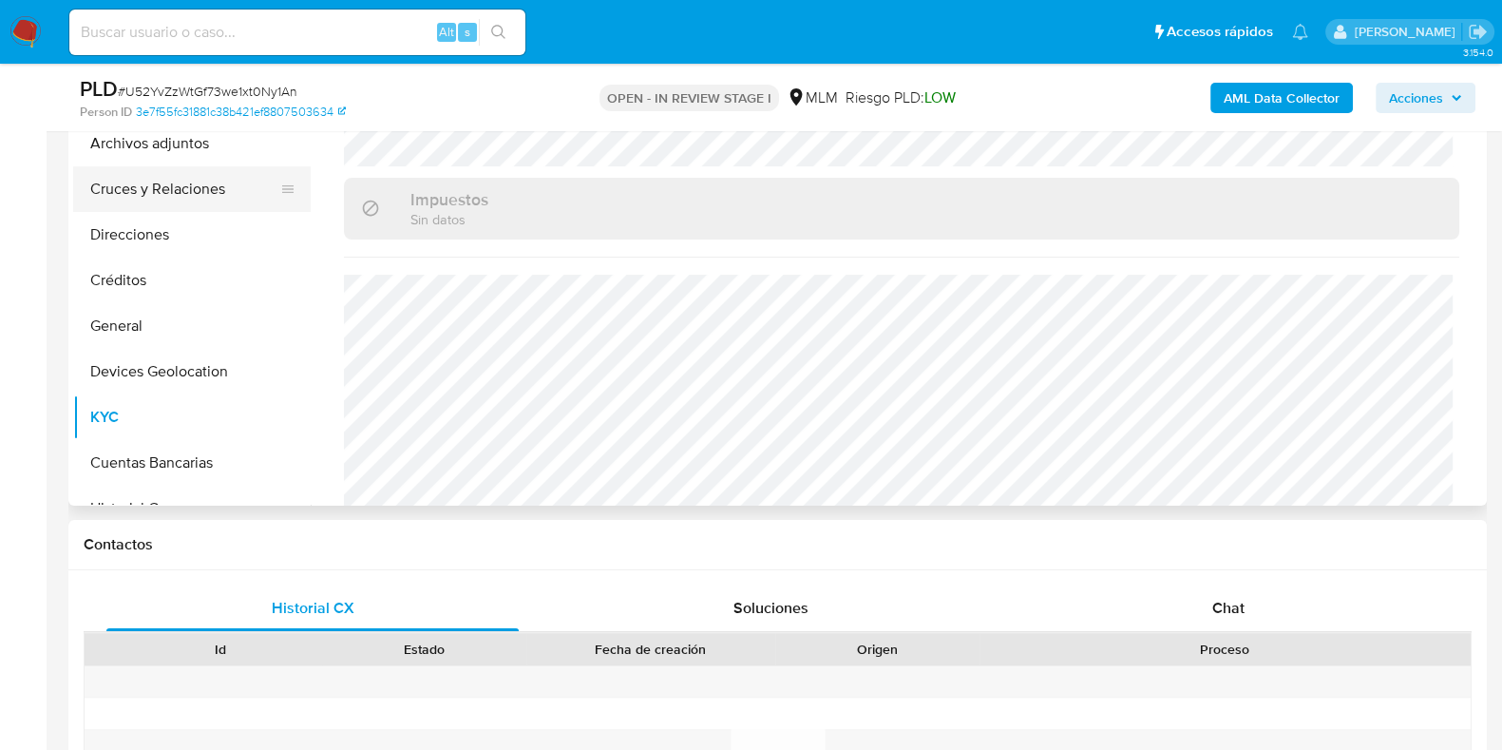
click at [160, 189] on button "Cruces y Relaciones" at bounding box center [184, 189] width 222 height 46
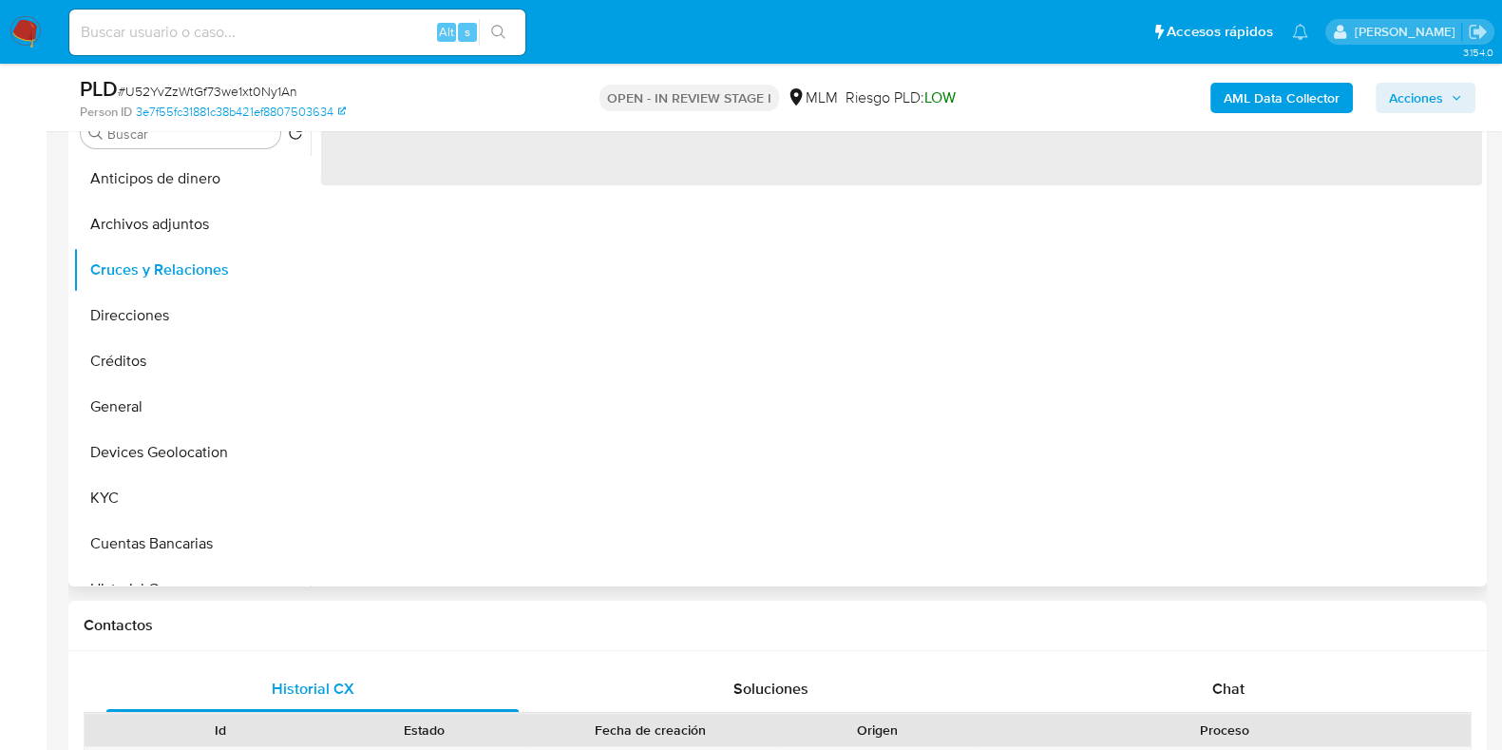
scroll to position [356, 0]
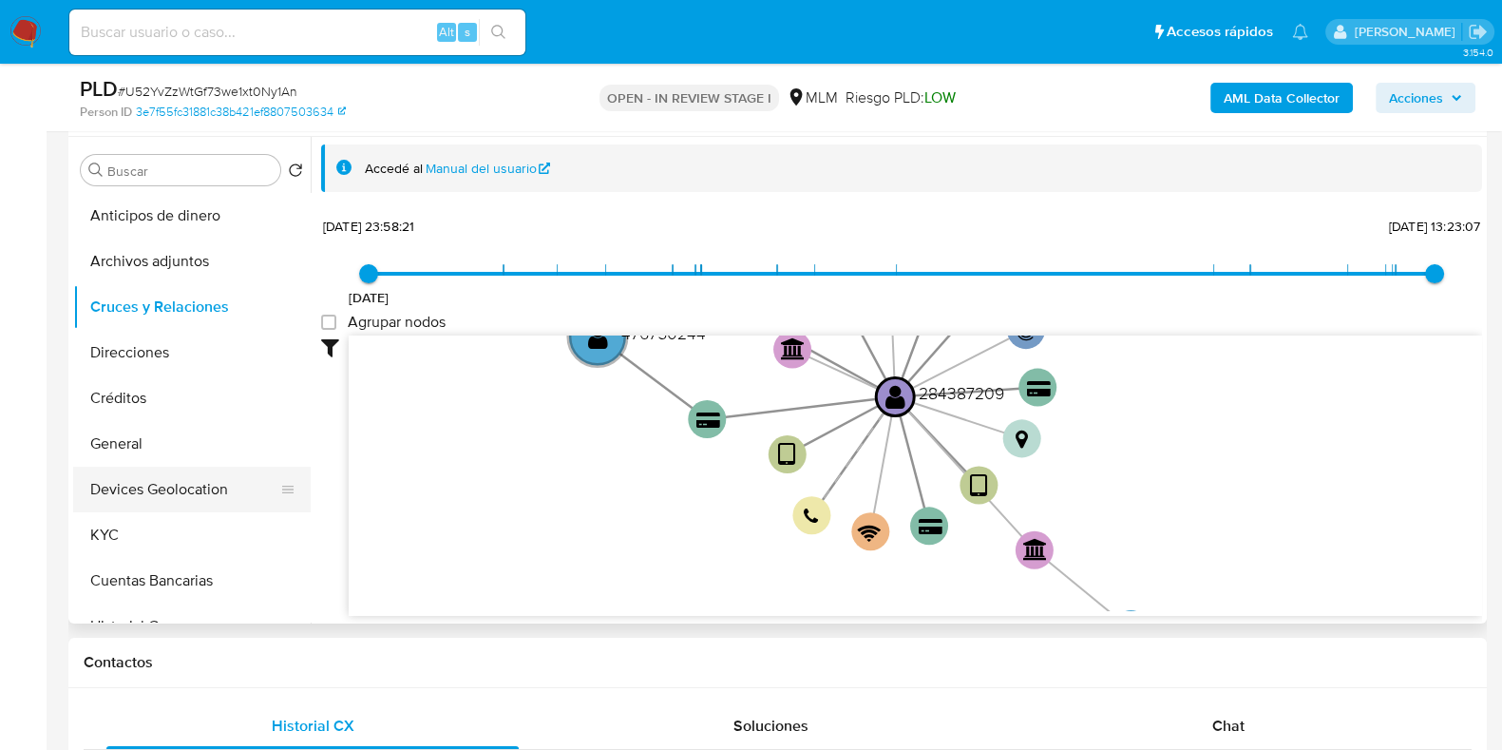
click at [166, 496] on button "Devices Geolocation" at bounding box center [184, 490] width 222 height 46
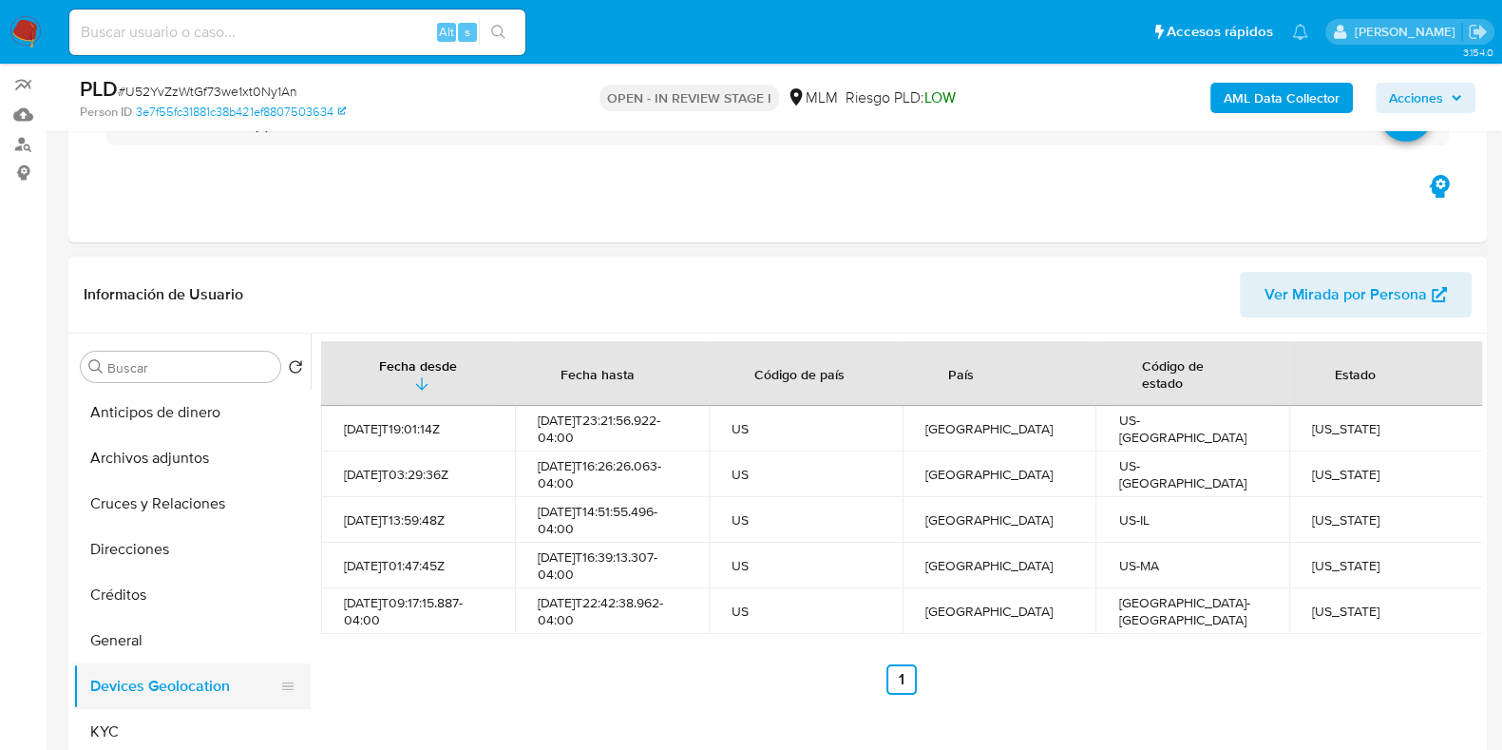
scroll to position [237, 0]
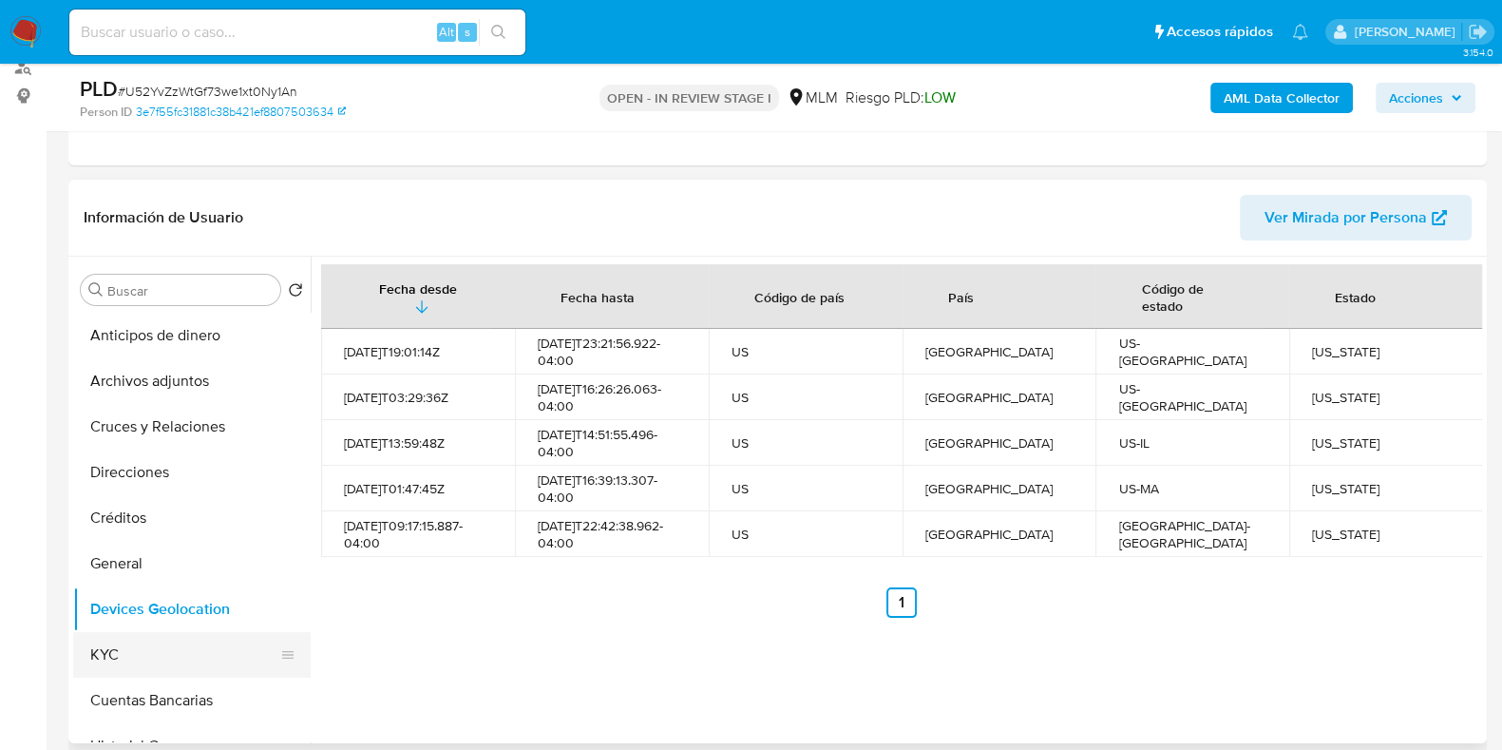
click at [144, 638] on button "KYC" at bounding box center [184, 655] width 222 height 46
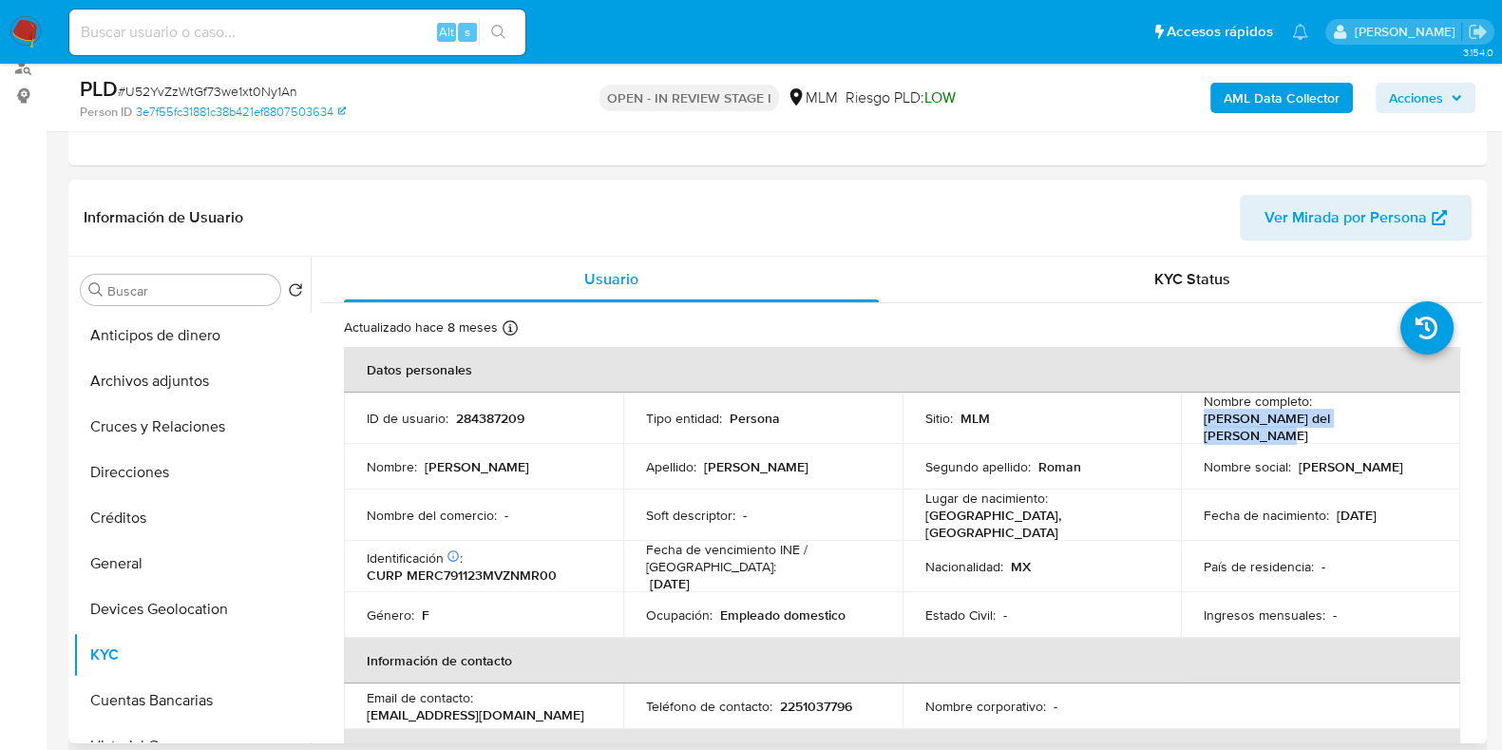
drag, startPoint x: 1406, startPoint y: 429, endPoint x: 1077, endPoint y: 105, distance: 461.6
click at [1186, 429] on td "Nombre completo : [PERSON_NAME] del [PERSON_NAME]" at bounding box center [1320, 417] width 279 height 51
copy p "[PERSON_NAME] del [PERSON_NAME]"
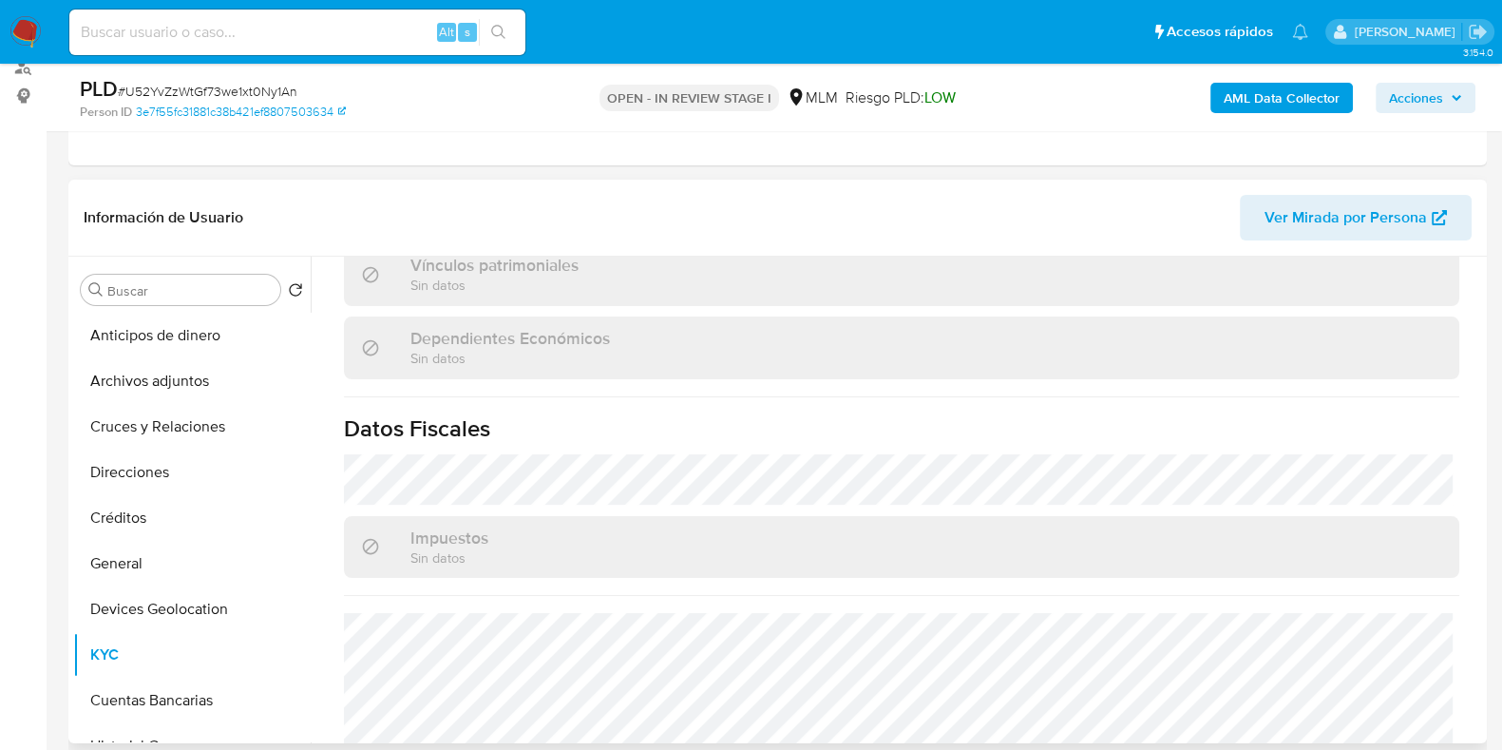
scroll to position [1193, 0]
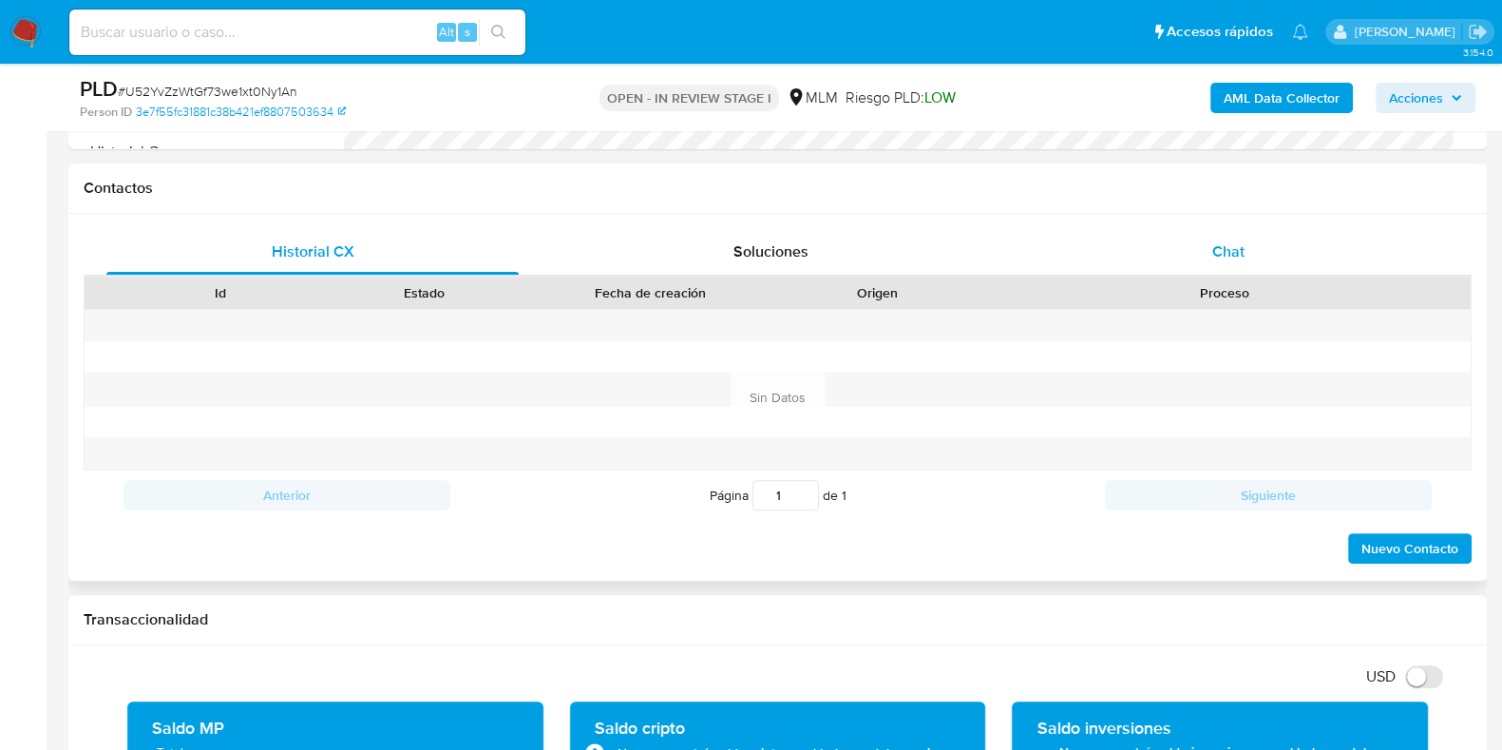
click at [1211, 240] on div "Chat" at bounding box center [1228, 252] width 412 height 46
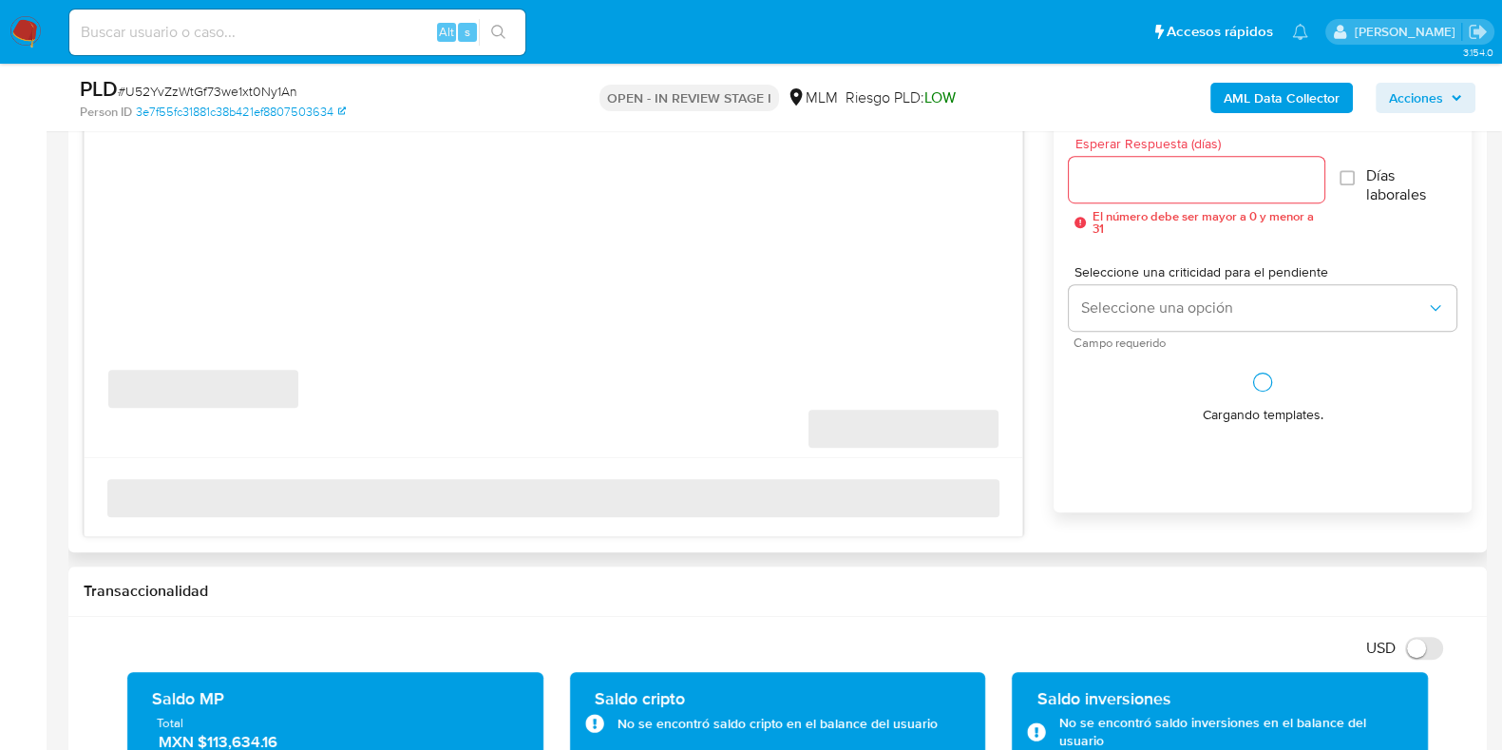
scroll to position [1069, 0]
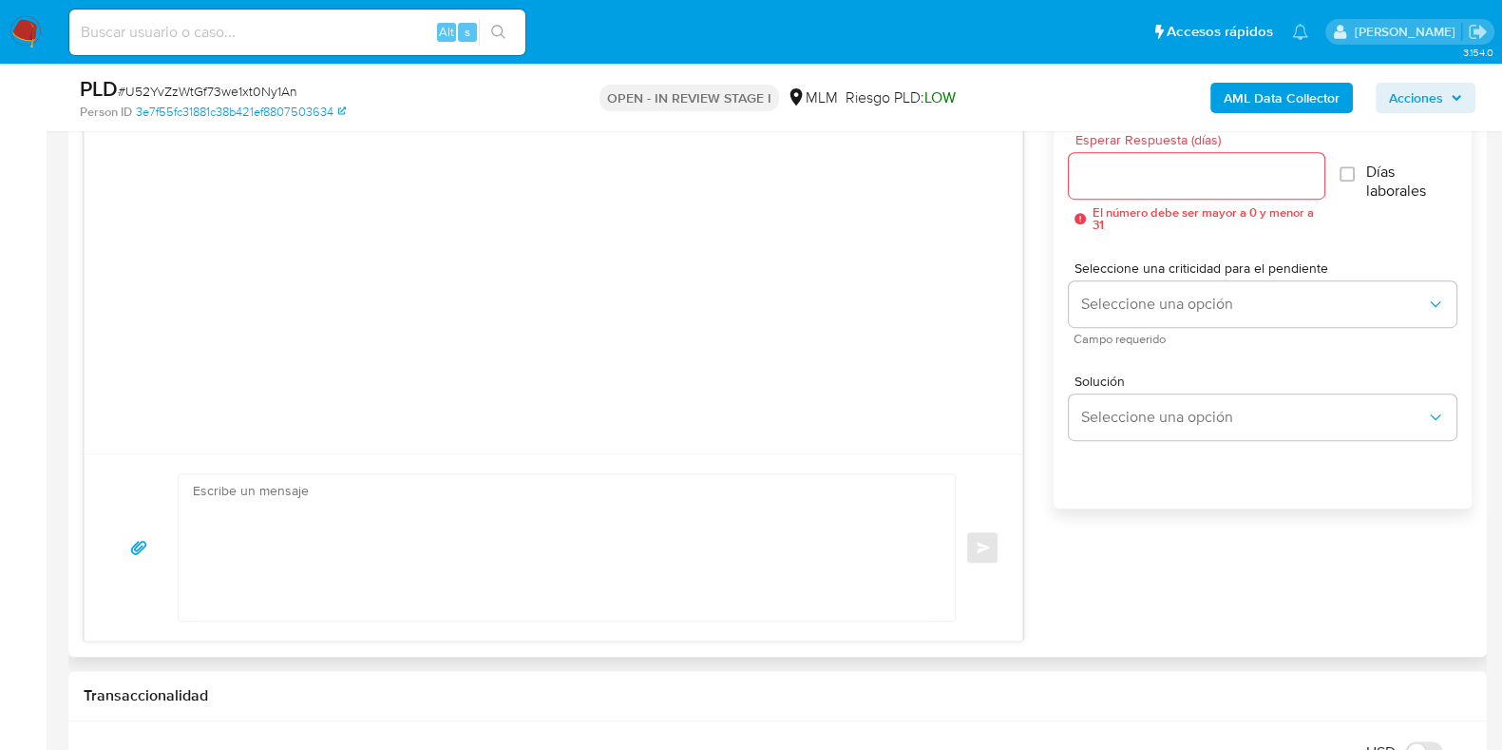
click at [1127, 173] on input "Esperar Respuesta (días)" at bounding box center [1196, 175] width 255 height 25
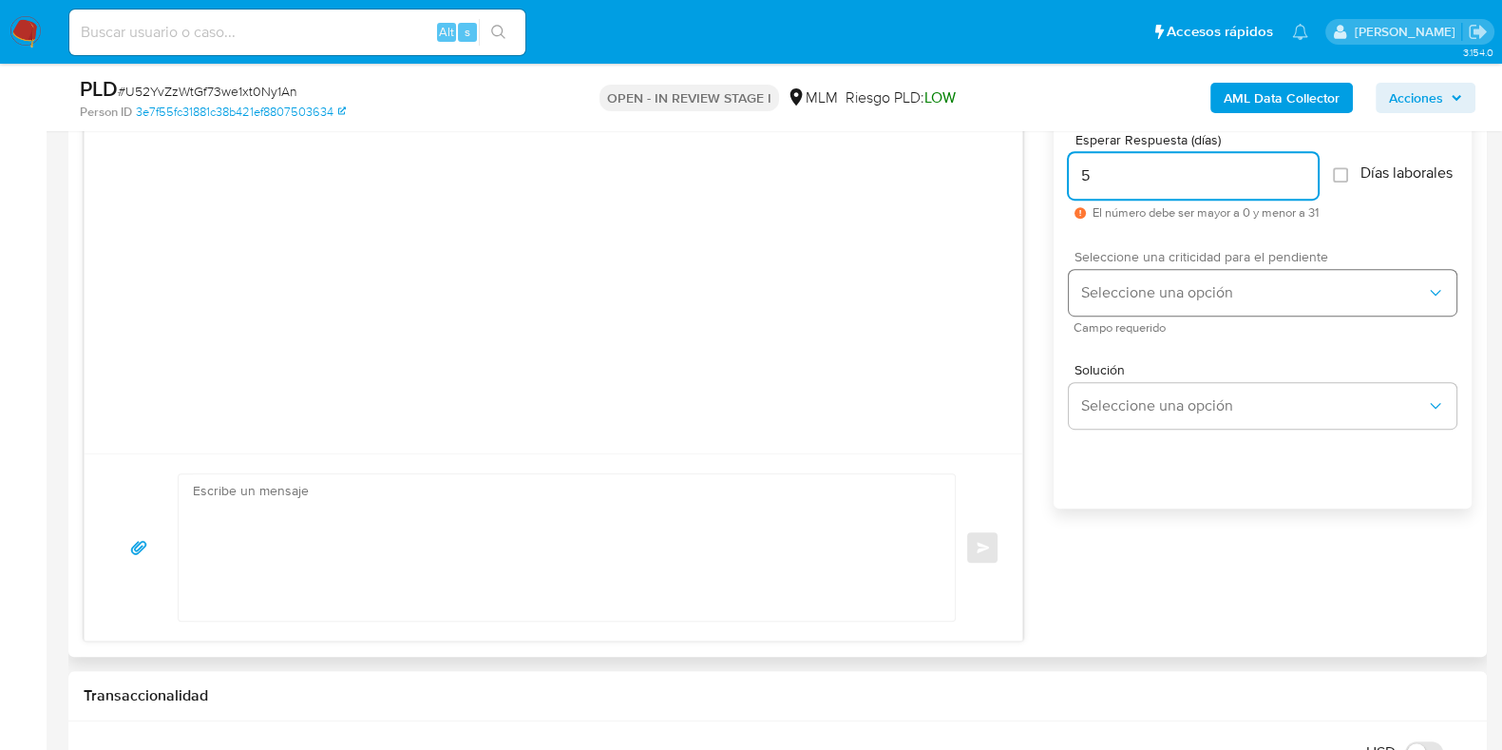
type input "5"
click at [1125, 301] on span "Seleccione una opción" at bounding box center [1253, 292] width 346 height 19
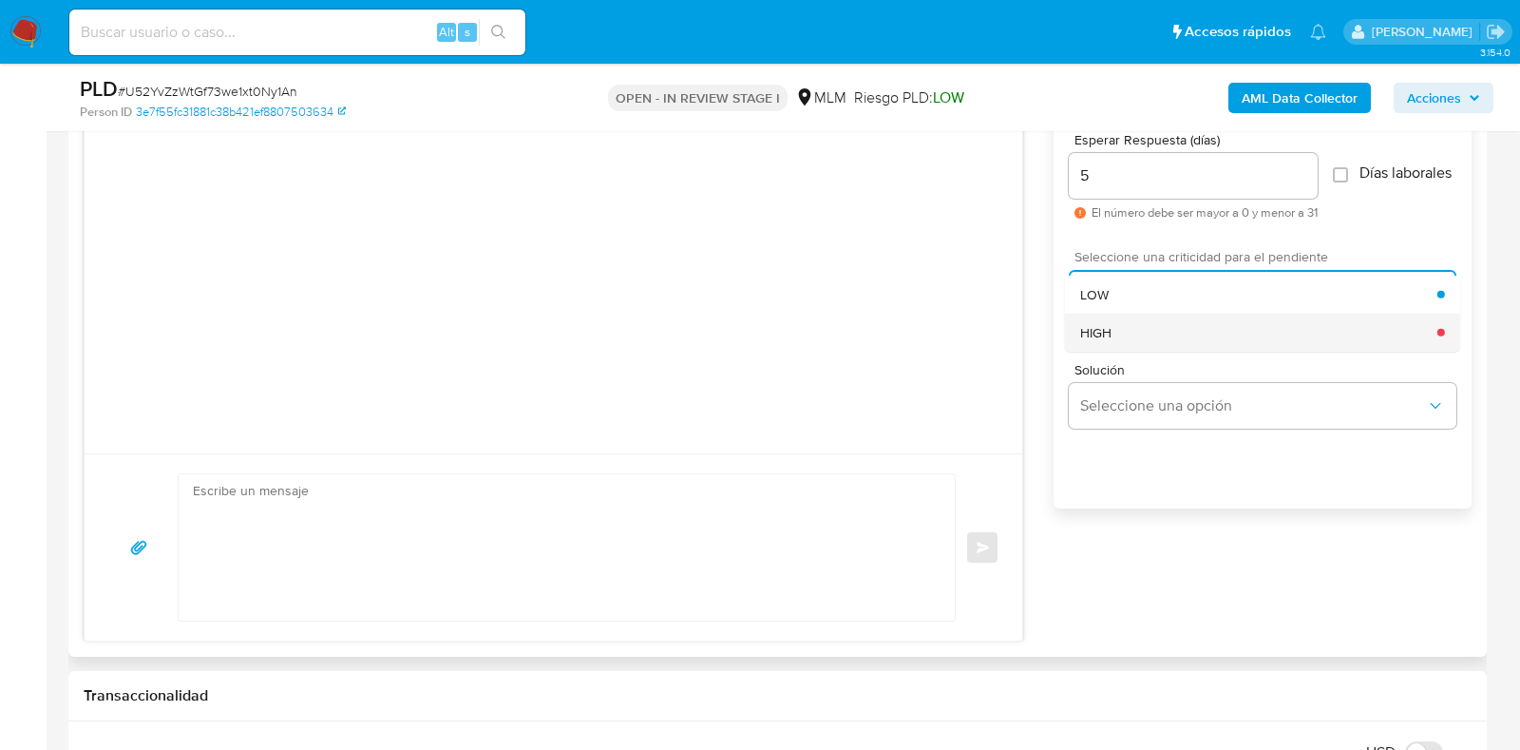
click at [1116, 336] on div "HIGH" at bounding box center [1258, 332] width 357 height 38
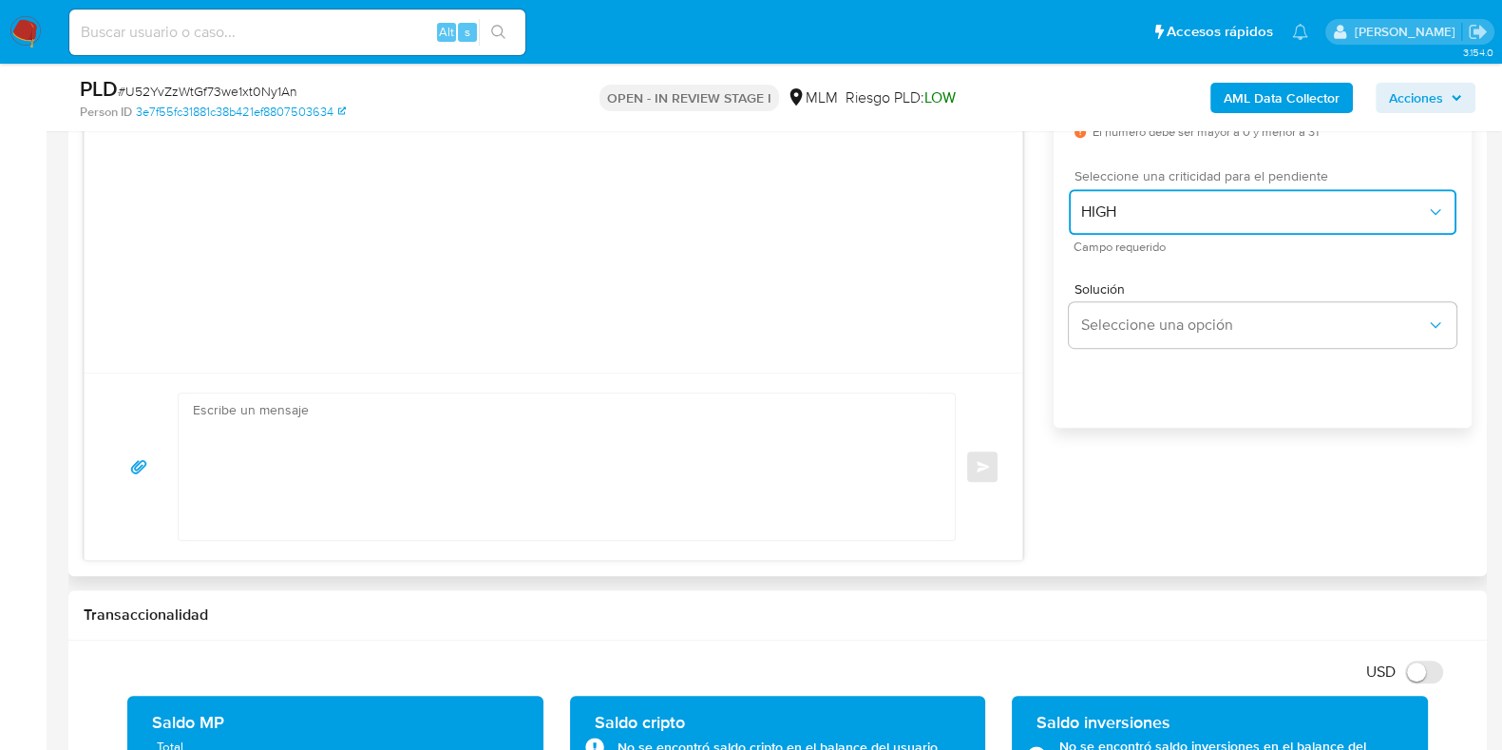
scroll to position [1188, 0]
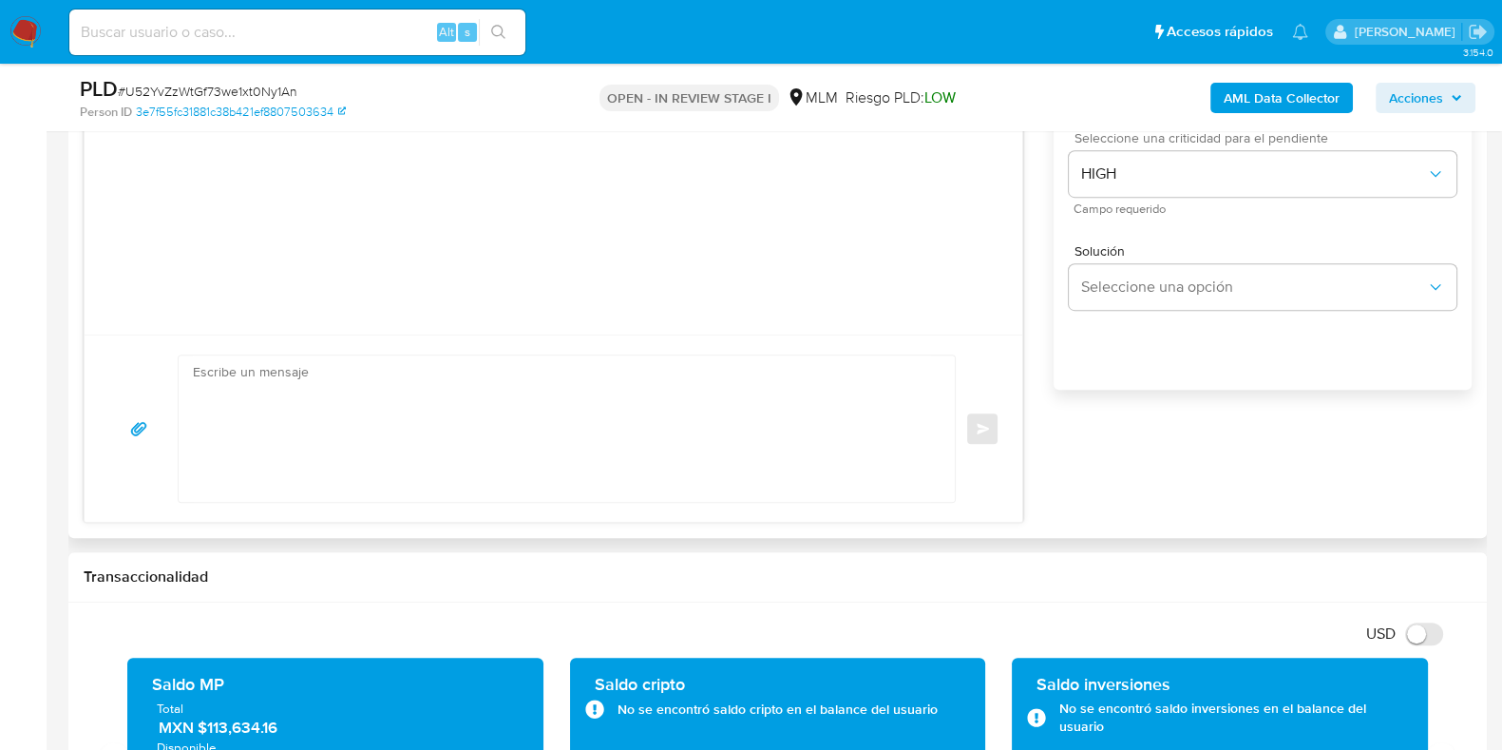
click at [535, 448] on textarea at bounding box center [562, 428] width 738 height 146
paste textarea "Apreciable cliente: Te comentamos que debemos llevar a cabo un proceso de verif…"
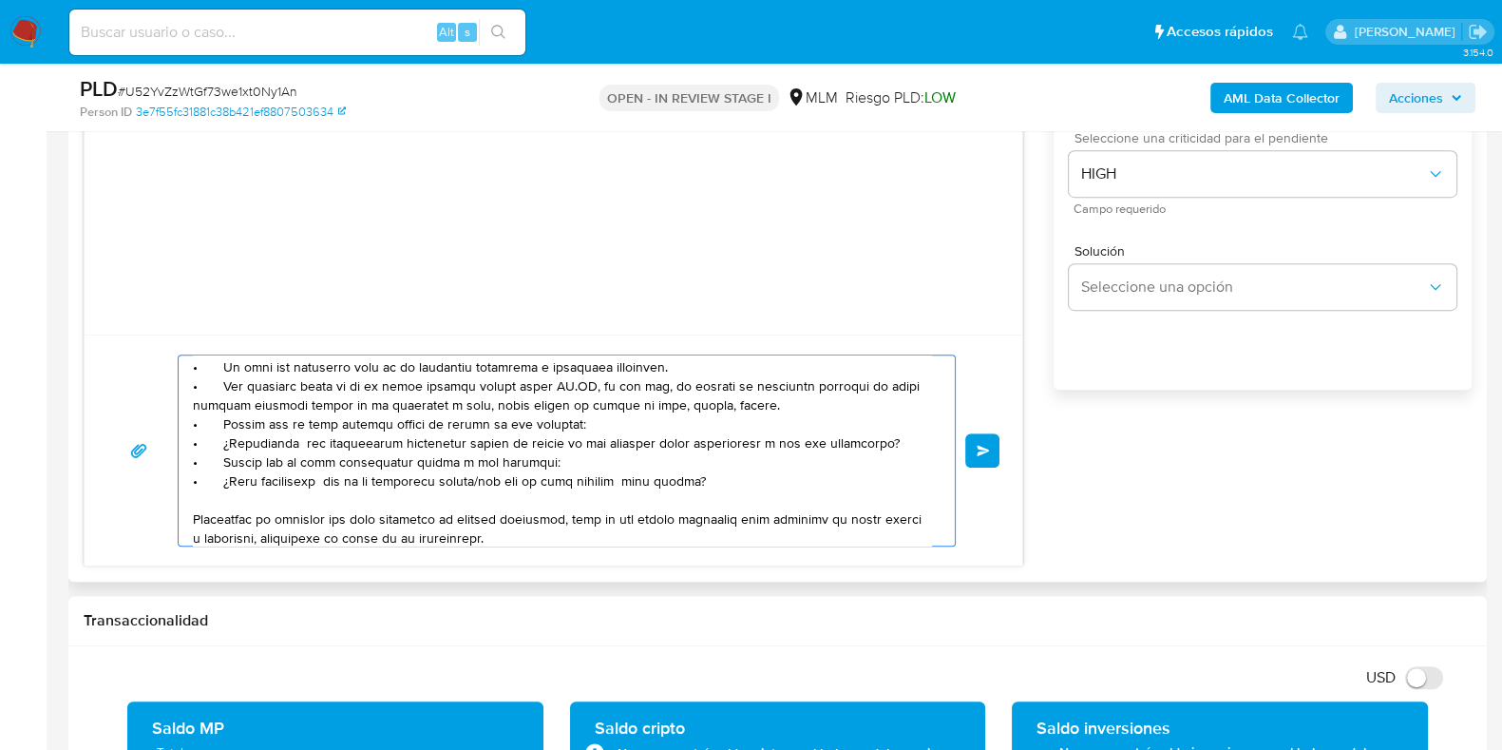
scroll to position [0, 0]
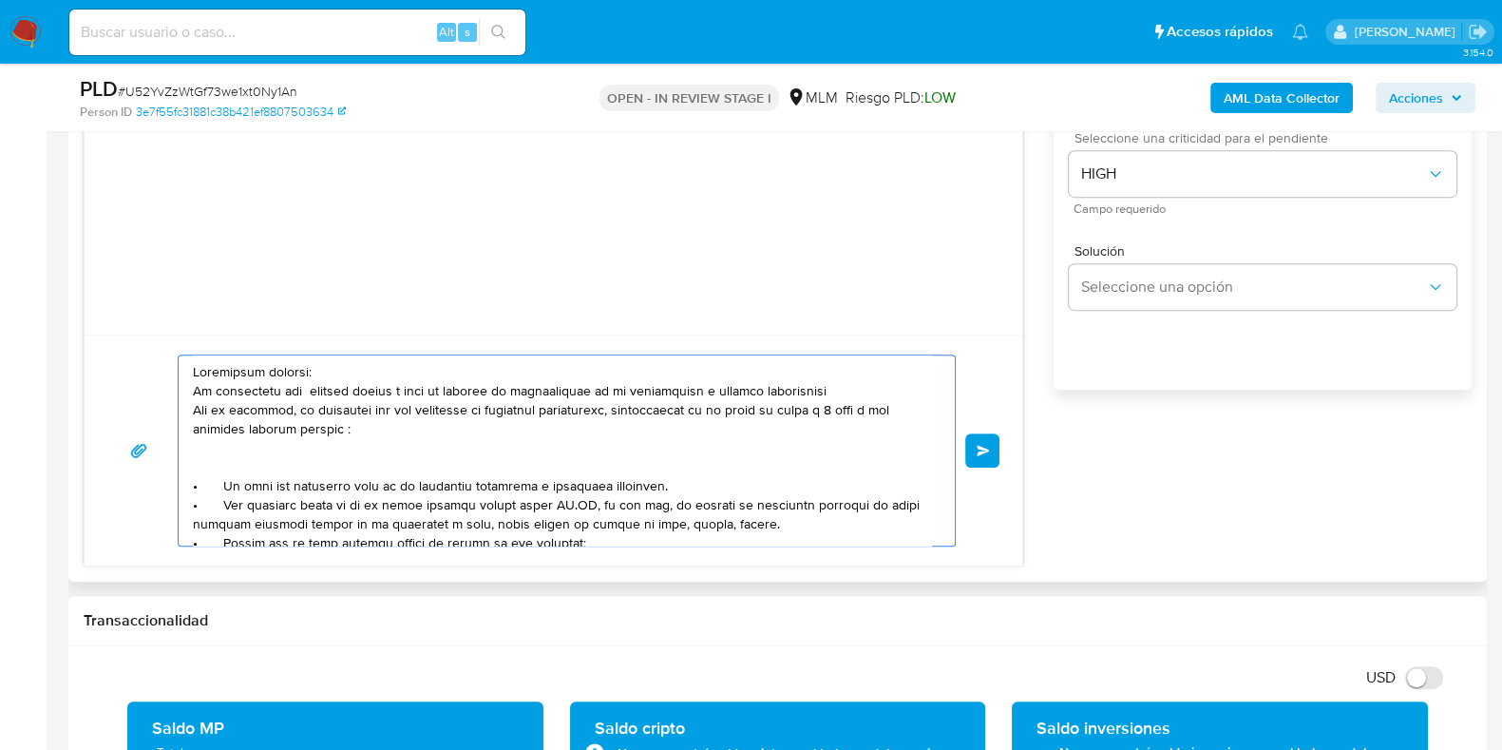
click at [723, 389] on textarea at bounding box center [562, 450] width 738 height 190
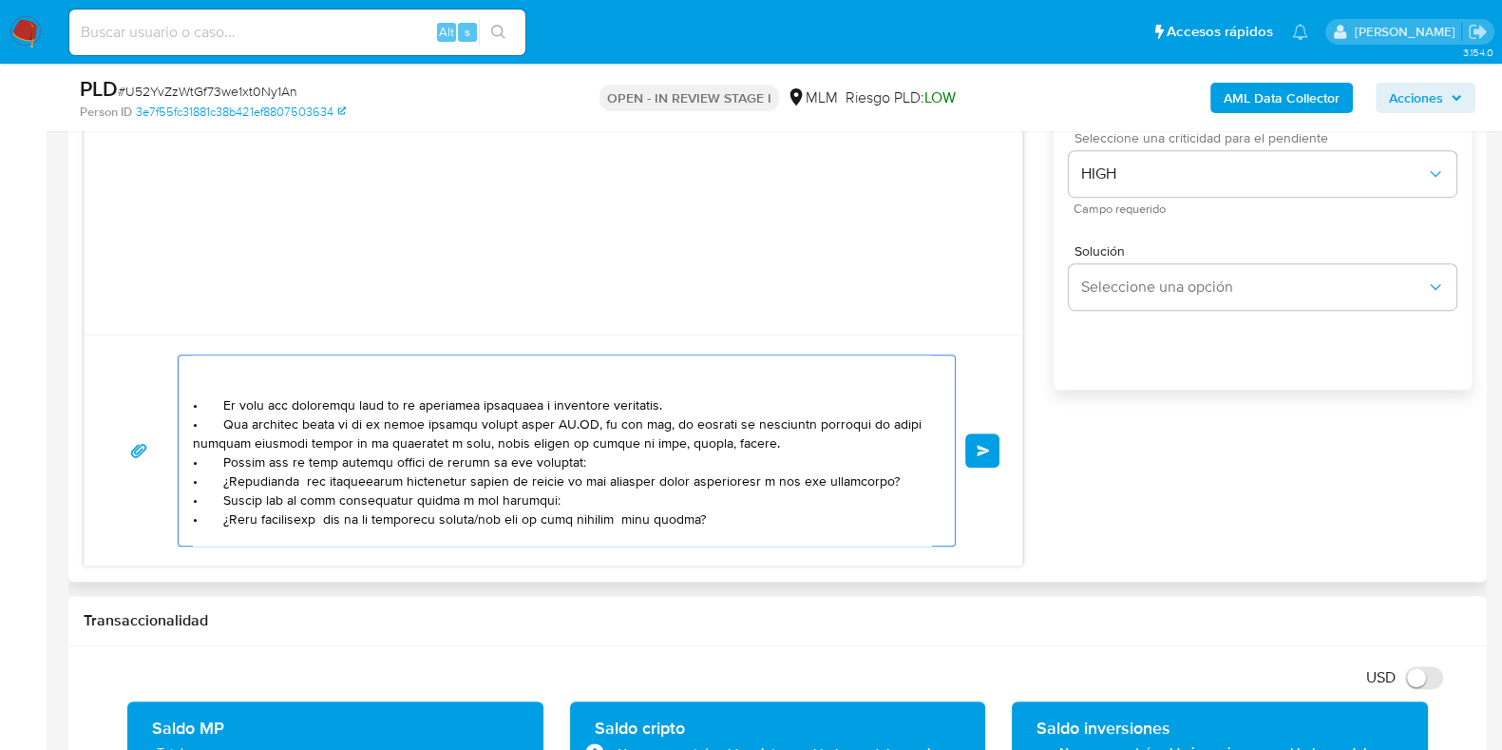
scroll to position [118, 0]
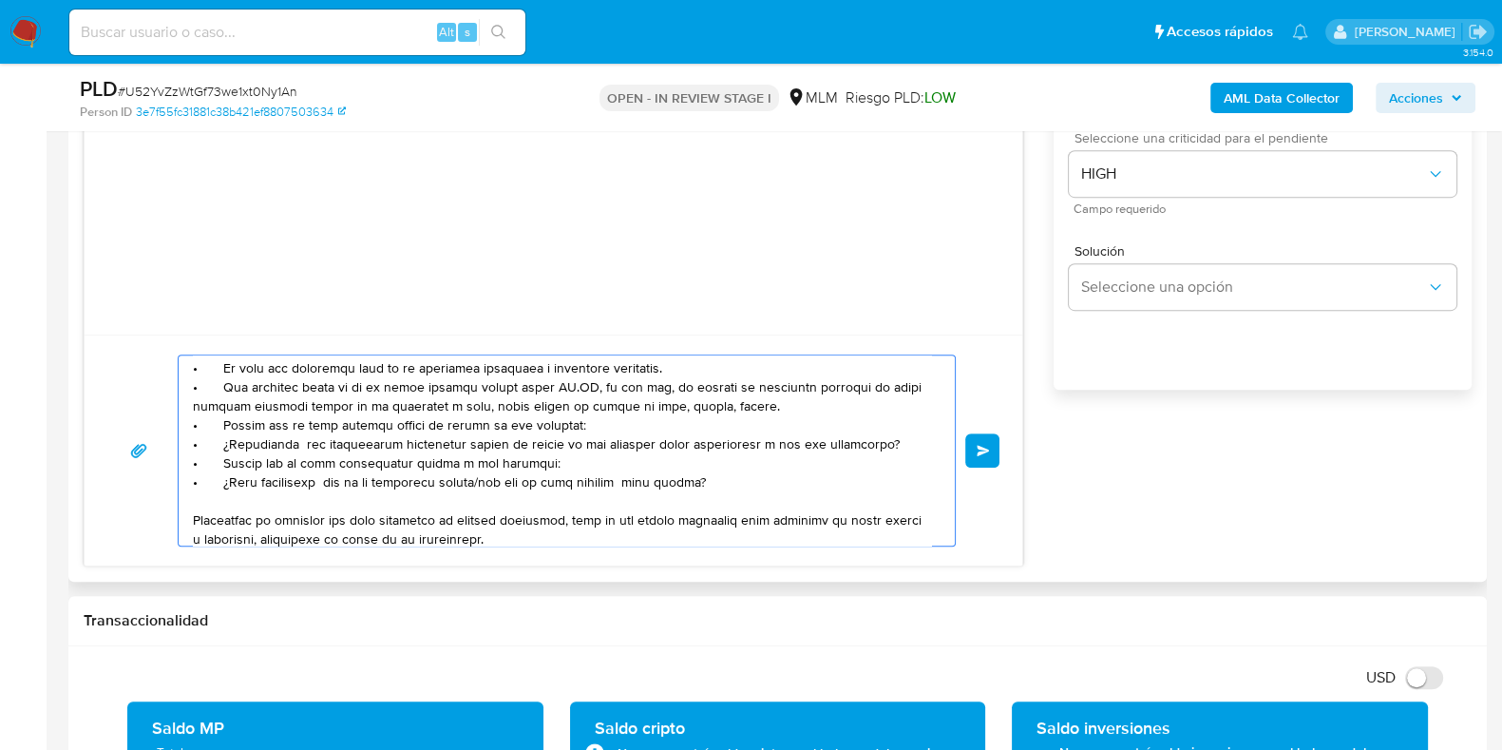
drag, startPoint x: 223, startPoint y: 440, endPoint x: 723, endPoint y: 497, distance: 503.0
click at [723, 497] on textarea at bounding box center [562, 450] width 738 height 190
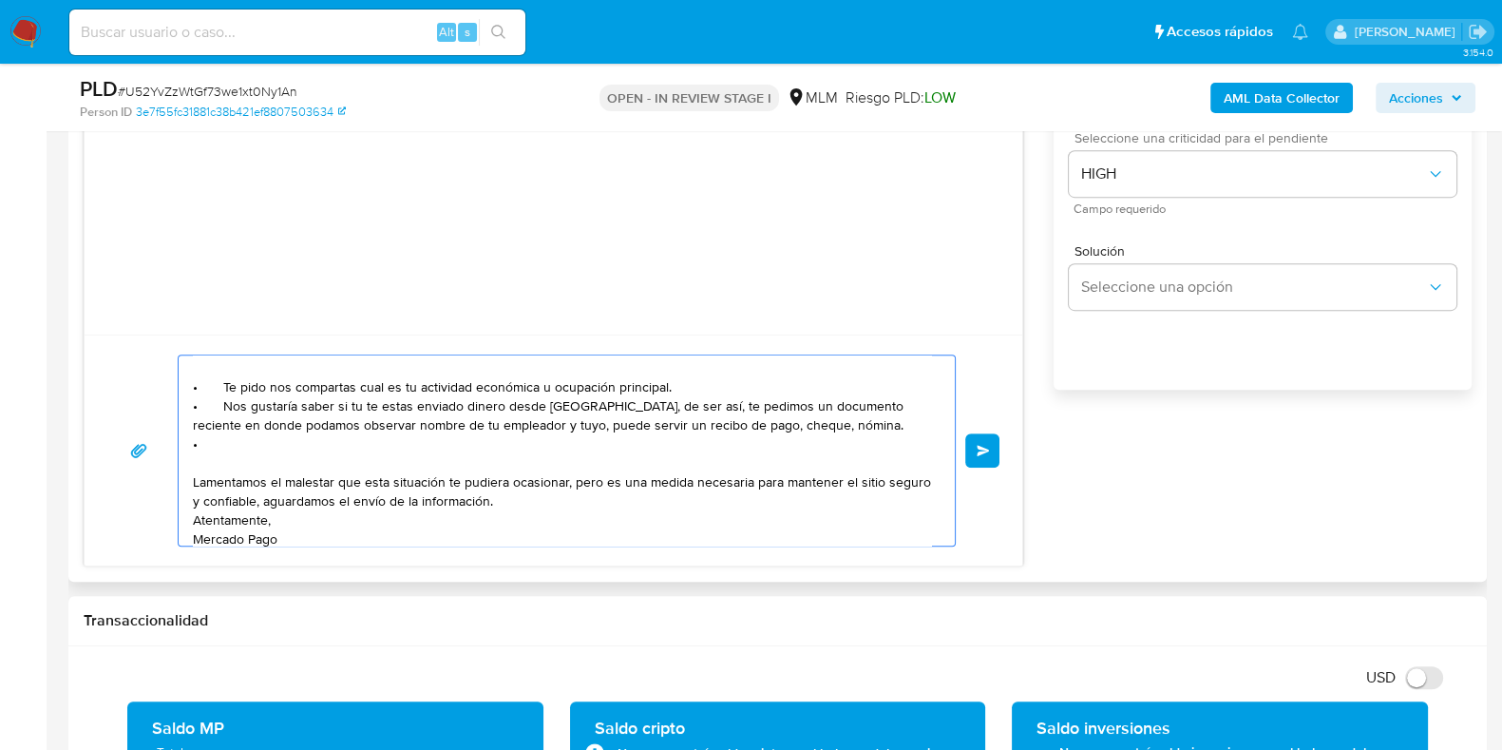
click at [581, 406] on textarea "Apreciable cliente: Te comentamos que debemos llevar a cabo un proceso de verif…" at bounding box center [562, 450] width 738 height 190
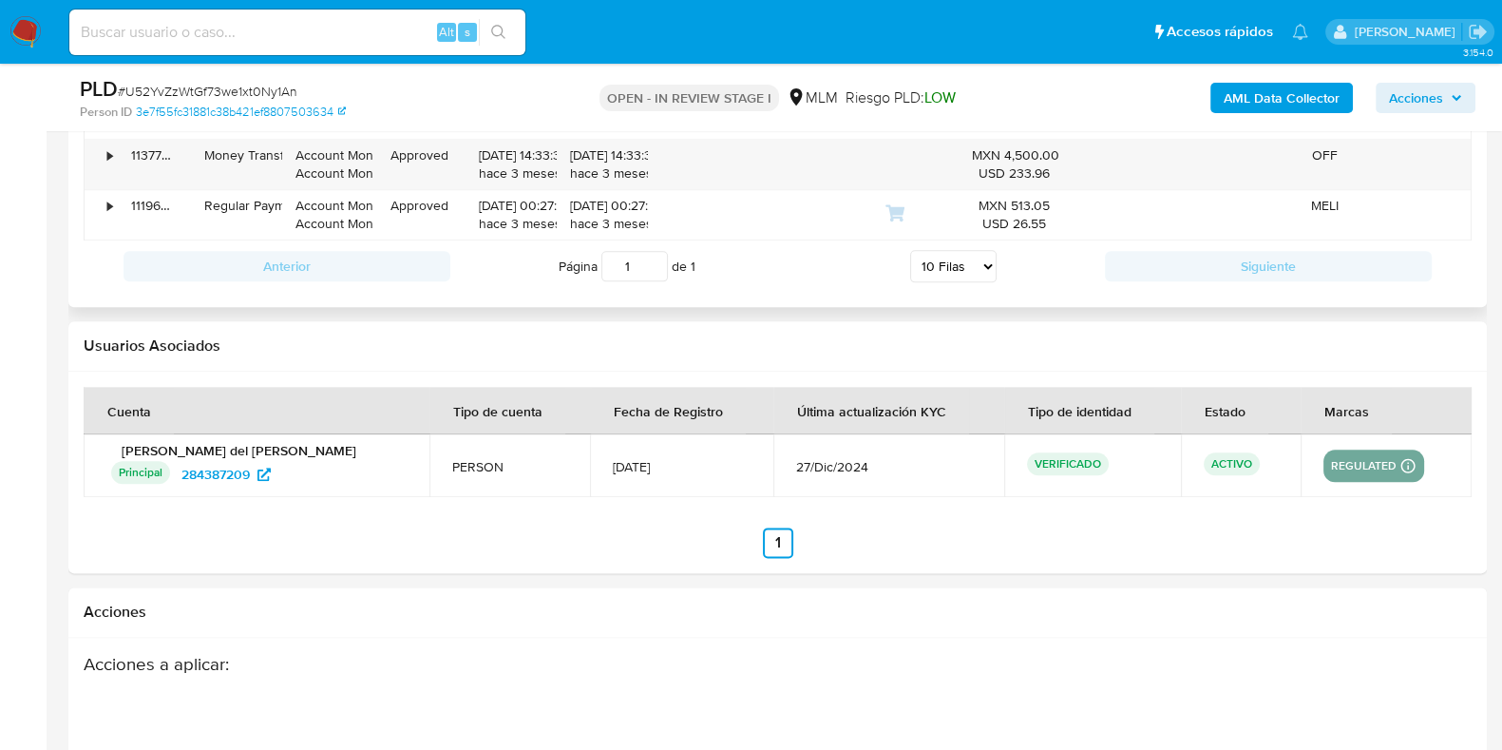
scroll to position [2375, 0]
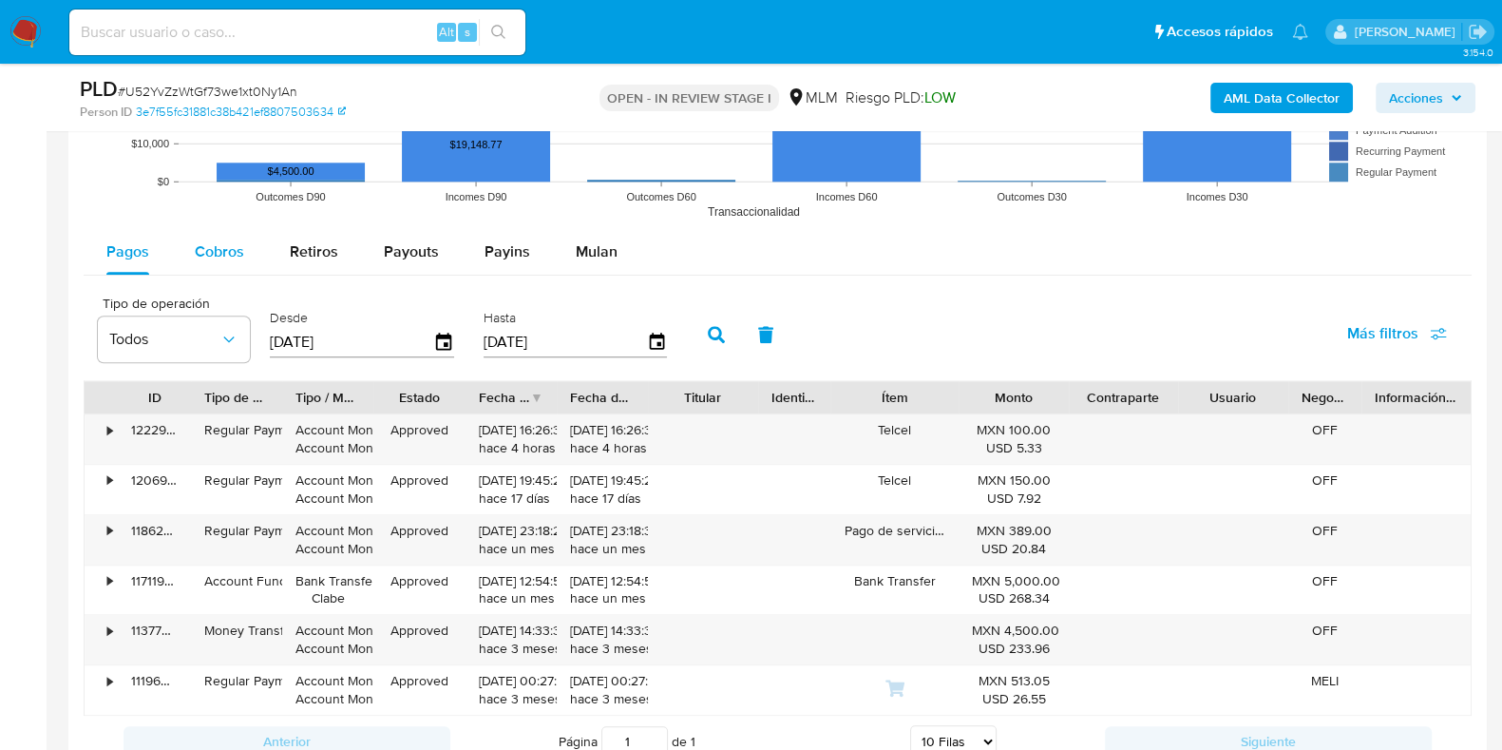
type textarea "Apreciable cliente: Te comentamos que debemos llevar a cabo un proceso de verif…"
click at [235, 257] on span "Cobros" at bounding box center [219, 251] width 49 height 22
select select "10"
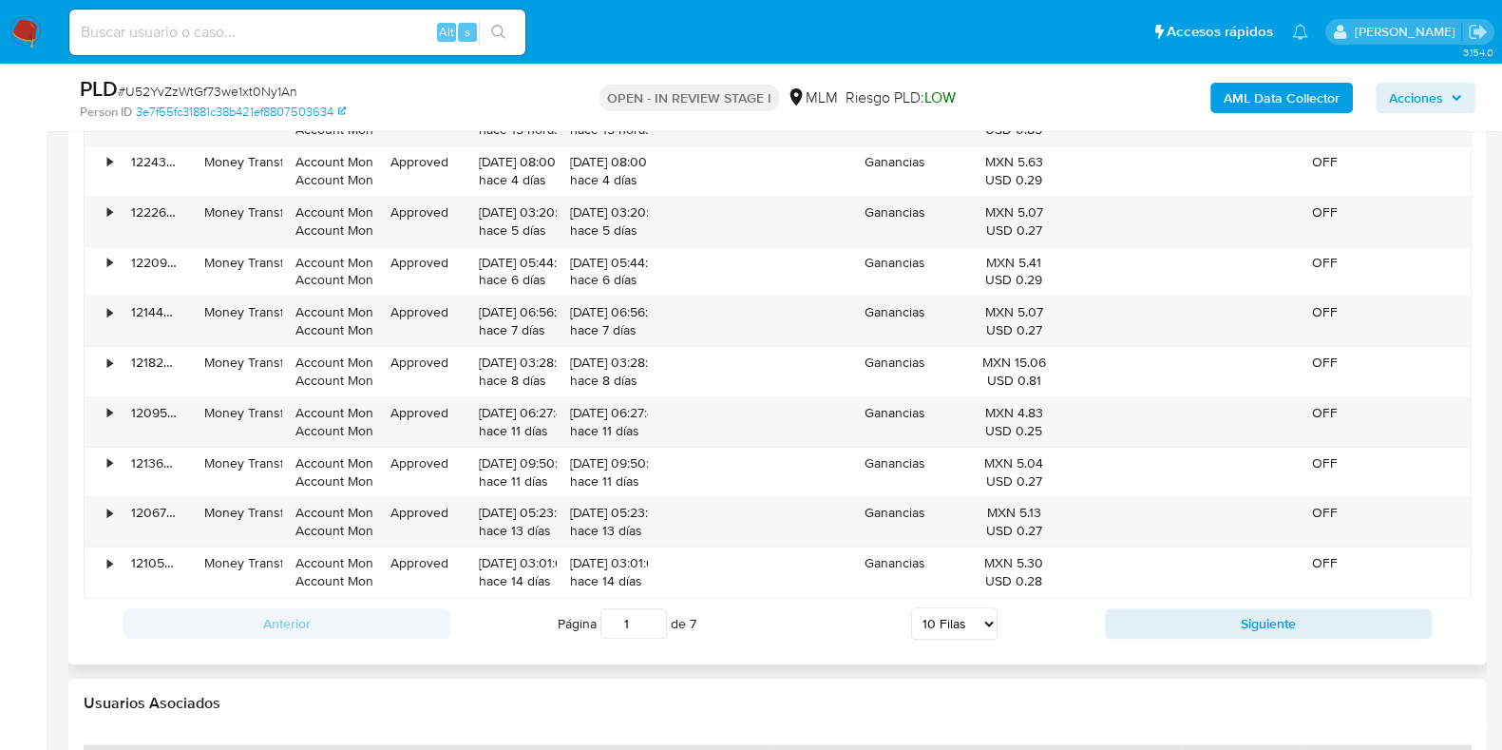
scroll to position [2732, 0]
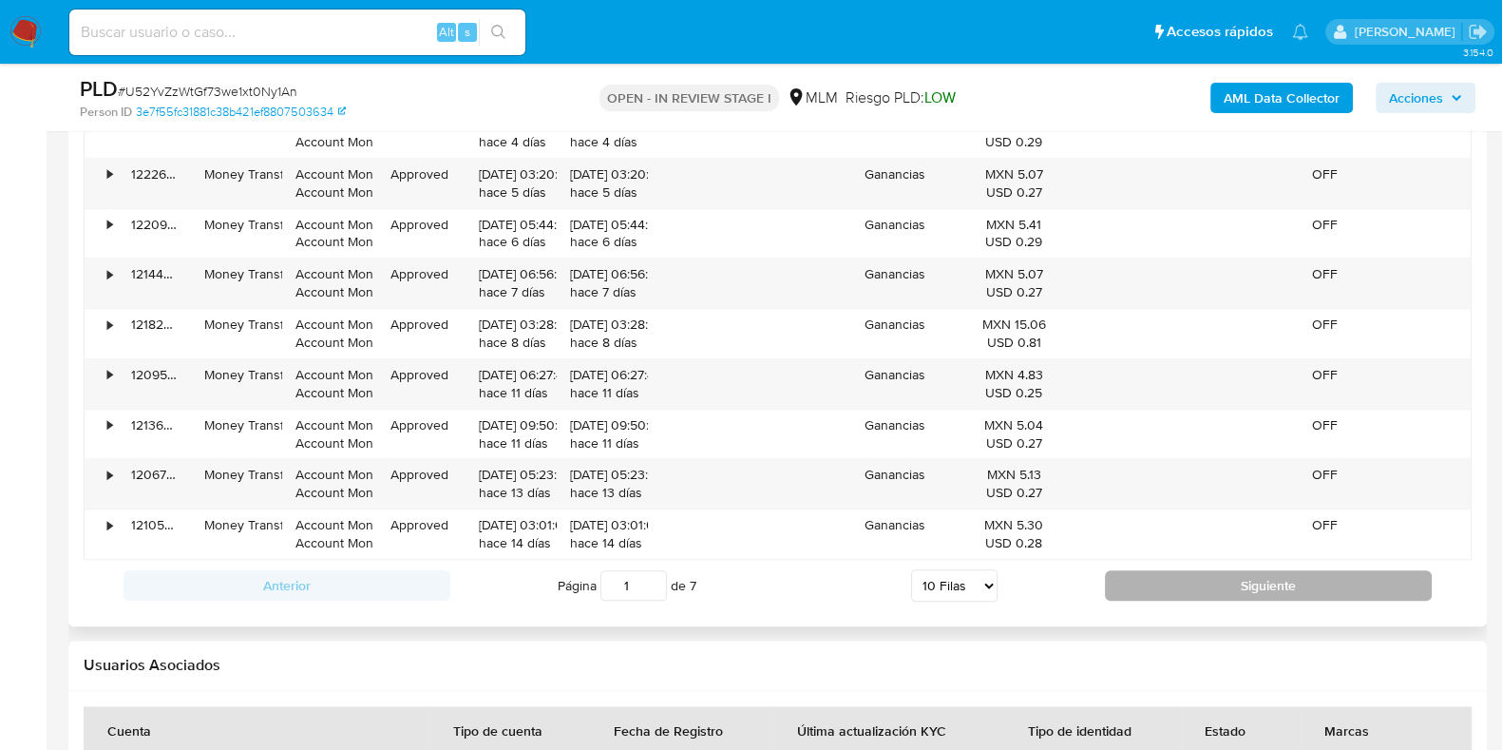
click at [1123, 580] on button "Siguiente" at bounding box center [1268, 585] width 327 height 30
type input "2"
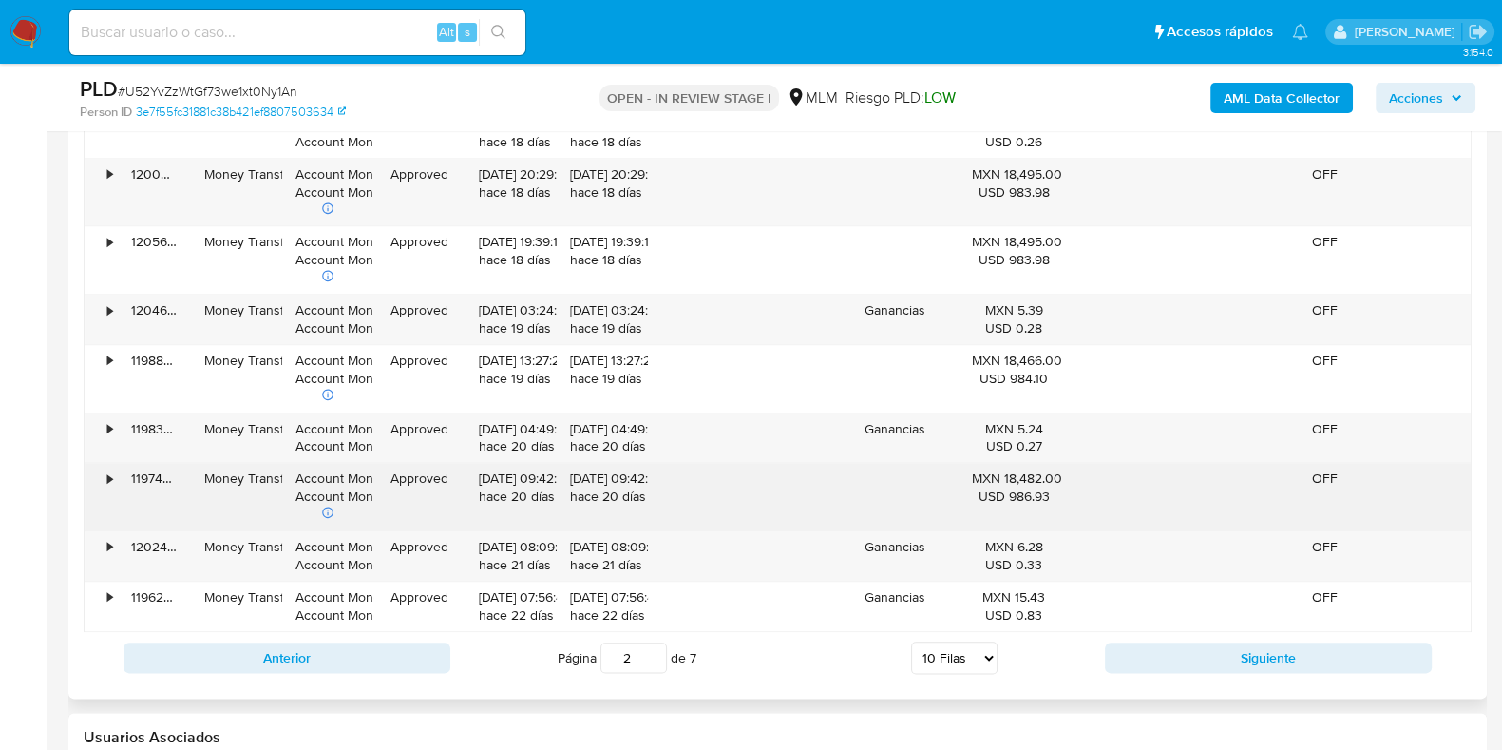
scroll to position [2613, 0]
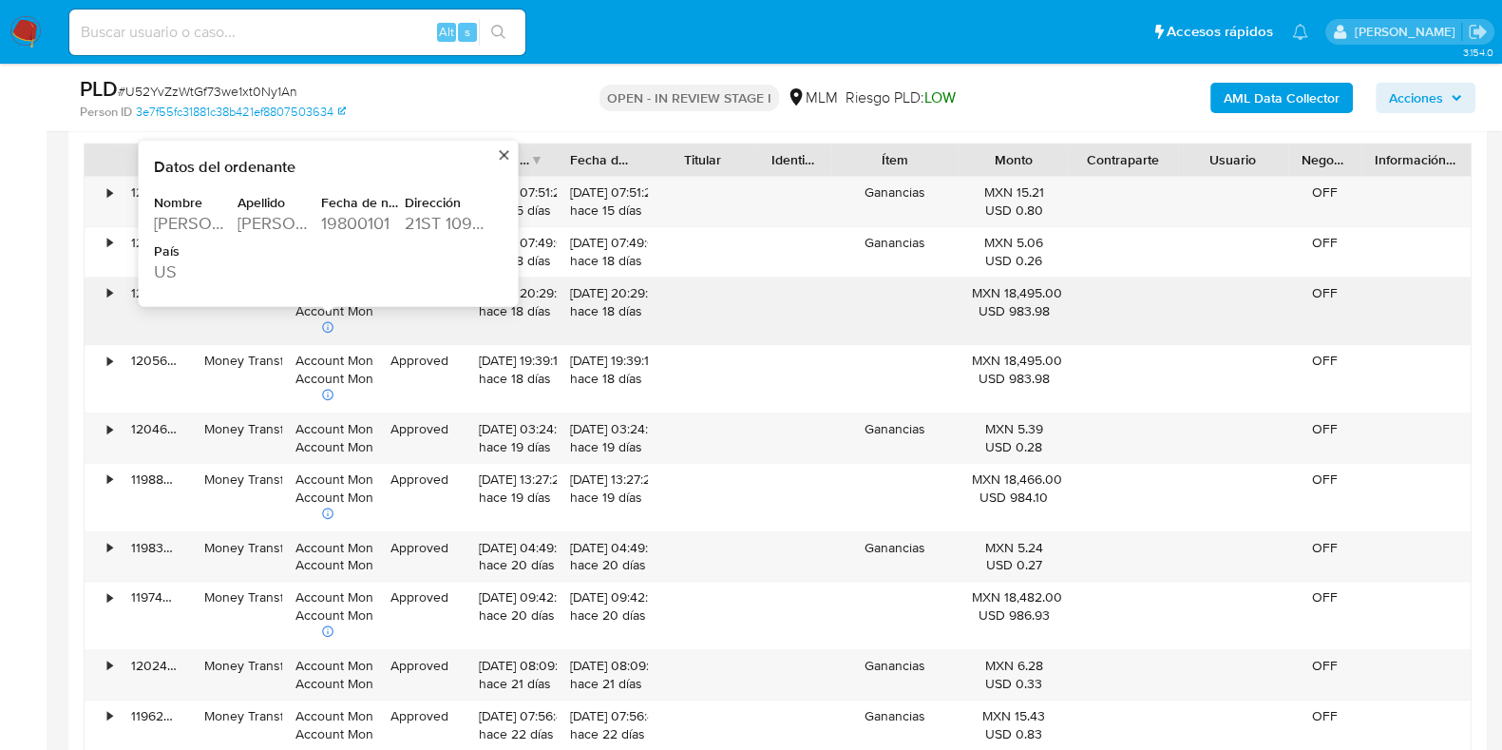
click at [290, 218] on div "MENDEZ" at bounding box center [278, 222] width 80 height 23
click at [200, 220] on div "MARIA DEL CARMEN" at bounding box center [194, 222] width 80 height 23
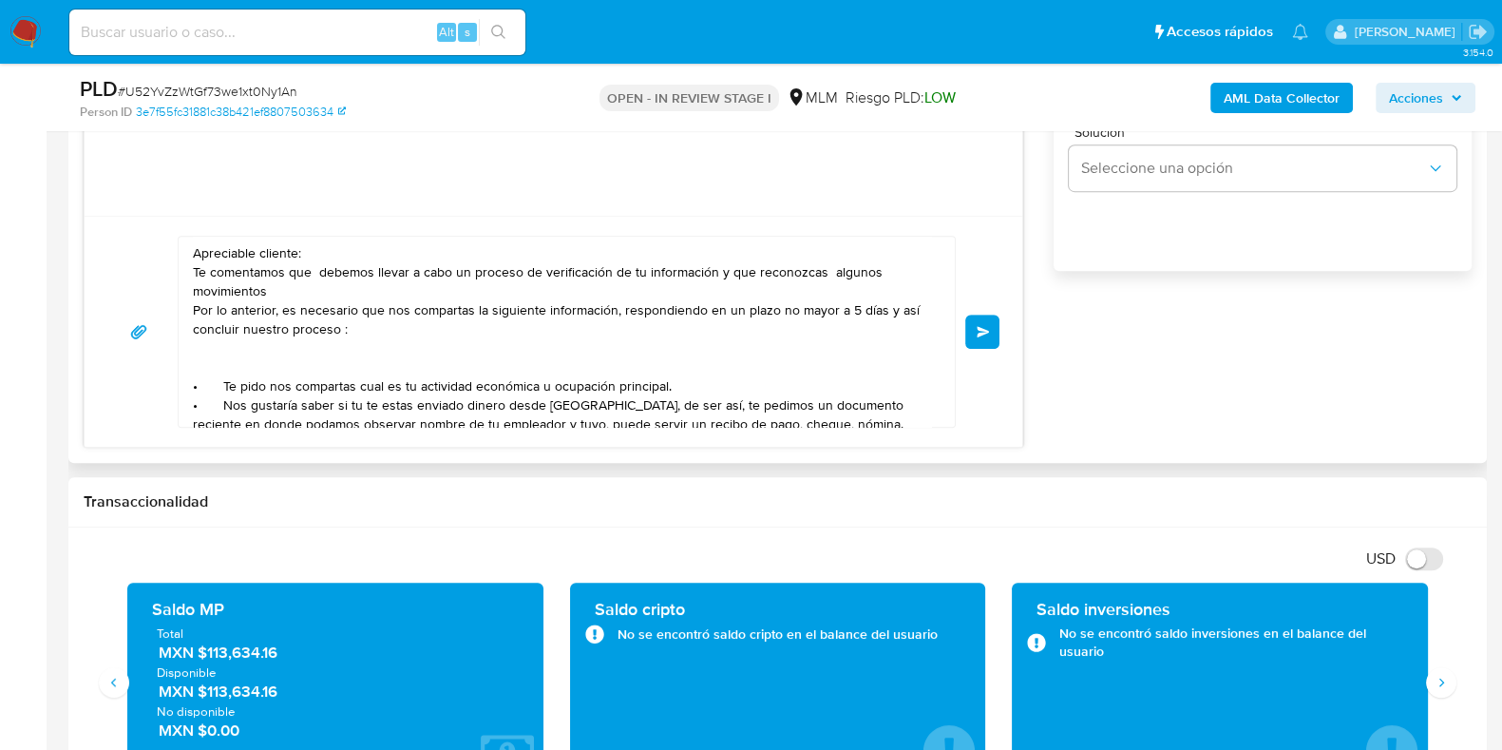
scroll to position [118, 0]
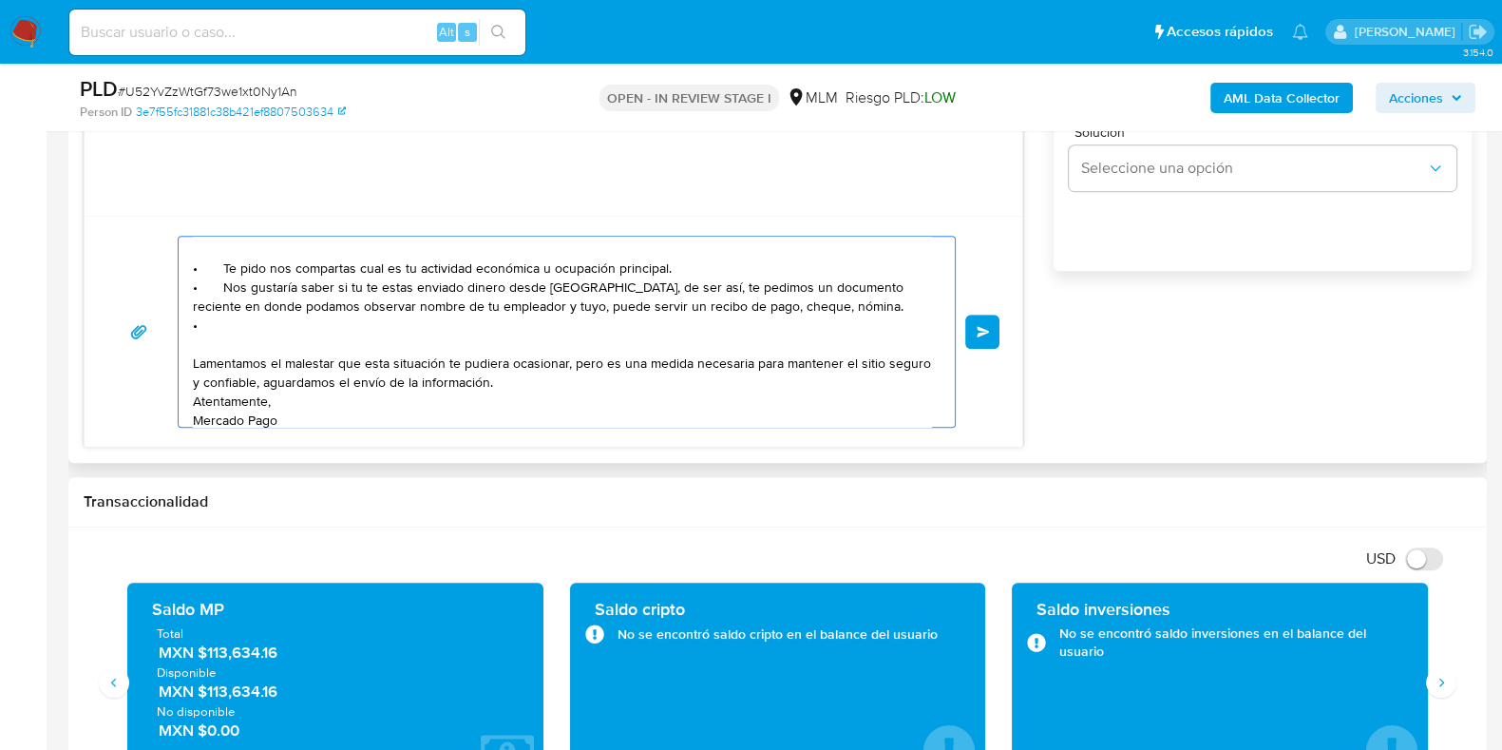
click at [575, 289] on textarea "Apreciable cliente: Te comentamos que debemos llevar a cabo un proceso de verif…" at bounding box center [562, 332] width 738 height 190
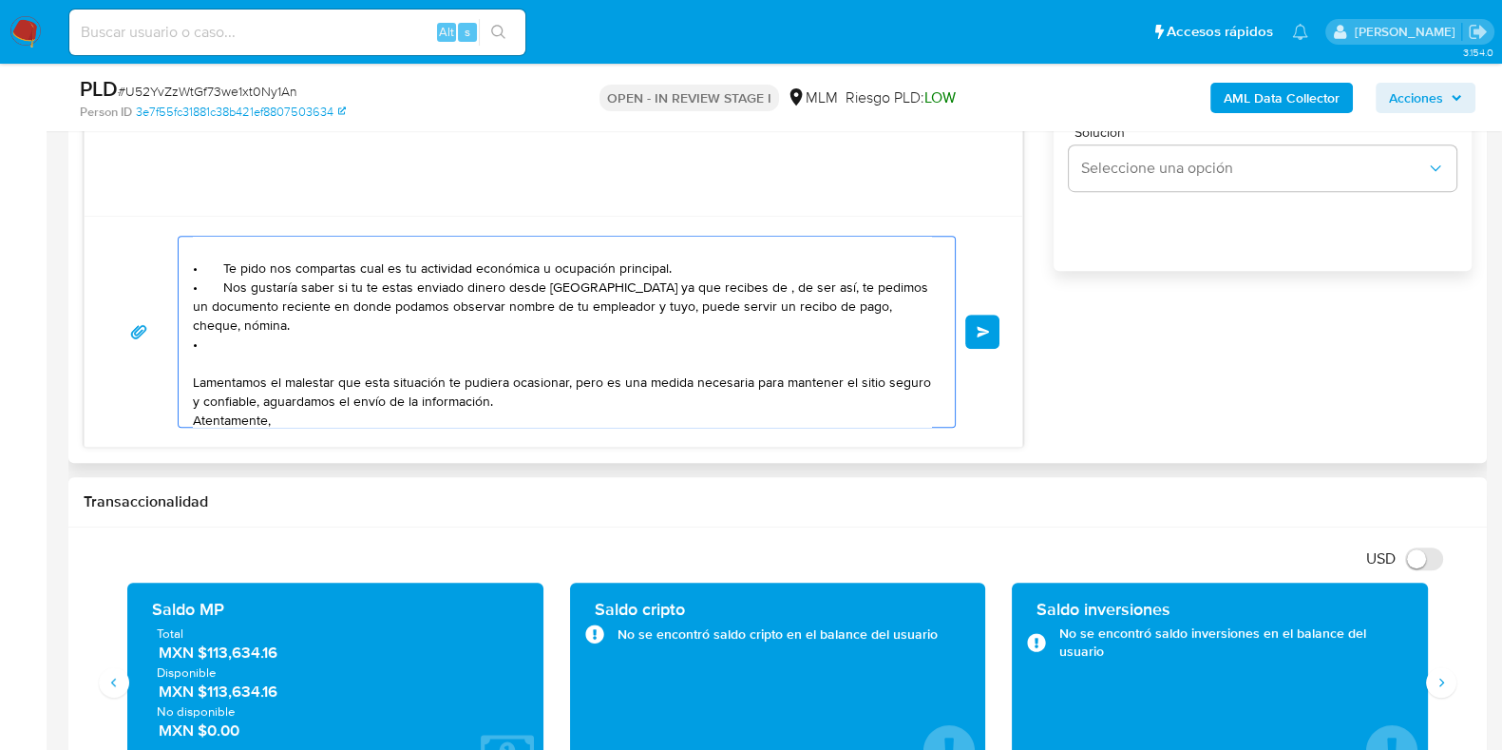
paste textarea "MARIA DEL CARMEN"
click at [822, 290] on textarea "Apreciable cliente: Te comentamos que debemos llevar a cabo un proceso de verif…" at bounding box center [562, 332] width 738 height 190
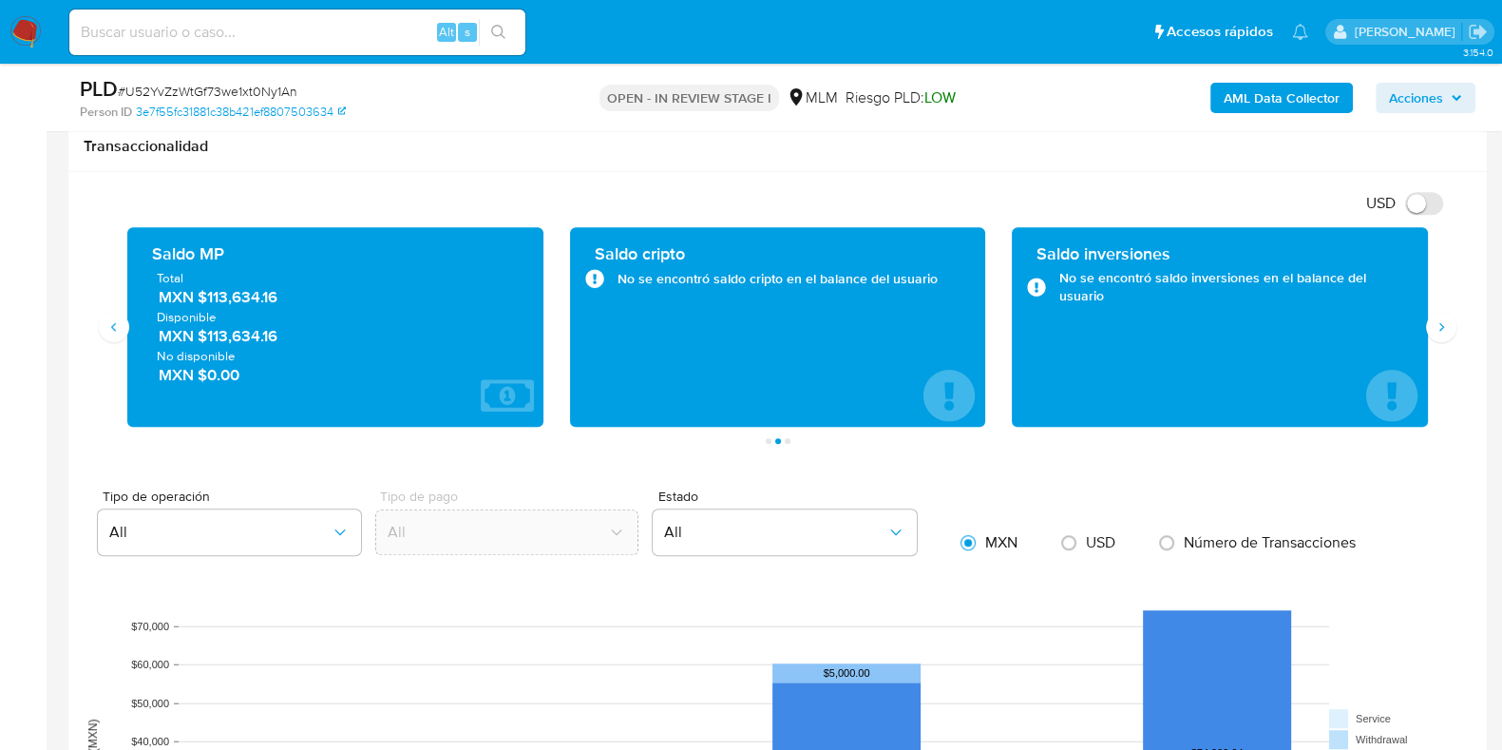
scroll to position [1069, 0]
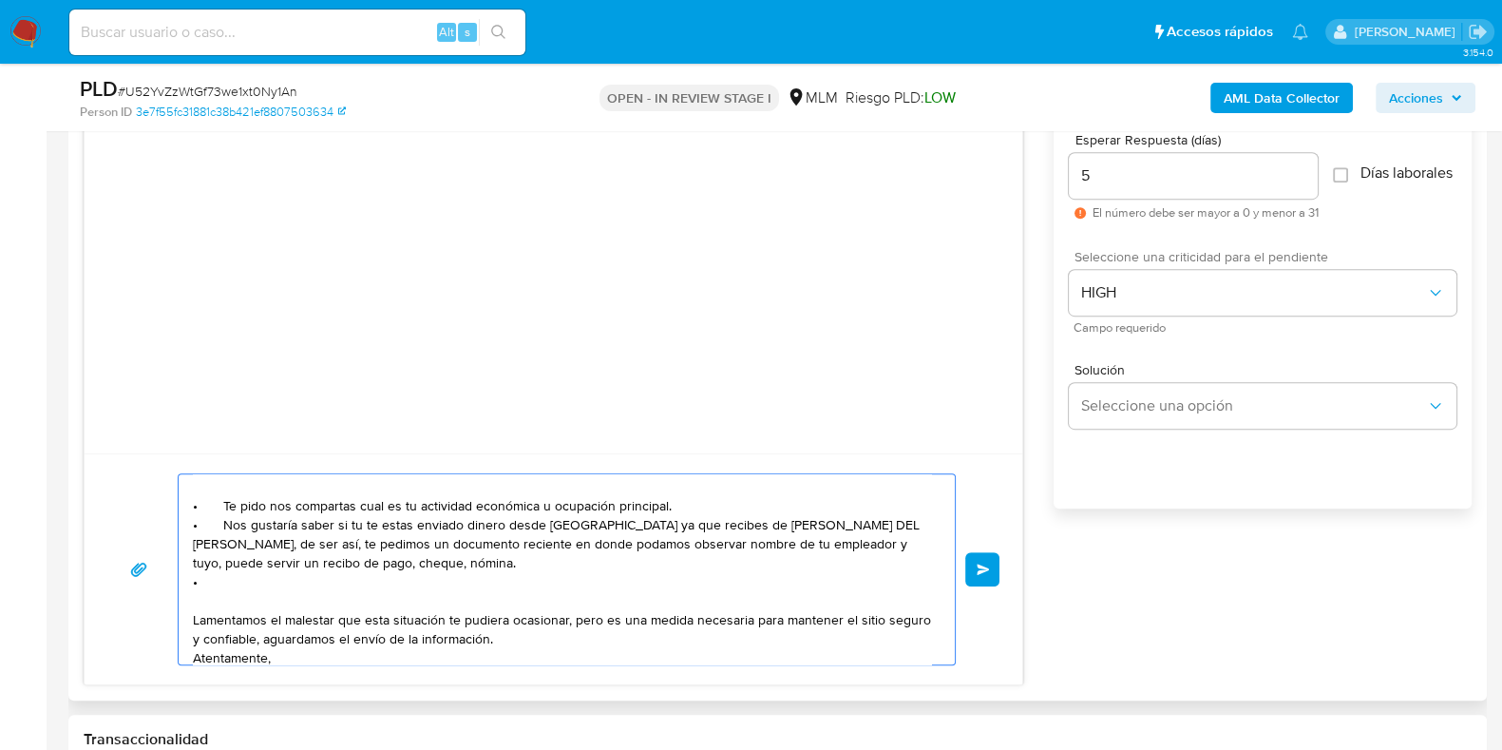
click at [228, 586] on textarea "Apreciable cliente: Te comentamos que debemos llevar a cabo un proceso de verif…" at bounding box center [562, 569] width 738 height 190
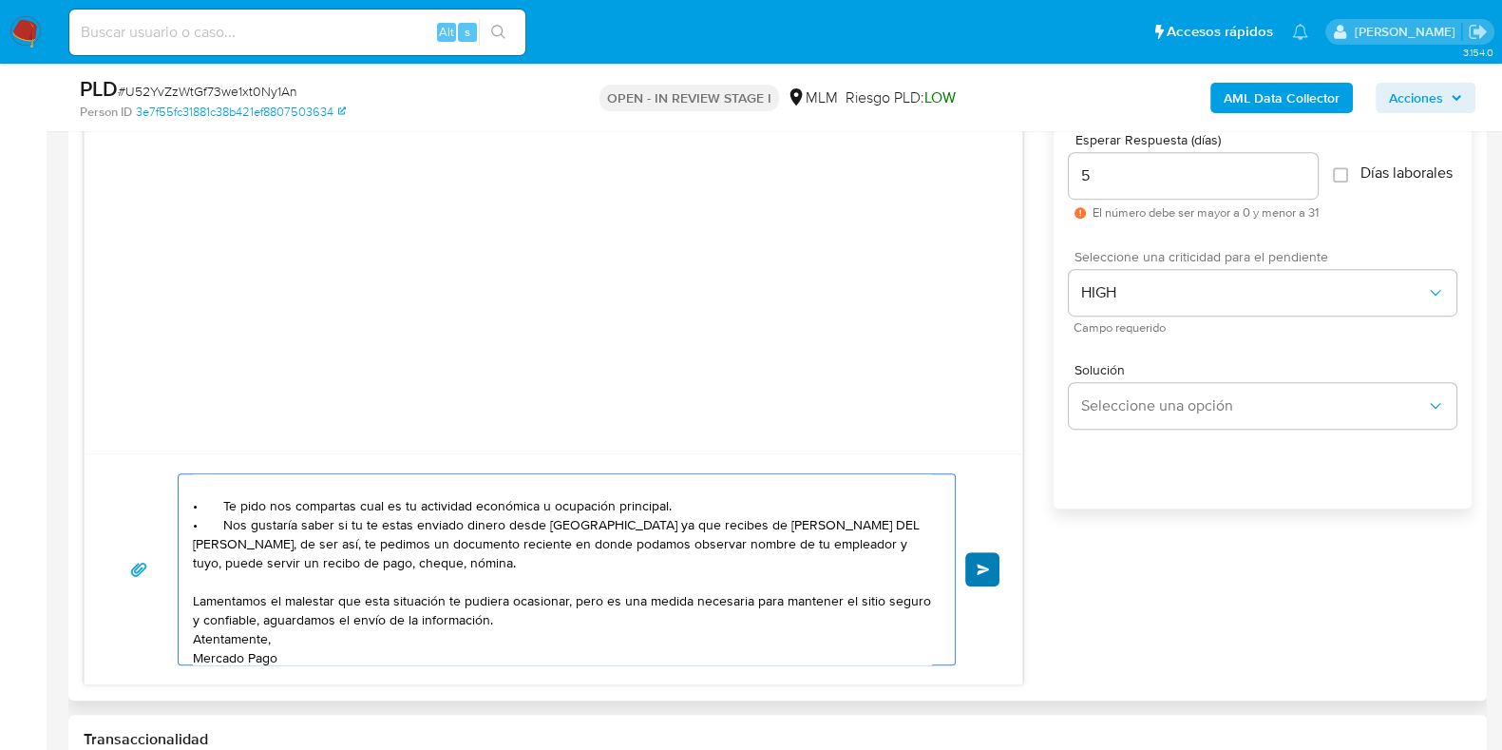
type textarea "Apreciable cliente: Te comentamos que debemos llevar a cabo un proceso de verif…"
click at [978, 575] on button "Enviar" at bounding box center [982, 569] width 34 height 34
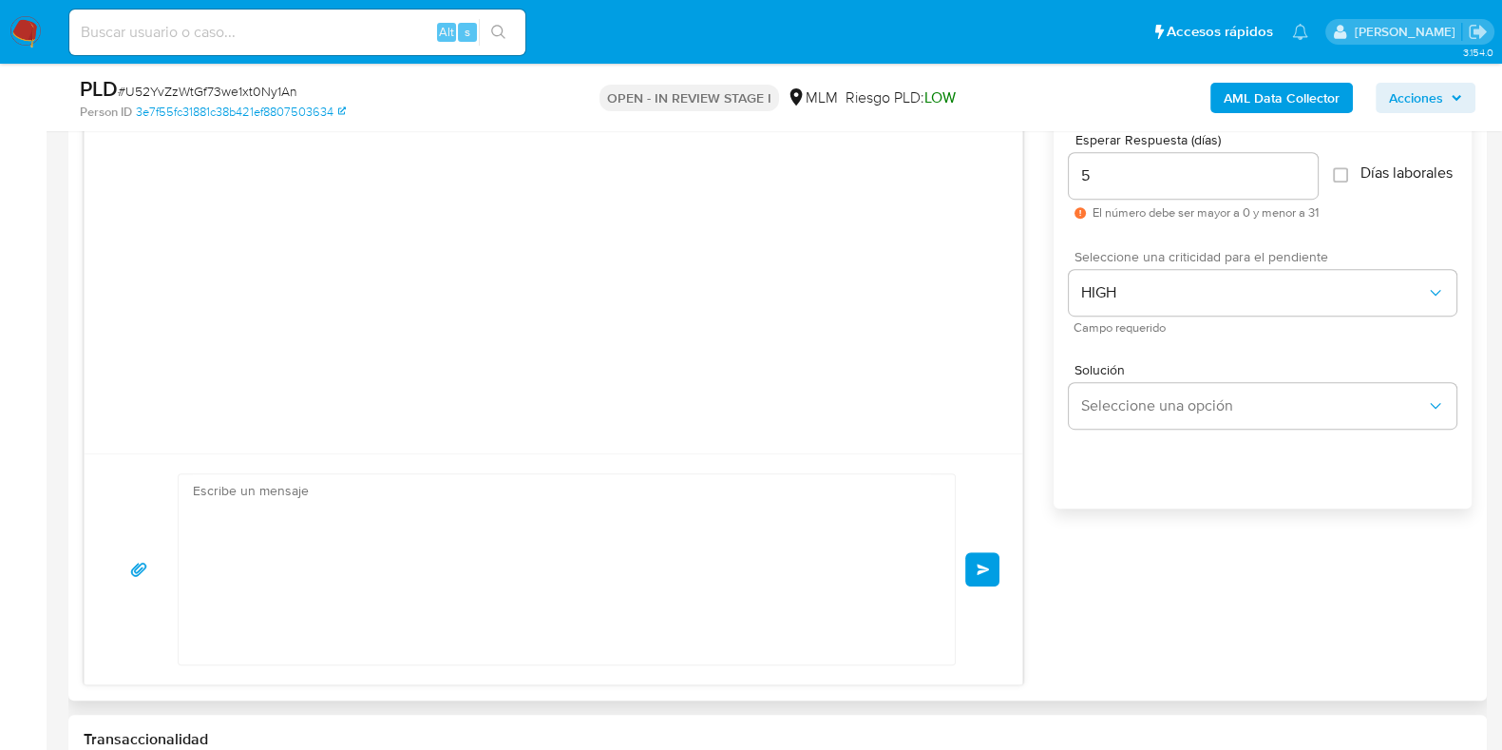
scroll to position [0, 0]
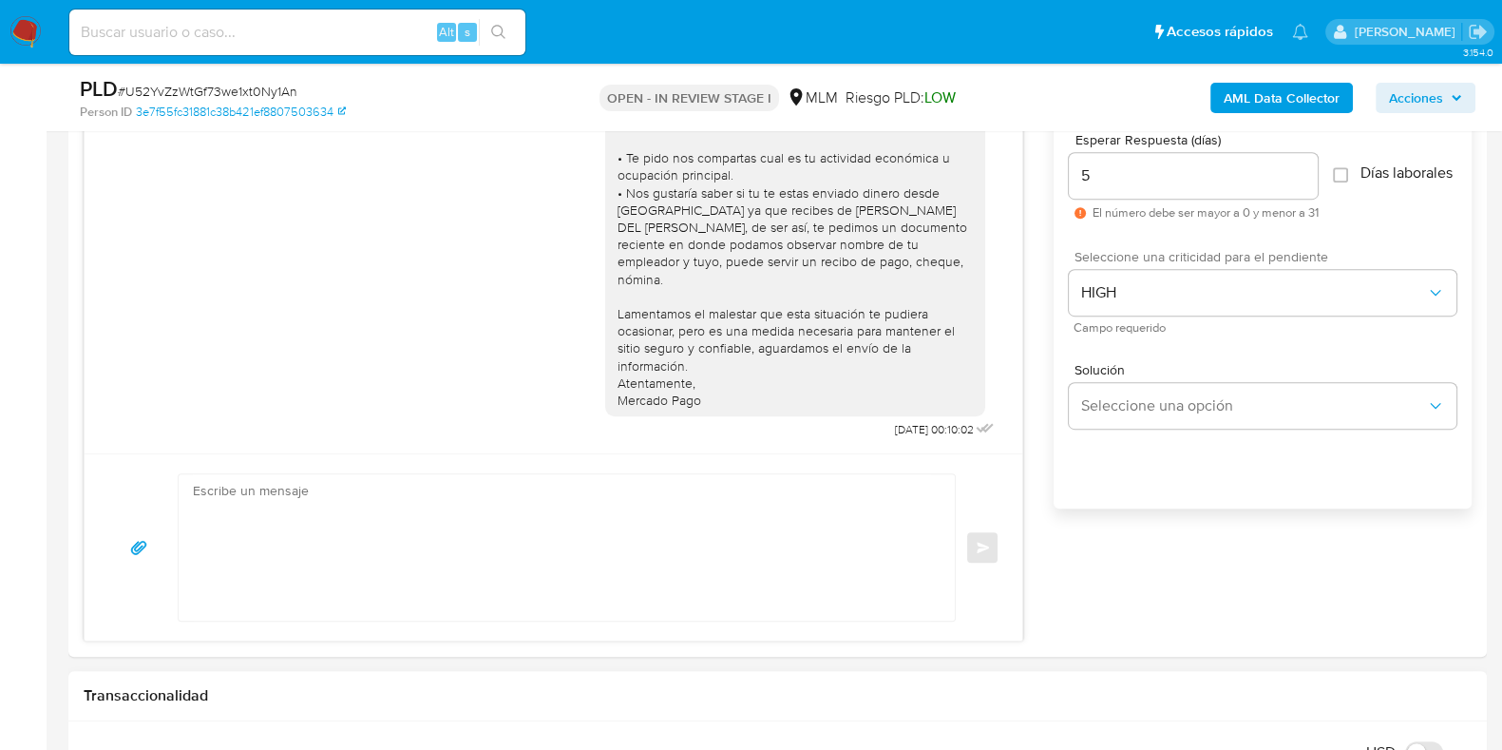
click at [219, 91] on span "# U52YvZzWtGf73we1xt0Ny1An" at bounding box center [208, 91] width 180 height 19
copy span "U52YvZzWtGf73we1xt0Ny1An"
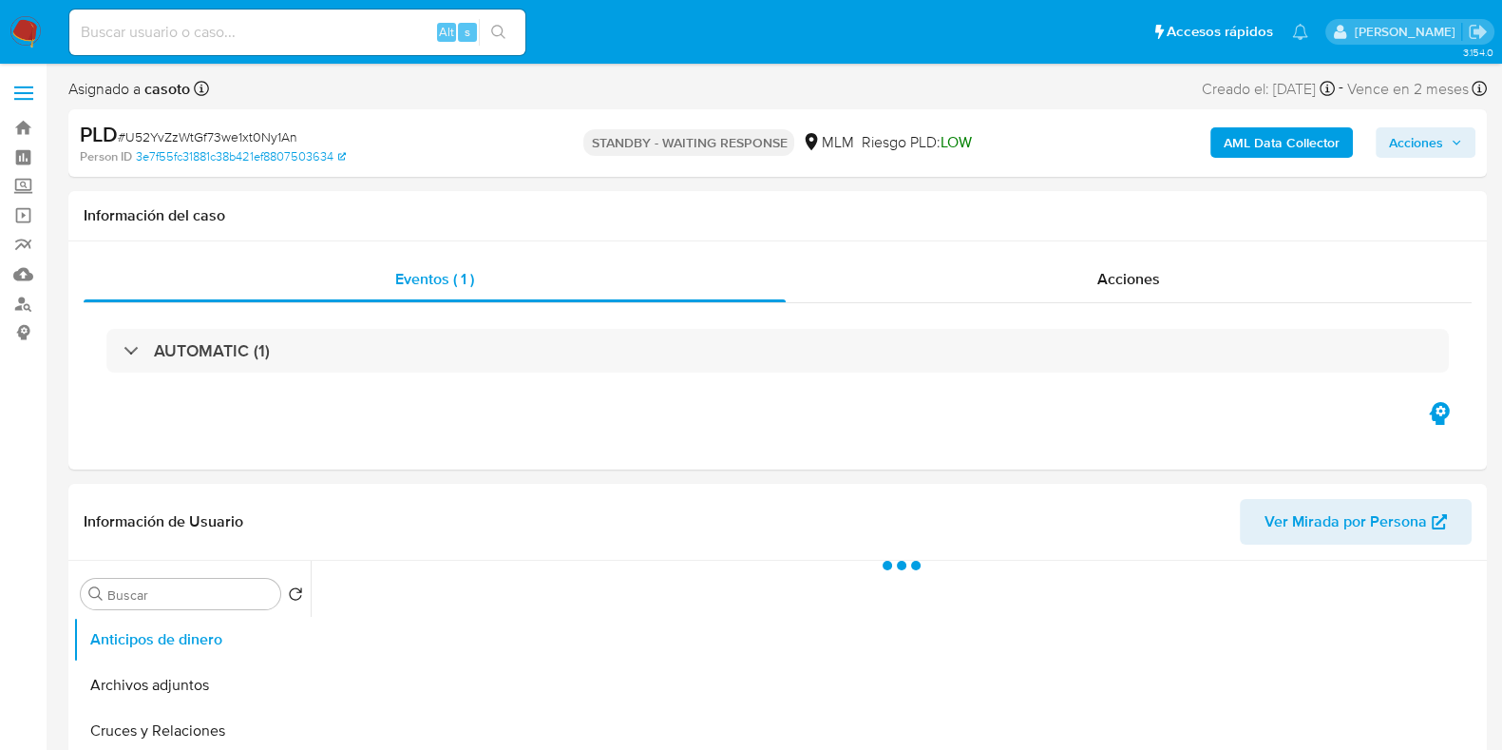
select select "10"
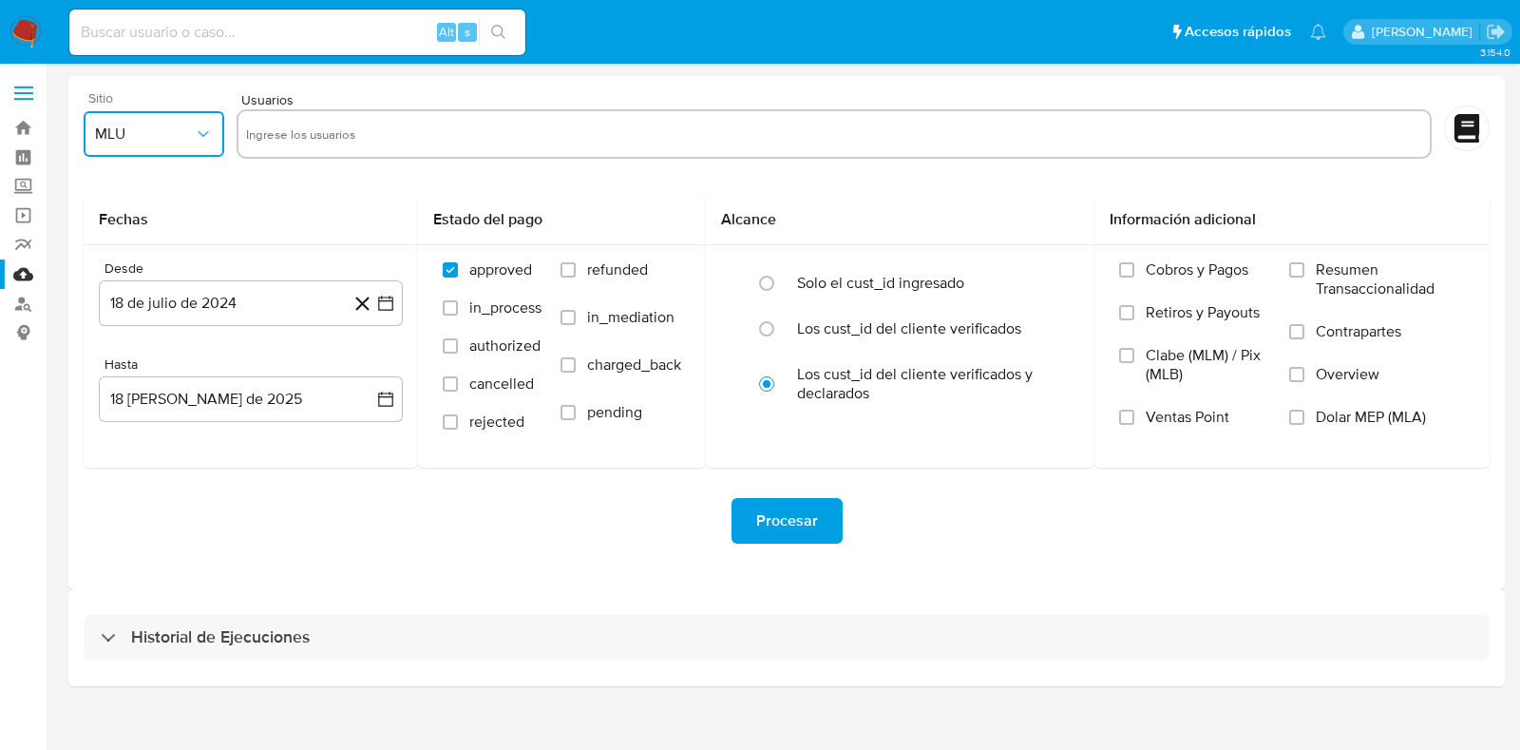
click at [138, 112] on button "MLU" at bounding box center [154, 134] width 141 height 46
click at [138, 393] on div "MLM" at bounding box center [148, 413] width 106 height 46
click at [227, 289] on button "18 de julio de 2024" at bounding box center [251, 303] width 304 height 46
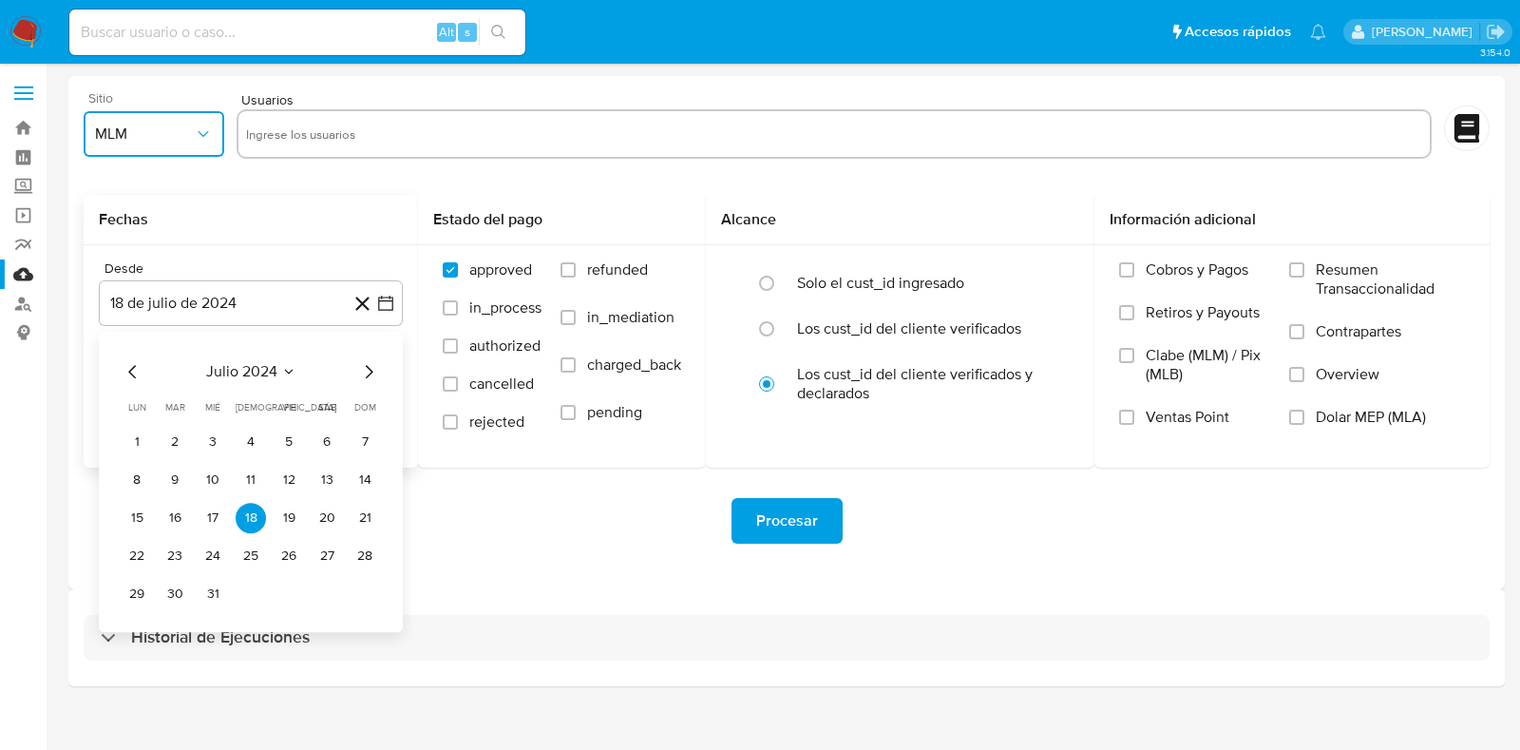
click at [283, 364] on icon "Seleccionar mes y año" at bounding box center [288, 371] width 15 height 15
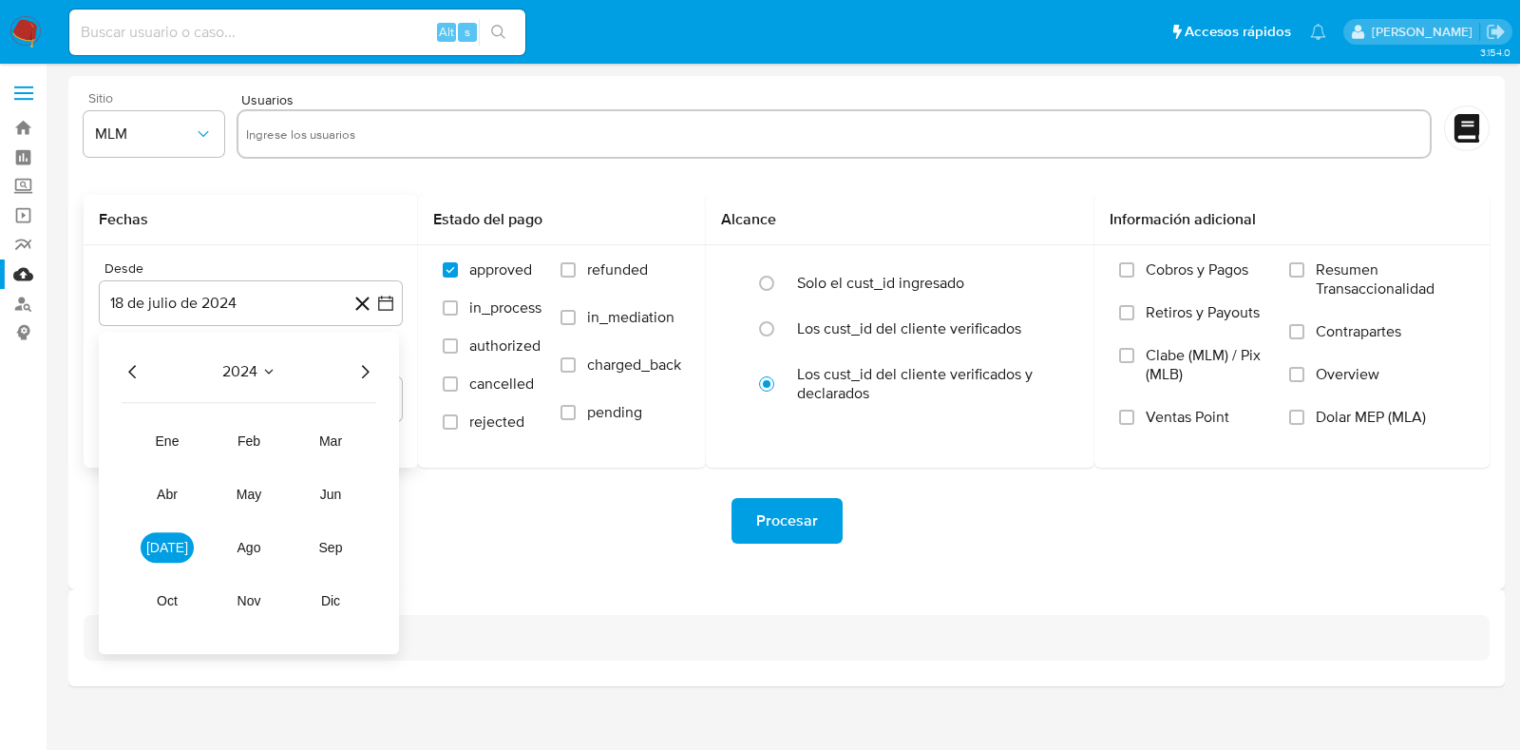
click at [368, 375] on icon "Año siguiente" at bounding box center [364, 371] width 23 height 23
click at [180, 490] on button "abr" at bounding box center [167, 494] width 53 height 30
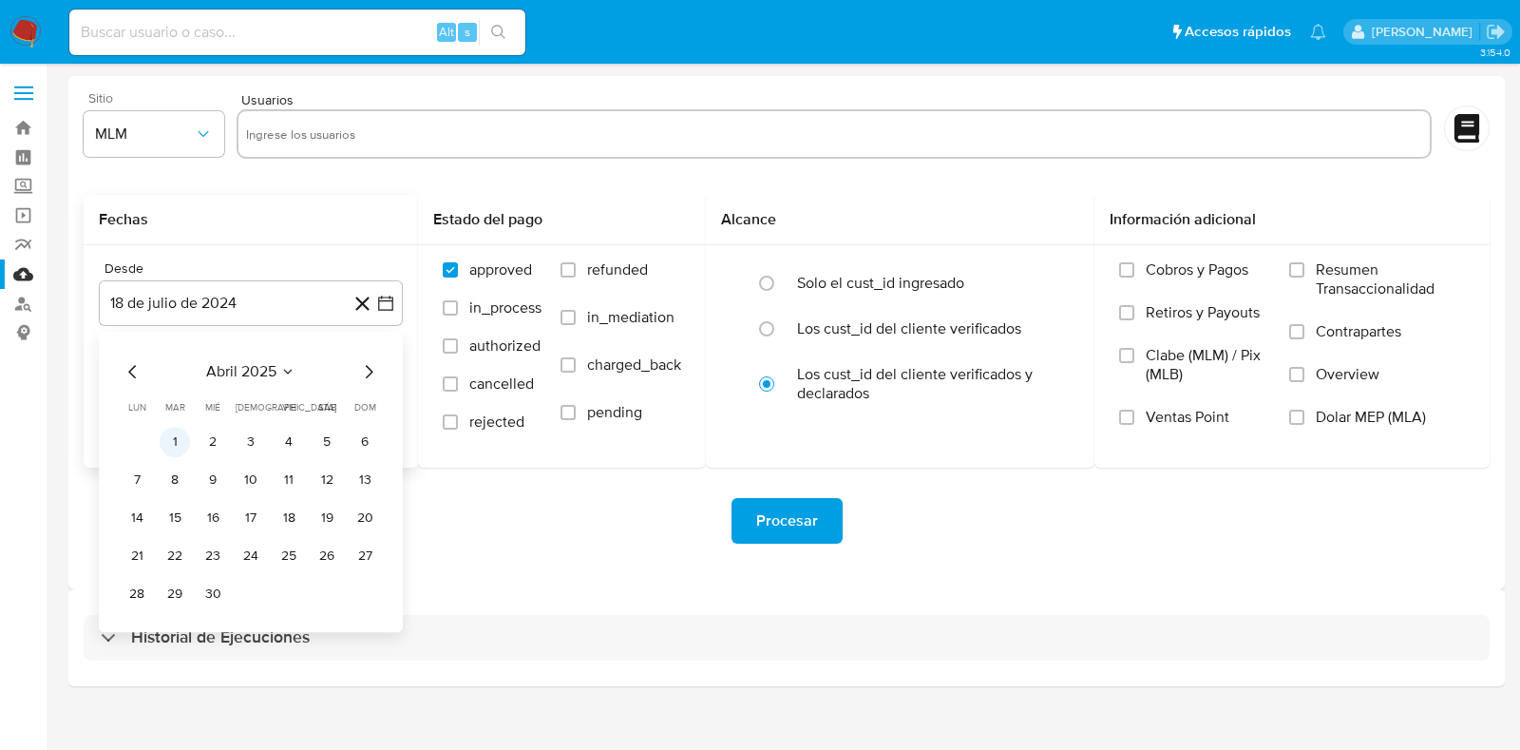
click at [176, 453] on button "1" at bounding box center [175, 442] width 30 height 30
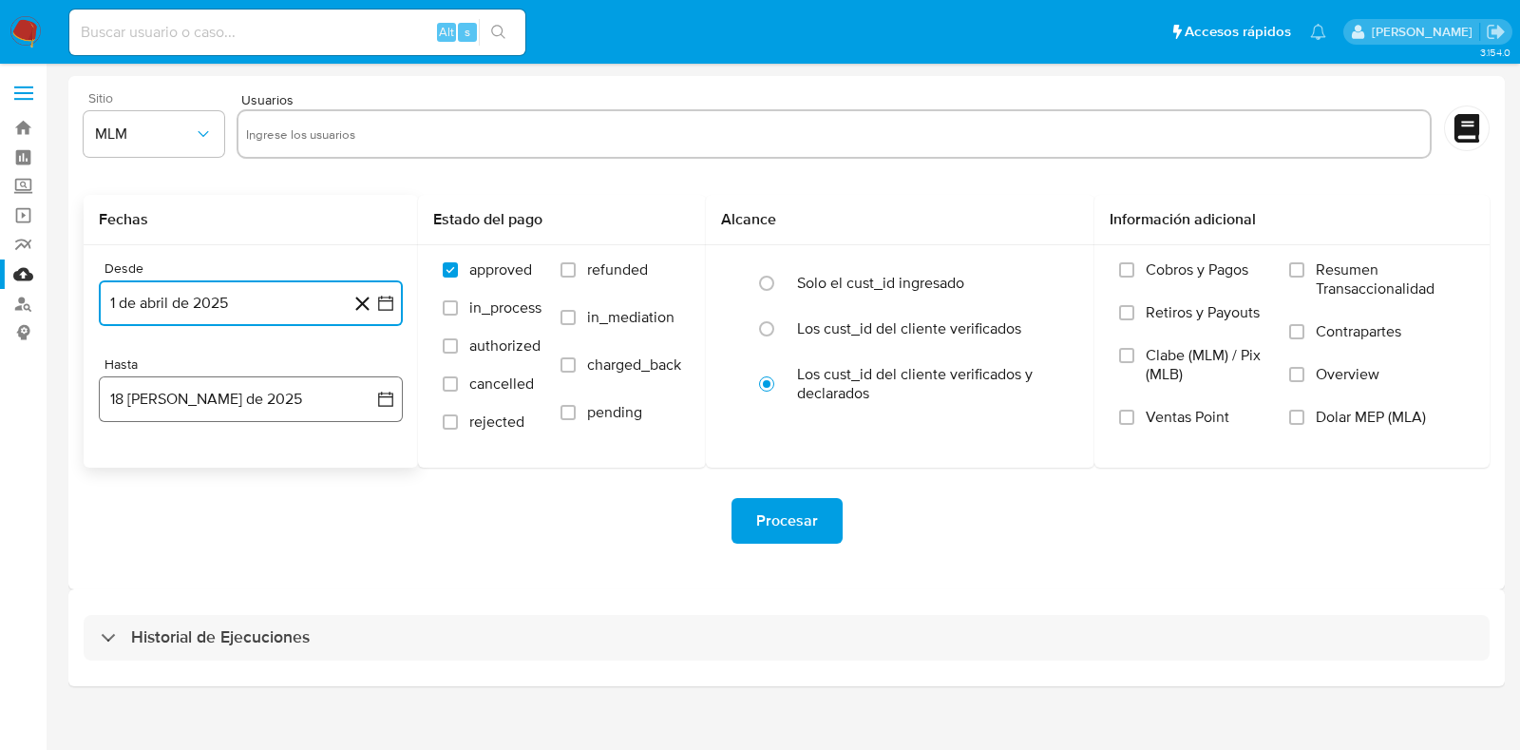
click at [171, 408] on button "18 [PERSON_NAME] de 2025" at bounding box center [251, 399] width 304 height 46
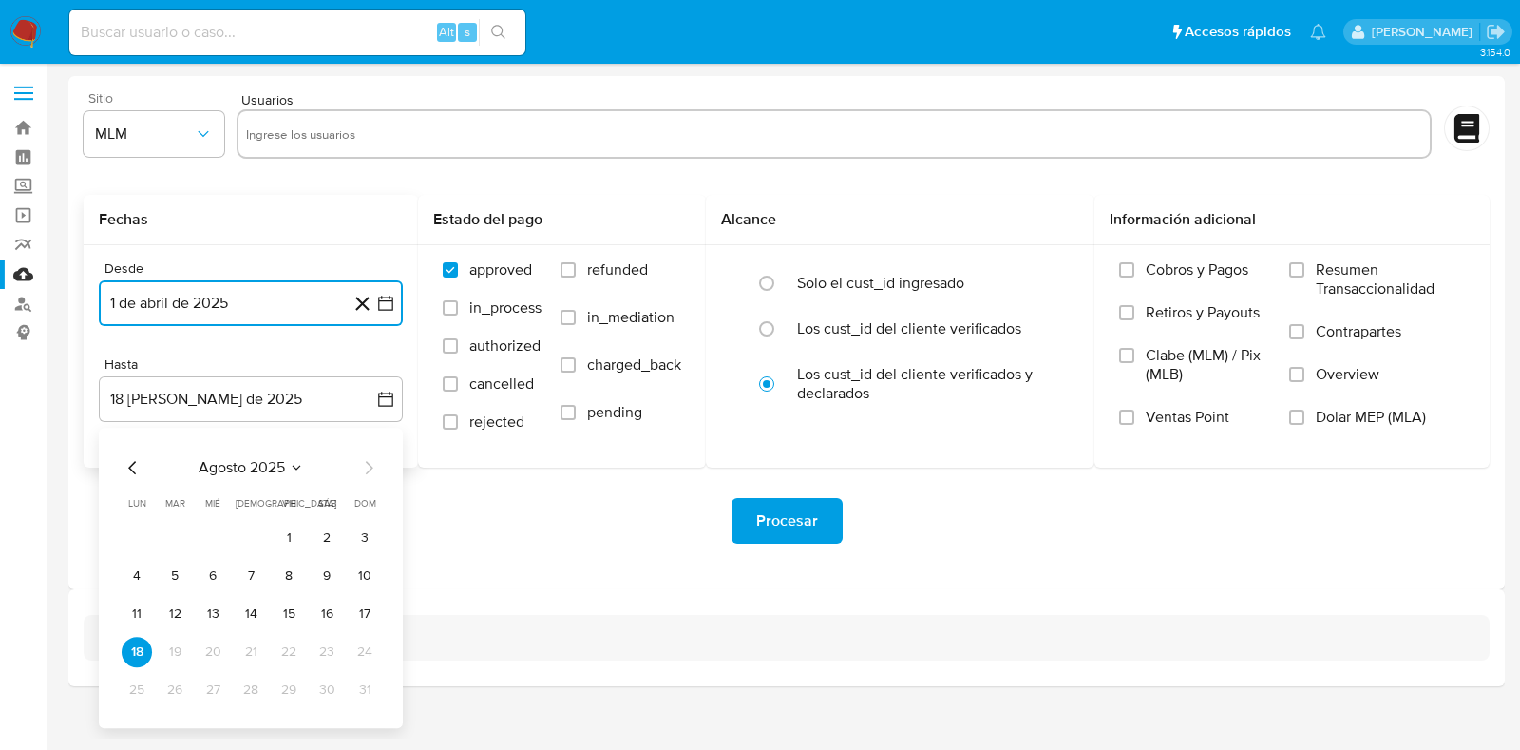
click at [137, 476] on icon "Mes anterior" at bounding box center [133, 467] width 23 height 23
click at [258, 690] on button "31" at bounding box center [251, 690] width 30 height 30
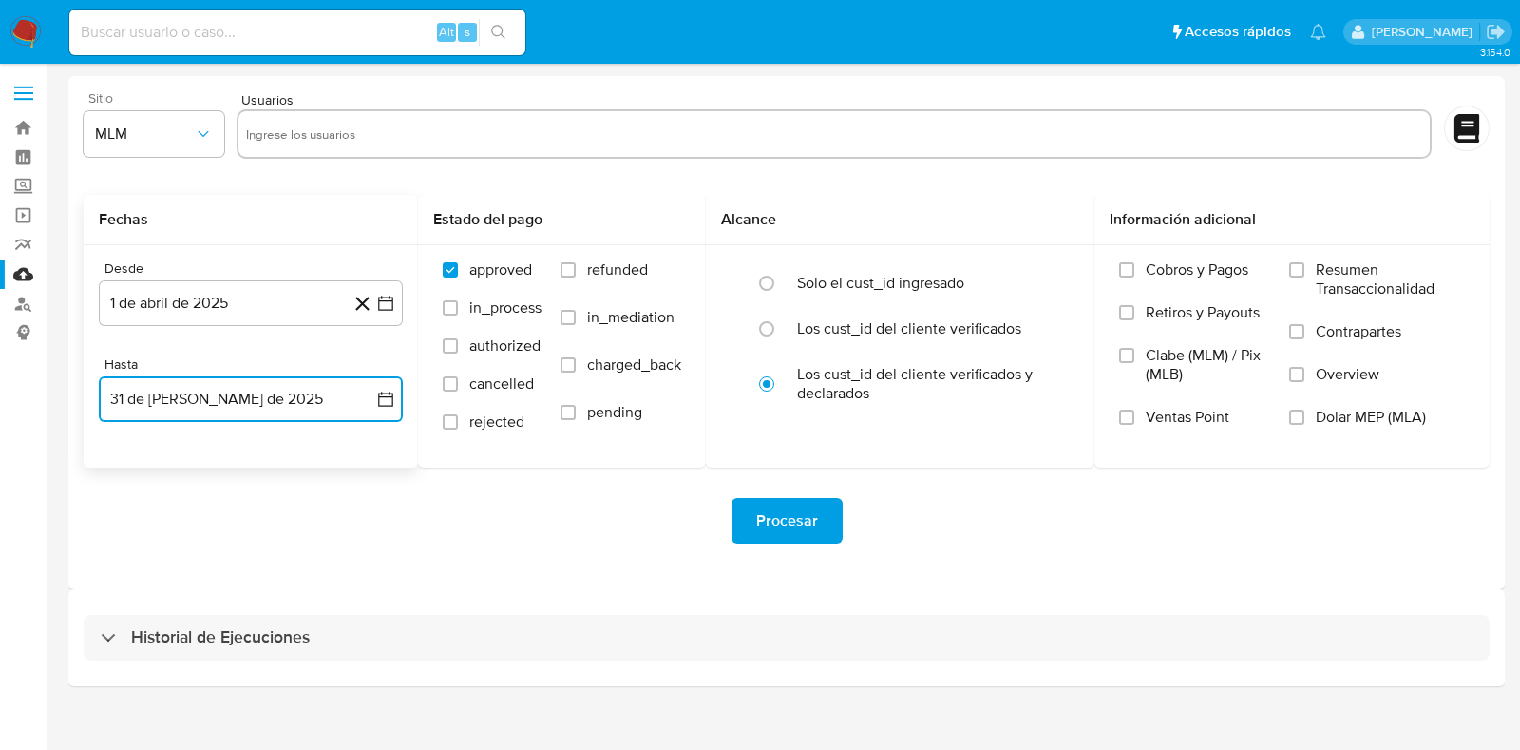
click at [442, 148] on input "text" at bounding box center [834, 134] width 1176 height 30
click at [390, 139] on input "text" at bounding box center [834, 134] width 1176 height 30
paste input "506127876"
type input "506127876"
paste input "2399936778"
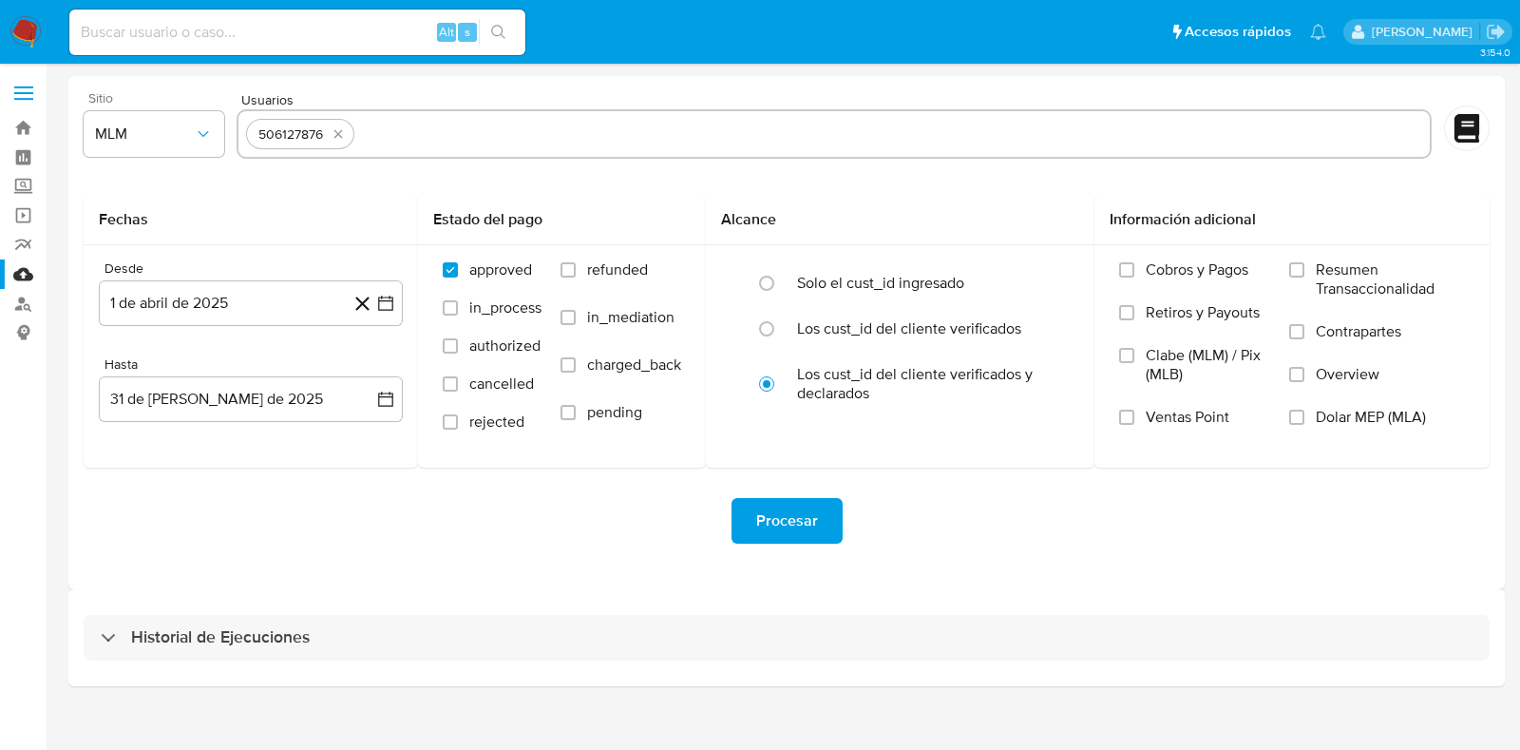
type input "2399936778"
paste input "228123057"
type input "228123057"
paste input "2425126541"
type input "2425126541"
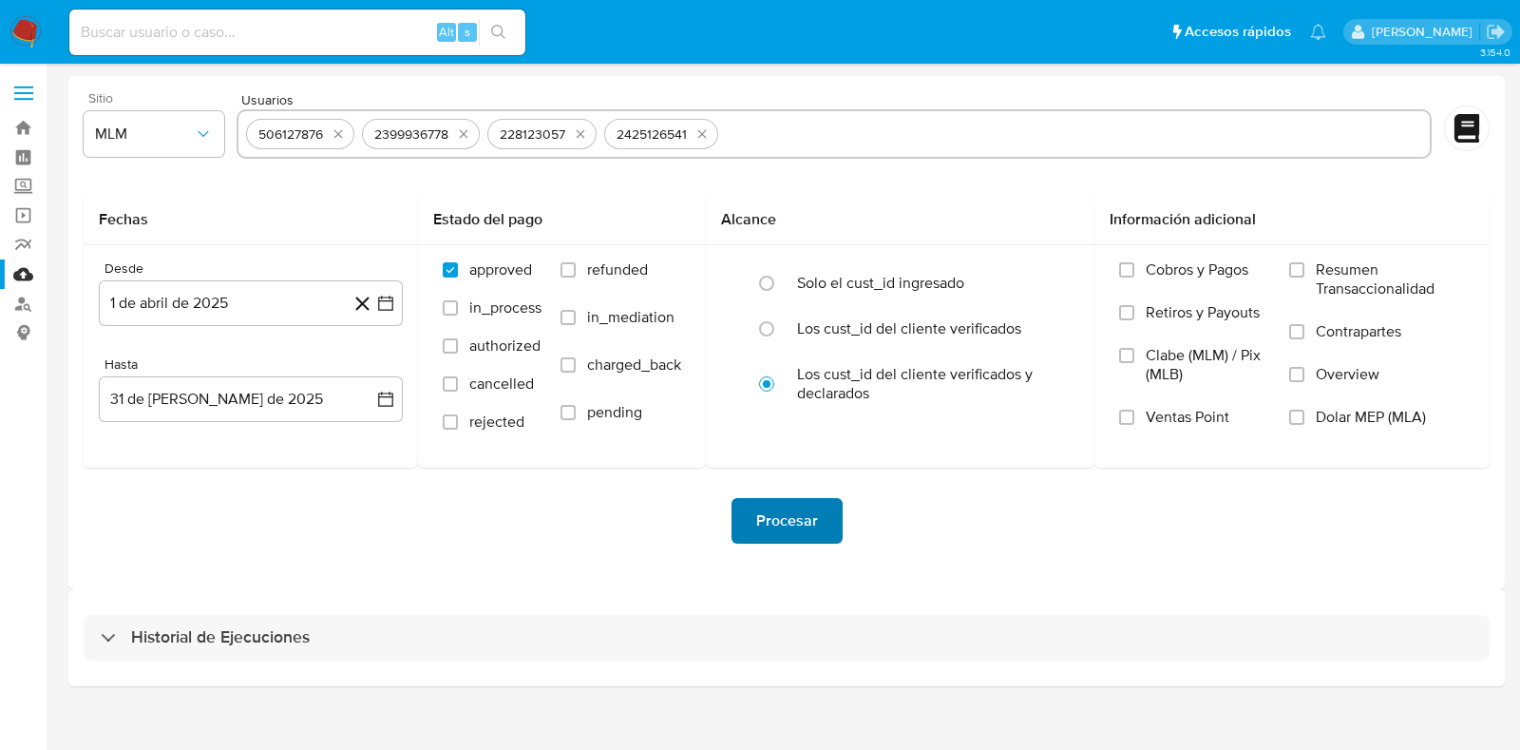
click at [787, 530] on span "Procesar" at bounding box center [787, 521] width 62 height 42
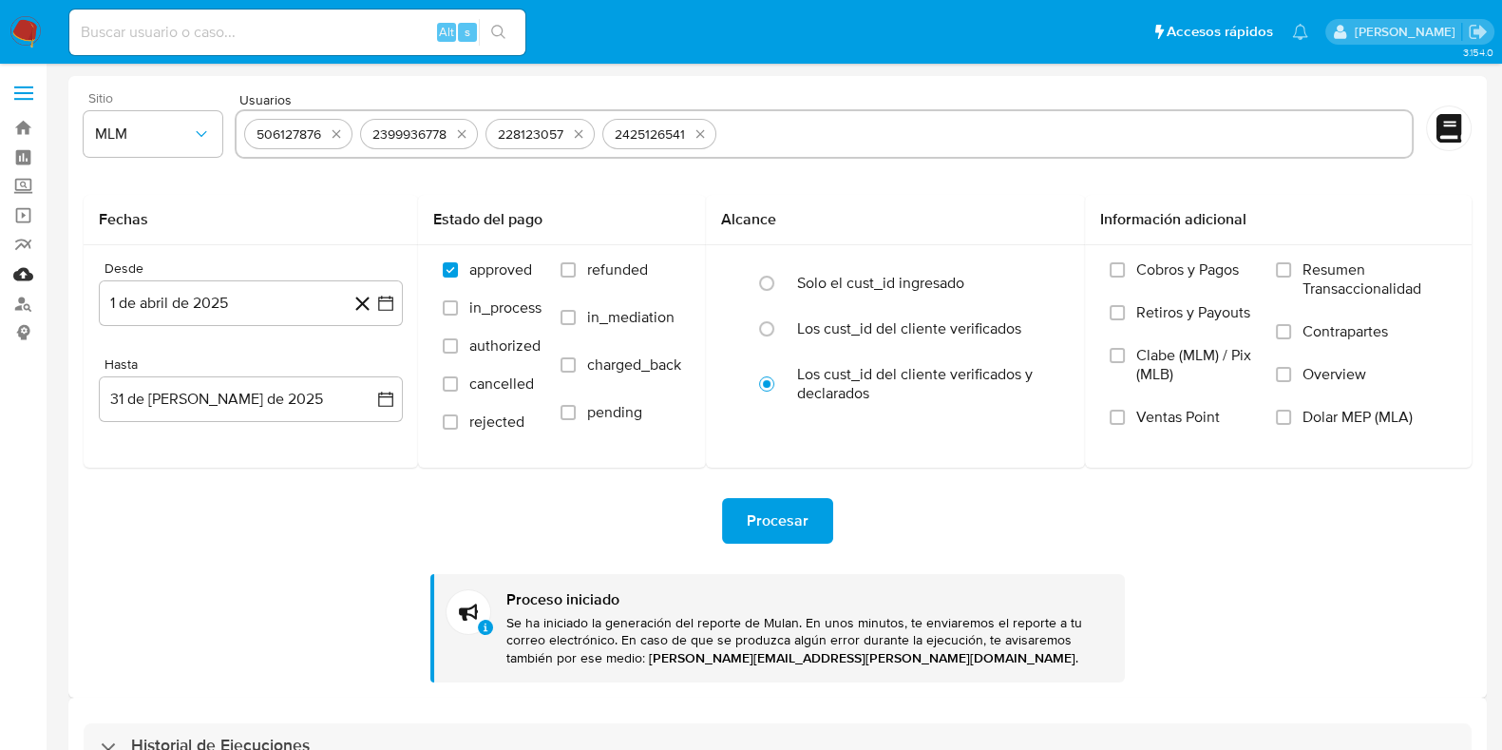
click at [23, 277] on link "Mulan" at bounding box center [113, 273] width 226 height 29
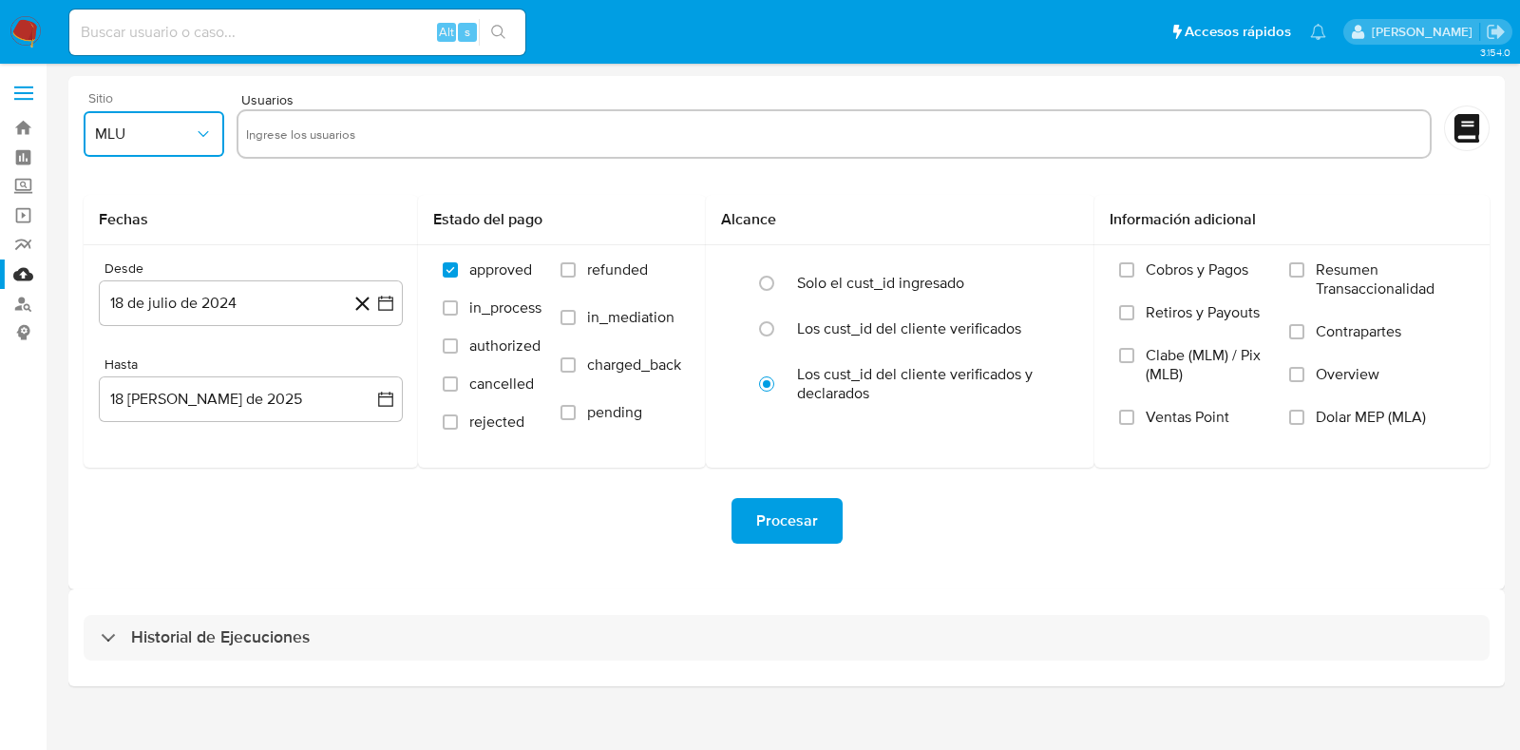
click at [164, 149] on button "MLU" at bounding box center [154, 134] width 141 height 46
click at [138, 410] on div "MLM" at bounding box center [148, 413] width 106 height 46
click at [347, 133] on input "text" at bounding box center [834, 134] width 1176 height 30
type input "329253900"
paste input "839746607"
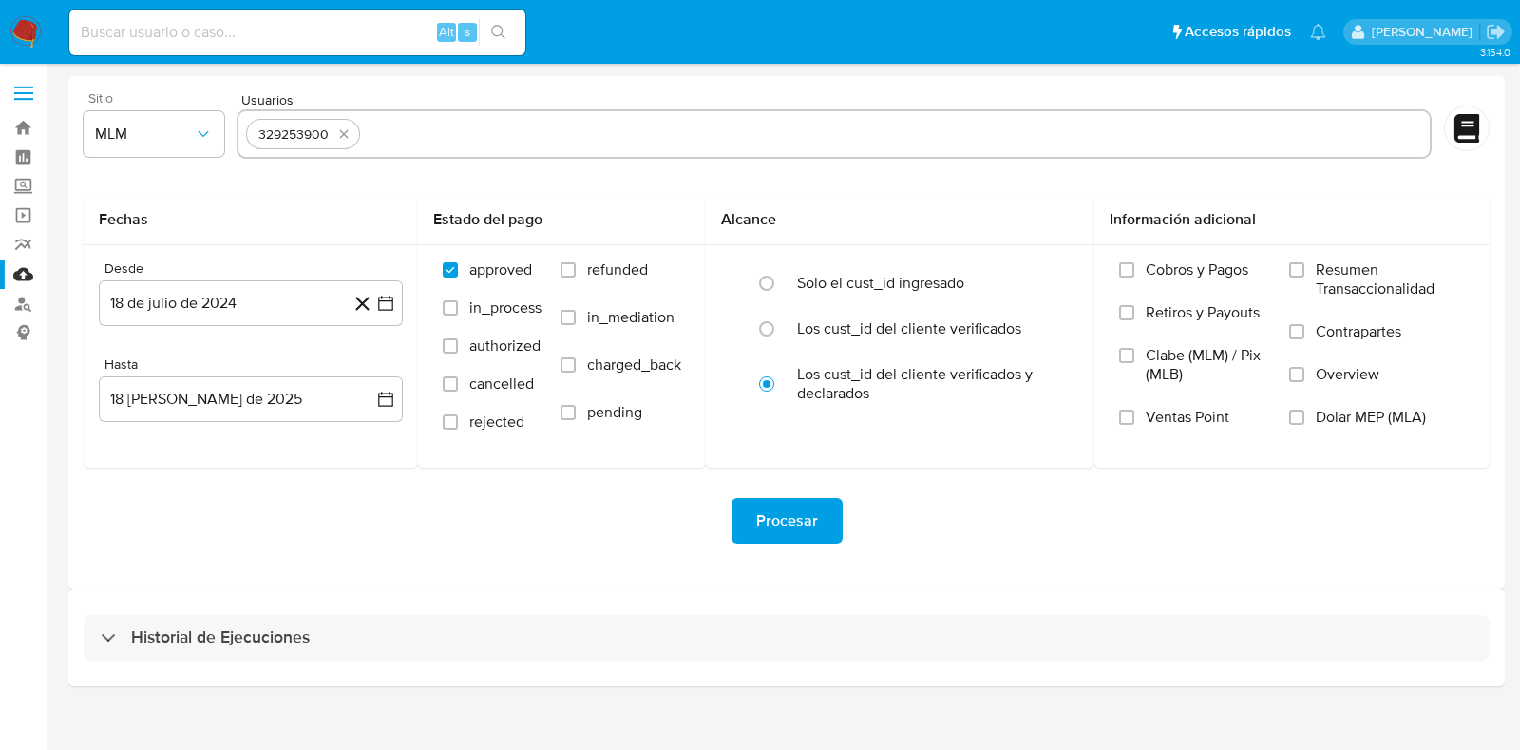
type input "839746607"
paste input "2498413133"
type input "2498413133"
click at [172, 292] on button "18 de julio de 2024" at bounding box center [251, 303] width 304 height 46
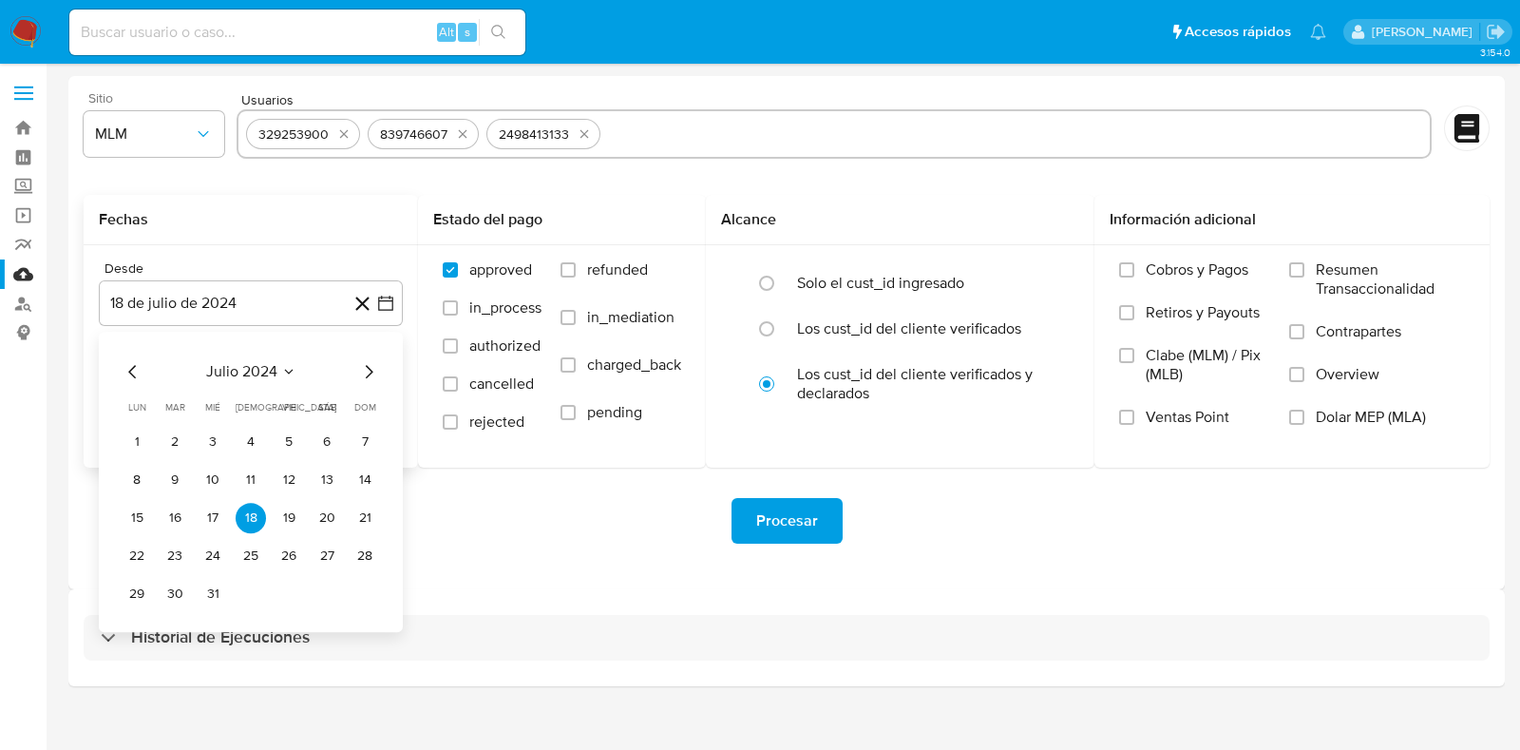
click at [270, 373] on span "julio 2024" at bounding box center [241, 371] width 71 height 19
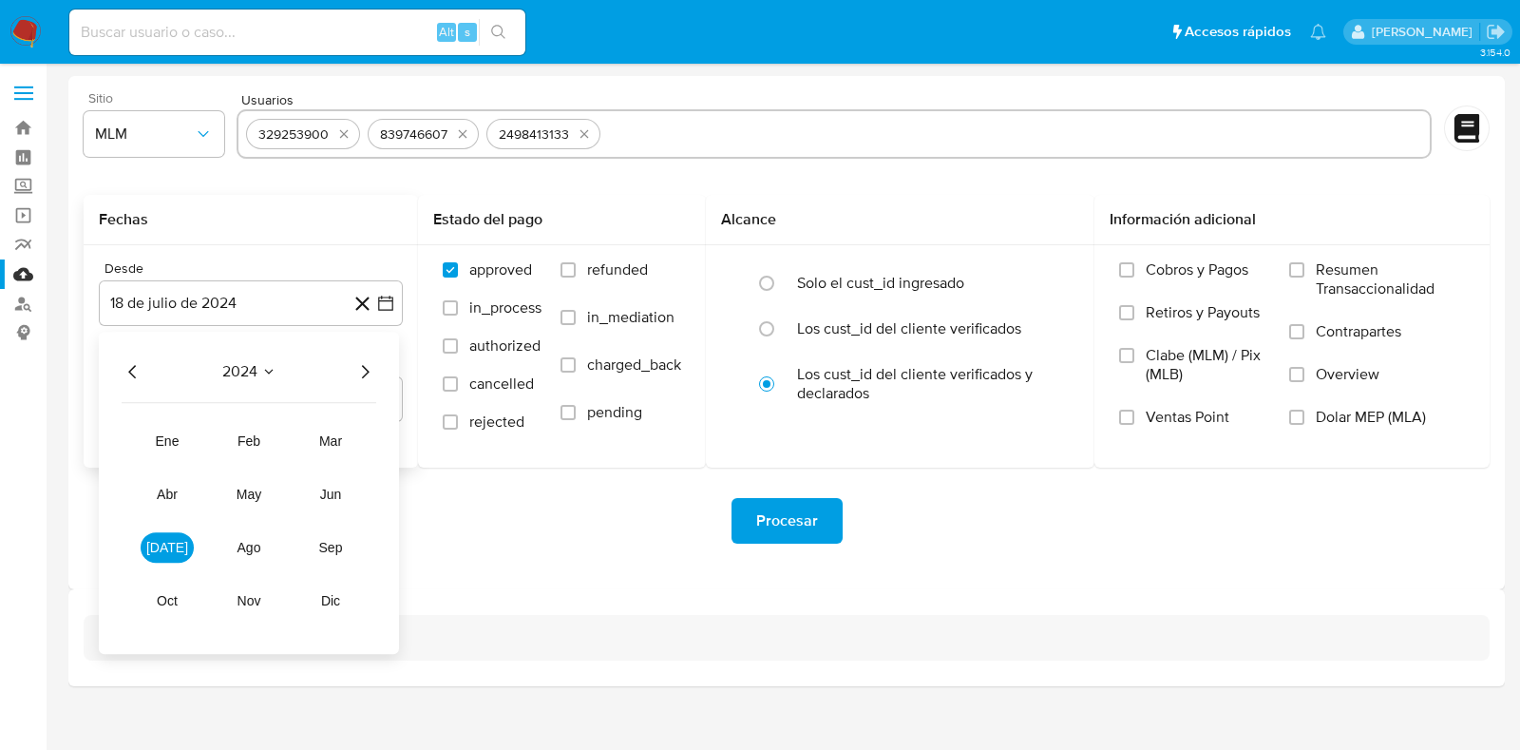
click at [363, 377] on icon "Año siguiente" at bounding box center [364, 371] width 23 height 23
click at [271, 442] on button "feb" at bounding box center [248, 441] width 53 height 30
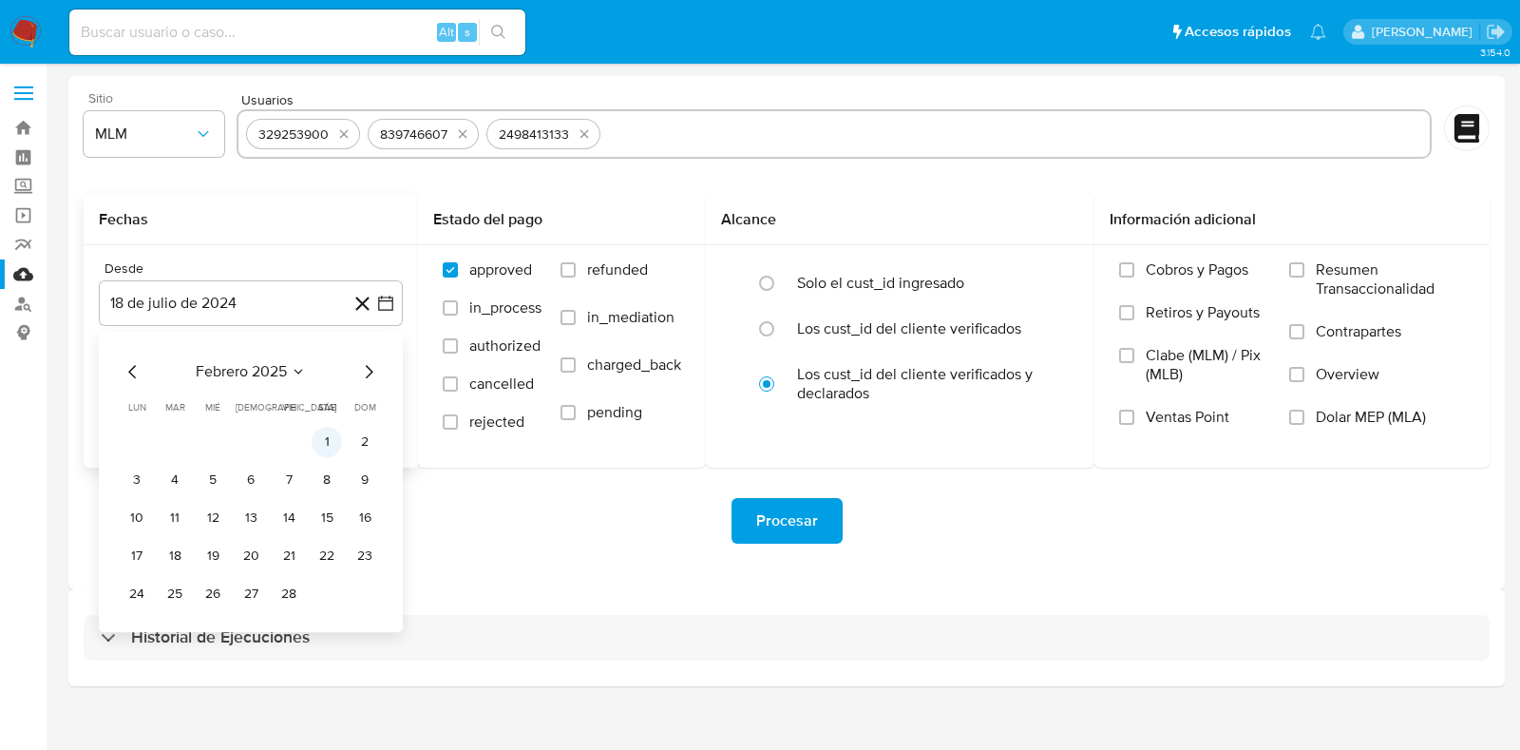
click at [323, 444] on button "1" at bounding box center [327, 442] width 30 height 30
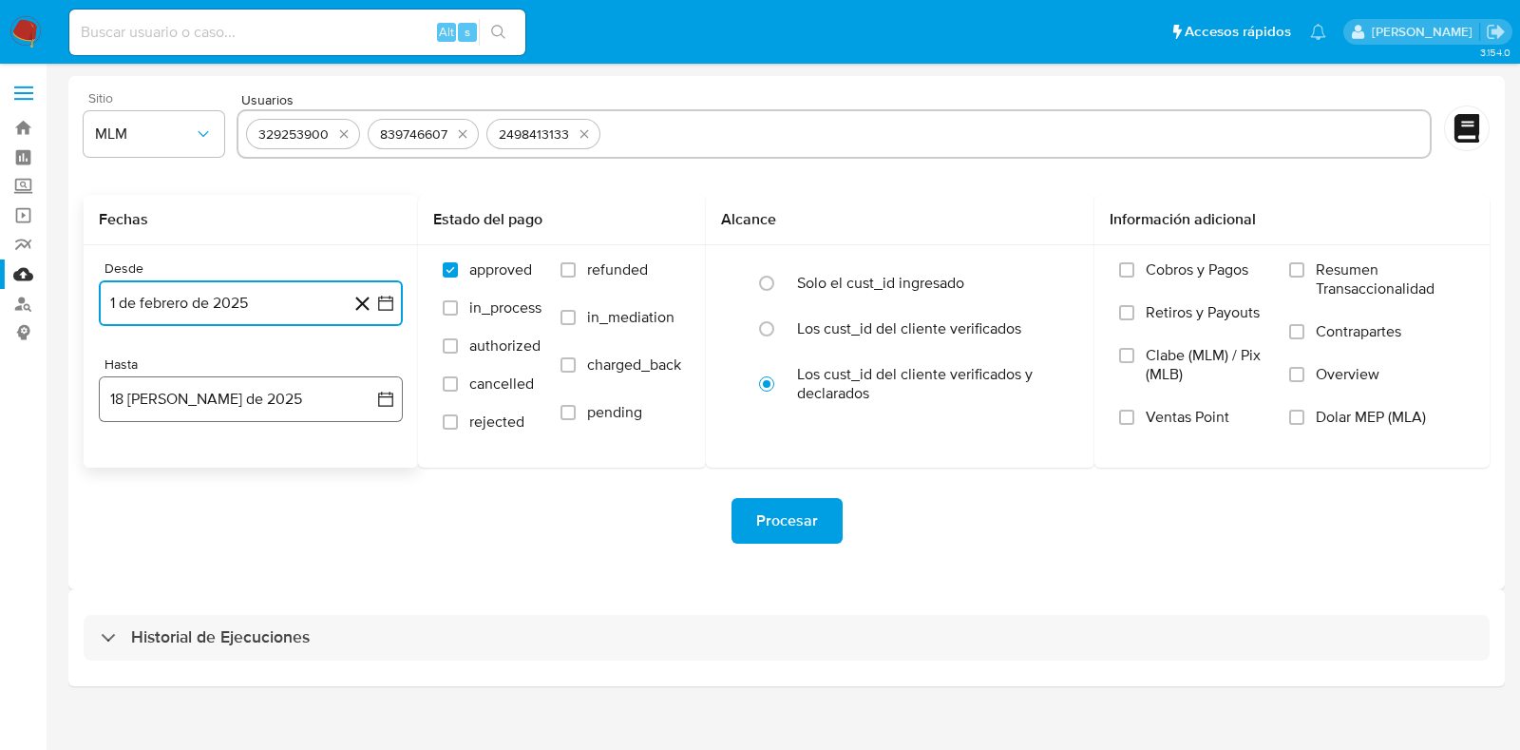
click at [243, 420] on button "18 [PERSON_NAME] de 2025" at bounding box center [251, 399] width 304 height 46
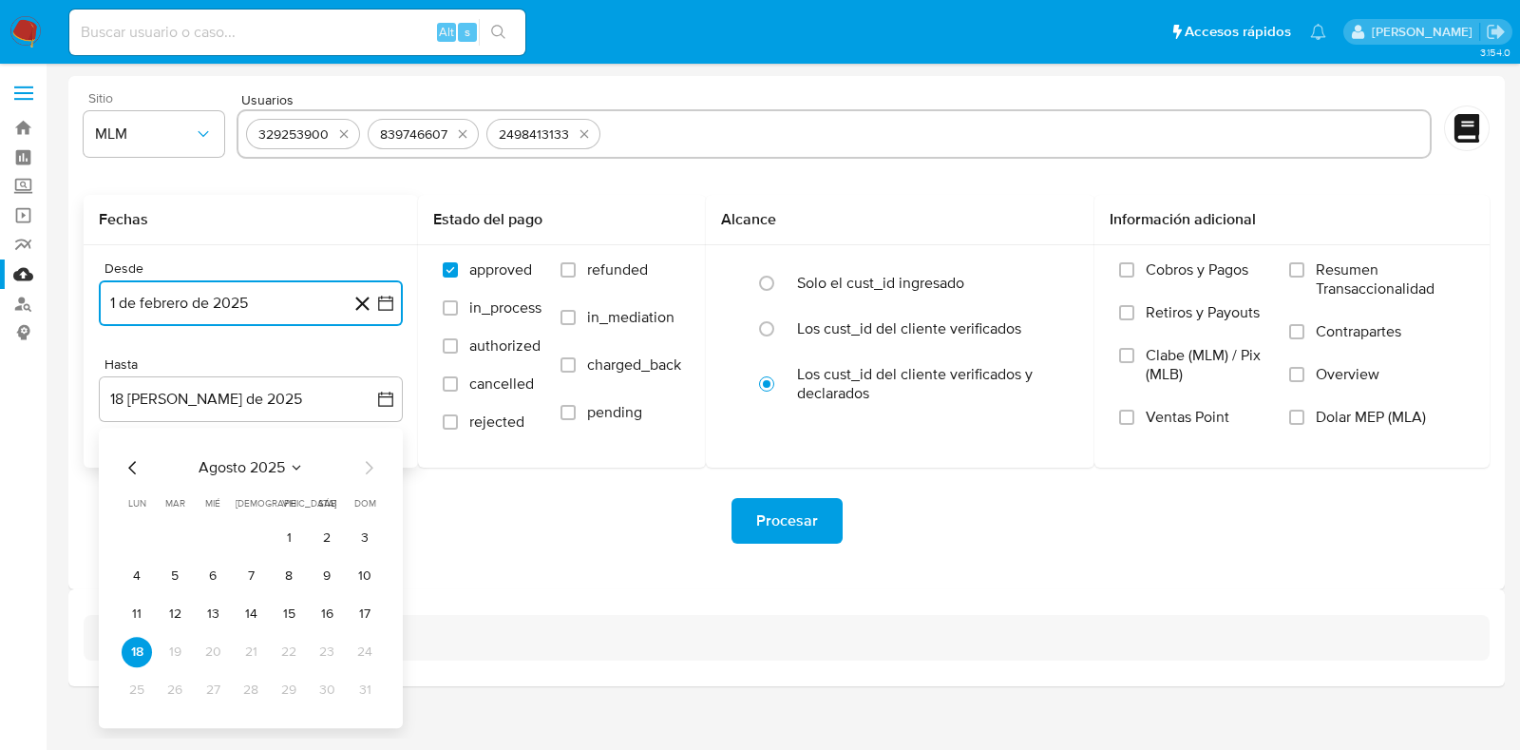
click at [129, 467] on icon "Mes anterior" at bounding box center [132, 467] width 8 height 13
click at [243, 691] on button "31" at bounding box center [251, 690] width 30 height 30
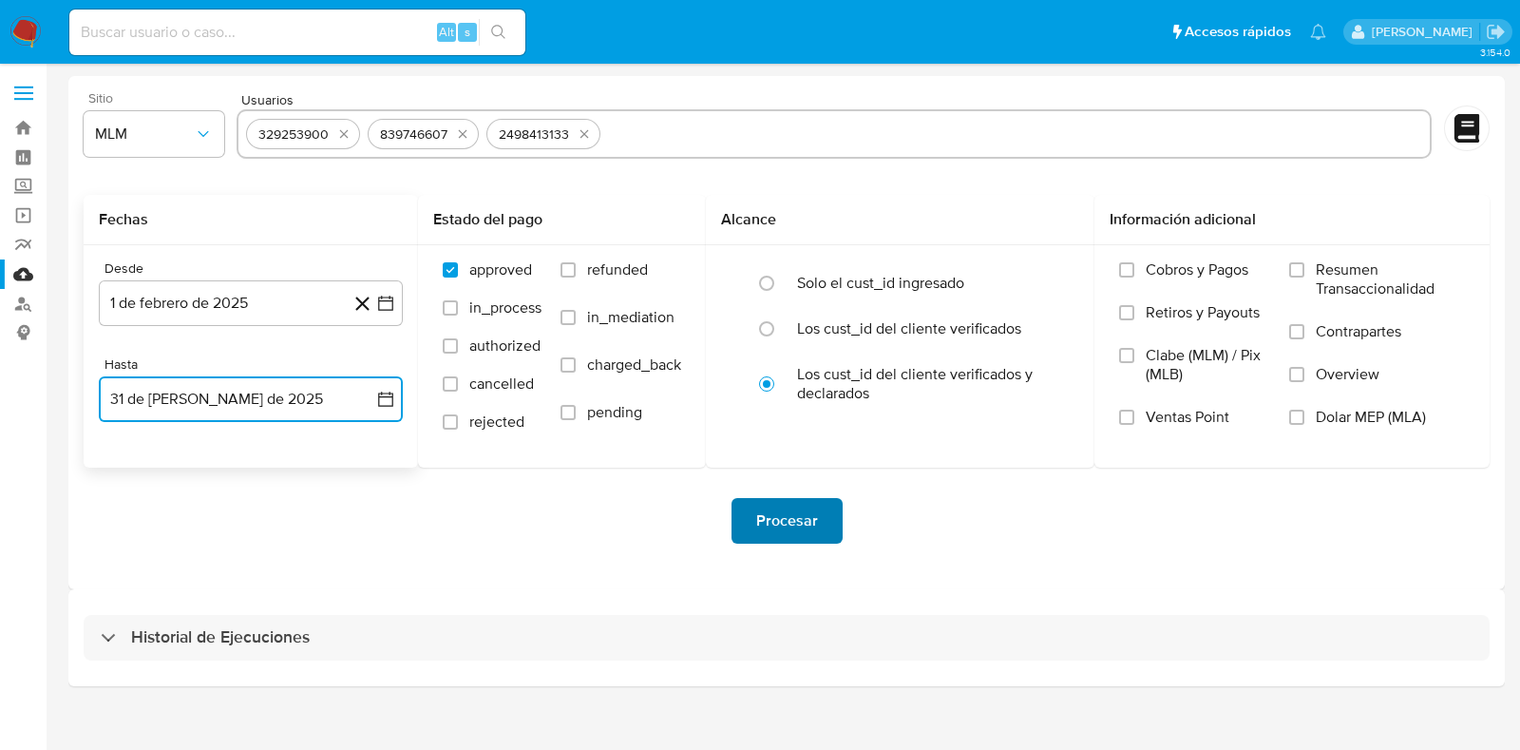
click at [784, 524] on span "Procesar" at bounding box center [787, 521] width 62 height 42
